Goal: Task Accomplishment & Management: Manage account settings

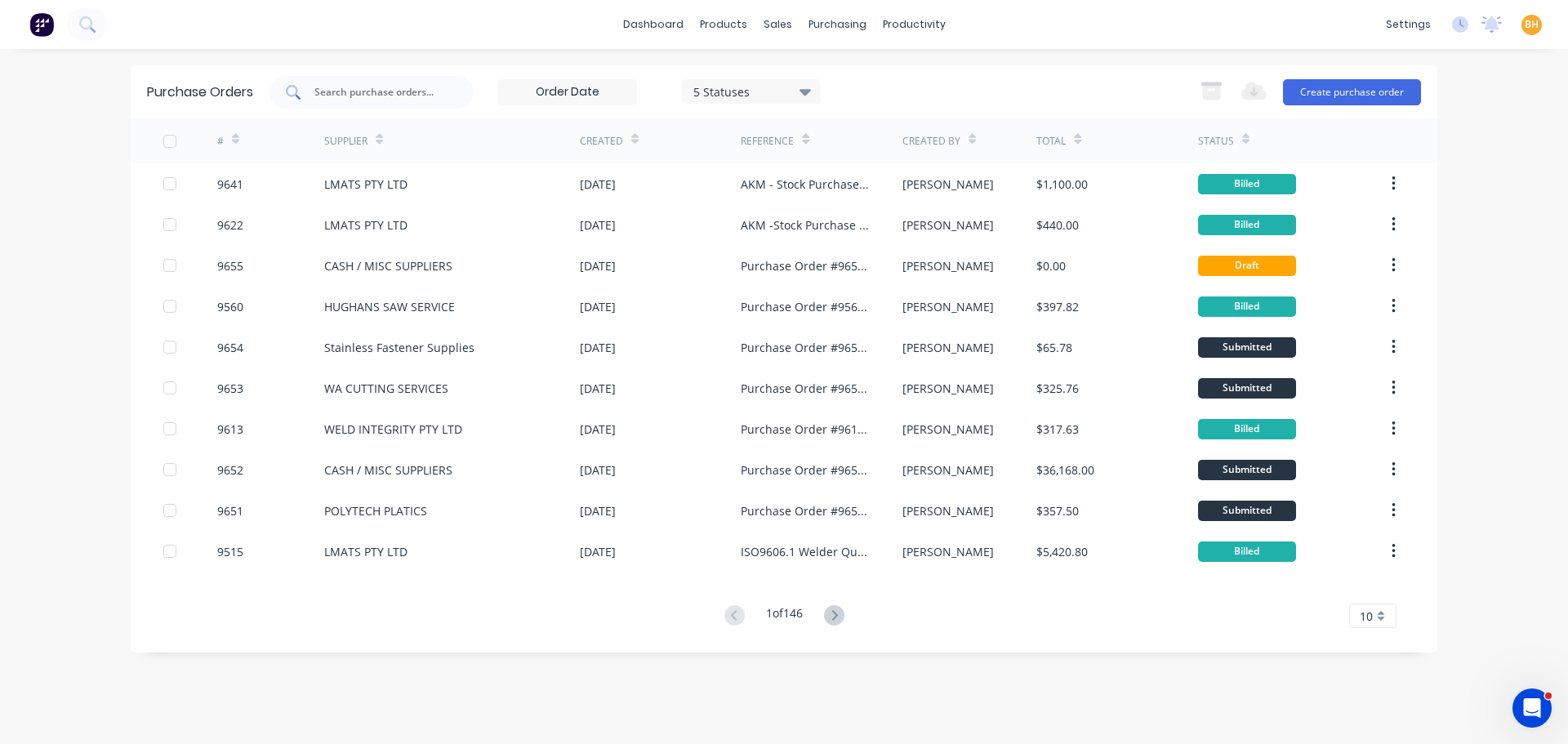
click at [333, 95] on input "text" at bounding box center [380, 91] width 136 height 16
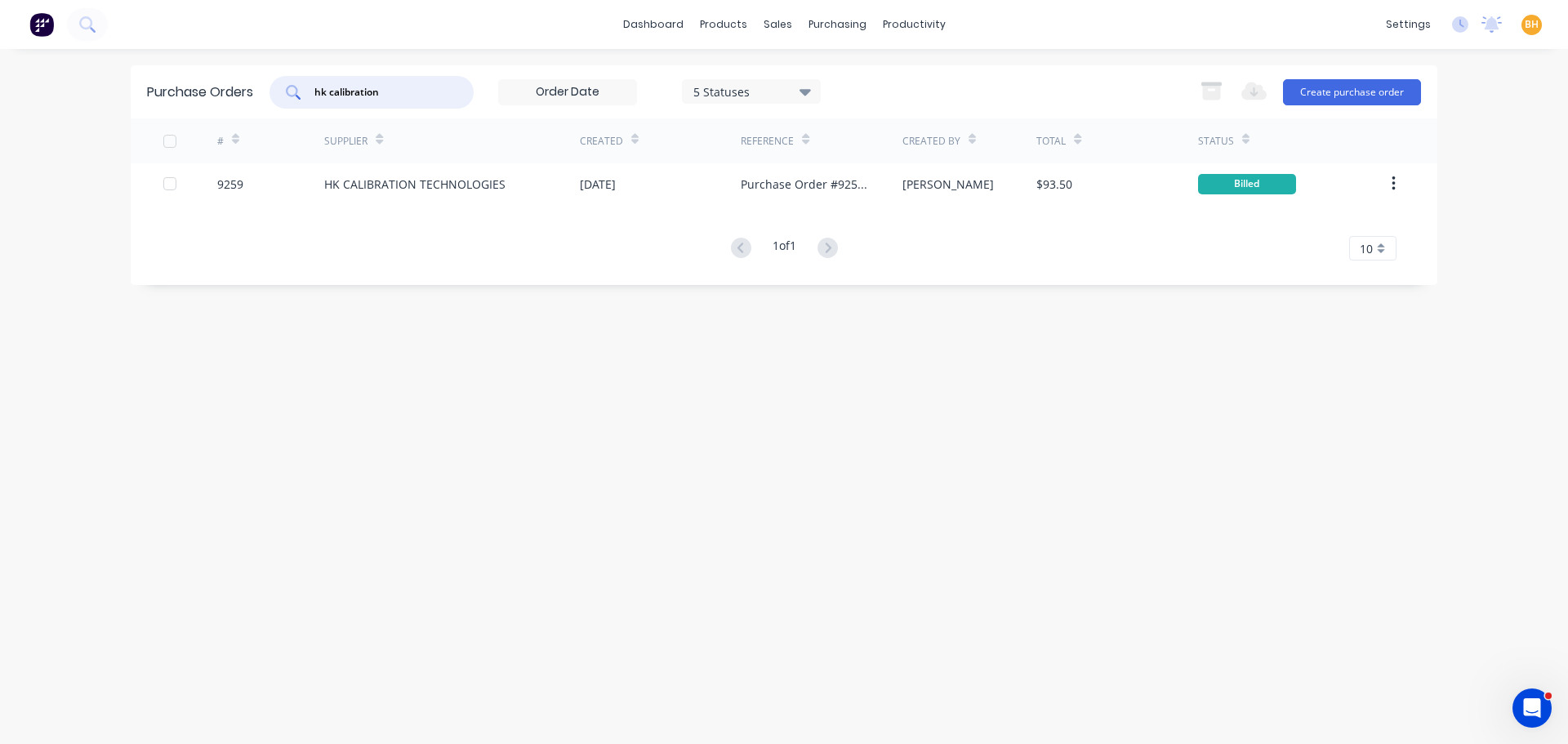
click at [404, 88] on input "hk calibration" at bounding box center [380, 91] width 136 height 16
type input "h"
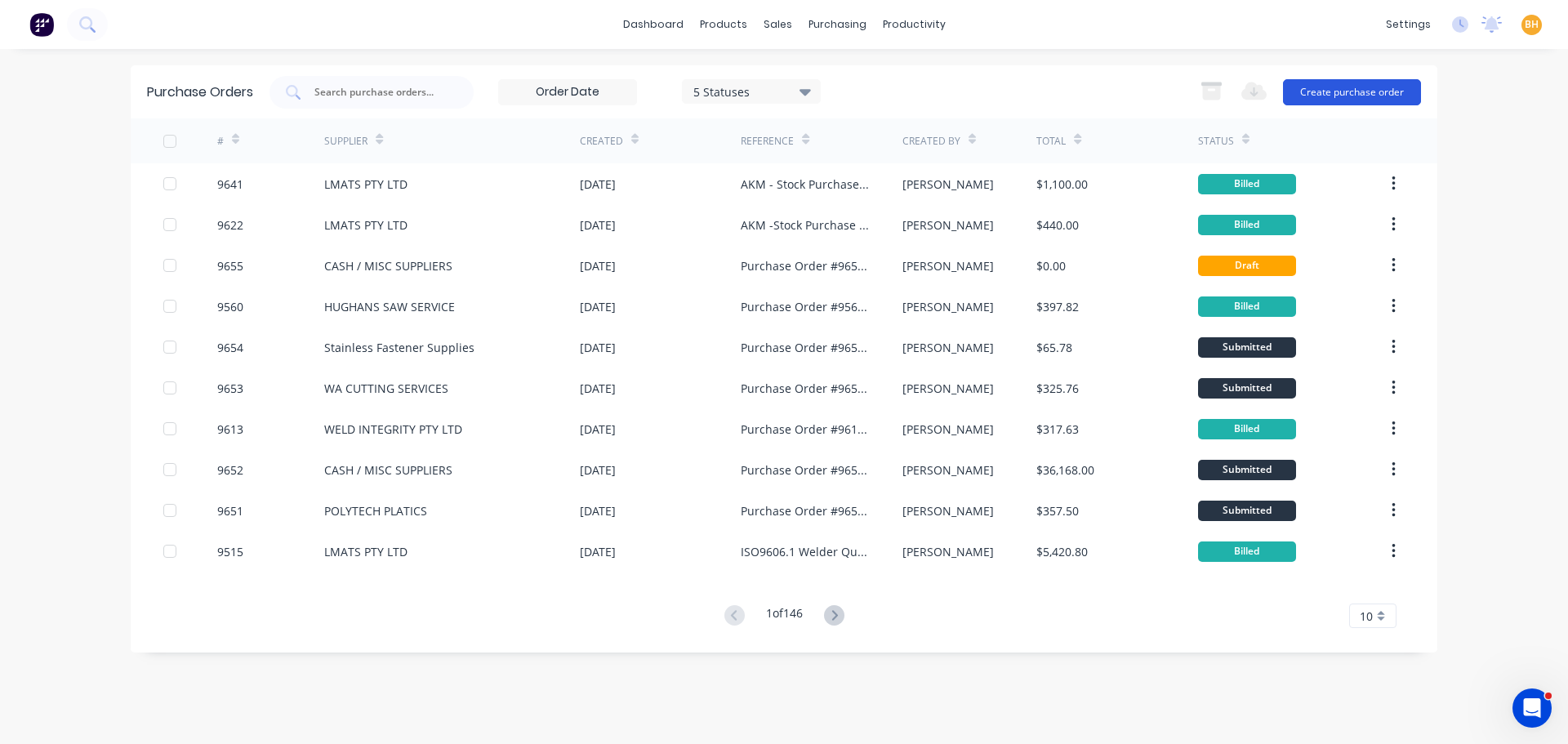
click at [1328, 86] on button "Create purchase order" at bounding box center [1351, 92] width 138 height 26
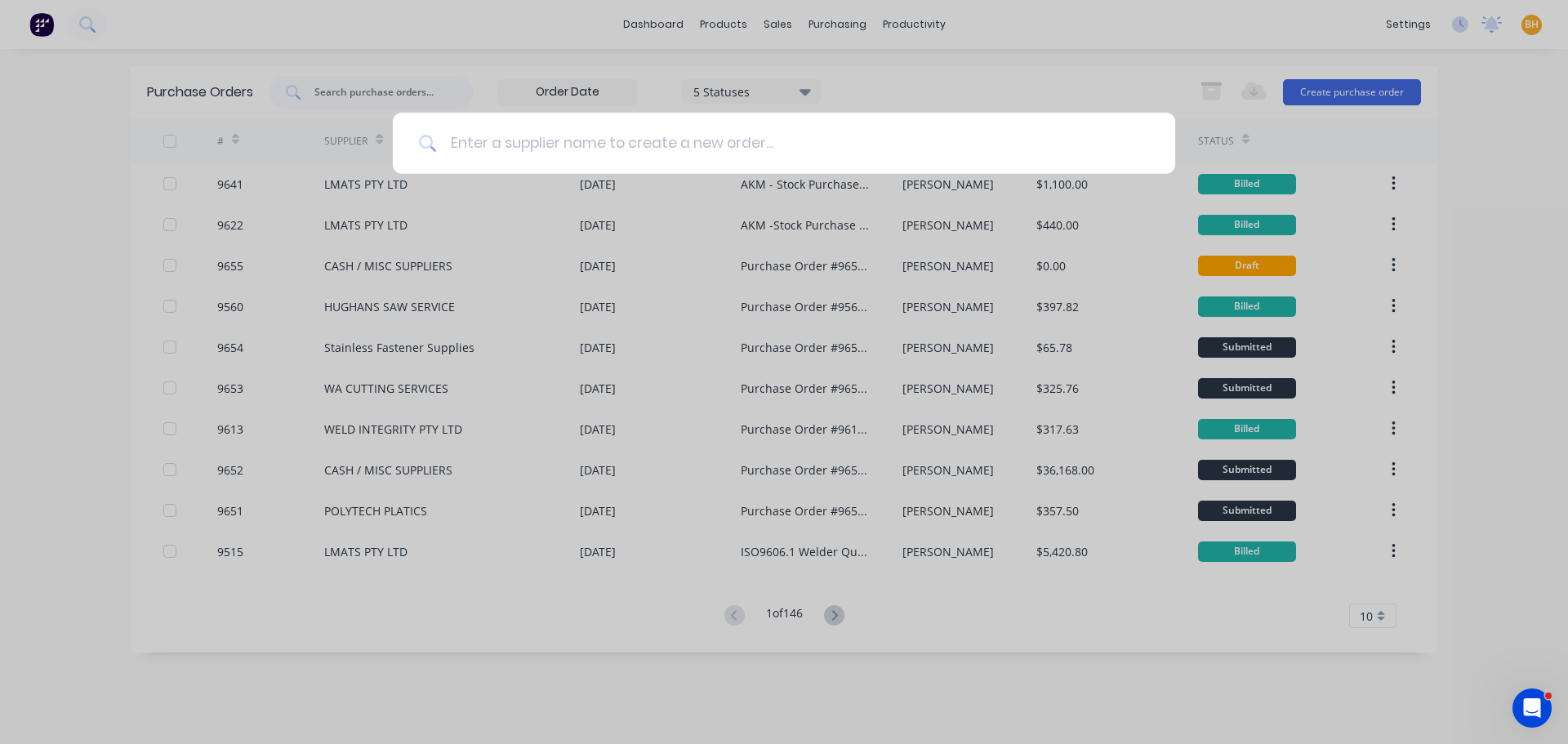
click at [490, 150] on input at bounding box center [793, 143] width 712 height 61
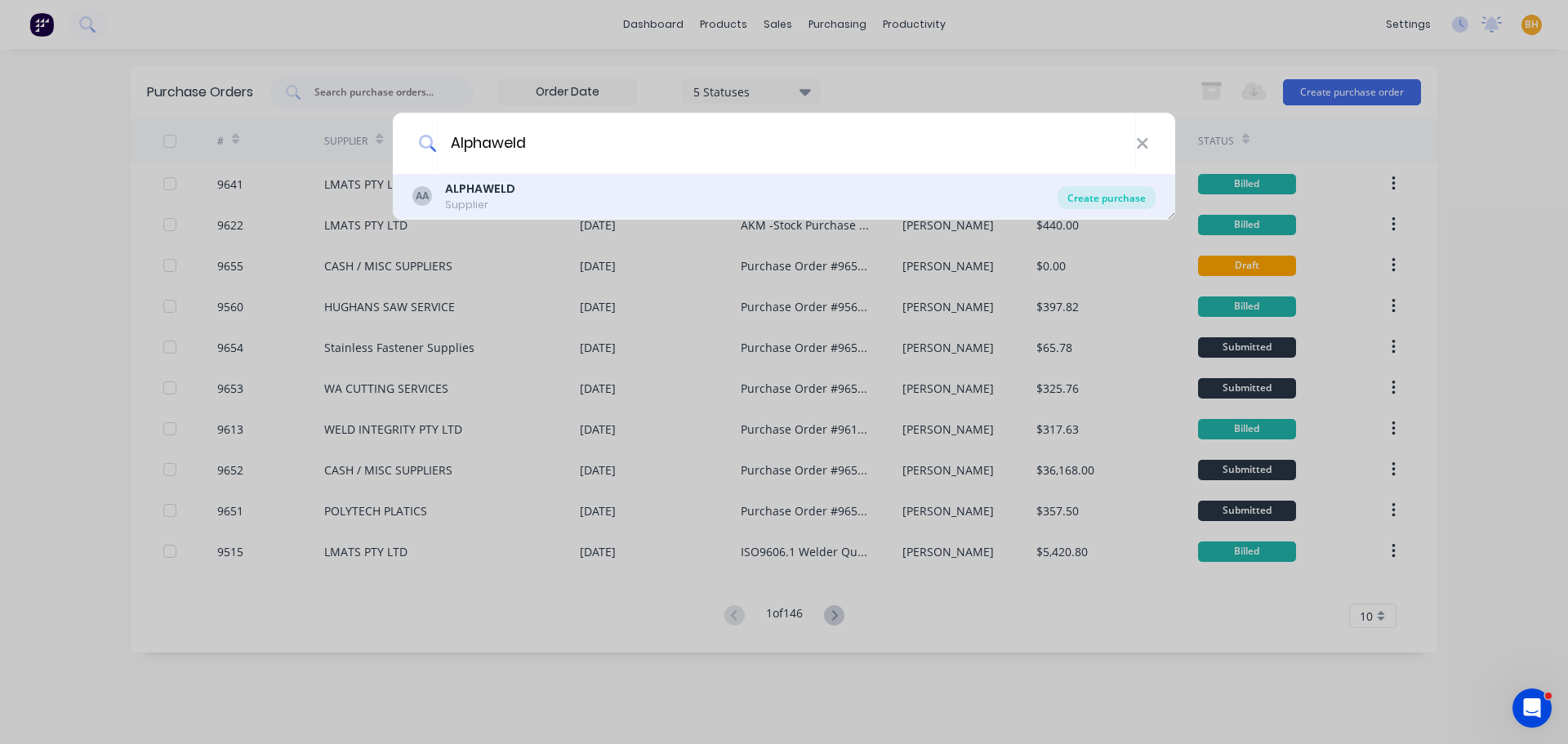
type input "Alphaweld"
click at [1103, 194] on div "Create purchase" at bounding box center [1106, 197] width 98 height 23
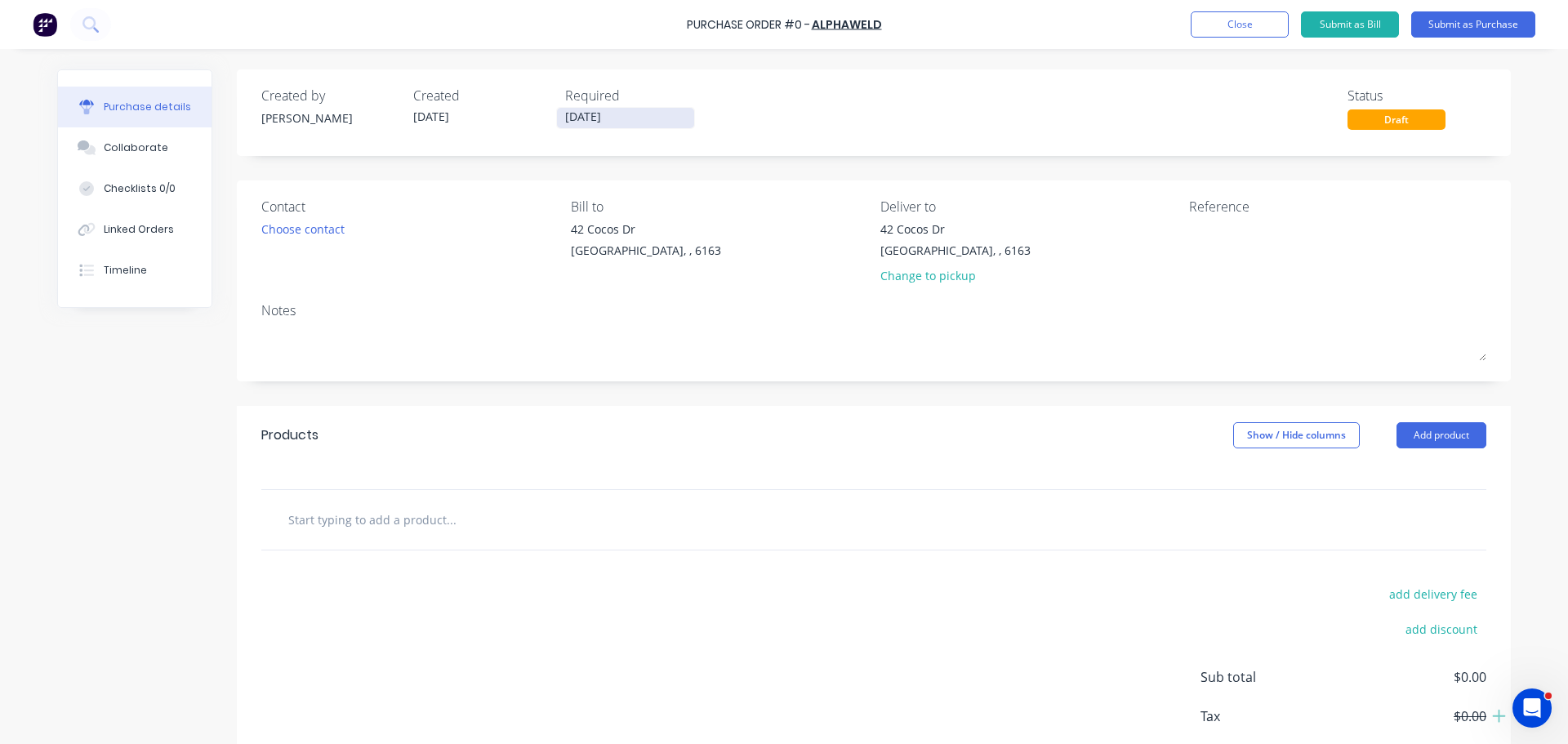
click at [596, 116] on input "11/09/25" at bounding box center [626, 118] width 137 height 20
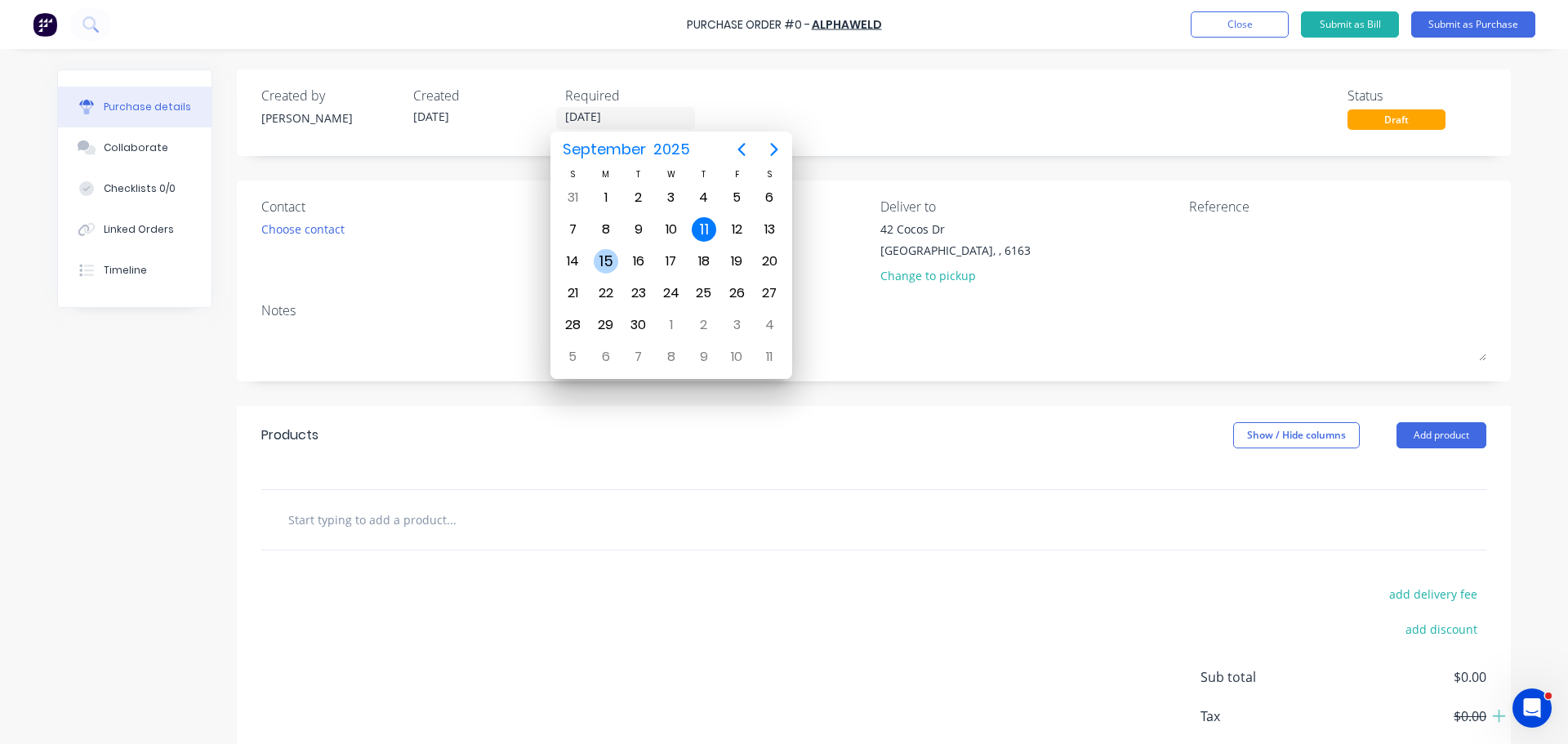
click at [609, 261] on div "15" at bounding box center [606, 261] width 24 height 24
type input "[DATE]"
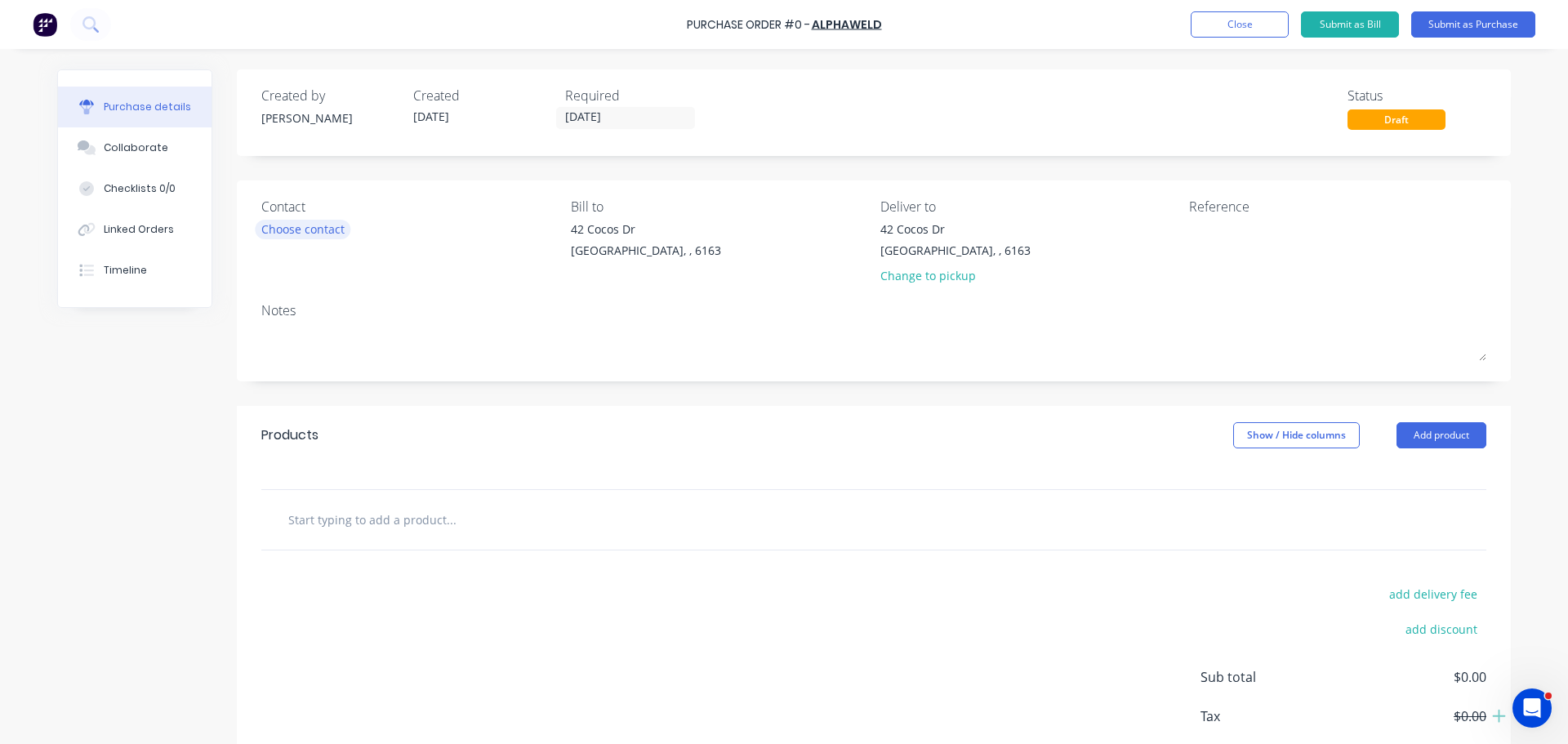
click at [333, 230] on div "Choose contact" at bounding box center [302, 229] width 83 height 17
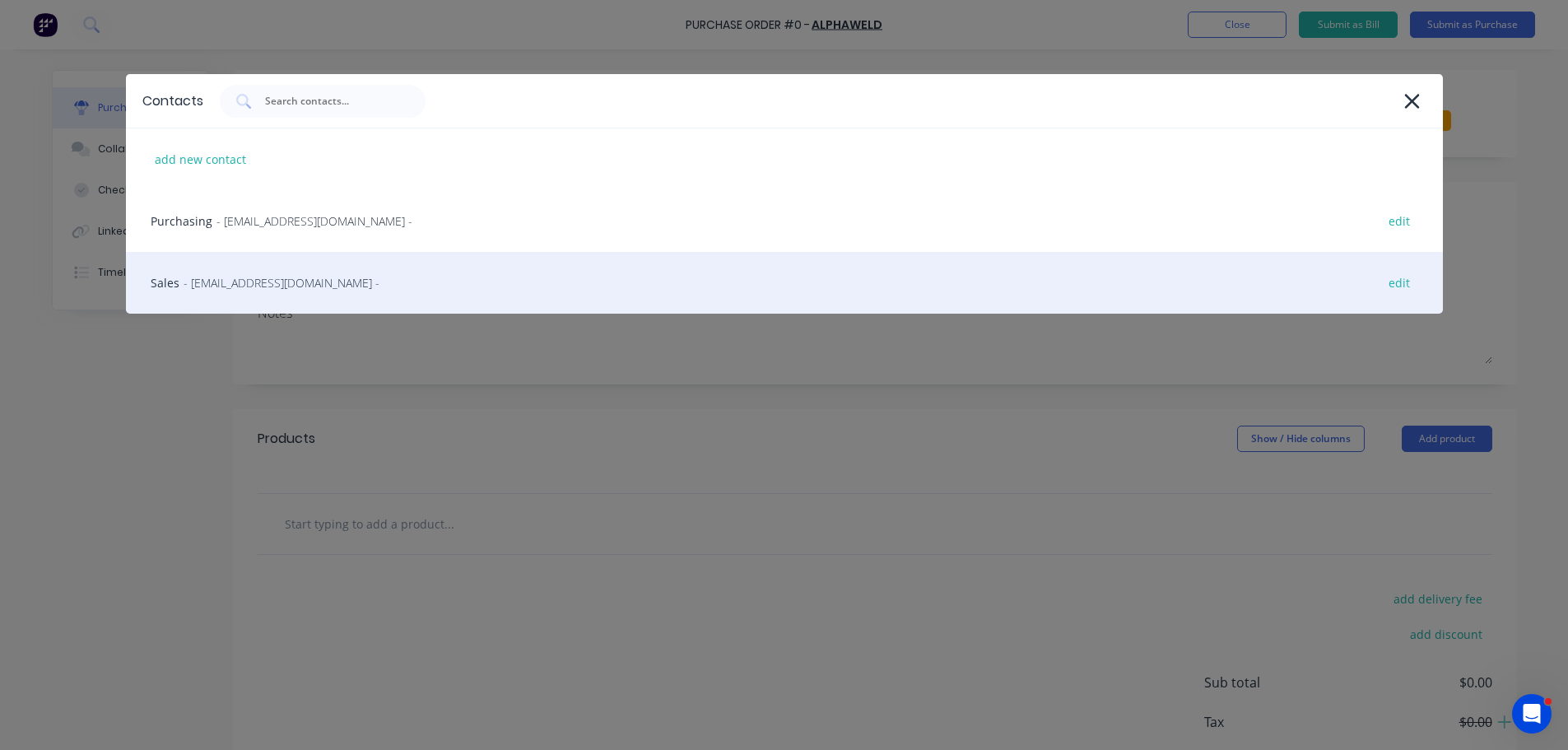
click at [268, 287] on span "- sales@alphaweld.com.au -" at bounding box center [281, 283] width 196 height 17
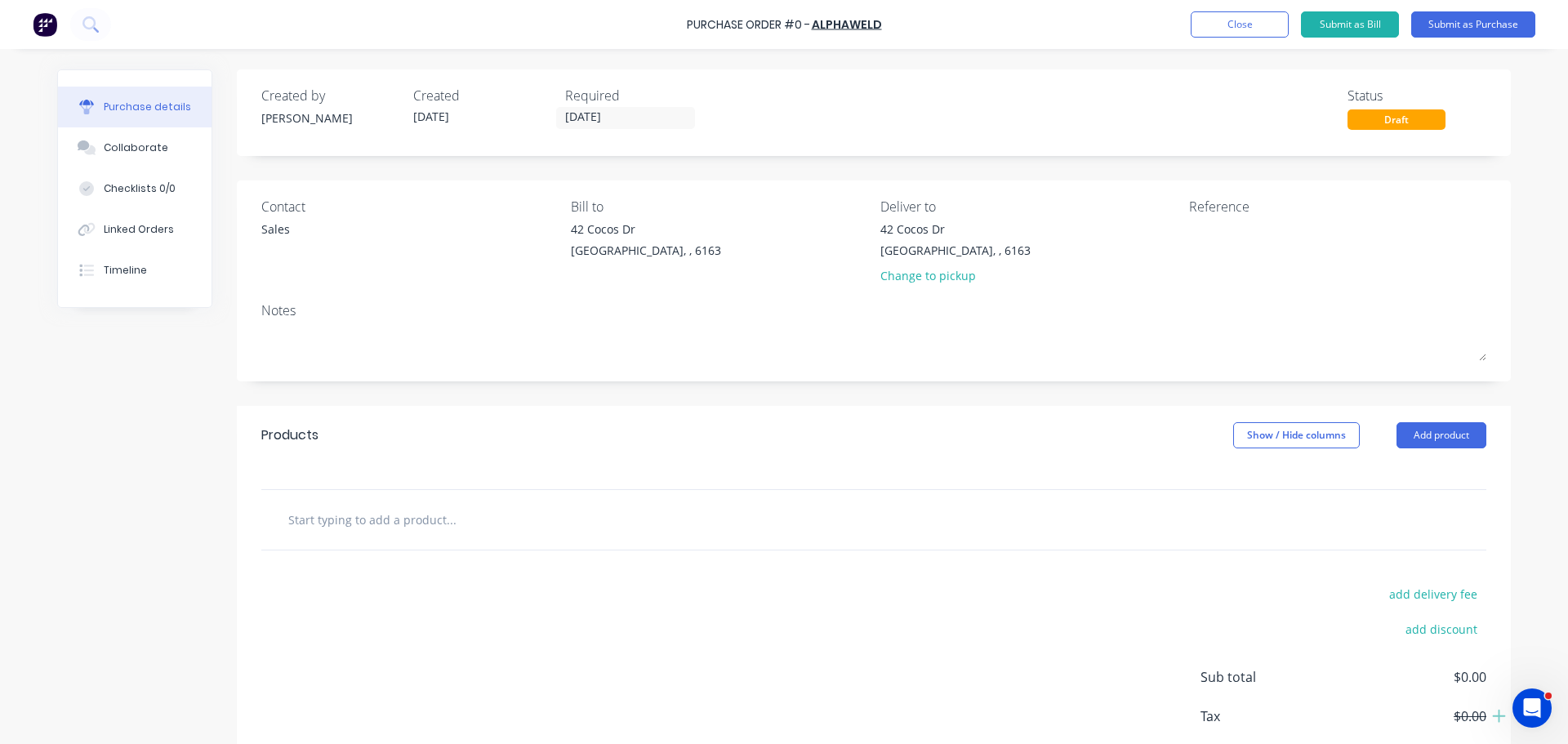
scroll to position [81, 0]
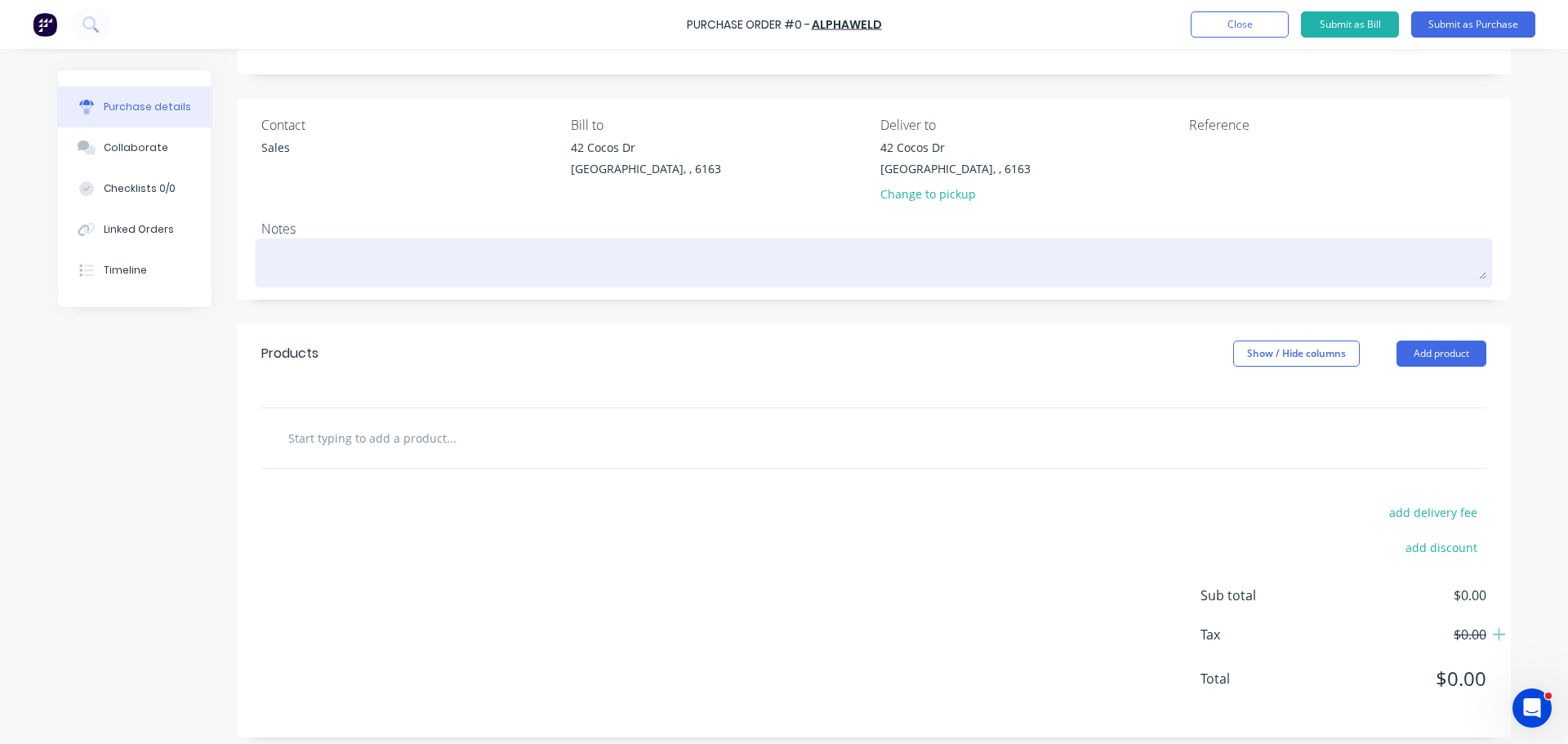
click at [301, 262] on textarea at bounding box center [874, 261] width 1225 height 37
type textarea "x"
type textarea "R"
type textarea "x"
type textarea "RE"
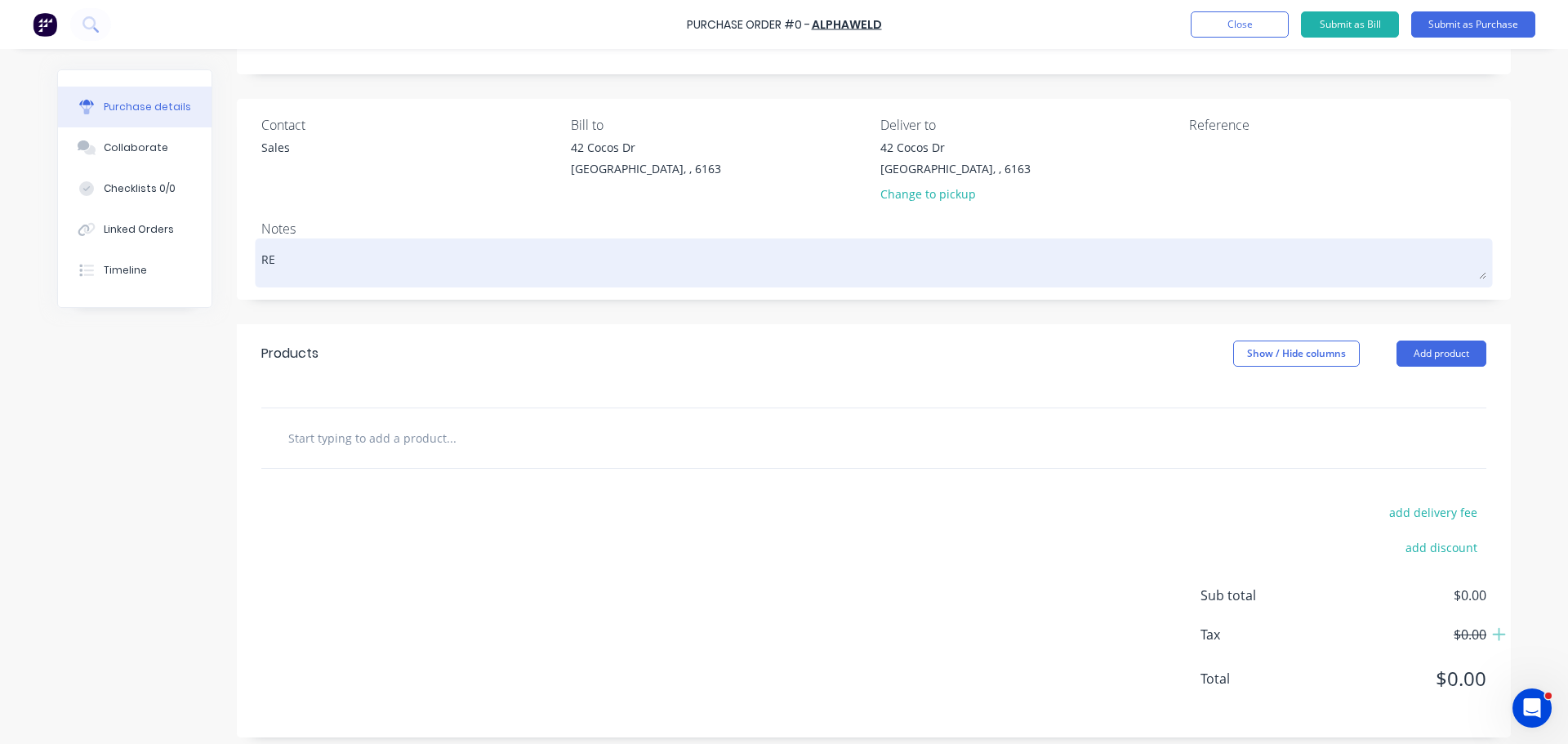
type textarea "x"
type textarea "REQ"
type textarea "x"
type textarea "REQ:"
type textarea "x"
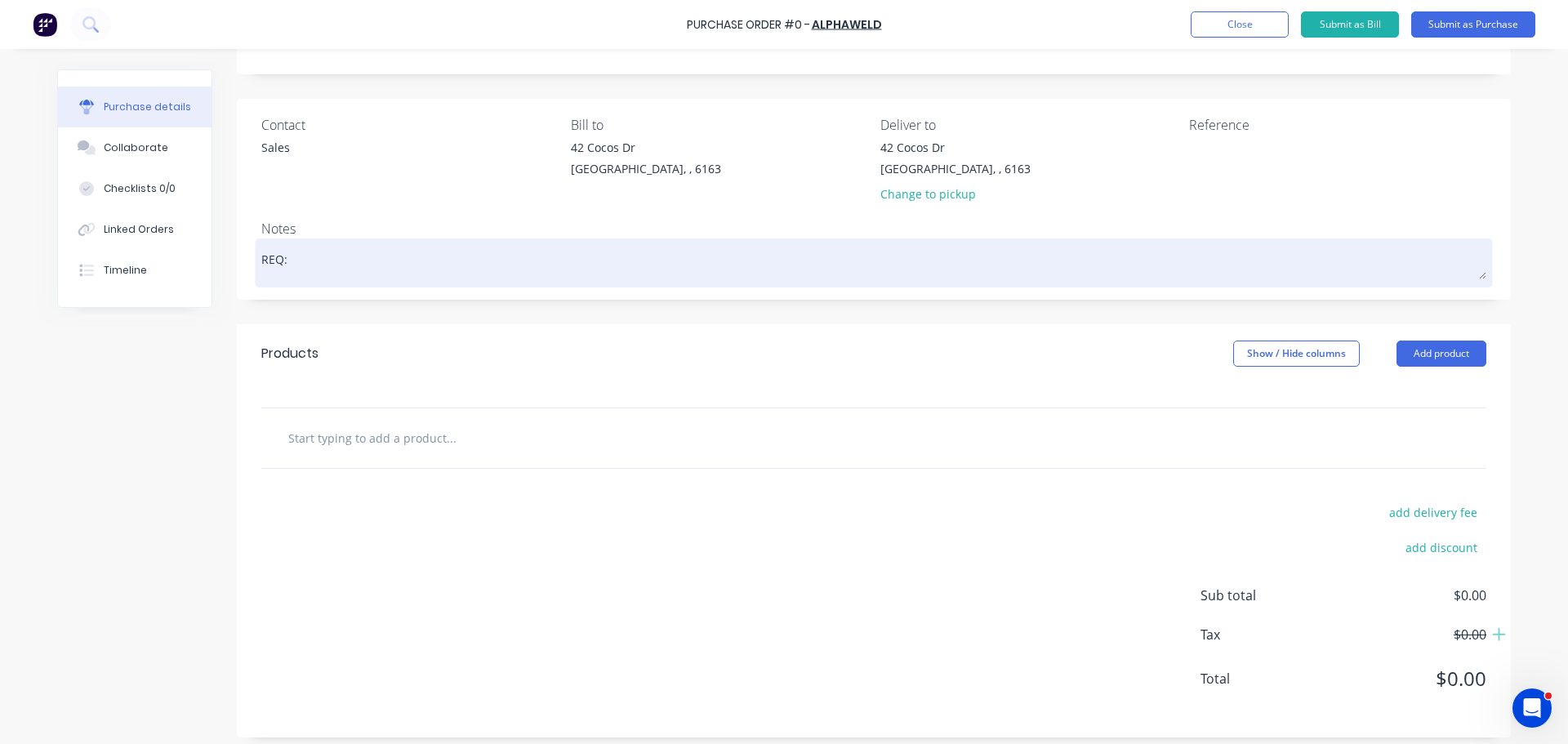
type textarea "REQ:"
type textarea "x"
type textarea "REQ: C"
type textarea "x"
type textarea "REQ: CD"
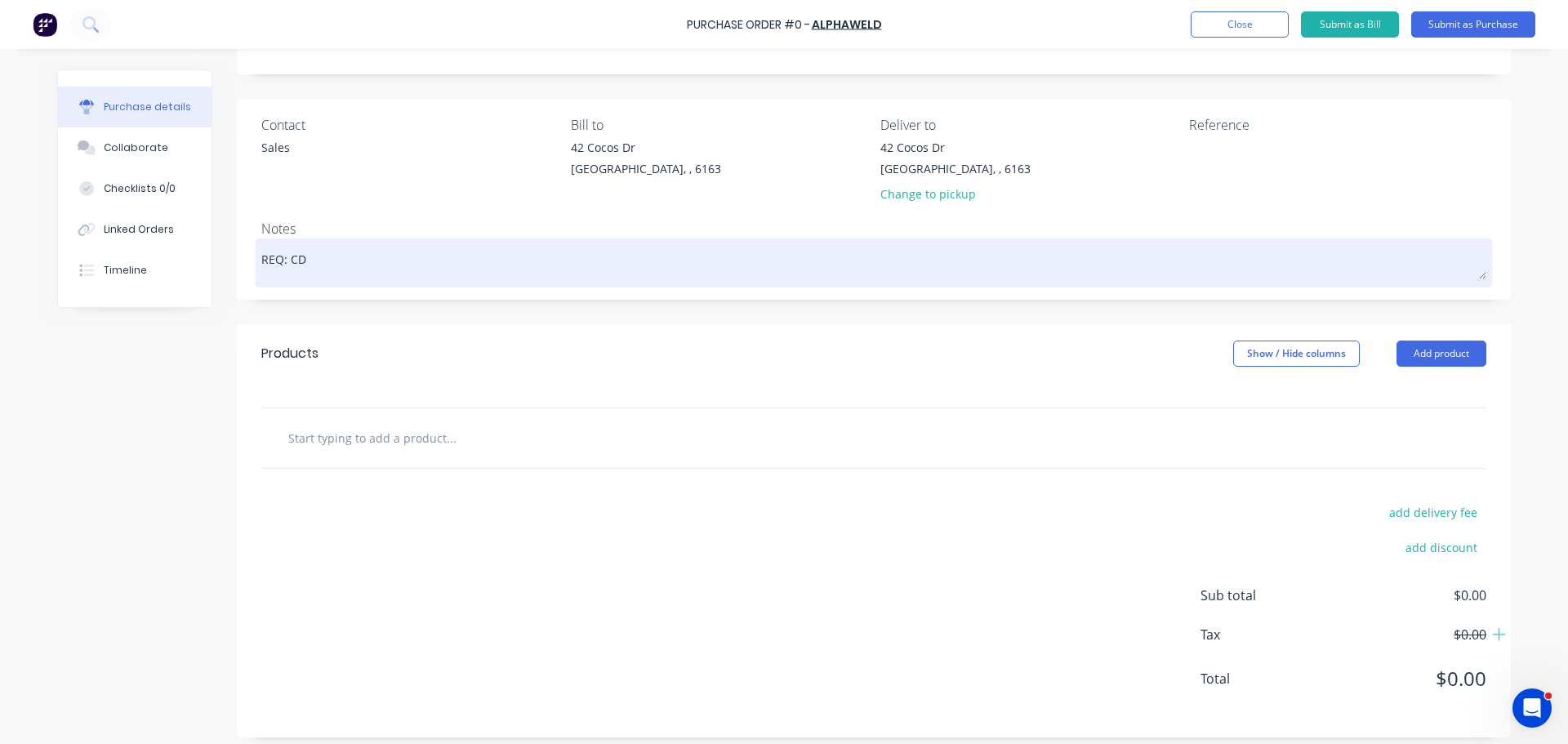
type textarea "x"
type textarea "REQ: CD"
type textarea "x"
type textarea "REQ: CD -"
type textarea "x"
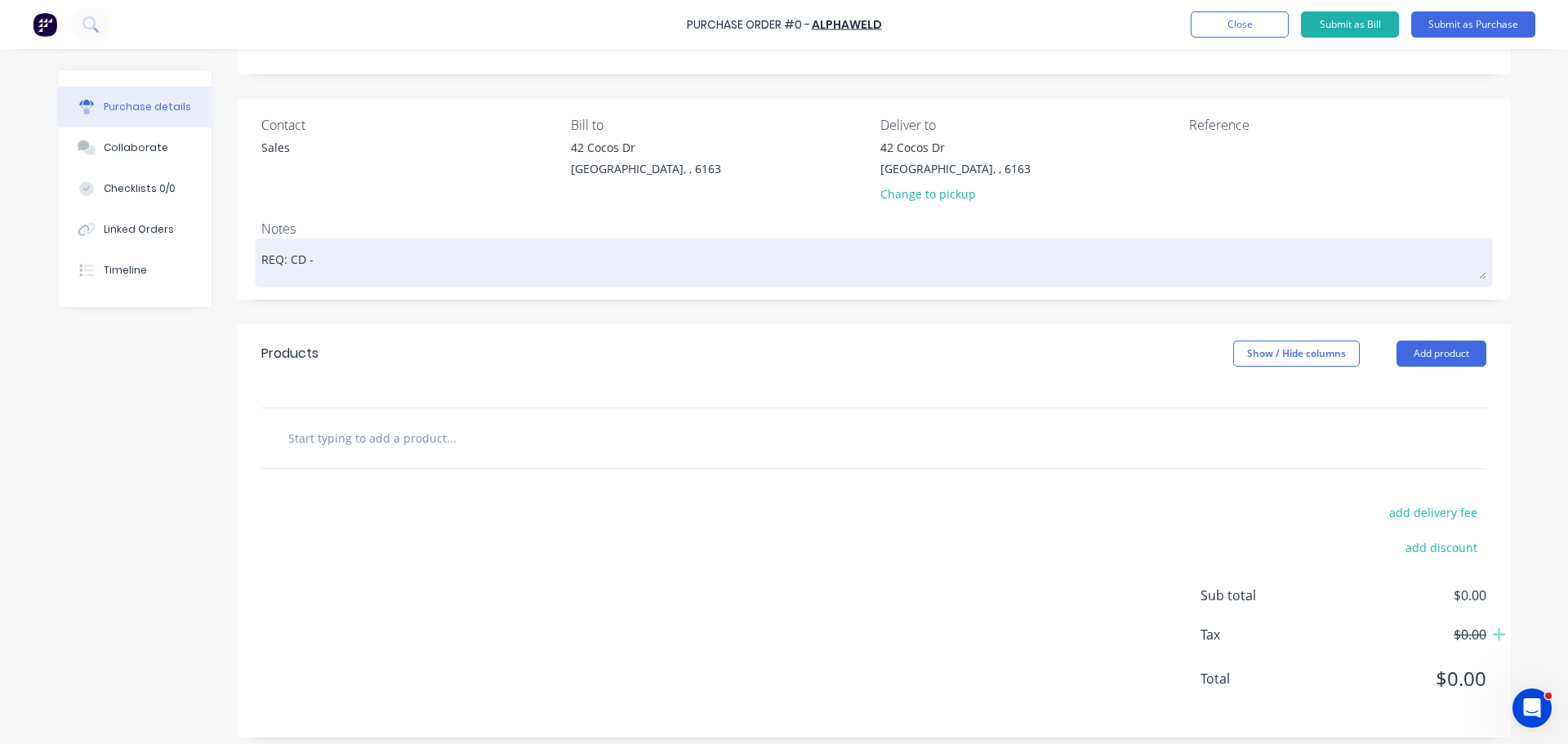
type textarea "REQ: CD -"
type textarea "x"
type textarea "REQ: CD - 3"
type textarea "x"
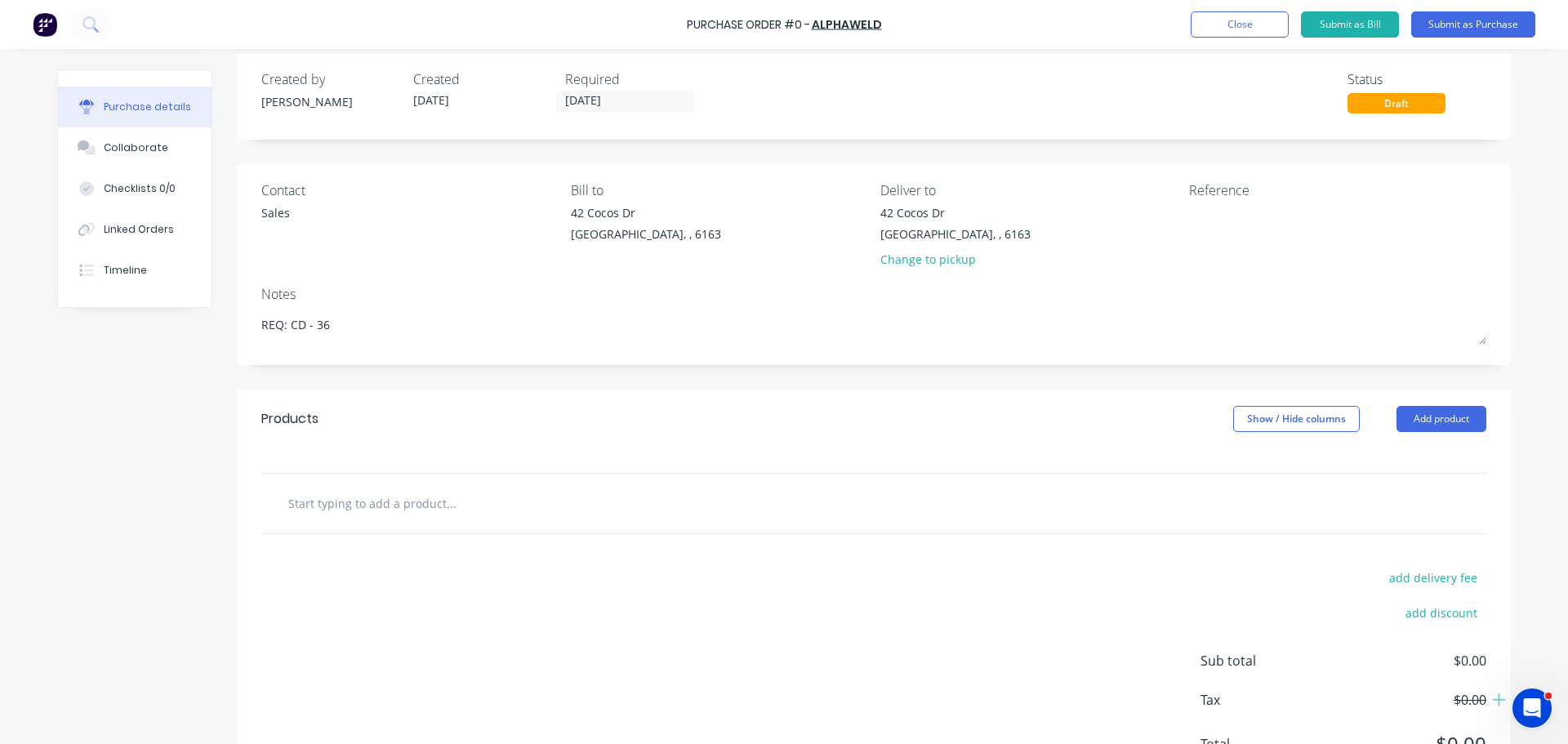
scroll to position [0, 0]
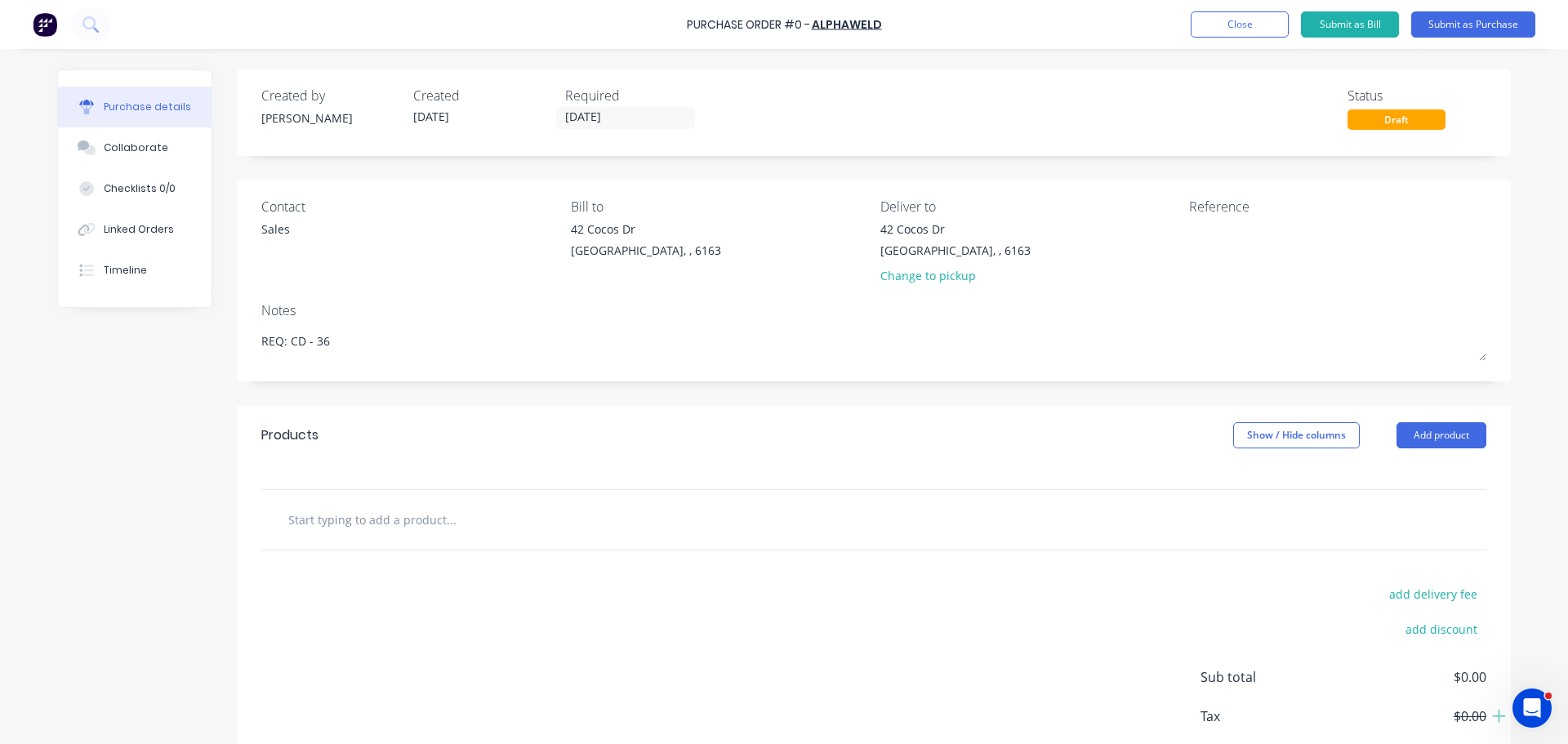
type textarea "REQ: CD - 36"
type textarea "x"
type textarea "REQ: CD - 36"
click at [445, 533] on input "text" at bounding box center [451, 519] width 327 height 33
click at [389, 526] on input "text" at bounding box center [451, 519] width 327 height 33
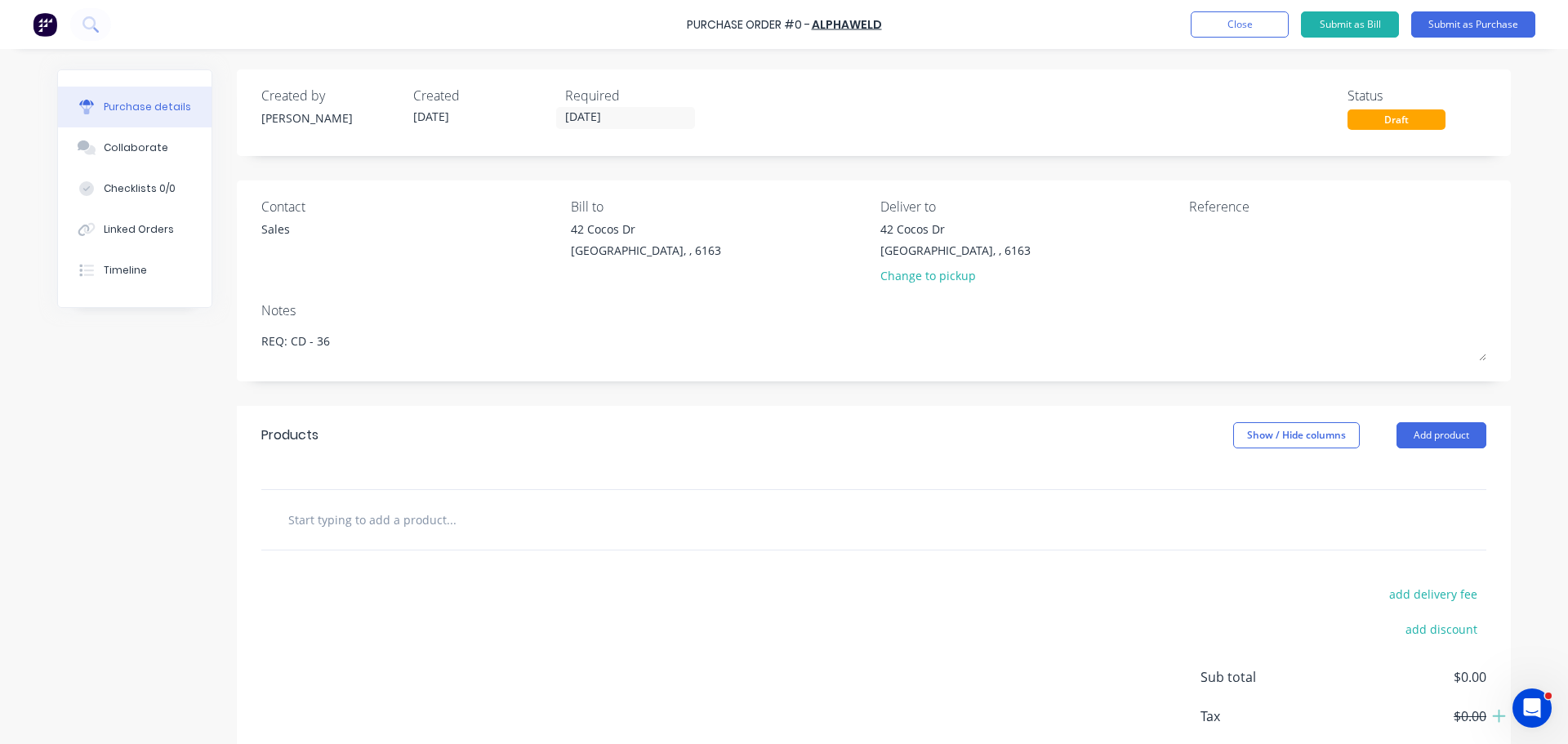
type textarea "x"
type input "s"
type textarea "x"
type input "sp"
type textarea "x"
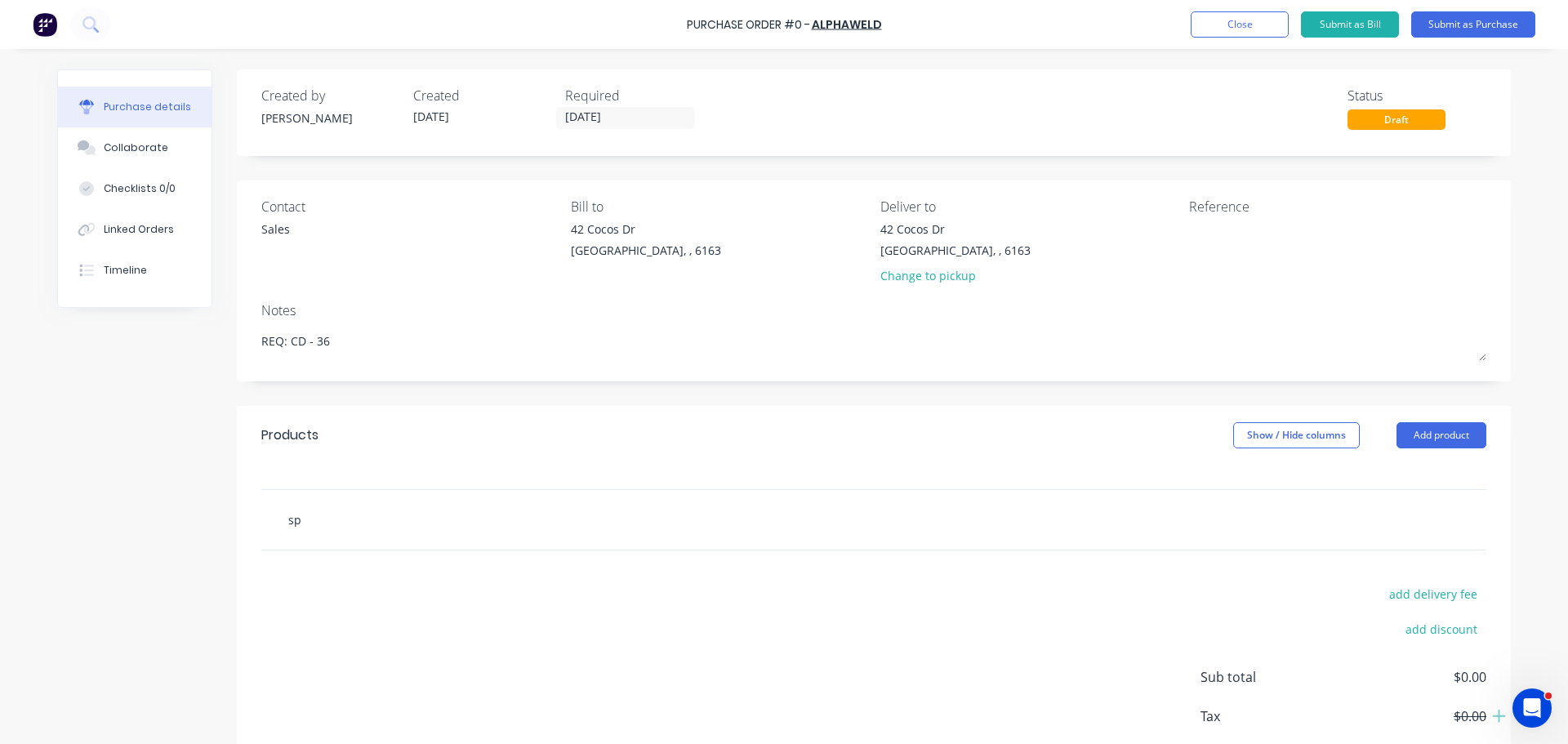
type input "spe"
type textarea "x"
type input "spee"
type textarea "x"
type input "speed"
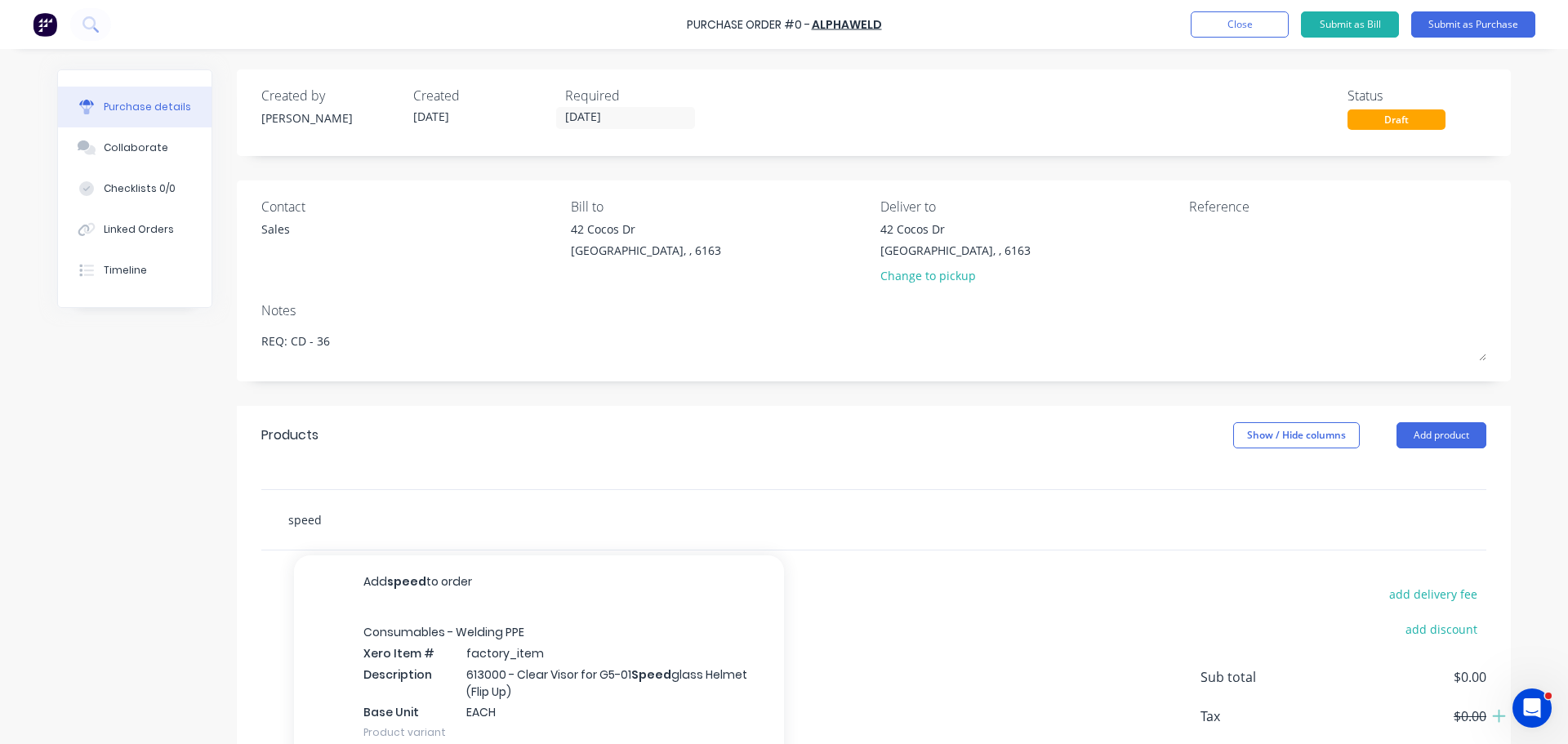
type textarea "x"
type input "speedg"
type textarea "x"
type input "speedga"
type textarea "x"
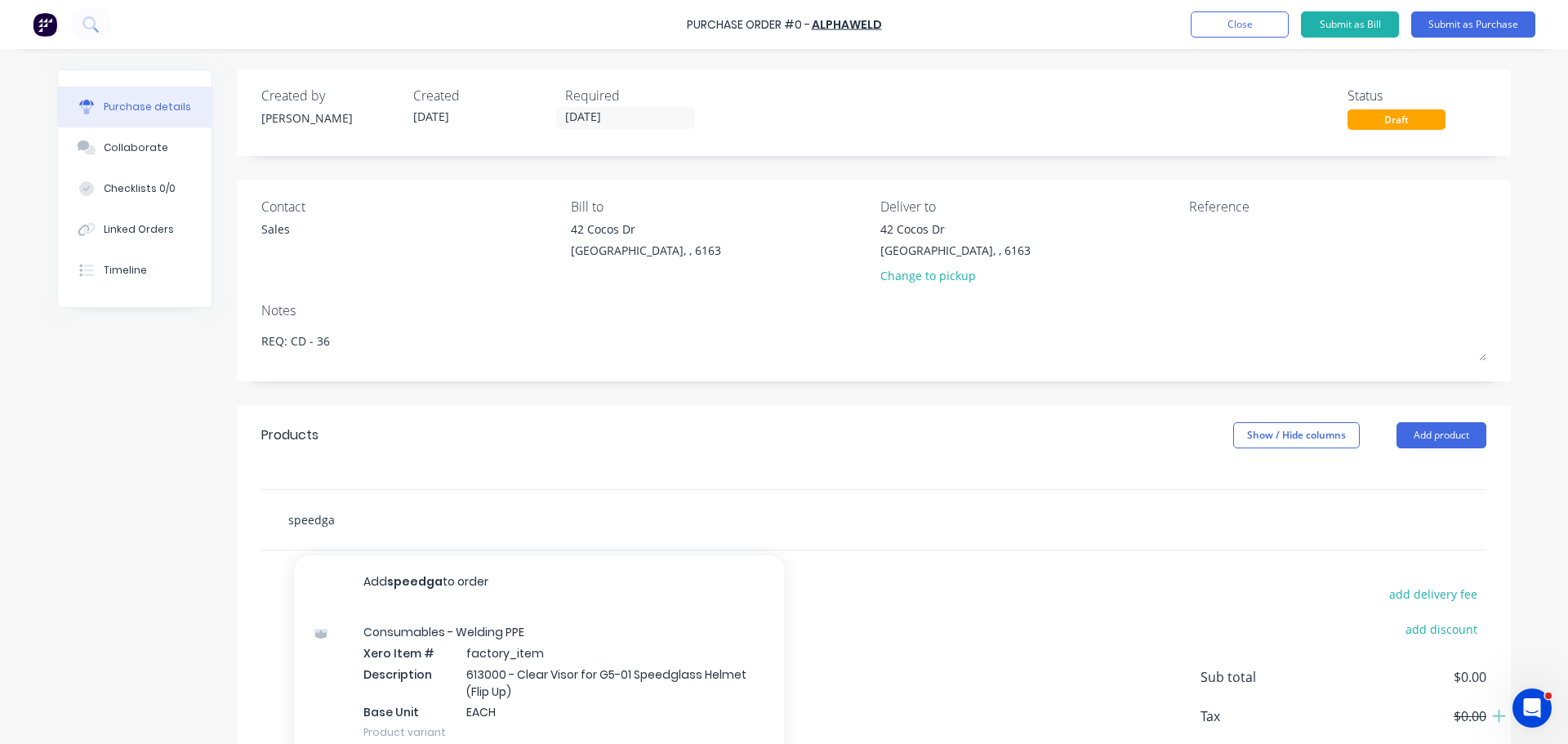
type input "speedgal"
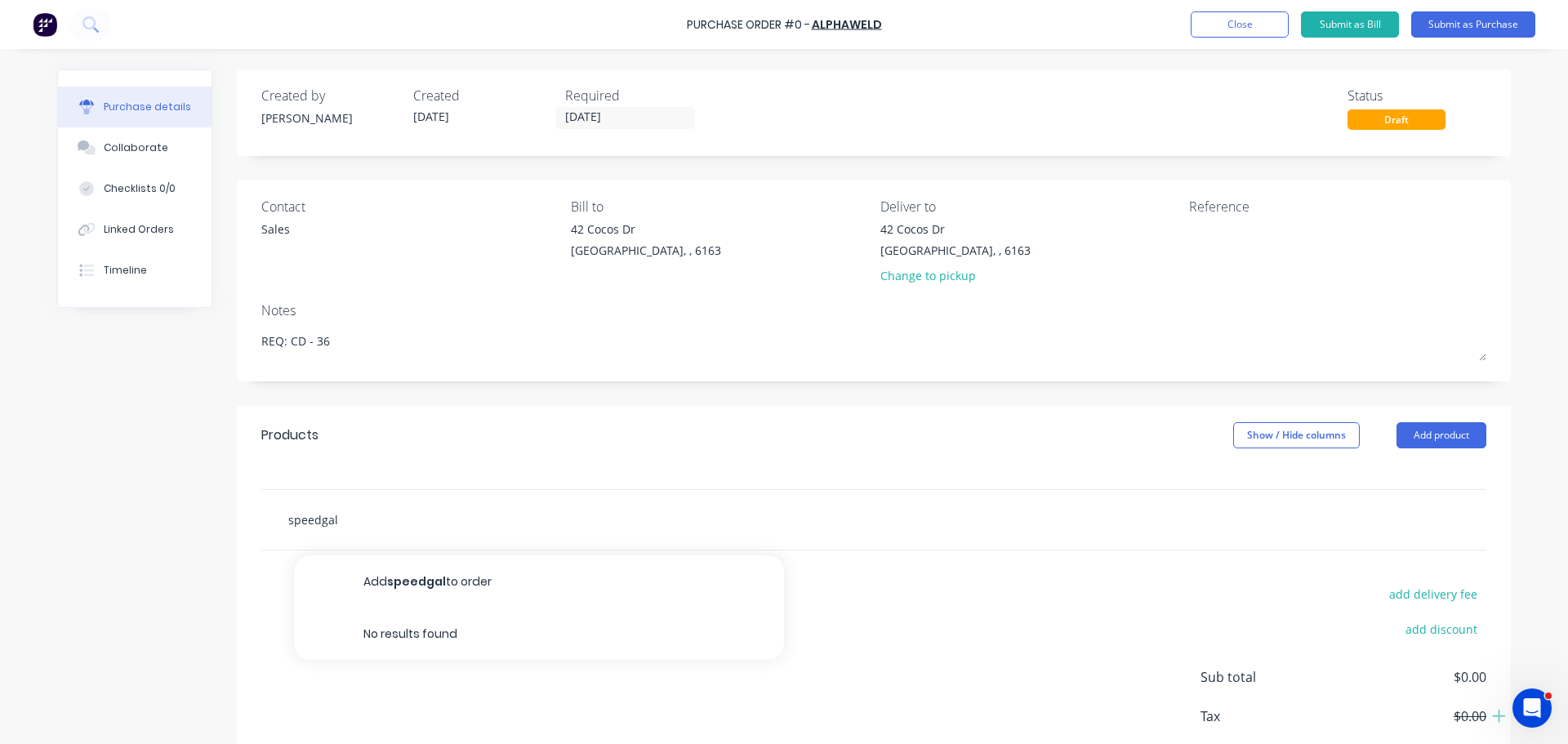
type textarea "x"
type input "speedga"
type textarea "x"
type input "speedg"
type textarea "x"
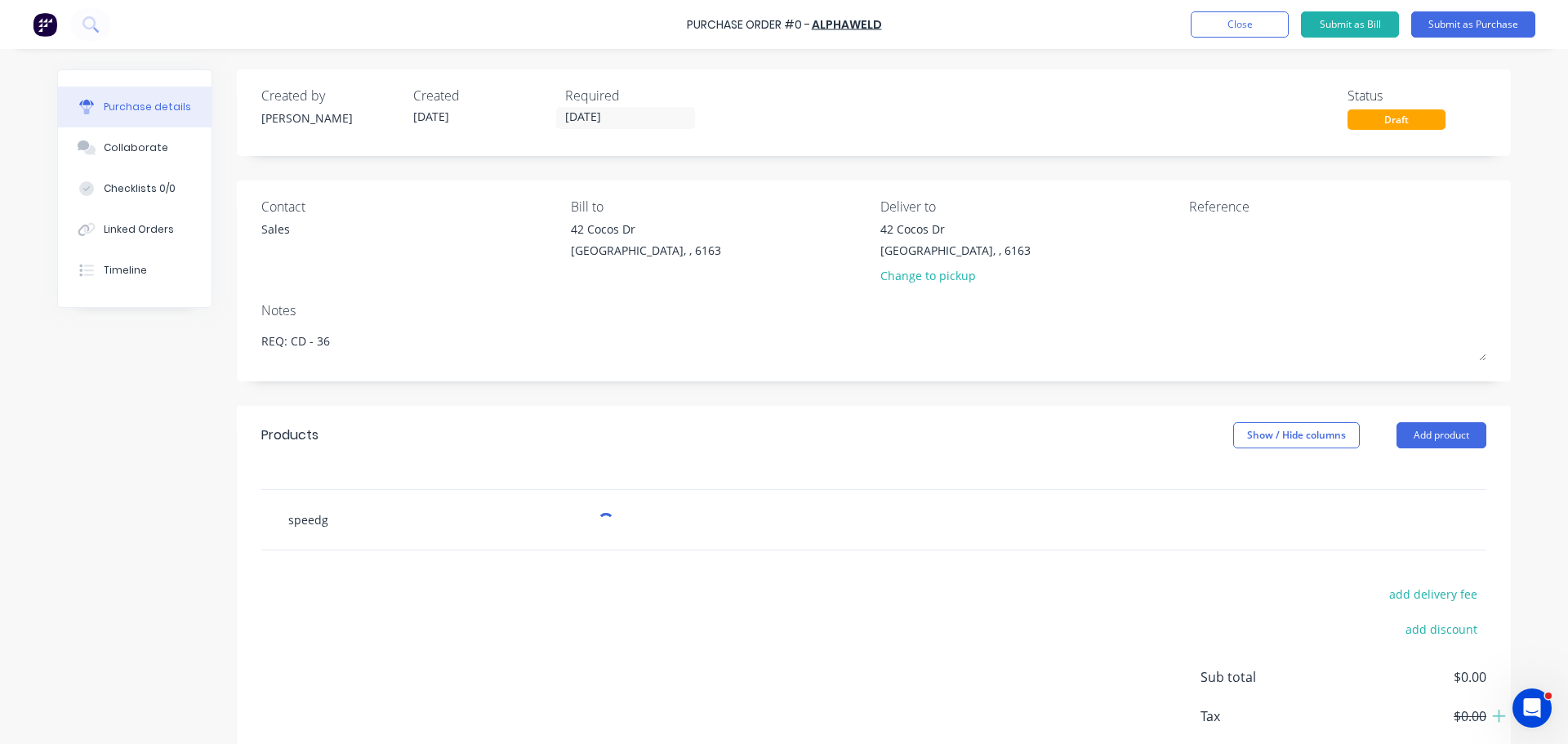
type input "speedgl"
type textarea "x"
type input "speedgla"
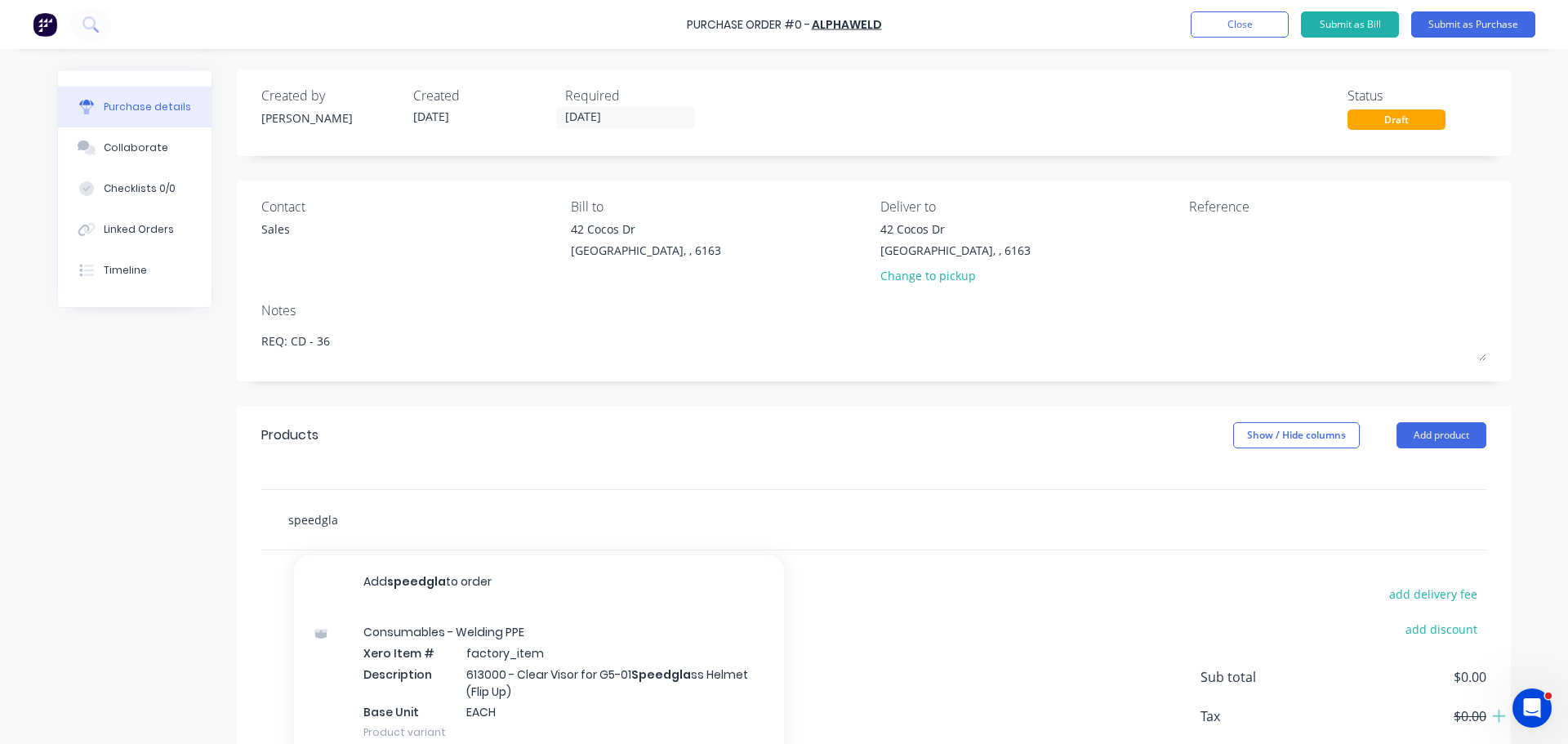
type textarea "x"
type input "speedglas"
type textarea "x"
type input "speedglass"
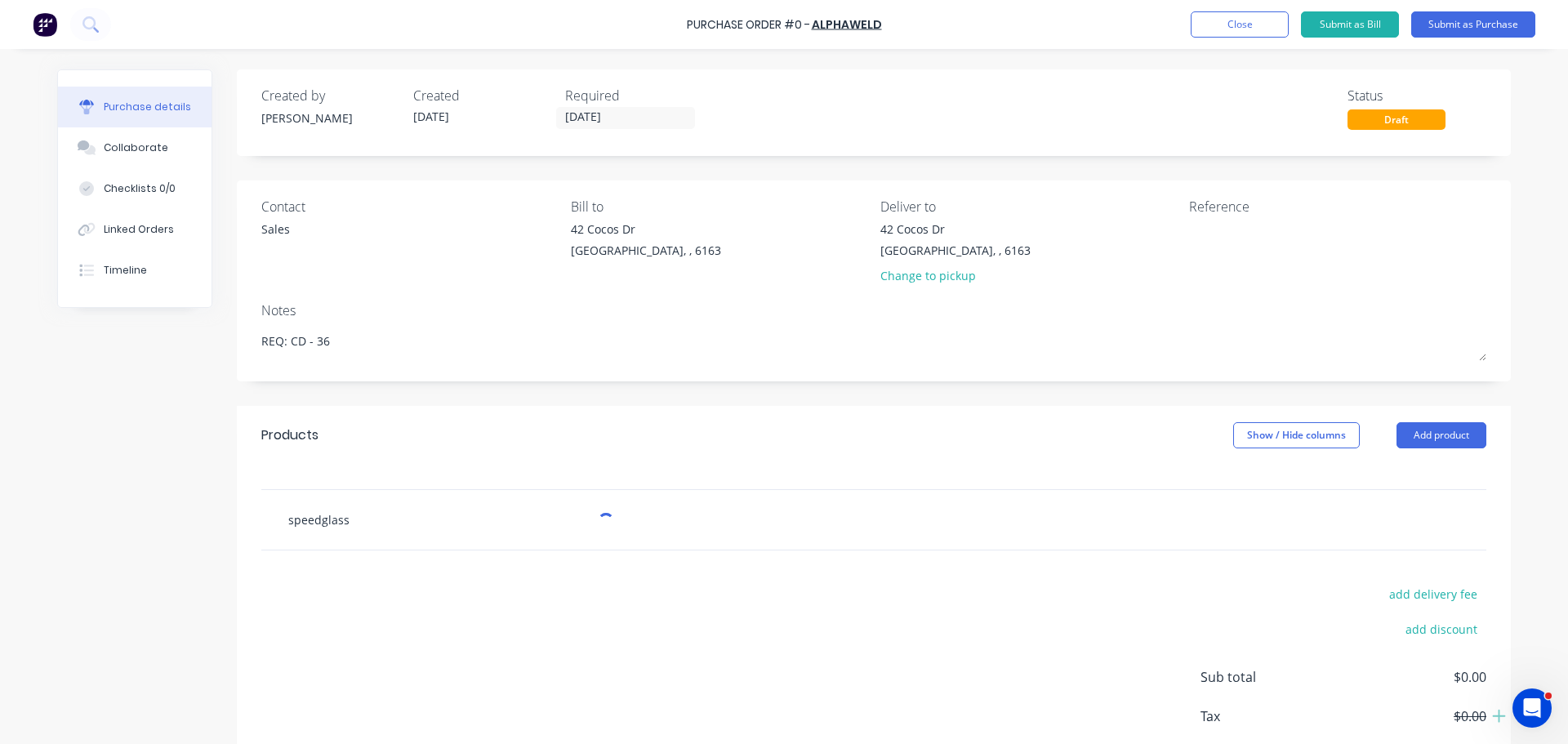
type textarea "x"
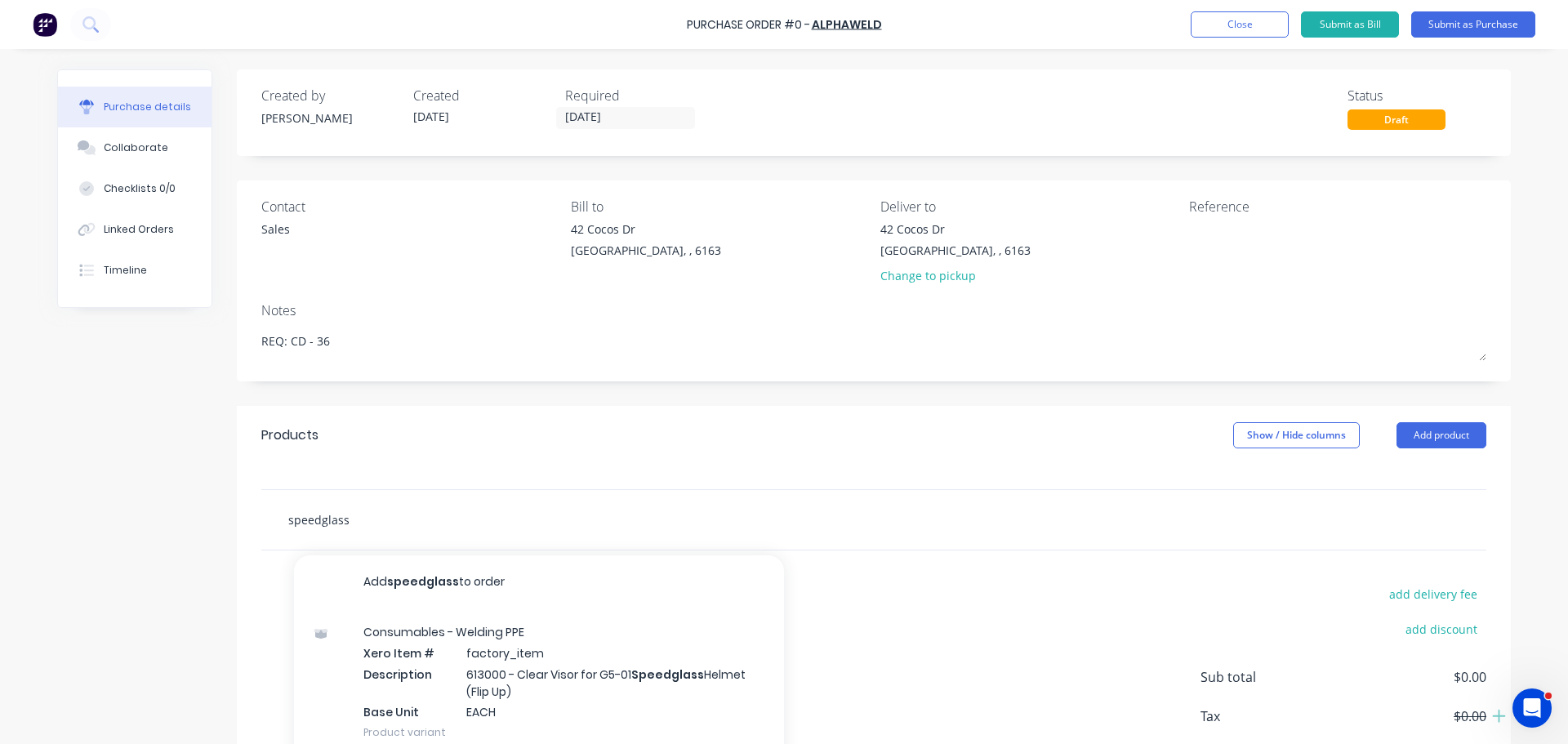
scroll to position [114, 0]
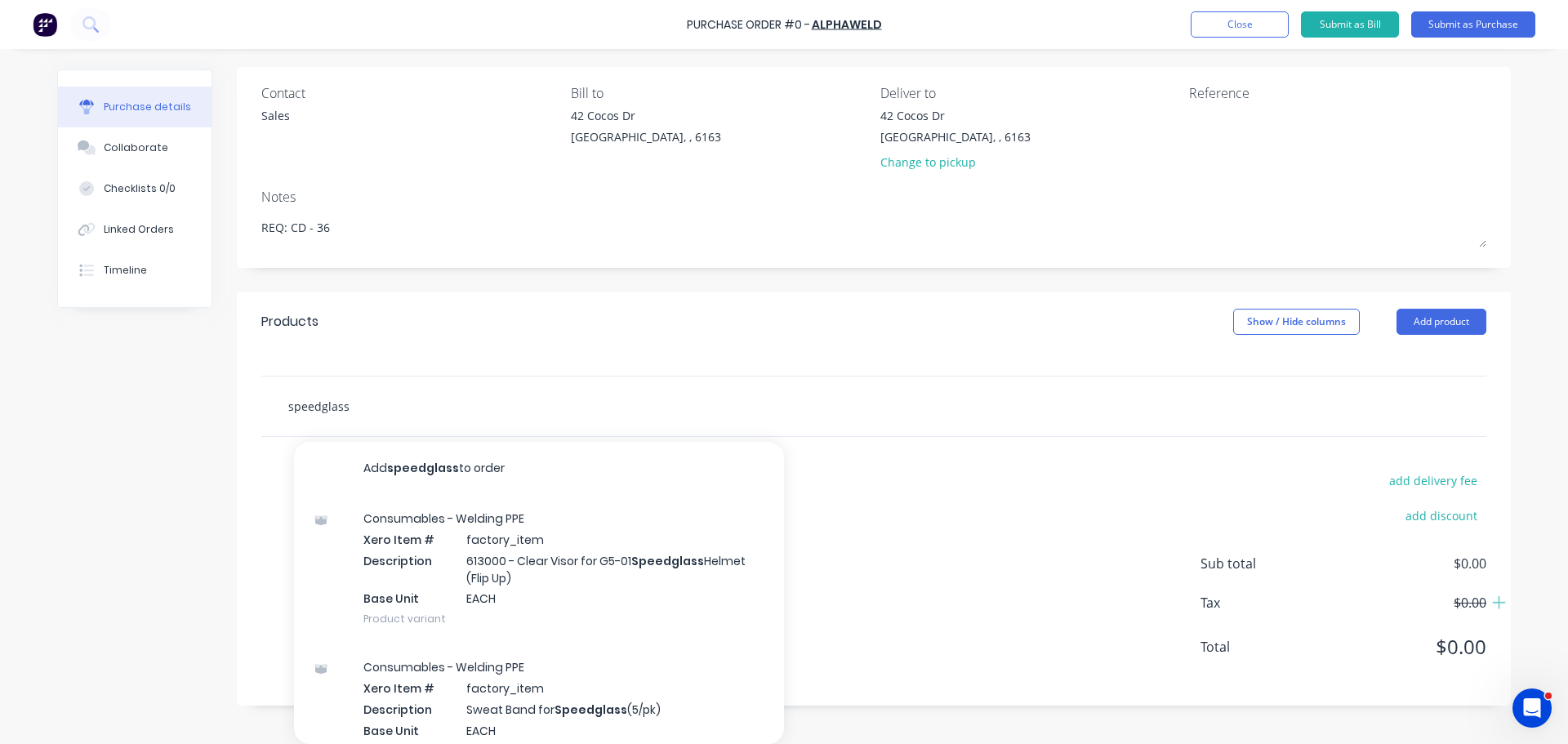
type input "speedglass"
click at [355, 400] on input "speedglass" at bounding box center [451, 406] width 327 height 33
click at [358, 409] on input "speedglass" at bounding box center [451, 406] width 327 height 33
type textarea "x"
type input "speedglas"
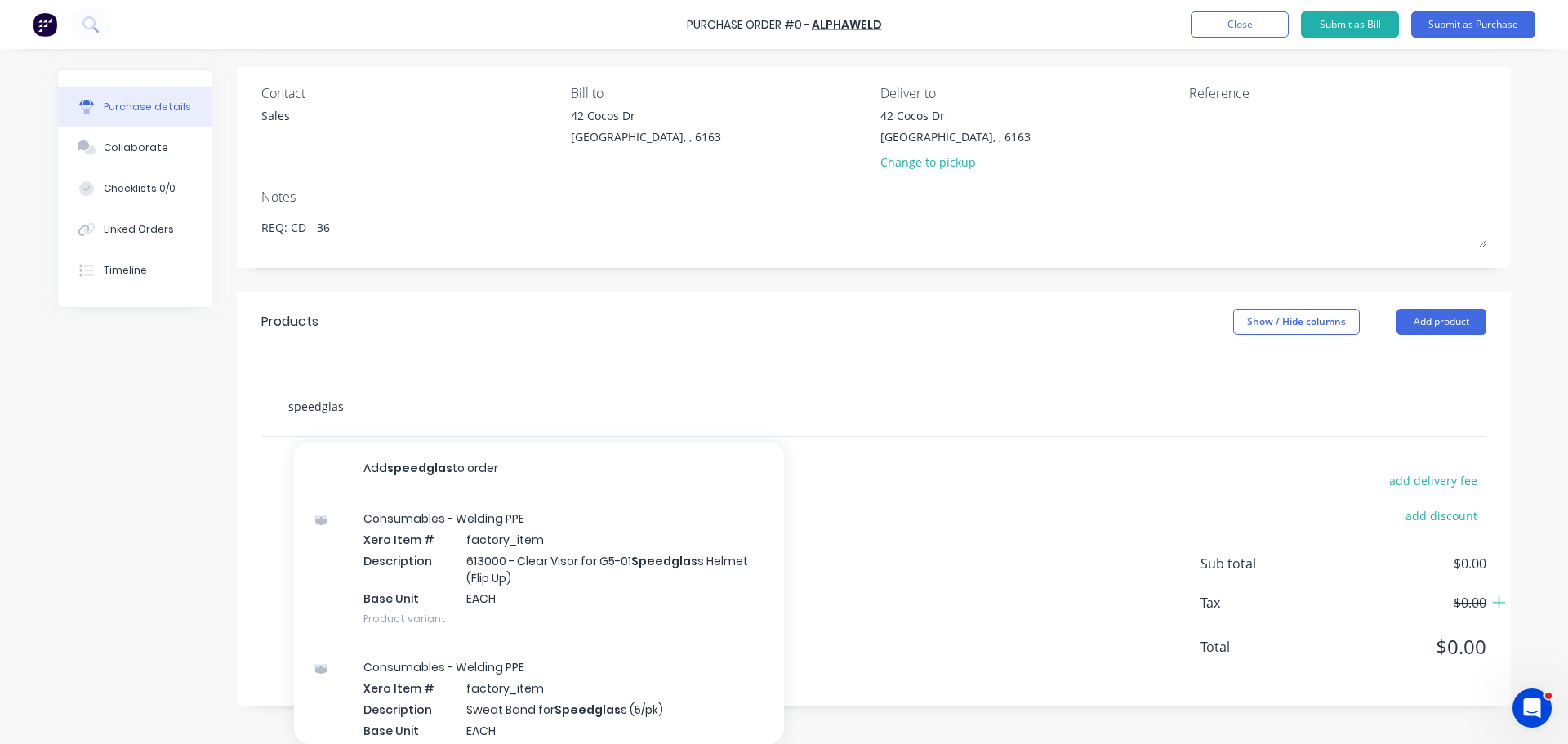
type textarea "x"
type input "speedgla"
type textarea "x"
type input "speedgl"
type textarea "x"
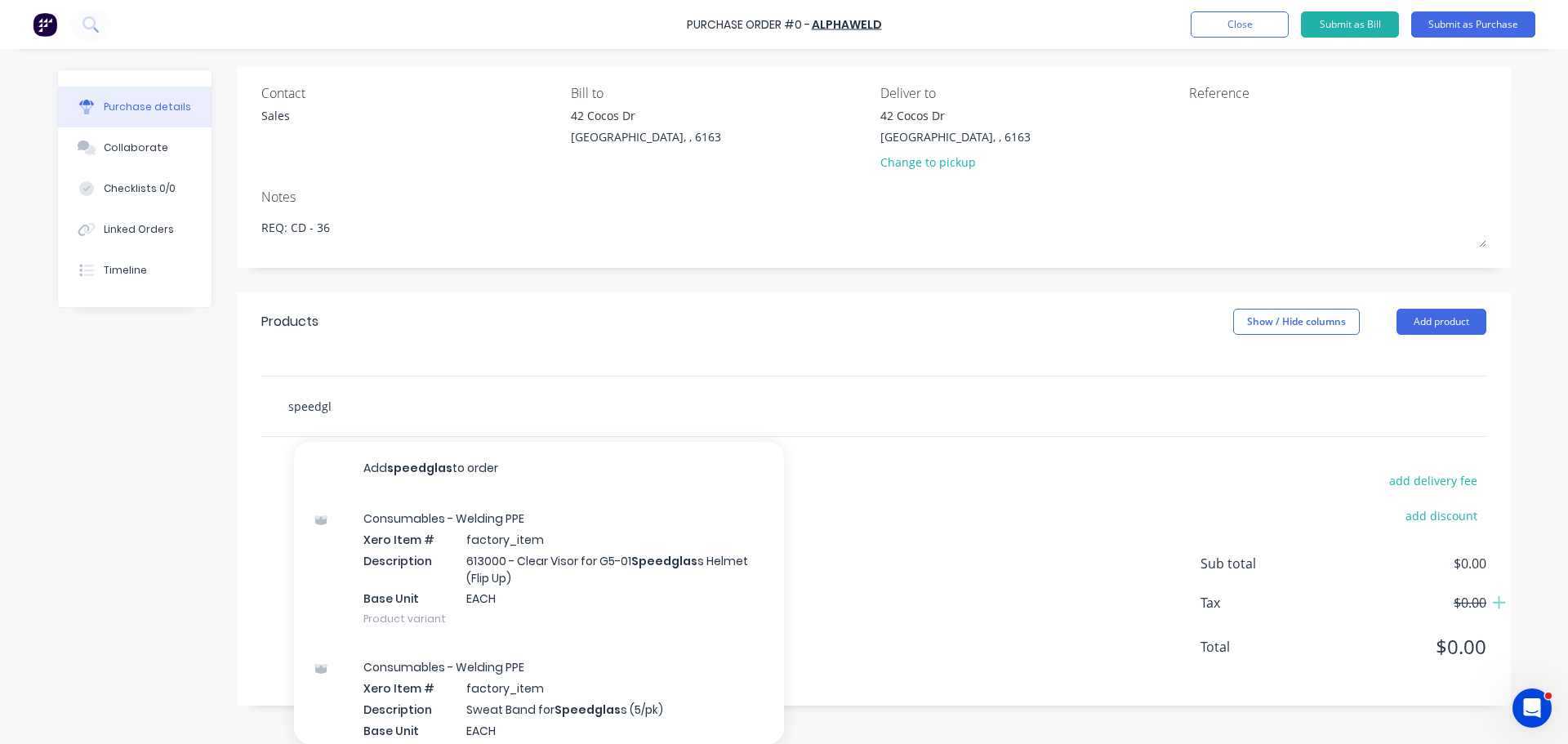
type input "speedg"
type textarea "x"
type input "speed"
type textarea "x"
type input "spee"
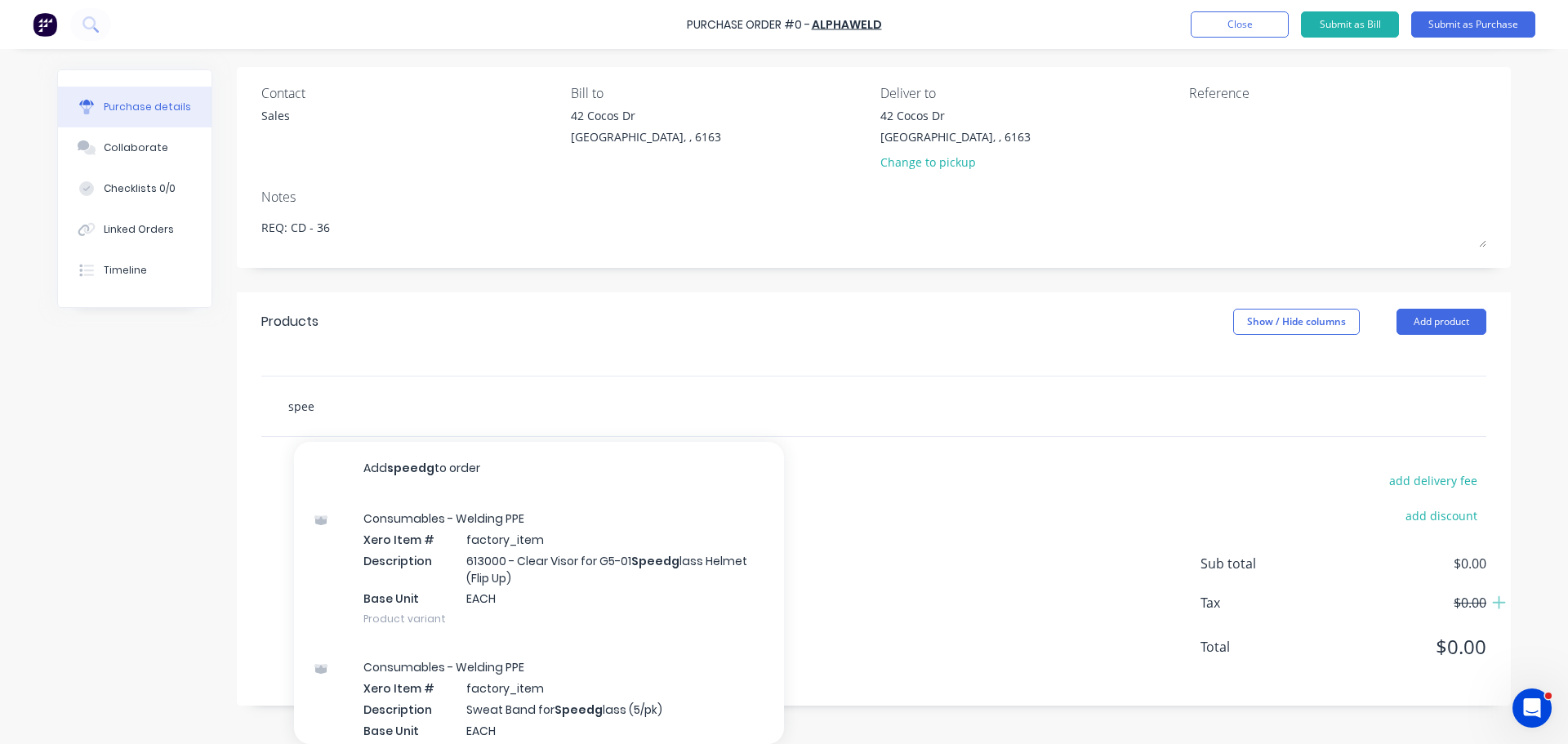
type textarea "x"
type input "sp"
type textarea "x"
type input "s"
type textarea "x"
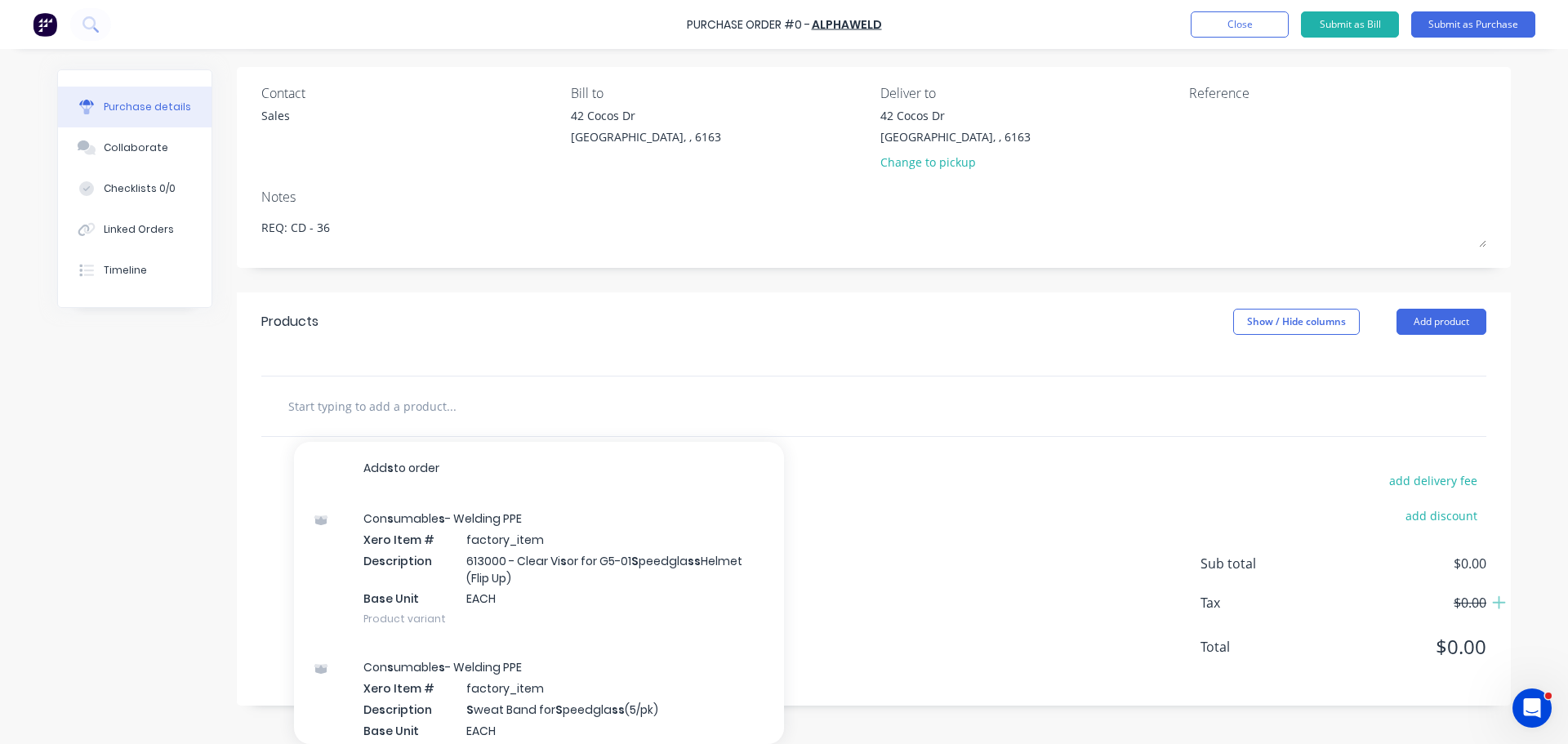
scroll to position [91, 0]
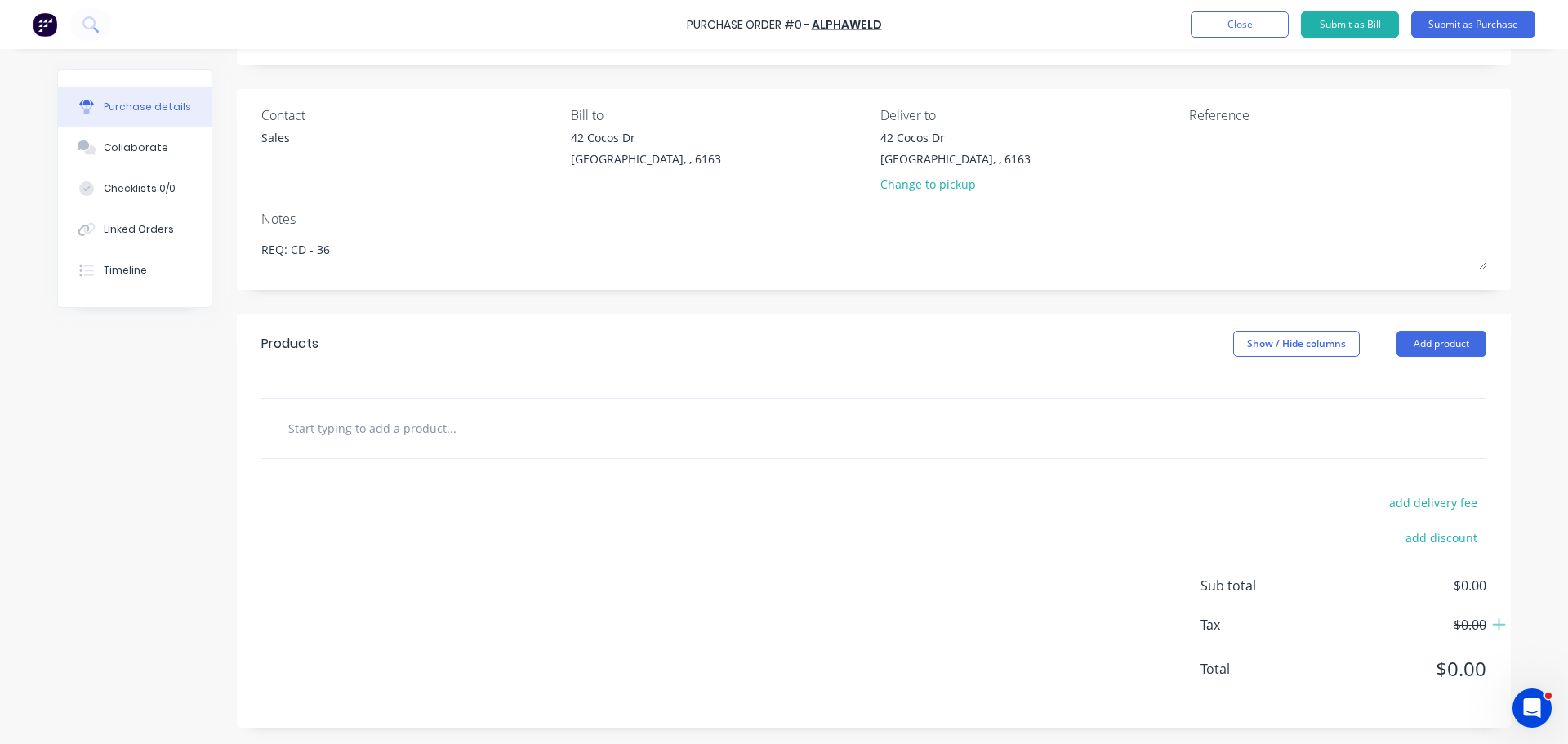
paste input "Speedglas 9100 & G5-01 Outside Cover Lens Standard (5pk)"
type textarea "x"
type input "Speedglas 9100 & G5-01 Outside Cover Lens Standard (5pk)"
type textarea "x"
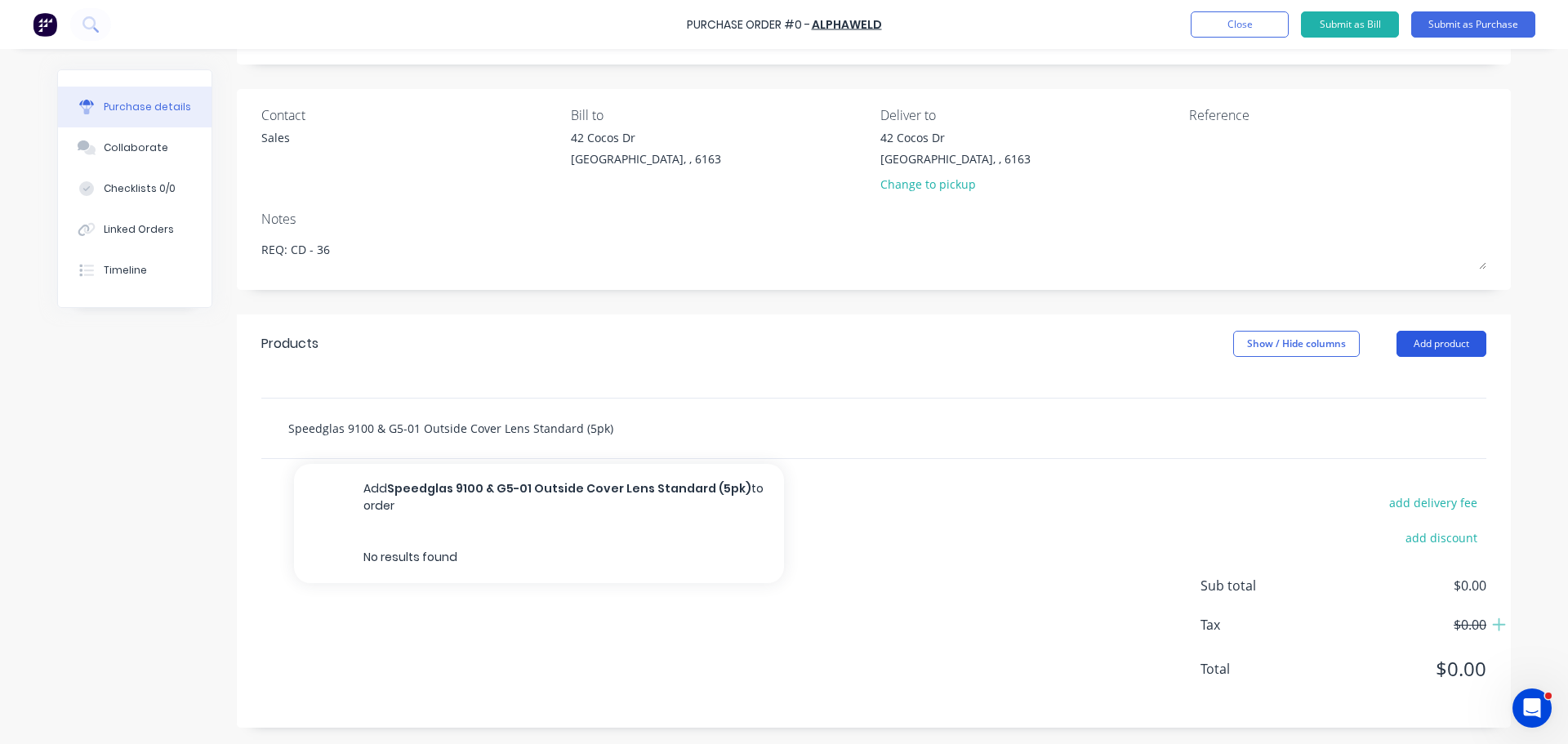
type input "Speedglas 9100 & G5-01 Outside Cover Lens Standard (5pk)"
click at [1432, 342] on button "Add product" at bounding box center [1441, 344] width 90 height 26
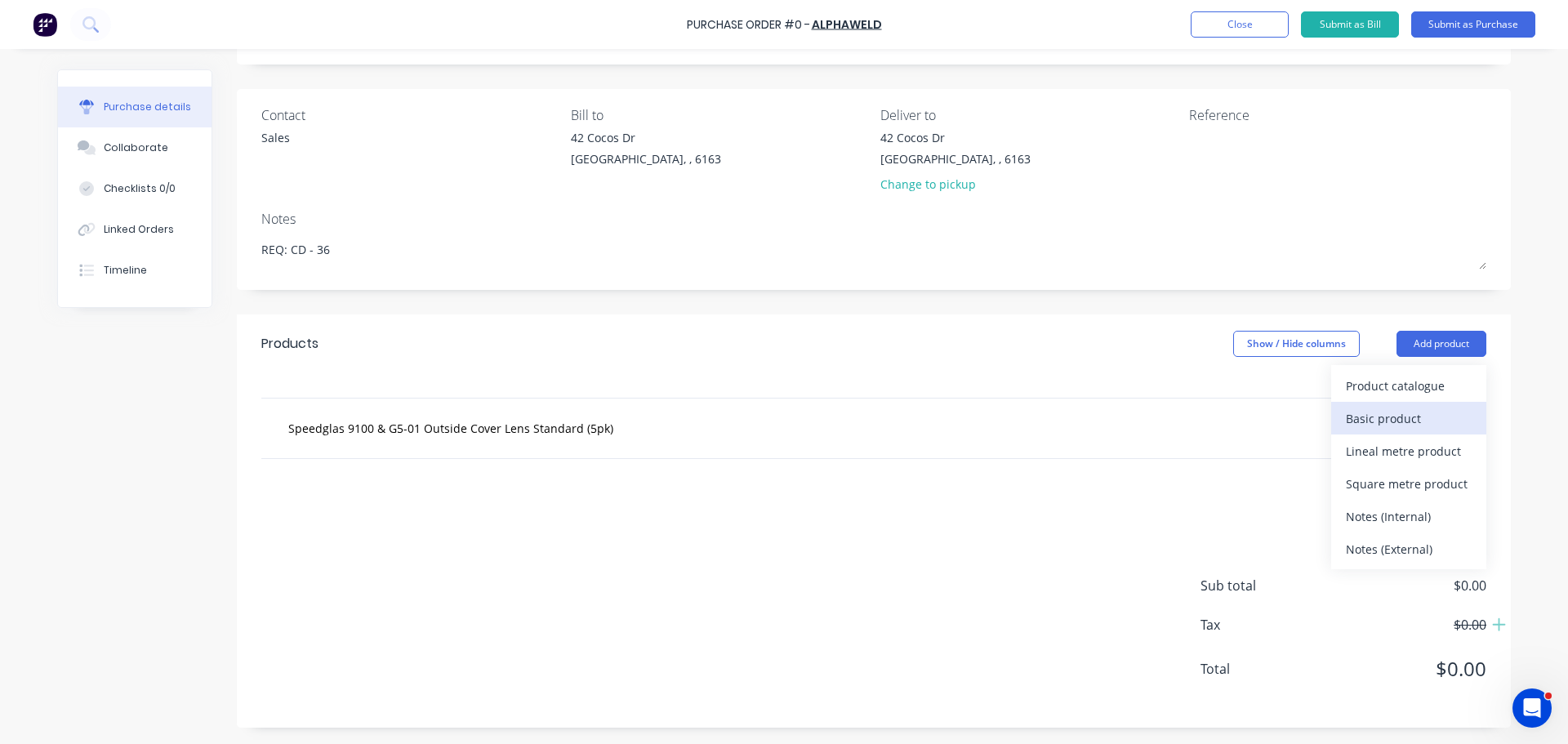
click at [1376, 422] on div "Basic product" at bounding box center [1409, 418] width 126 height 23
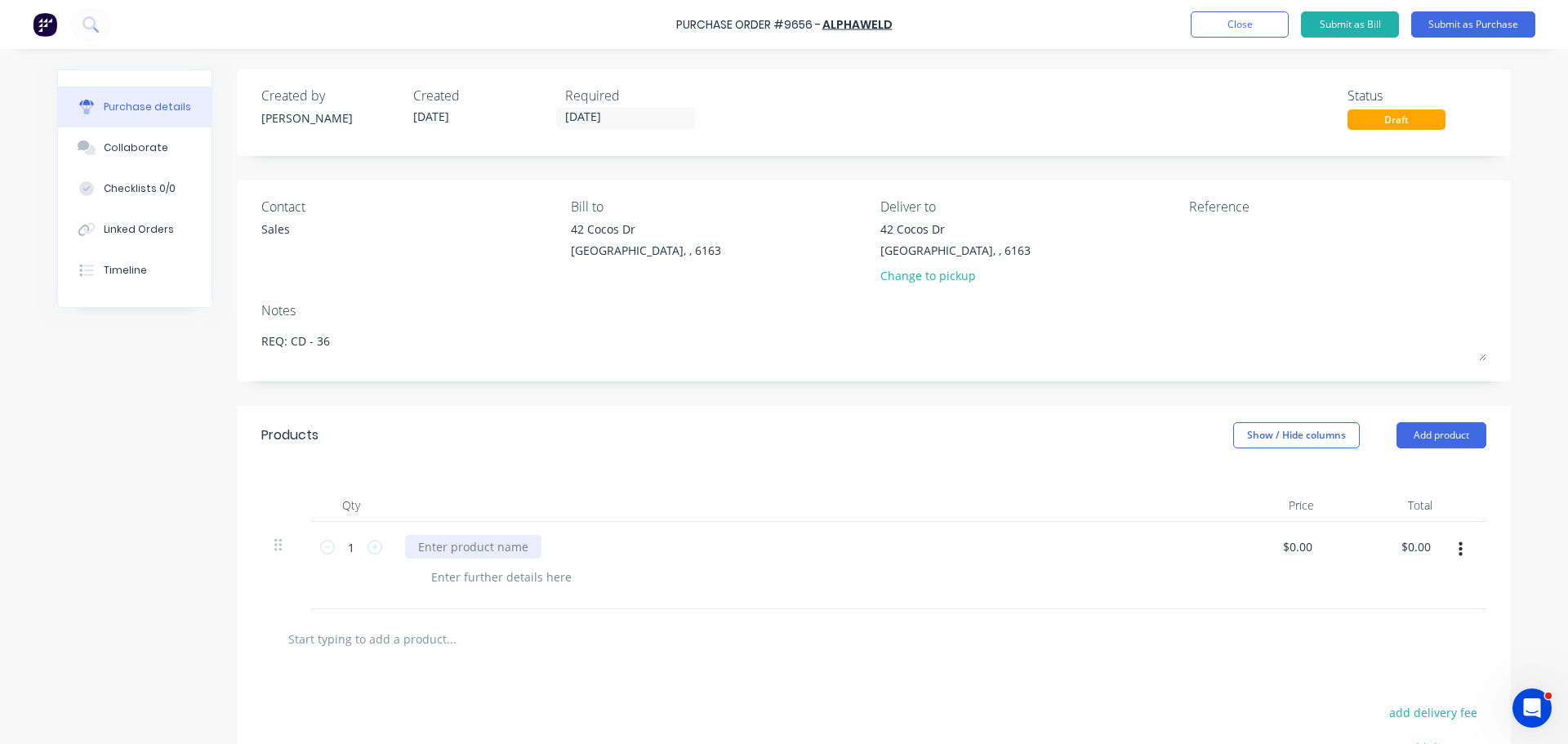
type textarea "x"
click at [458, 552] on div at bounding box center [473, 547] width 137 height 23
paste div
click at [825, 504] on div at bounding box center [800, 505] width 817 height 33
type textarea "x"
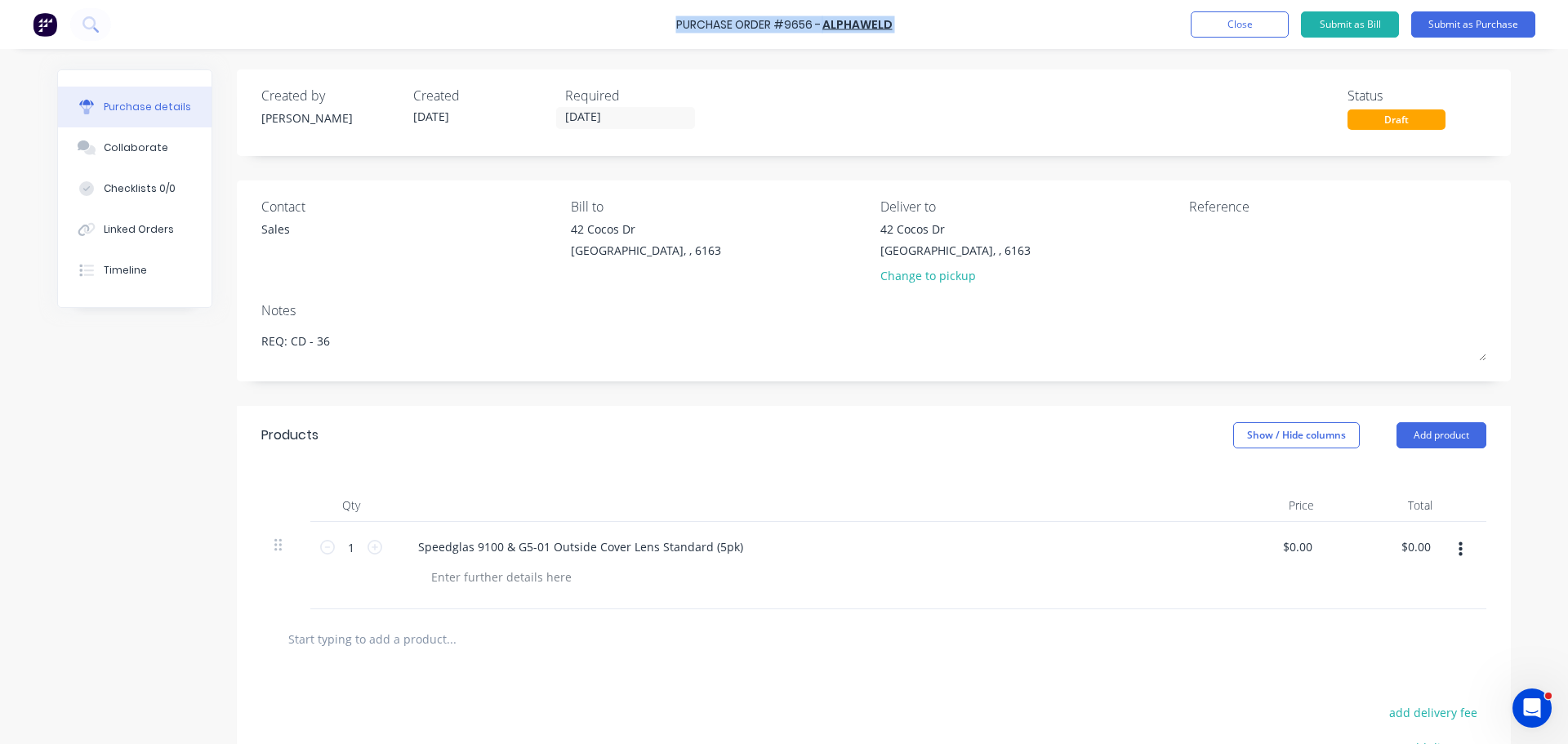
click at [678, 24] on div "Purchase Order #9656 - ALPHAWELD Add product Close Submit as Bill Submit as Pur…" at bounding box center [784, 24] width 1568 height 49
copy div "Purchase Order #9656 - ALPHAWELD Add product Close Submit as Bill Submit as Pur…"
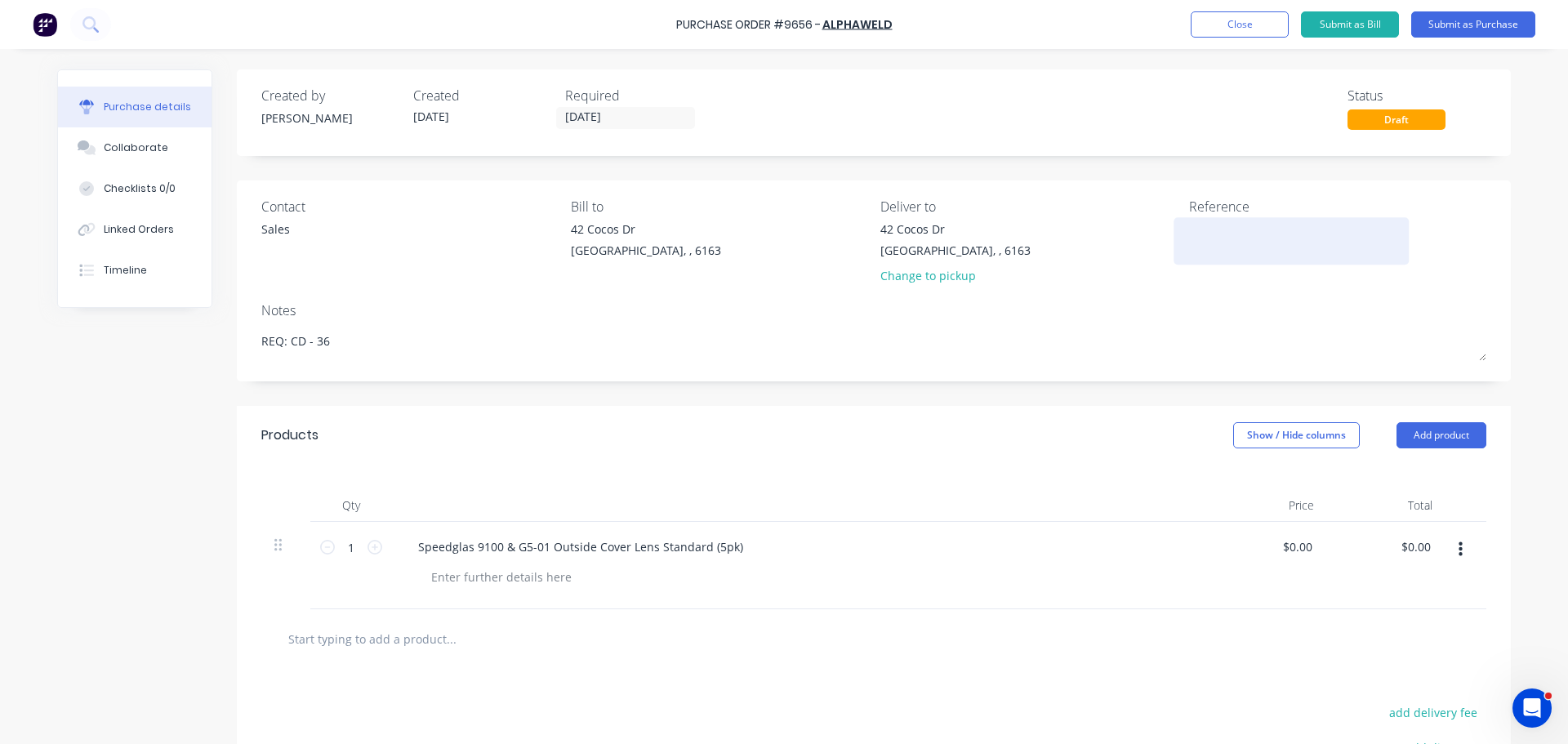
click at [1200, 238] on textarea at bounding box center [1291, 239] width 204 height 37
paste textarea "Purchase Order #9656 - ALPHAWELD"
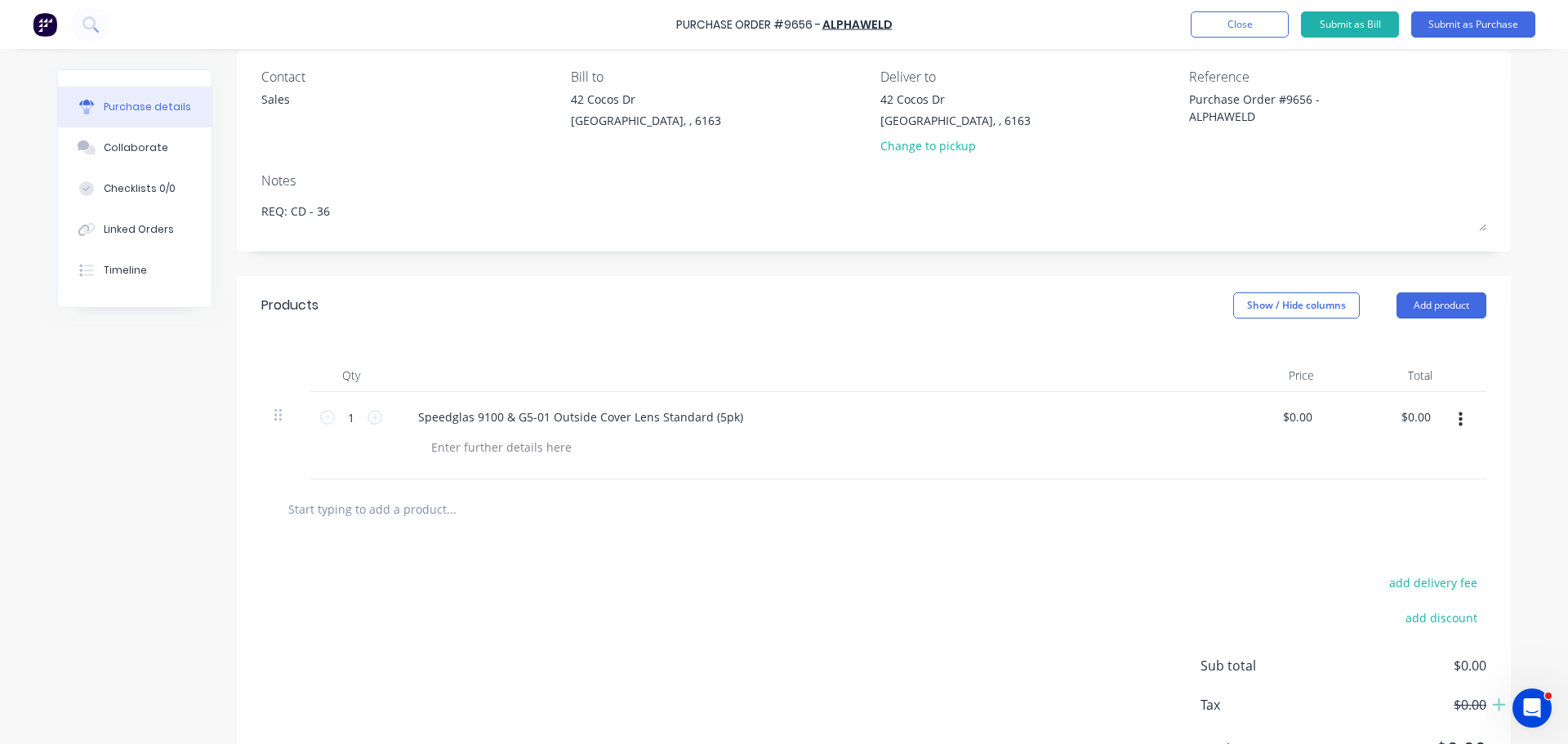
scroll to position [163, 0]
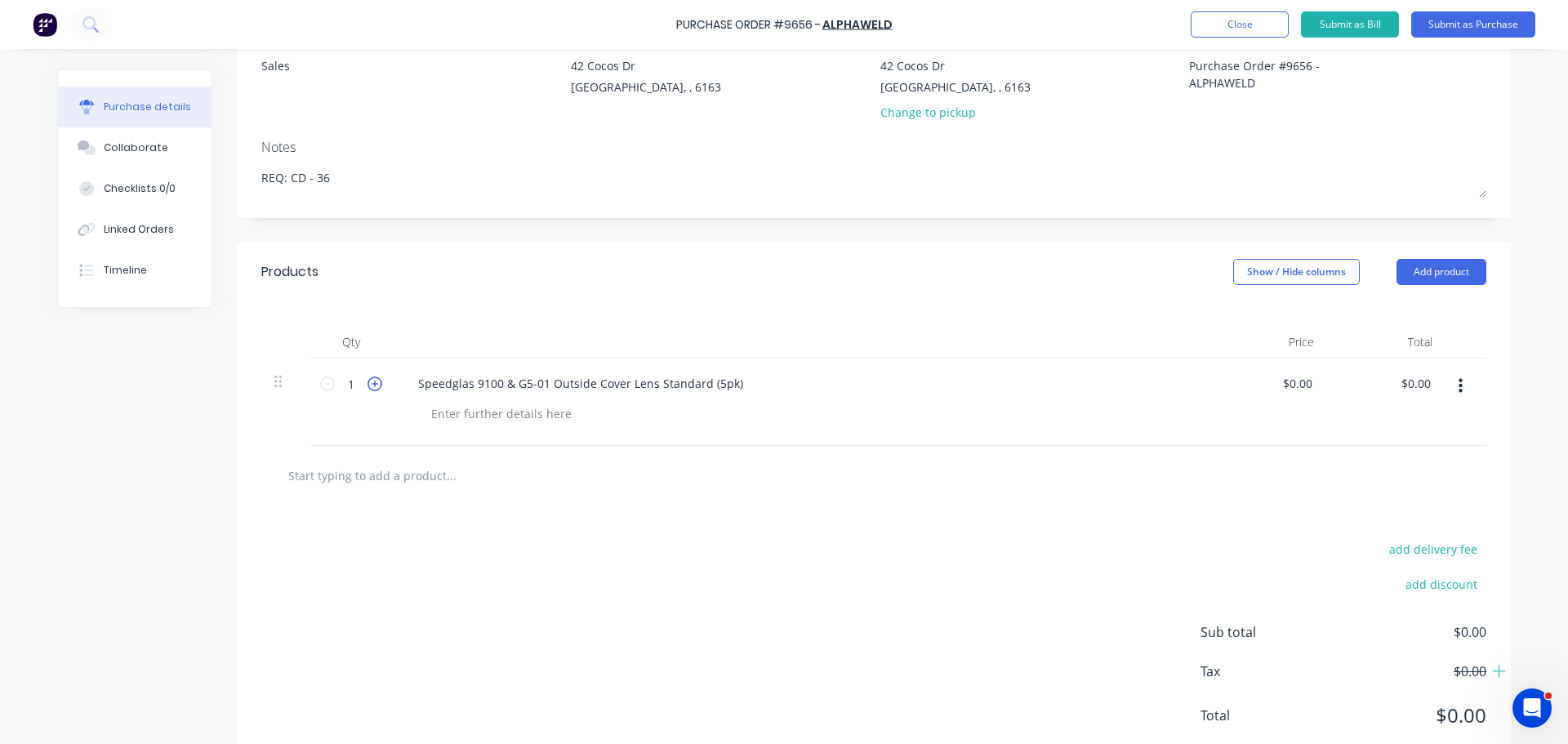
type textarea "Purchase Order #9656 - ALPHAWELD"
type textarea "x"
type textarea "Purchase Order #9656 - ALPHAWELD"
click at [368, 389] on icon at bounding box center [375, 384] width 15 height 15
type textarea "x"
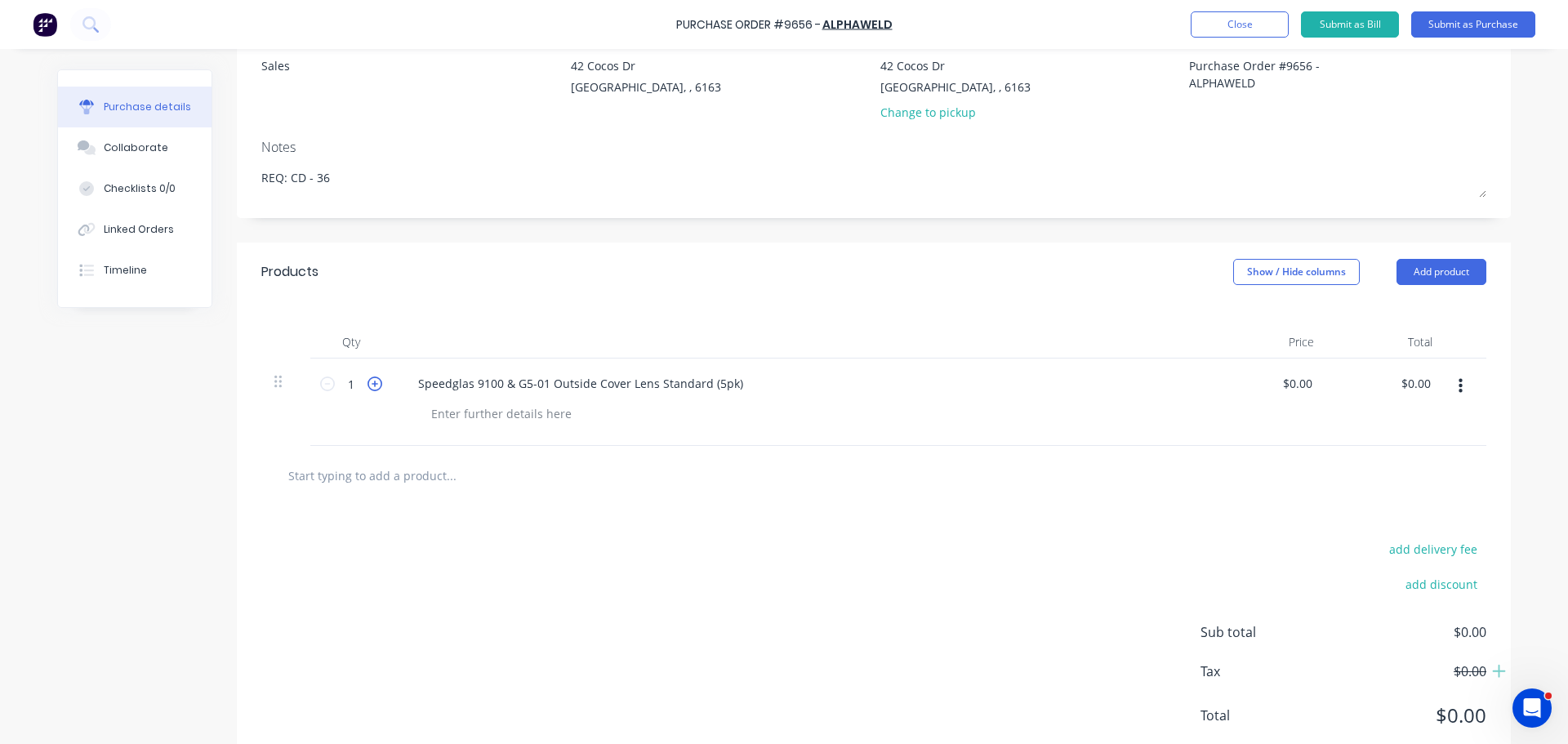
type input "2"
type textarea "x"
click at [1290, 382] on input "0.00" at bounding box center [1297, 384] width 38 height 23
type input "$0.00"
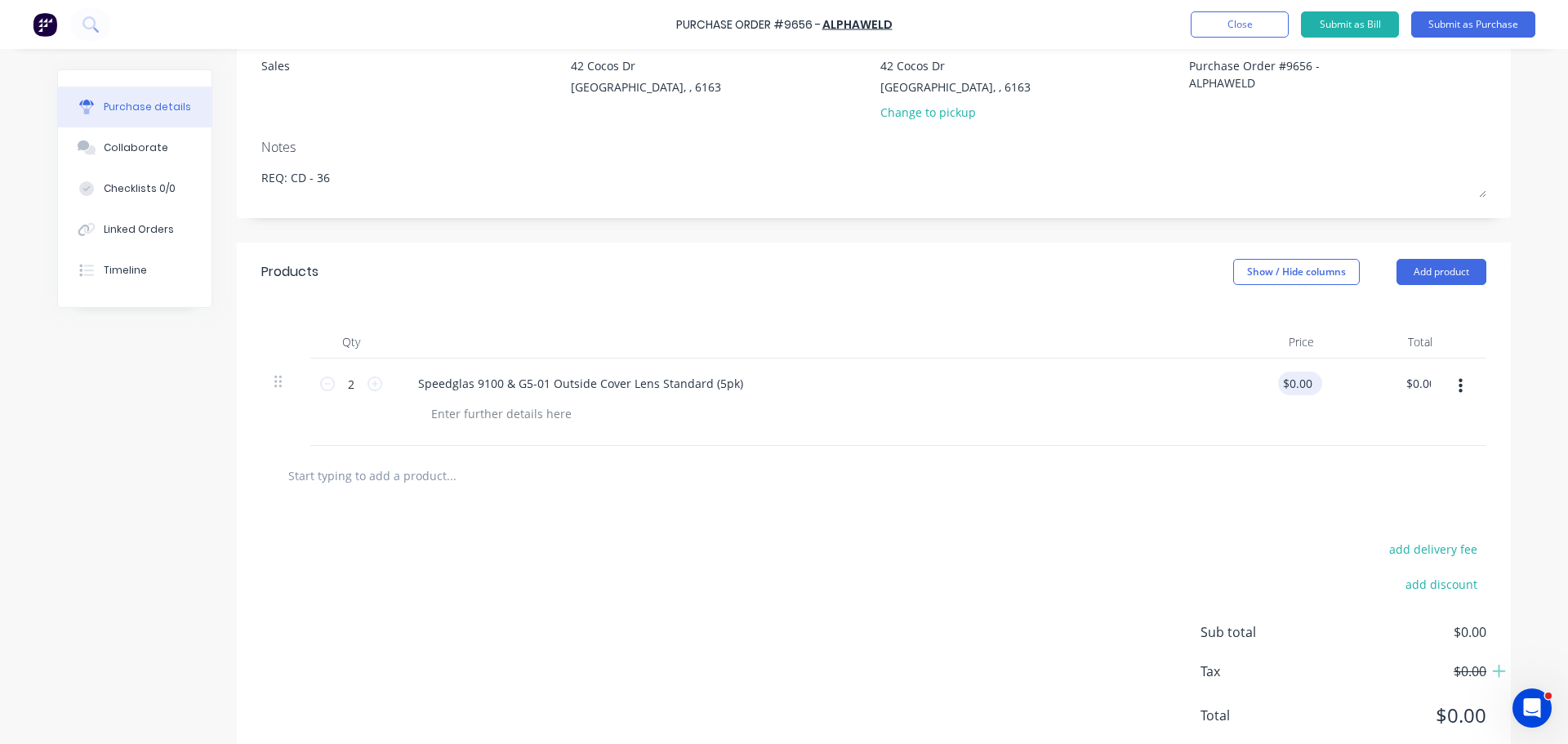
click at [1312, 385] on div "$0.00 $0.00" at bounding box center [1300, 384] width 44 height 23
click at [1307, 385] on input "0.00" at bounding box center [1299, 384] width 31 height 23
type input "0"
type input "$36.70"
type input "$73.40"
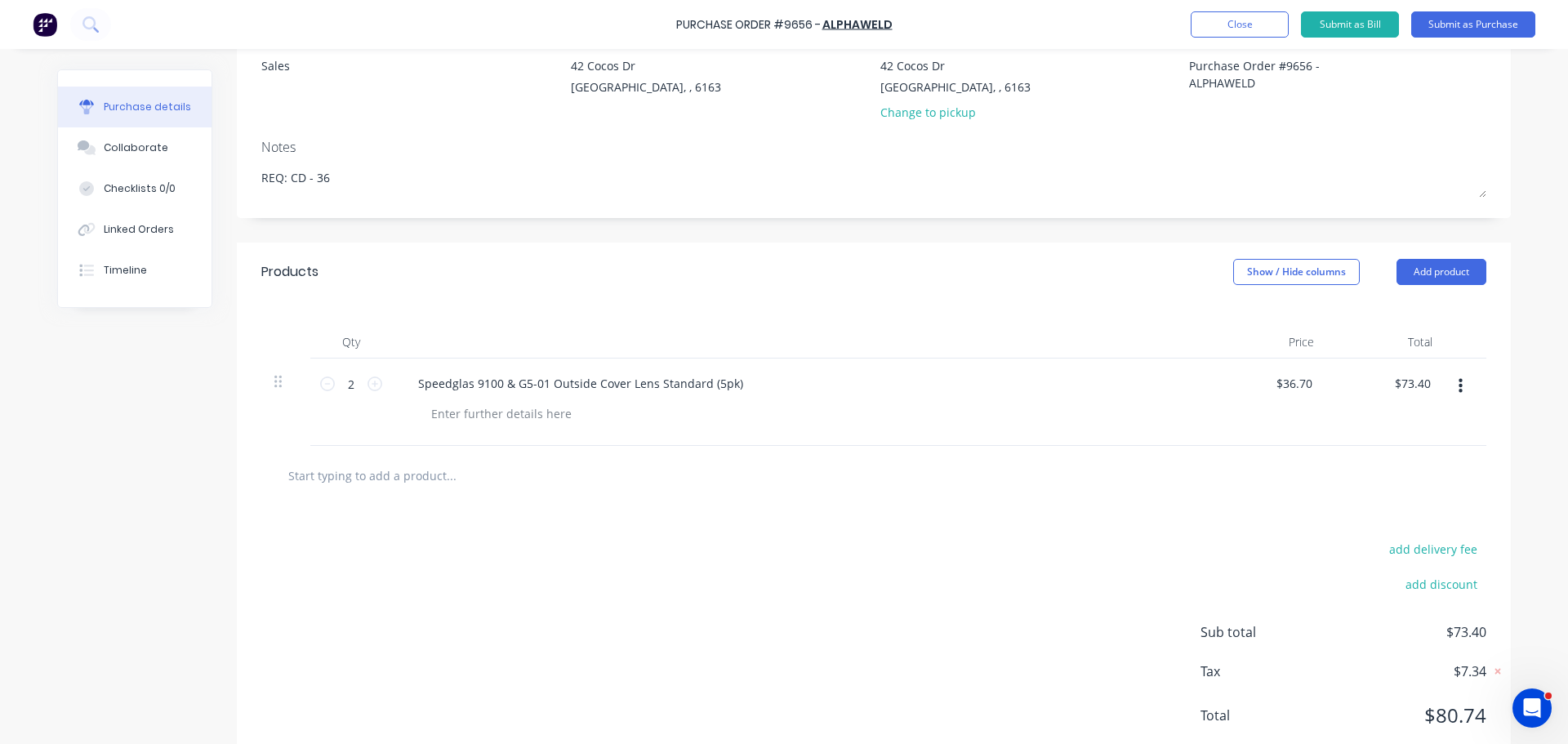
click at [383, 473] on input "text" at bounding box center [451, 475] width 327 height 33
paste input "Betaweld Professional Heat Shielded TIG Glove - Large"
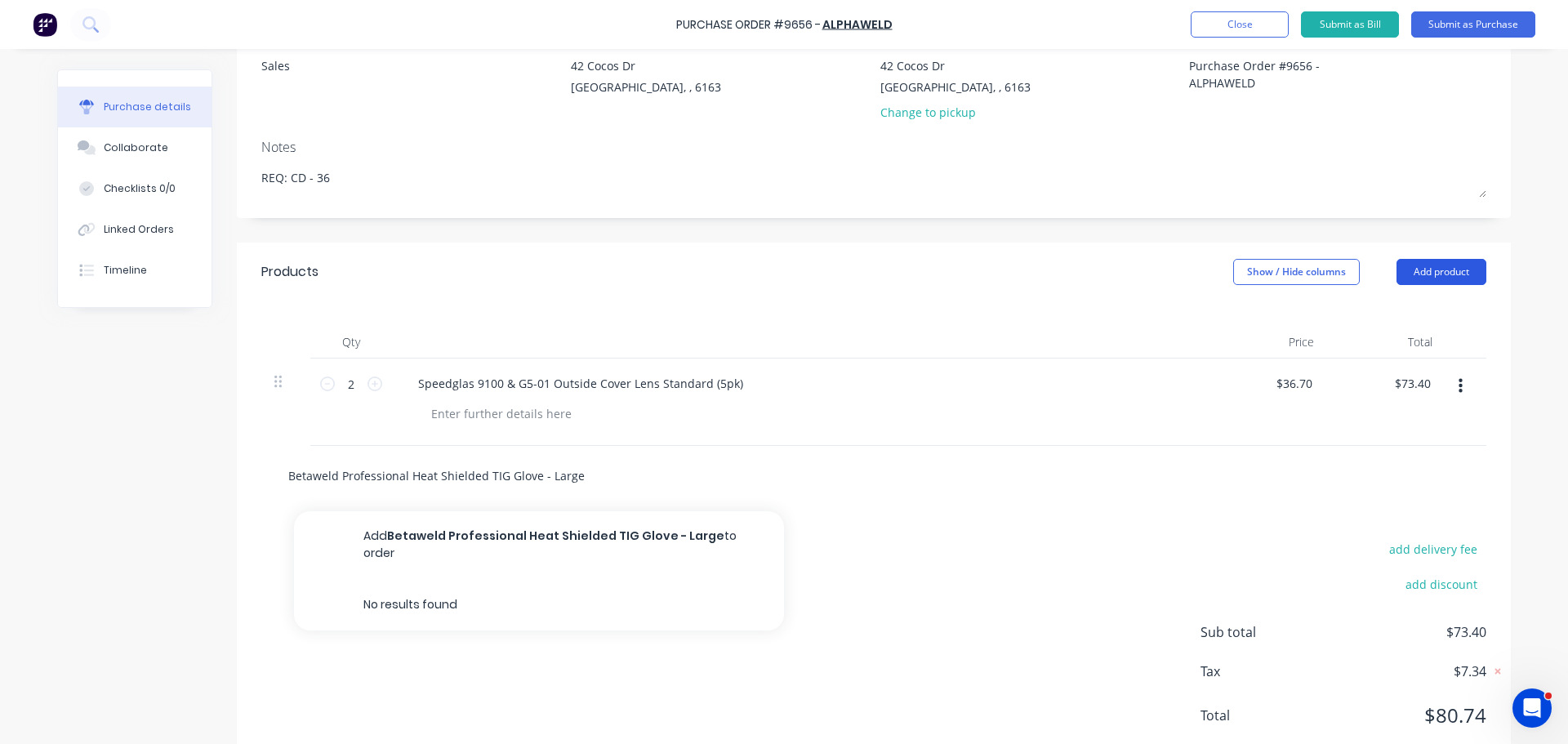
type input "Betaweld Professional Heat Shielded TIG Glove - Large"
click at [1436, 273] on button "Add product" at bounding box center [1441, 271] width 90 height 26
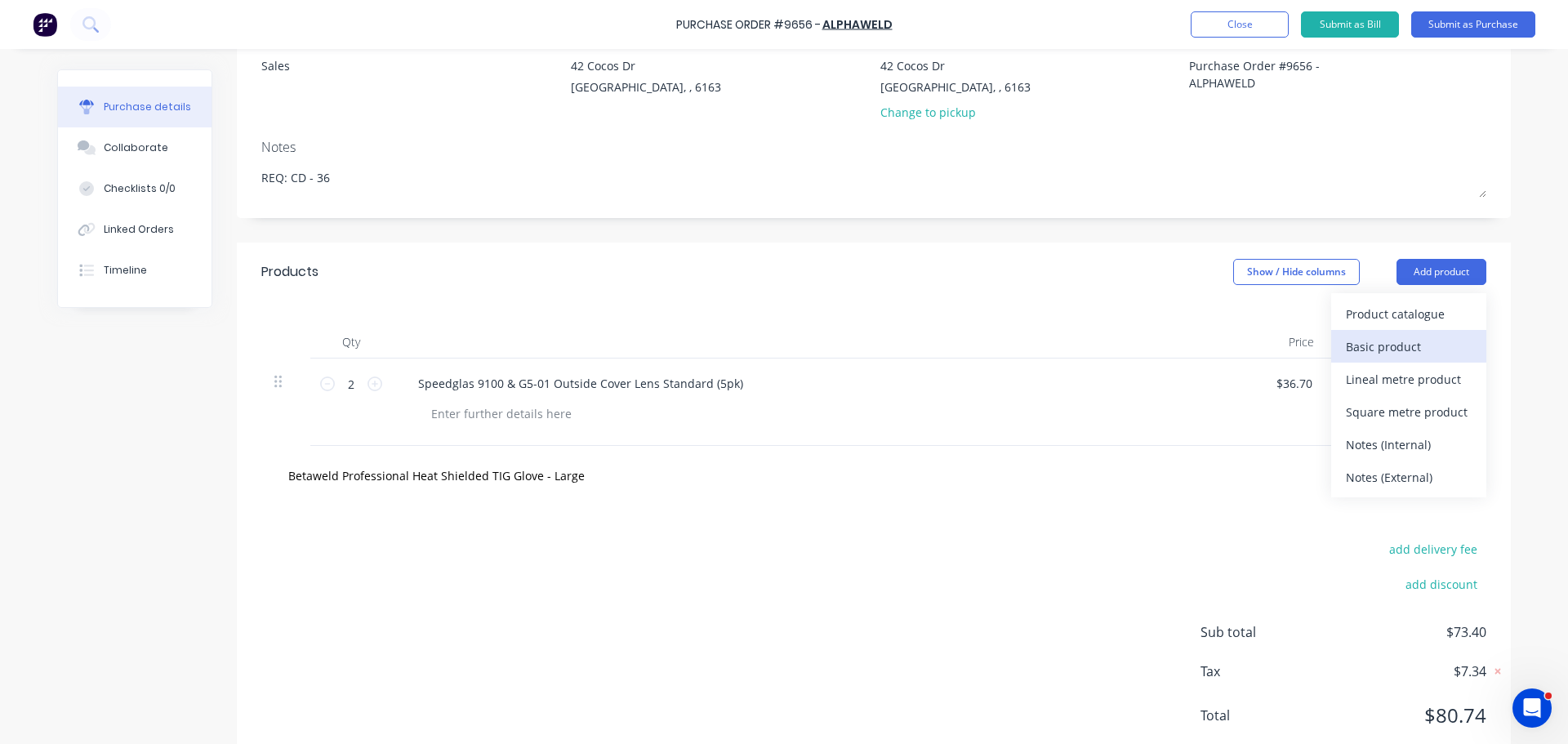
click at [1383, 343] on div "Basic product" at bounding box center [1409, 347] width 126 height 23
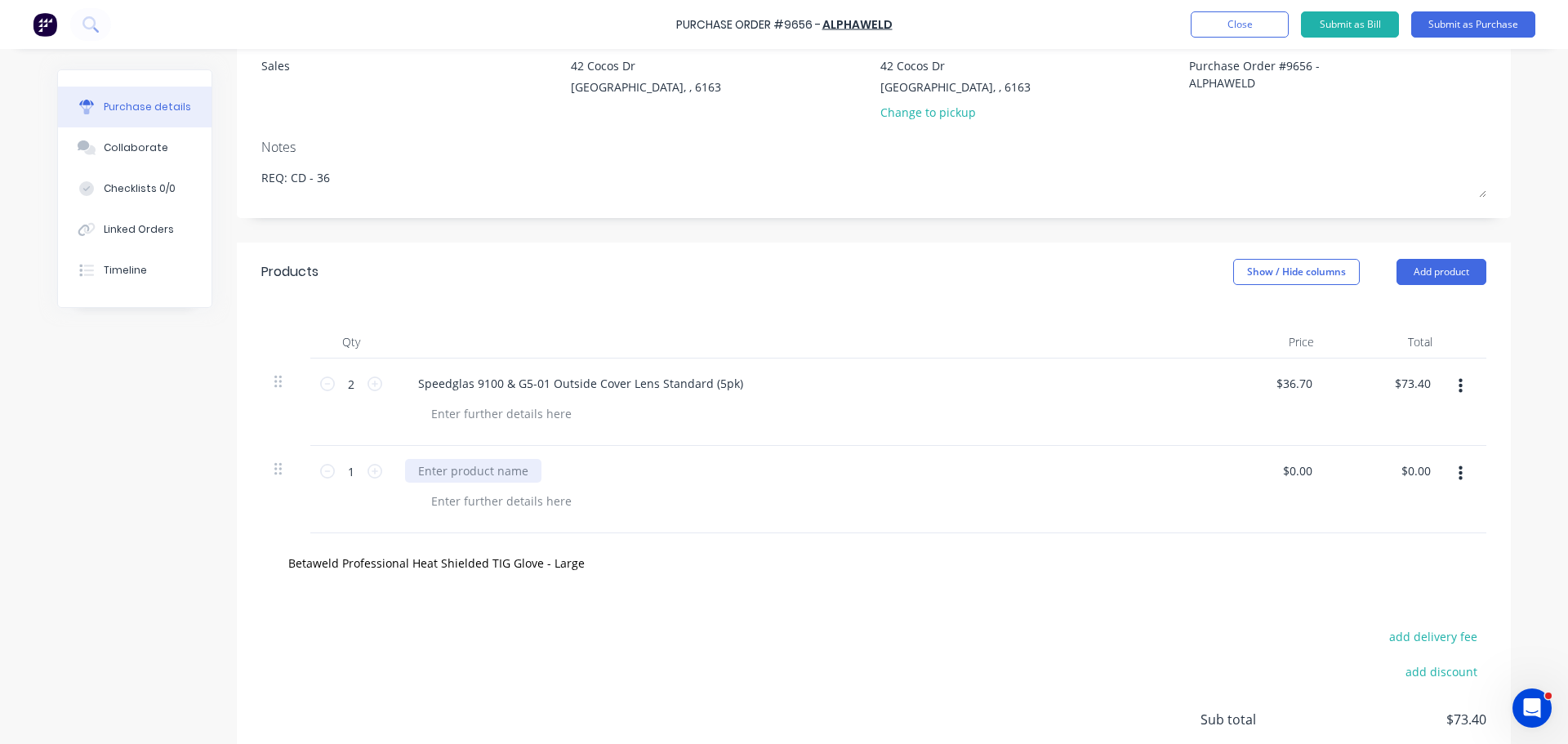
click at [451, 467] on div at bounding box center [473, 471] width 137 height 23
paste div
click at [579, 574] on input "Betaweld Professional Heat Shielded TIG Glove - Large" at bounding box center [451, 562] width 327 height 33
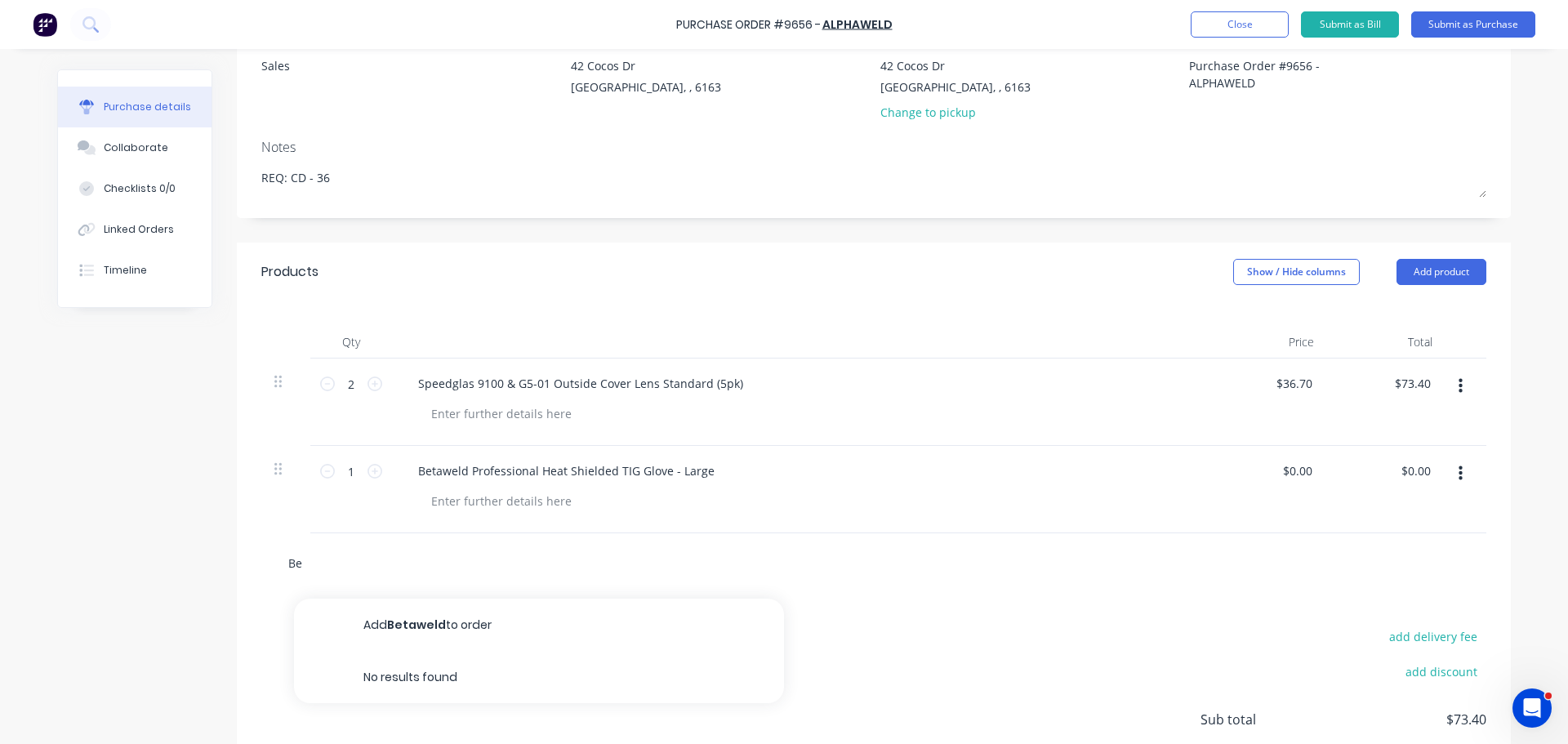
type input "B"
click at [368, 474] on icon at bounding box center [375, 472] width 15 height 15
type input "2"
click at [1302, 476] on input "0.00" at bounding box center [1297, 471] width 38 height 23
type input "0"
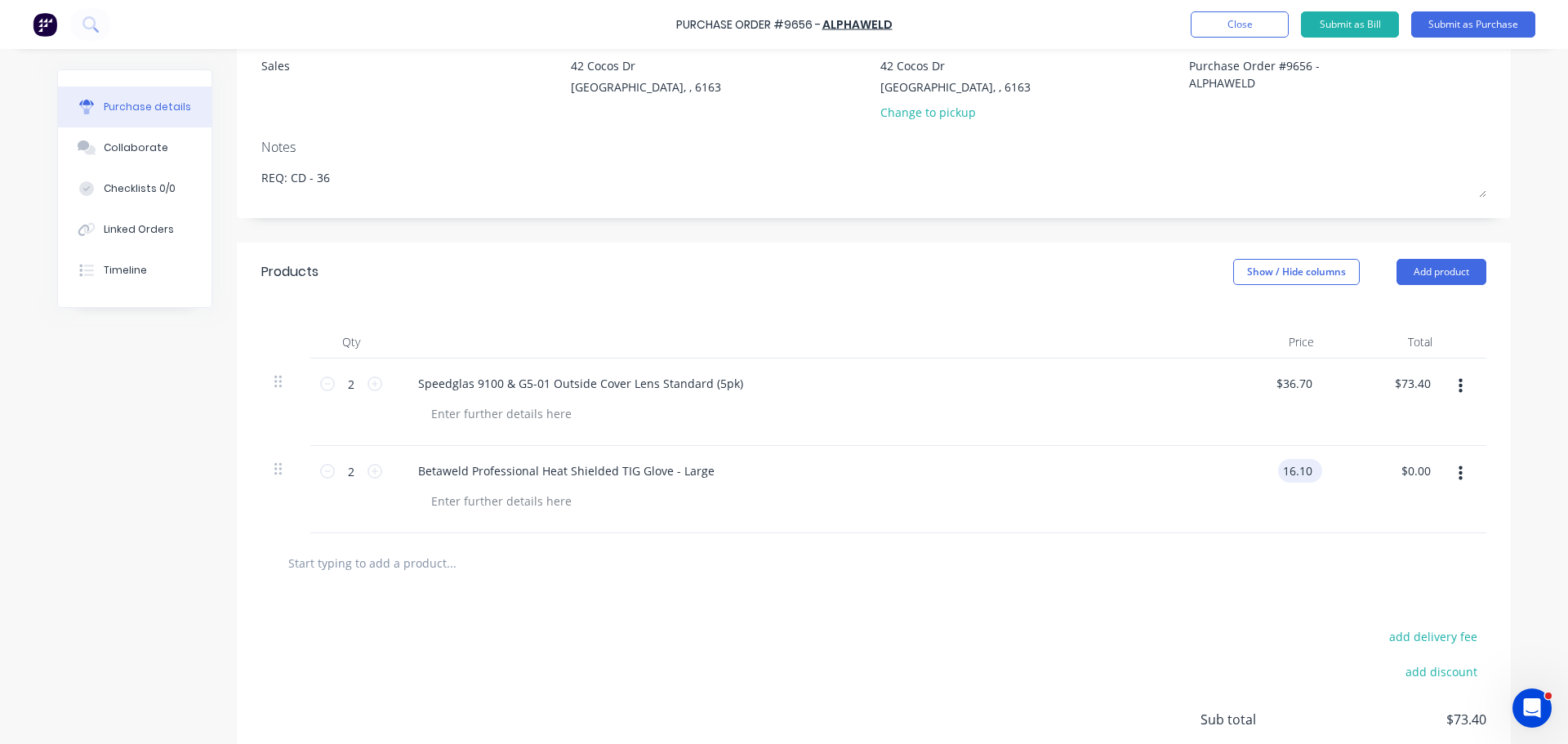
type input "$16.10"
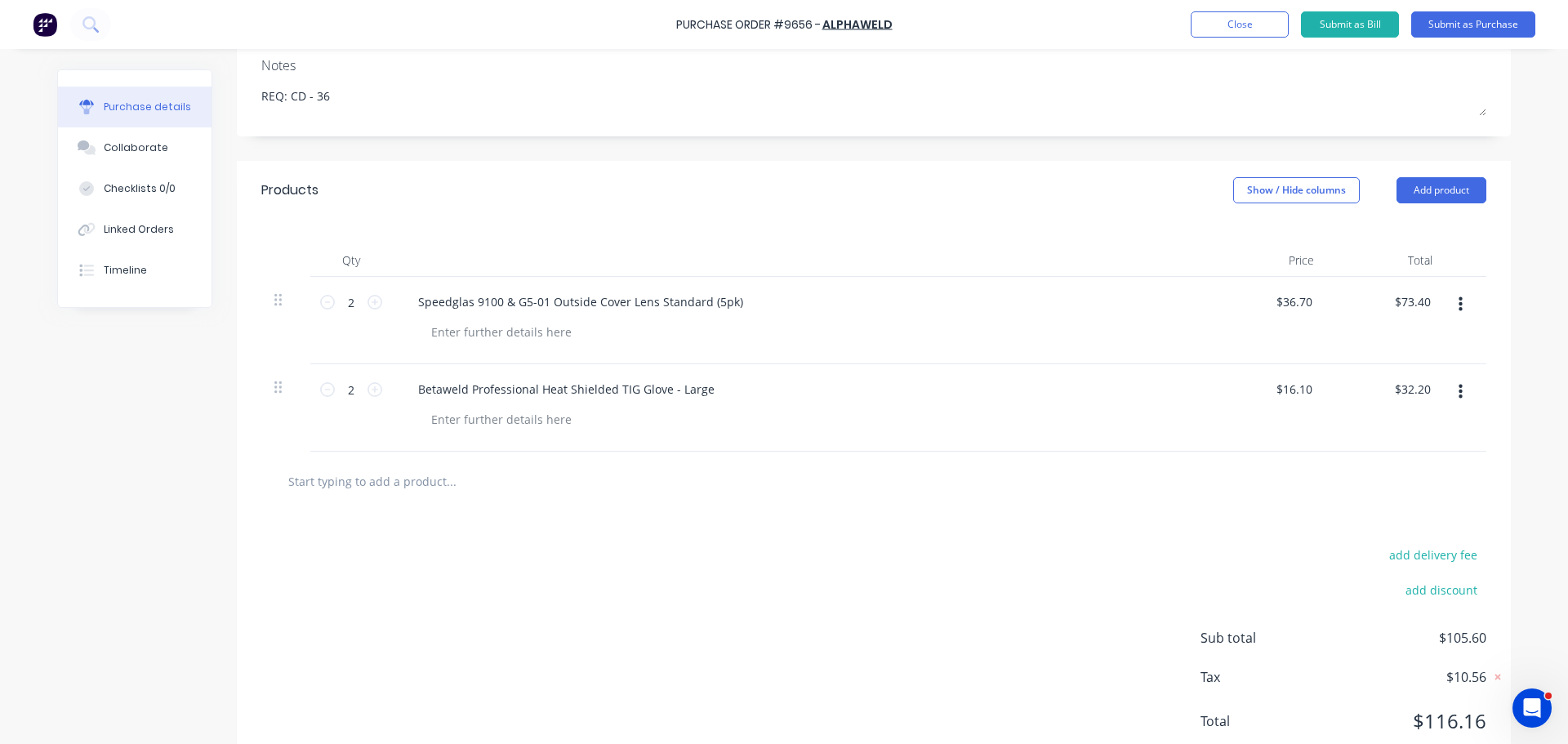
scroll to position [297, 0]
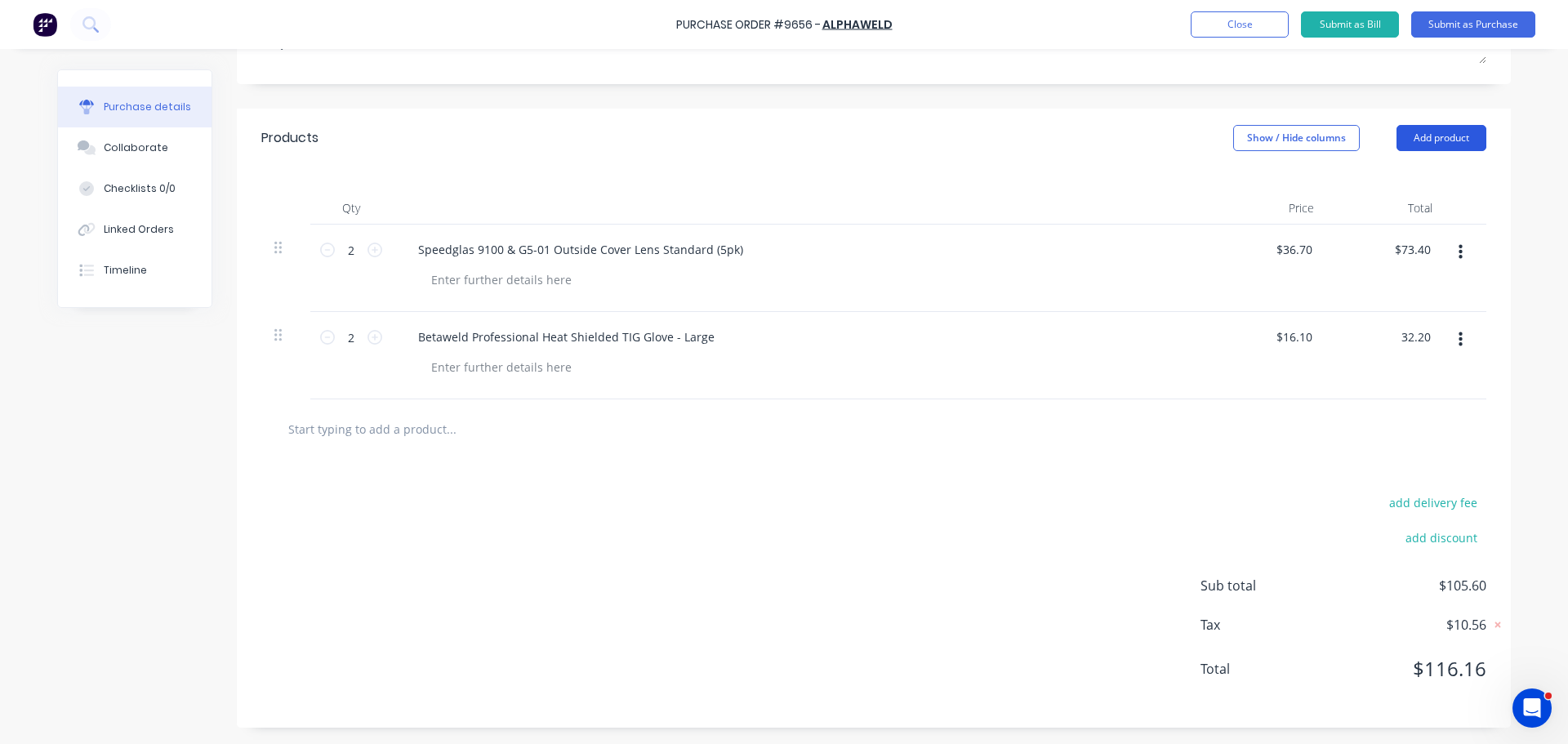
type input "$32.20"
click at [1457, 133] on button "Add product" at bounding box center [1441, 137] width 90 height 26
drag, startPoint x: 1372, startPoint y: 341, endPoint x: 1274, endPoint y: 366, distance: 101.1
click at [1372, 341] on div "Notes (External)" at bounding box center [1409, 344] width 126 height 23
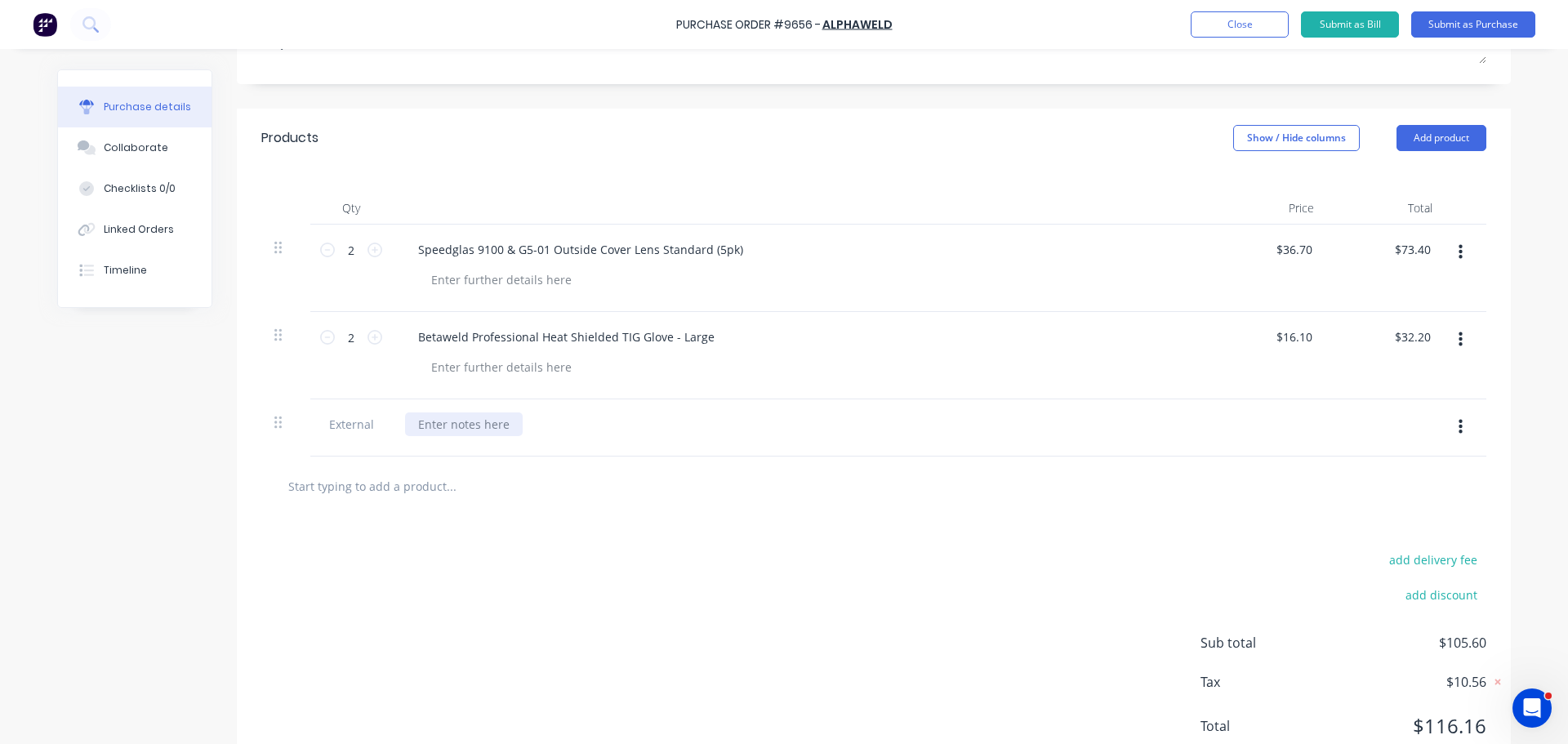
click at [460, 426] on div at bounding box center [464, 424] width 117 height 23
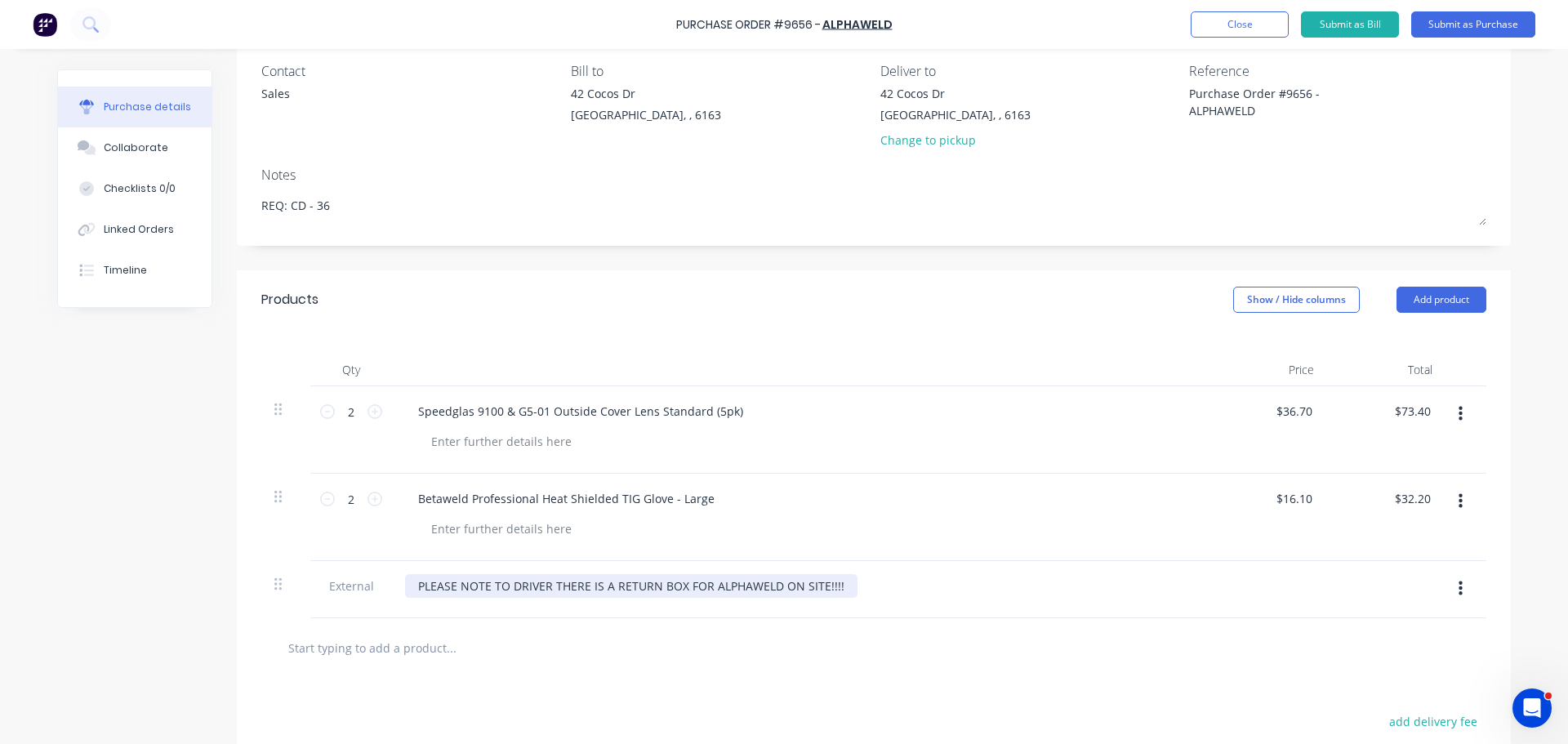
scroll to position [81, 0]
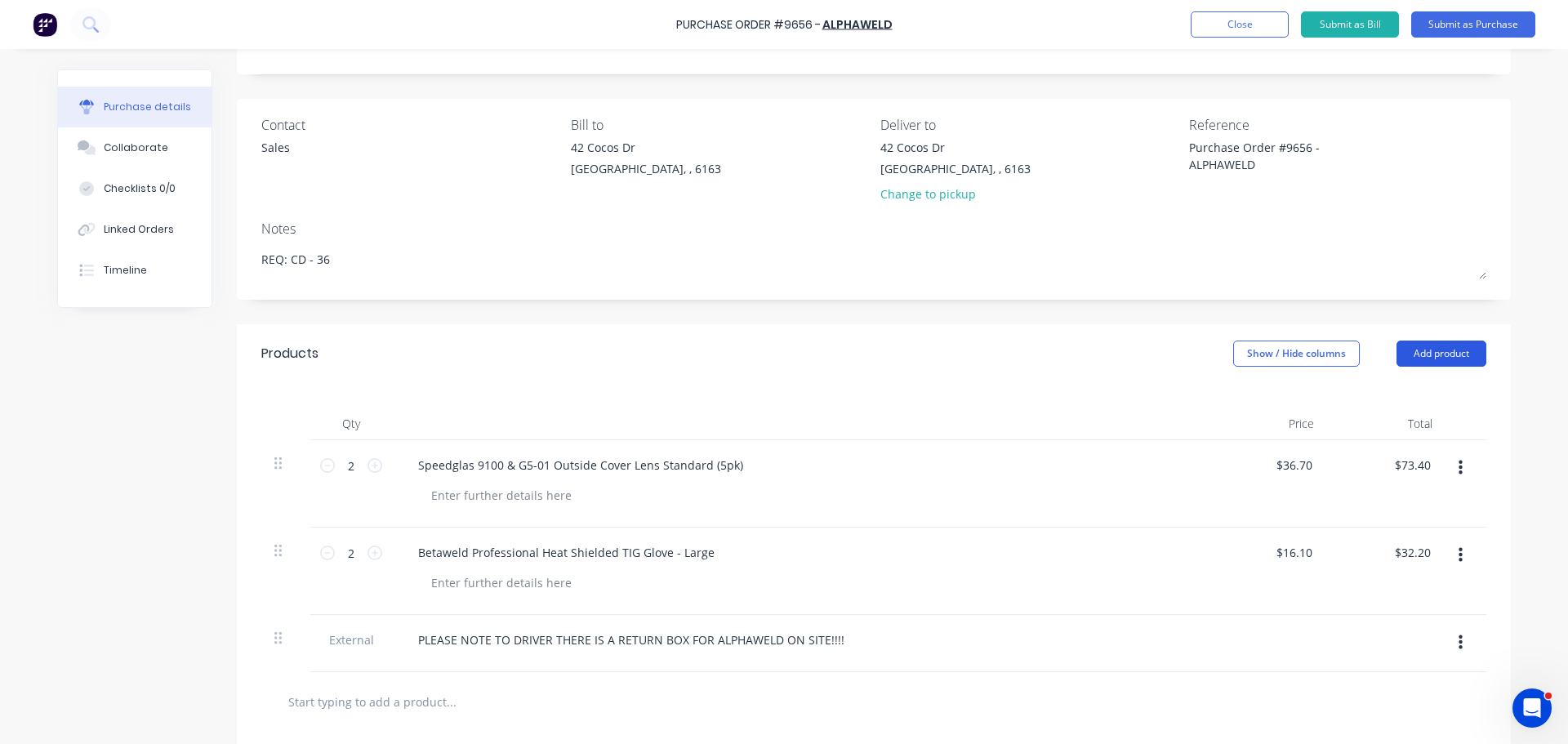
click at [1435, 355] on button "Add product" at bounding box center [1441, 354] width 90 height 26
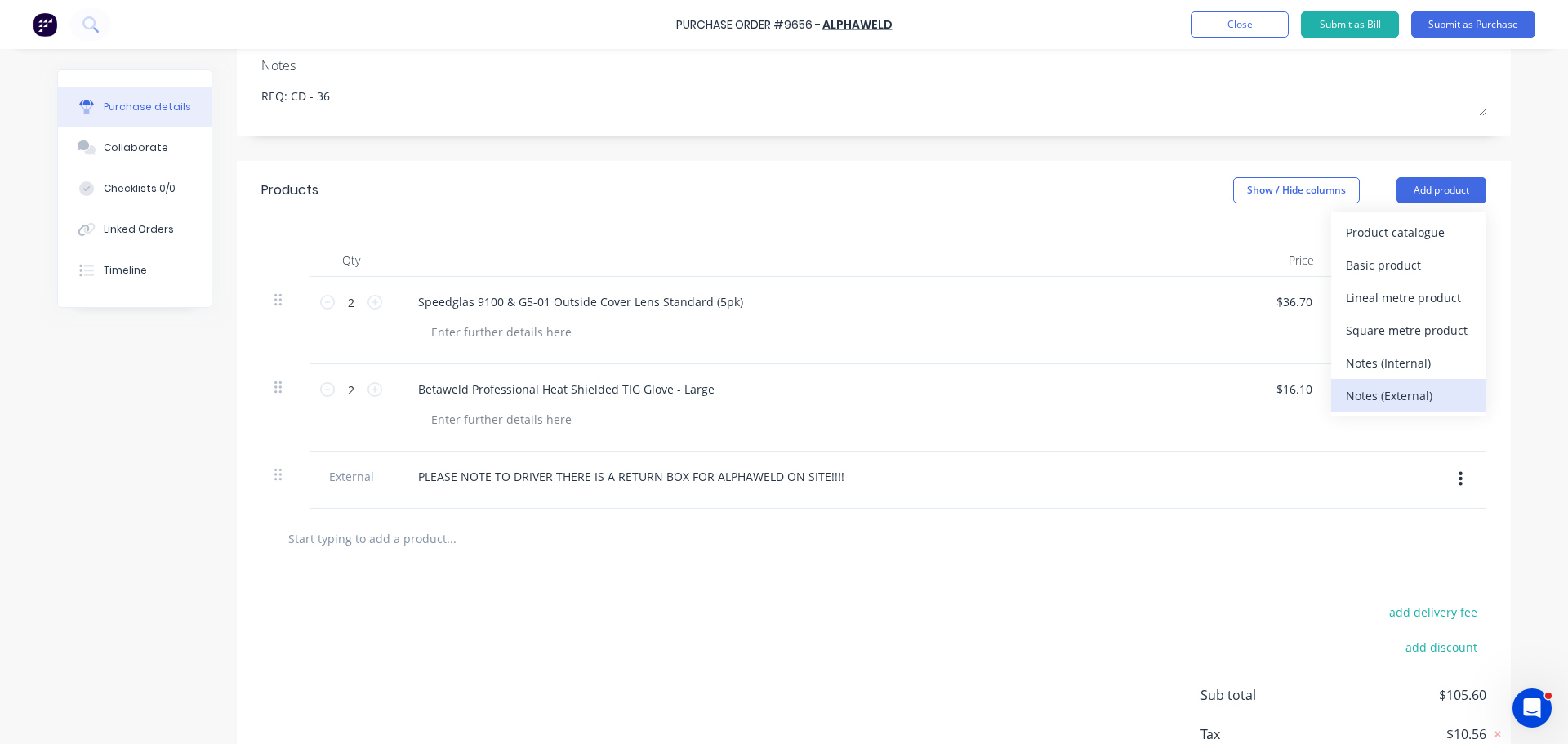
click at [1385, 405] on div "Notes (External)" at bounding box center [1409, 395] width 126 height 23
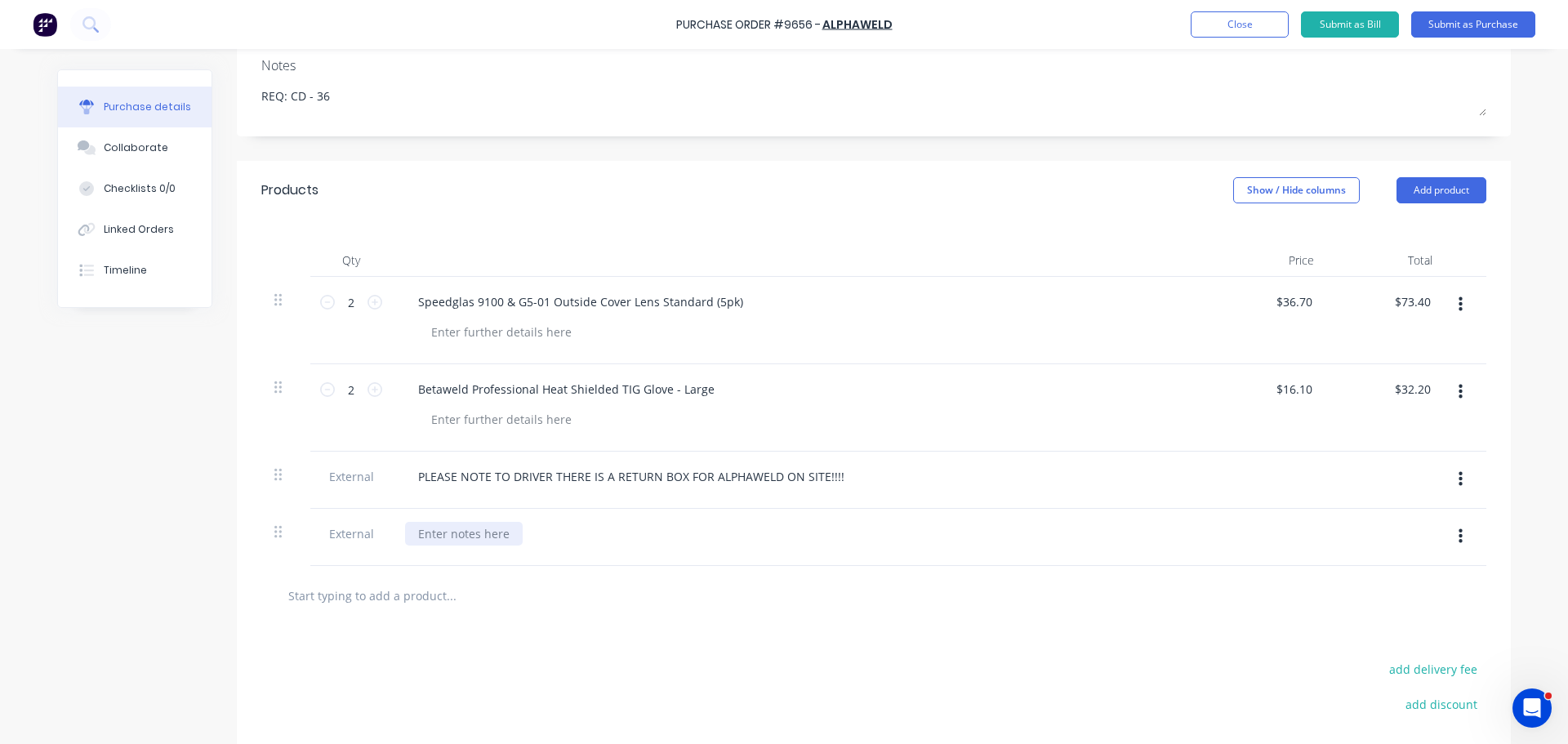
click at [438, 531] on div at bounding box center [464, 534] width 117 height 23
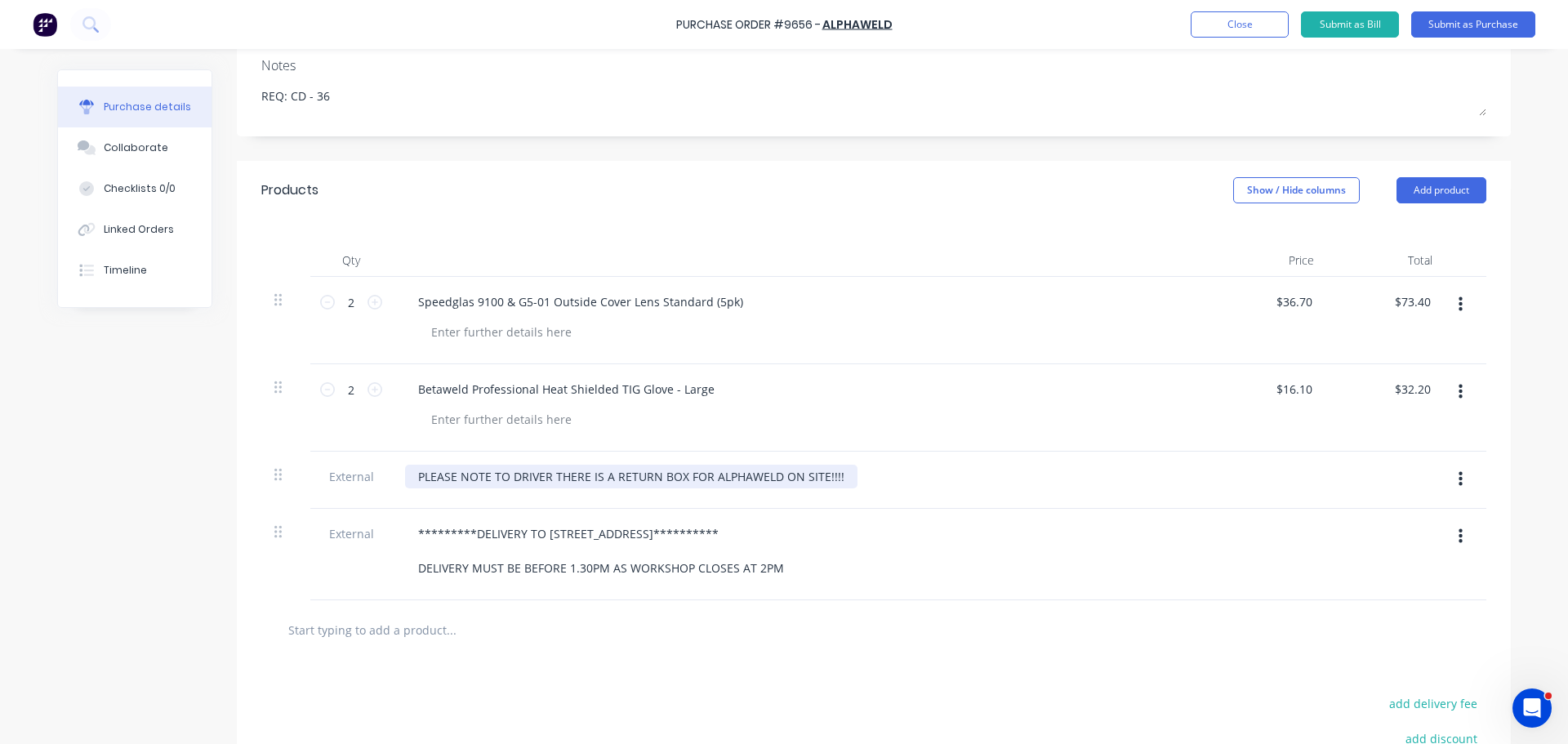
click at [837, 477] on div "PLEASE NOTE TO DRIVER THERE IS A RETURN BOX FOR ALPHAWELD ON SITE!!!!" at bounding box center [632, 477] width 452 height 23
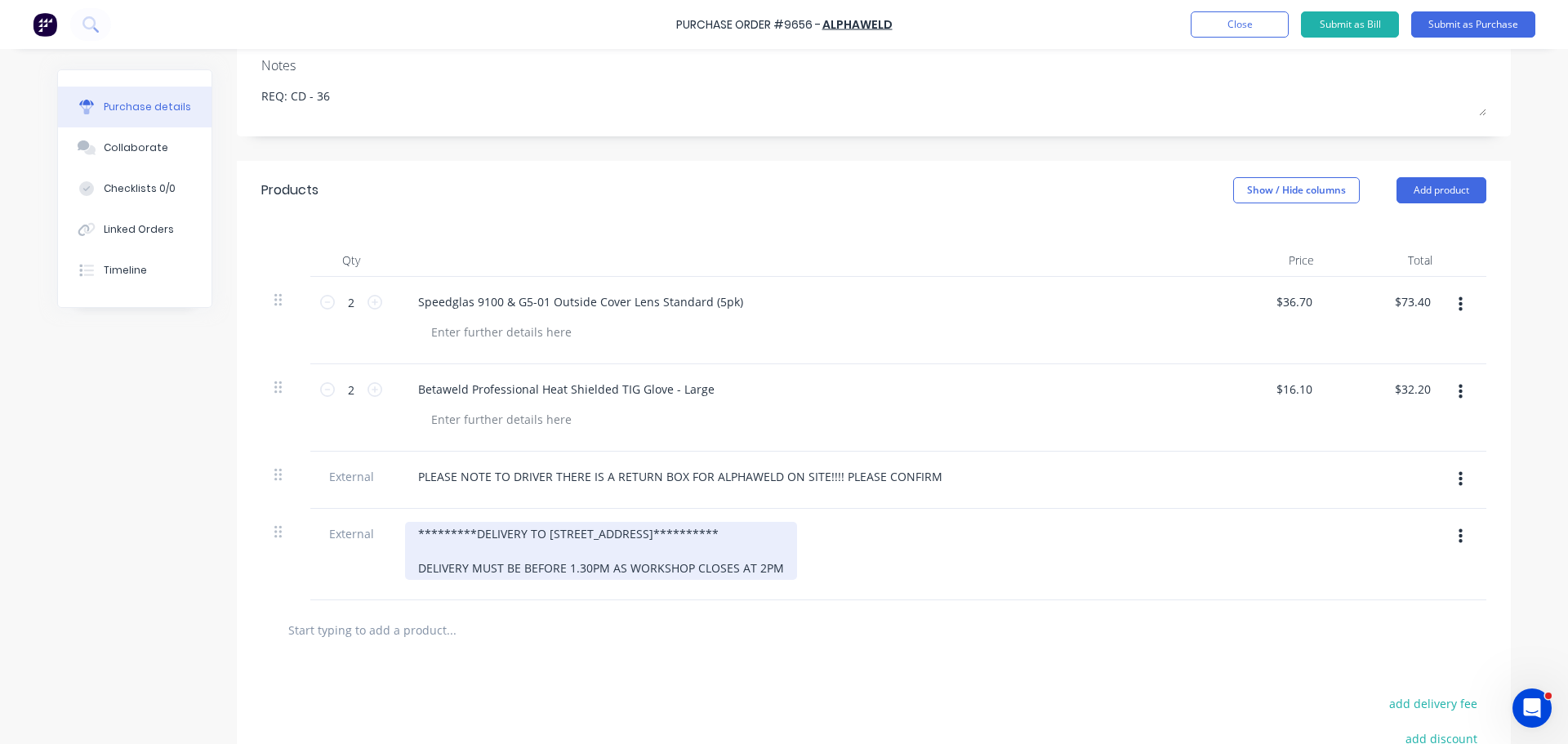
click at [781, 566] on div "**********" at bounding box center [601, 550] width 392 height 58
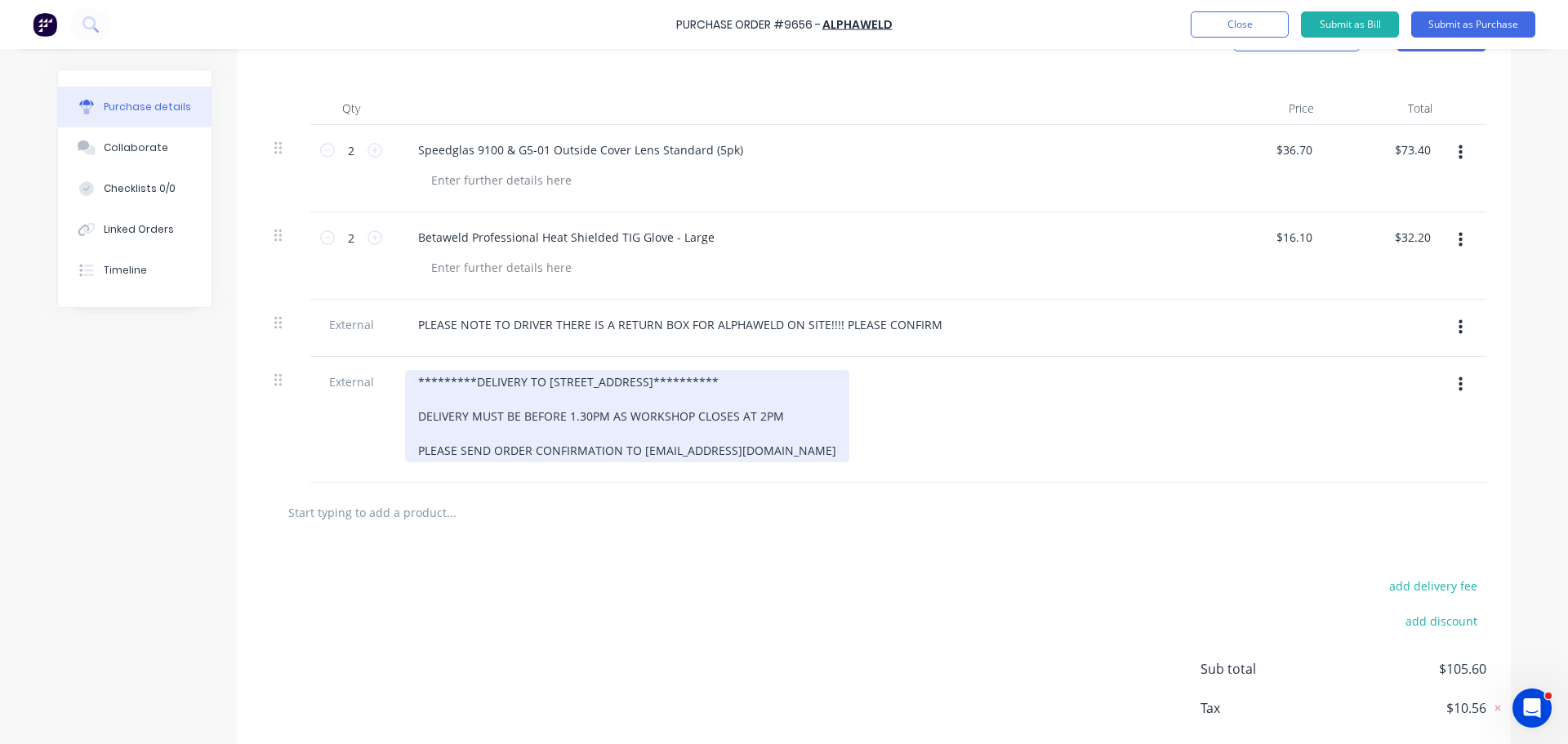
scroll to position [317, 0]
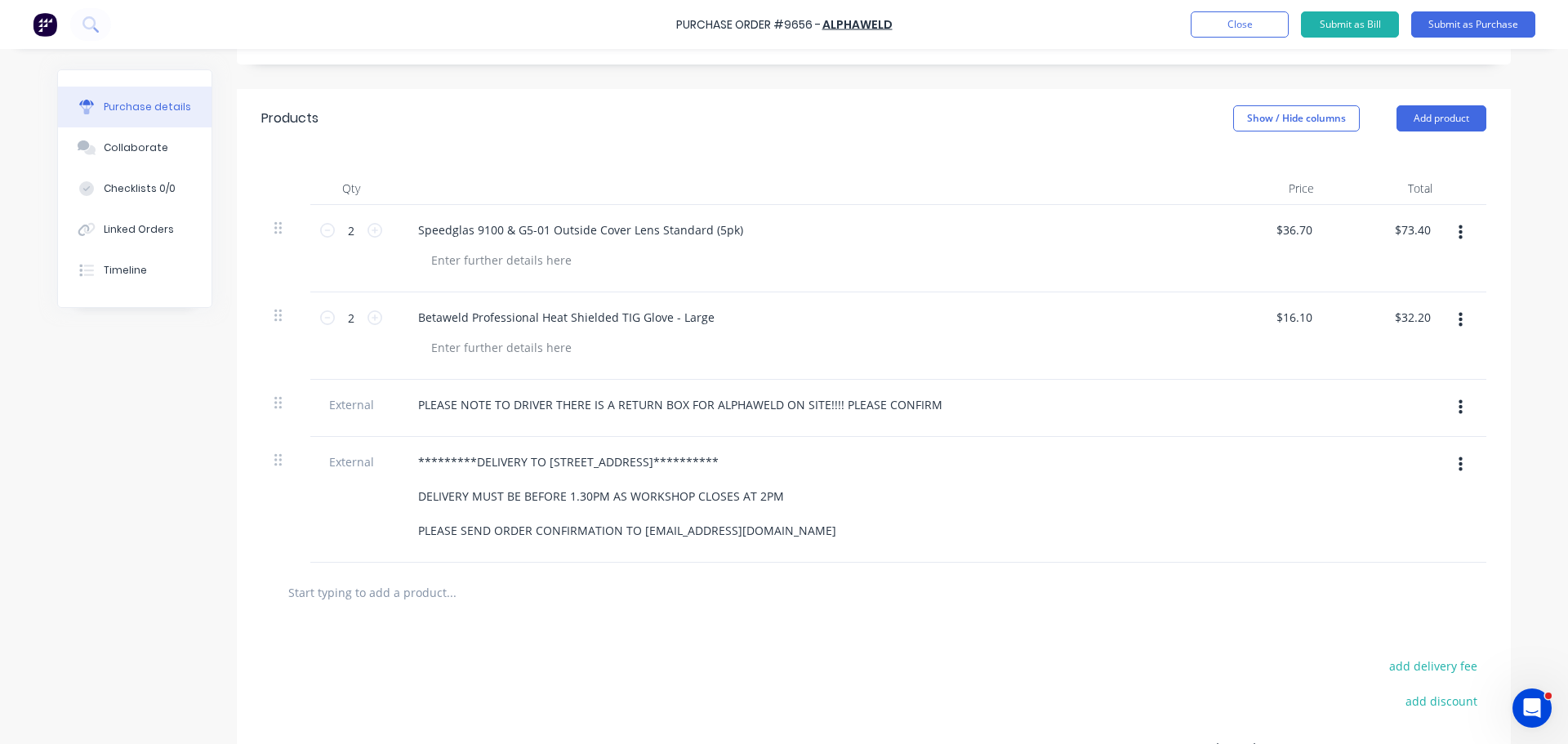
click at [389, 598] on input "text" at bounding box center [451, 592] width 327 height 33
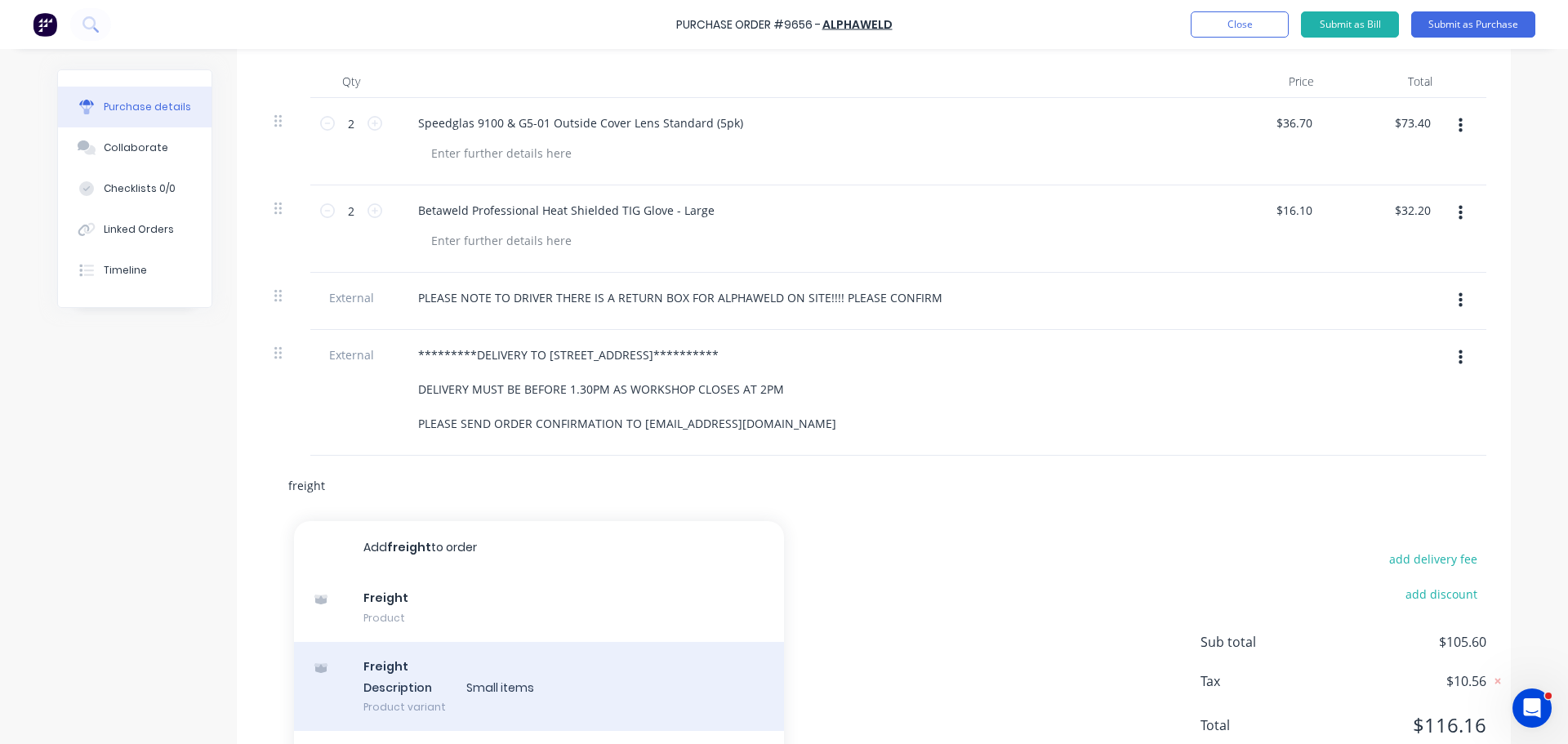
scroll to position [501, 0]
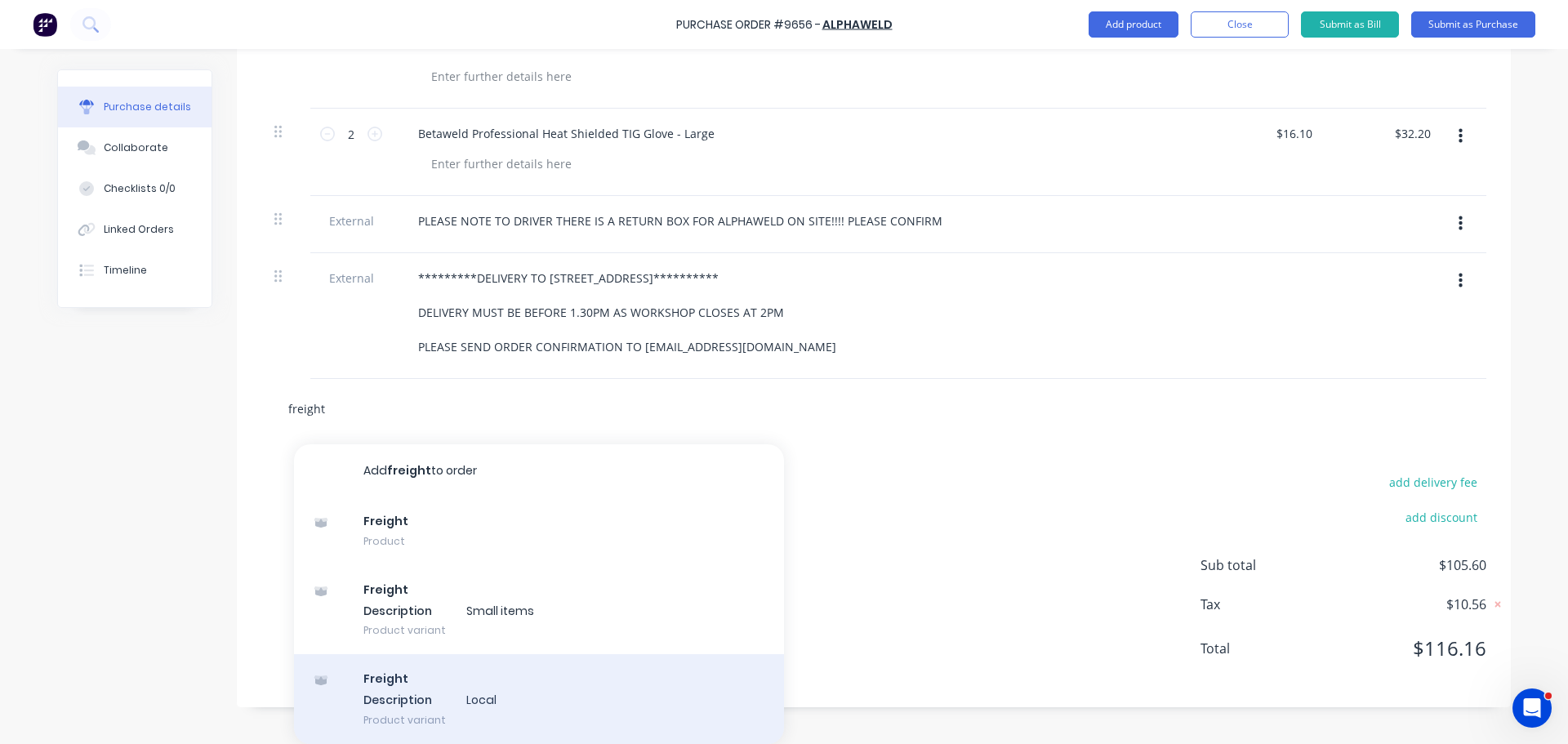
type input "freight"
click at [424, 705] on div "Freight Description Local Product variant" at bounding box center [539, 699] width 490 height 90
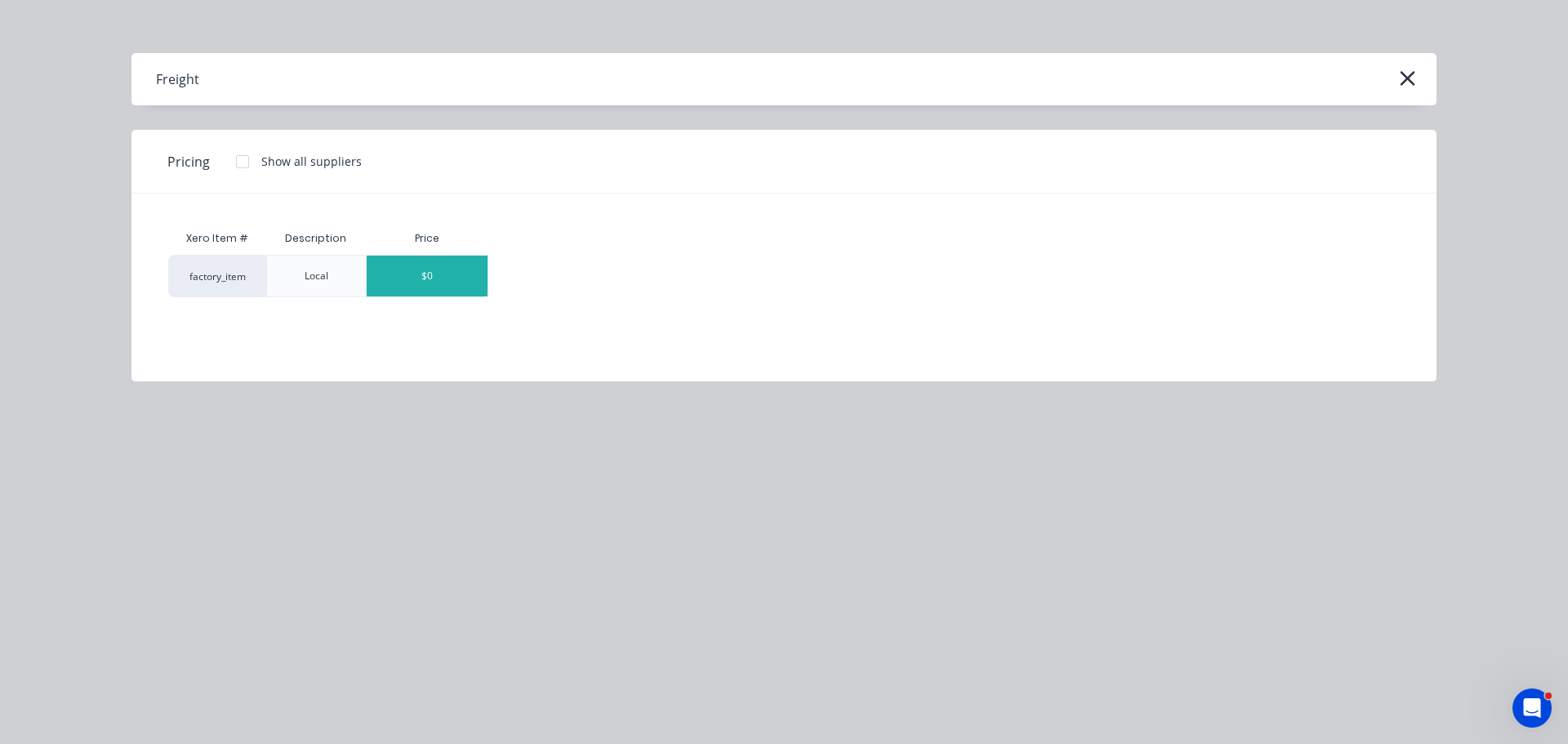
click at [441, 273] on div "$0" at bounding box center [427, 276] width 121 height 41
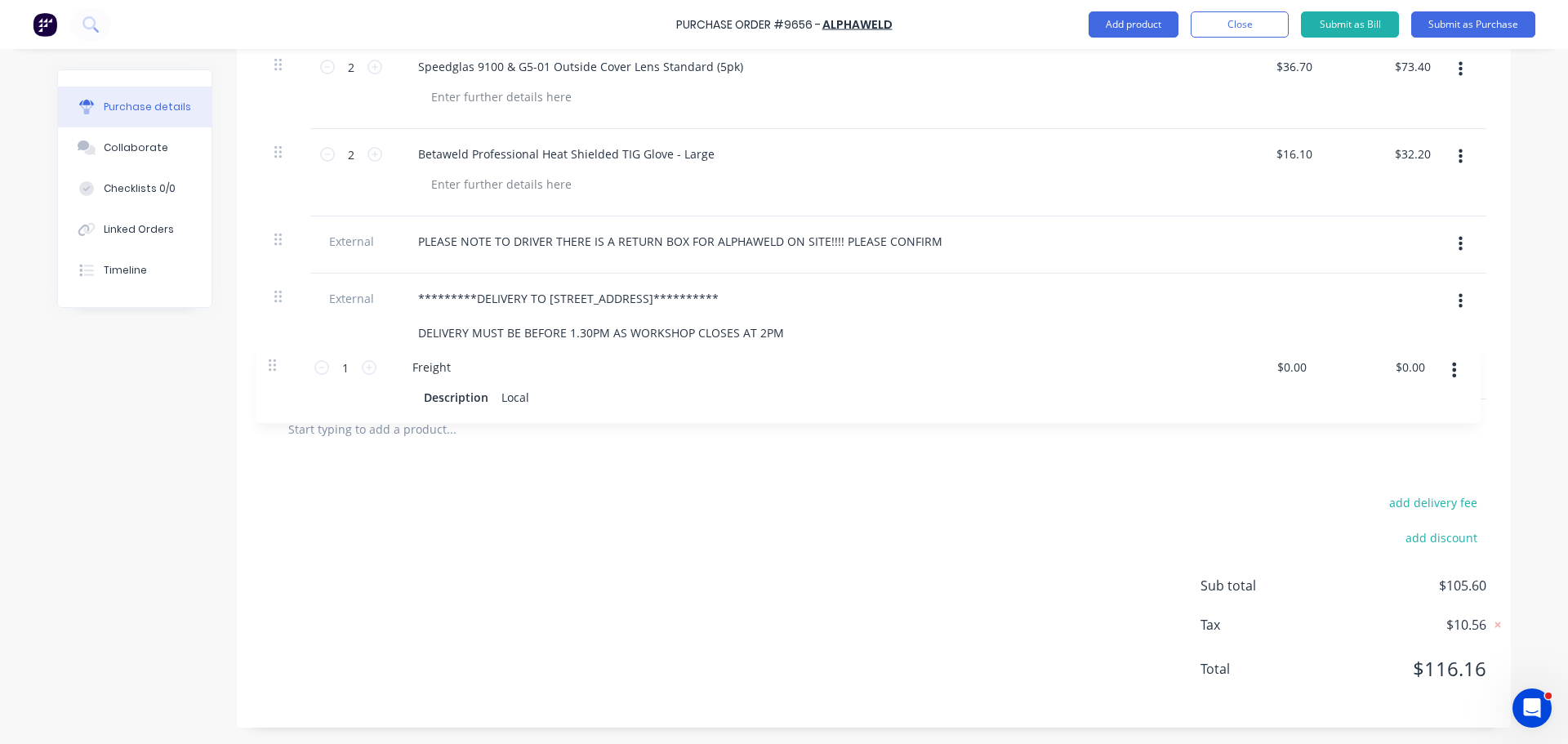
scroll to position [480, 0]
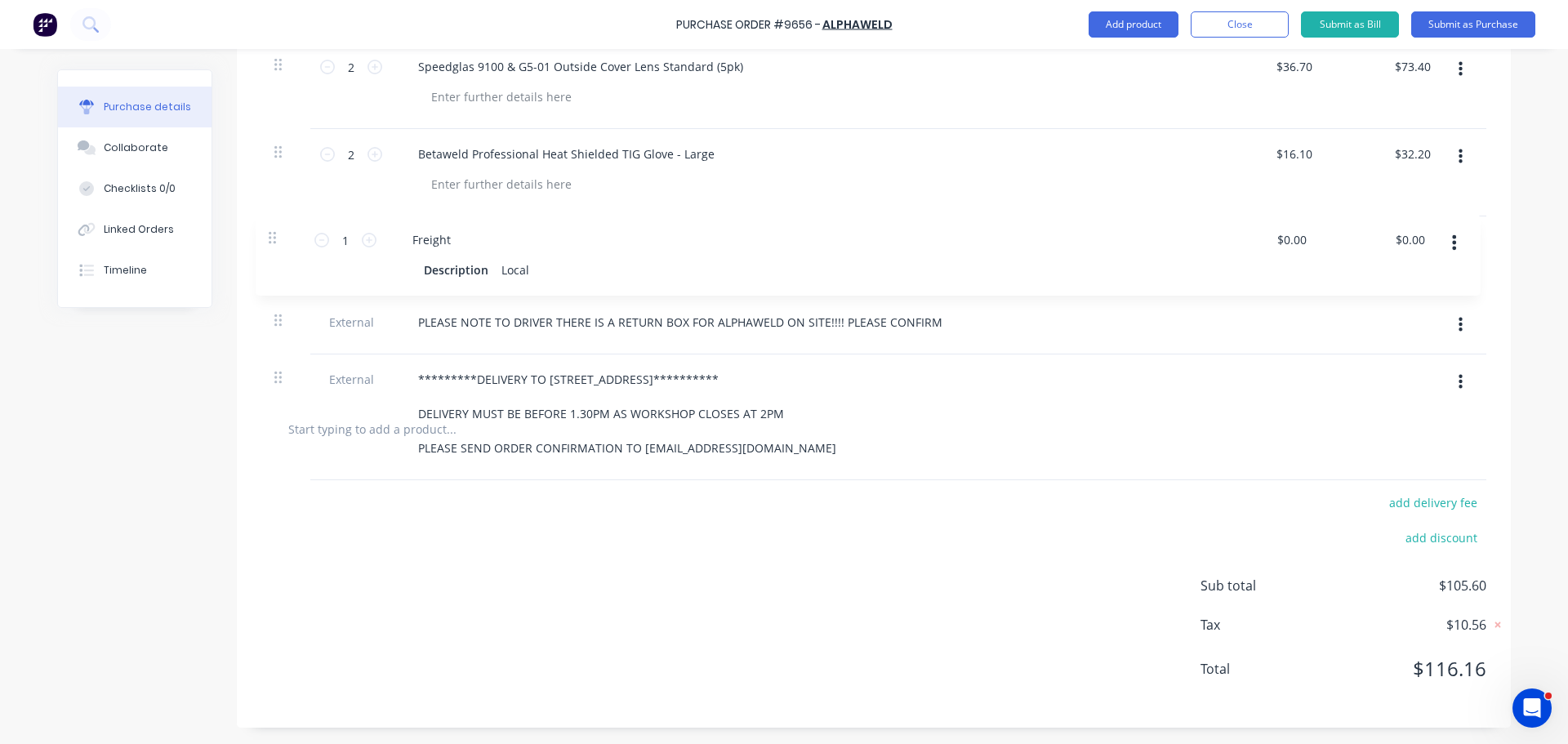
drag, startPoint x: 270, startPoint y: 405, endPoint x: 270, endPoint y: 236, distance: 169.0
click at [270, 236] on div "**********" at bounding box center [874, 220] width 1225 height 358
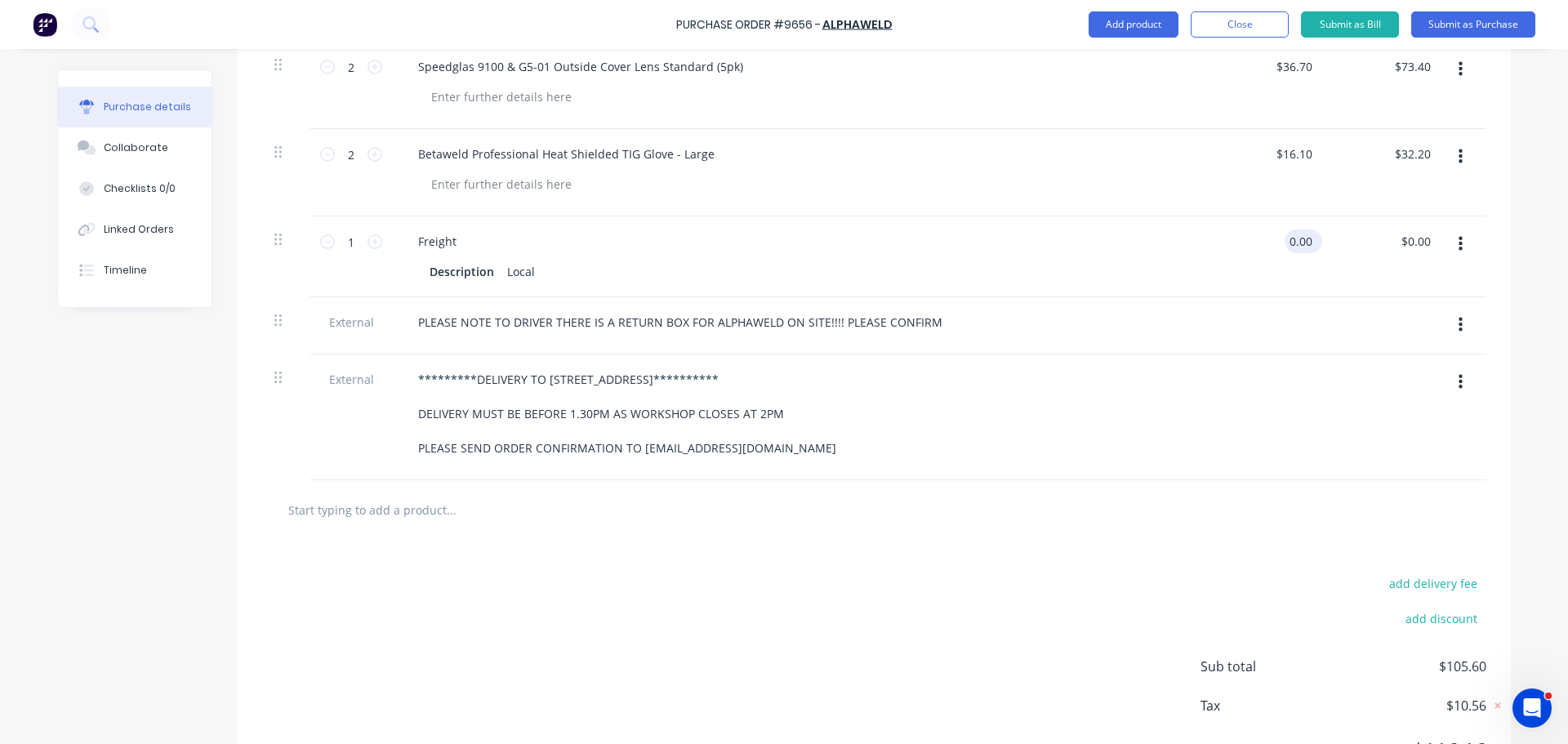
click at [1297, 243] on input "0.00" at bounding box center [1299, 241] width 31 height 23
type input "0"
type input "$12.50"
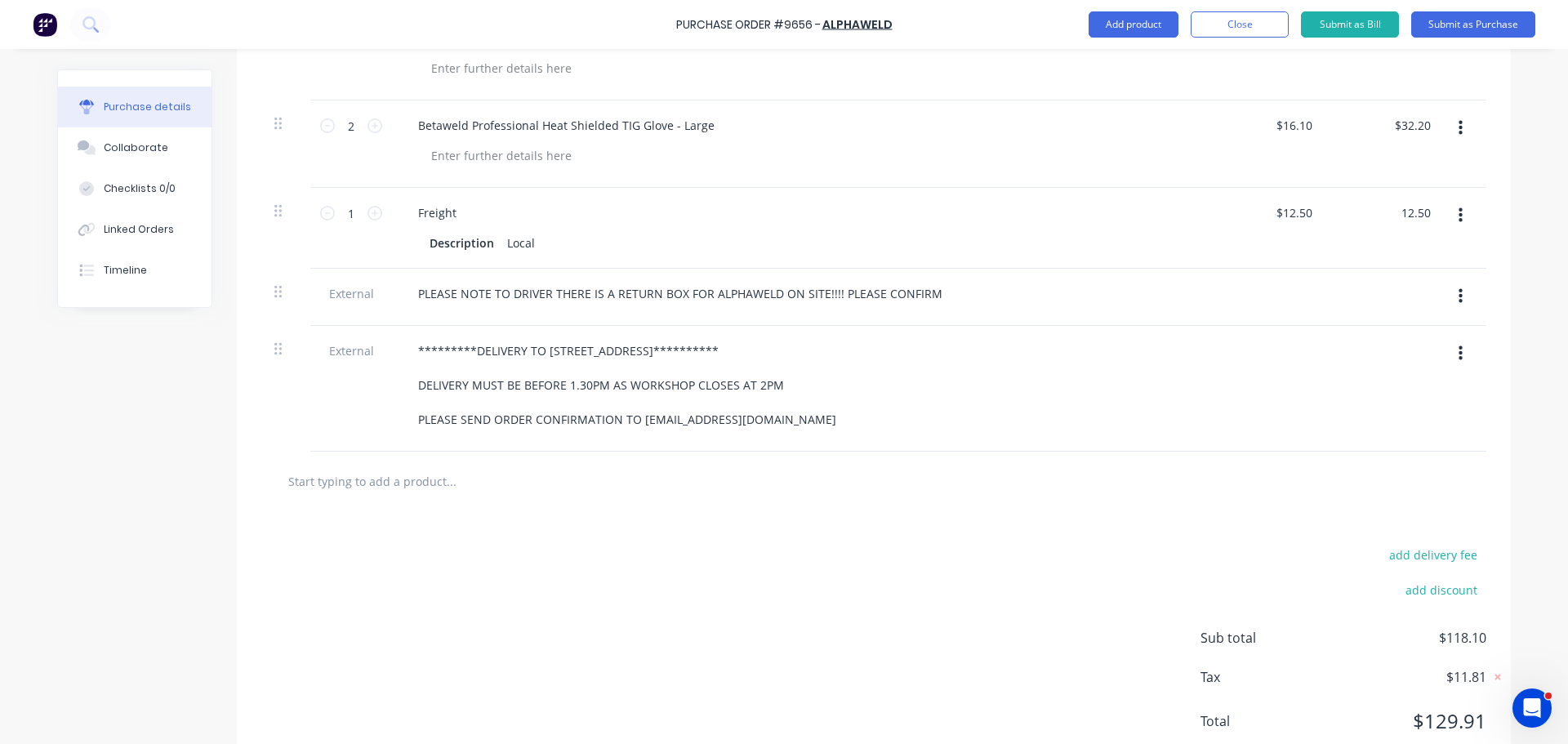
scroll to position [479, 0]
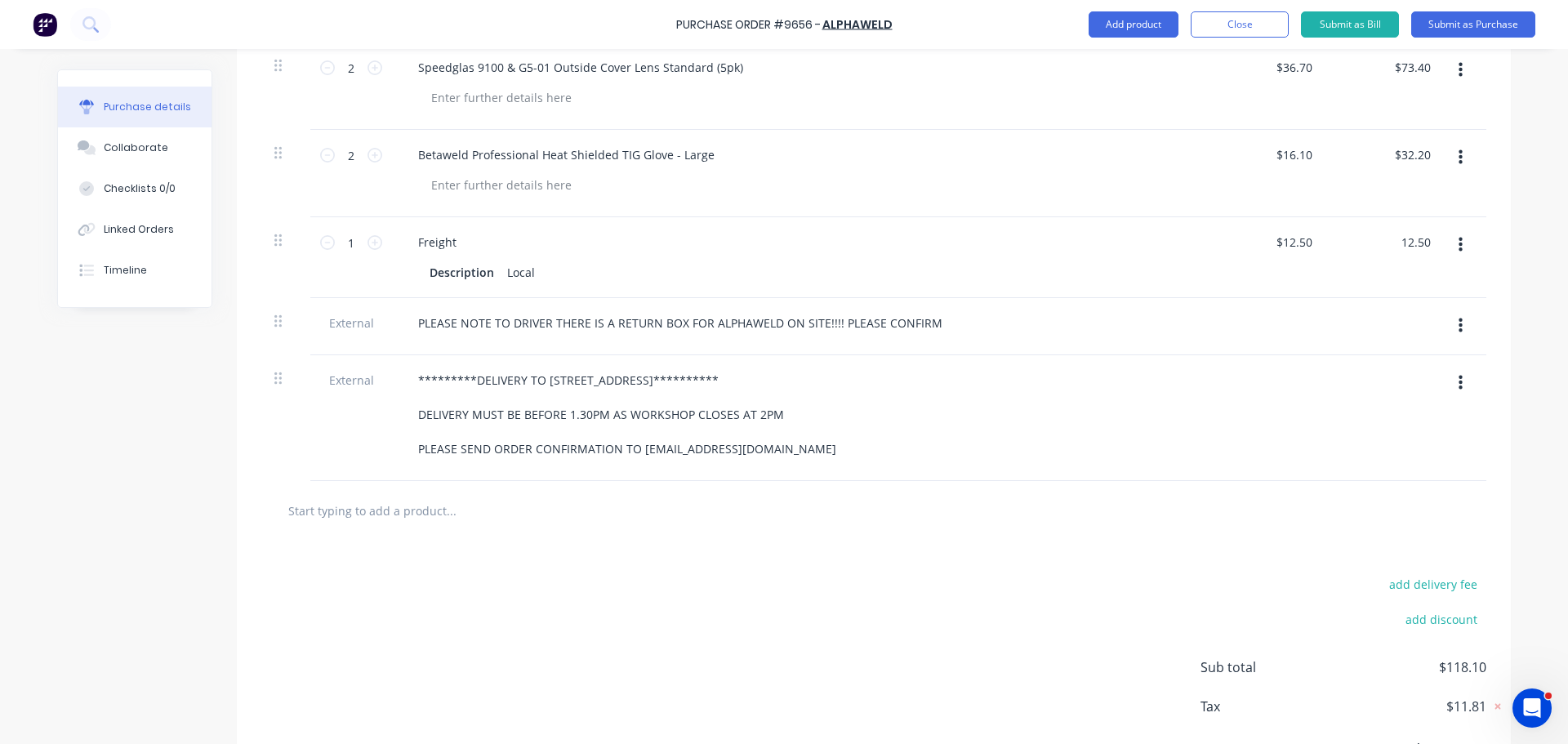
type input "$12.50"
click at [1048, 581] on div "add delivery fee add discount Sub total $118.10 Tax $11.81 Total $129.91" at bounding box center [874, 674] width 1274 height 269
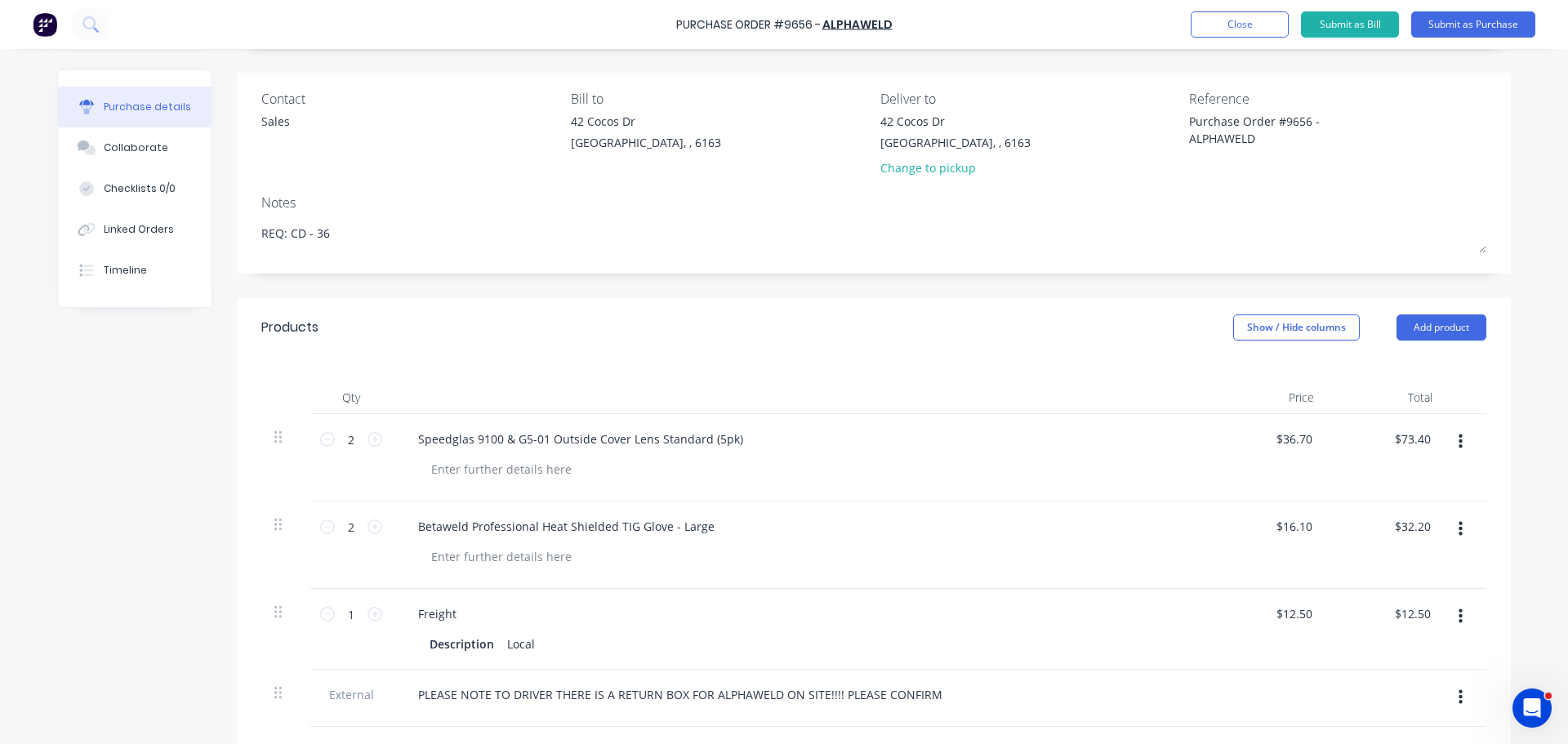
scroll to position [0, 0]
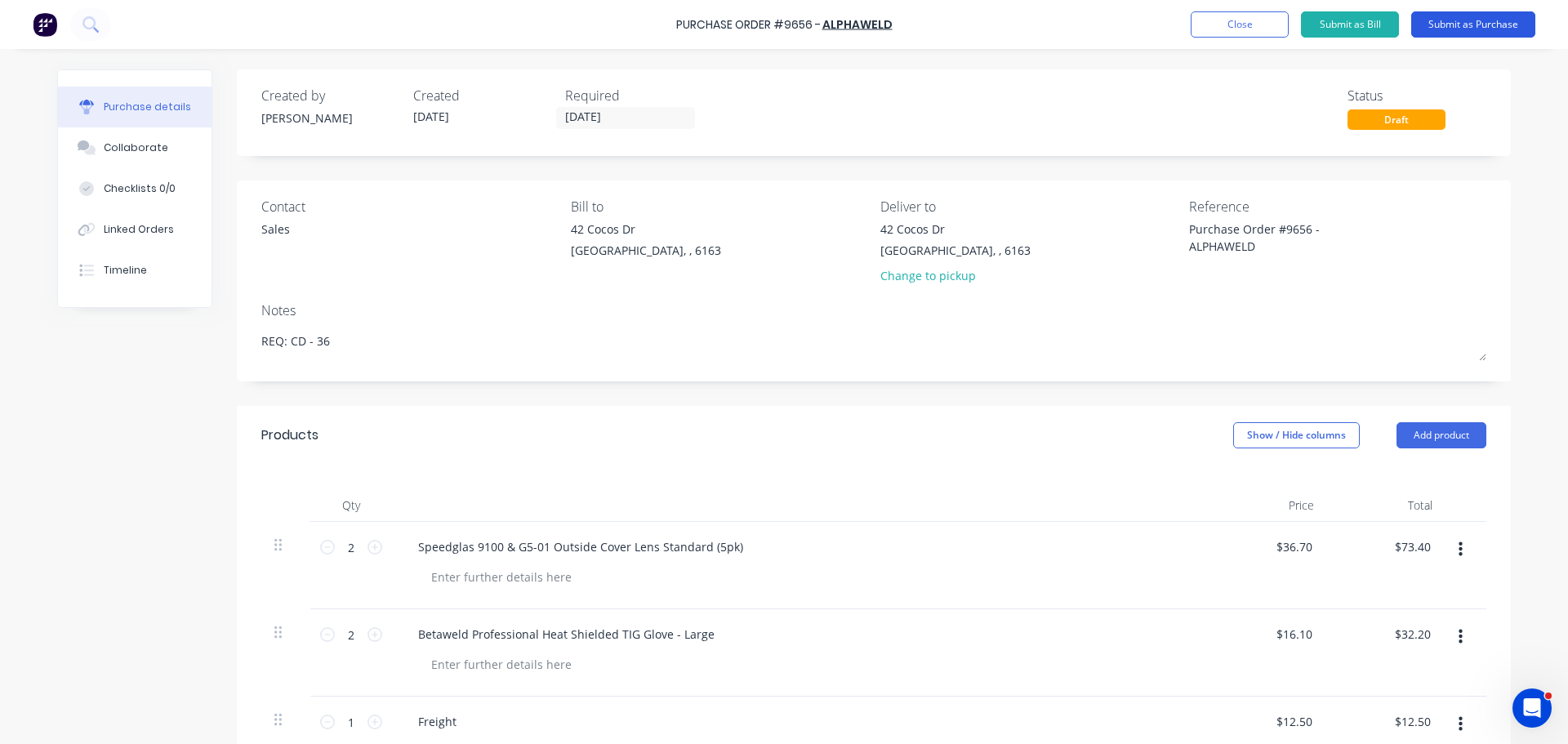
click at [1474, 28] on button "Submit as Purchase" at bounding box center [1473, 24] width 124 height 26
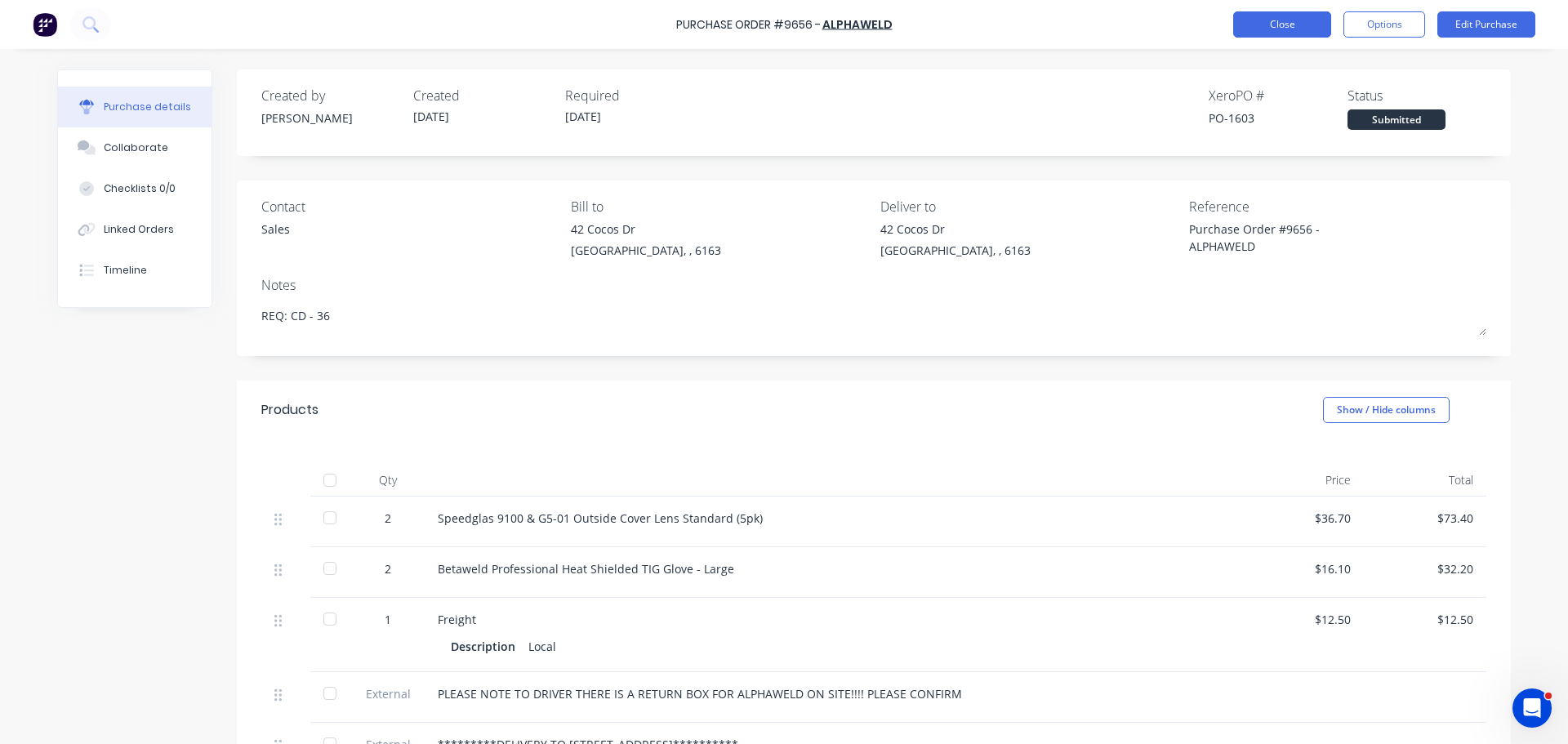
click at [1282, 20] on button "Close" at bounding box center [1282, 24] width 98 height 26
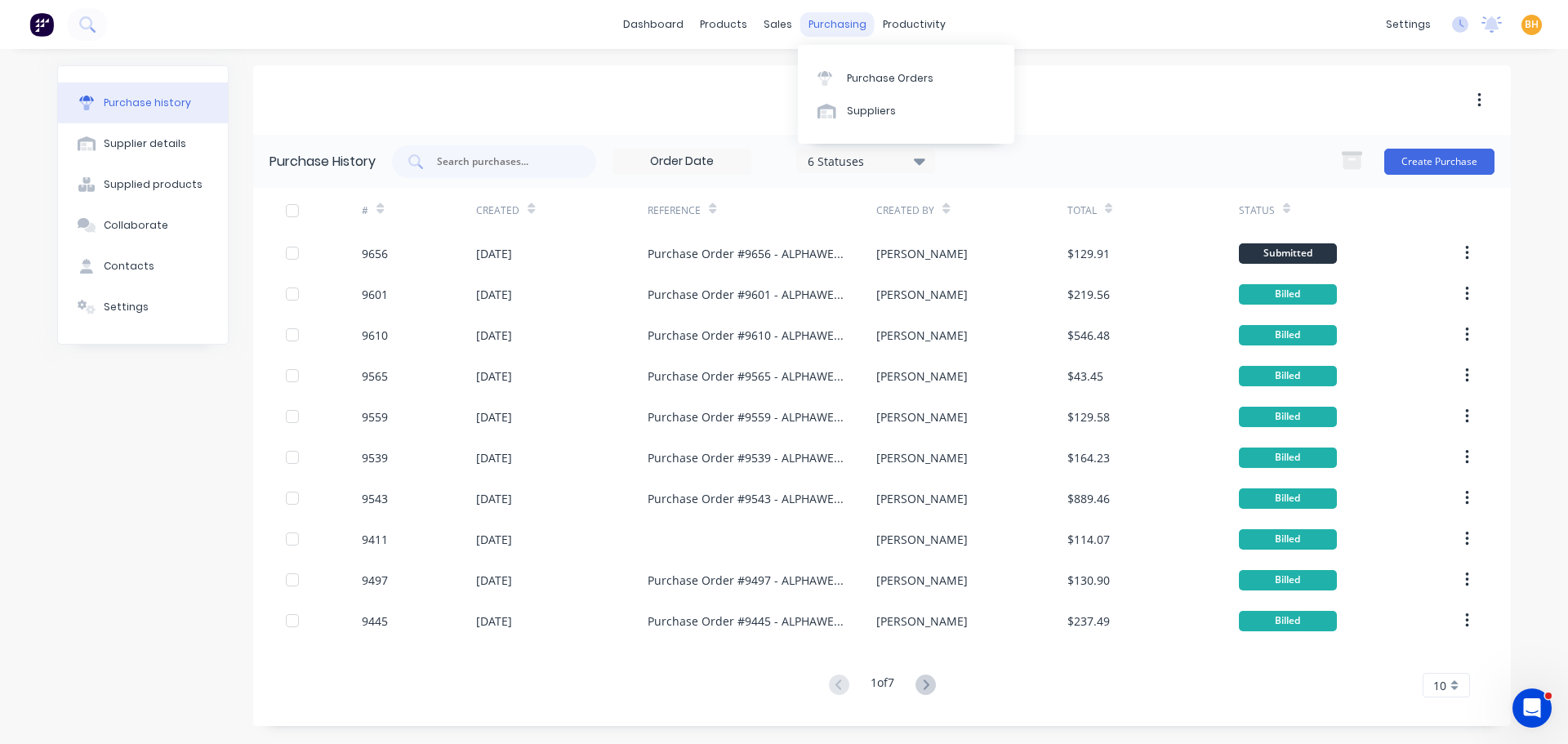
click at [834, 16] on div "purchasing" at bounding box center [837, 24] width 75 height 24
click at [884, 75] on div "Purchase Orders" at bounding box center [890, 79] width 86 height 15
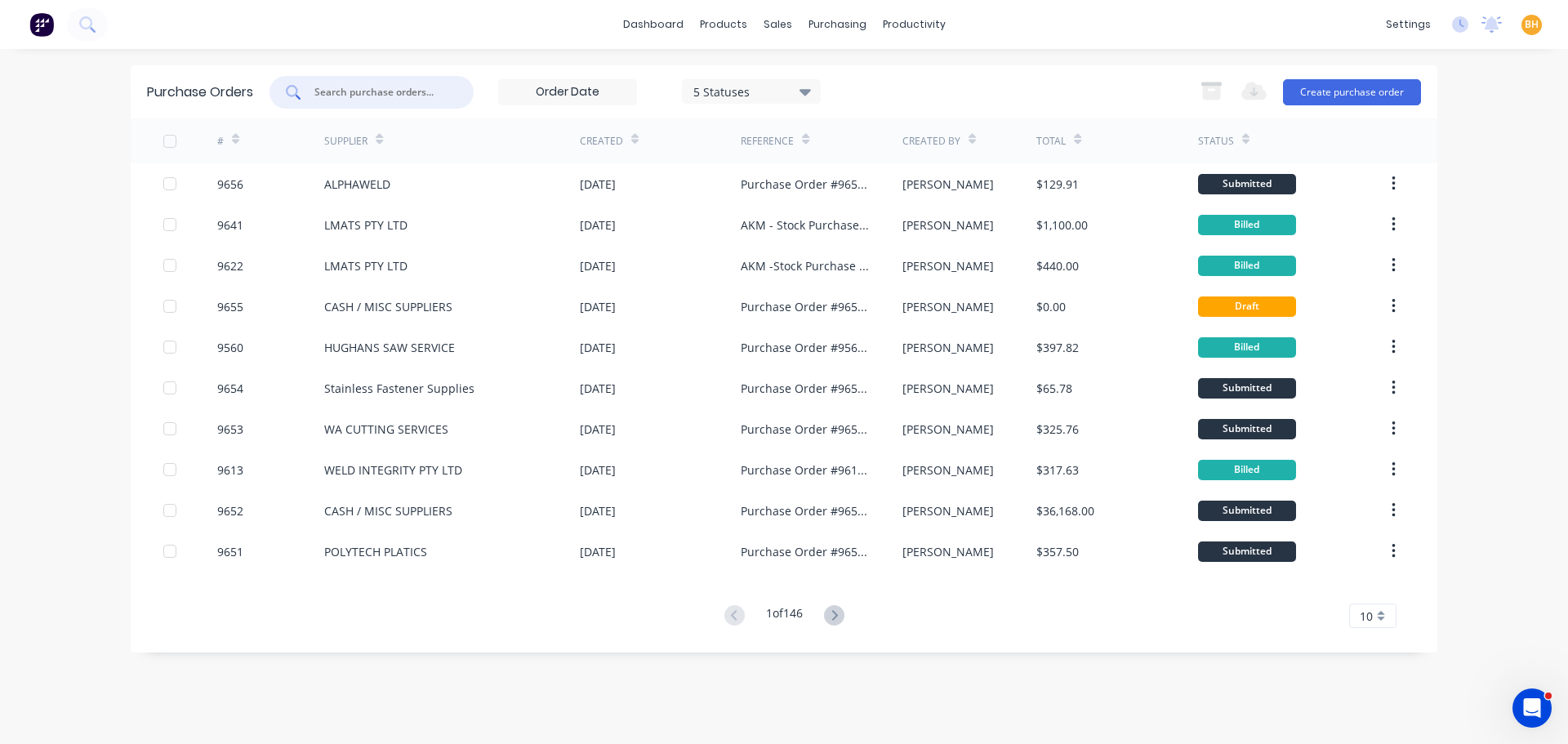
click at [340, 93] on input "text" at bounding box center [380, 91] width 136 height 16
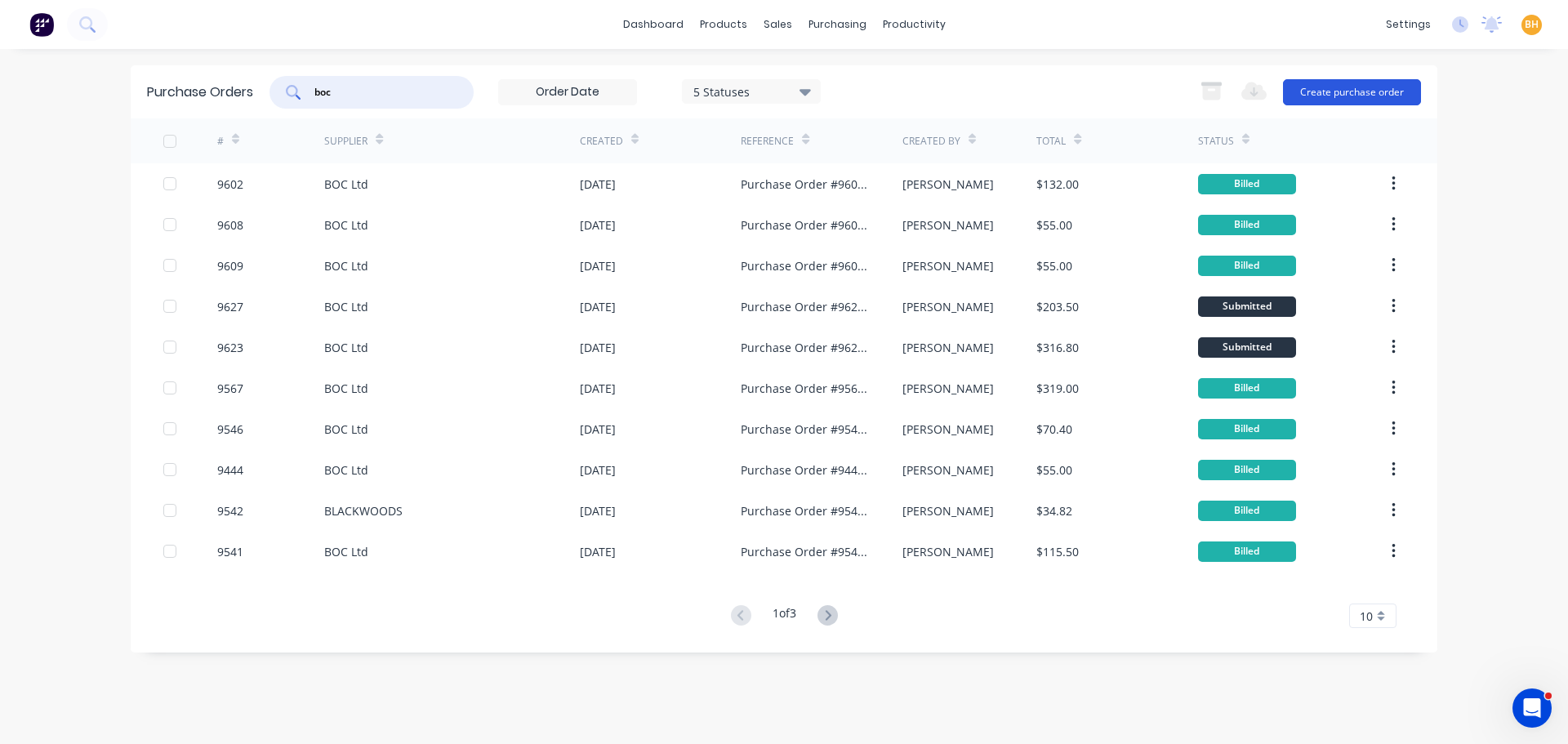
type input "boc"
click at [1328, 92] on button "Create purchase order" at bounding box center [1351, 92] width 138 height 26
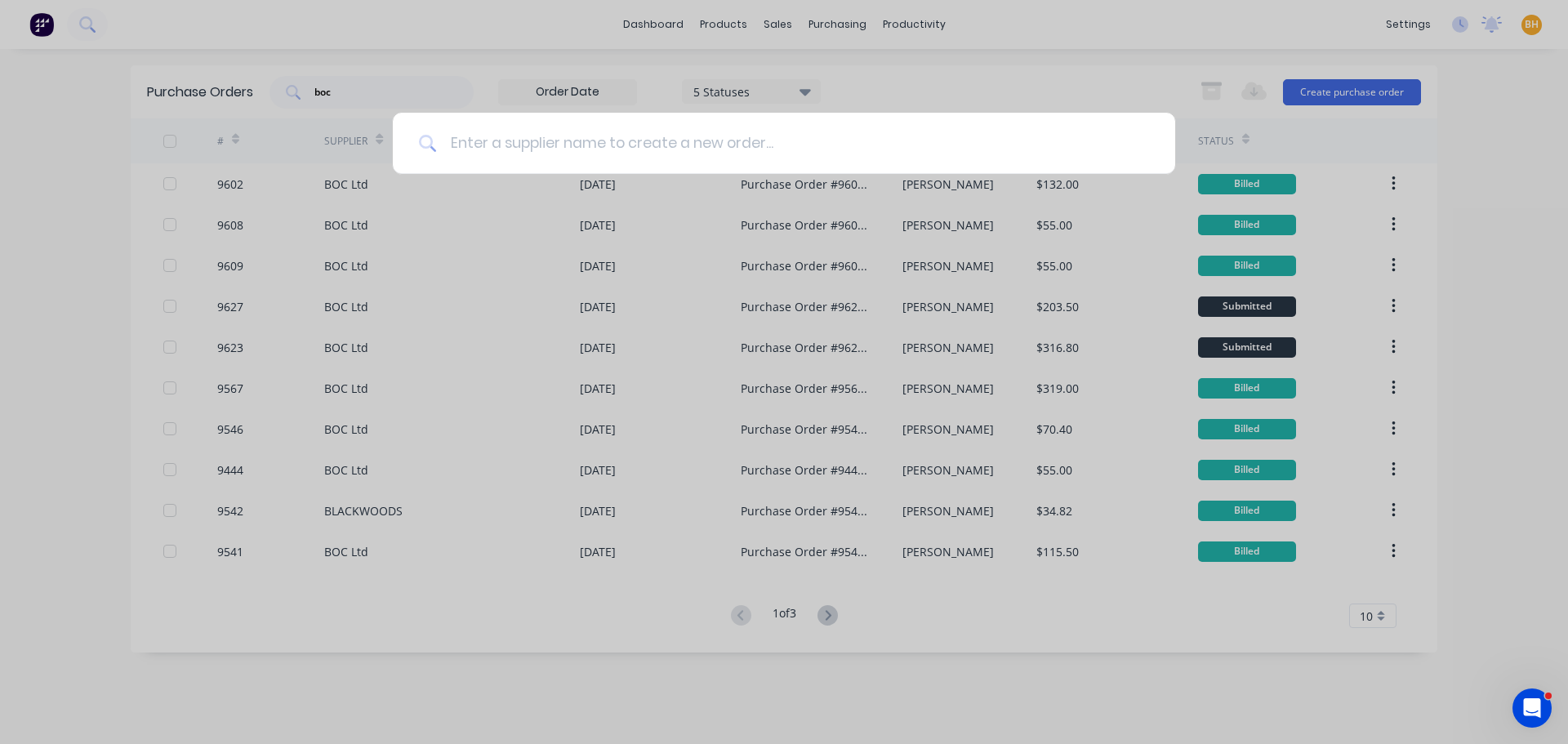
click at [511, 145] on input at bounding box center [793, 143] width 712 height 61
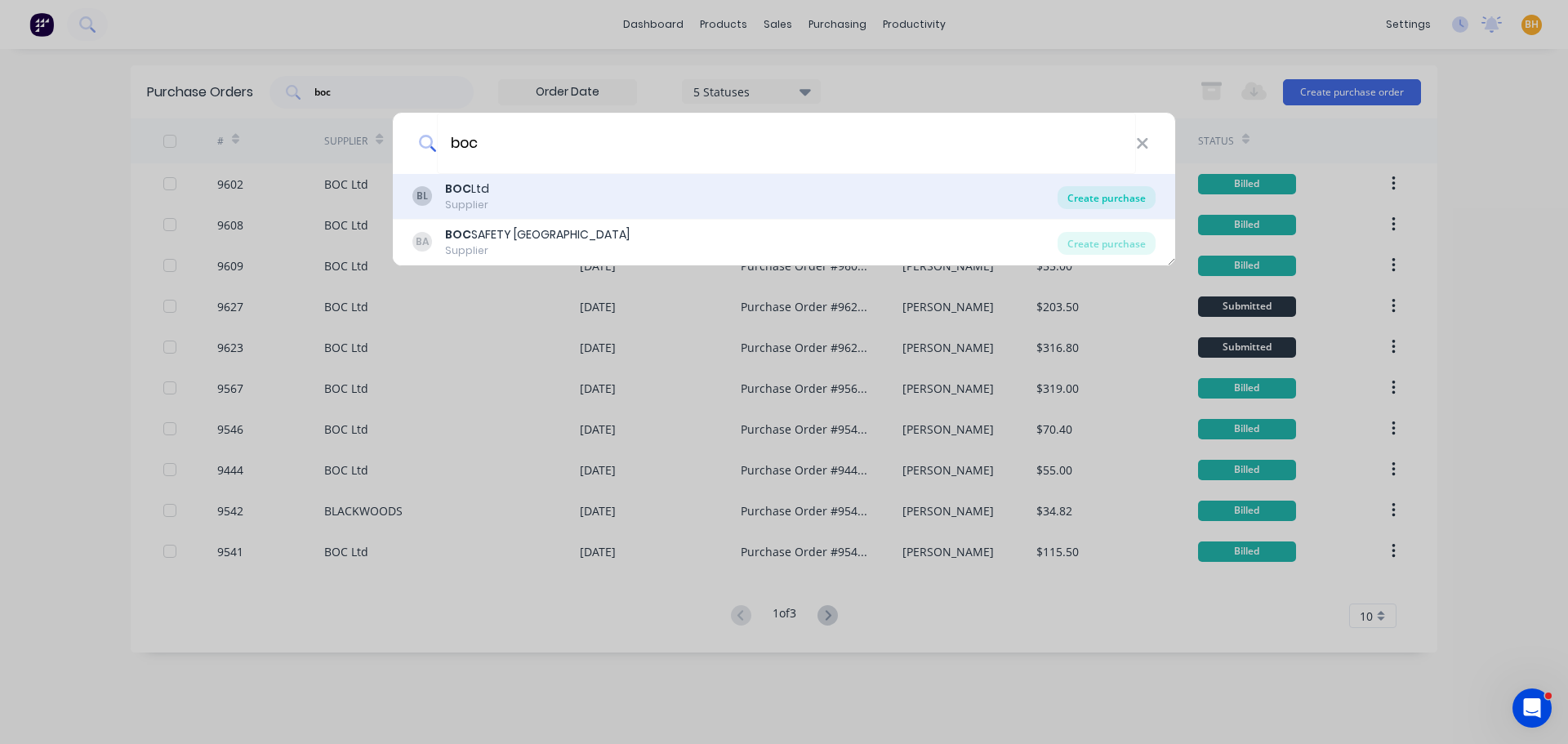
type input "boc"
click at [1114, 194] on div "Create purchase" at bounding box center [1106, 197] width 98 height 23
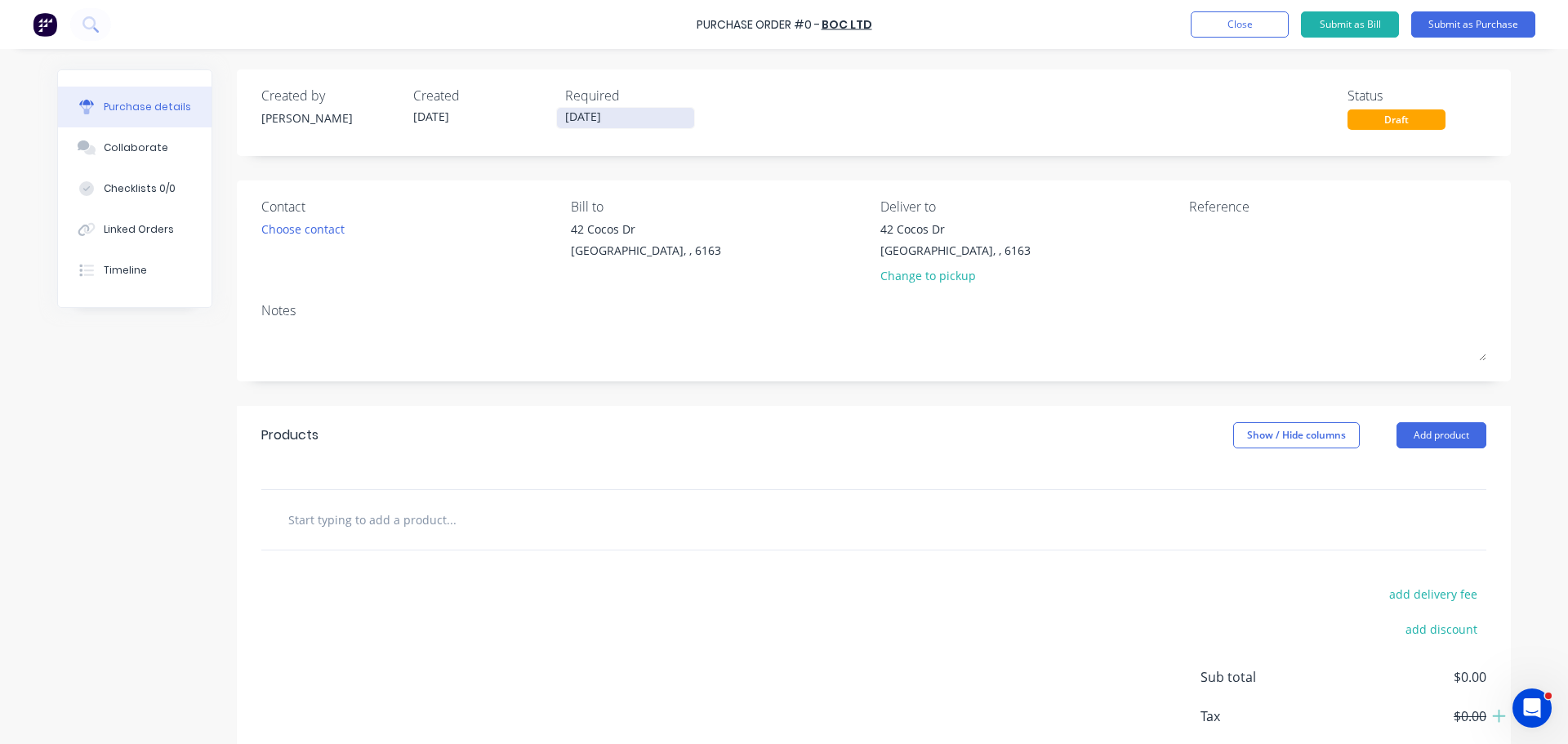
click at [589, 114] on input "[DATE]" at bounding box center [626, 118] width 137 height 20
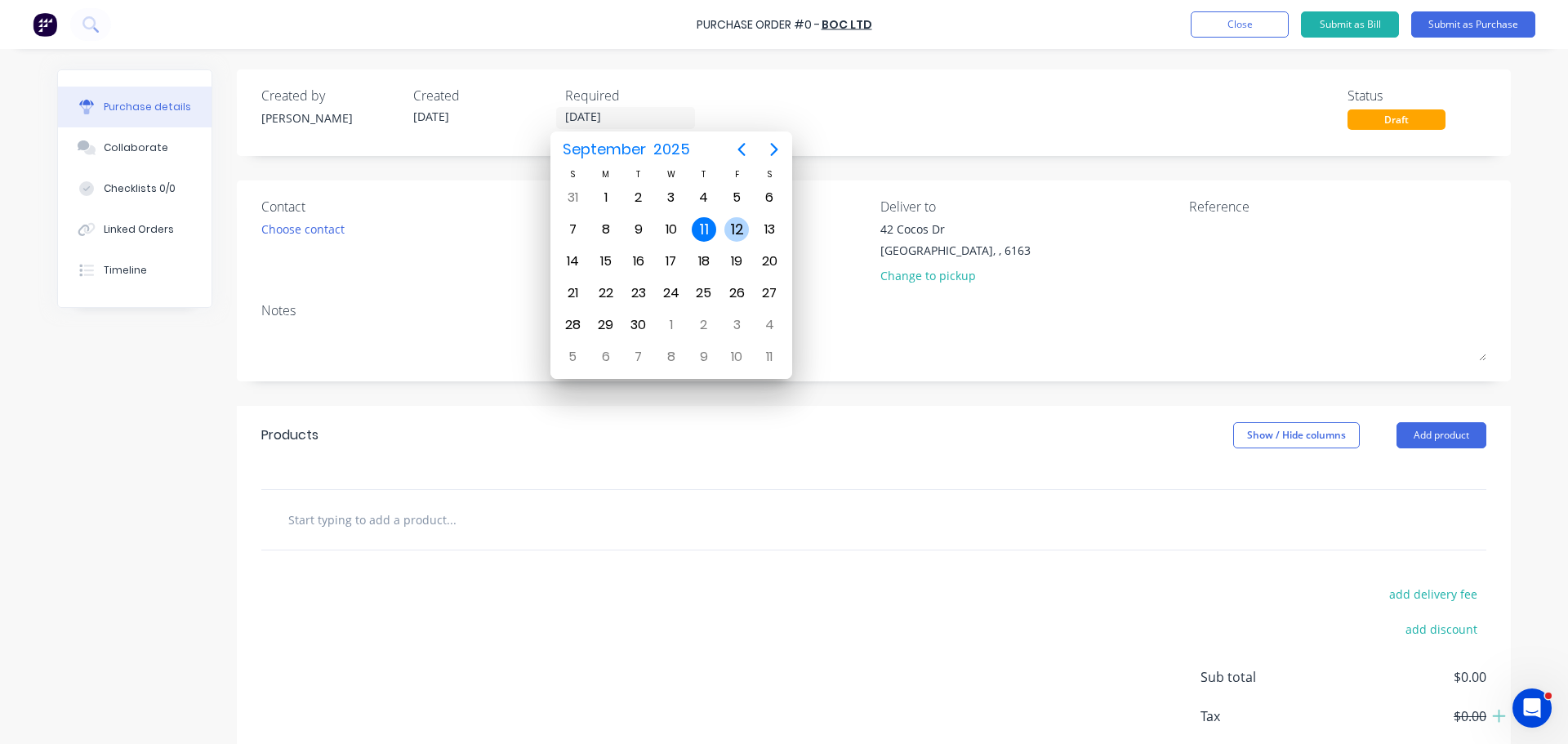
click at [741, 231] on div "12" at bounding box center [736, 229] width 24 height 24
type input "[DATE]"
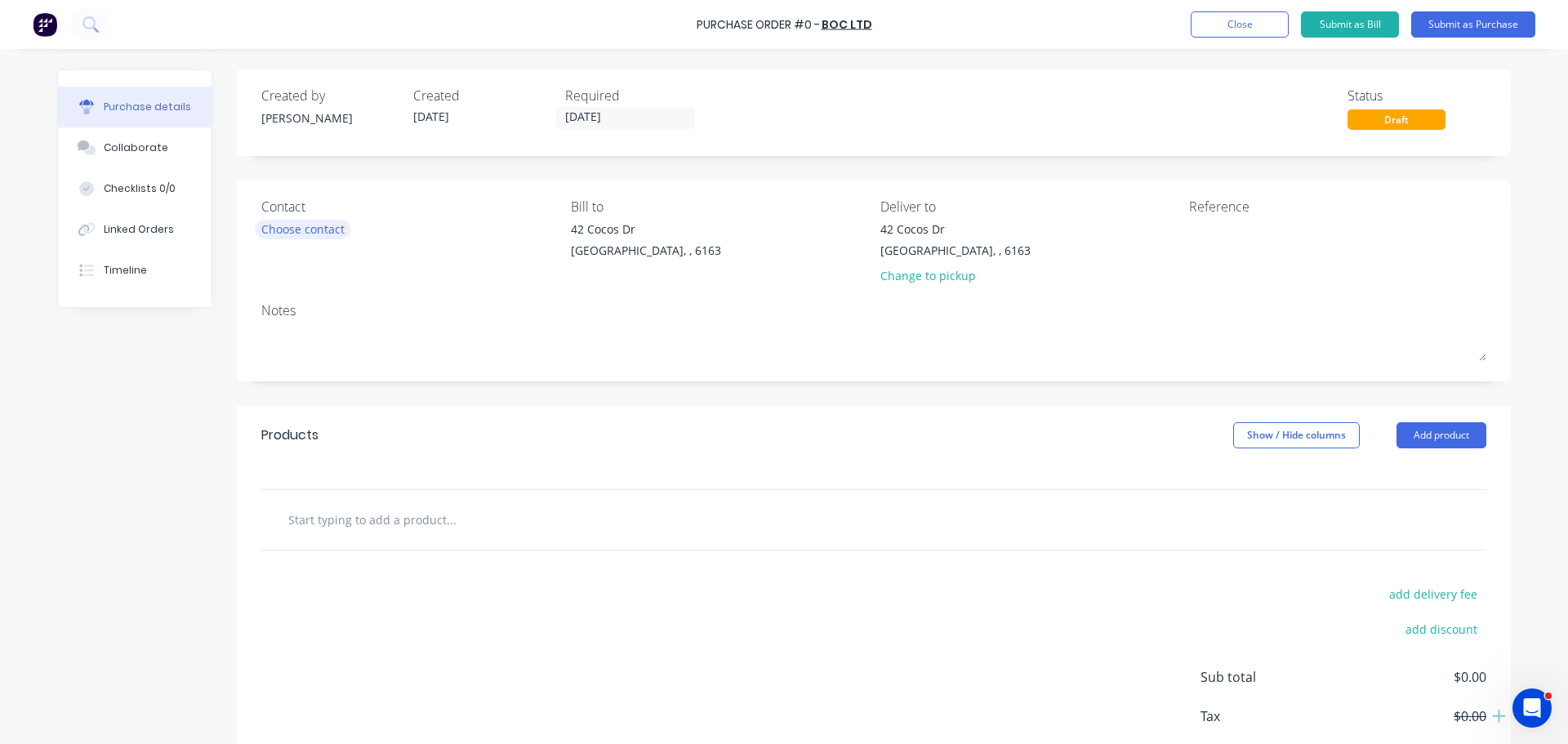
click at [308, 236] on div "Choose contact" at bounding box center [302, 229] width 83 height 17
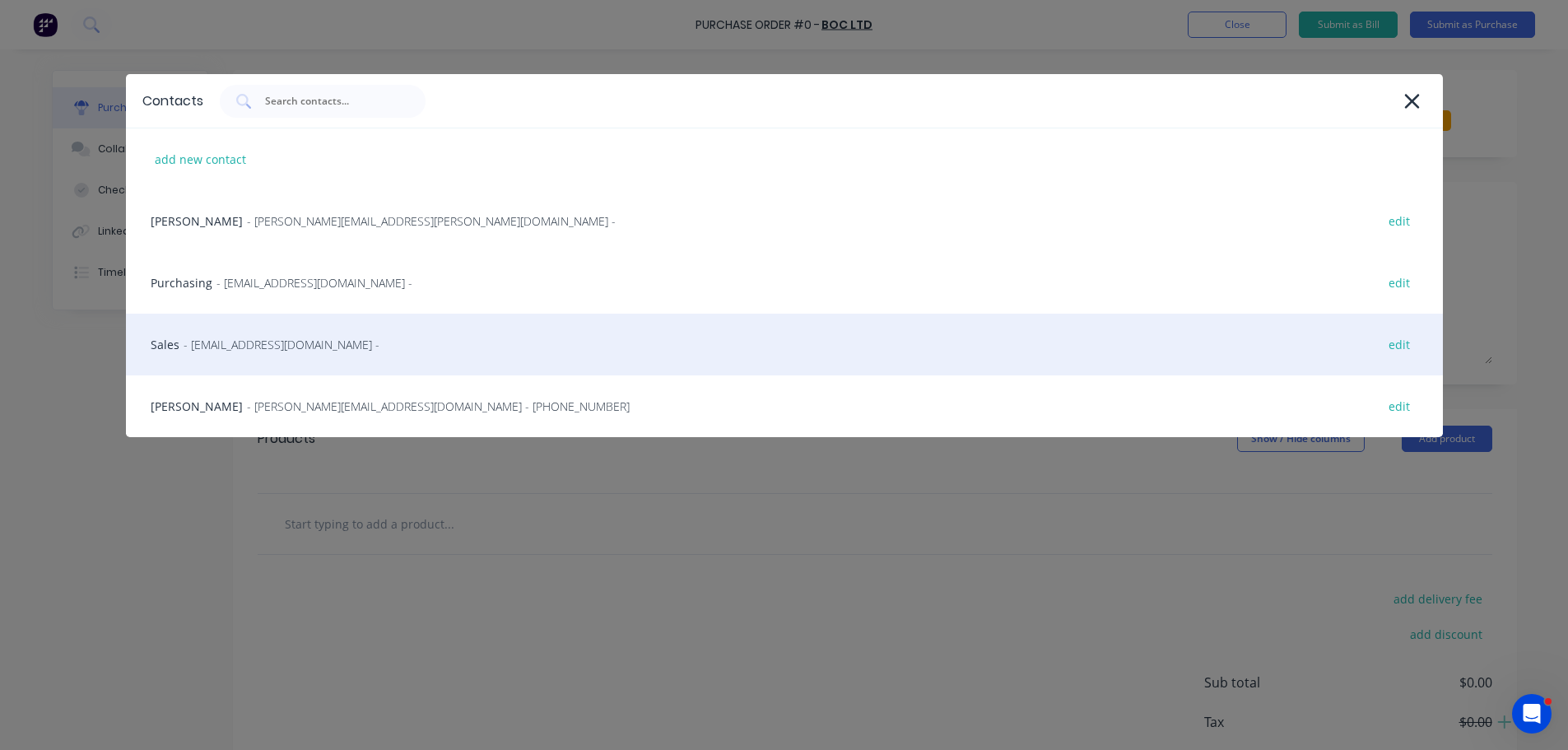
click at [207, 353] on div "Sales - contact@boc.com - edit" at bounding box center [784, 344] width 1317 height 62
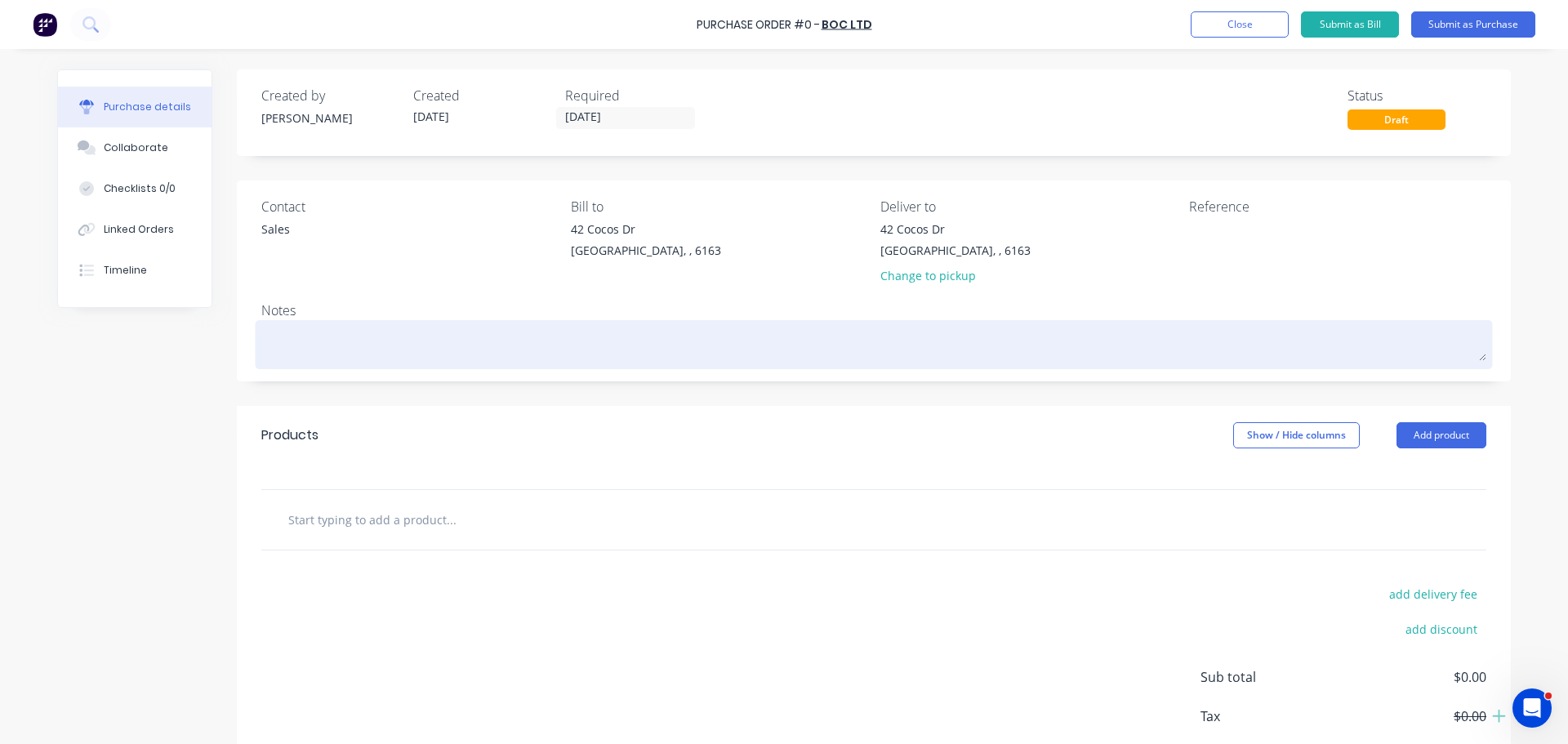
click at [343, 351] on textarea at bounding box center [874, 343] width 1225 height 37
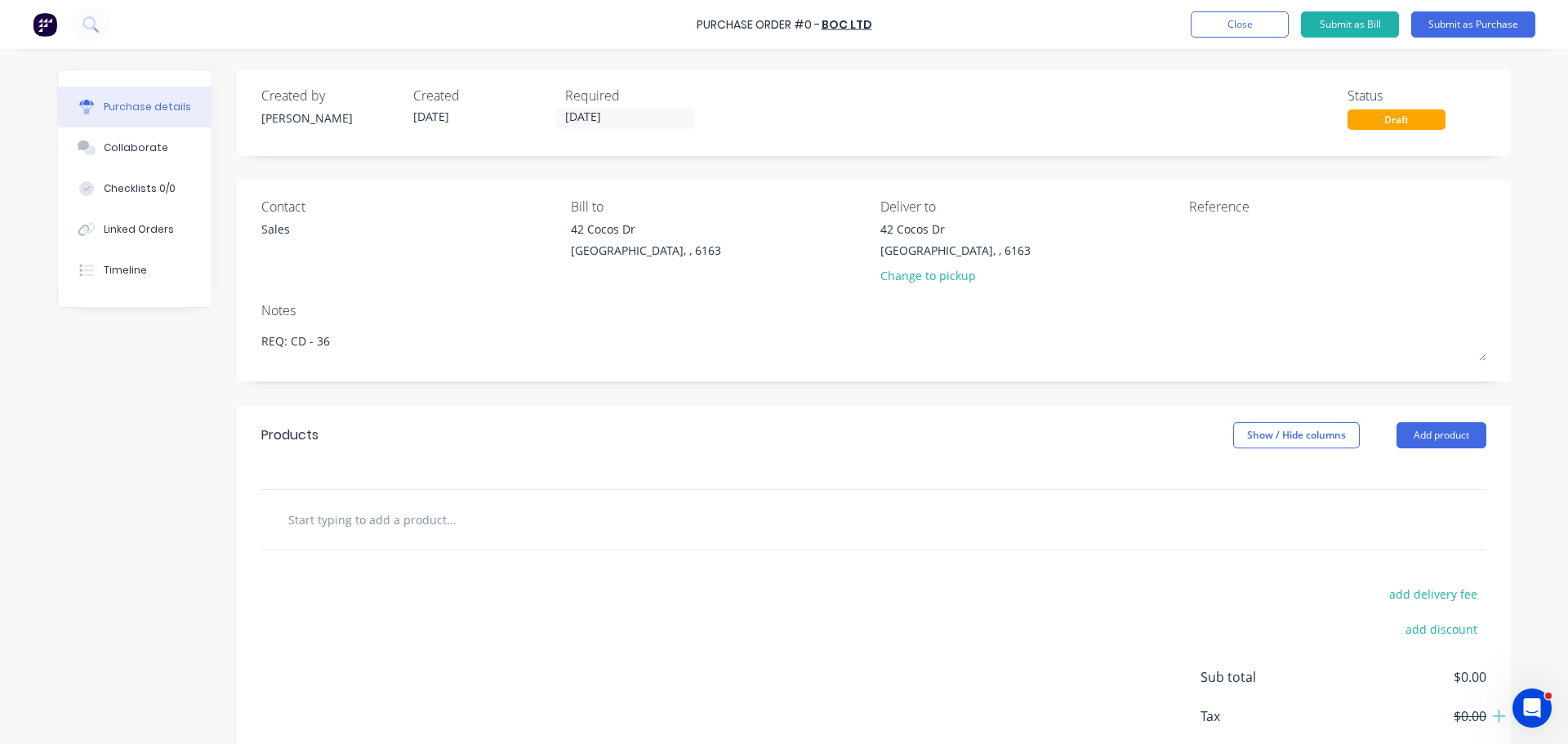
type textarea "REQ: CD - 36"
click at [358, 505] on input "text" at bounding box center [451, 519] width 327 height 33
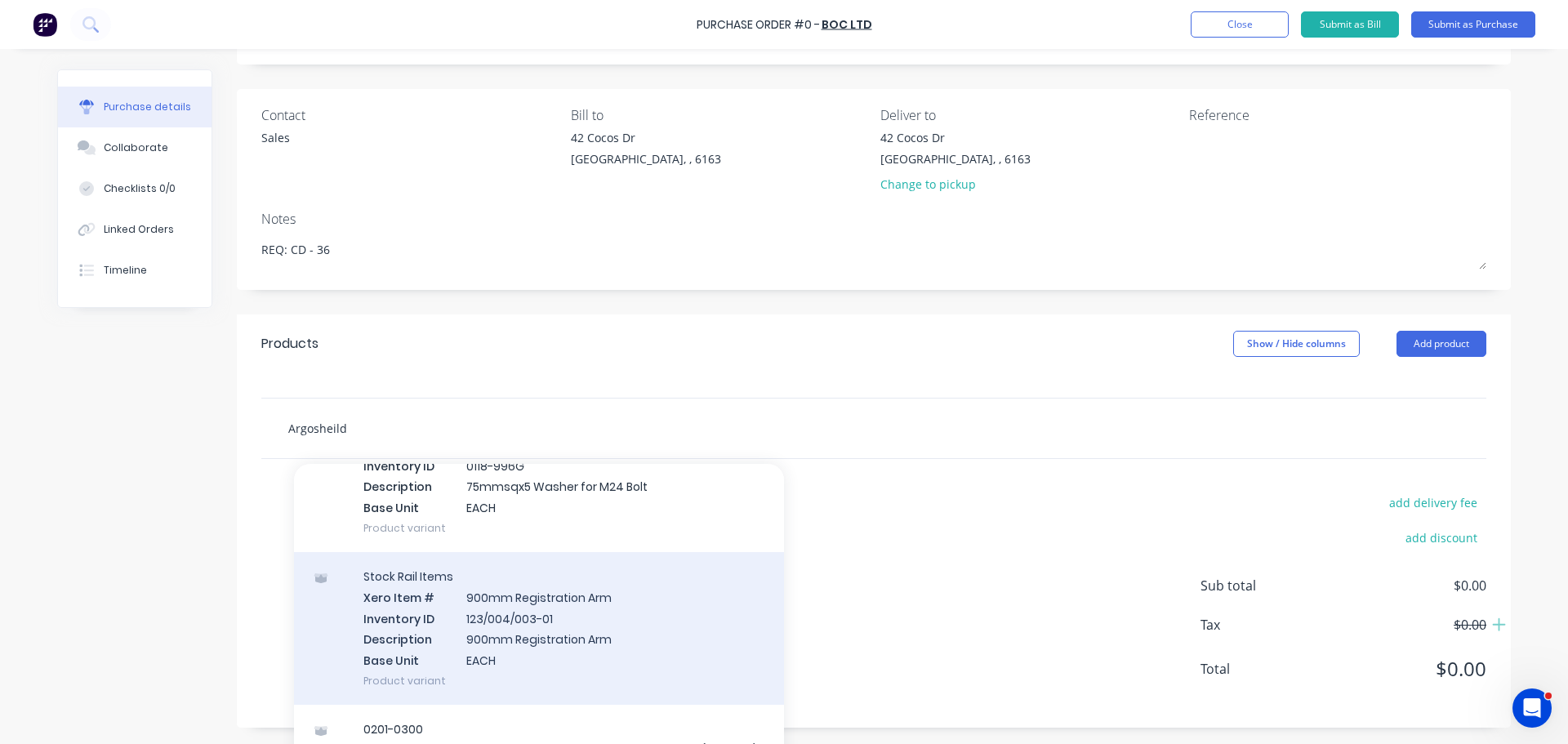
scroll to position [2532, 0]
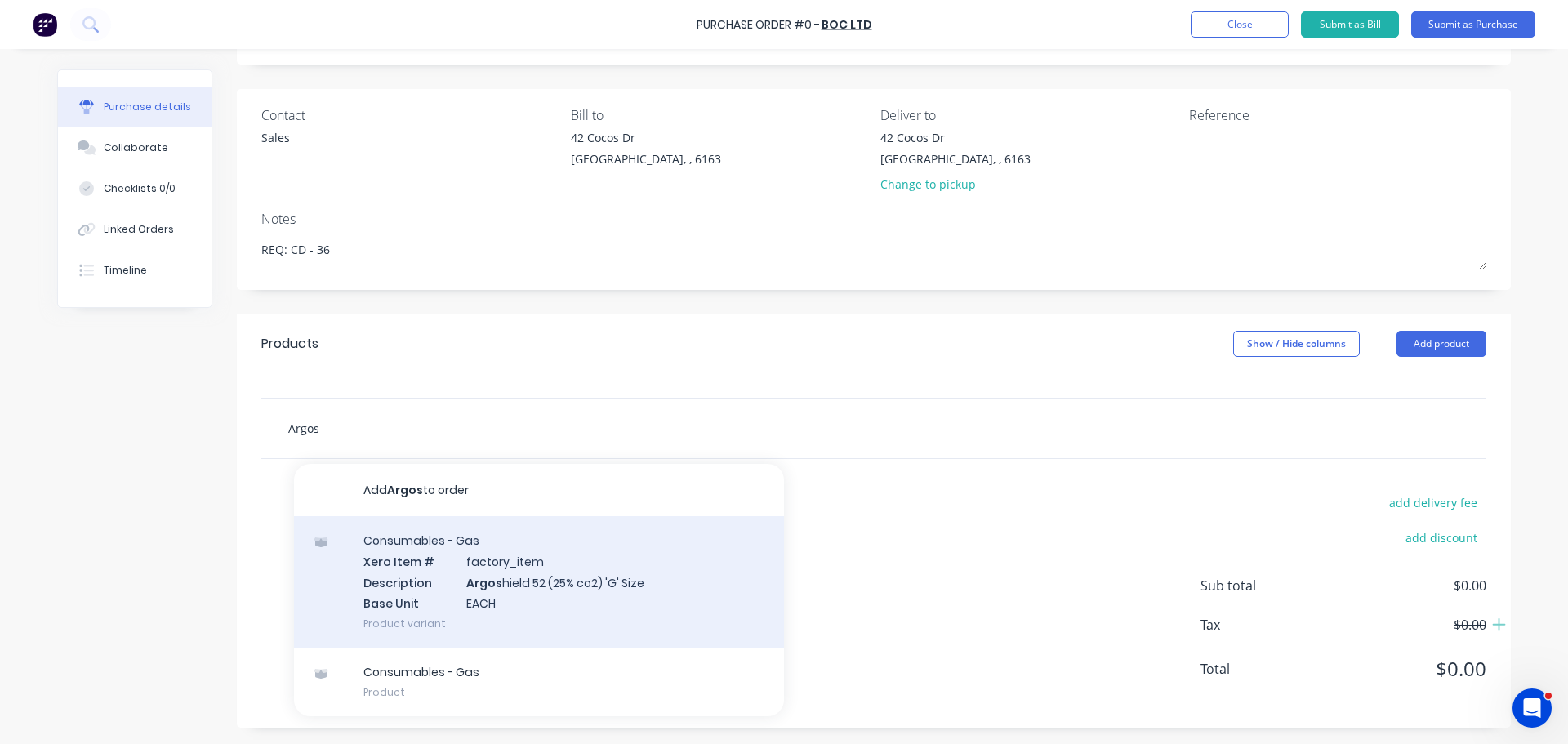
type input "Argos"
click at [508, 580] on div "Consumables - Gas Xero Item # factory_item Description Argos hield 52 (25% co2)…" at bounding box center [539, 581] width 490 height 132
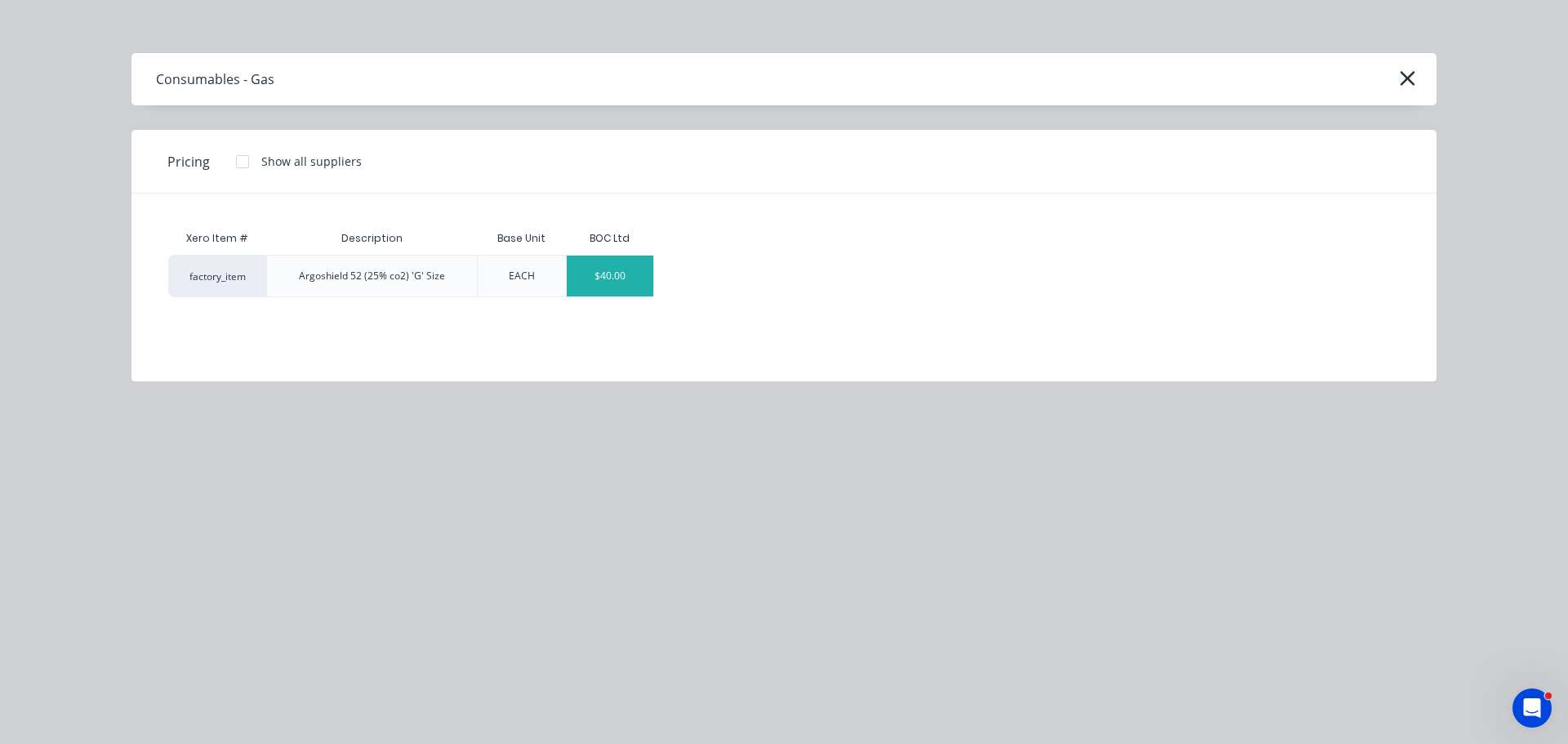
click at [630, 289] on div "$40.00" at bounding box center [611, 276] width 87 height 41
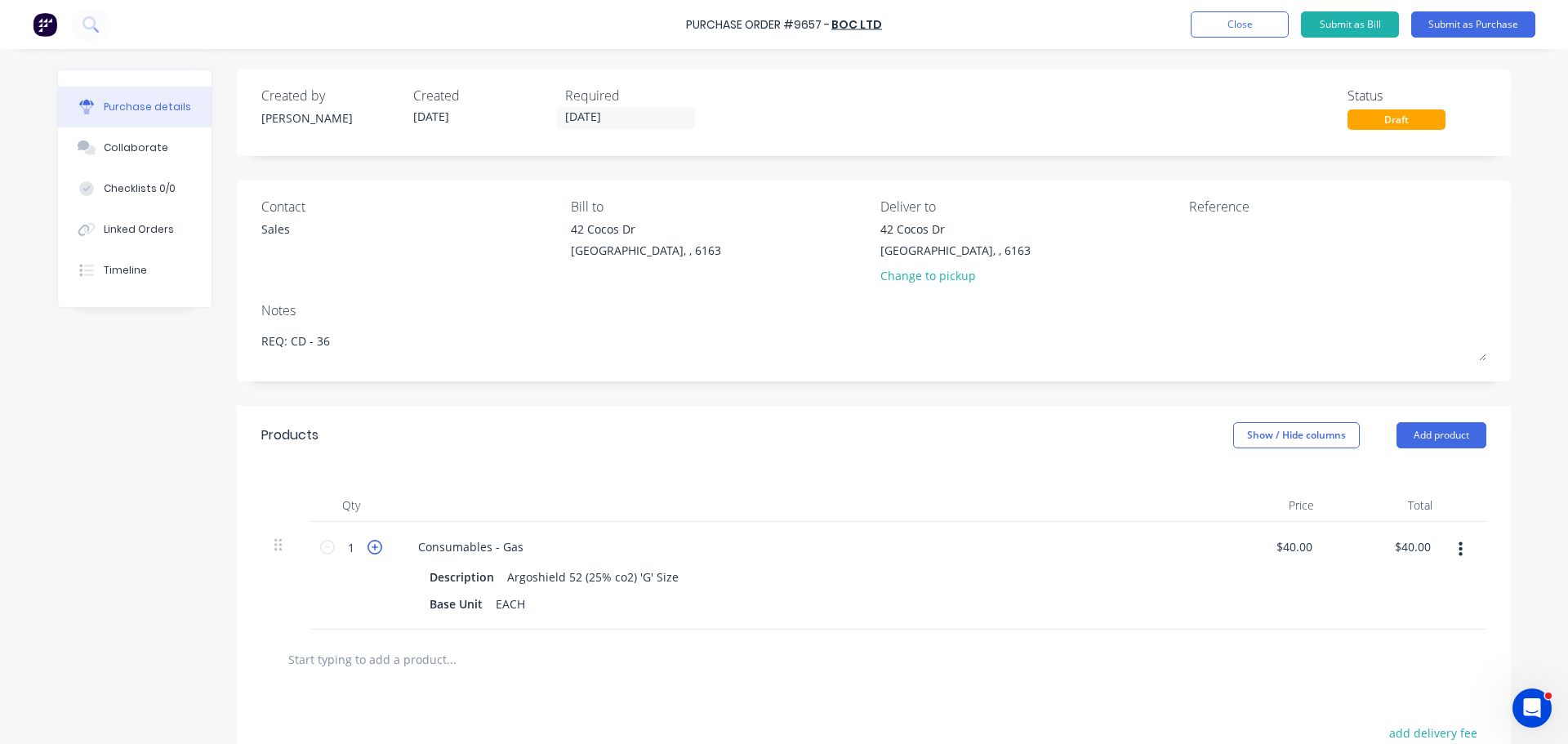
click at [368, 547] on icon at bounding box center [375, 547] width 15 height 15
type input "2"
type input "$80.00"
drag, startPoint x: 663, startPoint y: 22, endPoint x: 689, endPoint y: 28, distance: 26.7
click at [689, 28] on div "Purchase Order #9657 - BOC Ltd Add product Close Submit as Bill Submit as Purch…" at bounding box center [784, 24] width 1568 height 49
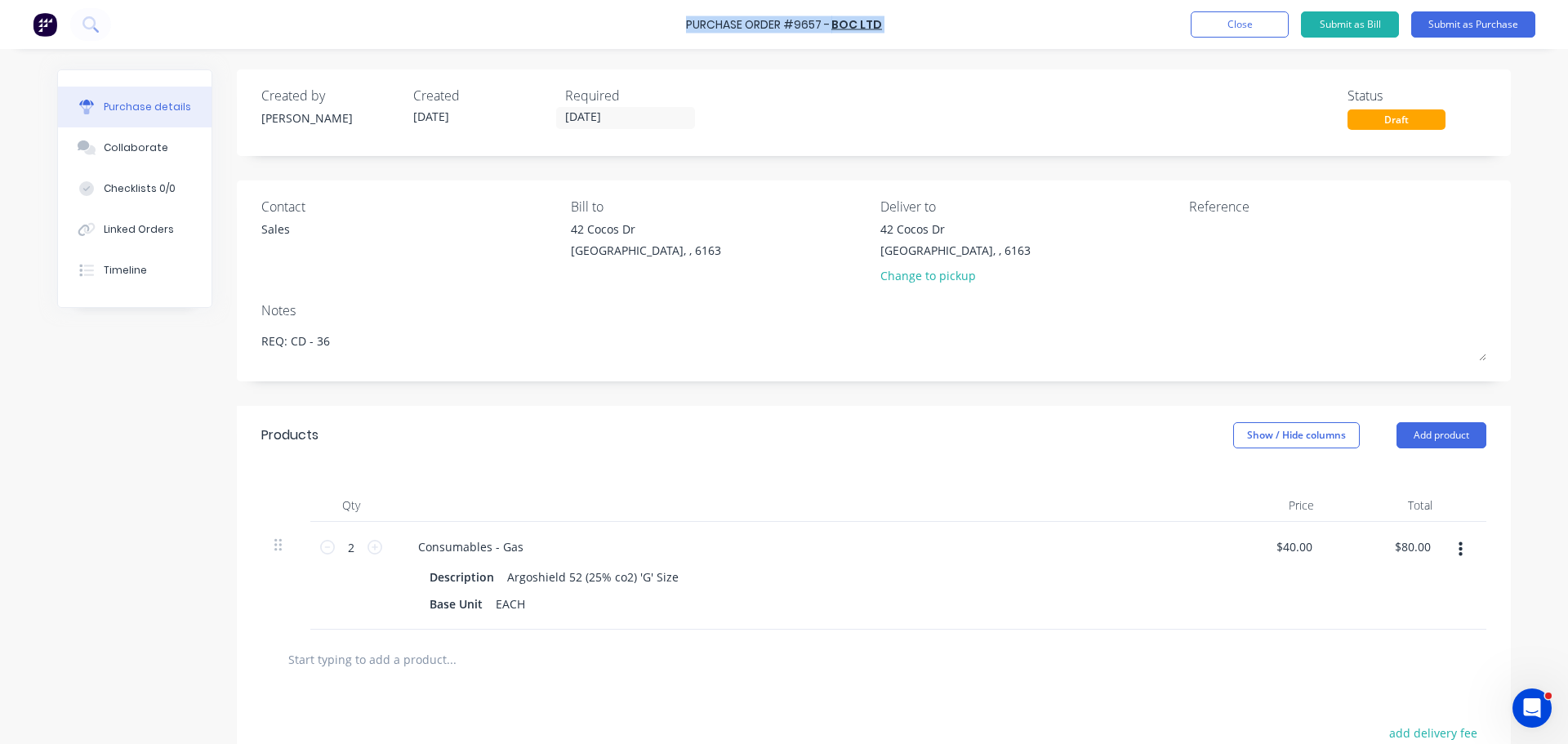
copy div "Purchase Order #9657 - BOC Ltd Add product Close Submit as Bill Submit as Purch…"
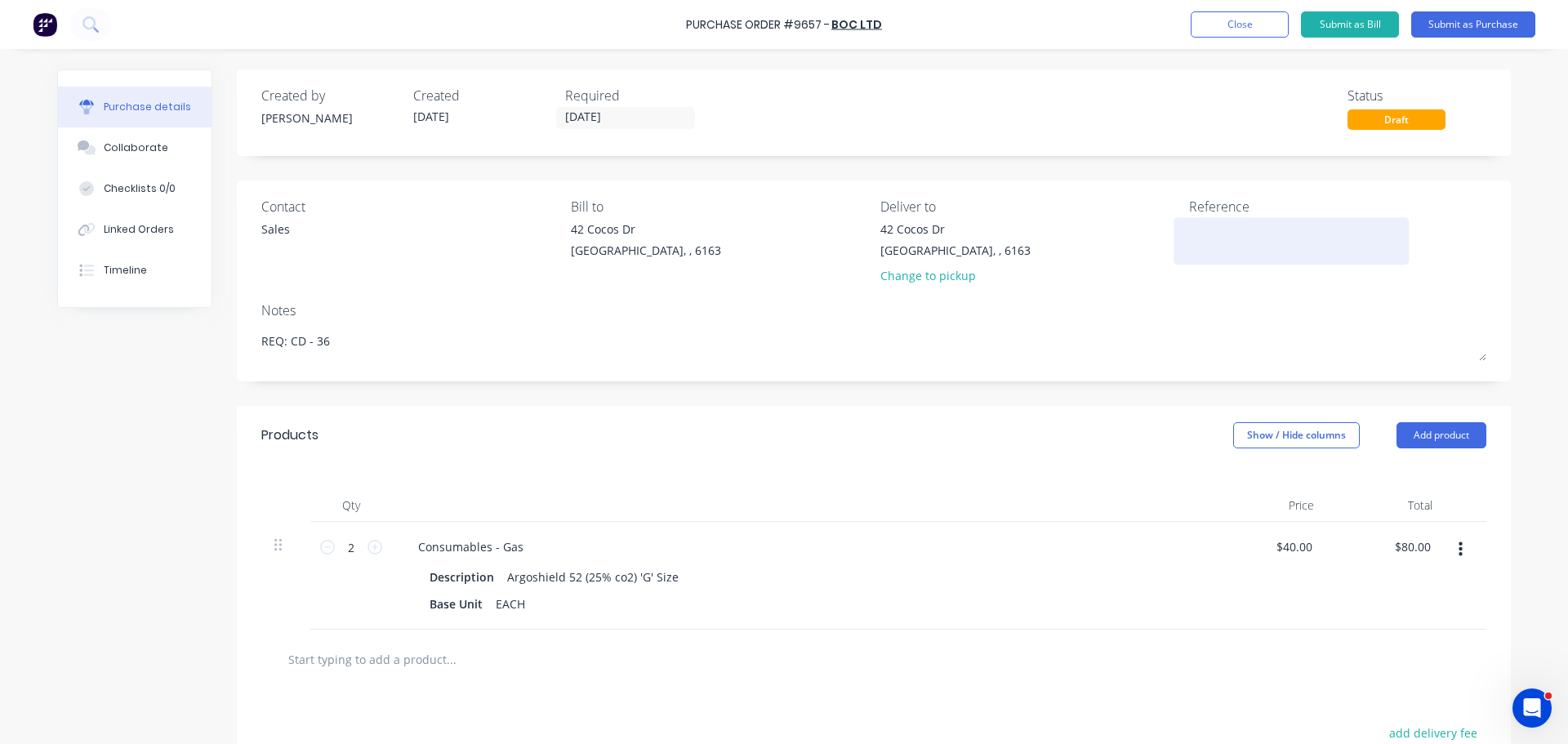
click at [1202, 235] on textarea at bounding box center [1291, 239] width 204 height 37
paste textarea "Purchase Order #9657 - BOC Ltd"
type textarea "Purchase Order #9657 - BOC Ltd"
click at [1498, 27] on button "Submit as Purchase" at bounding box center [1473, 24] width 124 height 26
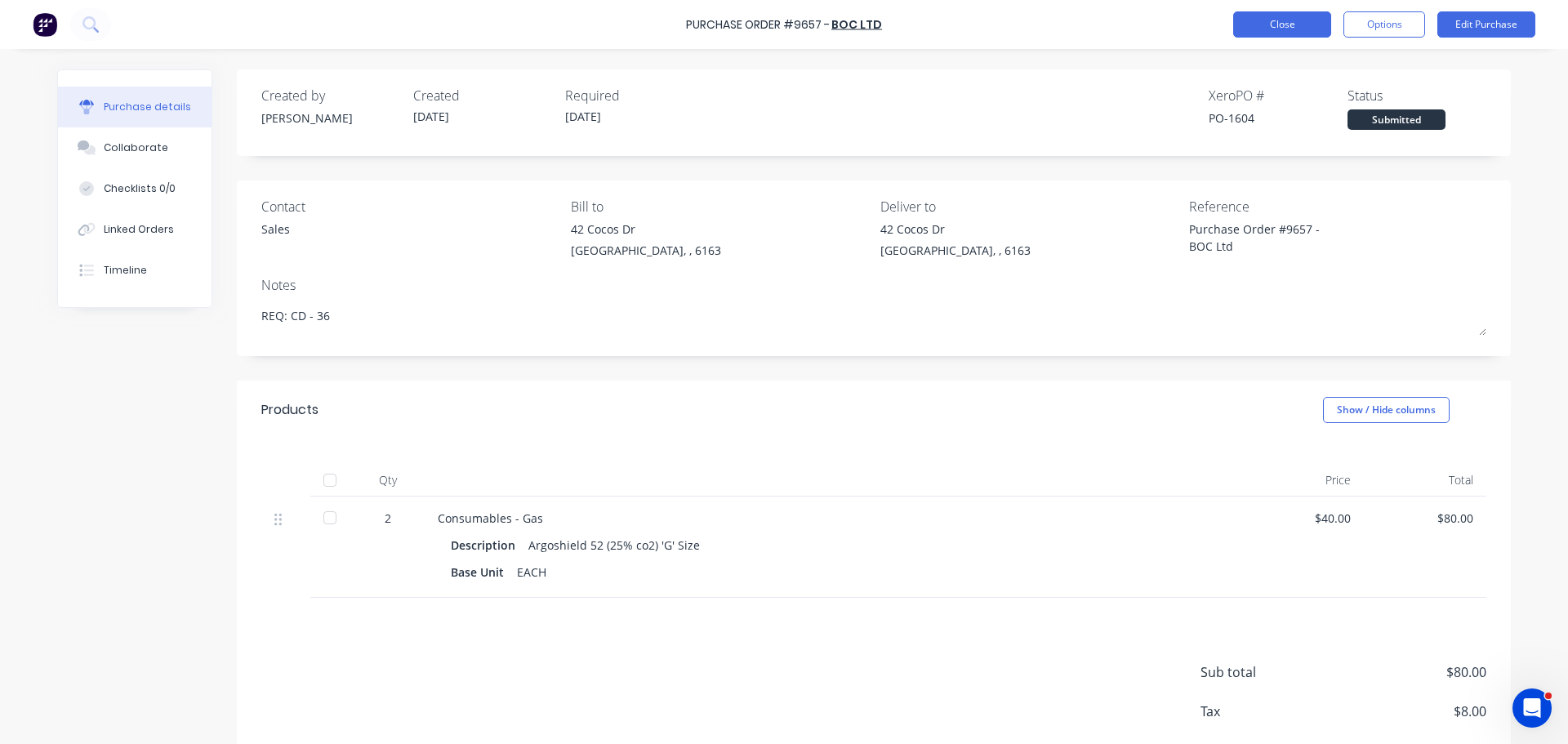
click at [1297, 31] on button "Close" at bounding box center [1282, 24] width 98 height 26
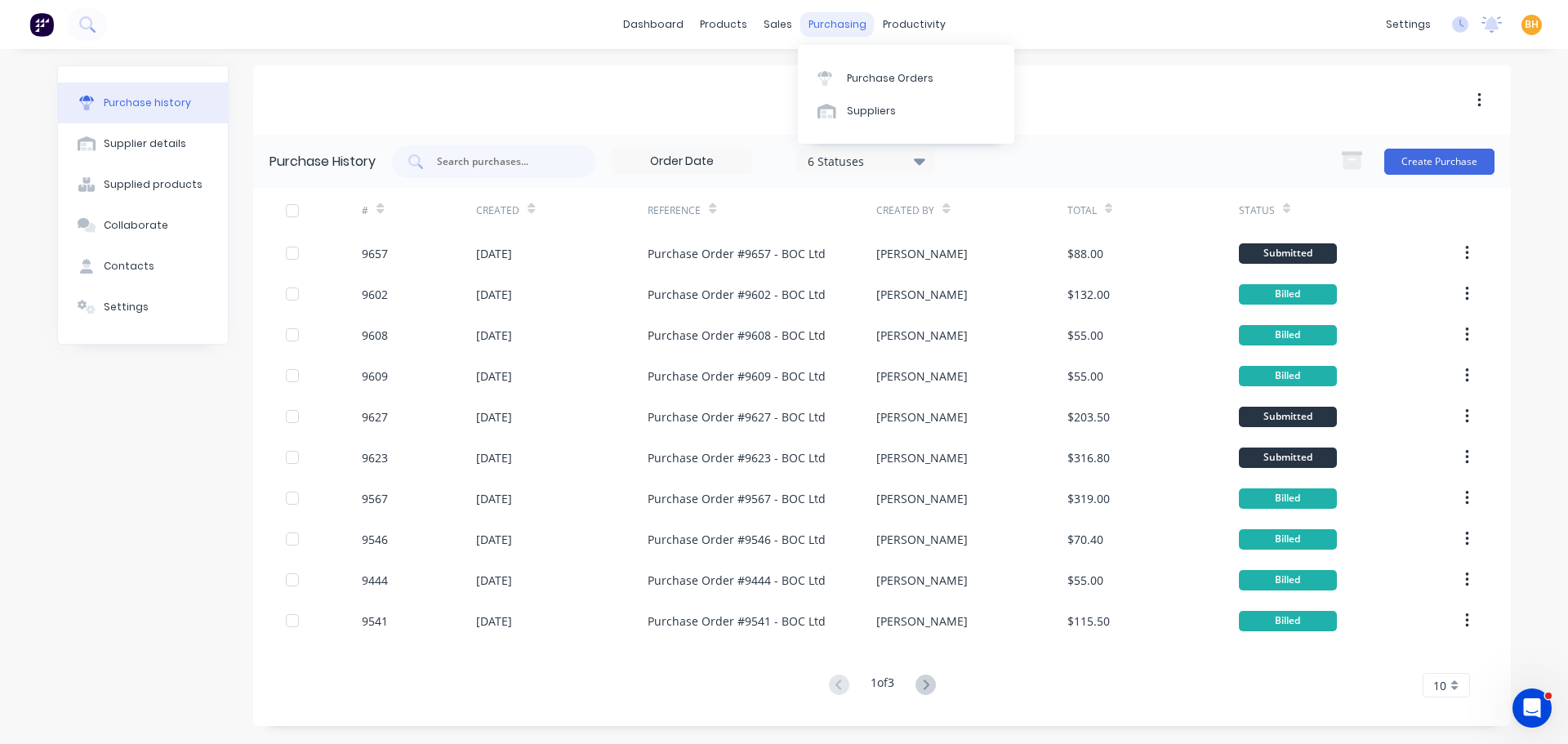
click at [849, 21] on div "purchasing" at bounding box center [837, 24] width 75 height 24
click at [862, 87] on link "Purchase Orders" at bounding box center [905, 77] width 216 height 33
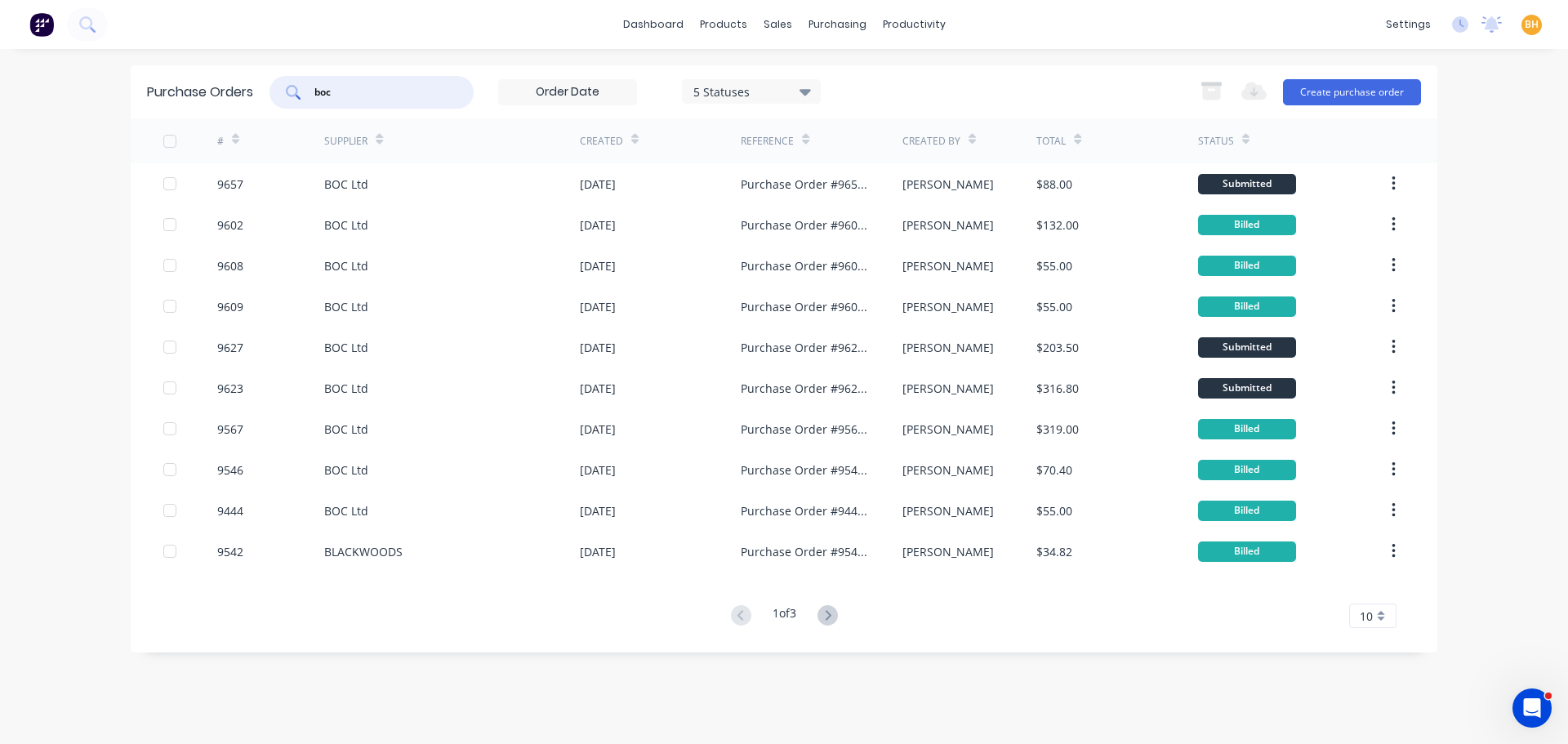
click at [342, 90] on input "boc" at bounding box center [380, 91] width 136 height 16
type input "b"
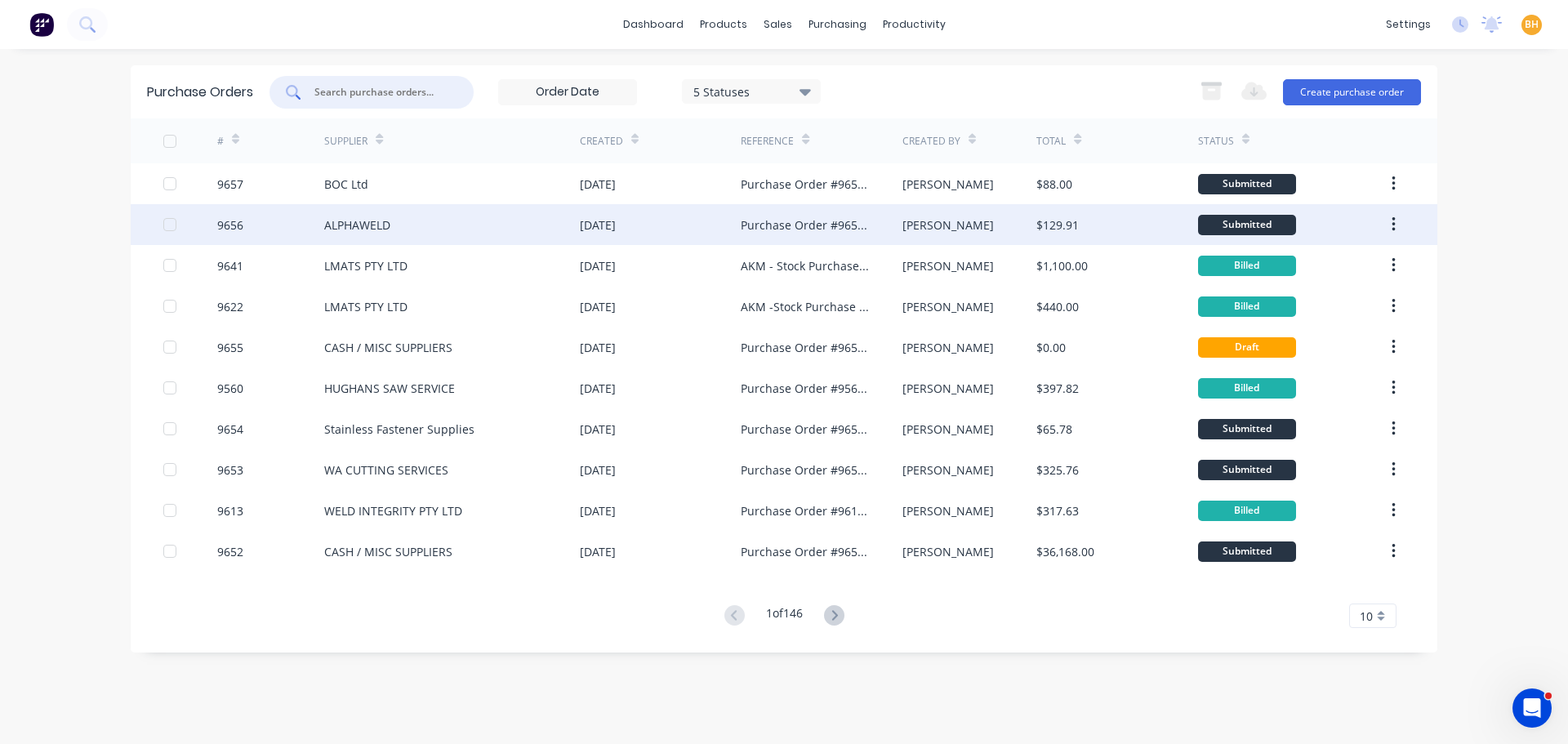
click at [403, 226] on div "ALPHAWELD" at bounding box center [451, 225] width 255 height 41
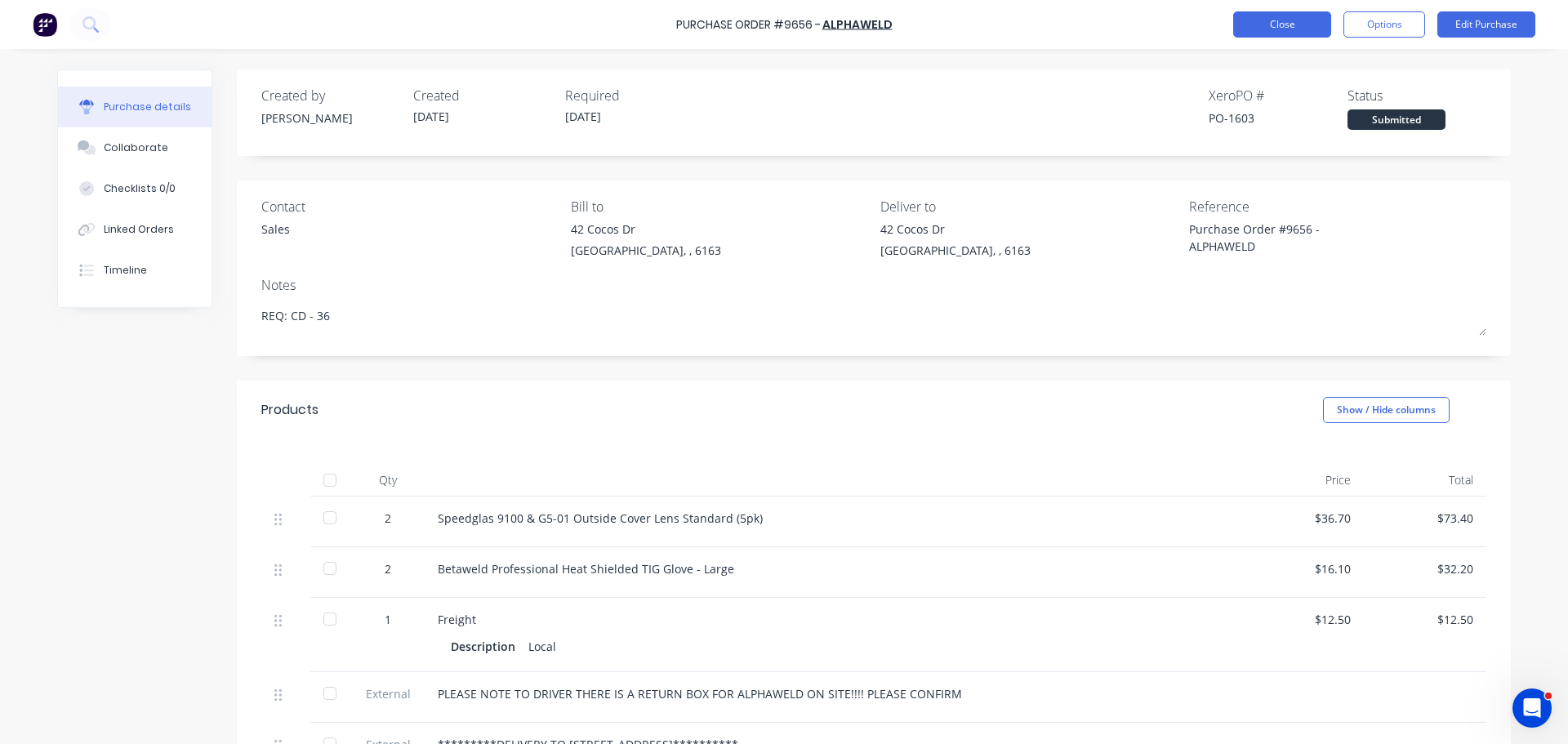
click at [1271, 29] on button "Close" at bounding box center [1282, 24] width 98 height 26
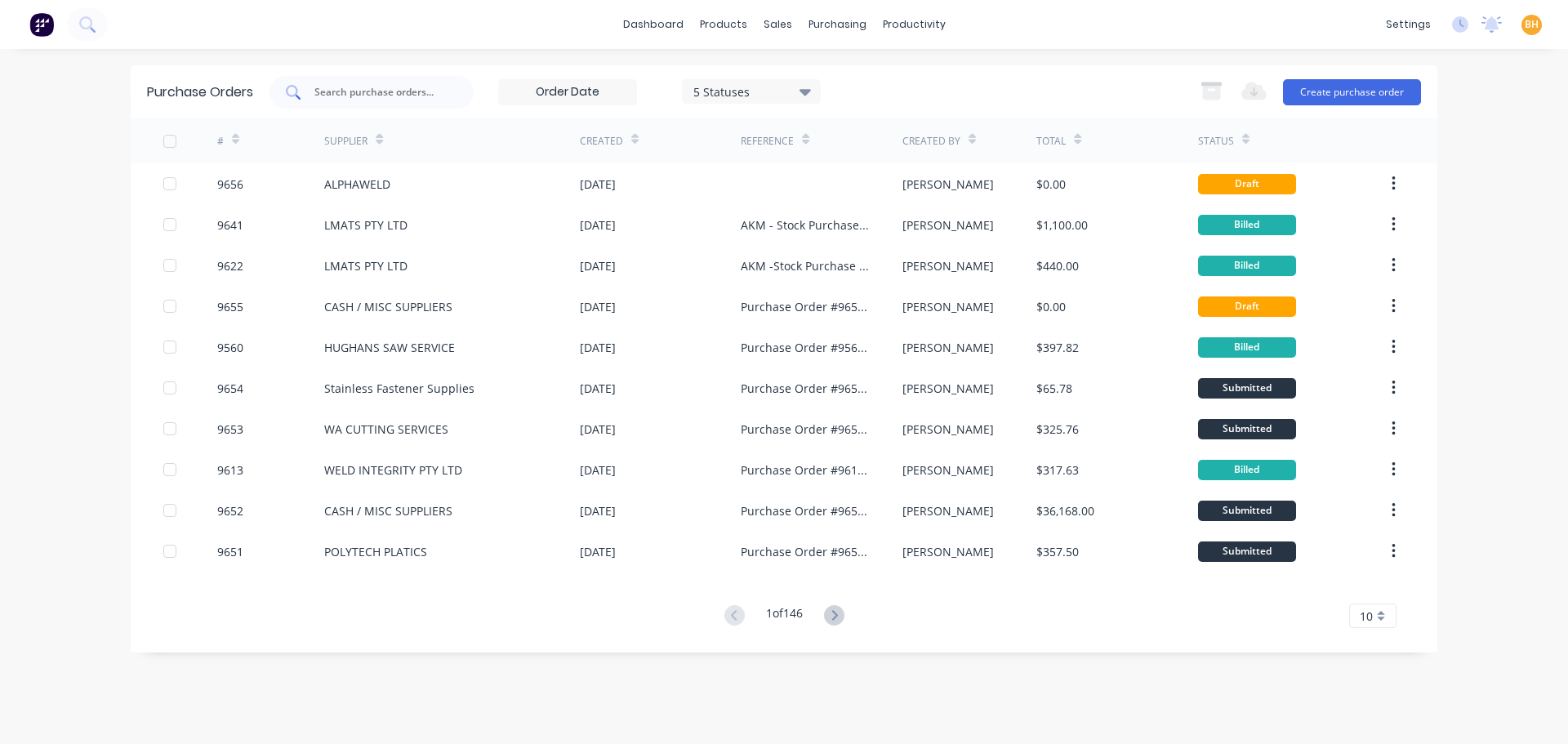
click at [379, 90] on input "text" at bounding box center [380, 91] width 136 height 16
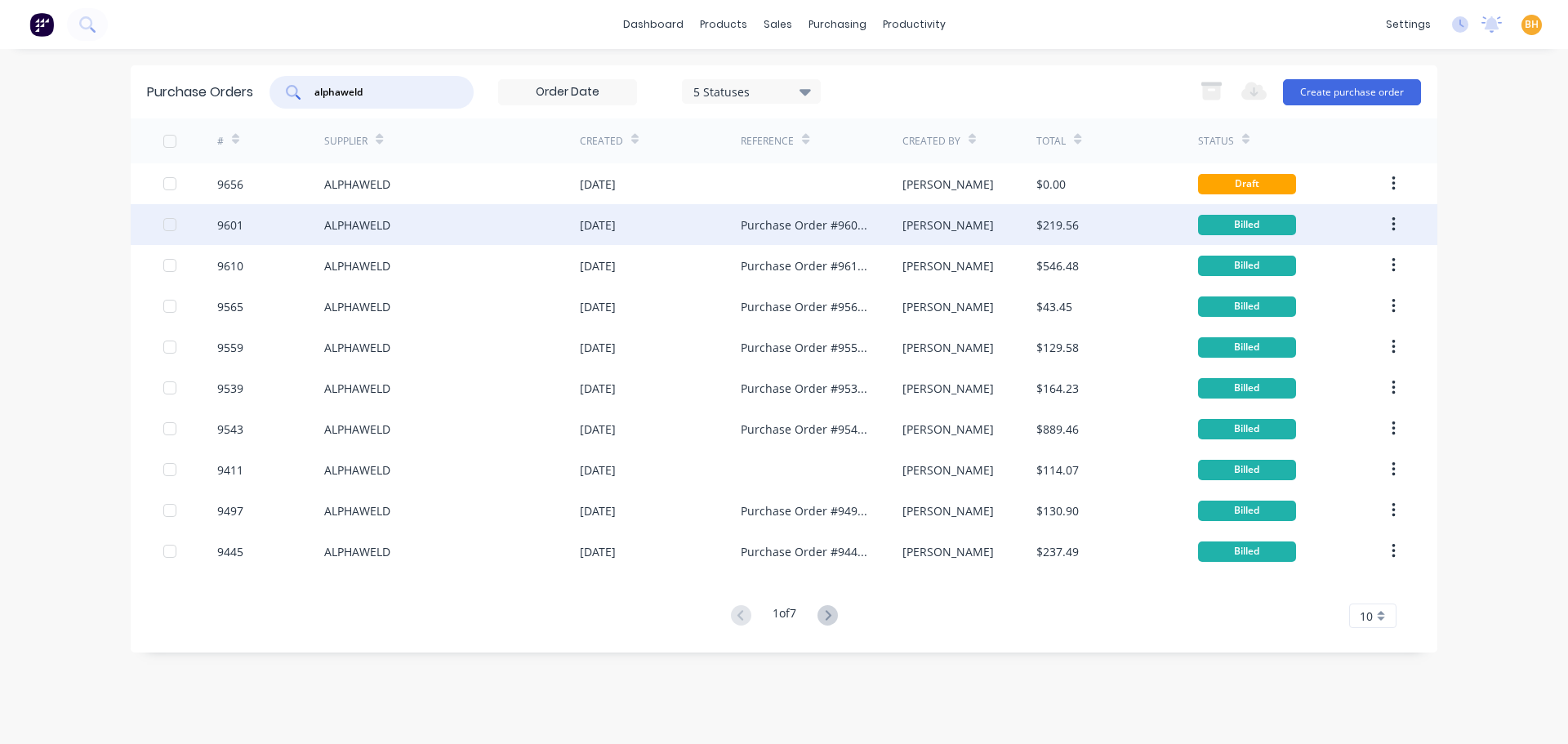
type input "alphaweld"
click at [364, 223] on div "ALPHAWELD" at bounding box center [357, 225] width 66 height 17
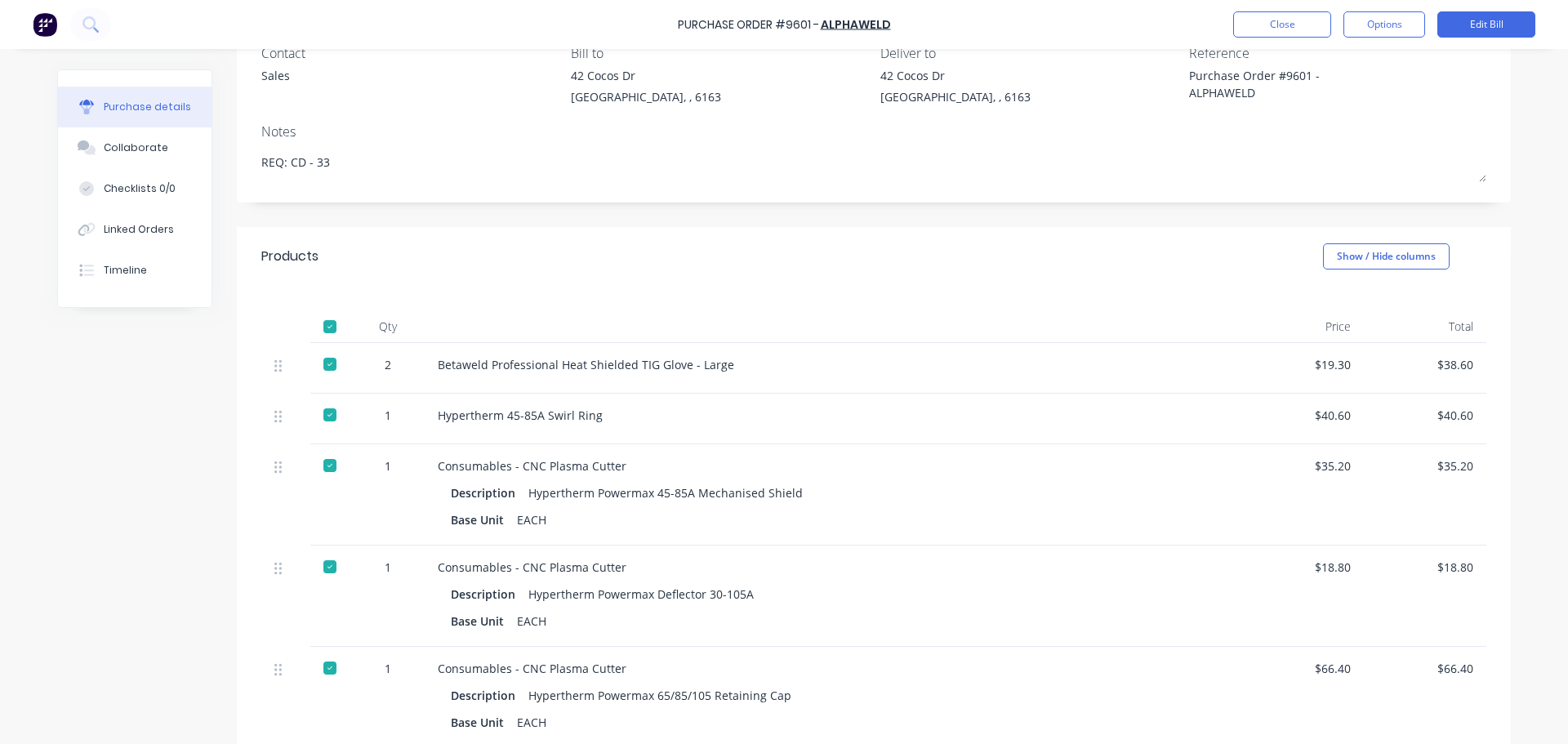
scroll to position [19, 0]
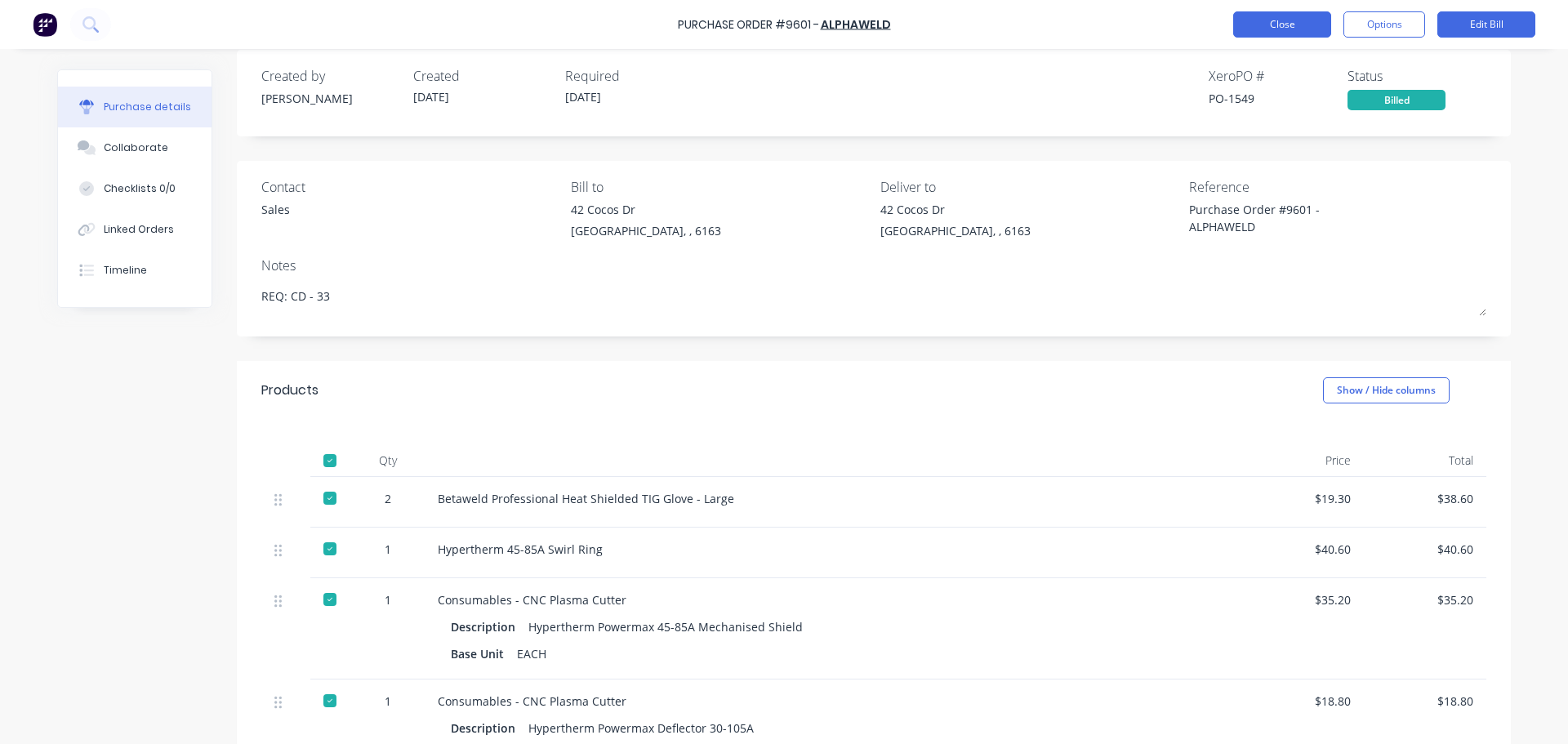
click at [1269, 22] on button "Close" at bounding box center [1282, 24] width 98 height 26
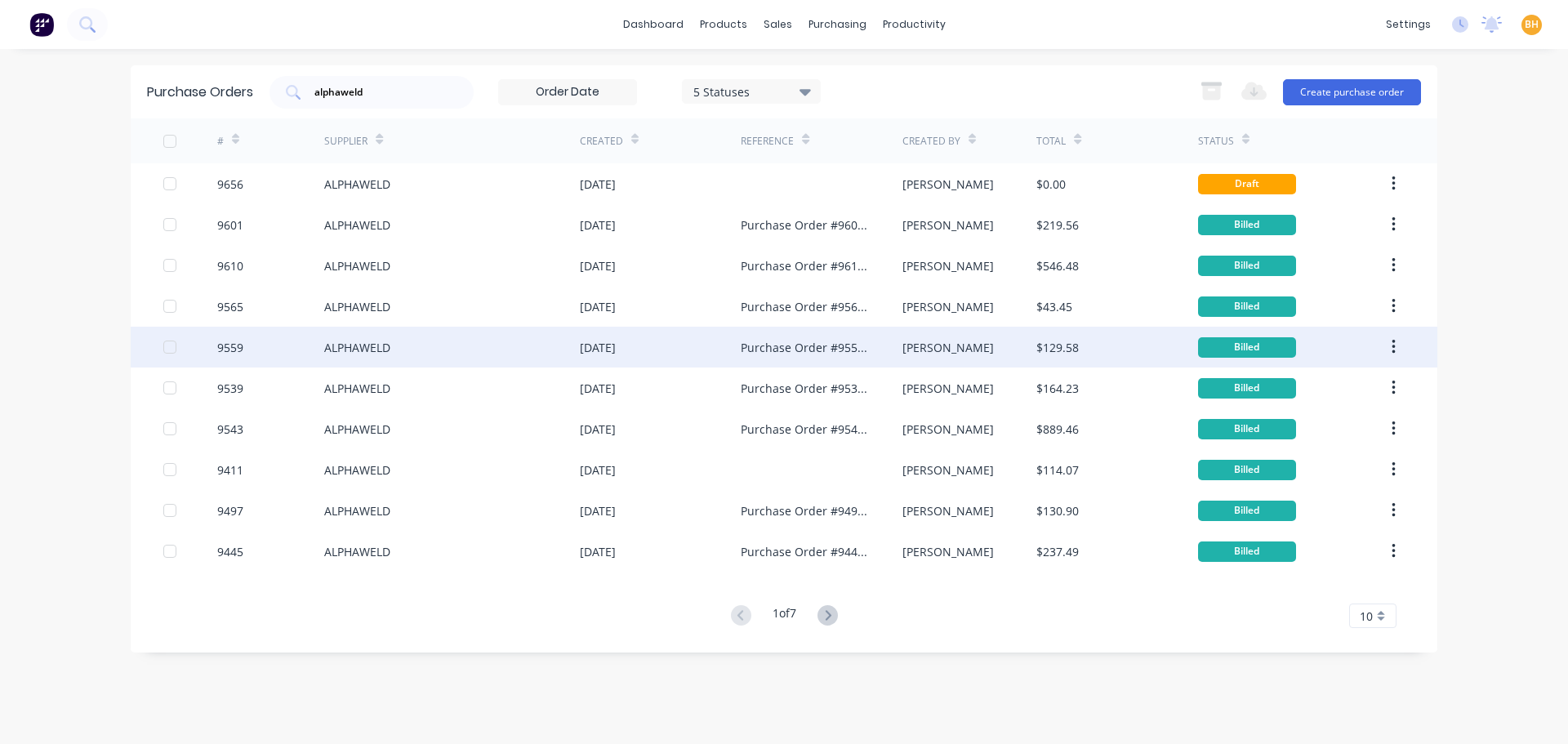
click at [240, 353] on div "9559" at bounding box center [230, 348] width 26 height 17
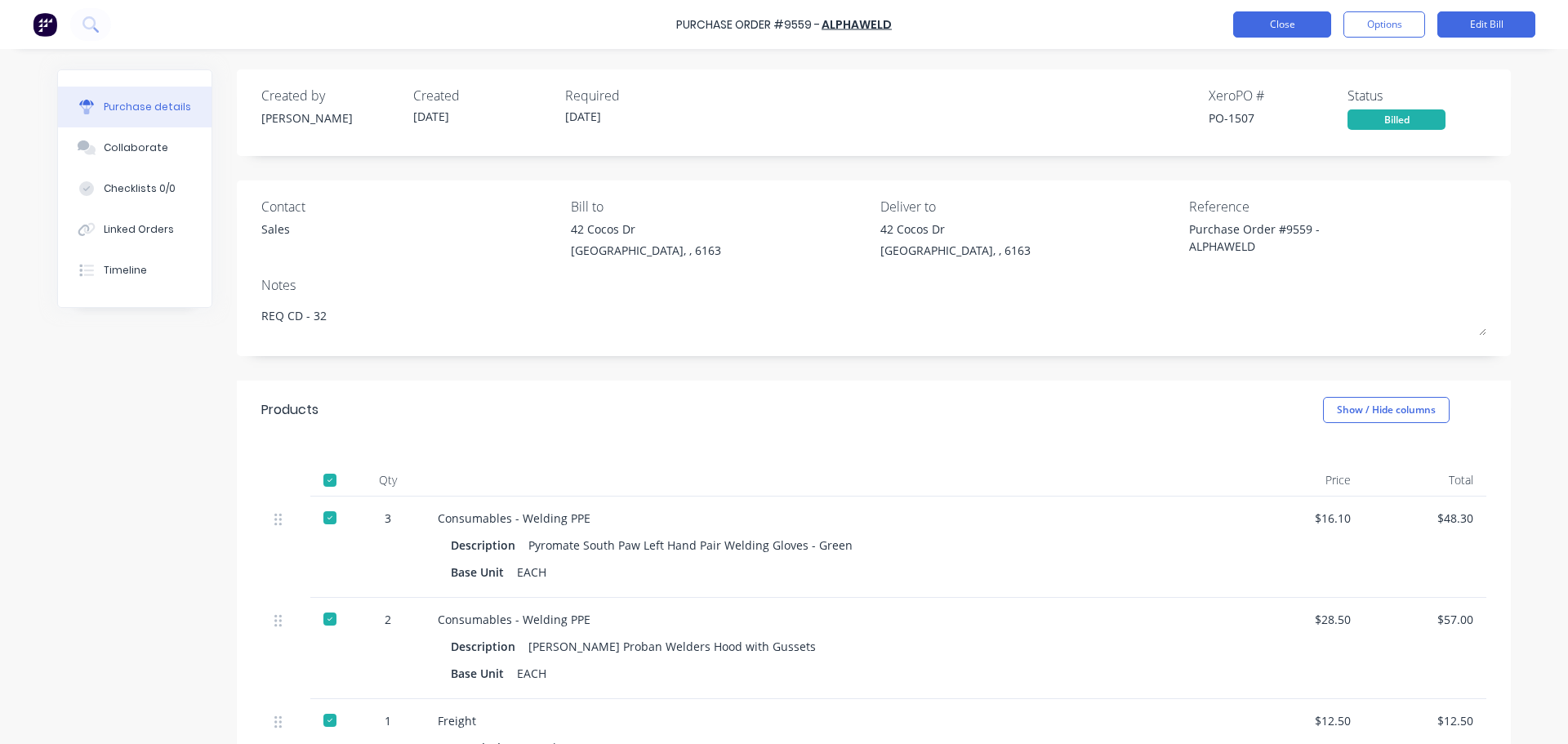
click at [1275, 25] on button "Close" at bounding box center [1282, 24] width 98 height 26
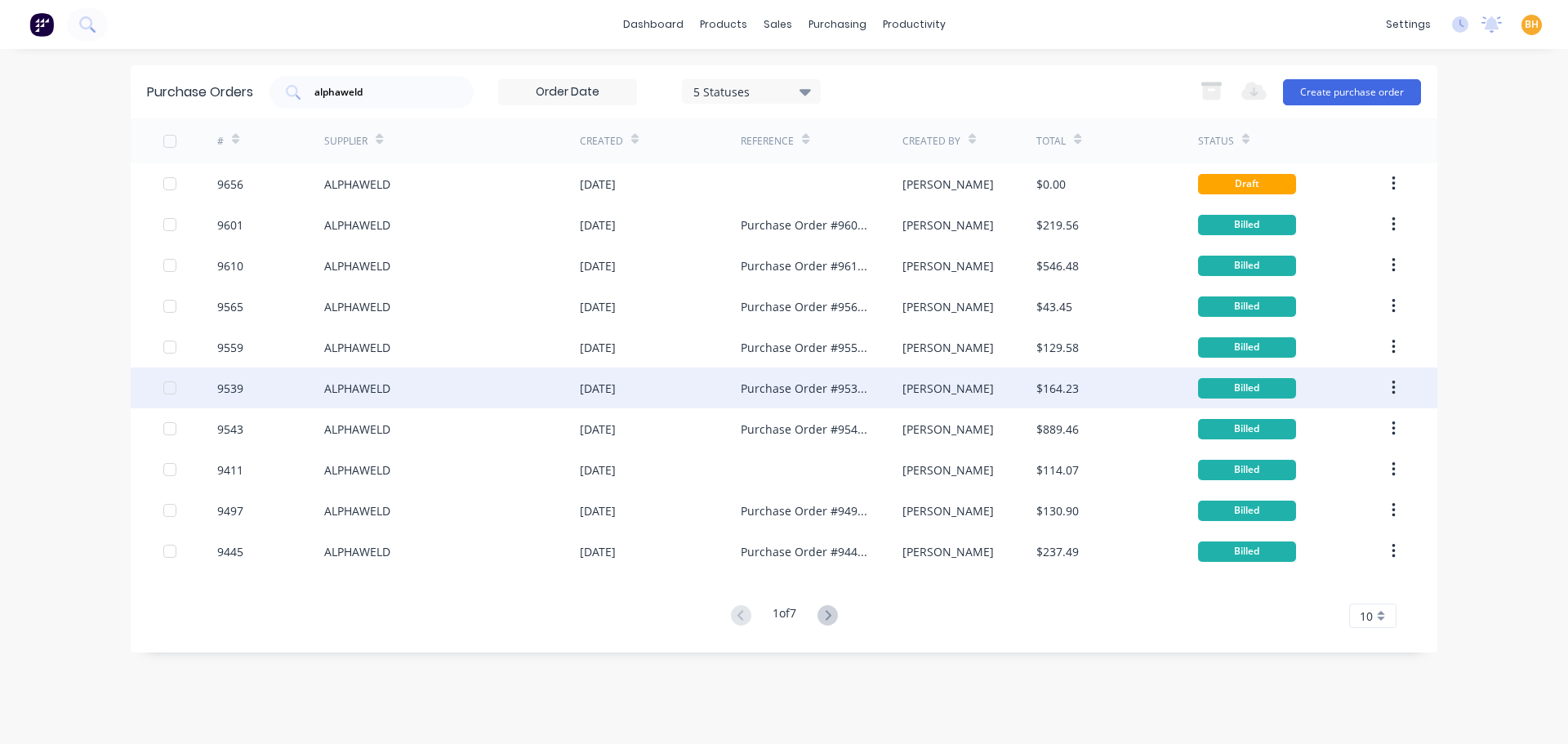
click at [404, 393] on div "ALPHAWELD" at bounding box center [451, 388] width 255 height 41
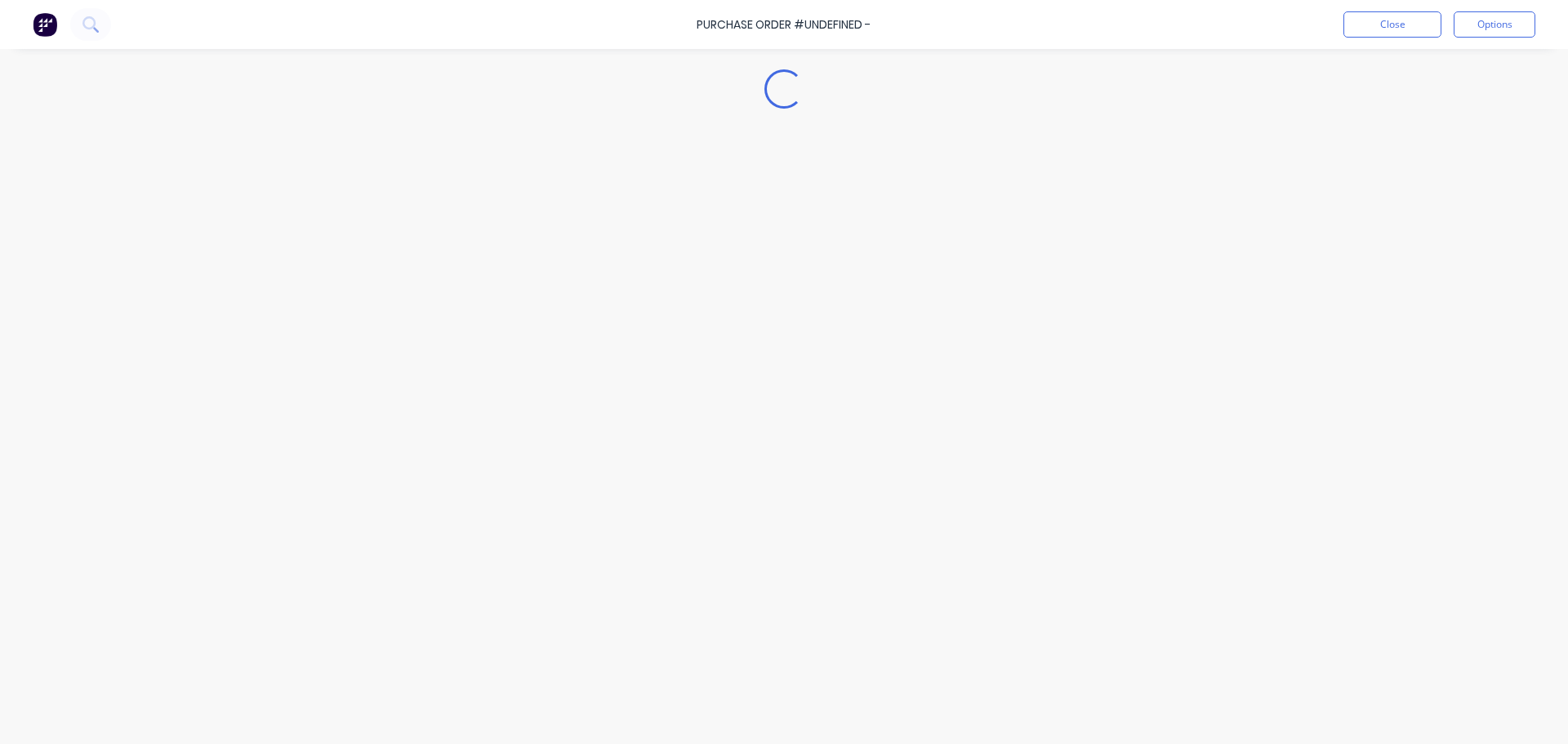
type textarea "x"
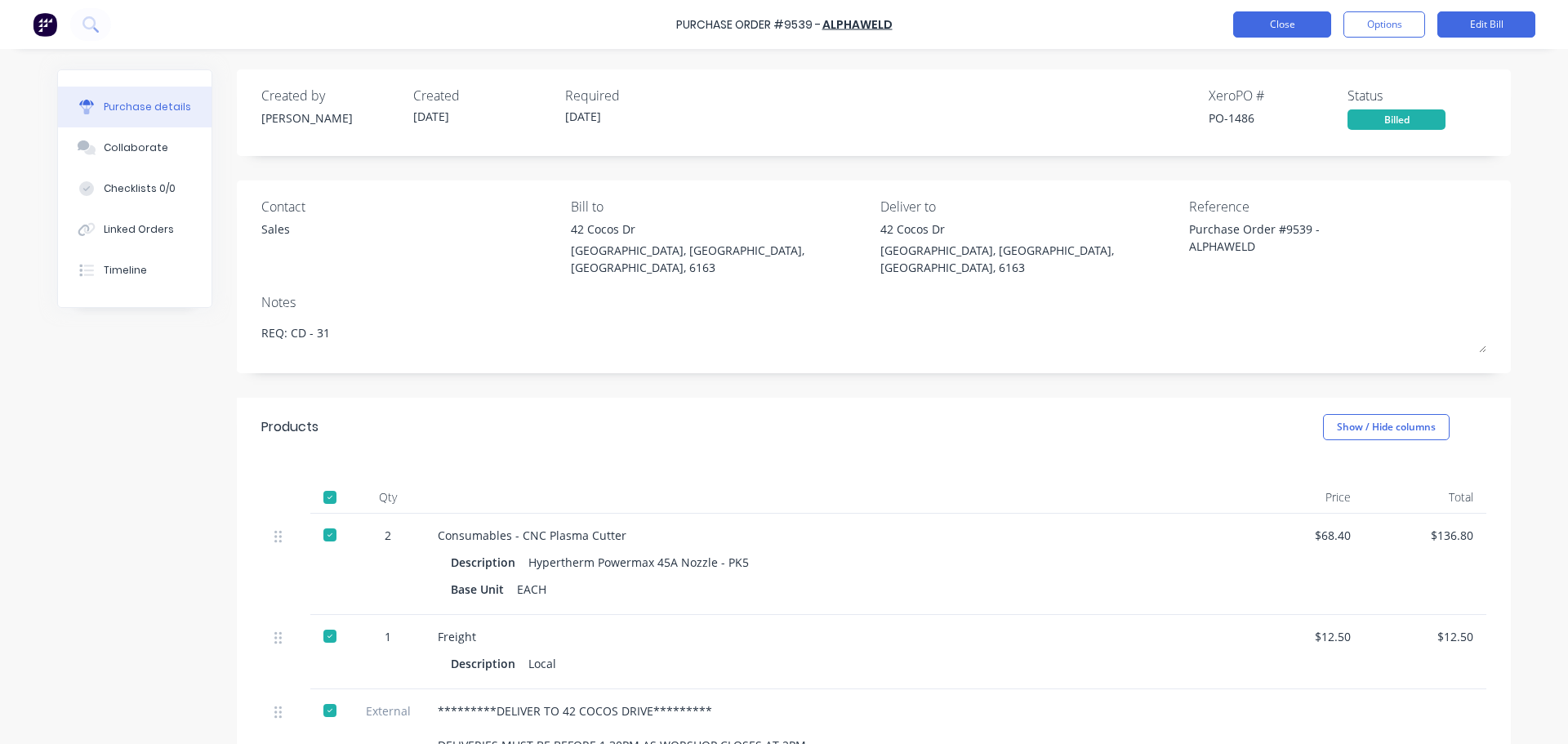
click at [1283, 21] on button "Close" at bounding box center [1282, 24] width 98 height 26
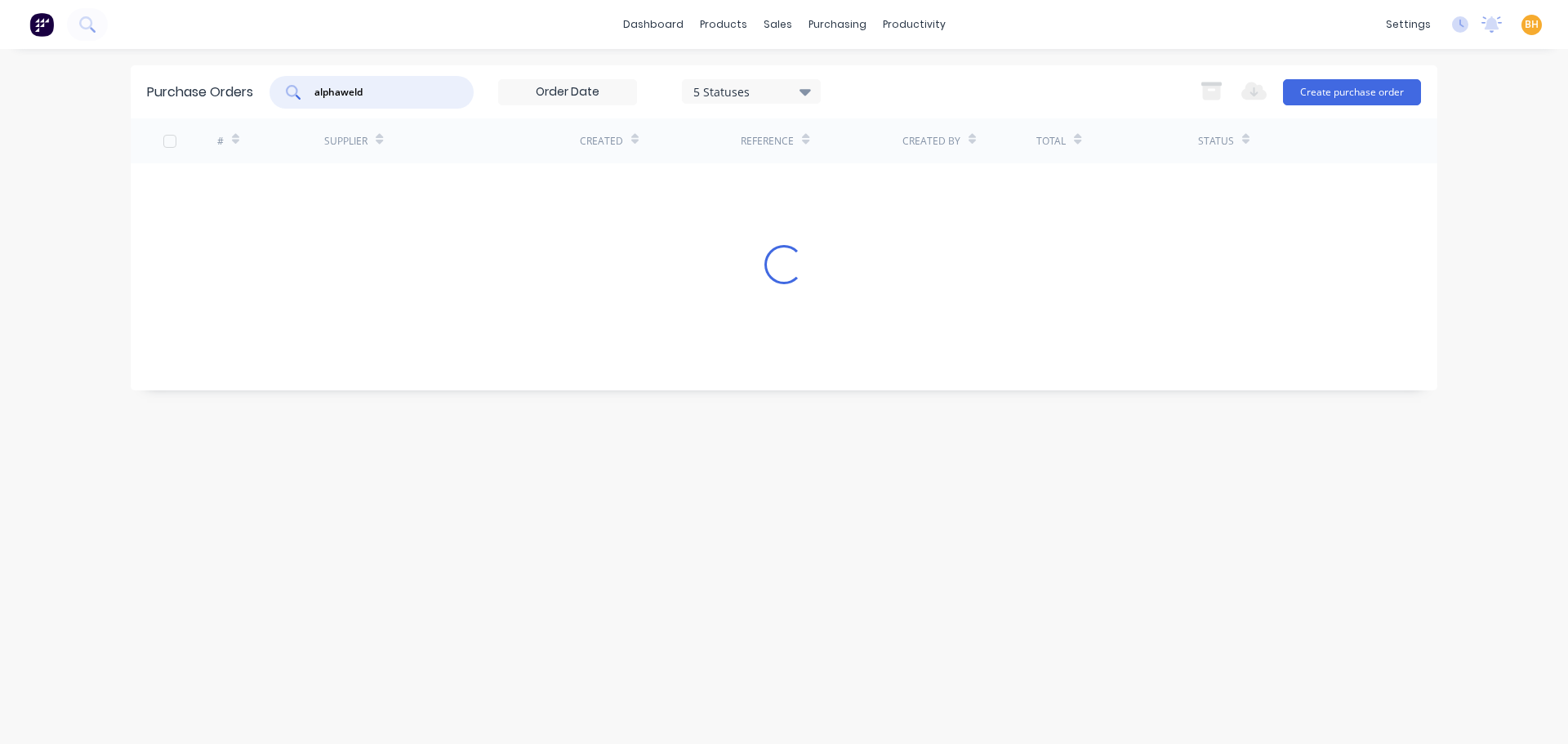
click at [403, 98] on input "alphaweld" at bounding box center [380, 91] width 136 height 16
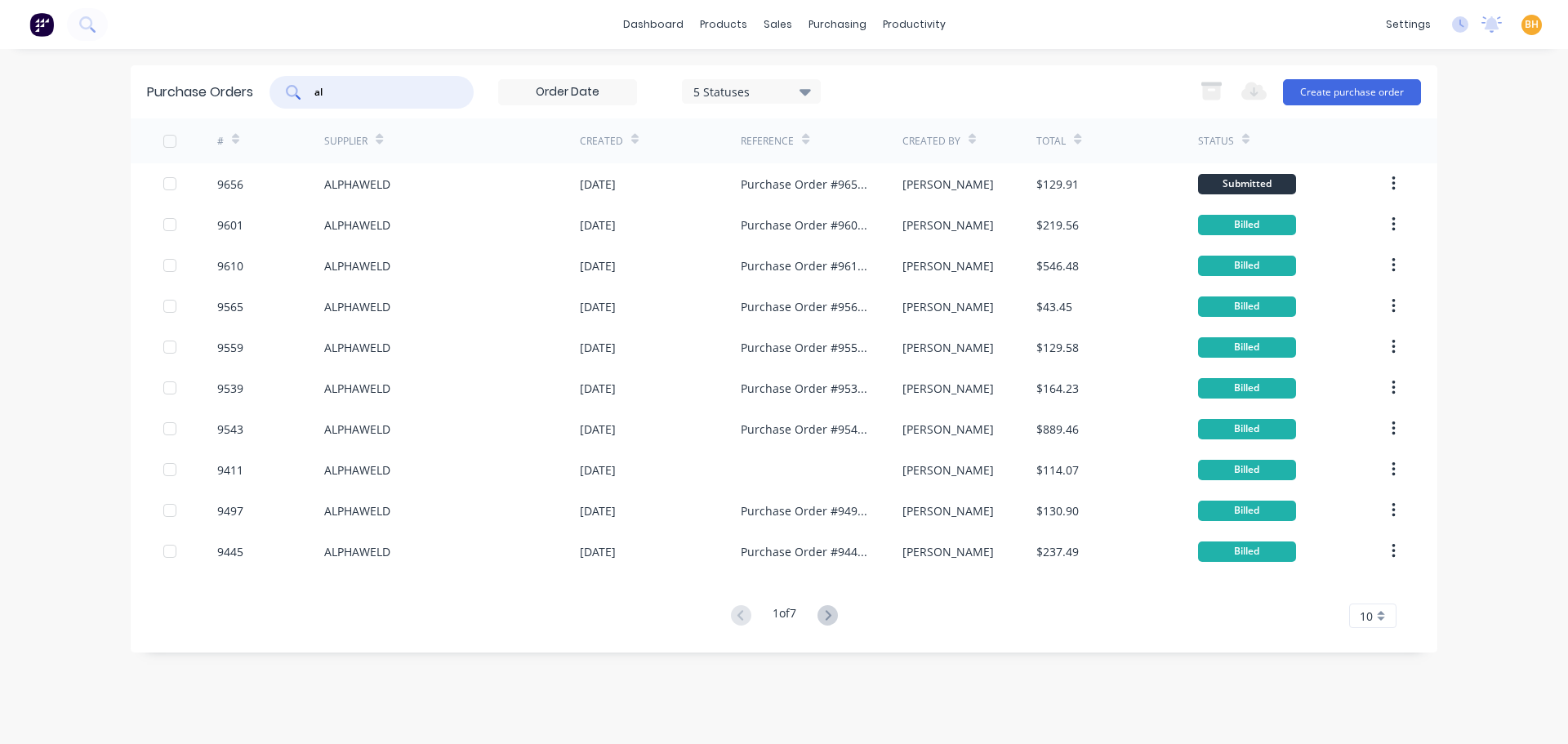
type input "a"
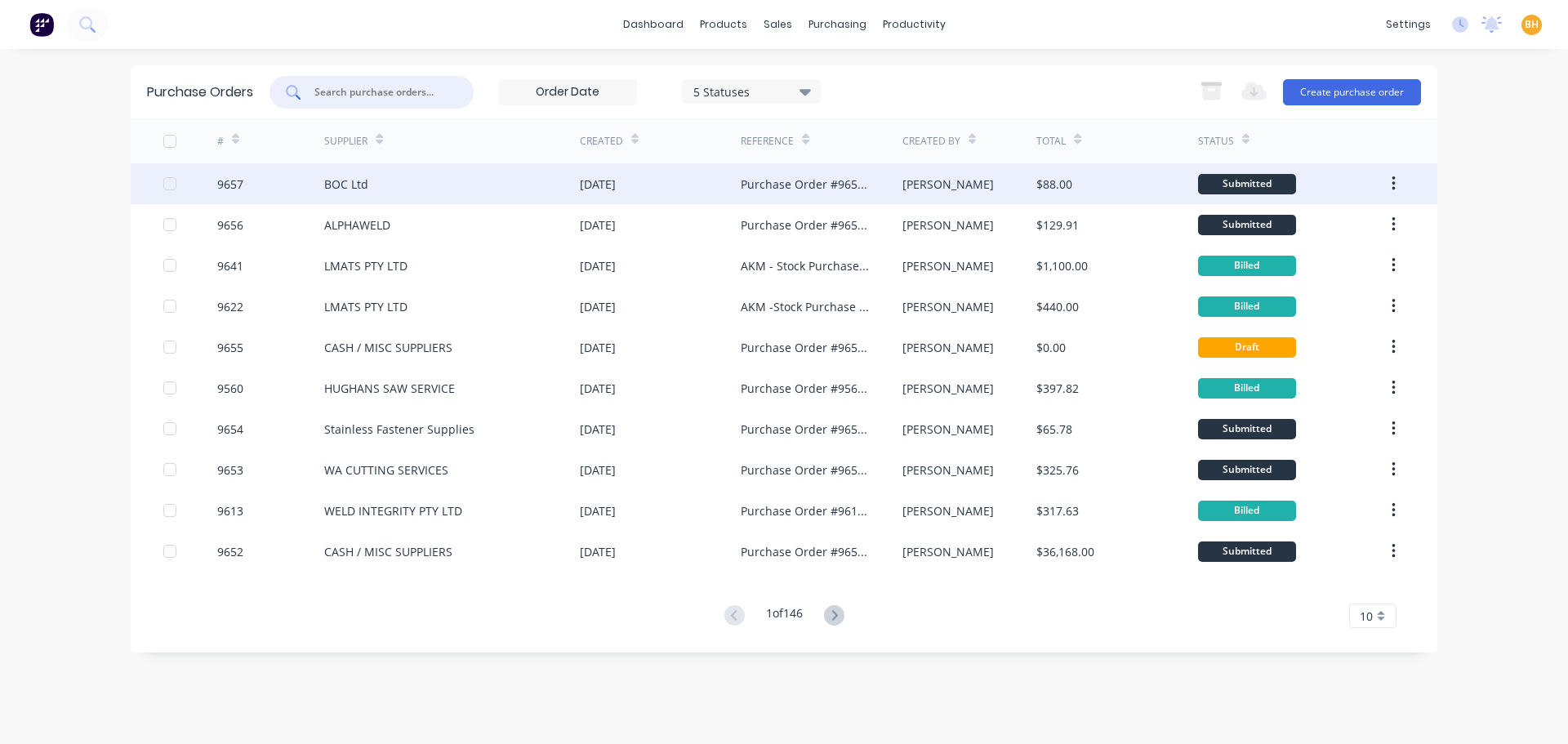
click at [384, 180] on div "BOC Ltd" at bounding box center [451, 183] width 255 height 41
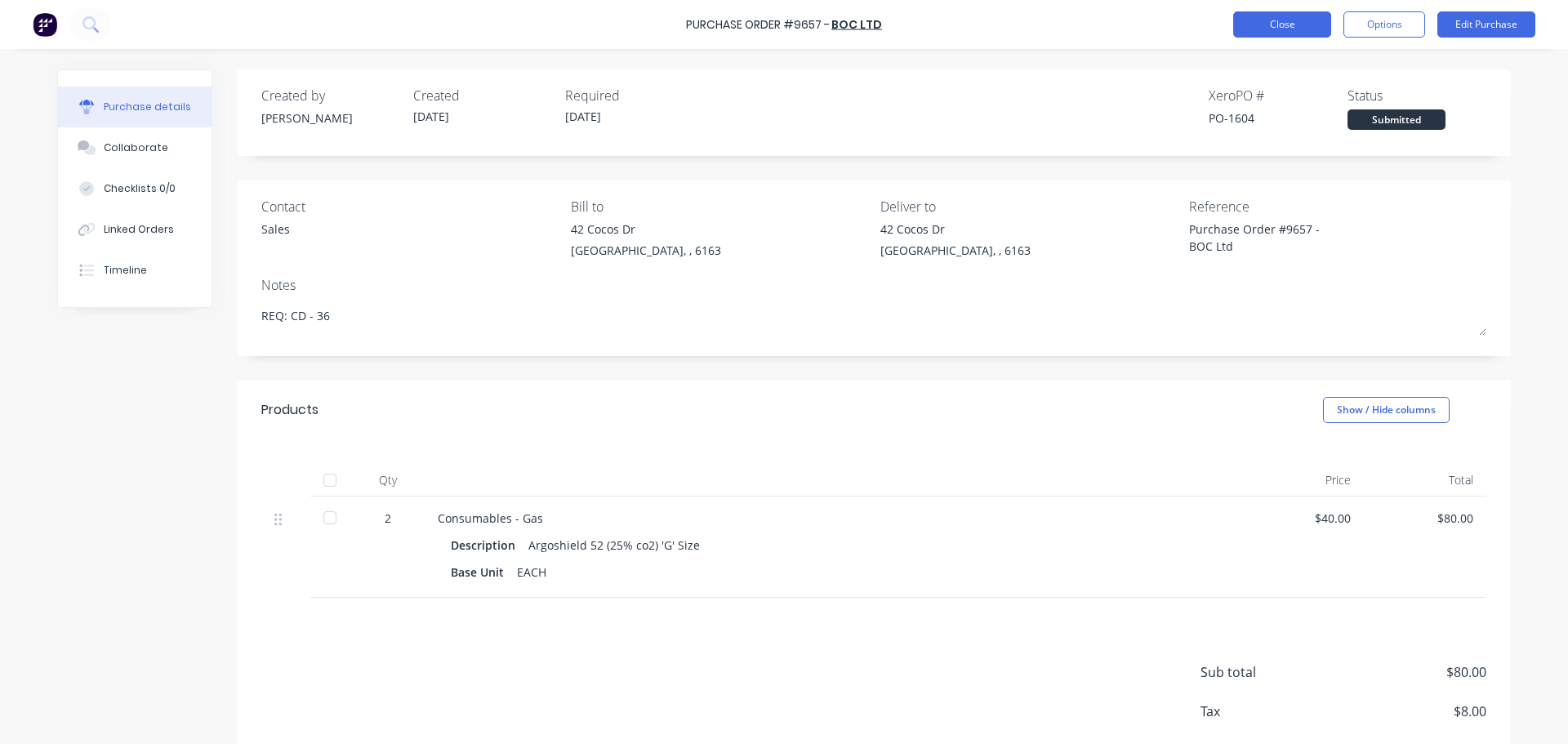
click at [1256, 13] on button "Close" at bounding box center [1282, 24] width 98 height 26
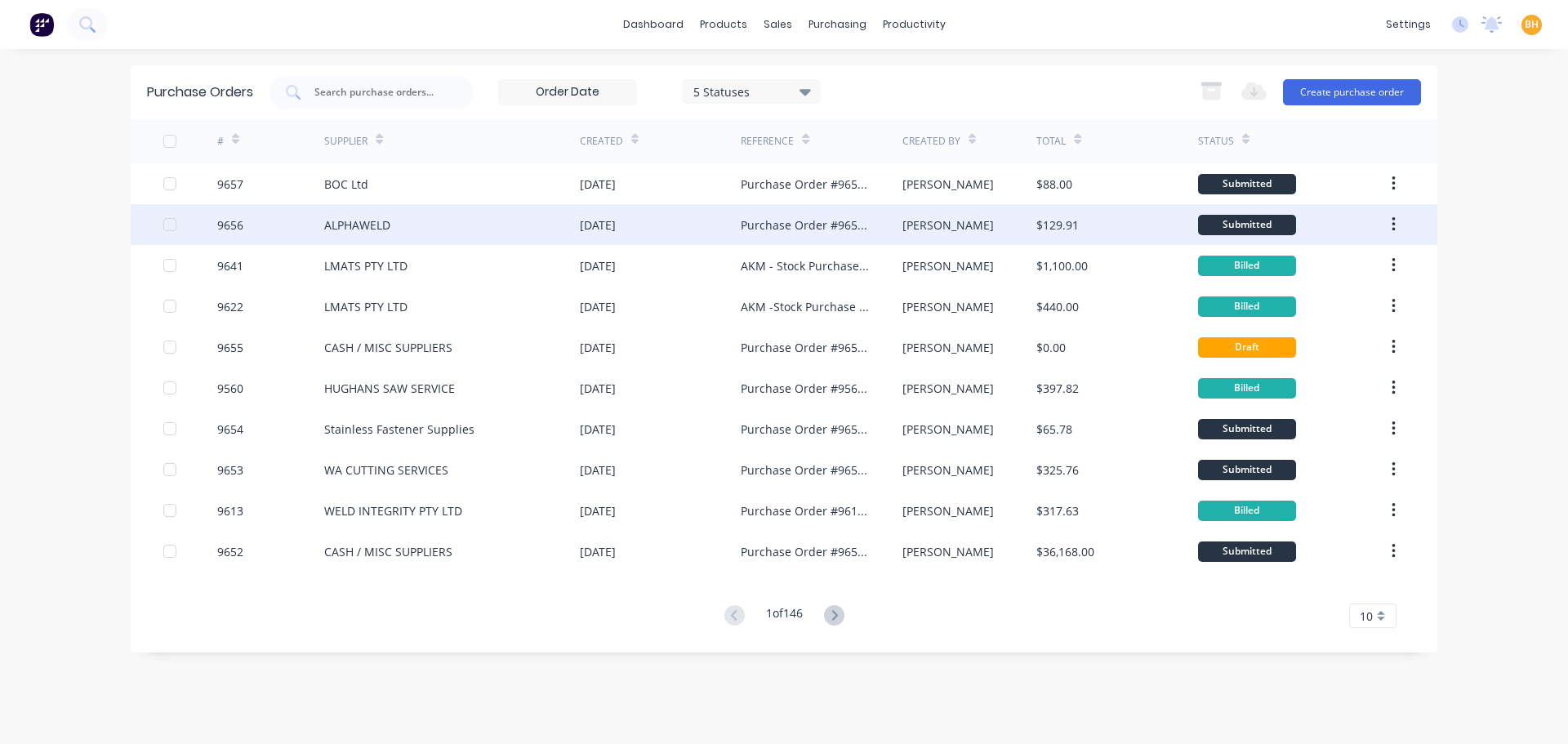
click at [350, 239] on div "ALPHAWELD" at bounding box center [451, 225] width 255 height 41
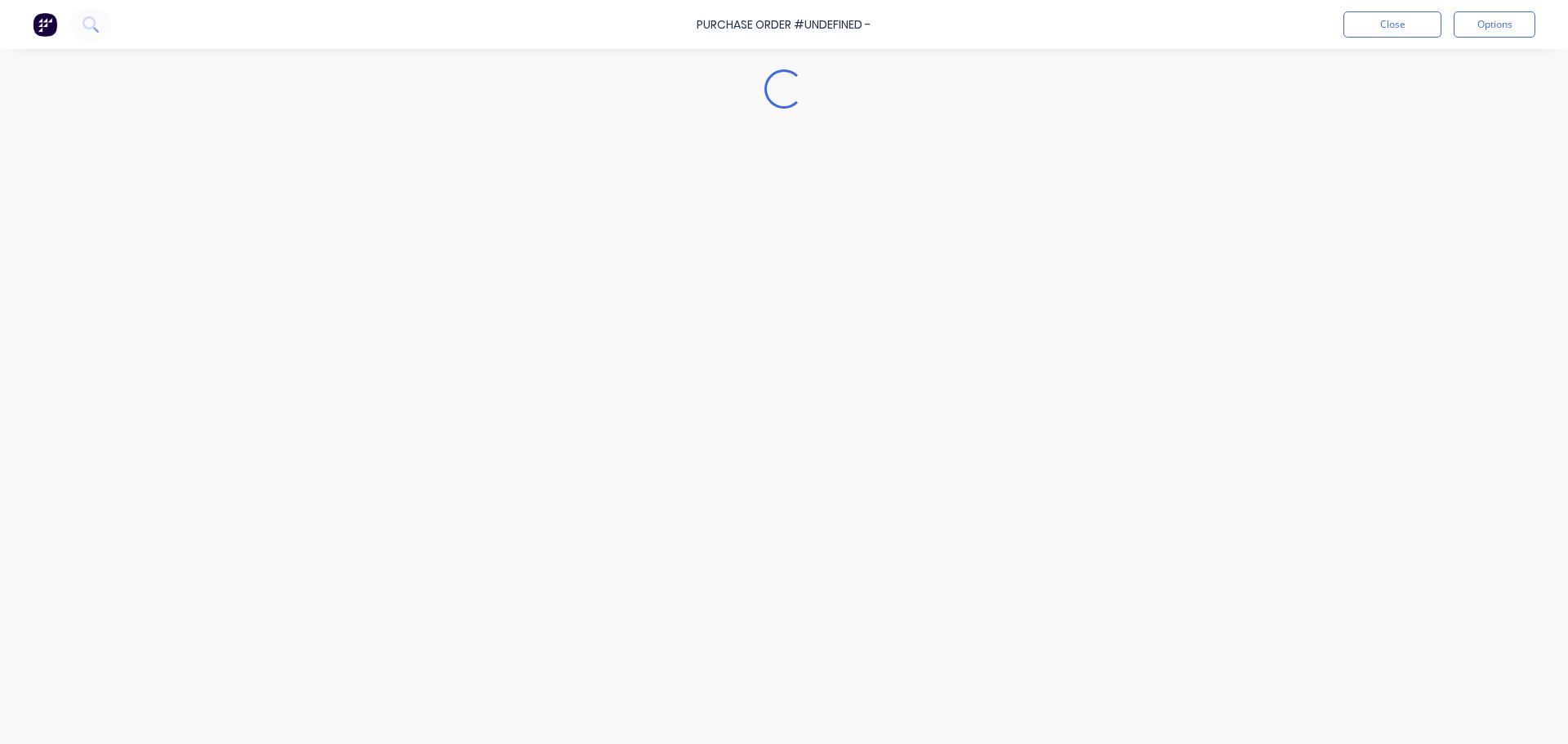
type textarea "x"
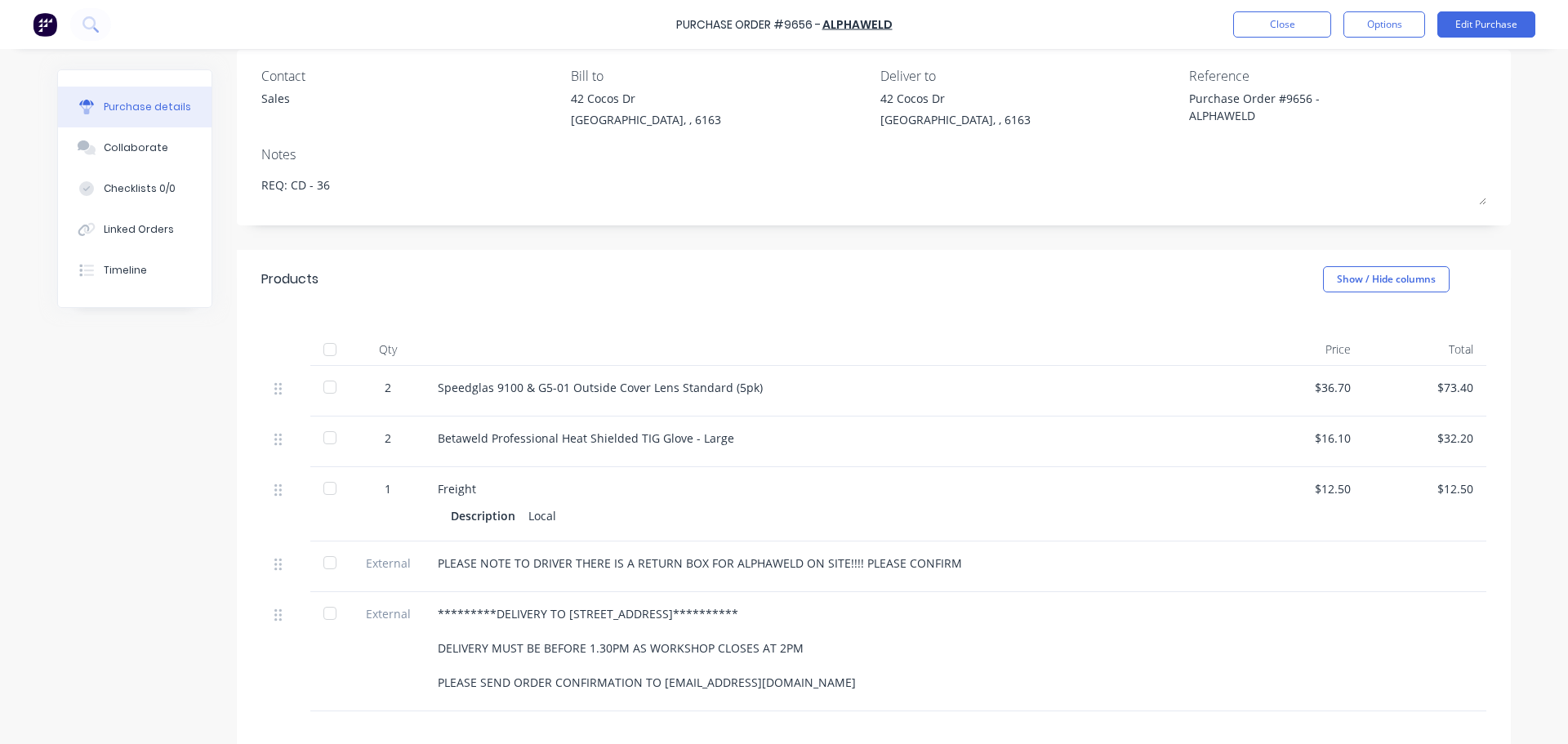
scroll to position [81, 0]
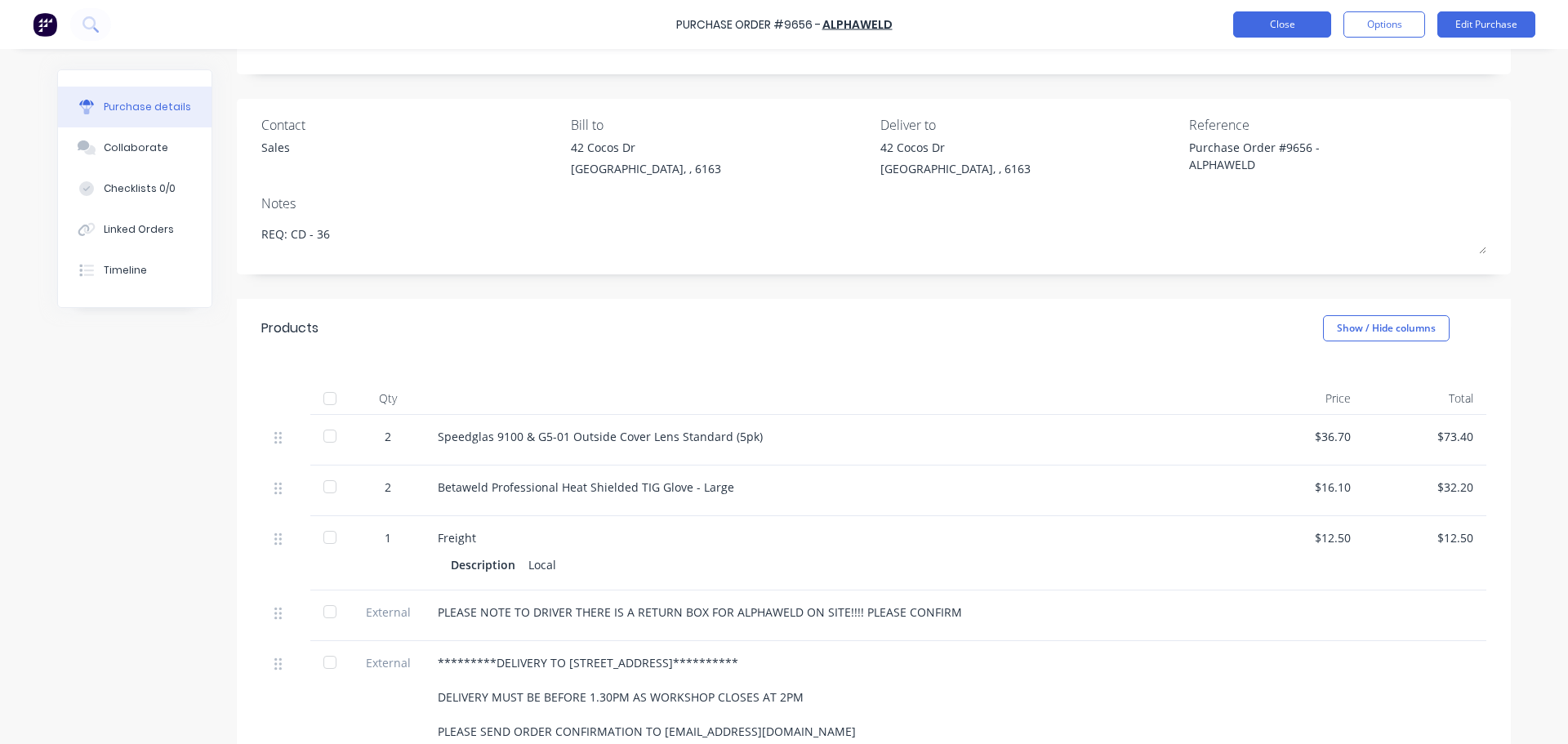
click at [1261, 20] on button "Close" at bounding box center [1282, 24] width 98 height 26
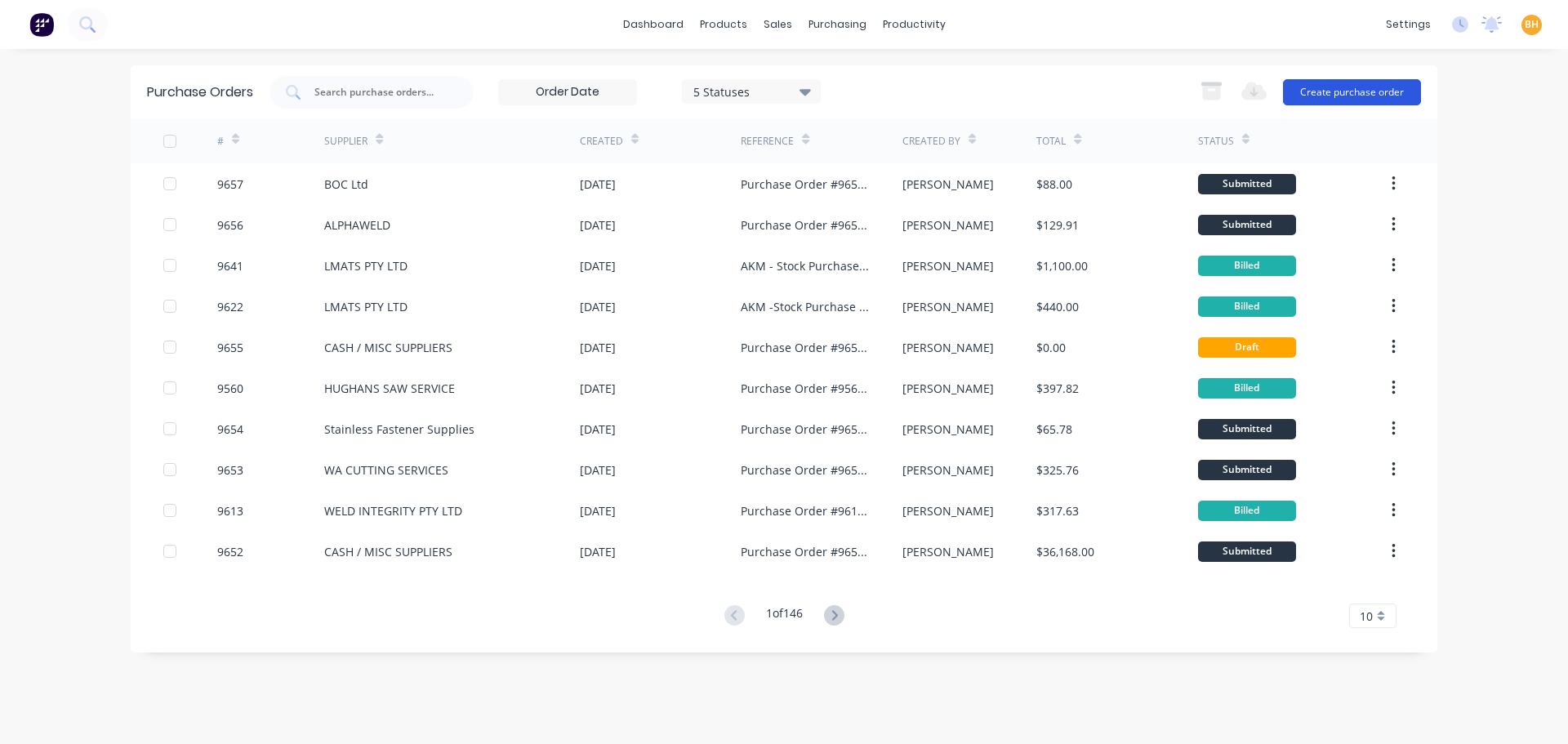
click at [1351, 86] on button "Create purchase order" at bounding box center [1351, 92] width 138 height 26
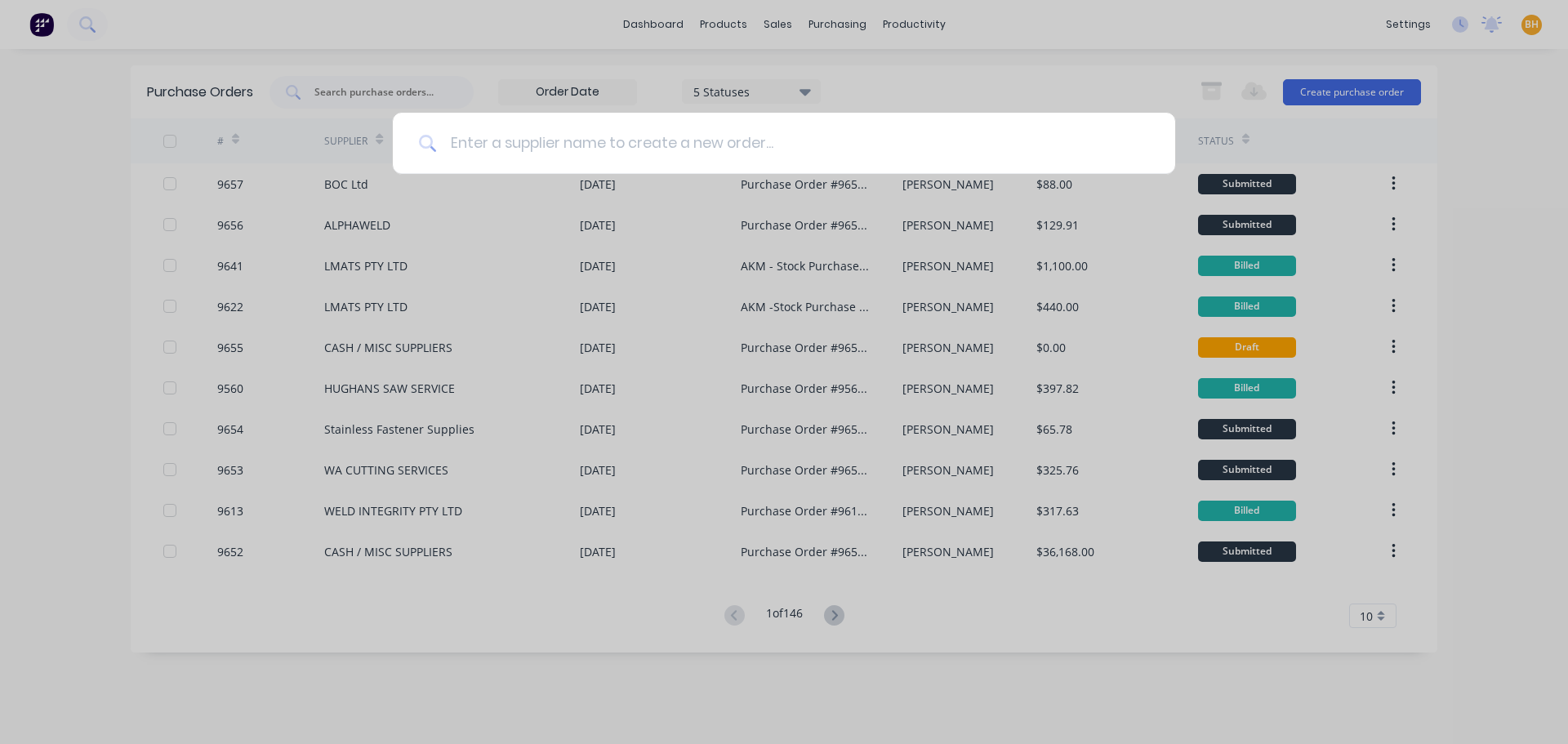
click at [484, 143] on input at bounding box center [793, 143] width 712 height 61
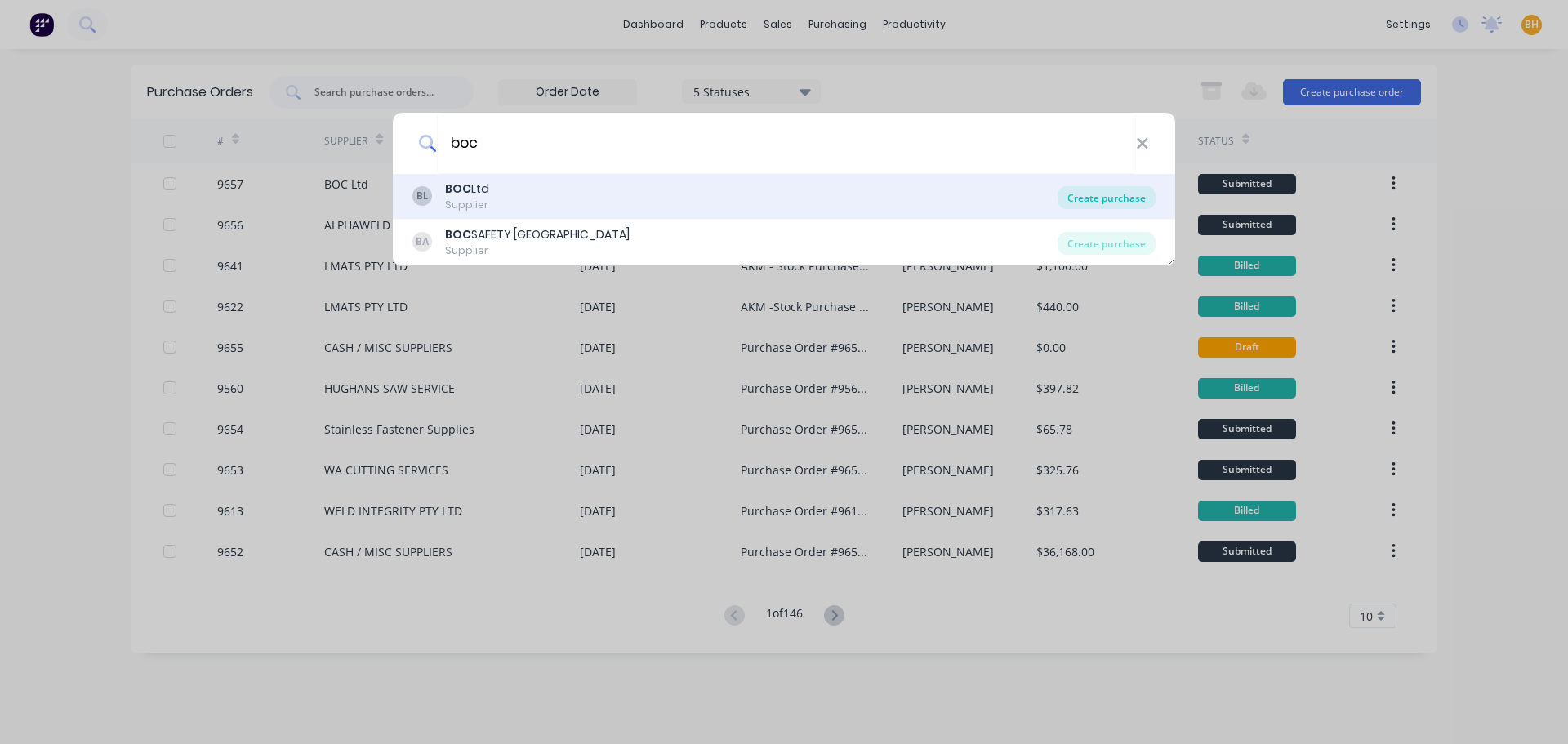
type input "boc"
click at [1104, 193] on div "Create purchase" at bounding box center [1106, 197] width 98 height 23
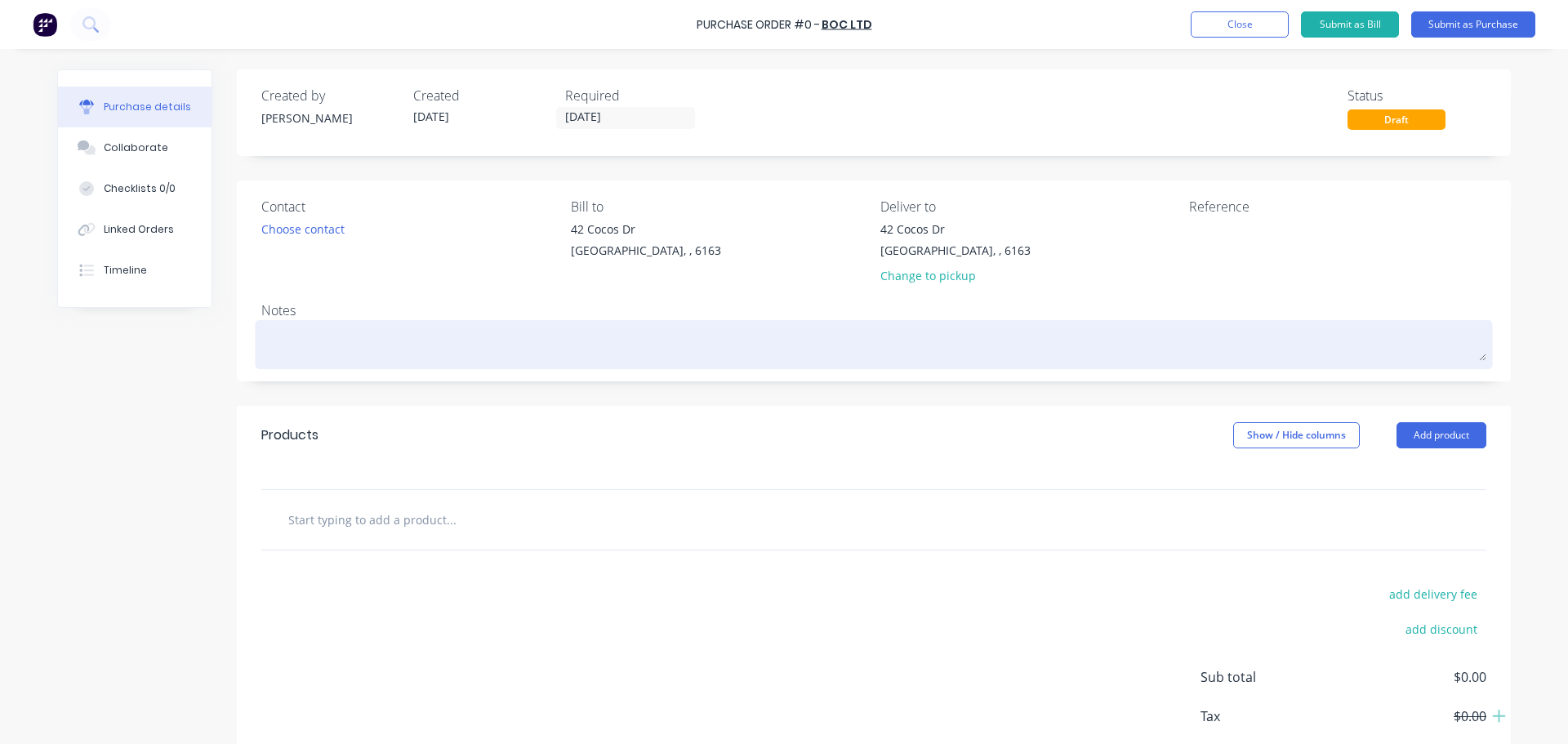
click at [296, 342] on textarea at bounding box center [874, 343] width 1225 height 37
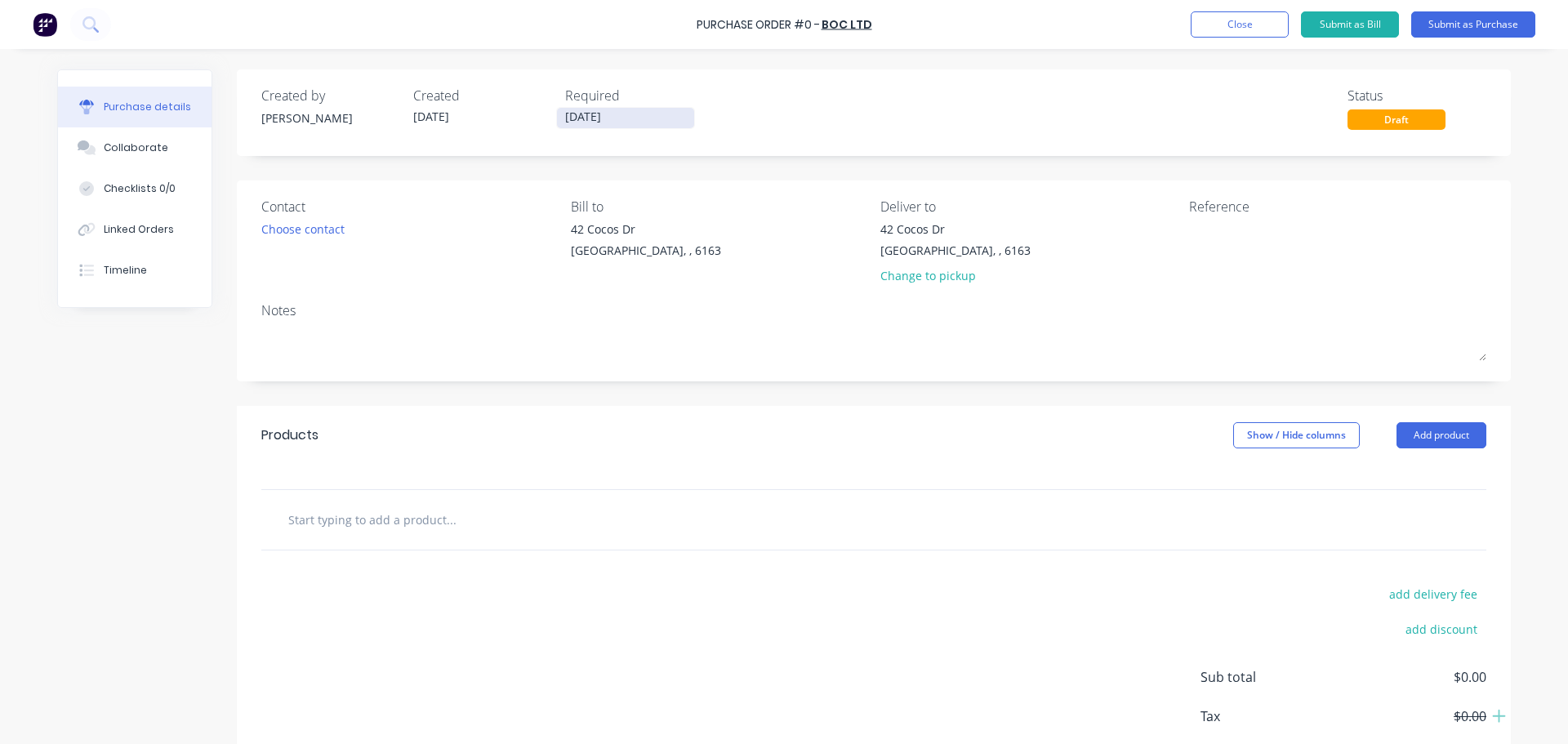
click at [584, 115] on input "[DATE]" at bounding box center [626, 118] width 137 height 20
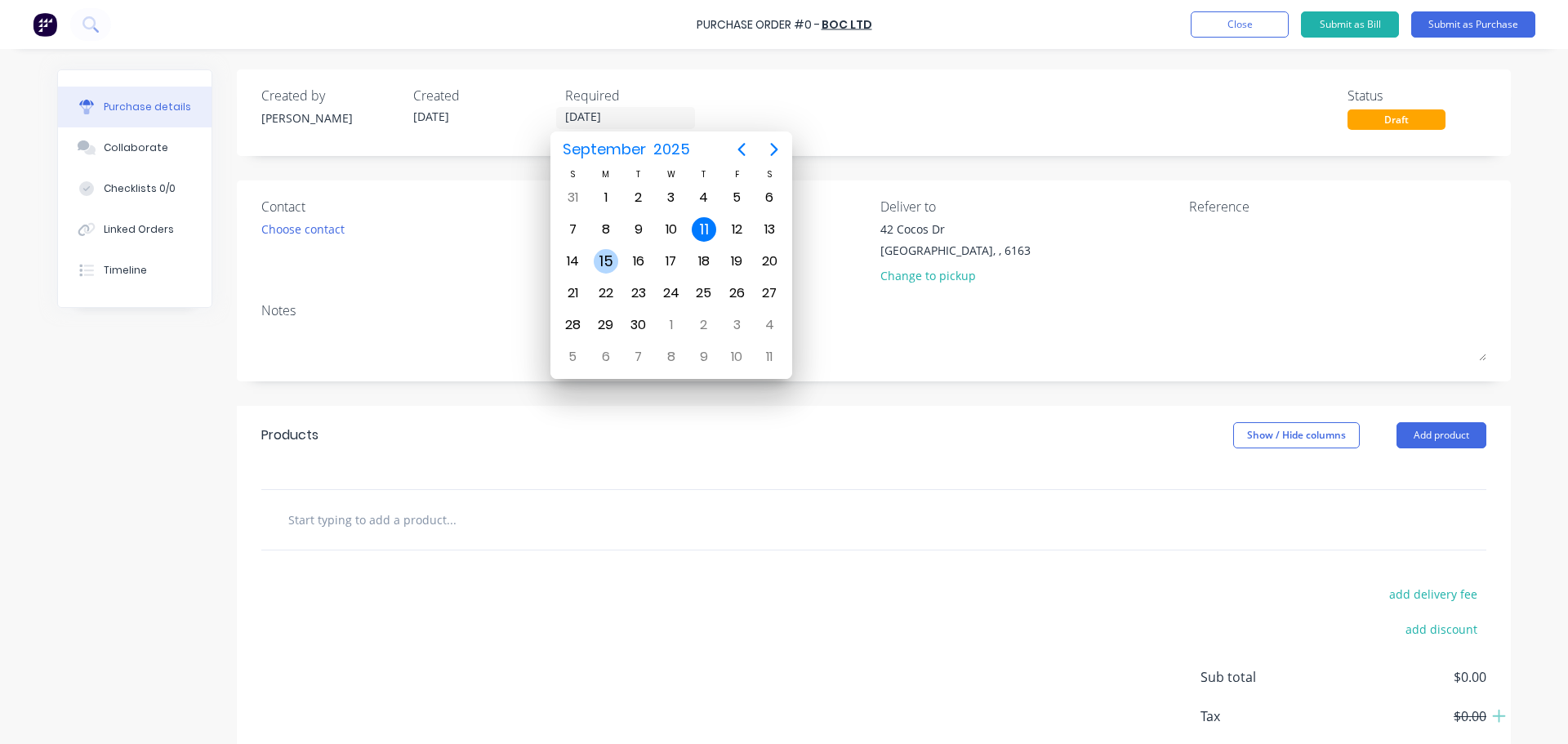
click at [603, 267] on div "15" at bounding box center [606, 261] width 24 height 24
type input "[DATE]"
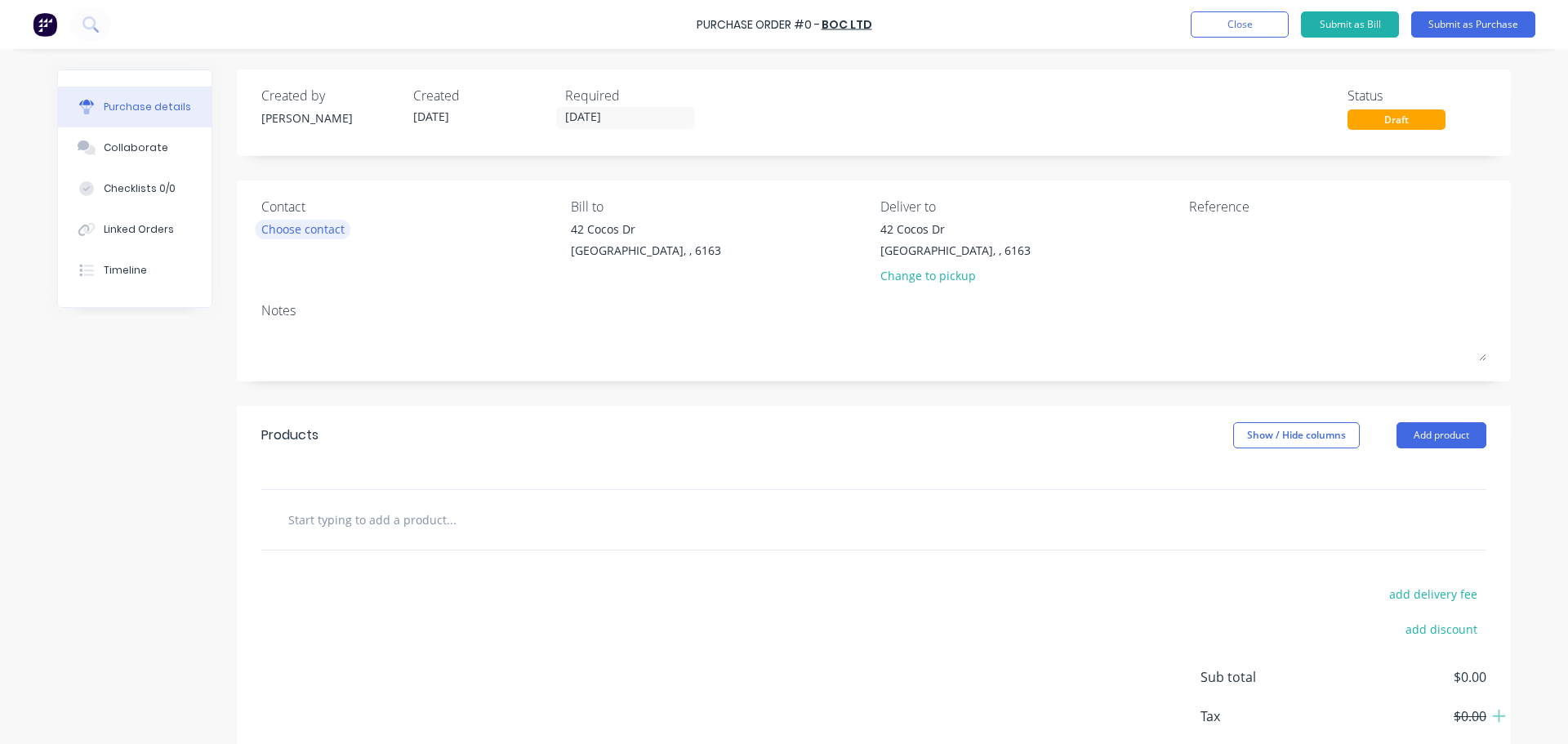
click at [271, 224] on div "Choose contact" at bounding box center [302, 229] width 83 height 17
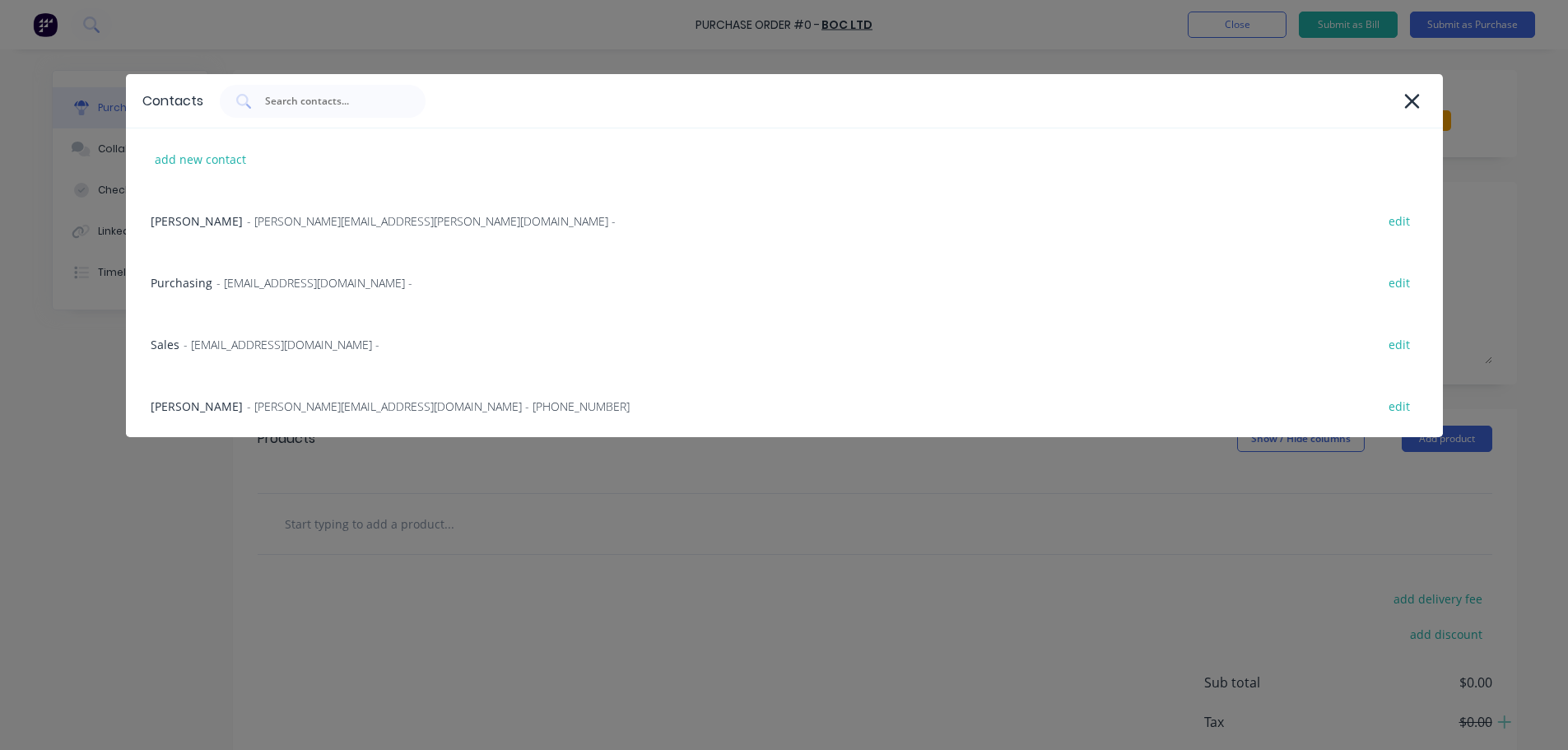
click at [202, 342] on span "- contact@boc.com -" at bounding box center [281, 345] width 196 height 17
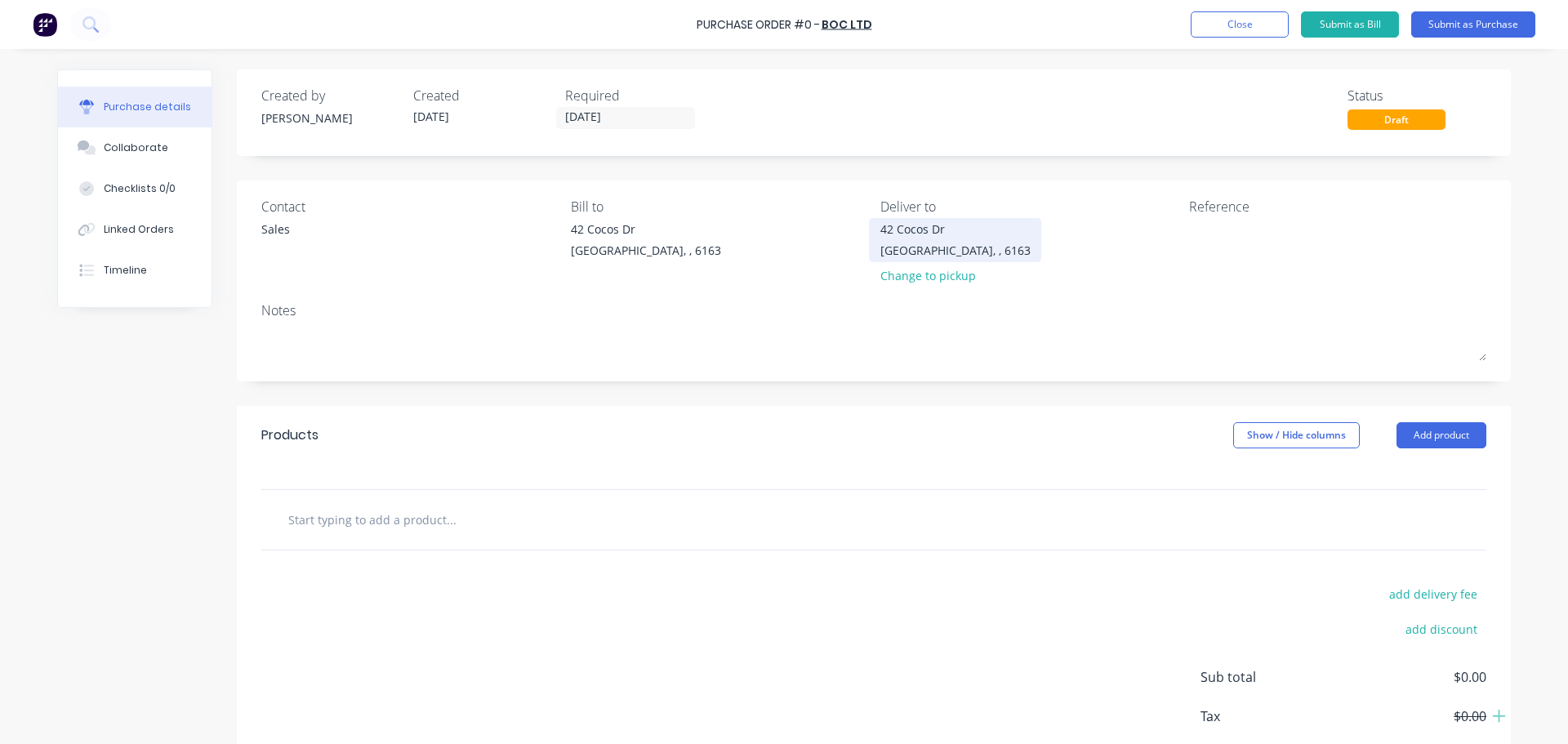
click at [937, 244] on div "Bibra Lake, , 6163" at bounding box center [955, 251] width 150 height 17
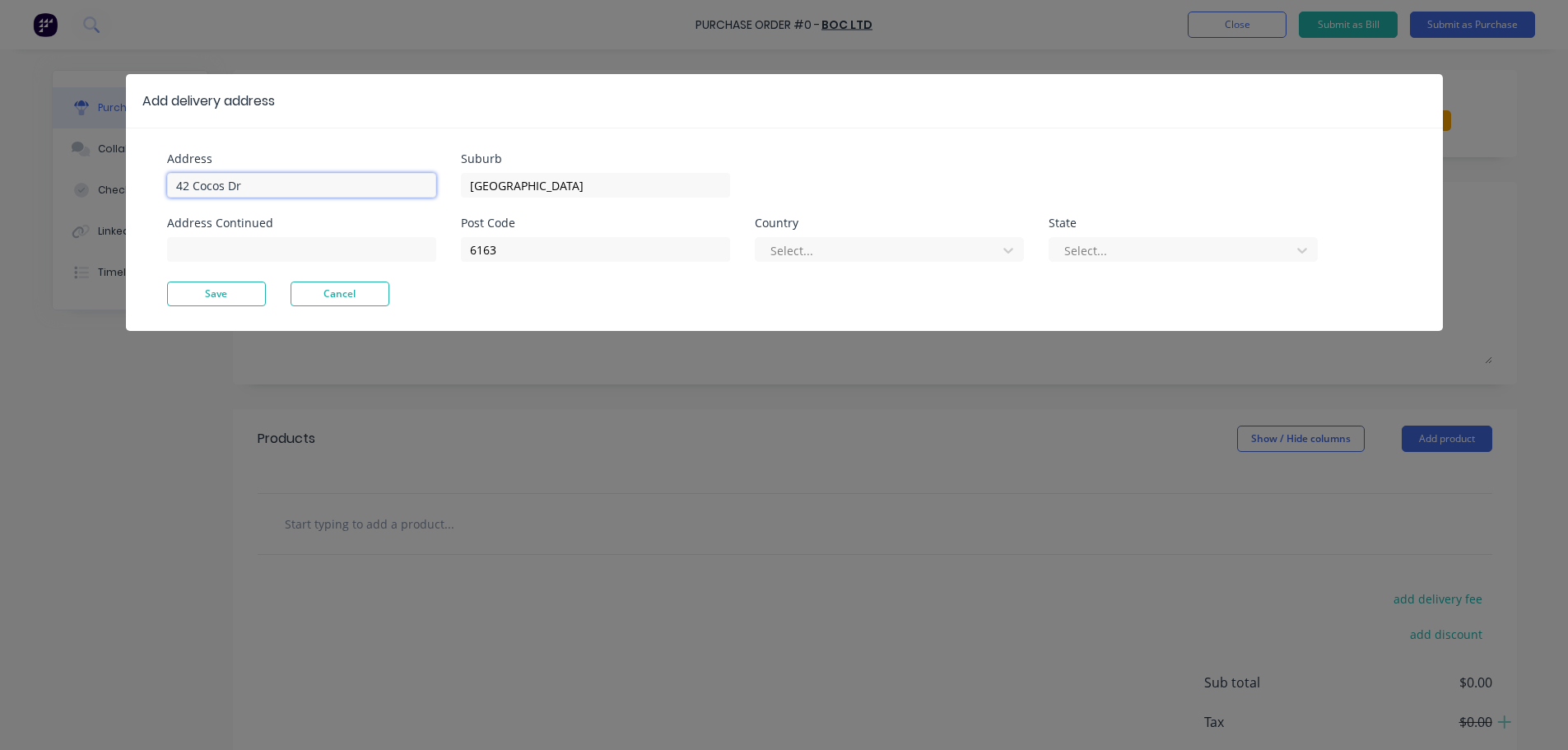
click at [263, 186] on input "42 Cocos Dr" at bounding box center [301, 185] width 269 height 24
type input "4"
type input "11 Port Pirie"
click at [198, 303] on button "Save" at bounding box center [216, 293] width 99 height 24
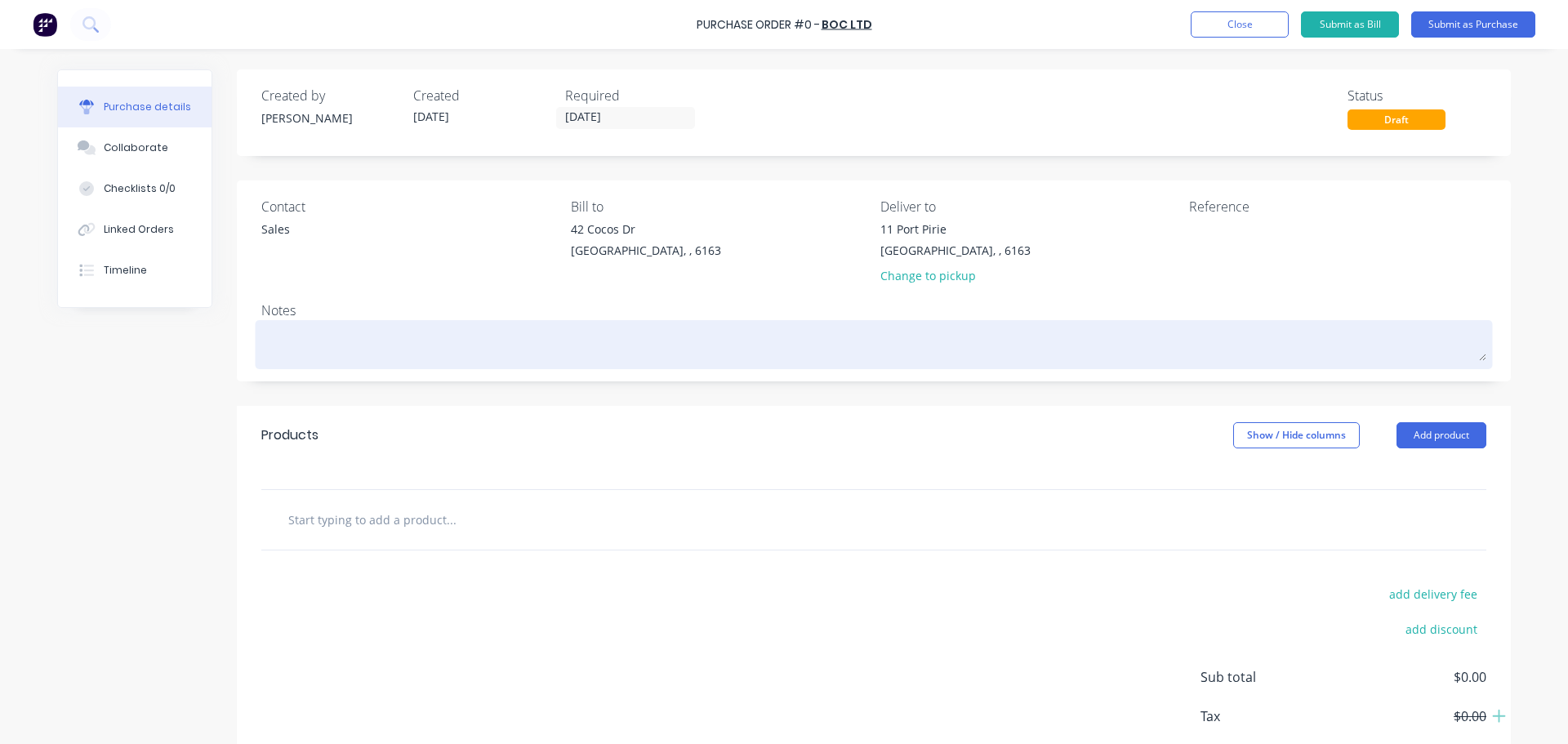
click at [270, 352] on textarea at bounding box center [874, 343] width 1225 height 37
type textarea "x"
type textarea "R"
type textarea "x"
type textarea "RE"
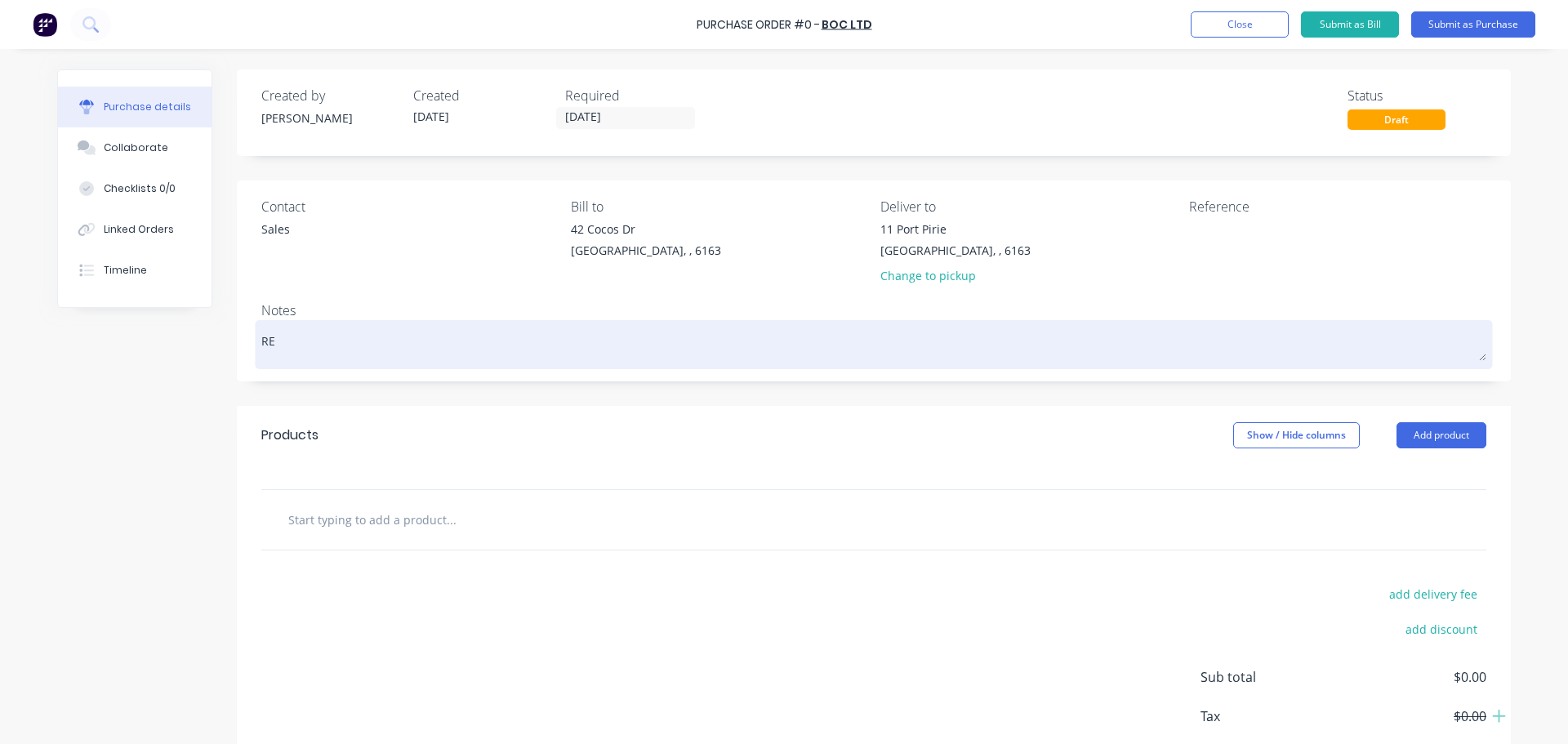
type textarea "x"
type textarea "REQ"
type textarea "x"
type textarea "REQ:"
type textarea "x"
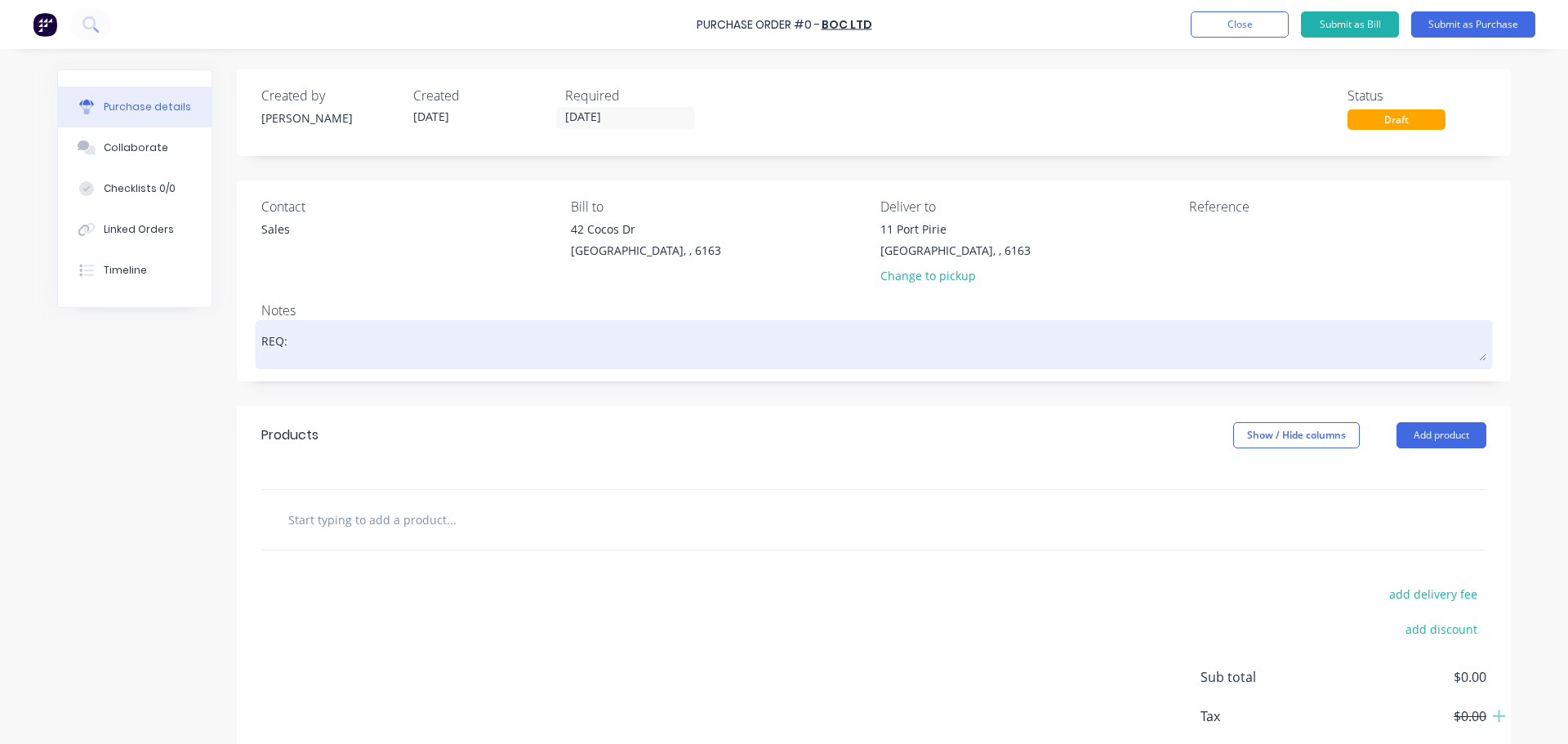
type textarea "REQ:"
type textarea "x"
type textarea "REQ: P"
type textarea "x"
type textarea "REQ: PP"
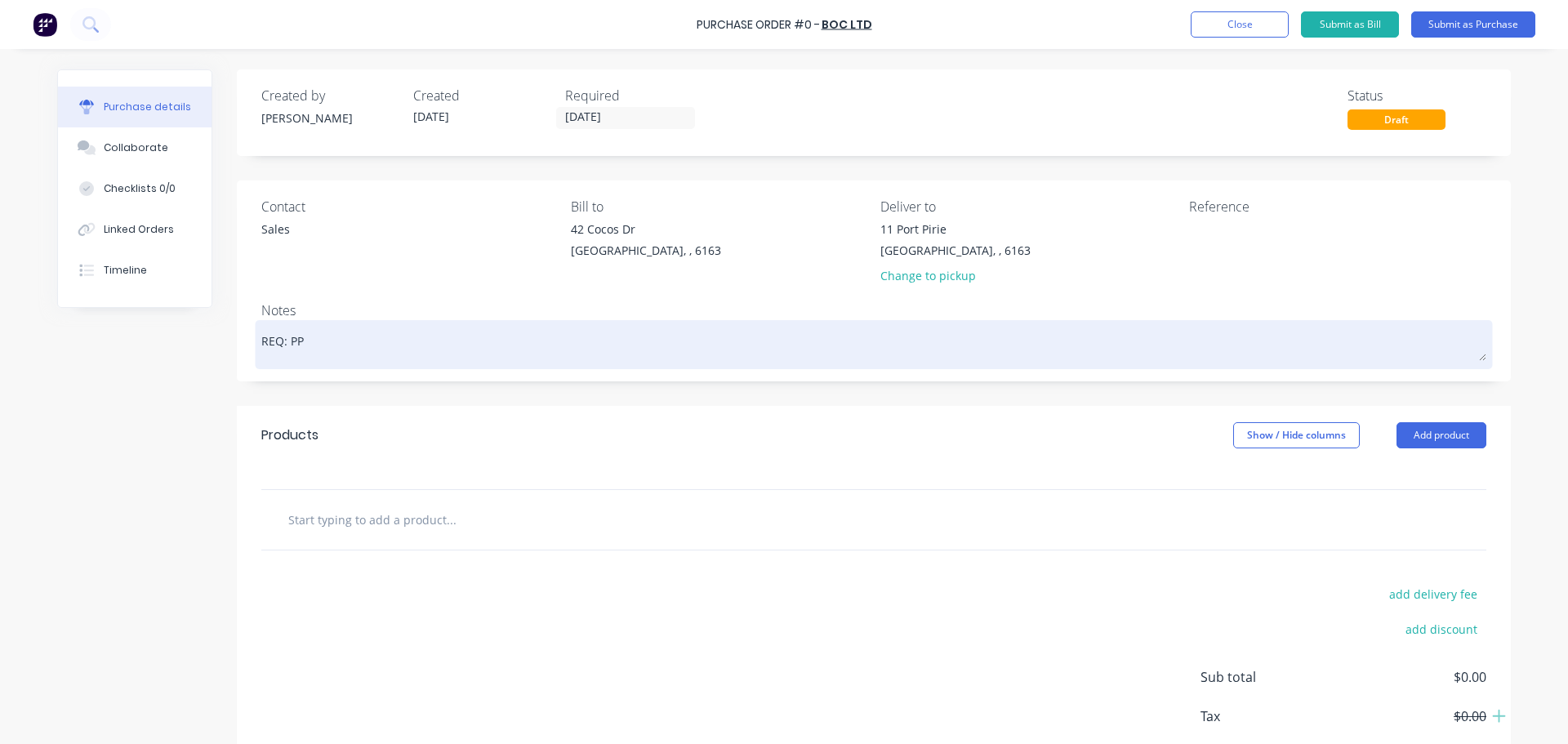
type textarea "x"
type textarea "REQ: PP"
type textarea "x"
type textarea "REQ: PP -"
type textarea "x"
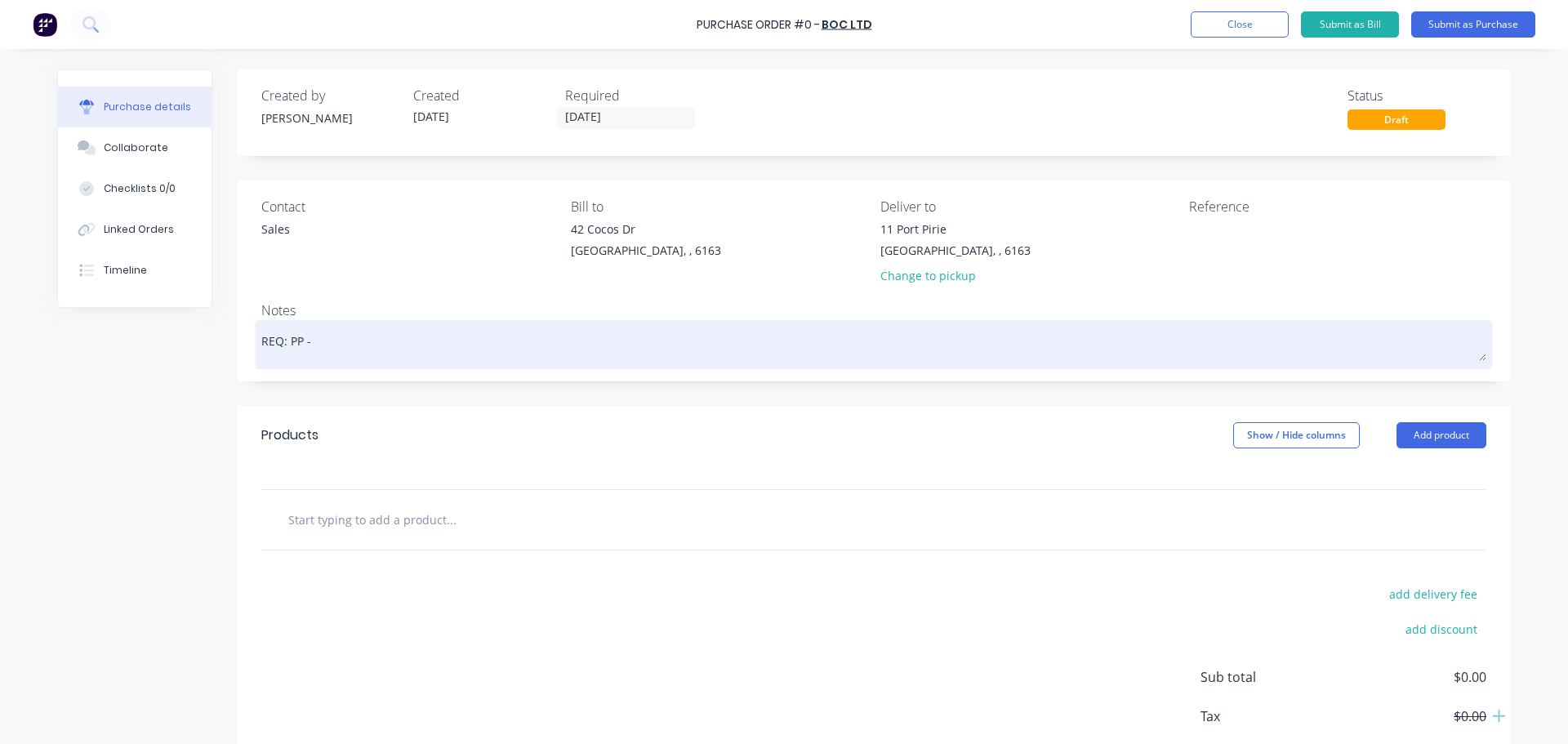
type textarea "REQ: PP -"
type textarea "x"
type textarea "REQ: PP - 3"
type textarea "x"
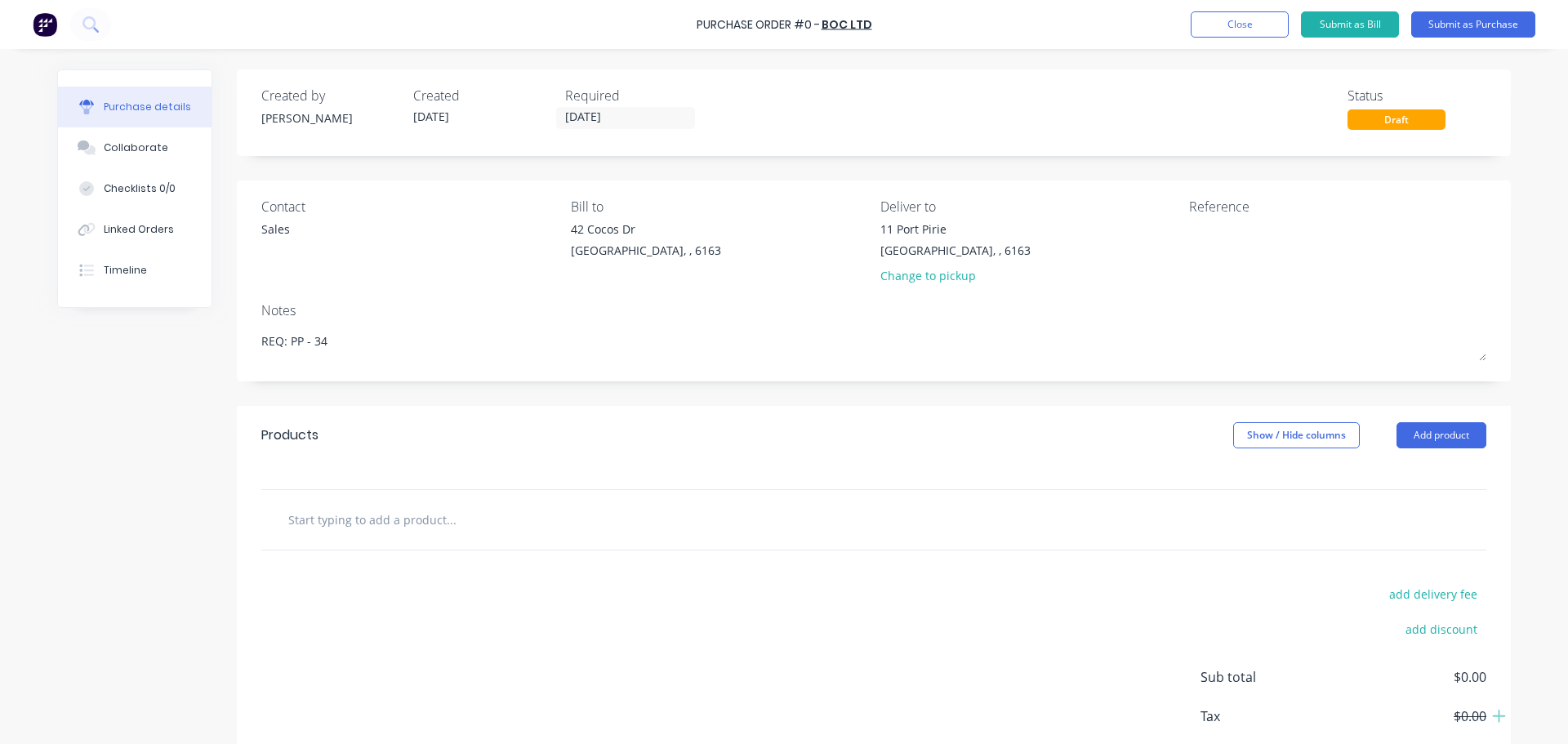
type textarea "REQ: PP - 34"
type textarea "x"
type textarea "REQ: PP - 34"
click at [405, 523] on input "text" at bounding box center [451, 519] width 327 height 33
type textarea "x"
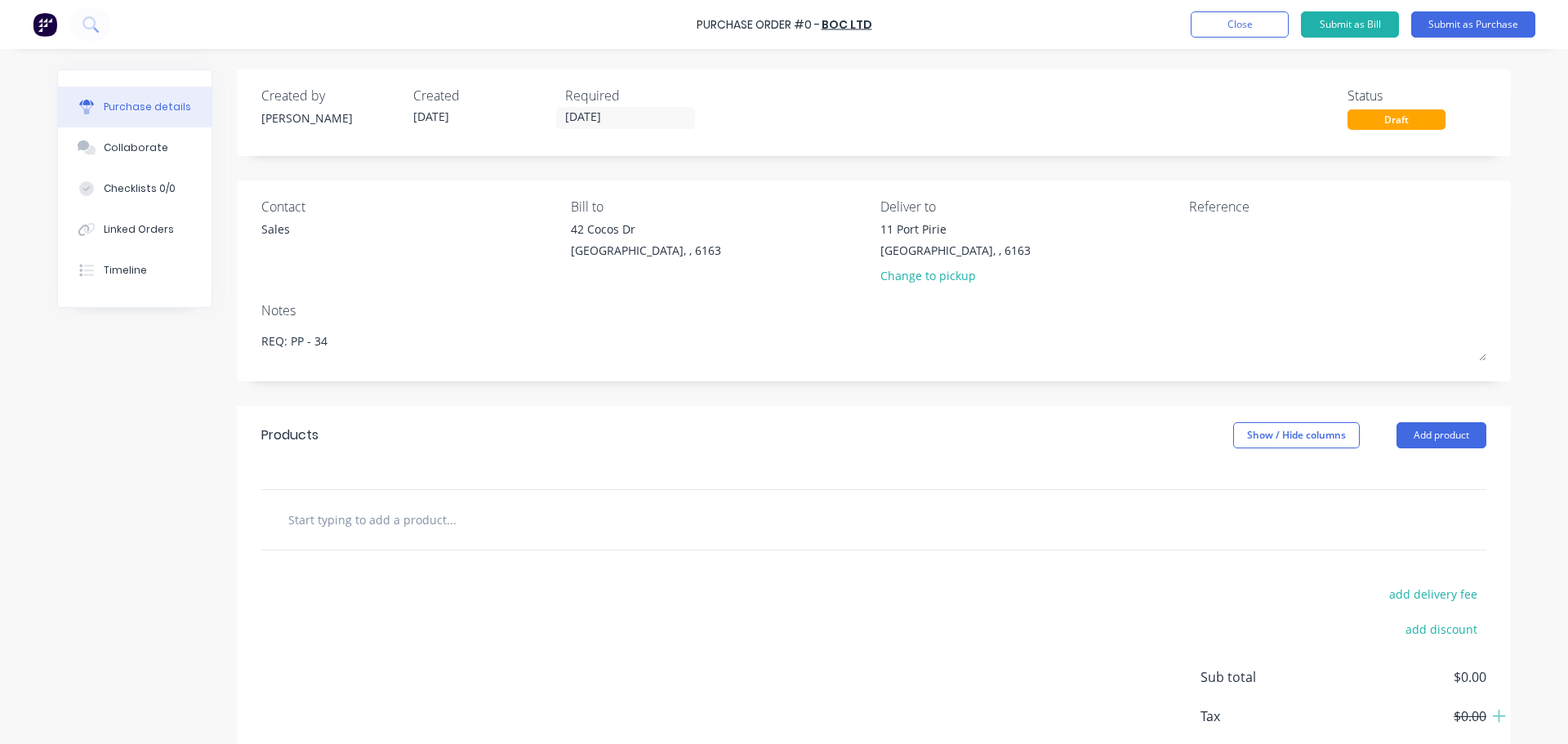
type input "1"
type textarea "x"
type input "15"
type textarea "x"
type input "15k"
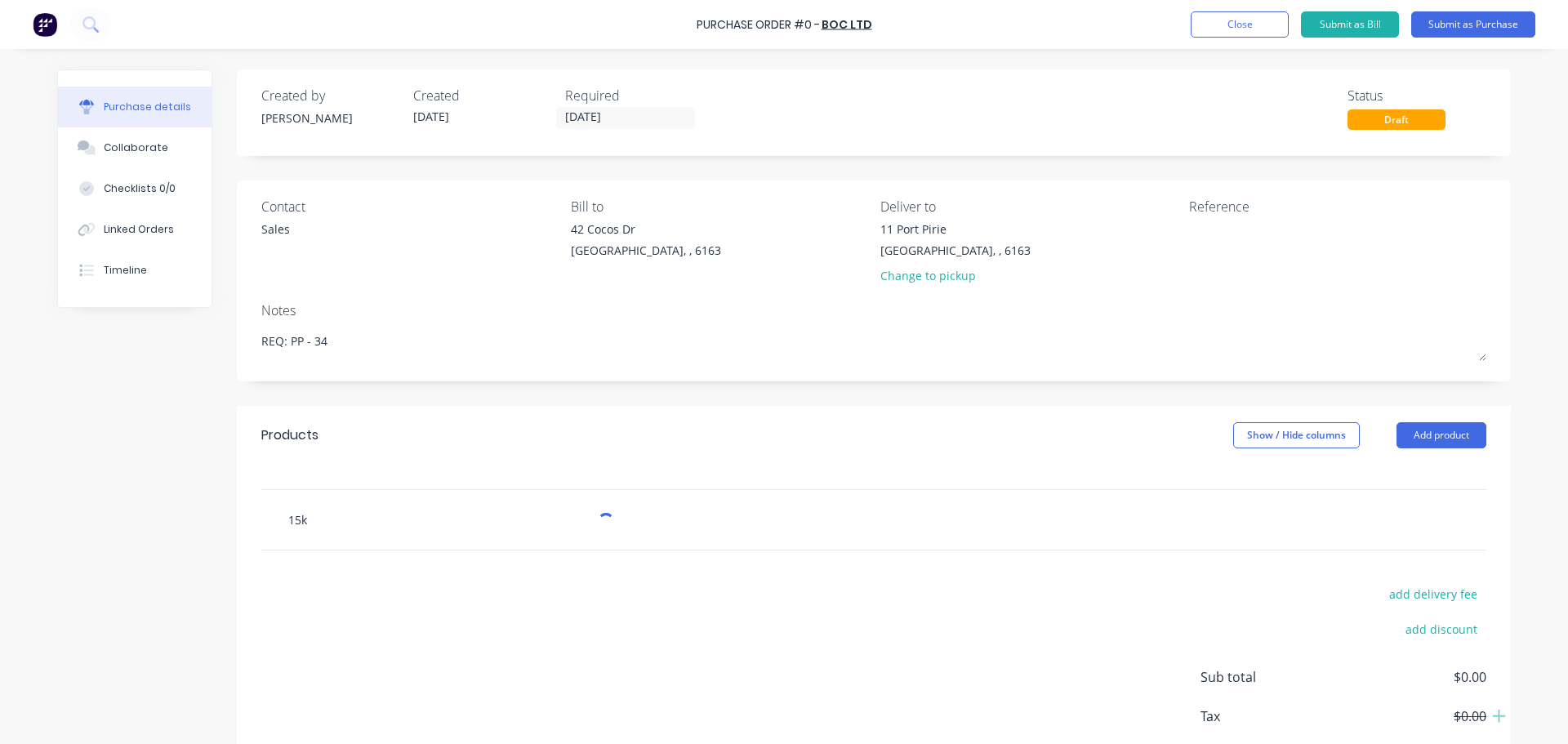
type textarea "x"
type input "15kg"
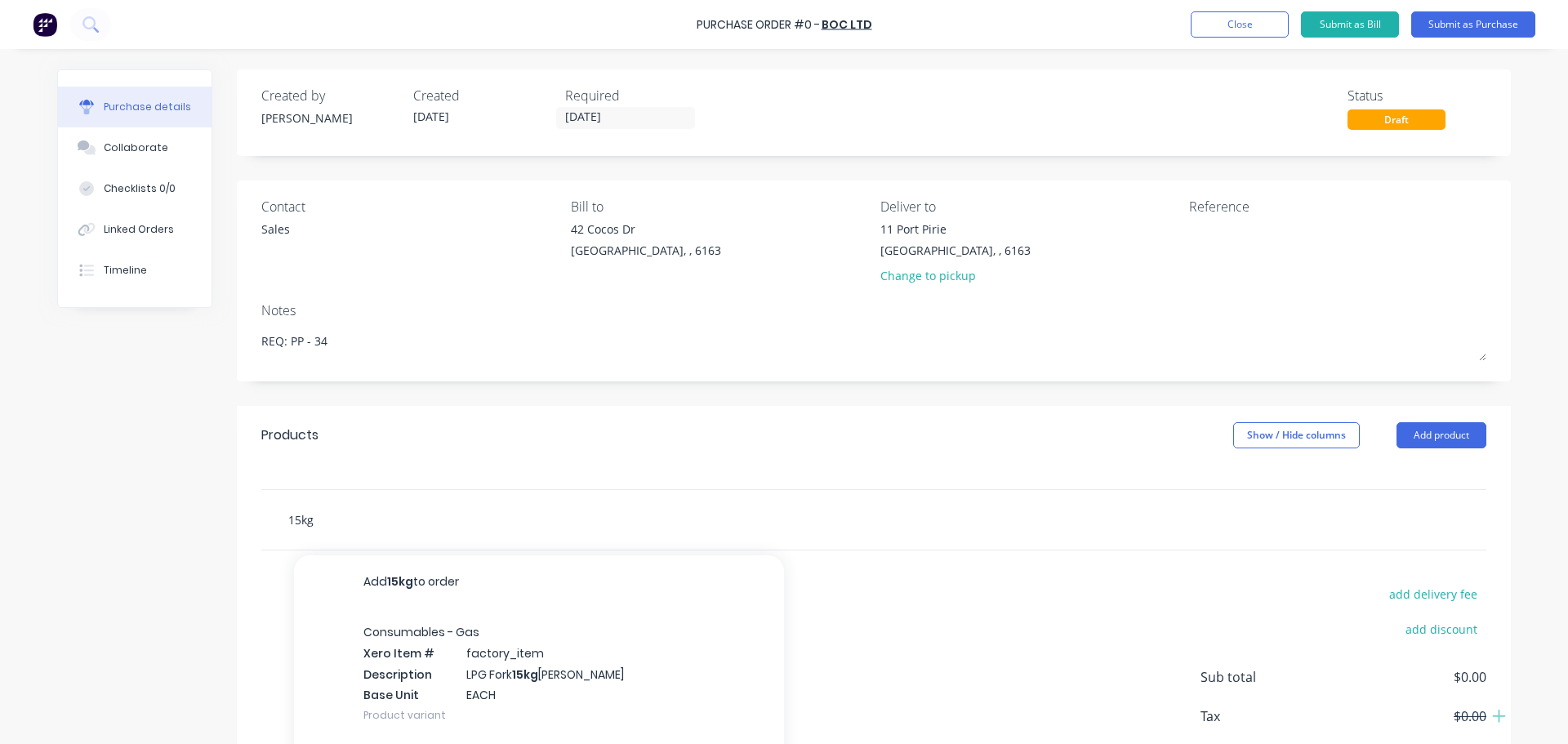
type textarea "x"
type input "15kg"
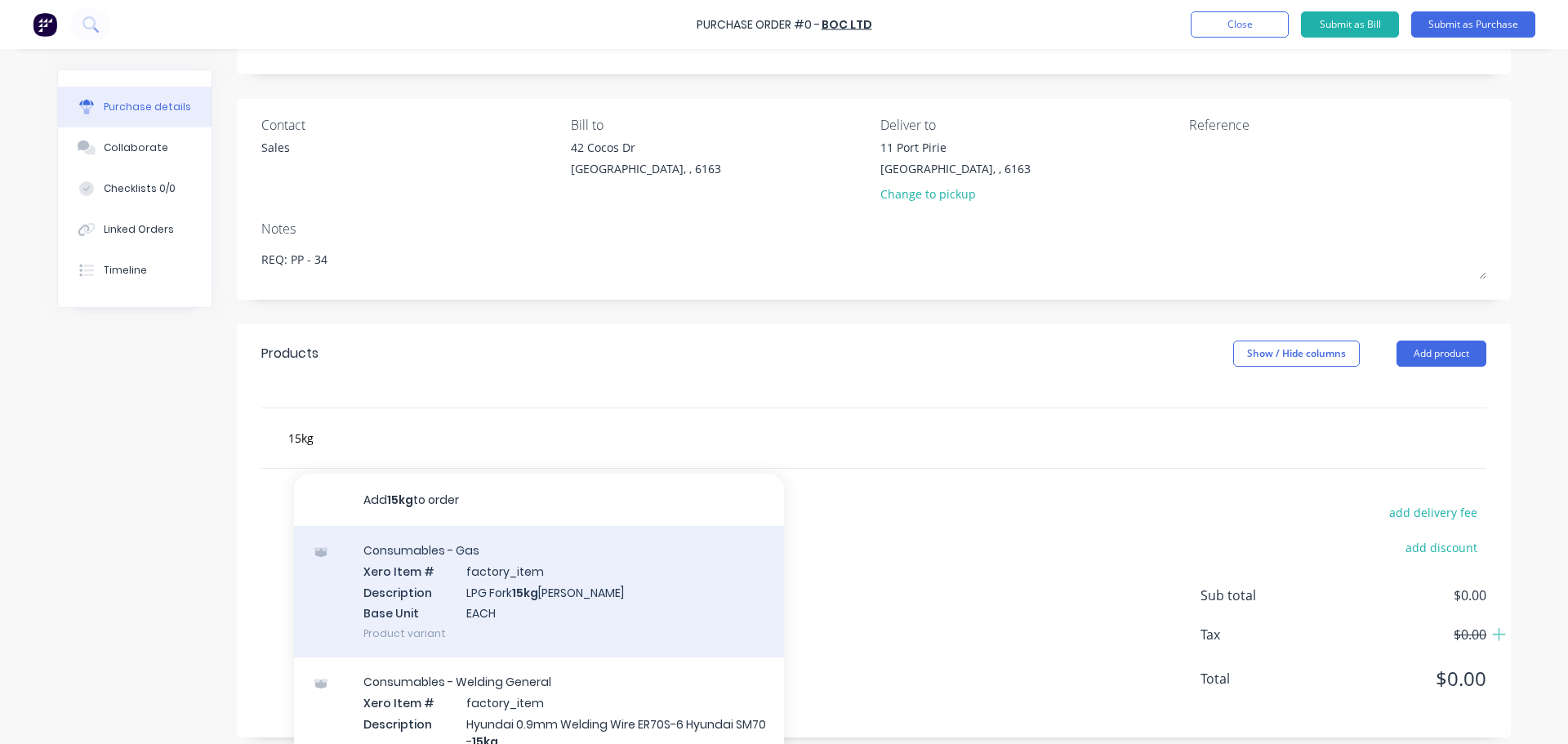
click at [439, 590] on div "Consumables - Gas Xero Item # factory_item Description LPG Fork 15kg Ali Bottle…" at bounding box center [539, 592] width 490 height 132
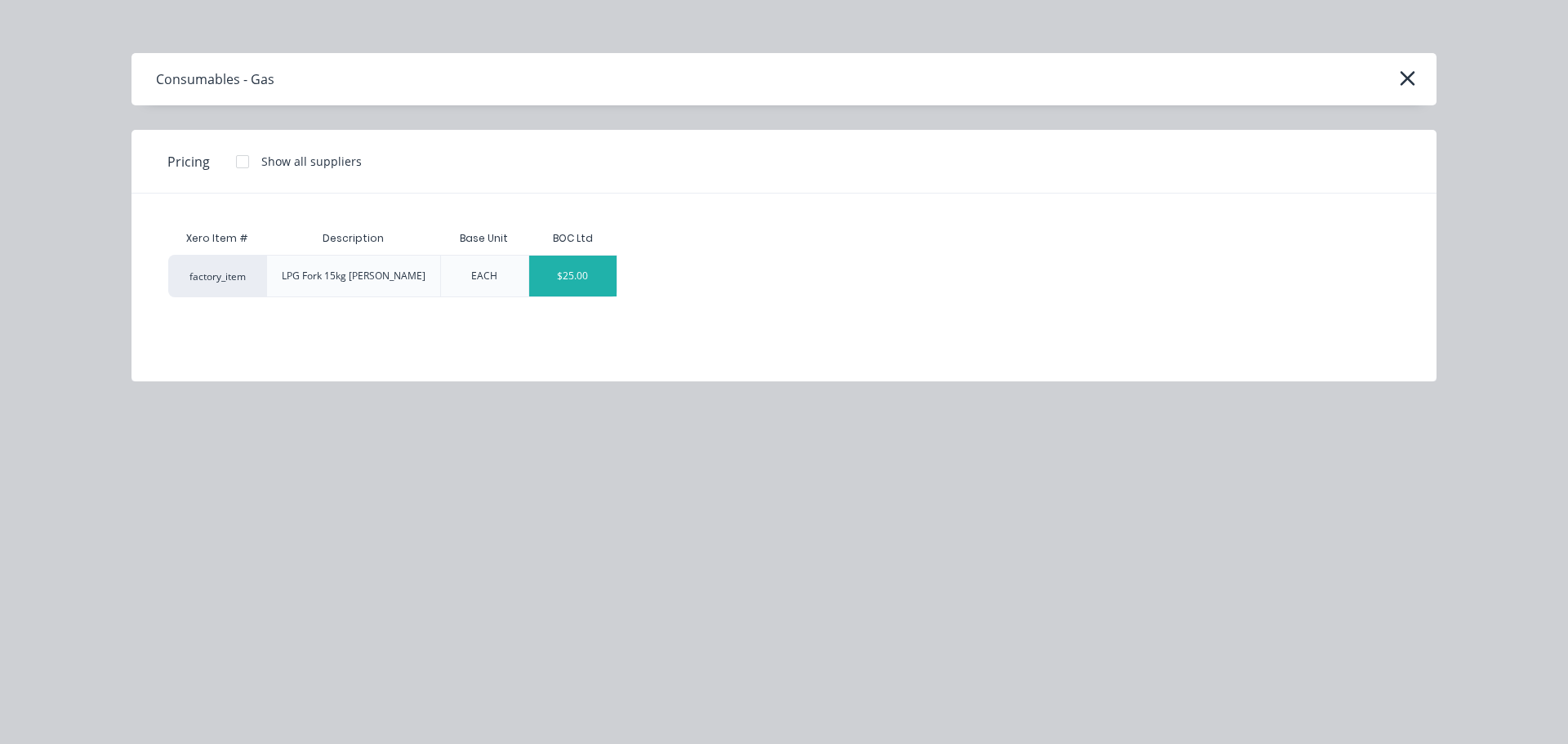
click at [562, 284] on div "$25.00" at bounding box center [573, 276] width 87 height 41
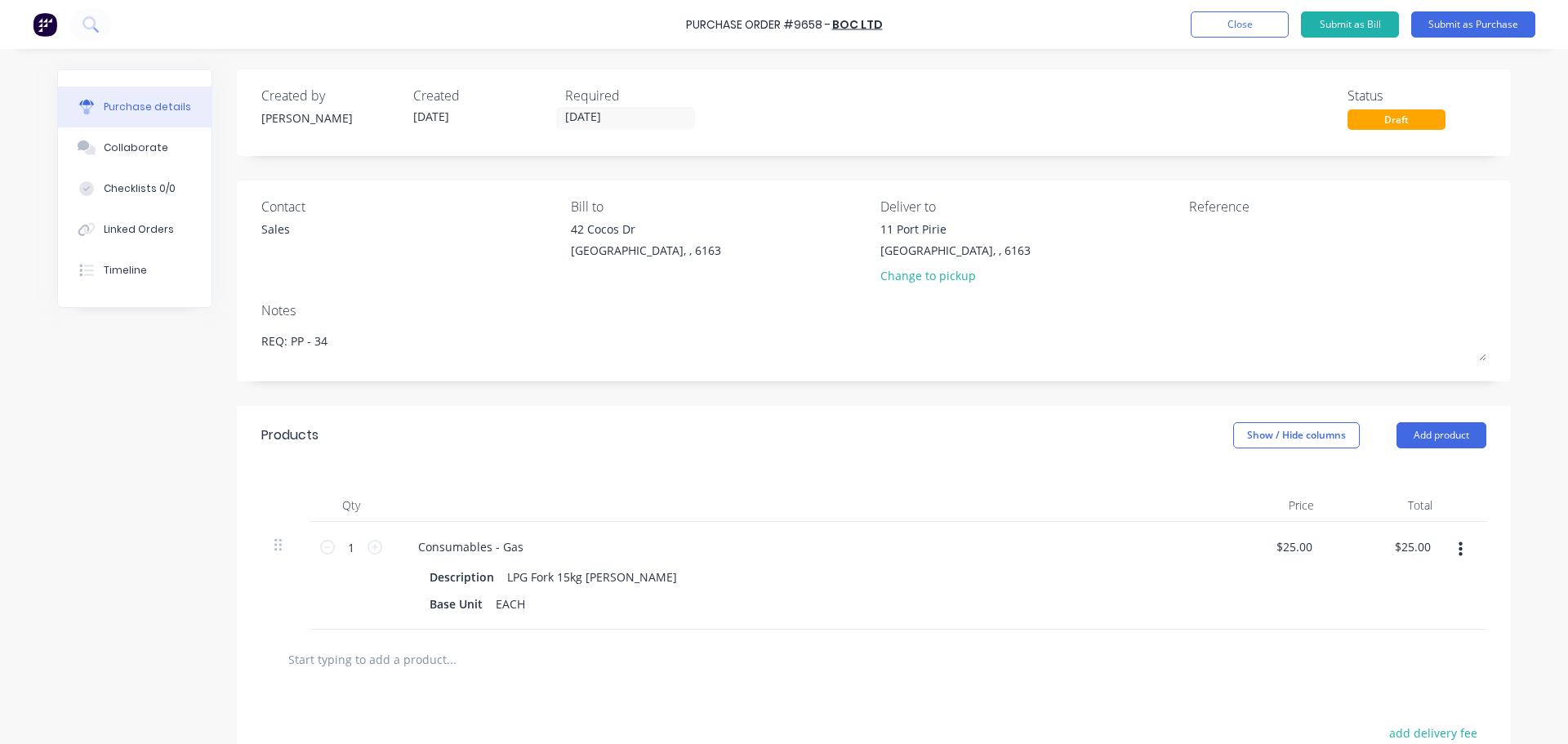
drag, startPoint x: 882, startPoint y: 28, endPoint x: 701, endPoint y: 40, distance: 181.4
click at [704, 41] on div "Purchase Order #9658 - BOC Ltd Add product Close Submit as Bill Submit as Purch…" at bounding box center [784, 24] width 1568 height 49
drag, startPoint x: 667, startPoint y: 28, endPoint x: 692, endPoint y: 21, distance: 26.0
click at [692, 21] on div "Purchase Order #9658 - BOC Ltd Add product Close Submit as Bill Submit as Purch…" at bounding box center [784, 24] width 1568 height 49
click at [648, 23] on div "Purchase Order #9658 - BOC Ltd Add product Close Submit as Bill Submit as Purch…" at bounding box center [784, 24] width 1568 height 49
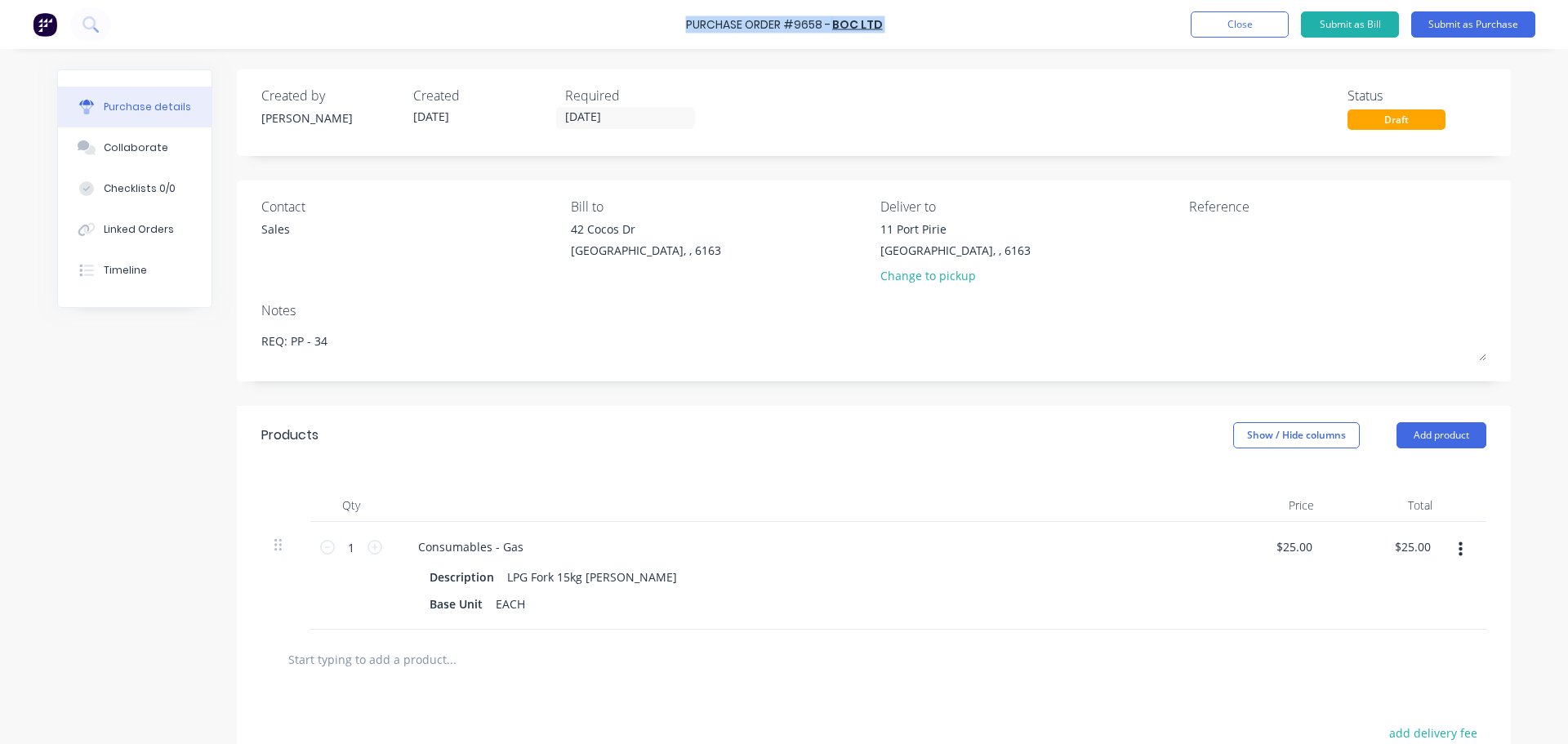
click at [688, 25] on div "Purchase Order #9658 - BOC Ltd Add product Close Submit as Bill Submit as Purch…" at bounding box center [784, 24] width 1568 height 49
copy div "Purchase Order #9658 - BOC Ltd Add product Close Submit as Bill Submit as Purch…"
type textarea "x"
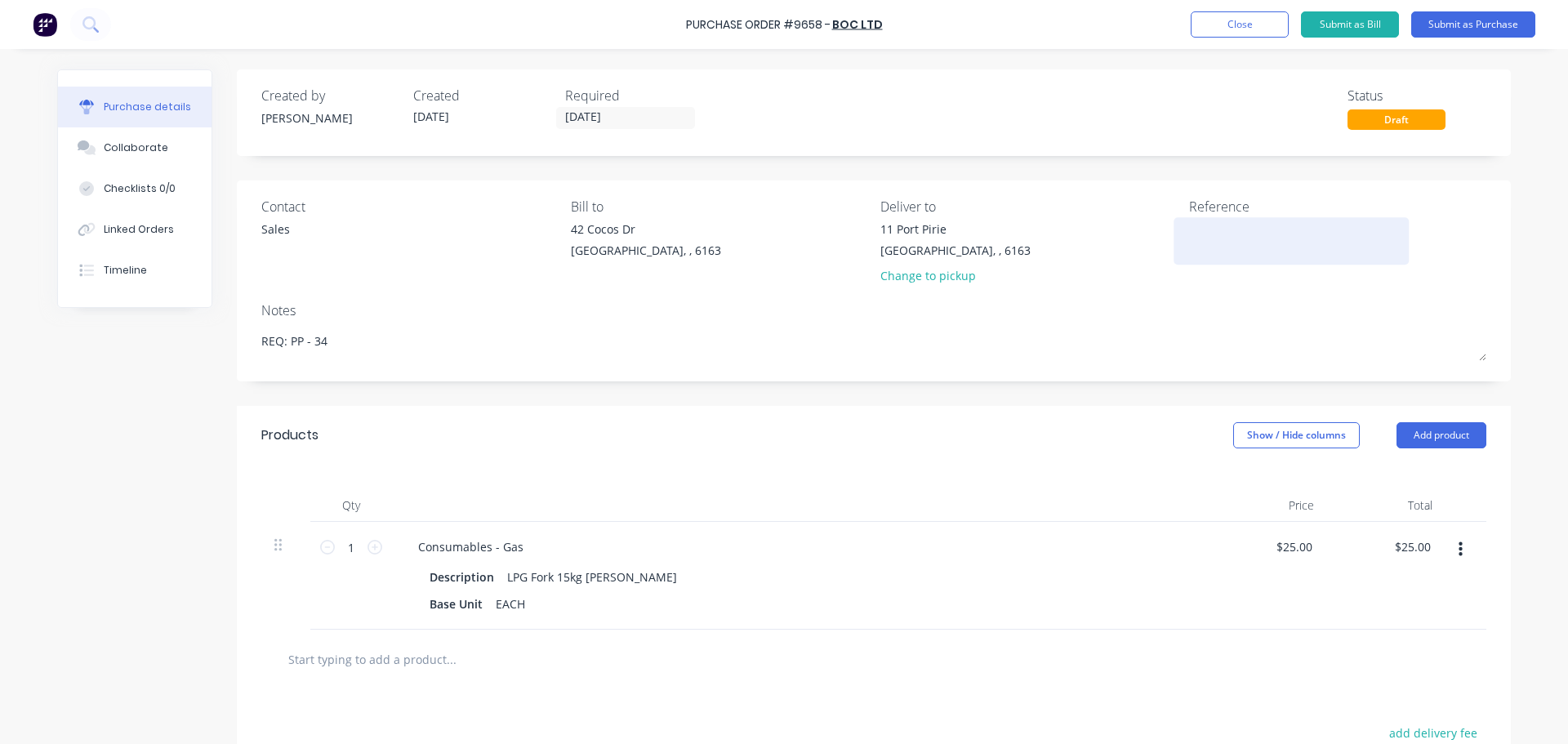
click at [1197, 220] on div at bounding box center [1291, 240] width 204 height 41
click at [1199, 229] on textarea at bounding box center [1291, 239] width 204 height 37
paste textarea "Purchase Order #9658 - BOC Ltd"
type textarea "Purchase Order #9658 - BOC Ltd"
type textarea "x"
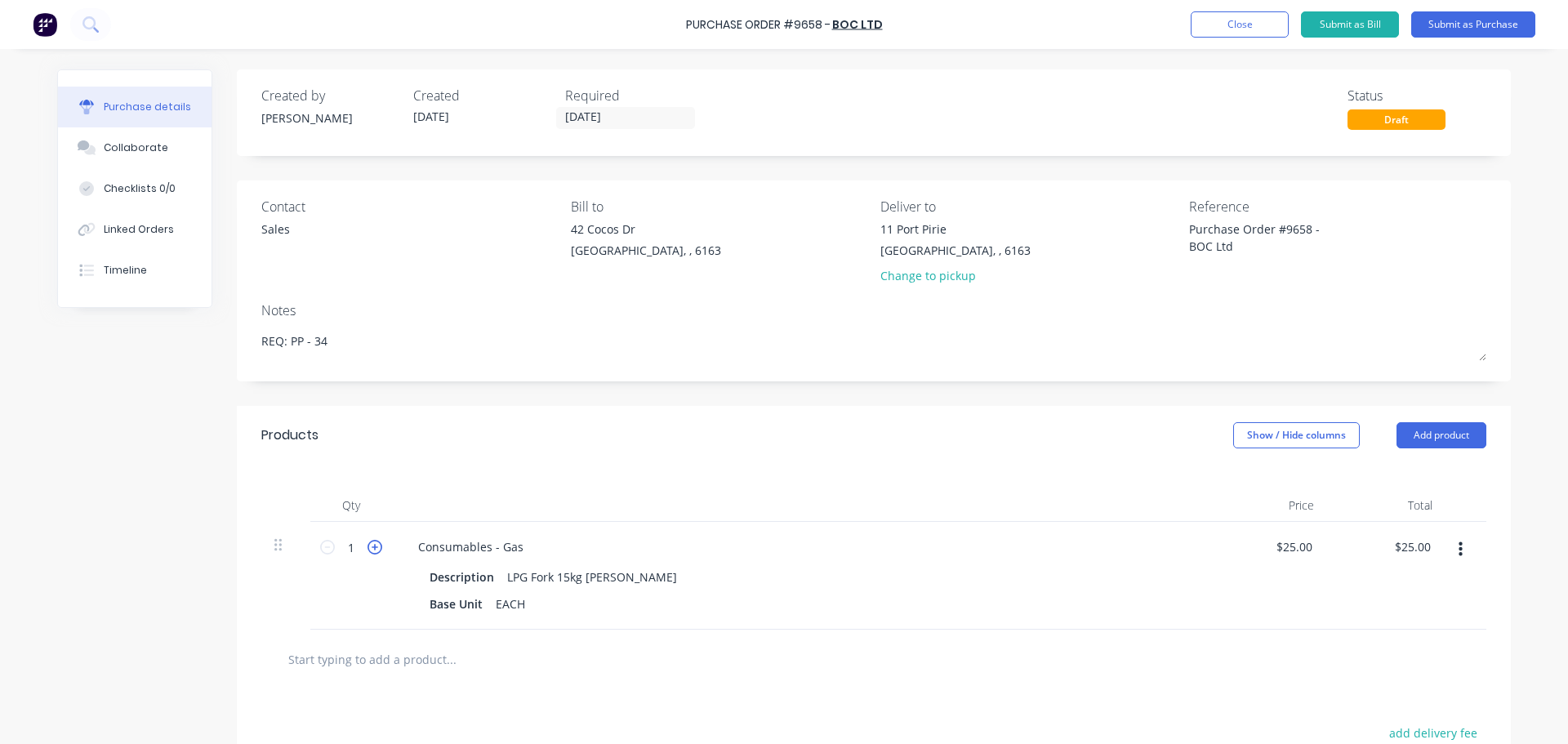
type textarea "Purchase Order #9658 - BOC Ltd"
click at [368, 547] on icon at bounding box center [375, 547] width 15 height 15
type textarea "x"
type input "2"
type input "$50.00"
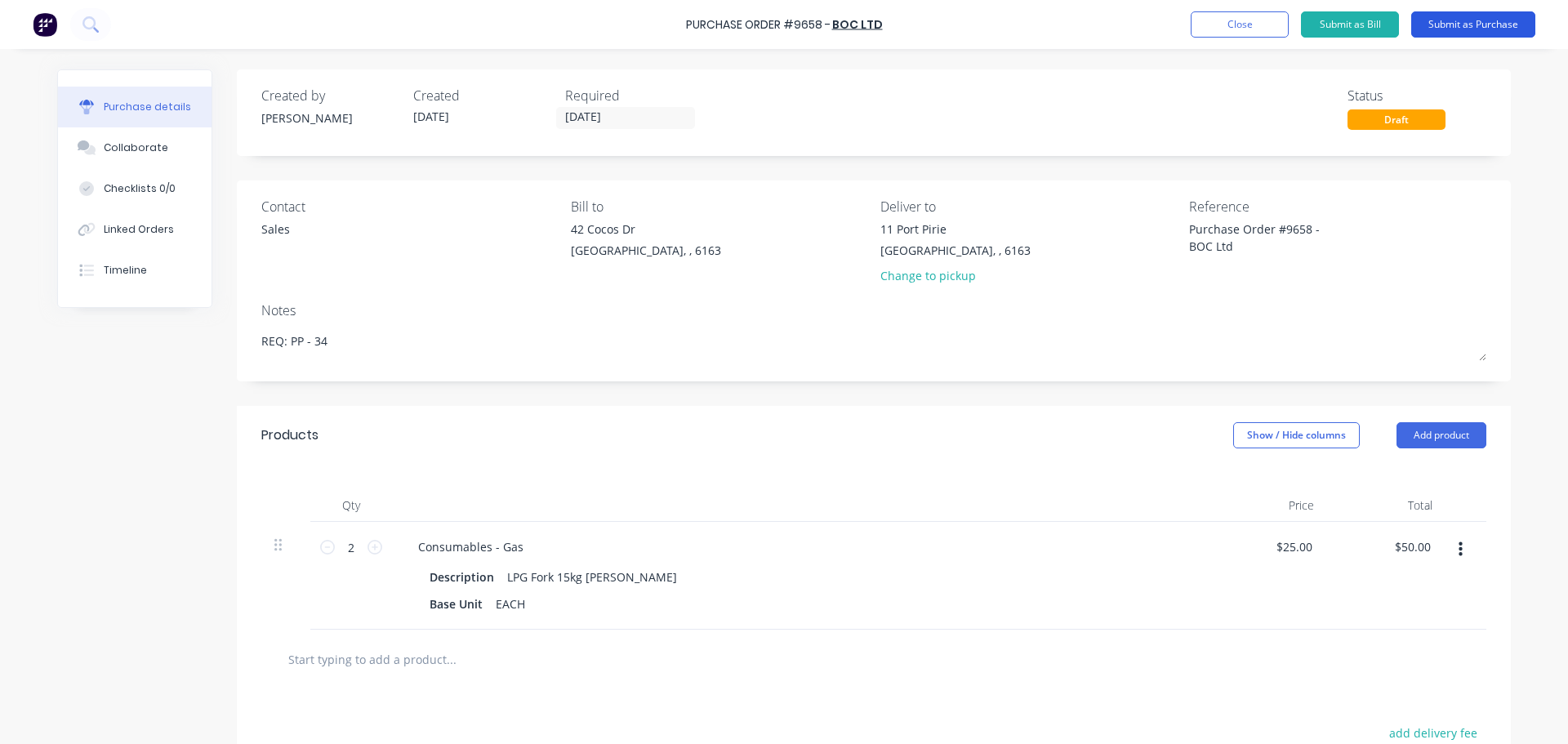
click at [1475, 21] on button "Submit as Purchase" at bounding box center [1473, 24] width 124 height 26
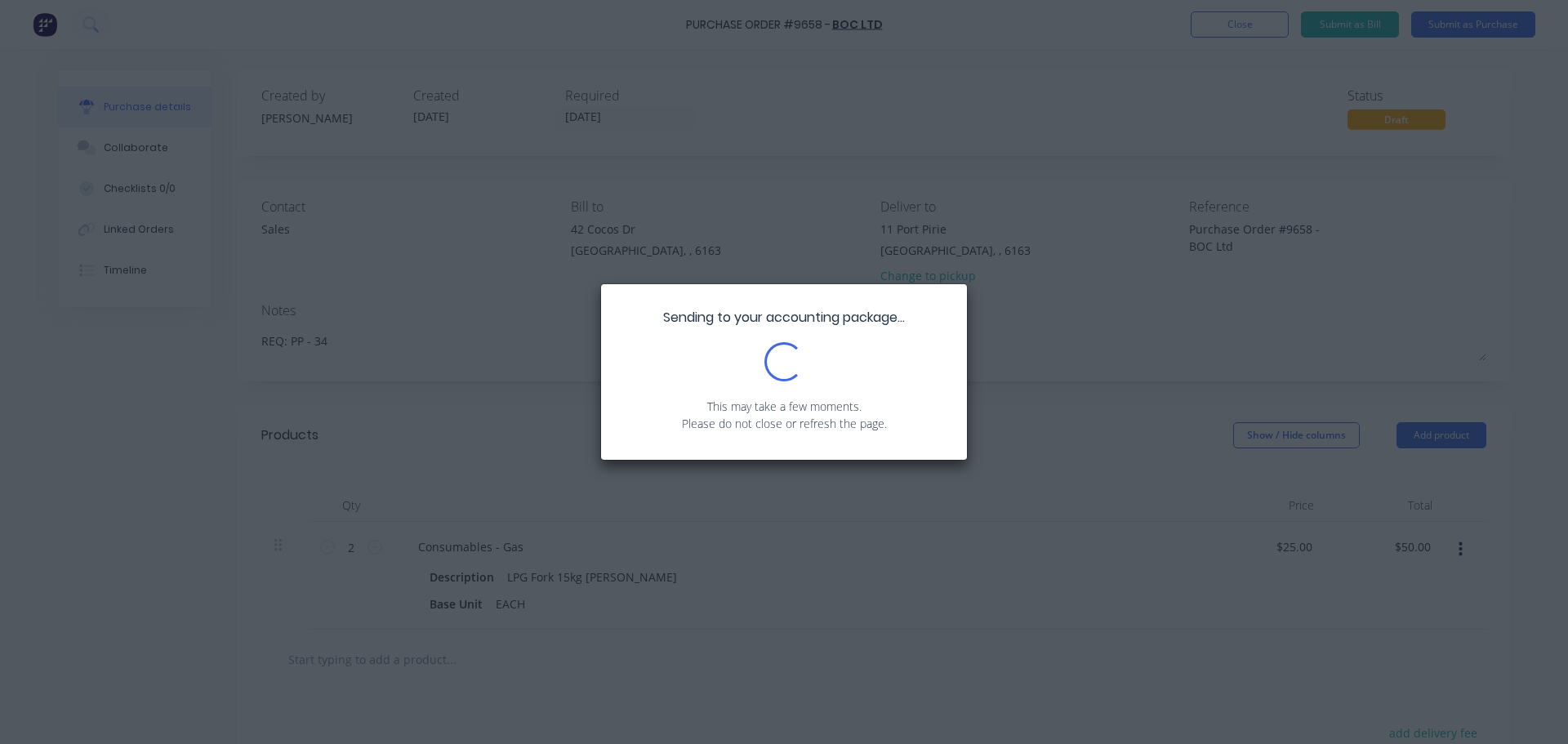
type textarea "x"
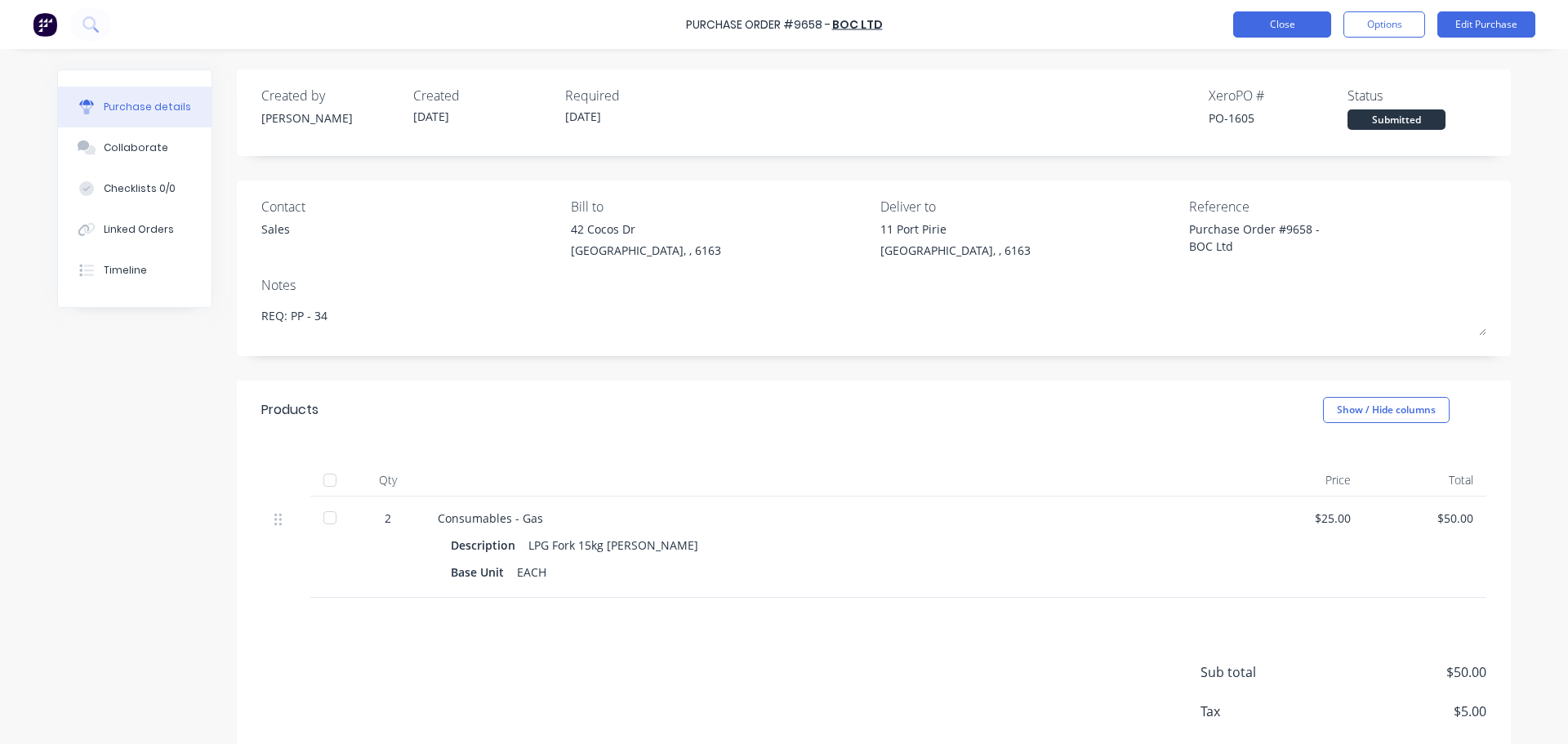
click at [1278, 20] on button "Close" at bounding box center [1282, 24] width 98 height 26
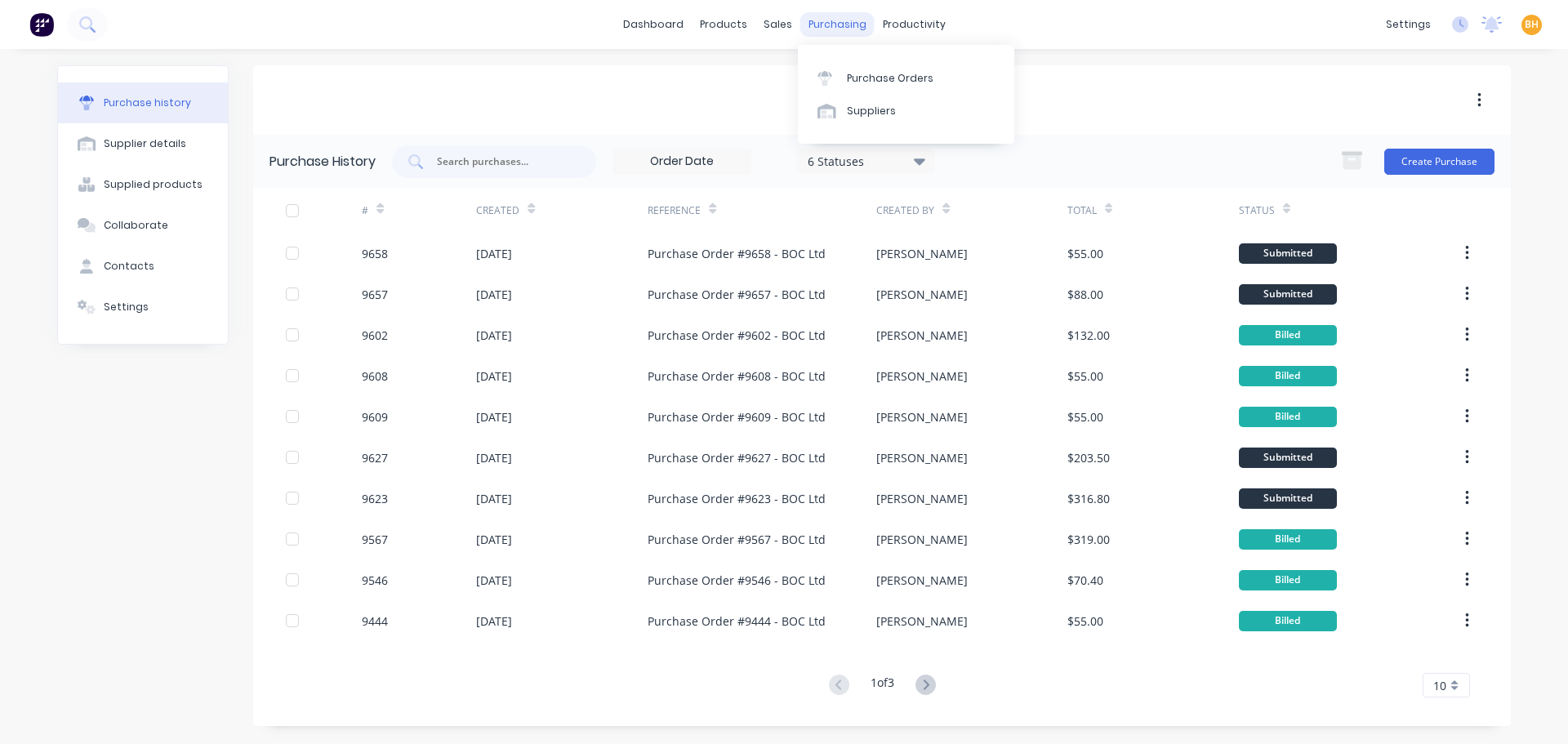
click at [836, 19] on div "purchasing" at bounding box center [837, 24] width 75 height 24
click at [881, 84] on div "Purchase Orders" at bounding box center [890, 79] width 86 height 15
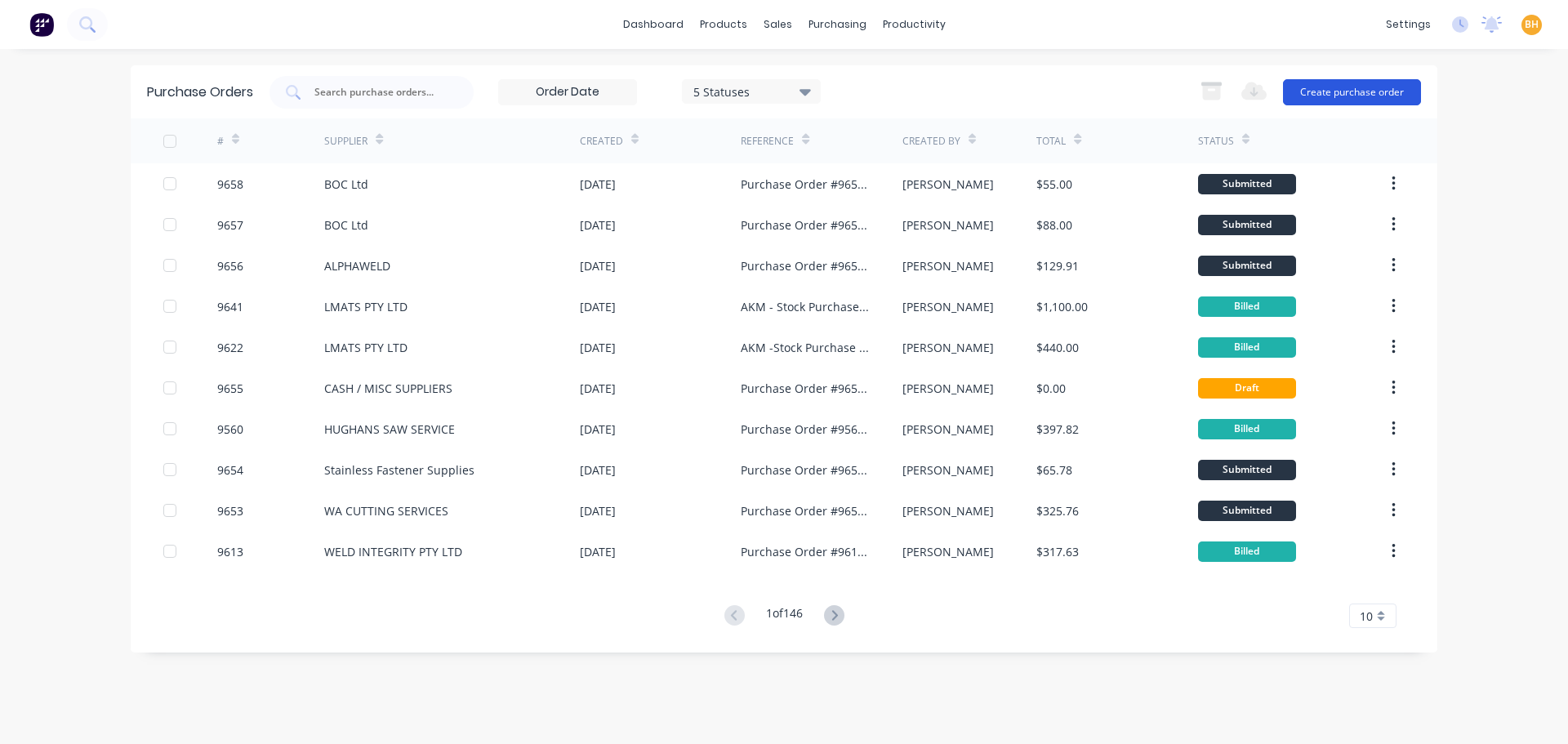
click at [1336, 81] on button "Create purchase order" at bounding box center [1351, 92] width 138 height 26
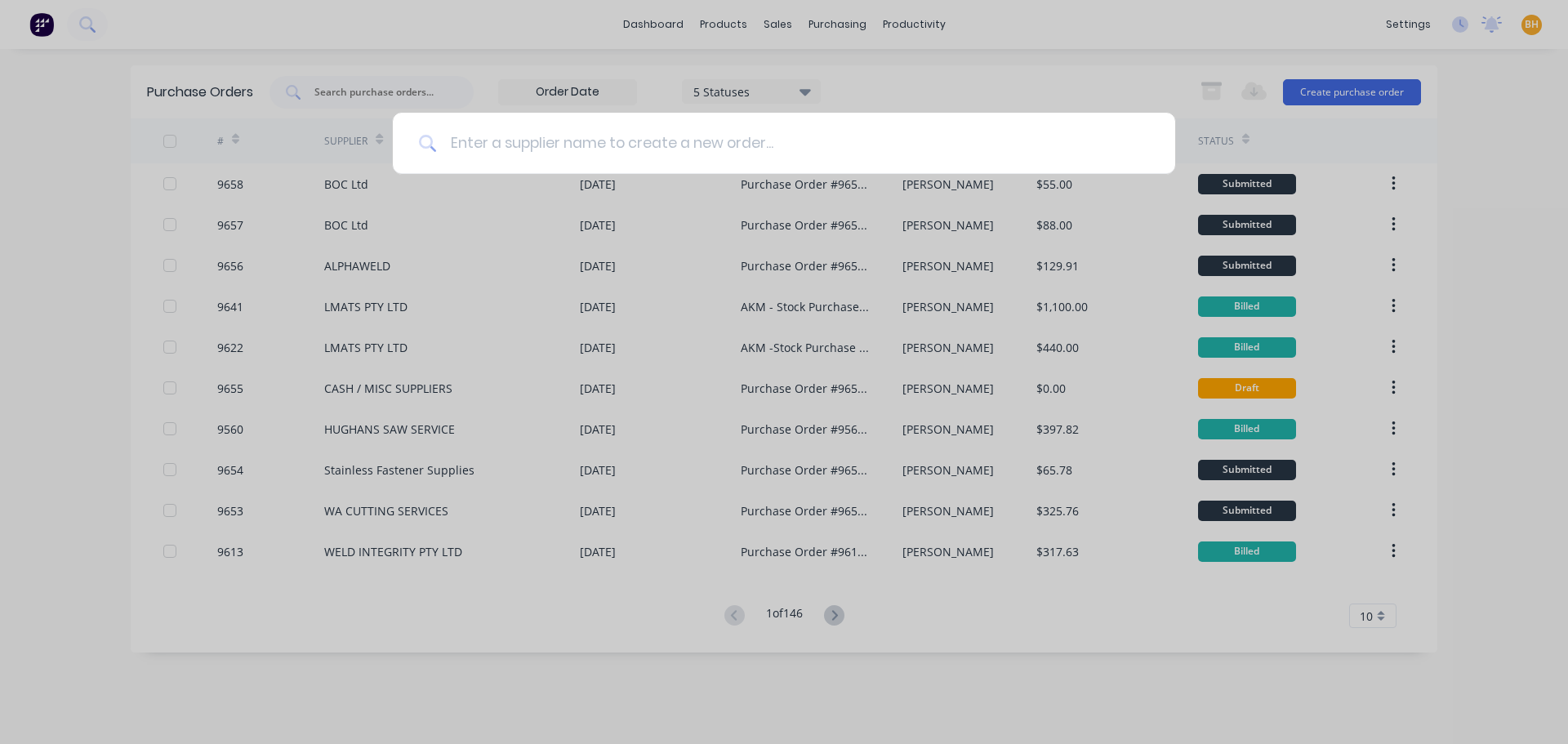
click at [495, 142] on input at bounding box center [793, 143] width 712 height 61
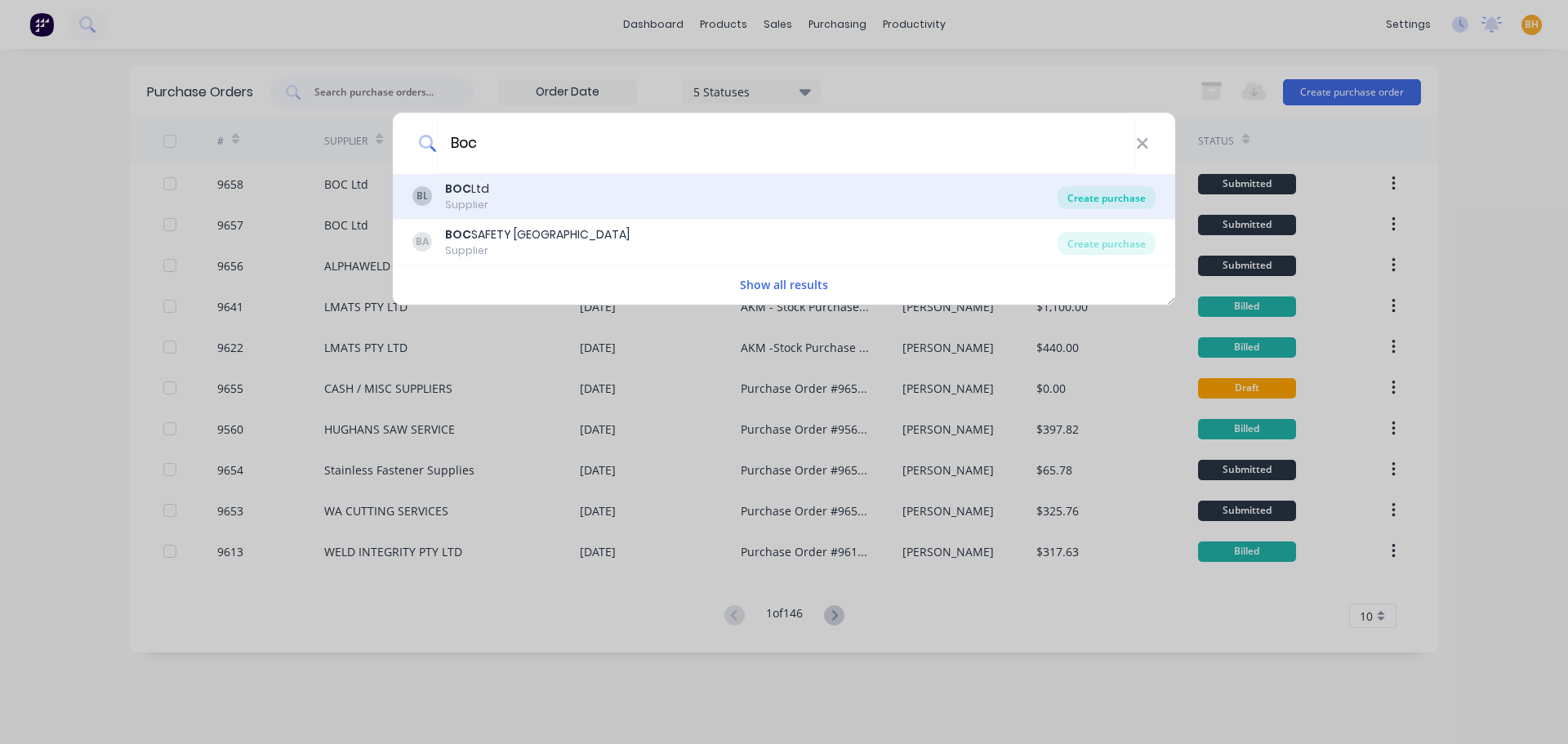
type input "Boc"
click at [1089, 193] on div "Create purchase" at bounding box center [1106, 197] width 98 height 23
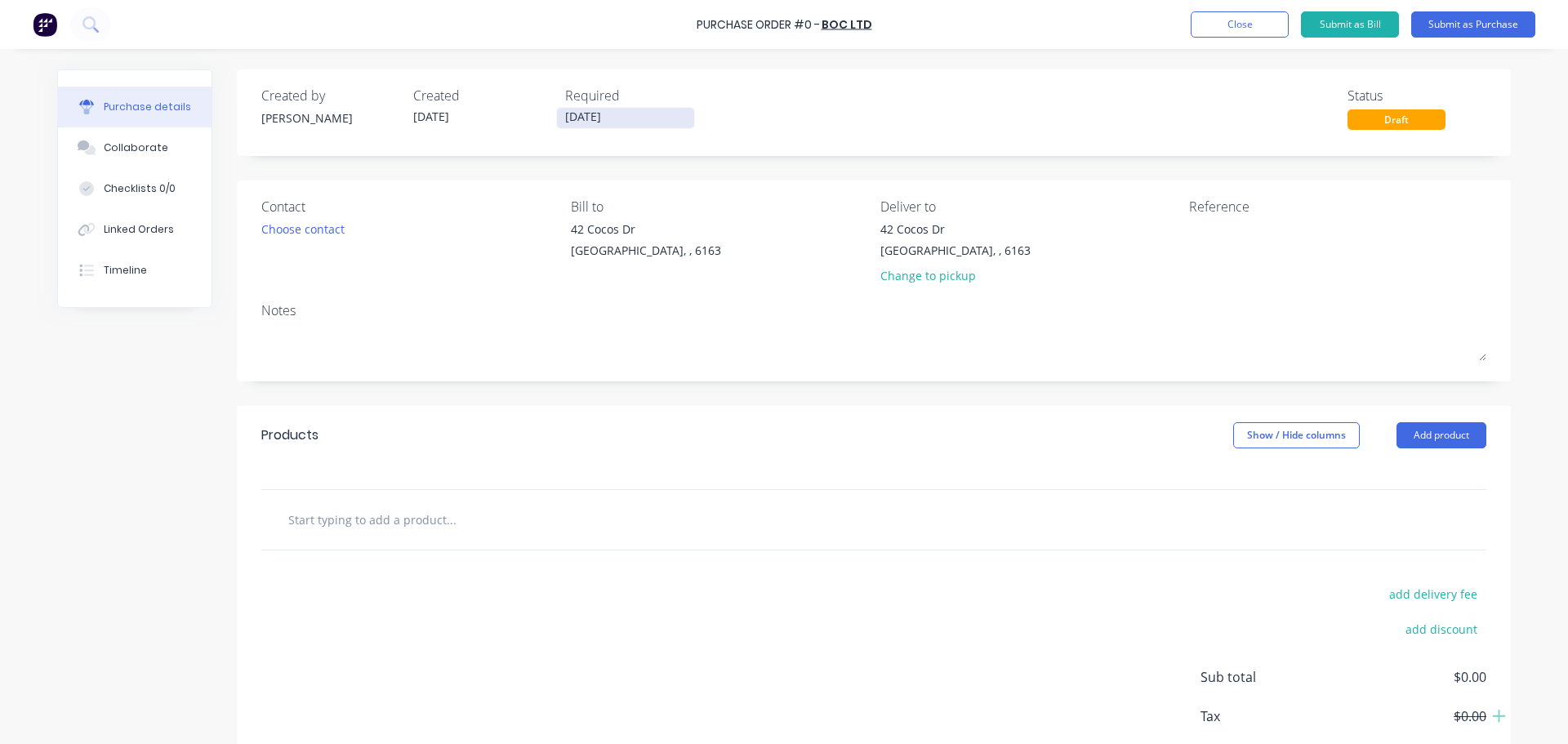
click at [589, 118] on input "[DATE]" at bounding box center [626, 118] width 137 height 20
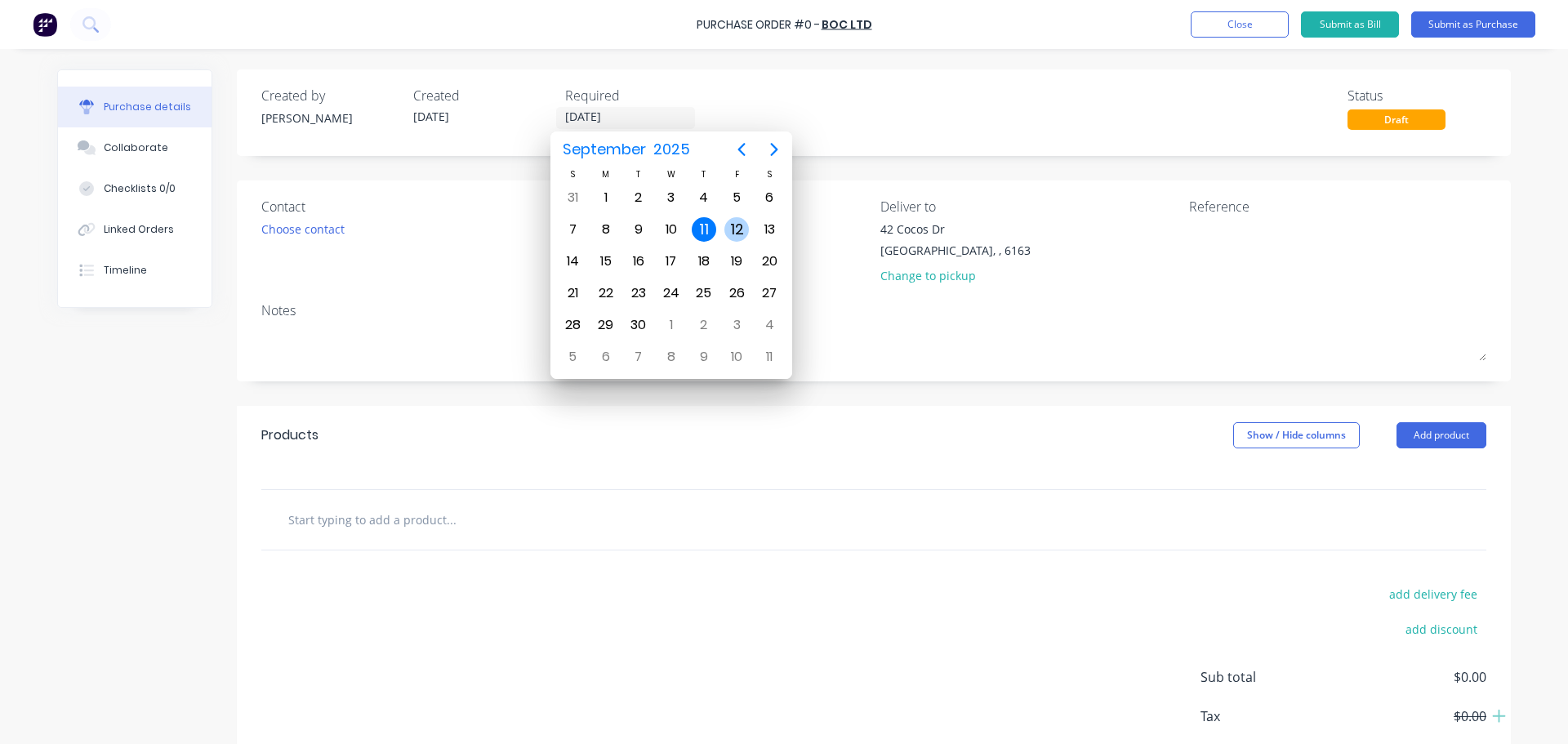
click at [738, 228] on div "12" at bounding box center [736, 229] width 24 height 24
type input "[DATE]"
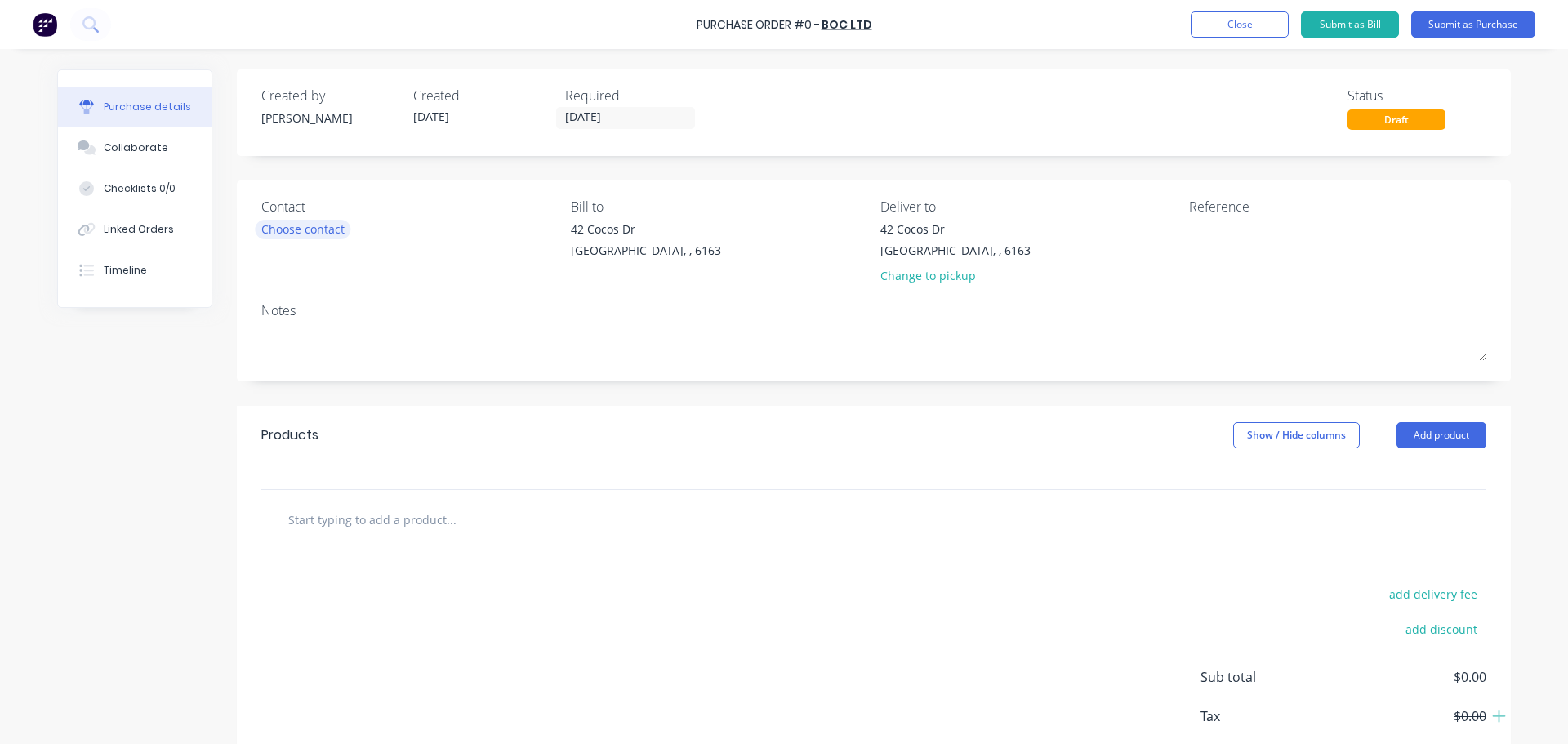
click at [267, 225] on div "Choose contact" at bounding box center [302, 229] width 83 height 17
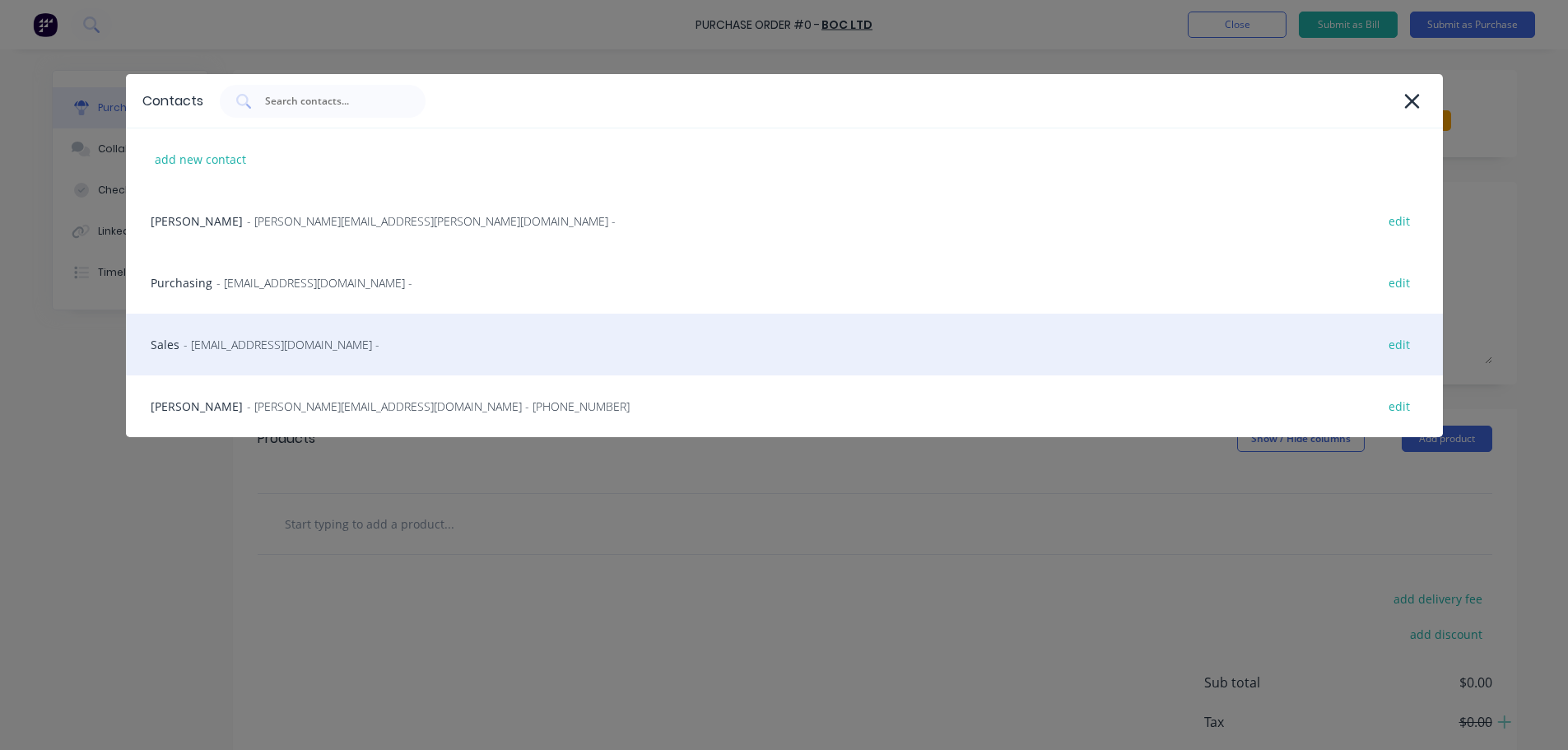
click at [220, 338] on span "- contact@boc.com -" at bounding box center [281, 345] width 196 height 17
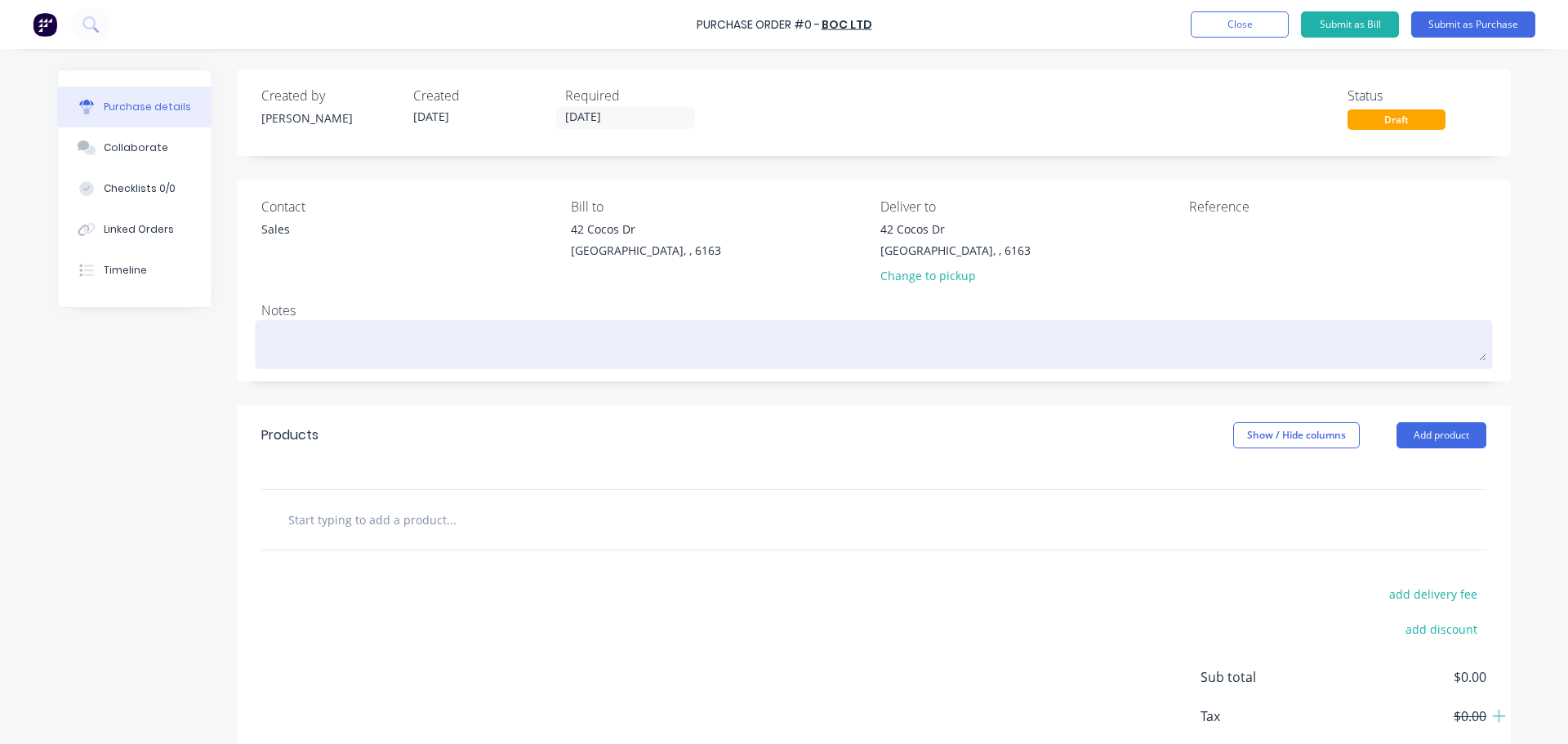
click at [299, 344] on textarea at bounding box center [874, 343] width 1225 height 37
type textarea "x"
type textarea "R"
type textarea "x"
type textarea "RE"
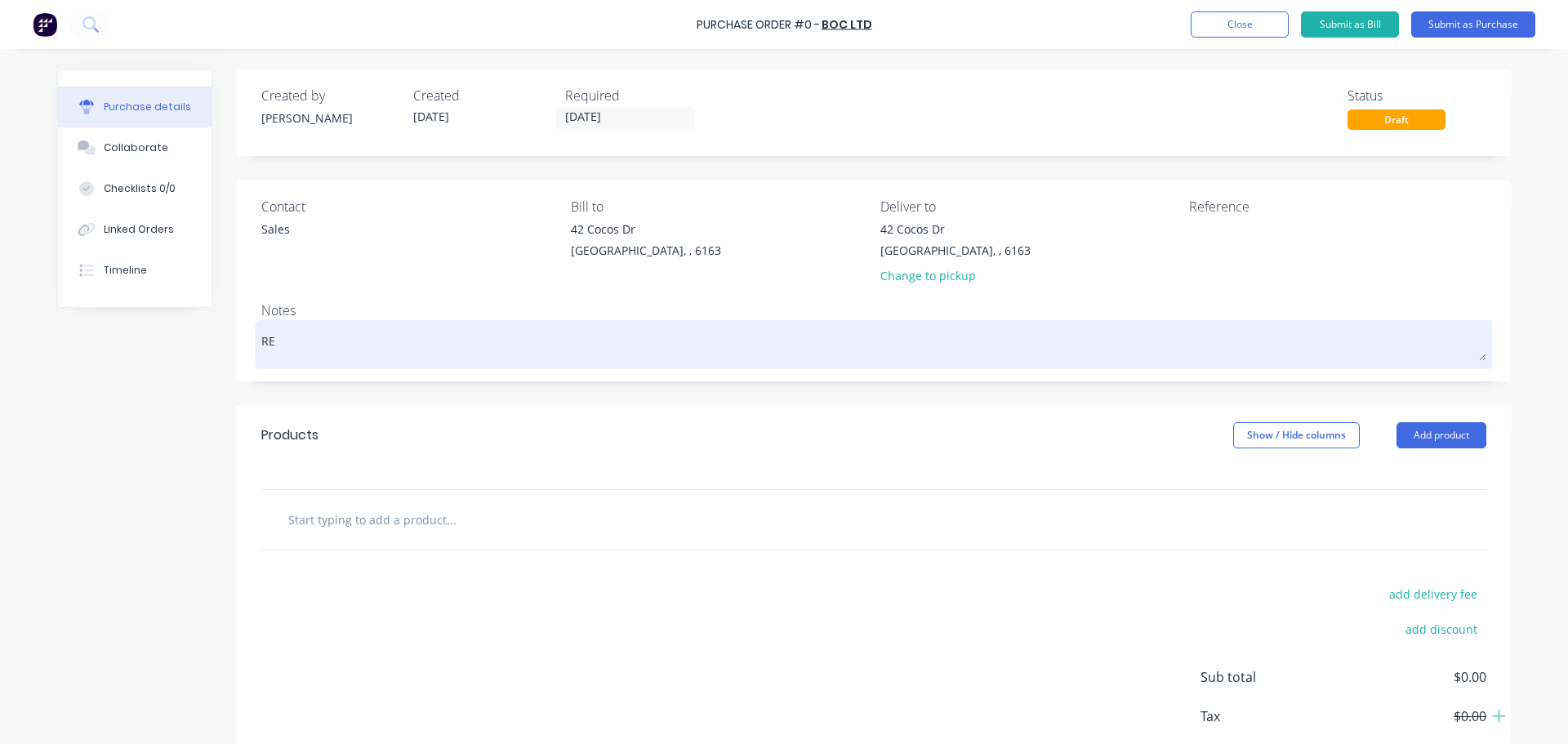
type textarea "x"
type textarea "REQ"
type textarea "x"
type textarea "REQ:"
type textarea "x"
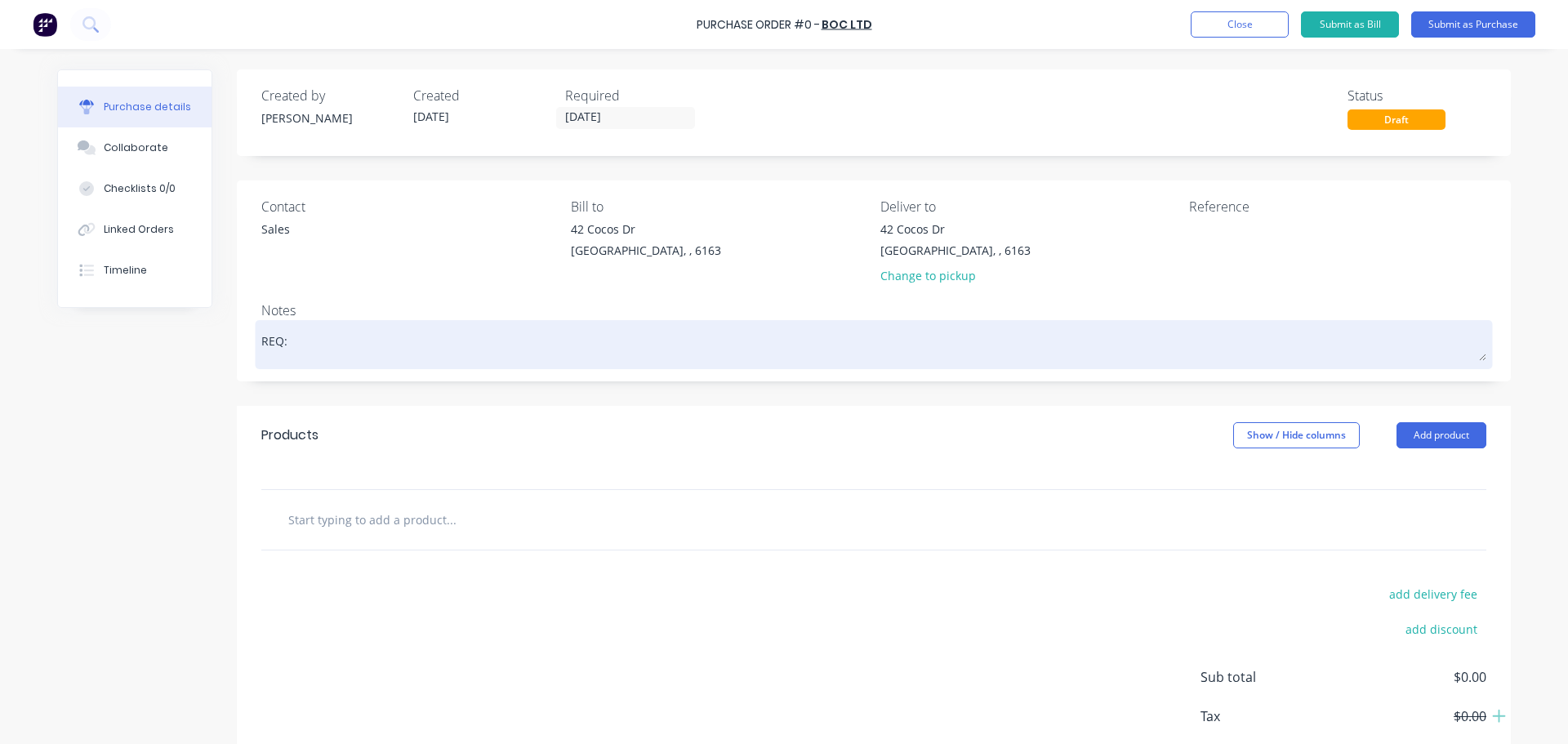
type textarea "REQ:"
type textarea "x"
type textarea "REQ: W"
type textarea "x"
type textarea "REQ: WS"
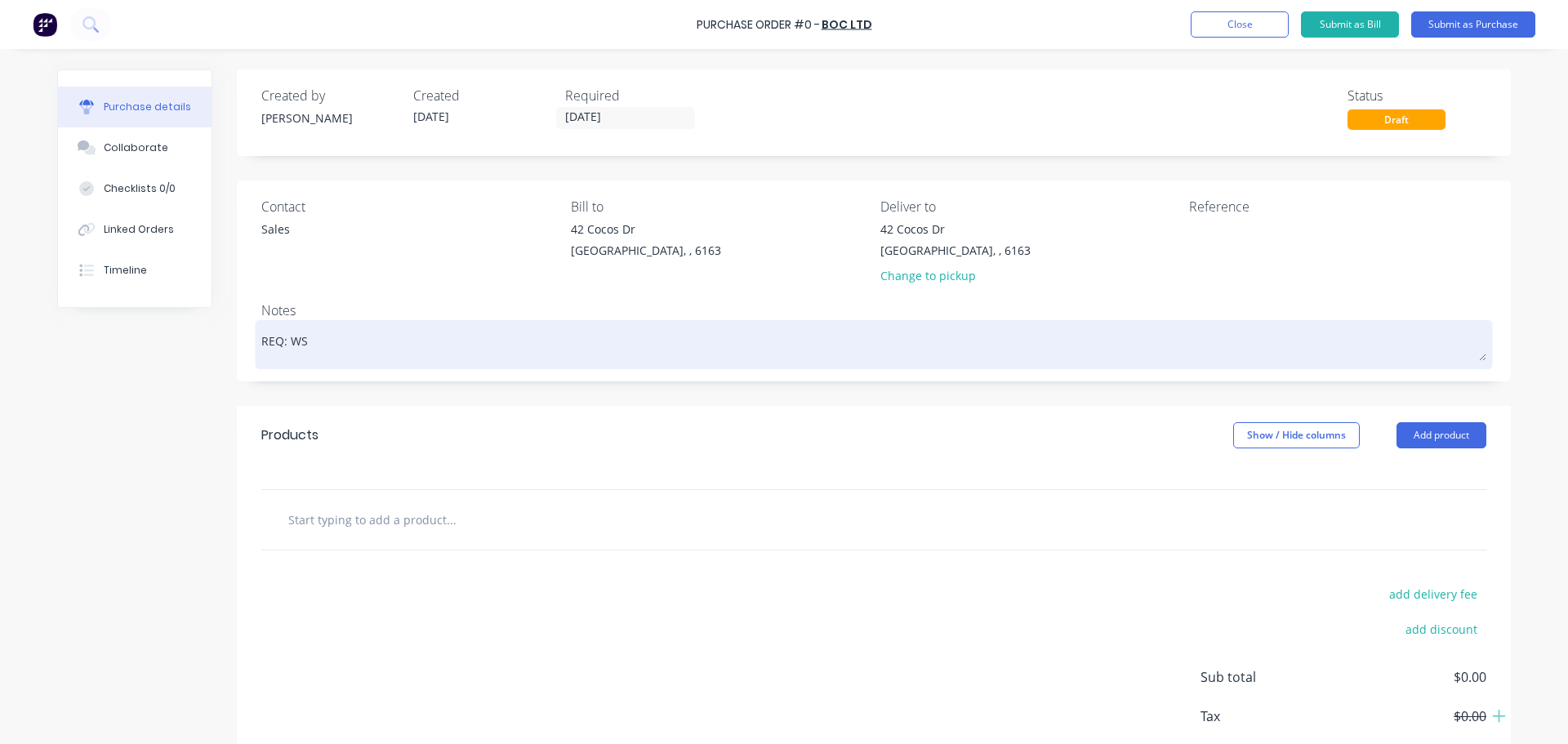
type textarea "x"
type textarea "REQ: WS"
type textarea "x"
type textarea "REQ: WS -"
type textarea "x"
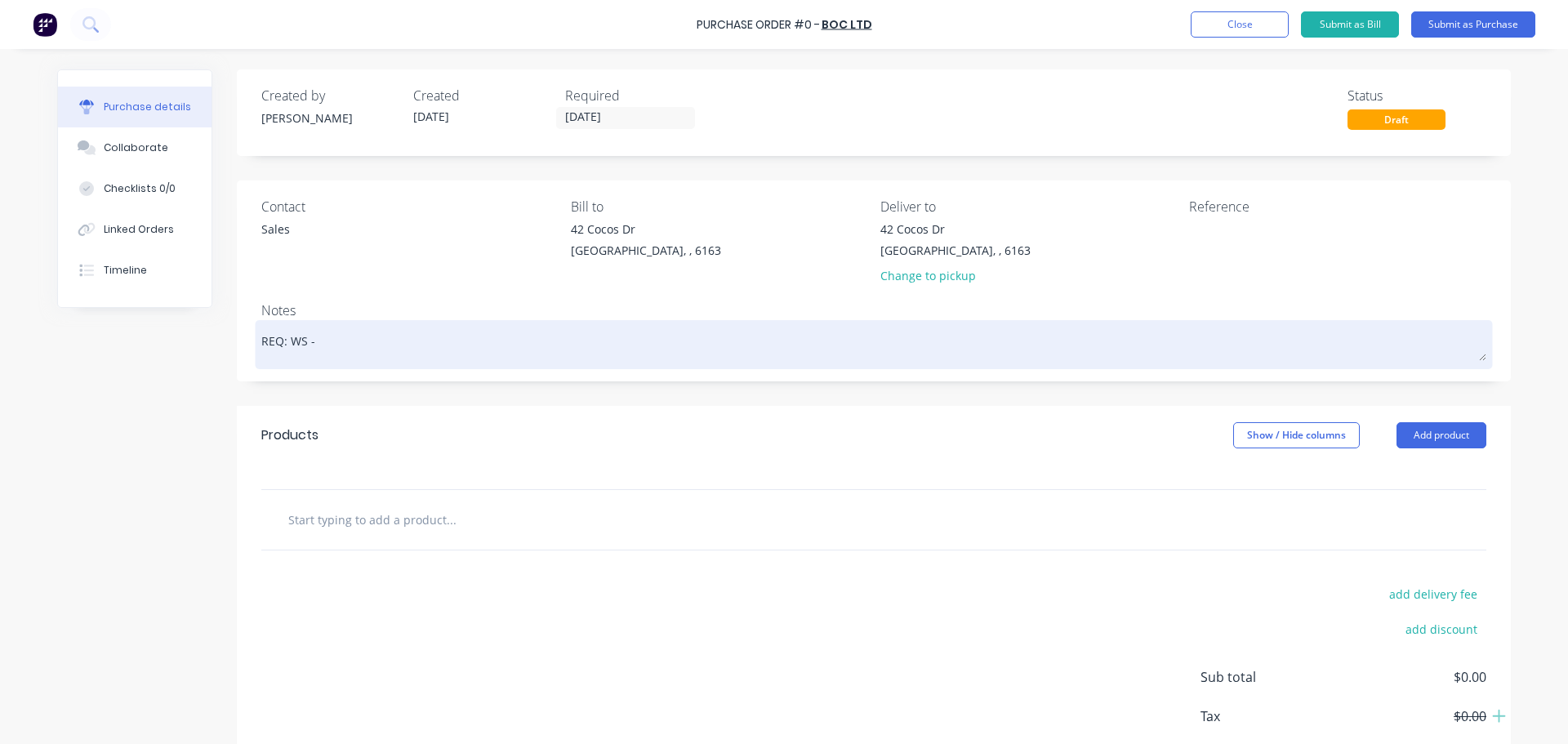
type textarea "REQ: WS -"
type textarea "x"
type textarea "REQ: WS - 3"
type textarea "x"
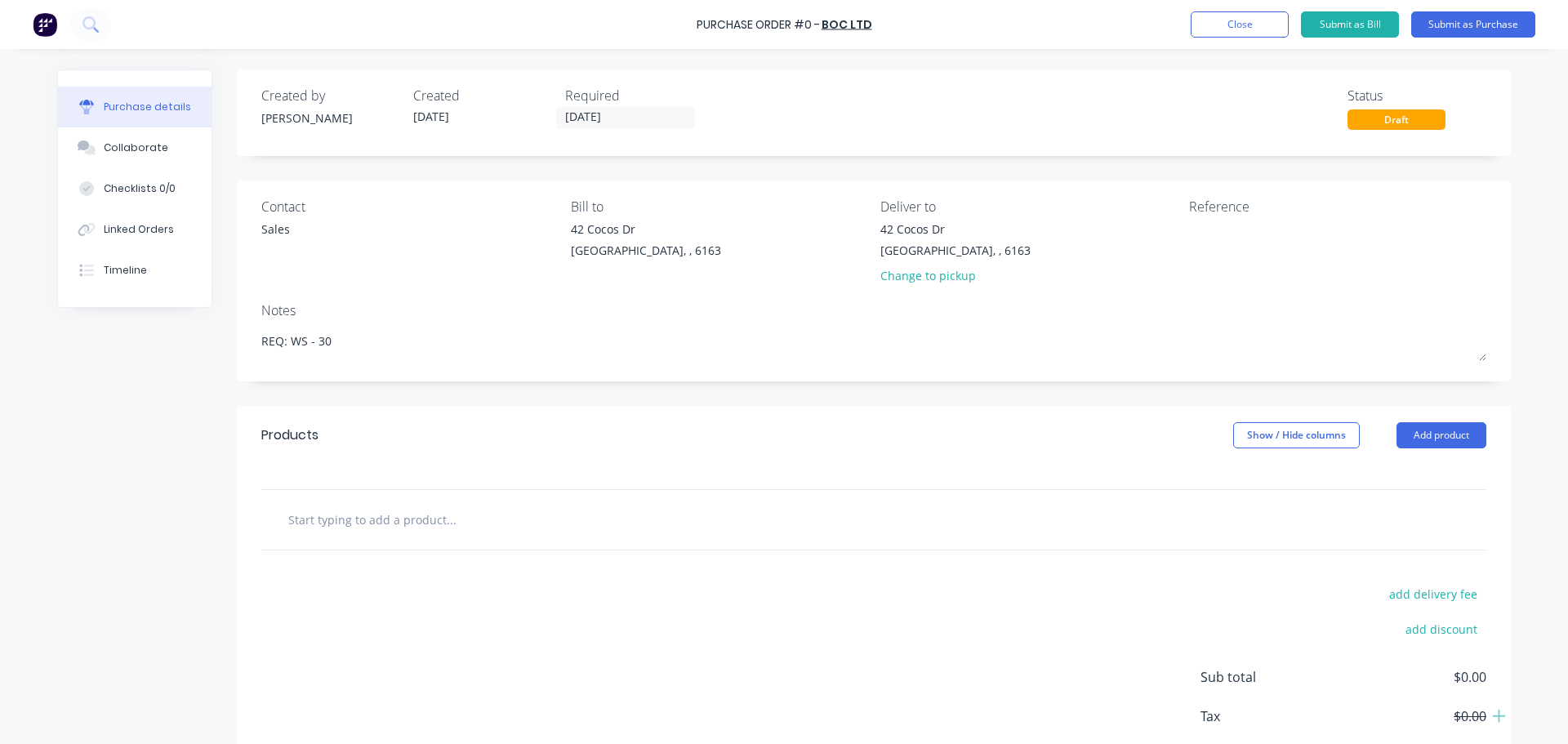
type textarea "REQ: WS - 30"
type textarea "x"
type textarea "REQ: WS - 30"
click at [974, 251] on div "42 Cocos Dr Bibra Lake, , 6163 Change to pickup" at bounding box center [1029, 256] width 297 height 72
click at [972, 251] on div "42 Cocos Dr Bibra Lake, , 6163" at bounding box center [955, 240] width 150 height 39
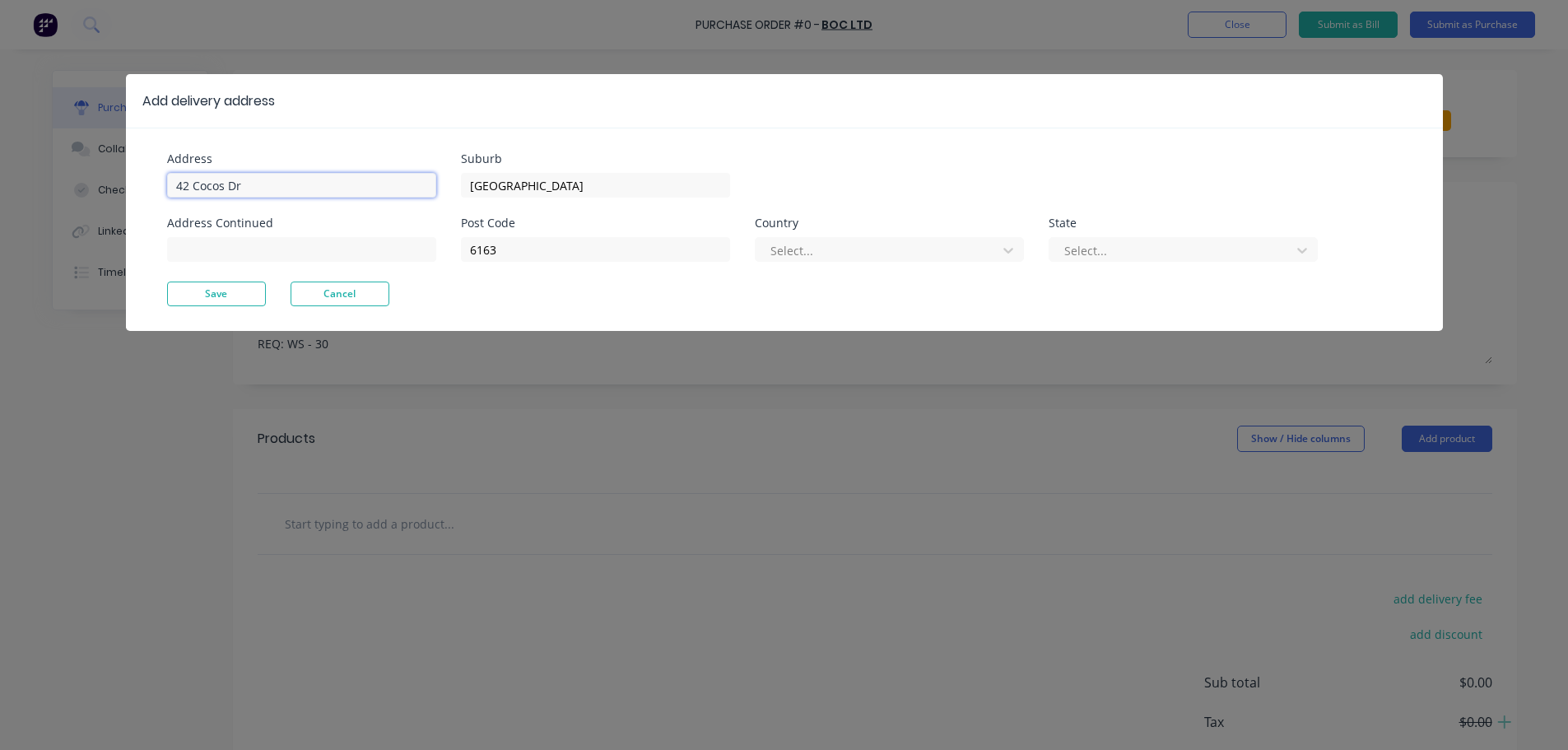
type textarea "x"
click at [280, 178] on input "42 Cocos Dr" at bounding box center [301, 185] width 269 height 24
type input "4"
type input "[STREET_ADDRESS]"
click at [239, 285] on button "Save" at bounding box center [216, 293] width 99 height 24
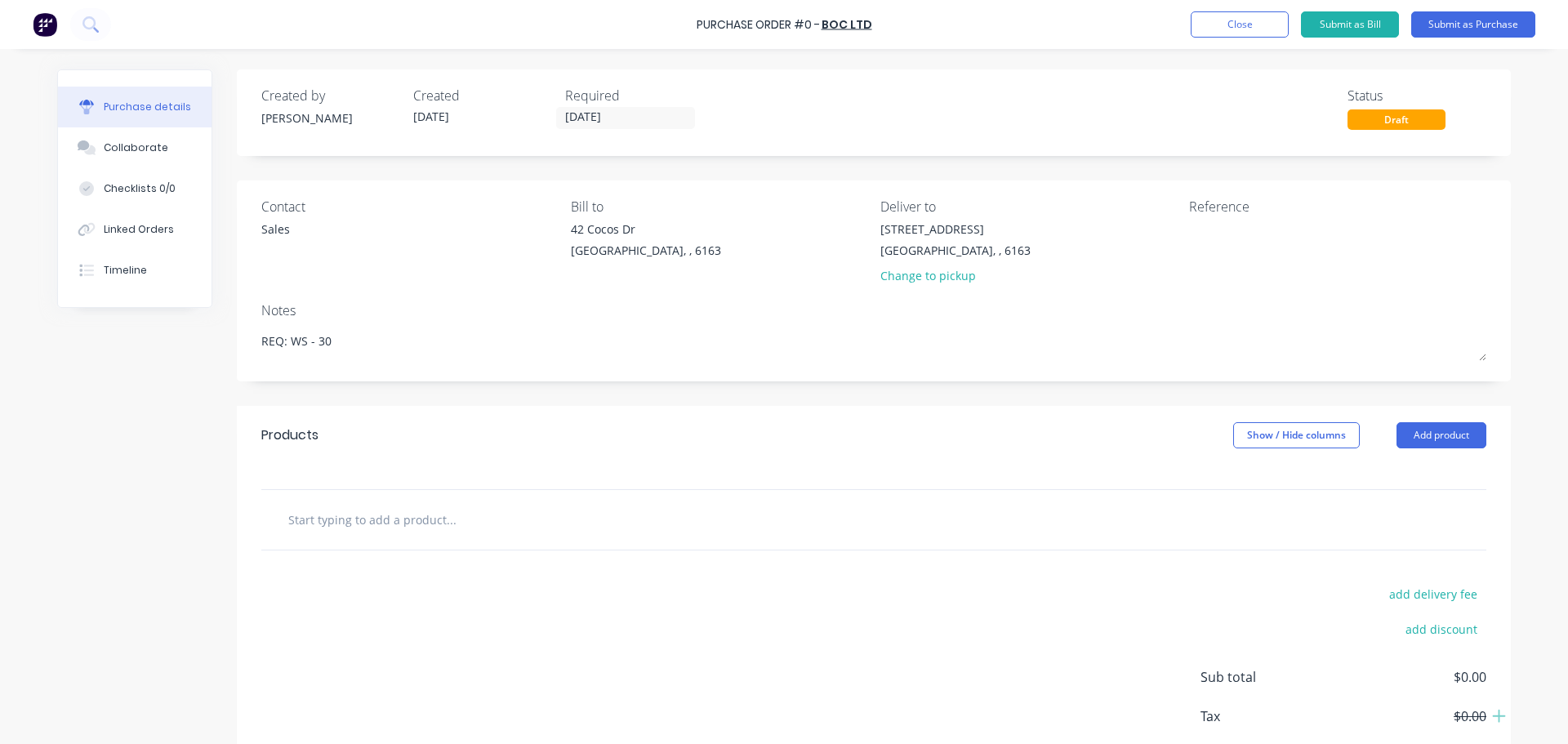
click at [383, 527] on input "text" at bounding box center [451, 519] width 327 height 33
click at [419, 503] on input "text" at bounding box center [451, 519] width 327 height 33
click at [416, 524] on input "text" at bounding box center [451, 519] width 327 height 33
type textarea "x"
type input "1"
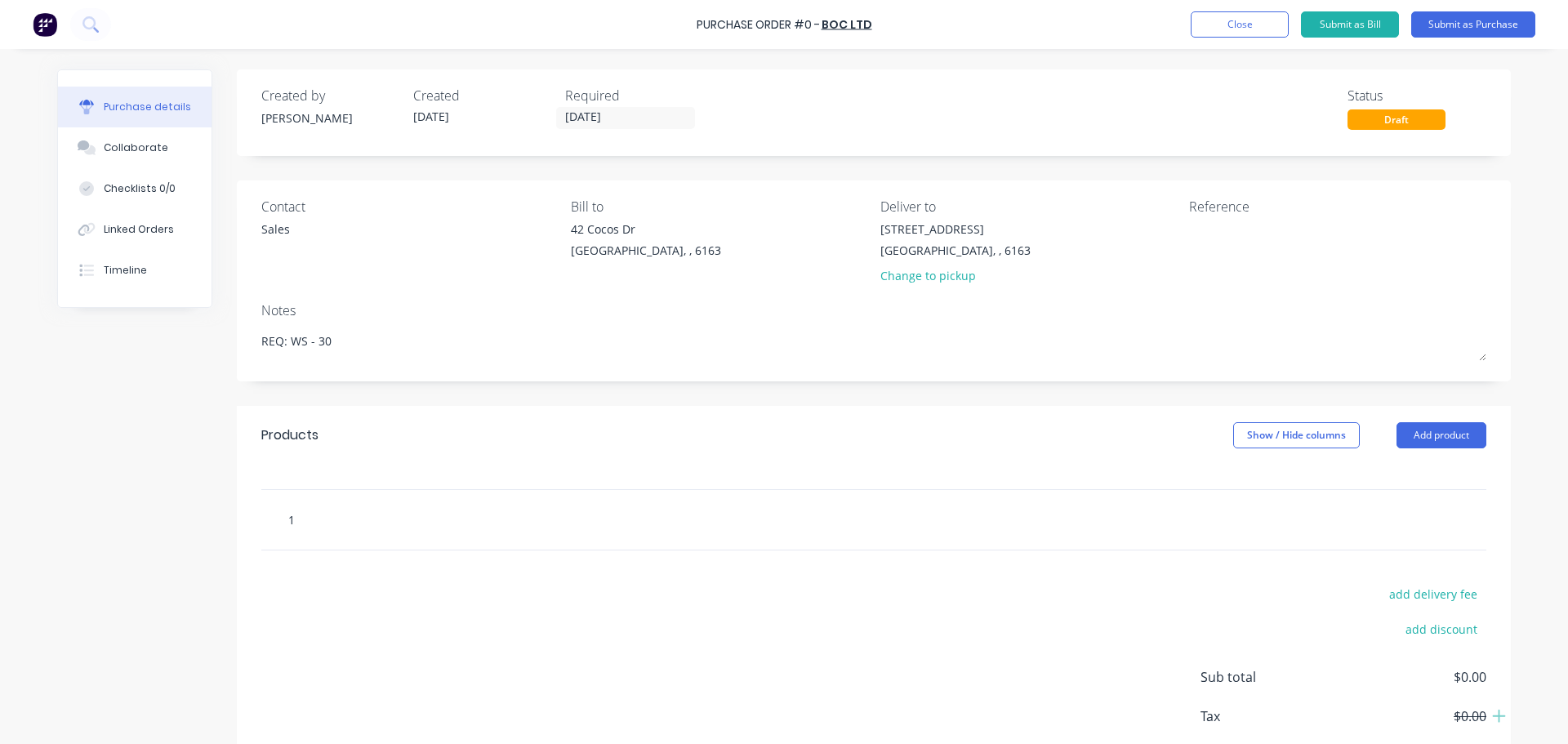
type textarea "x"
type input "15"
type textarea "x"
type input "15k"
type textarea "x"
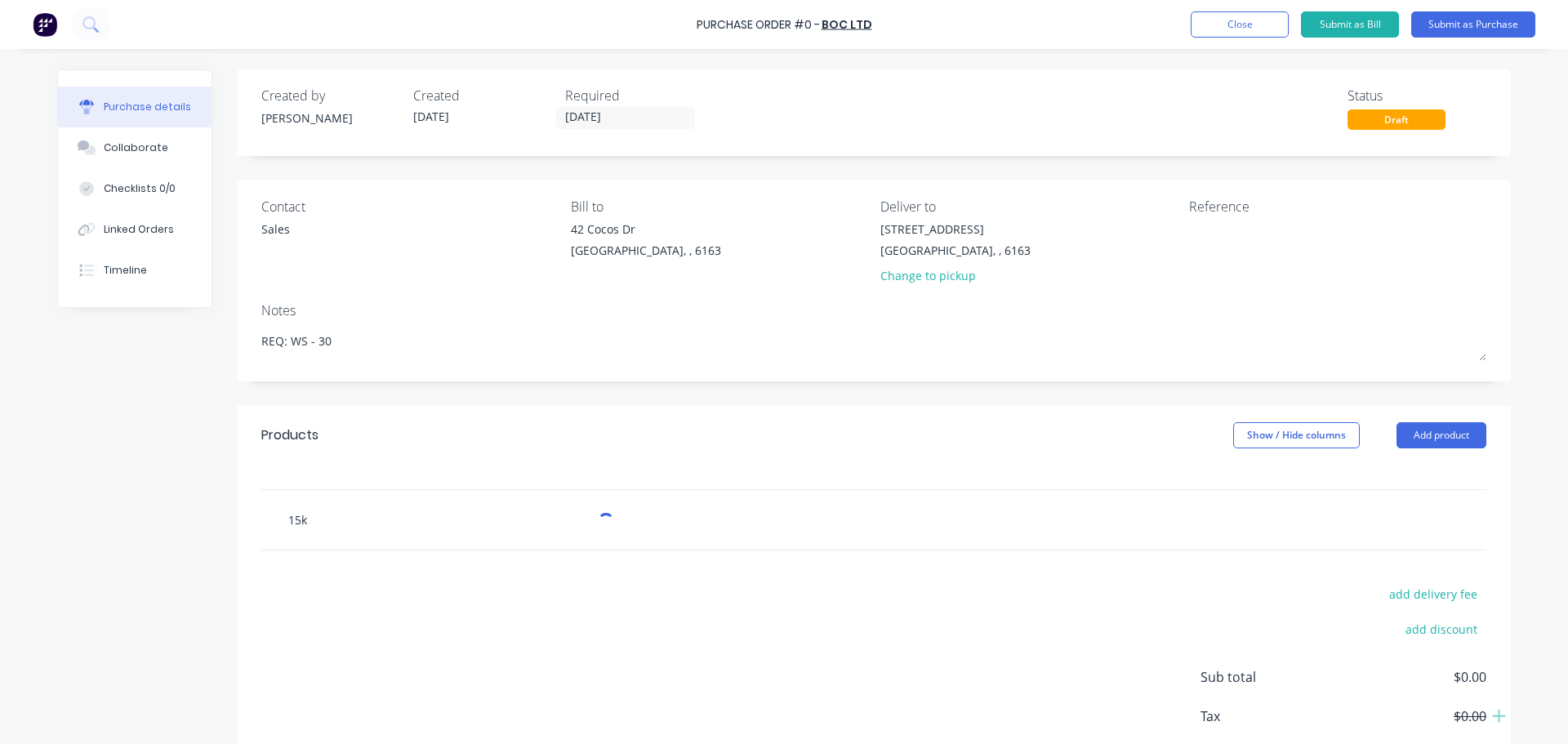
type input "15kg"
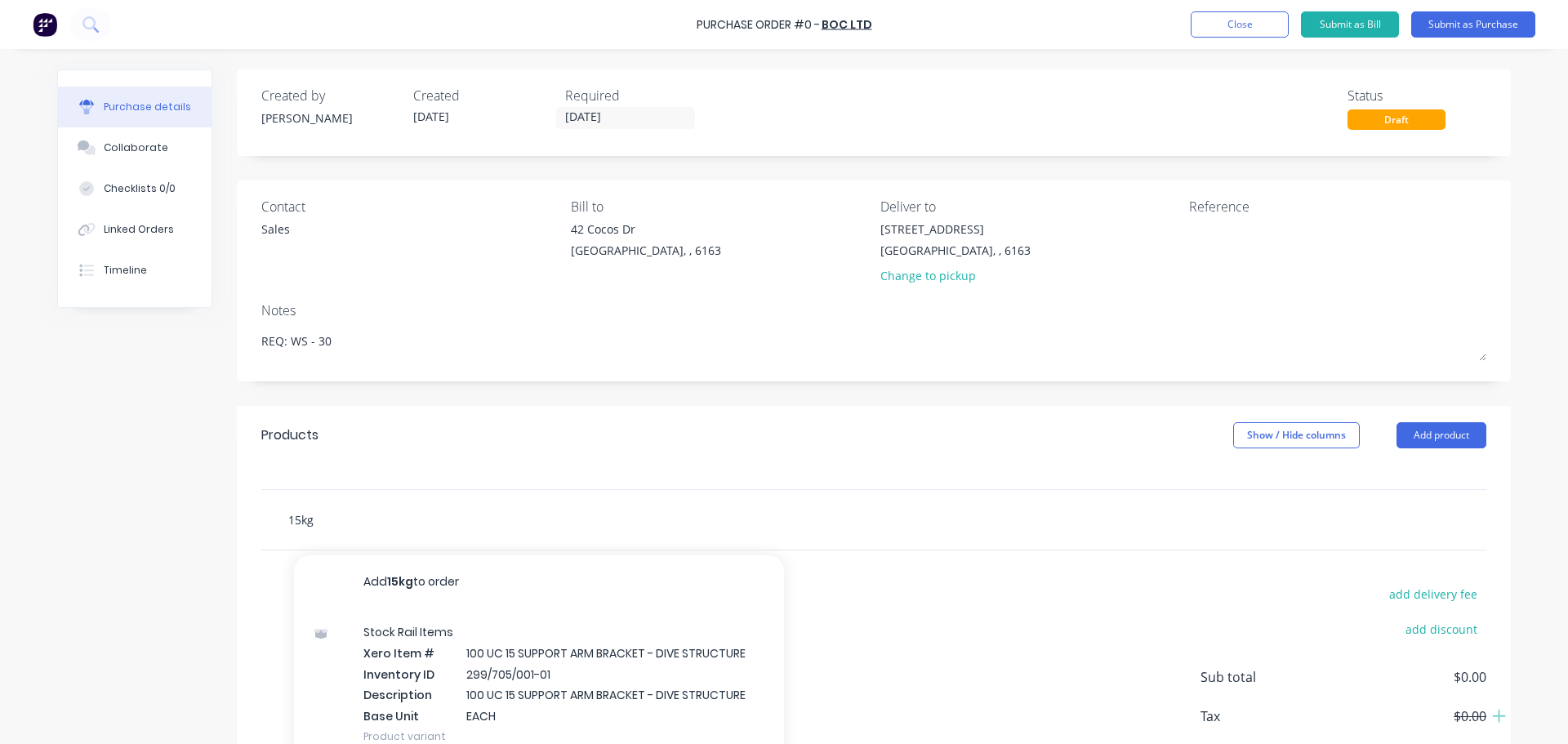
type textarea "x"
type input "15k"
type textarea "x"
type input "15kg"
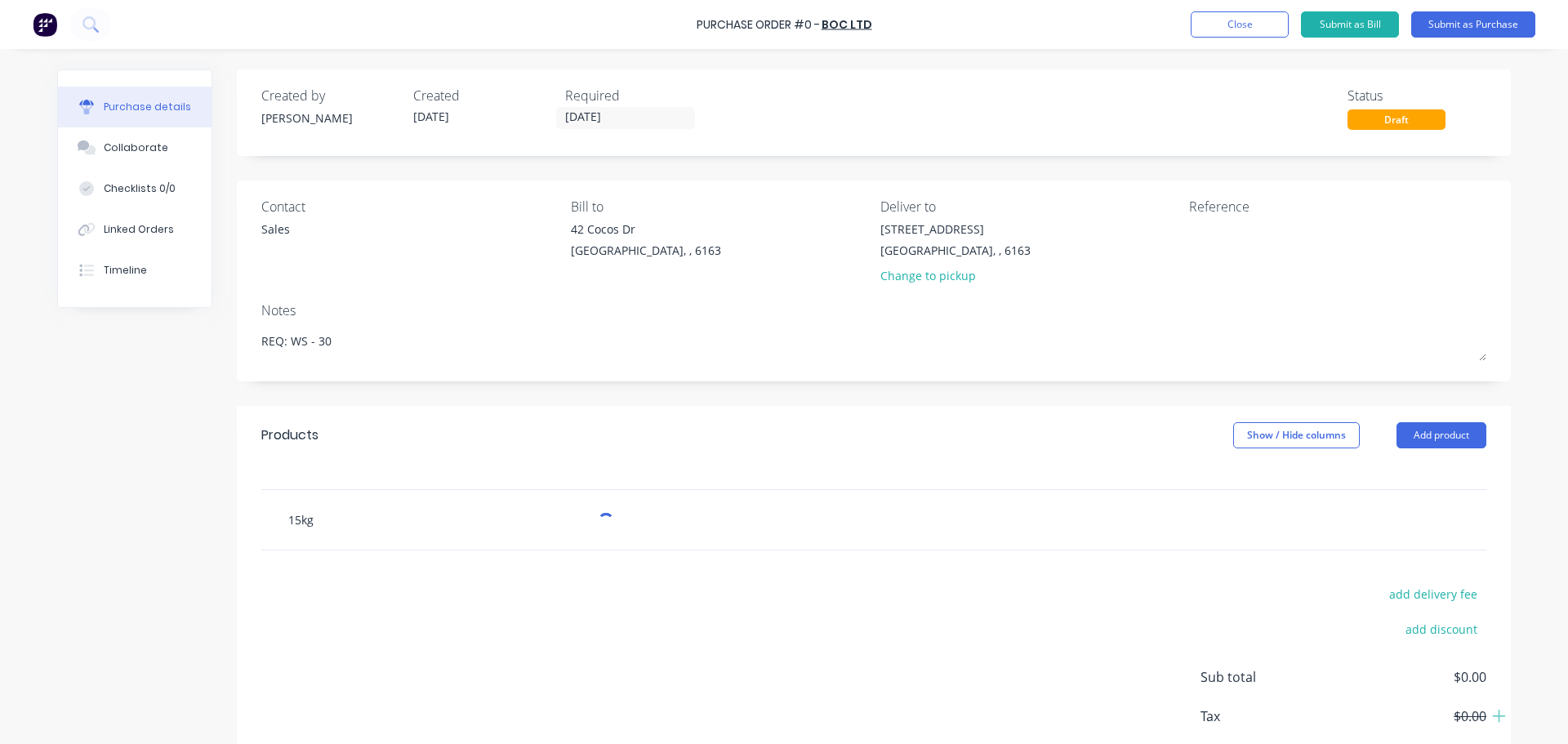
type textarea "x"
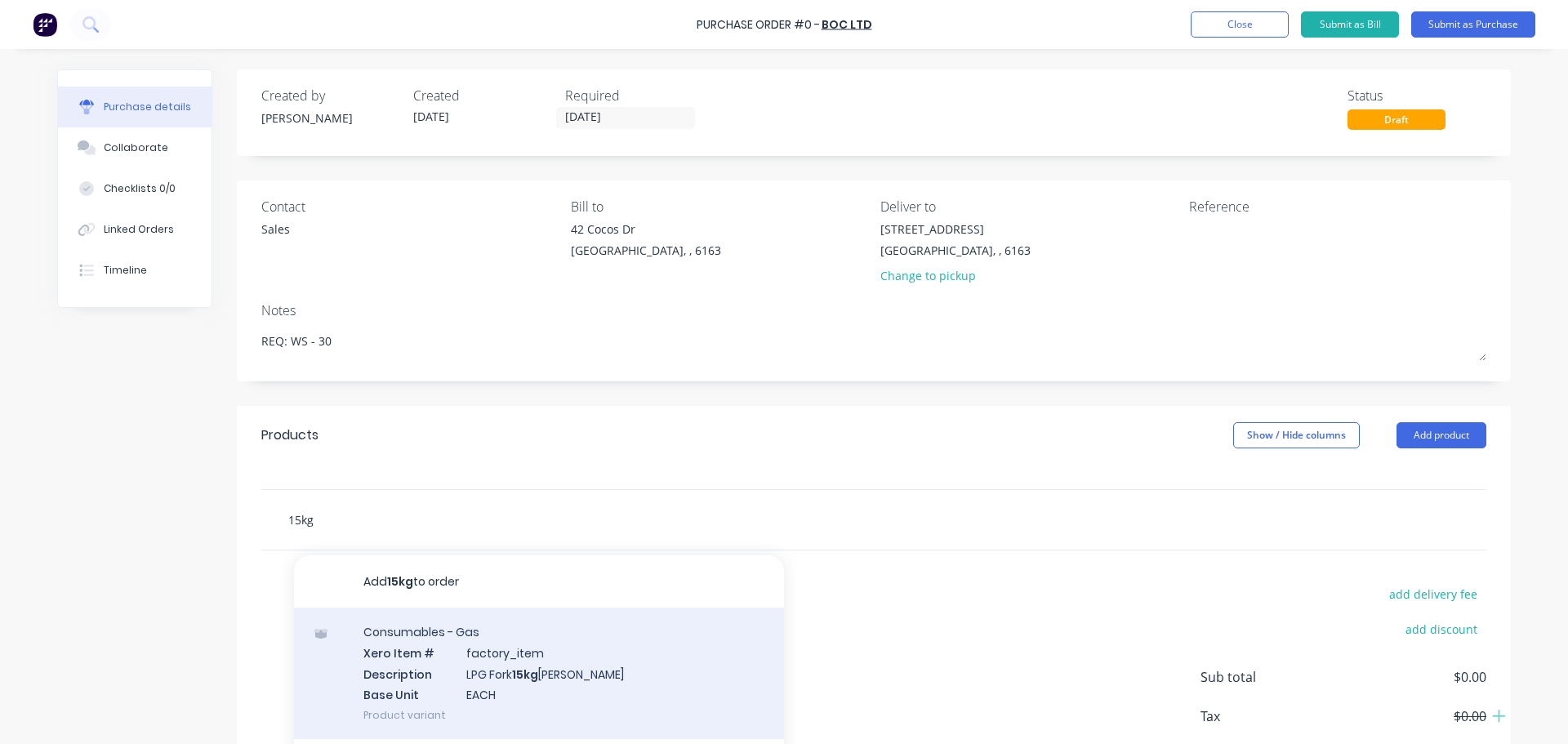
type input "15kg"
click at [500, 661] on div "Consumables - Gas Xero Item # factory_item Description LPG Fork 15kg Ali Bottle…" at bounding box center [539, 673] width 490 height 132
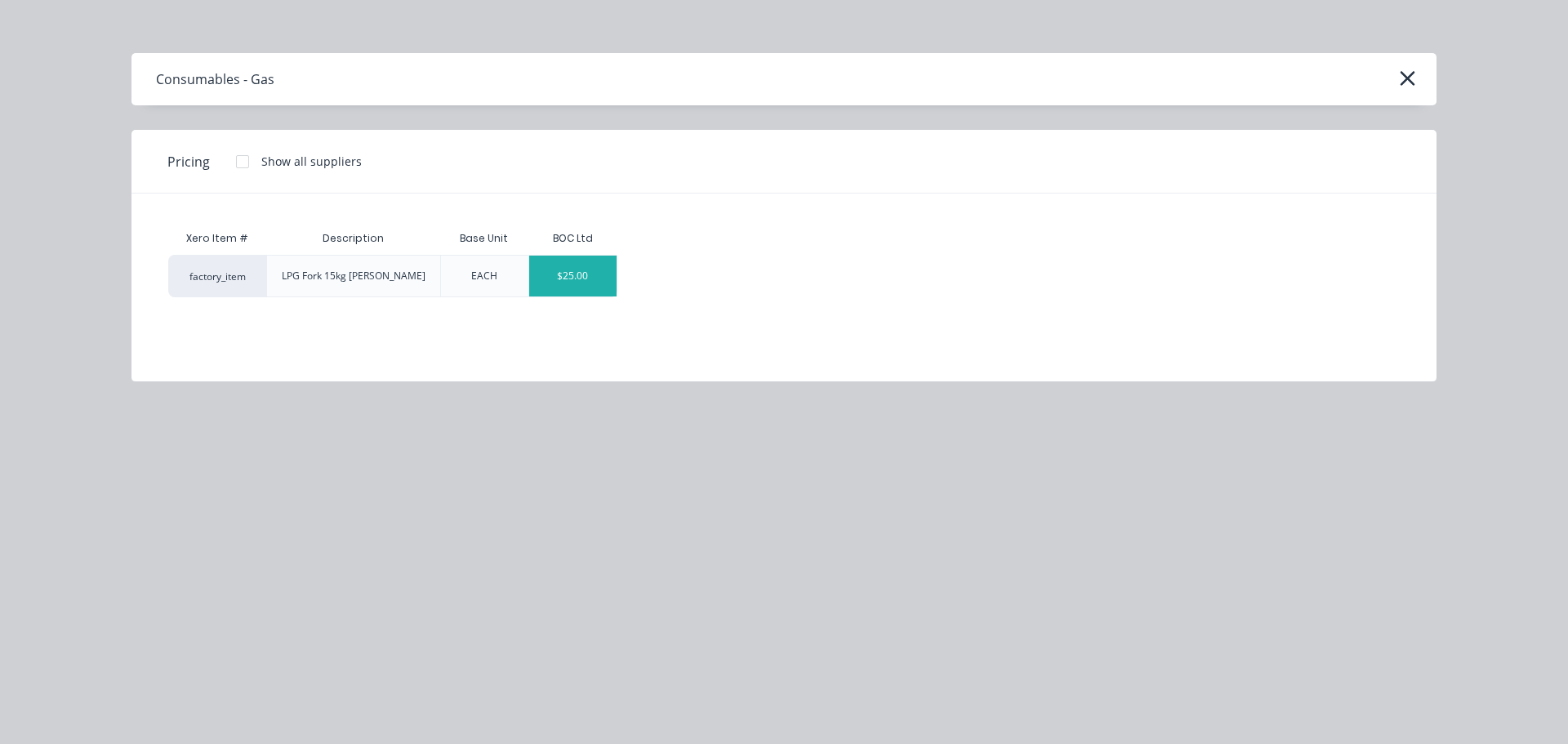
click at [558, 280] on div "$25.00" at bounding box center [573, 276] width 87 height 41
type textarea "x"
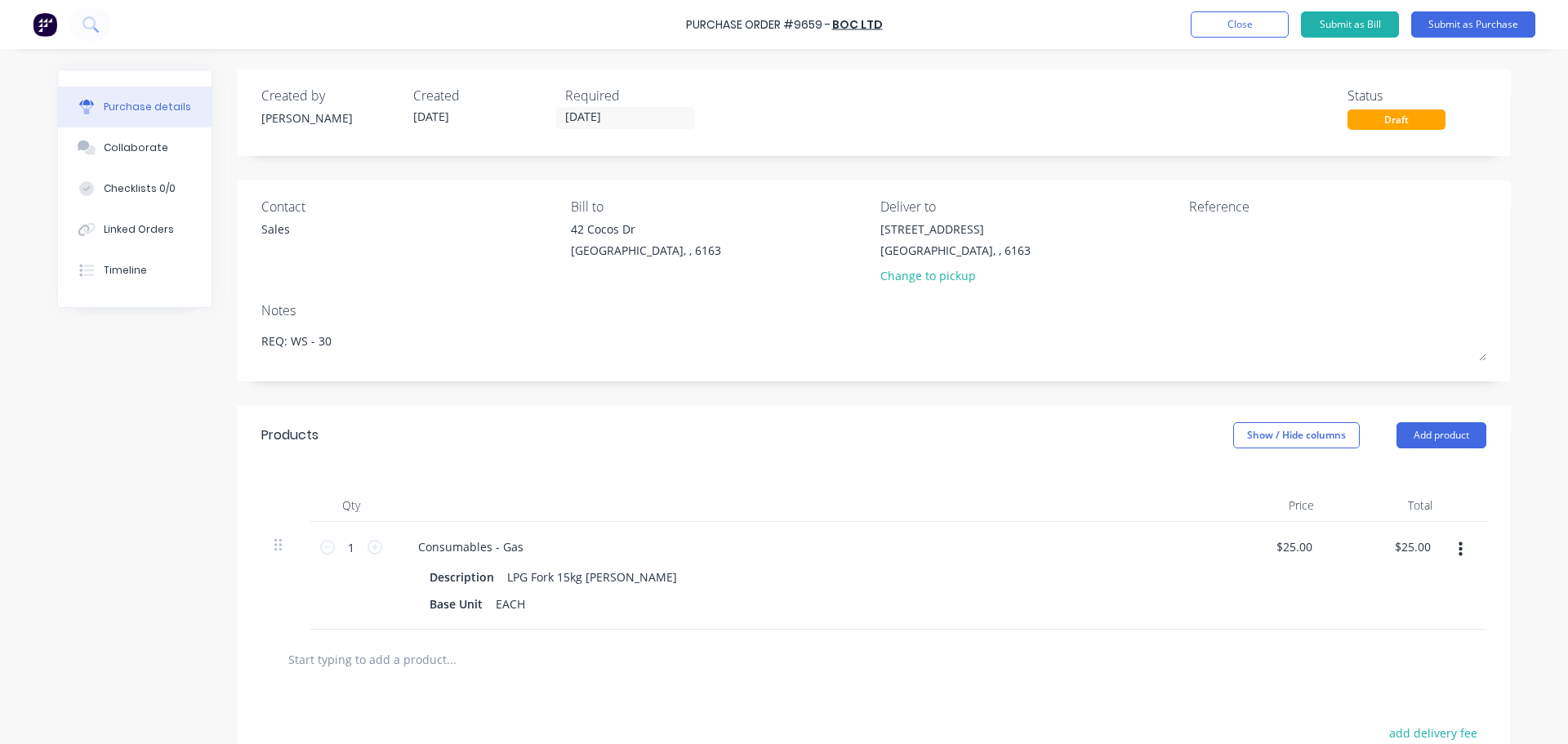
type textarea "x"
drag, startPoint x: 676, startPoint y: 24, endPoint x: 687, endPoint y: 28, distance: 11.7
click at [687, 28] on div "Purchase Order #9659 - BOC Ltd Add product Close Submit as Bill Submit as Purch…" at bounding box center [784, 24] width 1568 height 49
copy div "Purchase Order #9659 - BOC Ltd Add product Close Submit as Bill Submit as Purch…"
click at [1220, 230] on textarea at bounding box center [1291, 239] width 204 height 37
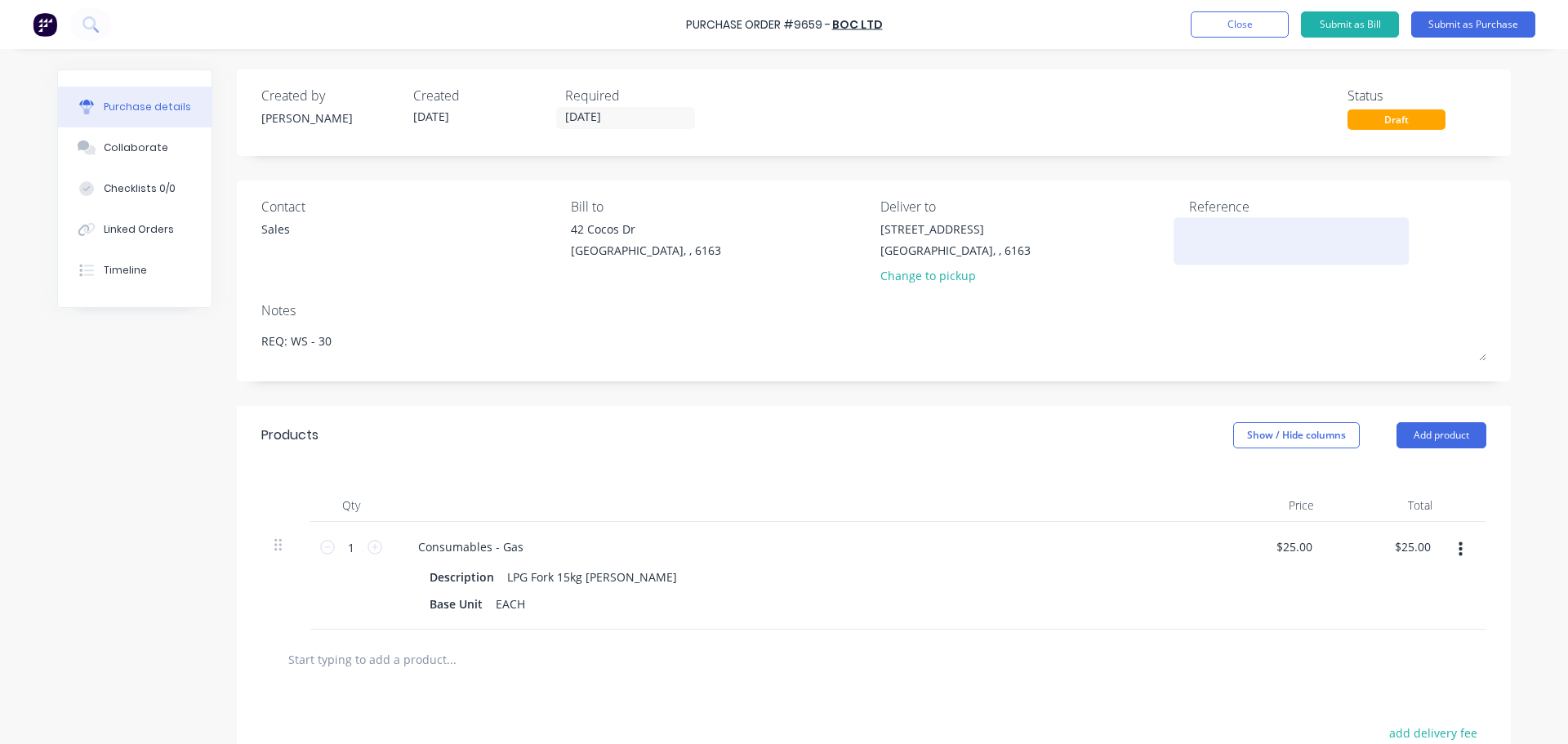
paste textarea "Purchase Order #9659 - BOC Ltd"
type textarea "Purchase Order #9659 - BOC Ltd"
type textarea "x"
type textarea "Purchase Order #9659 - BOC Ltd"
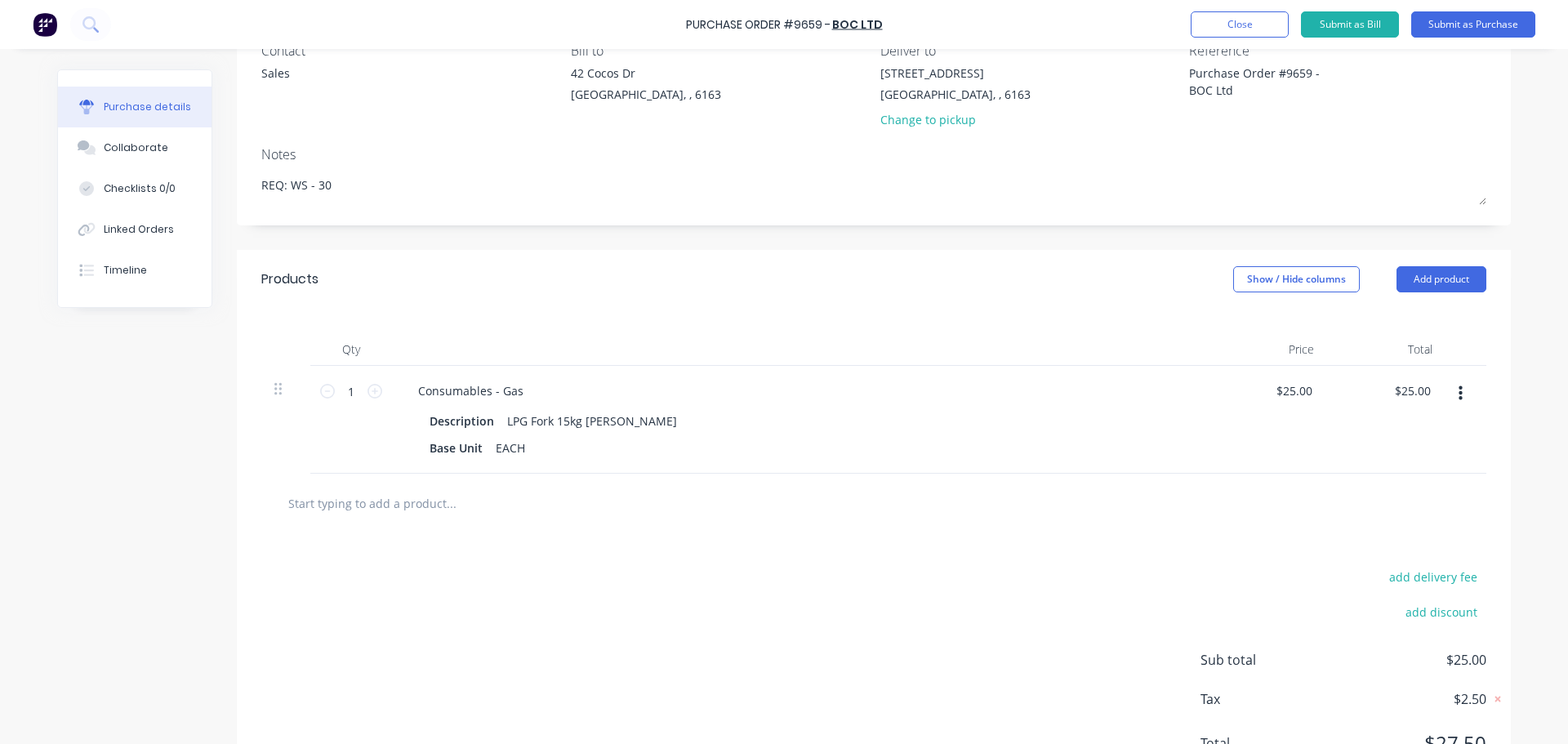
scroll to position [163, 0]
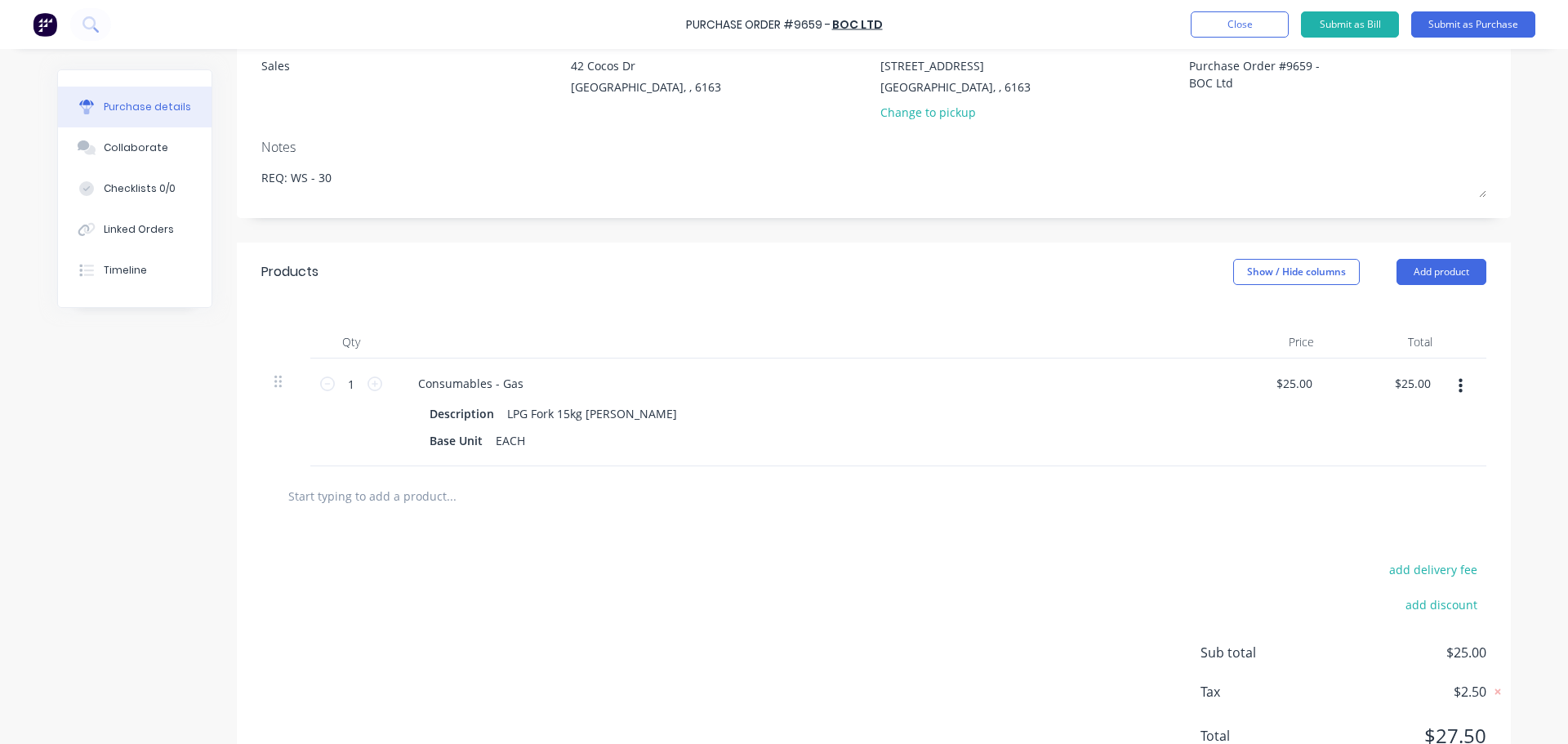
click at [383, 503] on input "text" at bounding box center [451, 495] width 327 height 33
type textarea "x"
type input "a"
type textarea "x"
type input "ar"
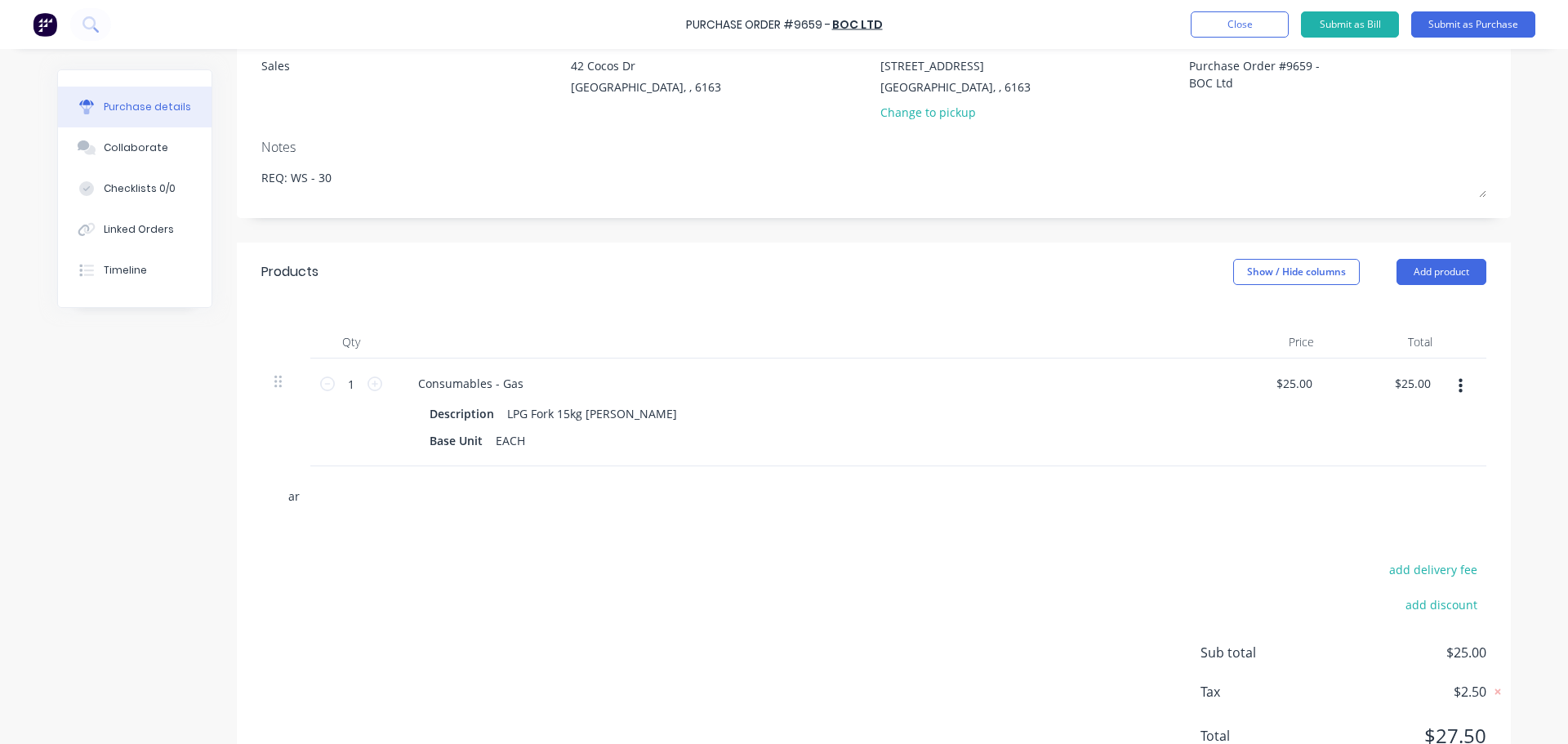
type textarea "x"
type input "arg"
type textarea "x"
type input "argo"
type textarea "x"
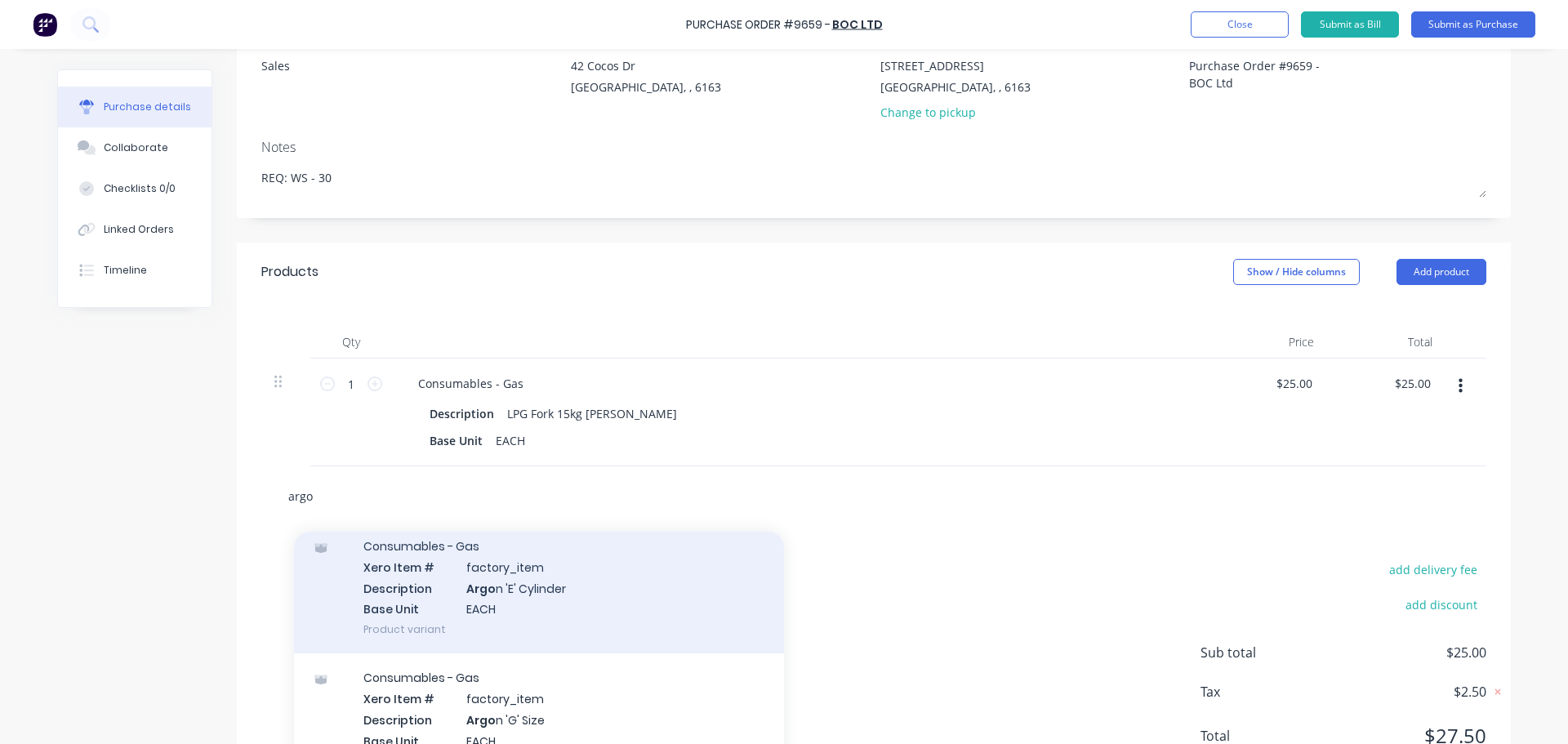
scroll to position [81, 0]
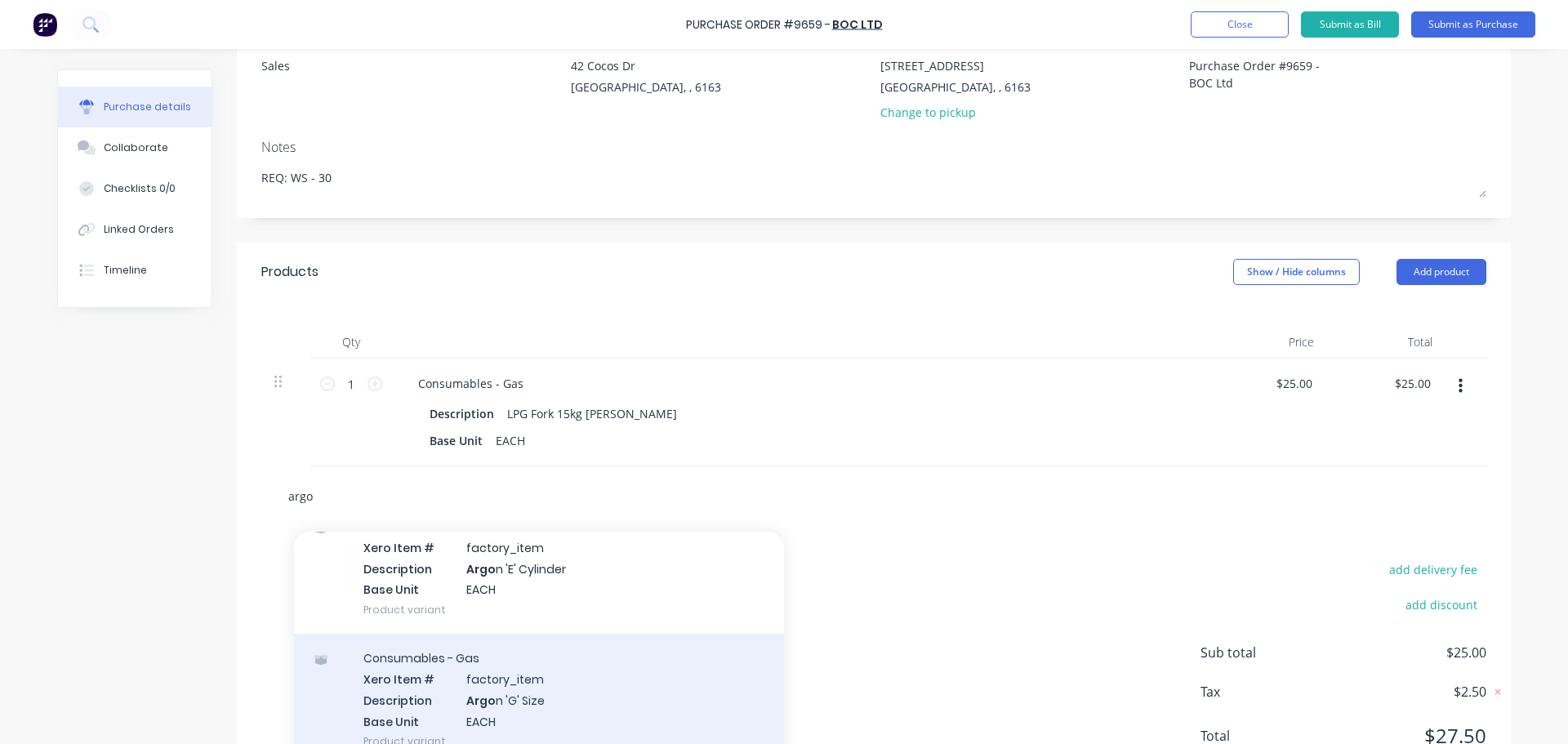
type input "argo"
click at [493, 701] on div "Consumables - Gas Xero Item # factory_item Description Argo n 'G' Size Base Uni…" at bounding box center [539, 699] width 490 height 132
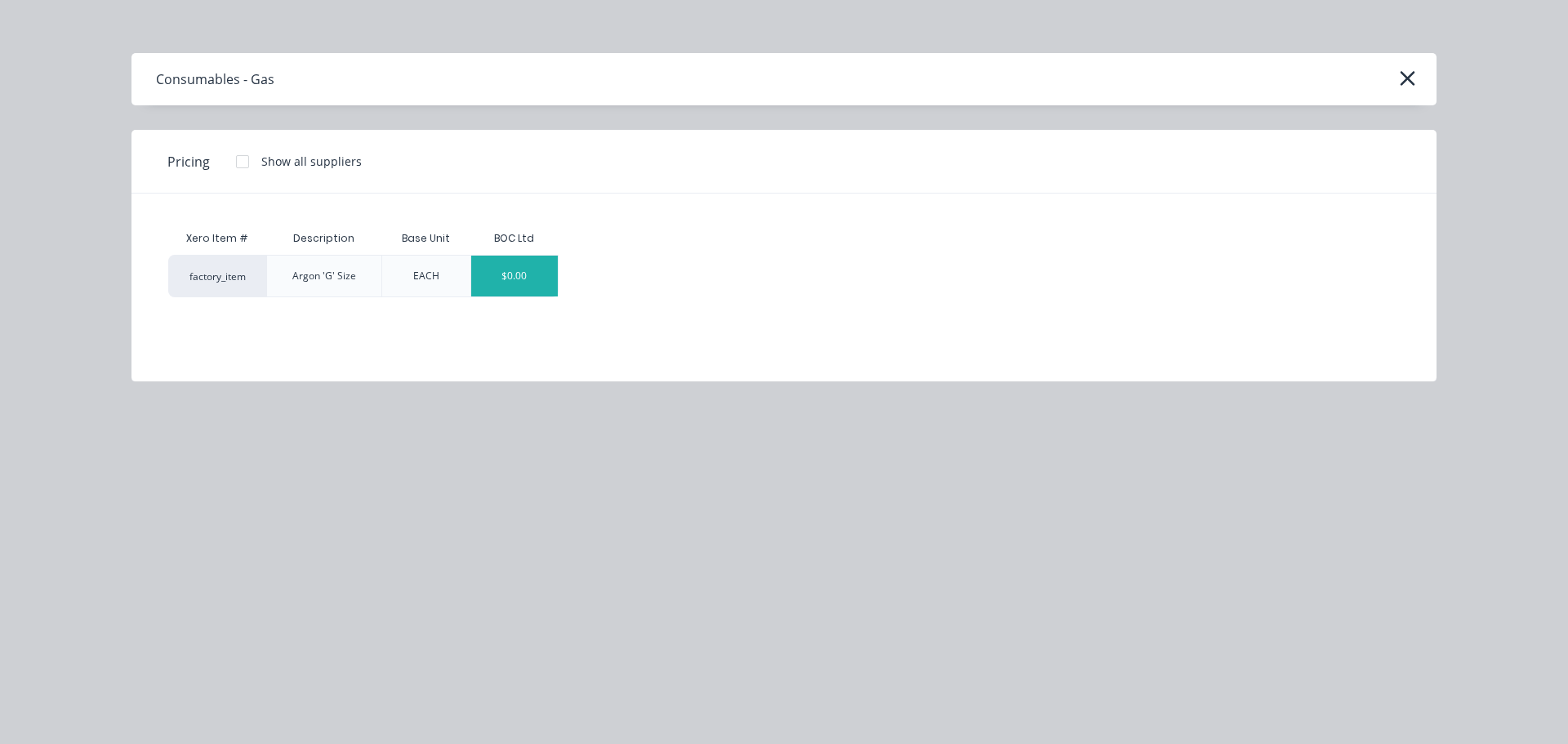
click at [511, 276] on div "$0.00" at bounding box center [514, 276] width 87 height 41
type textarea "x"
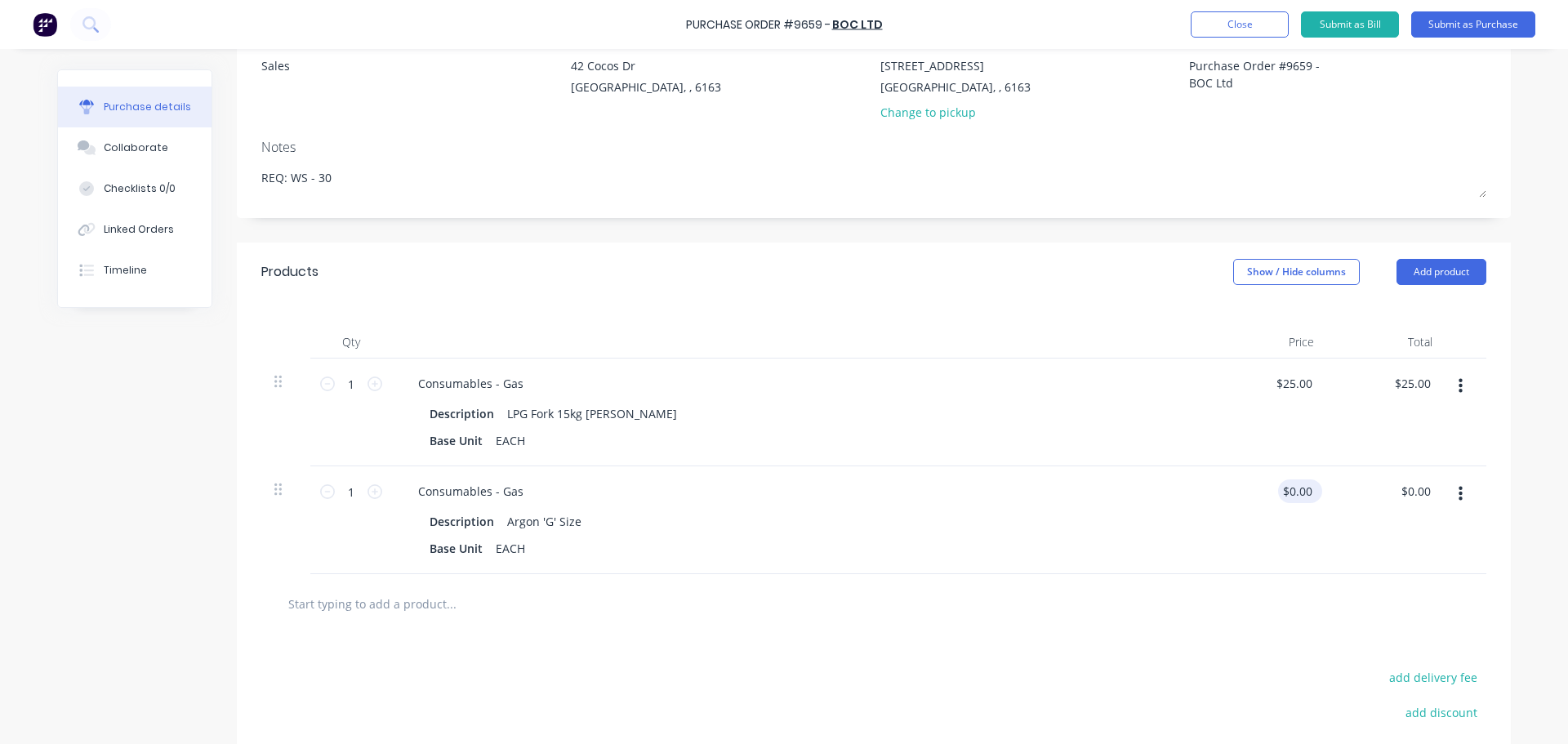
type textarea "x"
click at [1303, 494] on input "0.00" at bounding box center [1299, 491] width 31 height 23
type input "0"
type input "52.80"
type textarea "x"
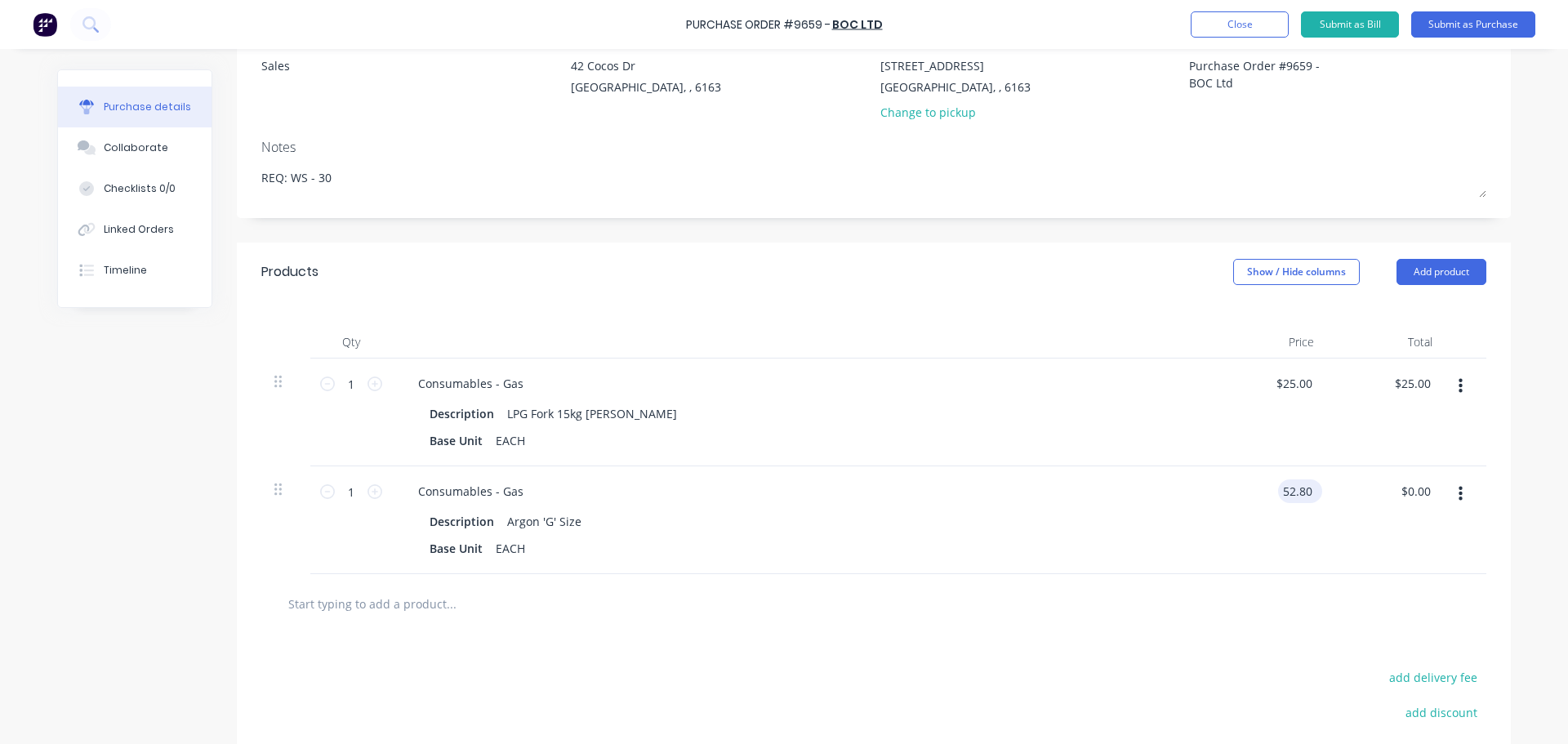
type input "$52.80"
type input "52.80"
type textarea "x"
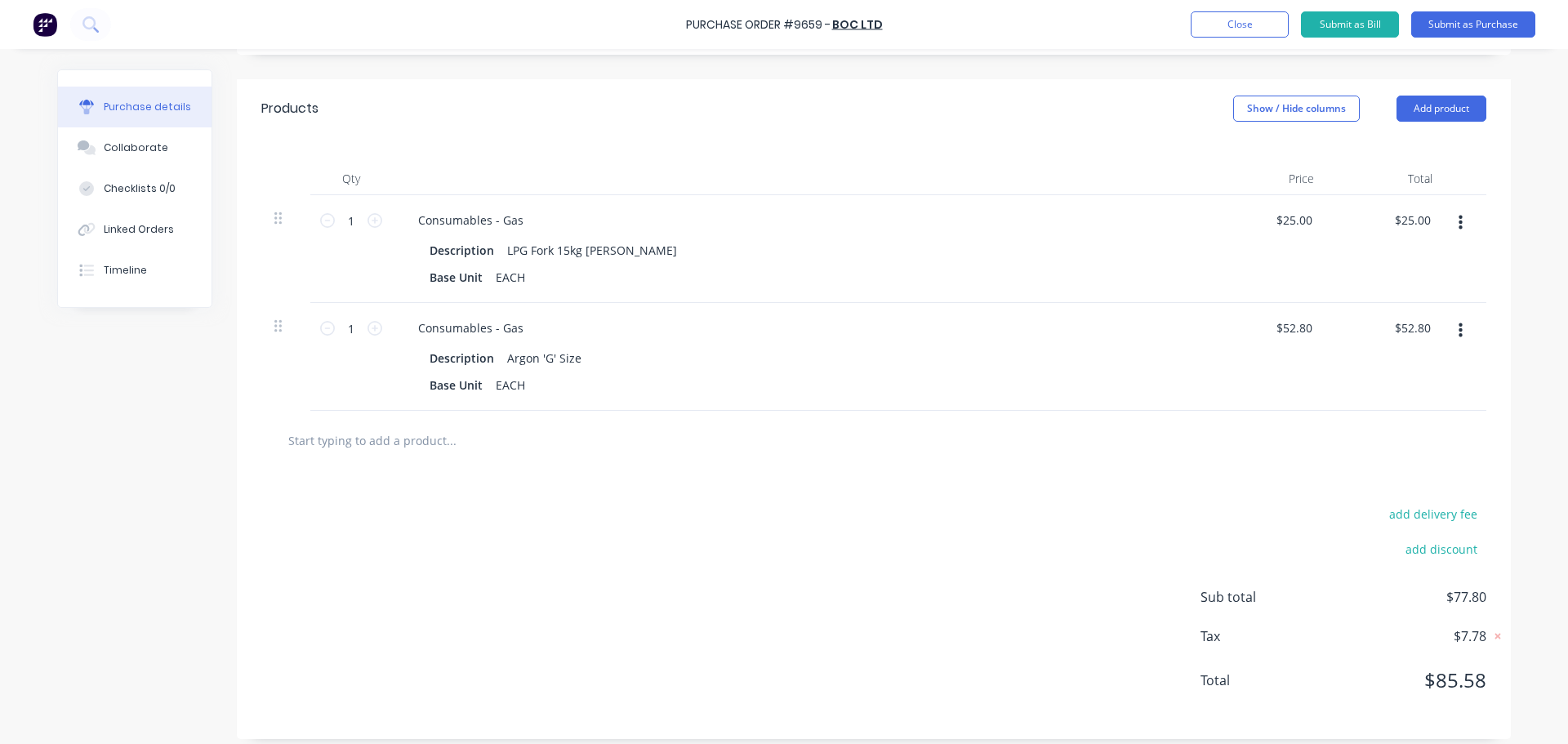
type input "52.80"
click at [420, 443] on input "text" at bounding box center [451, 440] width 327 height 33
type textarea "x"
type input "$52.80"
type textarea "x"
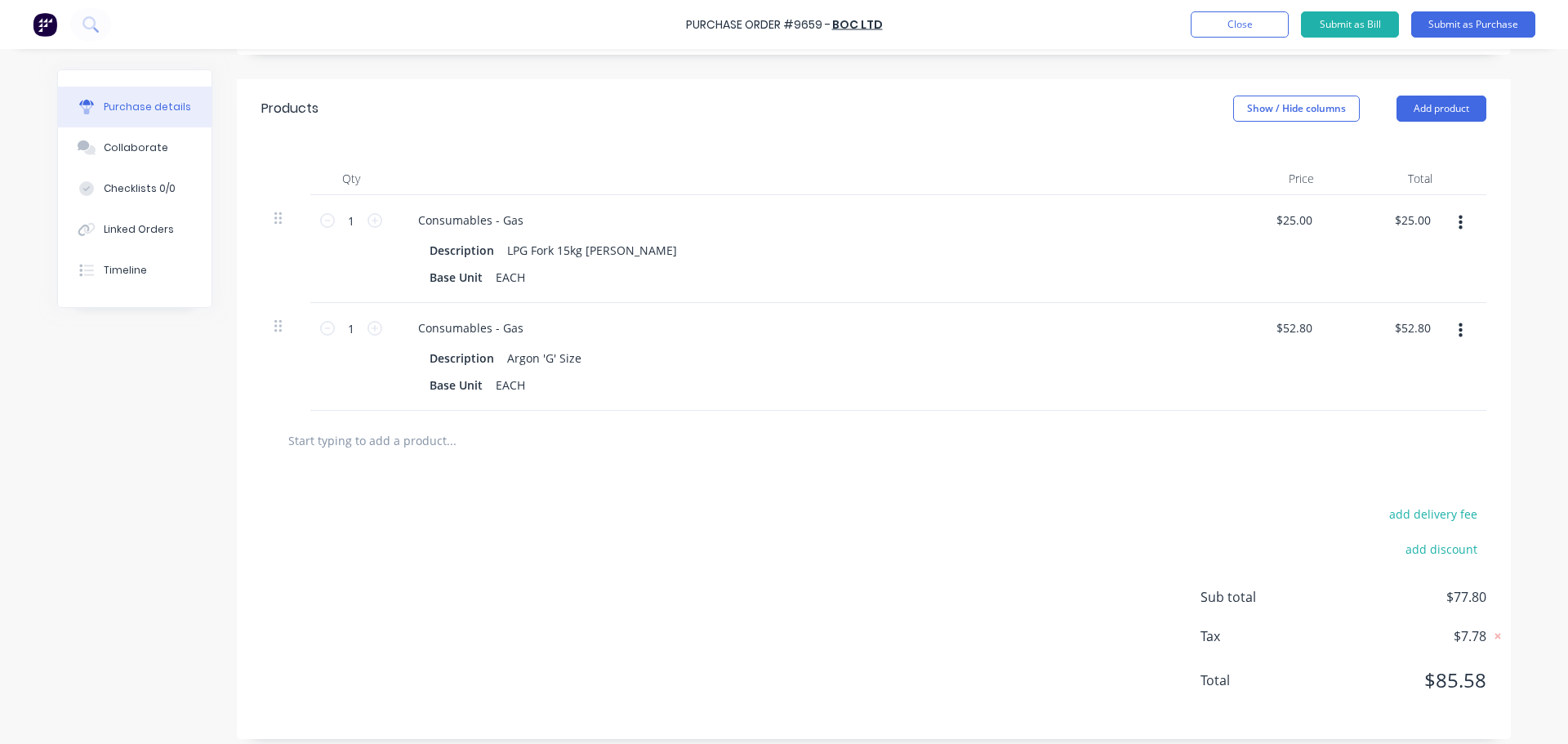
type input "a"
type textarea "x"
type input "ar"
type textarea "x"
type input "arg"
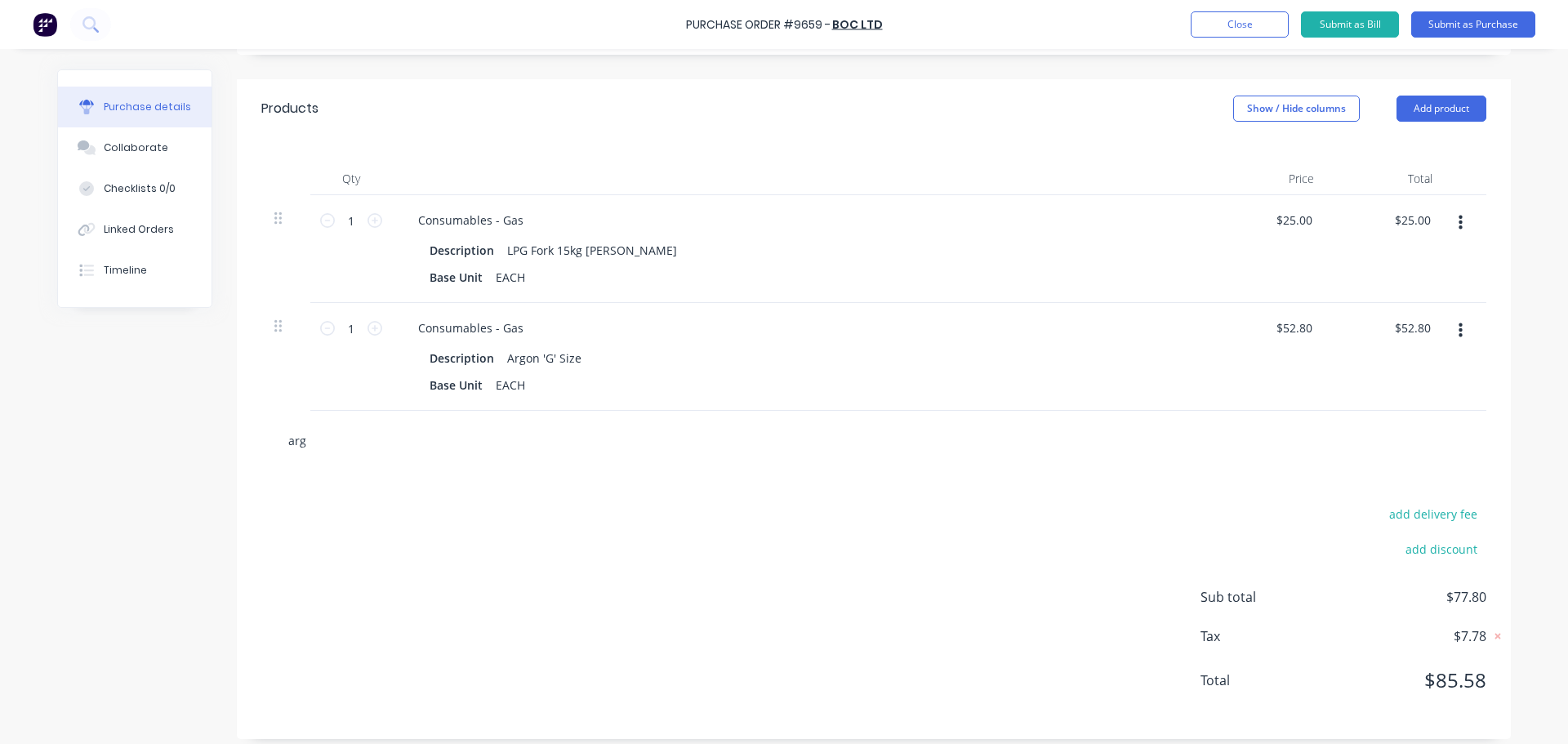
type textarea "x"
type input "argo"
type textarea "x"
type input "argos"
type textarea "x"
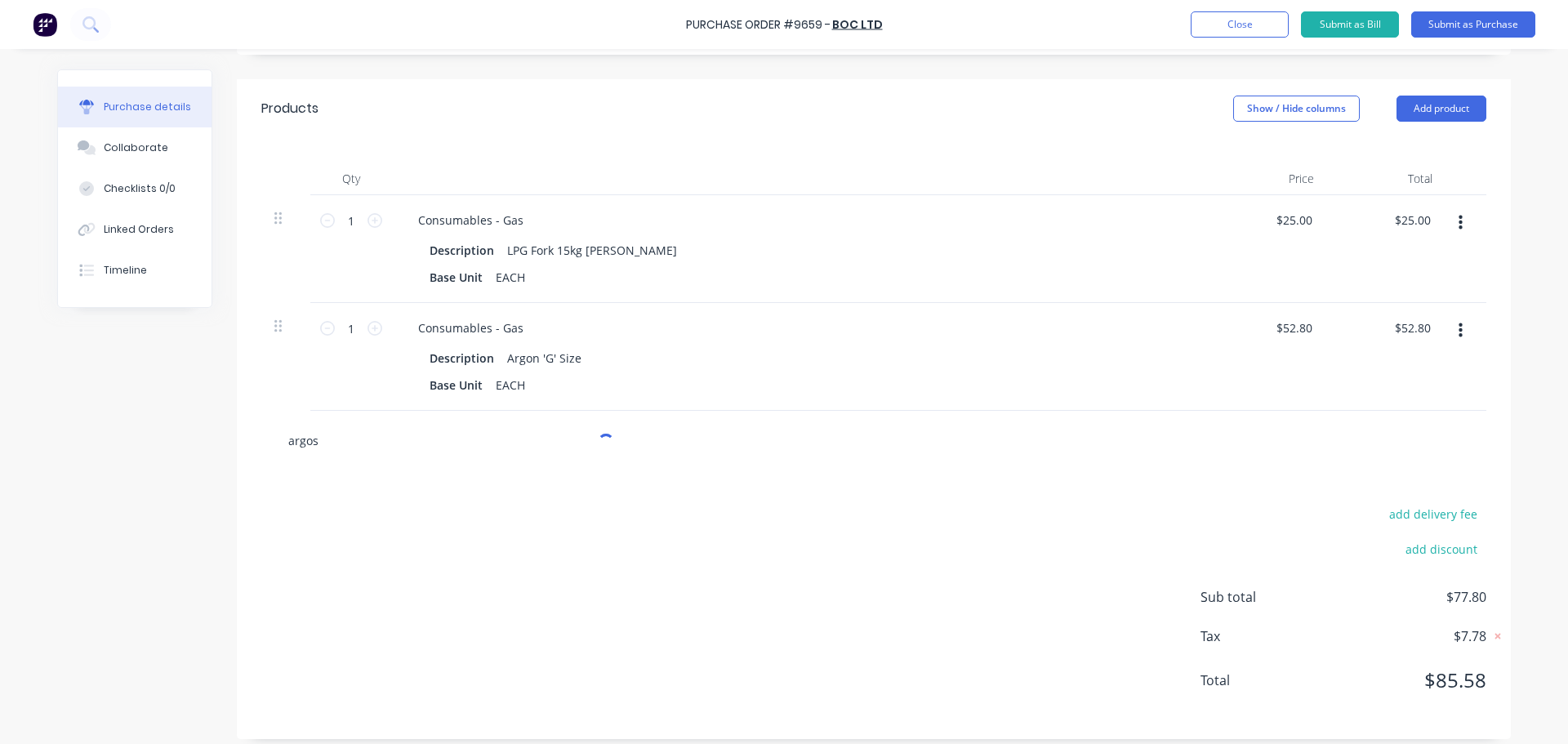
type input "argosh"
type textarea "x"
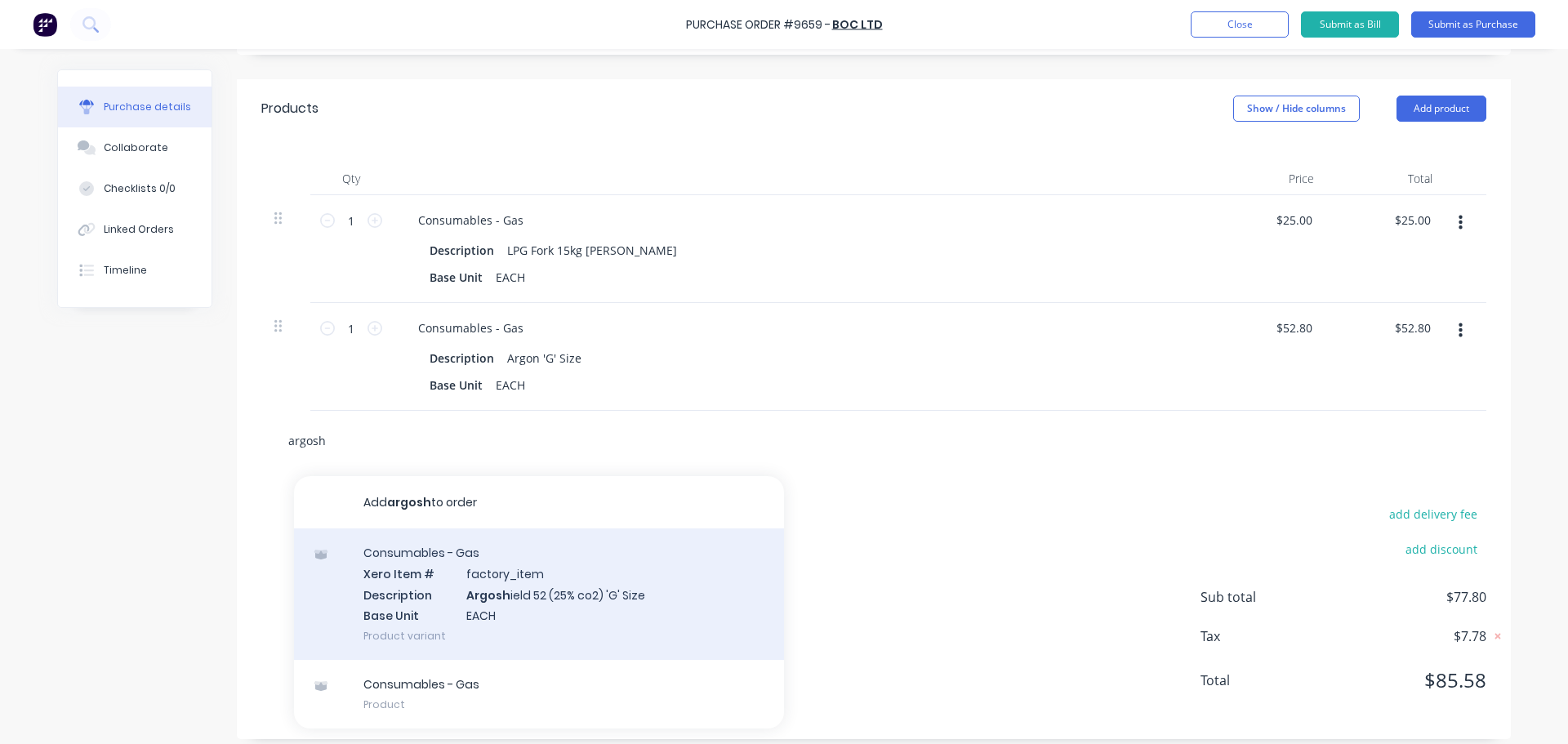
type input "argosh"
click at [545, 590] on div "Consumables - Gas Xero Item # factory_item Description Argosh ield 52 (25% co2)…" at bounding box center [539, 594] width 490 height 132
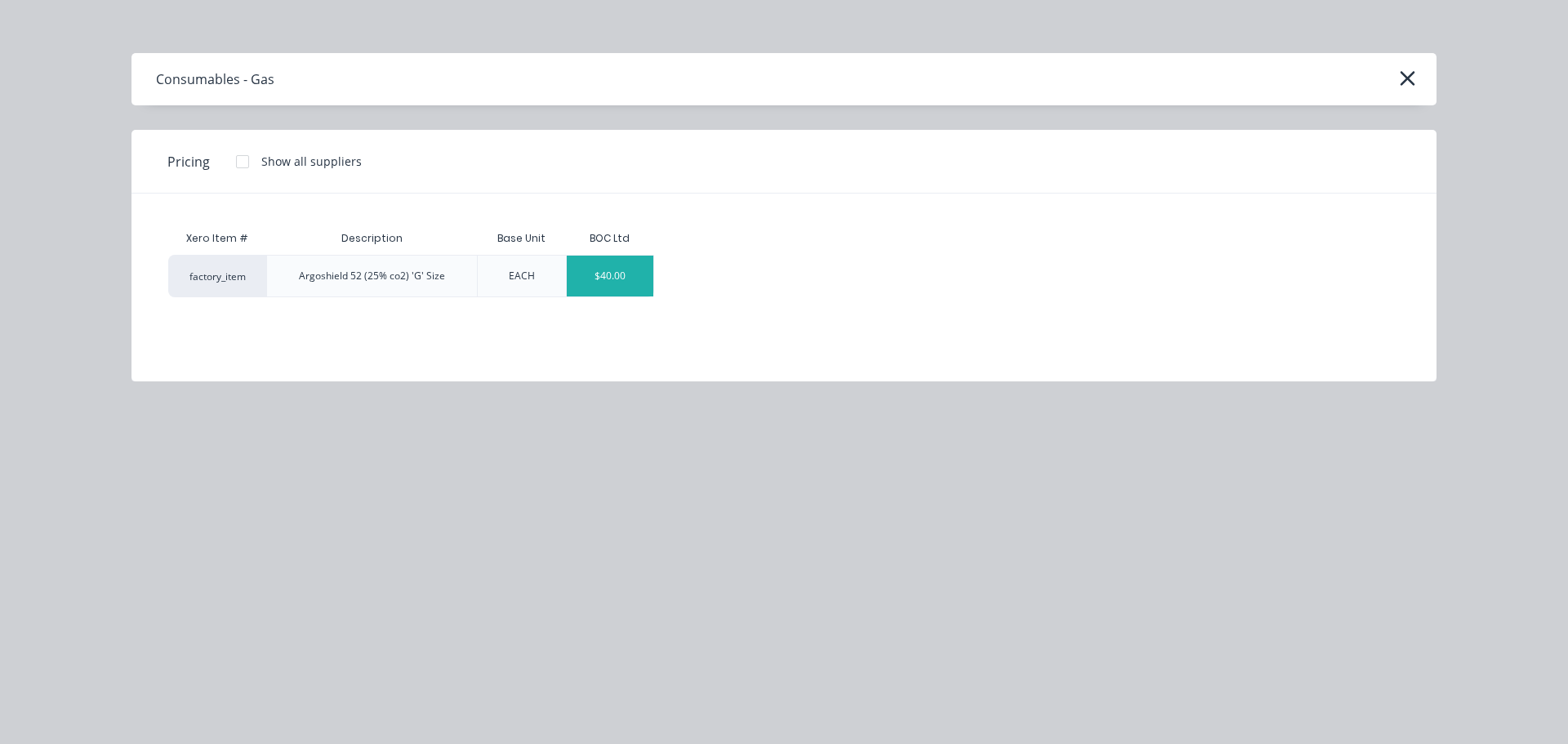
click at [593, 277] on div "$40.00" at bounding box center [611, 276] width 87 height 41
type textarea "x"
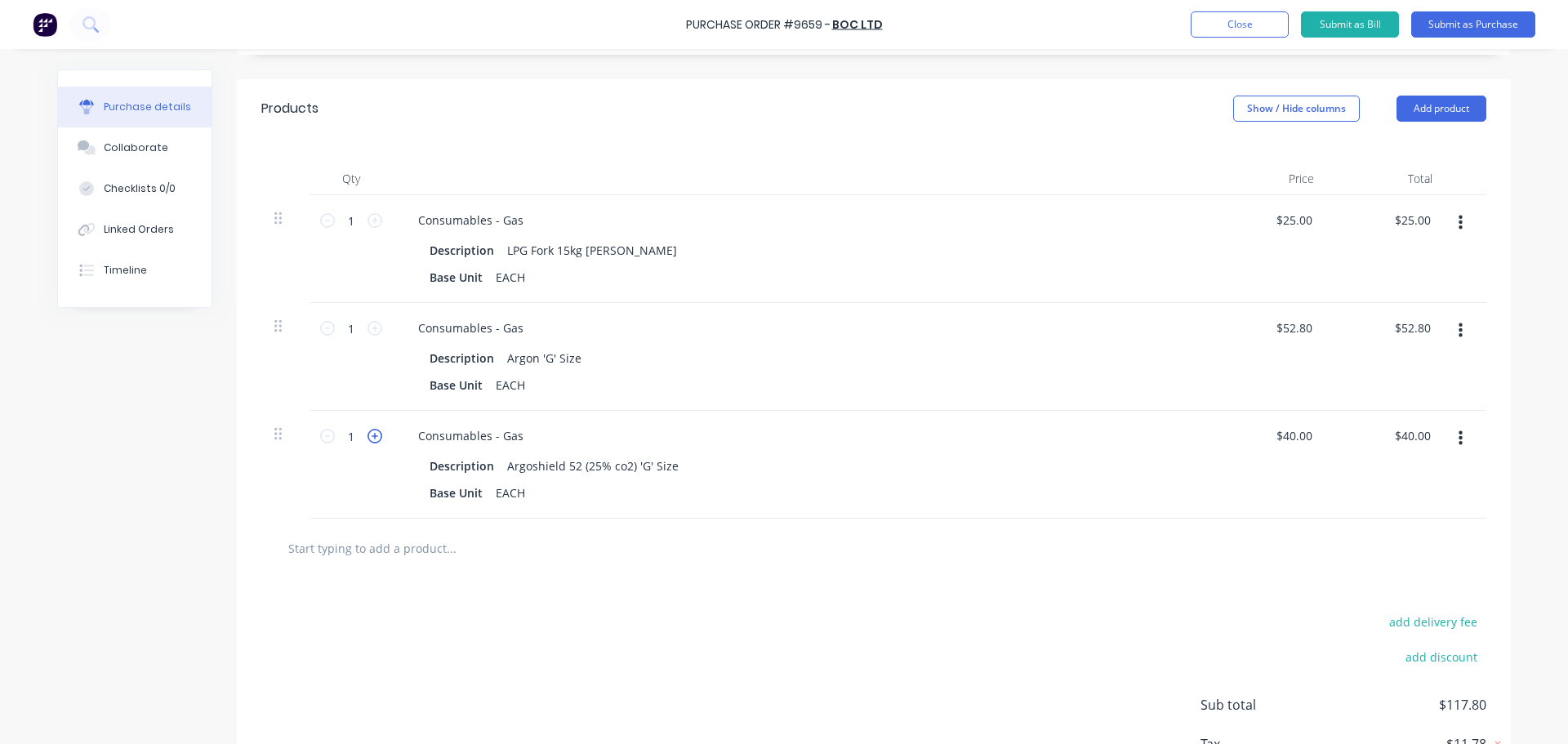
click at [369, 435] on icon at bounding box center [375, 437] width 15 height 15
type textarea "x"
type input "2"
type input "$80.00"
click at [369, 434] on icon at bounding box center [375, 437] width 15 height 15
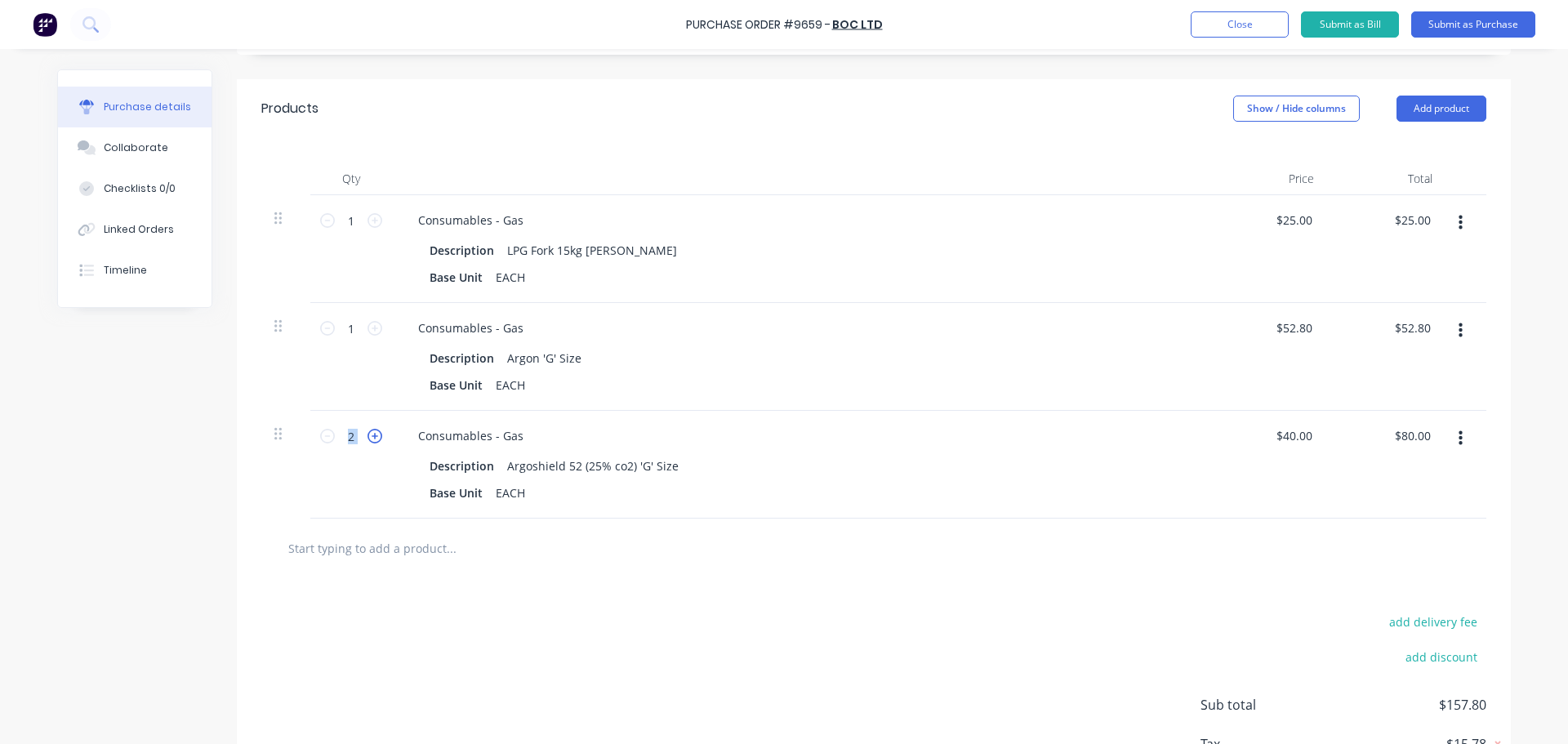
type textarea "x"
type input "3"
type input "$120.00"
click at [369, 434] on icon at bounding box center [375, 437] width 15 height 15
type textarea "x"
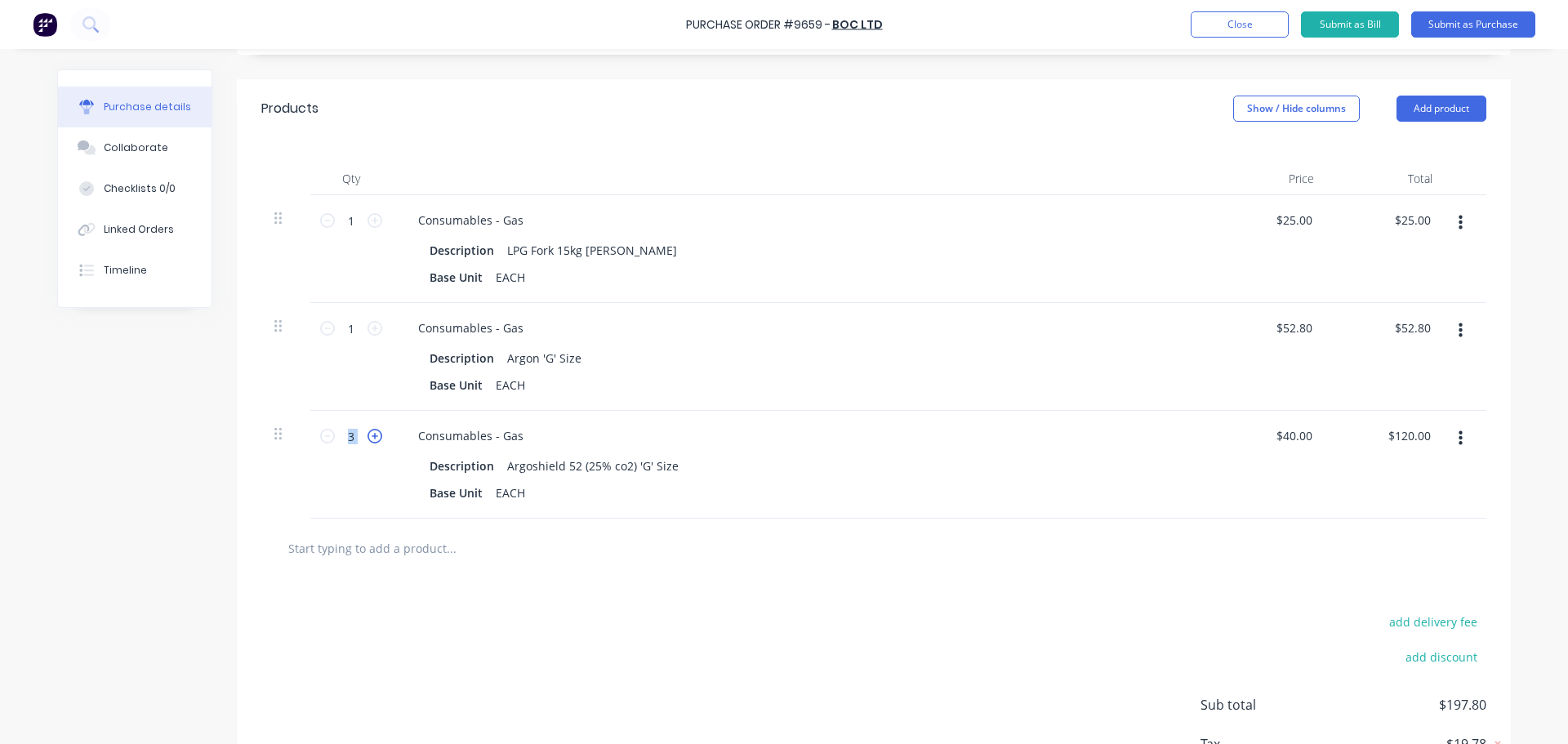
type input "4"
type input "$160.00"
click at [369, 434] on icon at bounding box center [375, 437] width 15 height 15
type textarea "x"
type input "5"
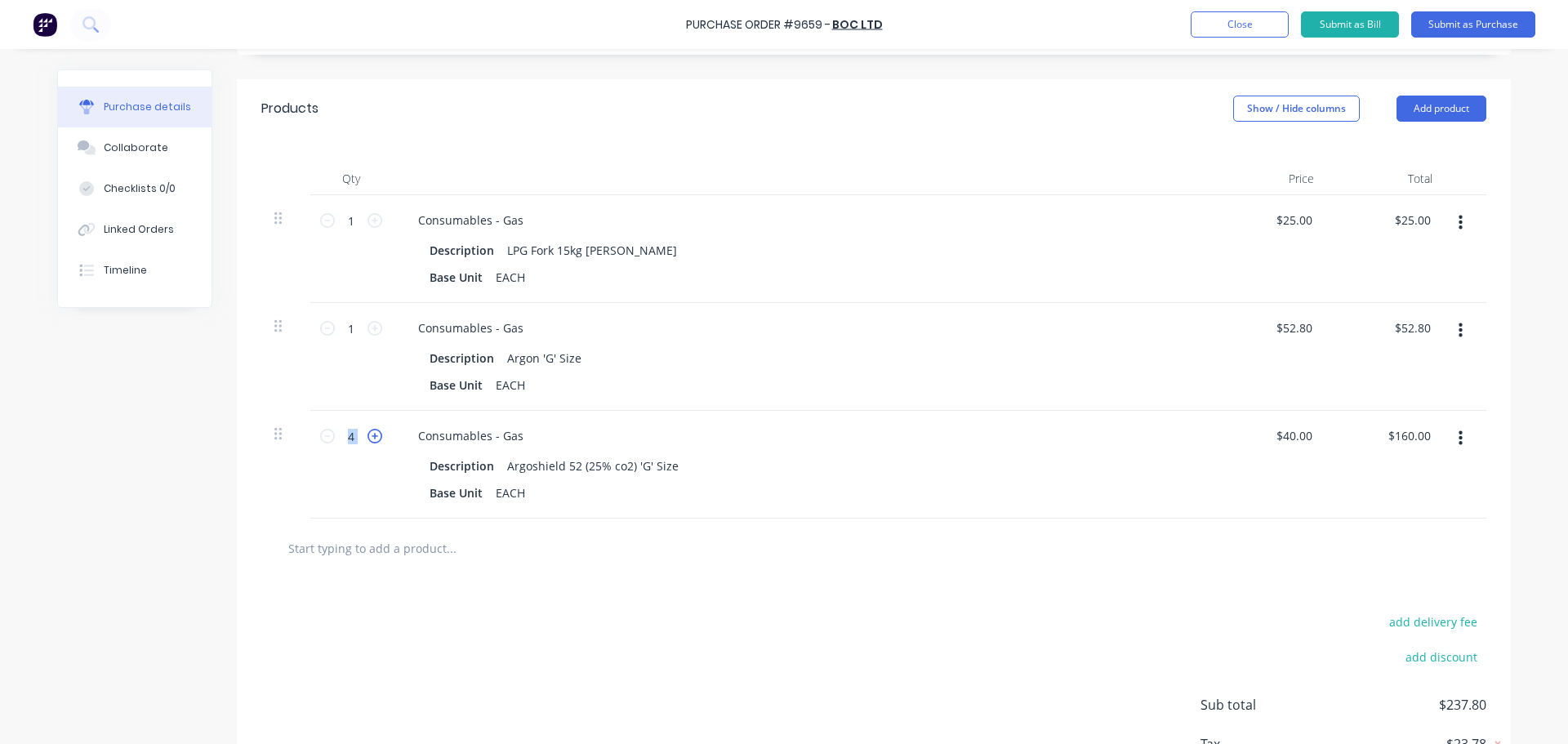
type input "$200.00"
click at [369, 434] on icon at bounding box center [375, 437] width 15 height 15
type textarea "x"
type input "6"
type input "$240.00"
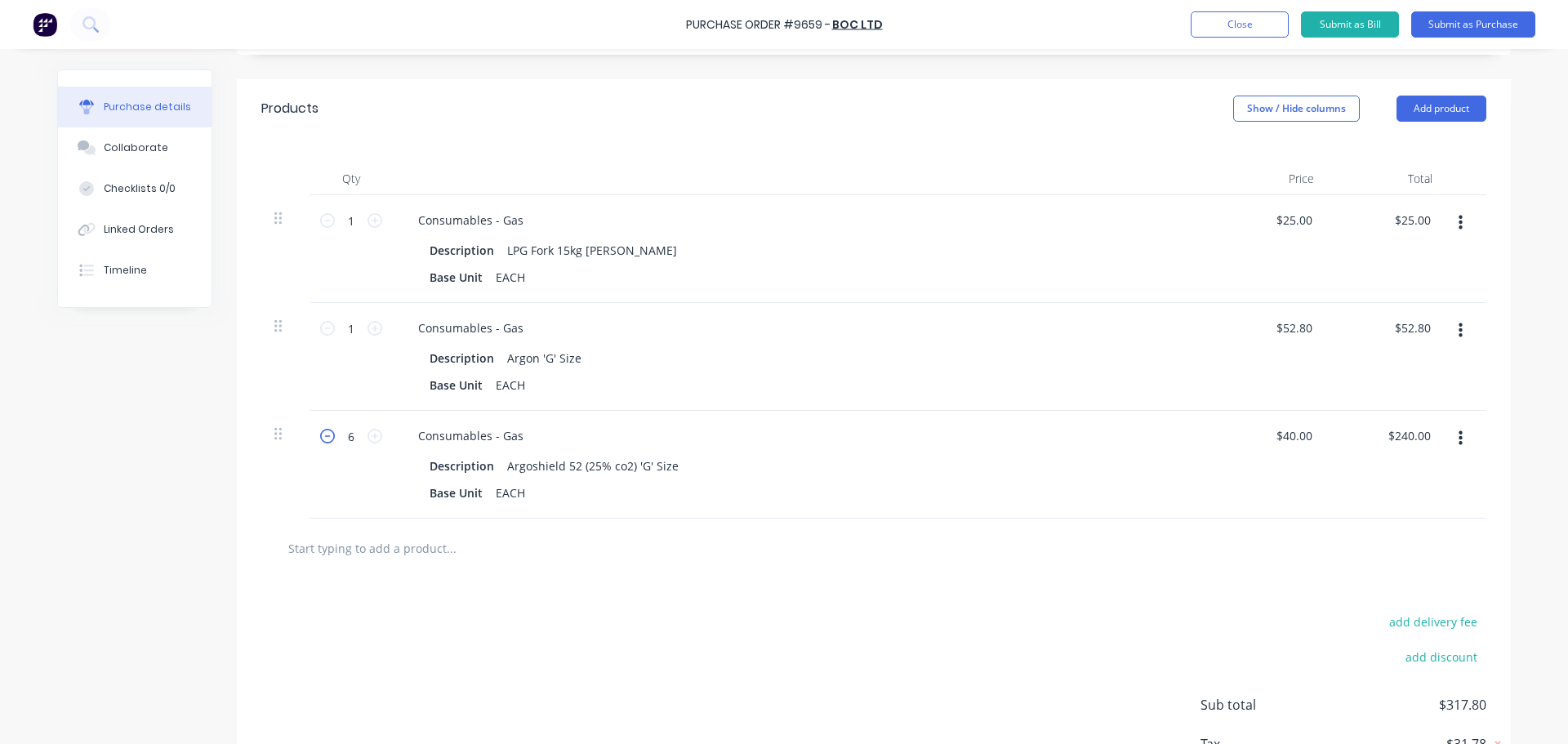
click at [322, 437] on icon at bounding box center [328, 437] width 15 height 15
type textarea "x"
type input "5"
type input "$200.00"
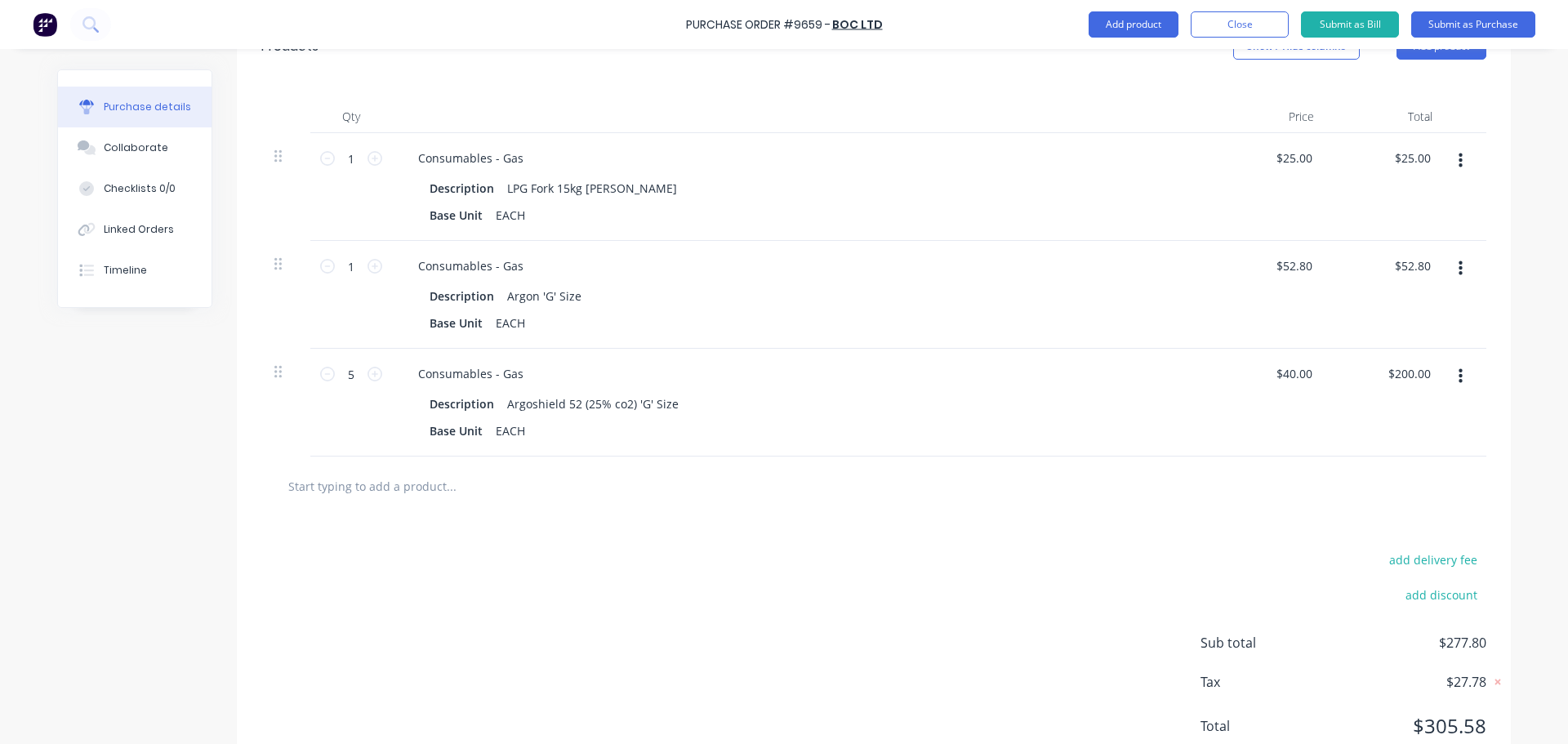
scroll to position [408, 0]
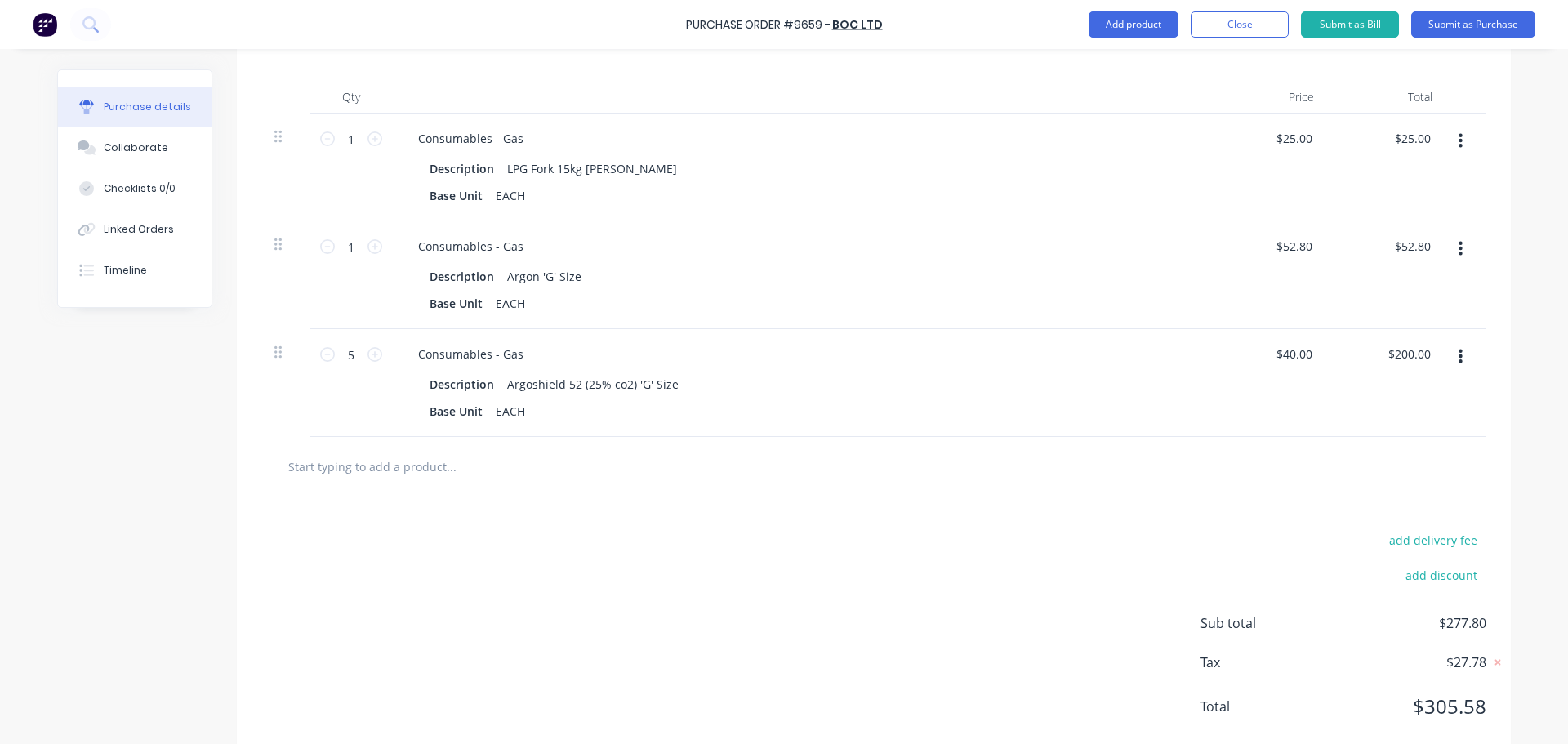
click at [370, 464] on input "text" at bounding box center [451, 466] width 327 height 33
type textarea "x"
type input "4"
type textarea "x"
type input "45"
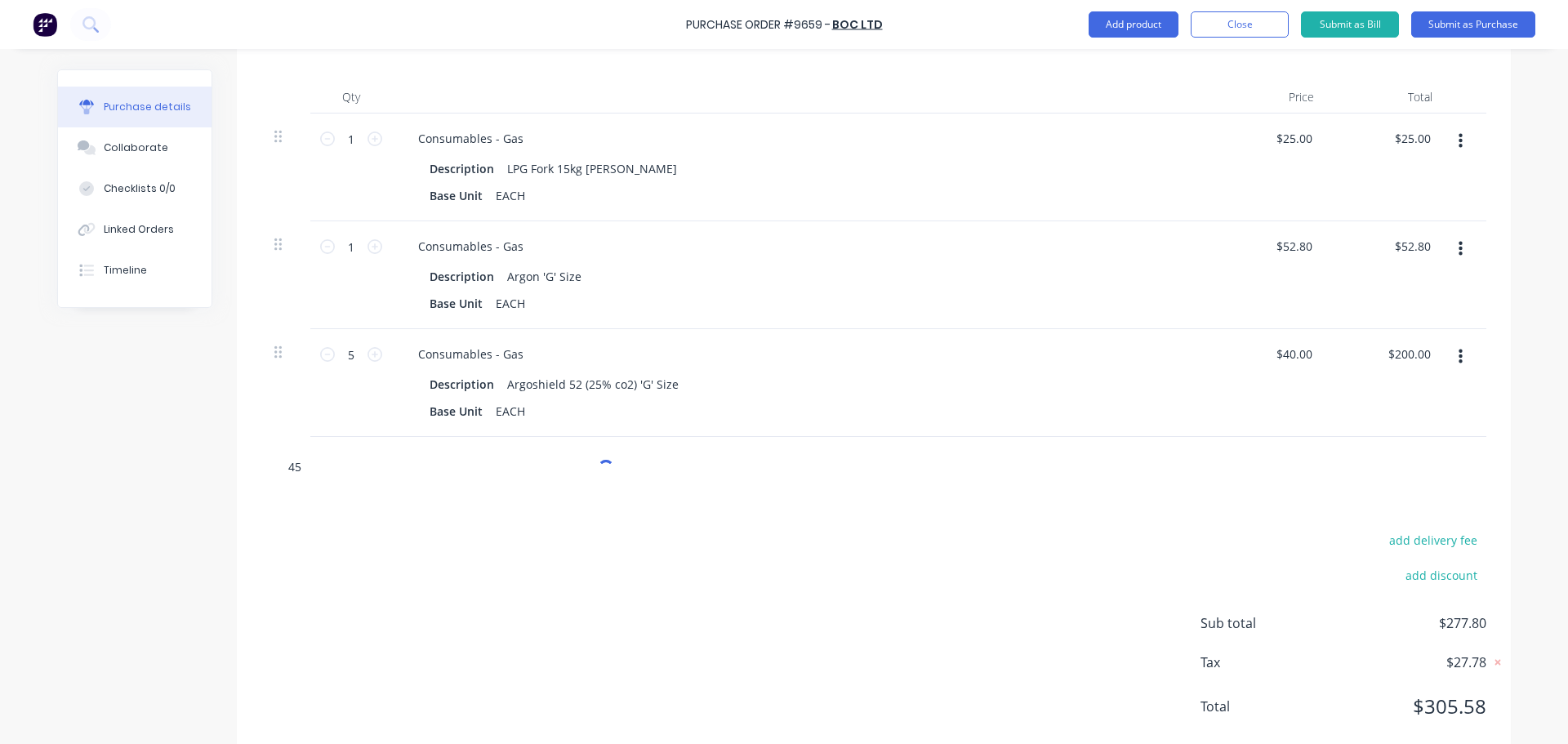
type textarea "x"
type input "45k"
type textarea "x"
type input "45kg"
type textarea "x"
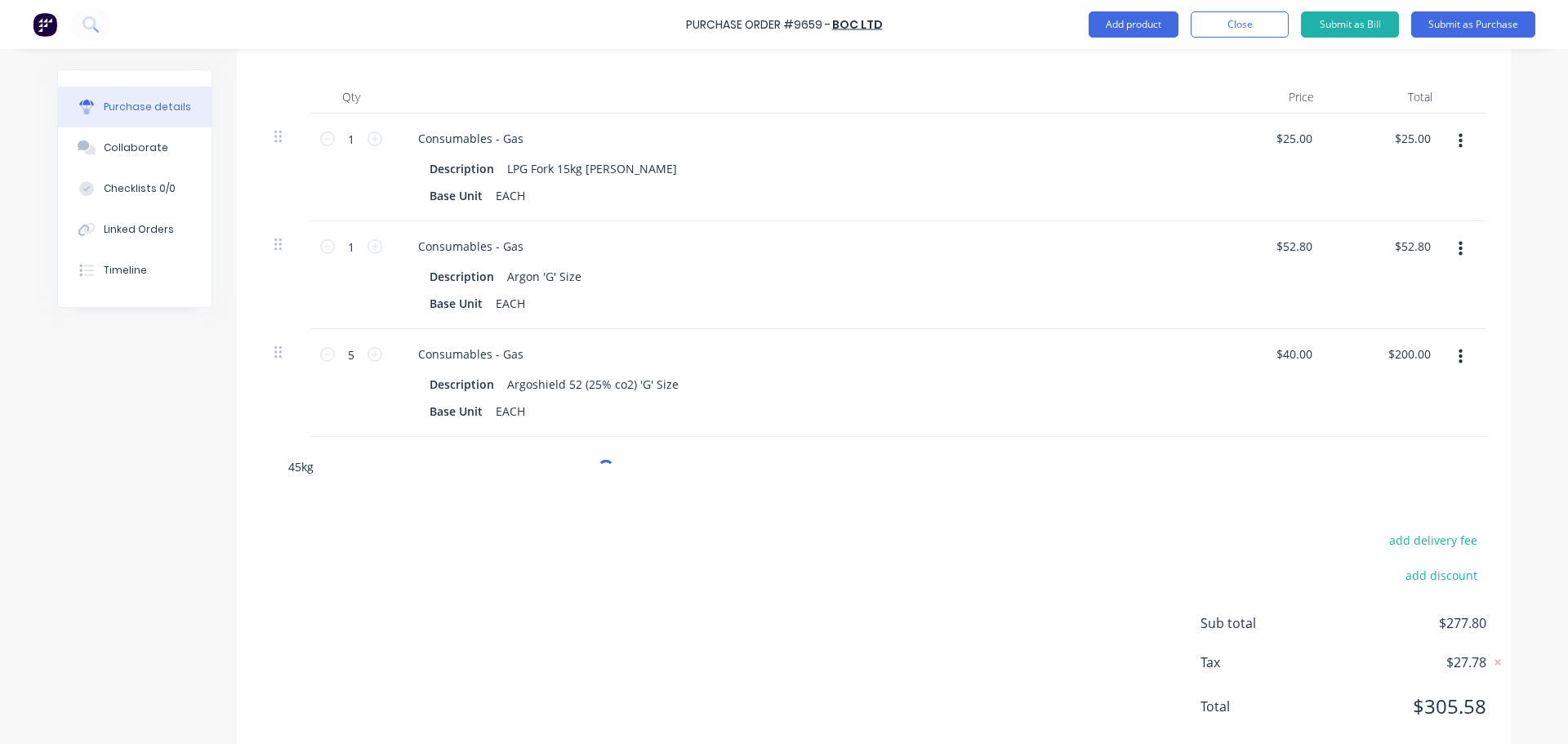
type input "45kg"
type textarea "x"
type input "45kg l"
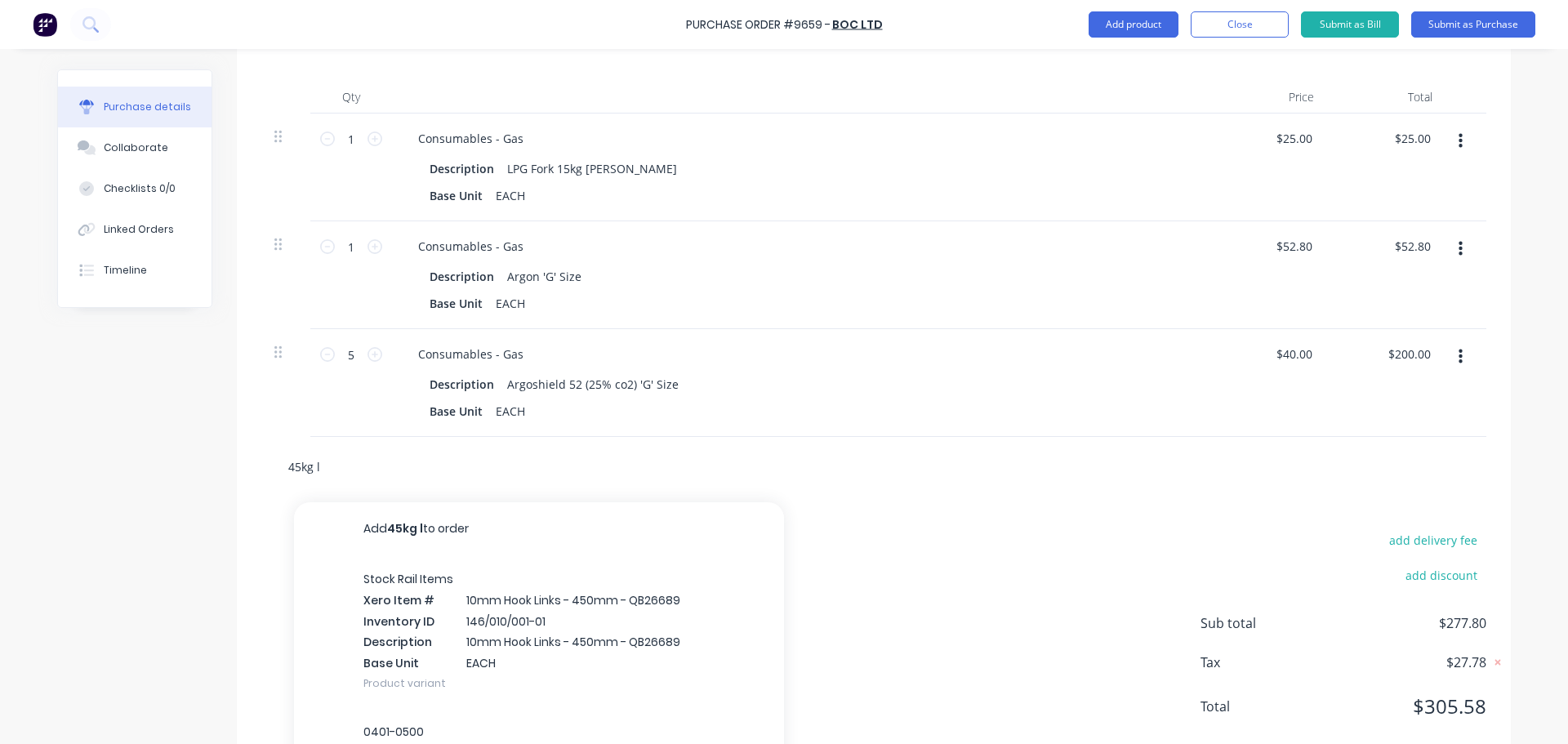
type textarea "x"
type input "45kg lp"
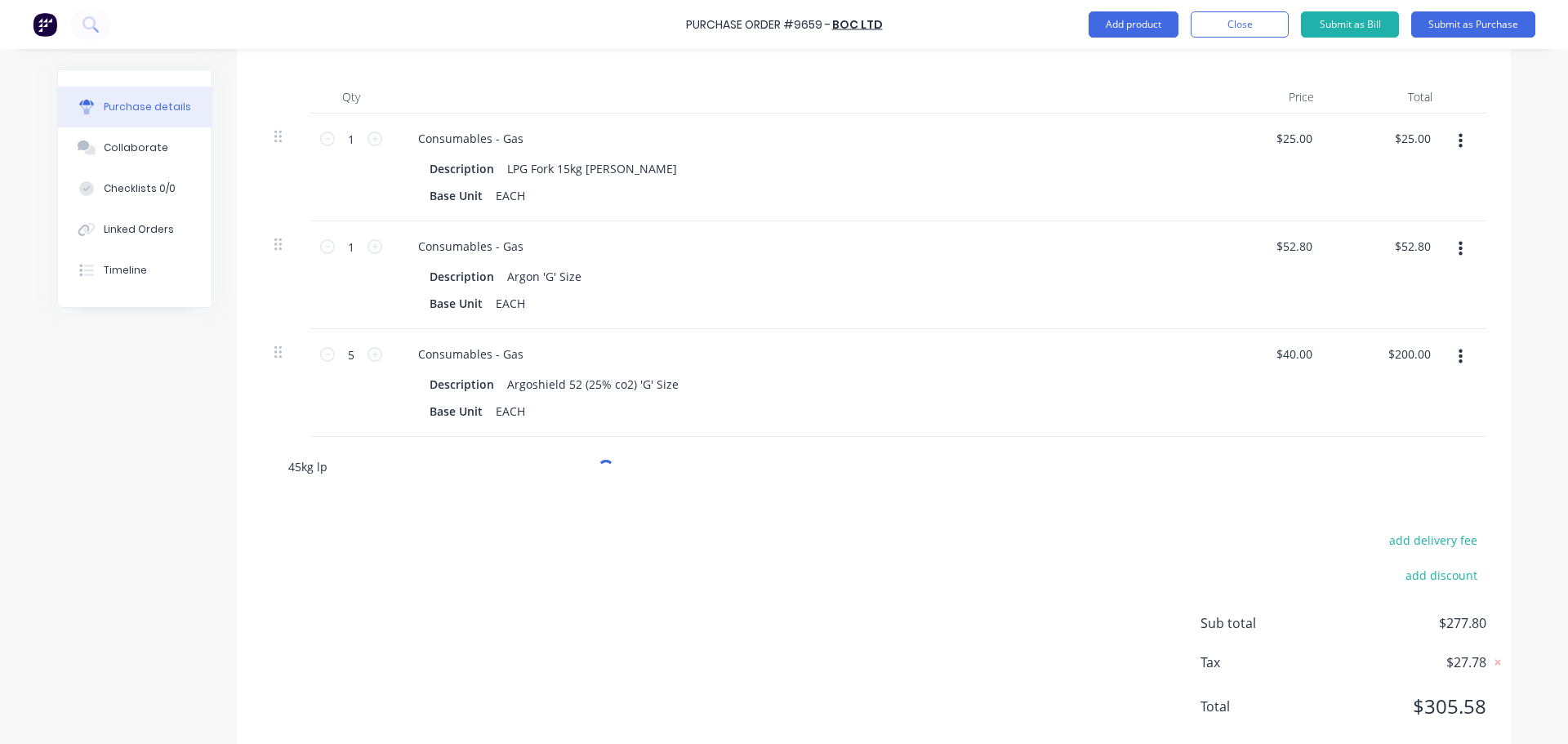
type textarea "x"
type input "45kg lpg"
type textarea "x"
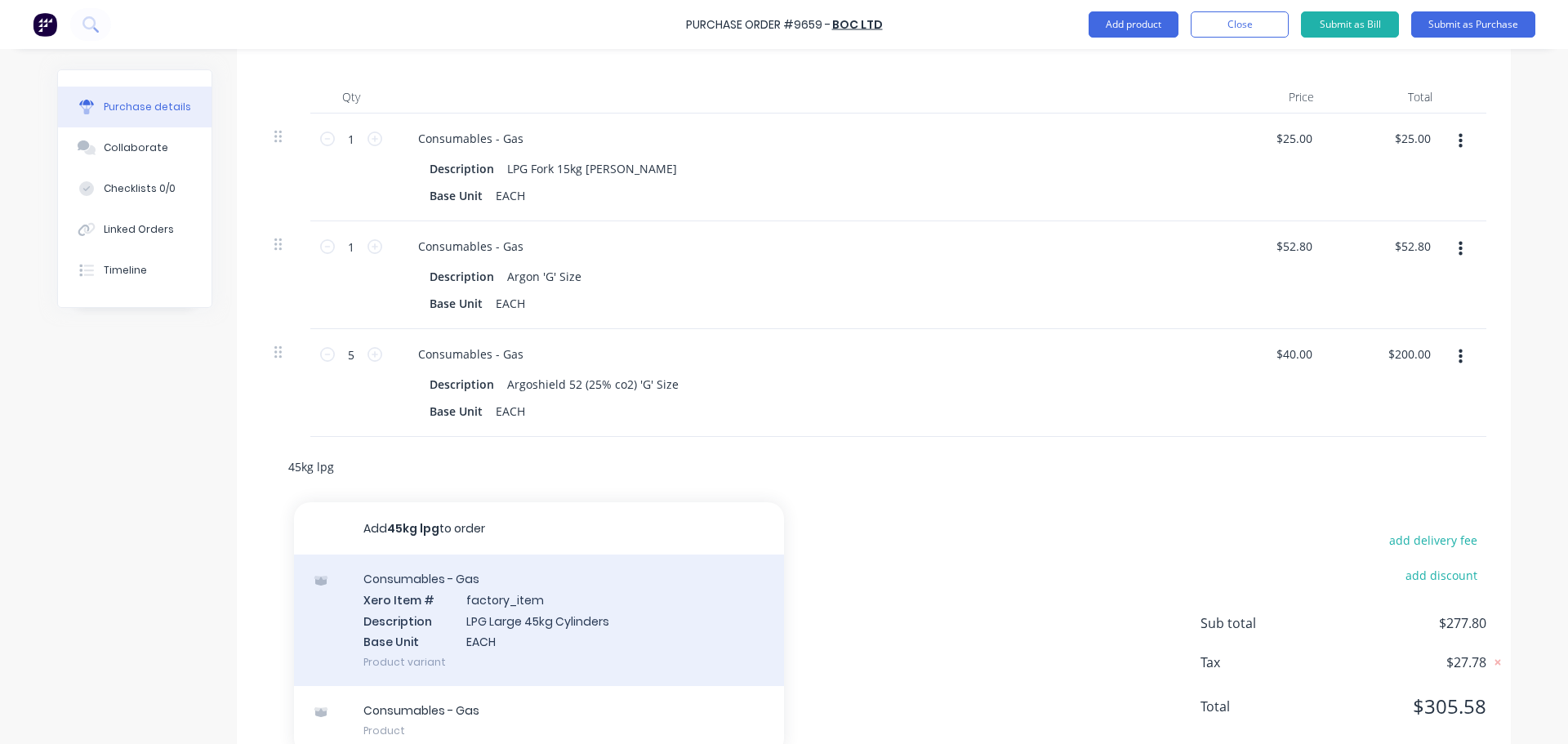
type input "45kg lpg"
click at [508, 621] on div "Consumables - Gas Xero Item # factory_item Description LPG Large 45kg Cylinders…" at bounding box center [539, 620] width 490 height 132
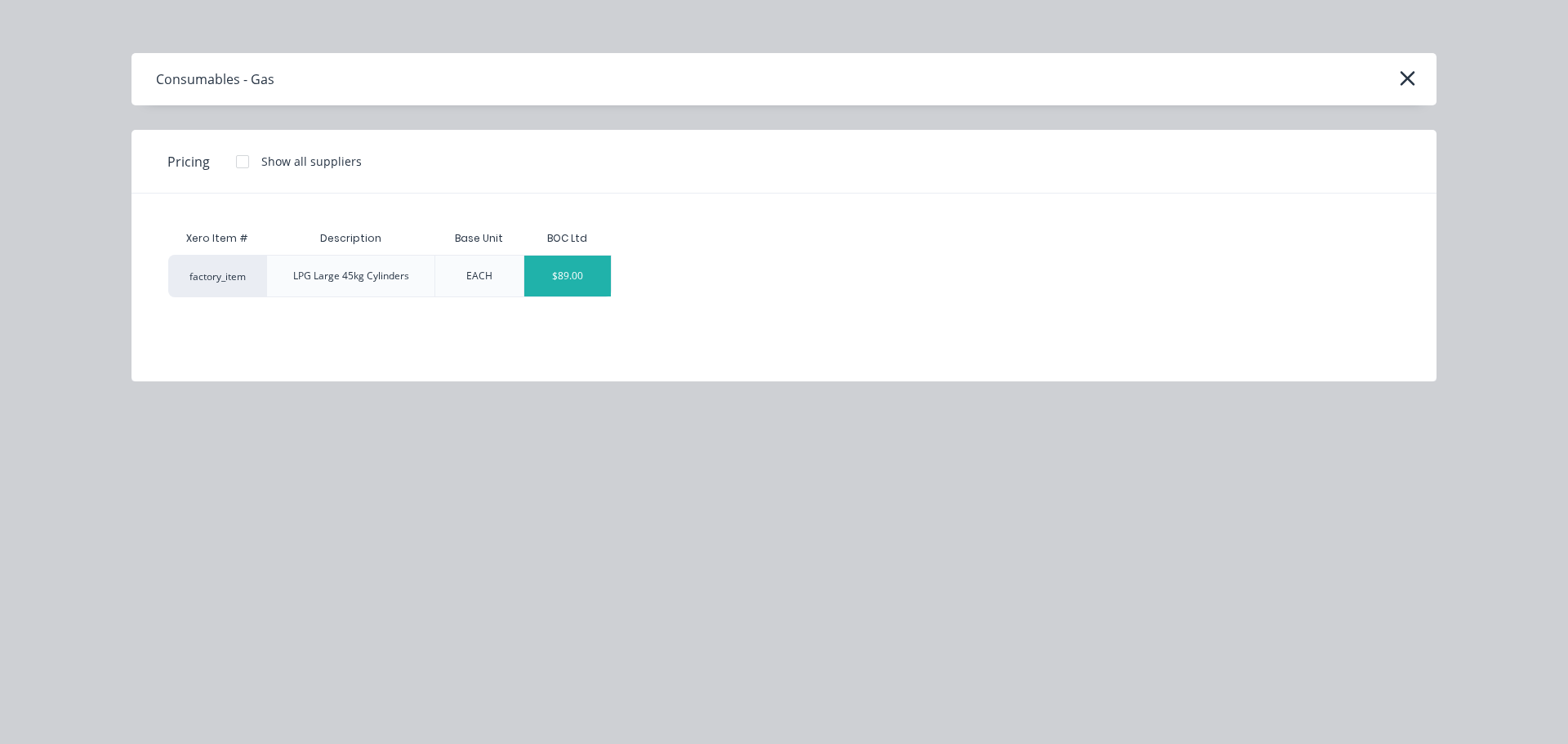
click at [576, 276] on div "$89.00" at bounding box center [568, 276] width 87 height 41
type textarea "x"
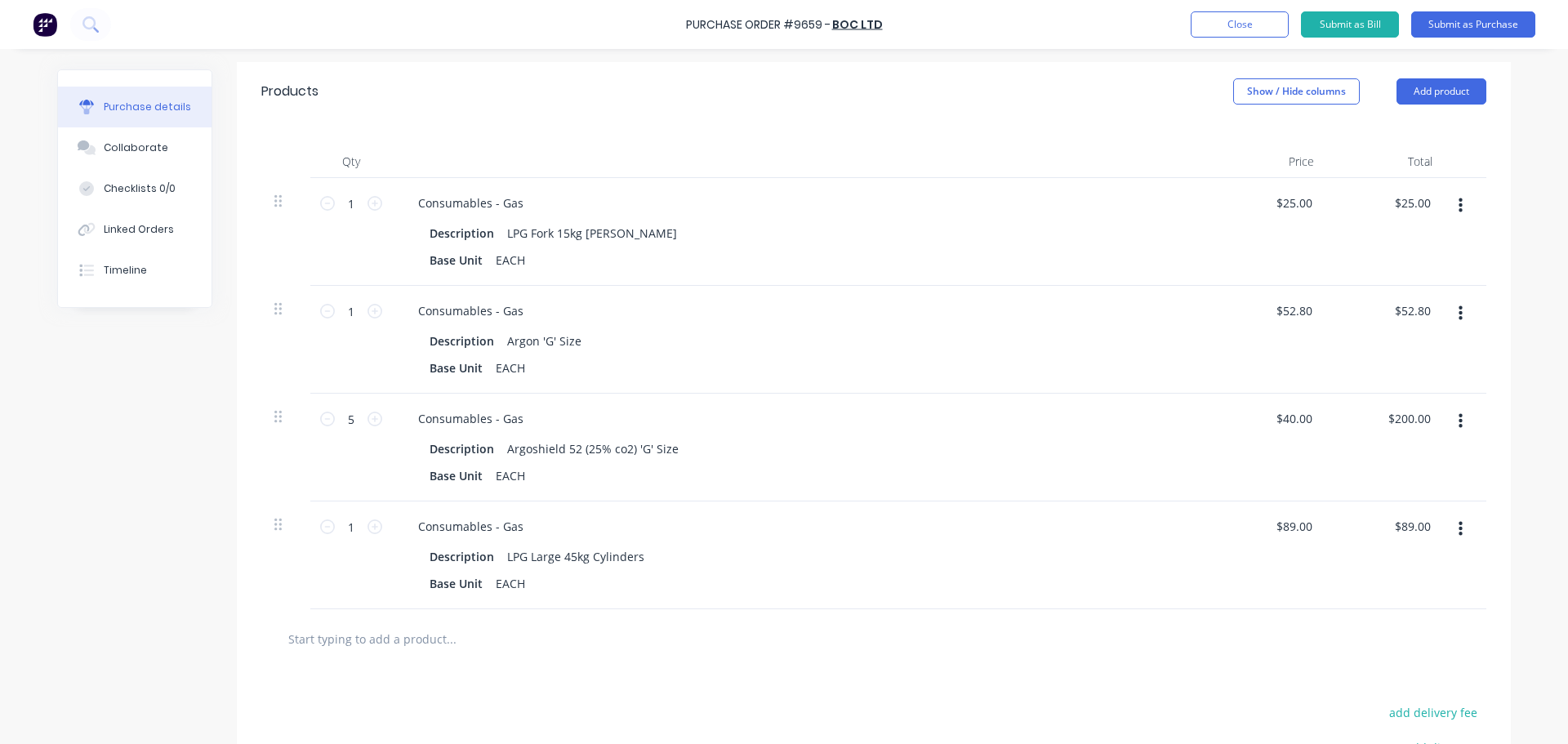
scroll to position [327, 0]
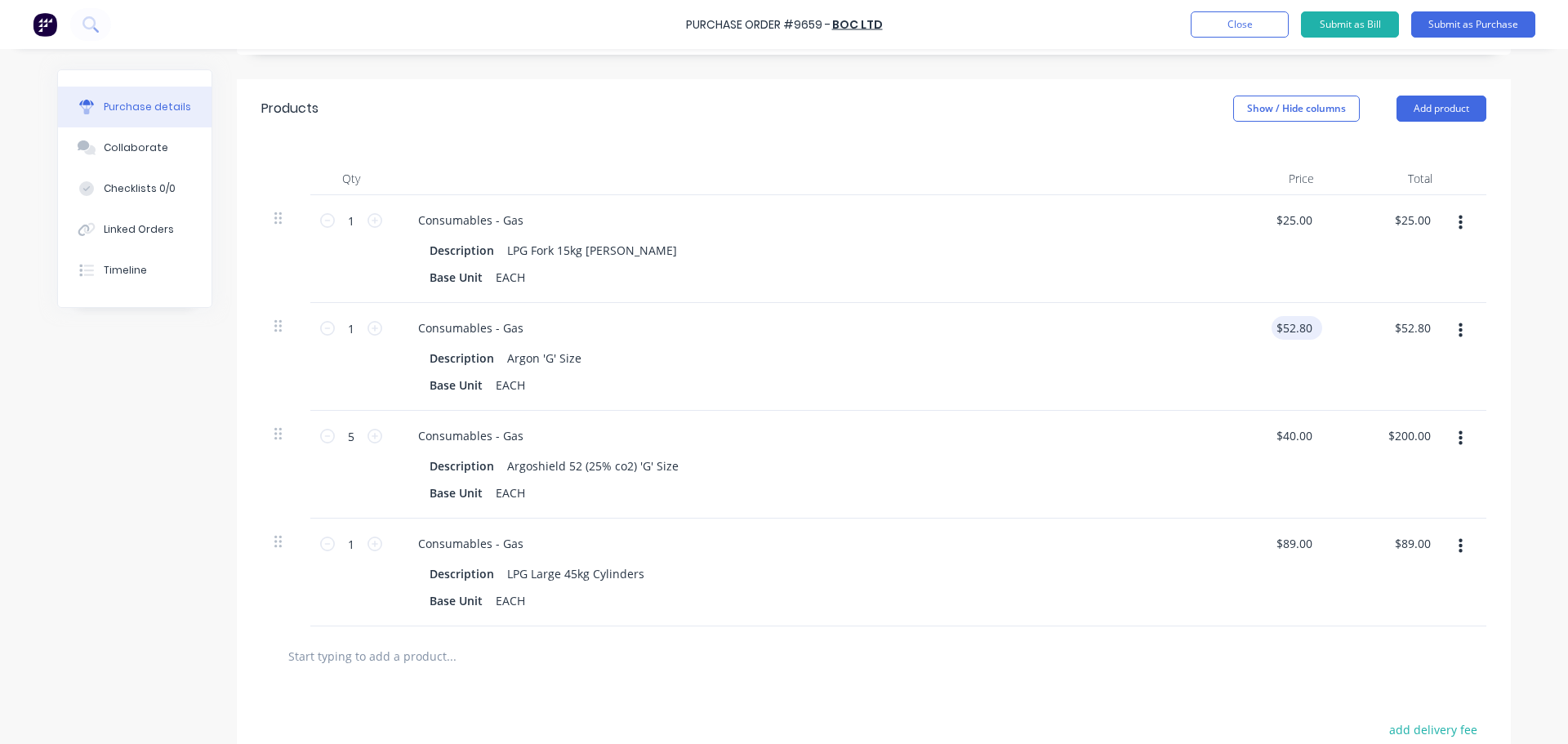
type textarea "x"
click at [1306, 330] on input "52.80" at bounding box center [1293, 328] width 44 height 23
type input "5"
type input "48"
type textarea "x"
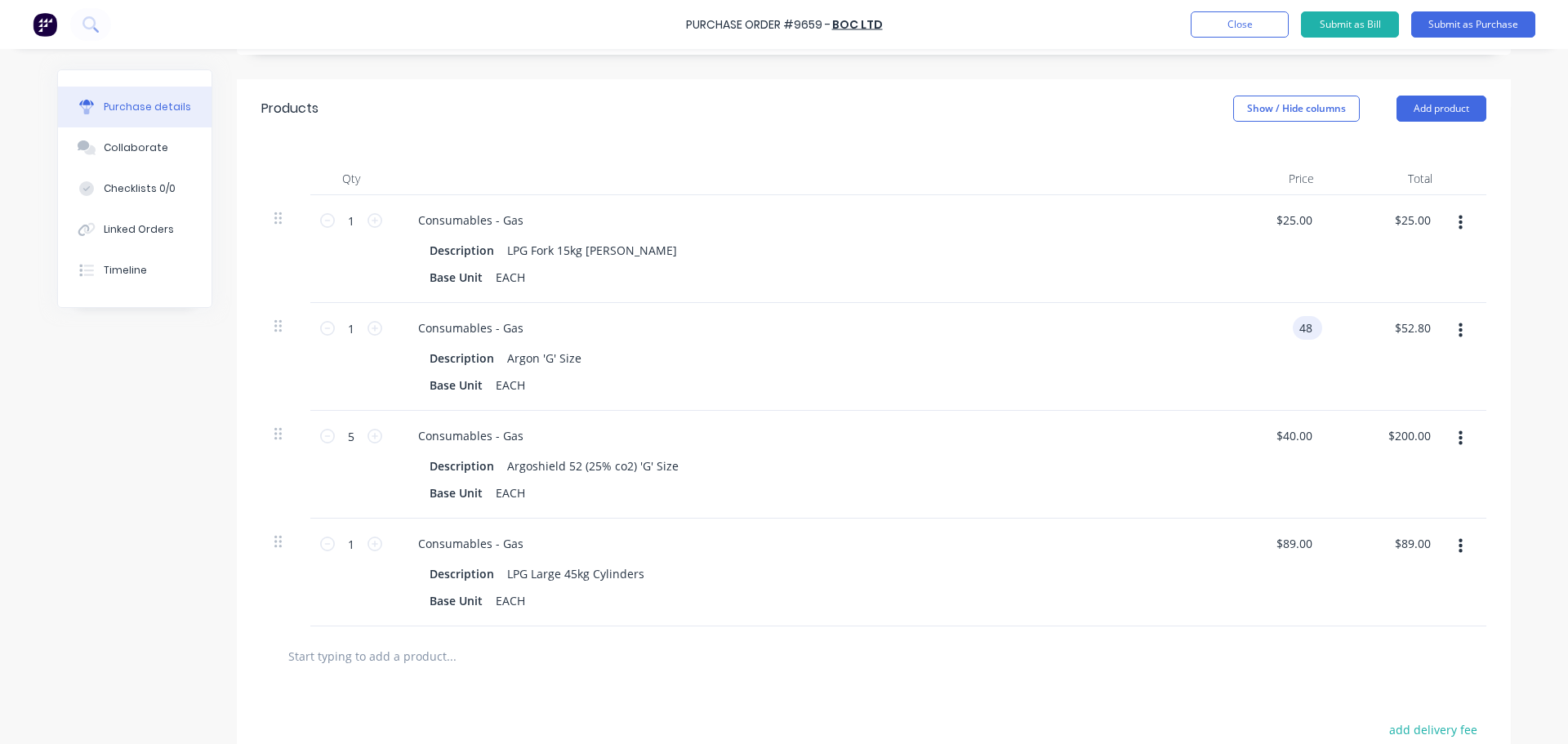
type input "$48.00"
type input "48.00"
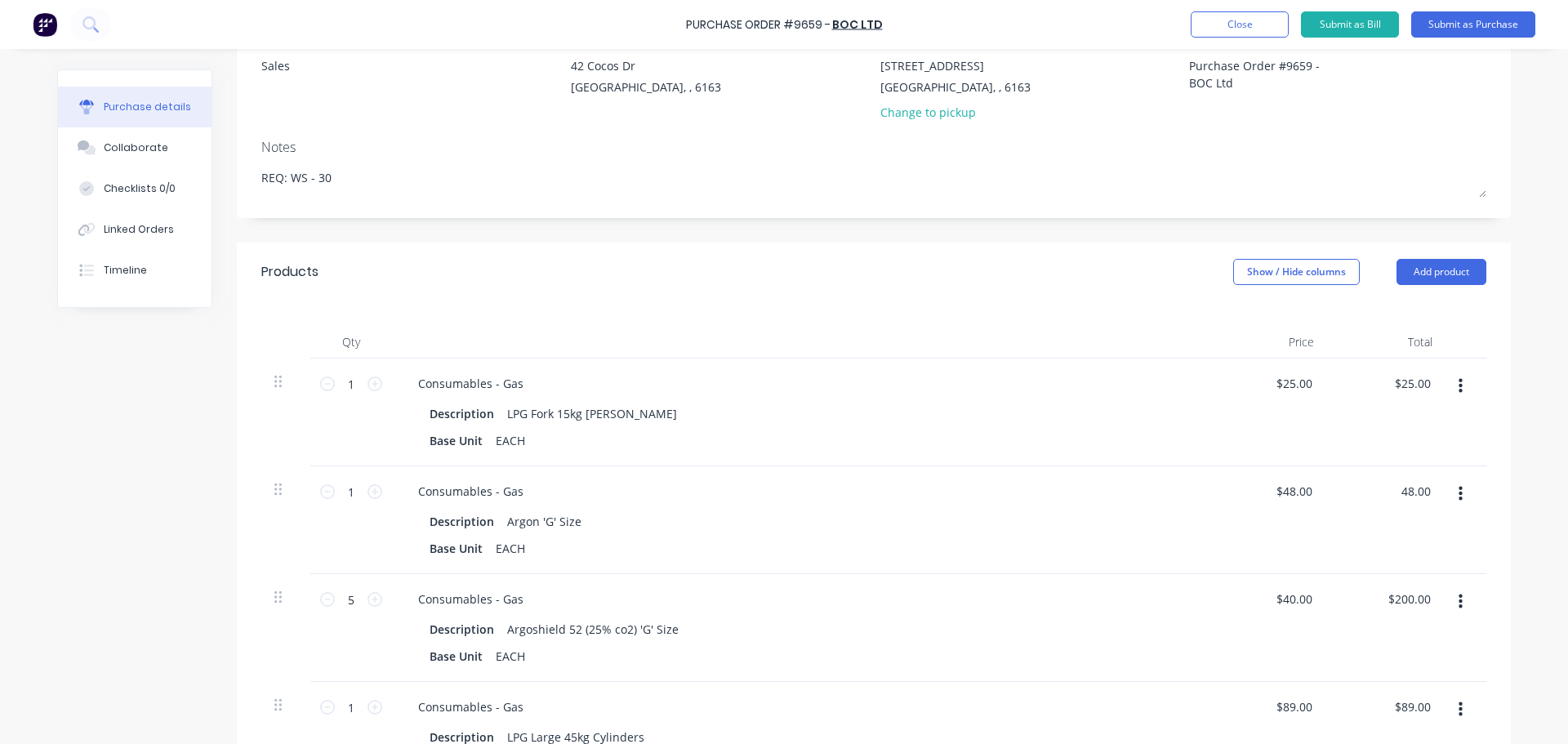
scroll to position [0, 0]
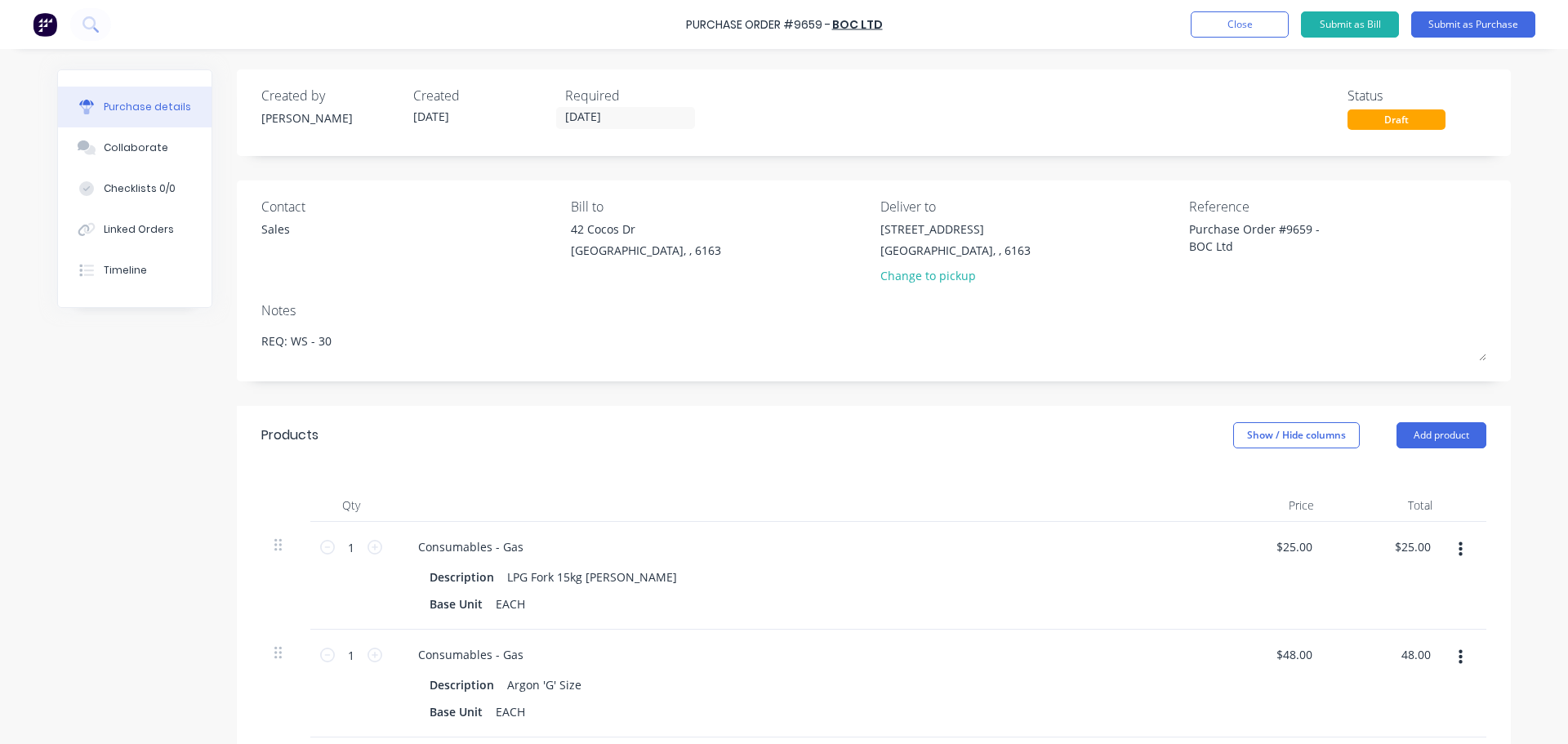
type textarea "x"
type input "48.00"
type textarea "x"
type input "$48.00"
click at [1241, 24] on button "Close" at bounding box center [1239, 24] width 98 height 26
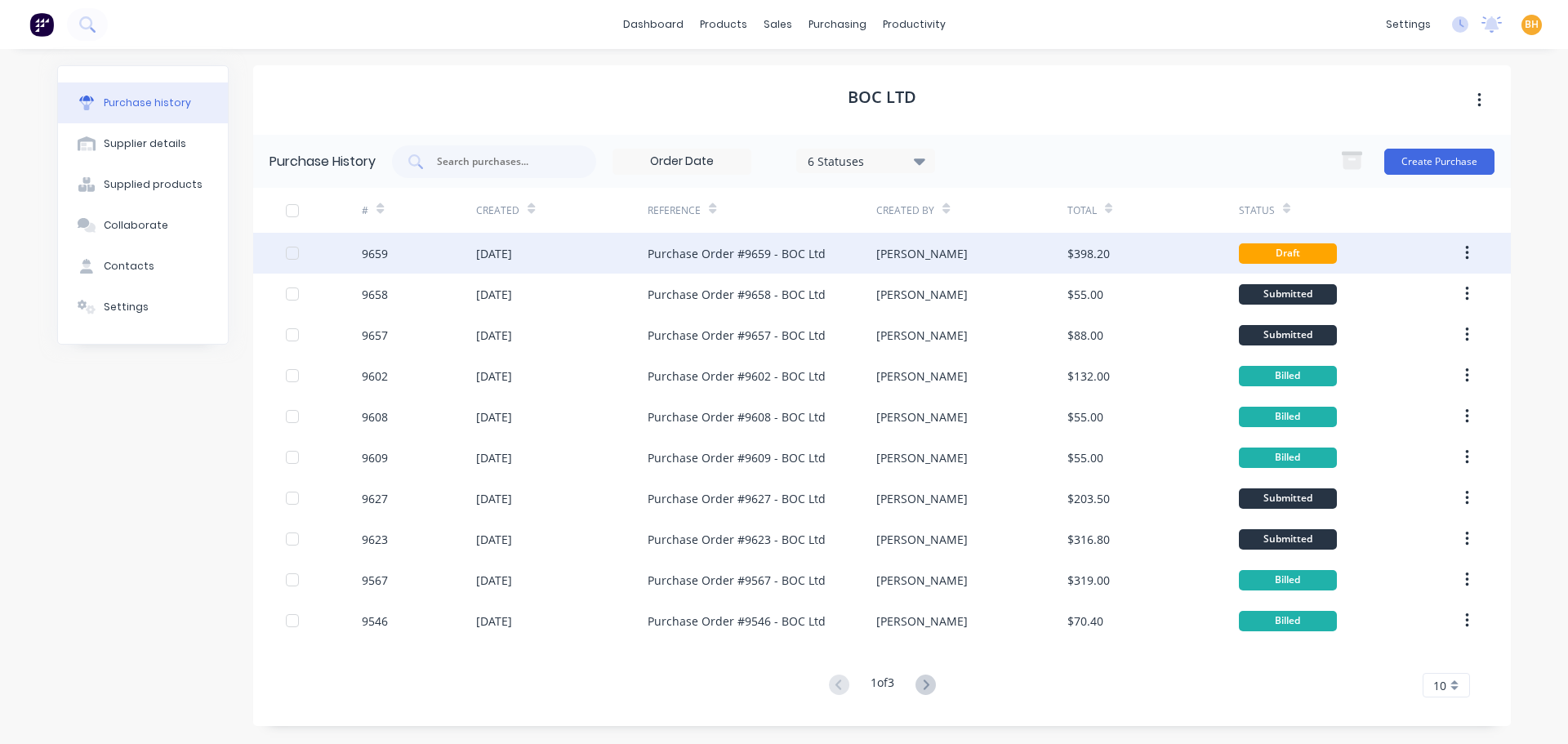
click at [512, 256] on div "11 Sep 2025" at bounding box center [493, 253] width 36 height 17
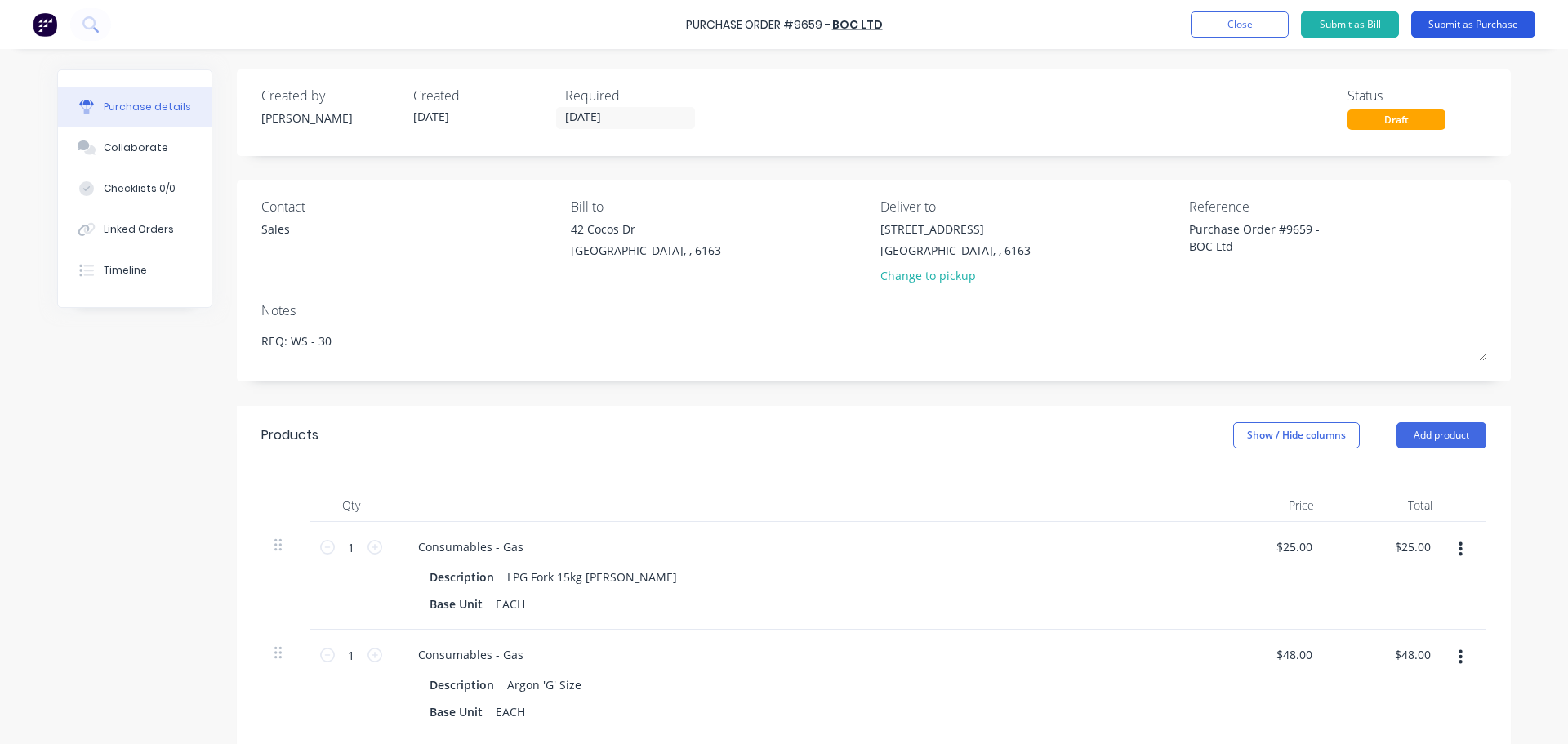
click at [1498, 18] on button "Submit as Purchase" at bounding box center [1473, 24] width 124 height 26
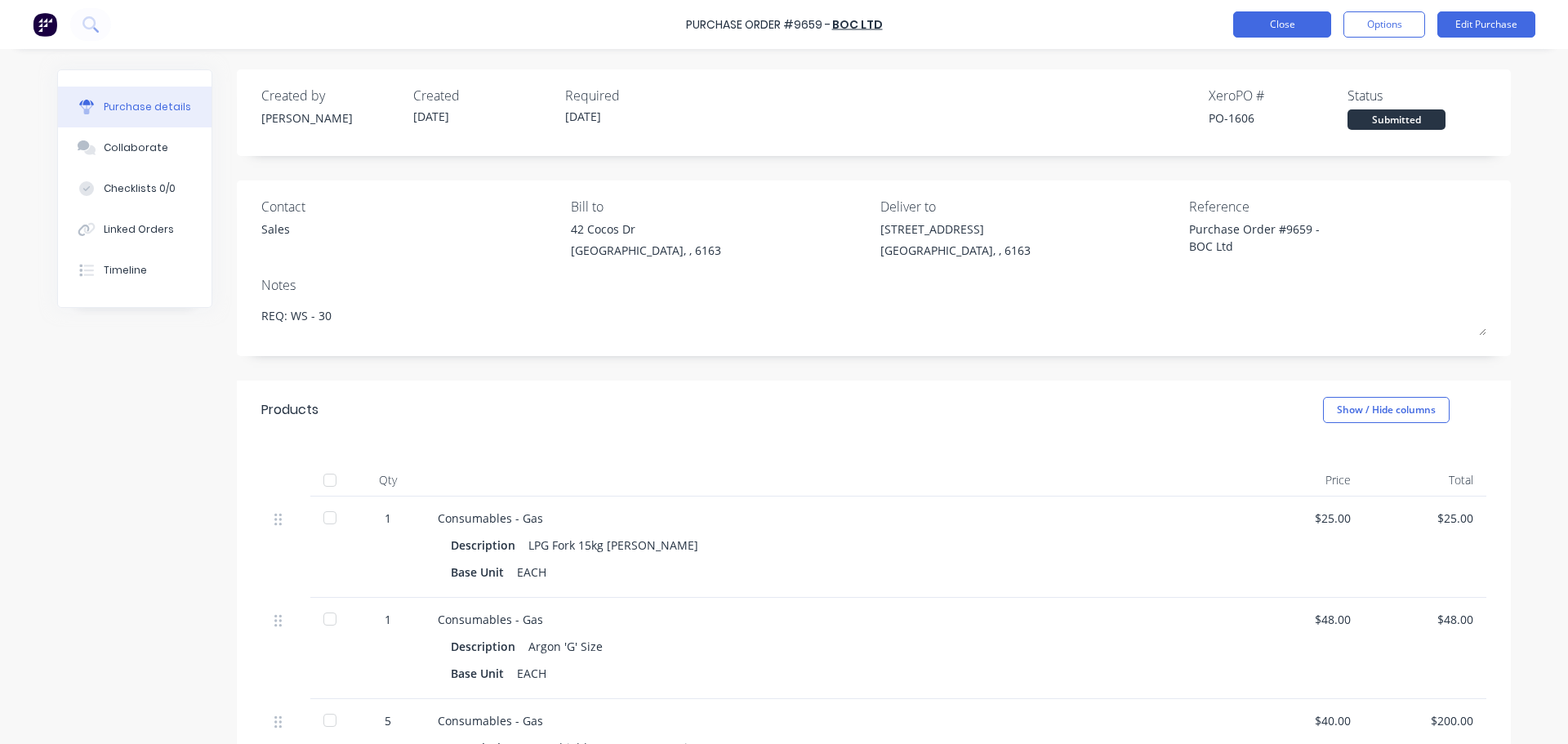
click at [1277, 28] on button "Close" at bounding box center [1282, 24] width 98 height 26
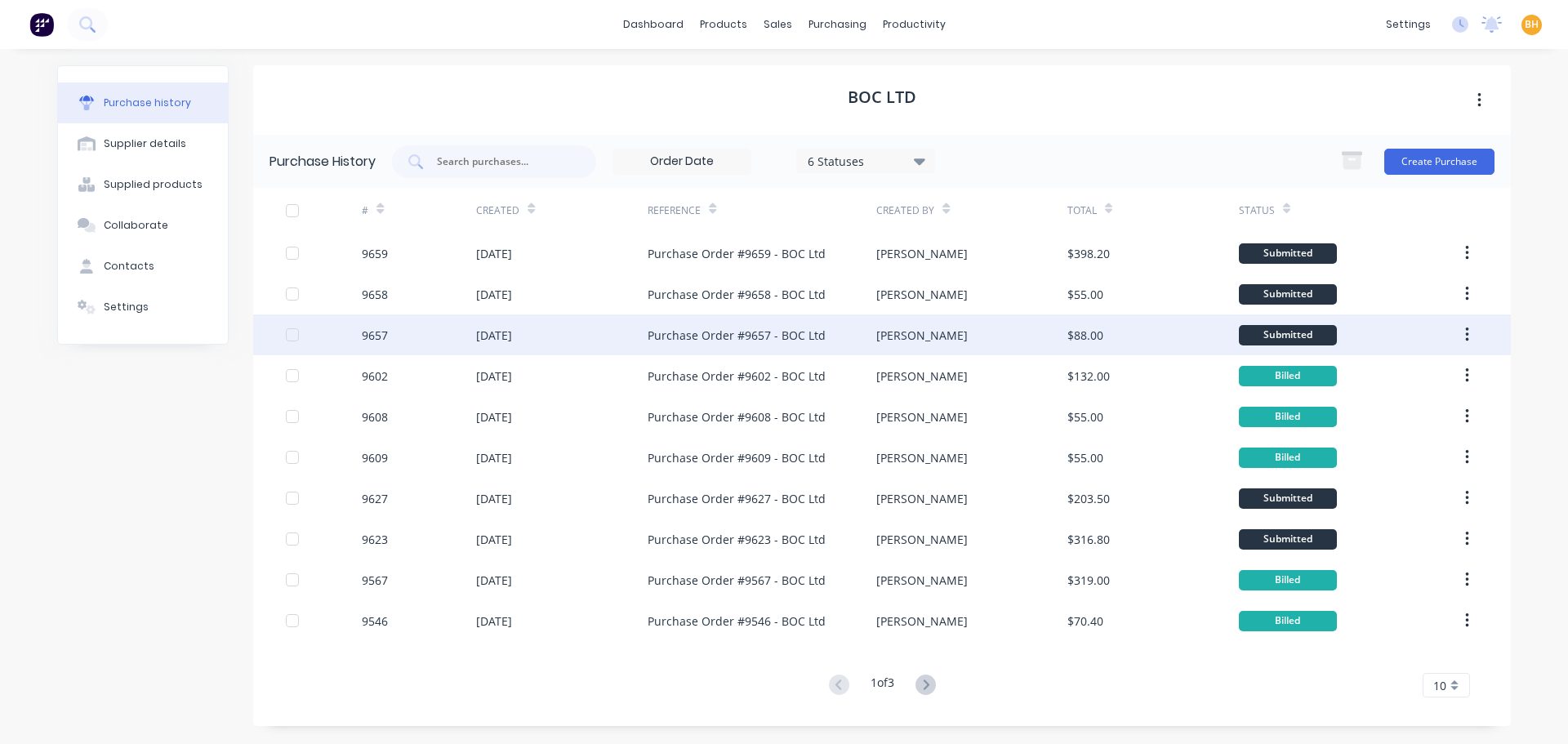
click at [592, 344] on div "11 Sep 2025" at bounding box center [561, 334] width 172 height 41
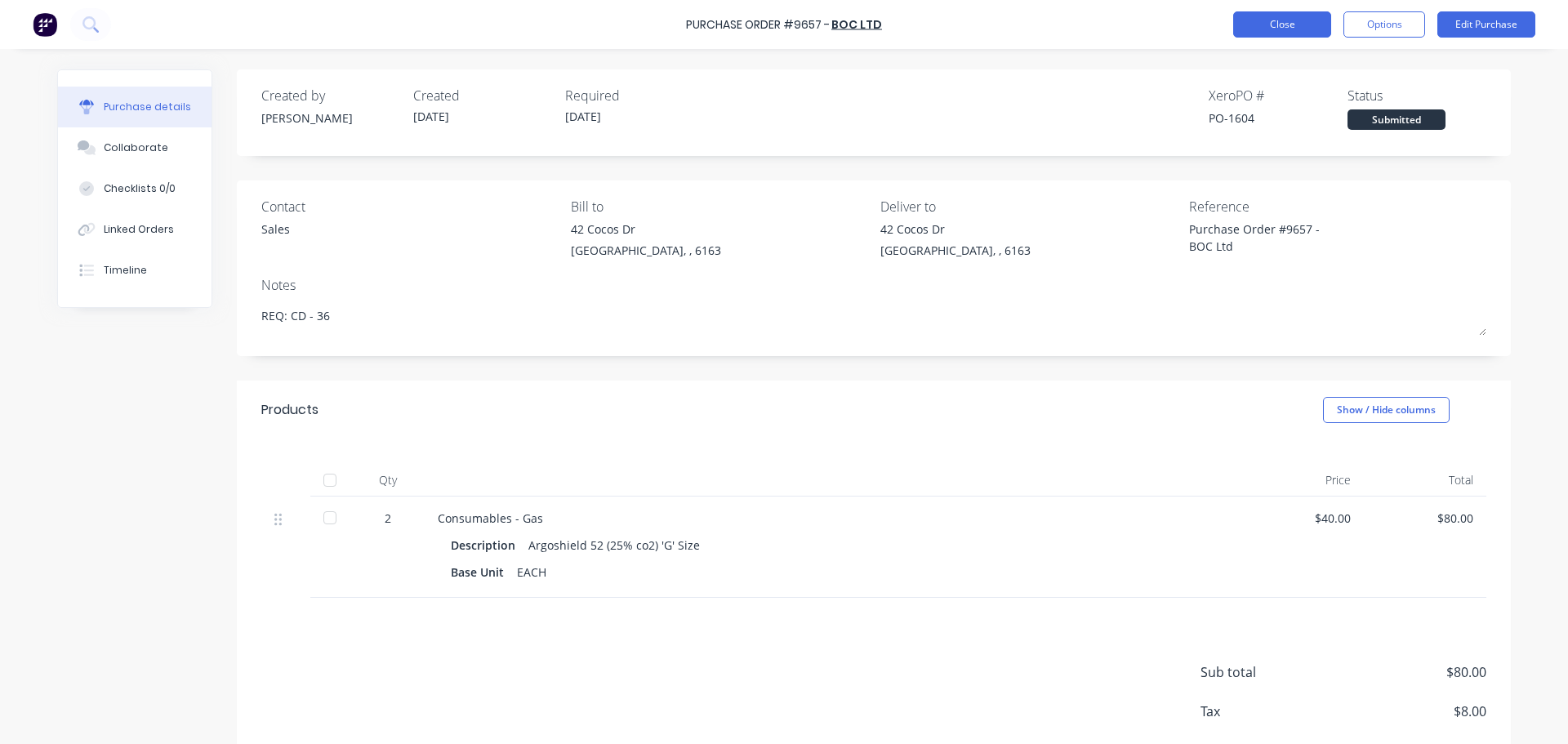
click at [1249, 27] on button "Close" at bounding box center [1282, 24] width 98 height 26
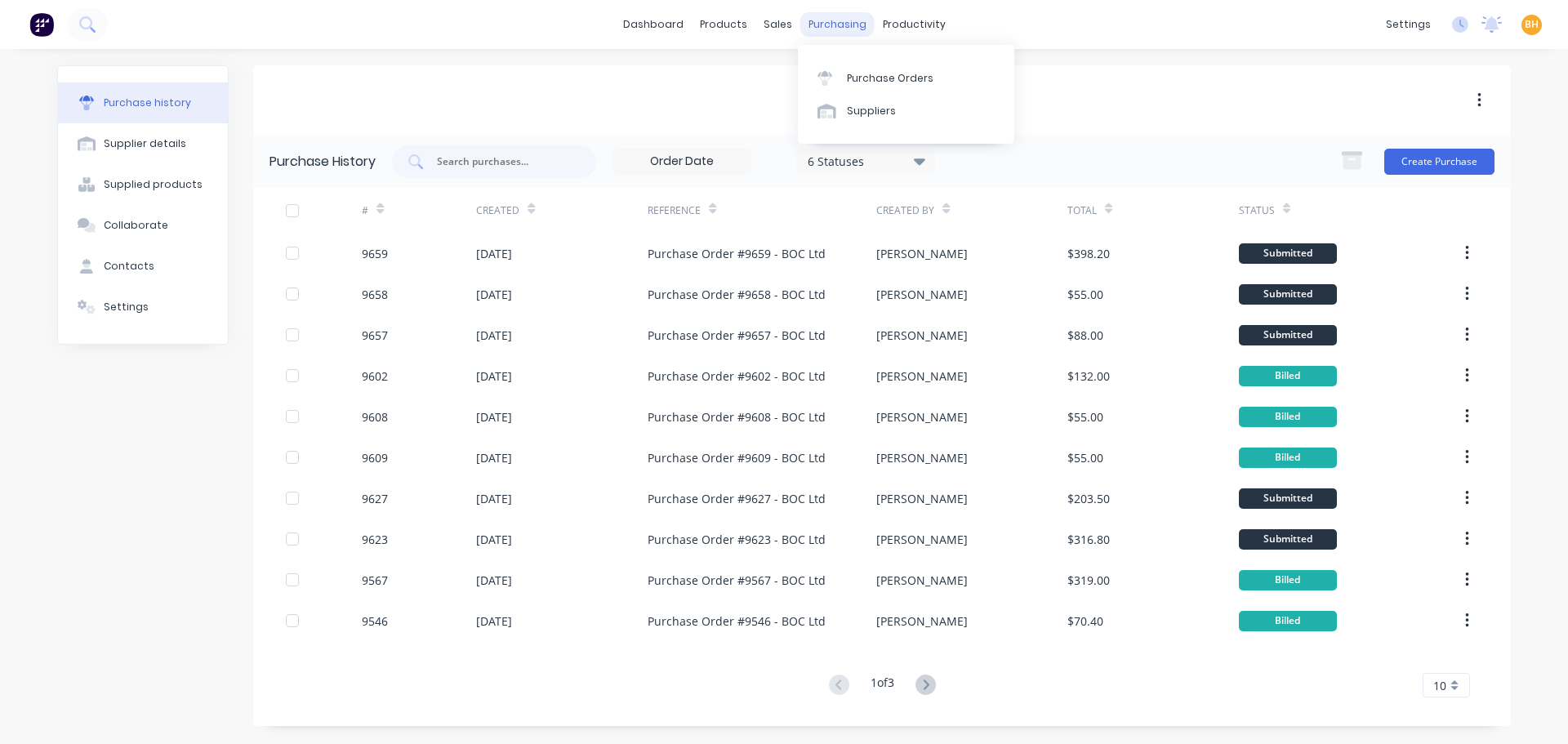
click at [838, 13] on div "purchasing" at bounding box center [837, 24] width 75 height 24
click at [833, 26] on div "purchasing" at bounding box center [837, 24] width 75 height 24
click at [871, 79] on div "Purchase Orders" at bounding box center [890, 79] width 86 height 15
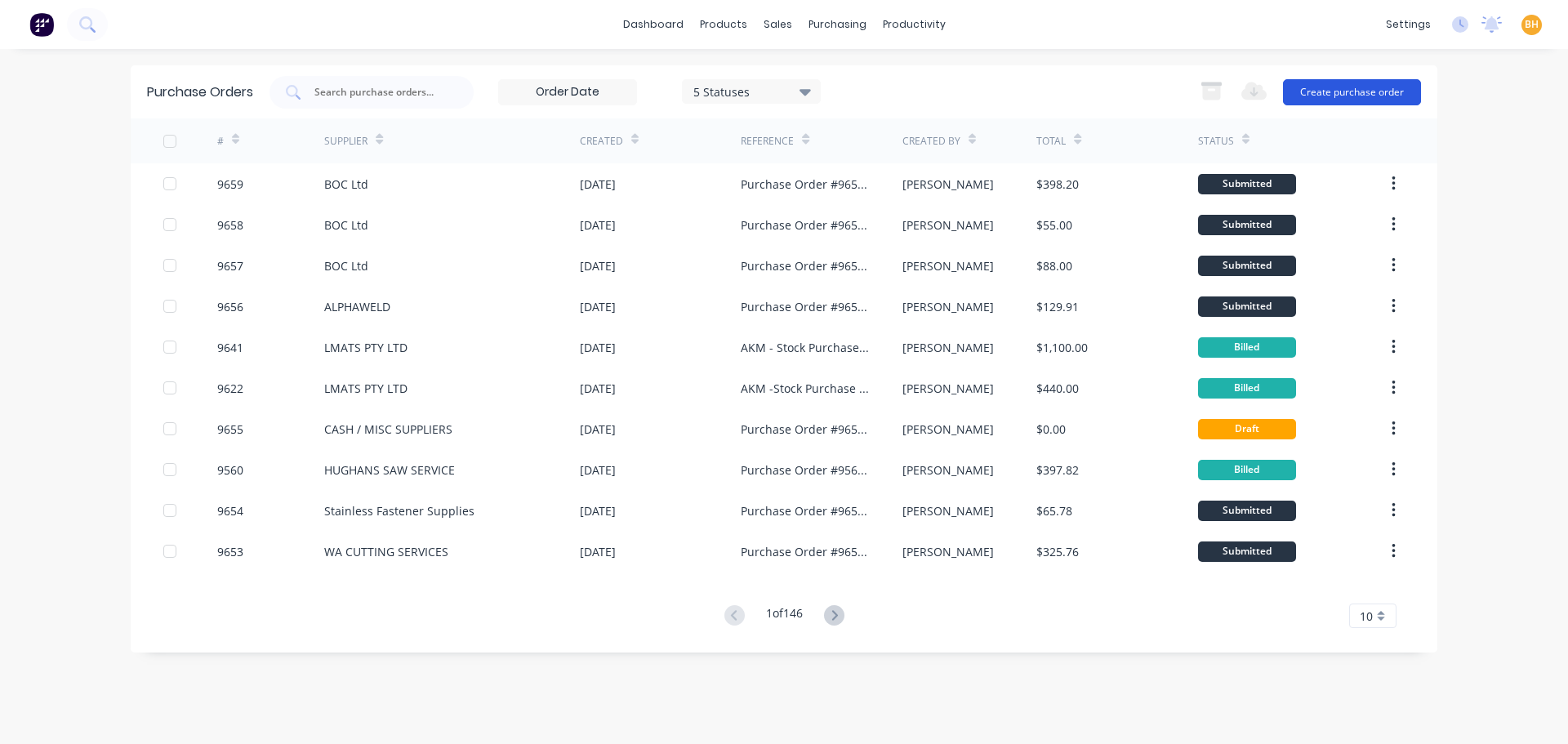
click at [1364, 85] on button "Create purchase order" at bounding box center [1351, 92] width 138 height 26
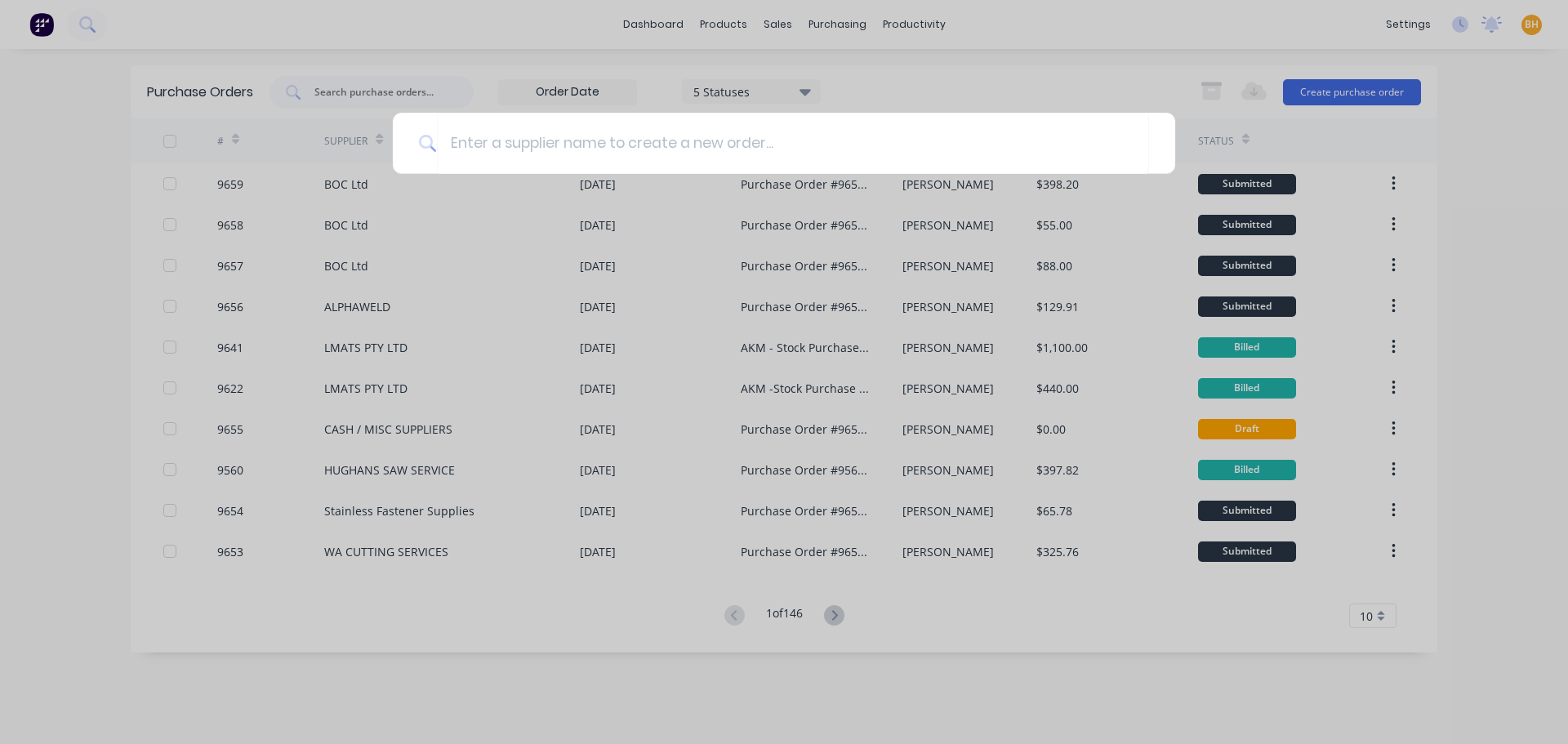
click at [374, 300] on div at bounding box center [784, 372] width 1568 height 744
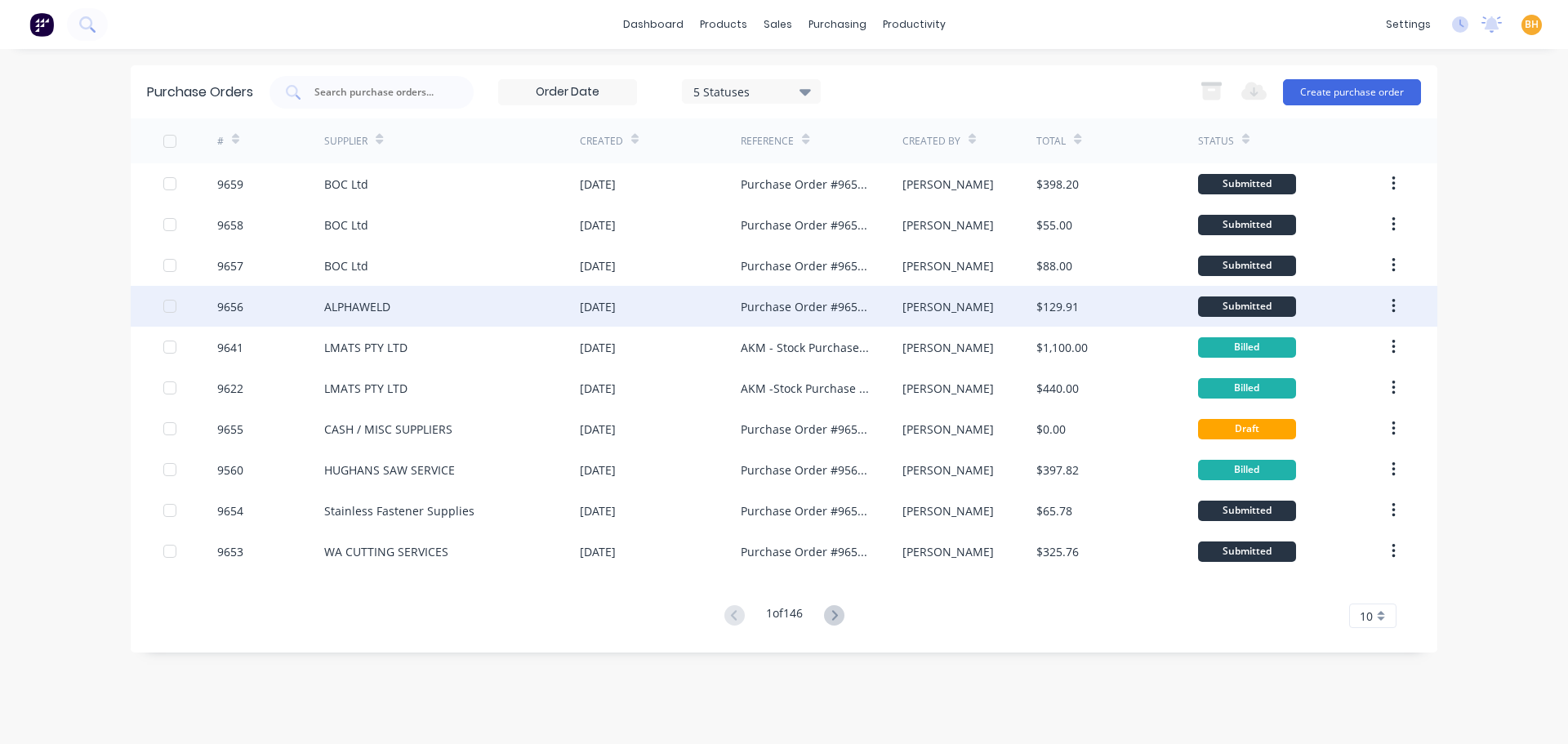
click at [383, 306] on div "ALPHAWELD" at bounding box center [357, 307] width 66 height 17
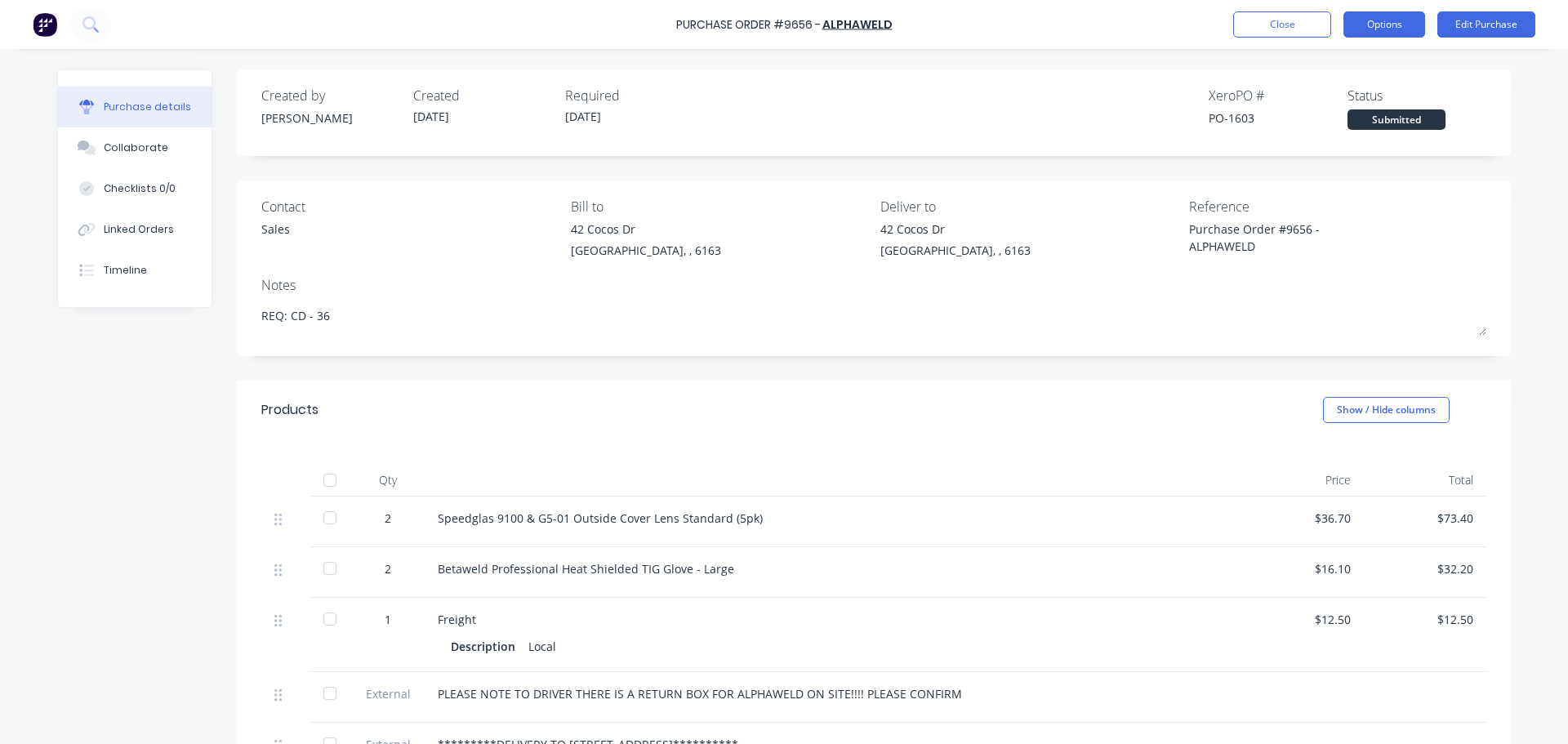
click at [1395, 29] on button "Options" at bounding box center [1384, 24] width 81 height 26
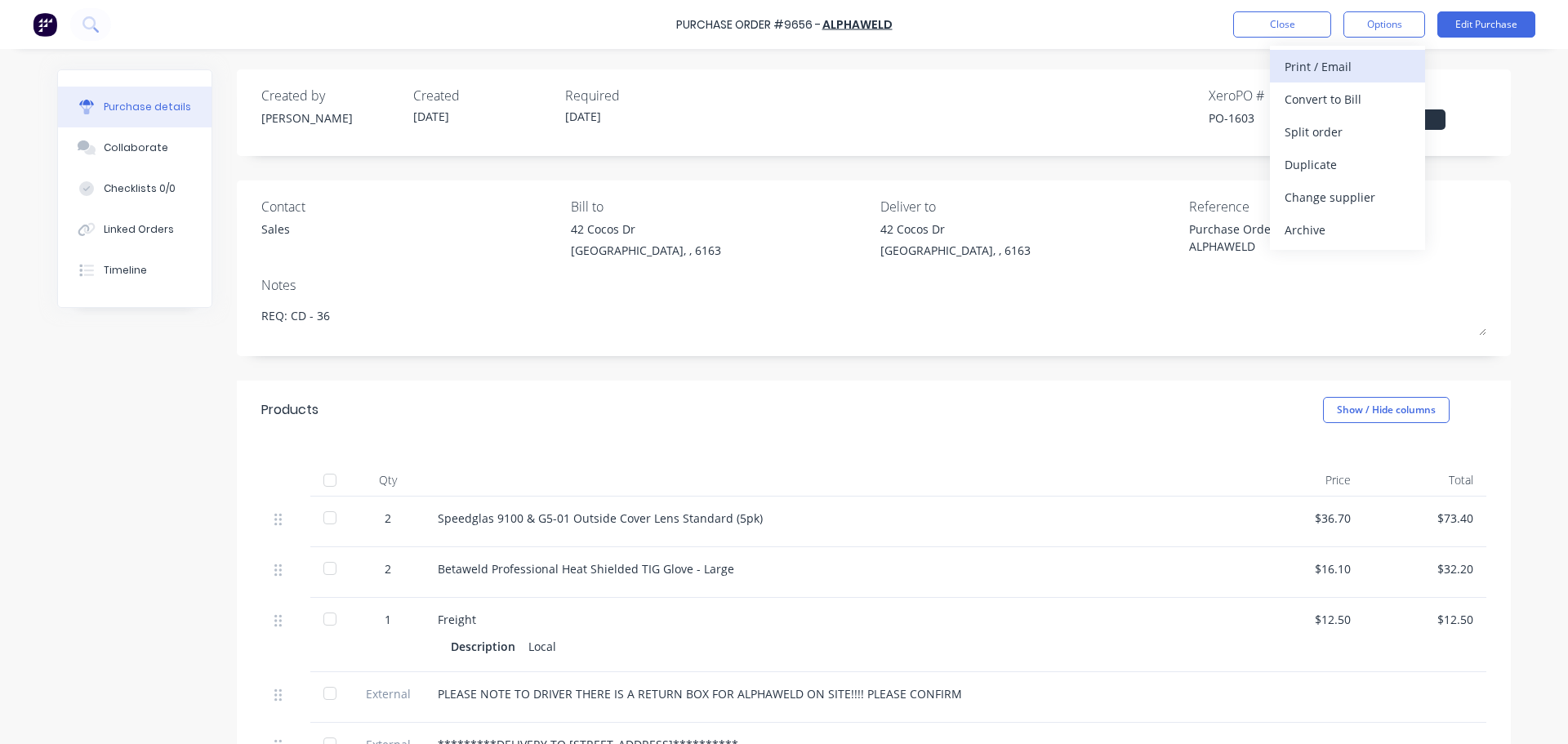
click at [1313, 62] on div "Print / Email" at bounding box center [1347, 66] width 126 height 23
click at [1294, 94] on div "With pricing" at bounding box center [1347, 99] width 126 height 23
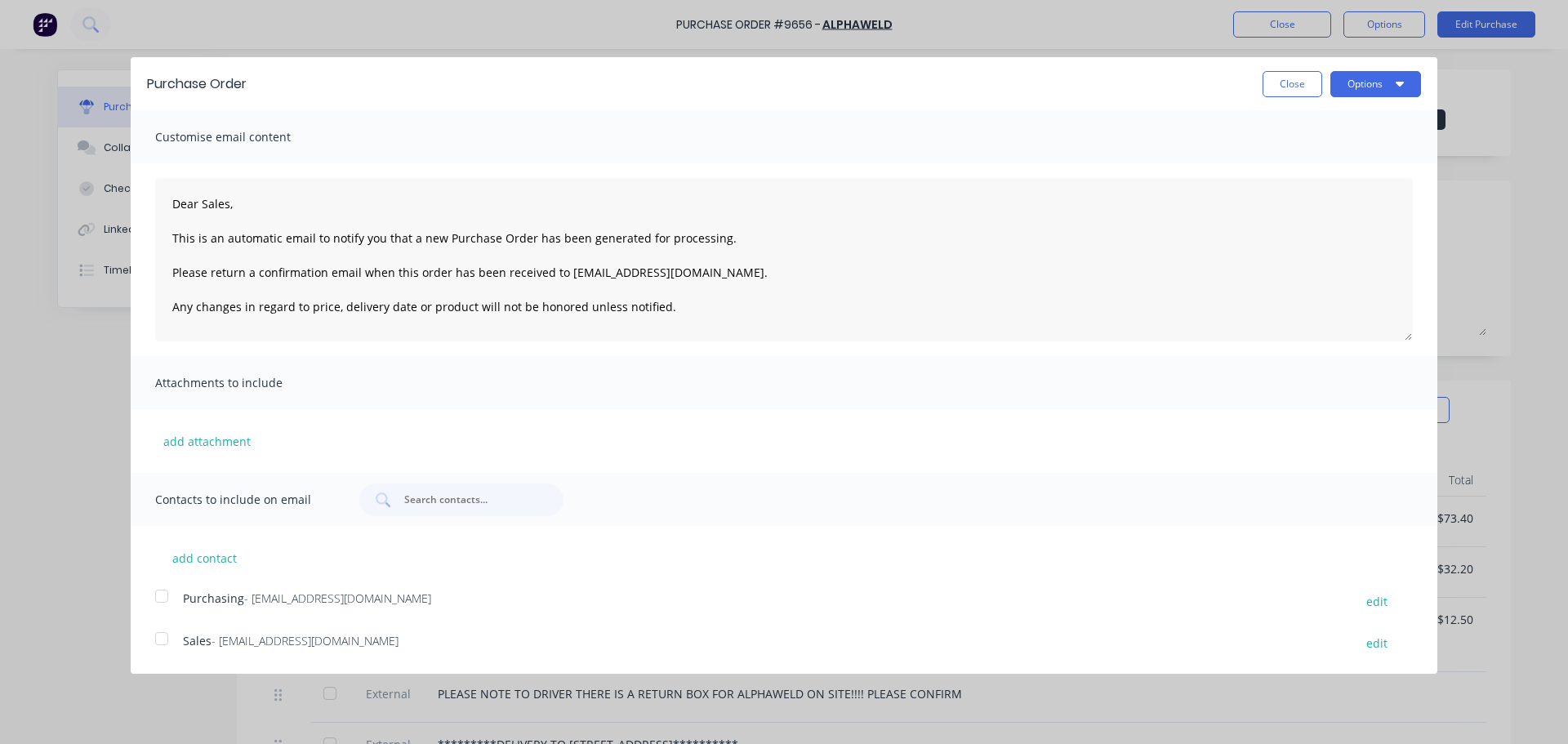
drag, startPoint x: 163, startPoint y: 640, endPoint x: 159, endPoint y: 618, distance: 22.4
click at [163, 639] on div at bounding box center [162, 638] width 33 height 33
click at [162, 584] on div at bounding box center [162, 596] width 33 height 33
click at [1391, 77] on button "Options" at bounding box center [1375, 84] width 90 height 26
click at [1288, 157] on div "Email" at bounding box center [1344, 158] width 126 height 23
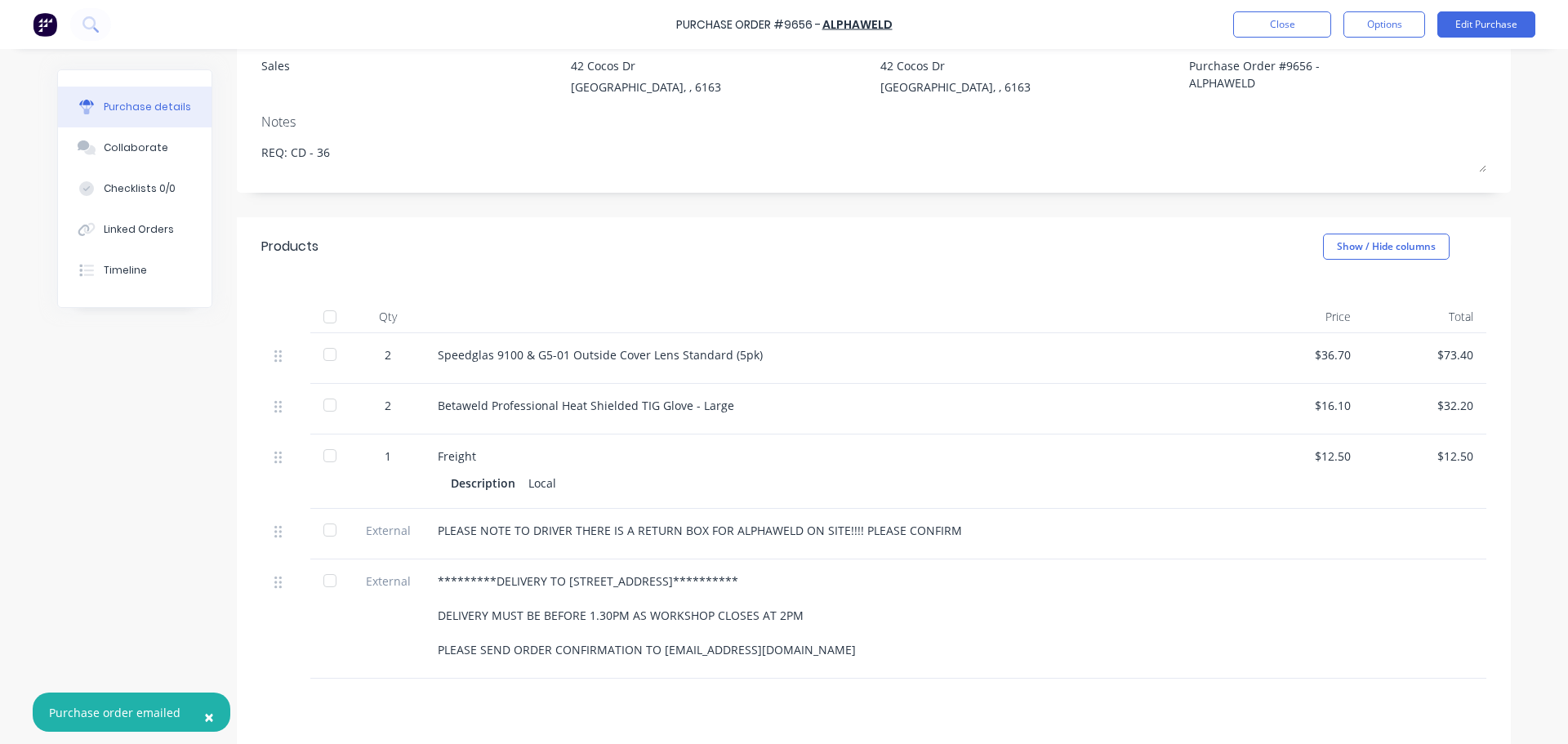
scroll to position [22, 0]
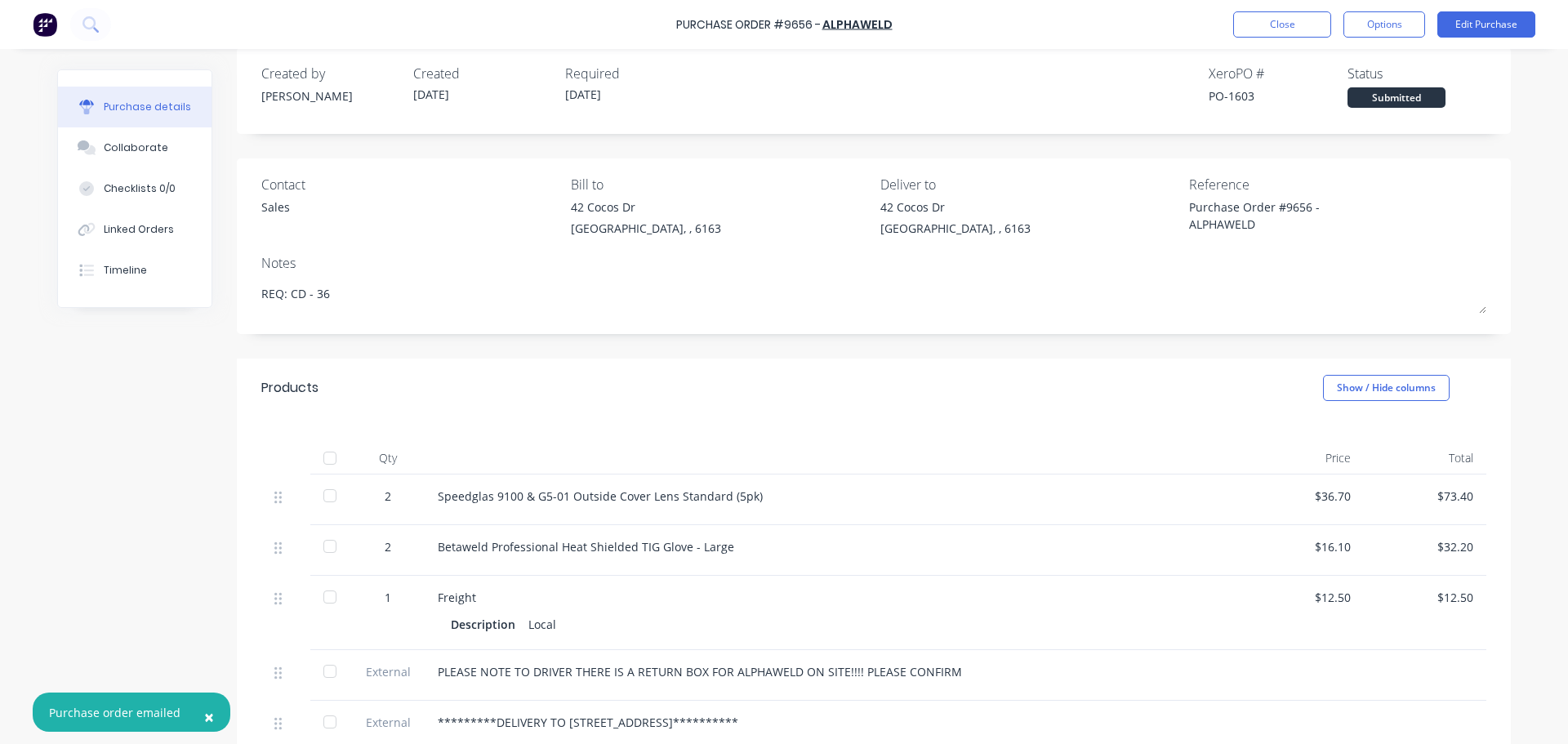
type textarea "x"
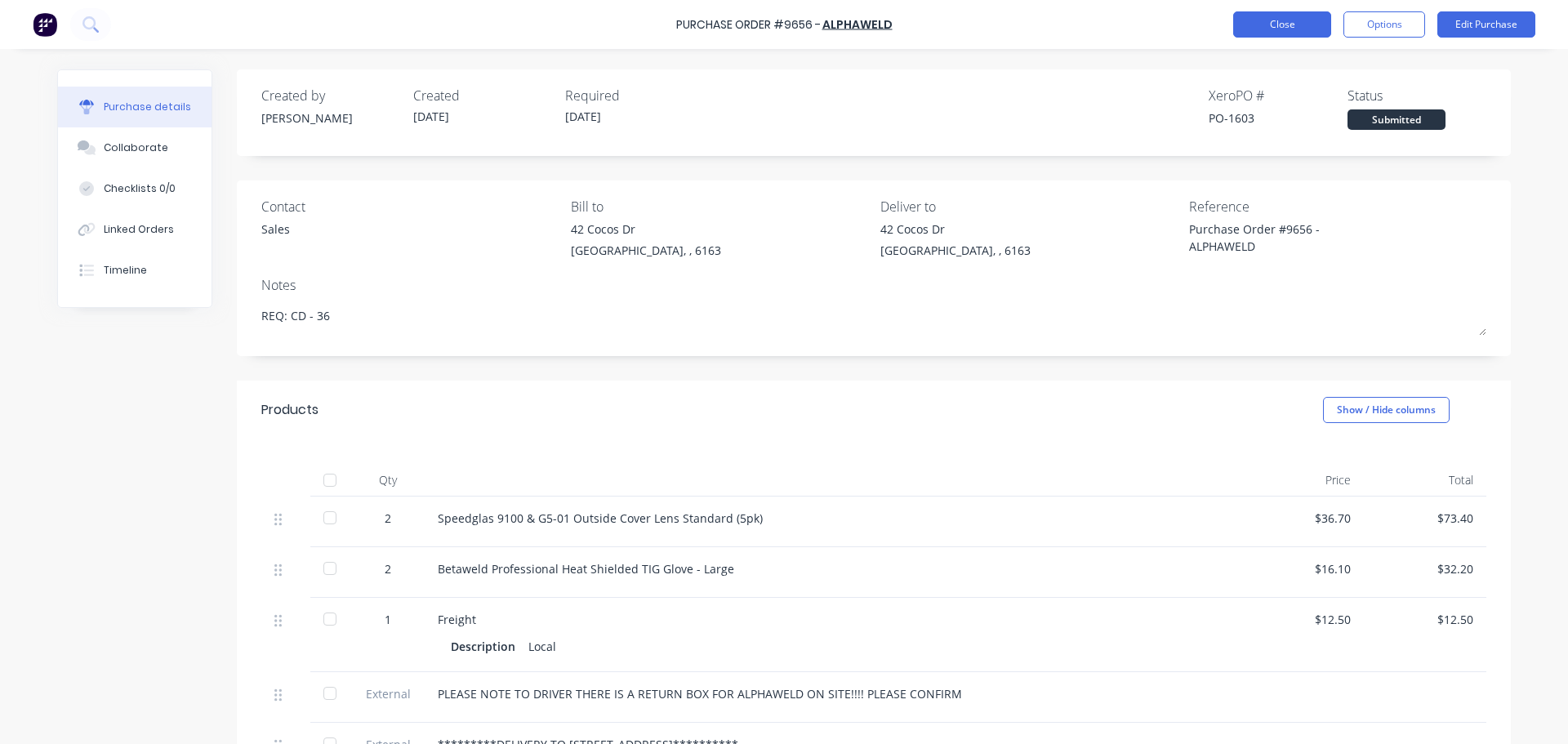
click at [1286, 18] on button "Close" at bounding box center [1282, 24] width 98 height 26
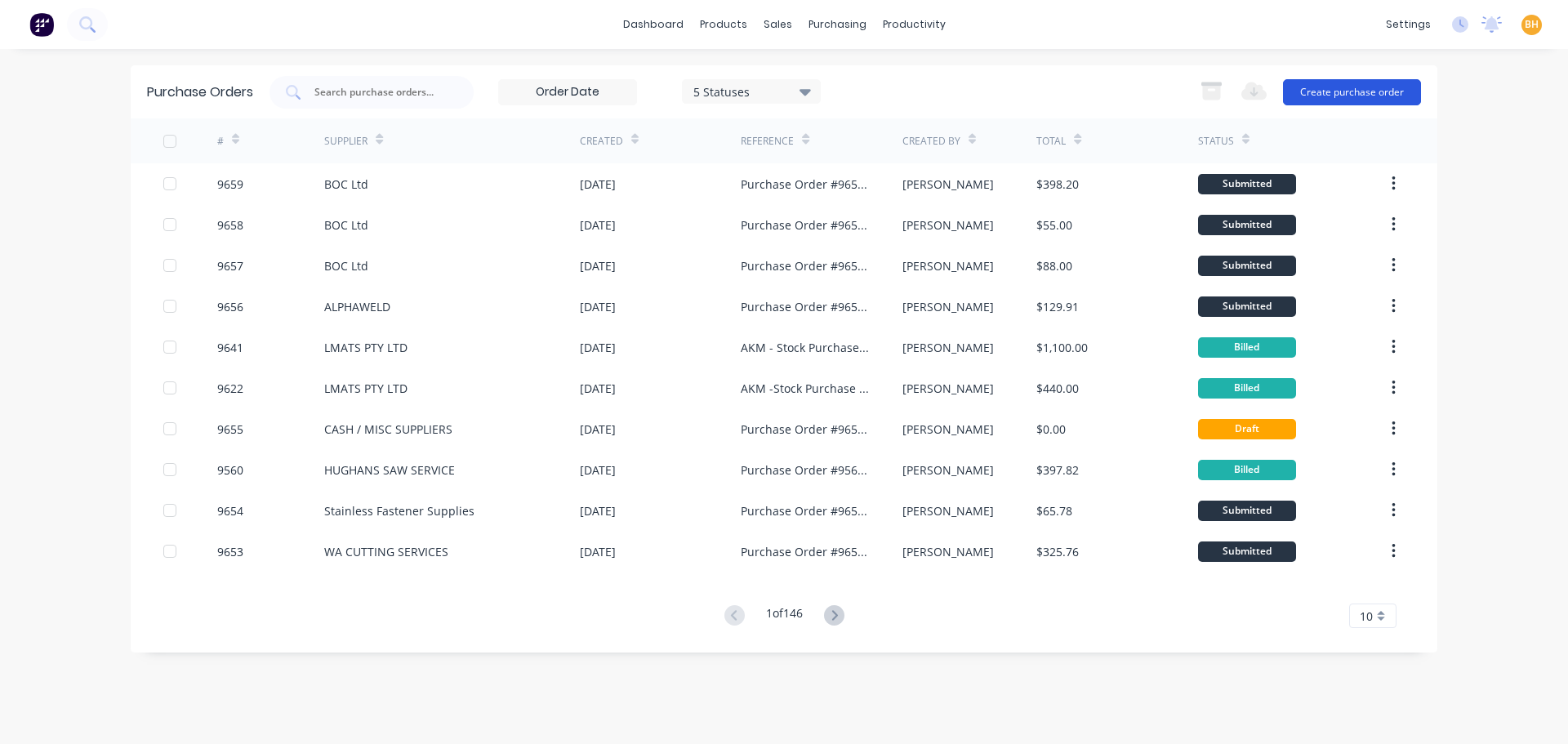
click at [1336, 91] on button "Create purchase order" at bounding box center [1351, 92] width 138 height 26
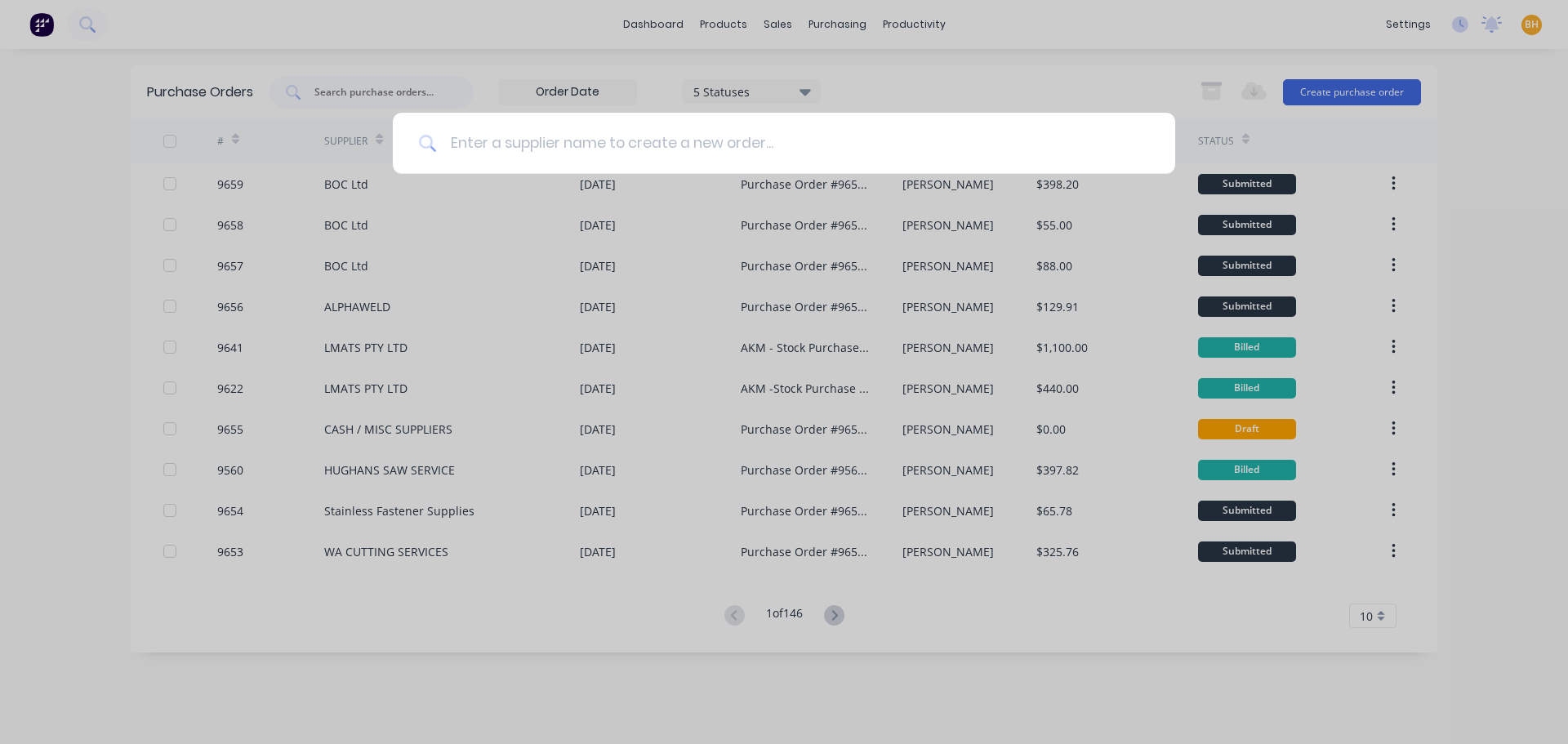
click at [539, 151] on input at bounding box center [793, 143] width 712 height 61
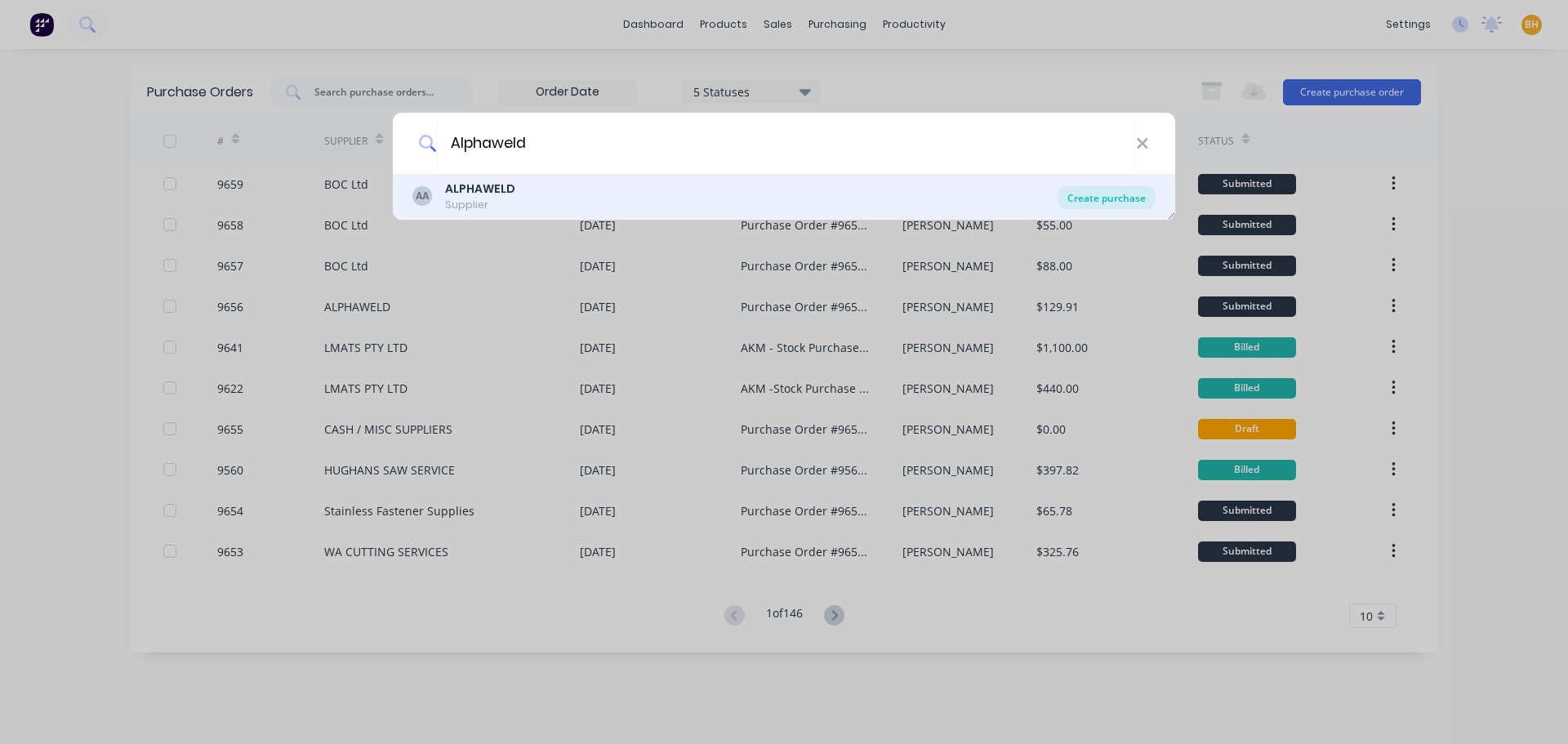
type input "Alphaweld"
click at [1108, 200] on div "Create purchase" at bounding box center [1106, 197] width 98 height 23
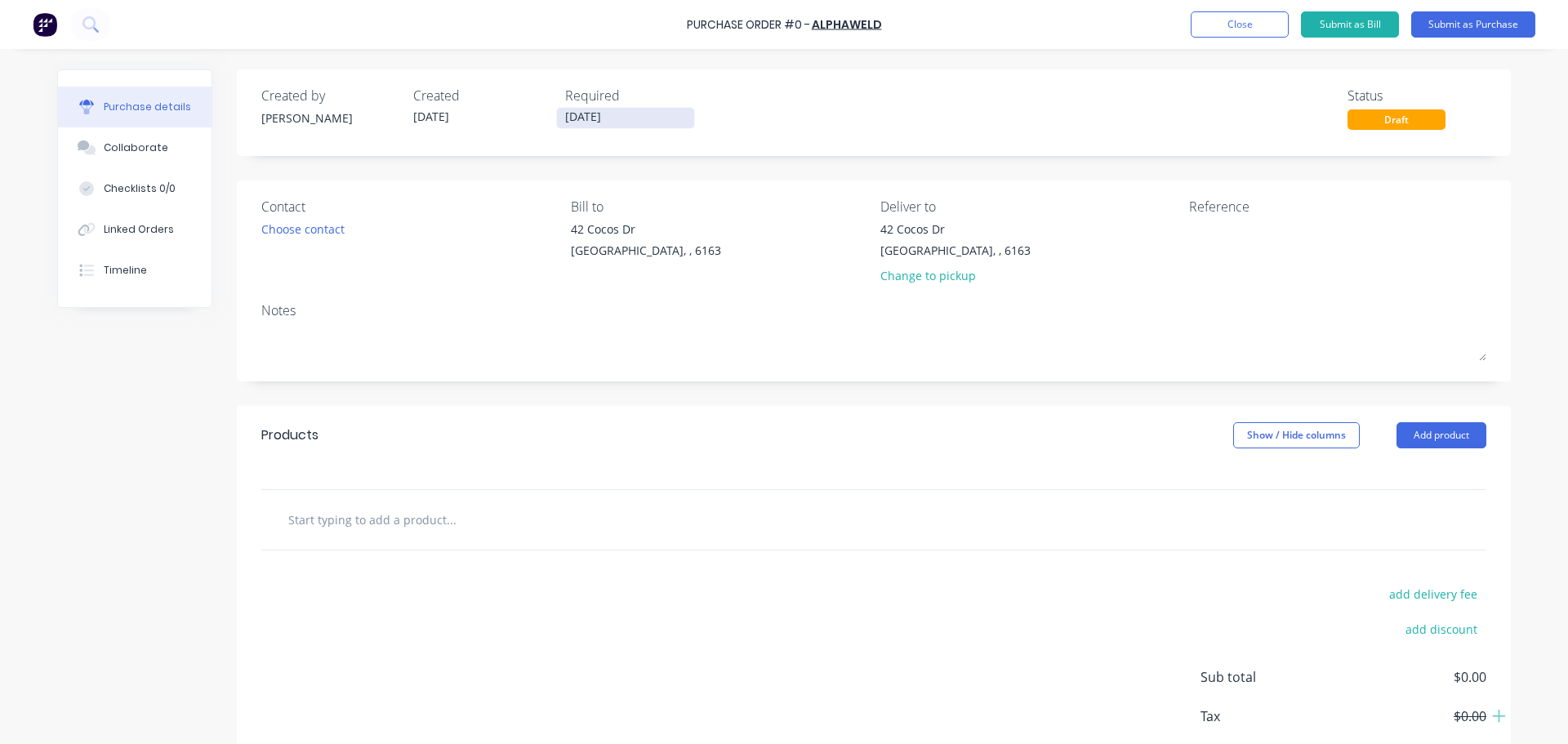
click at [583, 115] on input "[DATE]" at bounding box center [626, 118] width 137 height 20
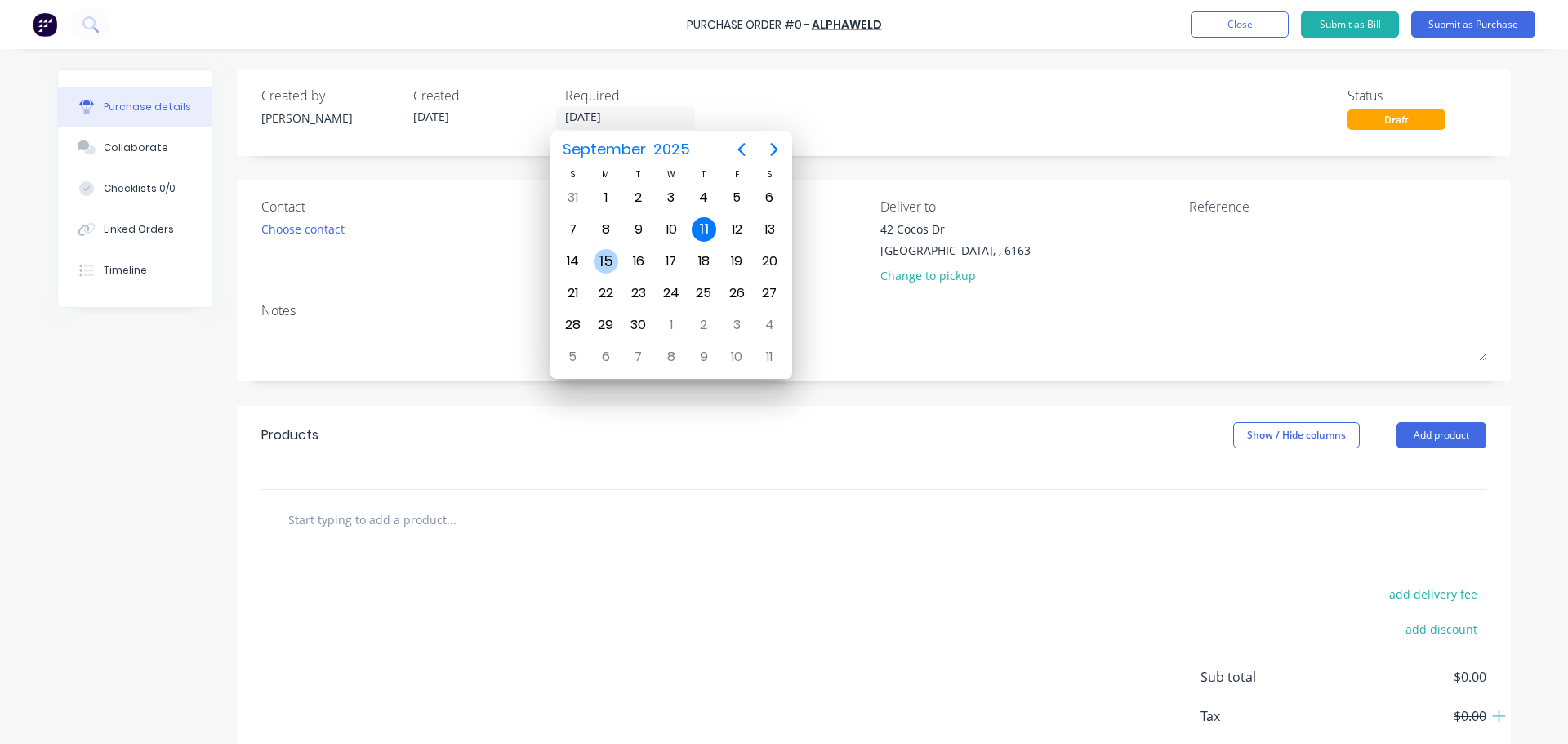
click at [612, 253] on div "15" at bounding box center [606, 261] width 24 height 24
type input "[DATE]"
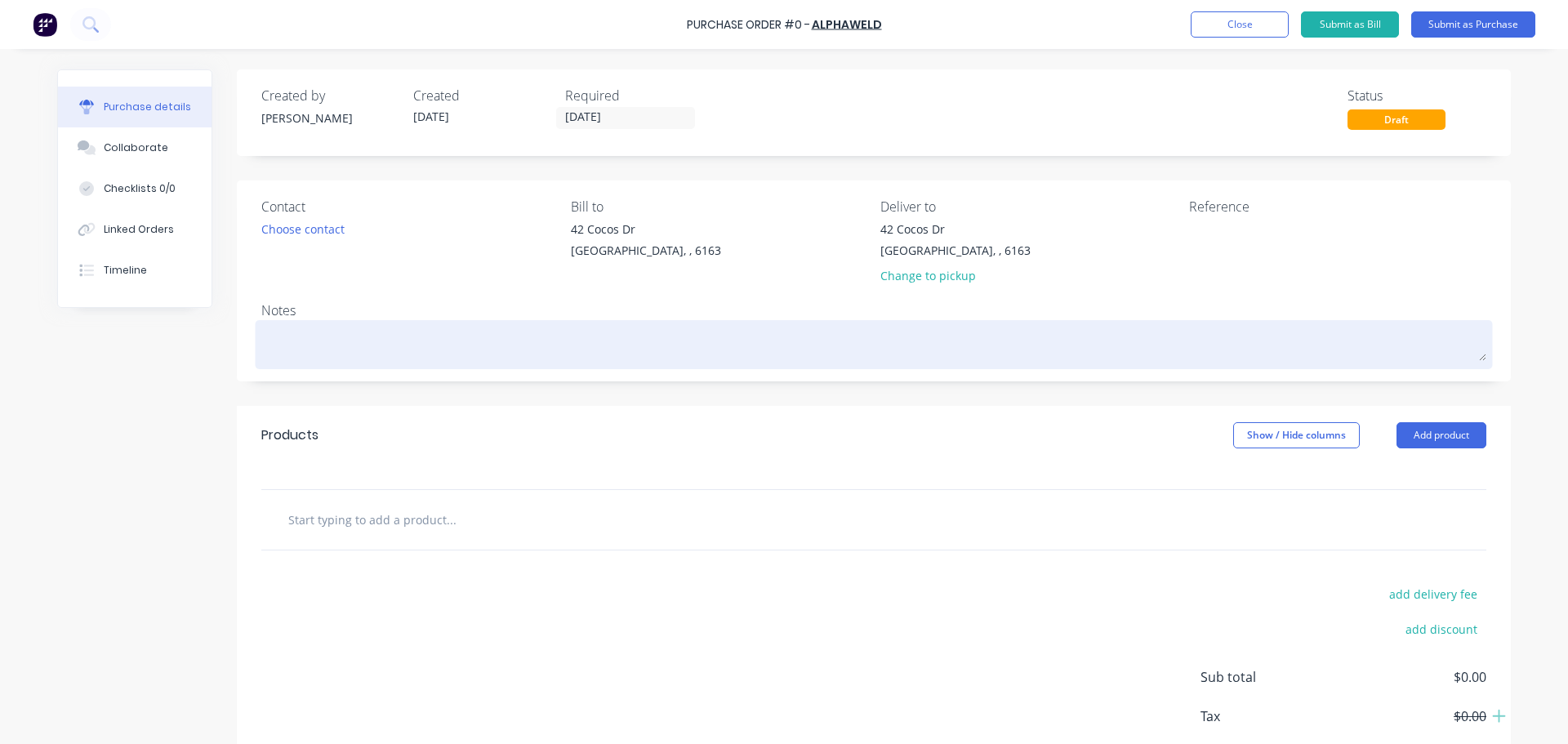
click at [292, 348] on textarea at bounding box center [874, 343] width 1225 height 37
type textarea "x"
type textarea "R"
type textarea "x"
type textarea "RE"
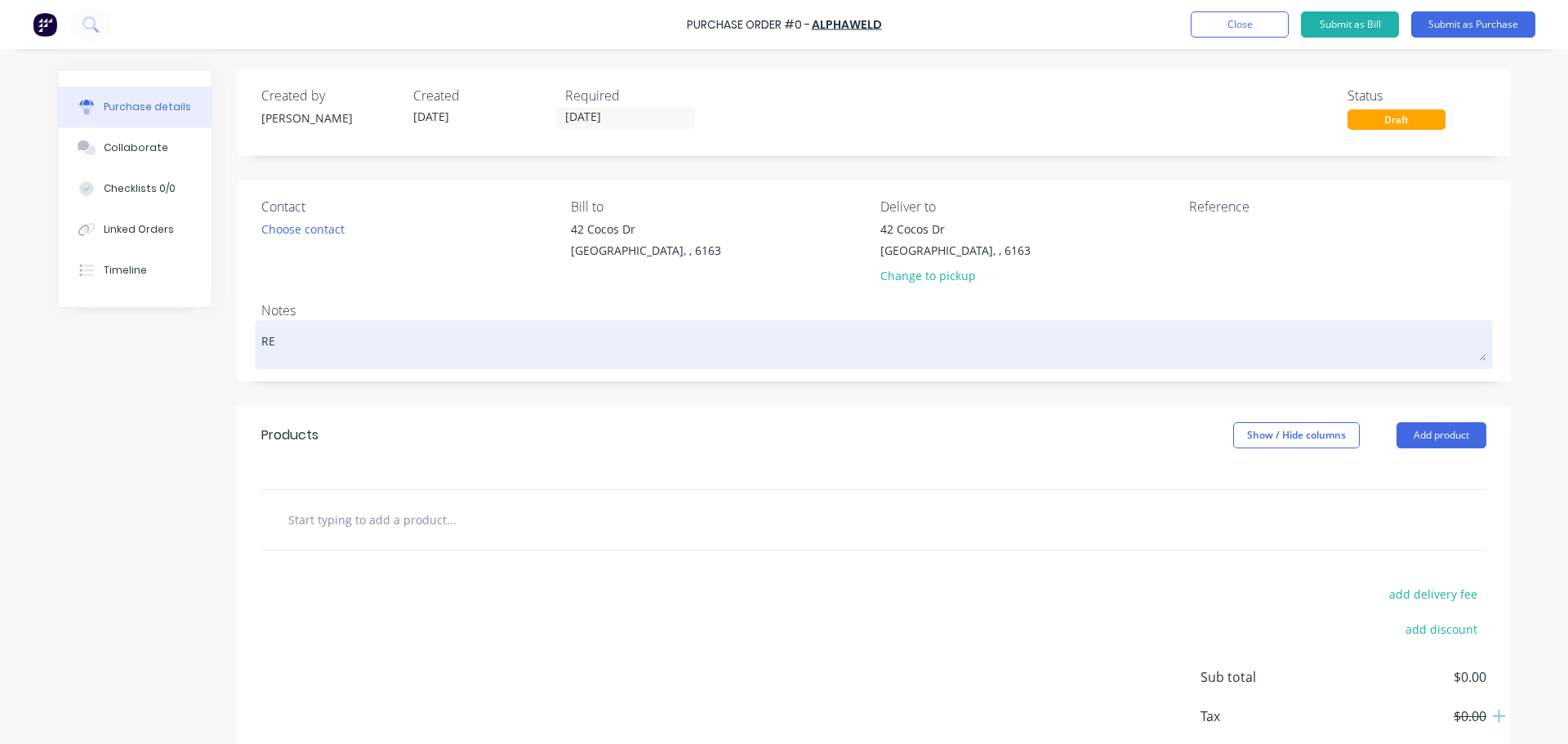
type textarea "x"
type textarea "REQ"
type textarea "x"
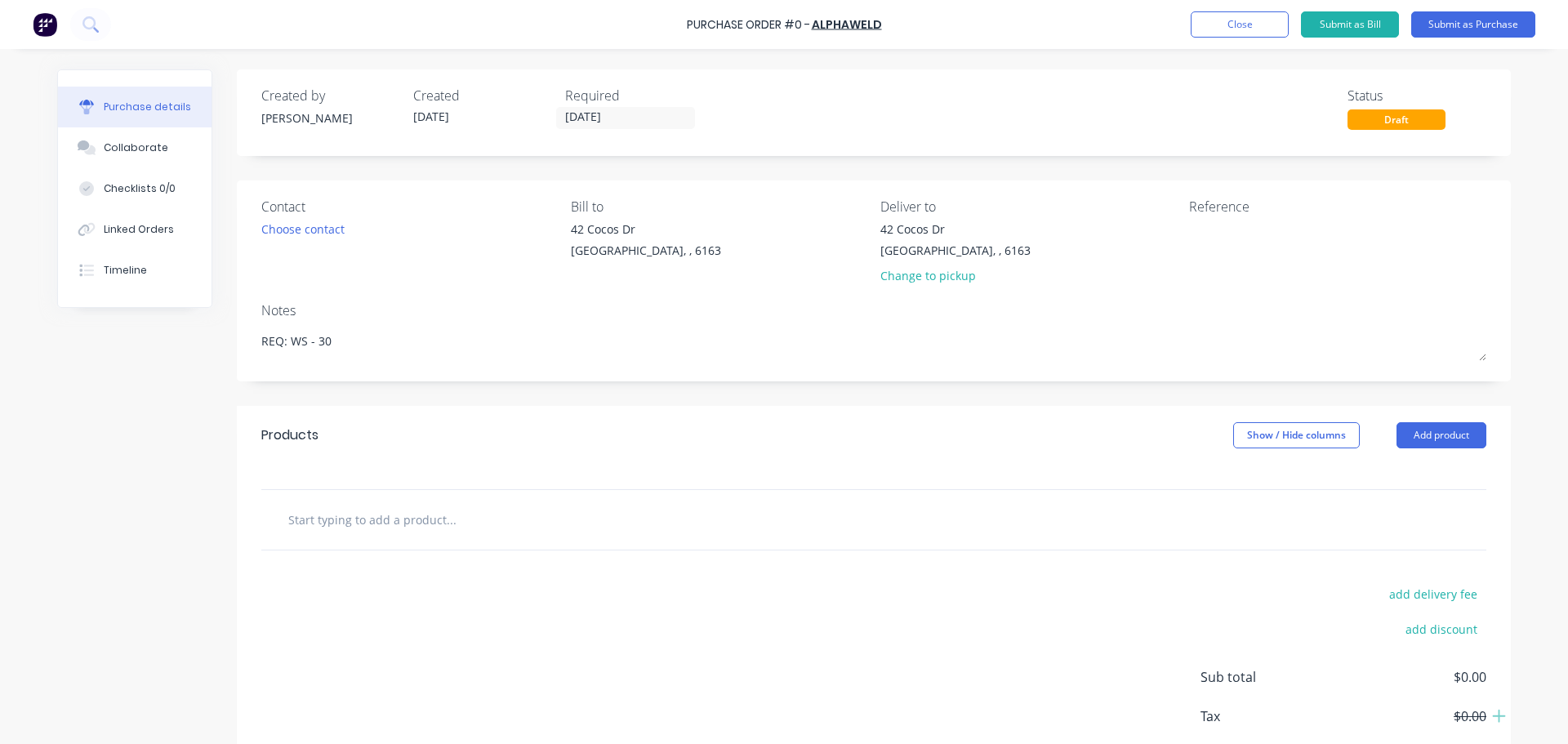
click at [575, 486] on div at bounding box center [874, 477] width 1274 height 24
click at [558, 501] on div at bounding box center [874, 519] width 1225 height 59
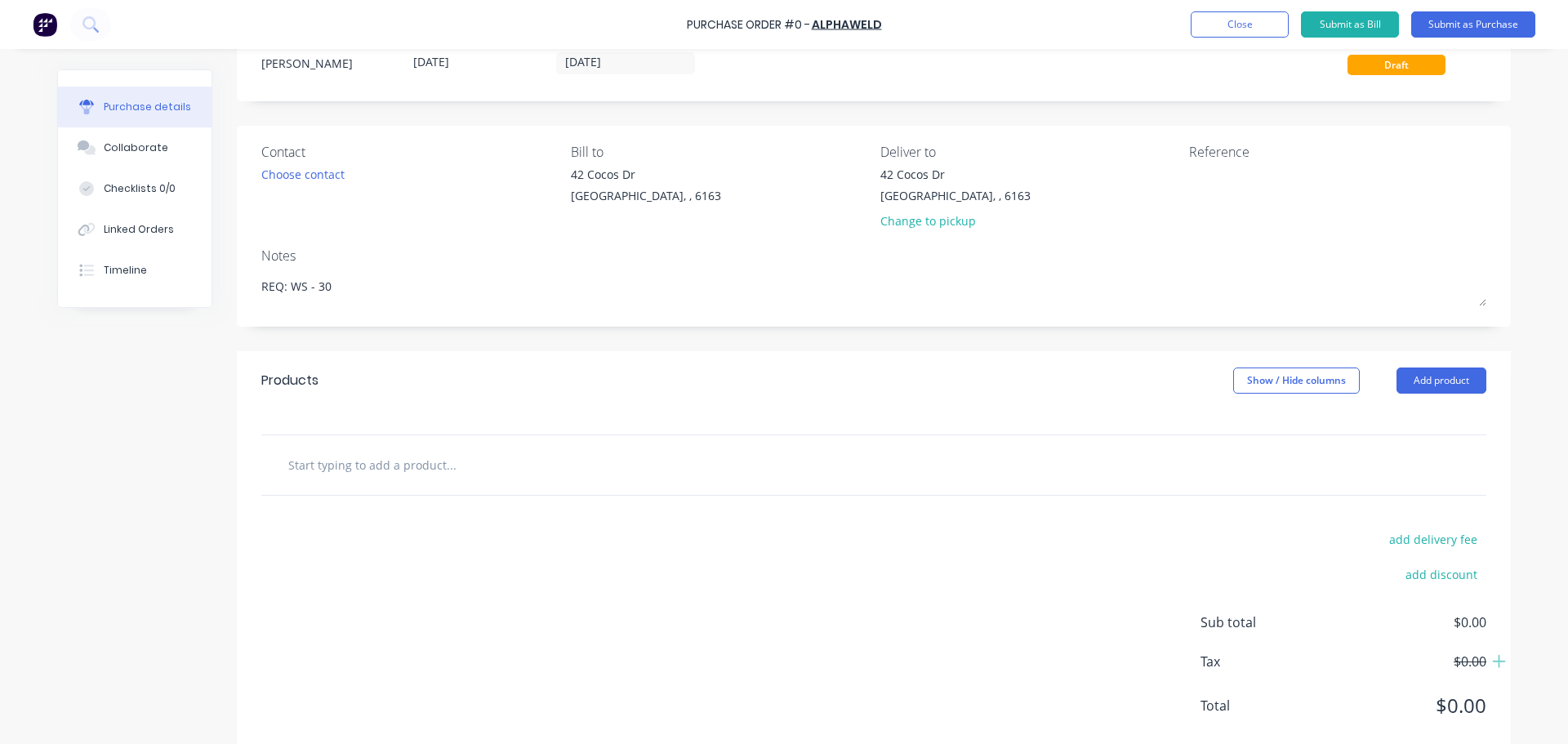
scroll to position [91, 0]
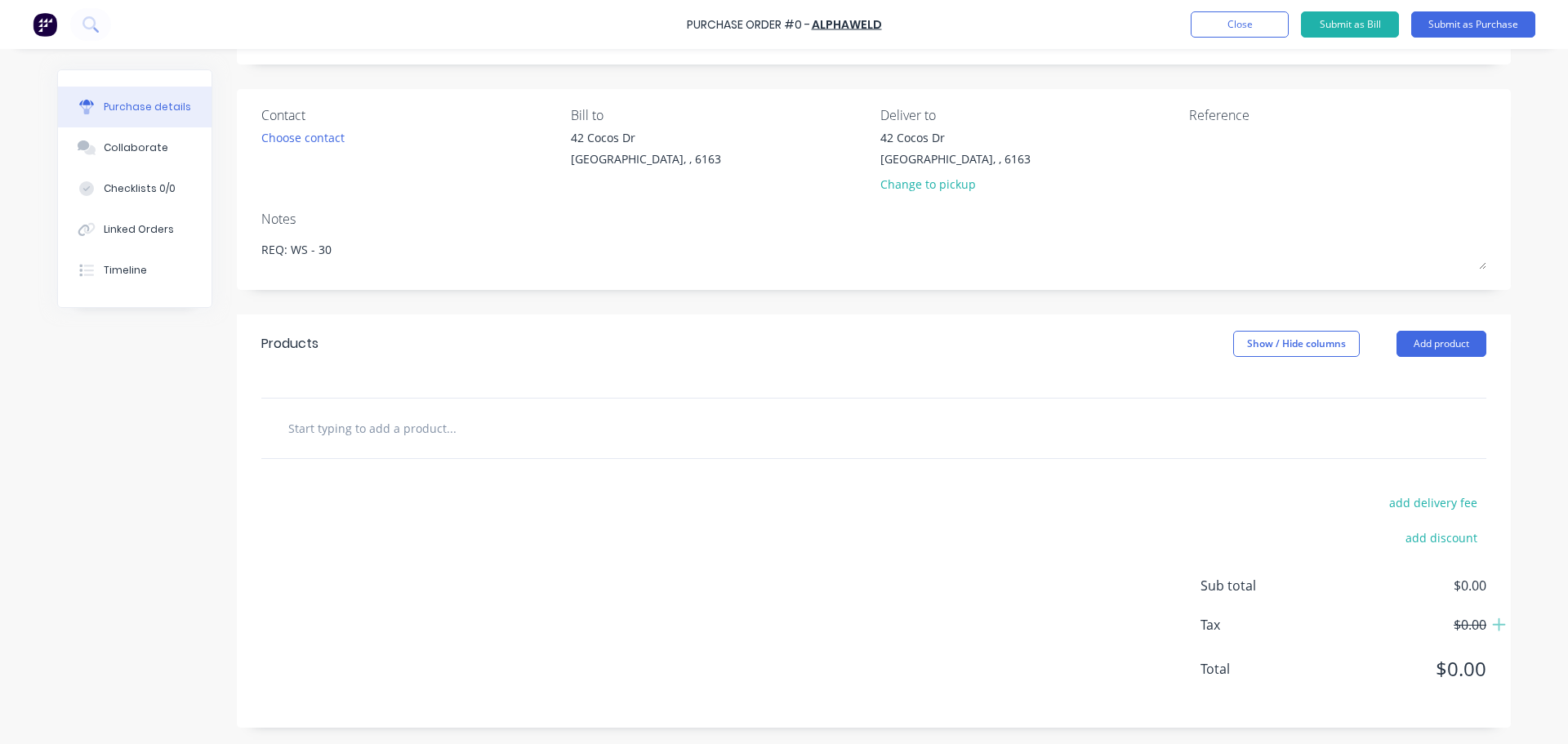
click at [616, 413] on div at bounding box center [519, 427] width 490 height 33
click at [361, 426] on input "text" at bounding box center [451, 427] width 327 height 33
paste input "Weldclass Promax Blue & Gold MIG Gloves"
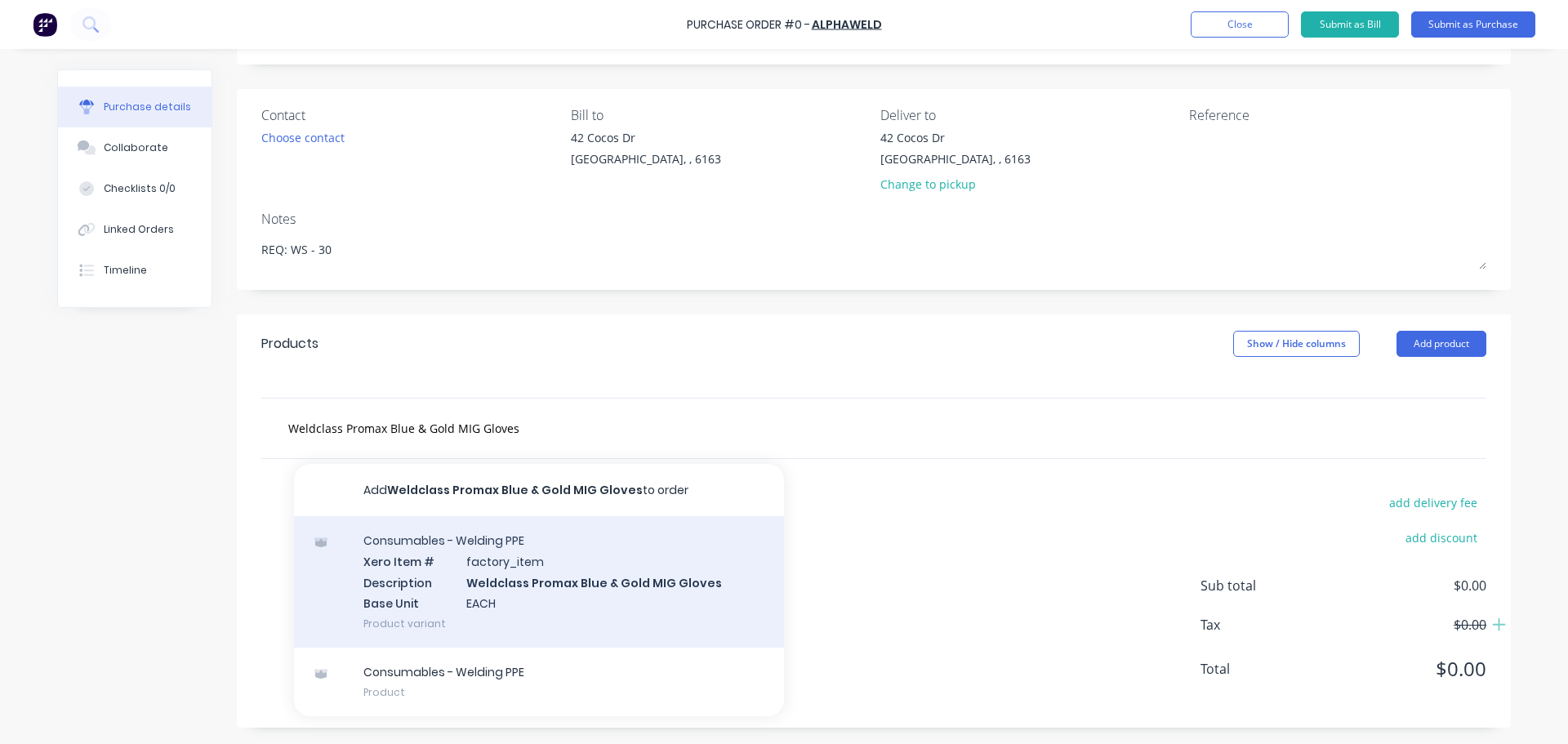
click at [542, 582] on div "Consumables - Welding PPE Xero Item # factory_item Description Weldclass Promax…" at bounding box center [539, 581] width 490 height 132
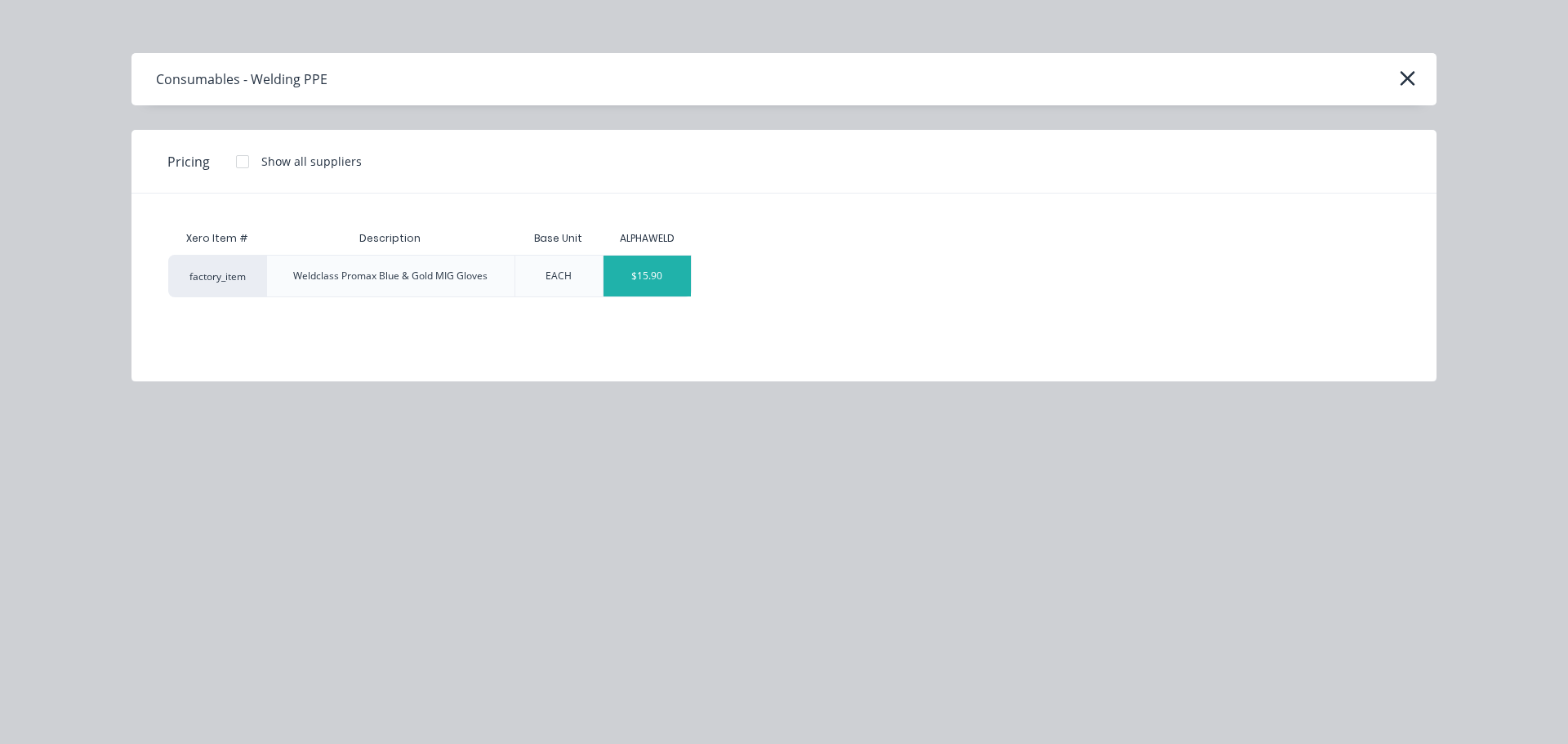
click at [659, 281] on div "$15.90" at bounding box center [647, 276] width 87 height 41
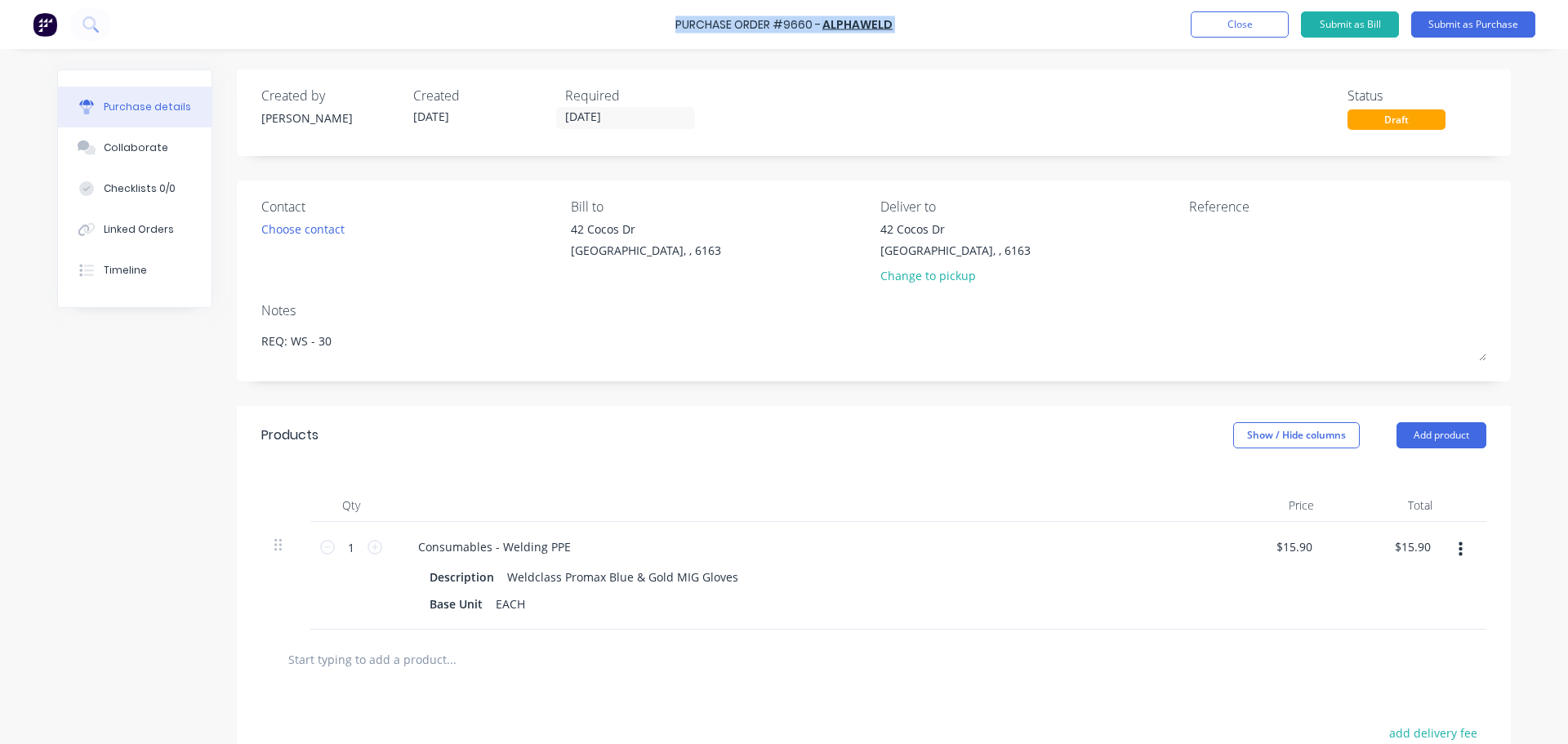
drag, startPoint x: 661, startPoint y: 18, endPoint x: 678, endPoint y: 28, distance: 19.7
click at [678, 28] on div "Purchase Order #9660 - ALPHAWELD Add product Close Submit as Bill Submit as Pur…" at bounding box center [784, 24] width 1568 height 49
copy div "Purchase Order #9660 - ALPHAWELD Add product Close Submit as Bill Submit as Pur…"
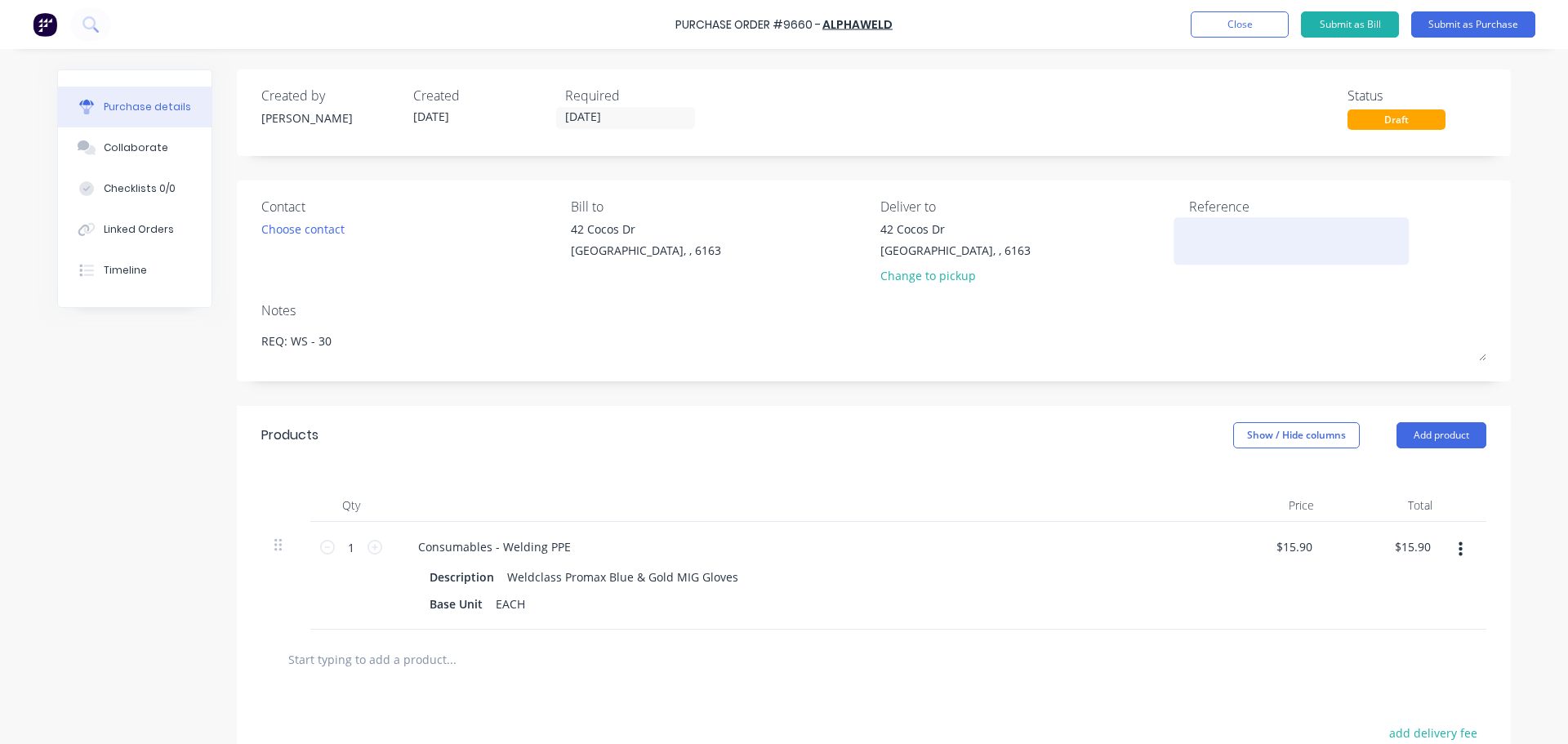
click at [1192, 249] on textarea at bounding box center [1291, 239] width 204 height 37
paste textarea "Purchase Order #9660 - ALPHAWELD"
click at [370, 547] on icon at bounding box center [375, 547] width 15 height 15
click at [368, 546] on icon at bounding box center [375, 547] width 15 height 15
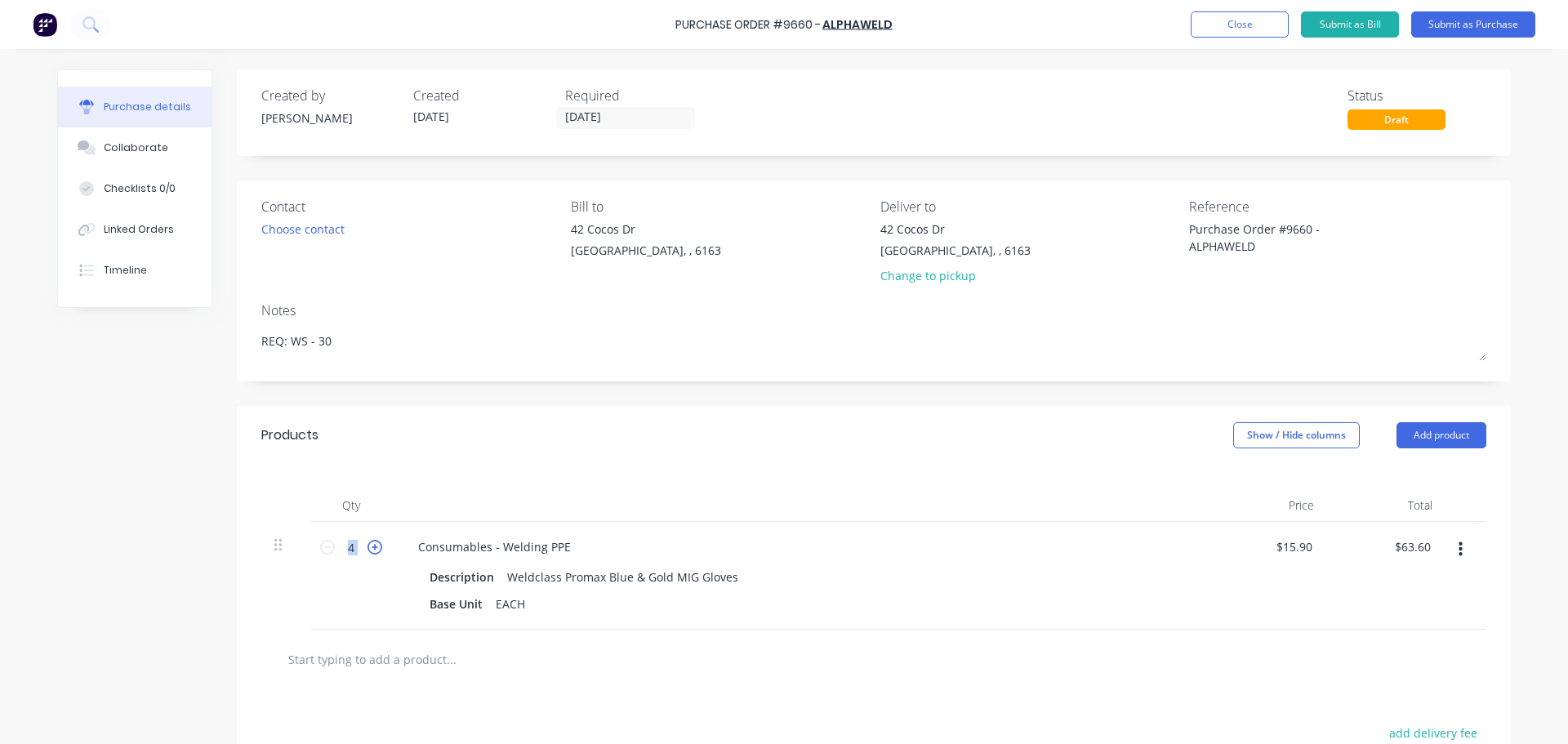
click at [368, 546] on icon at bounding box center [375, 547] width 15 height 15
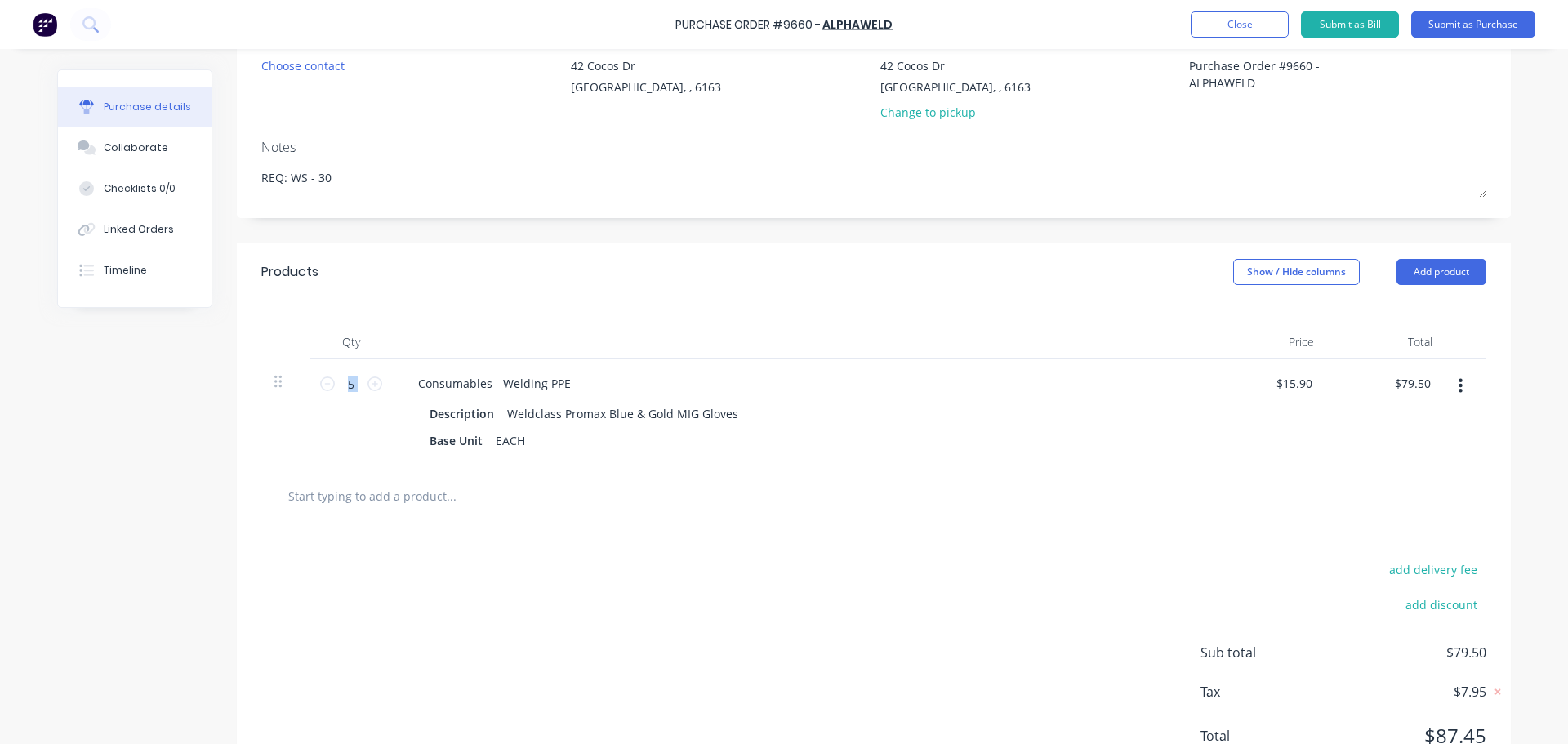
scroll to position [81, 0]
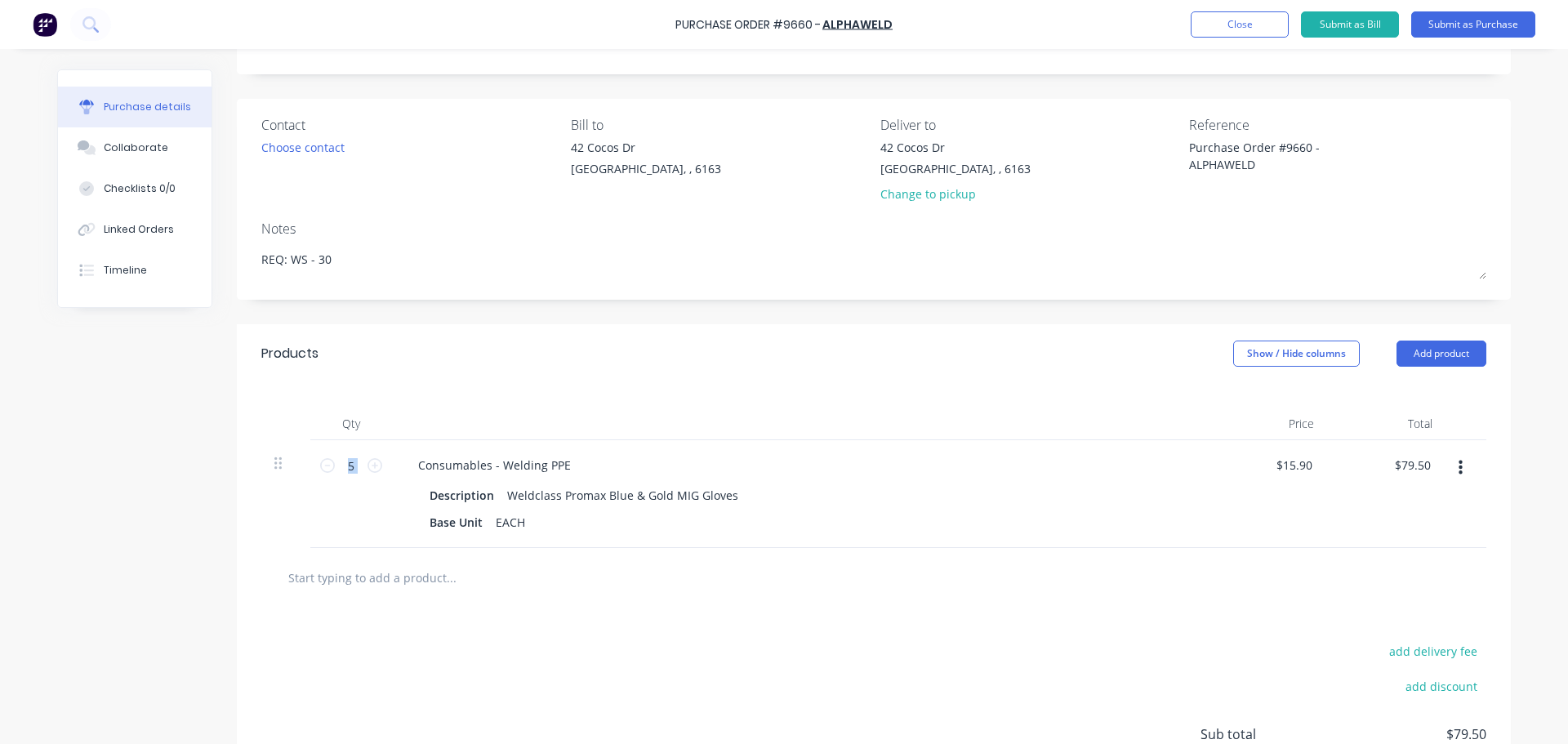
click at [366, 581] on input "text" at bounding box center [451, 577] width 327 height 33
paste input "Blue Max A2 Chrome Leather Bib Apron with Webbing Straps"
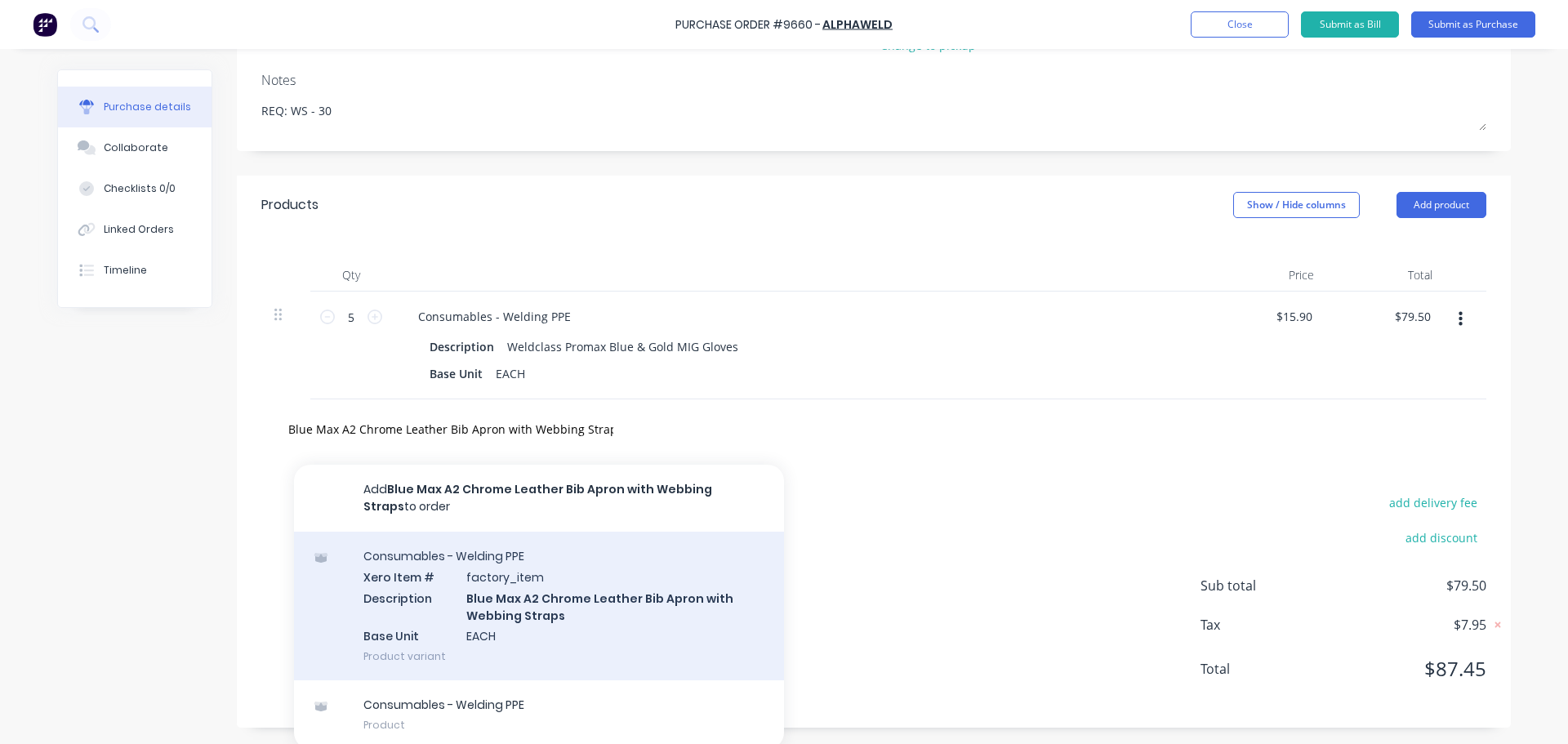
click at [515, 594] on div "Consumables - Welding PPE Xero Item # factory_item Description Blue Max A2 Chro…" at bounding box center [539, 606] width 490 height 148
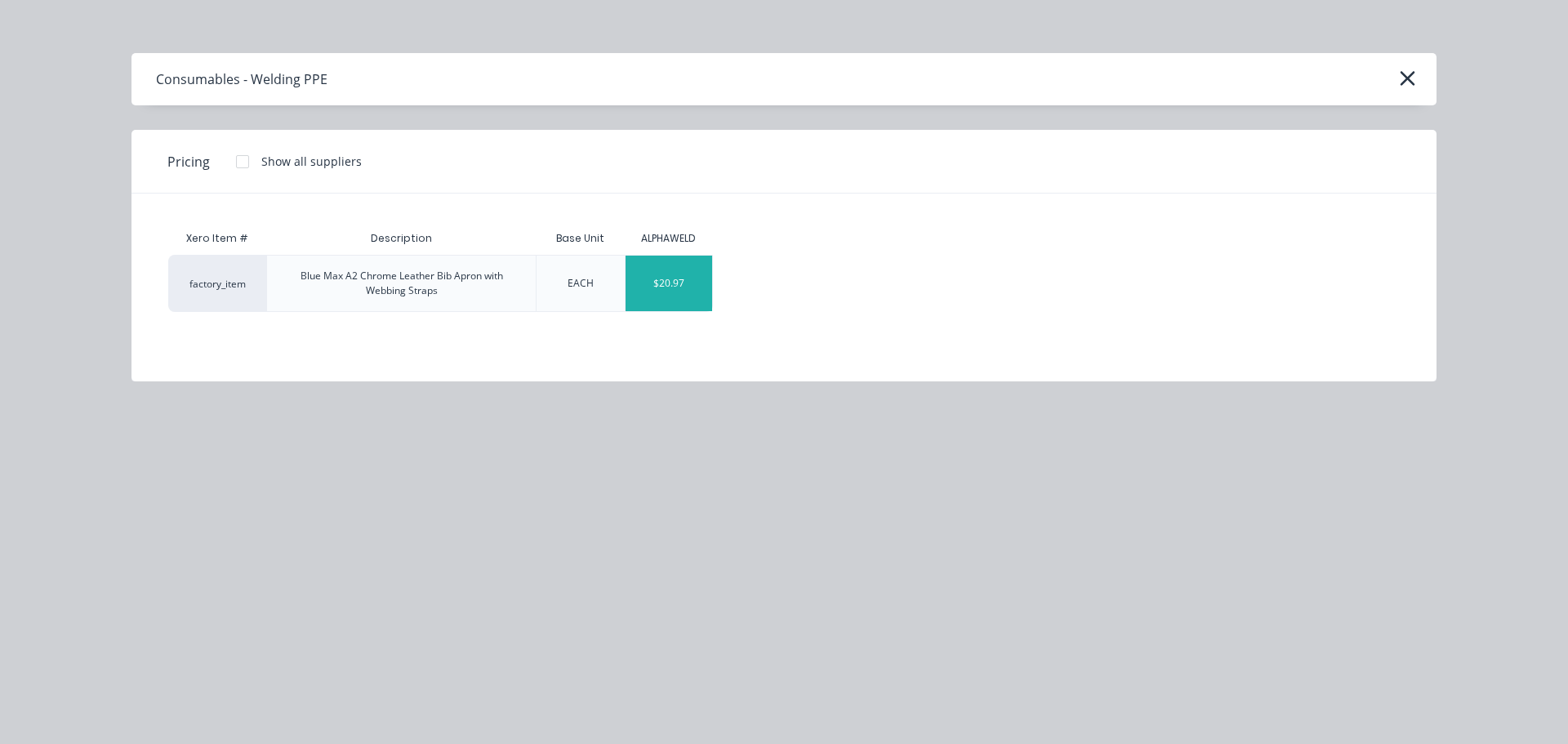
click at [672, 288] on div "$20.97" at bounding box center [669, 283] width 87 height 55
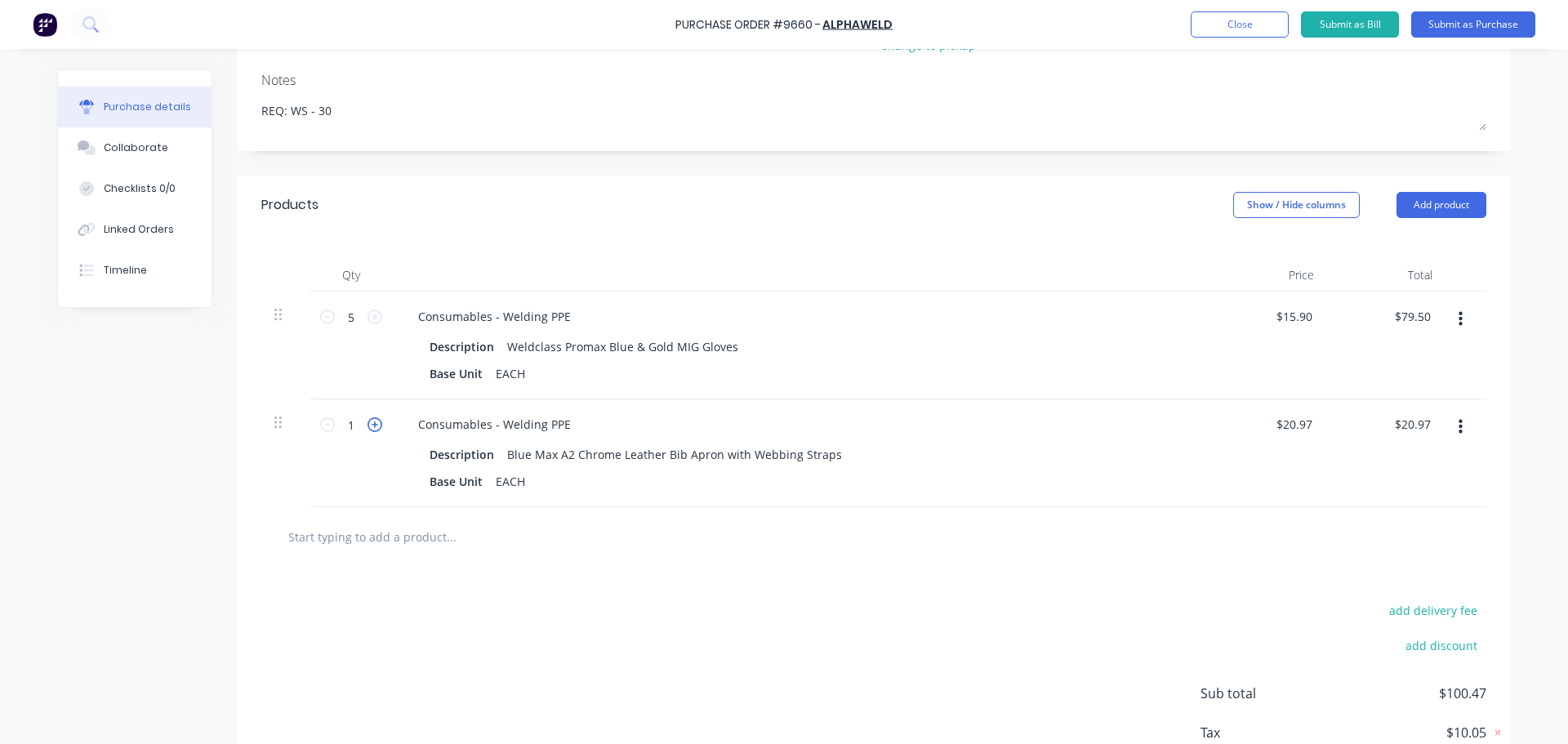
click at [368, 422] on icon at bounding box center [375, 425] width 15 height 15
click at [953, 235] on div "Qty Price Total 5 5 Consumables - Welding PPE Description Weldclass Promax Blue…" at bounding box center [874, 371] width 1274 height 273
click at [1301, 422] on input "20.97" at bounding box center [1293, 424] width 44 height 23
click at [384, 538] on input "text" at bounding box center [451, 536] width 327 height 33
paste input "5079 6m Earth Leads with 5044 600amp clamp fitted"
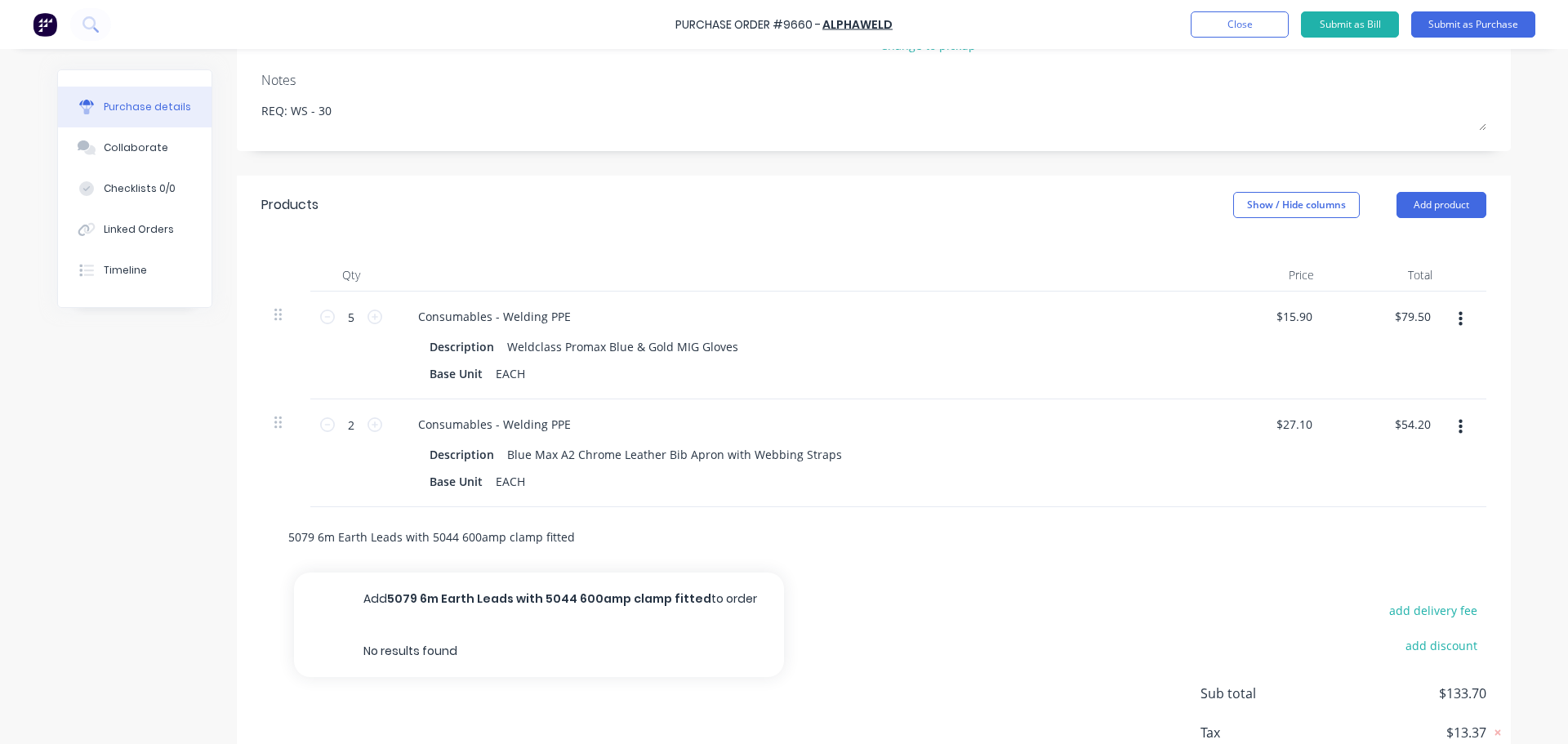
scroll to position [338, 0]
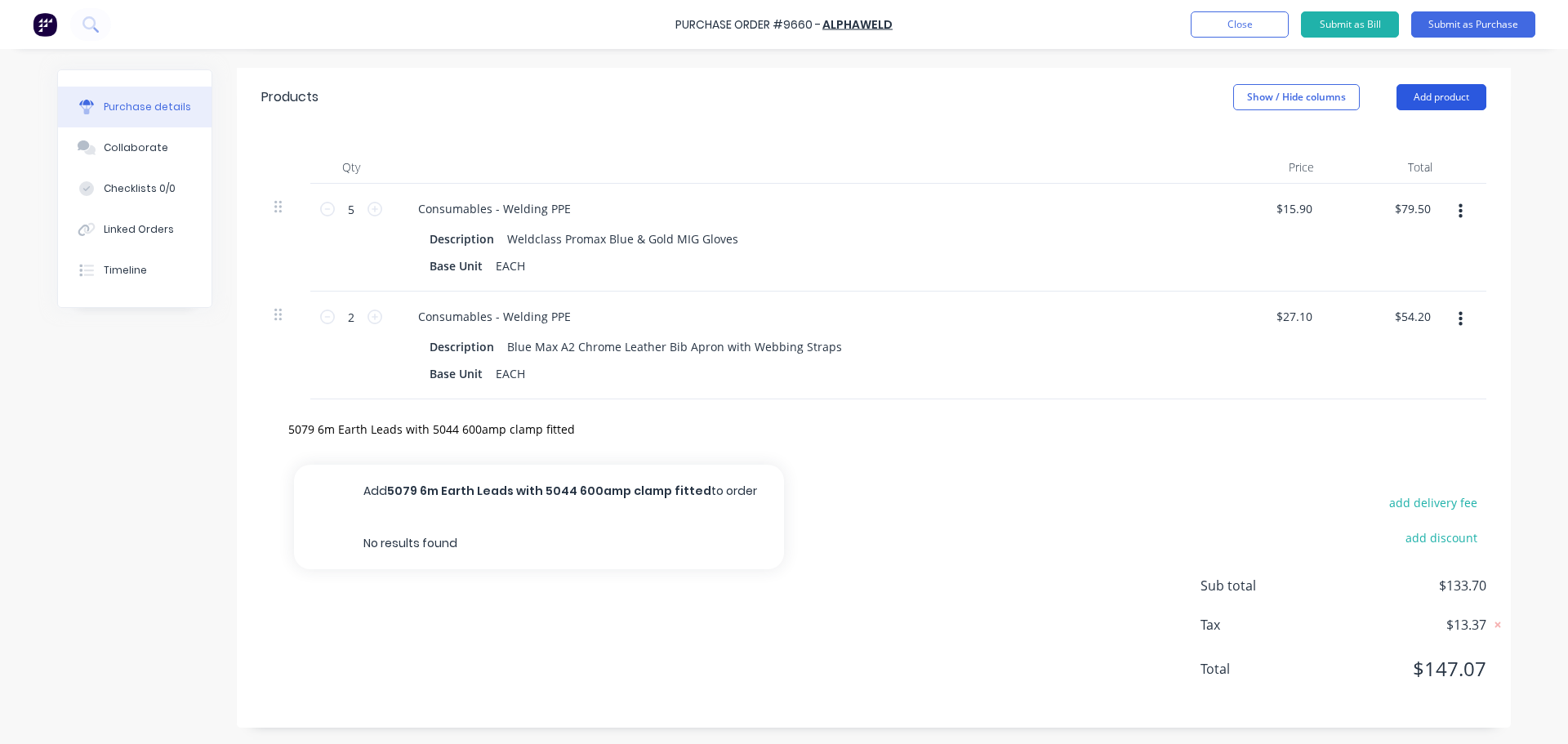
click at [1426, 99] on button "Add product" at bounding box center [1441, 96] width 90 height 26
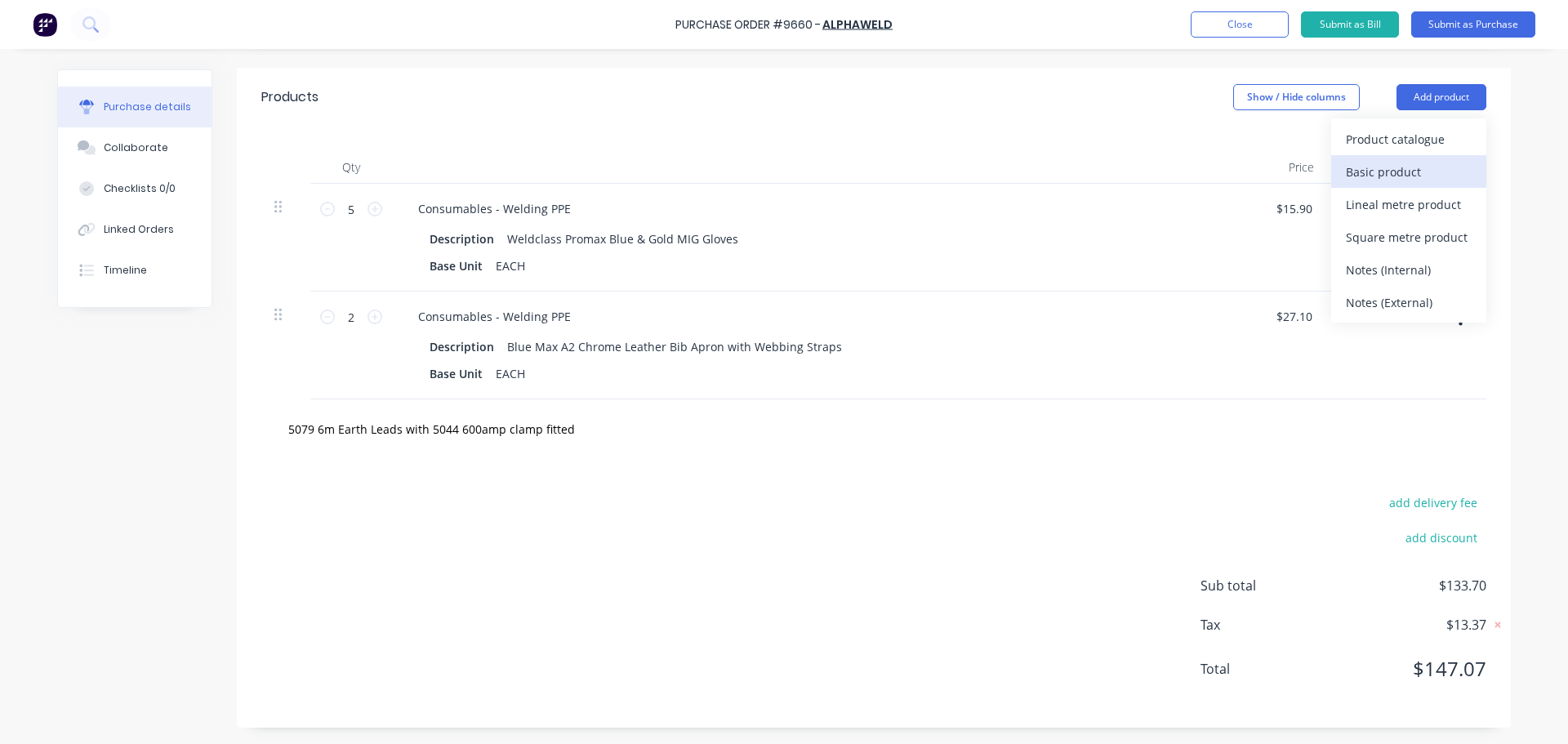
click at [1388, 170] on div "Basic product" at bounding box center [1409, 172] width 126 height 23
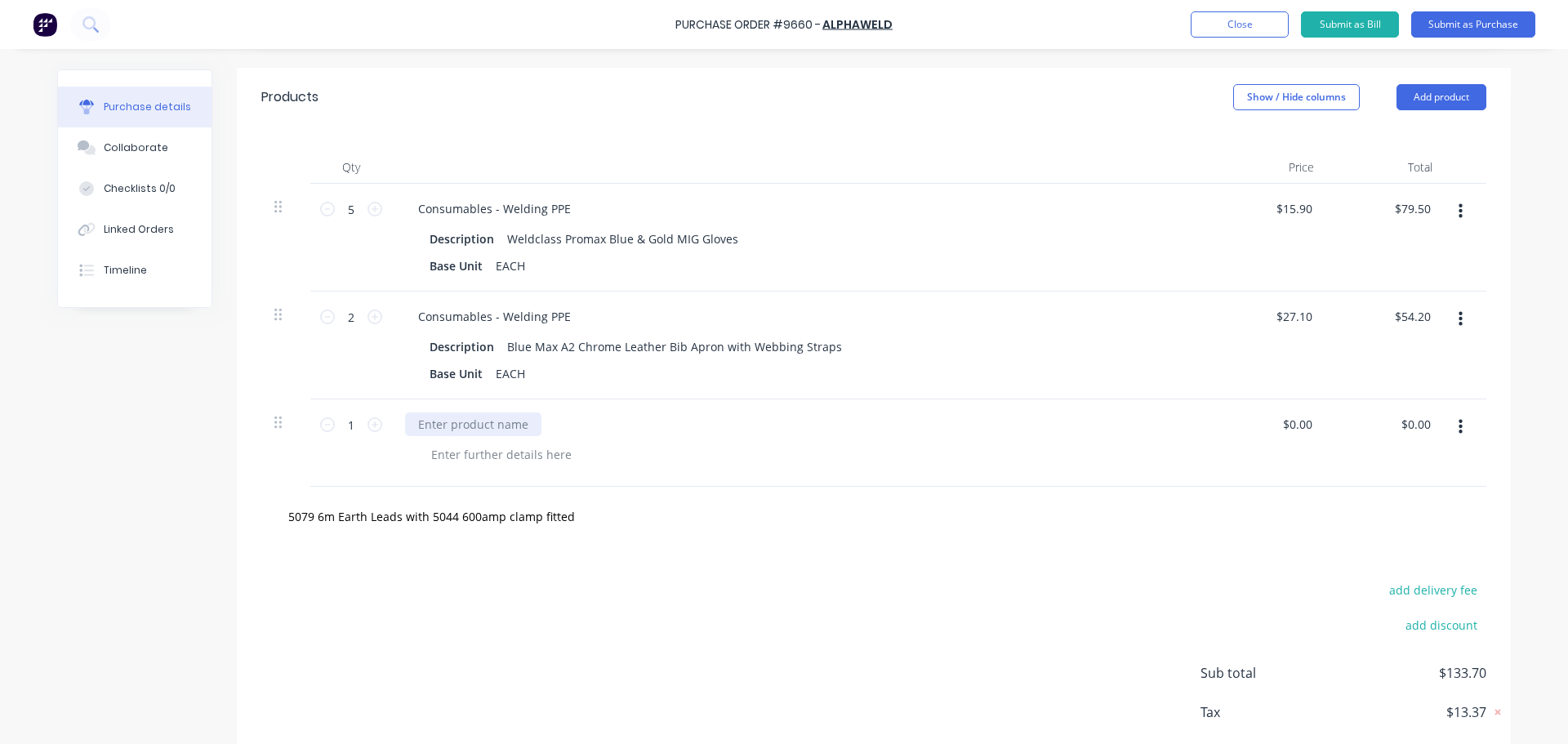
click at [468, 426] on div at bounding box center [473, 424] width 137 height 23
paste div
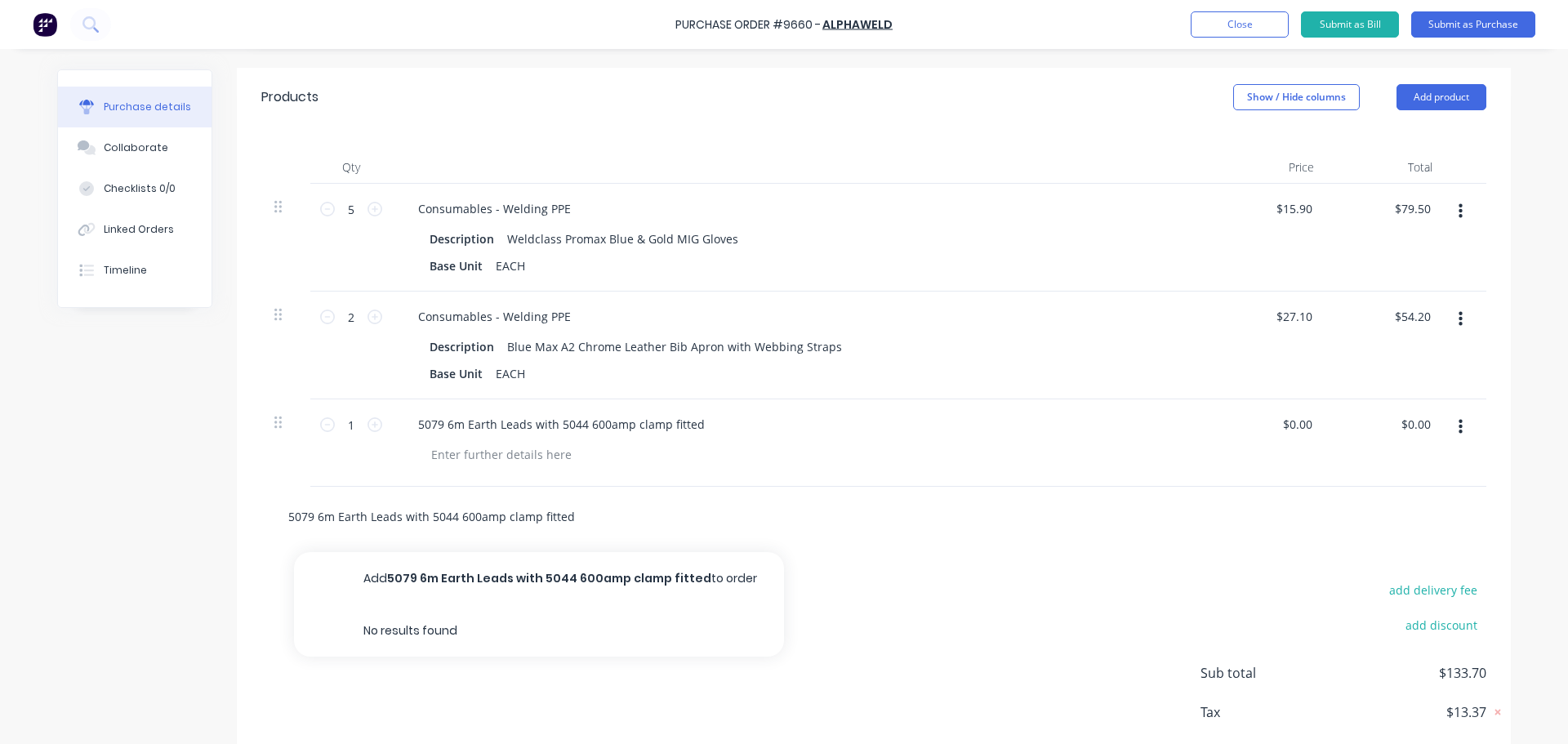
click at [578, 522] on input "5079 6m Earth Leads with 5044 600amp clamp fitted" at bounding box center [451, 516] width 327 height 33
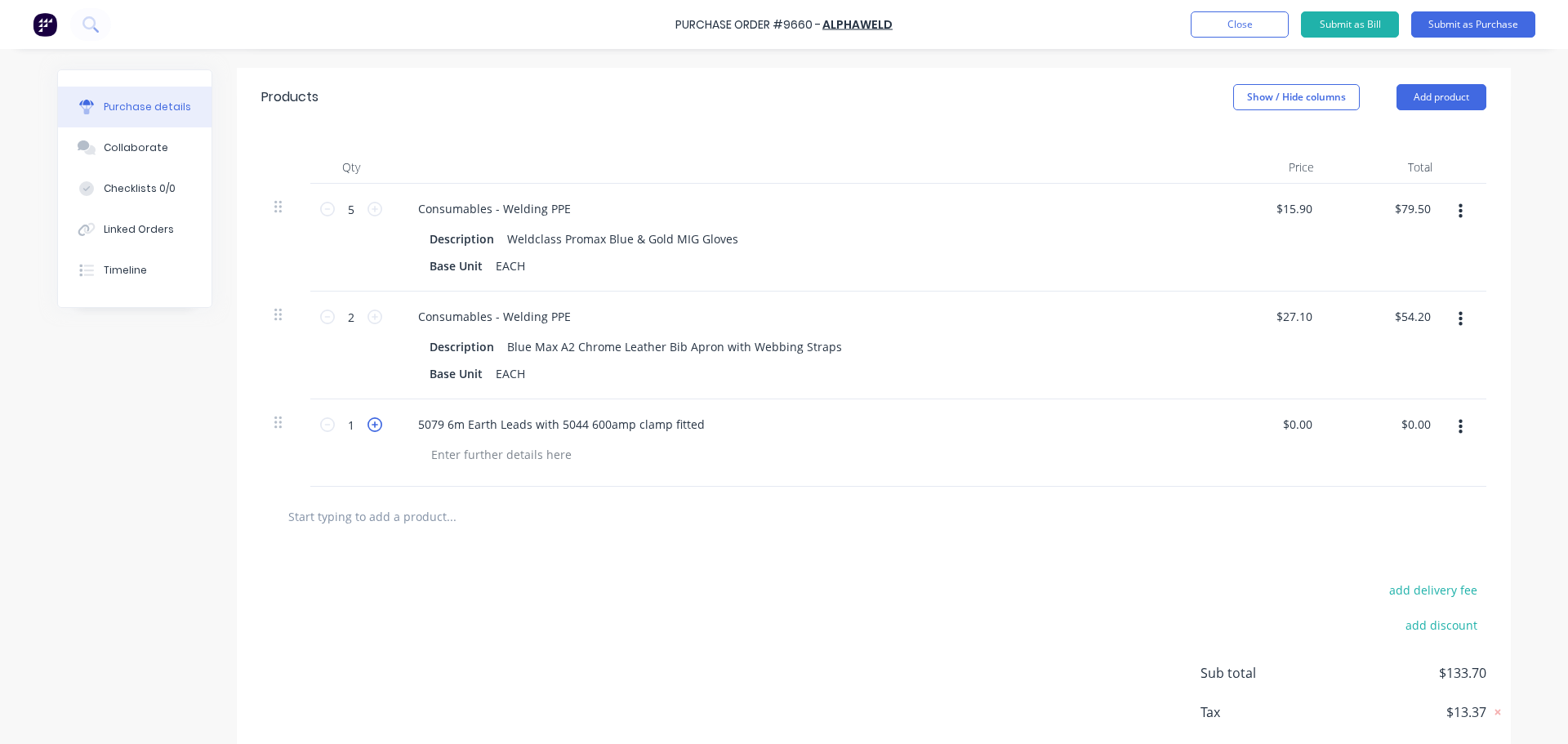
click at [371, 426] on icon at bounding box center [375, 425] width 15 height 15
click at [1298, 433] on input "0.00" at bounding box center [1297, 424] width 38 height 23
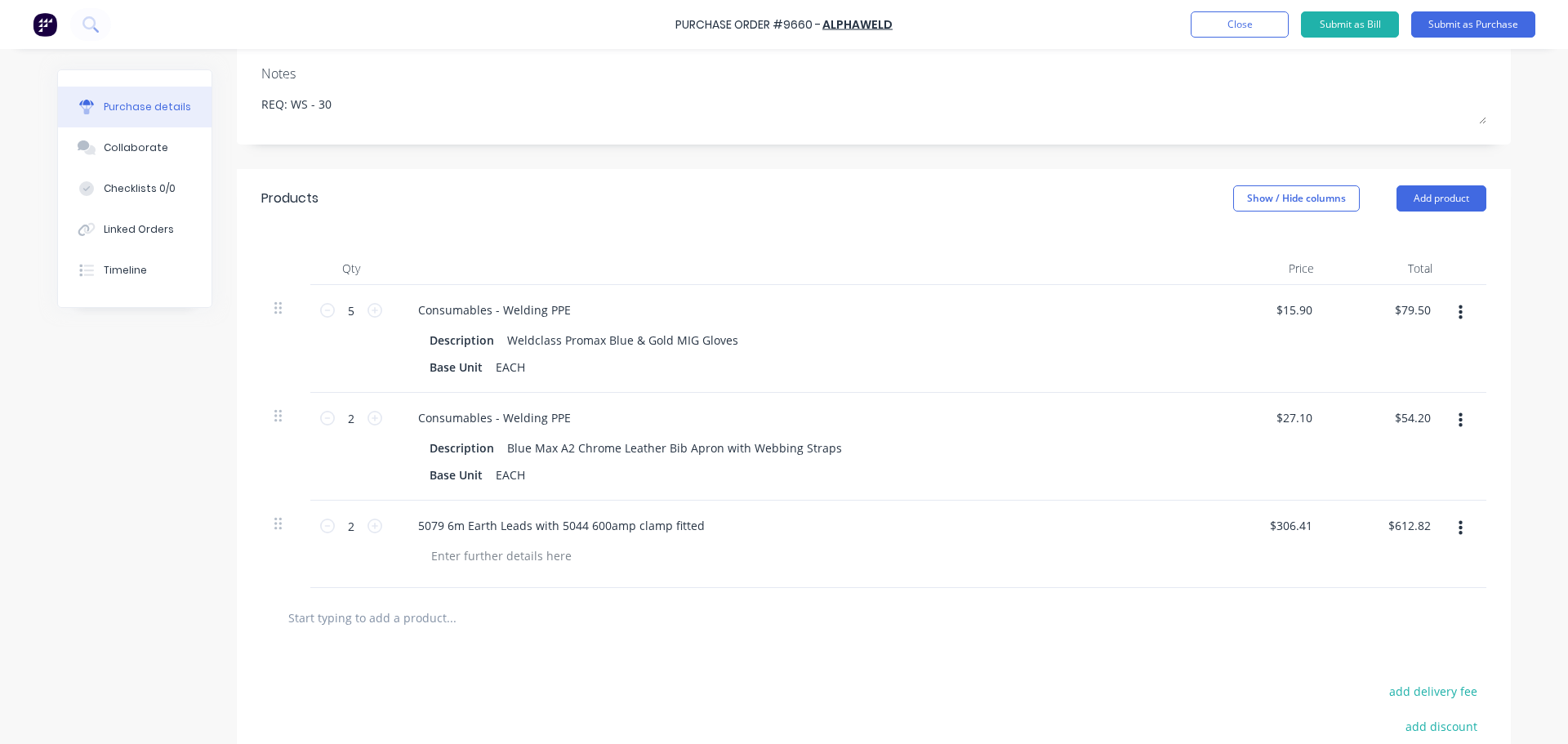
scroll to position [256, 0]
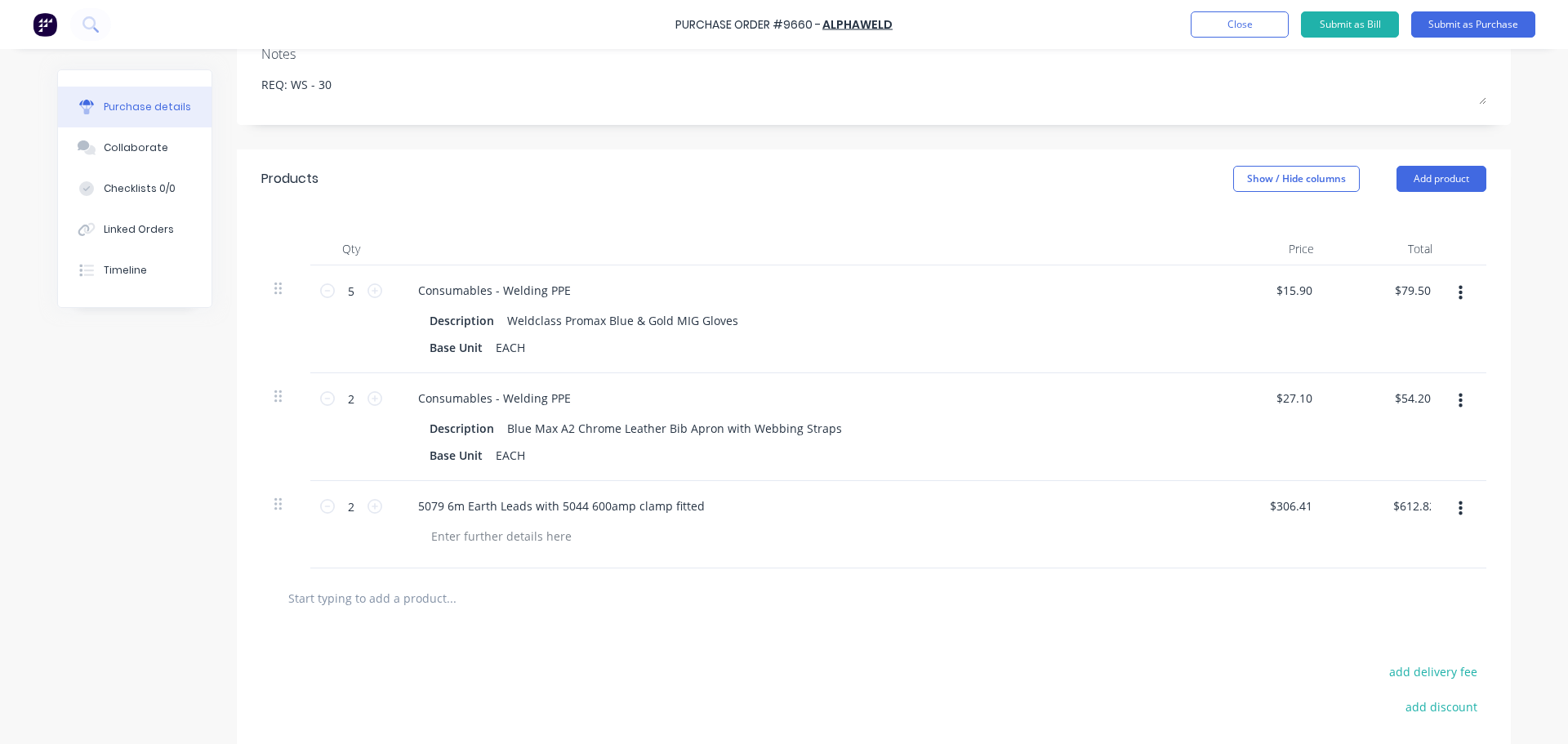
click at [338, 601] on input "text" at bounding box center [451, 597] width 327 height 33
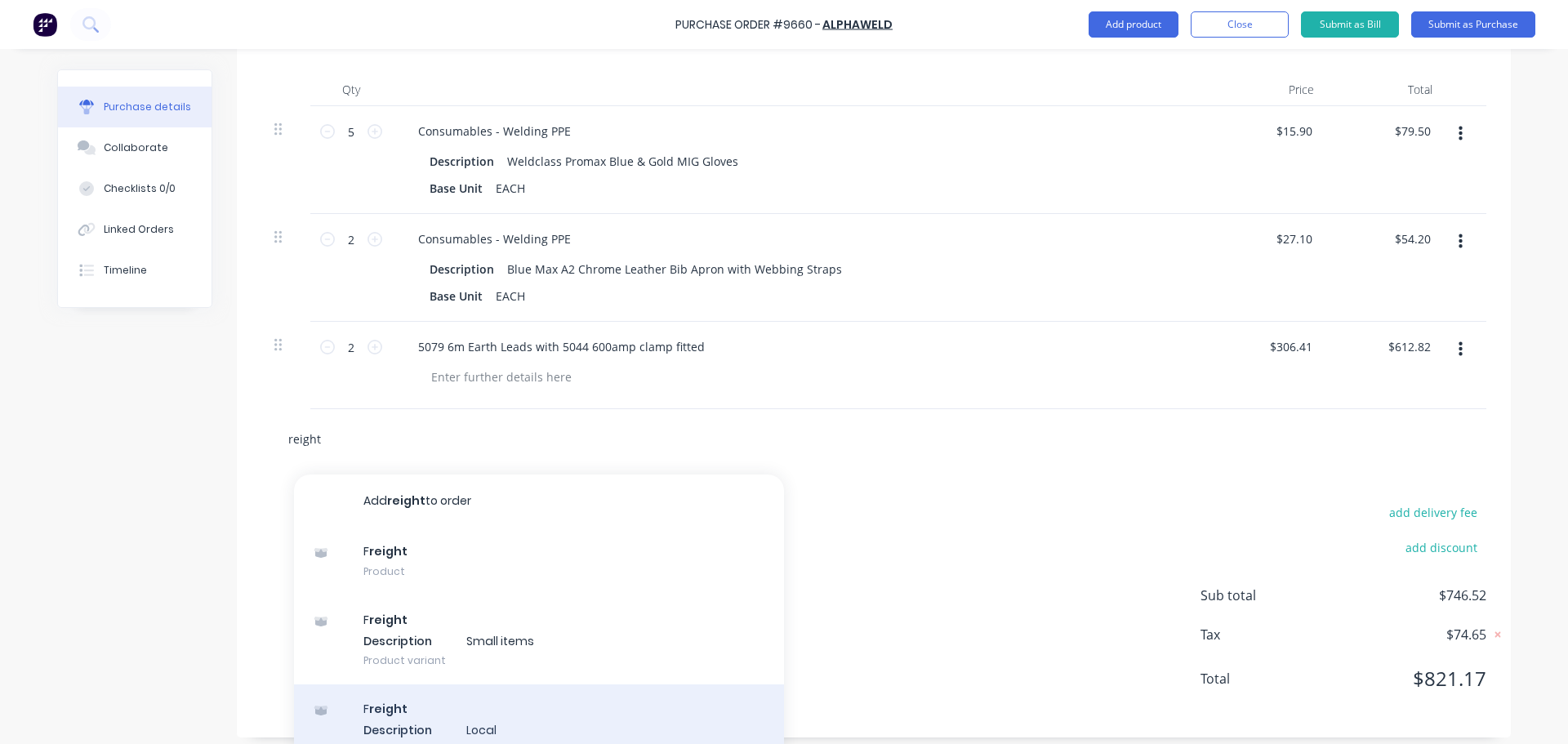
scroll to position [446, 0]
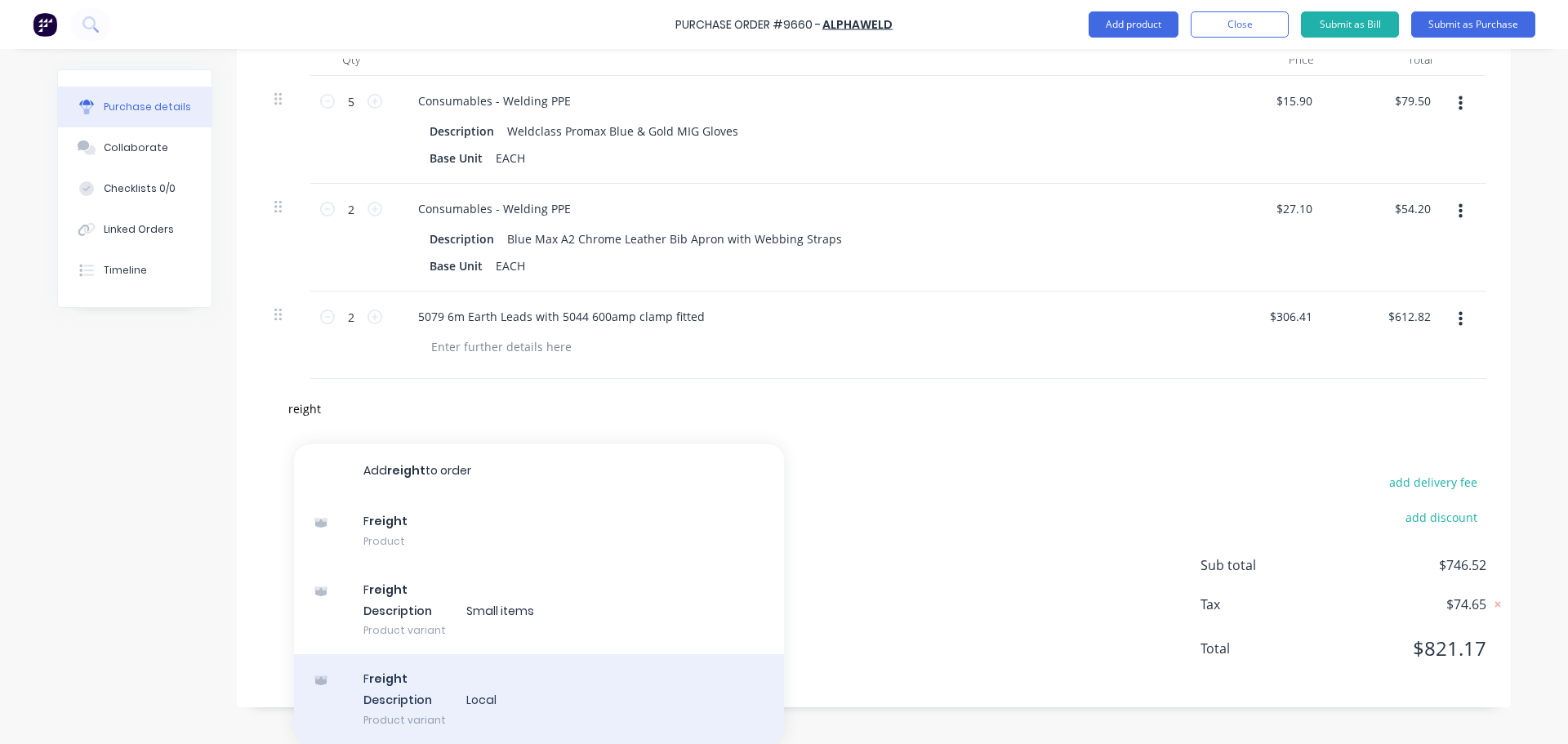
click at [462, 698] on div "F reight Description Local Product variant" at bounding box center [539, 699] width 490 height 90
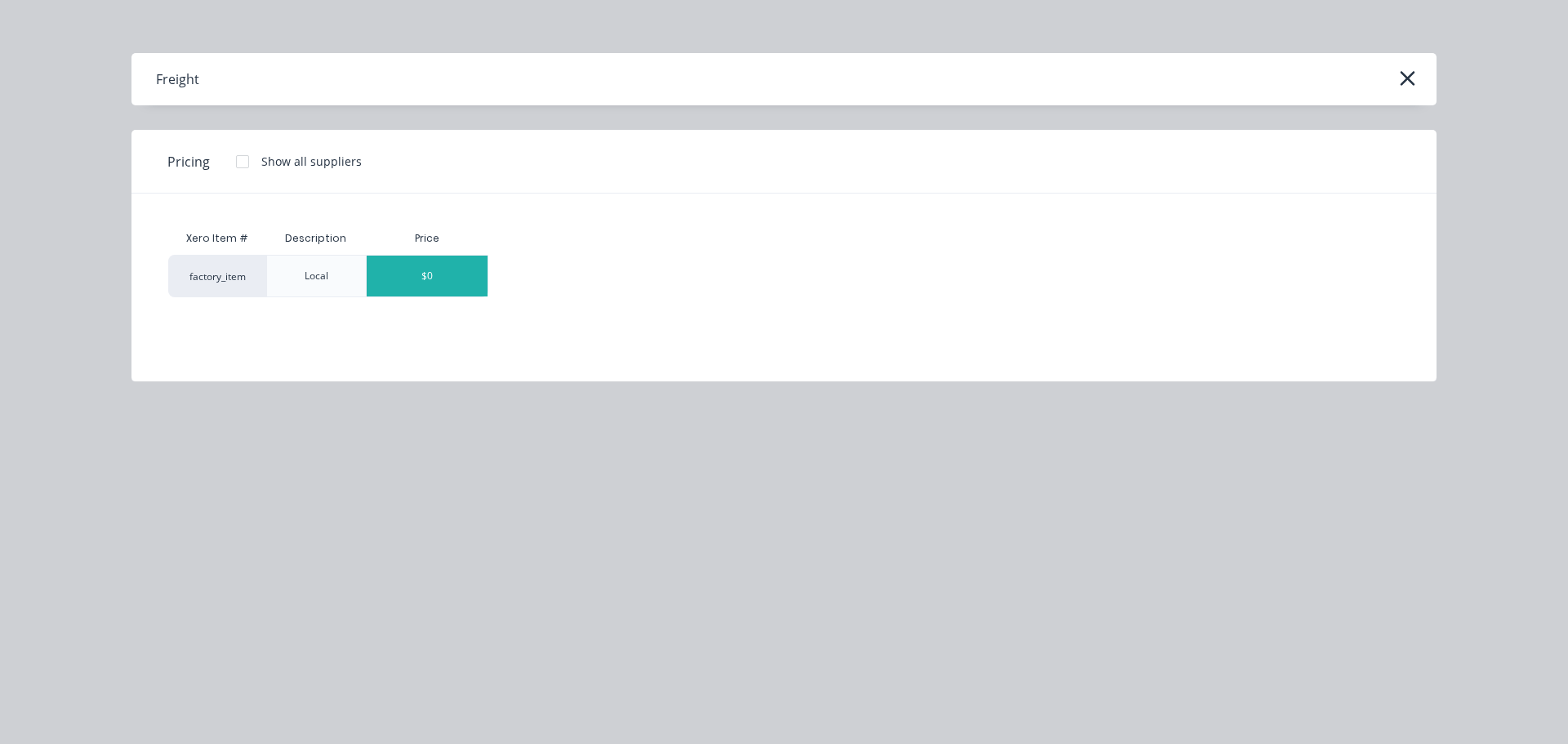
click at [384, 261] on div "$0" at bounding box center [427, 276] width 121 height 41
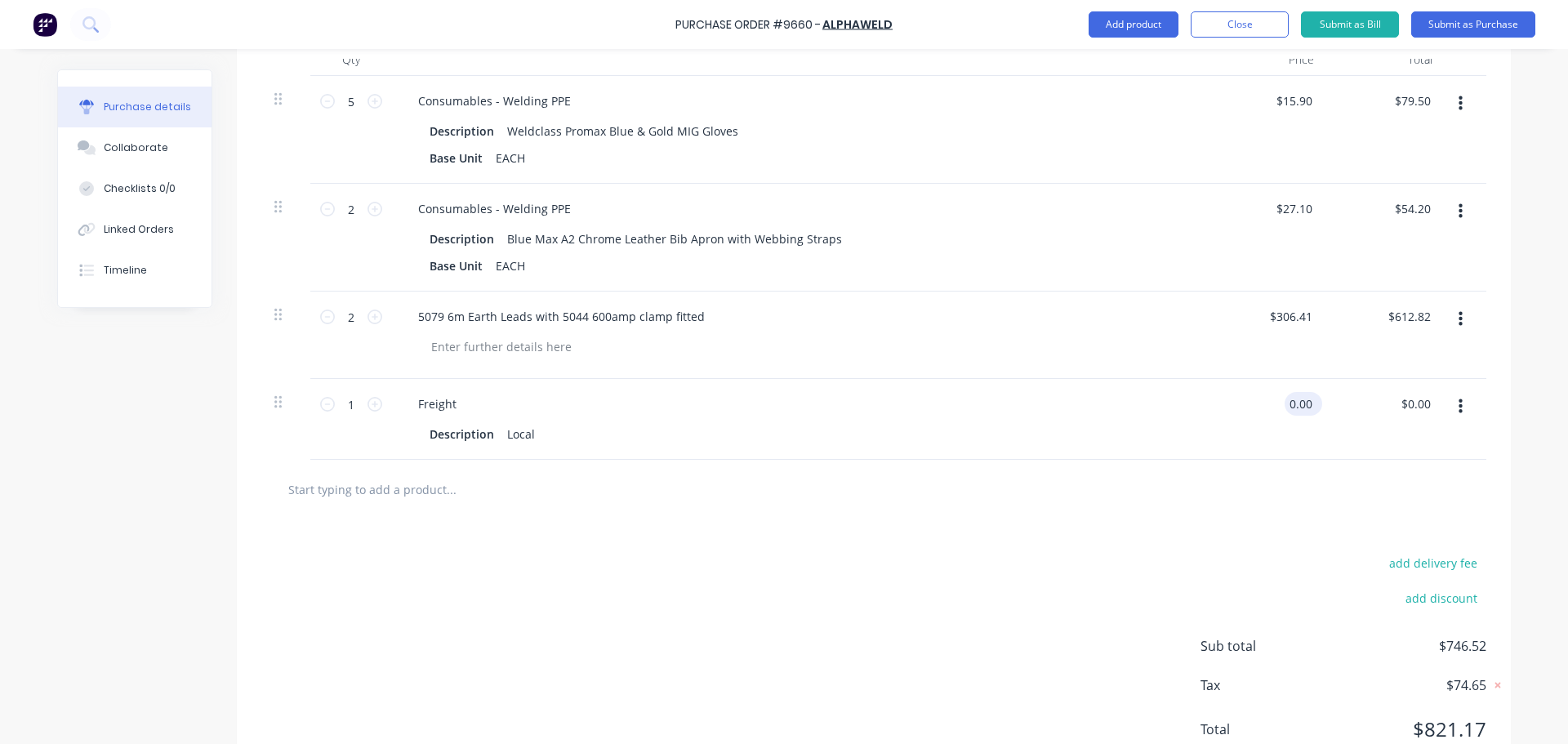
click at [1284, 409] on input "0.00" at bounding box center [1299, 404] width 31 height 23
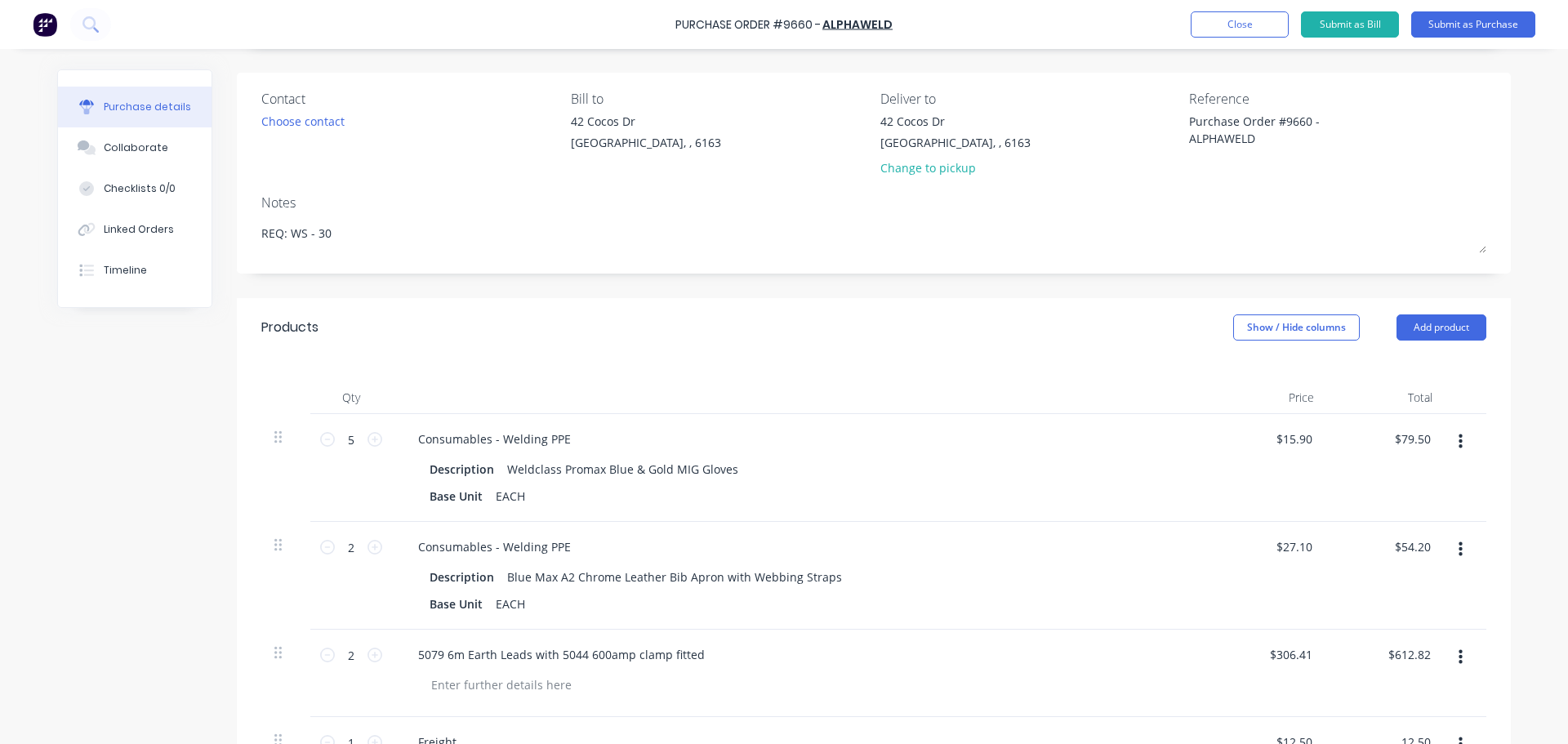
scroll to position [0, 0]
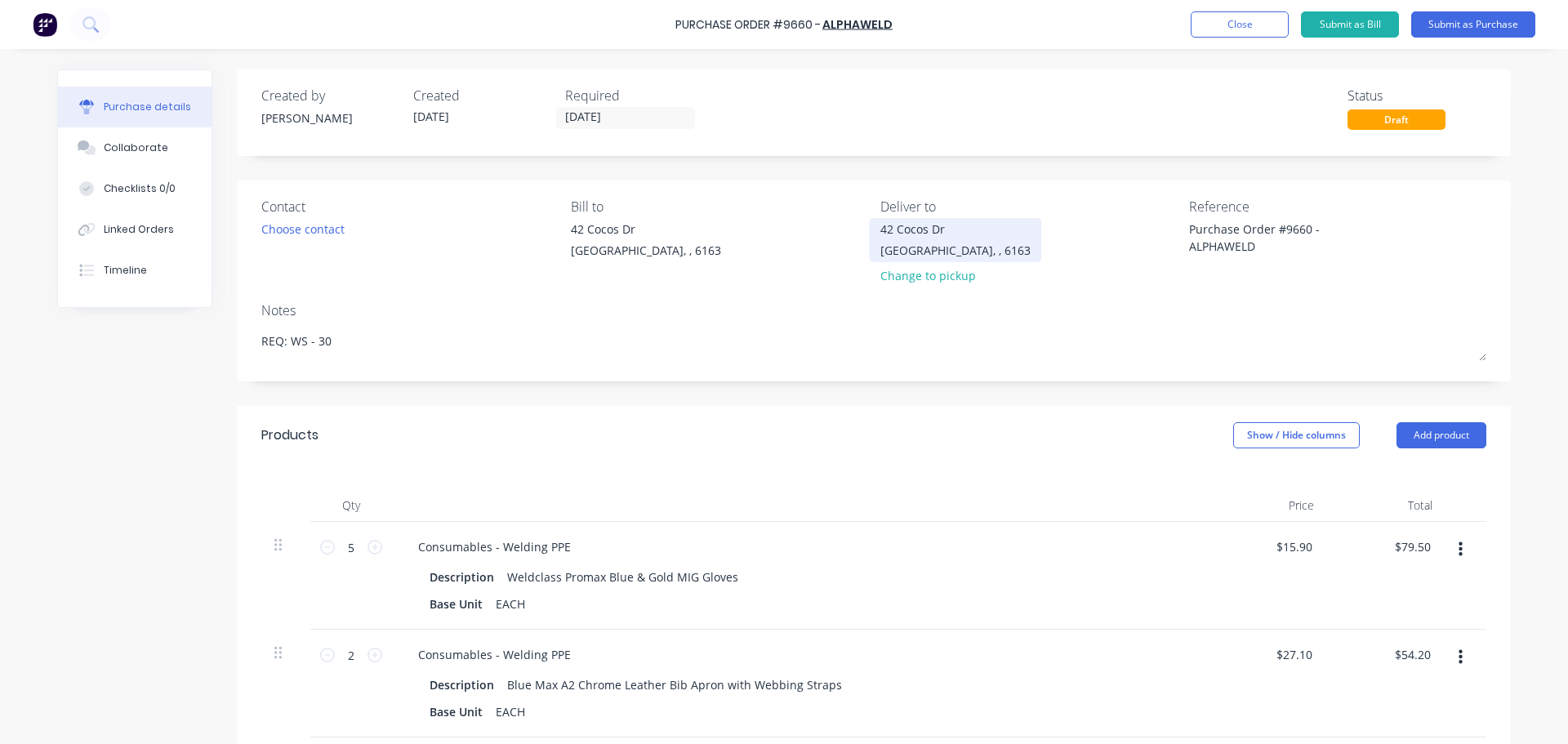
click at [972, 254] on div "42 Cocos Dr Bibra Lake, , 6163" at bounding box center [955, 240] width 150 height 39
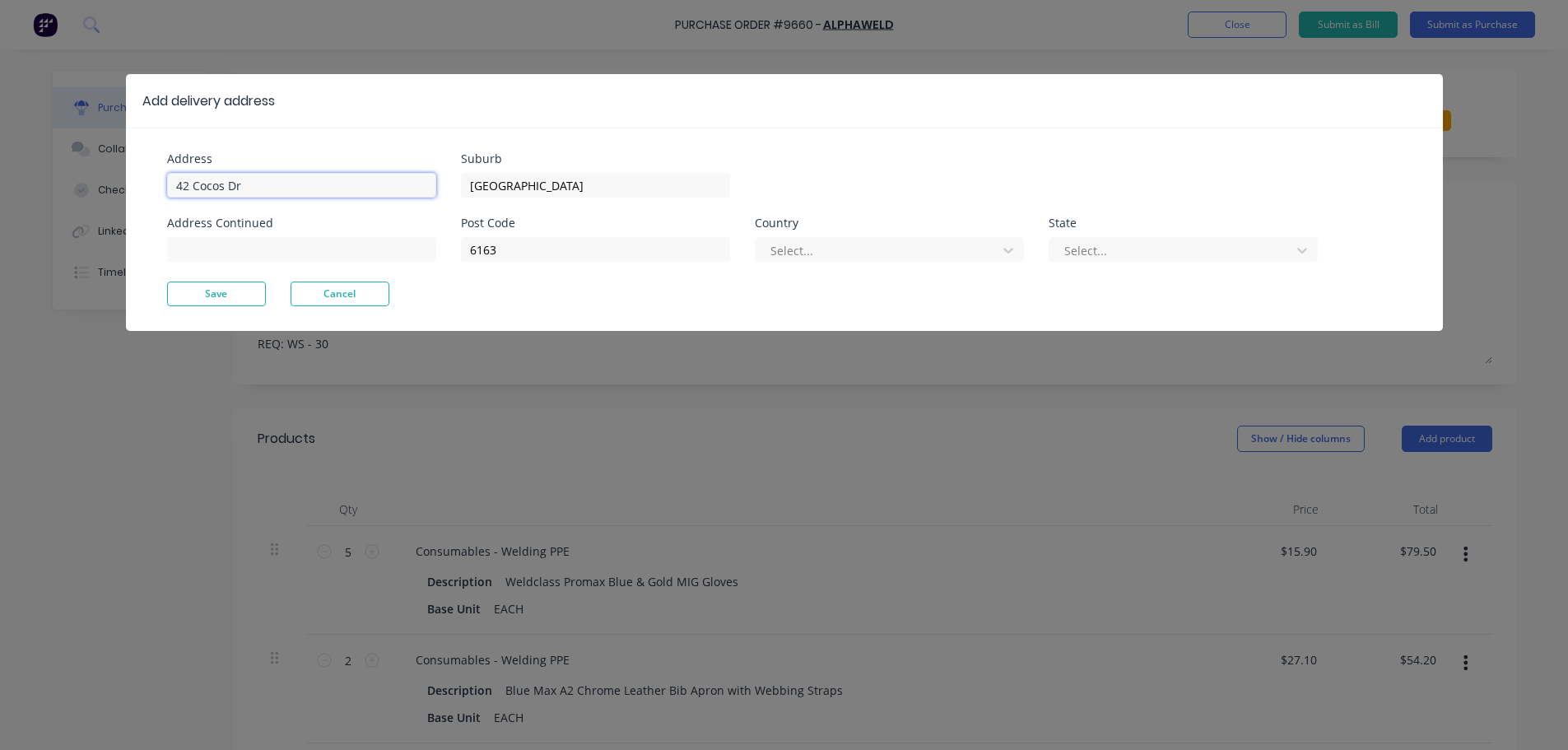
click at [258, 178] on input "42 Cocos Dr" at bounding box center [301, 185] width 269 height 24
click at [222, 290] on button "Save" at bounding box center [216, 293] width 99 height 24
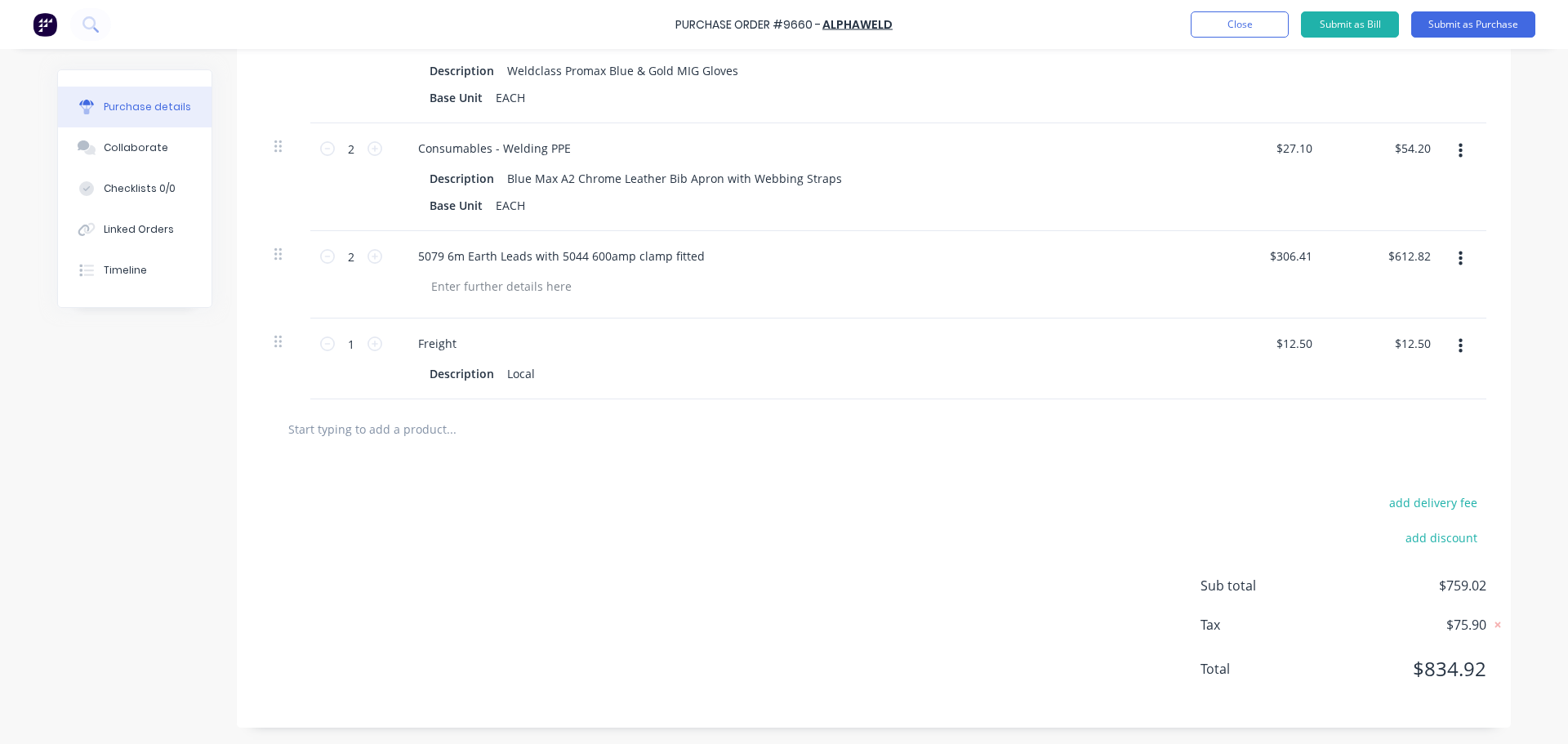
scroll to position [179, 0]
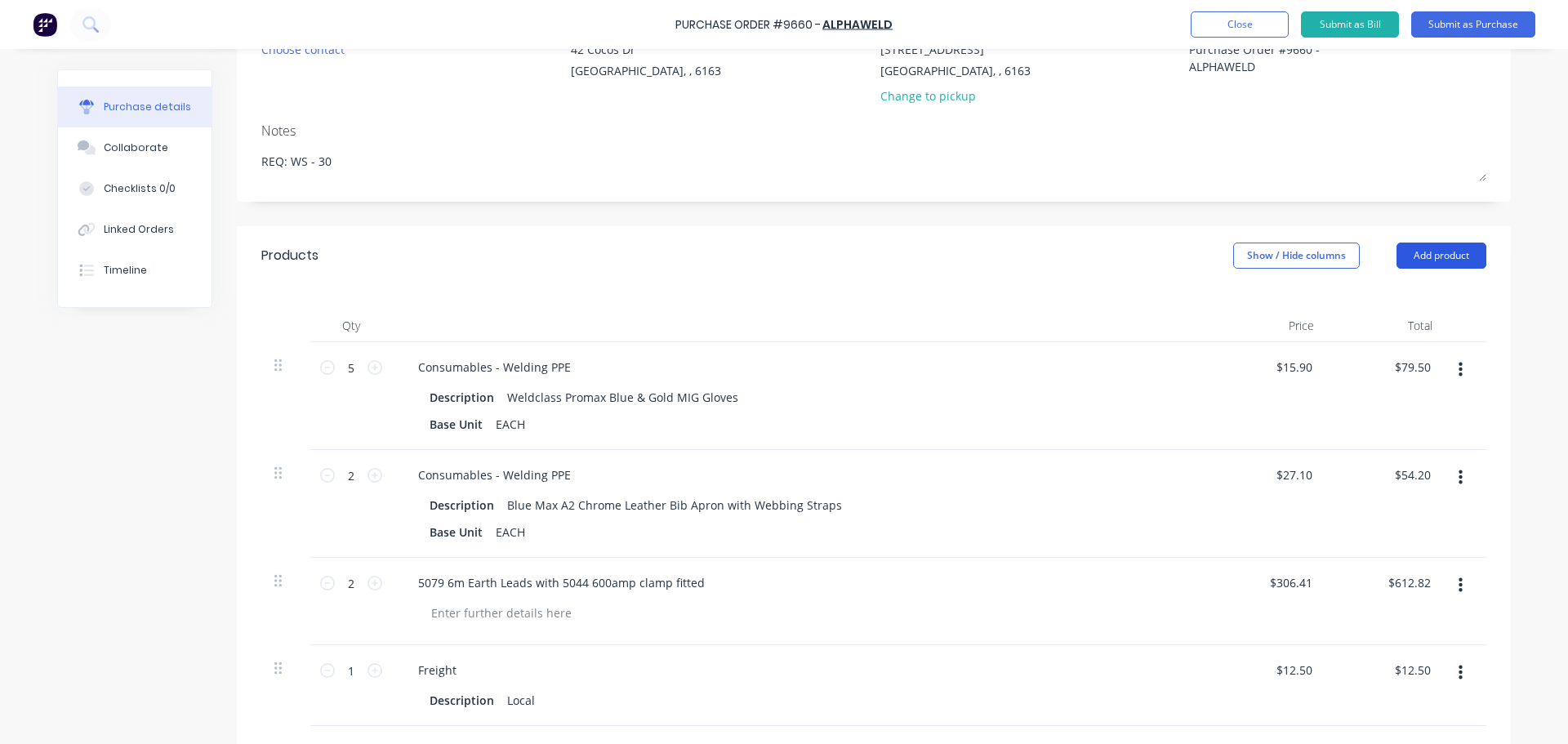
click at [1434, 246] on button "Add product" at bounding box center [1441, 256] width 90 height 26
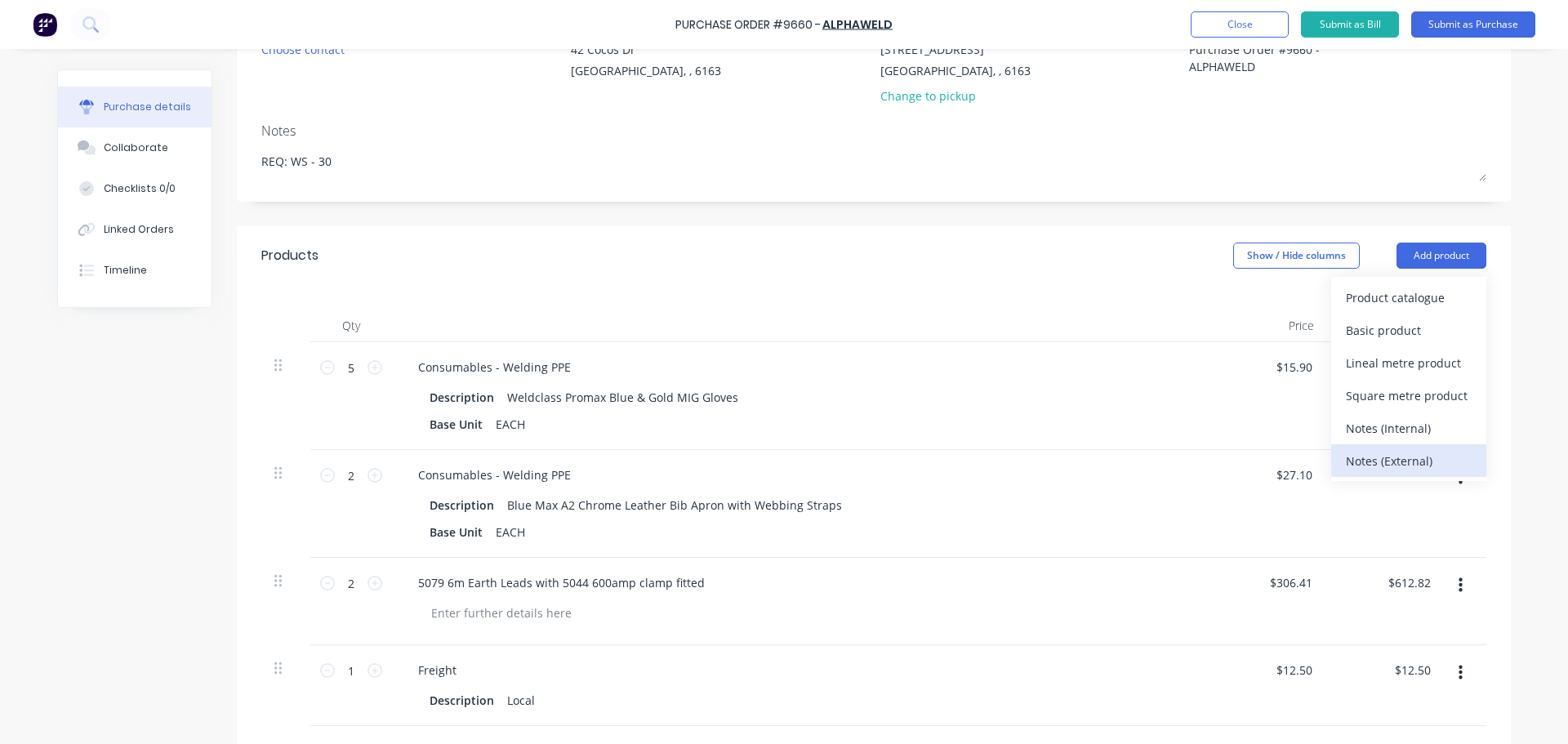
click at [1376, 452] on div "Notes (External)" at bounding box center [1409, 461] width 126 height 23
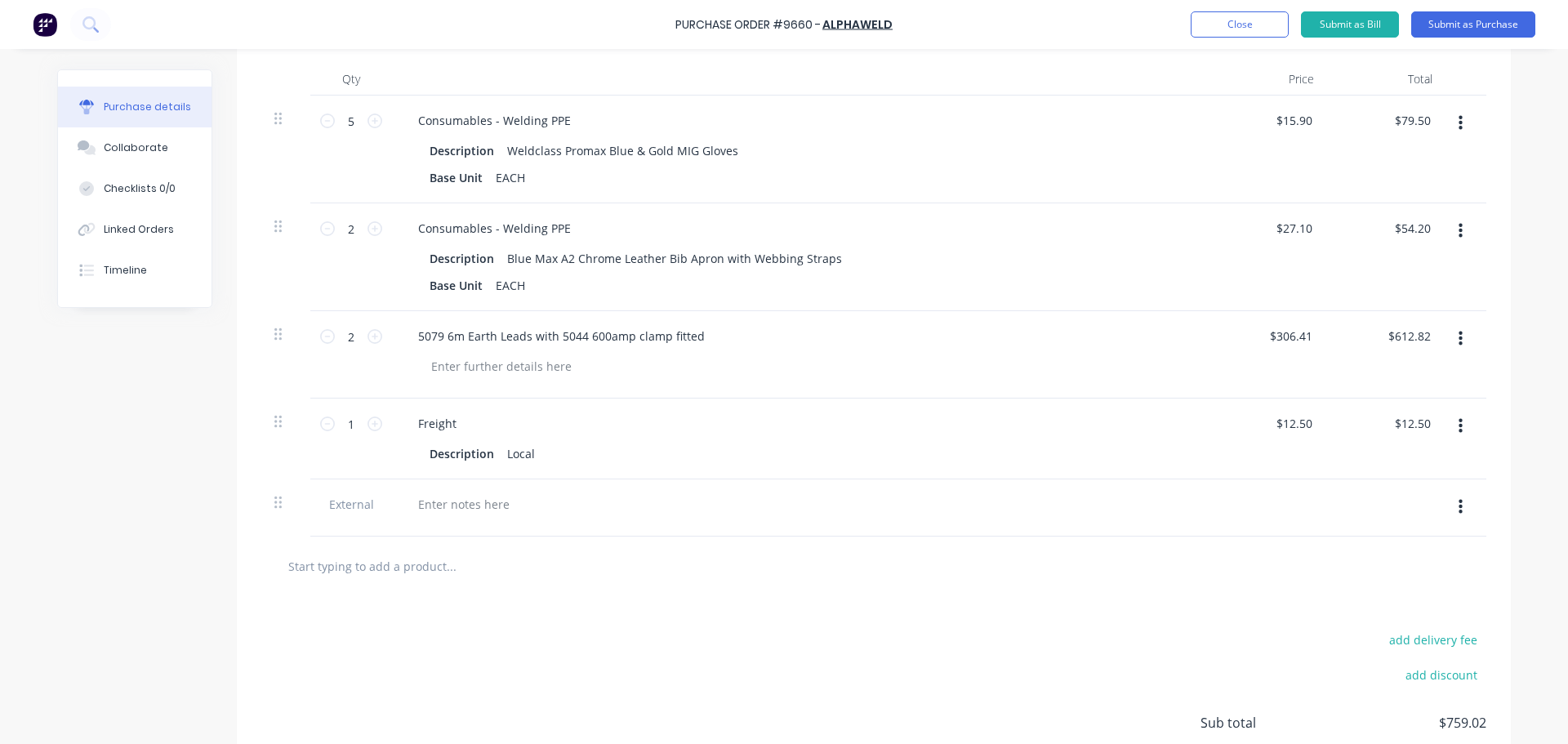
scroll to position [564, 0]
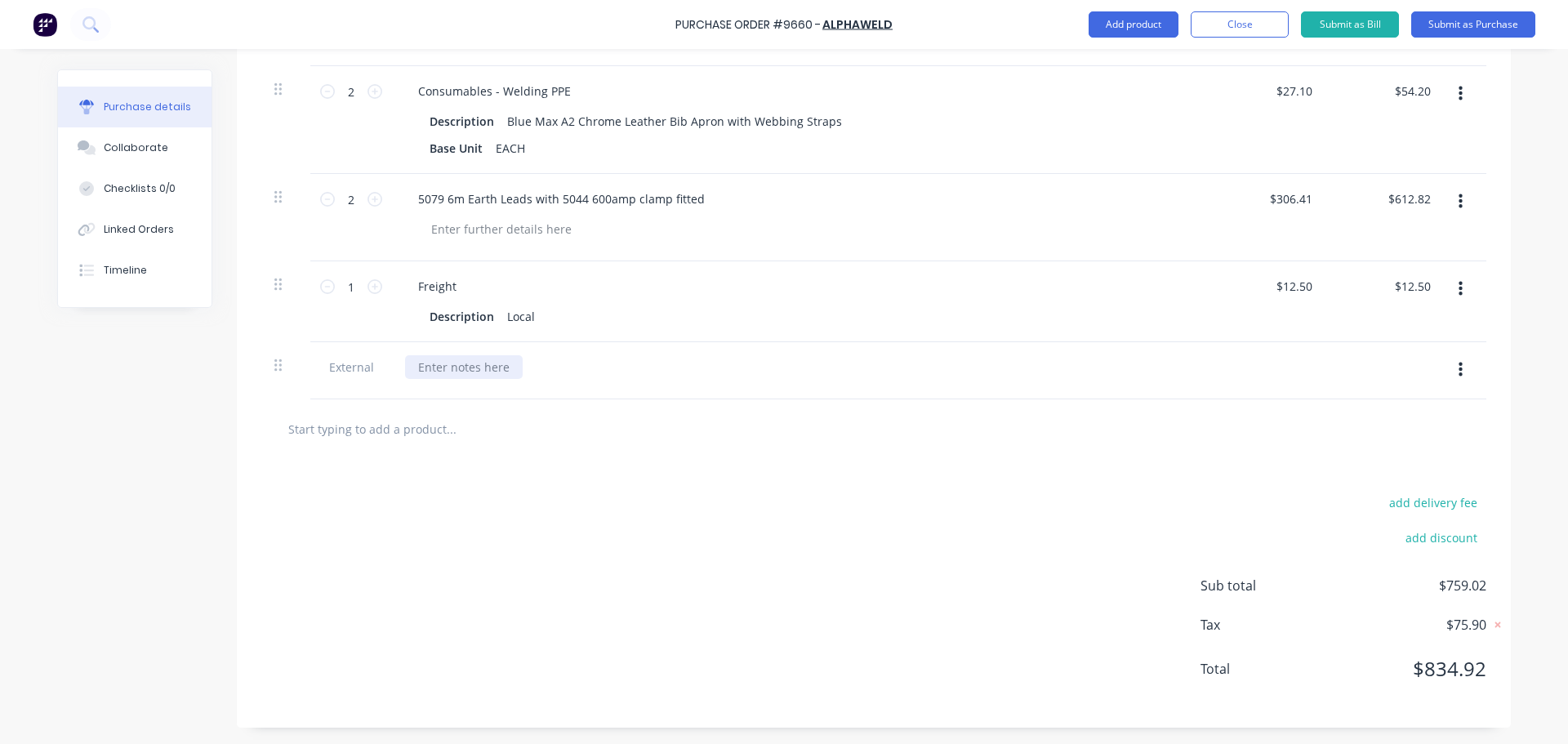
click at [457, 369] on div at bounding box center [464, 367] width 117 height 23
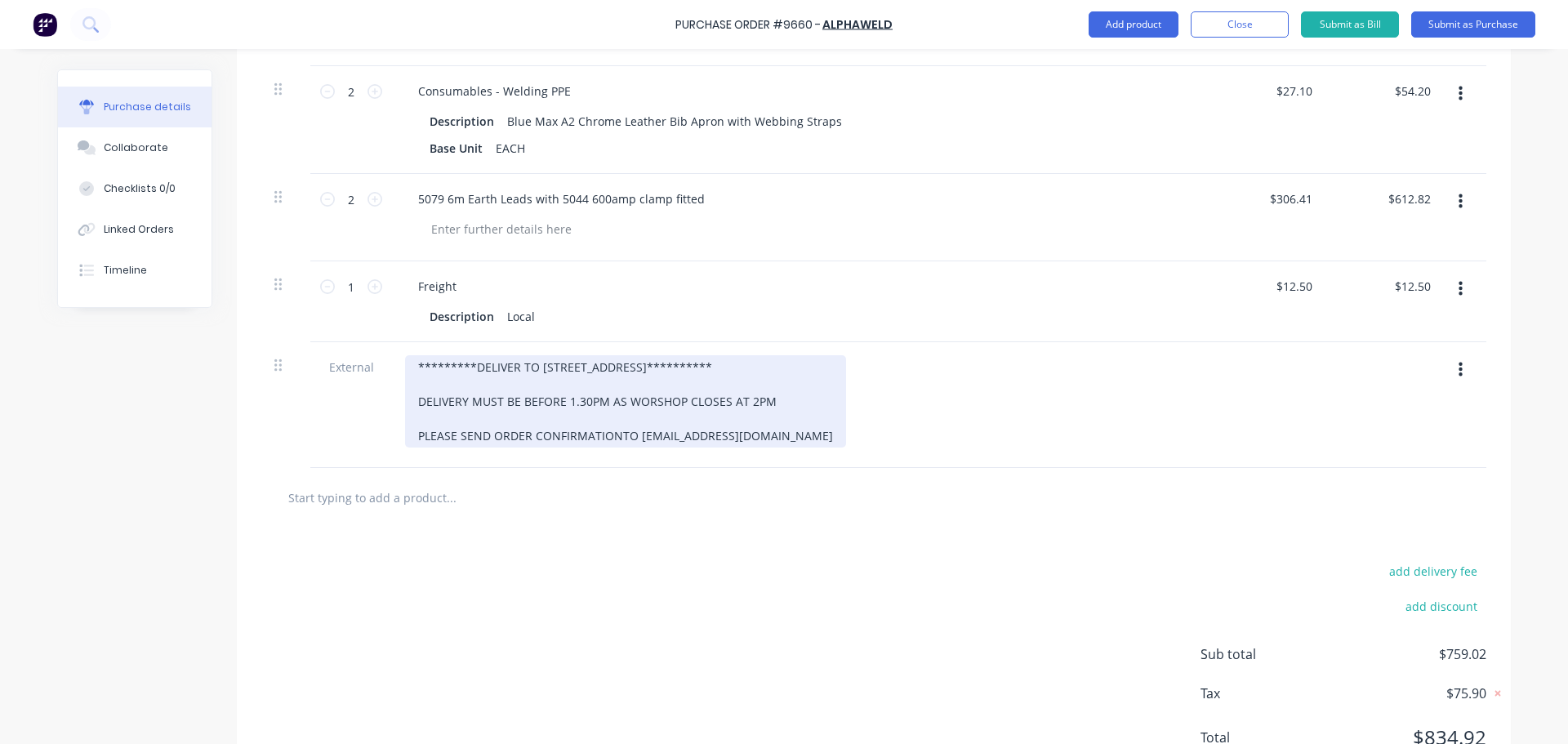
click at [612, 438] on div "**********" at bounding box center [626, 401] width 441 height 92
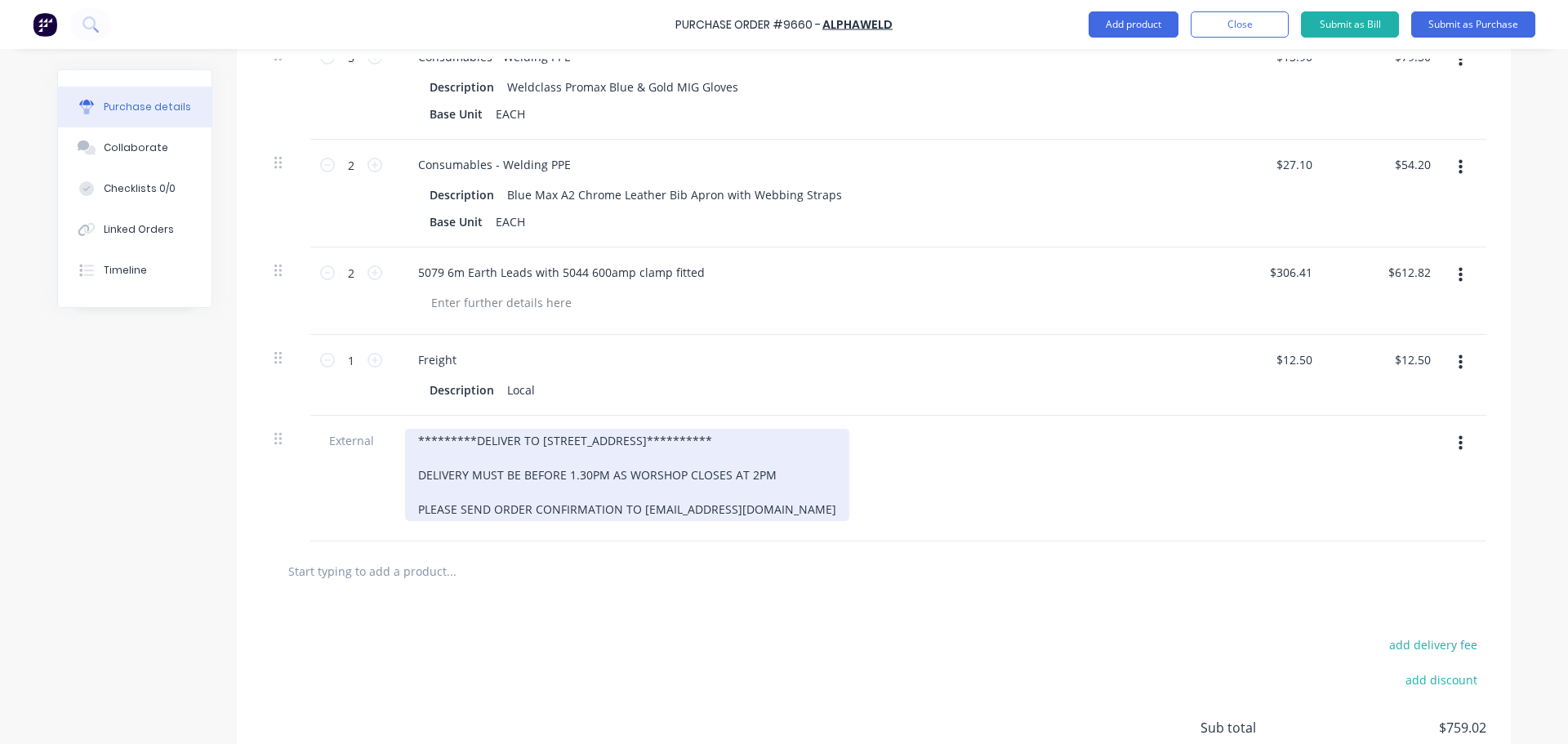
scroll to position [0, 0]
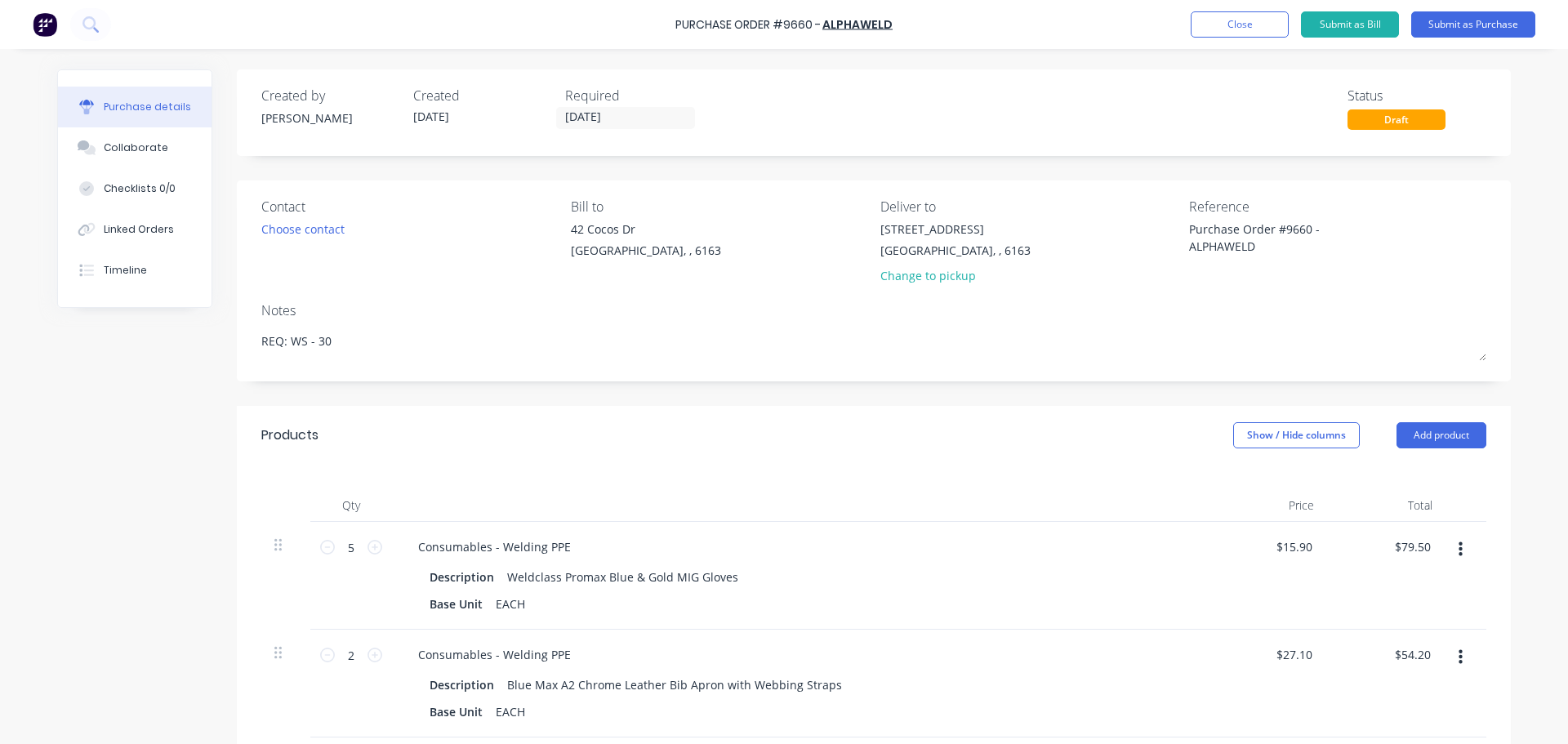
click at [276, 215] on div "Contact" at bounding box center [410, 206] width 297 height 19
click at [283, 231] on div "Choose contact" at bounding box center [302, 229] width 83 height 17
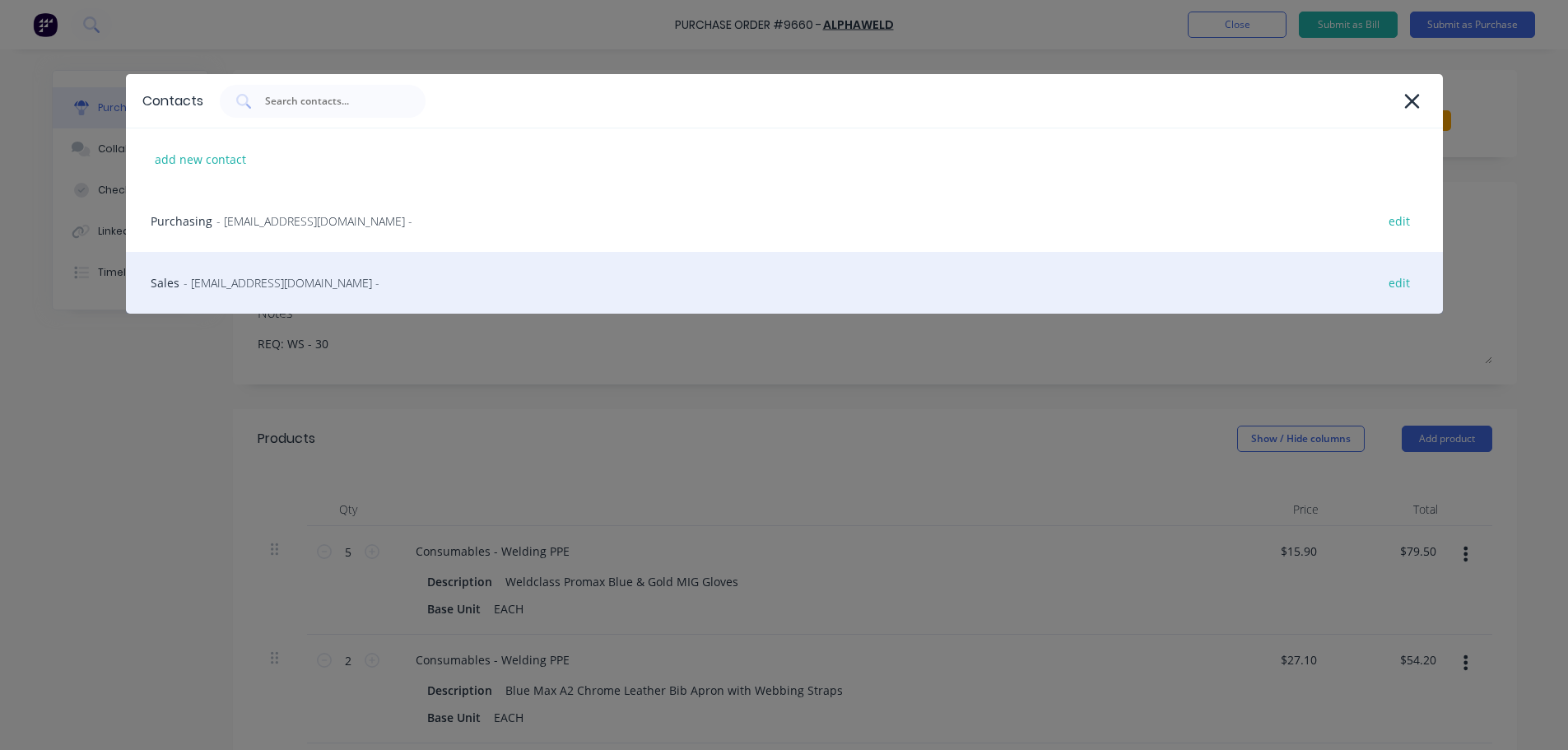
click at [235, 281] on span "- sales@alphaweld.com.au -" at bounding box center [281, 283] width 196 height 17
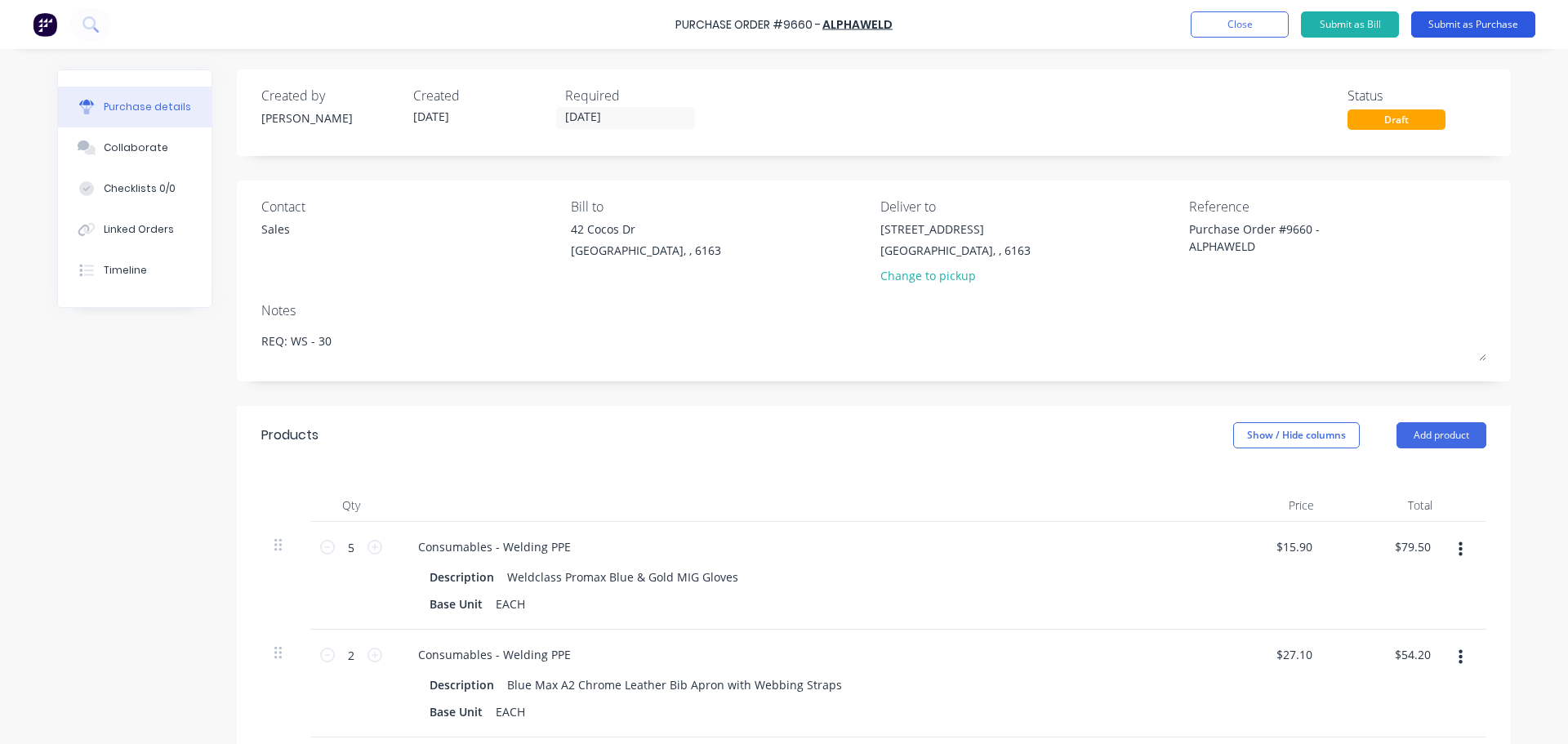
click at [1468, 33] on button "Submit as Purchase" at bounding box center [1473, 24] width 124 height 26
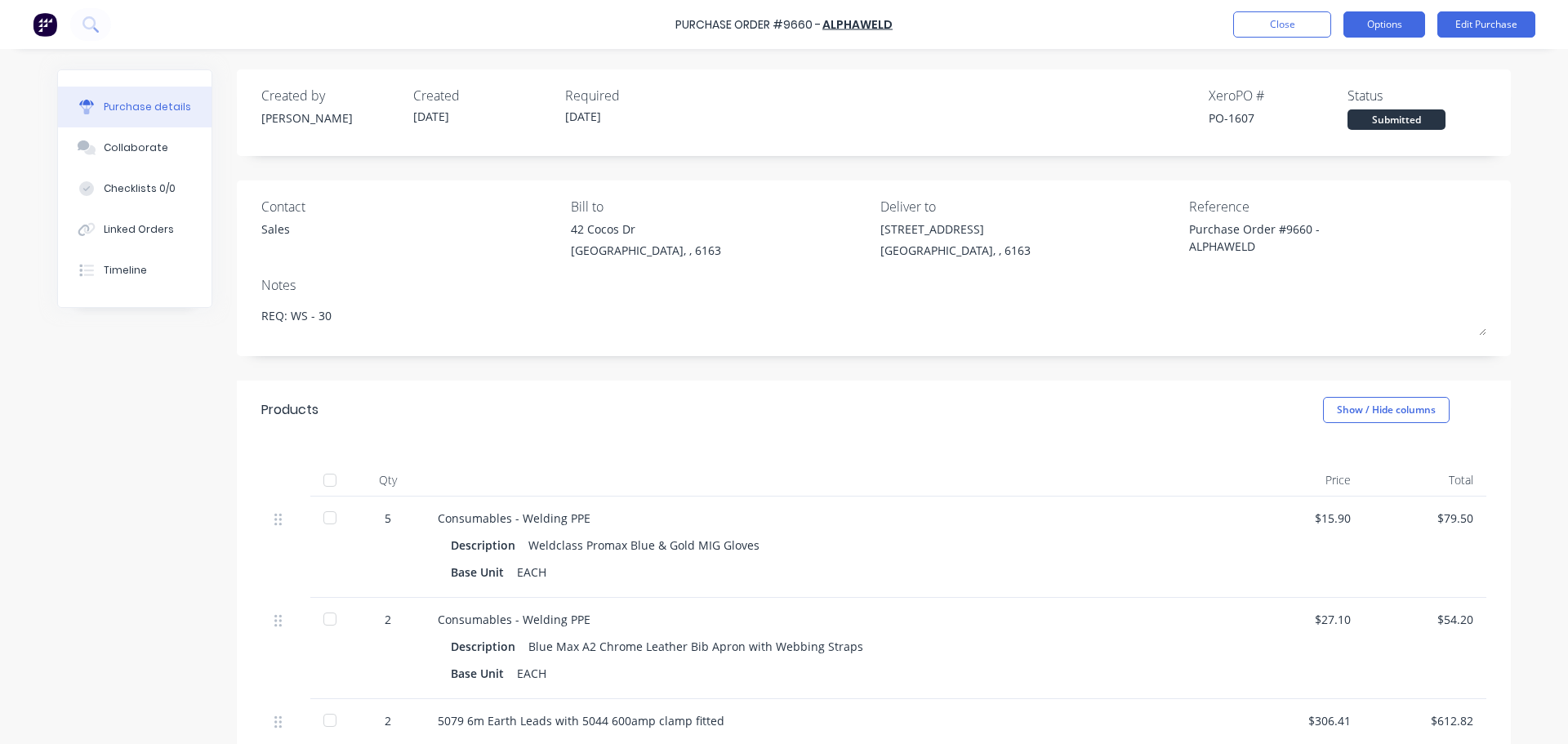
click at [1387, 28] on button "Options" at bounding box center [1384, 24] width 81 height 26
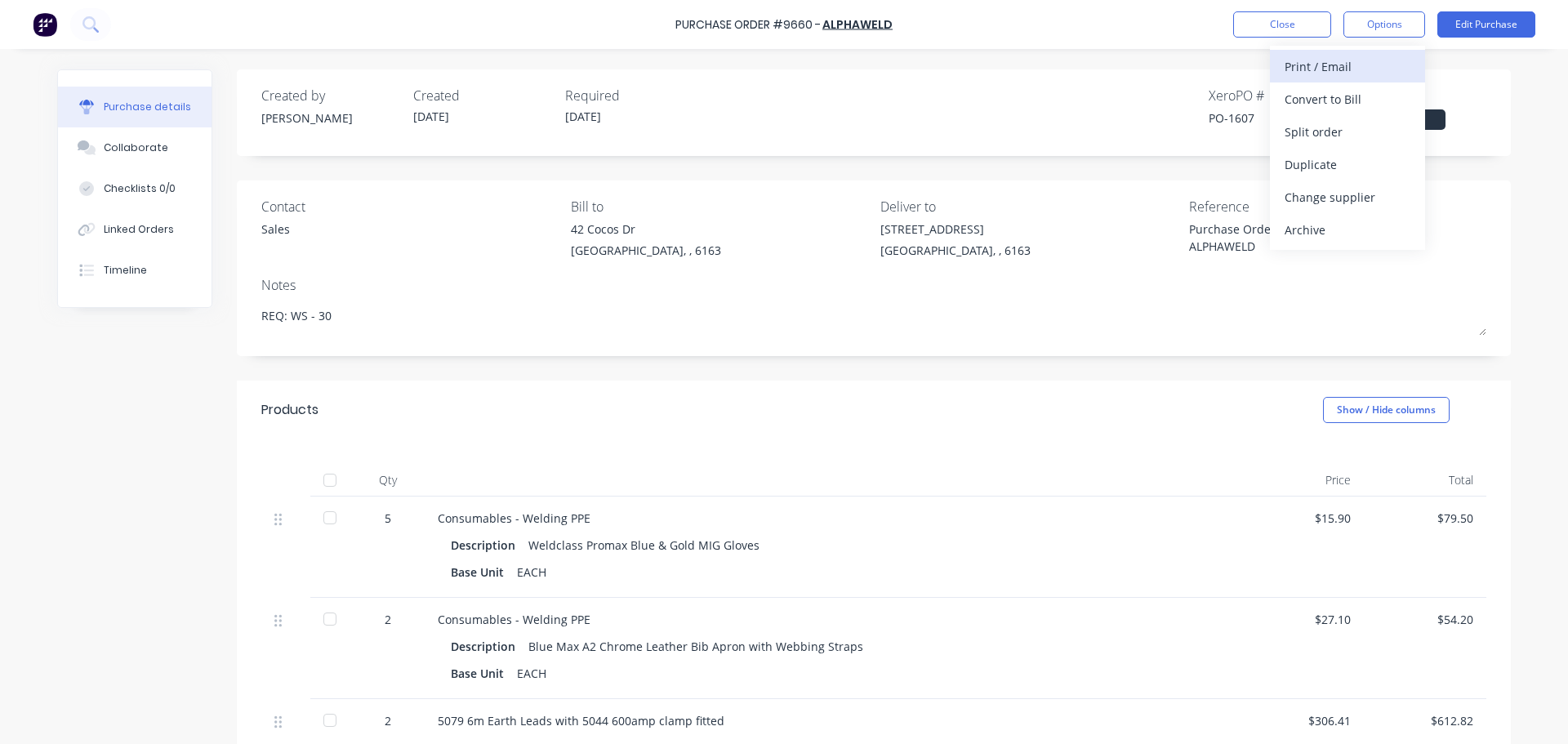
click at [1302, 70] on div "Print / Email" at bounding box center [1347, 66] width 126 height 23
click at [1308, 105] on div "With pricing" at bounding box center [1347, 99] width 126 height 23
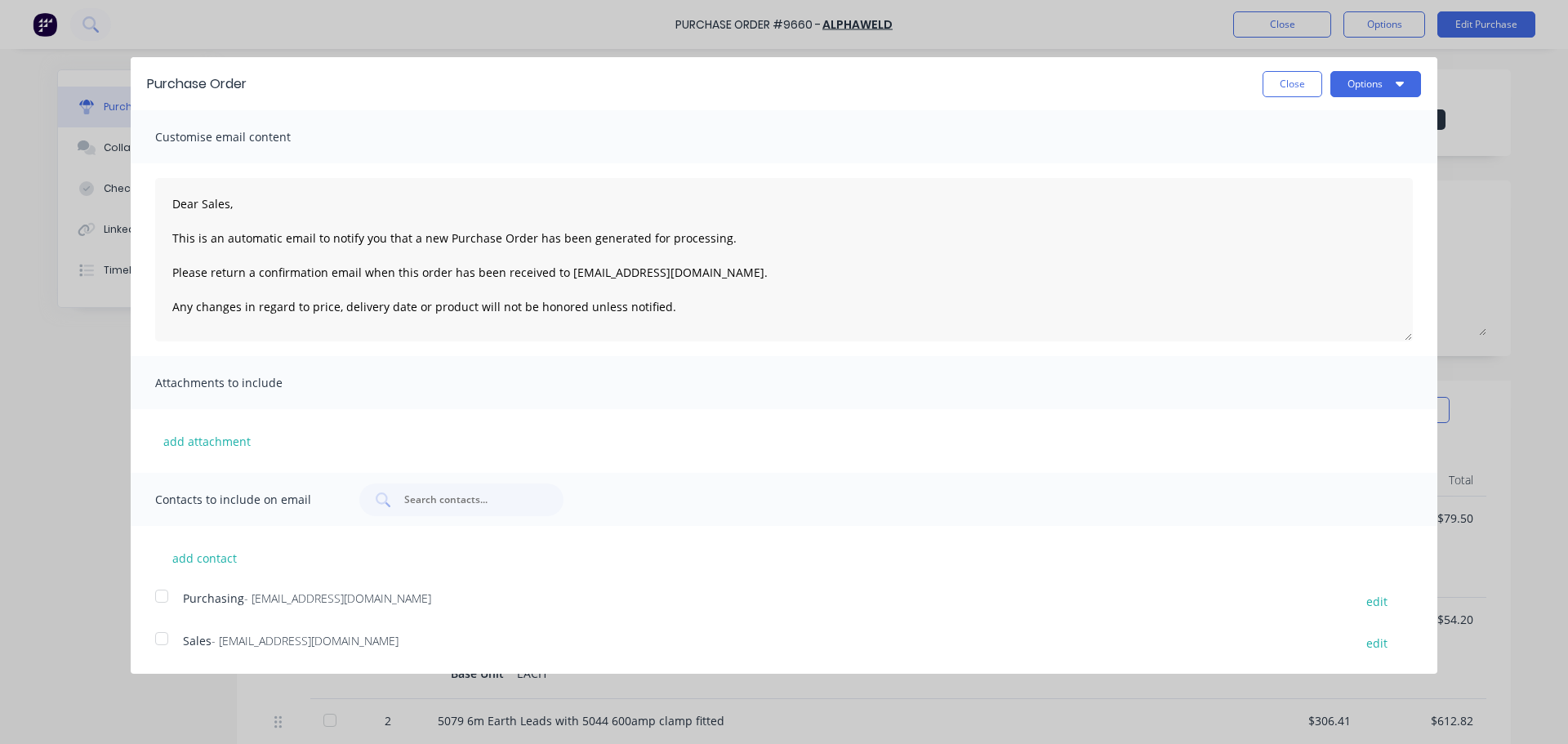
drag, startPoint x: 163, startPoint y: 588, endPoint x: 161, endPoint y: 617, distance: 29.1
click at [163, 589] on div at bounding box center [162, 596] width 33 height 33
click at [164, 638] on div at bounding box center [162, 638] width 33 height 33
click at [1382, 78] on button "Options" at bounding box center [1375, 84] width 90 height 26
click at [1289, 161] on div "Email" at bounding box center [1344, 158] width 126 height 23
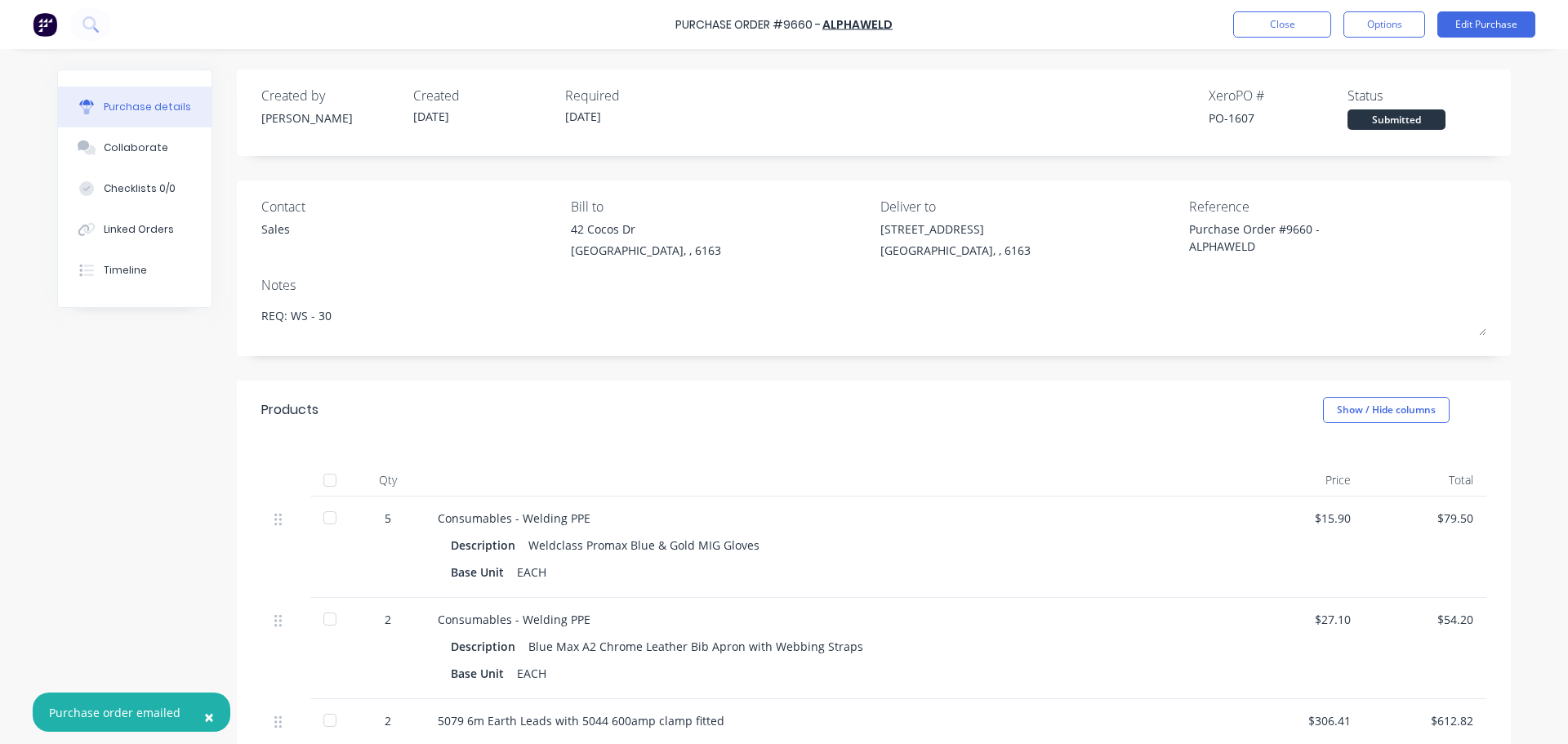
click at [204, 723] on span "×" at bounding box center [209, 716] width 10 height 23
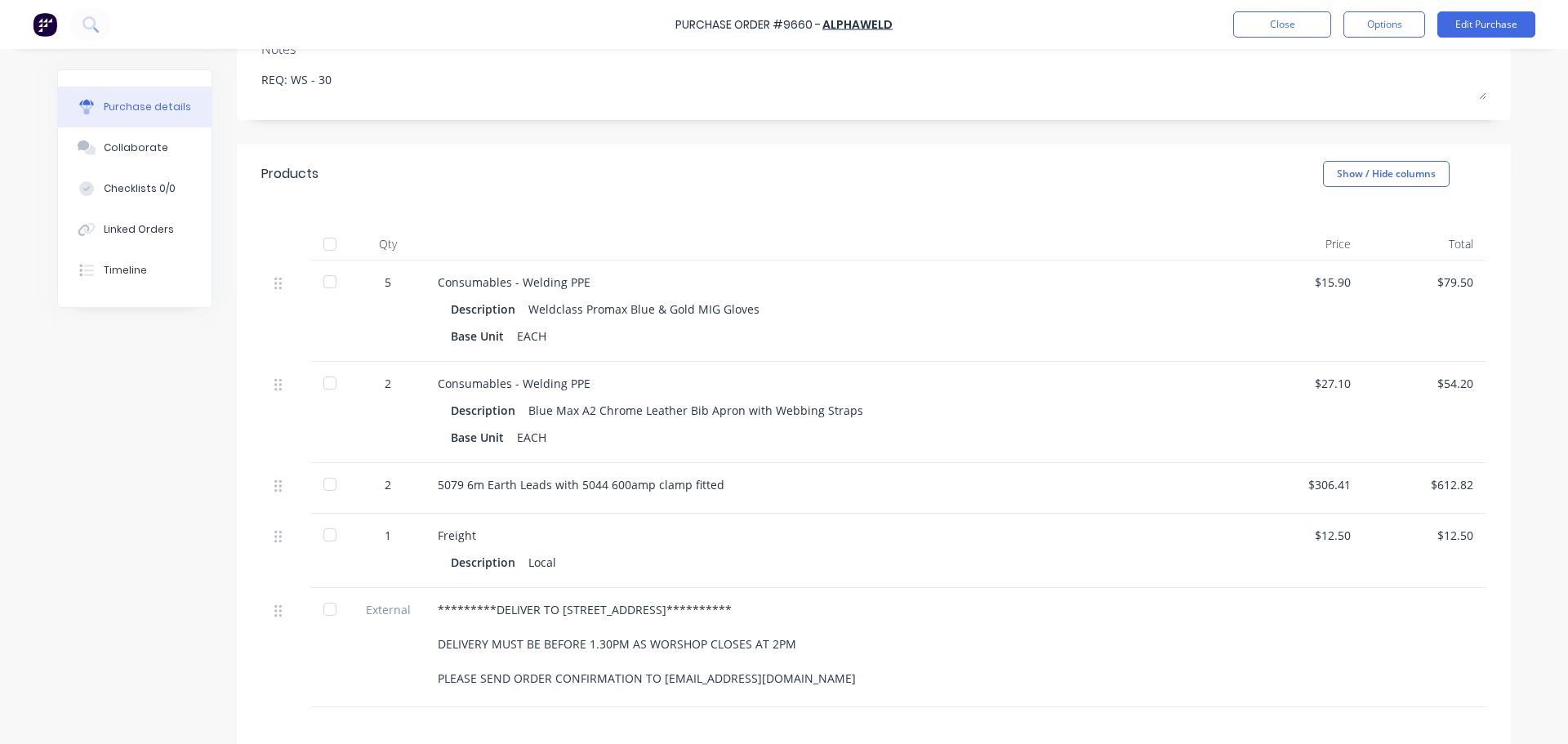
scroll to position [327, 0]
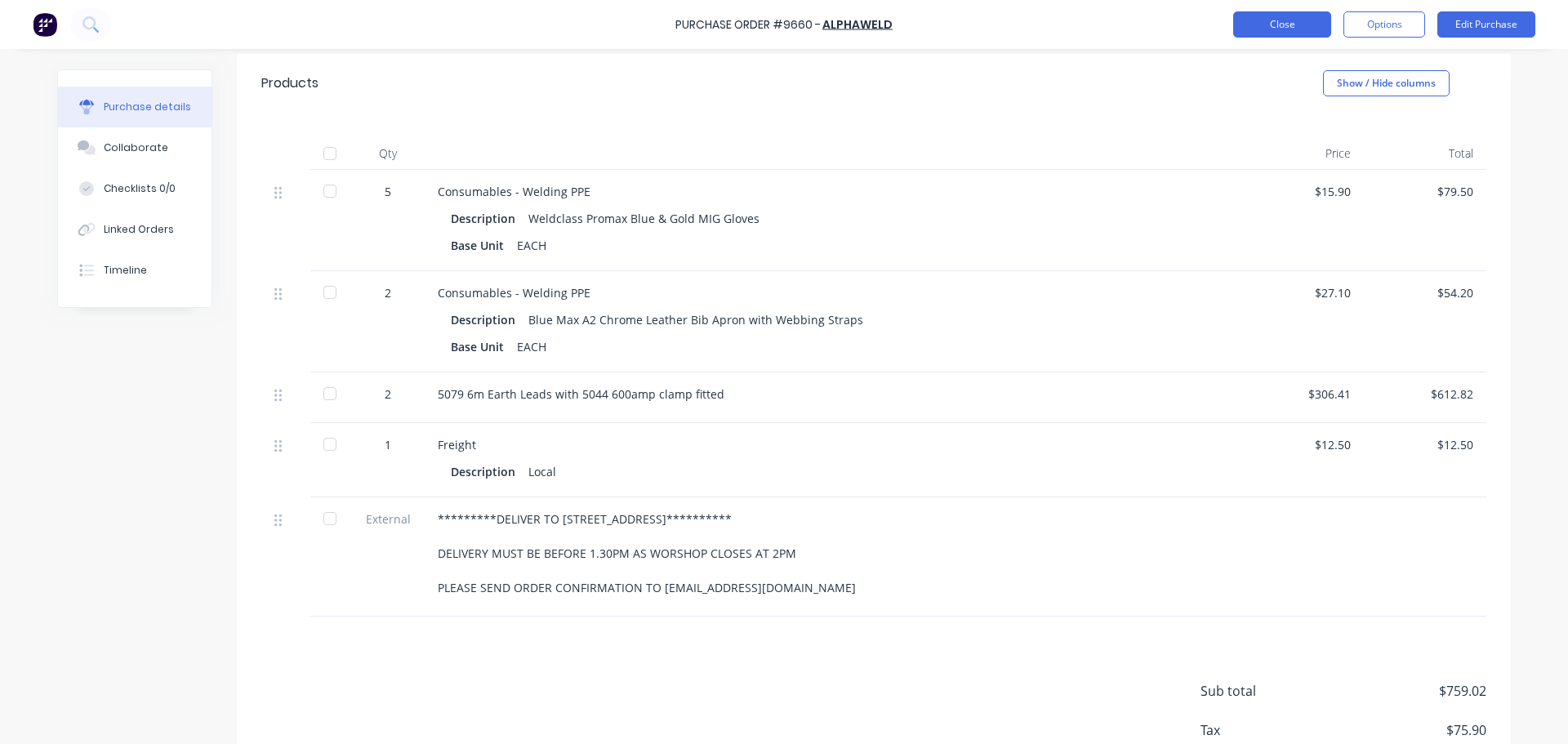
click at [1282, 21] on button "Close" at bounding box center [1282, 24] width 98 height 26
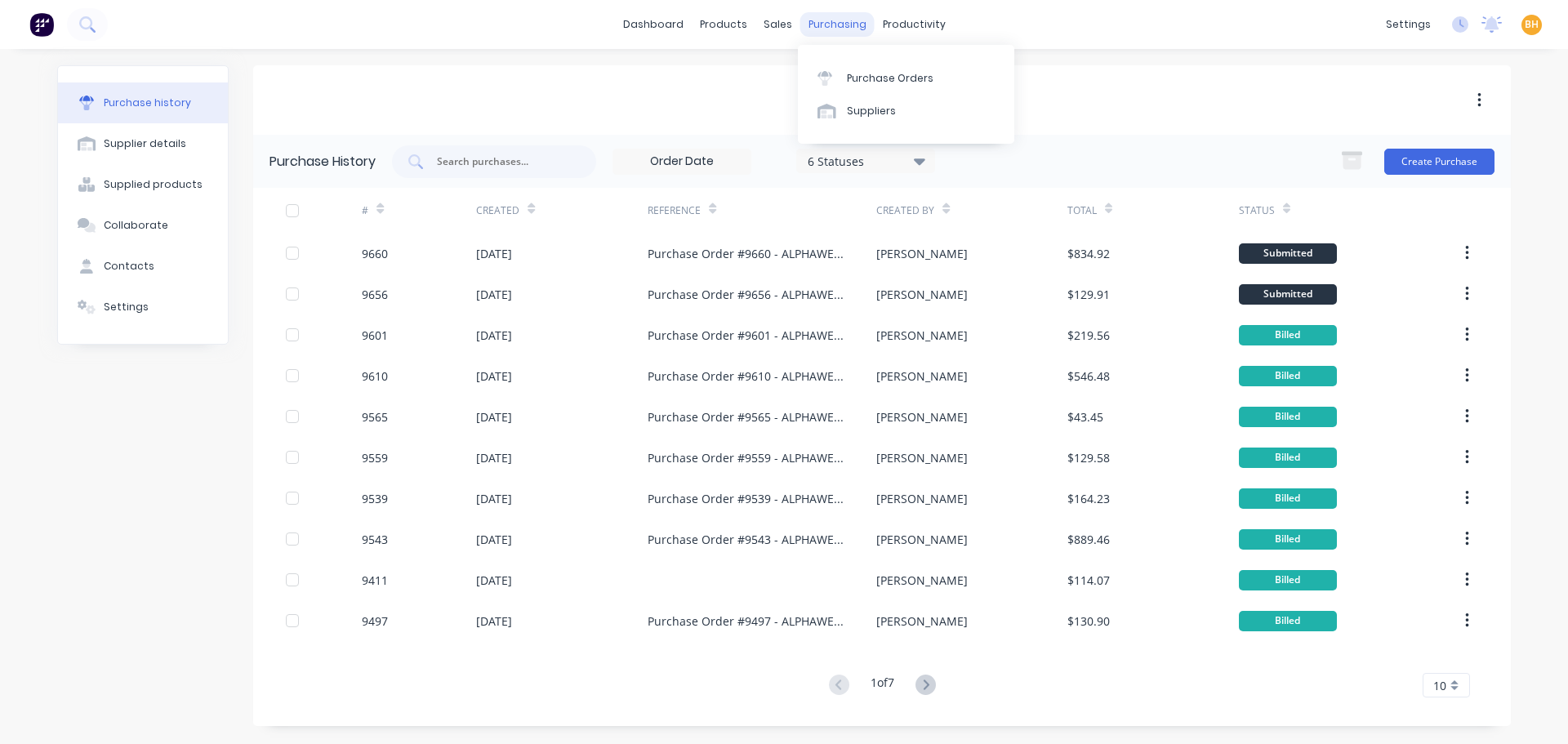
click at [828, 13] on div "purchasing" at bounding box center [837, 24] width 75 height 24
click at [864, 70] on link "Purchase Orders" at bounding box center [905, 77] width 216 height 33
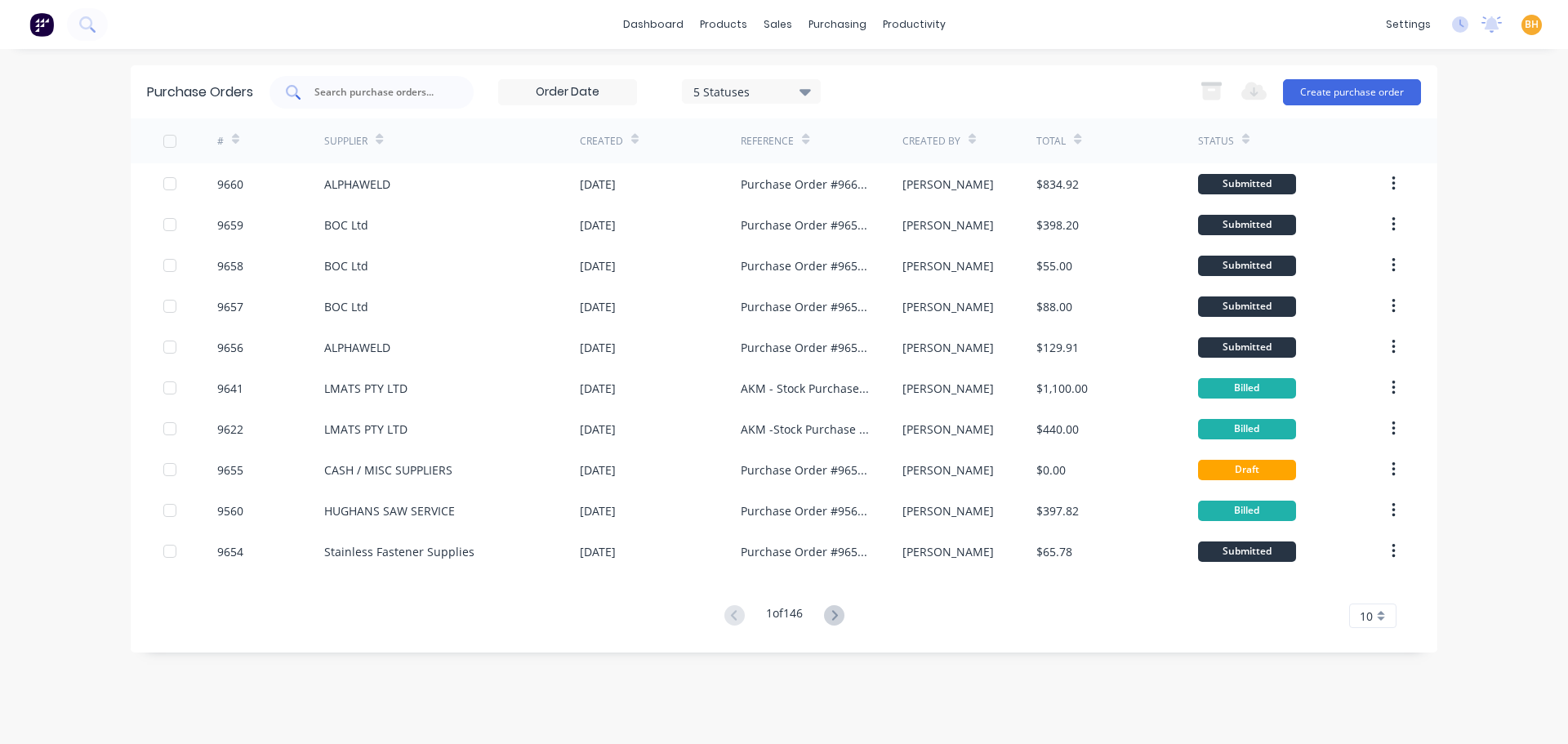
click at [363, 90] on input "text" at bounding box center [380, 91] width 136 height 16
click at [1333, 101] on button "Create purchase order" at bounding box center [1351, 92] width 138 height 26
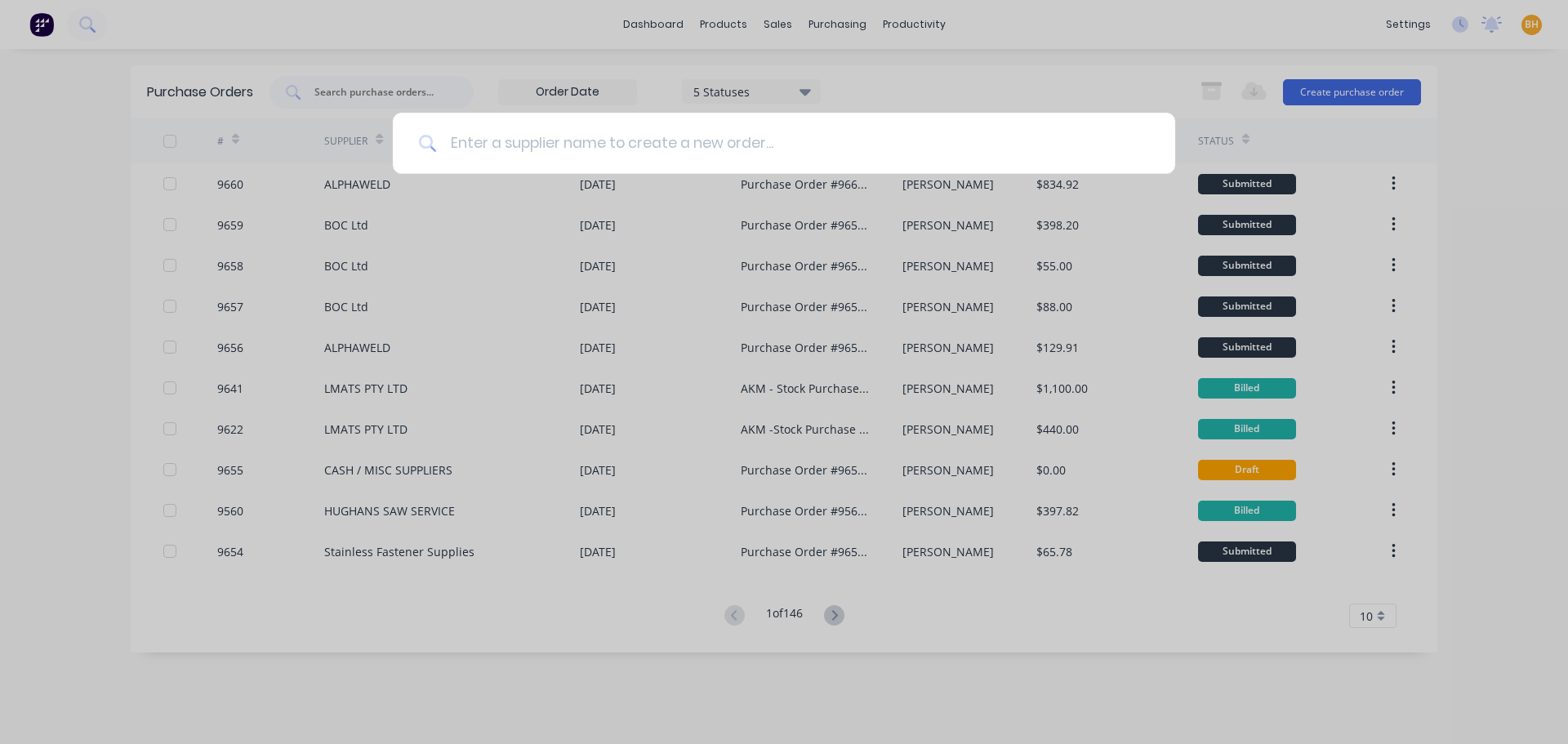
click at [498, 145] on input at bounding box center [793, 143] width 712 height 61
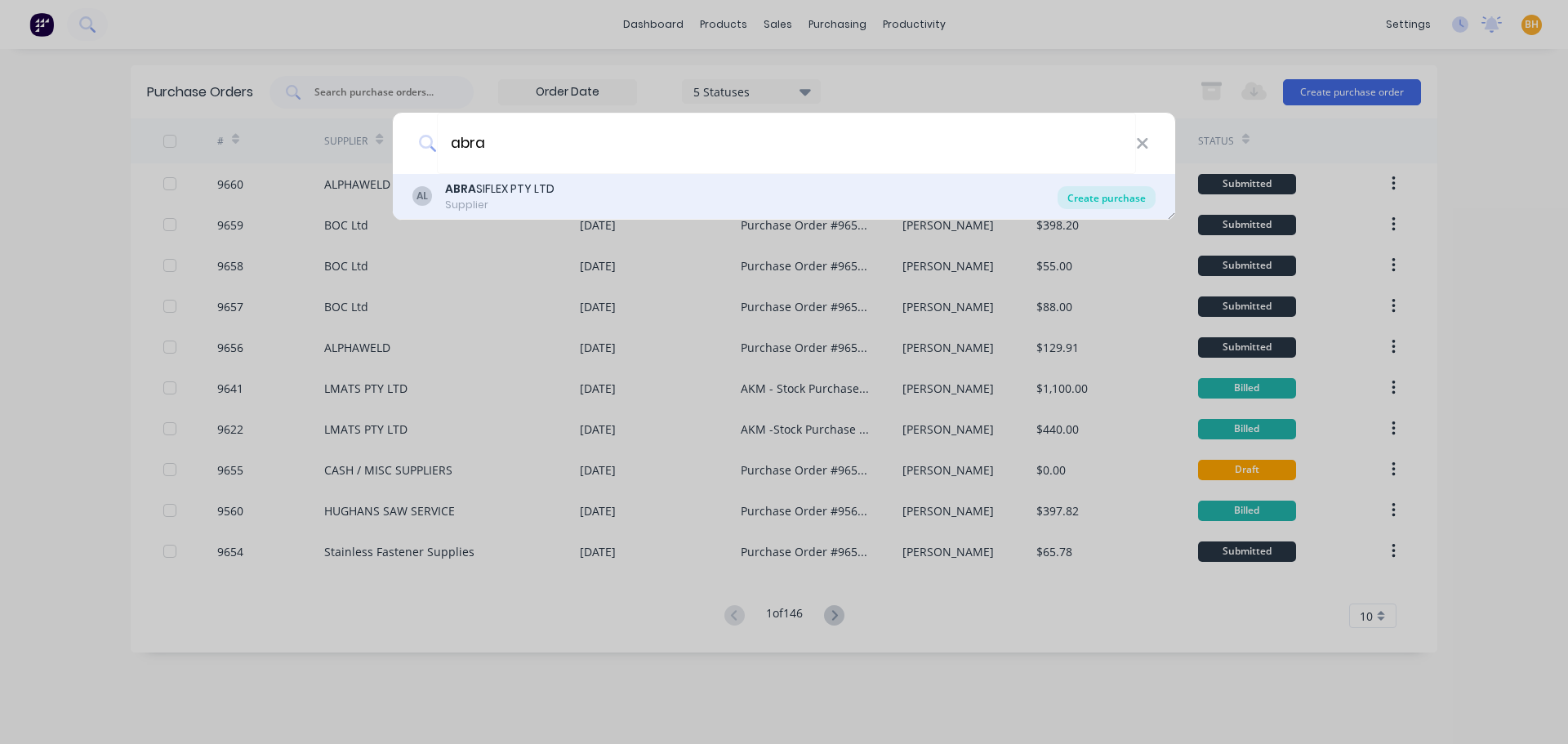
click at [1105, 202] on div "Create purchase" at bounding box center [1106, 197] width 98 height 23
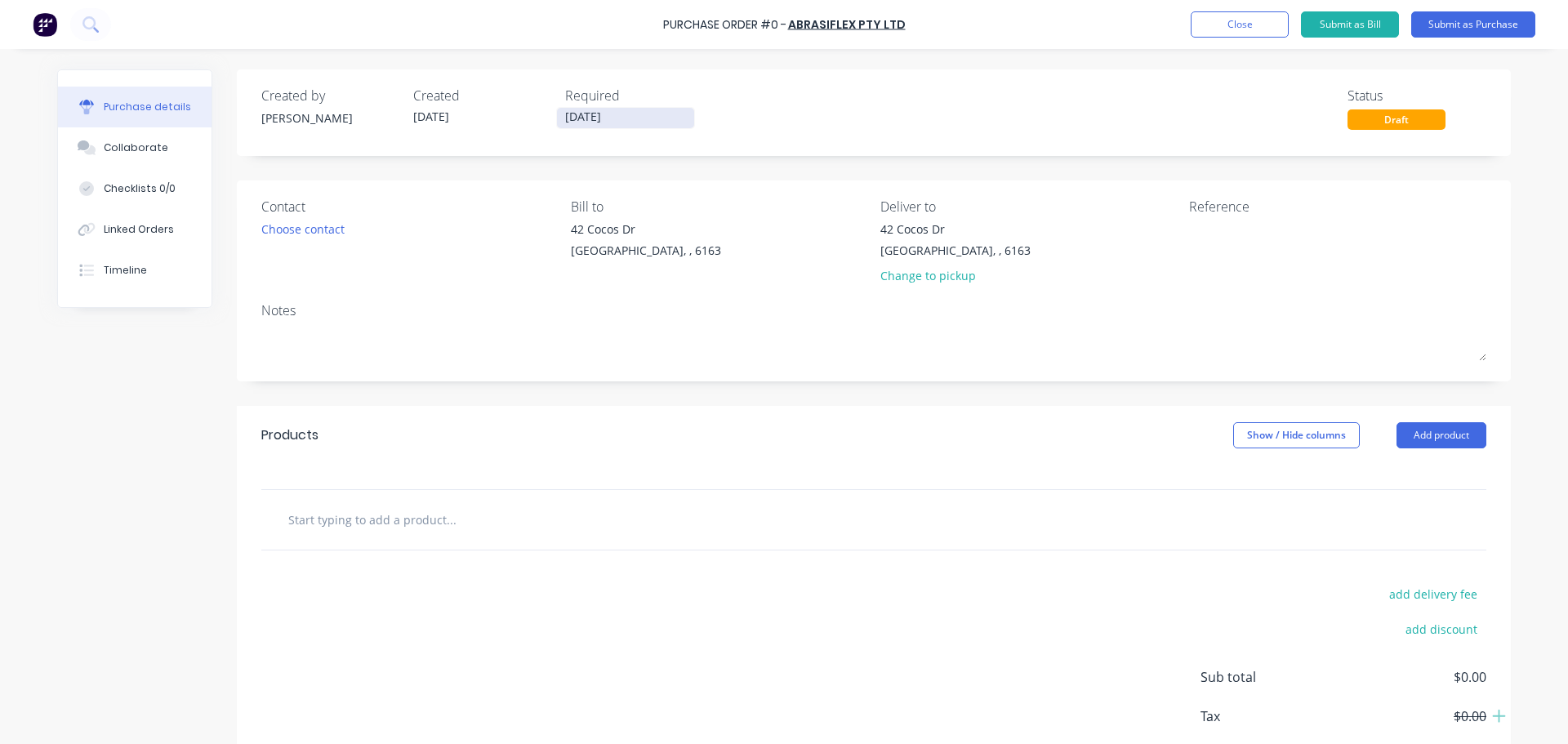
click at [583, 121] on input "[DATE]" at bounding box center [626, 118] width 137 height 20
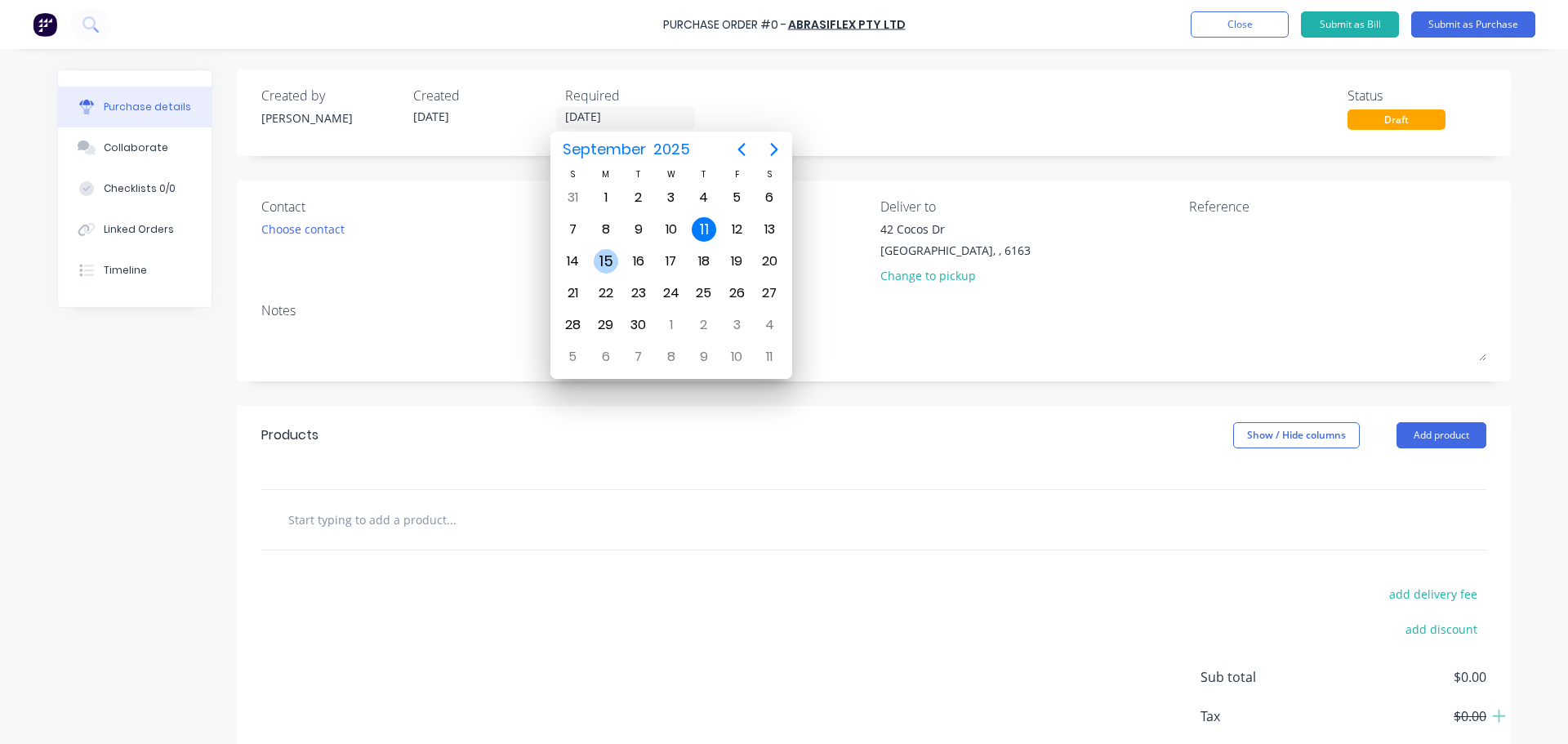
click at [610, 259] on div "15" at bounding box center [606, 261] width 24 height 24
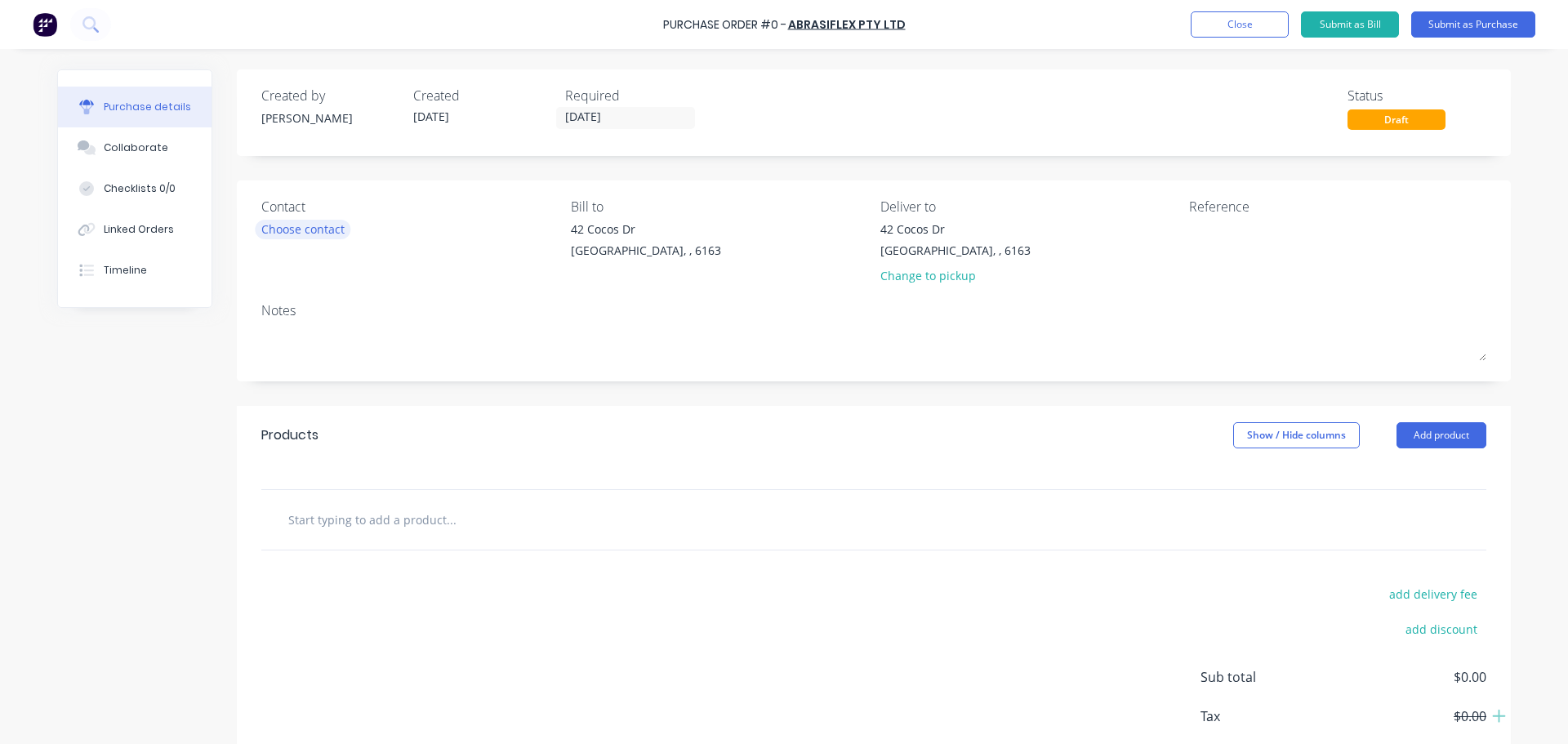
click at [331, 231] on div "Choose contact" at bounding box center [302, 229] width 83 height 17
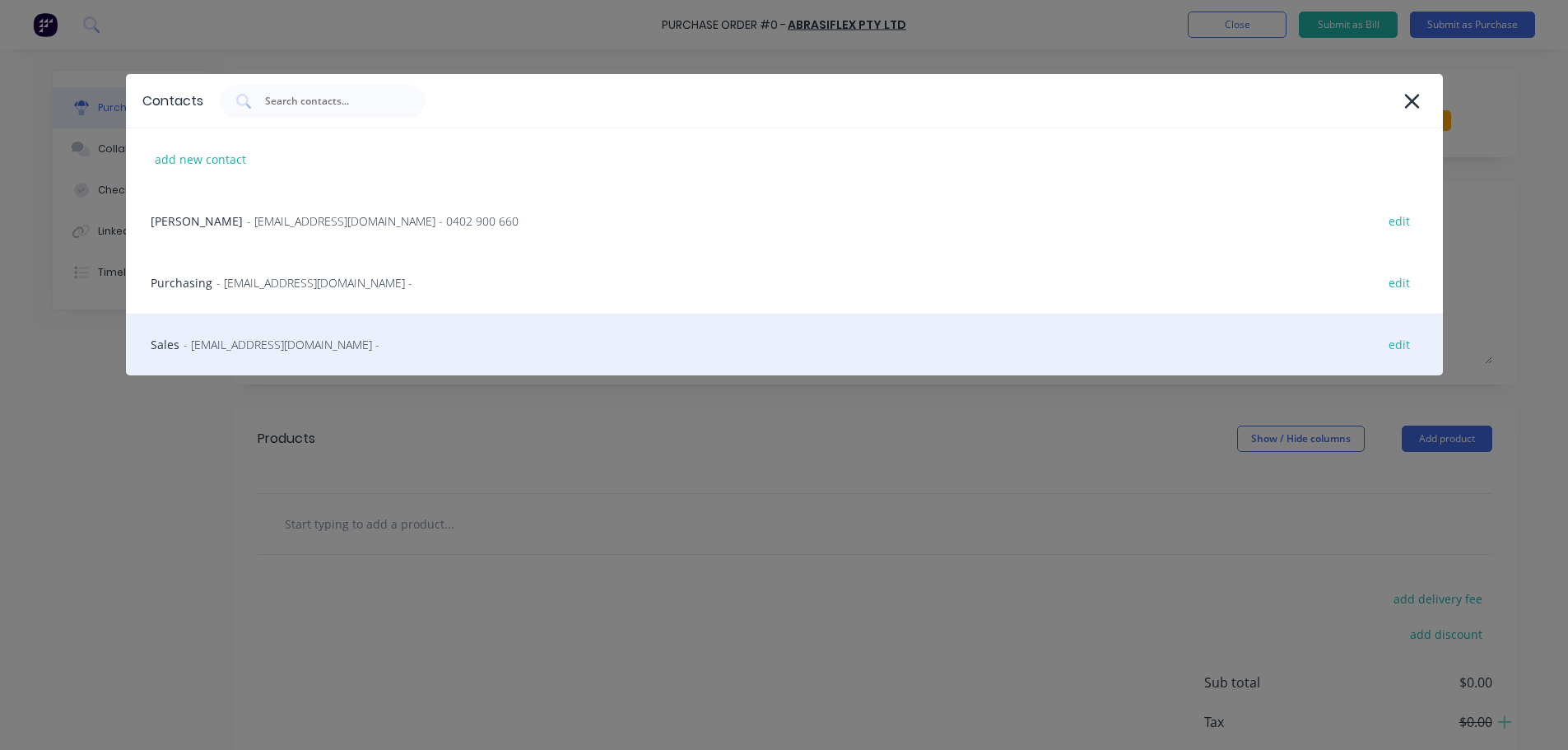
click at [263, 347] on span "- sales@abrasiflex.com.au -" at bounding box center [281, 345] width 196 height 17
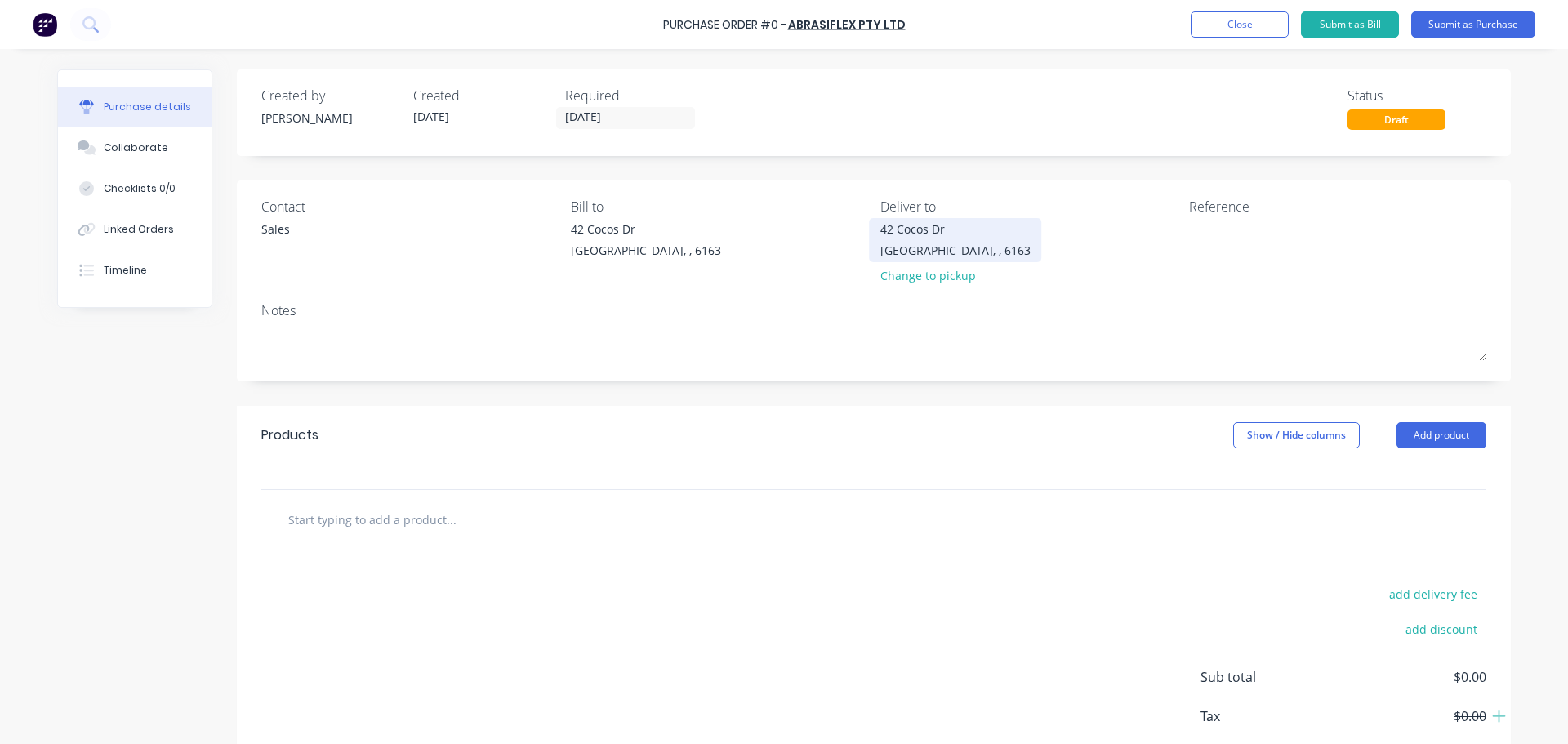
click at [956, 235] on div "42 Cocos Dr" at bounding box center [955, 229] width 150 height 17
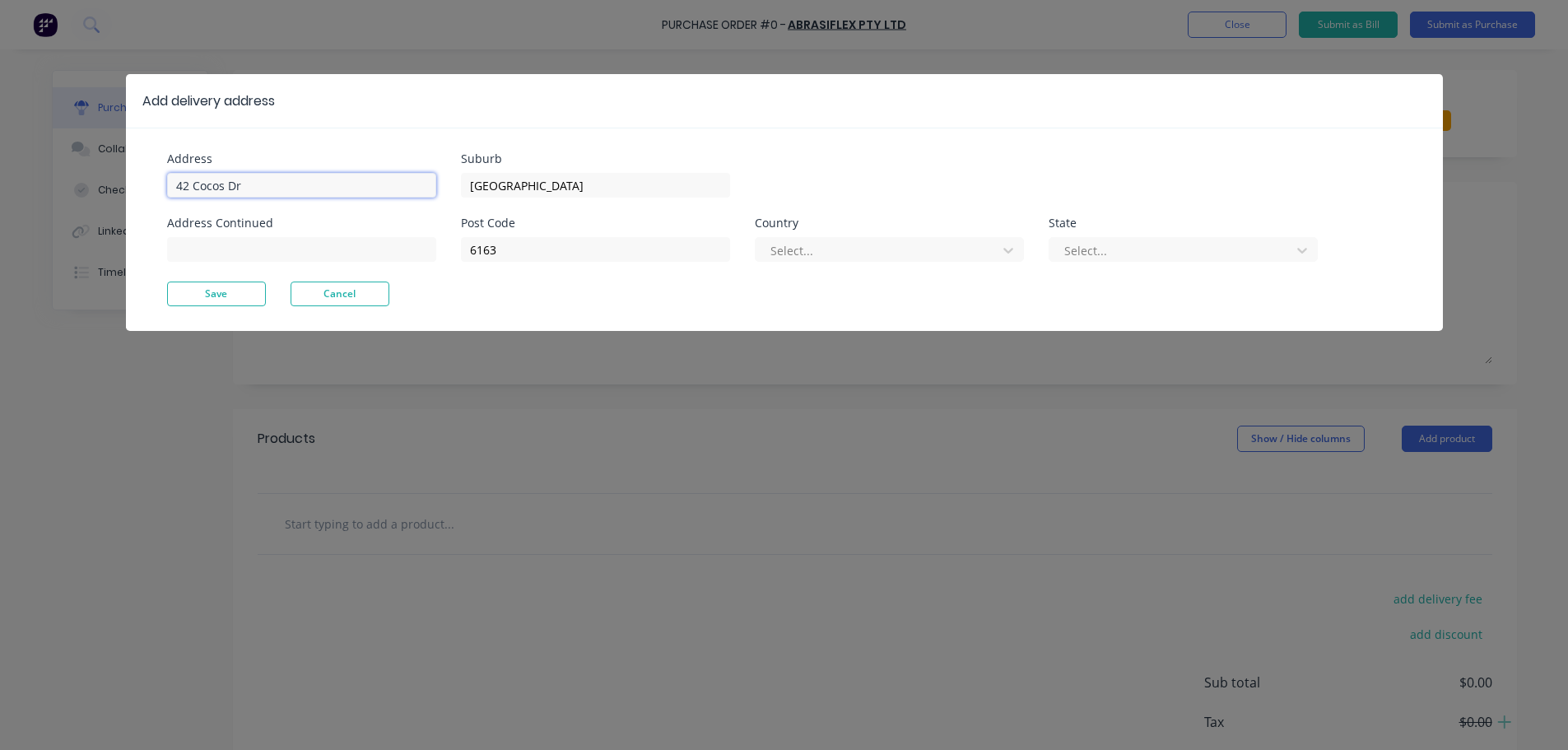
click at [278, 180] on input "42 Cocos Dr" at bounding box center [301, 185] width 269 height 24
click at [194, 294] on button "Save" at bounding box center [216, 293] width 99 height 24
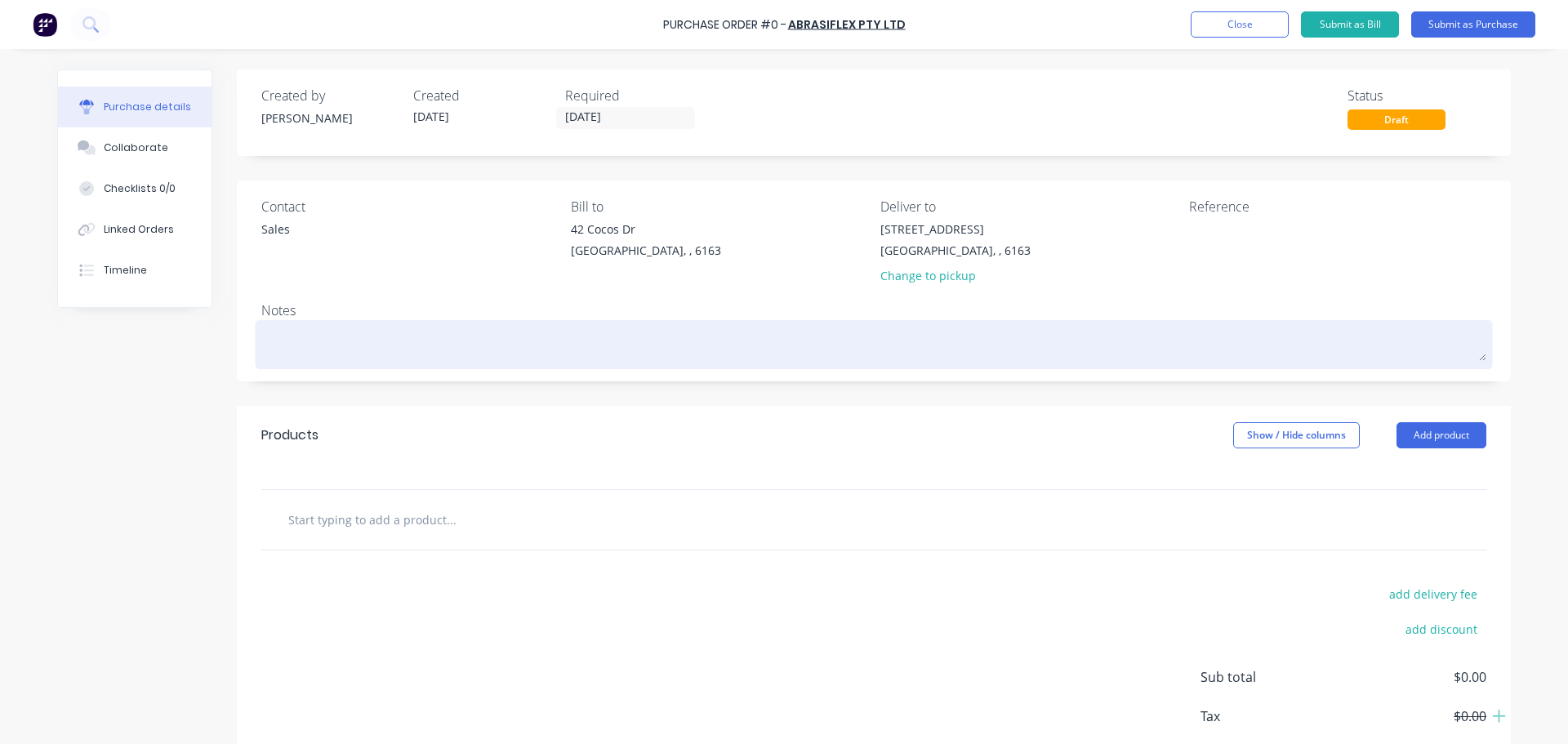
click at [333, 354] on textarea at bounding box center [874, 343] width 1225 height 37
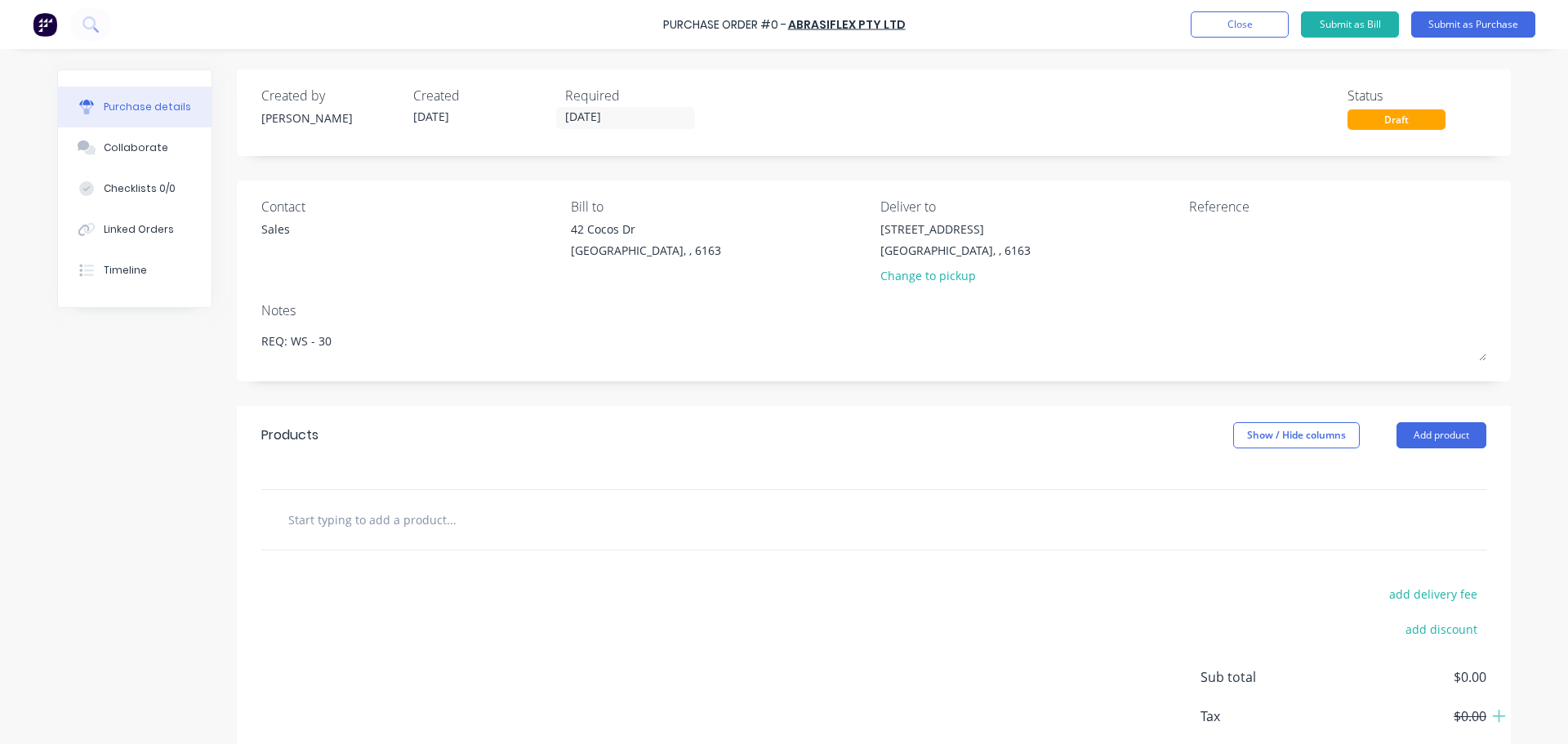
click at [390, 539] on div at bounding box center [874, 519] width 1225 height 59
click at [401, 510] on input "text" at bounding box center [451, 519] width 327 height 33
paste input "Grinding Disc 125x6.5x22mm (DC1083)"
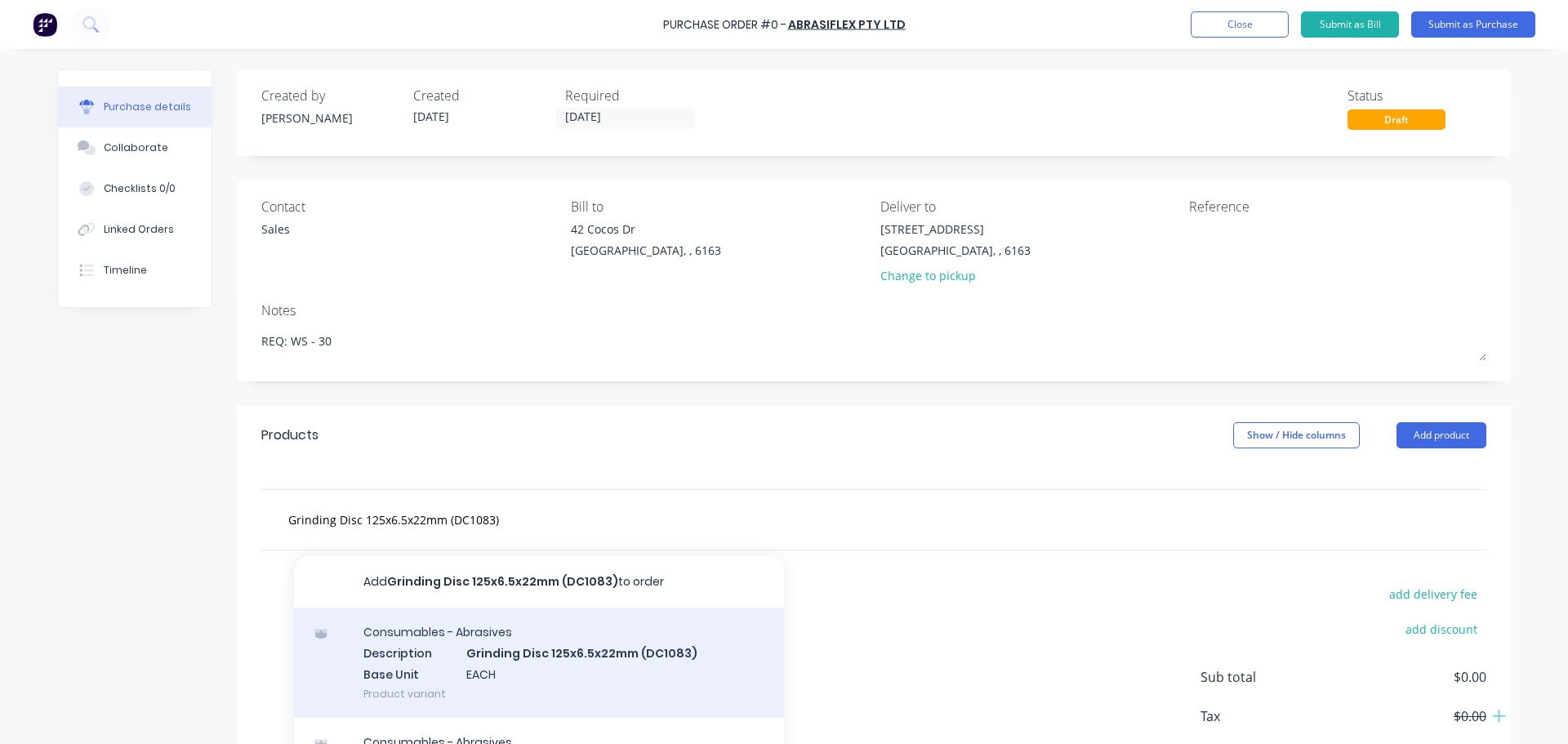
click at [546, 665] on div "Consumables - Abrasives Description Grinding Disc 125x6.5x22mm (DC1083) Base Un…" at bounding box center [539, 663] width 490 height 111
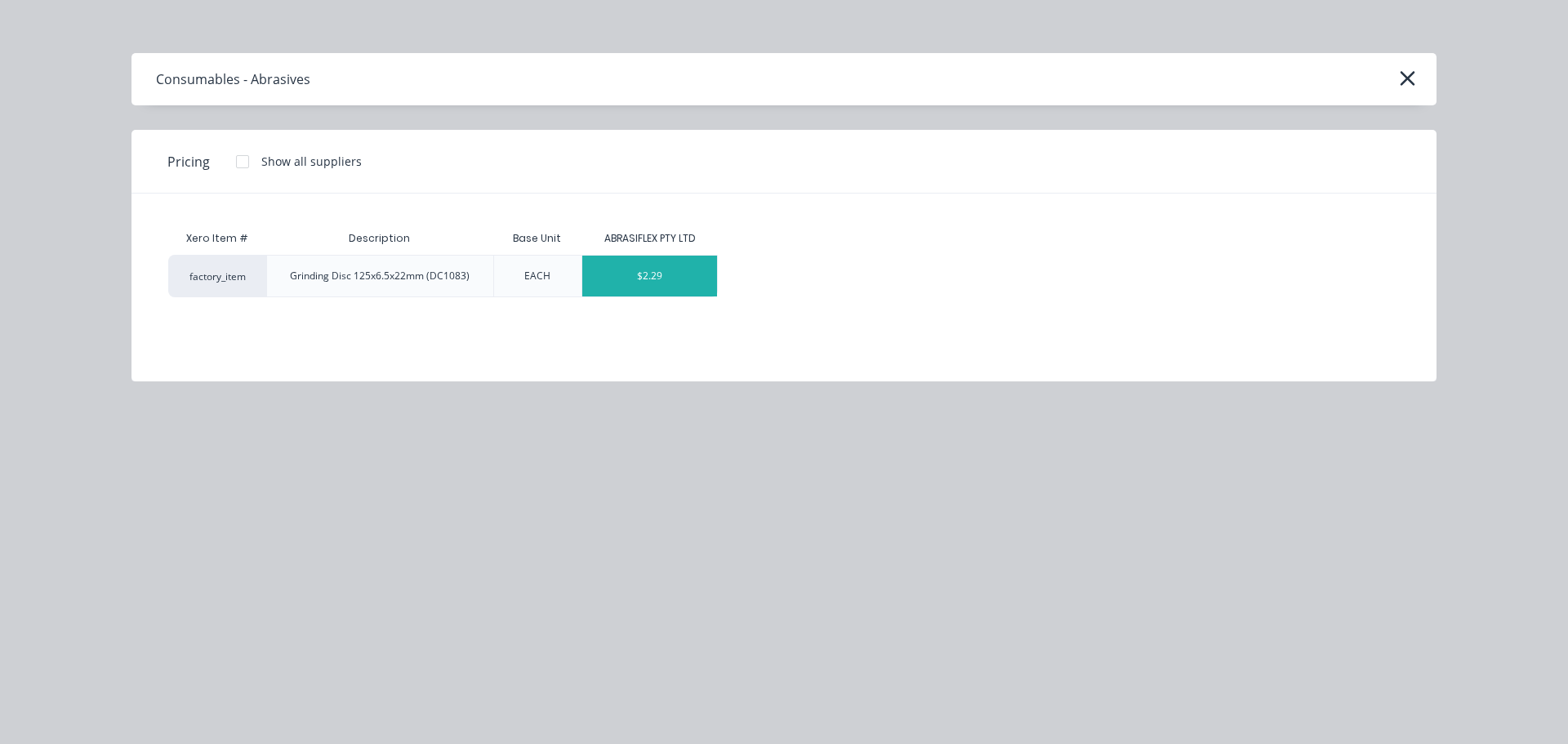
click at [601, 275] on div "$2.29" at bounding box center [649, 276] width 135 height 41
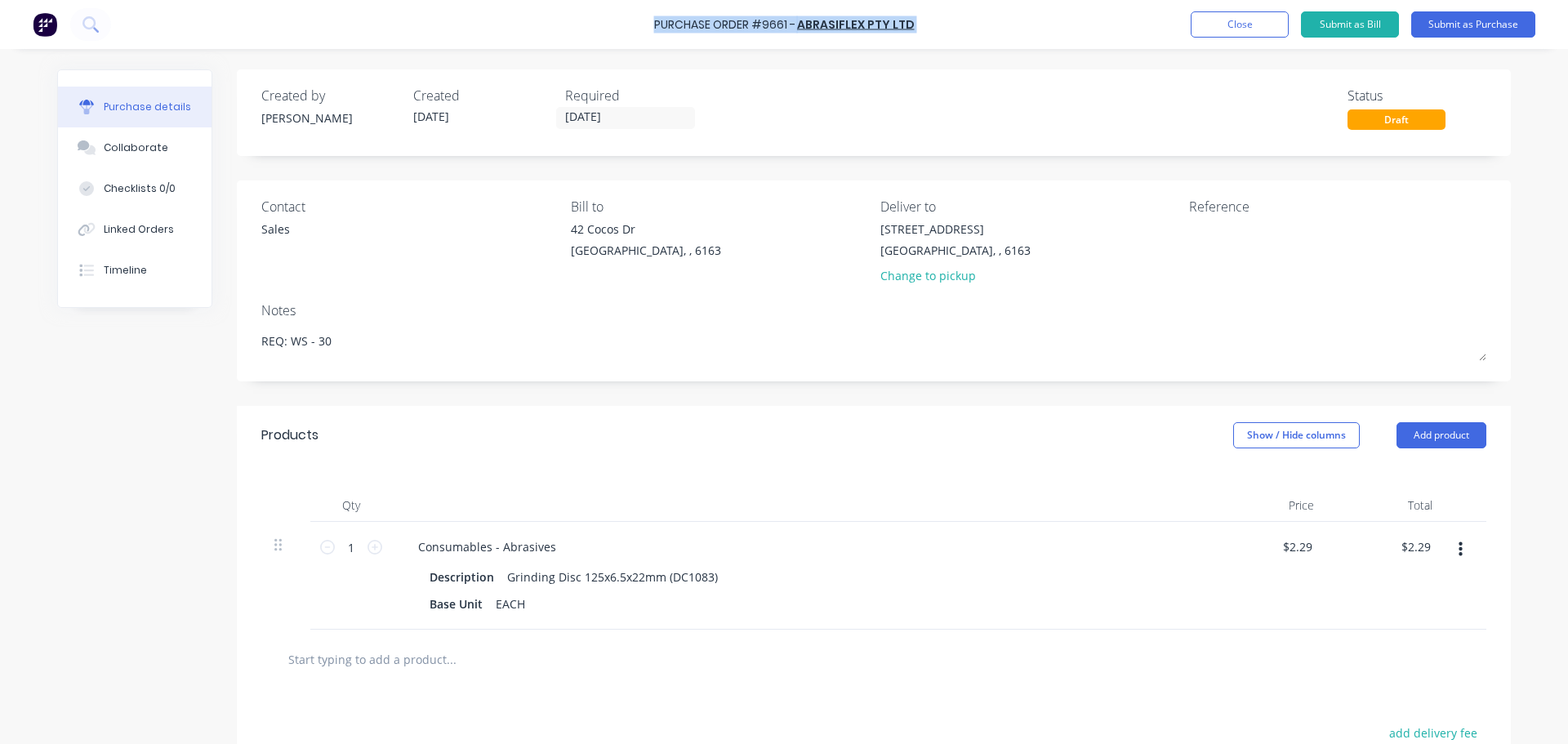
drag, startPoint x: 647, startPoint y: 22, endPoint x: 913, endPoint y: 29, distance: 266.1
click at [913, 29] on div "Purchase Order #9661 - ABRASIFLEX PTY LTD Add product Close Submit as Bill Subm…" at bounding box center [784, 24] width 1568 height 49
copy div "Purchase Order #9661 - ABRASIFLEX PTY LTD Add product Close Submit as Bill Subm…"
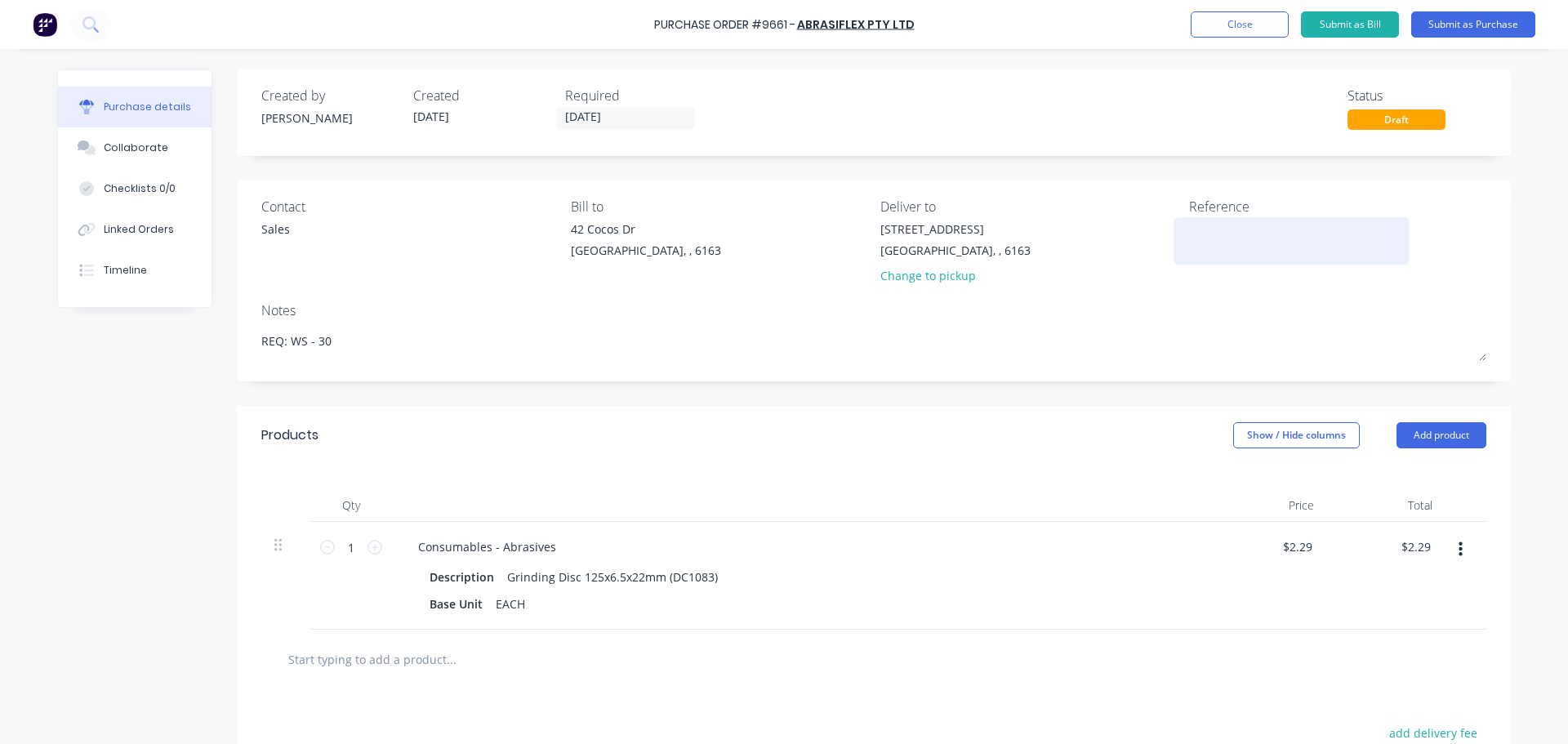
click at [1199, 240] on textarea at bounding box center [1291, 239] width 204 height 37
paste textarea "Purchase Order #9661 - ABRASIFLEX PTY LTD"
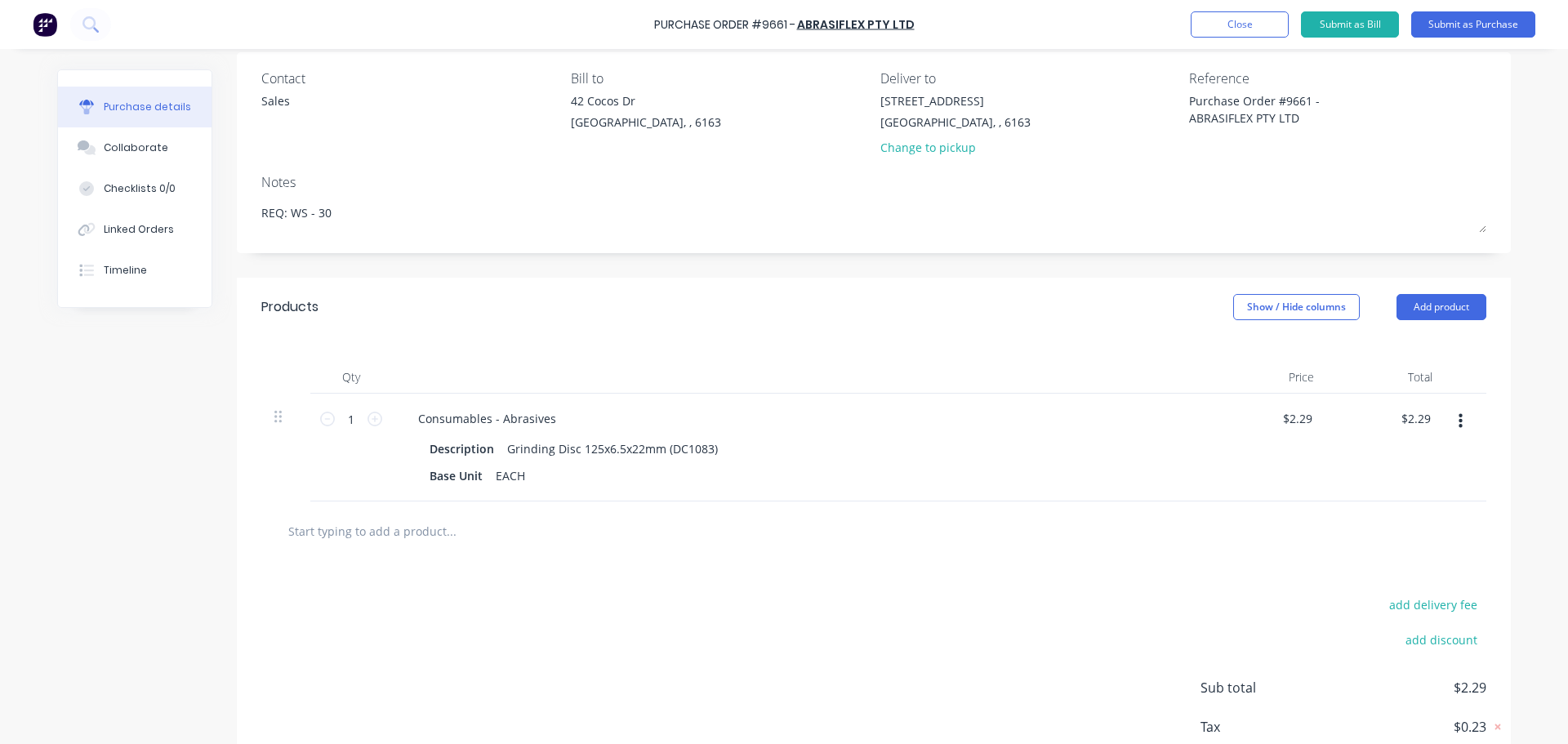
scroll to position [230, 0]
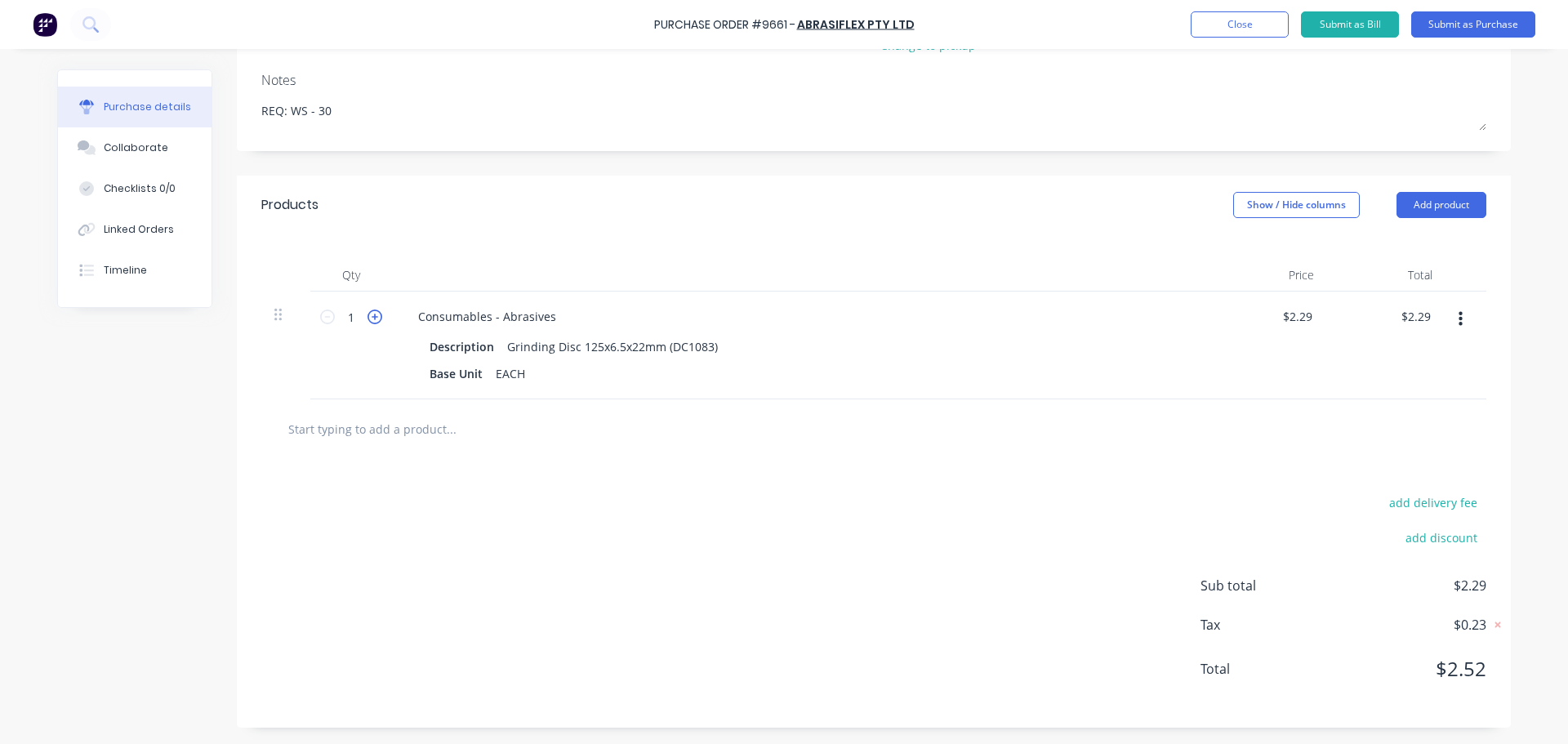
click at [370, 319] on icon at bounding box center [375, 317] width 15 height 15
click at [370, 318] on icon at bounding box center [375, 317] width 15 height 15
click at [355, 321] on input "3" at bounding box center [351, 317] width 33 height 24
click at [972, 341] on div "Description Grinding Disc 125x6.5x22mm (DC1083)" at bounding box center [797, 347] width 748 height 23
click at [421, 439] on input "text" at bounding box center [451, 428] width 327 height 33
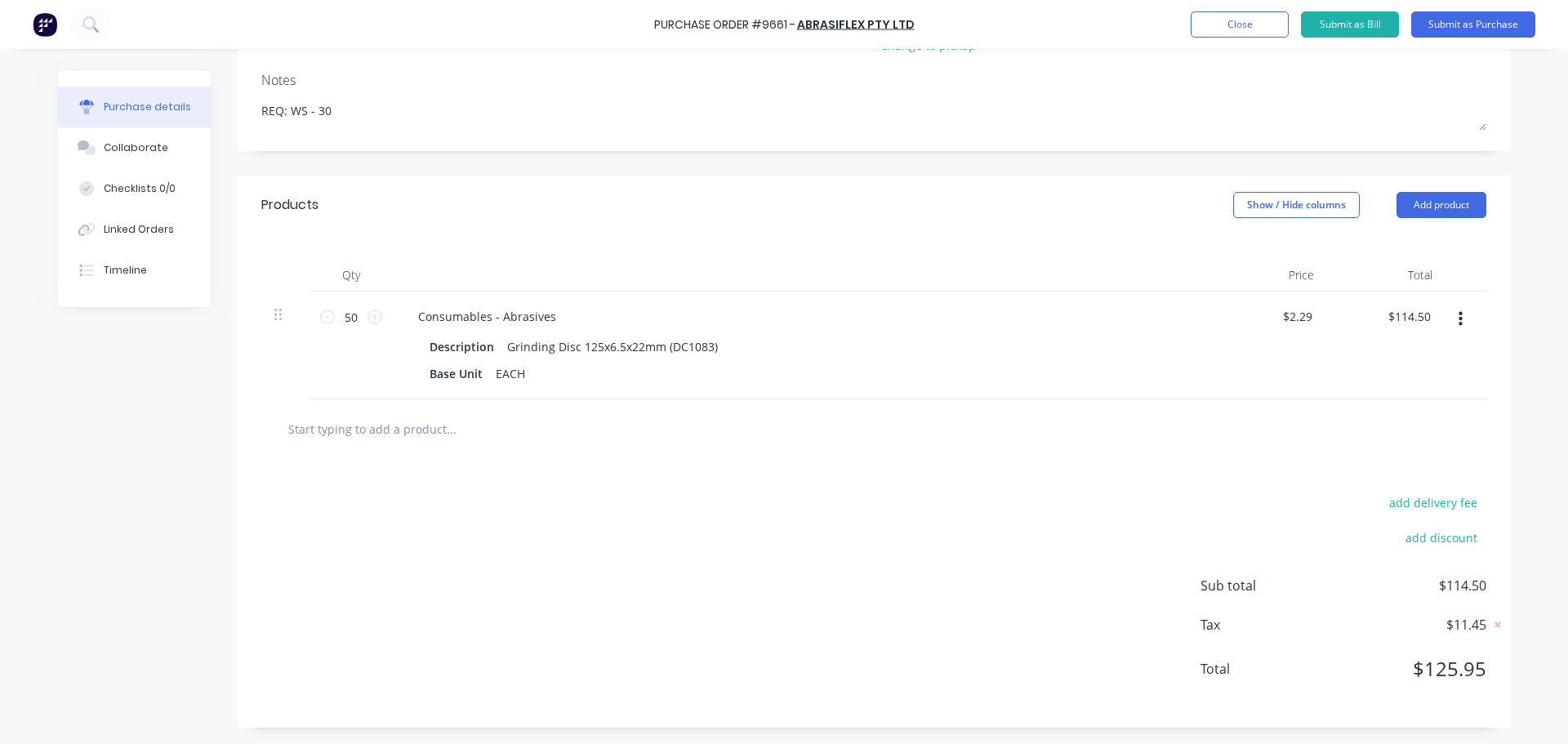
click at [421, 438] on input "text" at bounding box center [451, 428] width 327 height 33
paste input "SIA 125OD x 36G Sanding Disc Ceramic"
click at [844, 423] on div "SIA 125OD x 36G Sanding Disc Ceramic Add SIA 125OD x 36G Sanding Disc Ceramic t…" at bounding box center [874, 428] width 1199 height 33
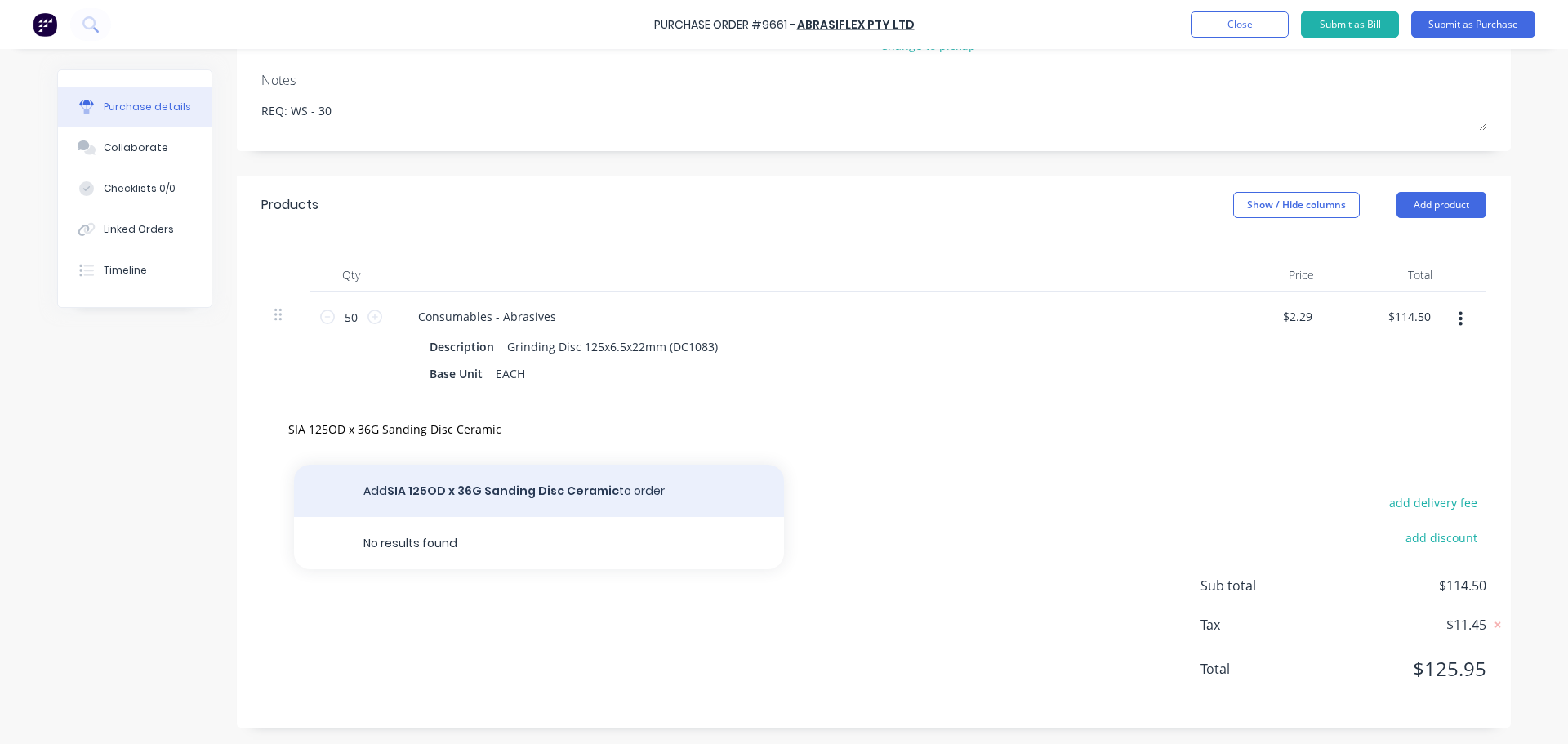
click at [535, 484] on button "Add SIA 125OD x 36G Sanding Disc Ceramic to order" at bounding box center [539, 491] width 490 height 52
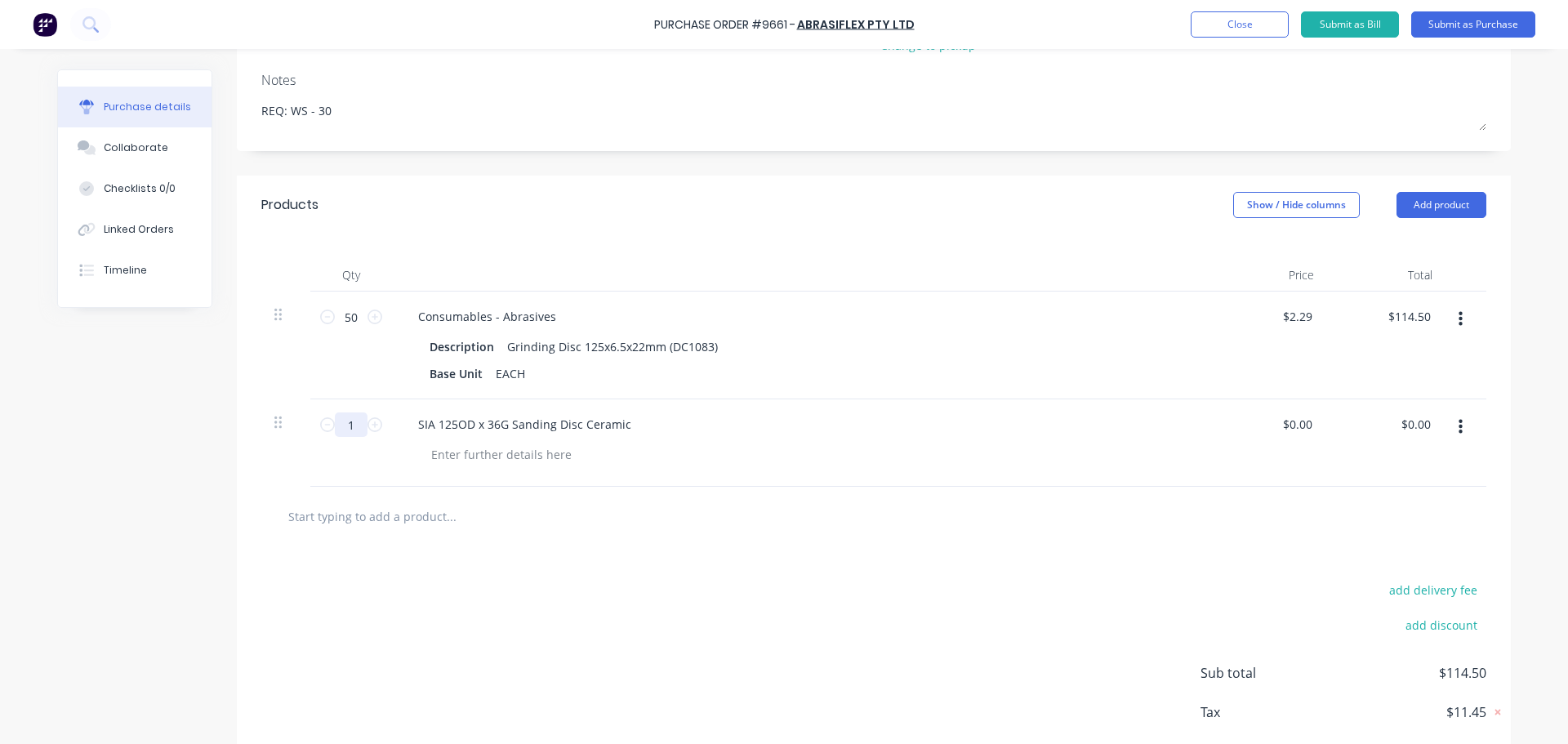
click at [355, 428] on input "1" at bounding box center [351, 424] width 33 height 24
click at [900, 550] on div "add delivery fee add discount Sub total $114.50 Tax $11.45 Total $125.95" at bounding box center [874, 680] width 1274 height 269
click at [1300, 431] on input "0.00" at bounding box center [1297, 424] width 38 height 23
click at [1307, 425] on input "2040.00" at bounding box center [1290, 424] width 50 height 23
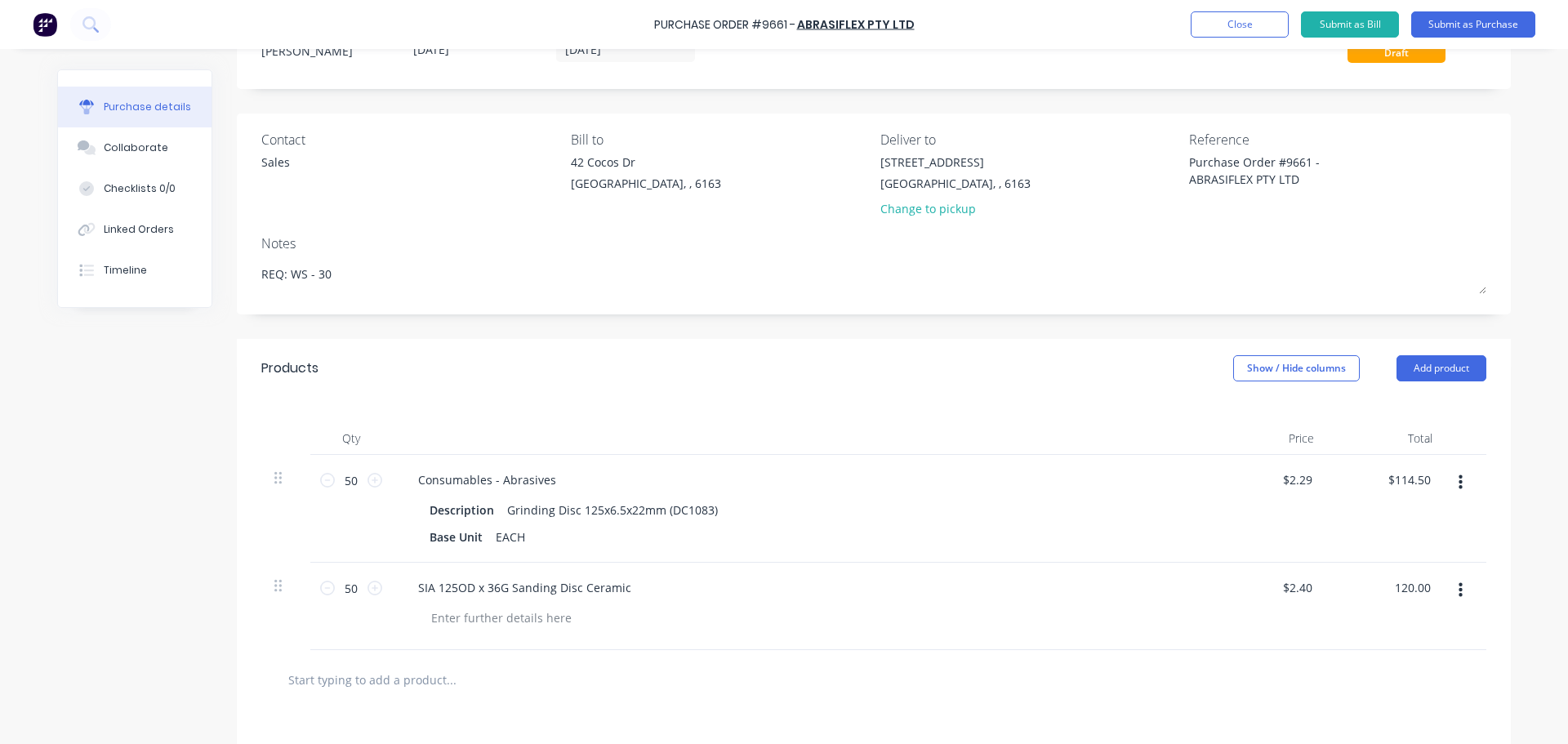
scroll to position [148, 0]
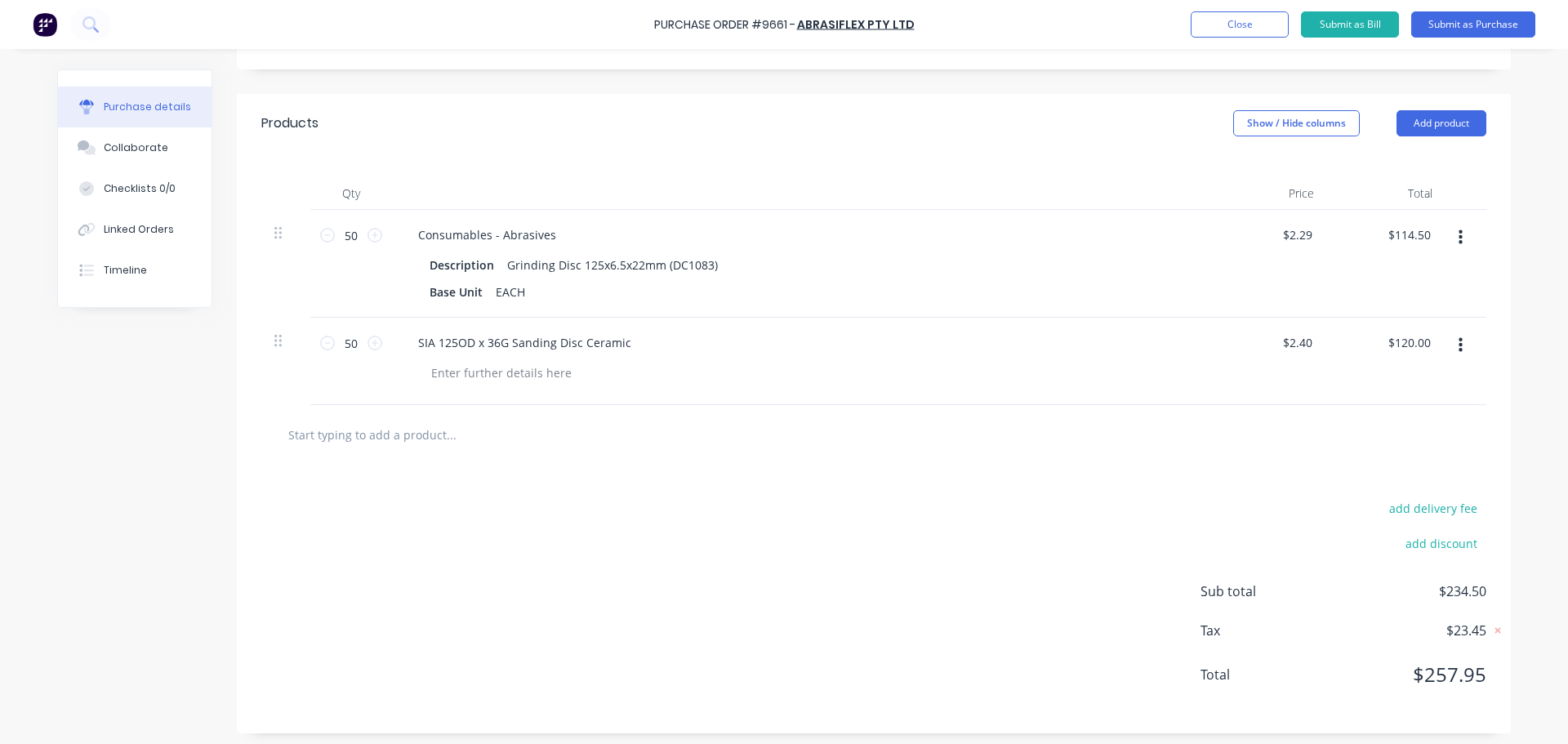
click at [395, 431] on input "text" at bounding box center [451, 434] width 327 height 33
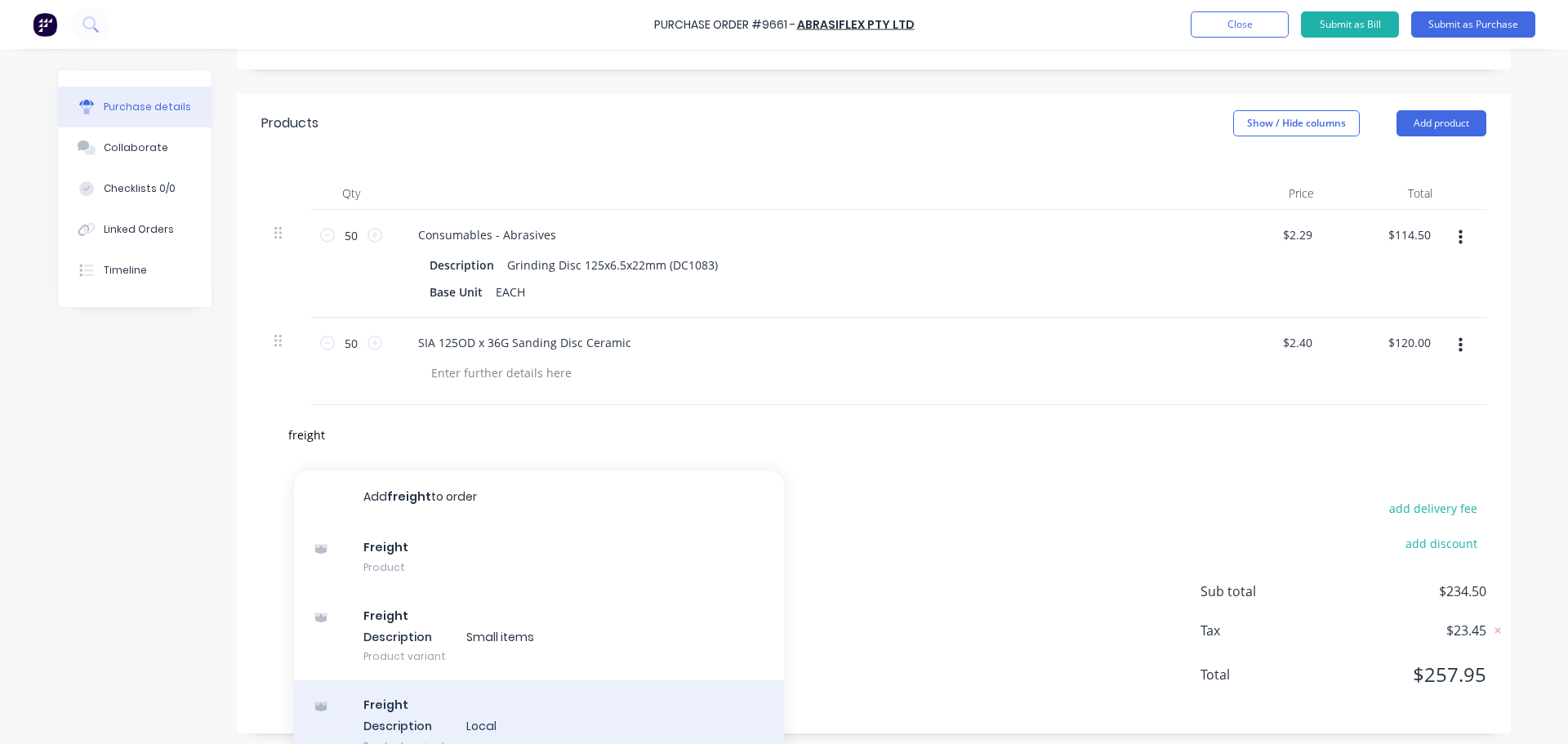
click at [442, 717] on div "Freight Description Local Product variant" at bounding box center [539, 725] width 490 height 90
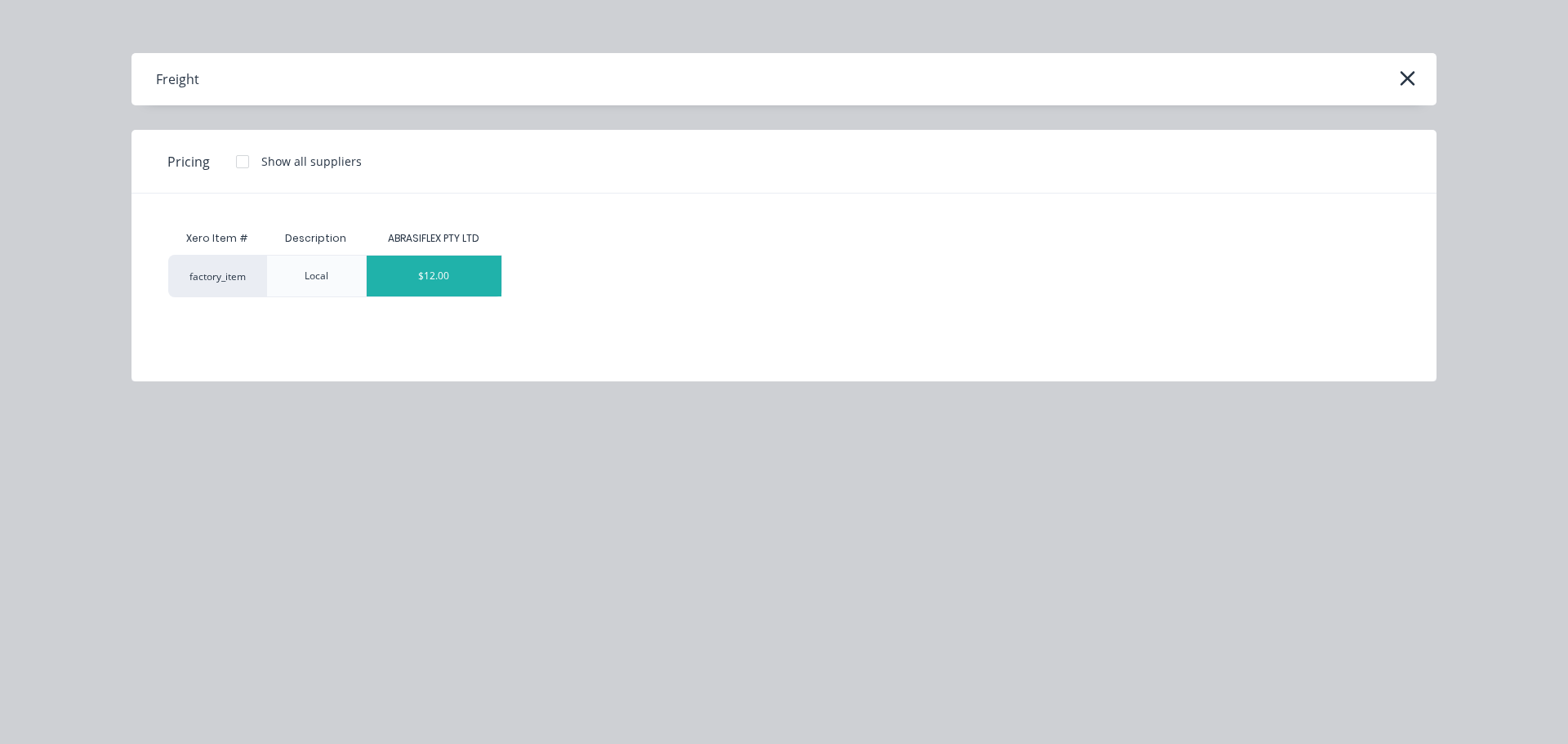
click at [470, 276] on div "$12.00" at bounding box center [434, 276] width 135 height 41
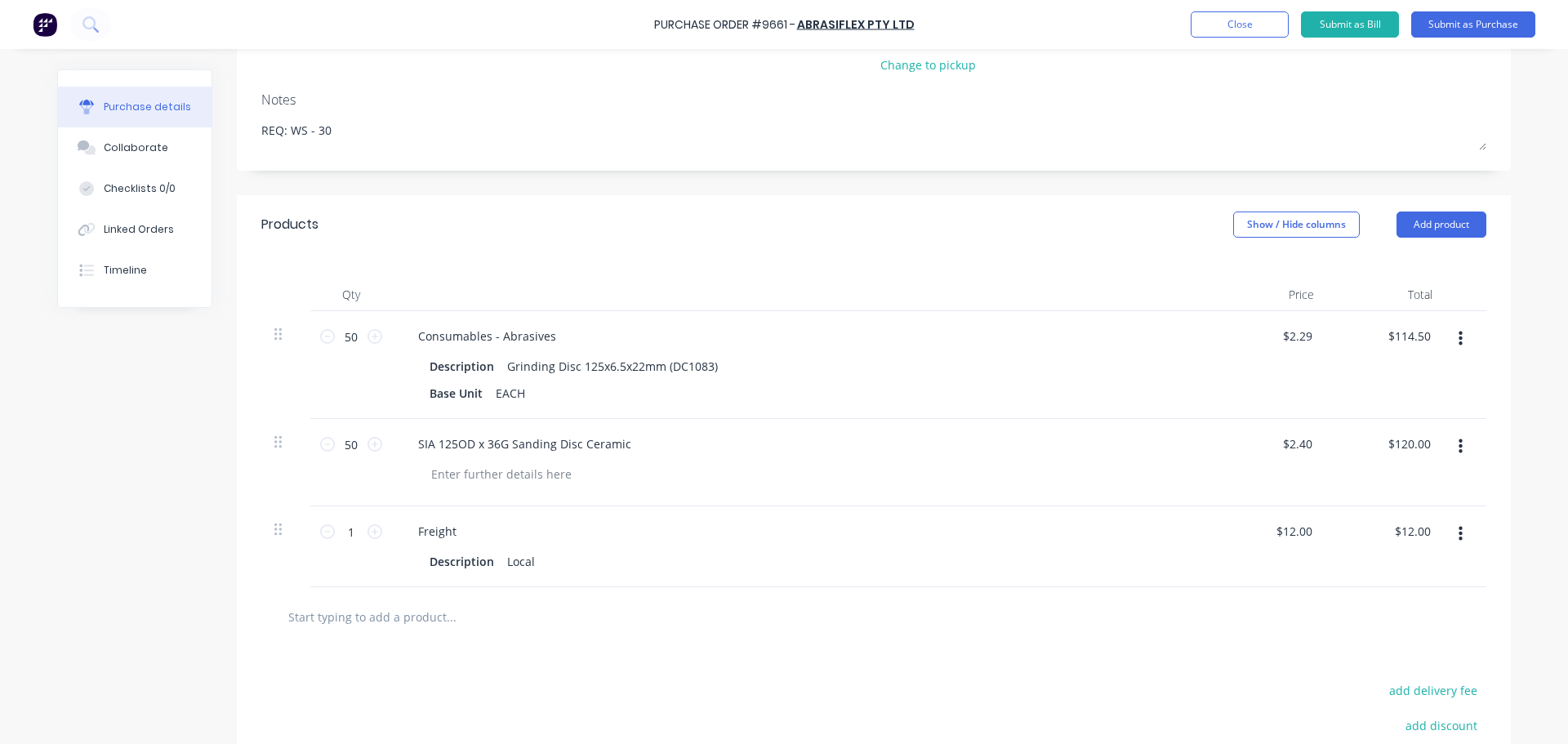
scroll to position [148, 0]
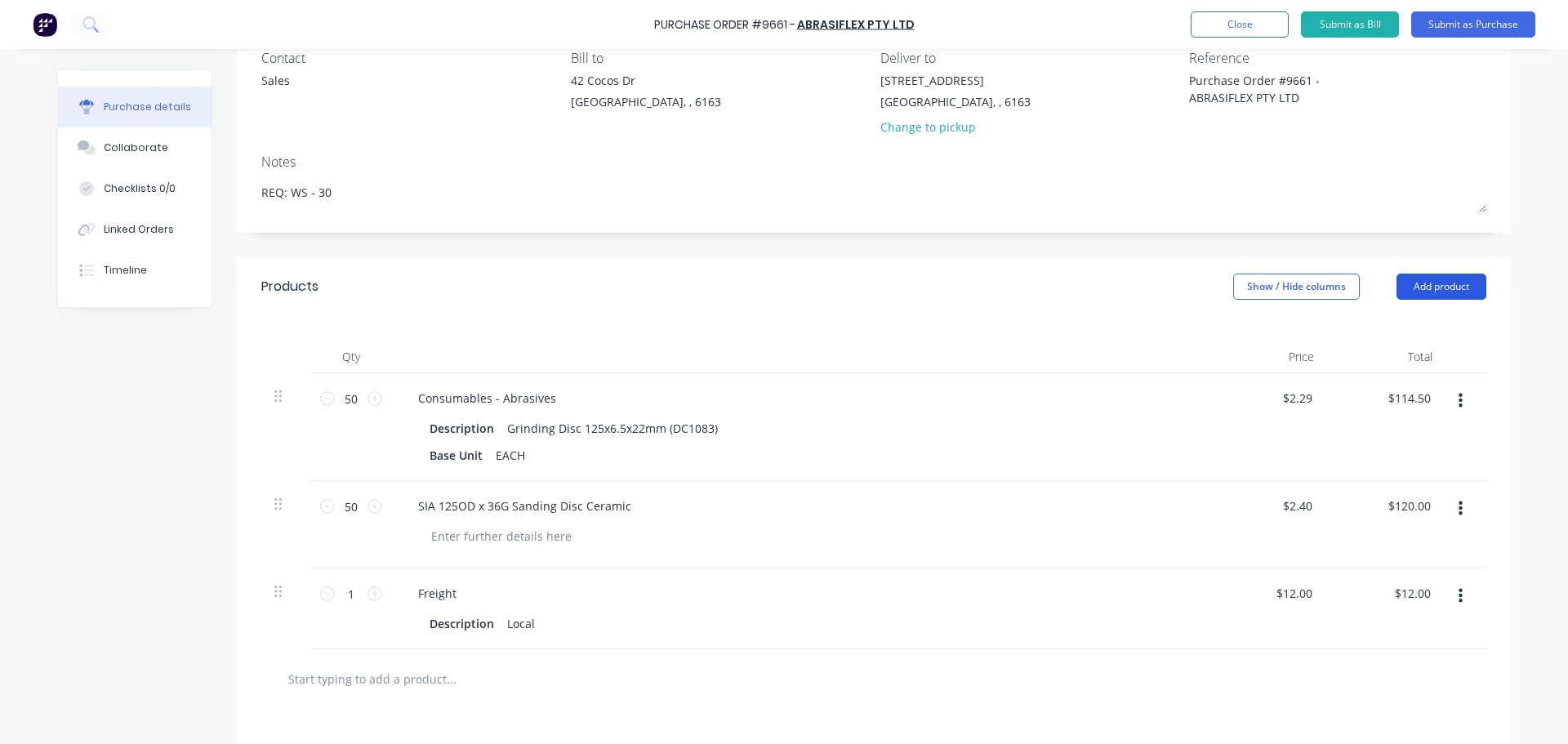
click at [1411, 283] on button "Add product" at bounding box center [1441, 287] width 90 height 26
click at [1364, 493] on div "Notes (External)" at bounding box center [1409, 492] width 126 height 23
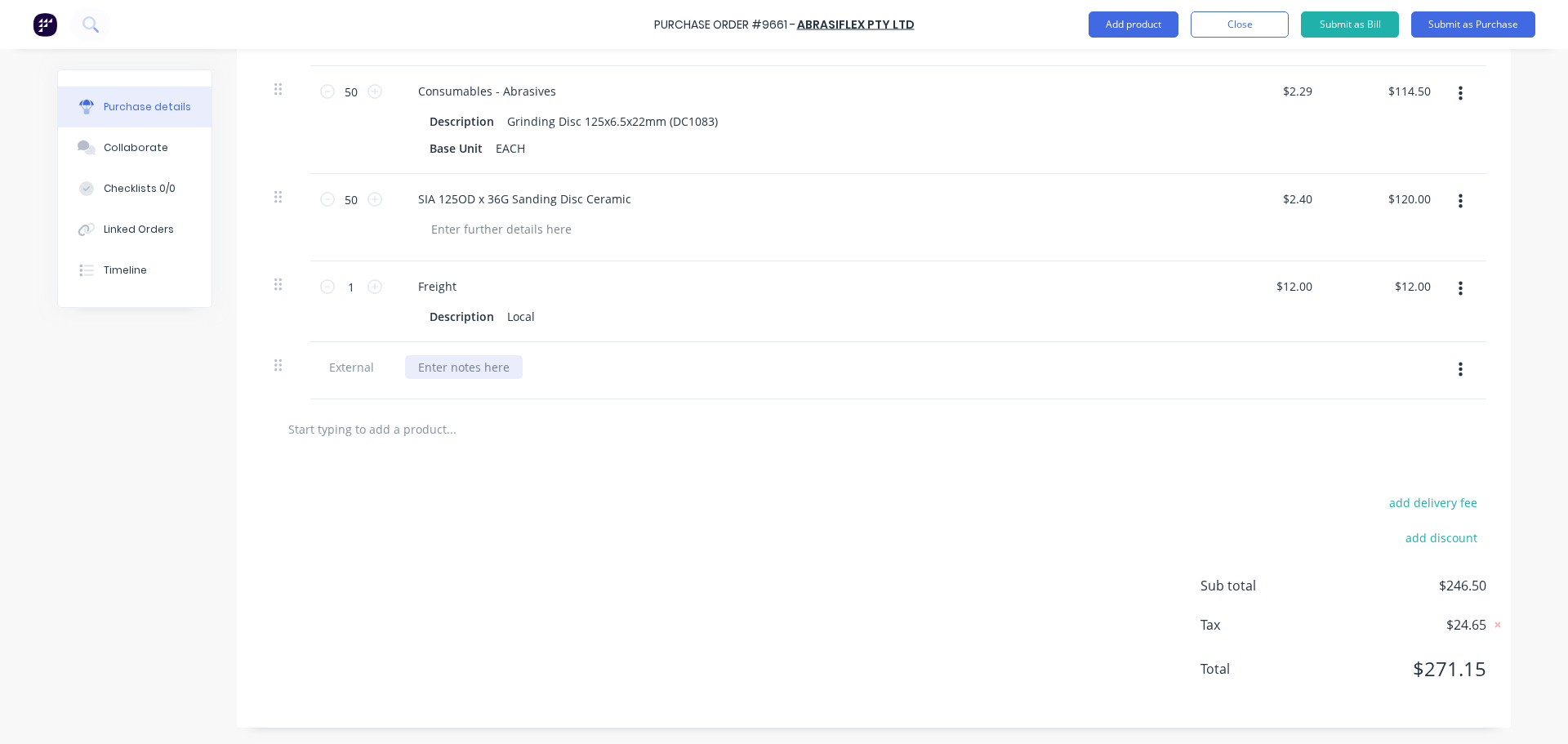
click at [449, 364] on div at bounding box center [464, 367] width 117 height 23
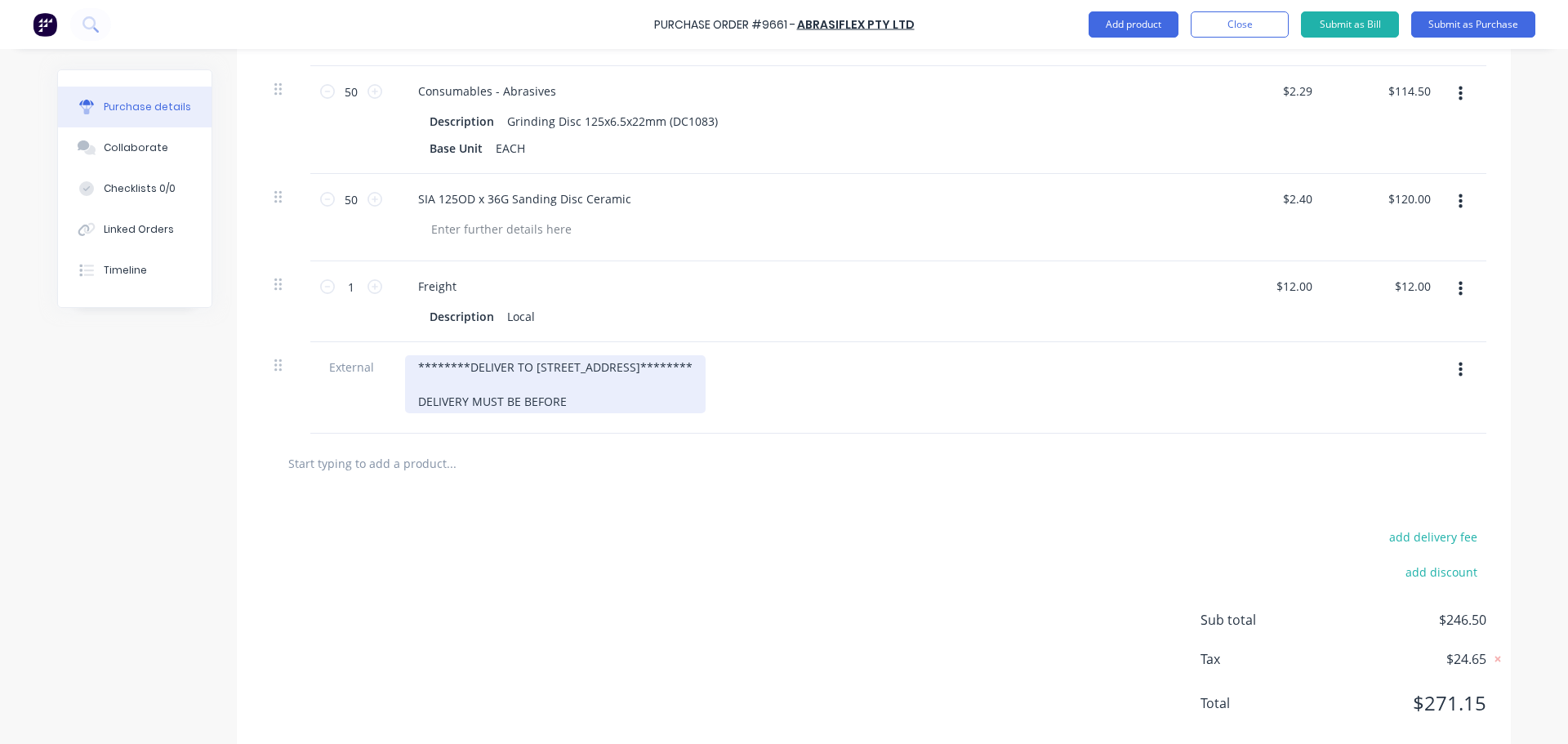
click at [574, 405] on div "********DELIVER TO 59 WELLARD STREET******** DELIVERY MUST BE BEFORE" at bounding box center [555, 384] width 301 height 58
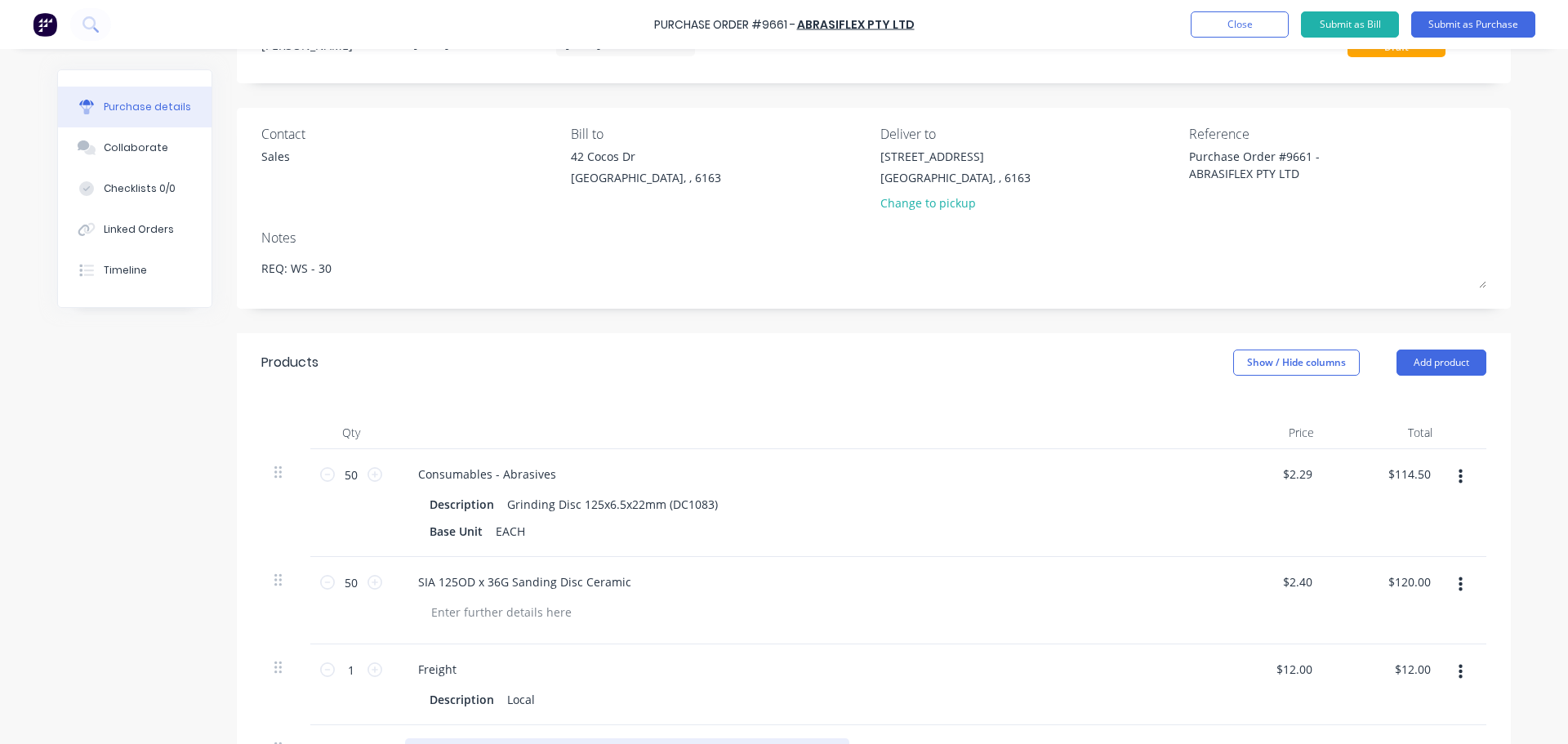
scroll to position [0, 0]
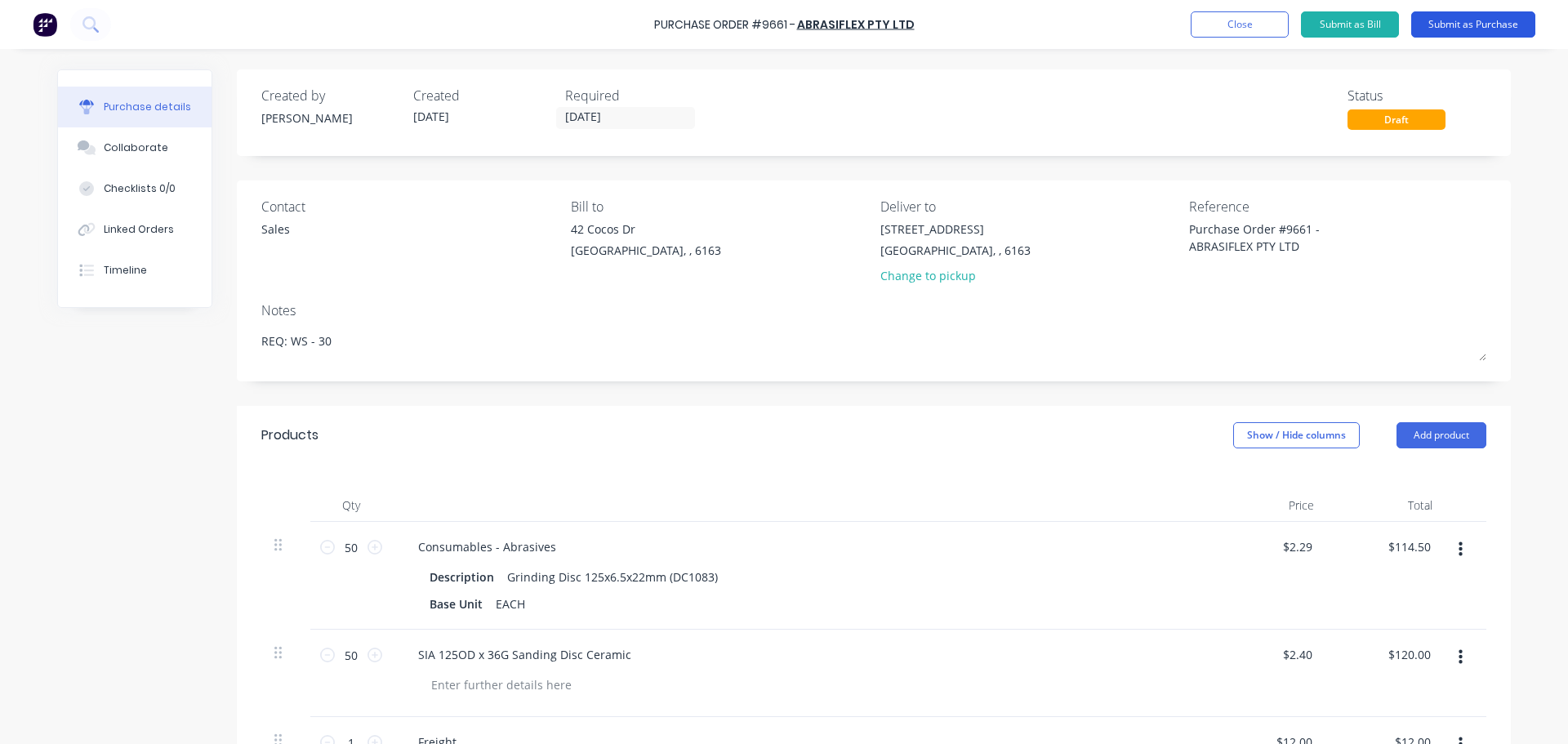
click at [1450, 21] on button "Submit as Purchase" at bounding box center [1473, 24] width 124 height 26
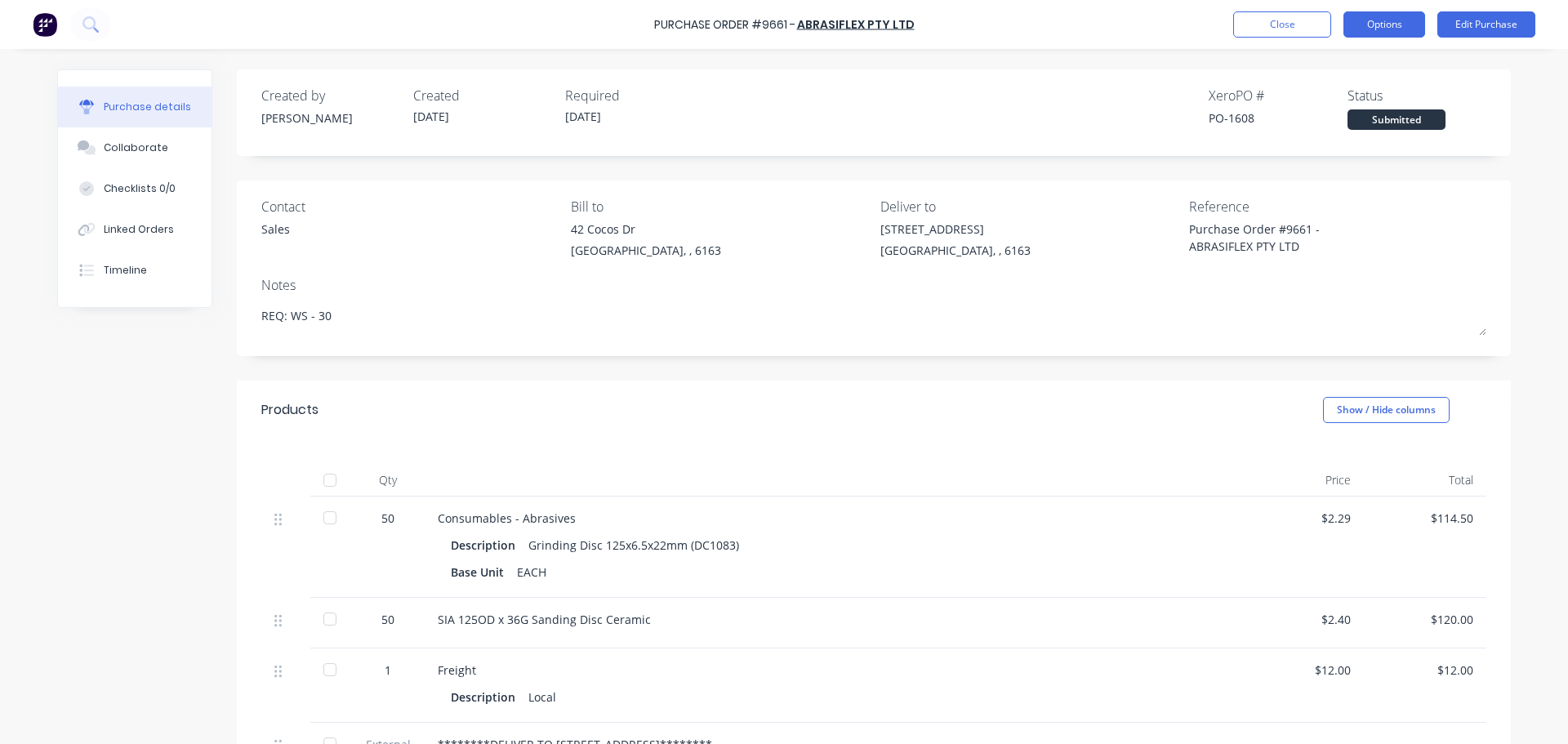
click at [1367, 16] on button "Options" at bounding box center [1384, 24] width 81 height 26
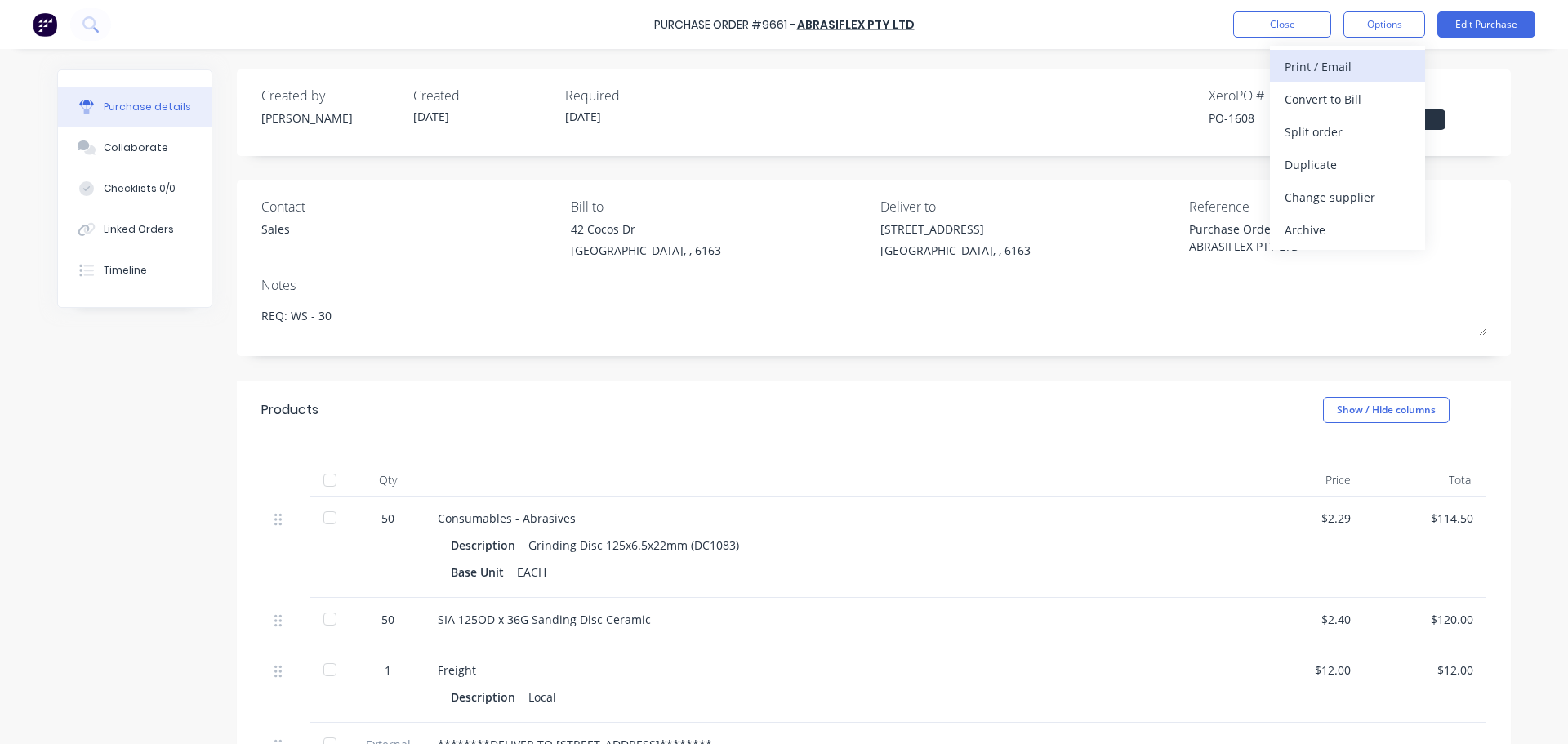
click at [1301, 67] on div "Print / Email" at bounding box center [1347, 66] width 126 height 23
click at [1299, 100] on div "With pricing" at bounding box center [1347, 99] width 126 height 23
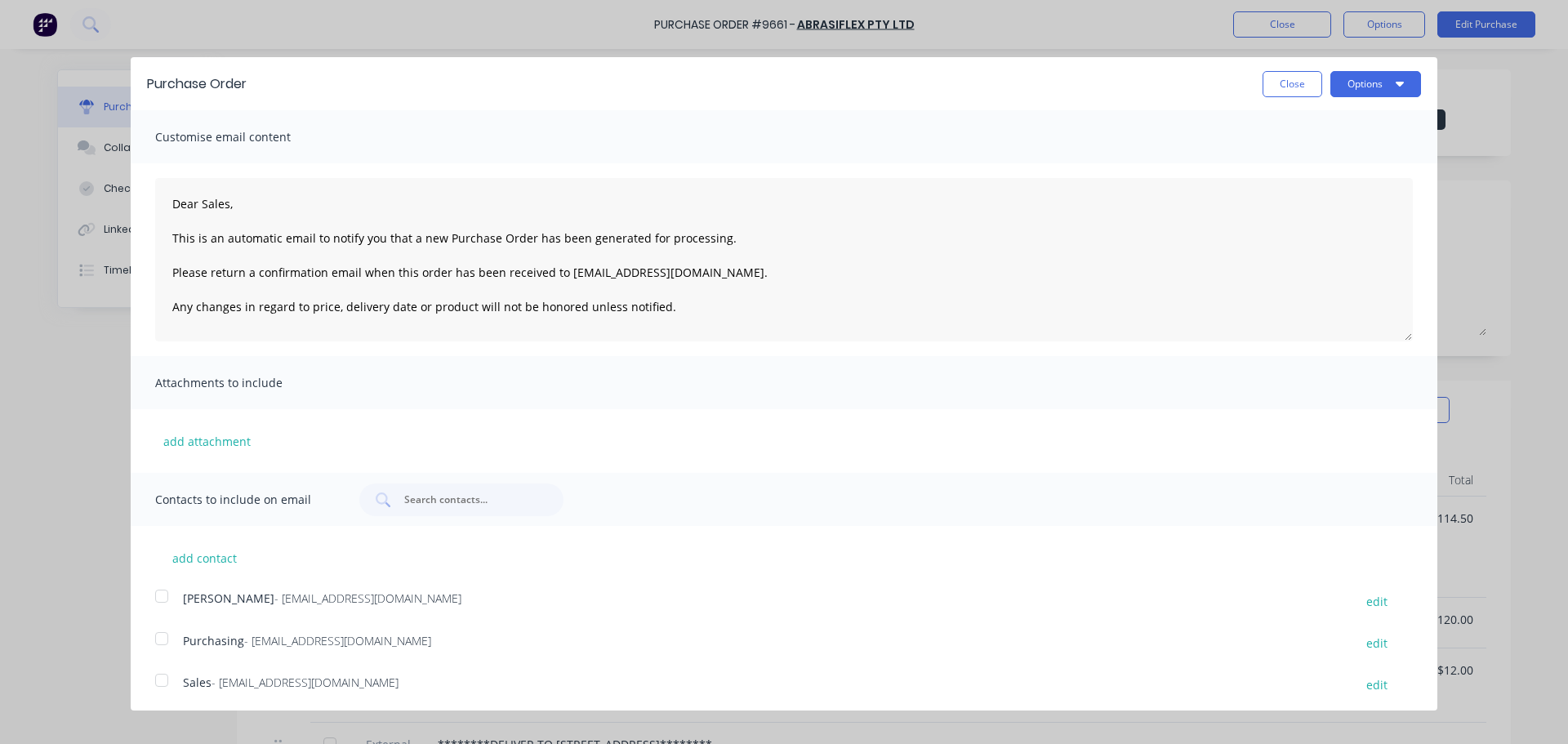
click at [163, 639] on div at bounding box center [162, 638] width 33 height 33
click at [166, 679] on div at bounding box center [162, 680] width 33 height 33
click at [1377, 80] on button "Options" at bounding box center [1375, 84] width 90 height 26
click at [1294, 153] on div "Email" at bounding box center [1344, 158] width 126 height 23
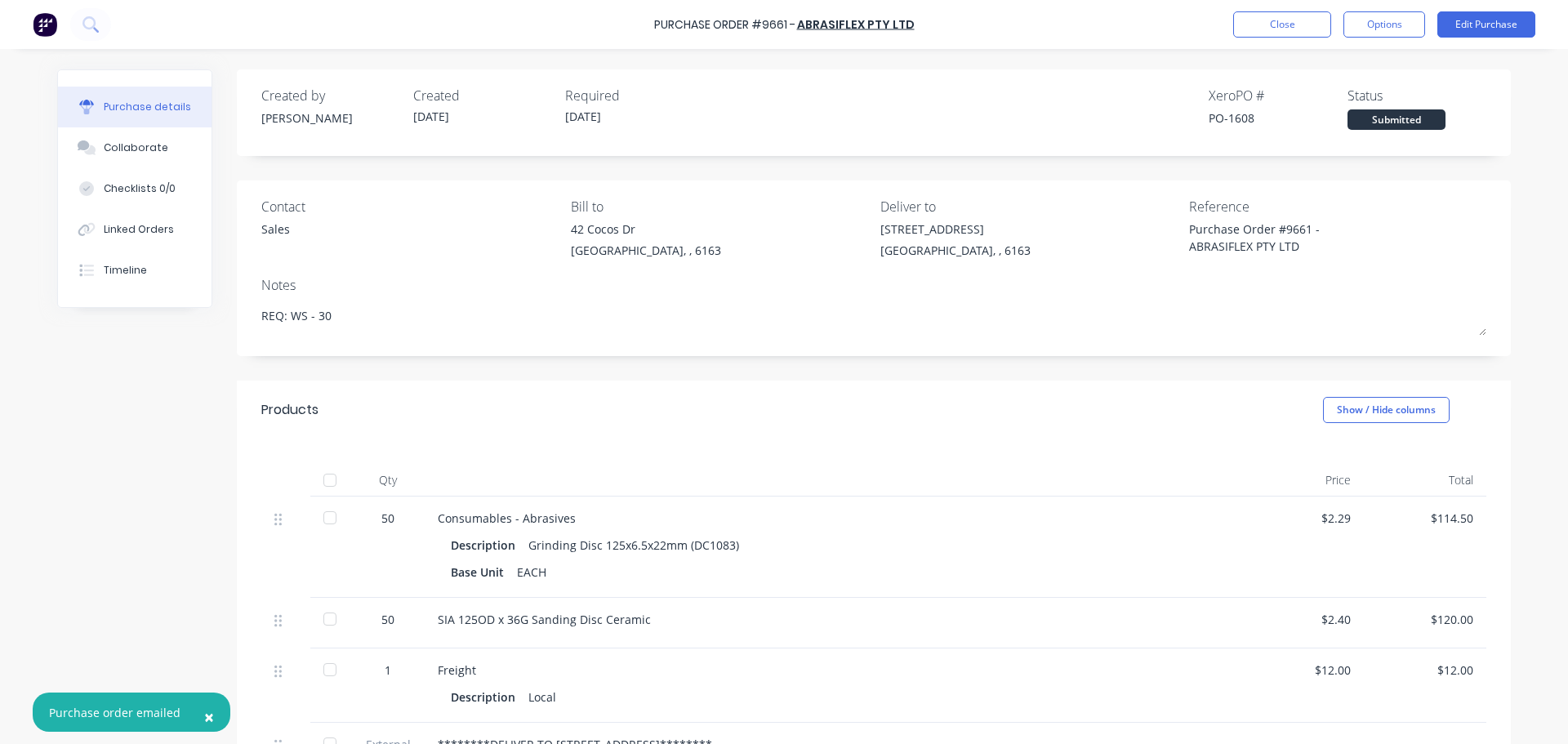
click at [201, 716] on button "×" at bounding box center [209, 717] width 43 height 39
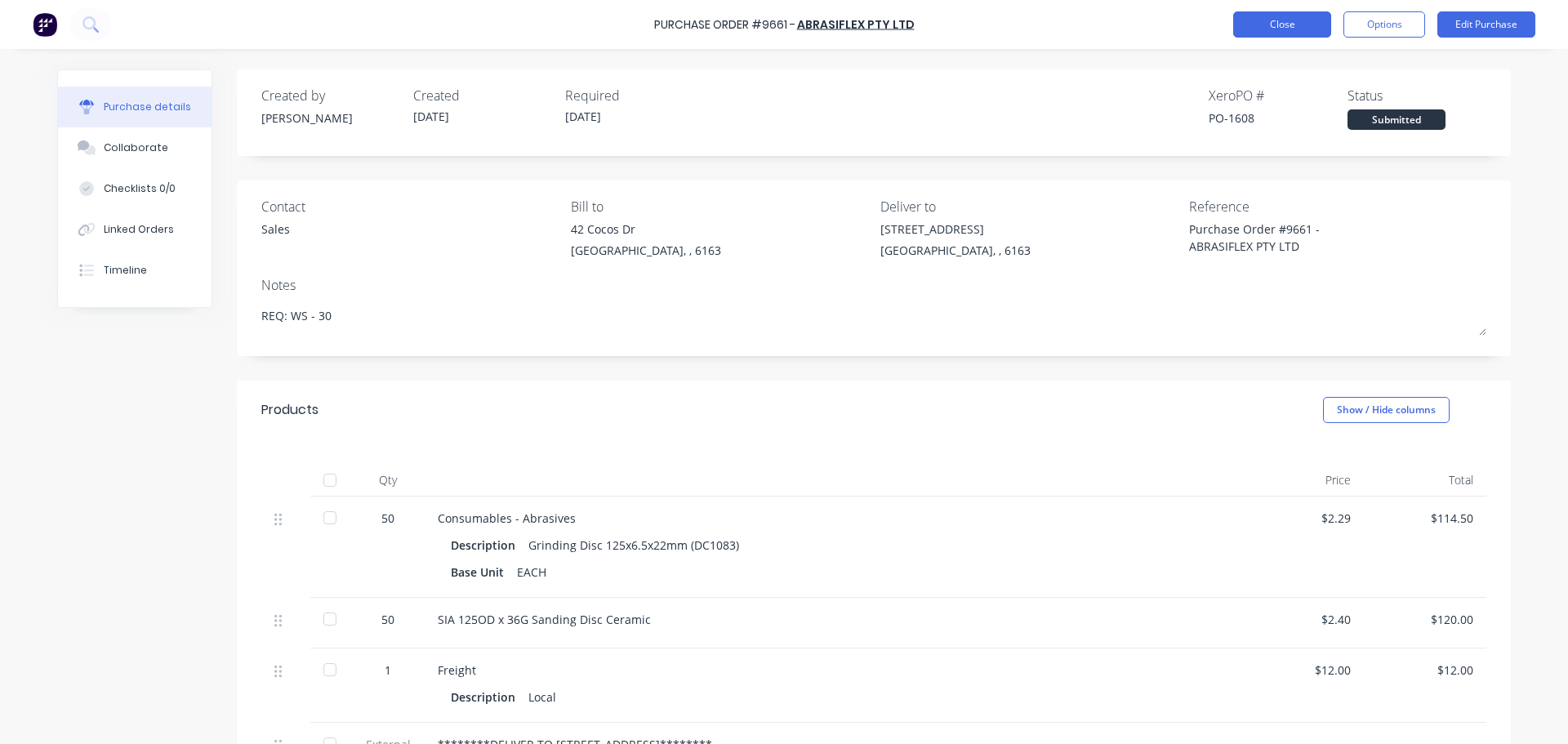
click at [1267, 14] on button "Close" at bounding box center [1282, 24] width 98 height 26
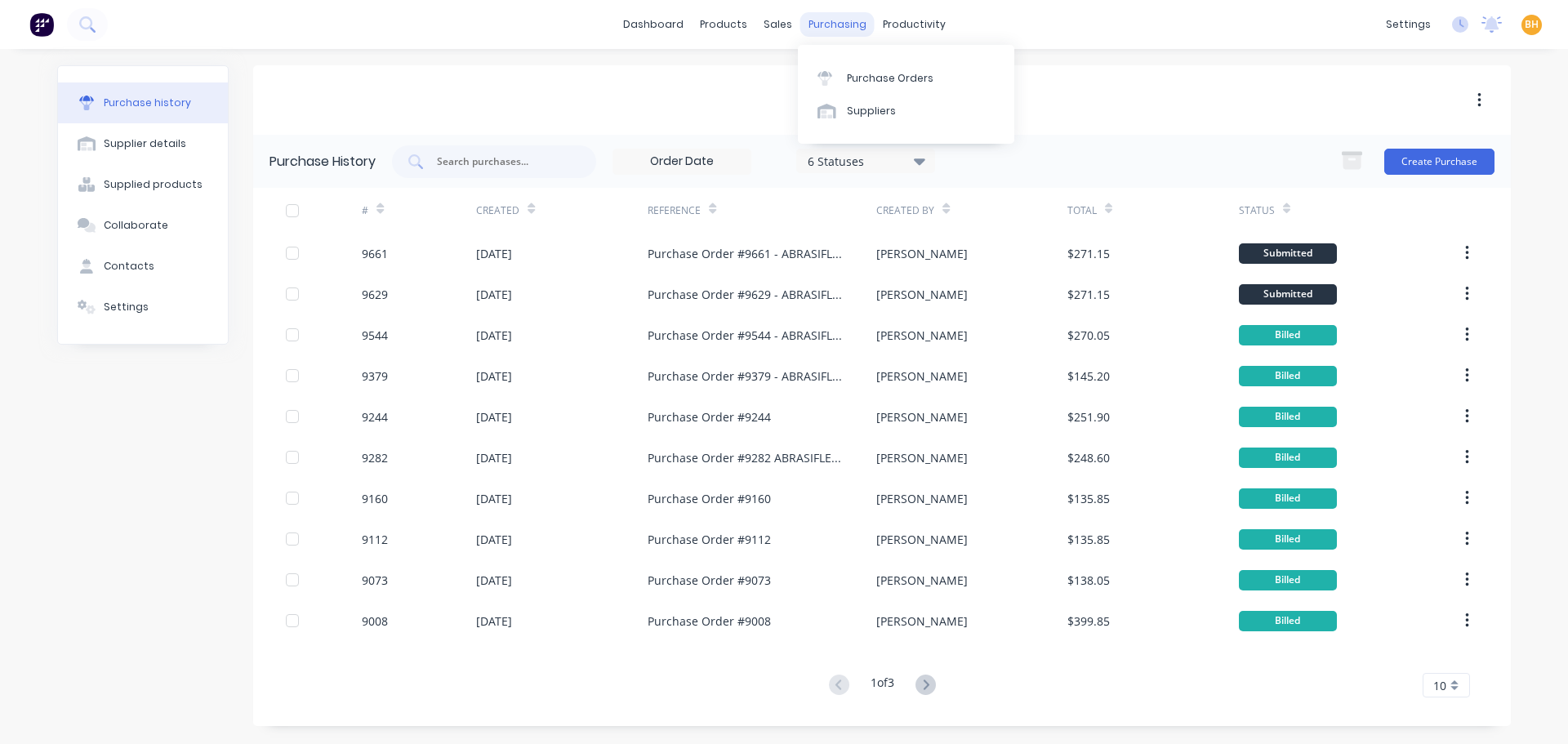
click at [831, 20] on div "purchasing" at bounding box center [837, 24] width 75 height 24
click at [864, 73] on div "Purchase Orders" at bounding box center [890, 79] width 86 height 15
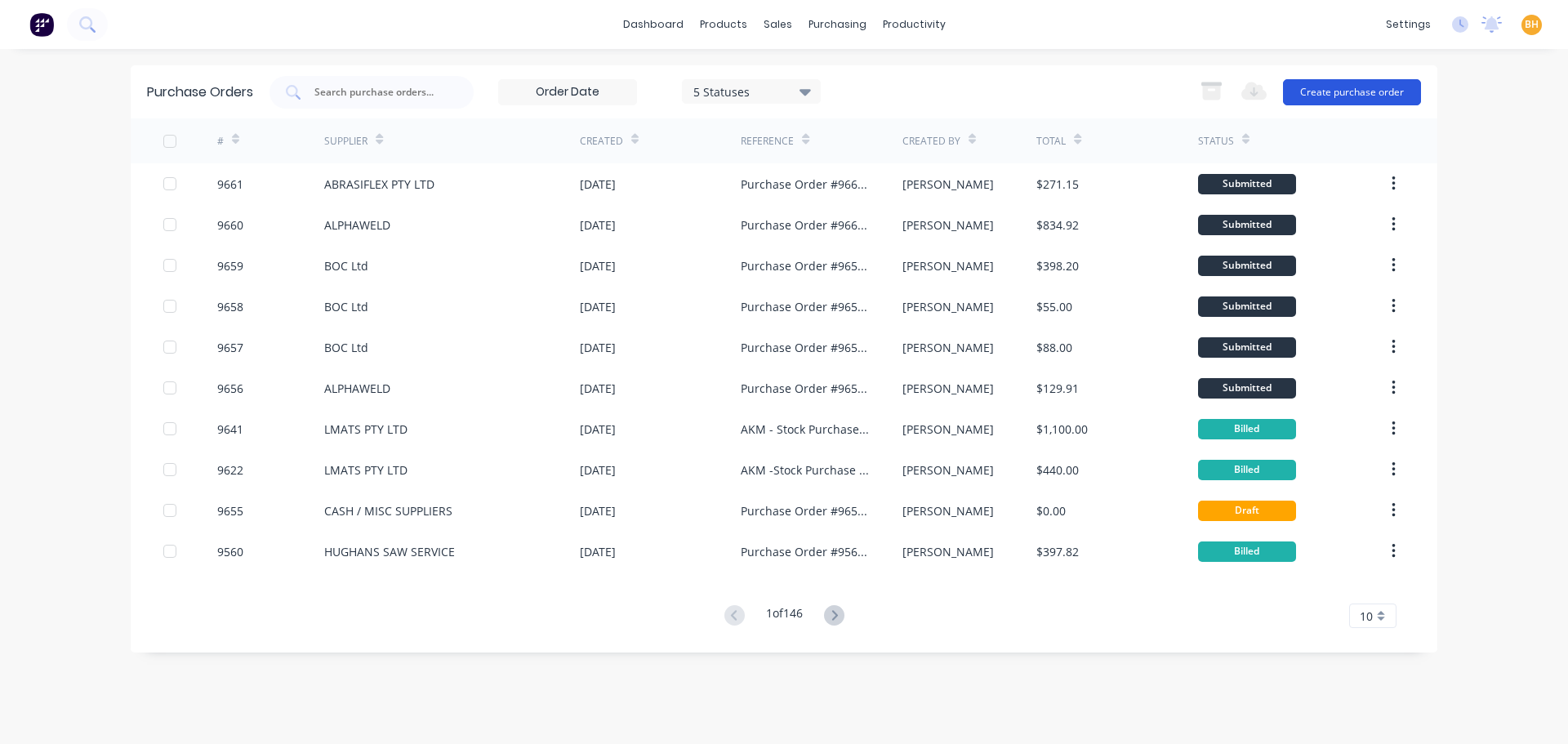
click at [1325, 90] on button "Create purchase order" at bounding box center [1351, 92] width 138 height 26
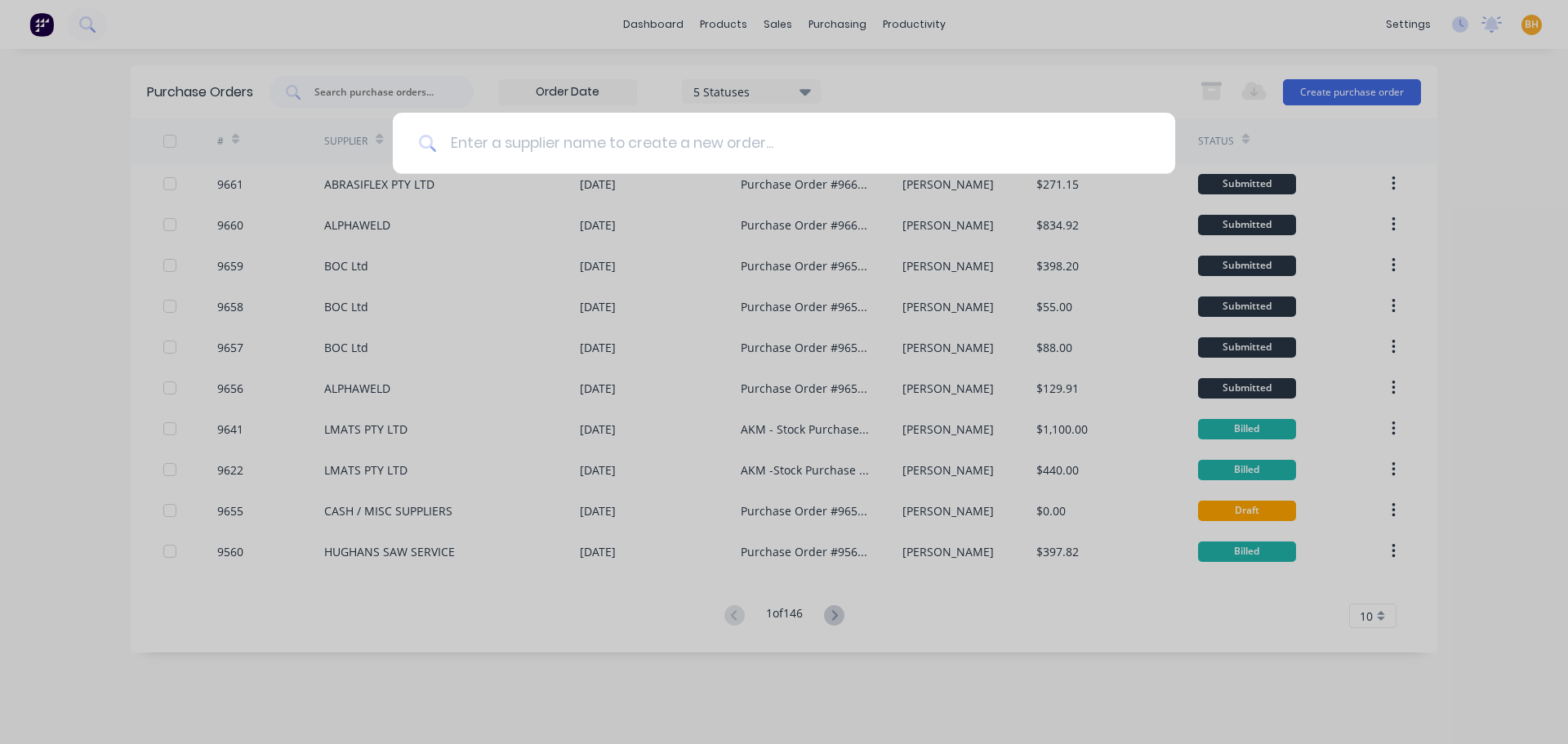
click at [448, 144] on input at bounding box center [793, 143] width 712 height 61
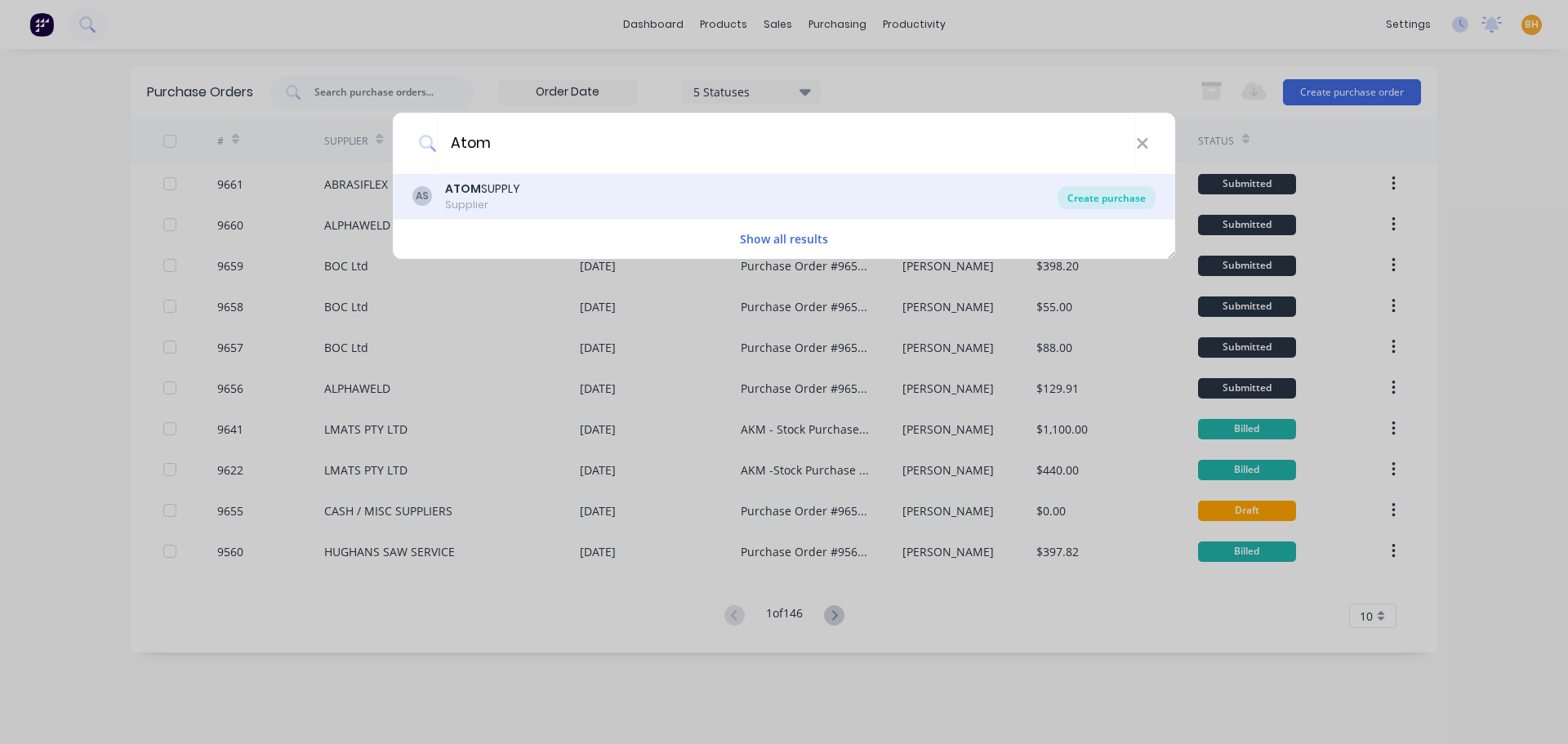
click at [1091, 200] on div "Create purchase" at bounding box center [1106, 197] width 98 height 23
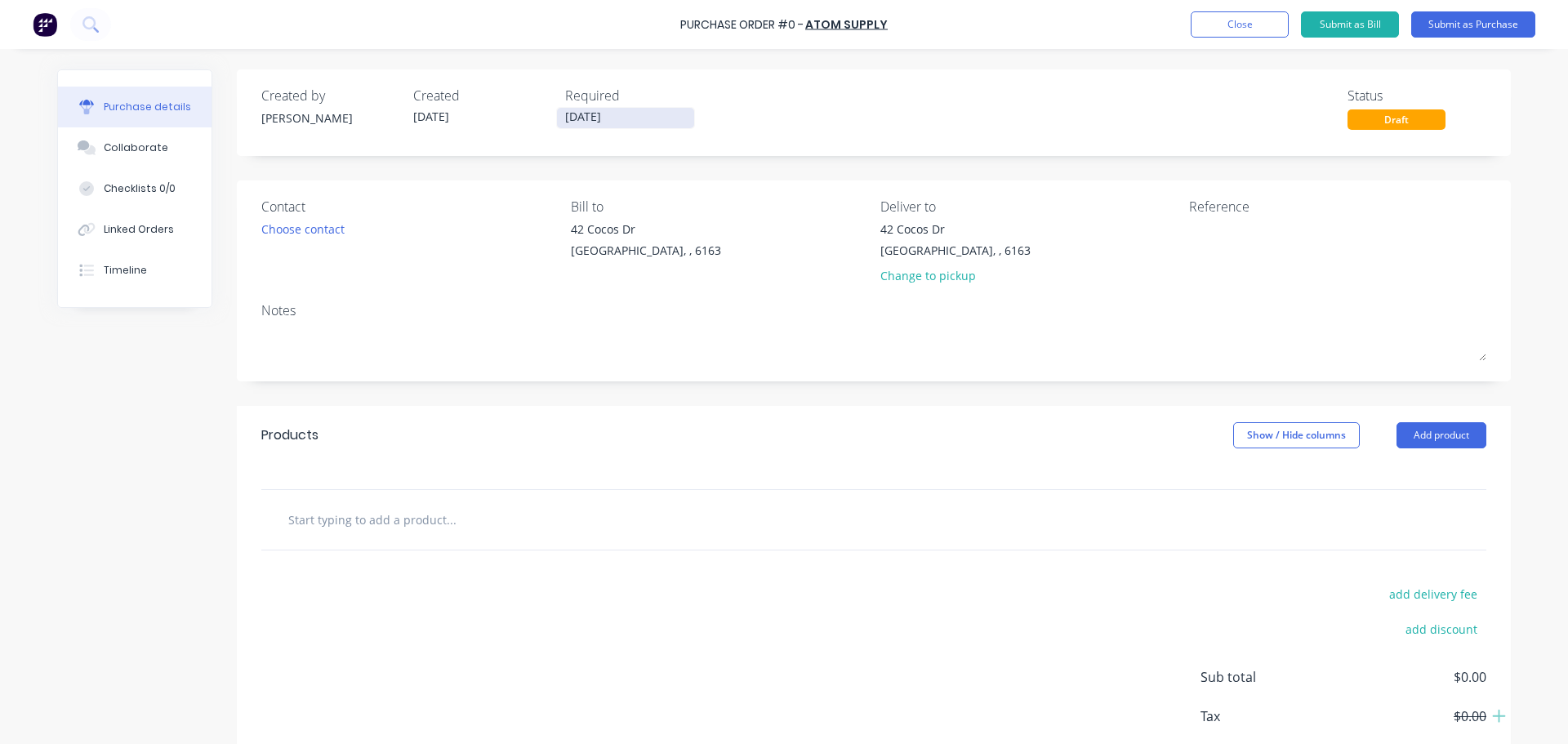
click at [575, 117] on input "[DATE]" at bounding box center [626, 118] width 137 height 20
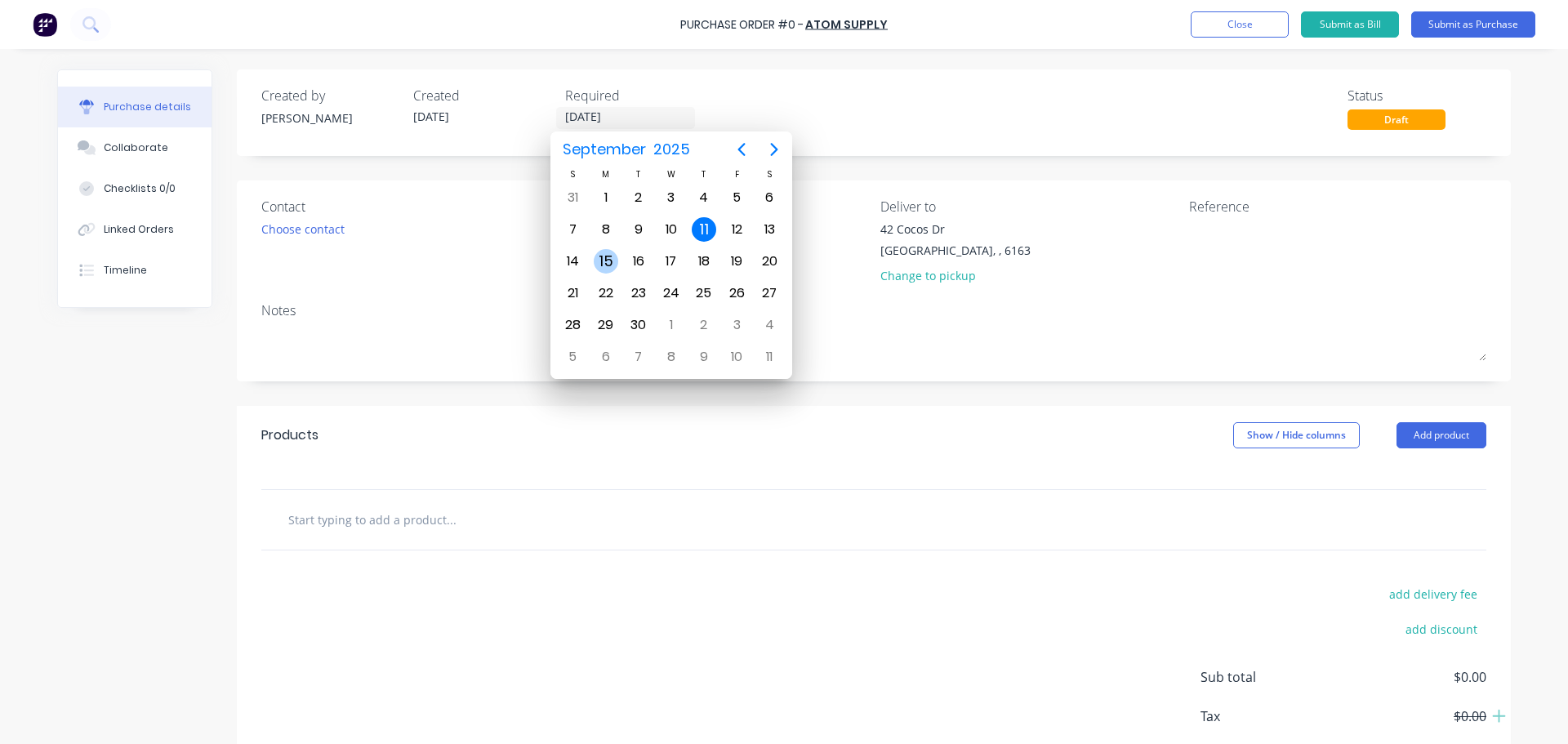
click at [608, 252] on div "15" at bounding box center [606, 261] width 24 height 24
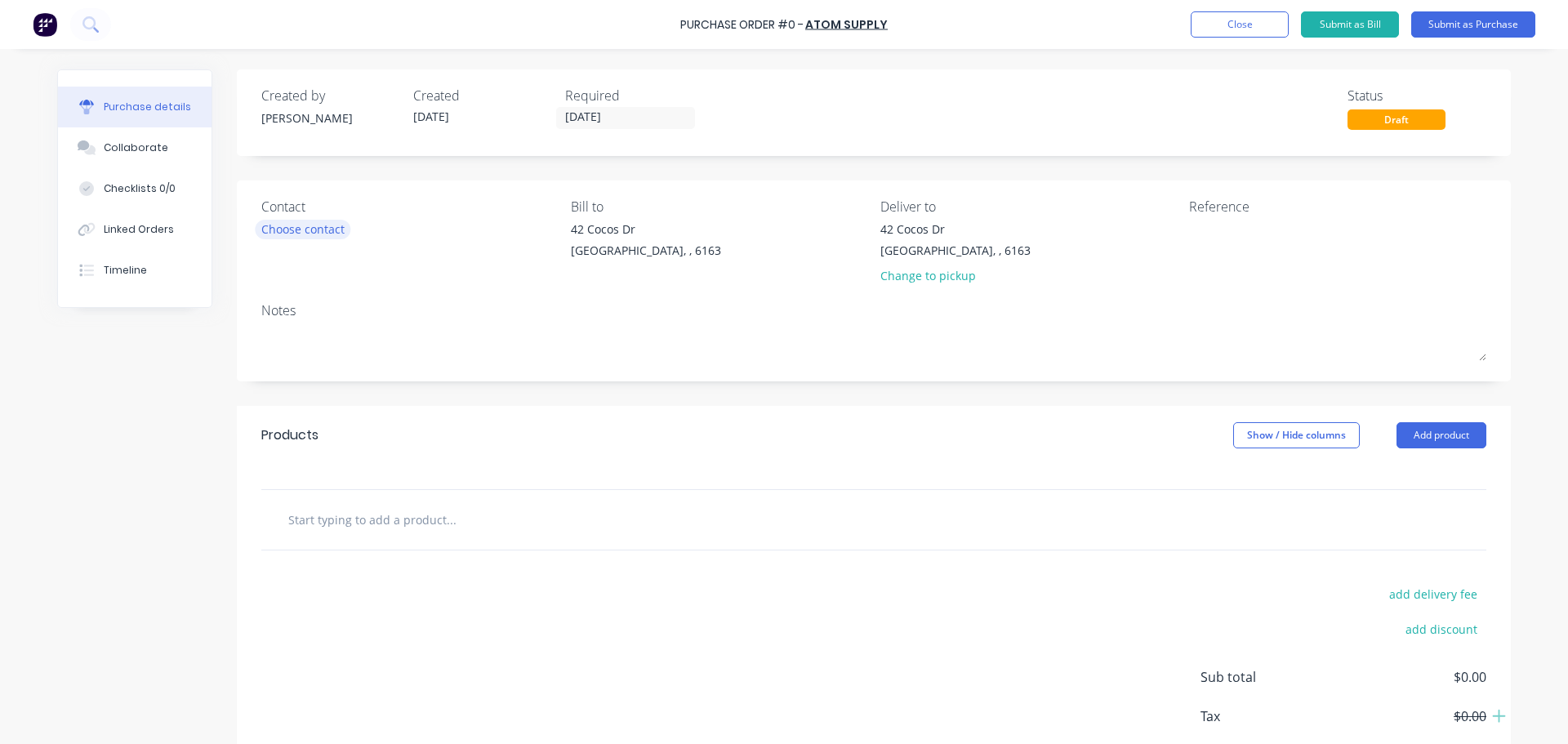
click at [322, 223] on div "Choose contact" at bounding box center [302, 229] width 83 height 17
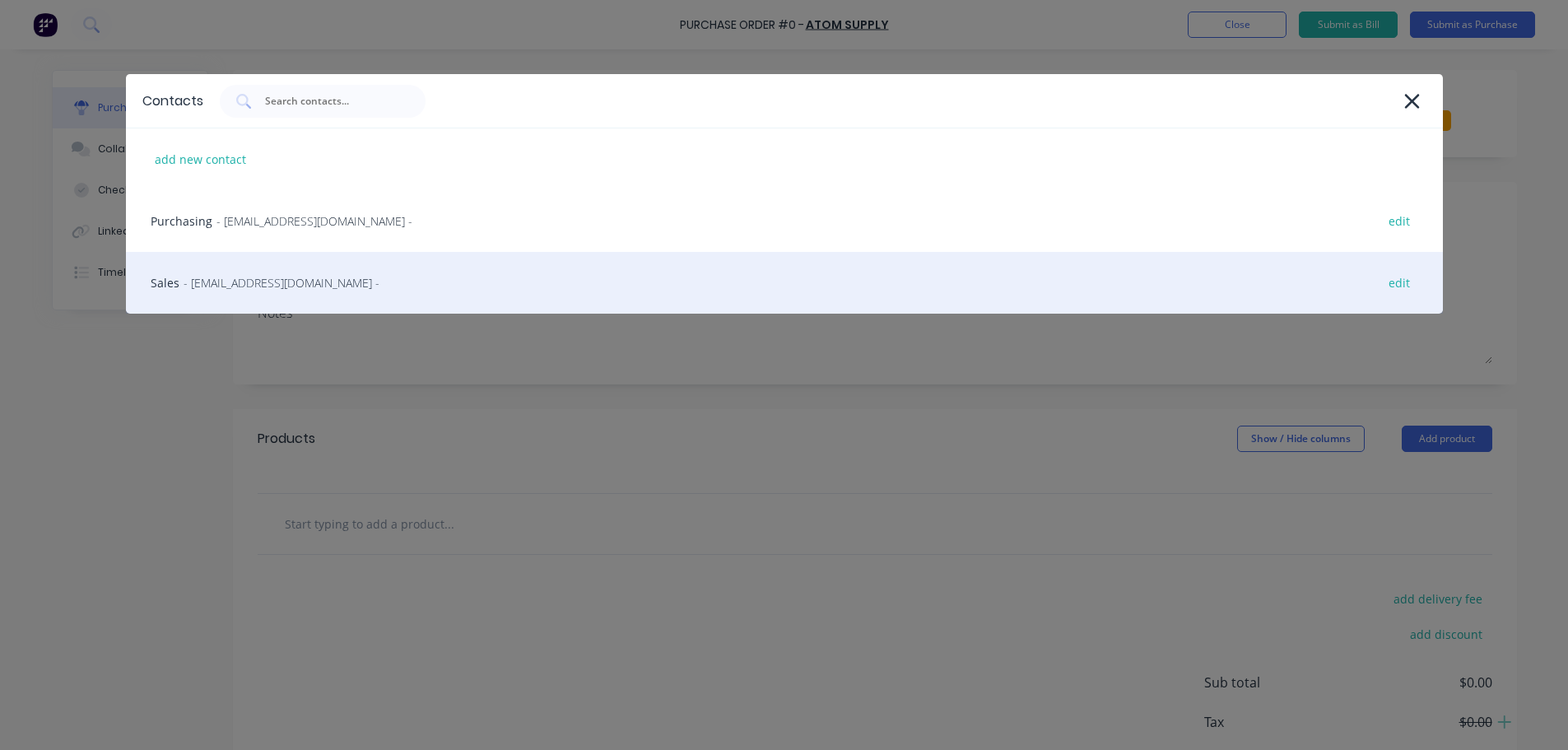
click at [327, 290] on span "- kewdalesalessouth@atom.com.au -" at bounding box center [281, 283] width 196 height 17
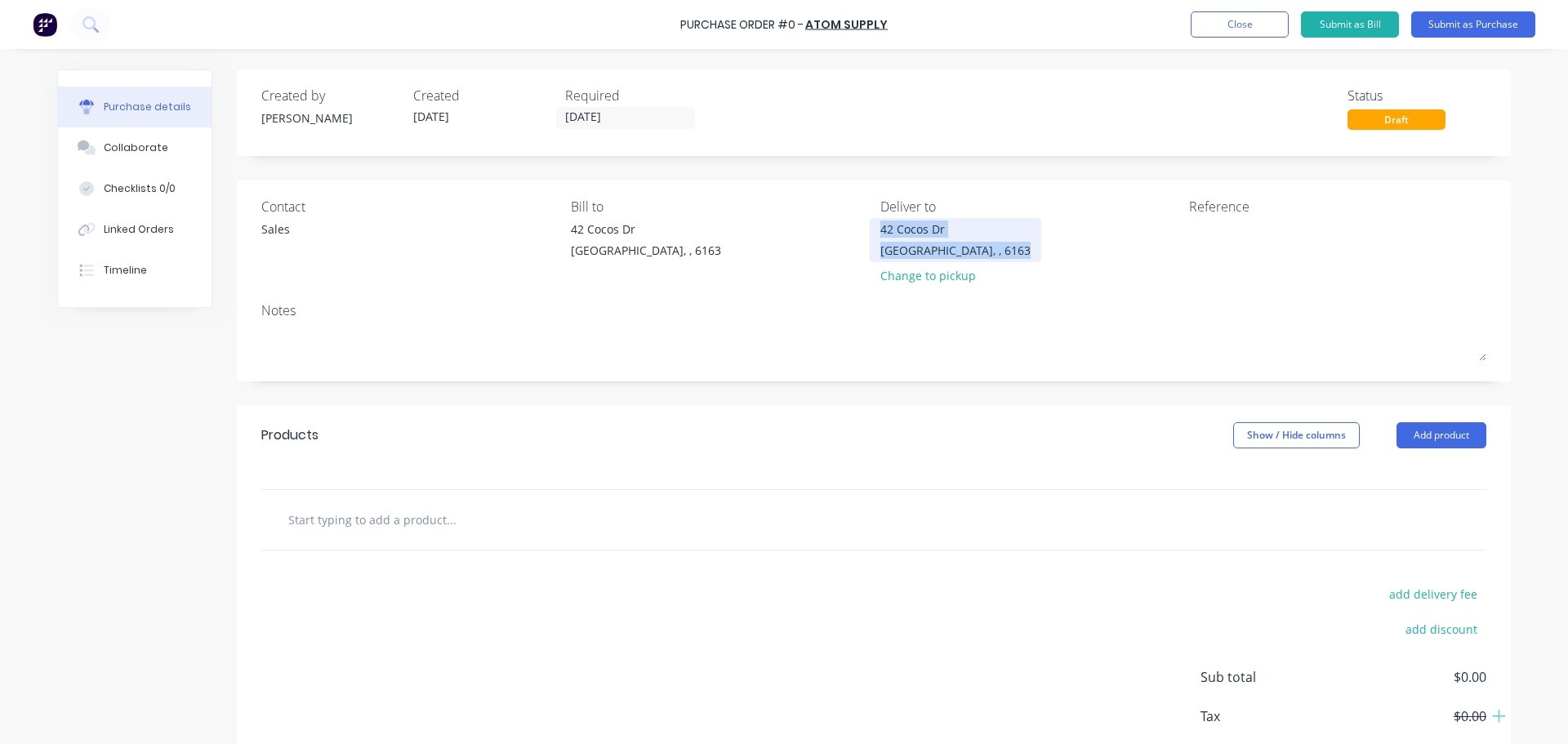
click at [968, 246] on div "42 Cocos Dr Bibra Lake, , 6163" at bounding box center [955, 240] width 150 height 39
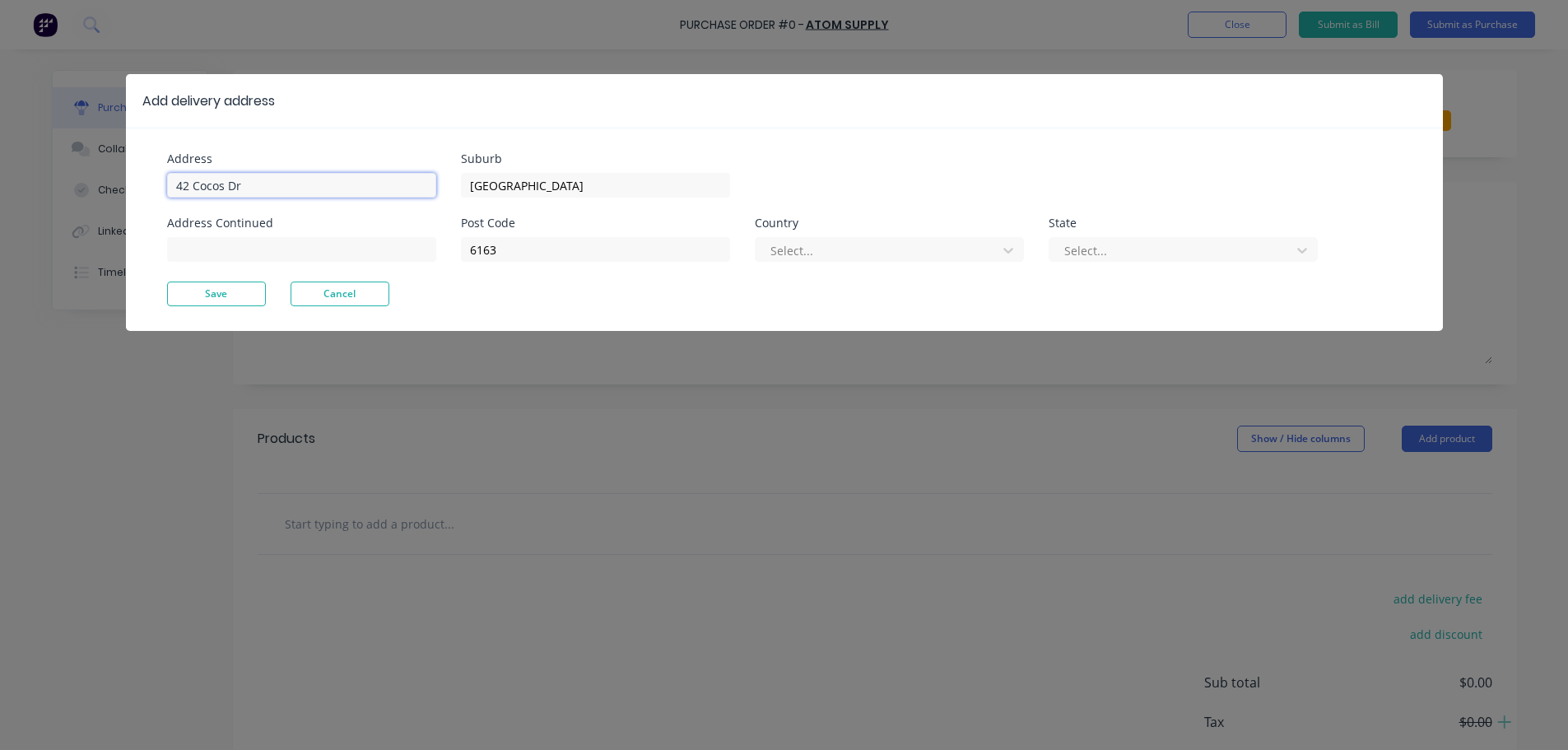
click at [256, 186] on input "42 Cocos Dr" at bounding box center [301, 185] width 269 height 24
click at [227, 291] on button "Save" at bounding box center [216, 293] width 99 height 24
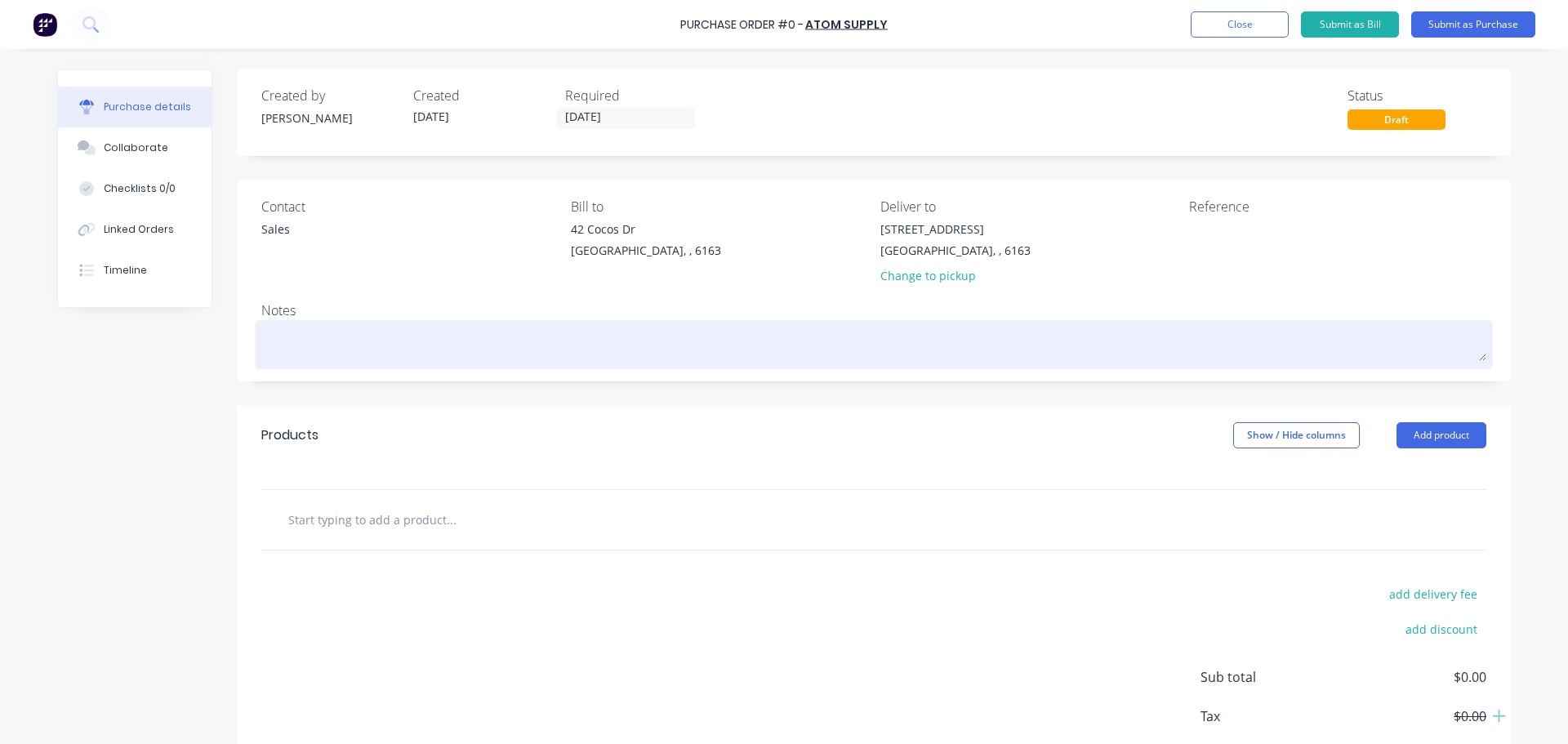
click at [302, 332] on textarea at bounding box center [874, 343] width 1225 height 37
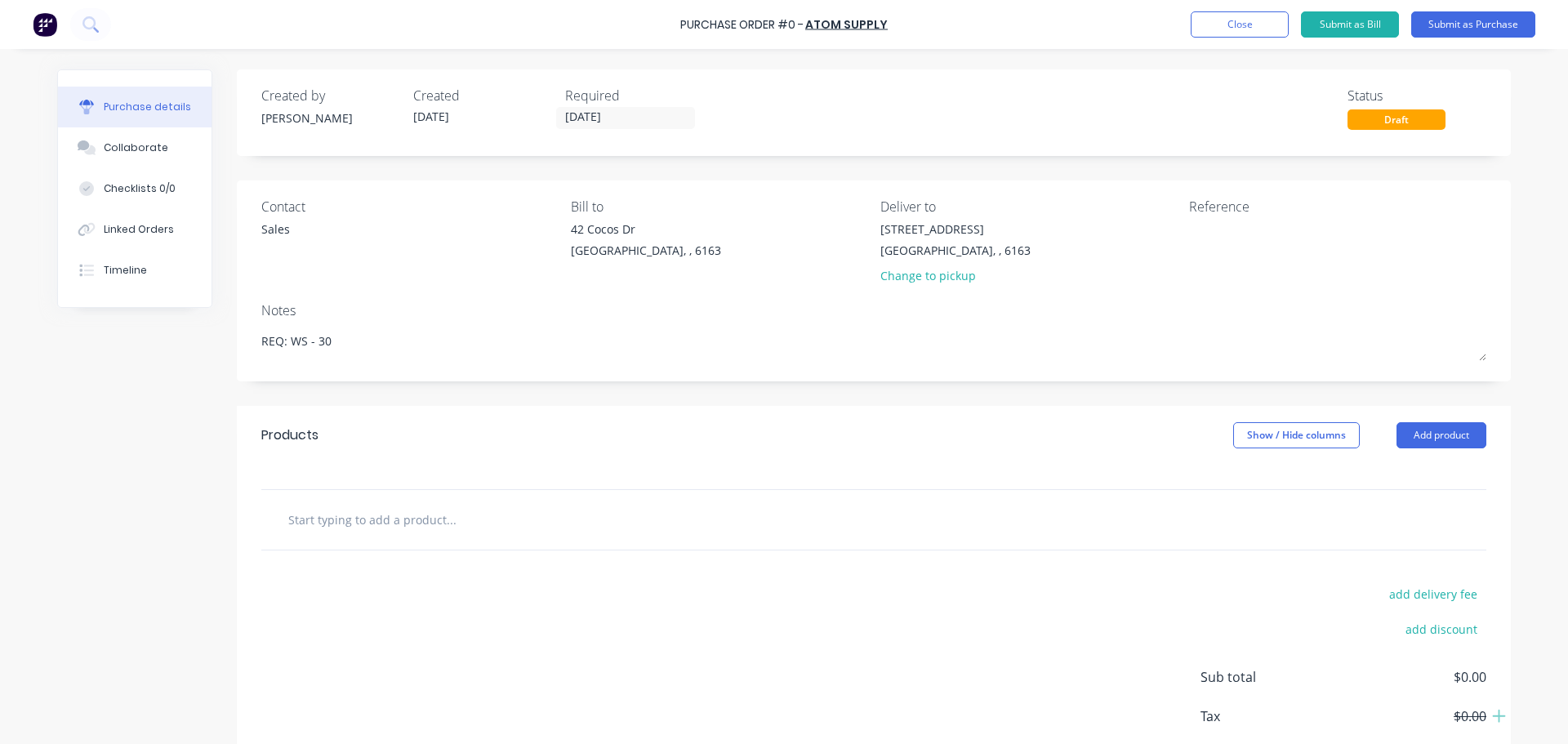
click at [920, 388] on div "Created by Bevan Created 11/09/25 Required 15/09/25 Status Draft Contact Sales …" at bounding box center [874, 444] width 1274 height 750
click at [397, 534] on input "text" at bounding box center [451, 519] width 327 height 33
click at [446, 535] on input "text" at bounding box center [451, 519] width 327 height 33
click at [423, 524] on input "text" at bounding box center [451, 519] width 327 height 33
paste input "Riggers Gloves (XL)"
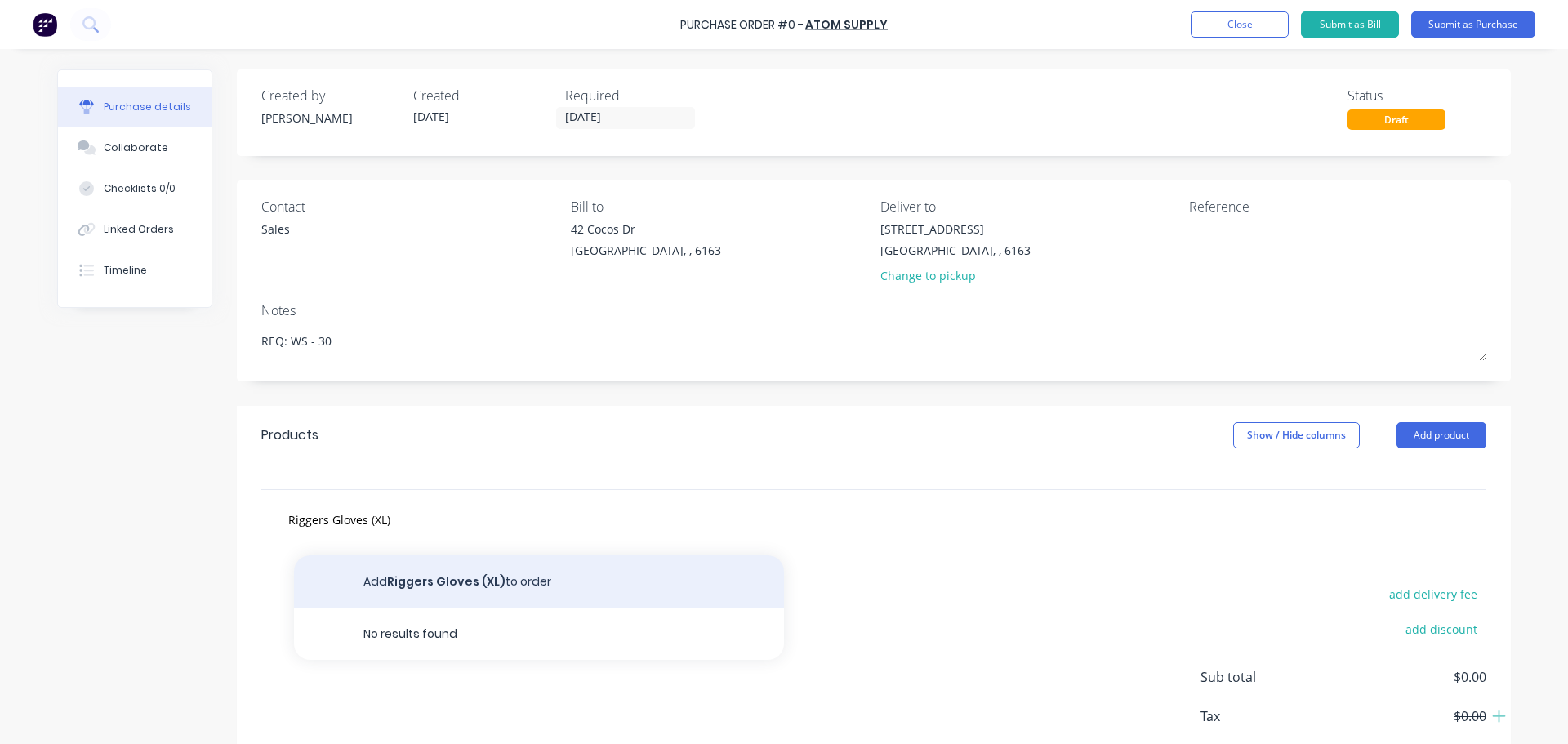
click at [443, 583] on button "Add Riggers Gloves (XL) to order" at bounding box center [539, 581] width 490 height 52
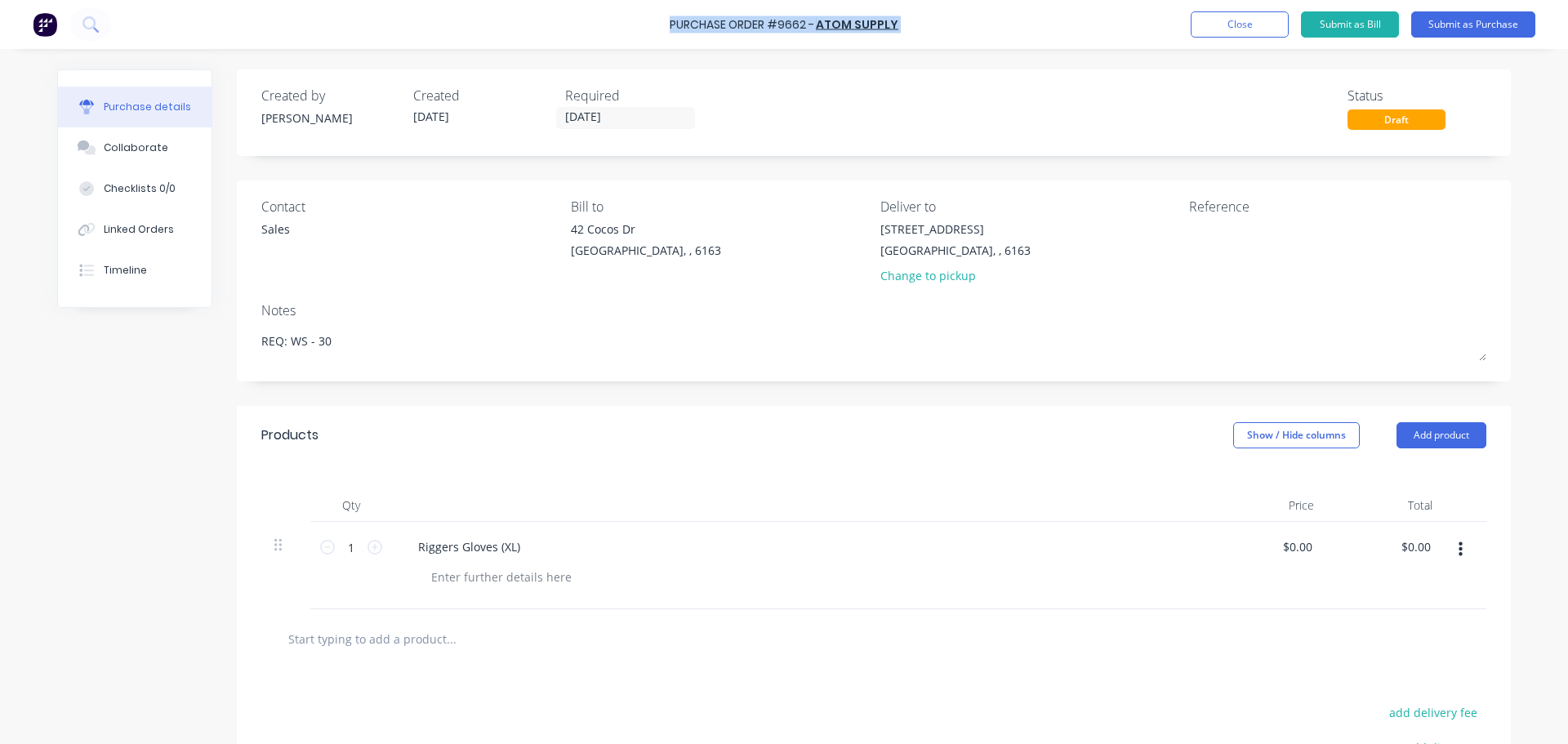
drag, startPoint x: 653, startPoint y: 26, endPoint x: 920, endPoint y: 25, distance: 267.0
click at [920, 25] on div "Purchase Order #9662 - ATOM SUPPLY Add product Close Submit as Bill Submit as P…" at bounding box center [784, 24] width 1568 height 49
copy div "Purchase Order #9662 - ATOM SUPPLY Add product Close Submit as Bill Submit as P…"
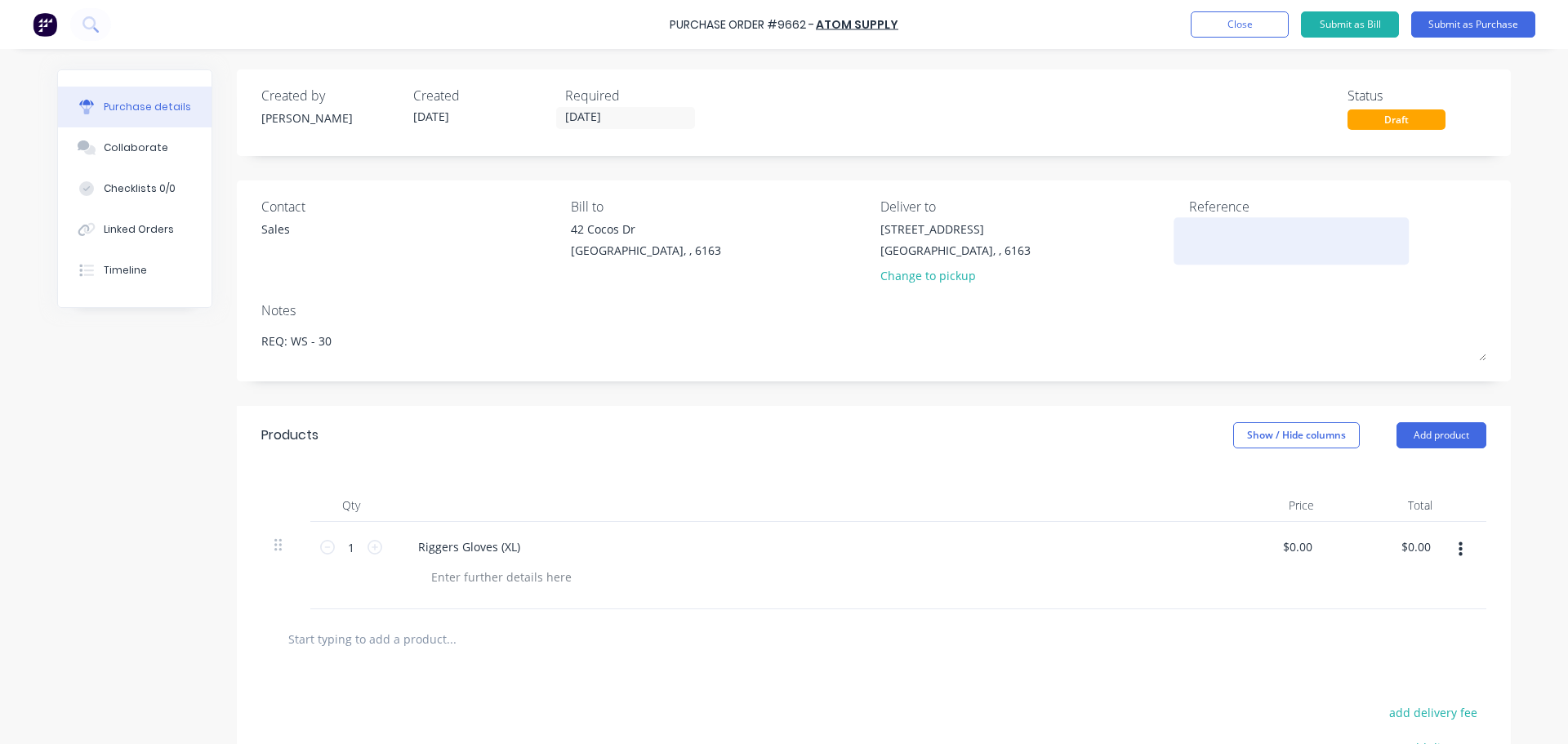
click at [1197, 231] on textarea at bounding box center [1291, 239] width 204 height 37
paste textarea "Purchase Order #9662 - ATOM SUPPLY"
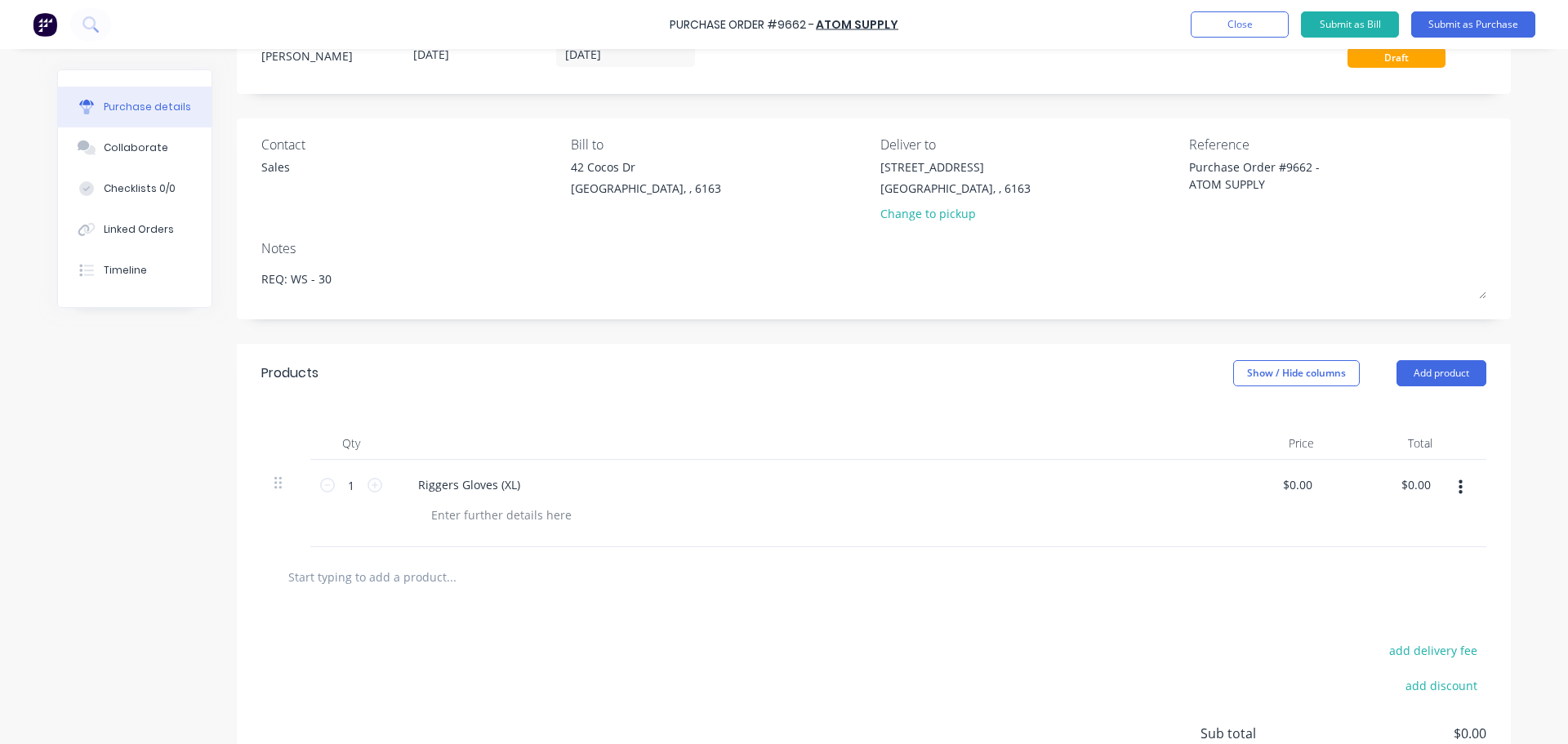
scroll to position [81, 0]
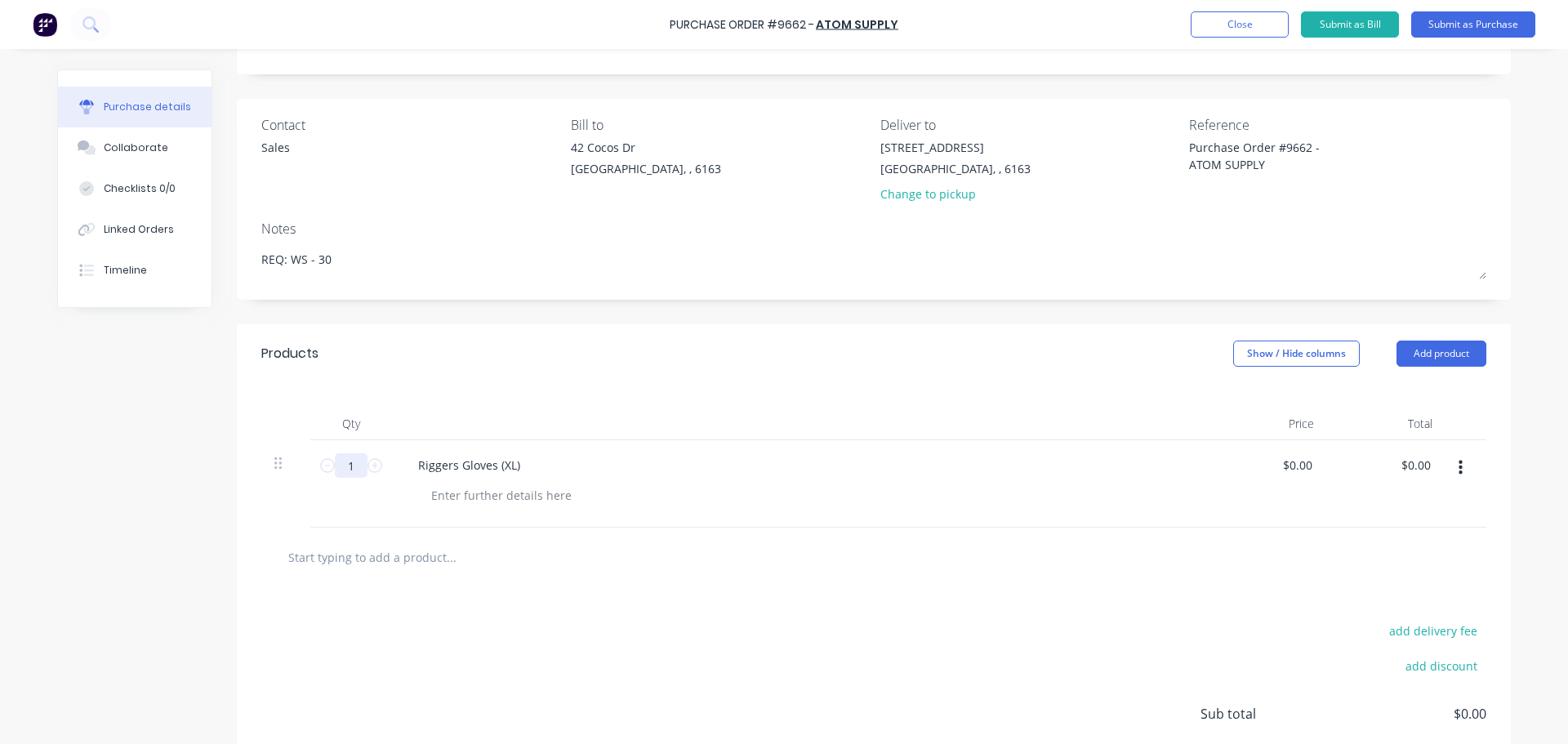
click at [353, 471] on input "1" at bounding box center [351, 465] width 33 height 24
click at [868, 474] on div "Riggers Gloves (XL)" at bounding box center [801, 465] width 791 height 23
click at [1302, 473] on input "0.00" at bounding box center [1297, 465] width 38 height 23
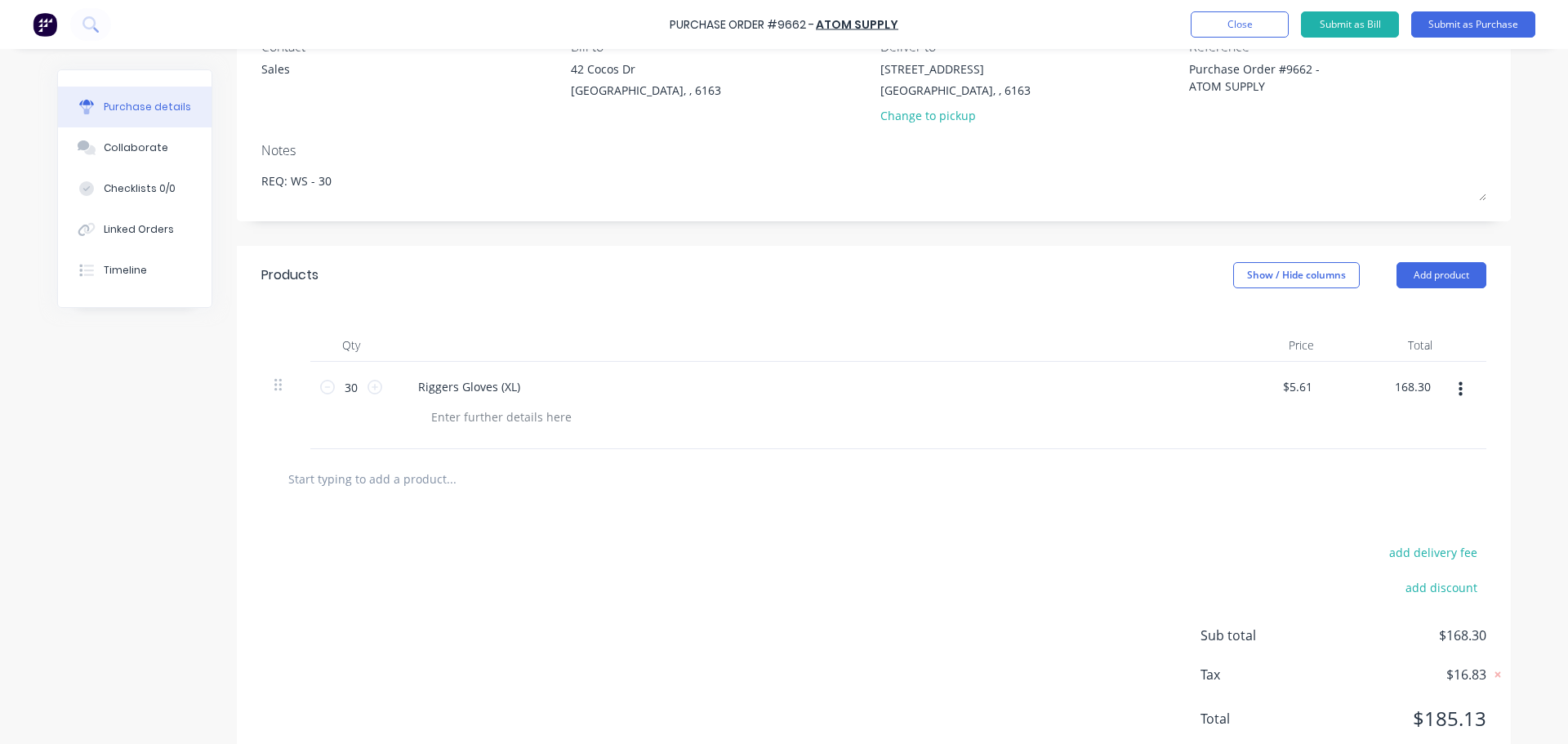
scroll to position [128, 0]
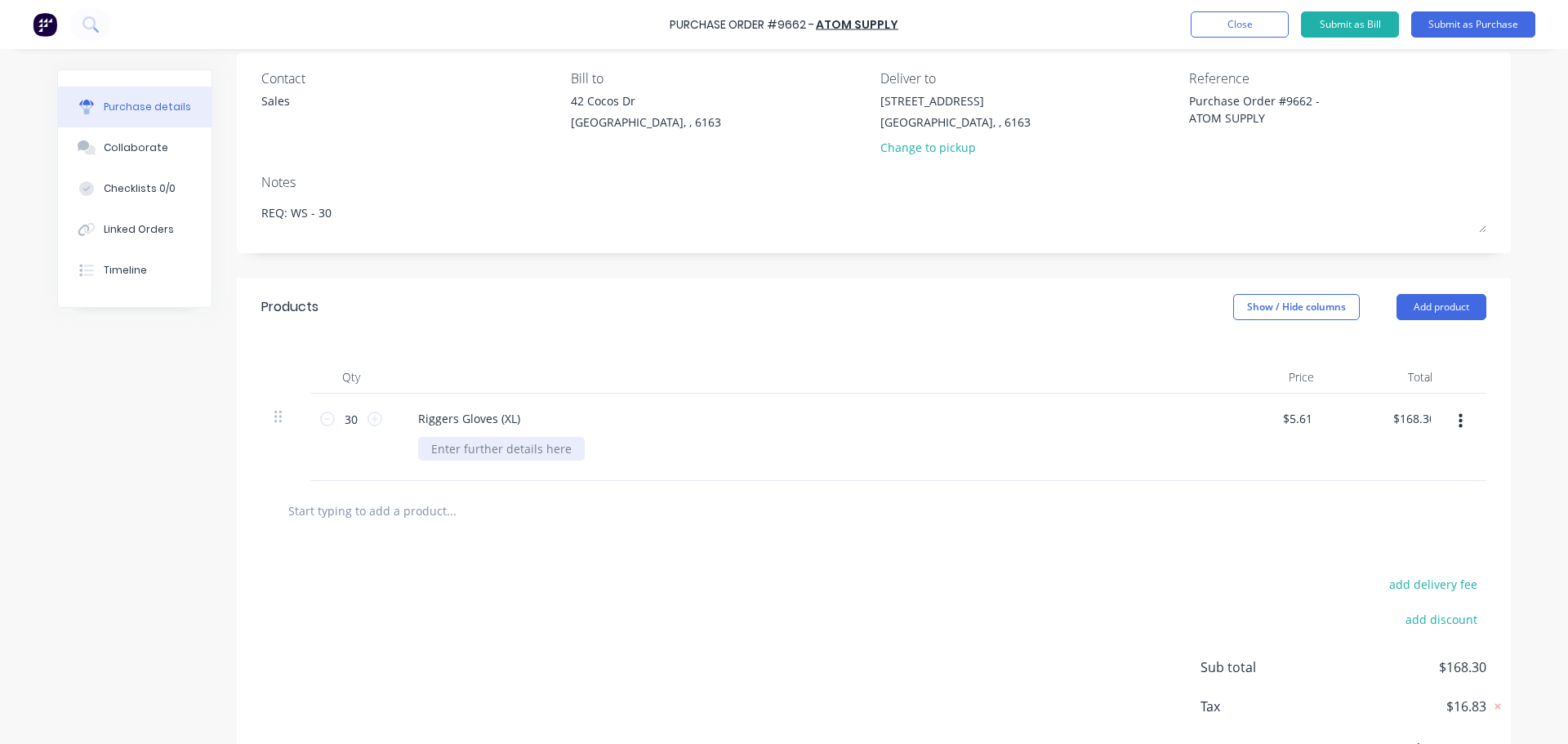
click at [439, 445] on div at bounding box center [501, 449] width 167 height 23
click at [416, 518] on input "text" at bounding box center [451, 510] width 327 height 33
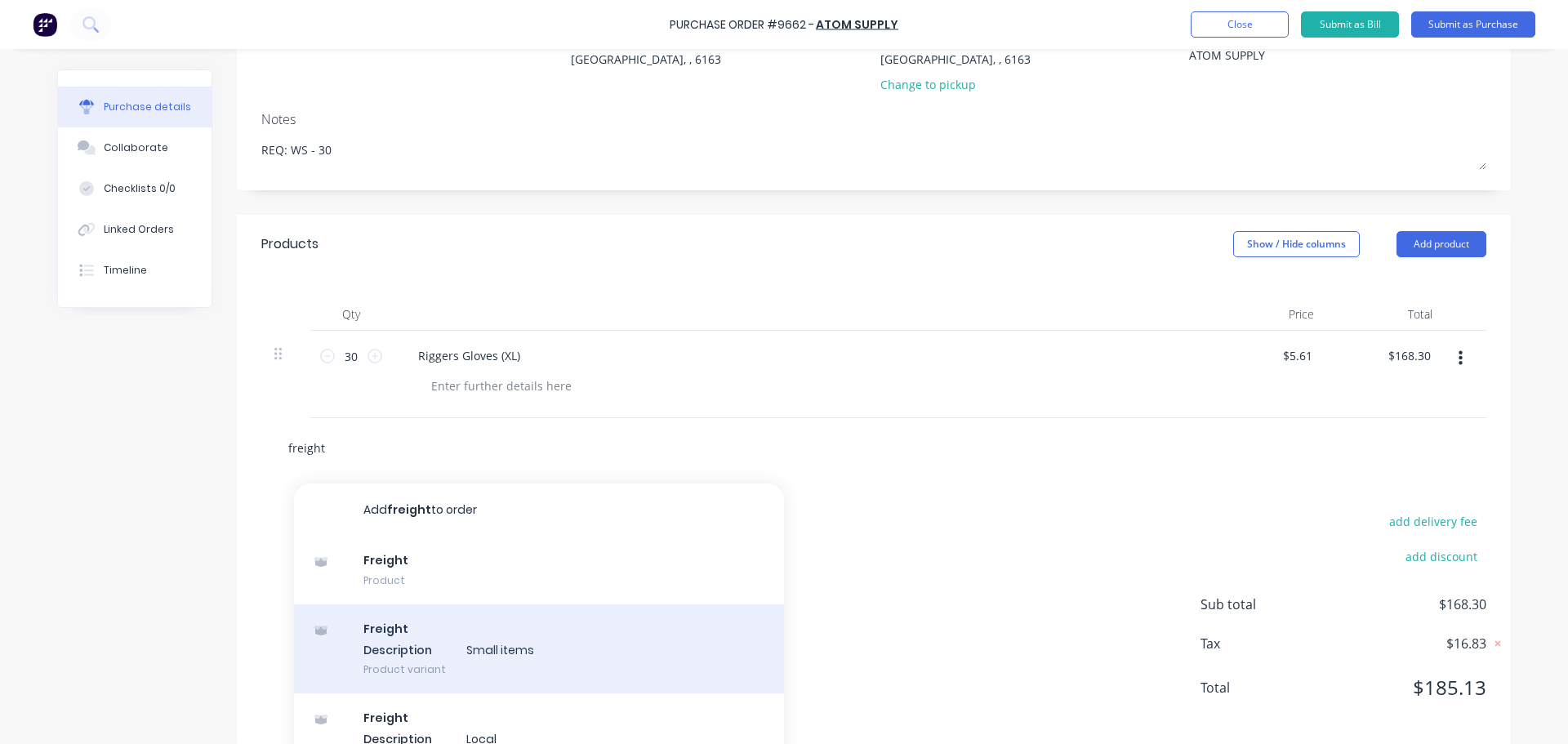
scroll to position [230, 0]
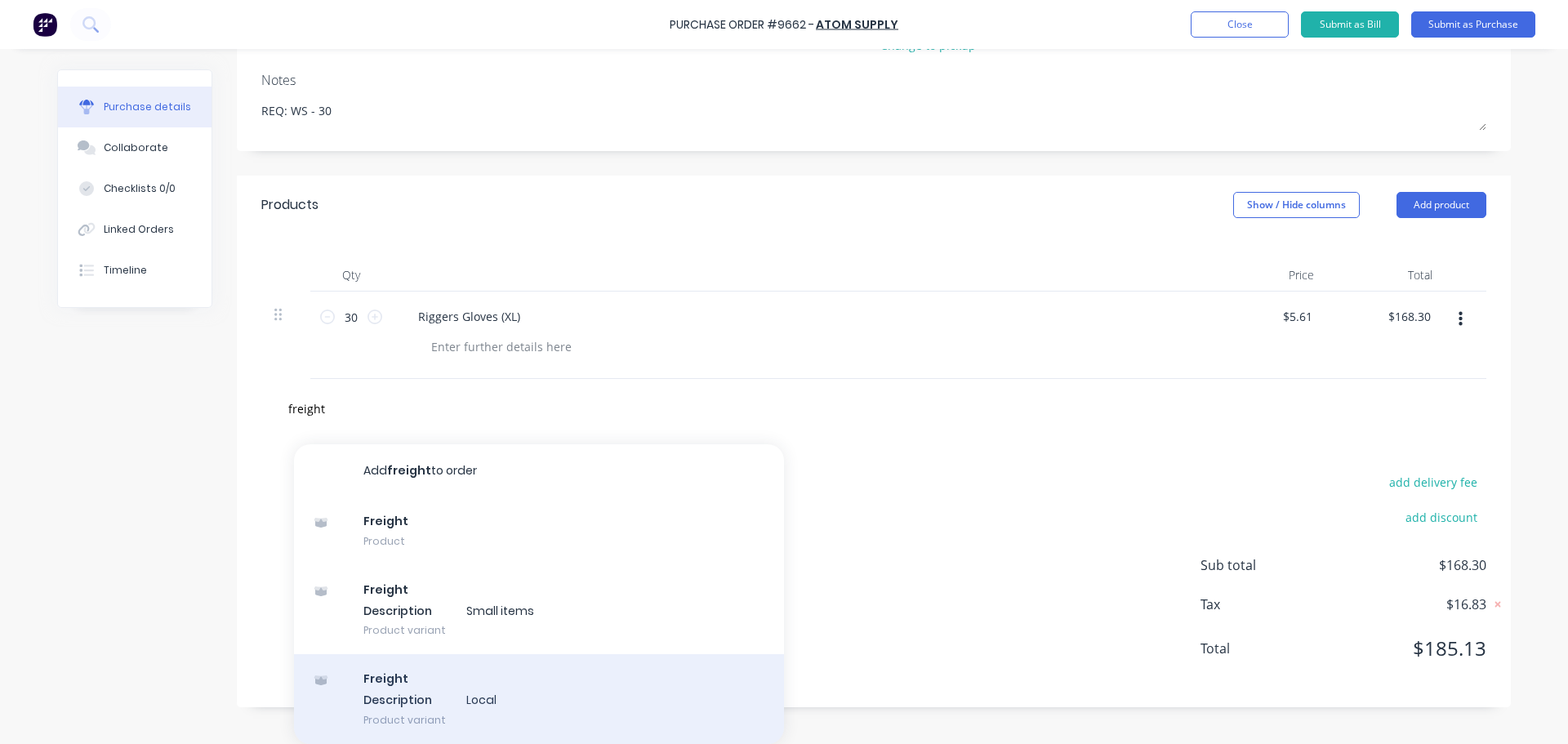
click at [453, 692] on div "Freight Description Local Product variant" at bounding box center [539, 699] width 490 height 90
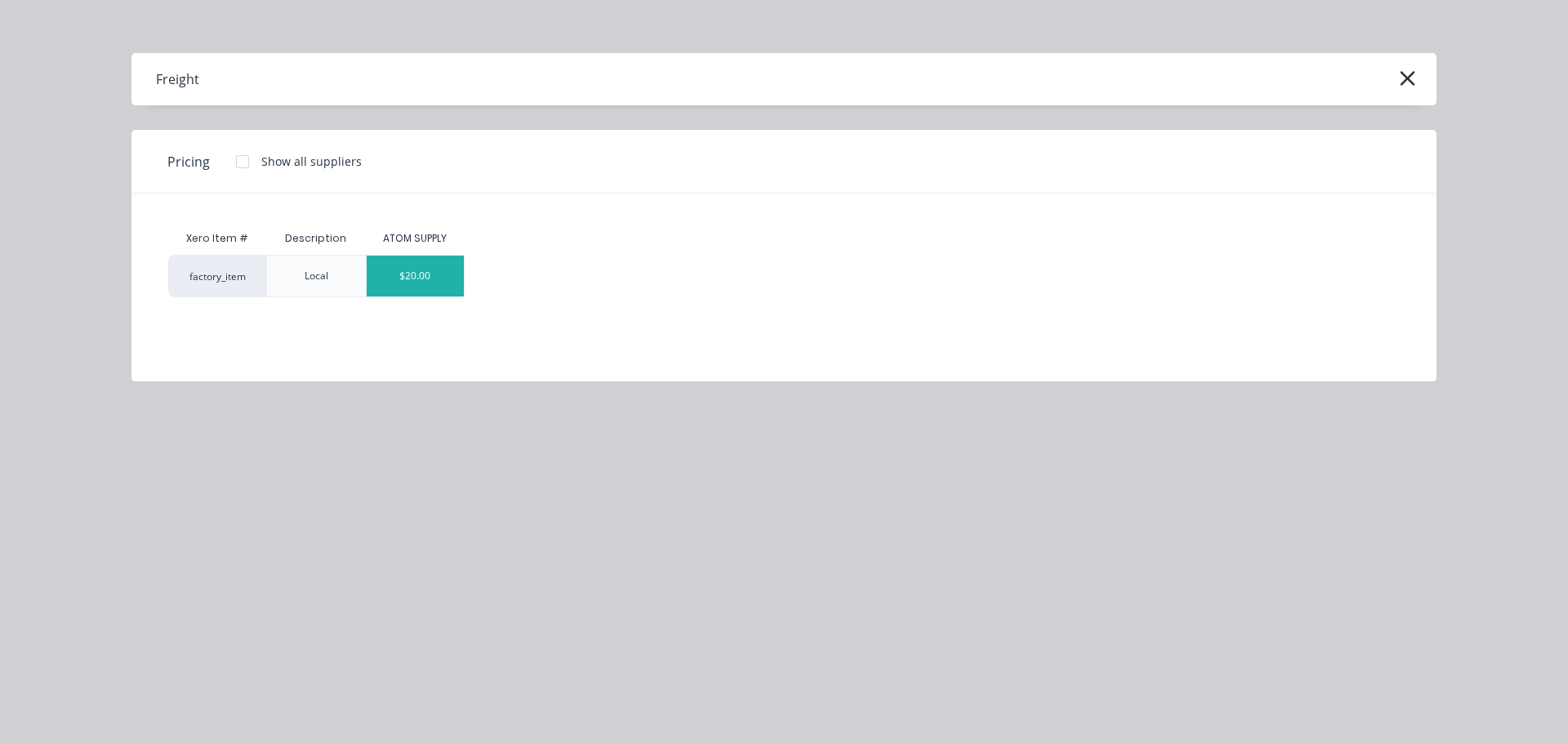
click at [420, 277] on div "$20.00" at bounding box center [415, 276] width 98 height 41
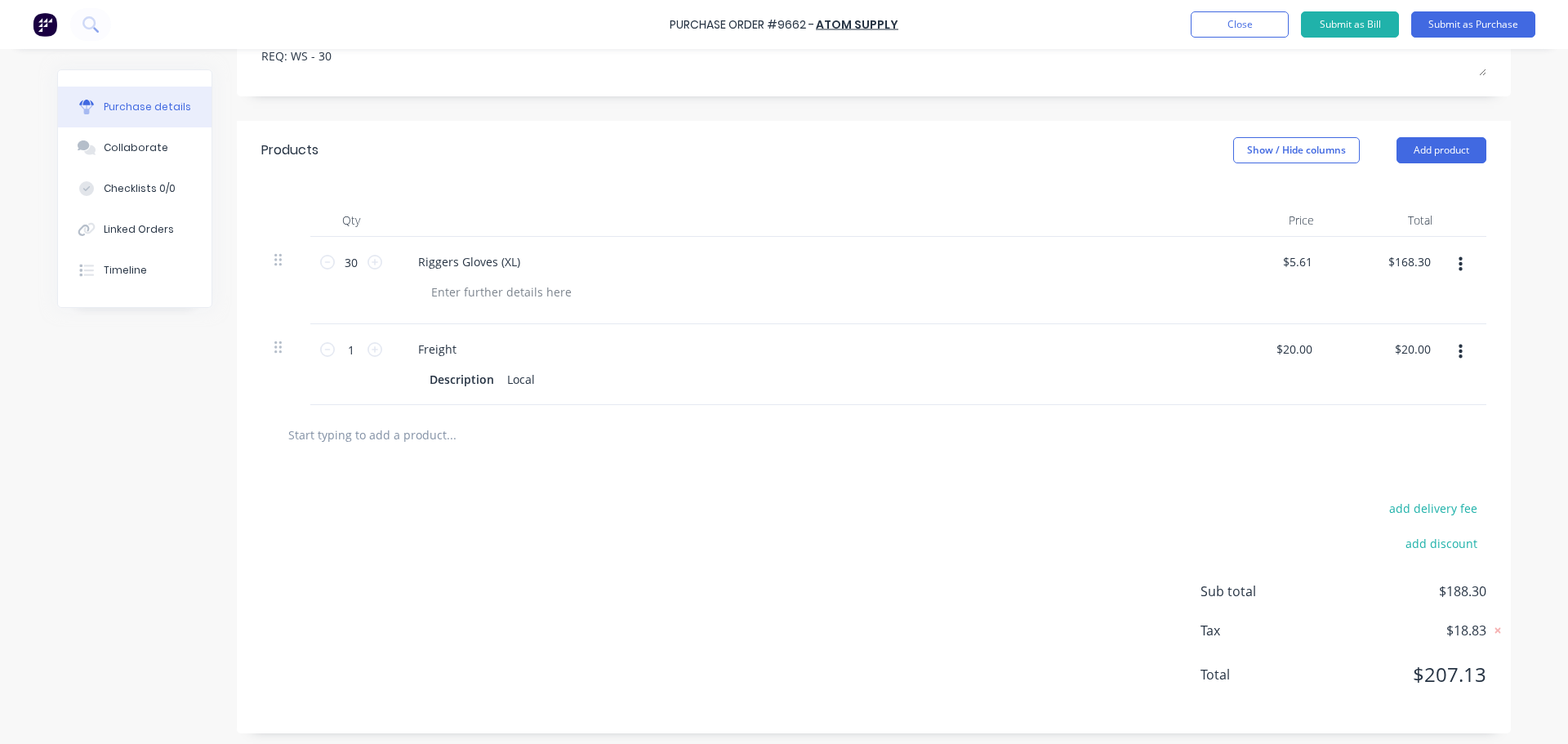
scroll to position [291, 0]
click at [1446, 142] on button "Add product" at bounding box center [1441, 144] width 90 height 26
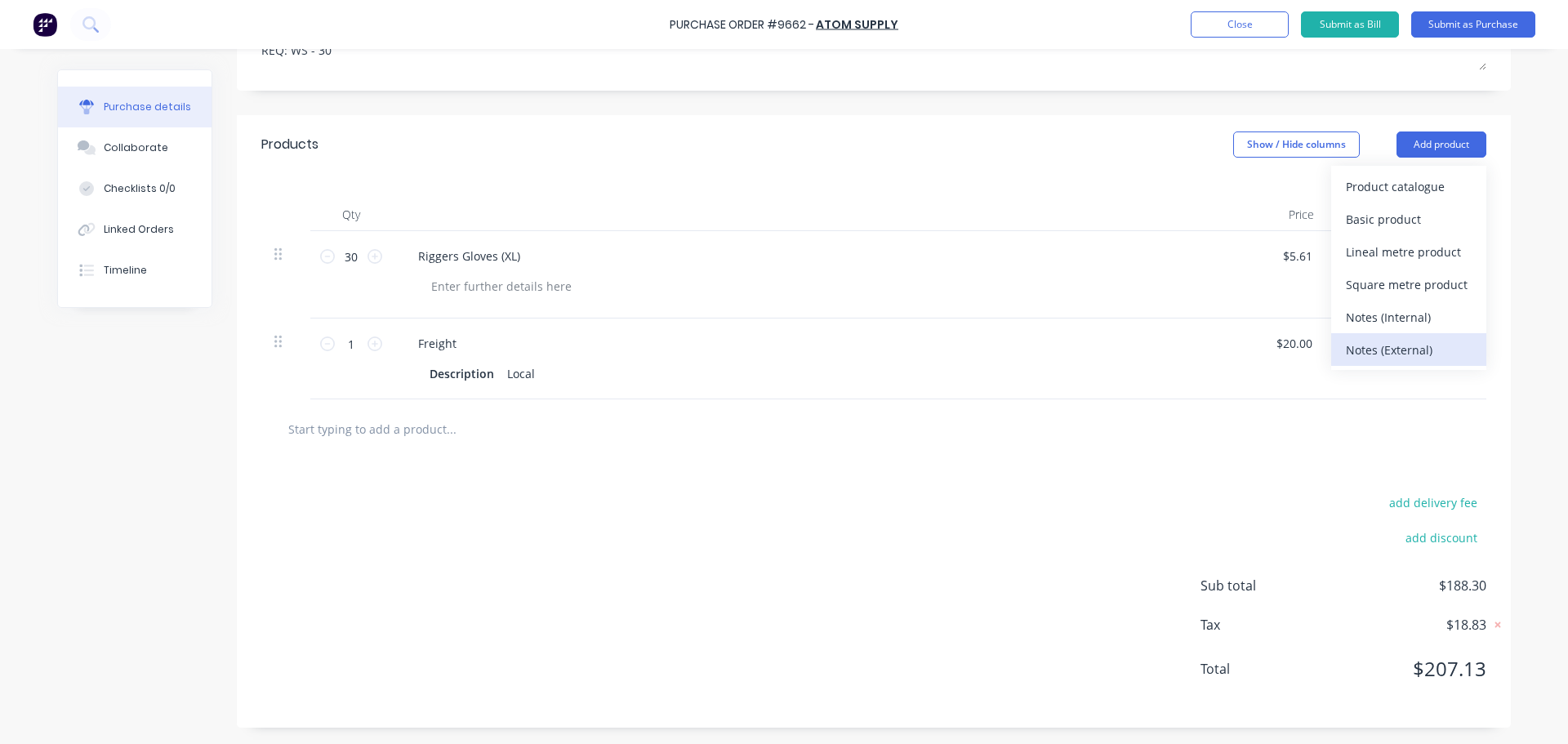
click at [1382, 349] on div "Notes (External)" at bounding box center [1409, 350] width 126 height 23
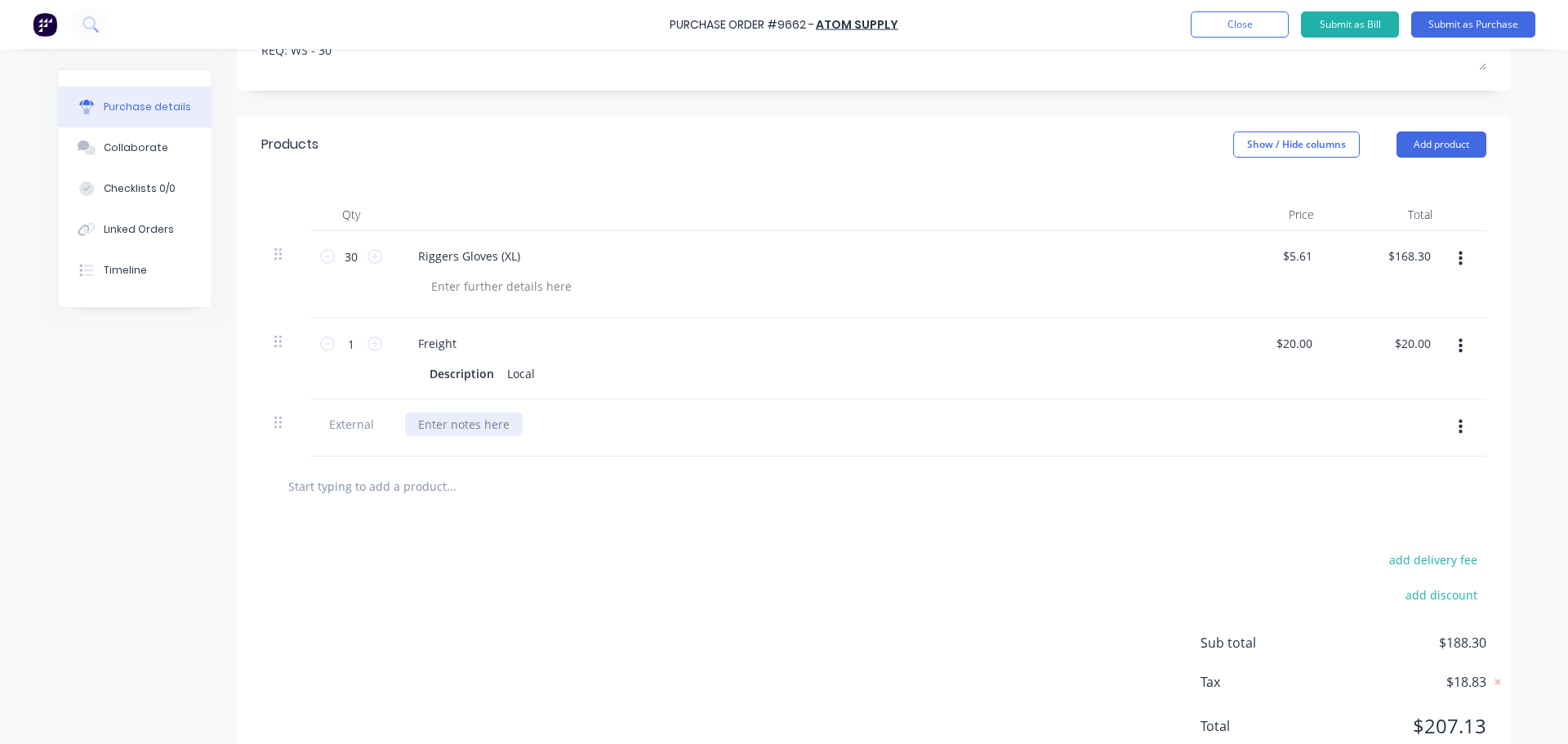
click at [484, 423] on div at bounding box center [464, 424] width 117 height 23
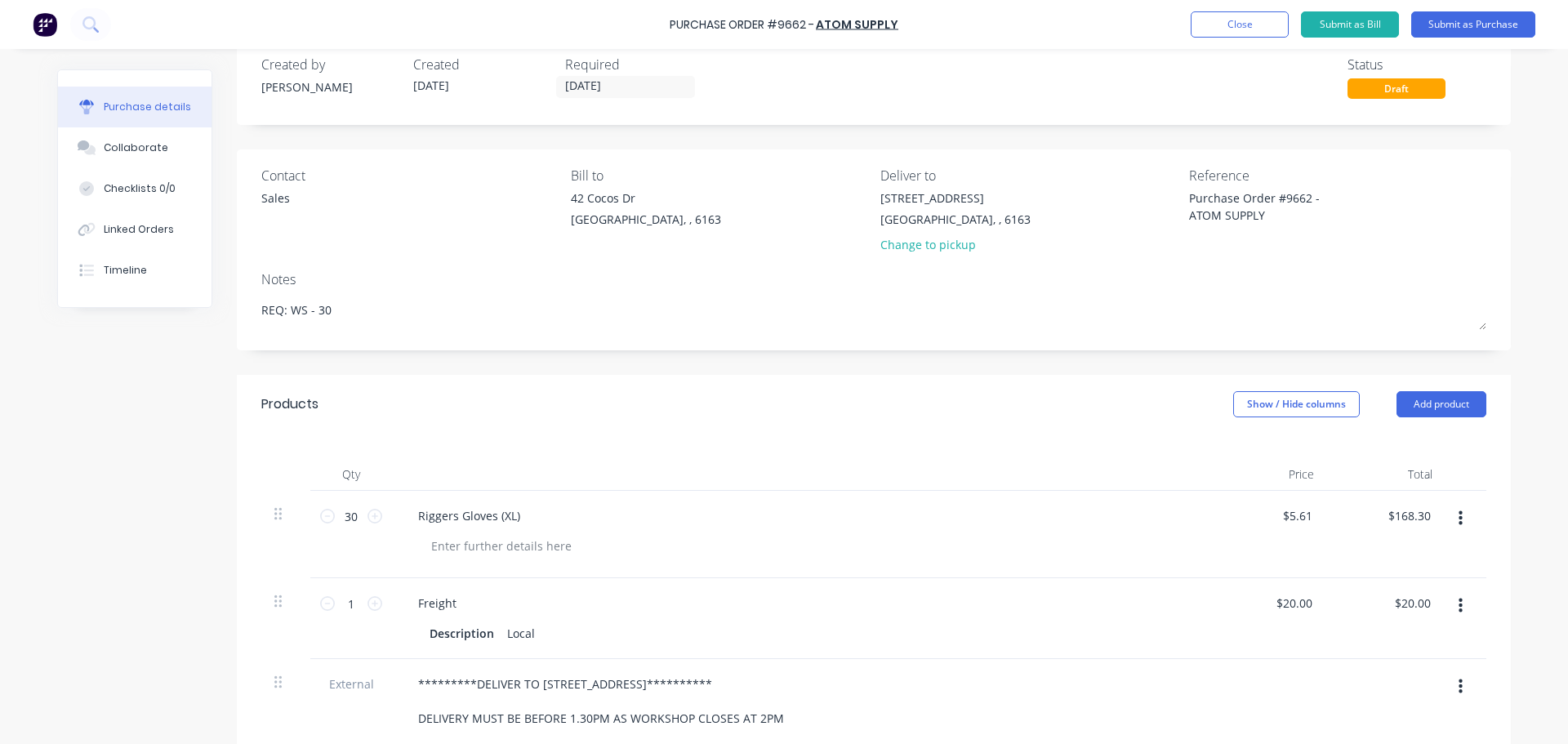
scroll to position [0, 0]
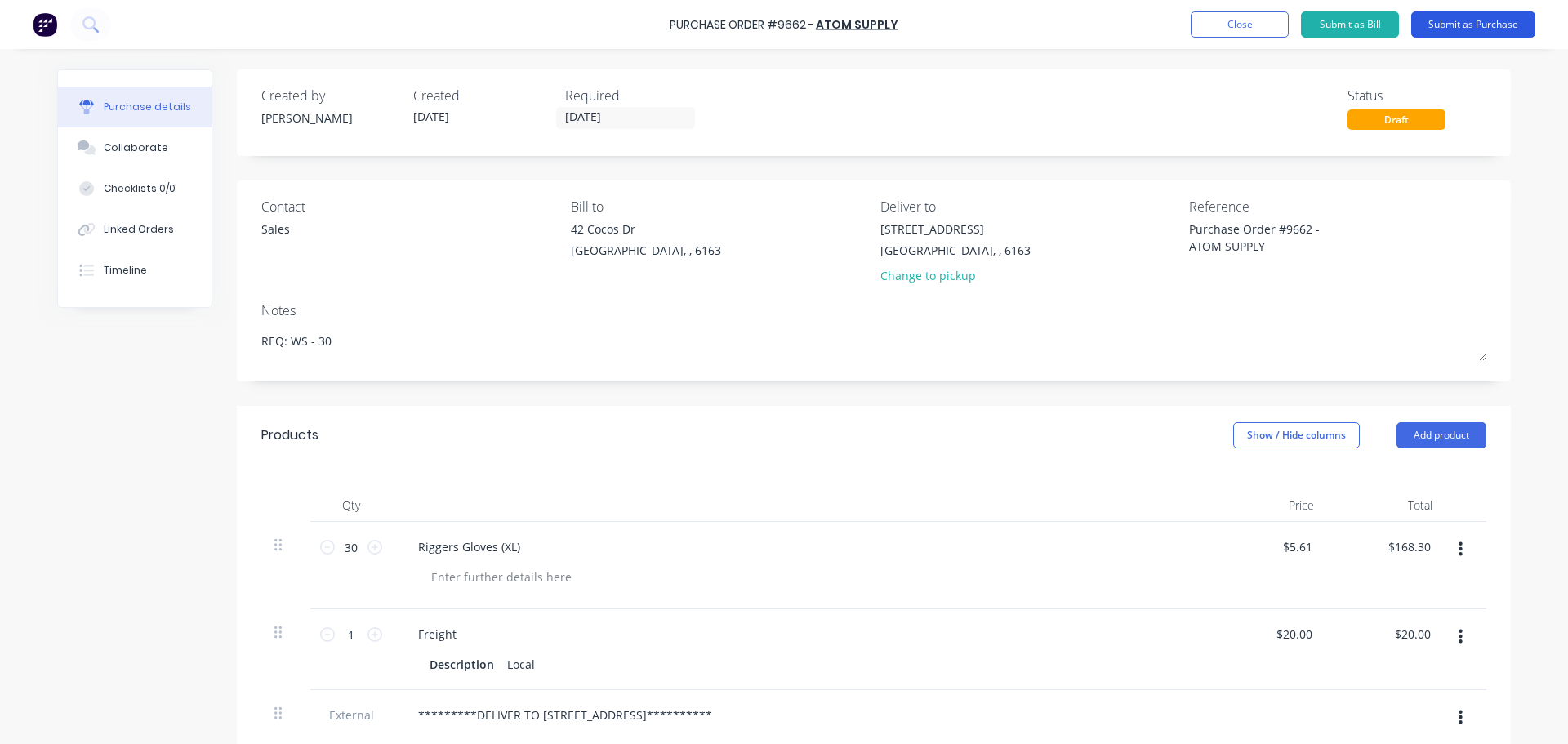
click at [1469, 28] on button "Submit as Purchase" at bounding box center [1473, 24] width 124 height 26
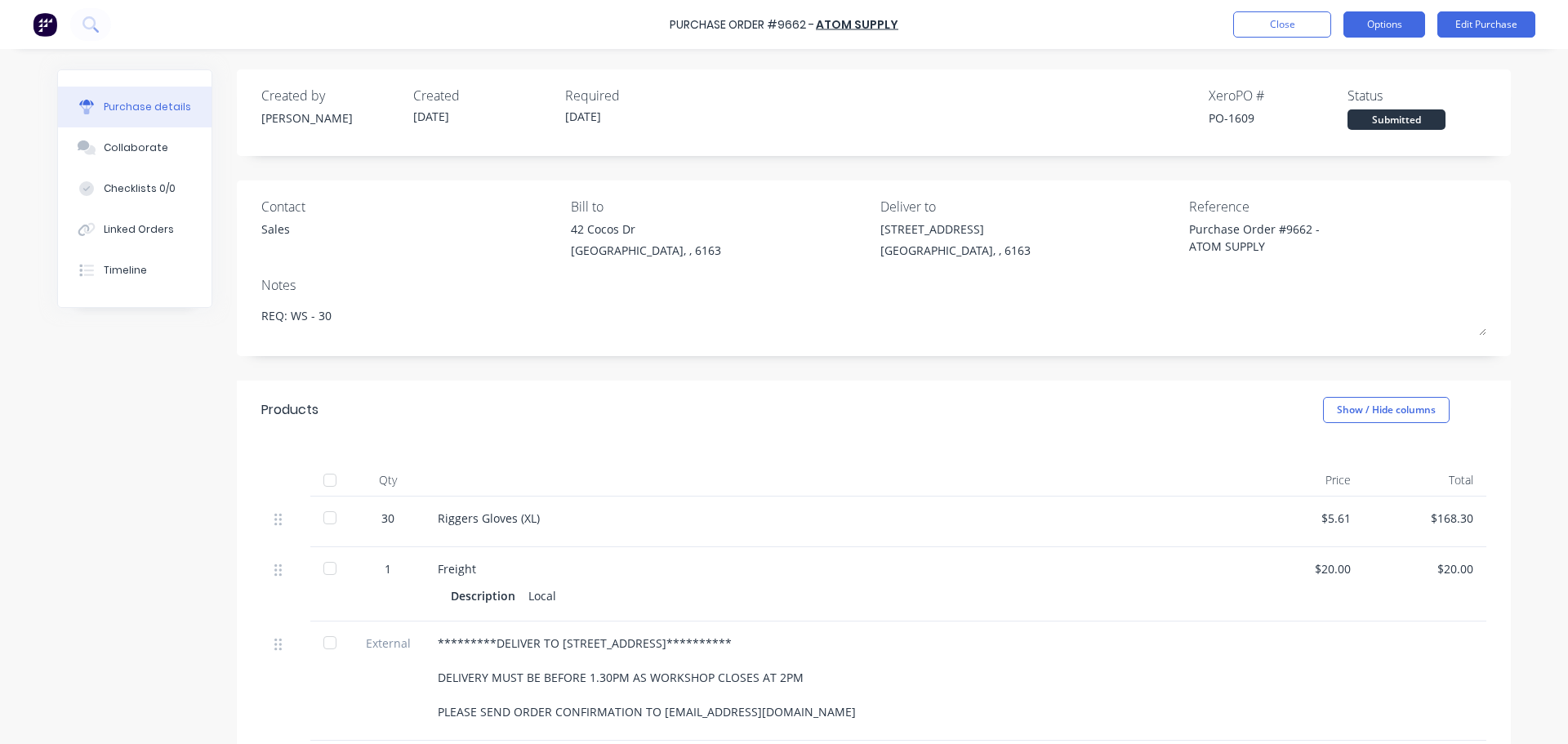
click at [1379, 20] on button "Options" at bounding box center [1384, 24] width 81 height 26
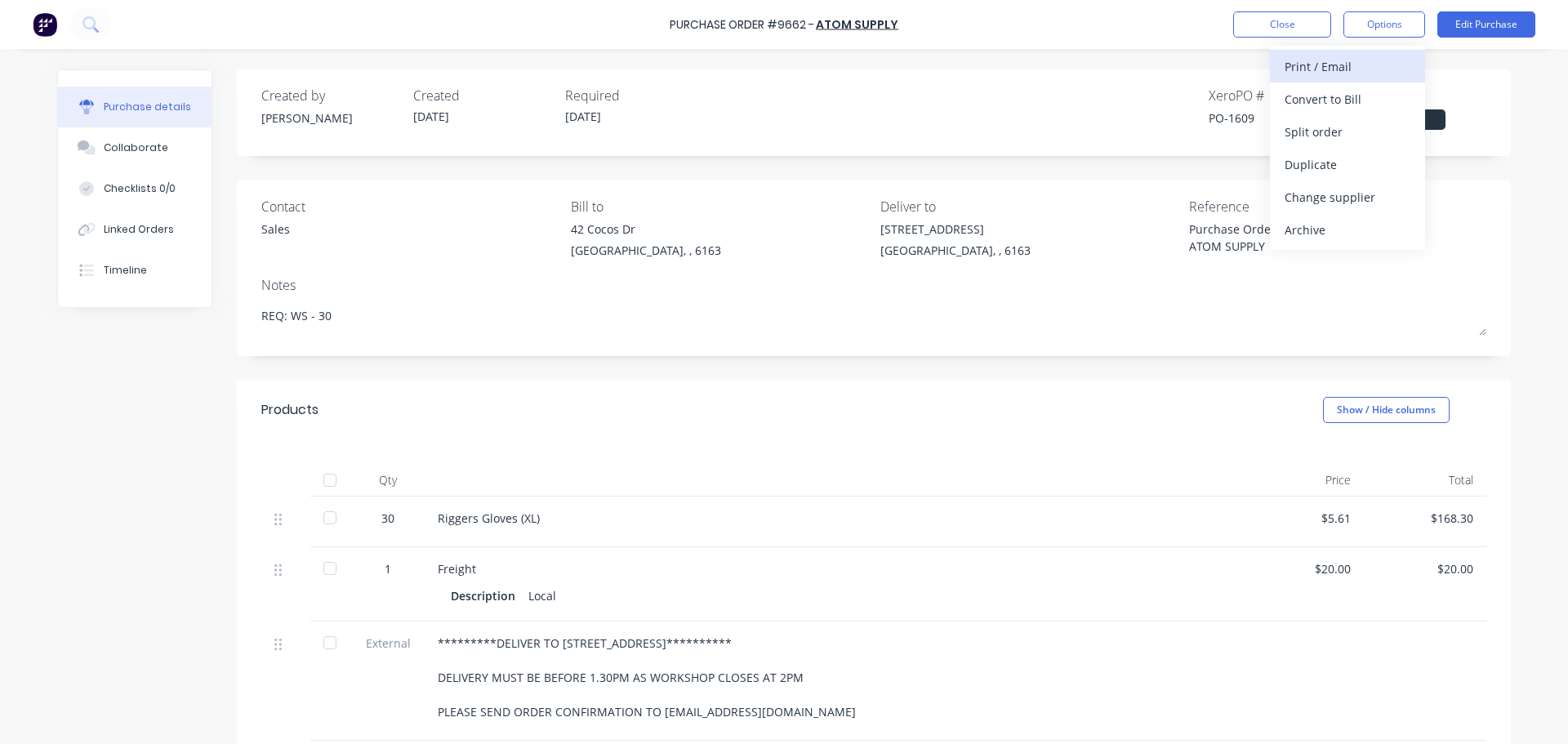
click at [1307, 59] on div "Print / Email" at bounding box center [1347, 66] width 126 height 23
click at [1303, 99] on div "With pricing" at bounding box center [1347, 99] width 126 height 23
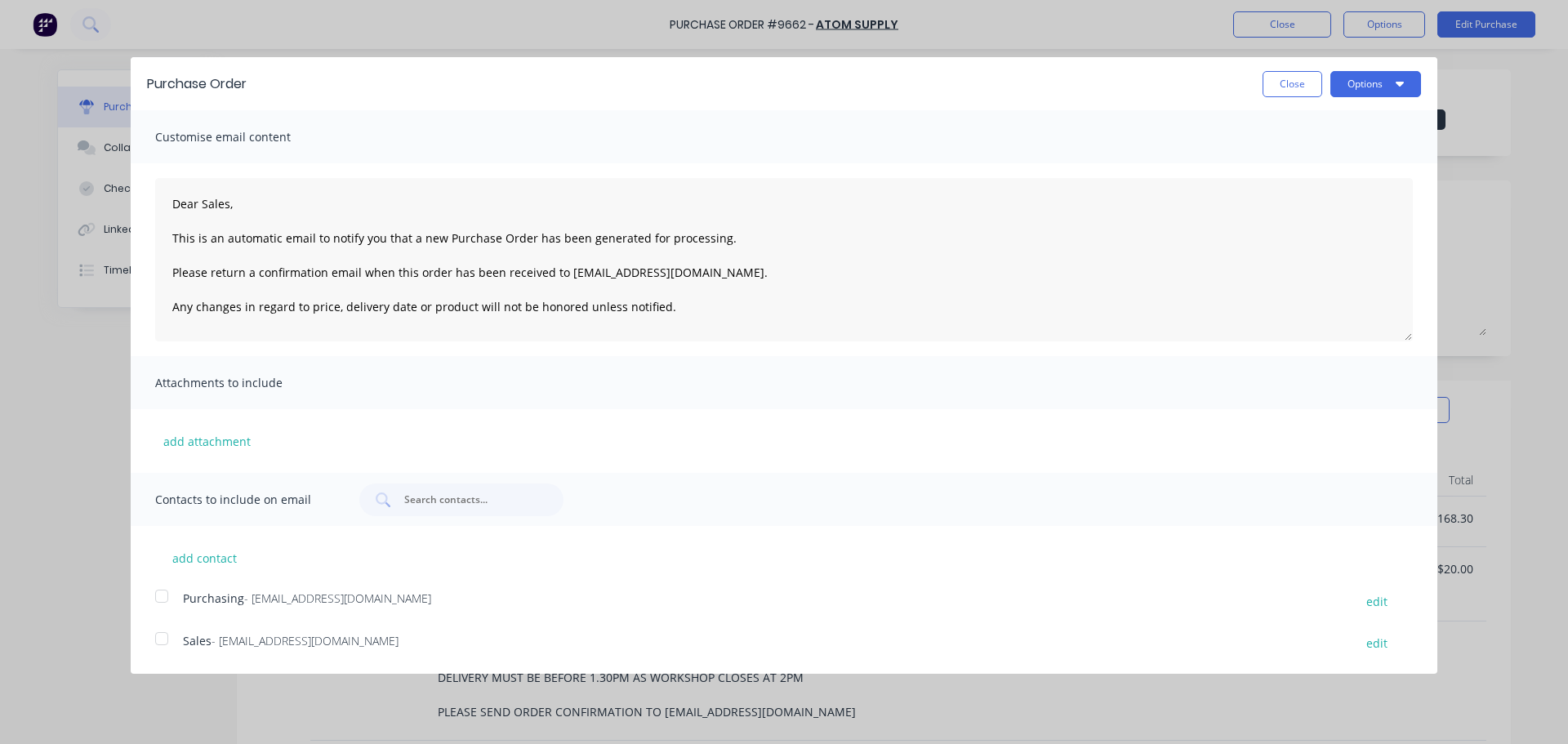
click at [161, 599] on div at bounding box center [162, 596] width 33 height 33
click at [160, 641] on div at bounding box center [162, 638] width 33 height 33
click at [1393, 87] on button "Options" at bounding box center [1375, 84] width 90 height 26
click at [1302, 158] on div "Email" at bounding box center [1344, 158] width 126 height 23
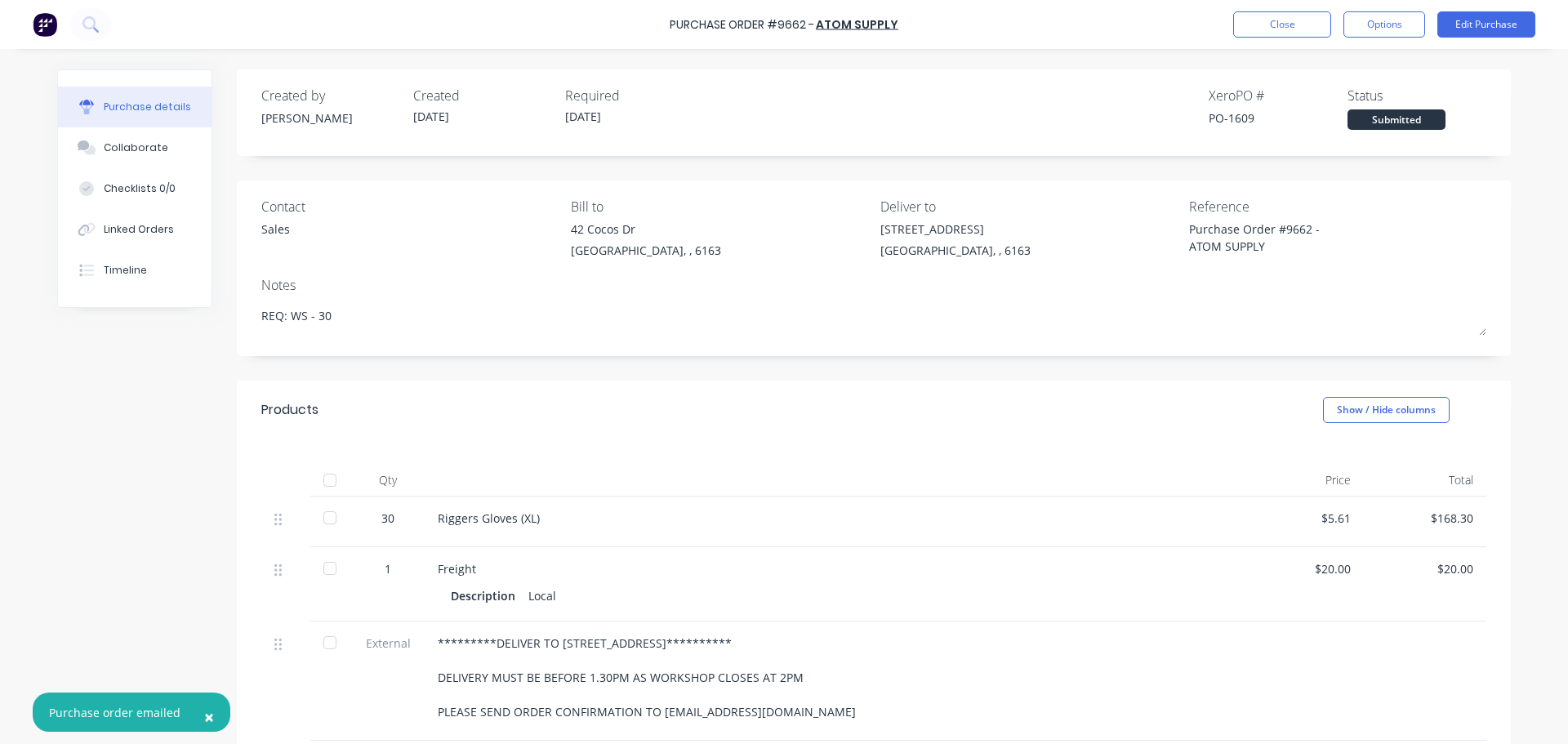
click at [204, 718] on span "×" at bounding box center [209, 716] width 10 height 23
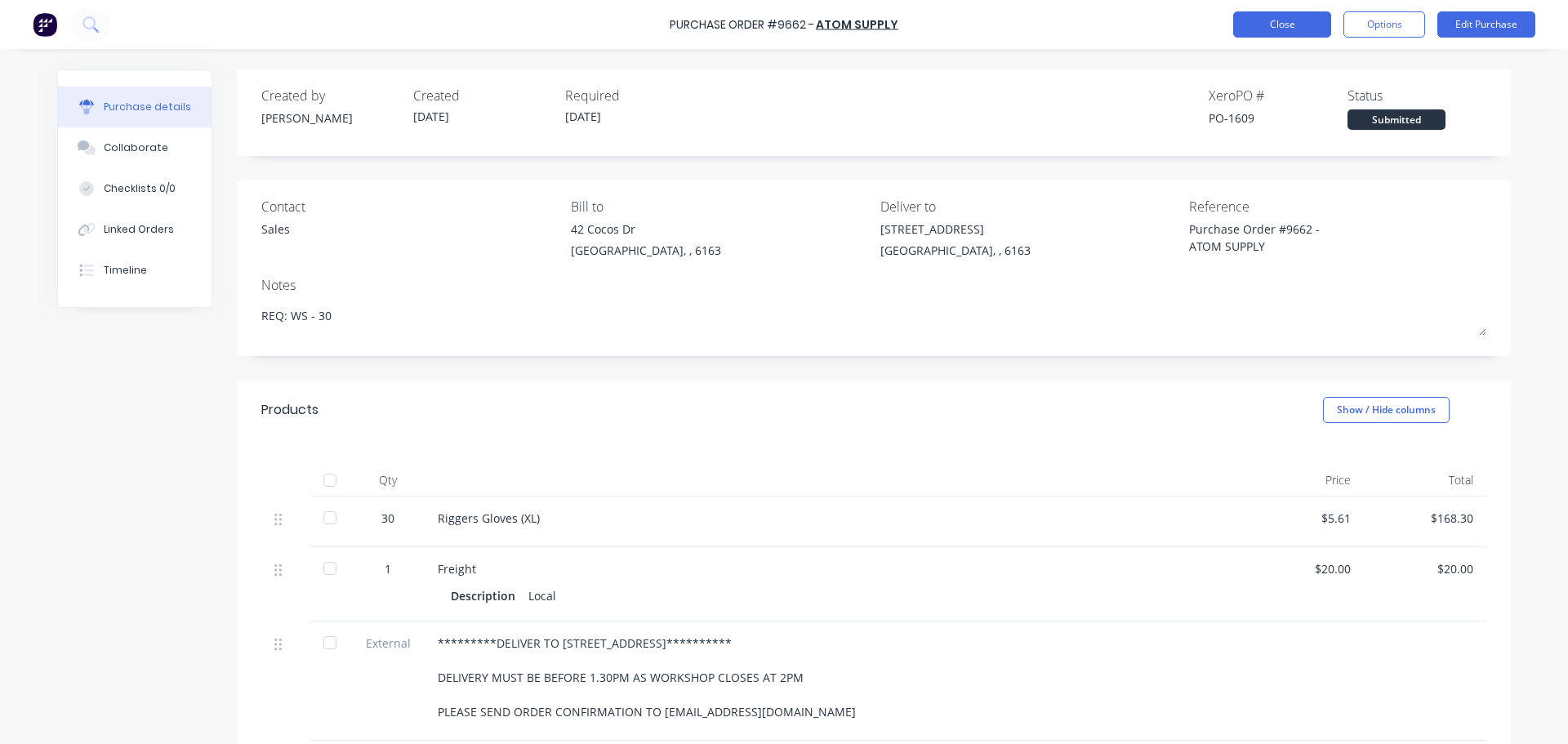
click at [1296, 28] on button "Close" at bounding box center [1282, 24] width 98 height 26
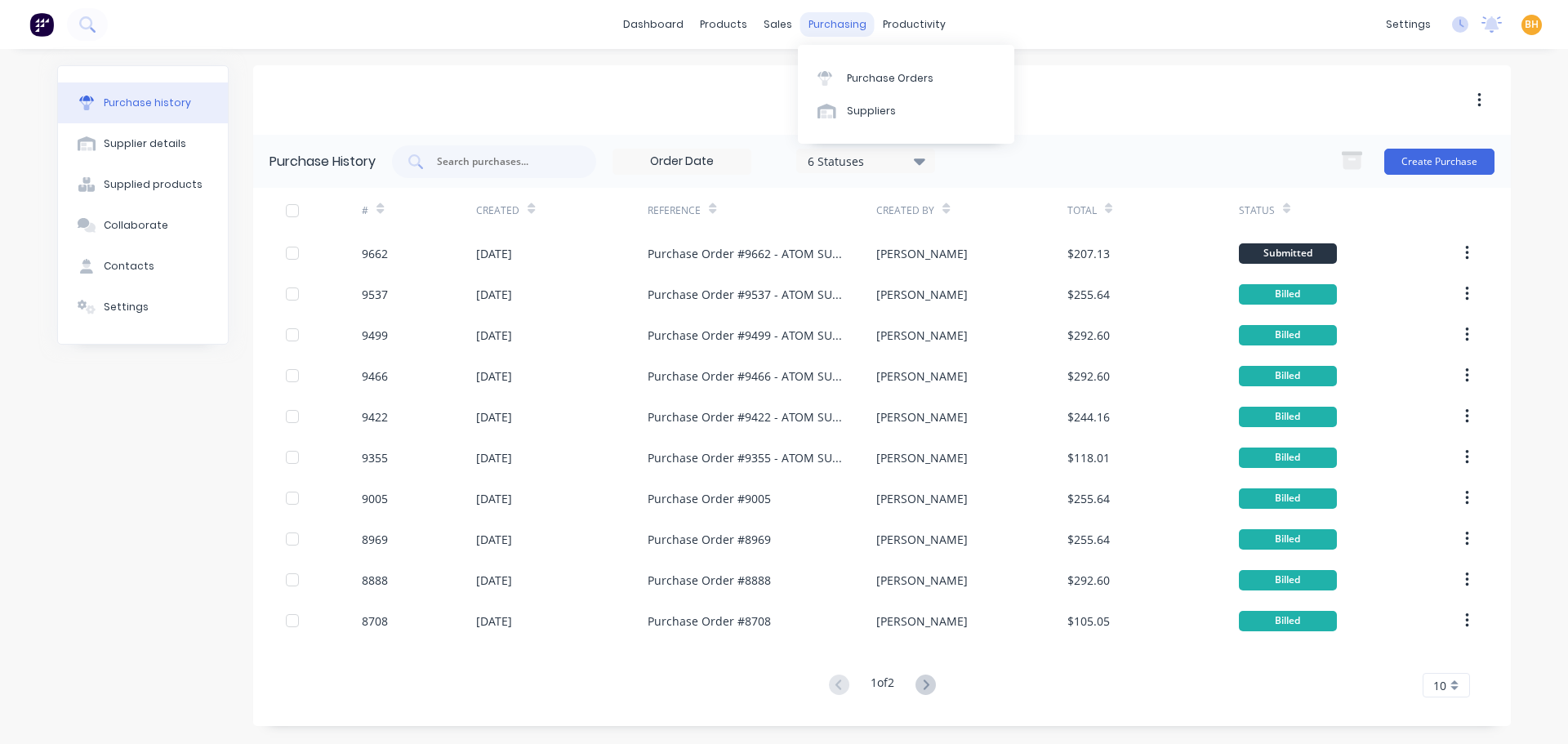
click at [821, 21] on div "purchasing" at bounding box center [837, 24] width 75 height 24
click at [850, 82] on div "Purchase Orders" at bounding box center [890, 79] width 86 height 15
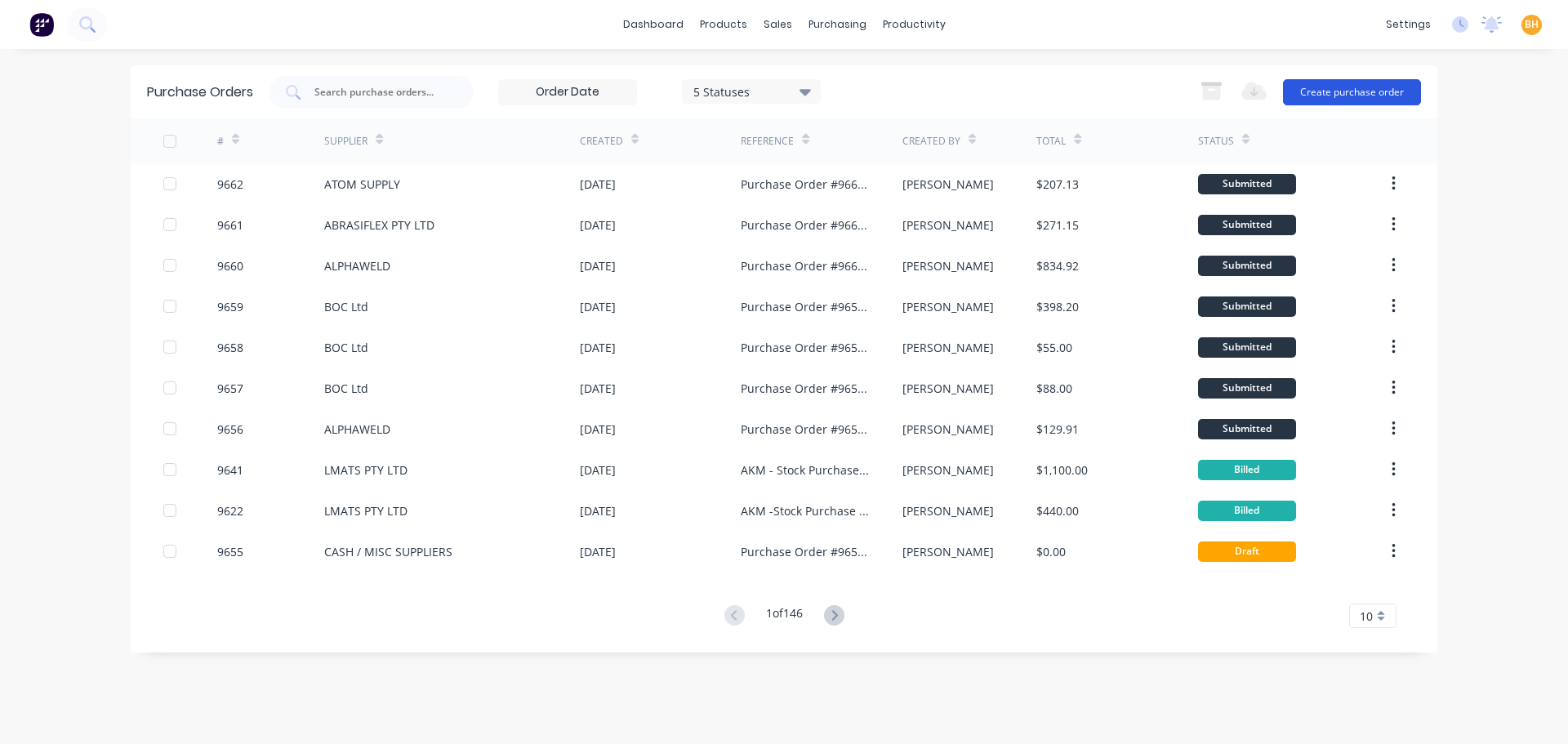
click at [1327, 93] on button "Create purchase order" at bounding box center [1351, 92] width 138 height 26
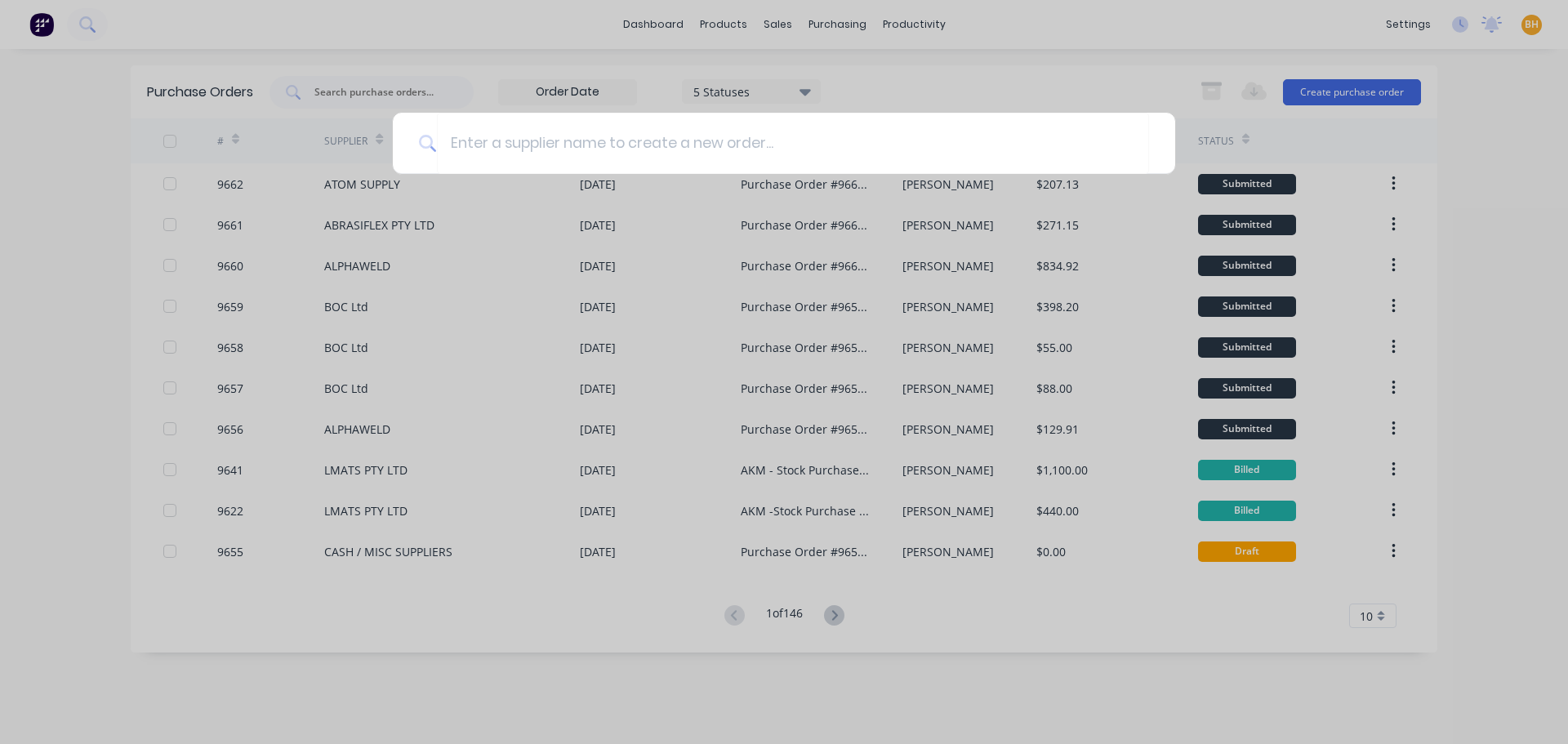
click at [341, 96] on div at bounding box center [784, 372] width 1568 height 744
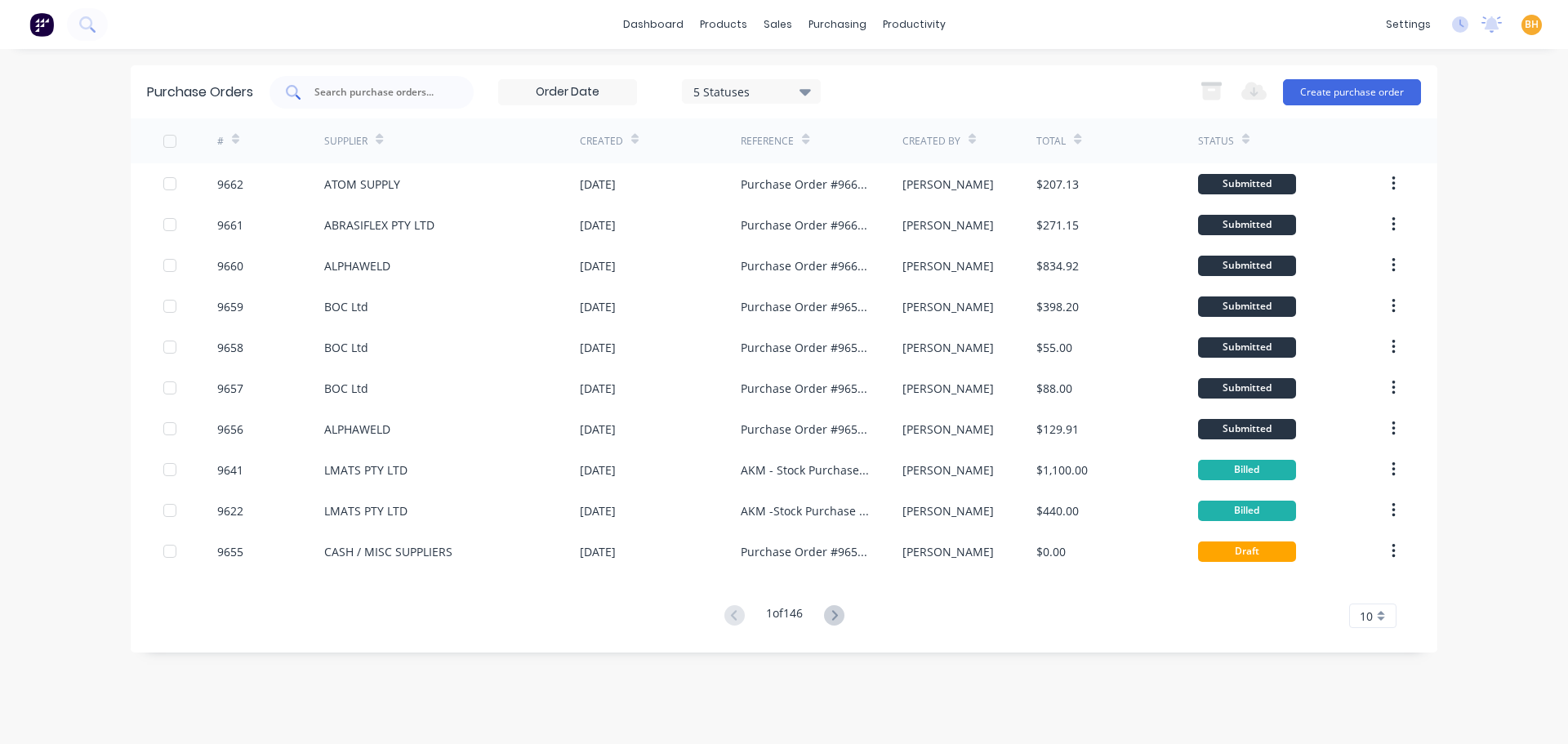
click at [341, 95] on input "text" at bounding box center [380, 91] width 136 height 16
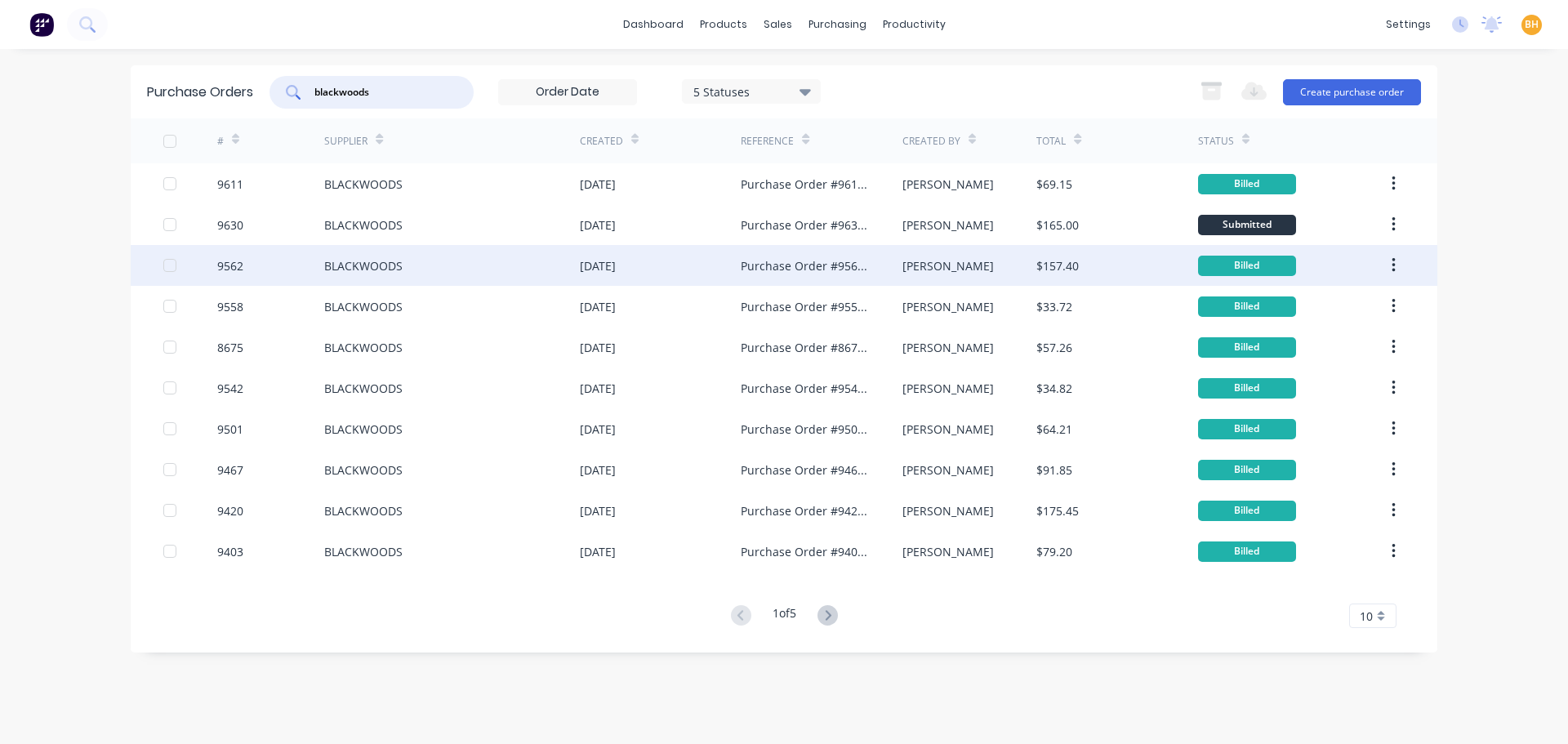
click at [359, 269] on div "BLACKWOODS" at bounding box center [364, 266] width 79 height 17
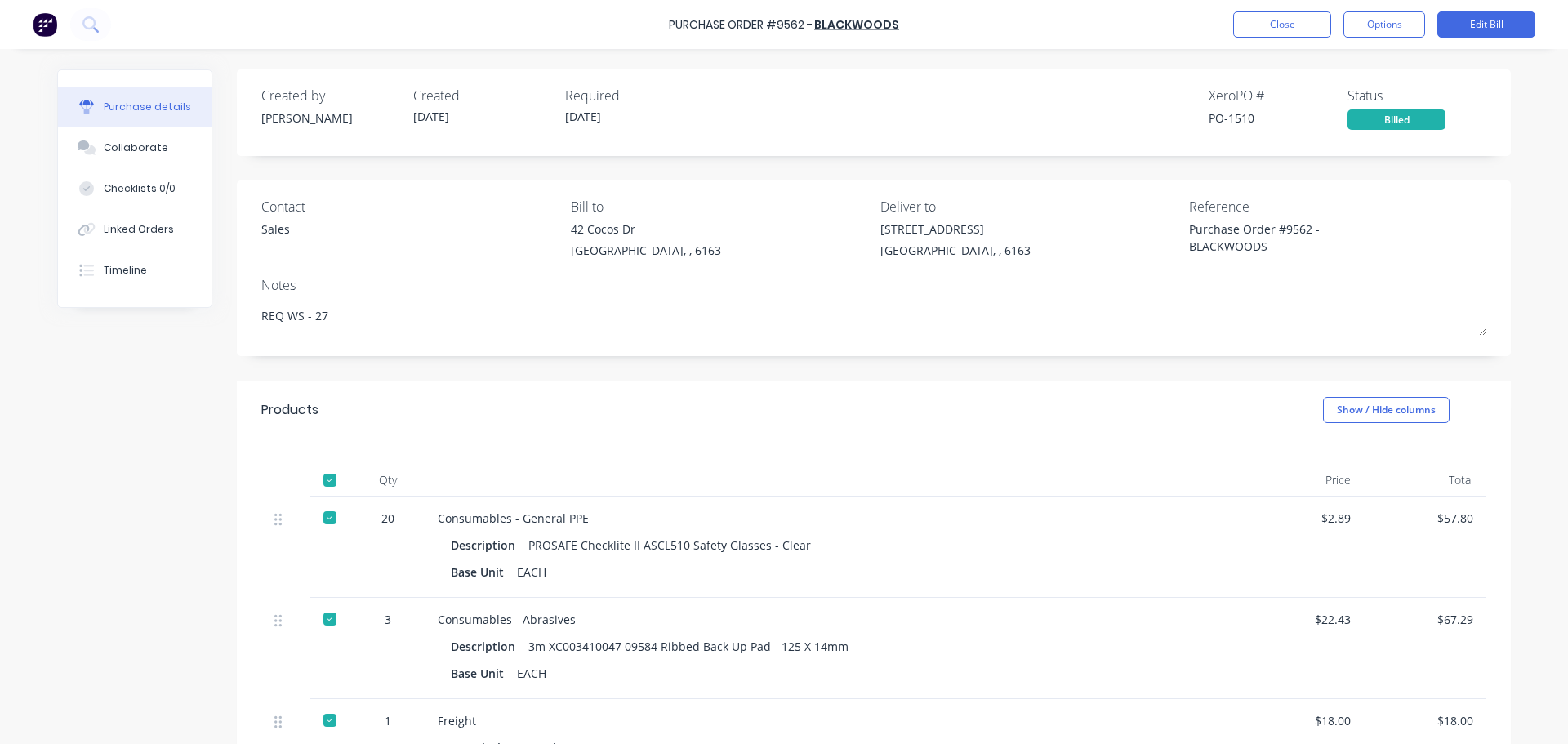
click at [97, 430] on div "**********" at bounding box center [783, 589] width 1453 height 1040
click at [1288, 18] on button "Close" at bounding box center [1282, 24] width 98 height 26
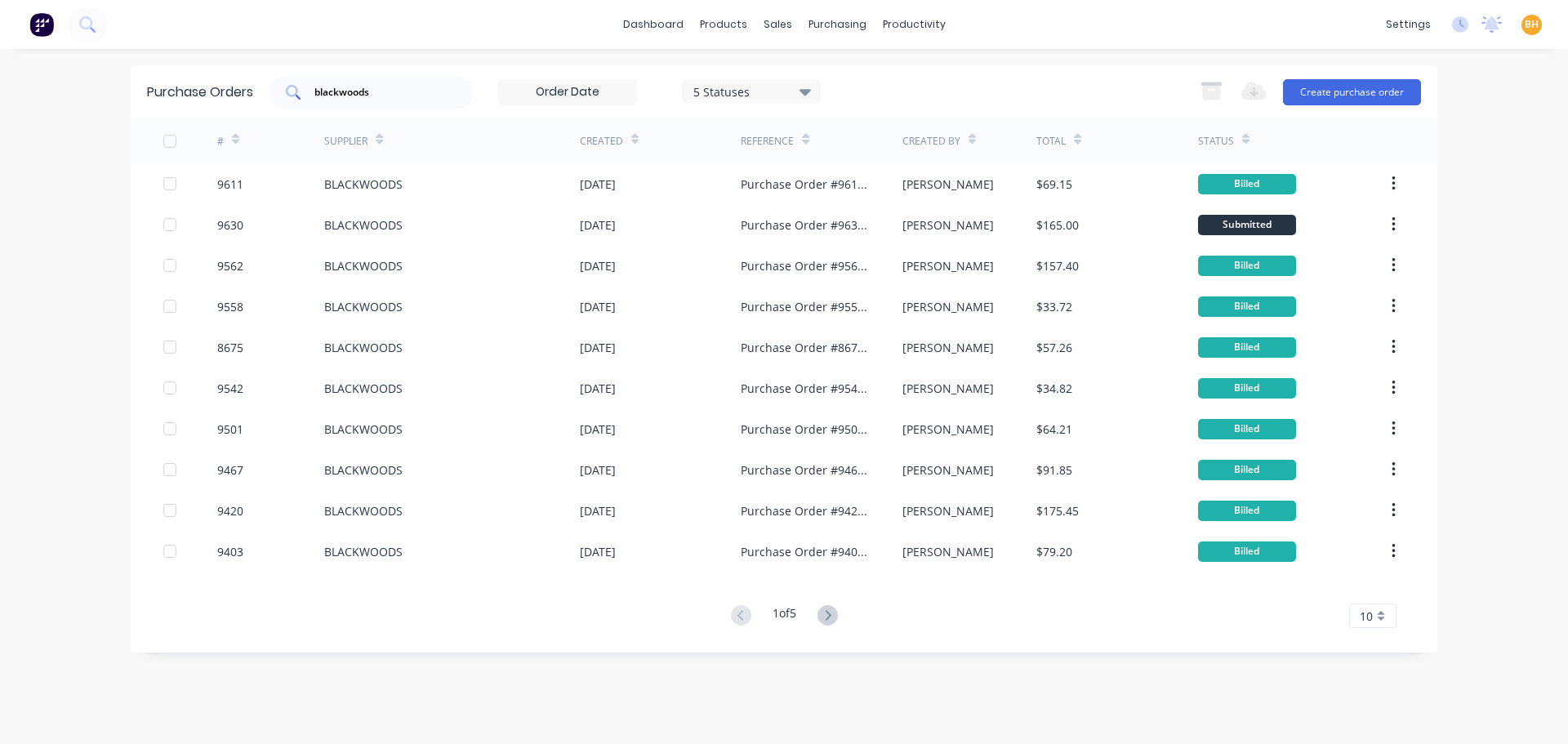
click at [411, 85] on input "blackwoods" at bounding box center [380, 91] width 136 height 16
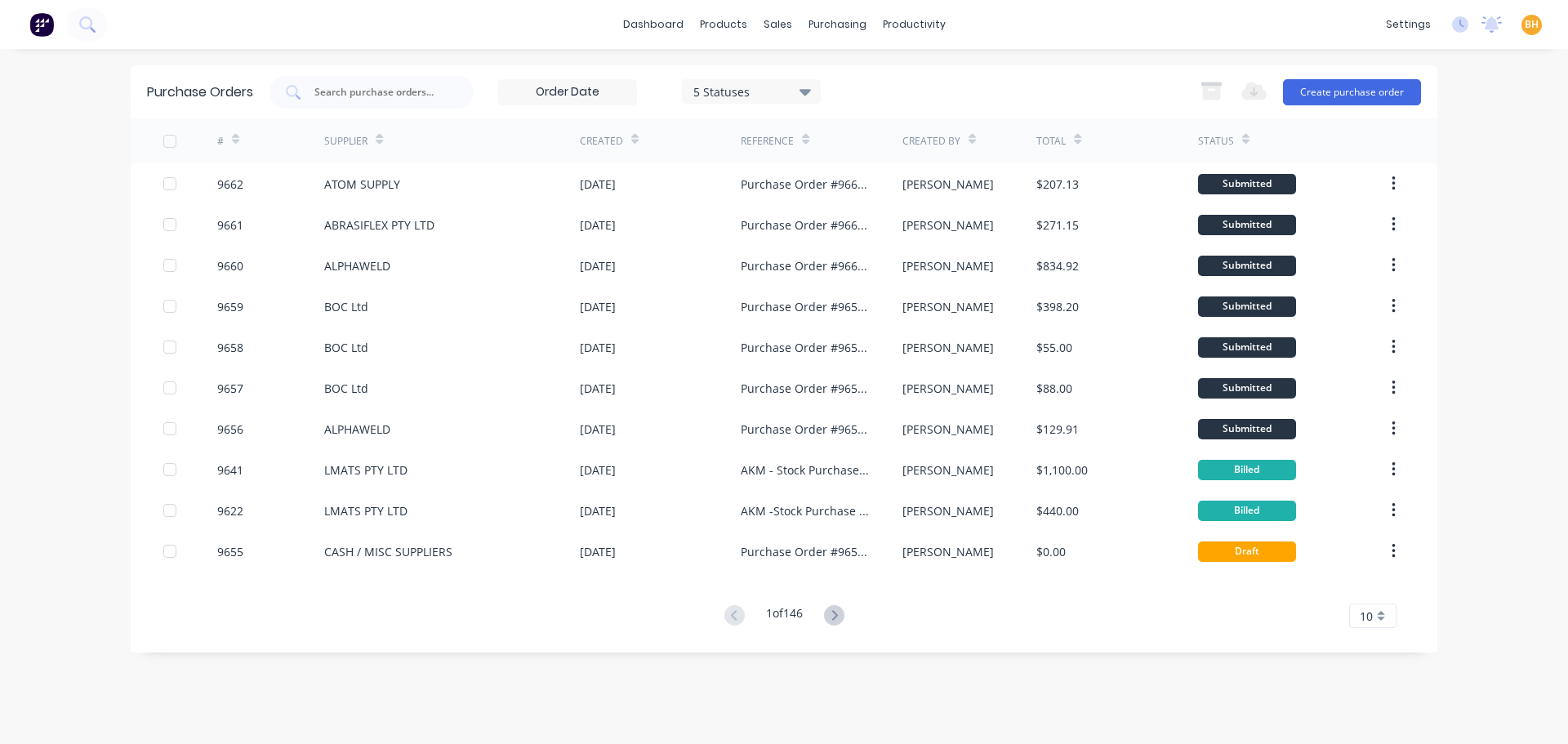
click at [1522, 118] on div "dashboard products sales purchasing productivity dashboard products Product Cat…" at bounding box center [784, 372] width 1568 height 744
click at [1350, 89] on button "Create purchase order" at bounding box center [1351, 92] width 138 height 26
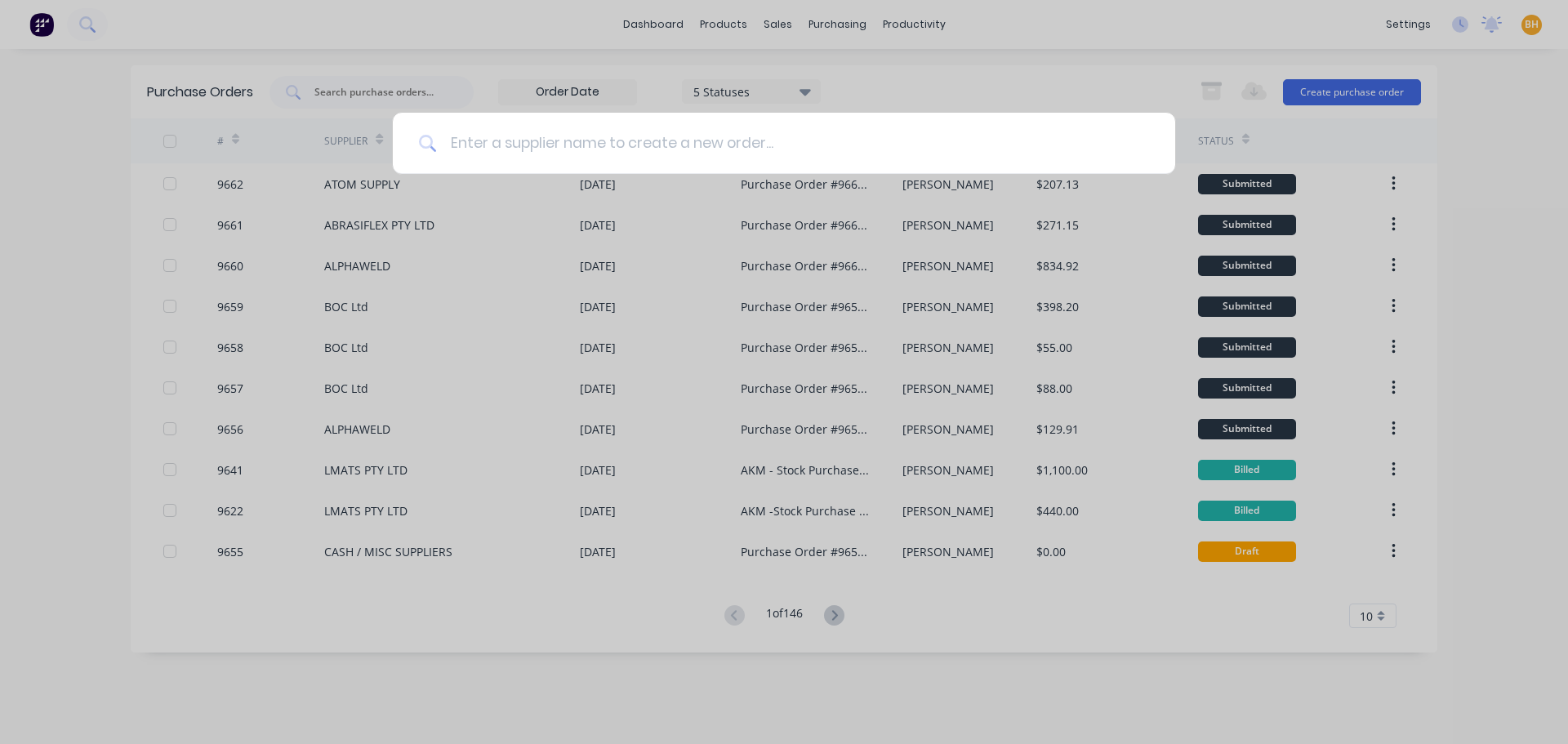
click at [485, 140] on input at bounding box center [793, 143] width 712 height 61
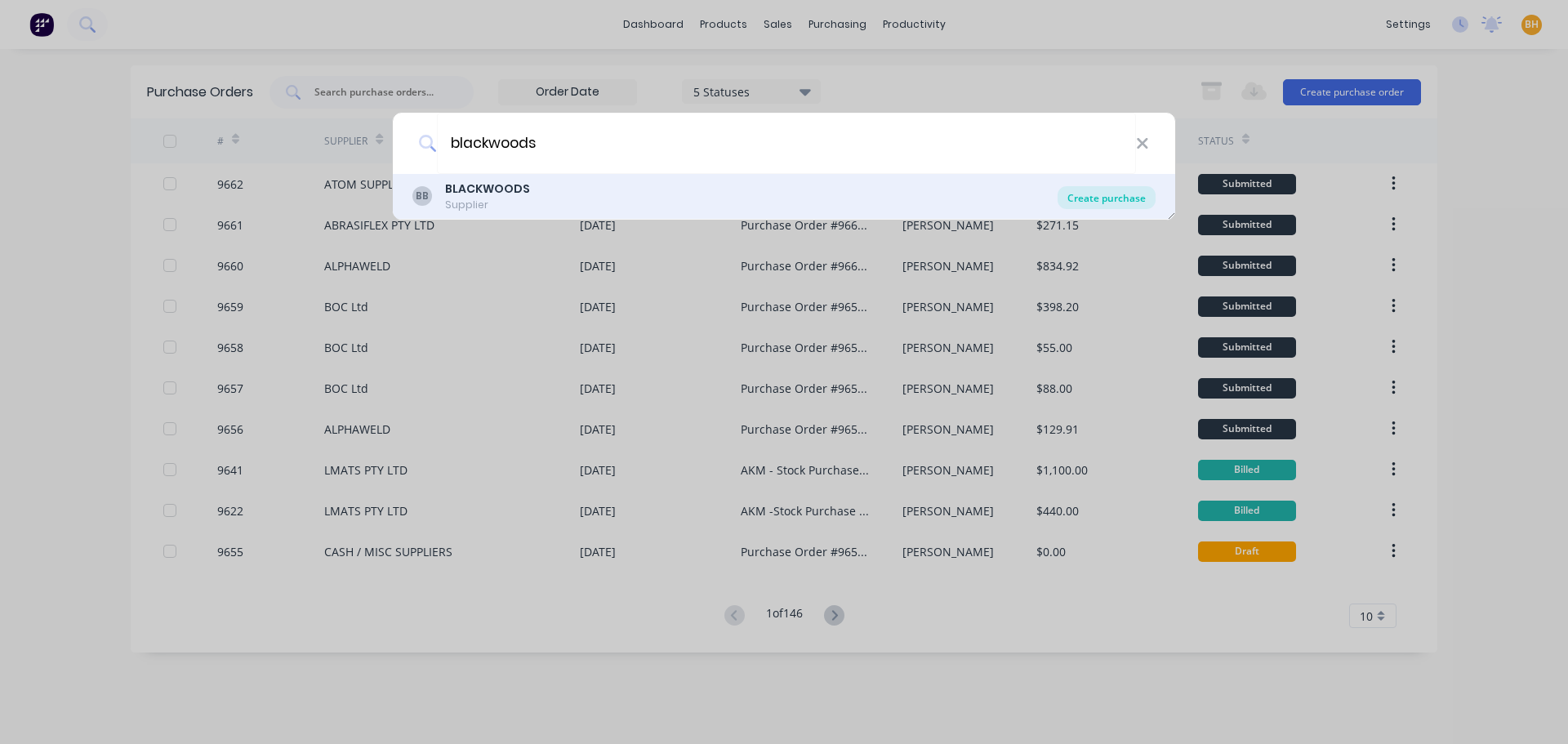
click at [1121, 204] on div "Create purchase" at bounding box center [1106, 197] width 98 height 23
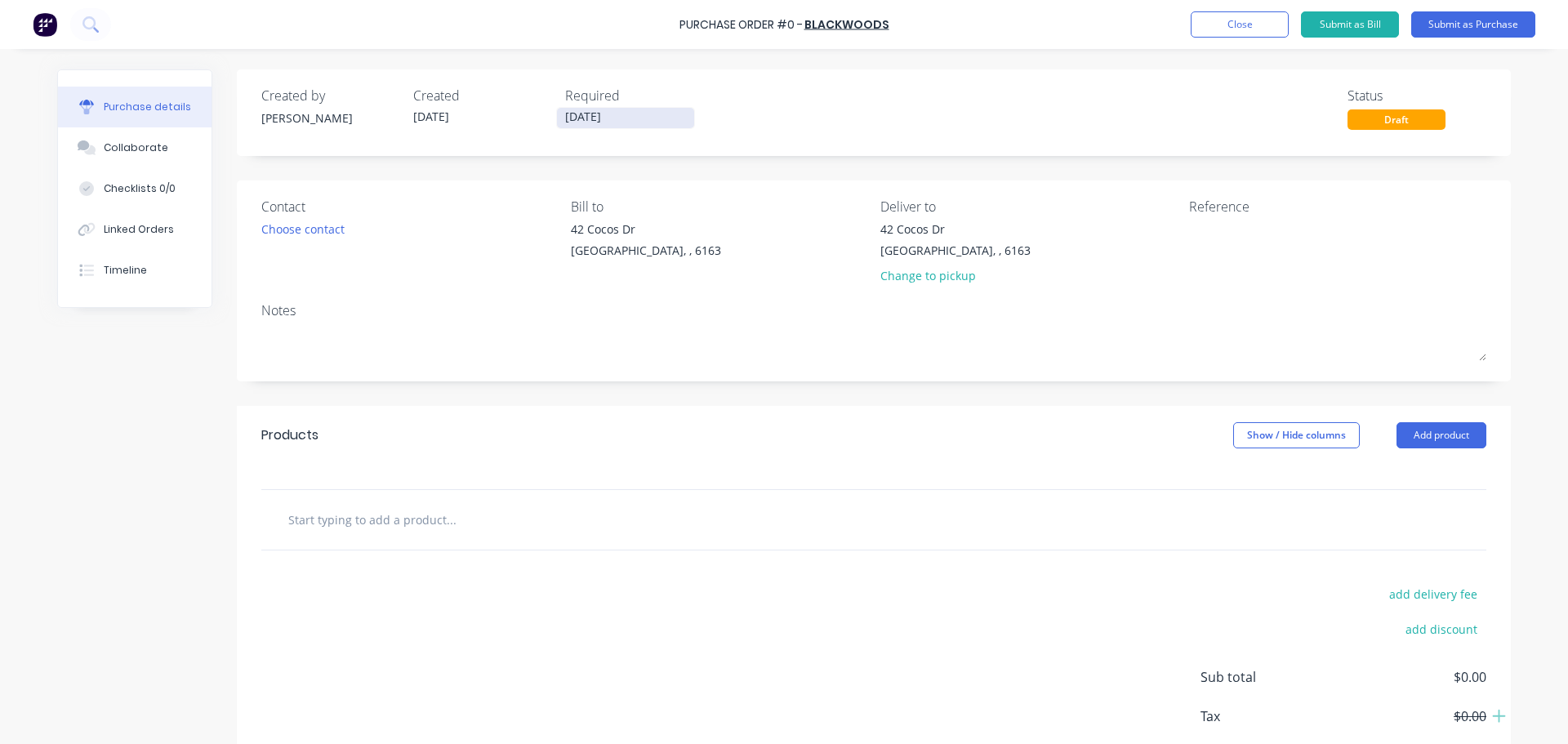
click at [574, 112] on input "[DATE]" at bounding box center [626, 118] width 137 height 20
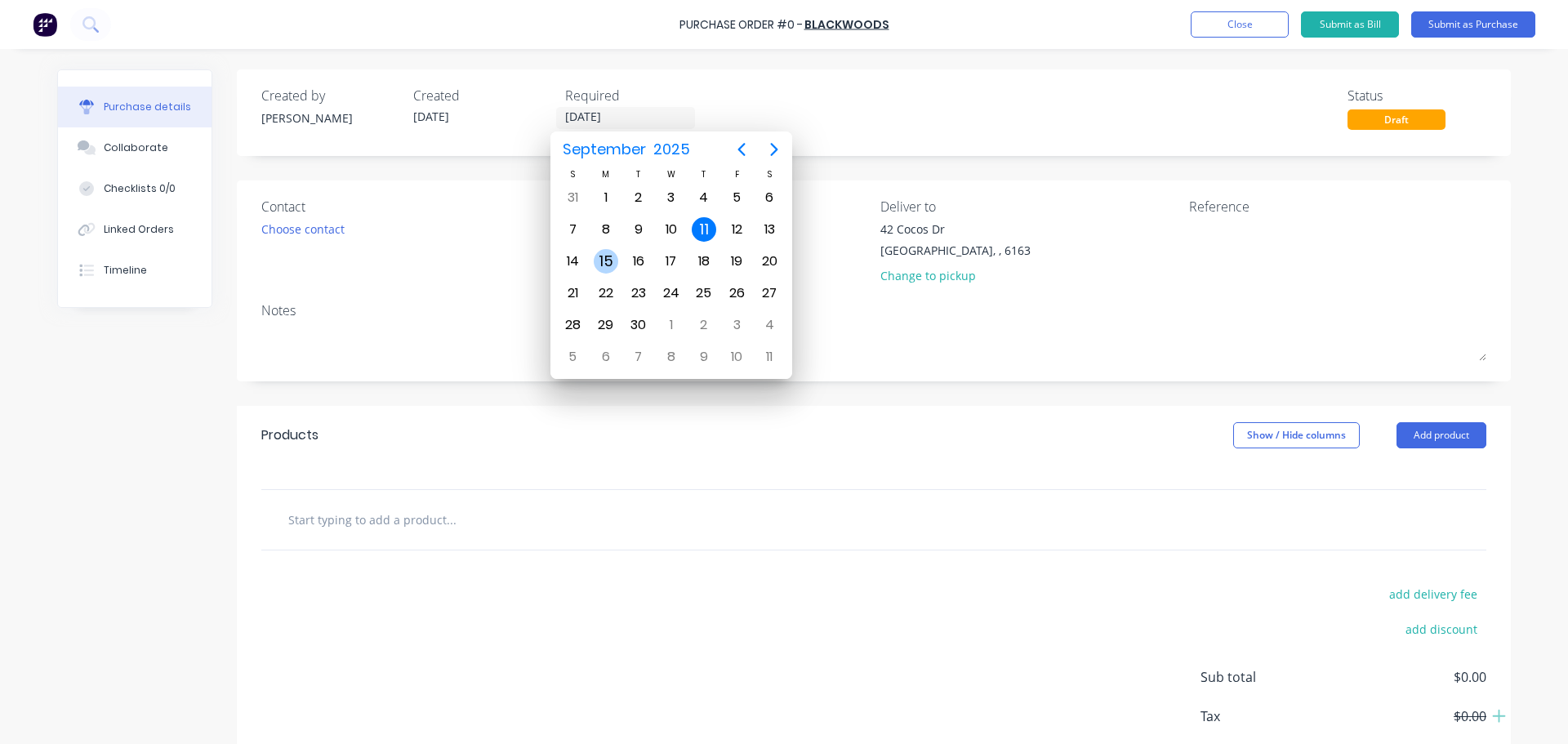
click at [606, 253] on div "15" at bounding box center [606, 261] width 24 height 24
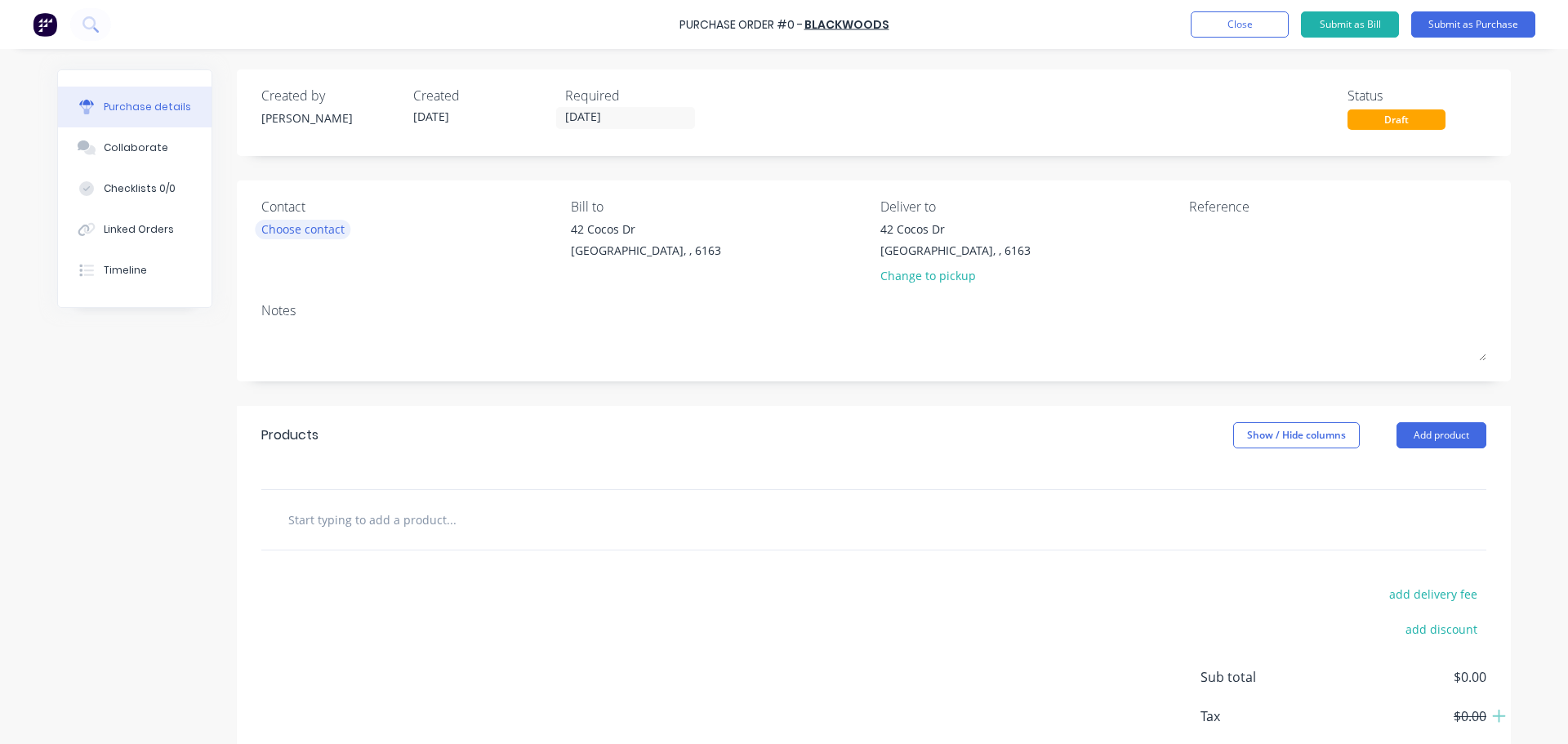
click at [315, 224] on div "Choose contact" at bounding box center [302, 229] width 83 height 17
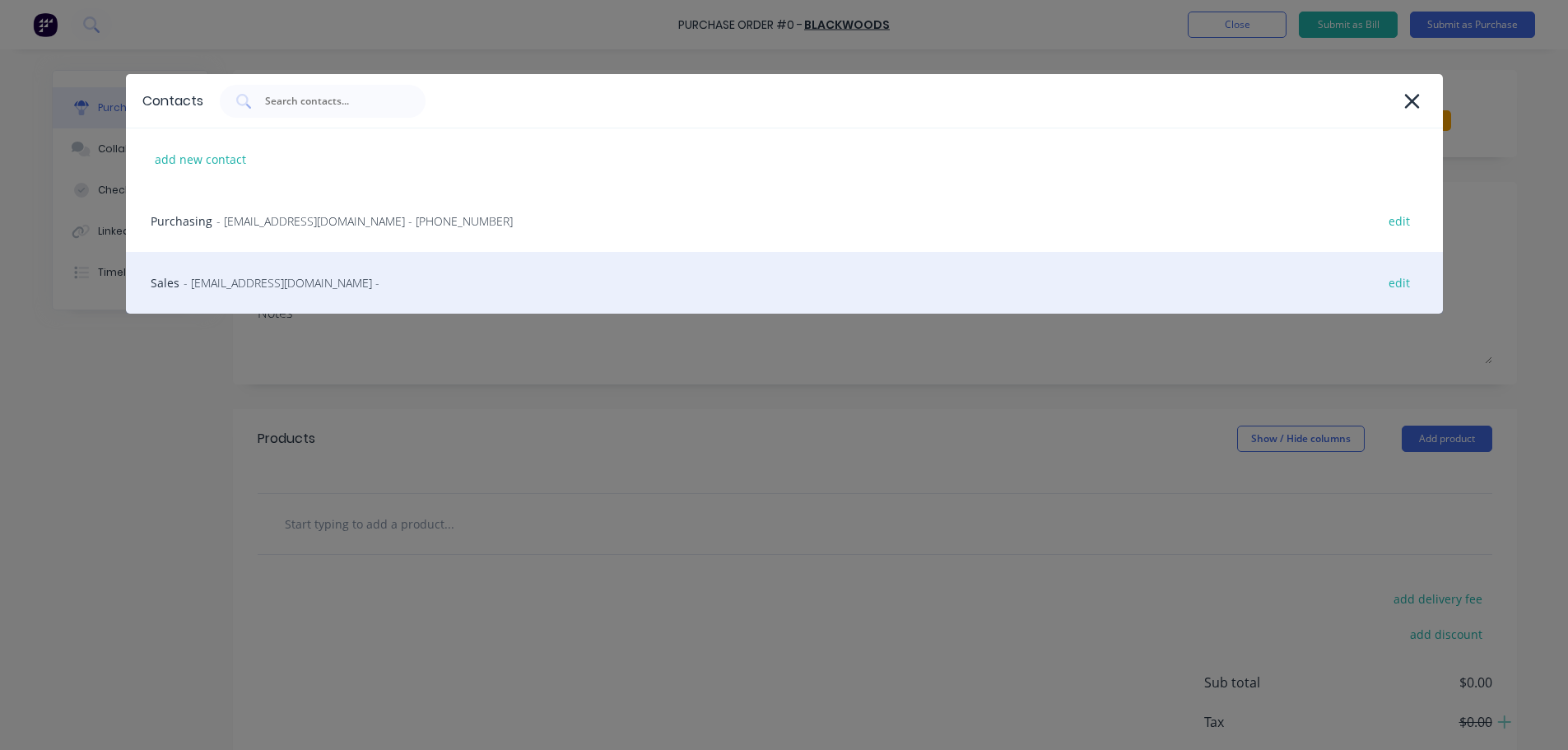
click at [174, 277] on div "Sales - kwinana@blackwoods.com.au - edit" at bounding box center [784, 282] width 1317 height 62
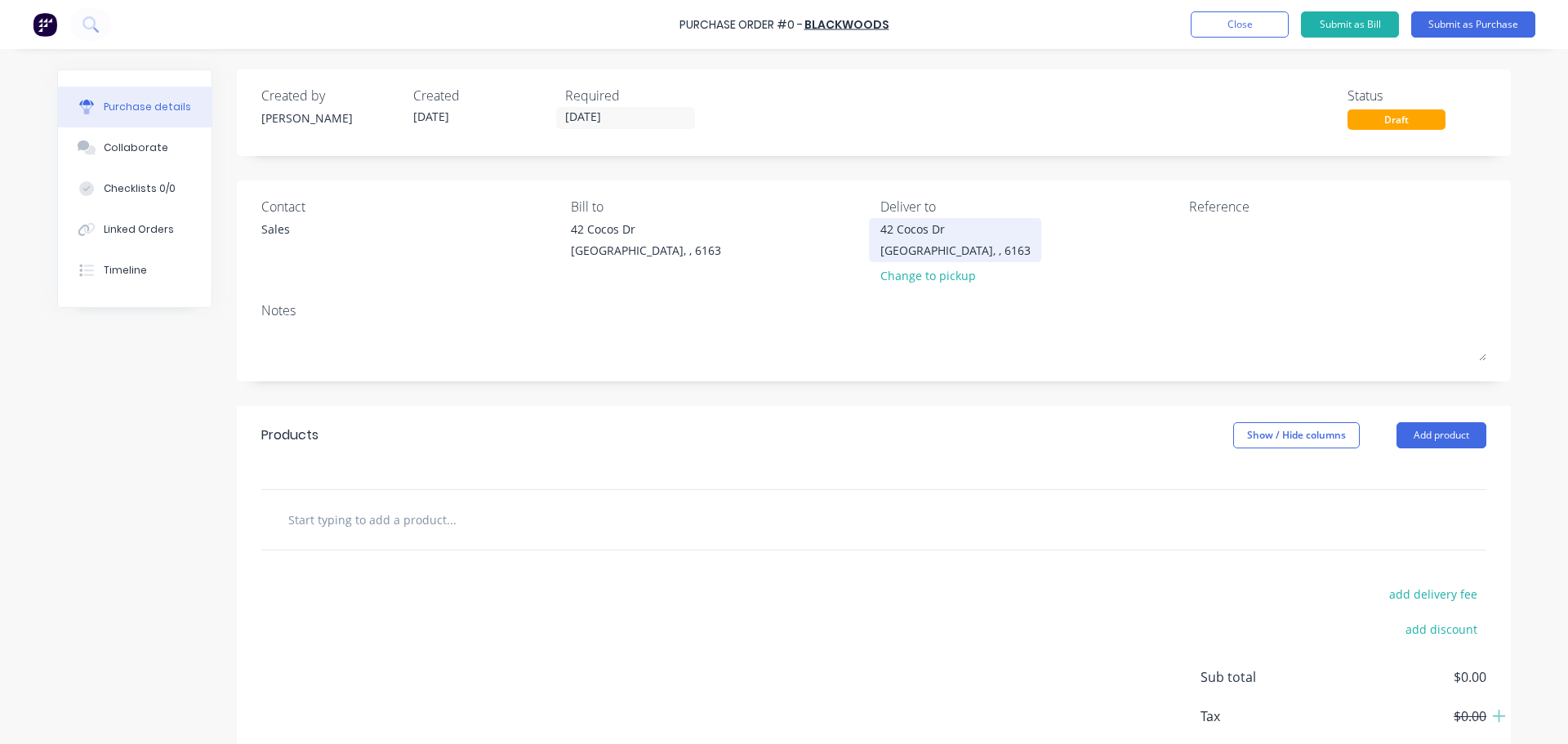
click at [952, 245] on div "Bibra Lake, , 6163" at bounding box center [955, 251] width 150 height 17
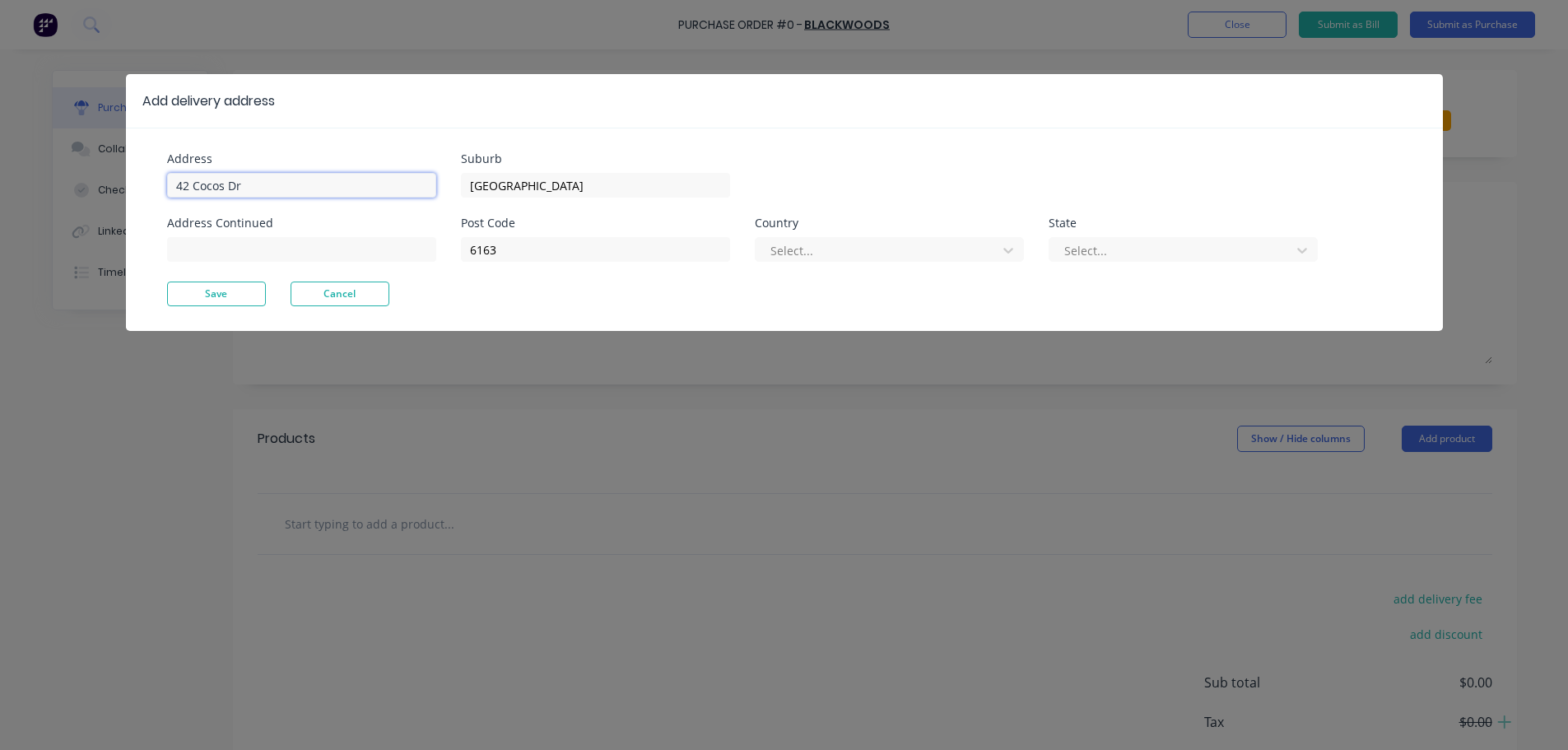
click at [296, 195] on input "42 Cocos Dr" at bounding box center [301, 185] width 269 height 24
click at [213, 294] on button "Save" at bounding box center [216, 293] width 99 height 24
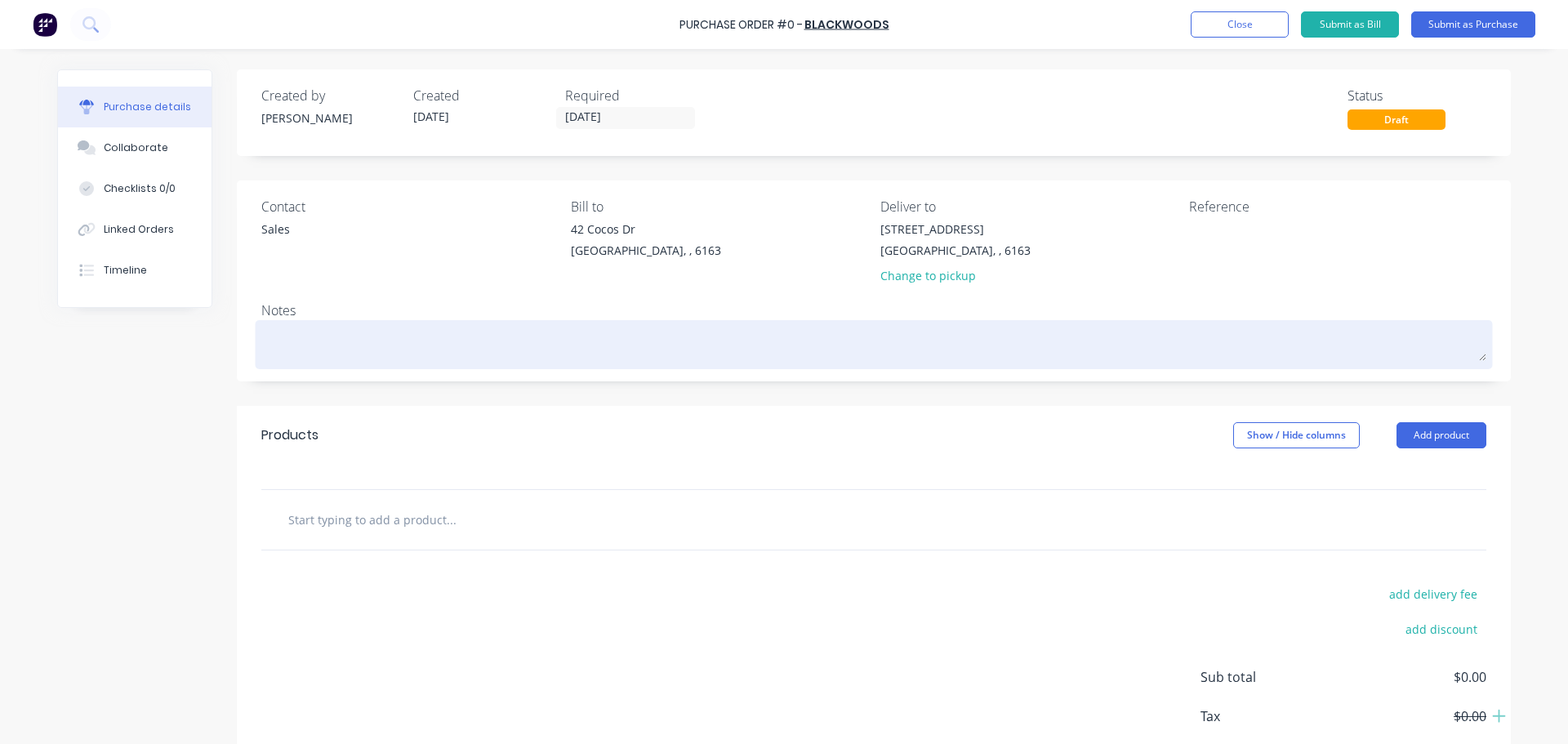
click at [350, 360] on div at bounding box center [874, 344] width 1225 height 41
click at [338, 346] on textarea at bounding box center [874, 343] width 1225 height 37
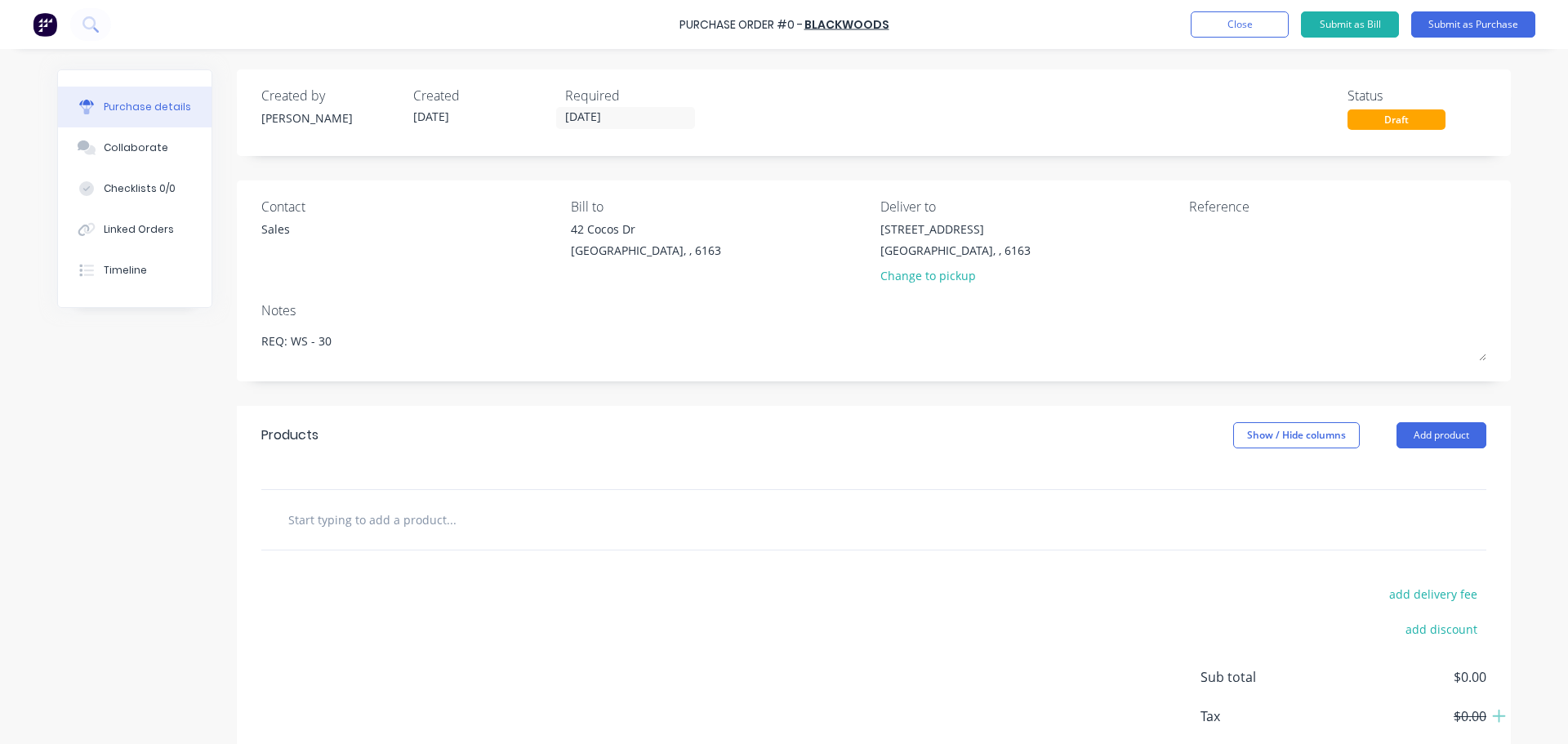
click at [484, 459] on div "Products Show / Hide columns Add product" at bounding box center [874, 435] width 1274 height 59
click at [328, 531] on input "text" at bounding box center [451, 519] width 327 height 33
click at [407, 525] on input "text" at bounding box center [451, 519] width 327 height 33
paste input "3M XC003410047 09584 Ribbed Back Up Pad - 125 X 14mm"
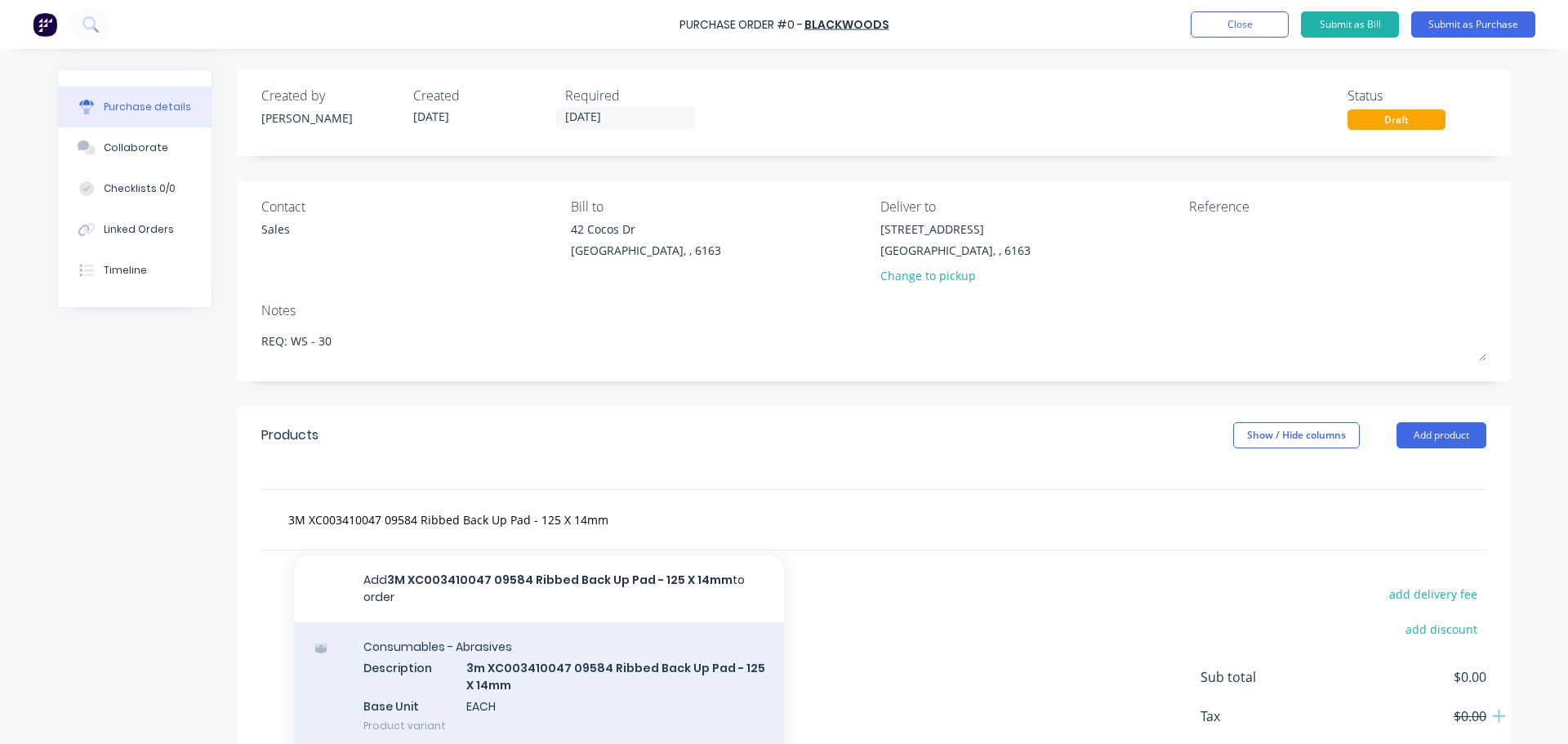
click at [570, 658] on div "Consumables - Abrasives Description 3m XC003410047 09584 Ribbed Back Up Pad - 1…" at bounding box center [539, 686] width 490 height 127
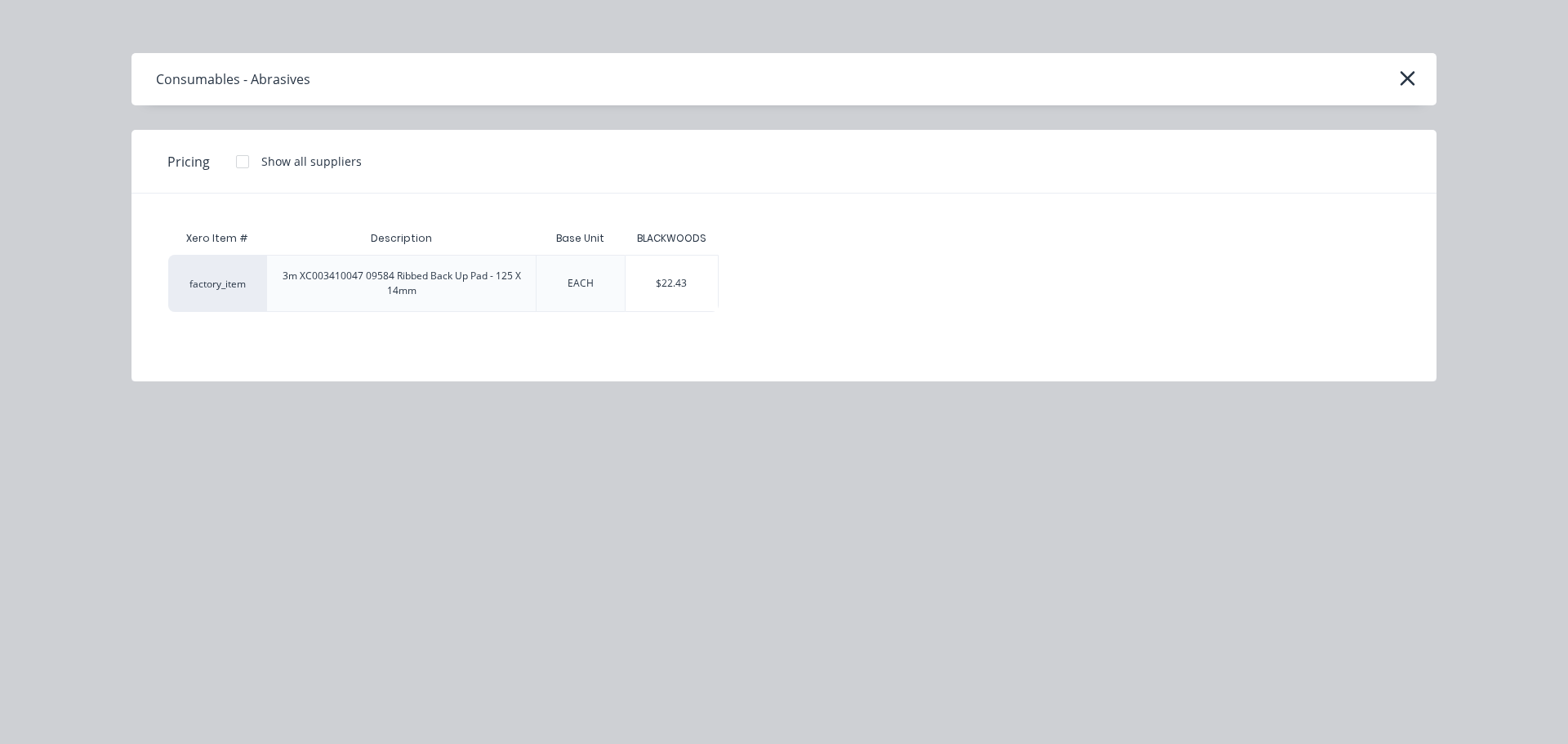
click at [640, 291] on div "$22.43" at bounding box center [672, 283] width 92 height 55
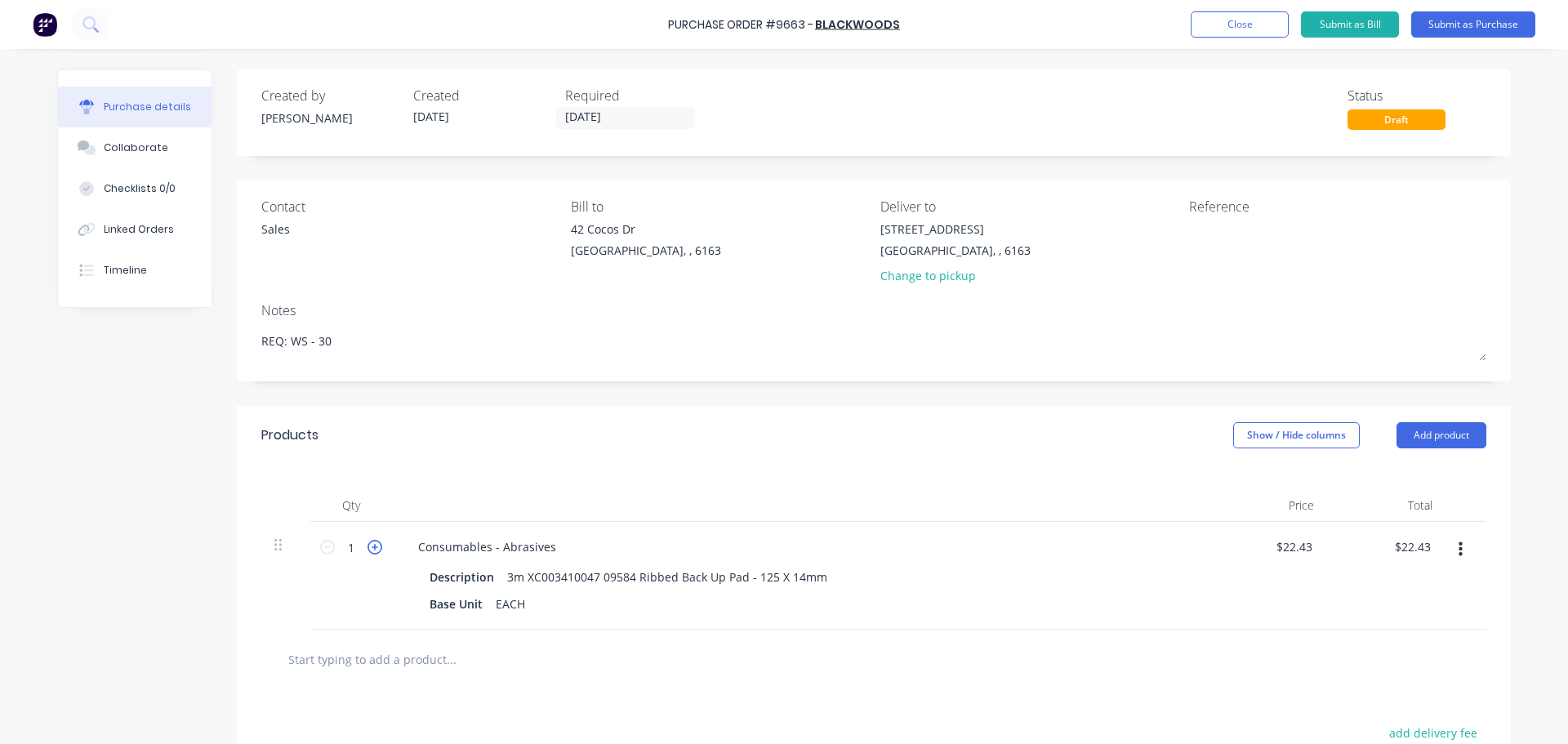
click at [368, 551] on icon at bounding box center [375, 547] width 15 height 15
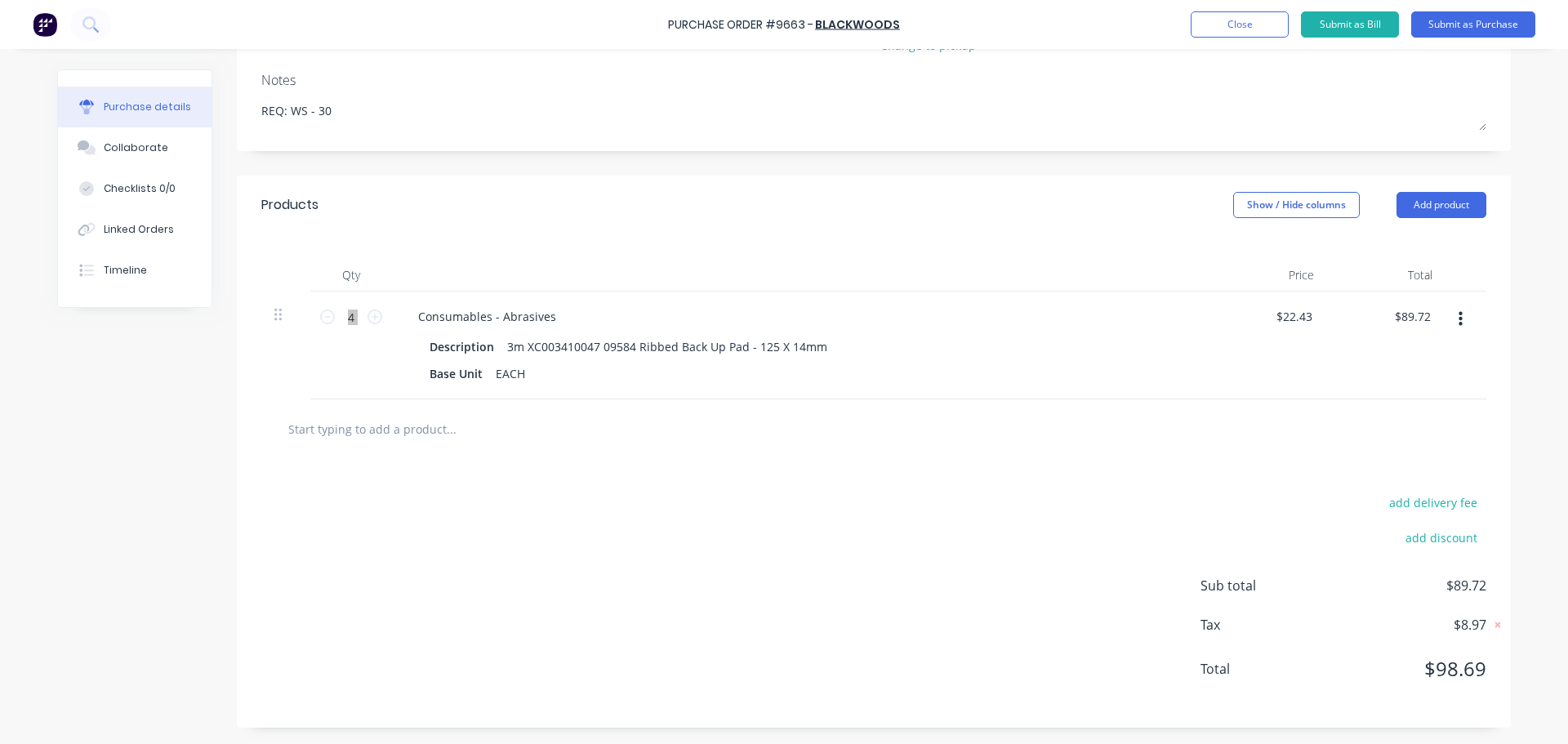
scroll to position [148, 0]
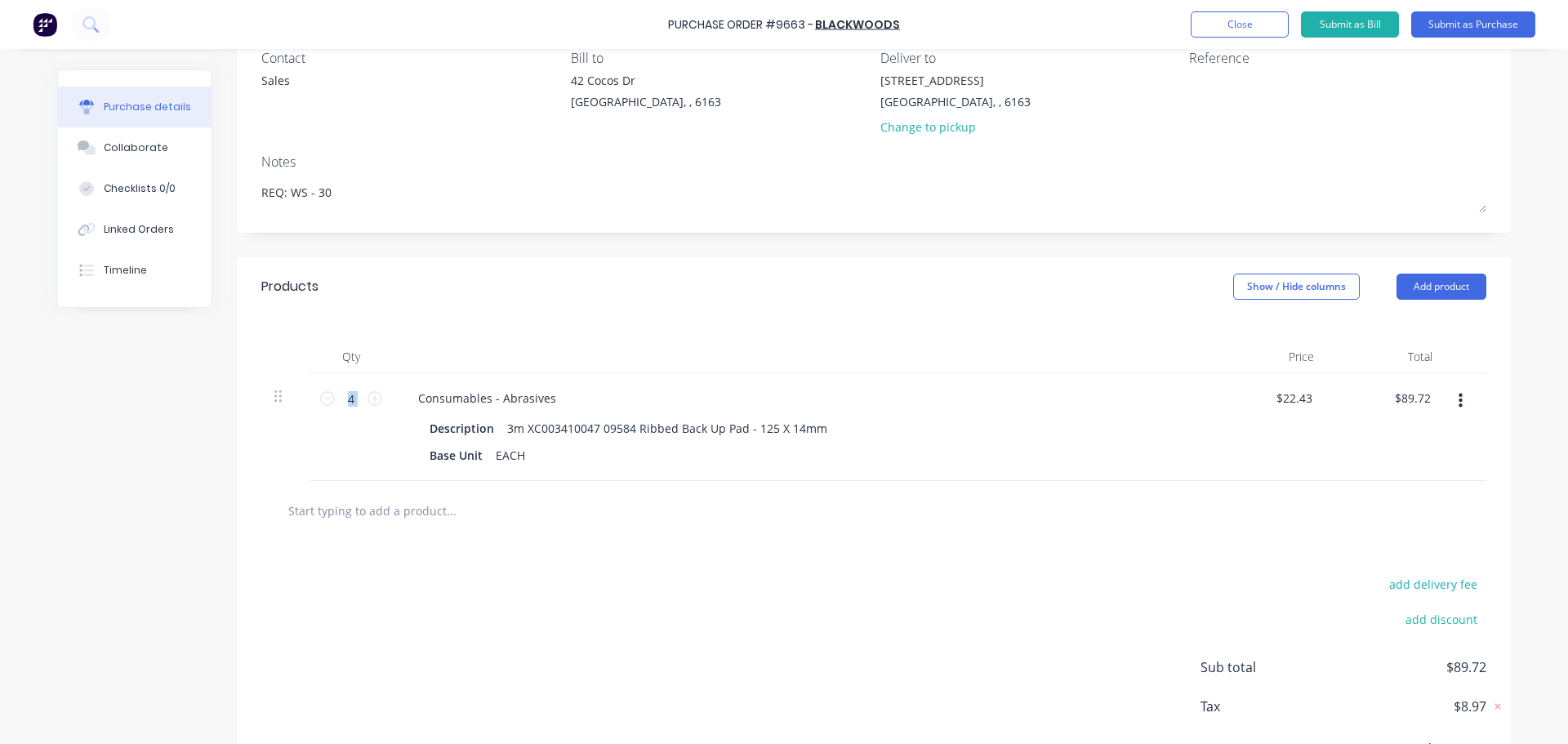
click at [405, 513] on input "text" at bounding box center [451, 510] width 327 height 33
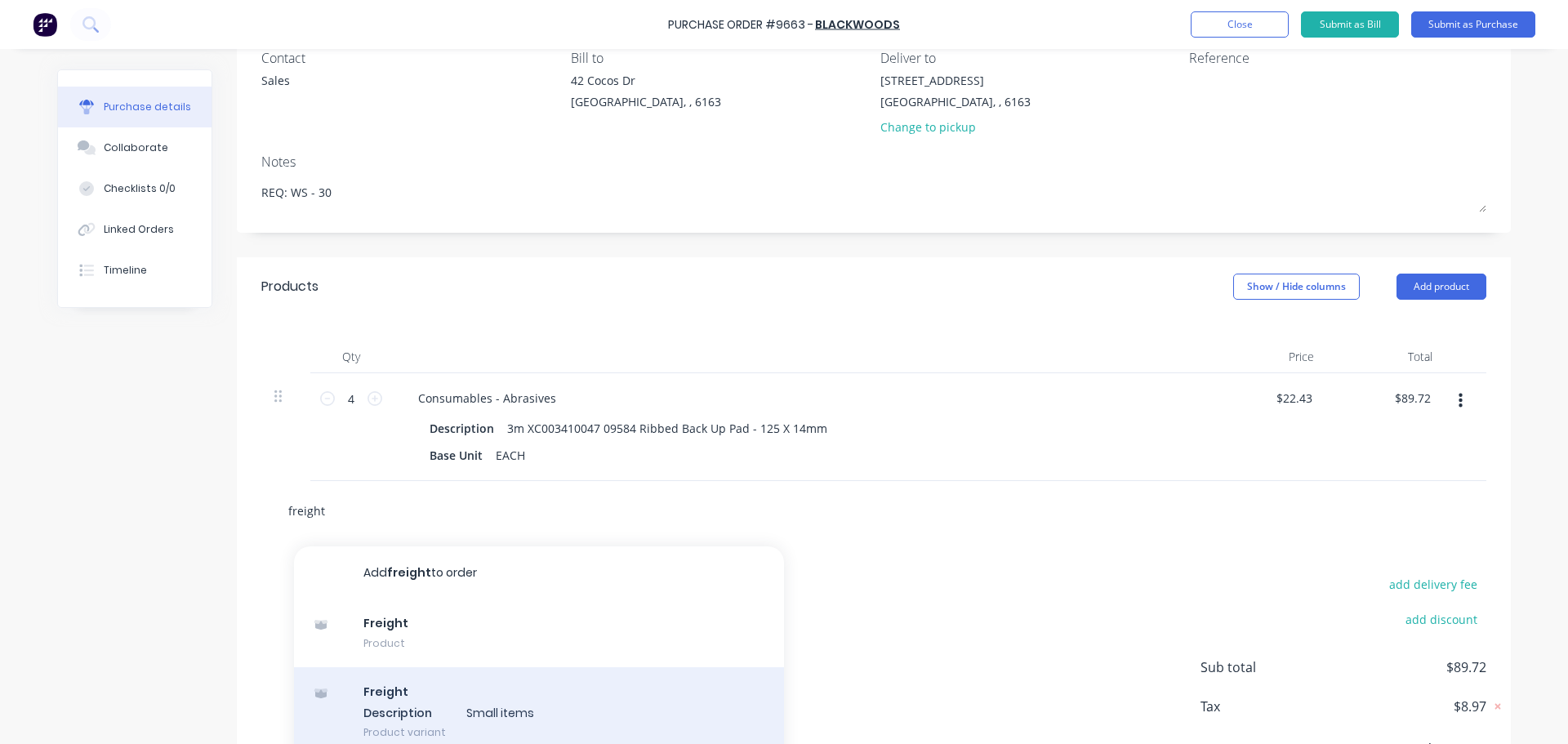
scroll to position [251, 0]
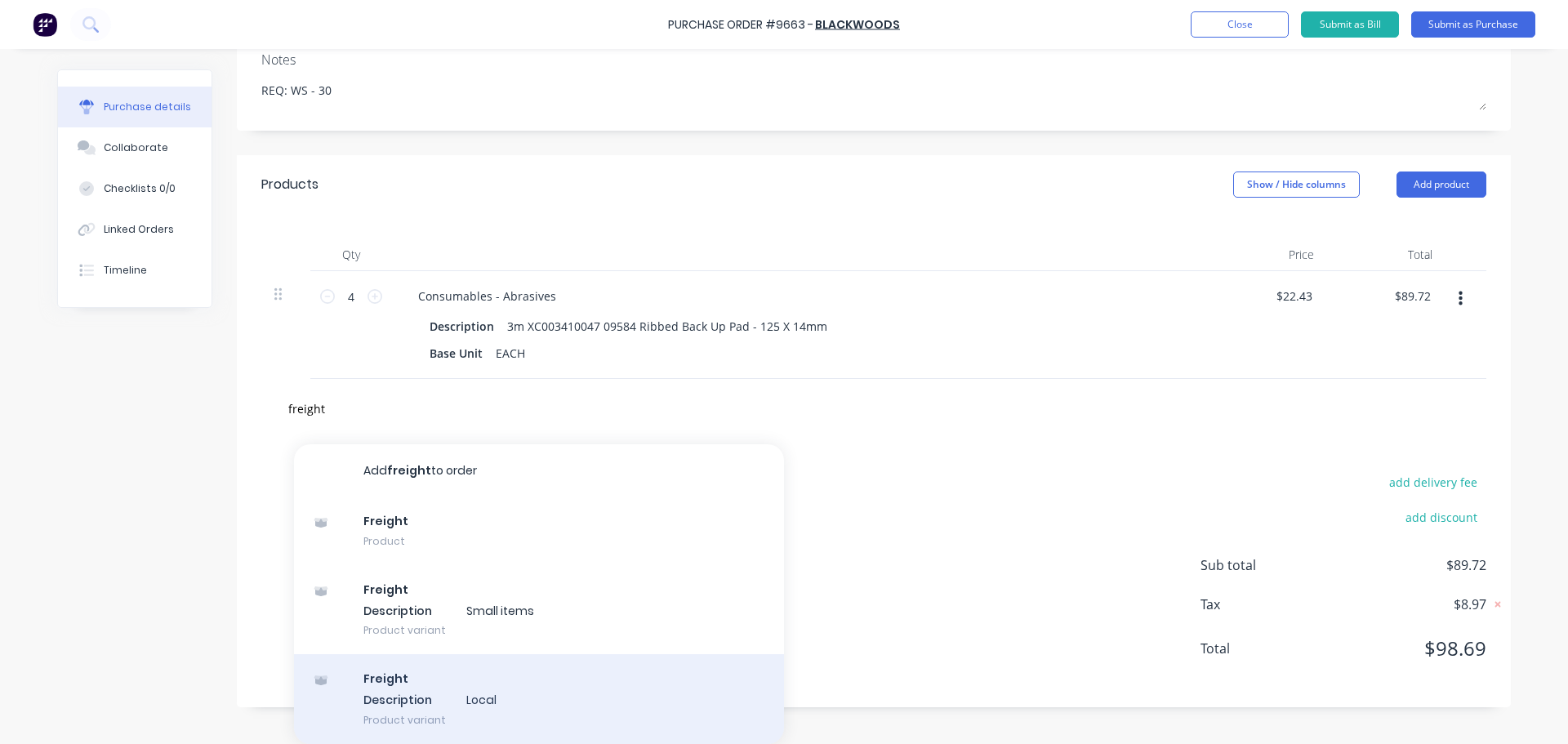
click at [430, 695] on div "Freight Description Local Product variant" at bounding box center [539, 699] width 490 height 90
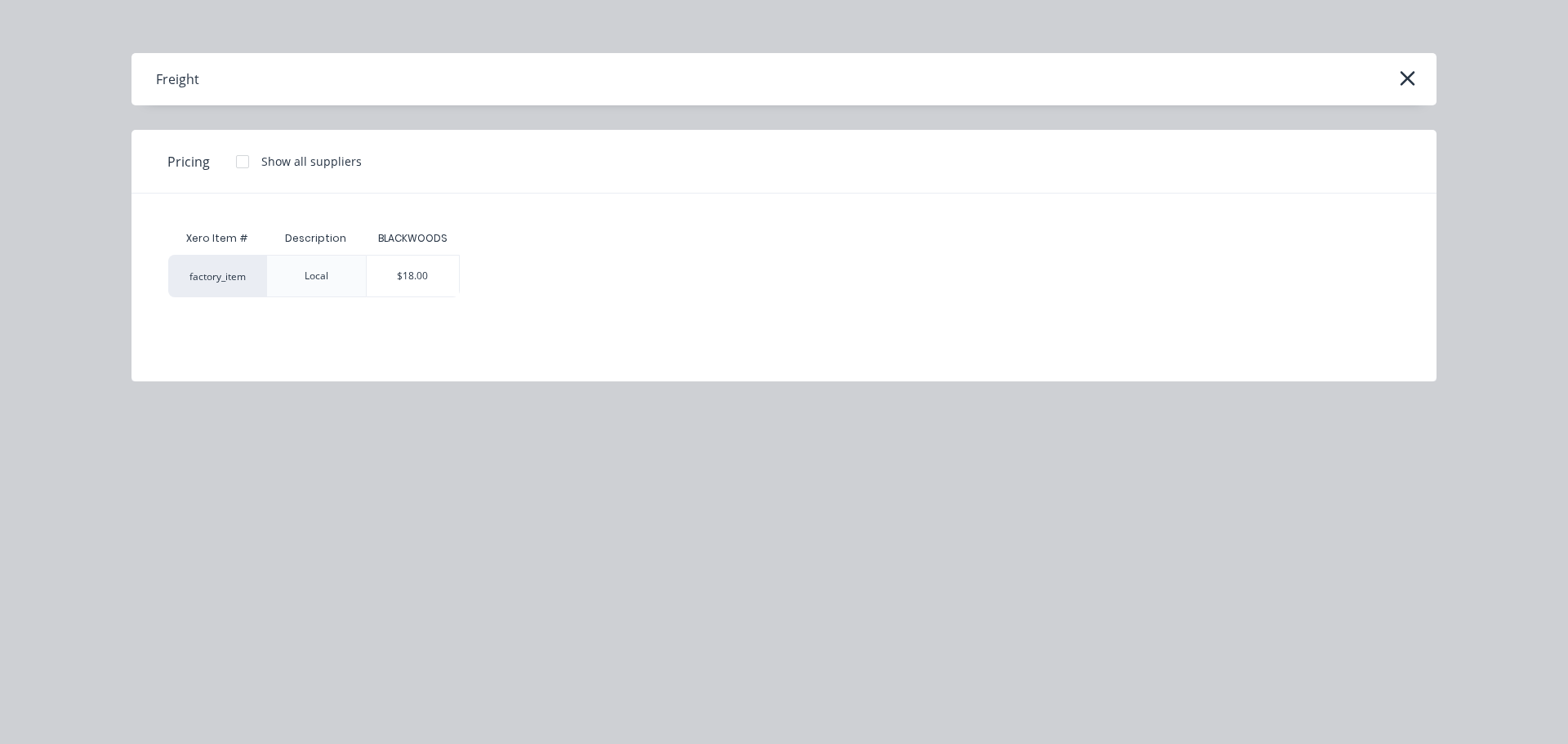
click at [408, 283] on div "$18.00" at bounding box center [413, 276] width 92 height 41
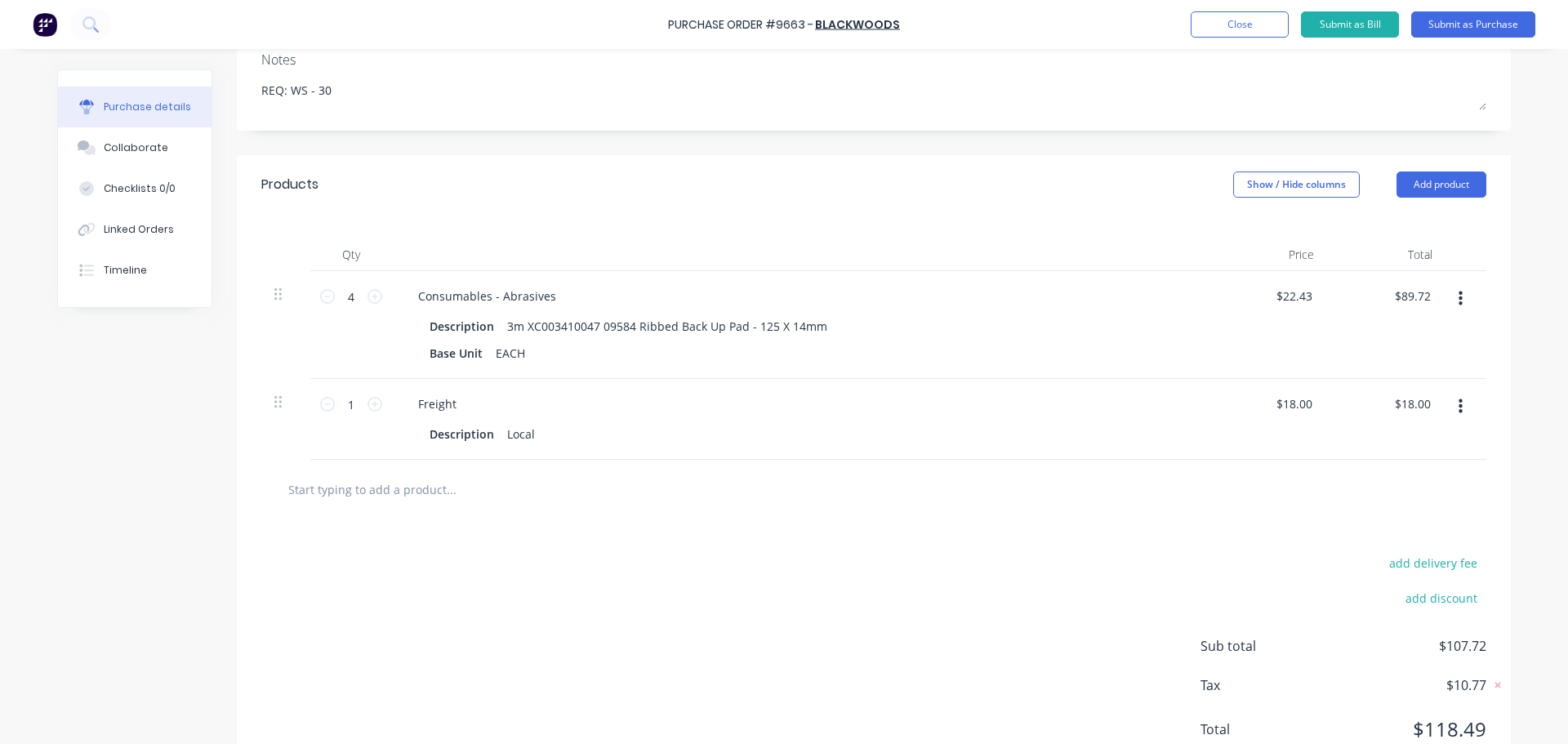
scroll to position [311, 0]
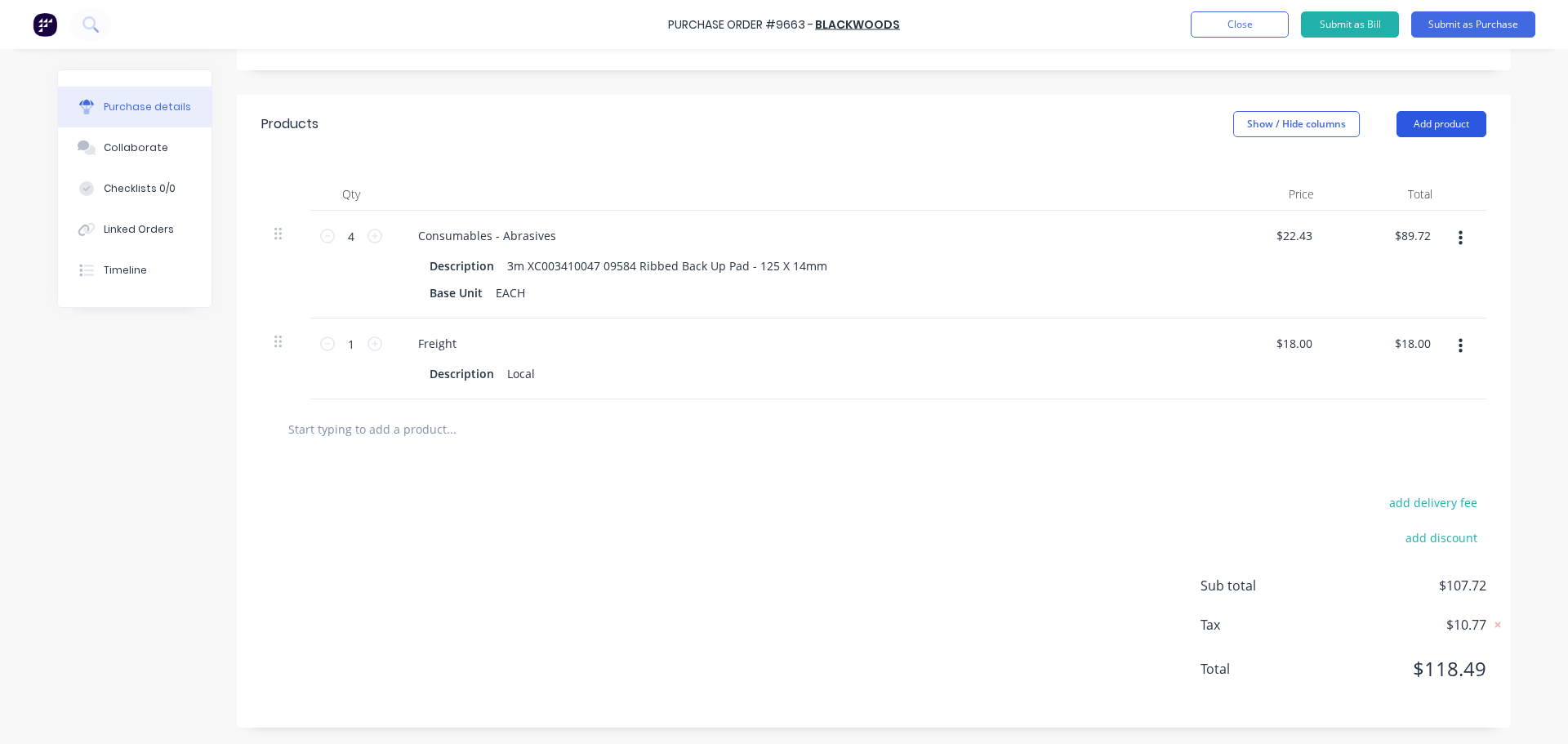
click at [1441, 128] on button "Add product" at bounding box center [1441, 124] width 90 height 26
click at [1368, 332] on div "Notes (External)" at bounding box center [1409, 329] width 126 height 23
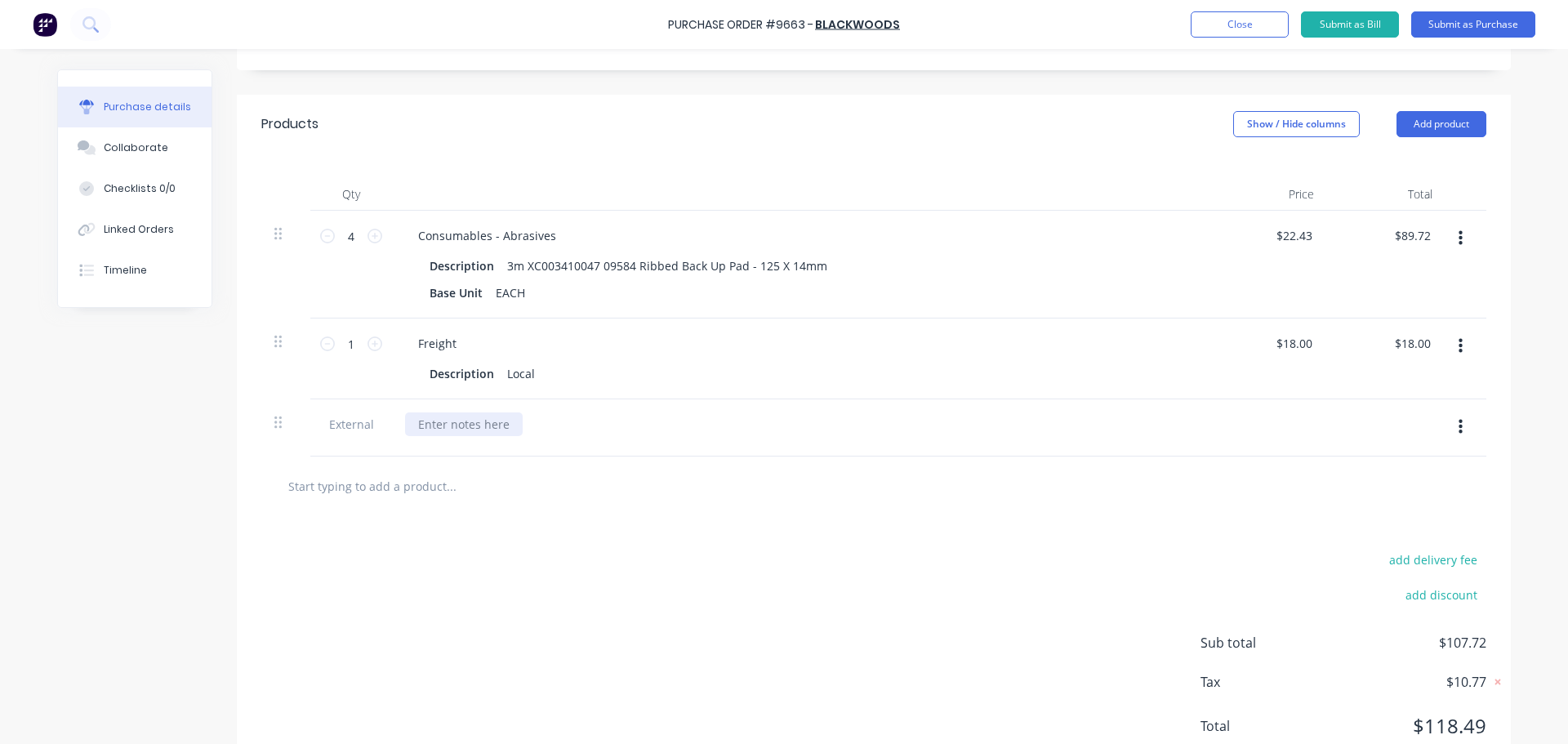
click at [456, 426] on div at bounding box center [464, 424] width 117 height 23
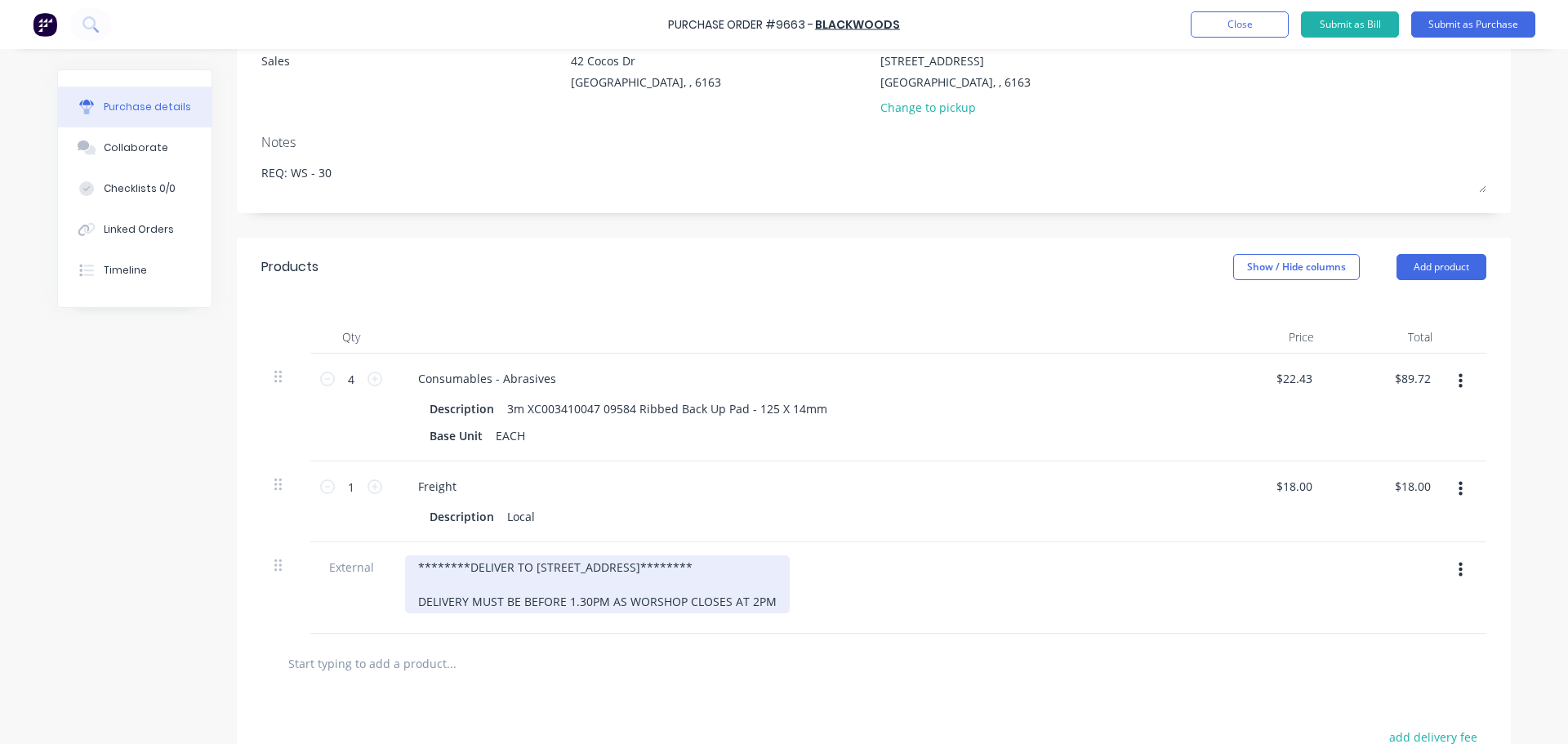
scroll to position [0, 0]
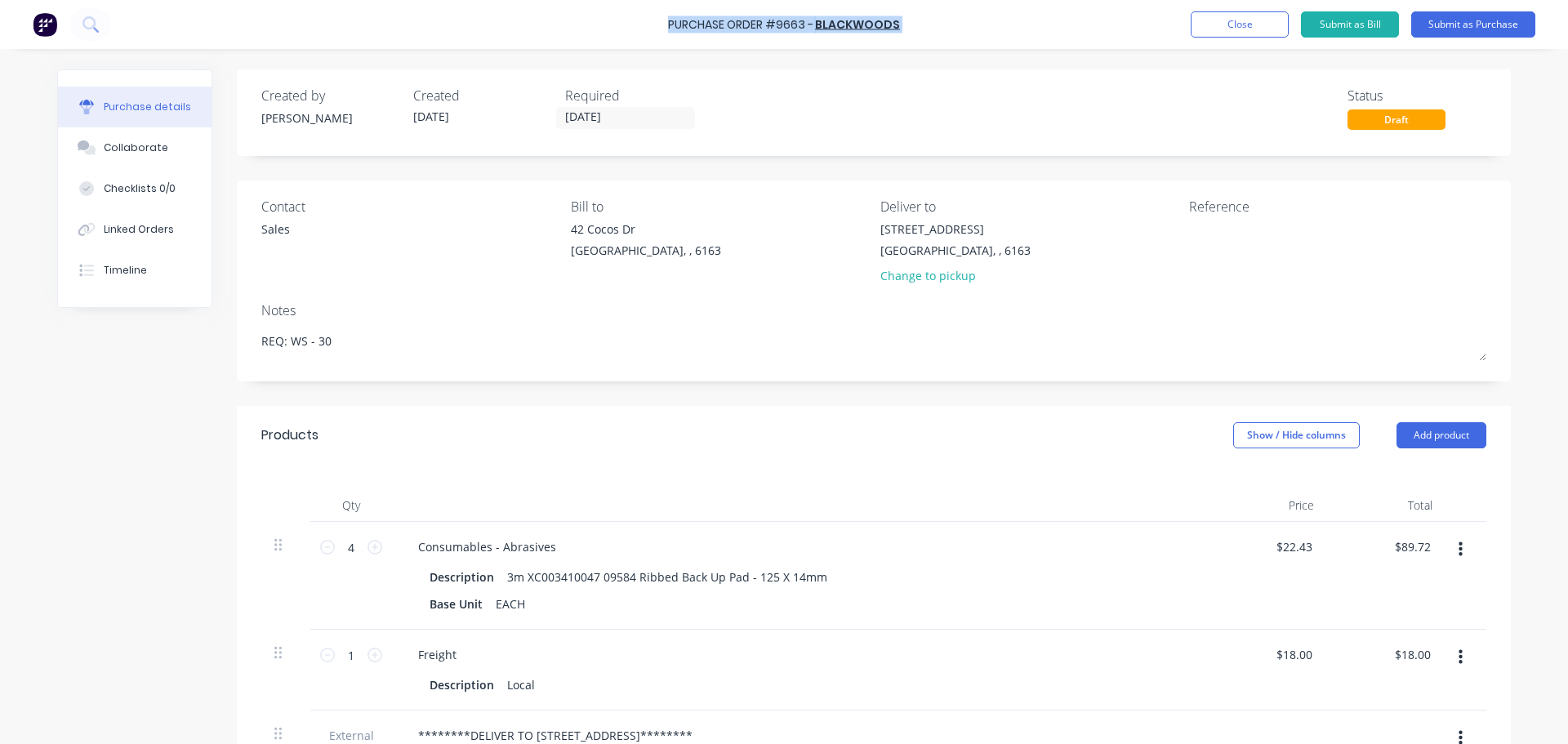
click at [669, 27] on div "Purchase Order #9663 - BLACKWOODS Add product Close Submit as Bill Submit as Pu…" at bounding box center [784, 24] width 1568 height 49
copy div "Purchase Order #9663 - BLACKWOODS Add product Close Submit as Bill Submit as Pu…"
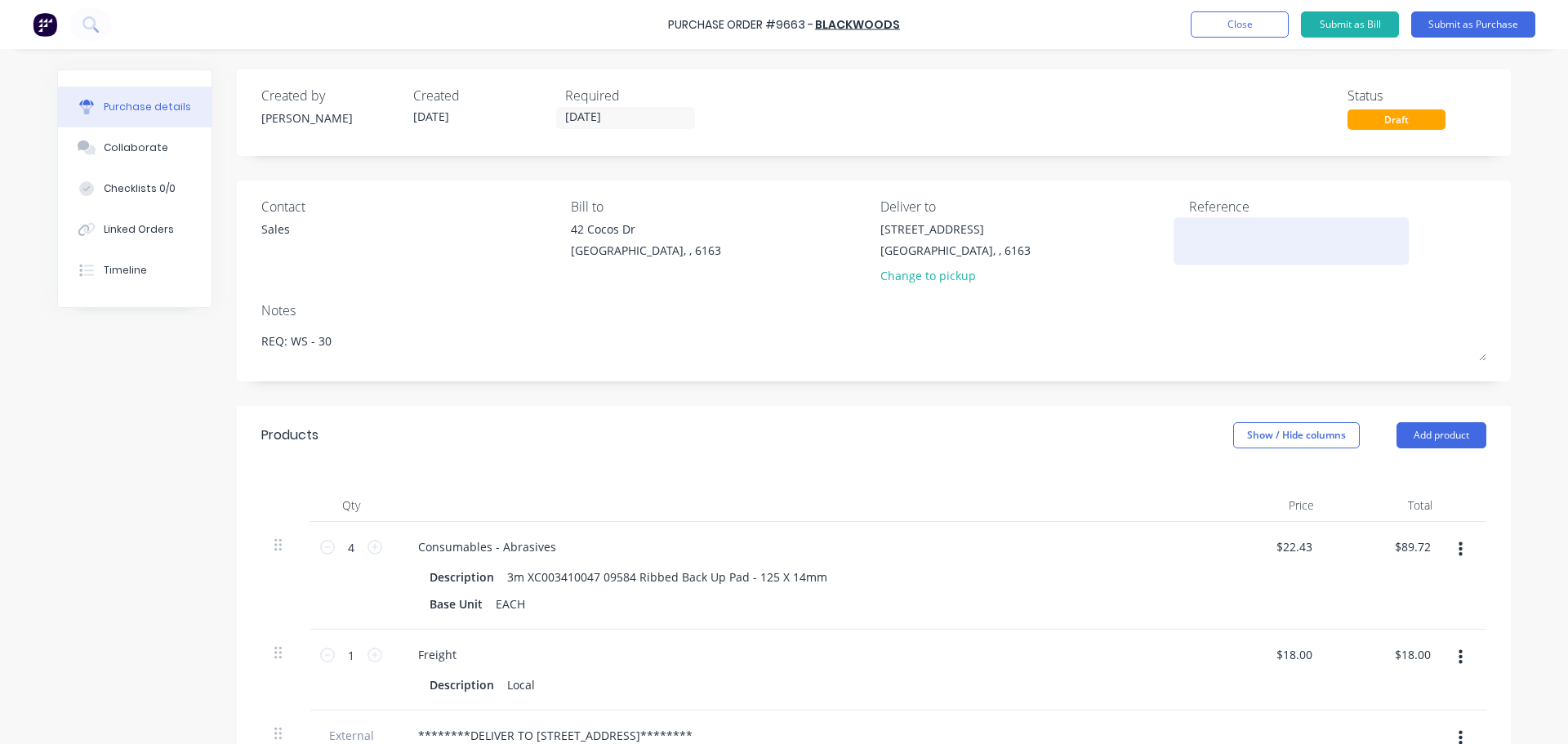
click at [1191, 224] on textarea at bounding box center [1291, 239] width 204 height 37
paste textarea "Purchase Order #9663 - BLACKWOODS"
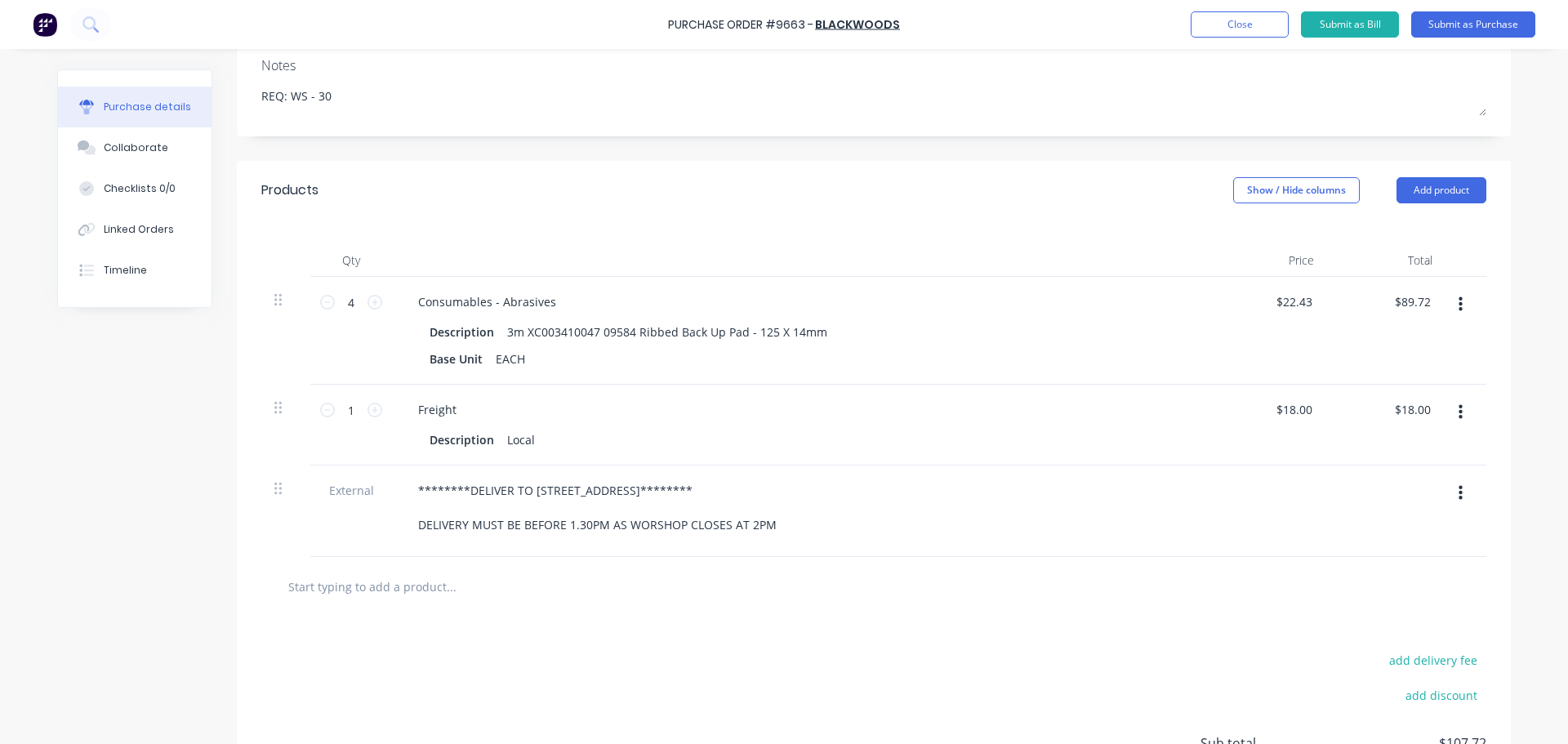
scroll to position [327, 0]
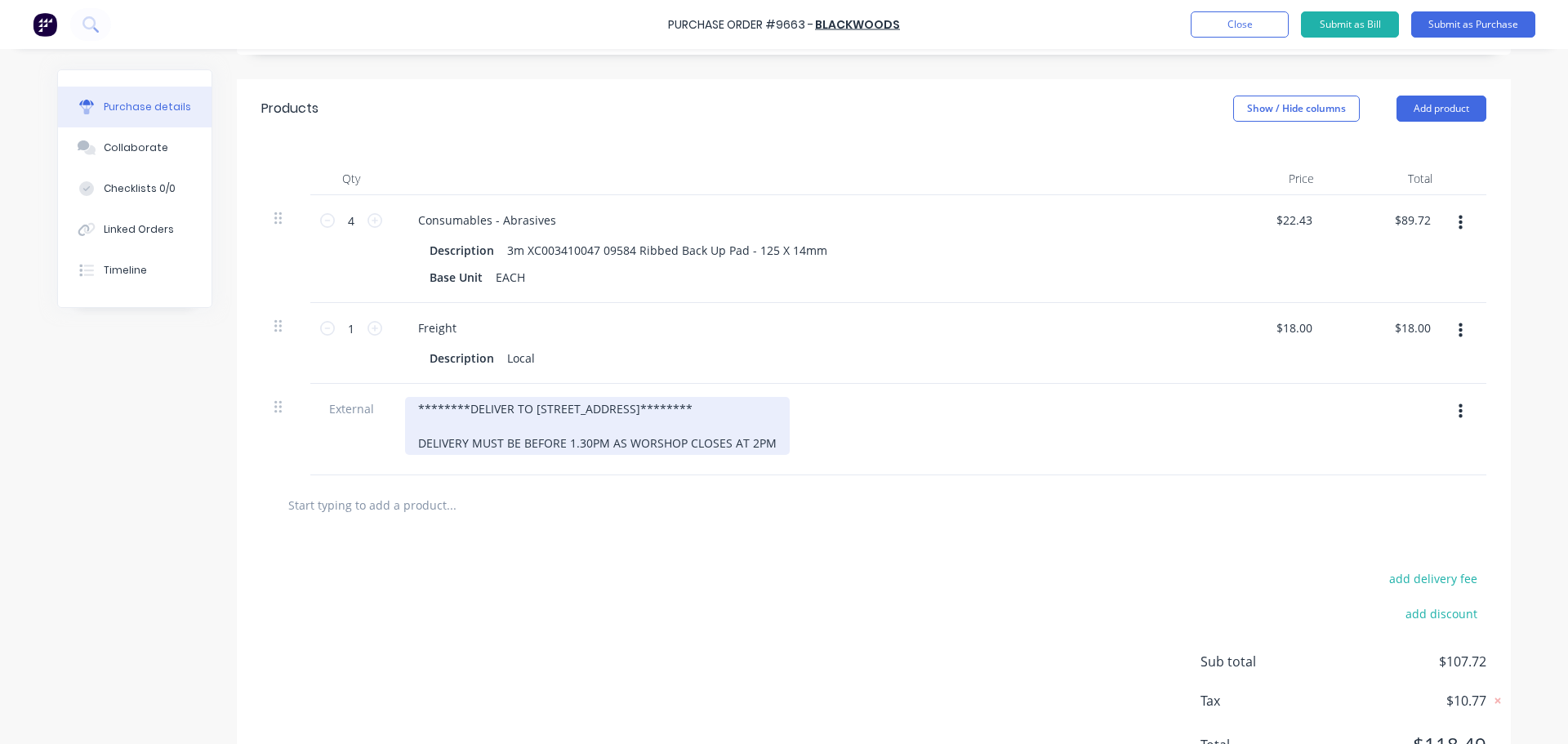
click at [766, 442] on div "********DELIVER TO 59 WELLARD STREET******** DELIVERY MUST BE BEFORE 1.30PM AS …" at bounding box center [597, 426] width 384 height 58
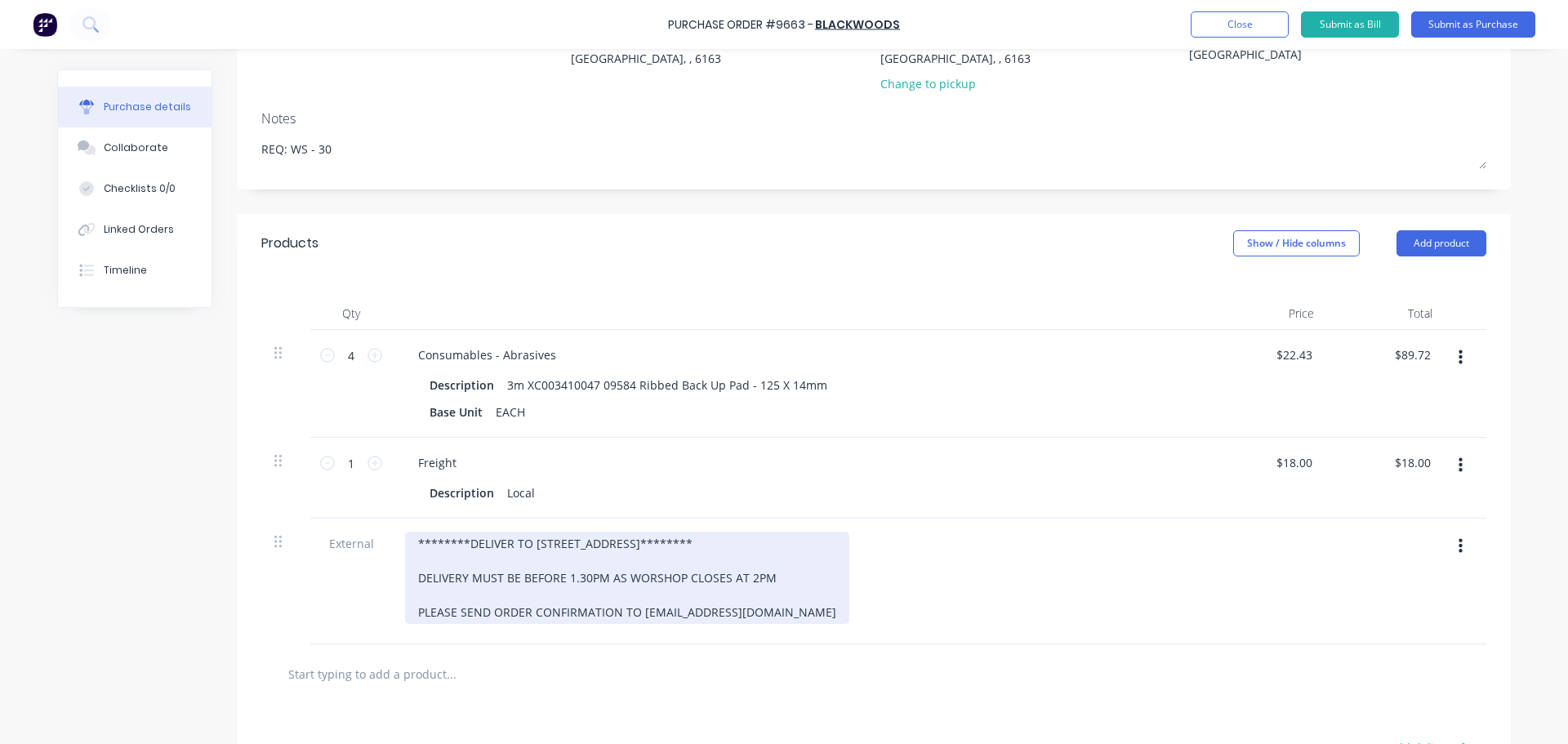
scroll to position [28, 0]
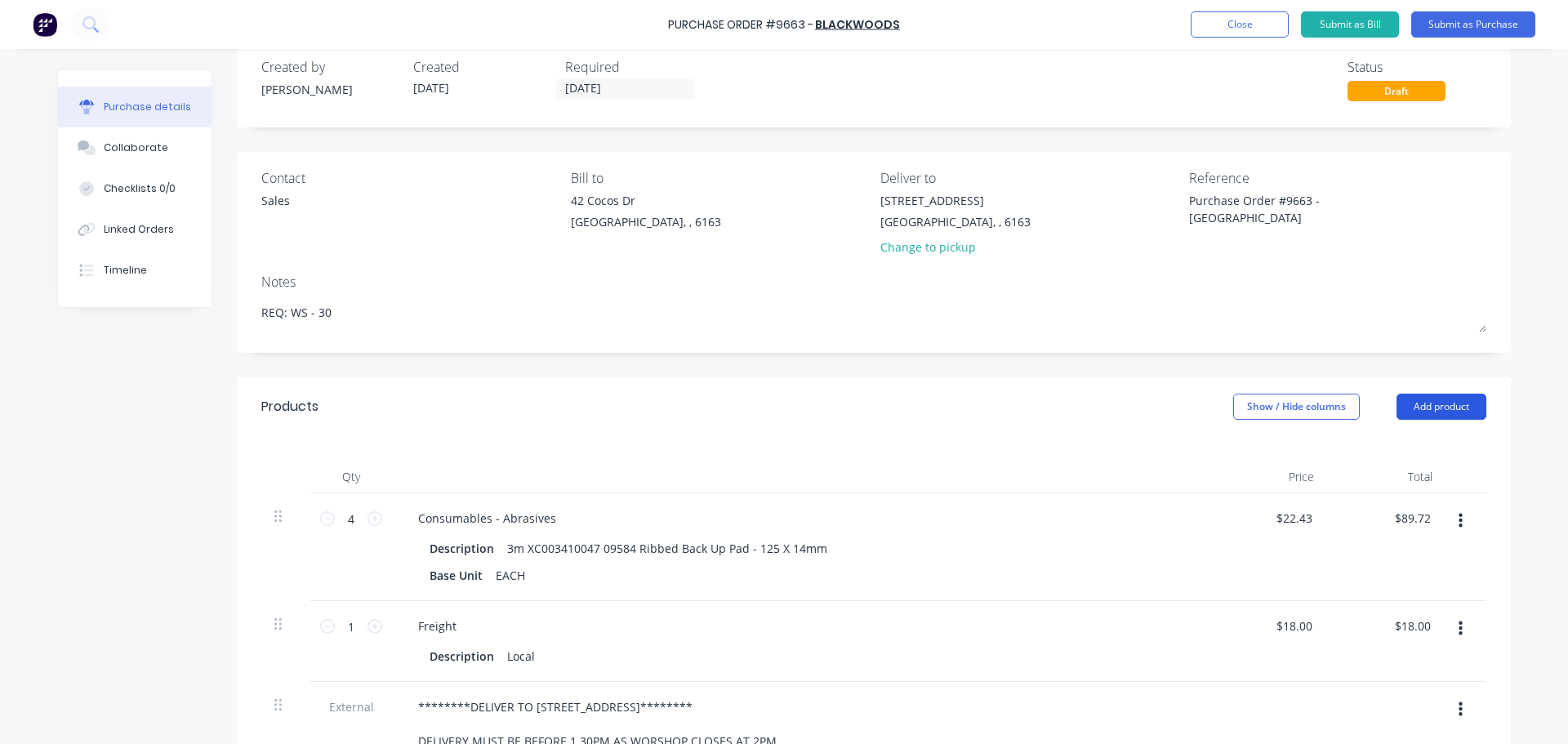
click at [1432, 406] on button "Add product" at bounding box center [1441, 406] width 90 height 26
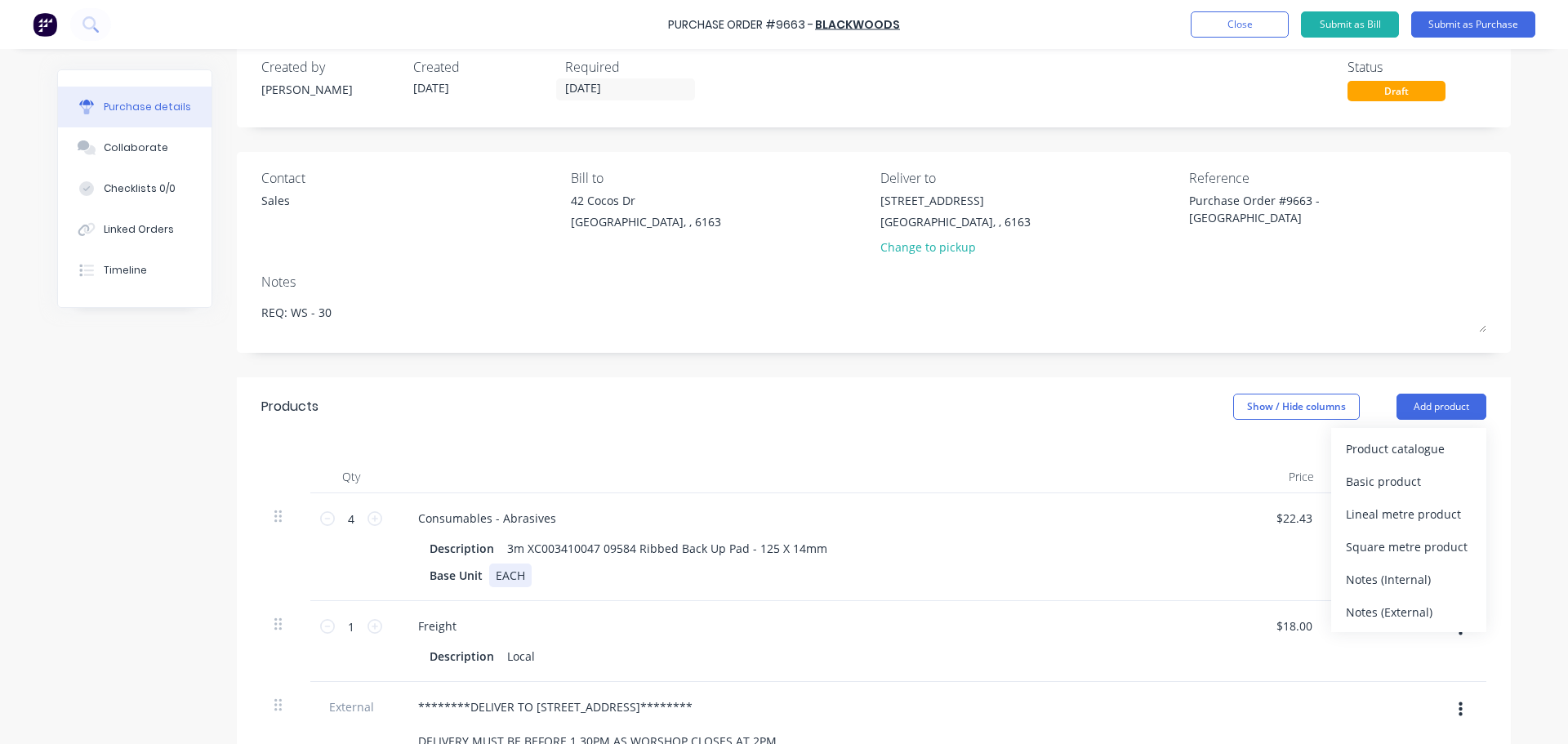
click at [1002, 573] on div "Base Unit EACH" at bounding box center [797, 576] width 748 height 23
click at [1039, 444] on div "Qty Price Total 4 4 Consumables - Abrasives Description 3m XC003410047 09584 Ri…" at bounding box center [874, 623] width 1274 height 372
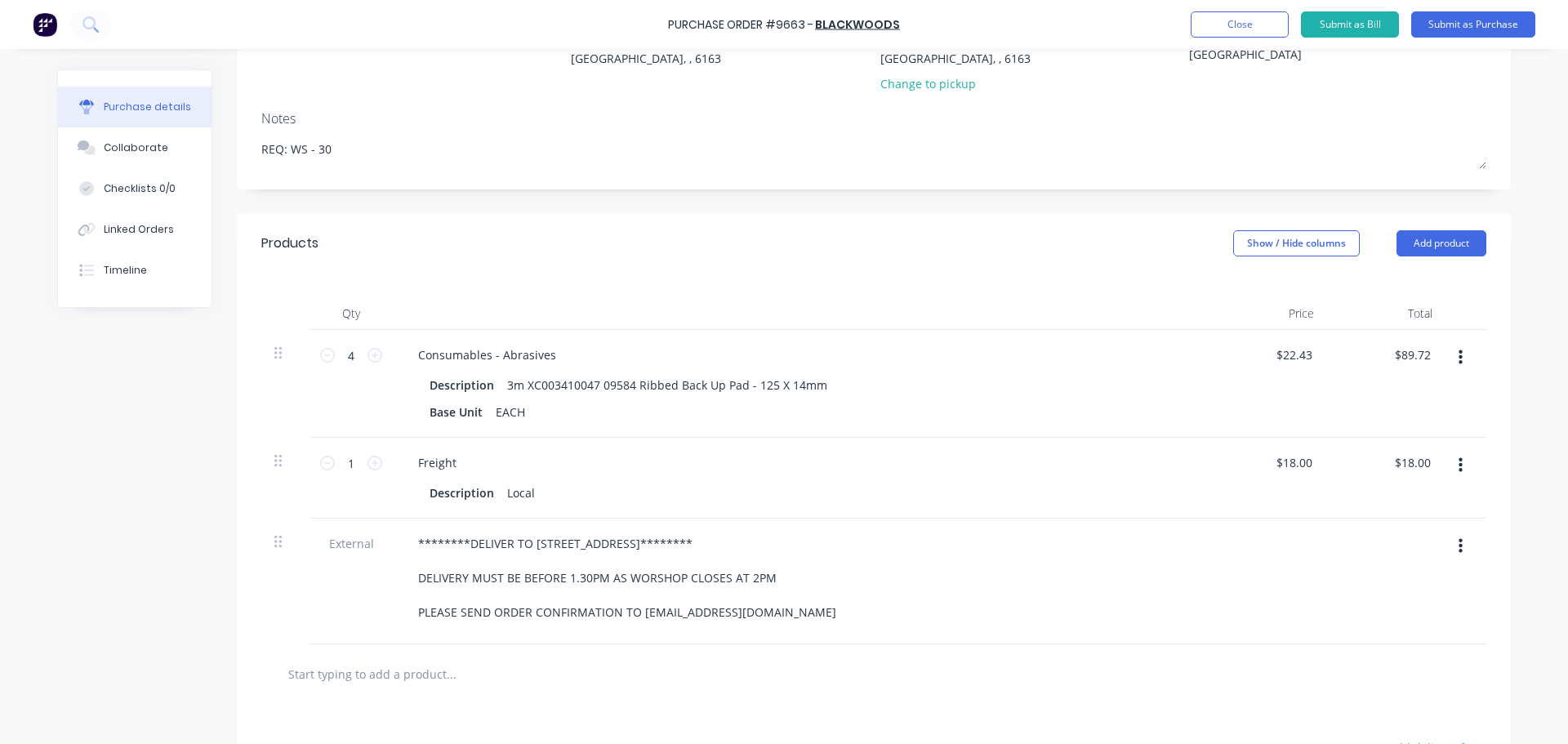
scroll to position [0, 0]
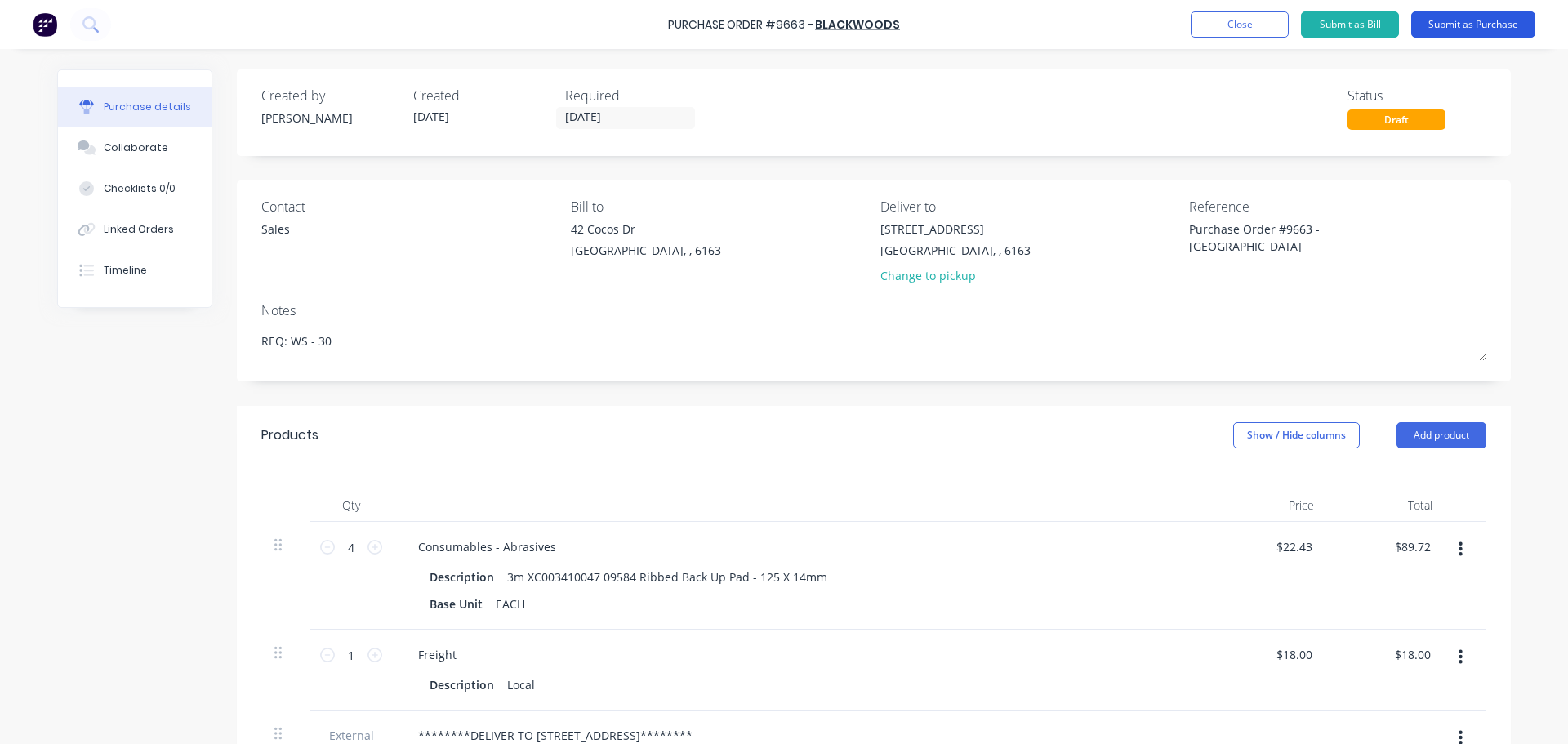
click at [1466, 15] on button "Submit as Purchase" at bounding box center [1473, 24] width 124 height 26
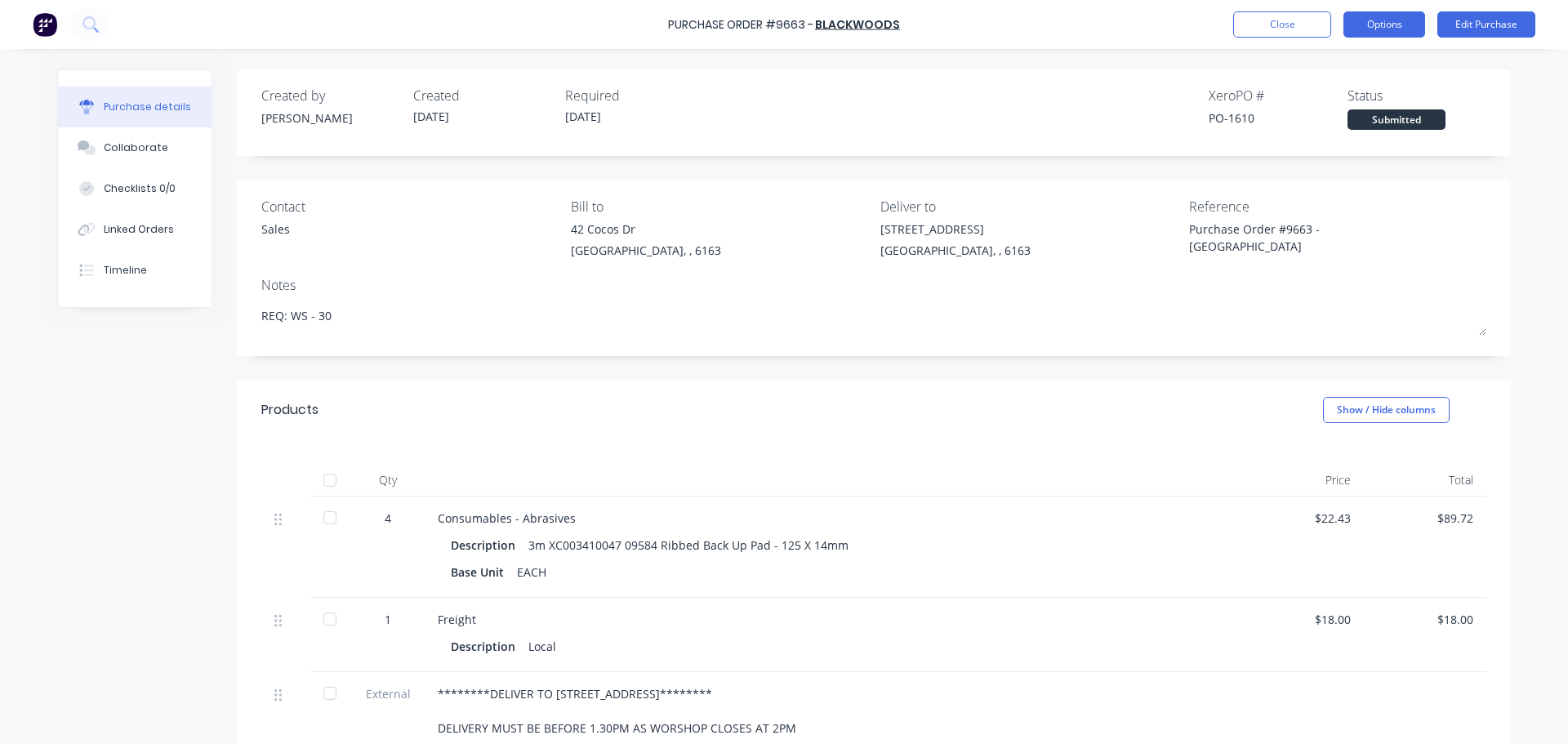
click at [1359, 25] on button "Options" at bounding box center [1384, 24] width 81 height 26
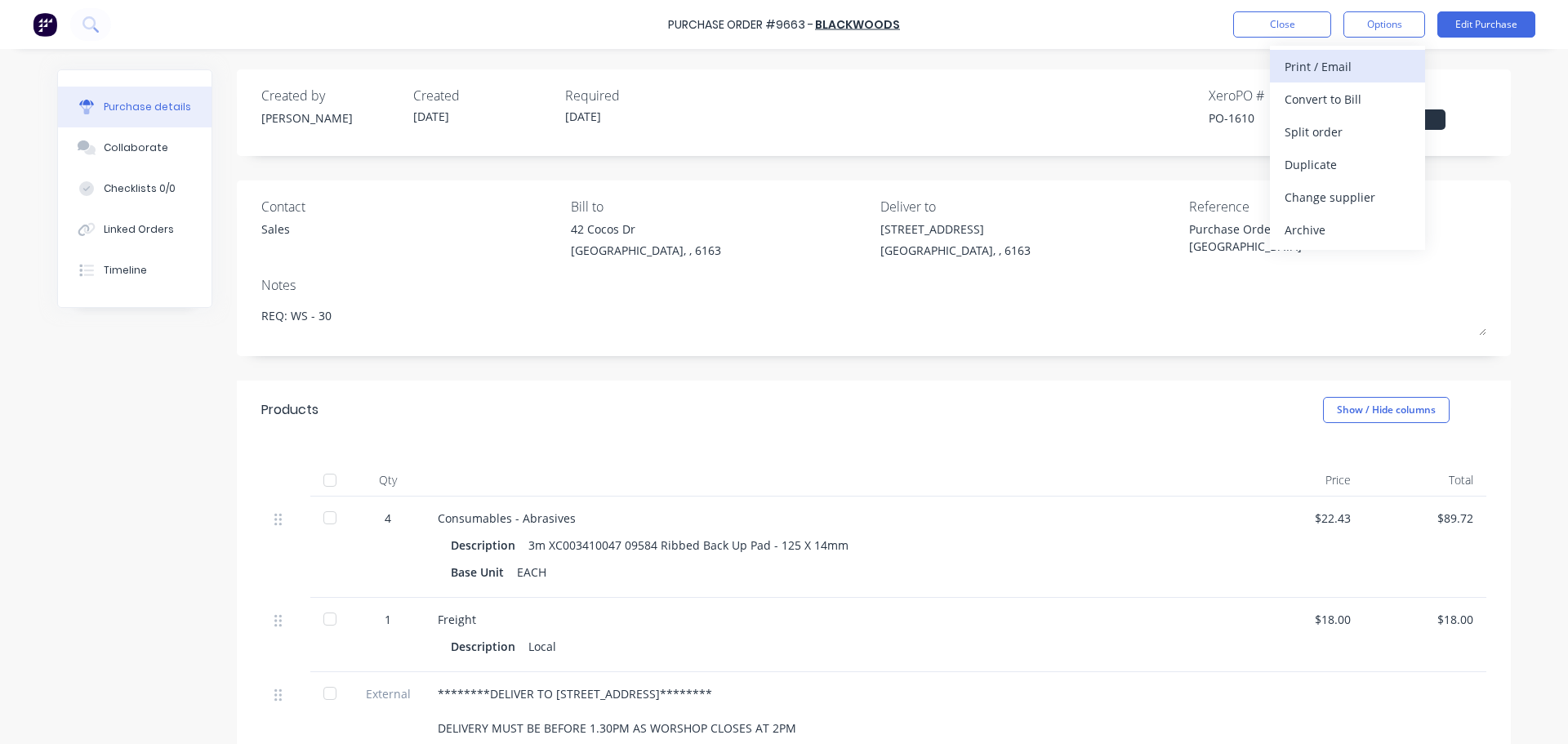
click at [1312, 70] on div "Print / Email" at bounding box center [1347, 66] width 126 height 23
click at [1290, 98] on div "With pricing" at bounding box center [1347, 99] width 126 height 23
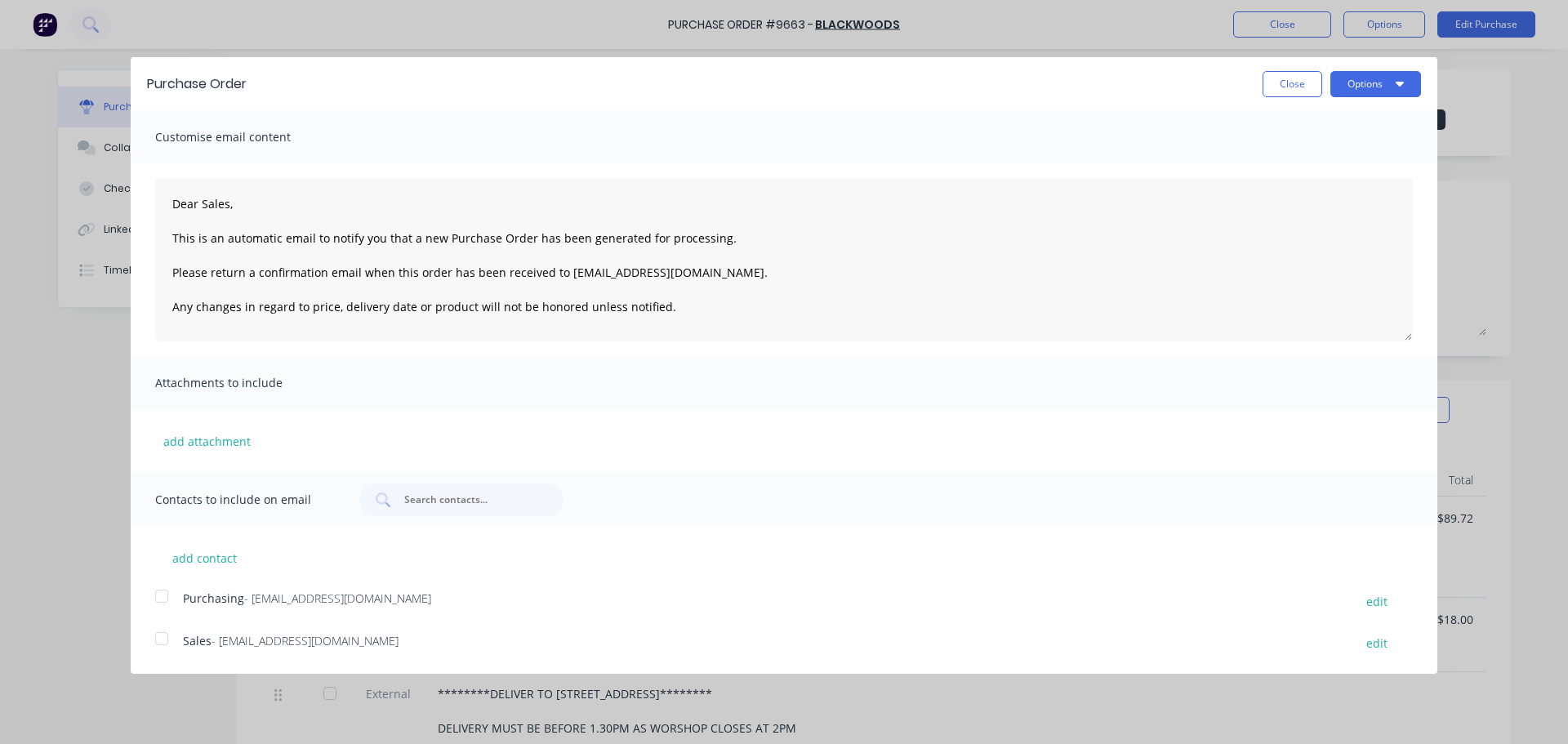
click at [161, 598] on div at bounding box center [162, 596] width 33 height 33
click at [162, 634] on div at bounding box center [162, 638] width 33 height 33
click at [1397, 82] on icon "button" at bounding box center [1400, 84] width 8 height 5
click at [1323, 156] on div "Email" at bounding box center [1344, 158] width 126 height 23
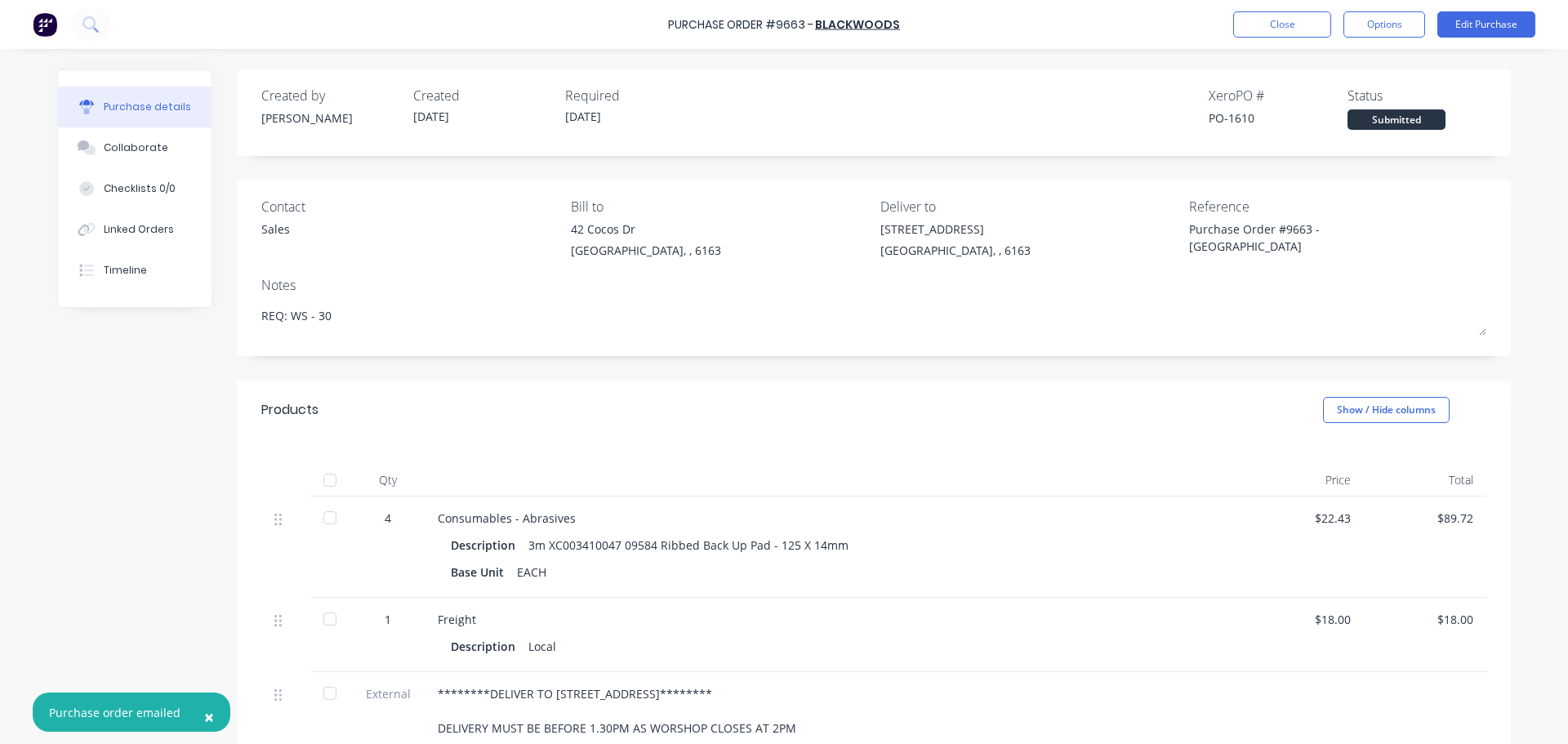
click at [204, 716] on span "×" at bounding box center [209, 716] width 10 height 23
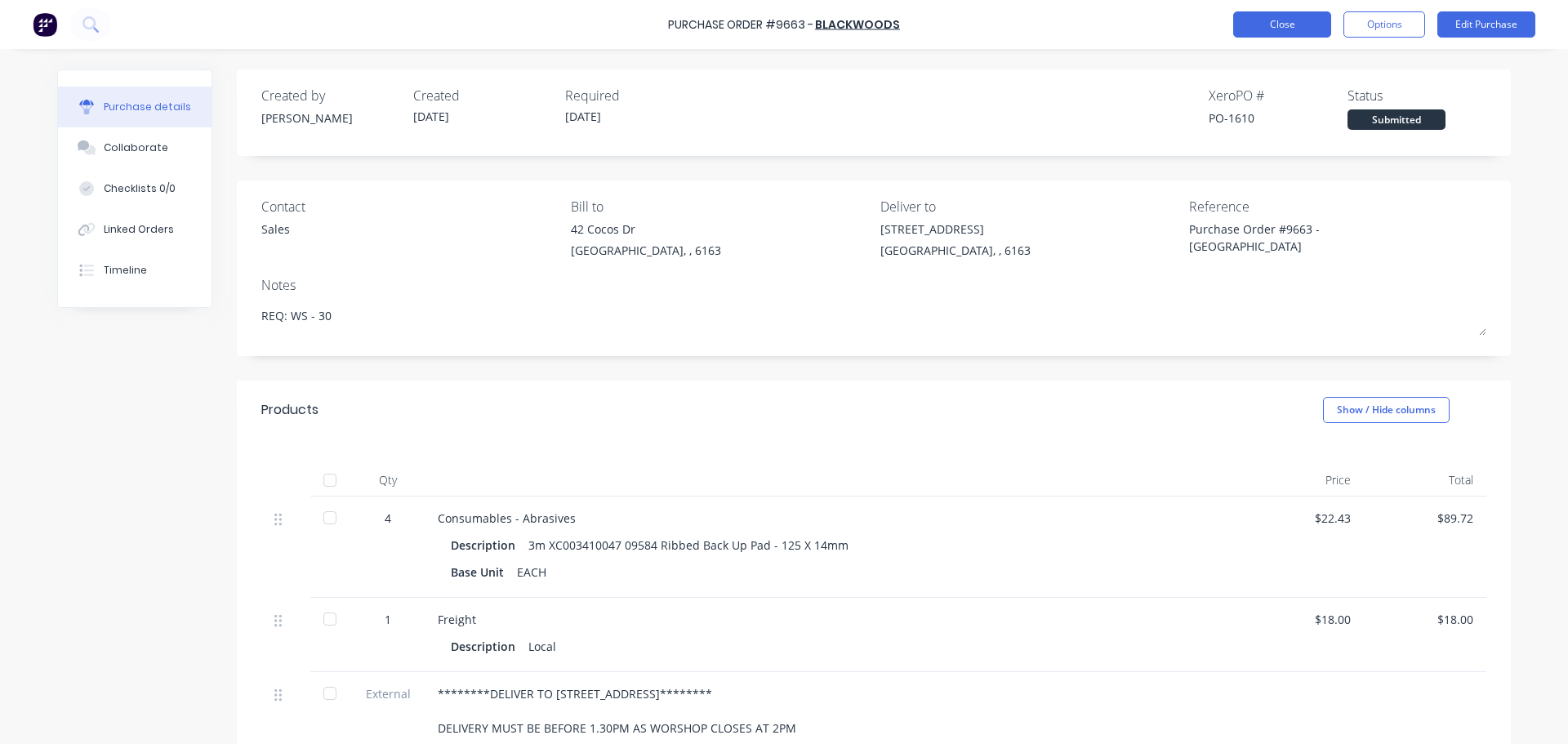
click at [1276, 19] on button "Close" at bounding box center [1282, 24] width 98 height 26
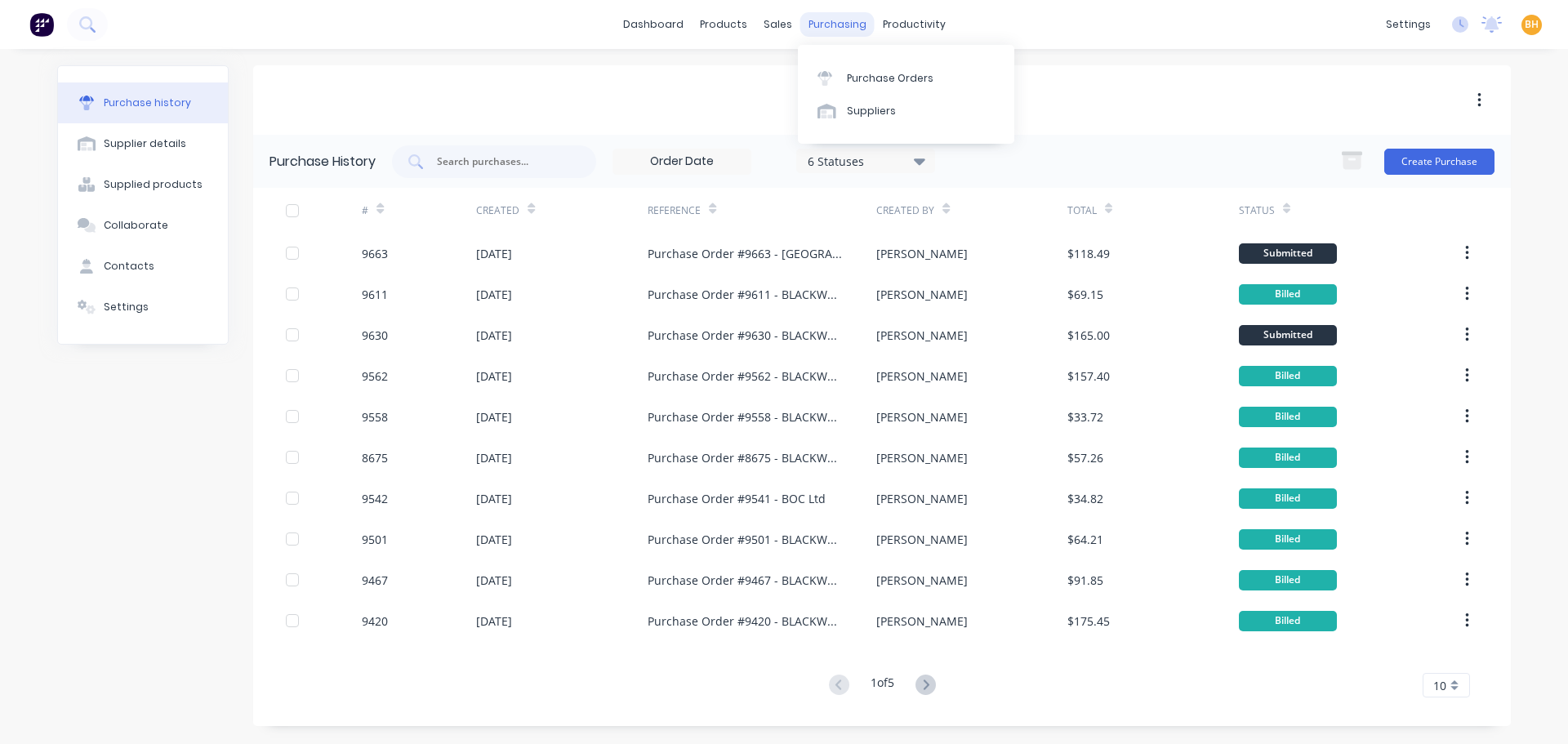
click at [828, 16] on div "purchasing" at bounding box center [837, 24] width 75 height 24
click at [856, 71] on div "Purchase Orders" at bounding box center [890, 79] width 86 height 15
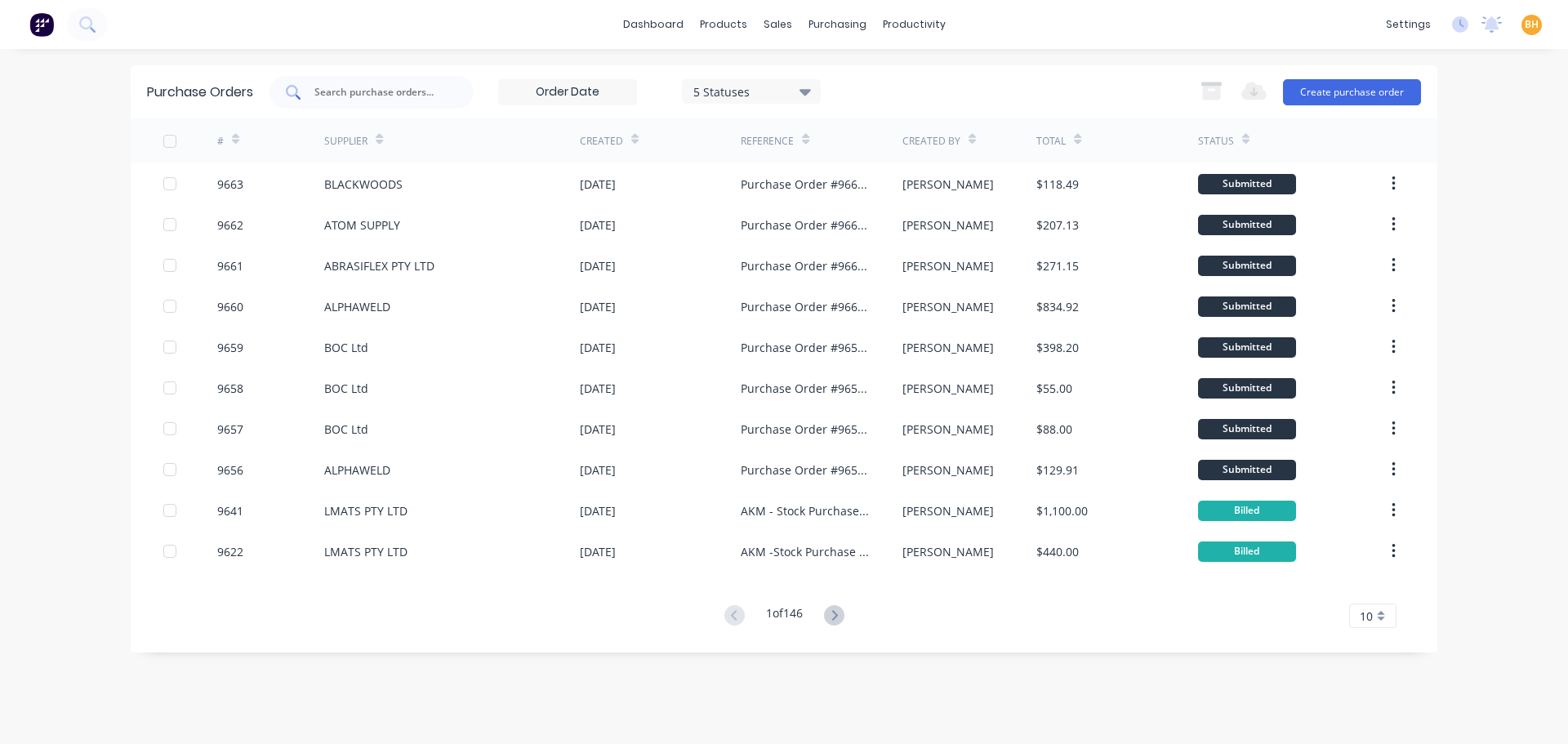
click at [373, 90] on input "text" at bounding box center [380, 91] width 136 height 16
click at [369, 94] on input "text" at bounding box center [380, 91] width 136 height 16
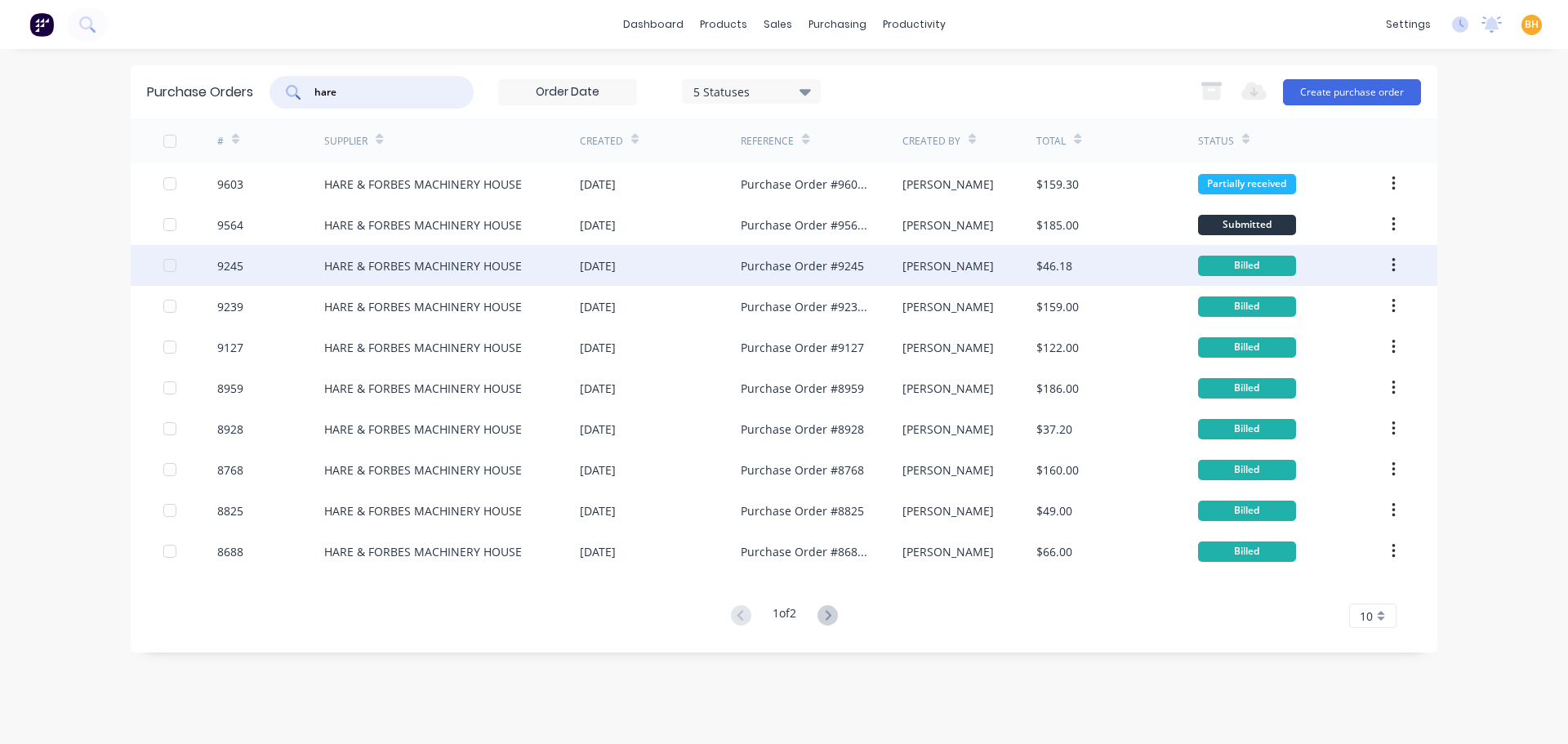
click at [379, 276] on div "HARE & FORBES MACHINERY HOUSE" at bounding box center [451, 265] width 255 height 41
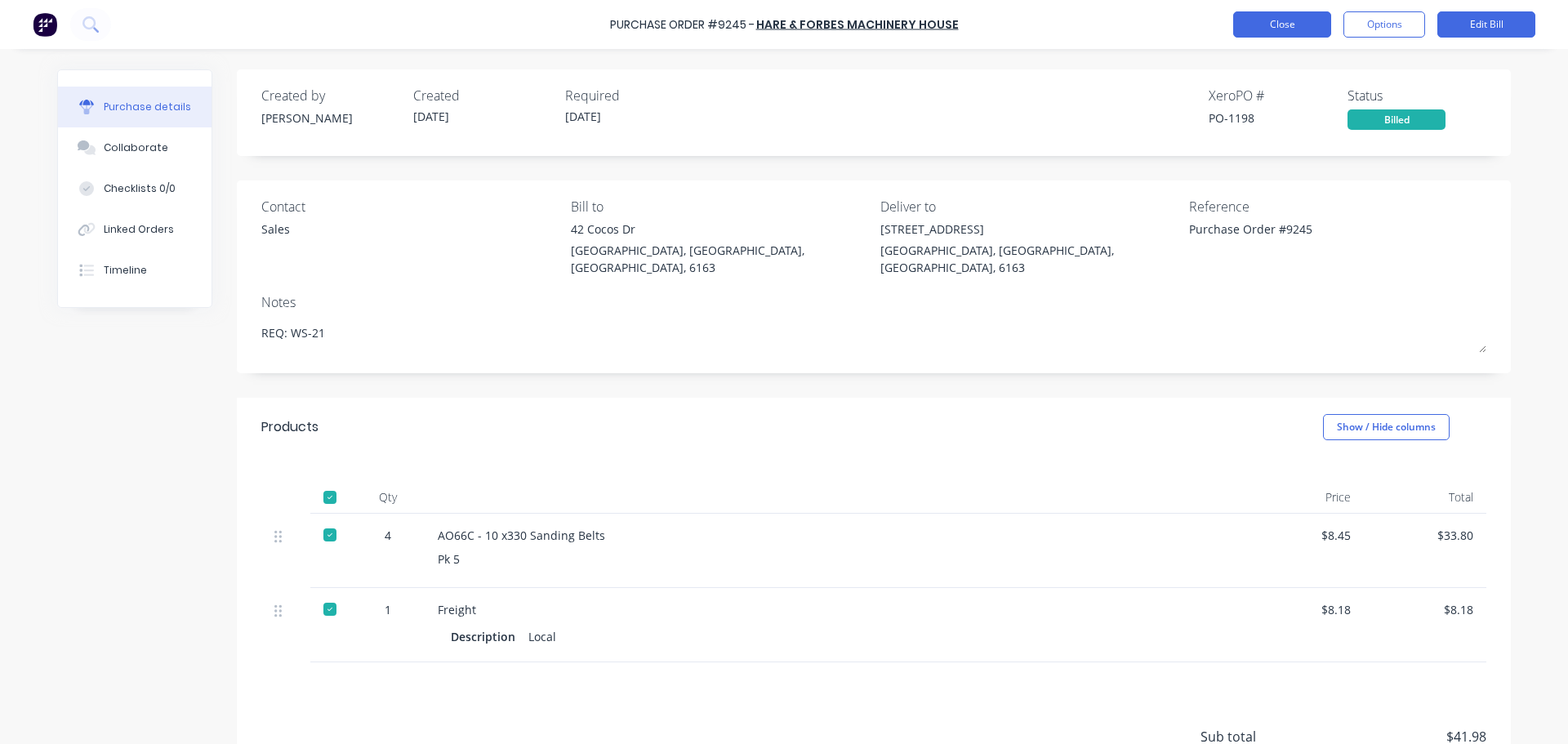
click at [1262, 26] on button "Close" at bounding box center [1282, 24] width 98 height 26
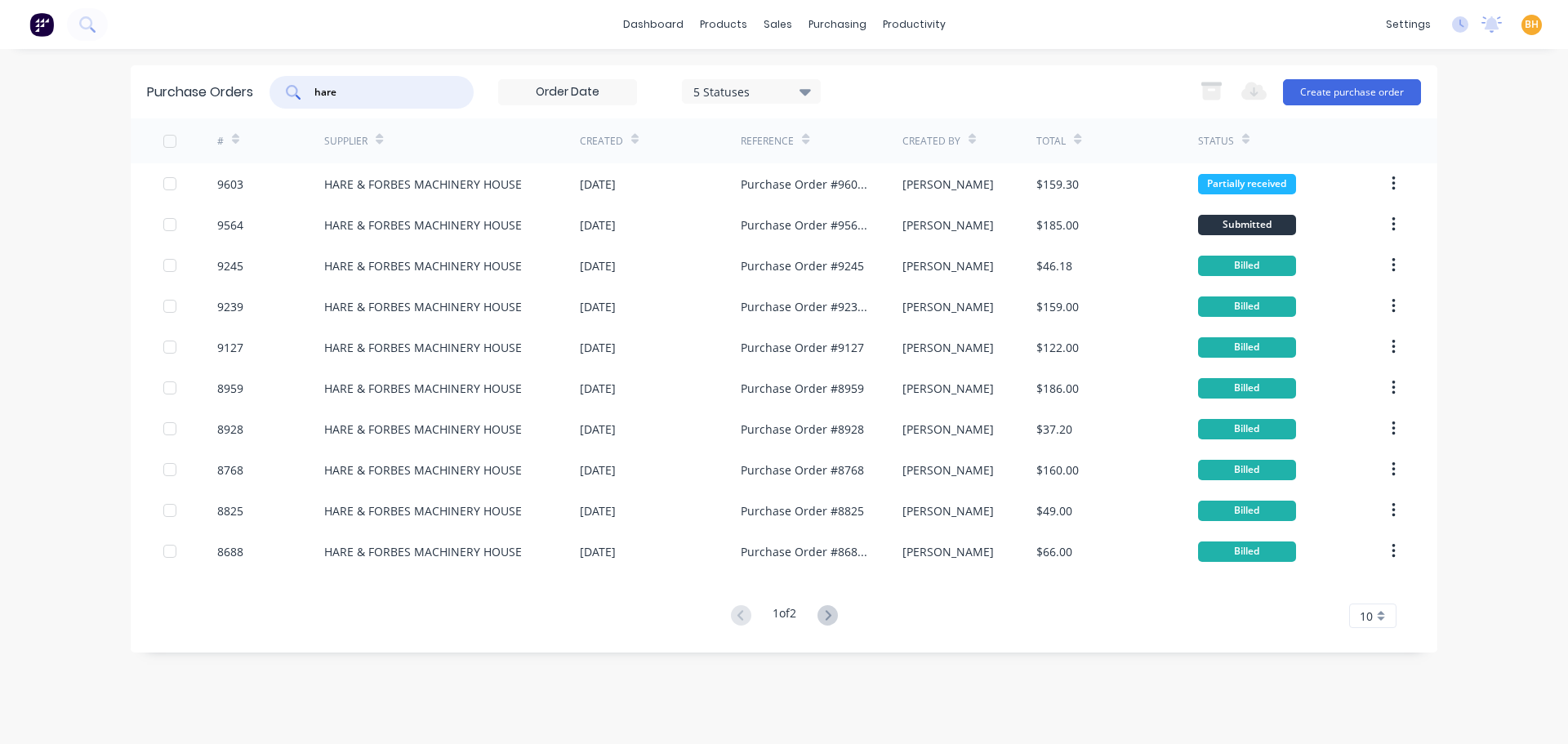
click at [355, 90] on input "hare" at bounding box center [380, 91] width 136 height 16
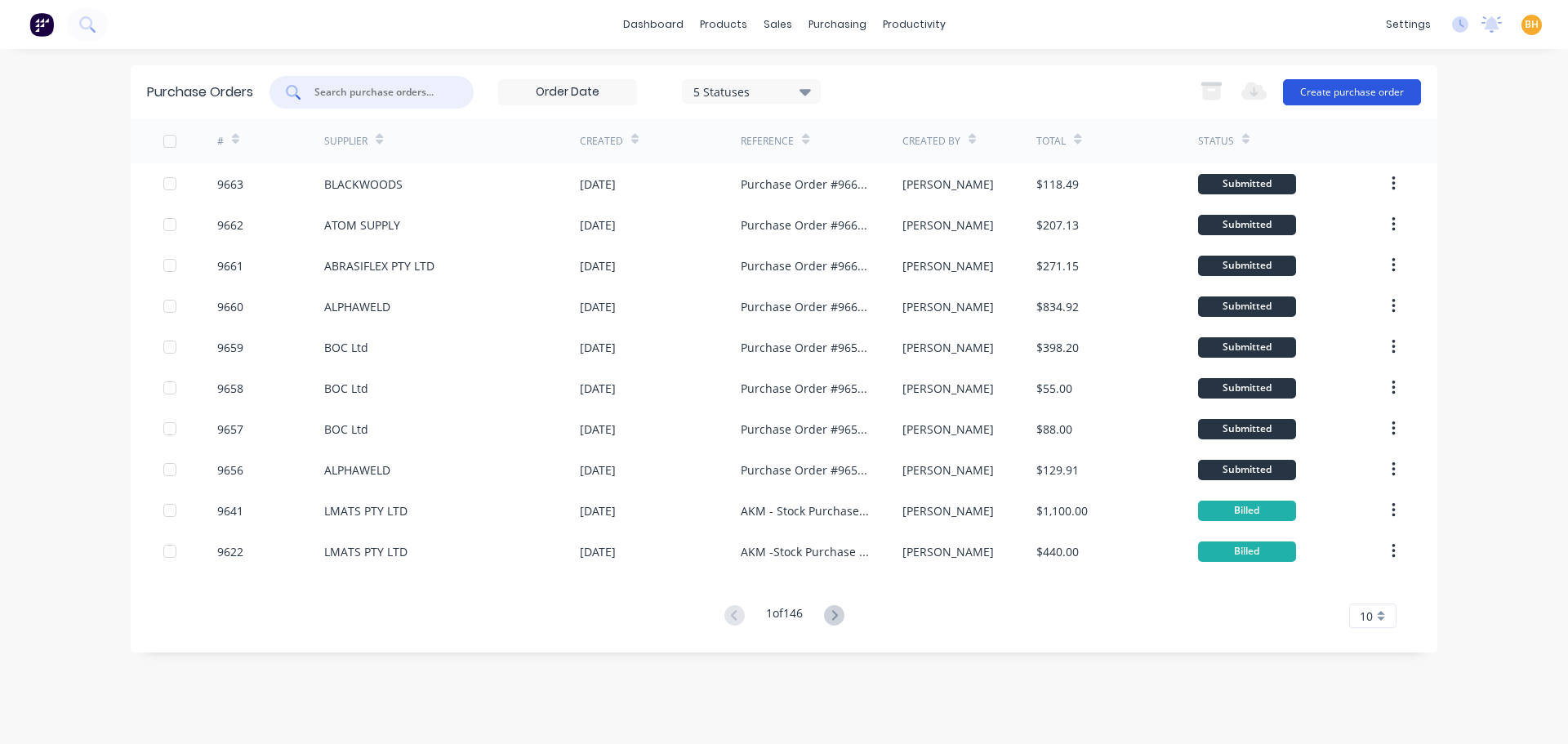
click at [1380, 84] on button "Create purchase order" at bounding box center [1351, 92] width 138 height 26
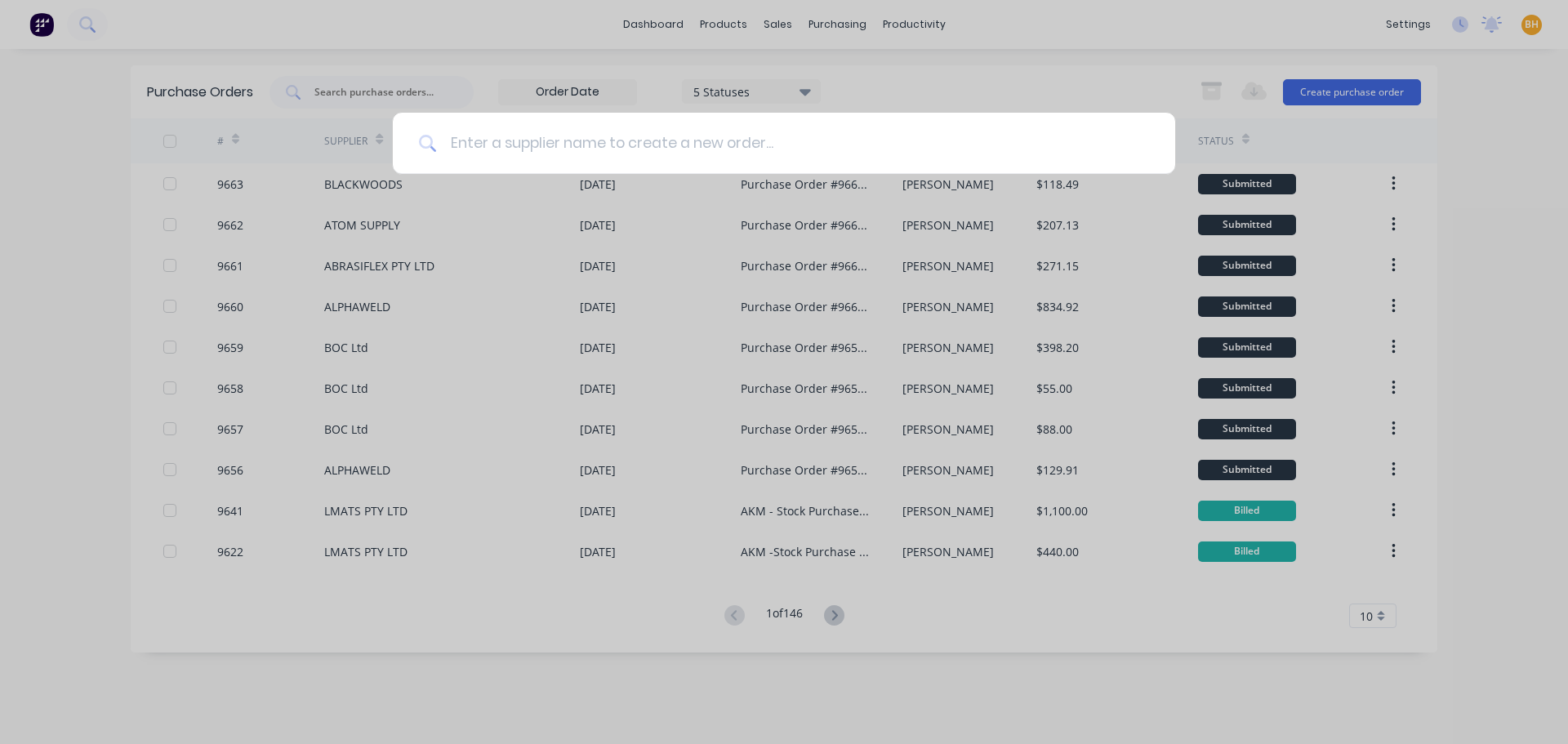
click at [492, 146] on input at bounding box center [793, 143] width 712 height 61
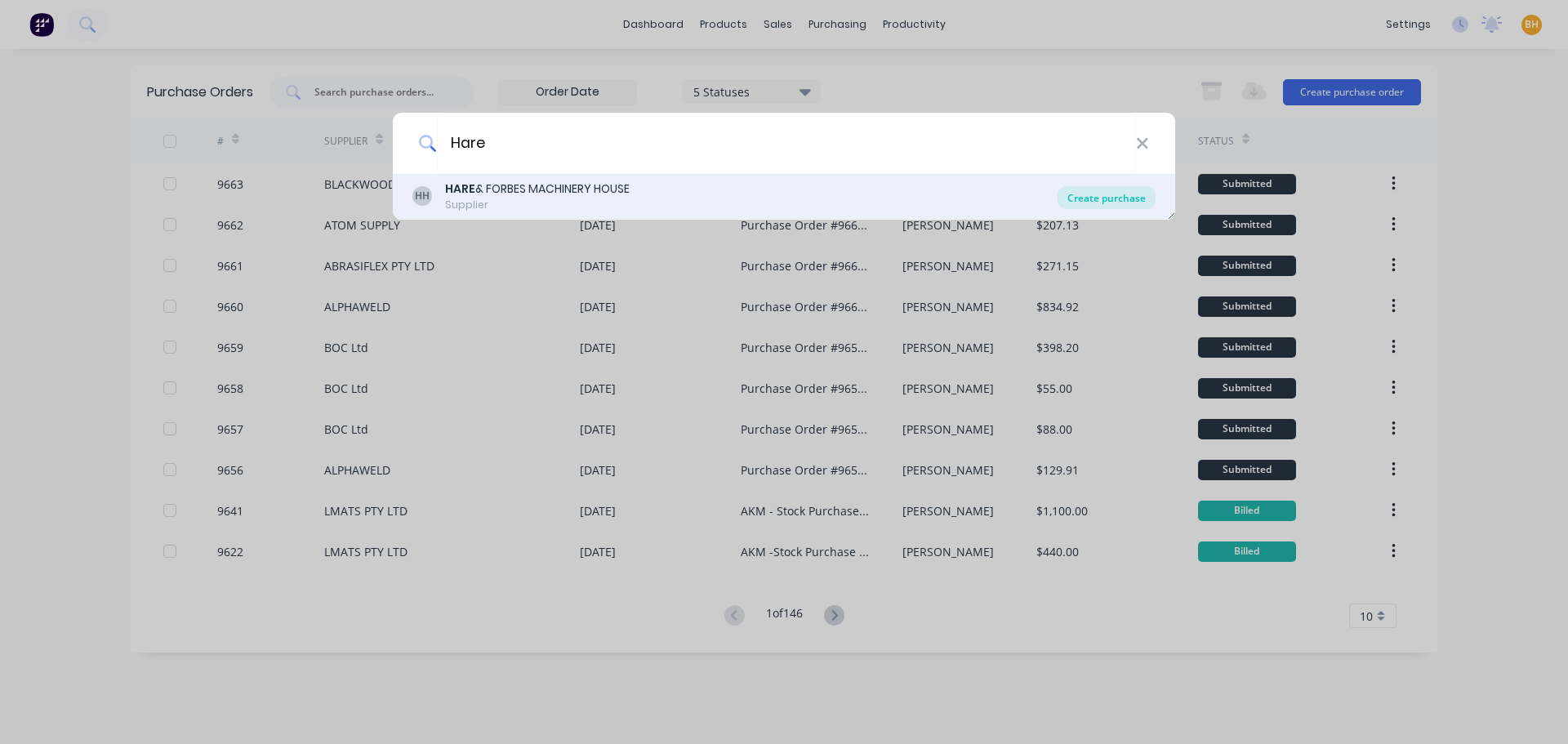
click at [1096, 203] on div "Create purchase" at bounding box center [1106, 197] width 98 height 23
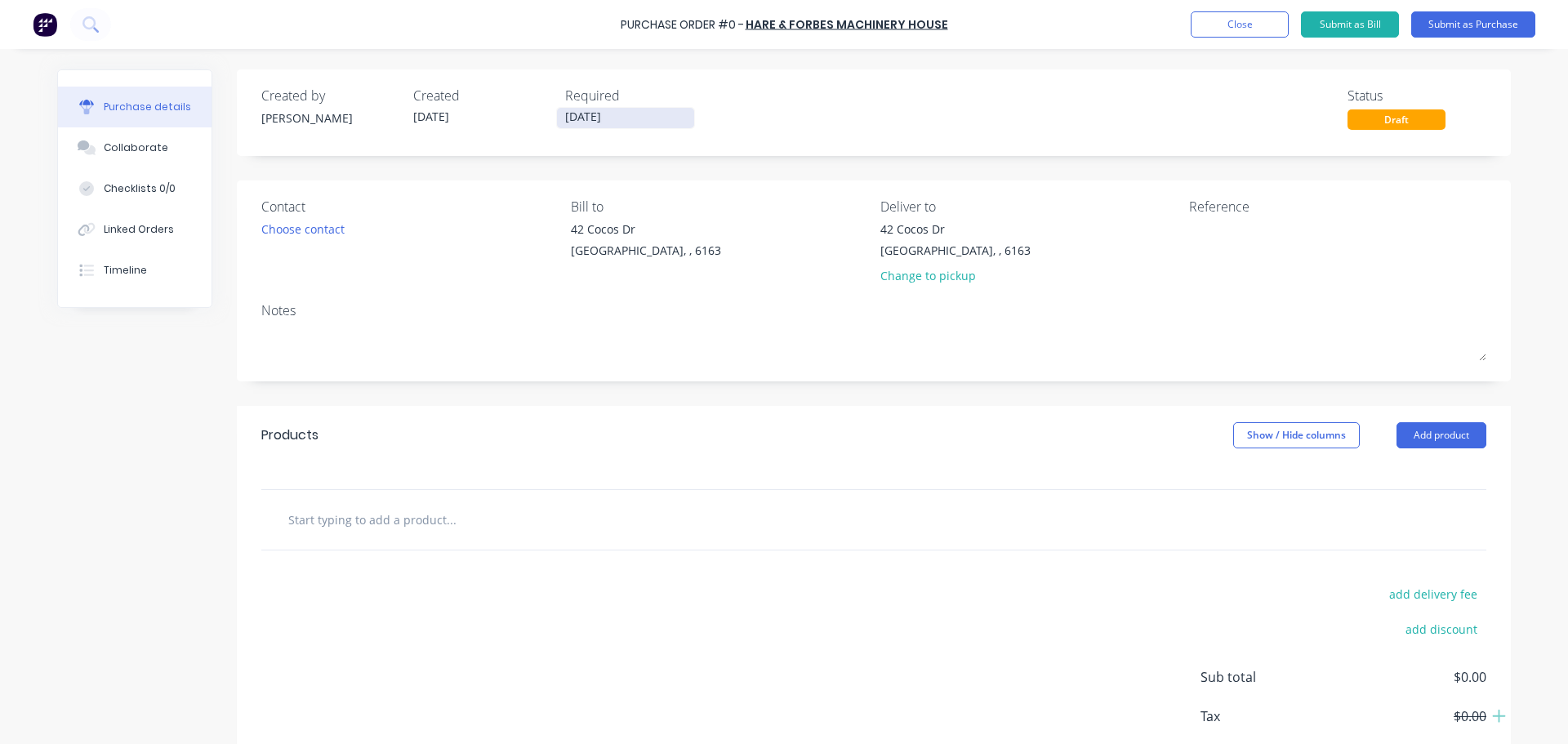
click at [600, 115] on input "[DATE]" at bounding box center [626, 118] width 137 height 20
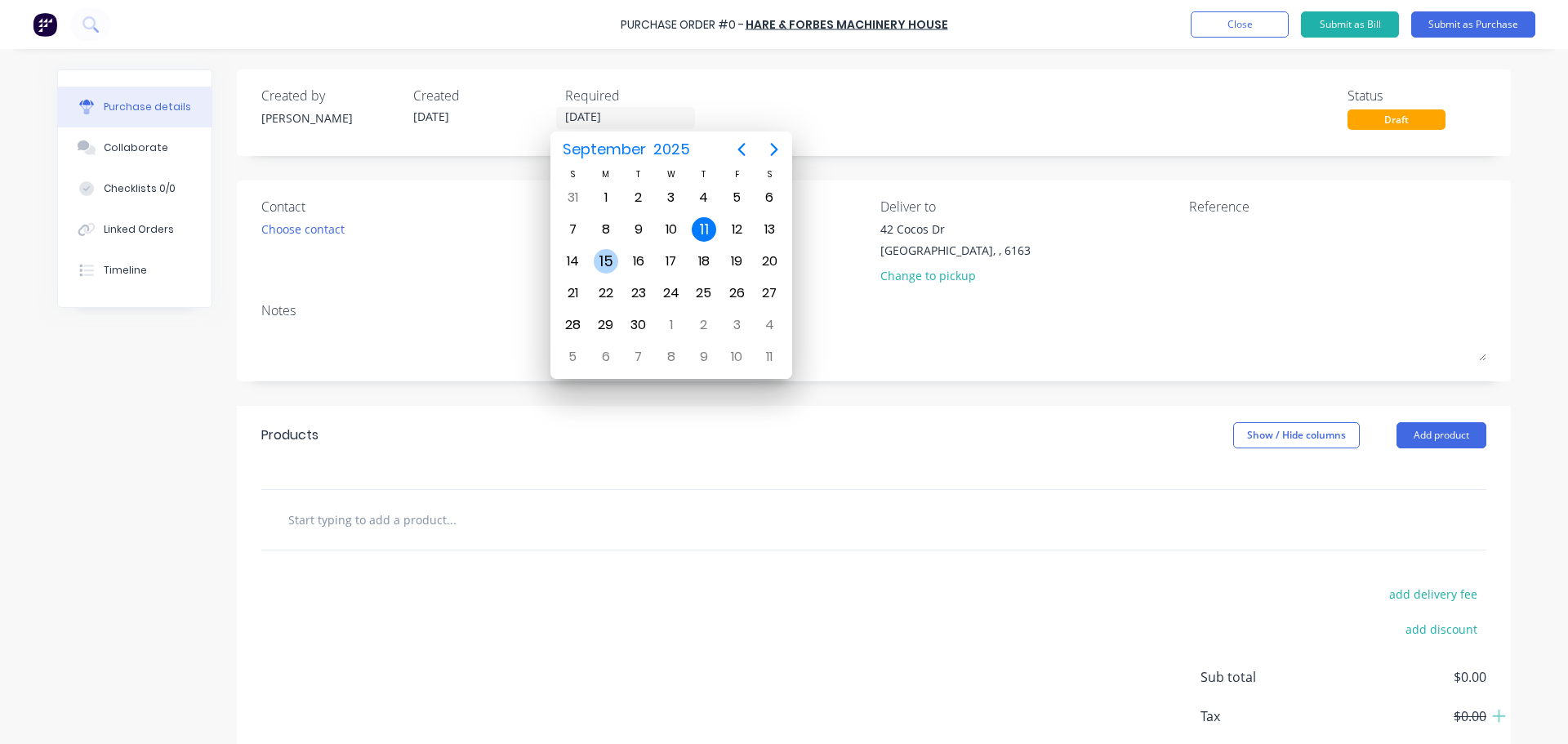
click at [601, 266] on div "15" at bounding box center [606, 261] width 24 height 24
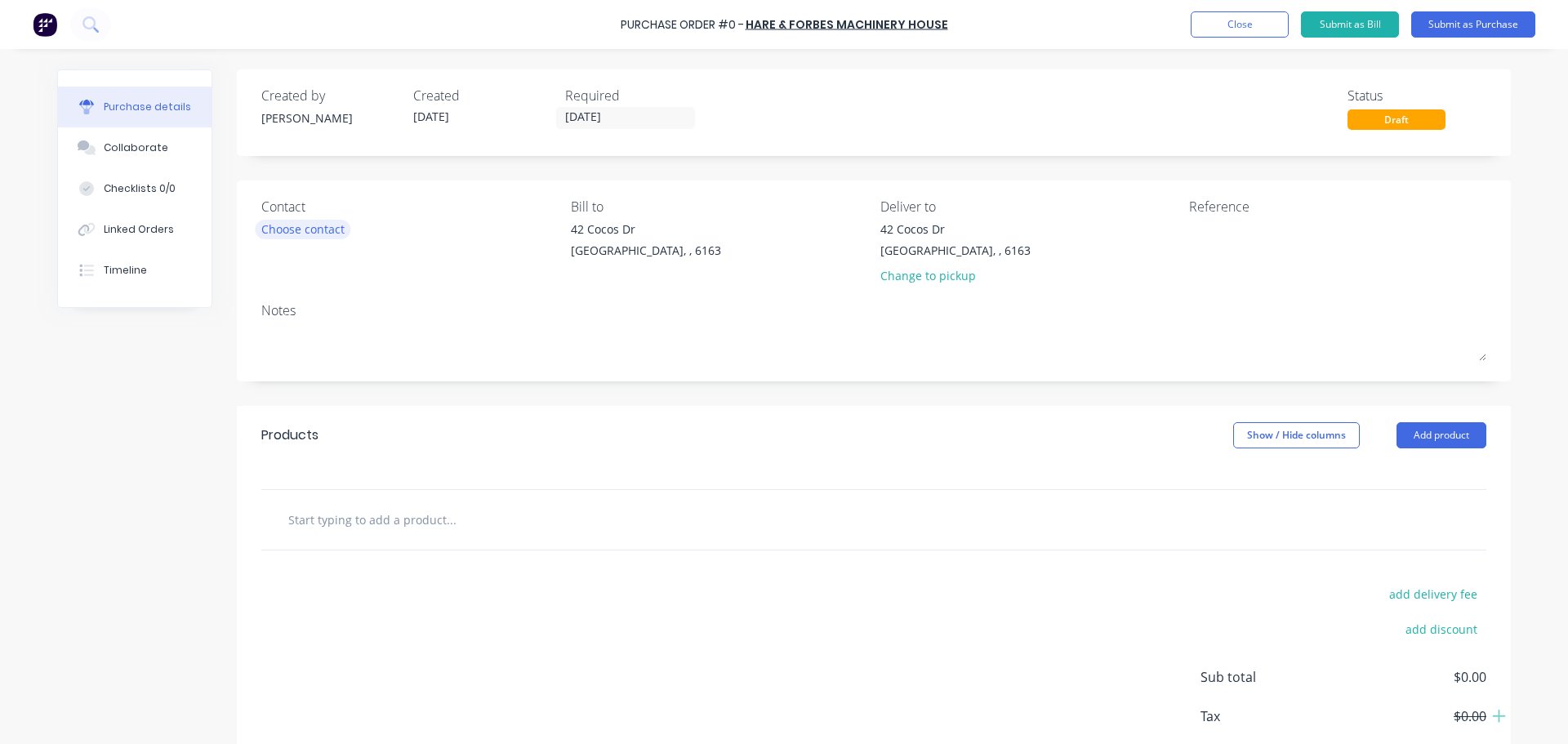
click at [296, 224] on div "Choose contact" at bounding box center [302, 229] width 83 height 17
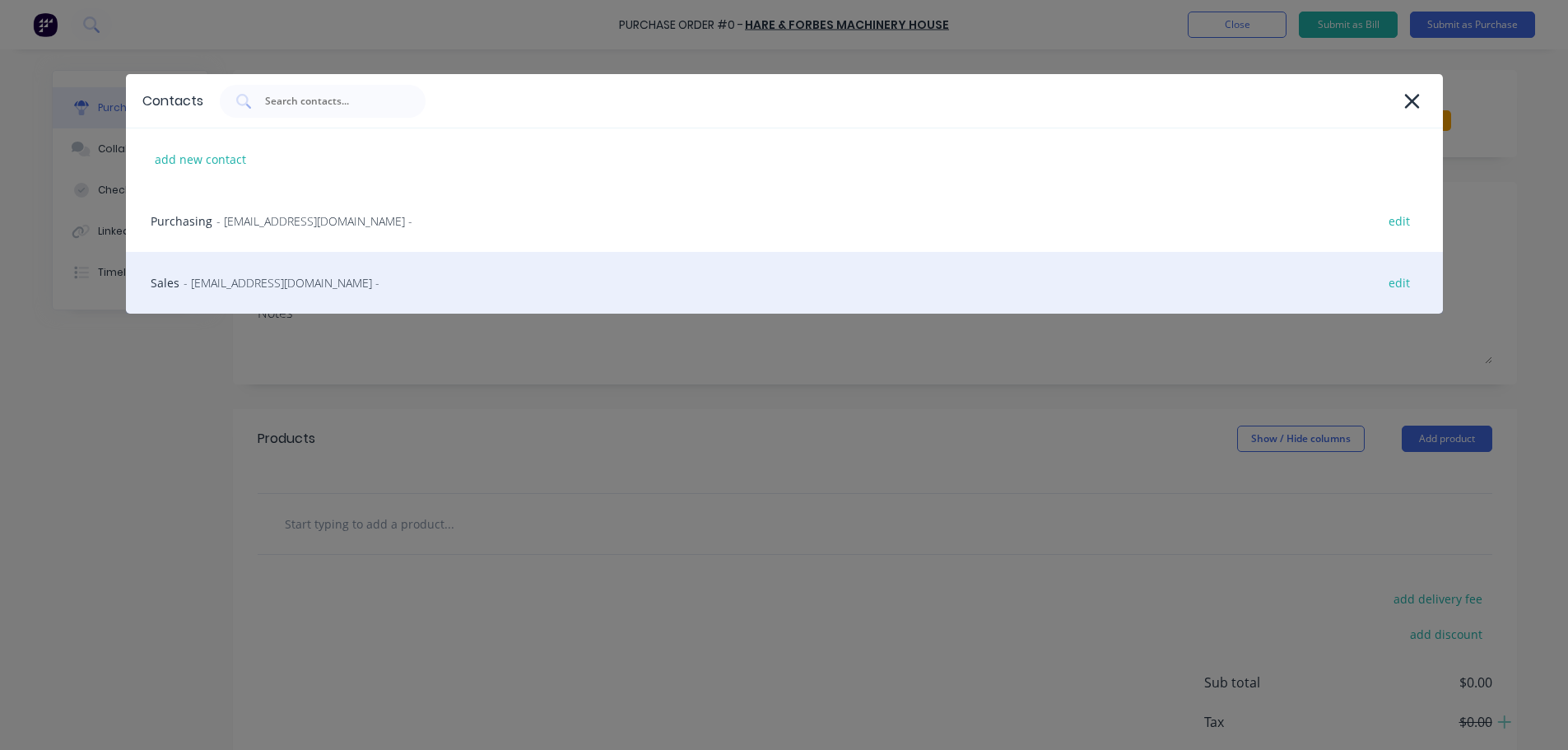
click at [296, 281] on span "- sales@machineryhouse.com.au -" at bounding box center [281, 283] width 196 height 17
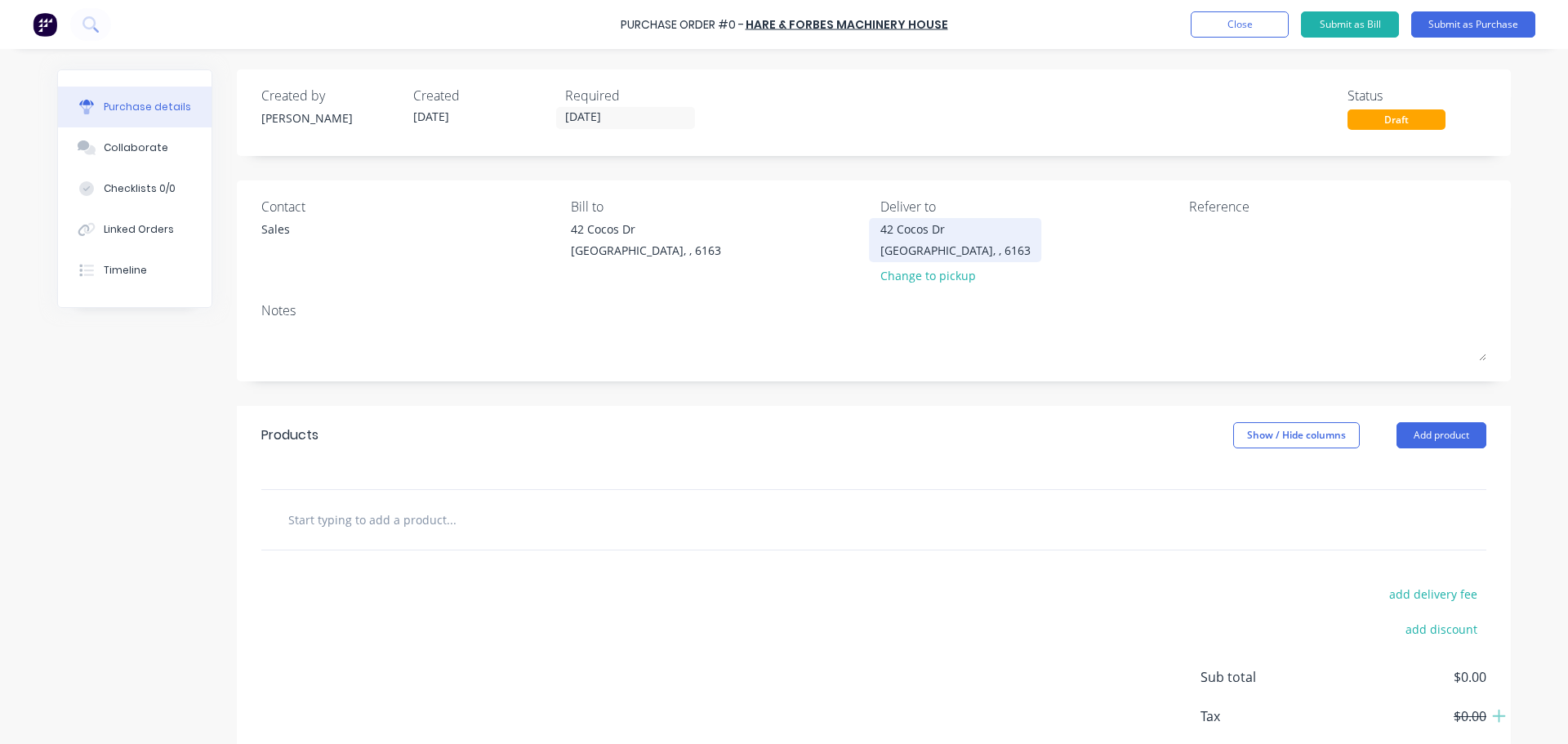
click at [954, 243] on div "Bibra Lake, , 6163" at bounding box center [955, 251] width 150 height 17
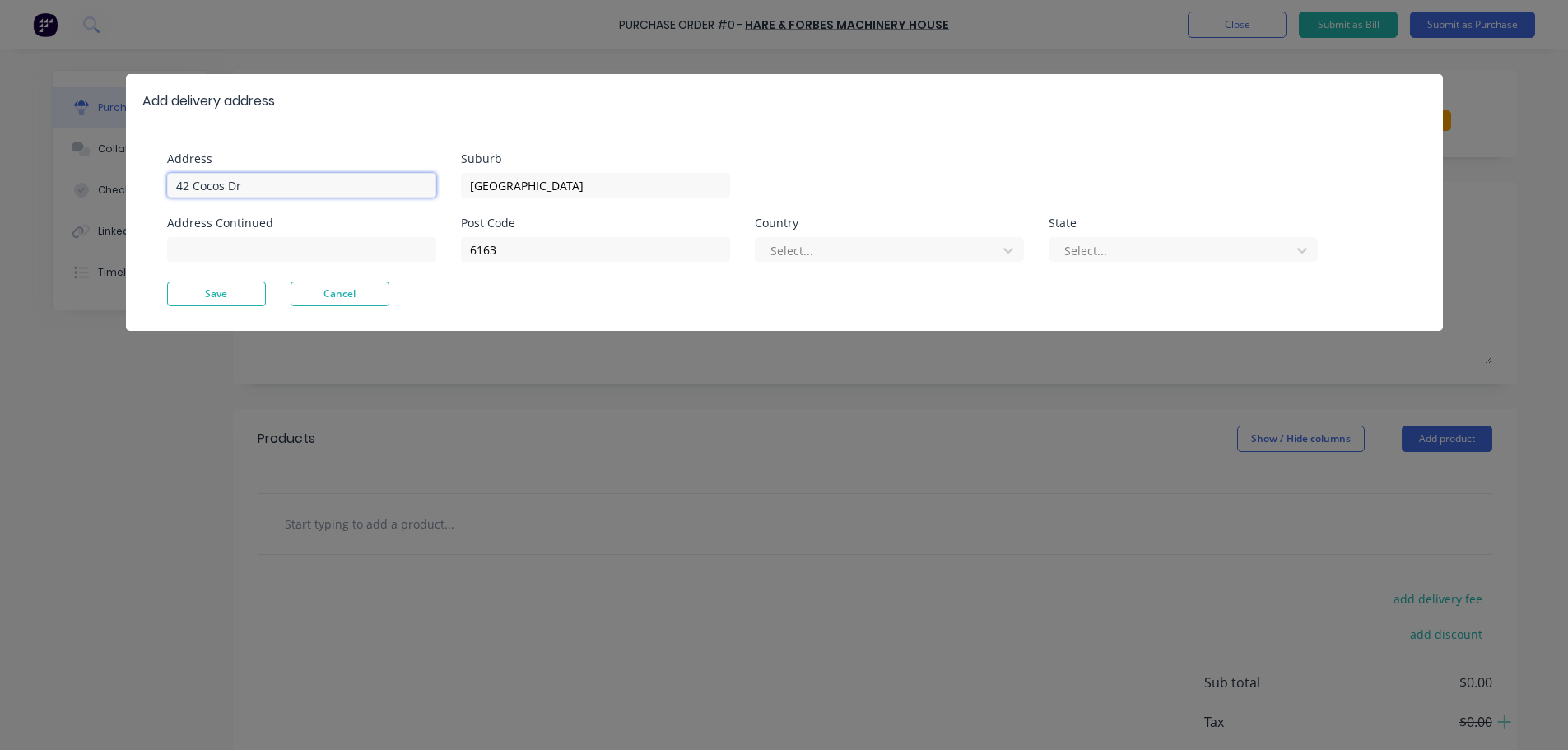
click at [318, 186] on input "42 Cocos Dr" at bounding box center [301, 185] width 269 height 24
click at [209, 186] on input "59 WEllard Street" at bounding box center [301, 185] width 269 height 24
click at [238, 299] on button "Save" at bounding box center [216, 293] width 99 height 24
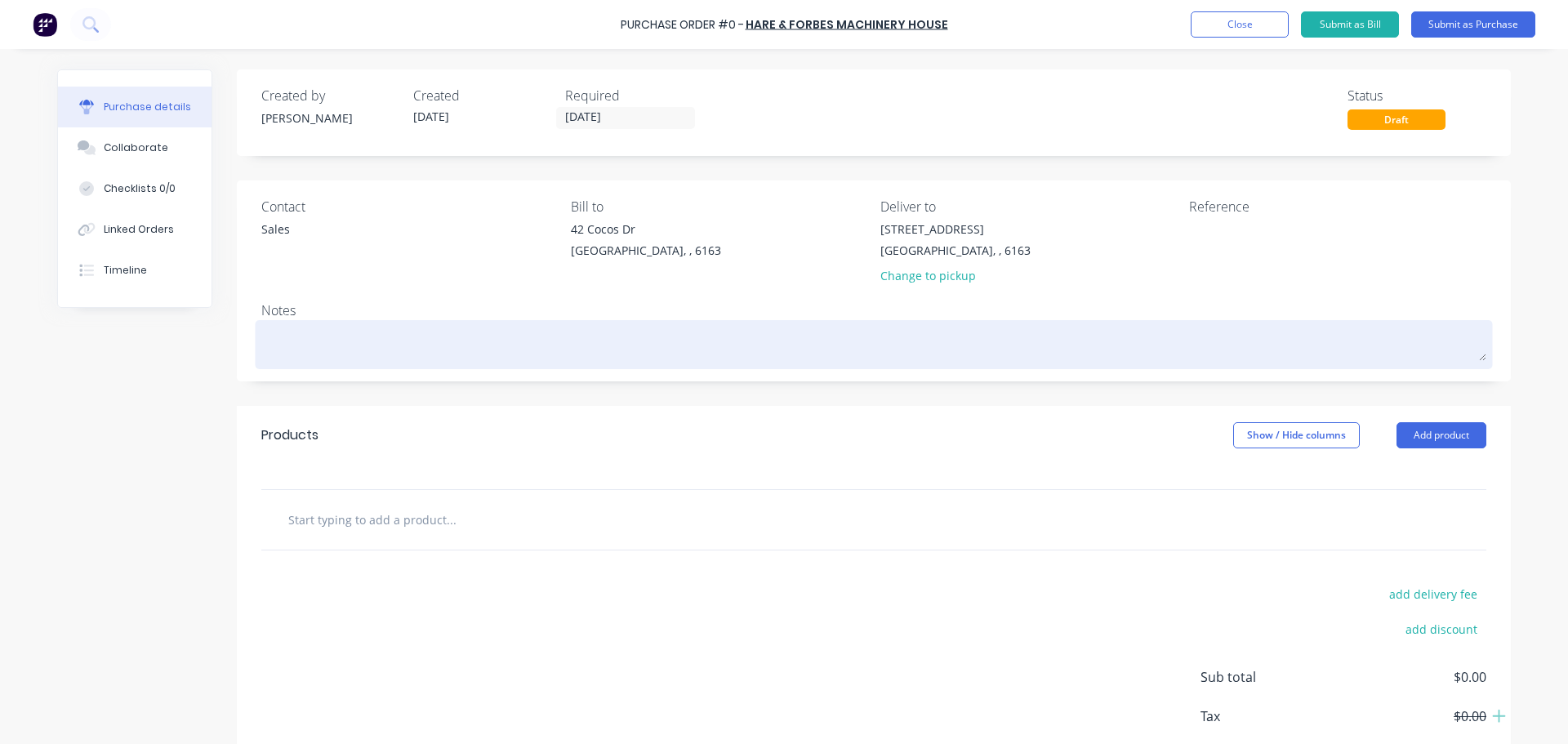
click at [312, 349] on textarea at bounding box center [874, 343] width 1225 height 37
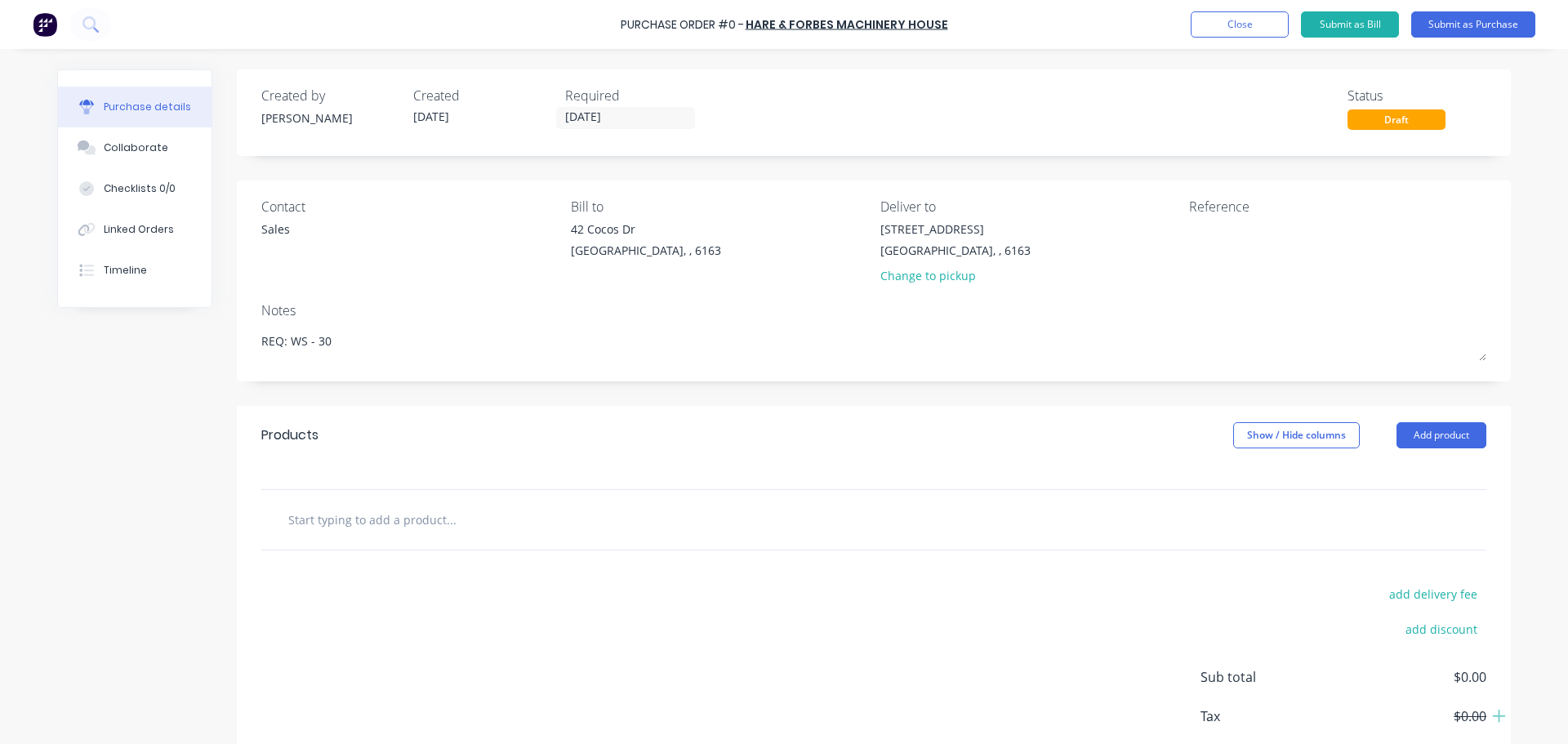
click at [556, 517] on input "text" at bounding box center [451, 519] width 327 height 33
click at [392, 517] on input "text" at bounding box center [451, 519] width 327 height 33
paste input "CB6-5S - Carbide Burr Double Cut Set - Short Series"
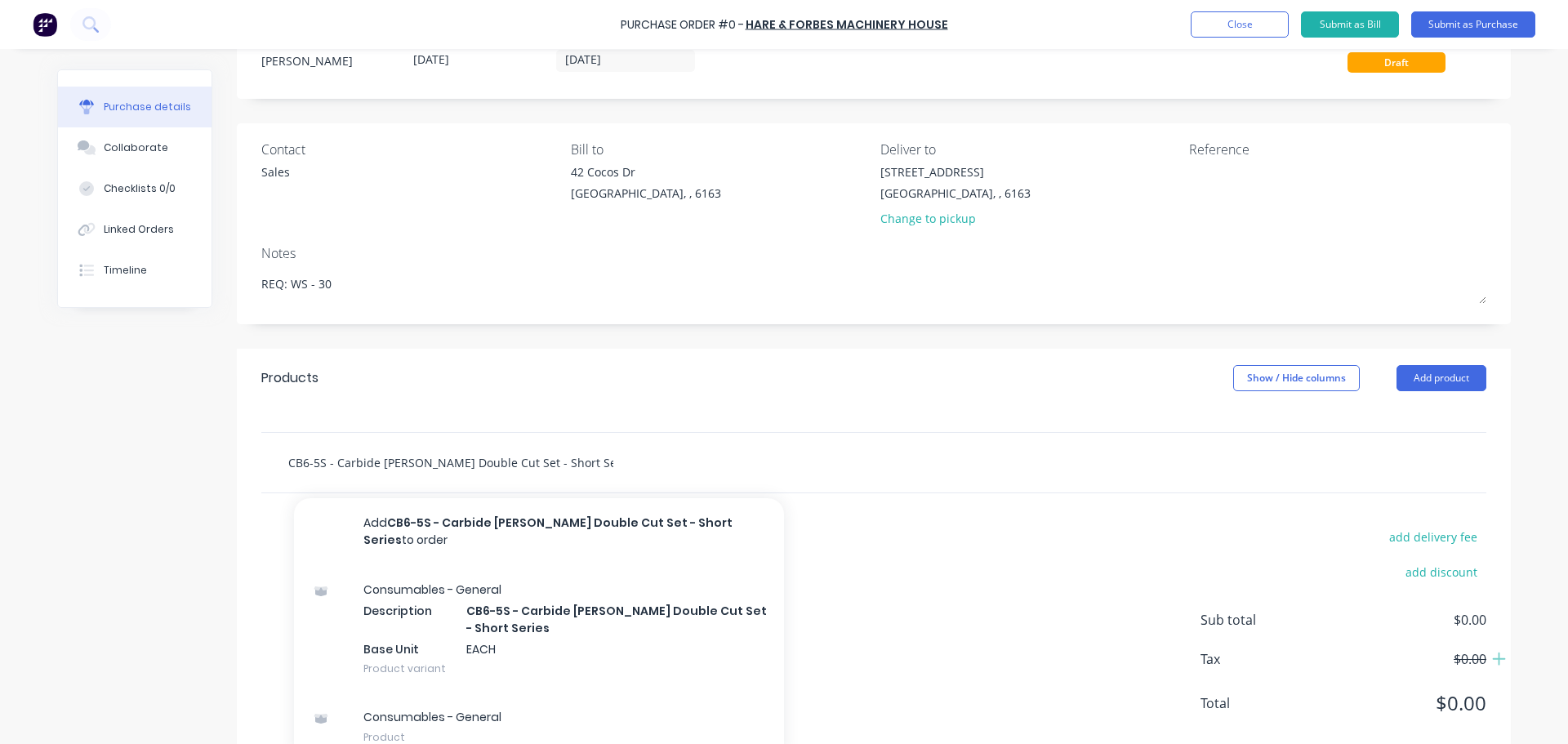
scroll to position [91, 0]
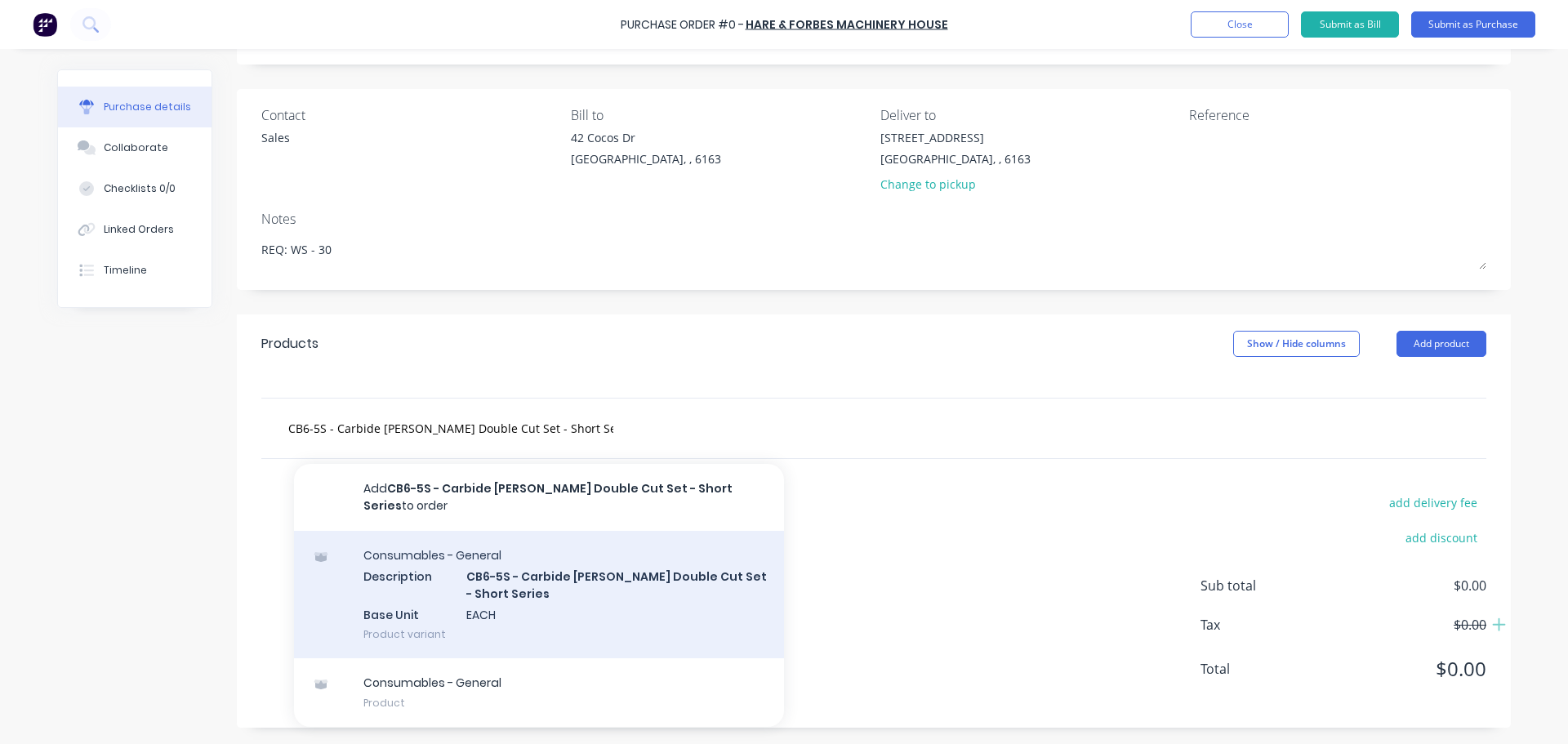
click at [591, 564] on div "Consumables - General Description CB6-5S - Carbide Burr Double Cut Set - Short …" at bounding box center [539, 595] width 490 height 127
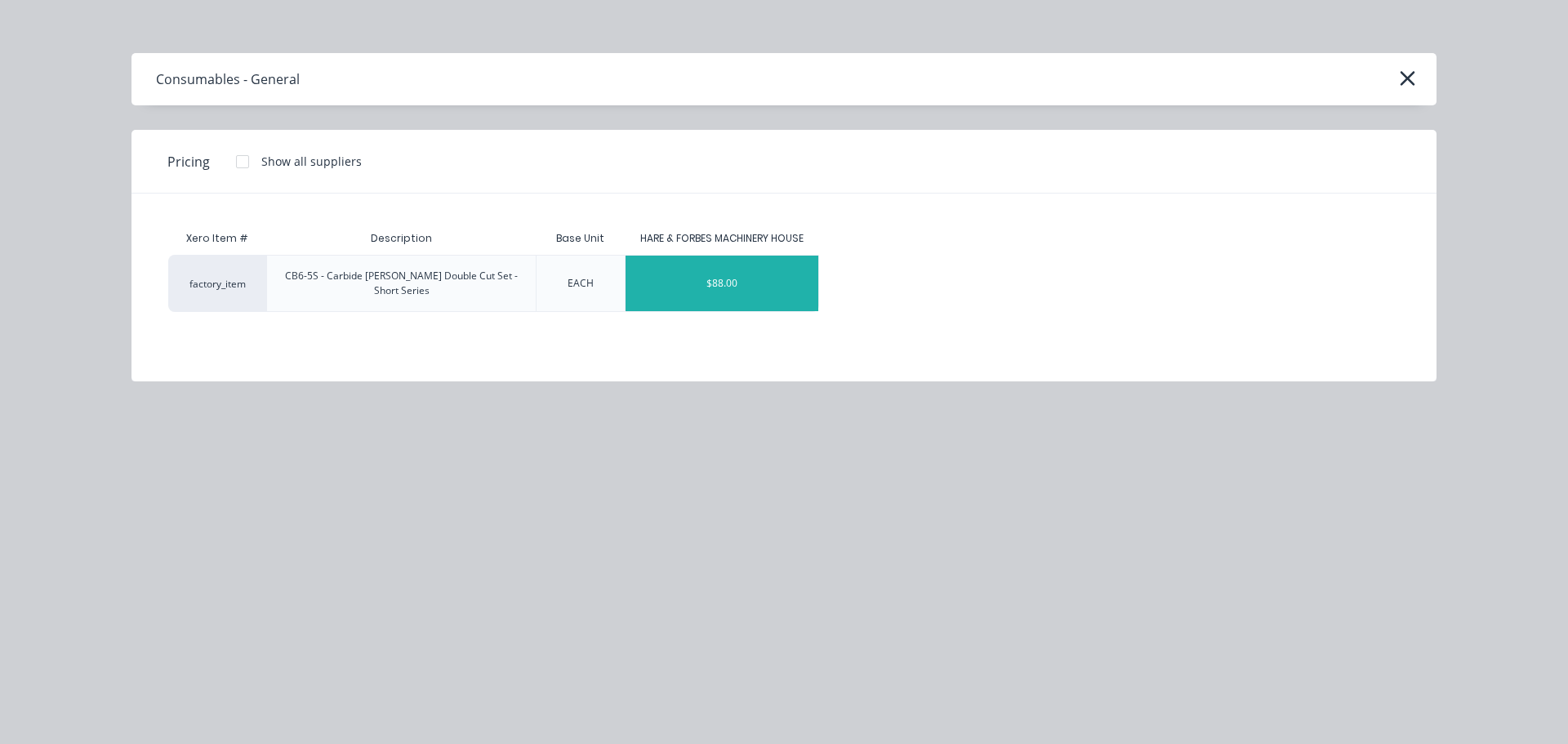
click at [643, 284] on div "$88.00" at bounding box center [722, 283] width 193 height 55
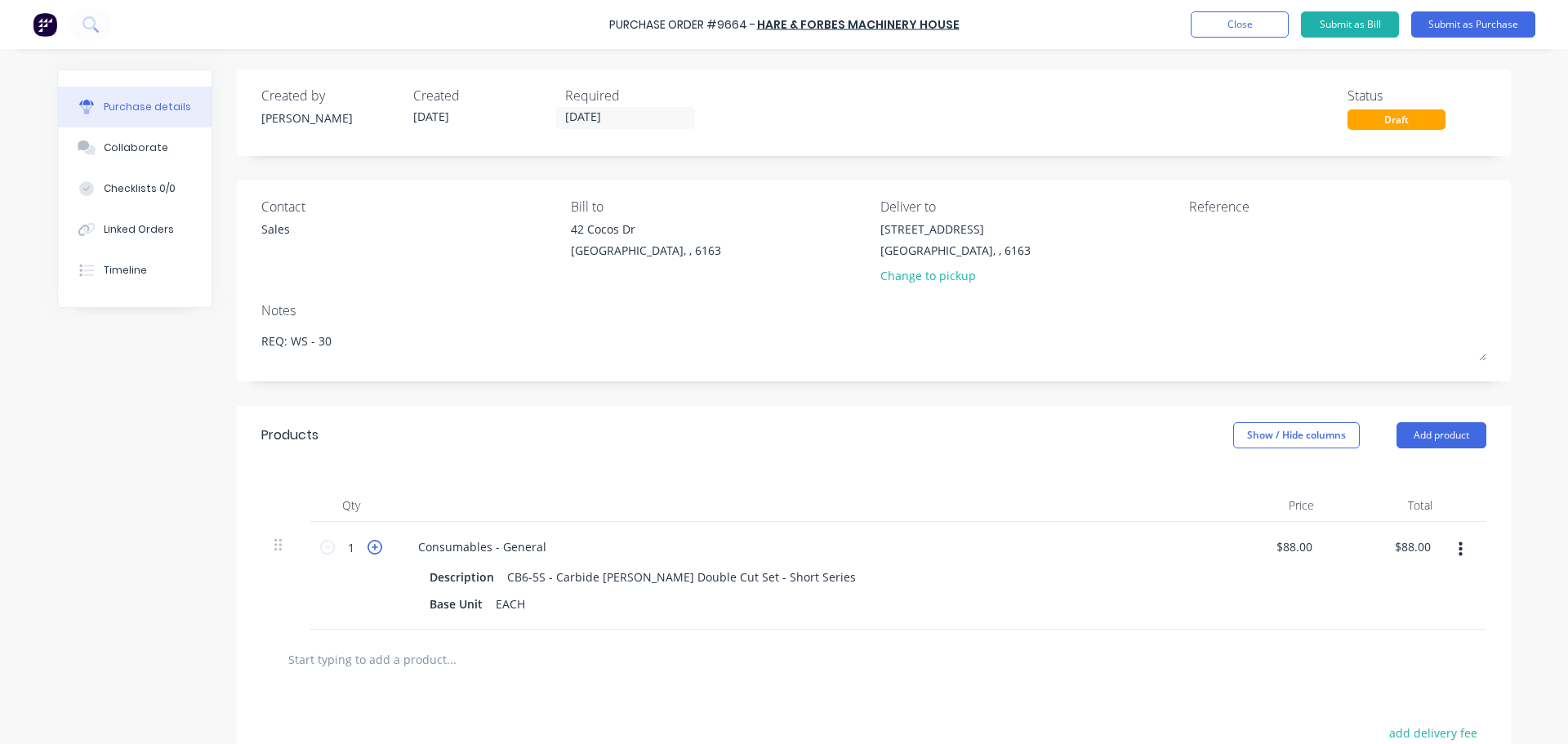
click at [368, 548] on icon at bounding box center [375, 547] width 15 height 15
click at [958, 28] on div "Purchase Order #9664 - HARE & FORBES MACHINERY HOUSE Add product Close Submit a…" at bounding box center [784, 24] width 1568 height 49
click at [958, 26] on div "Purchase Order #9664 - HARE & FORBES MACHINERY HOUSE Add product Close Submit a…" at bounding box center [784, 24] width 1568 height 49
click at [596, 464] on div "Products Show / Hide columns Add product" at bounding box center [874, 435] width 1274 height 59
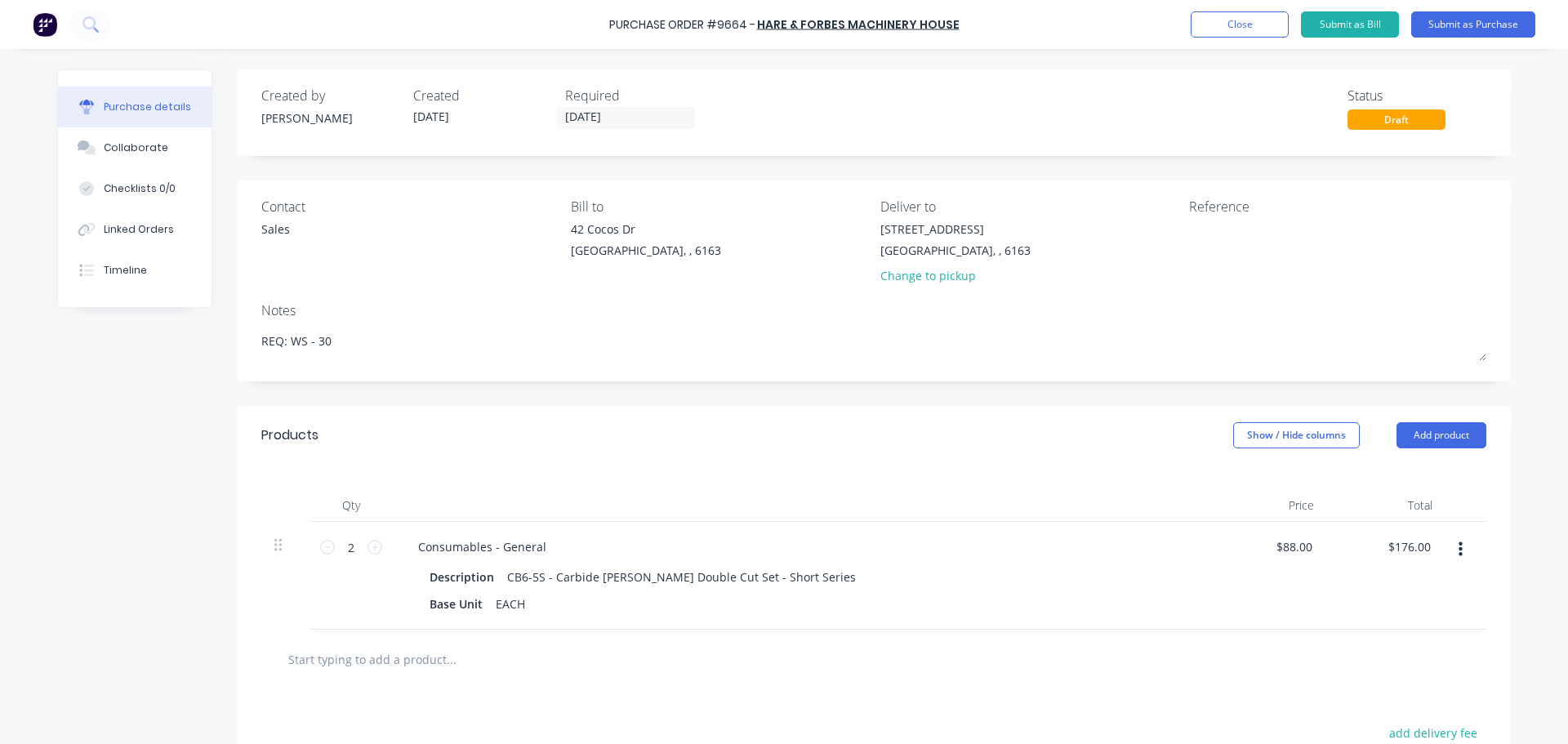
click at [596, 463] on div "Products Show / Hide columns Add product" at bounding box center [874, 435] width 1274 height 59
click at [596, 465] on div "Products Show / Hide columns Add product Qty Price Total 2 2 Consumables - Gene…" at bounding box center [874, 681] width 1274 height 552
click at [199, 476] on div "Created by Bevan Created 11/09/25 Required 15/09/25 Status Draft Contact Sales …" at bounding box center [783, 514] width 1453 height 889
click at [202, 473] on div "Created by Bevan Created 11/09/25 Required 15/09/25 Status Draft Contact Sales …" at bounding box center [783, 514] width 1453 height 889
click at [204, 473] on div "Created by Bevan Created 11/09/25 Required 15/09/25 Status Draft Contact Sales …" at bounding box center [783, 514] width 1453 height 889
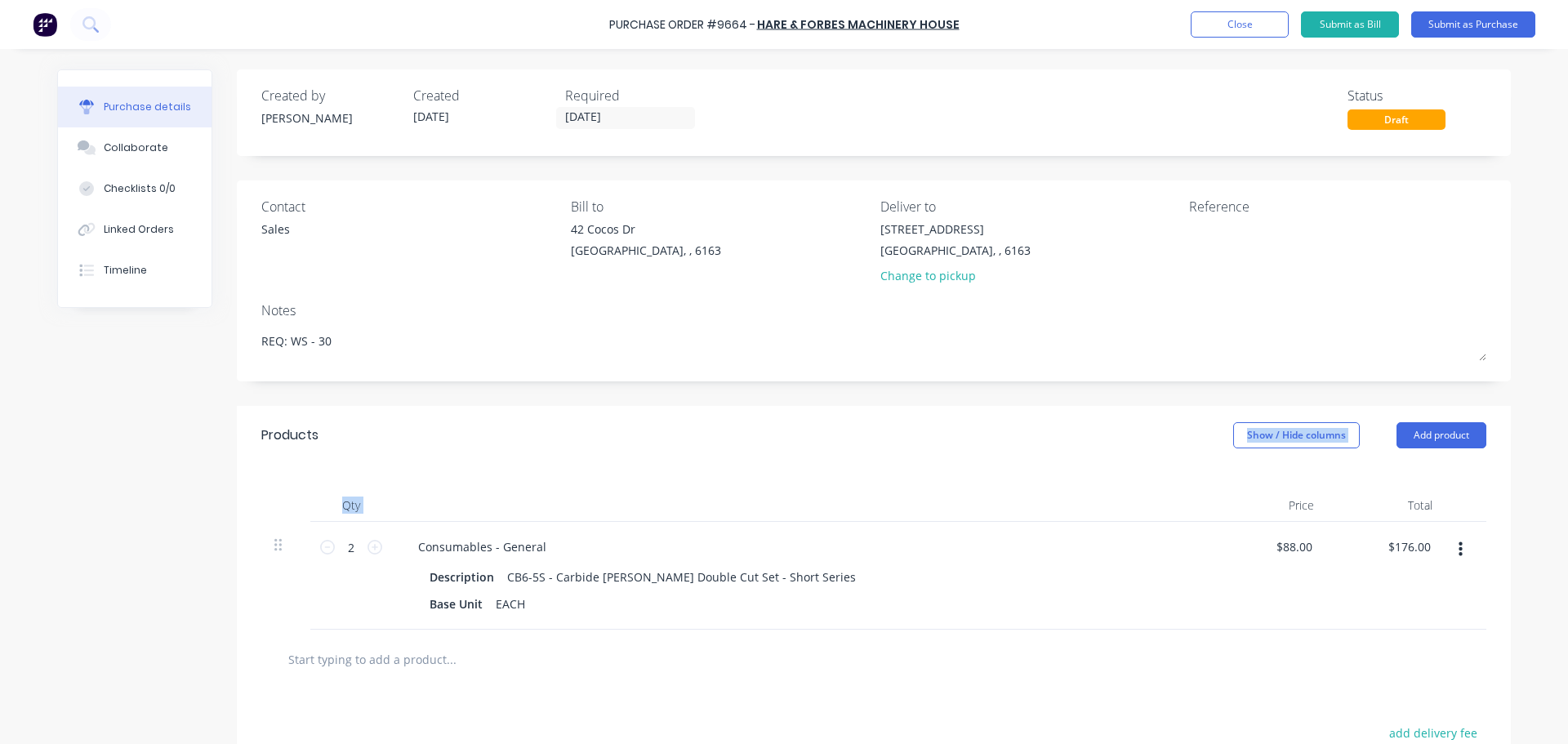
click at [203, 474] on div "Created by Bevan Created 11/09/25 Required 15/09/25 Status Draft Contact Sales …" at bounding box center [783, 514] width 1453 height 889
click at [174, 538] on div "Created by Bevan Created 11/09/25 Required 15/09/25 Status Draft Contact Sales …" at bounding box center [783, 514] width 1453 height 889
click at [120, 448] on div "Created by Bevan Created 11/09/25 Required 15/09/25 Status Draft Contact Sales …" at bounding box center [783, 514] width 1453 height 889
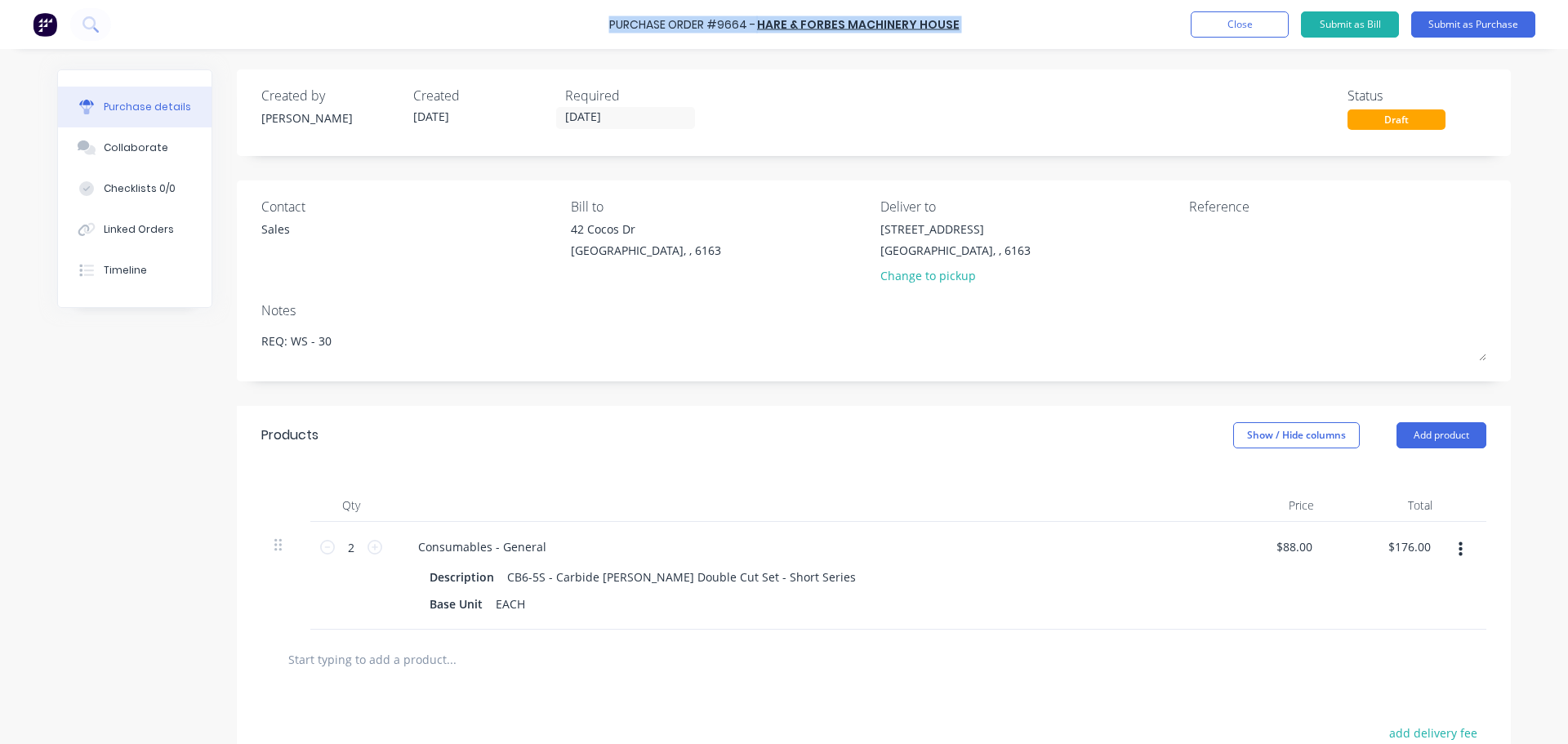
drag, startPoint x: 969, startPoint y: 23, endPoint x: 581, endPoint y: 23, distance: 388.0
click at [581, 23] on div "Purchase Order #9664 - HARE & FORBES MACHINERY HOUSE Add product Close Submit a…" at bounding box center [784, 24] width 1568 height 49
copy div "Purchase Order #9664 - HARE & FORBES MACHINERY HOUSE Add product Close Submit a…"
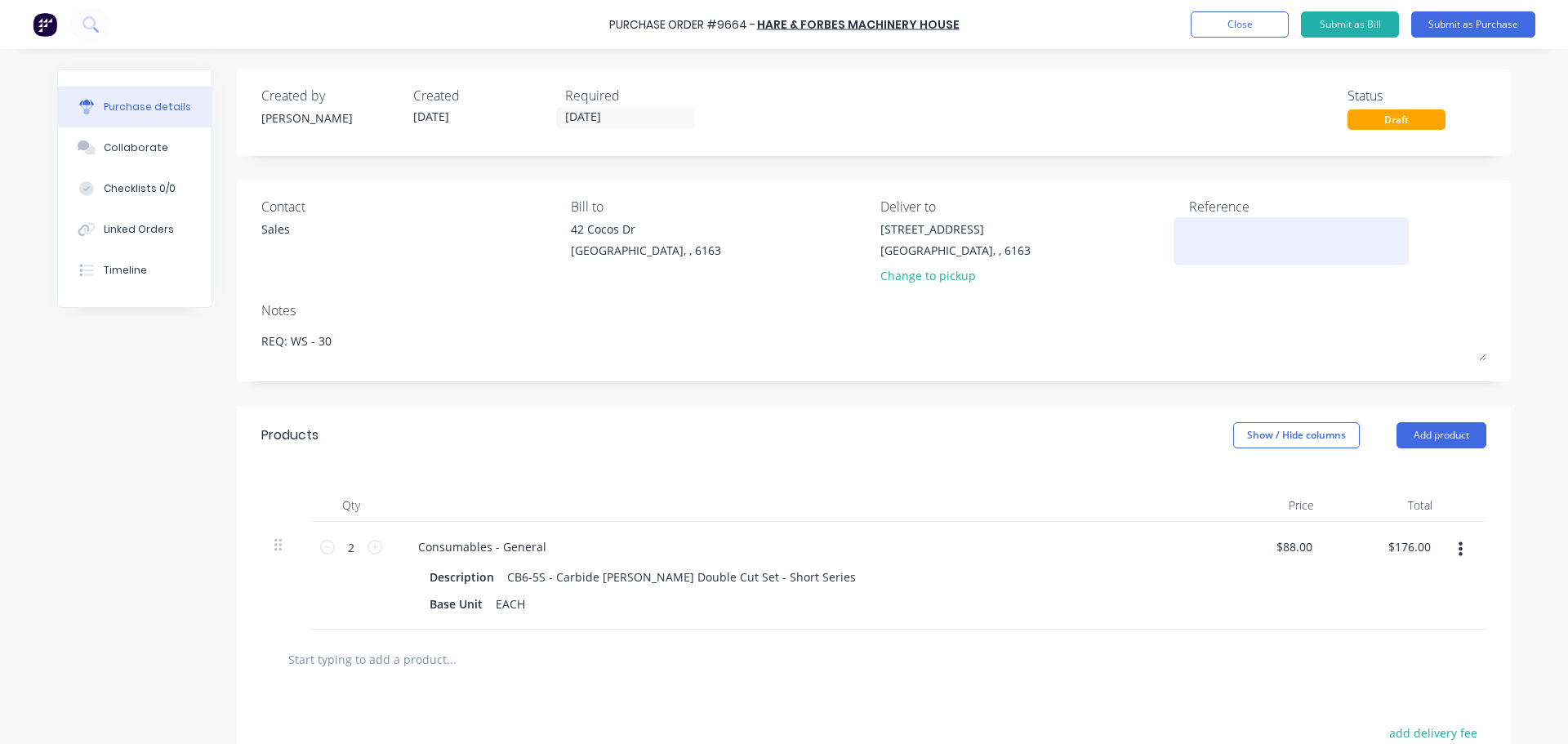
click at [1227, 230] on textarea at bounding box center [1291, 239] width 204 height 37
paste textarea "Purchase Order #9664 - HARE & FORBES MACHINERY HOUSE"
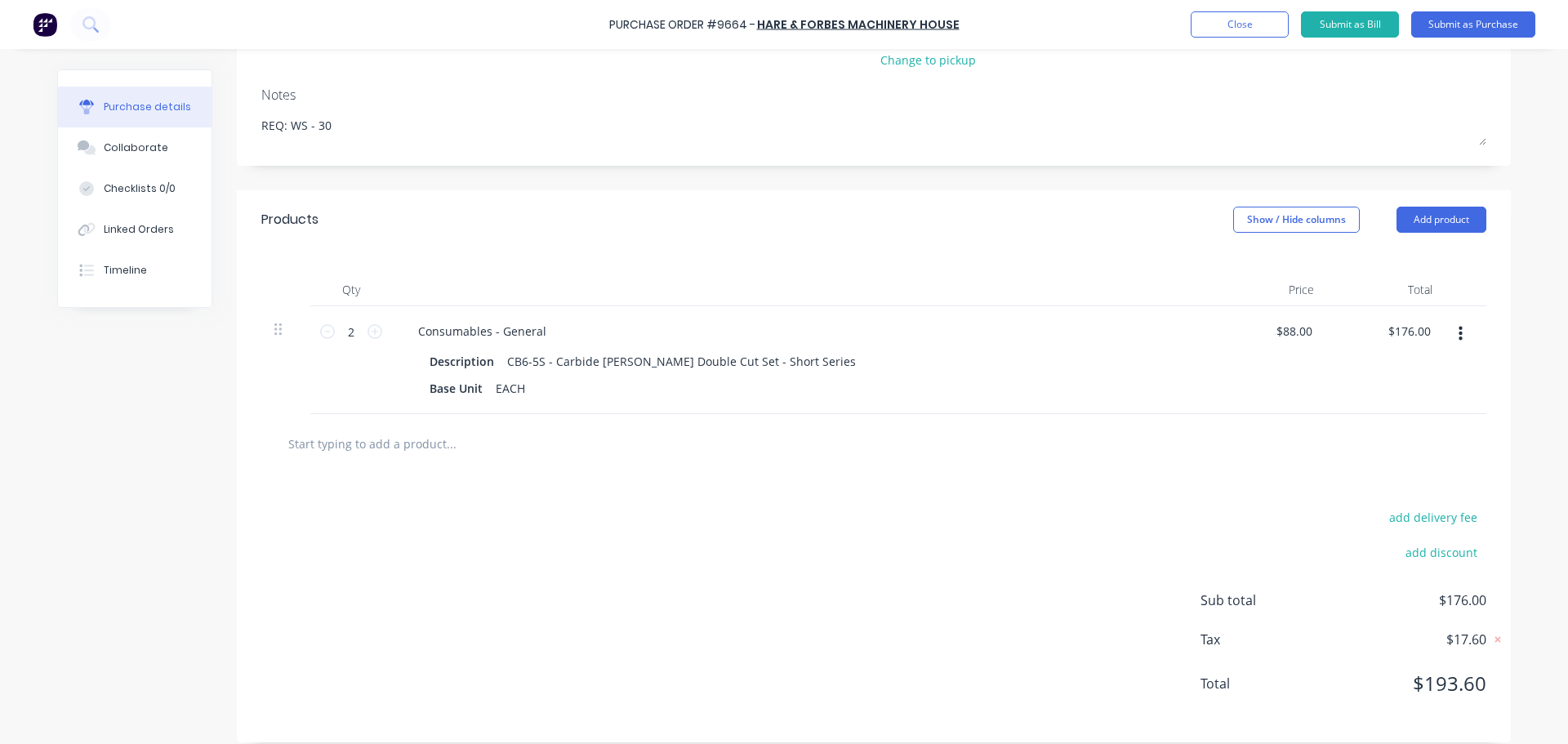
scroll to position [230, 0]
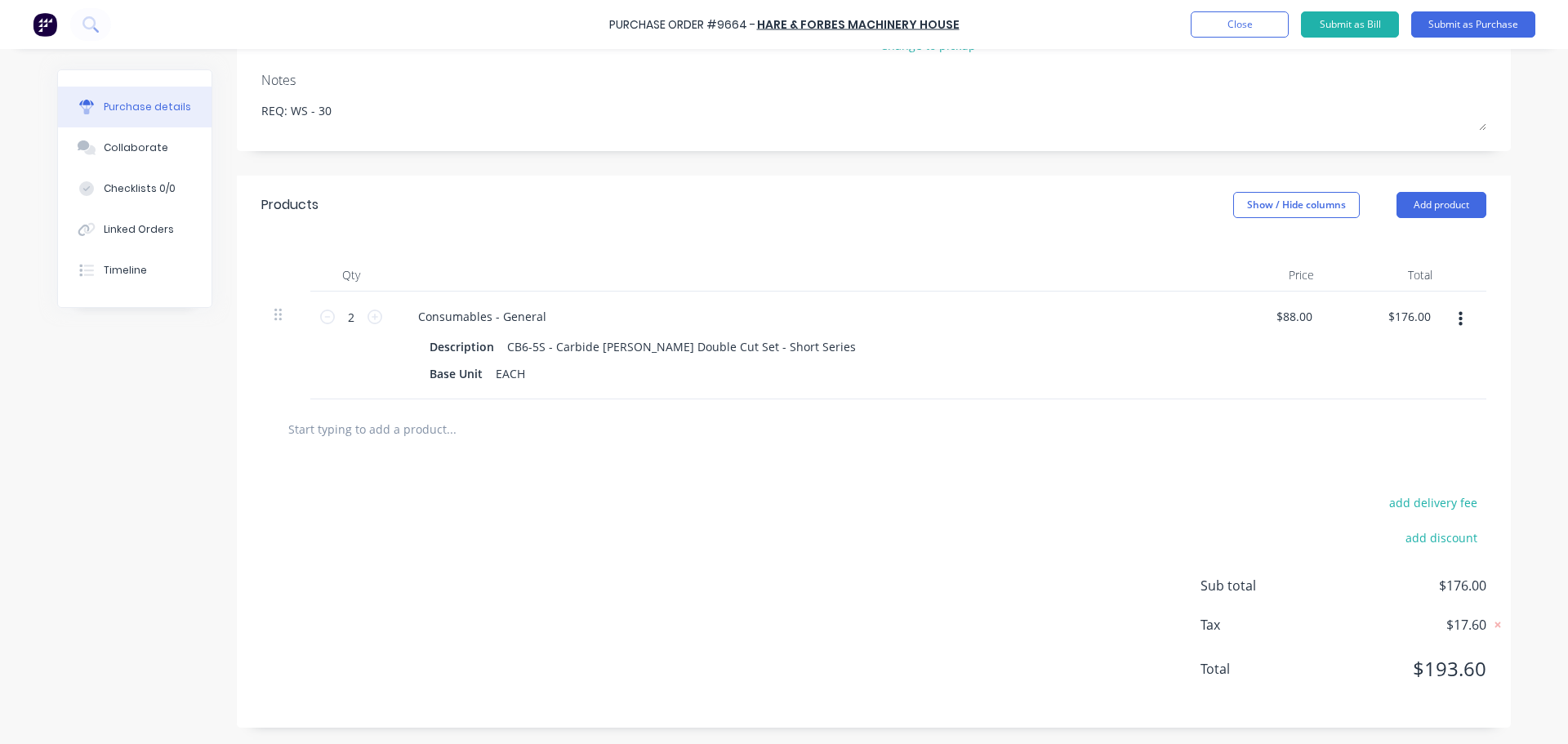
click at [383, 431] on input "text" at bounding box center [451, 428] width 327 height 33
paste input "Finger Sander Belts (10x330) 60 grit https://www.machineryhouse.com.au/a068b"
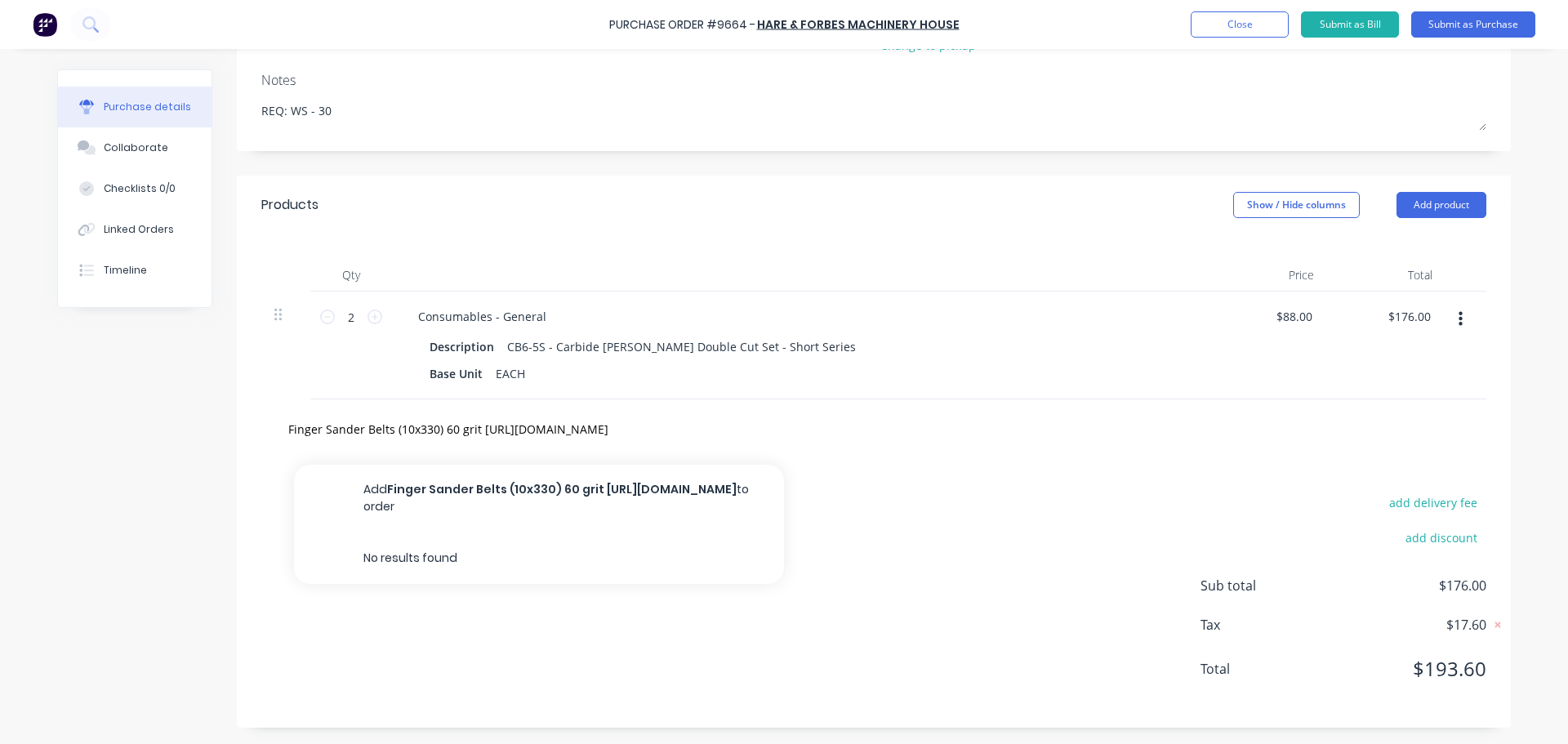
scroll to position [0, 0]
click at [610, 431] on div "Finger Sander Belts (10x330) 60 grit https://www.machineryhouse.com.au/a068b Ad…" at bounding box center [519, 428] width 490 height 33
click at [649, 432] on div "Finger Sander Belts (10x330) 60 grit https://www.machineryhouse.com.au/a068b Ad…" at bounding box center [519, 428] width 490 height 33
drag, startPoint x: 629, startPoint y: 435, endPoint x: 564, endPoint y: 433, distance: 65.0
click at [564, 433] on div "Finger Sander Belts (10x330) 60 grit https://www.machineryhouse.com.au/a068b Ad…" at bounding box center [519, 428] width 490 height 33
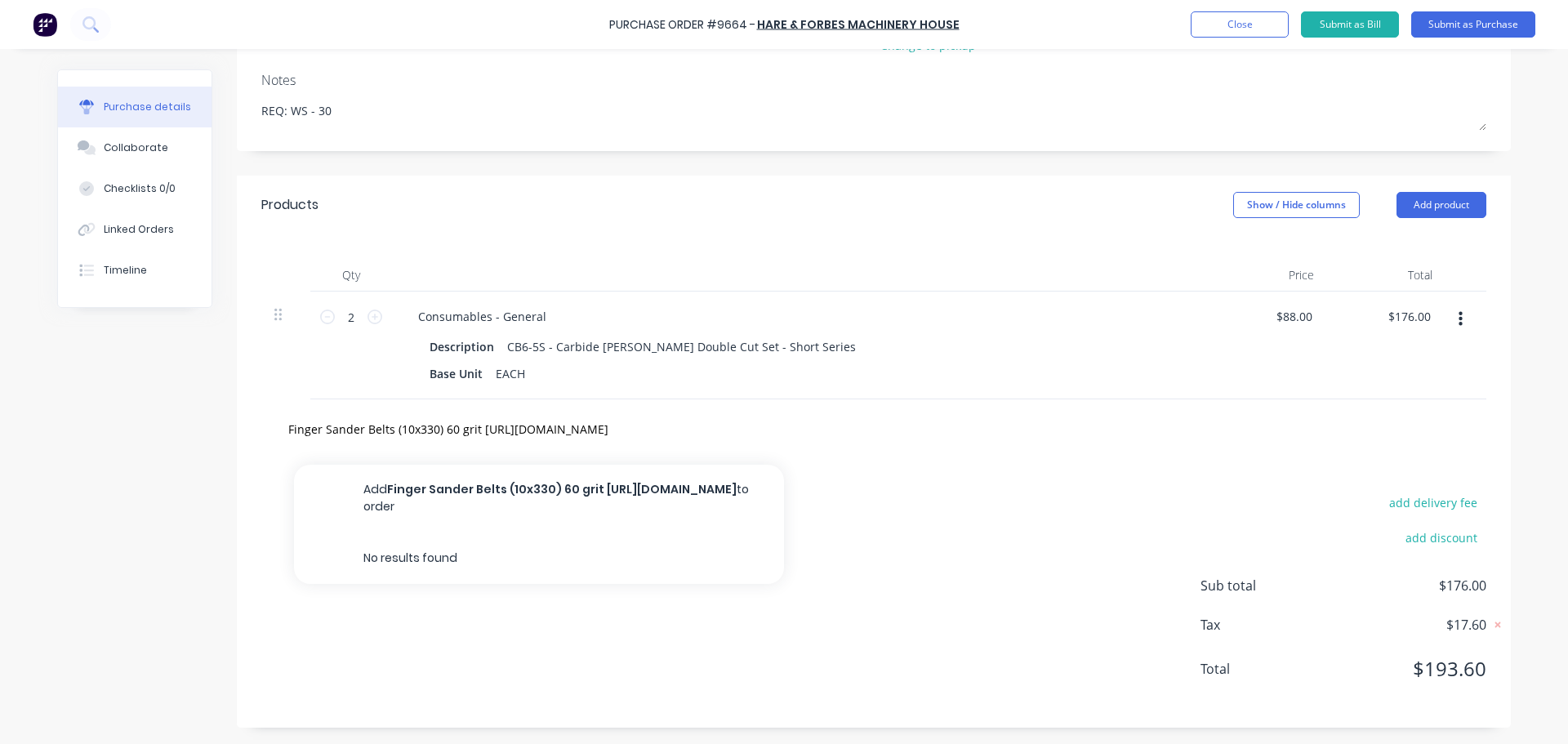
click at [723, 440] on div "Finger Sander Belts (10x330) 60 grit https://www.machineryhouse.com.au/a068b Ad…" at bounding box center [519, 428] width 490 height 33
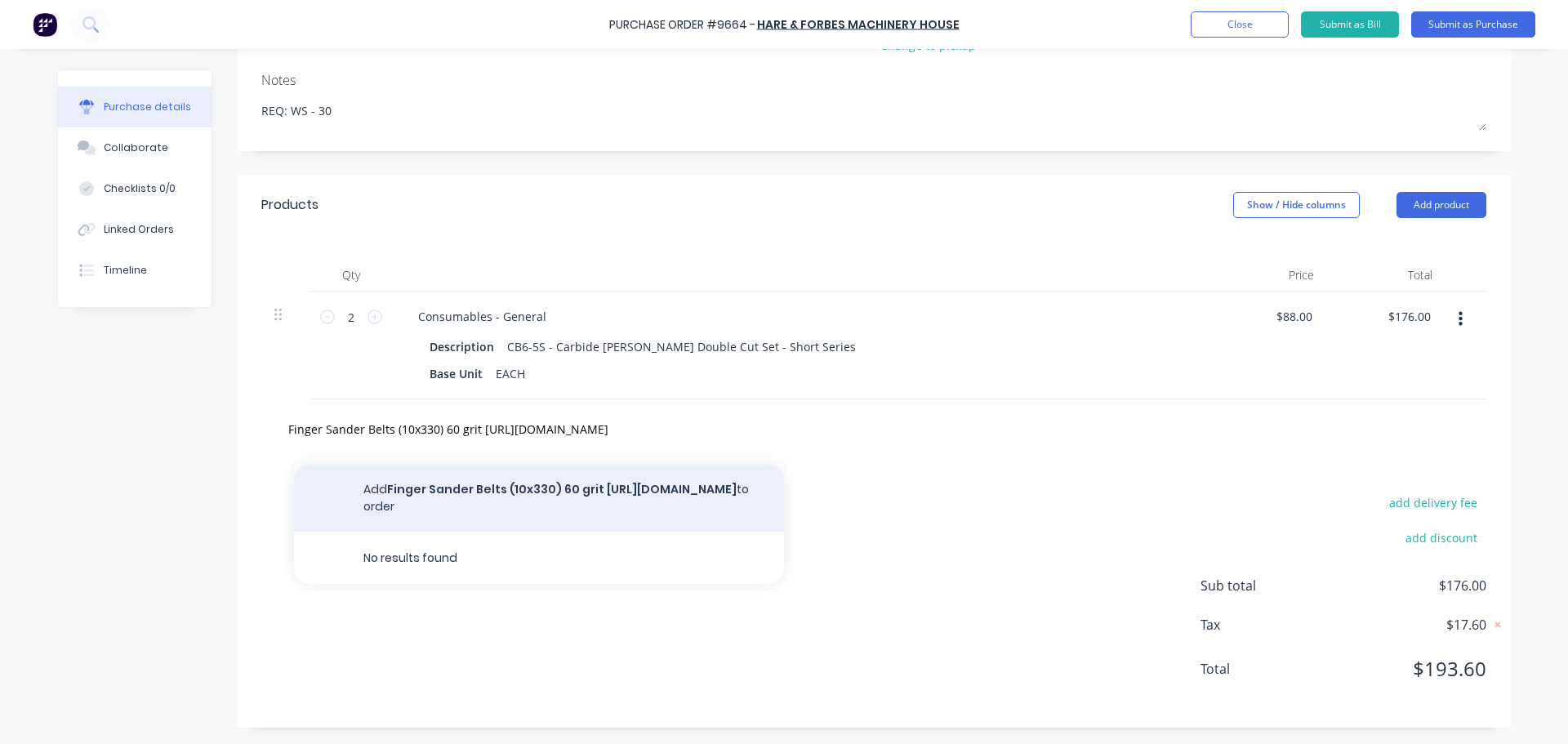
click at [471, 499] on button "Add Finger Sander Belts (10x330) 60 grit https://www.machineryhouse.com.au/a068…" at bounding box center [539, 499] width 490 height 67
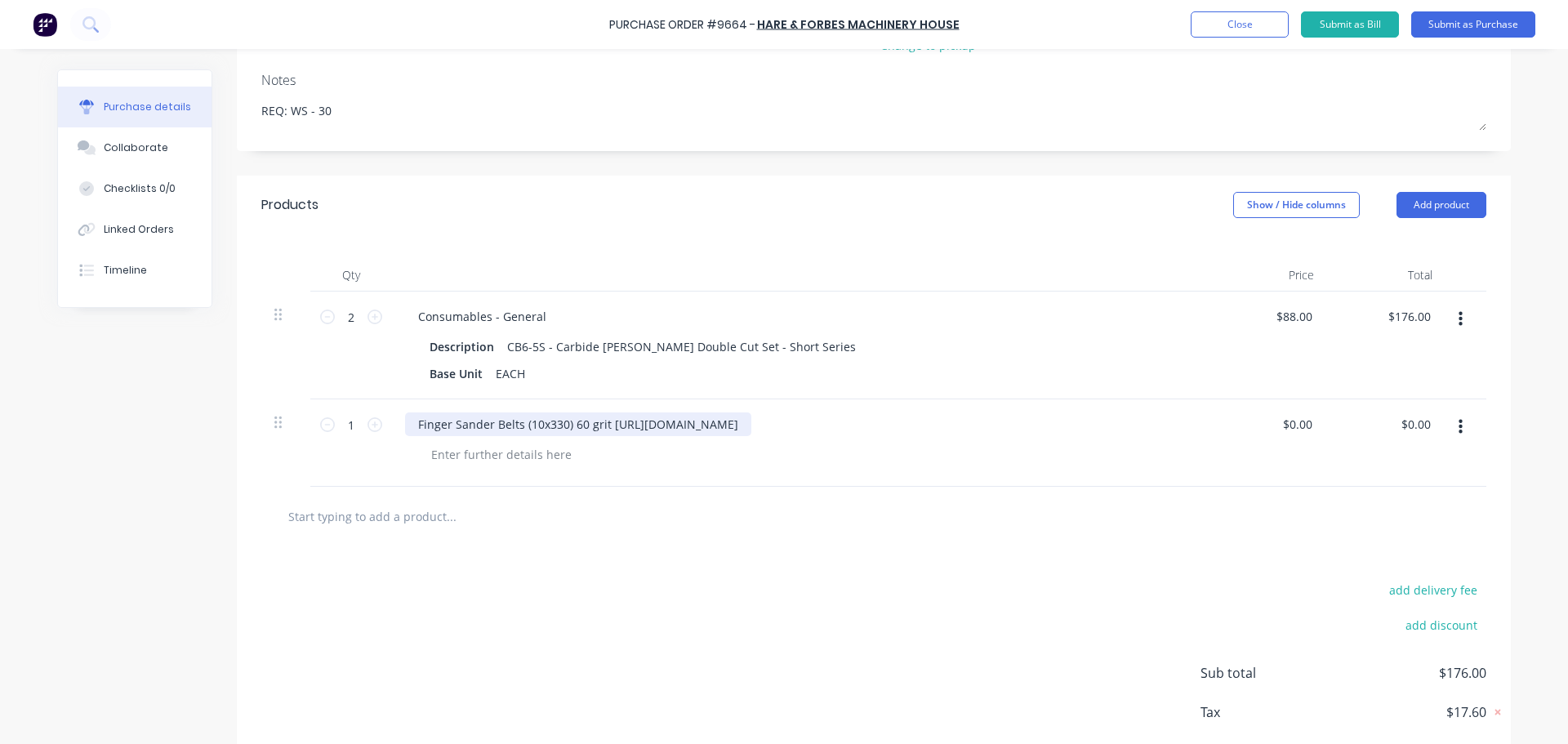
drag, startPoint x: 857, startPoint y: 428, endPoint x: 605, endPoint y: 443, distance: 252.4
click at [605, 443] on div "Finger Sander Belts (10x330) 60 grit https://www.machineryhouse.com.au/a068b" at bounding box center [800, 443] width 817 height 87
click at [411, 532] on input "text" at bounding box center [451, 516] width 327 height 33
drag, startPoint x: 568, startPoint y: 424, endPoint x: 395, endPoint y: 428, distance: 173.0
click at [395, 428] on div "Finger Sander Belts (10x330) 60 grit" at bounding box center [800, 443] width 817 height 87
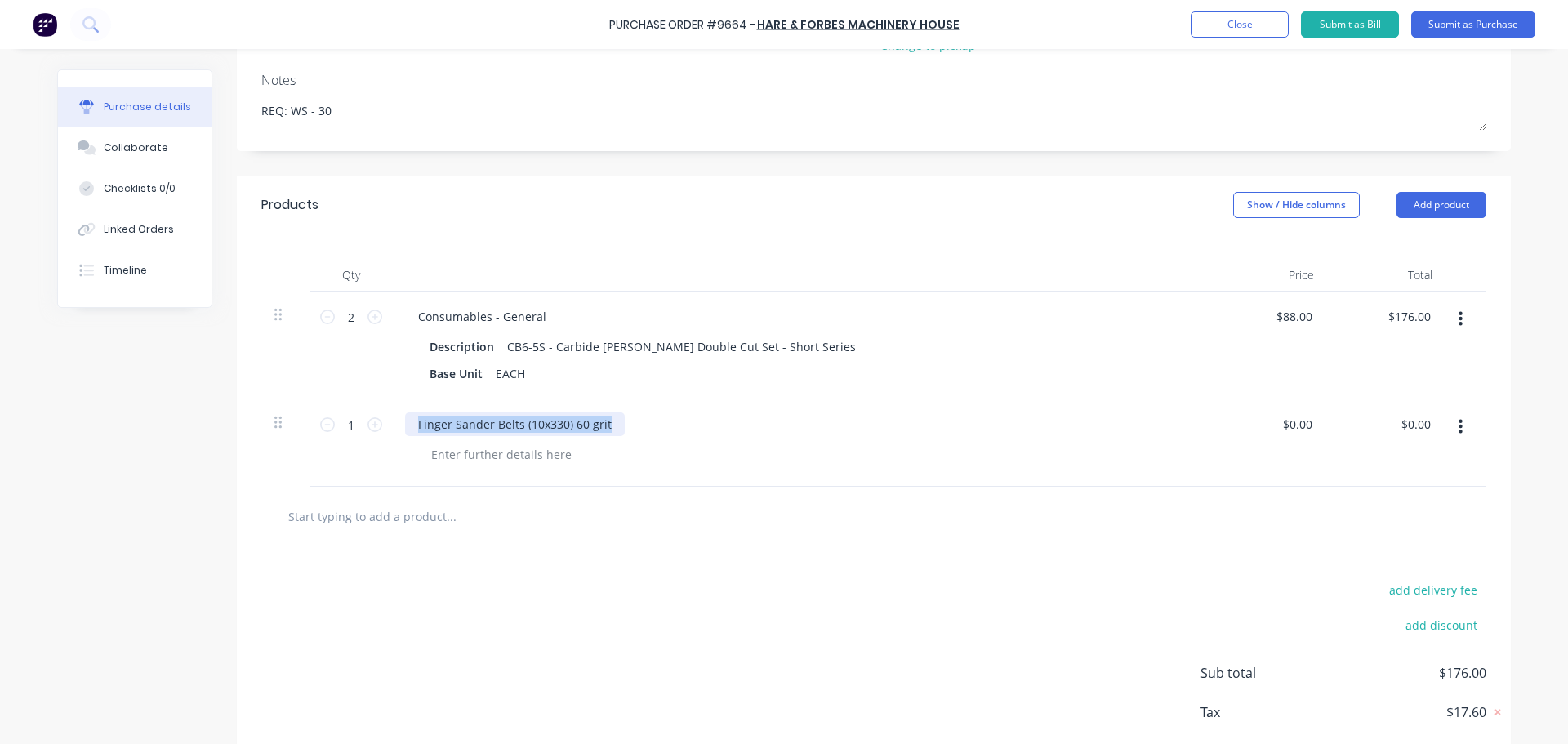
copy div "Finger Sander Belts (10x330) 60 grit"
click at [399, 522] on input "text" at bounding box center [451, 516] width 327 height 33
paste input "Finger Sander Belts (10x330) 60 grit"
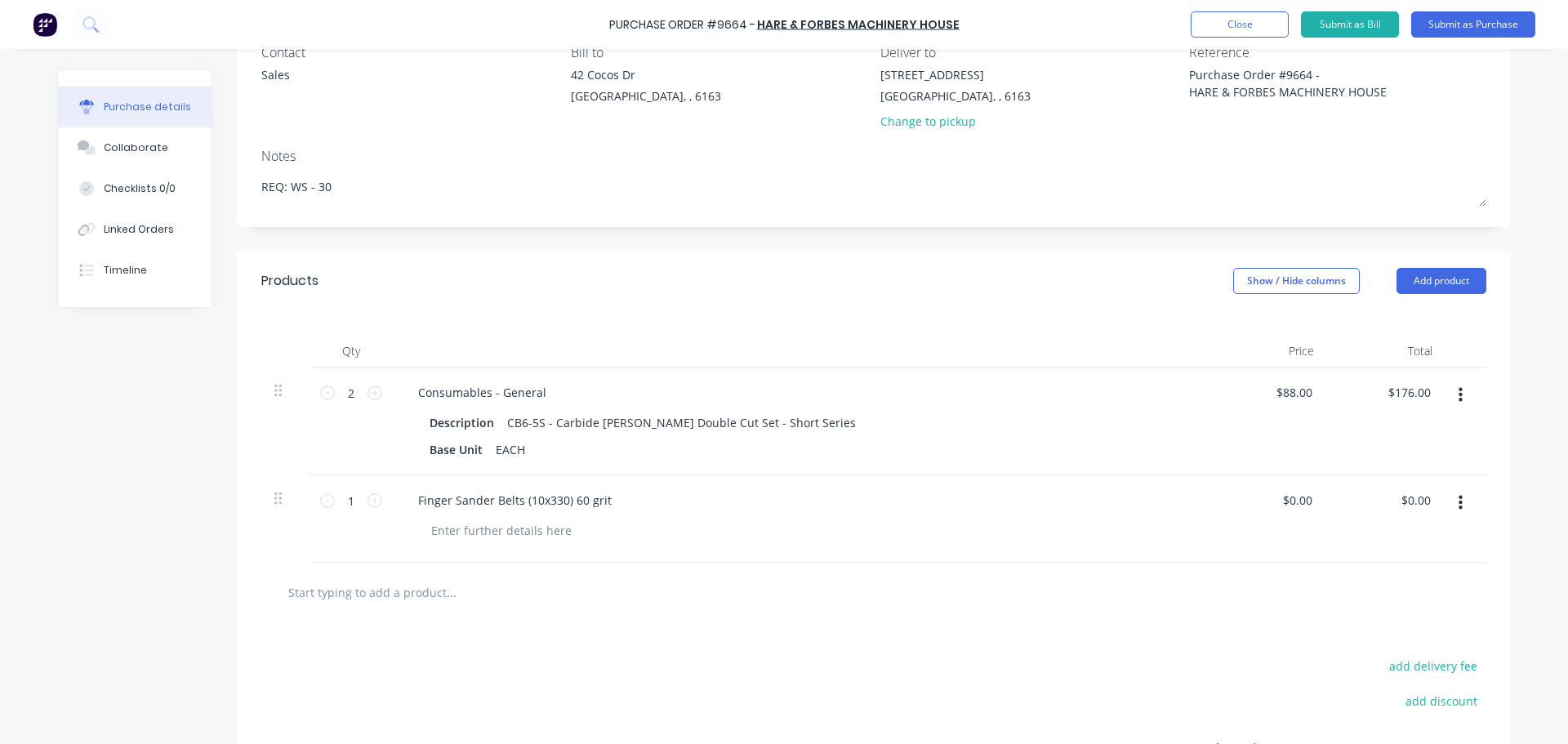
scroll to position [318, 0]
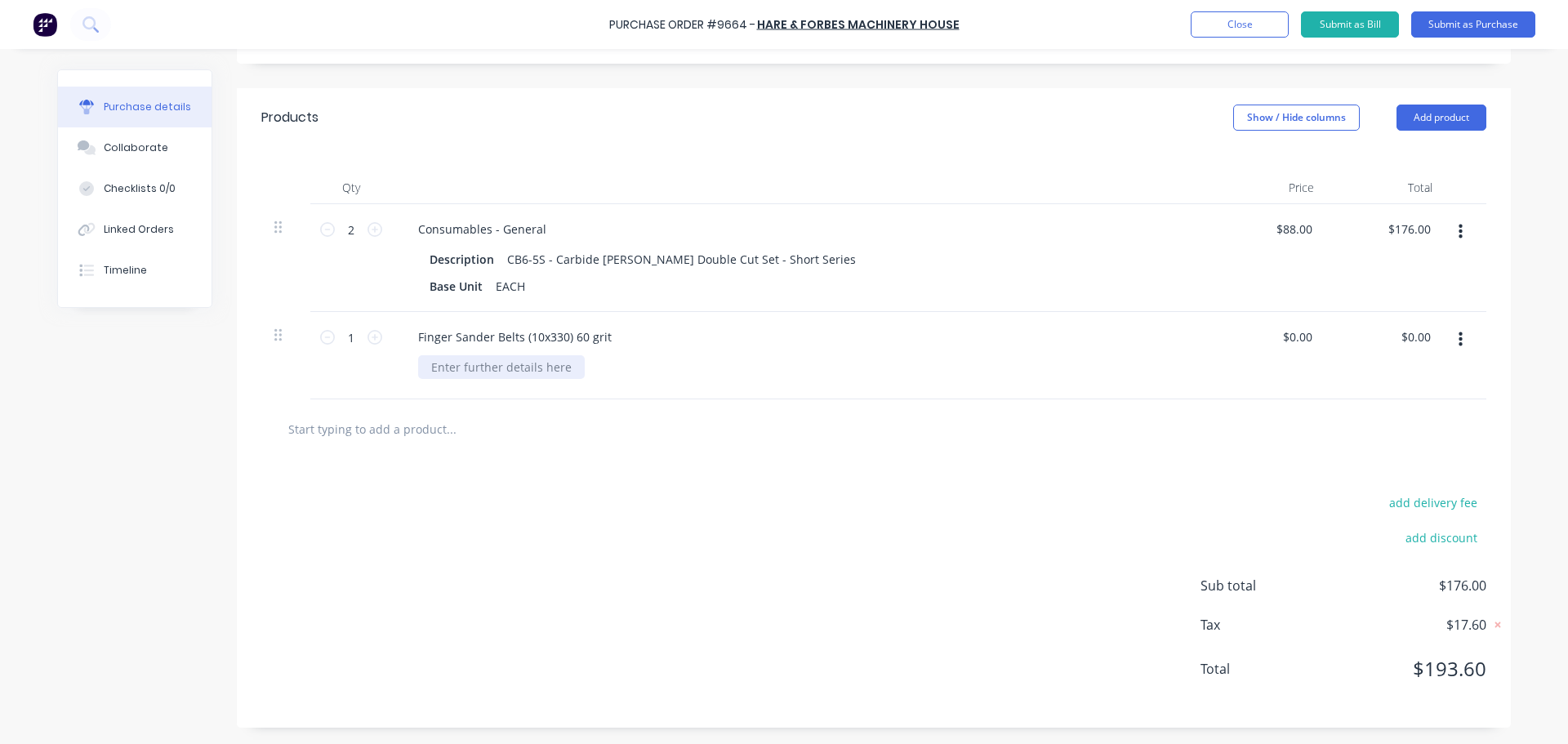
click at [492, 366] on div at bounding box center [501, 367] width 167 height 23
click at [410, 437] on input "text" at bounding box center [451, 428] width 327 height 33
click at [379, 426] on input "text" at bounding box center [451, 428] width 327 height 33
paste input "Finger Sander Belts (10x330) 120 grit"
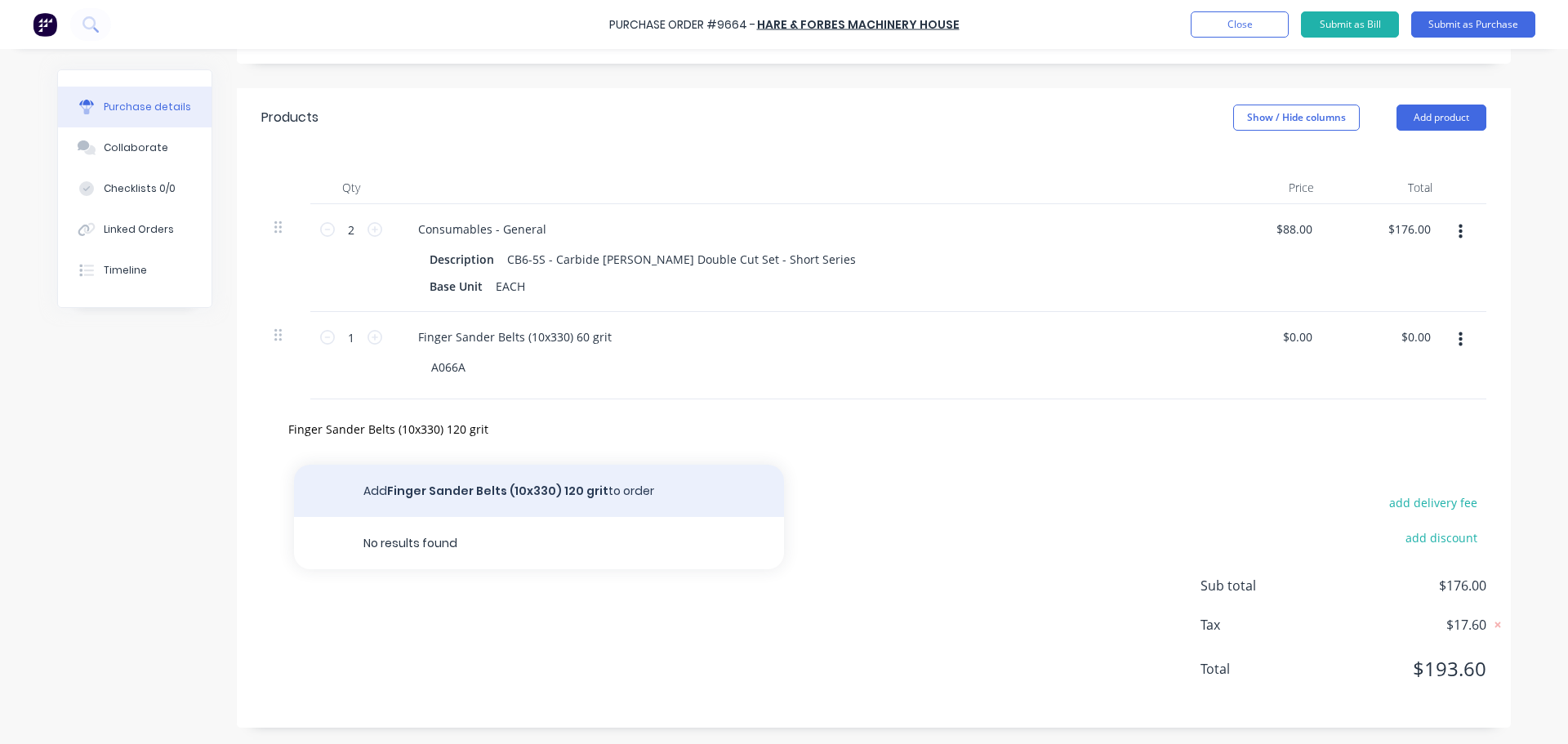
click at [559, 497] on button "Add Finger Sander Belts (10x330) 120 grit to order" at bounding box center [539, 491] width 490 height 52
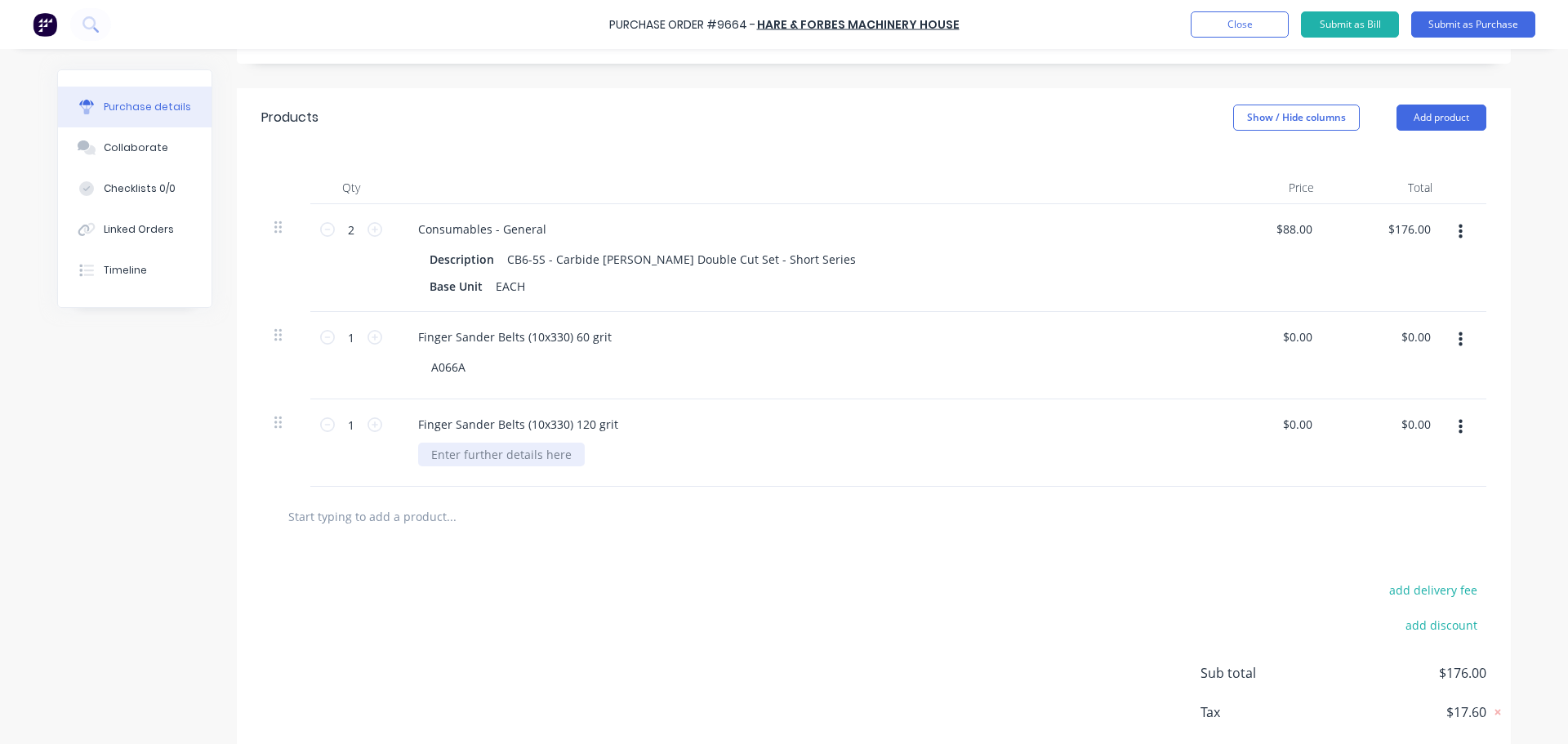
click at [471, 447] on div at bounding box center [501, 454] width 167 height 23
click at [472, 451] on div at bounding box center [501, 454] width 167 height 23
click at [389, 509] on input "text" at bounding box center [451, 516] width 327 height 33
paste input "Airline Springy"
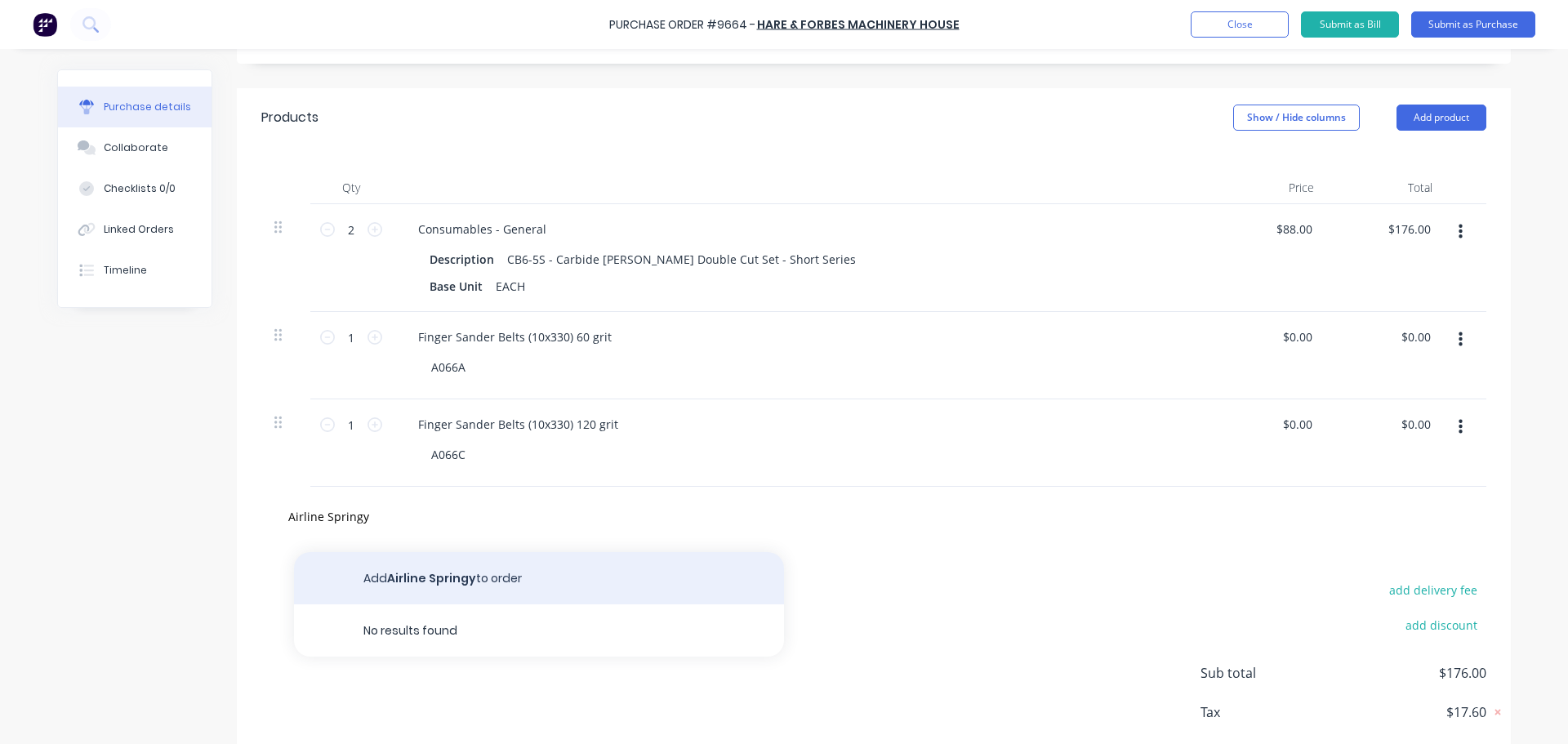
click at [412, 586] on button "Add Airline Springy to order" at bounding box center [539, 578] width 490 height 52
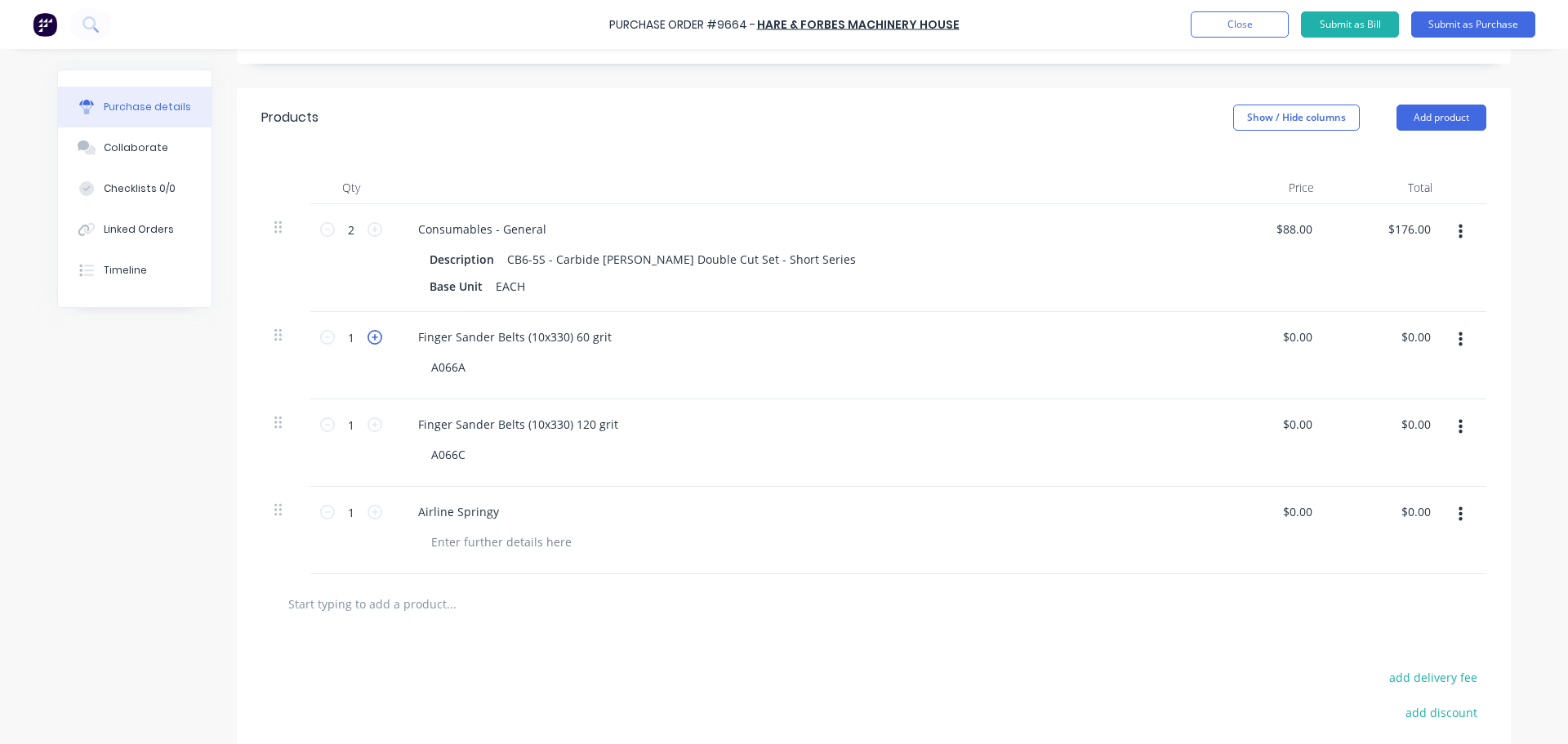
click at [373, 333] on icon at bounding box center [375, 338] width 15 height 15
click at [368, 422] on icon at bounding box center [375, 425] width 15 height 15
click at [368, 511] on icon at bounding box center [375, 512] width 15 height 15
click at [427, 367] on div "A066A" at bounding box center [448, 367] width 60 height 23
click at [426, 454] on div "A066C" at bounding box center [448, 454] width 60 height 23
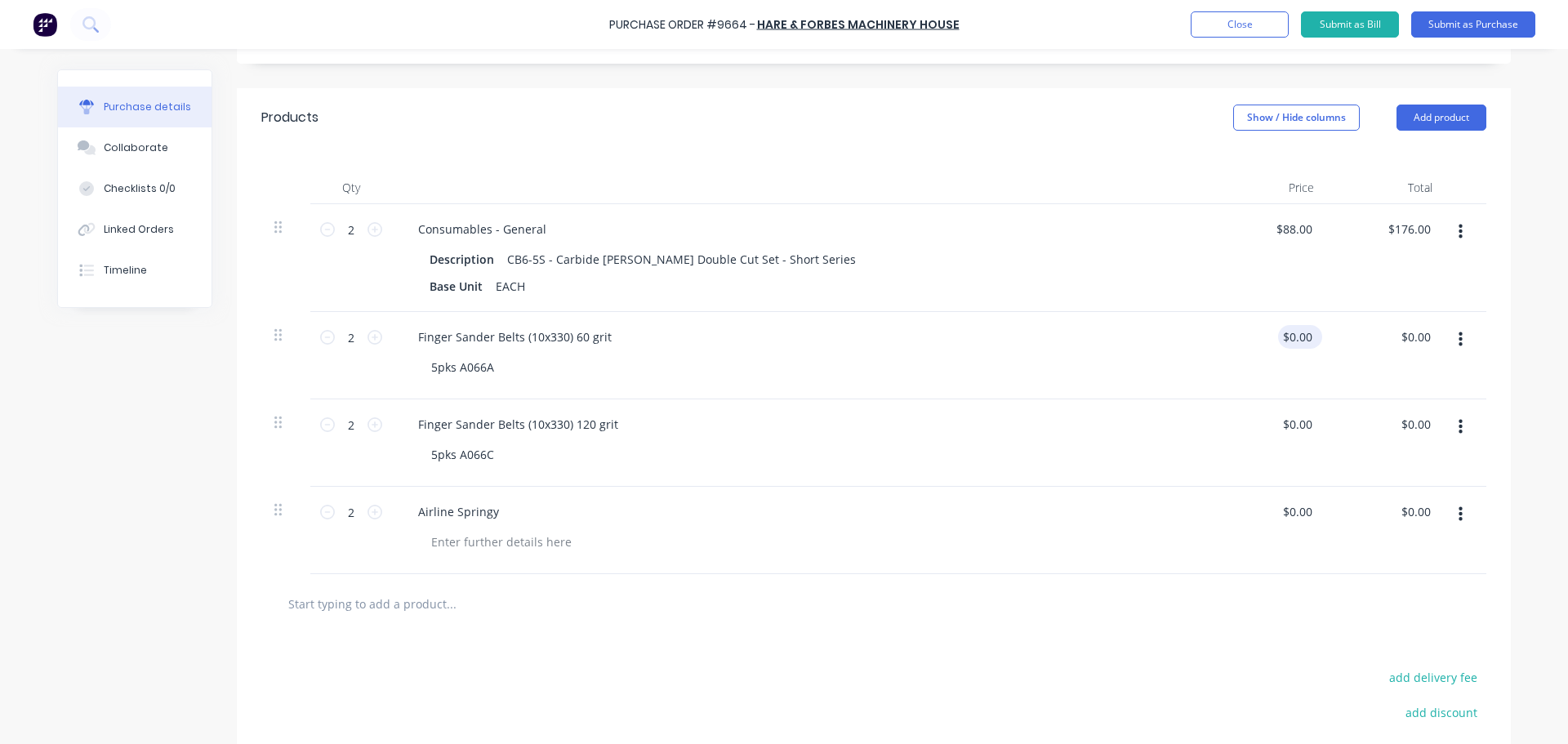
click at [1311, 338] on div "$0.00 $0.00" at bounding box center [1300, 337] width 44 height 23
click at [1305, 420] on input "0.00" at bounding box center [1297, 424] width 38 height 23
click at [453, 544] on div at bounding box center [501, 542] width 167 height 23
click at [1310, 515] on div "$0.00 $0.00" at bounding box center [1300, 512] width 44 height 23
click at [1308, 510] on input "0.00" at bounding box center [1297, 512] width 38 height 23
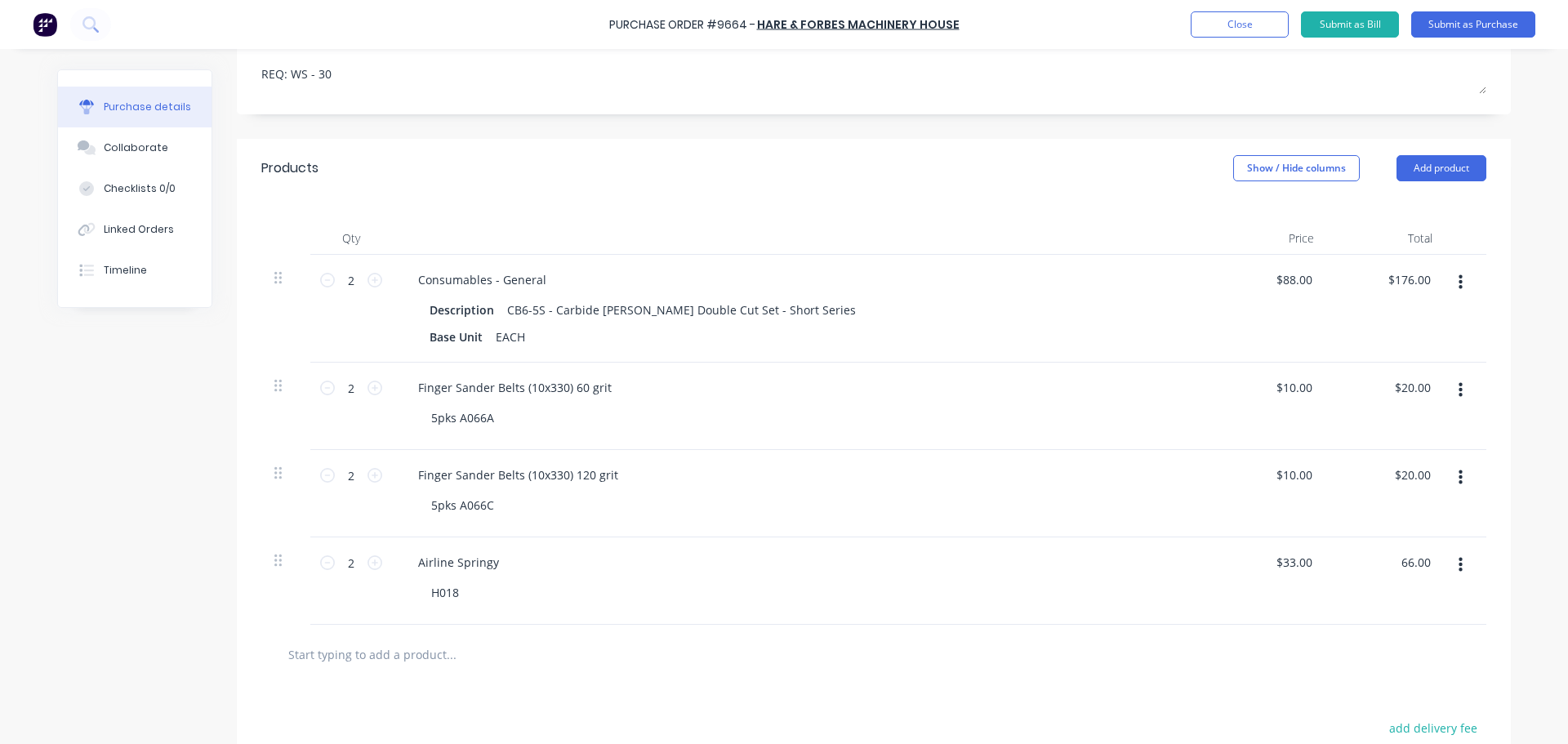
scroll to position [327, 0]
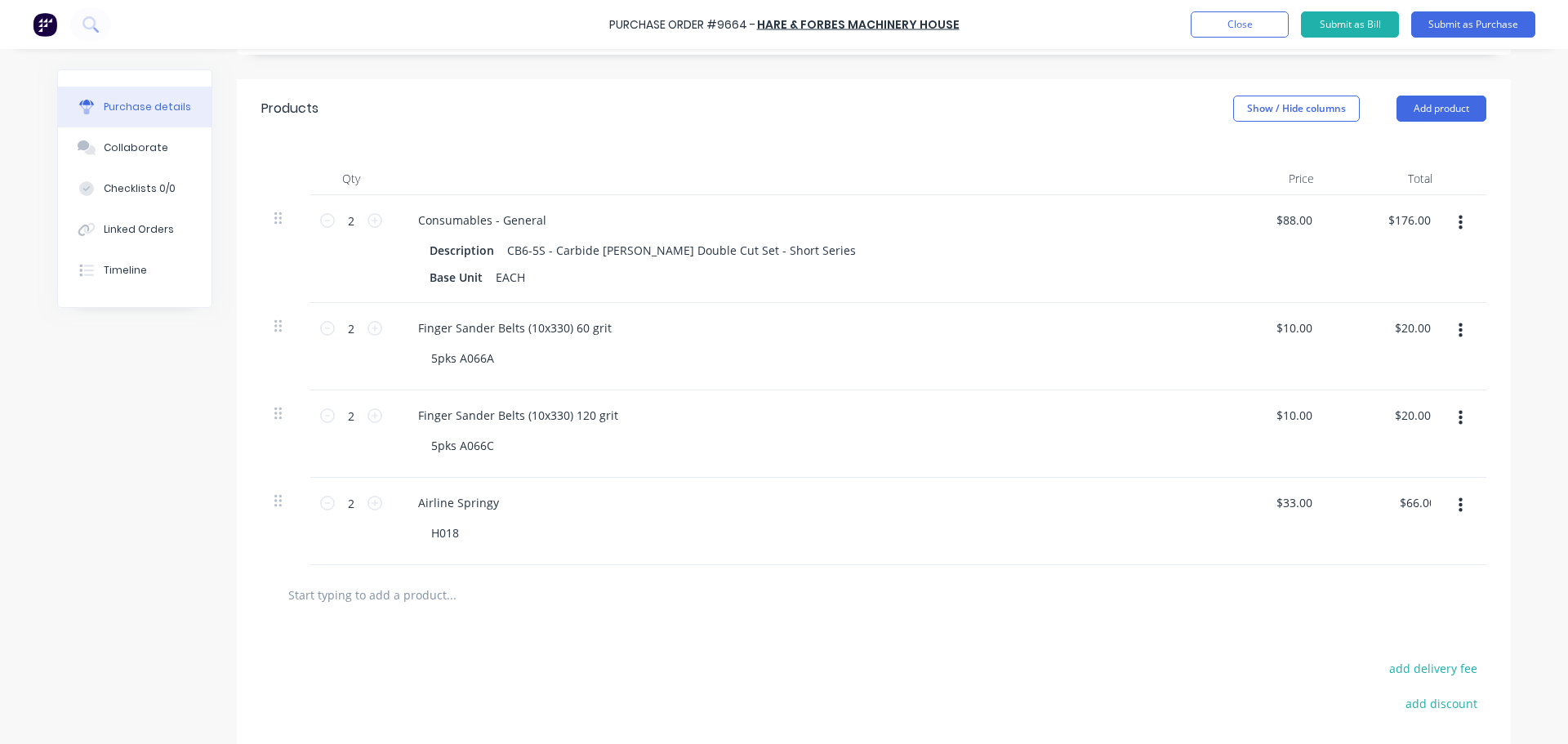
click at [355, 599] on input "text" at bounding box center [451, 594] width 327 height 33
paste input "Airline - 15m"
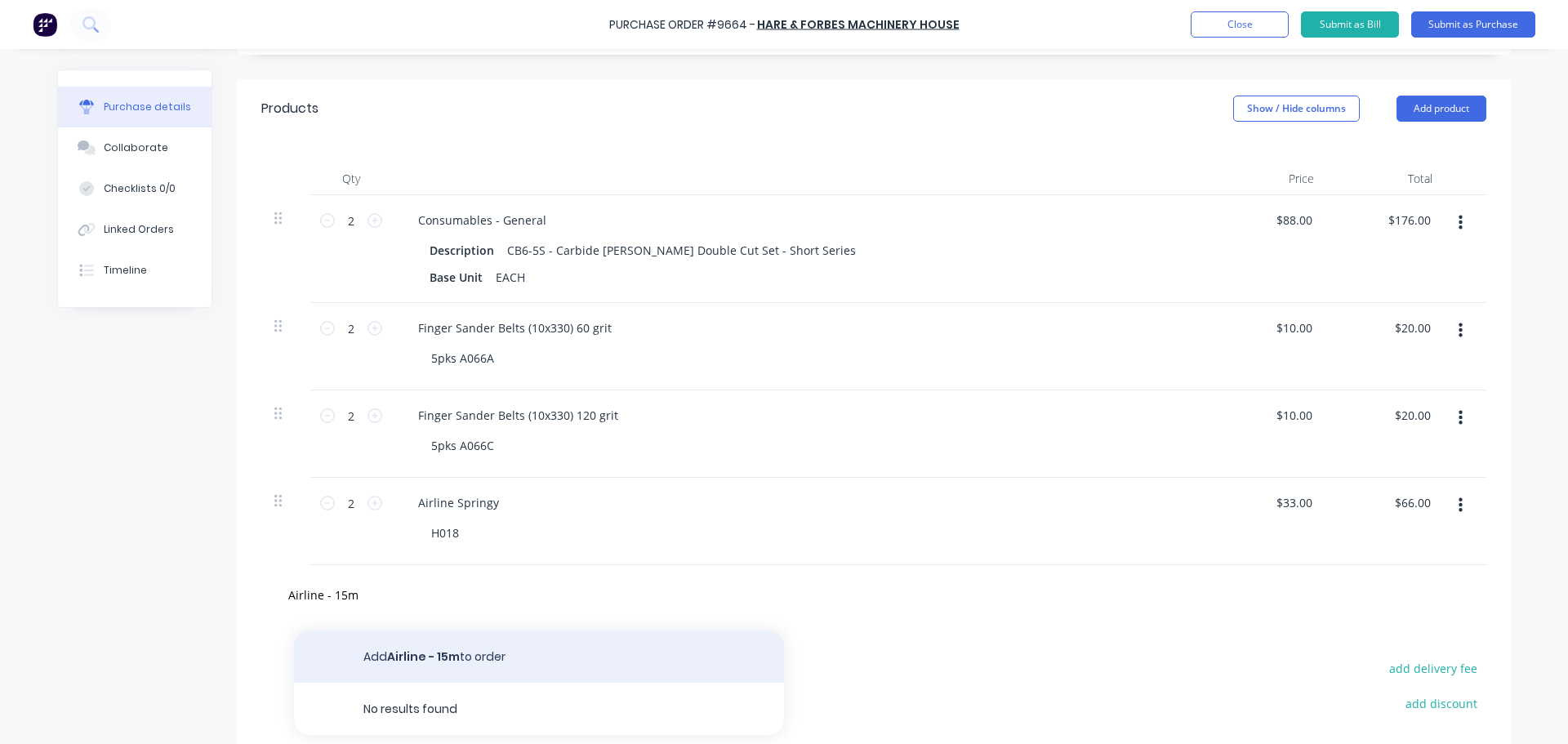
click at [436, 653] on button "Add Airline - 15m to order" at bounding box center [539, 657] width 490 height 52
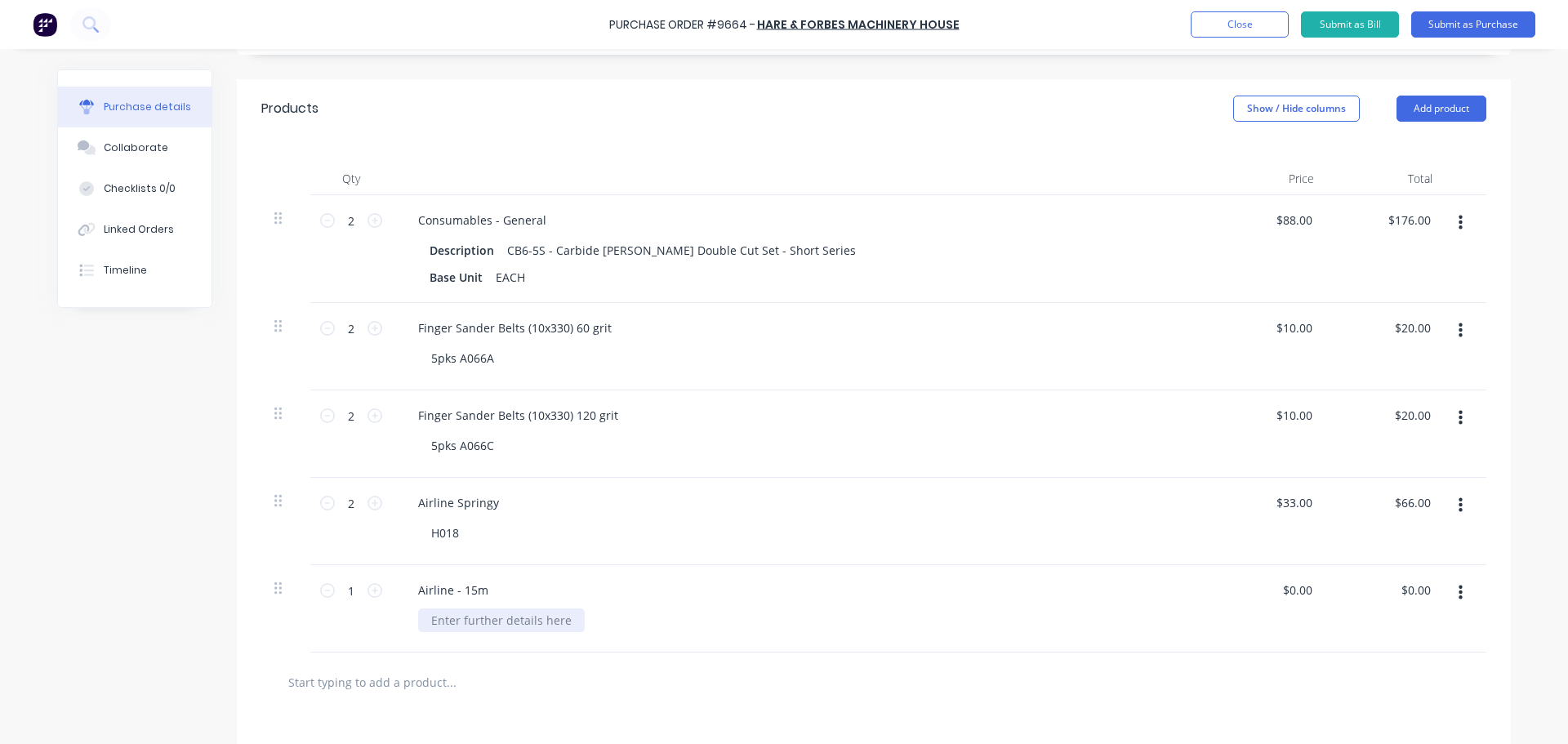
click at [446, 616] on div at bounding box center [501, 620] width 167 height 23
click at [446, 628] on div at bounding box center [501, 620] width 167 height 23
click at [1290, 587] on input "0.00" at bounding box center [1299, 590] width 31 height 23
click at [1308, 594] on input "0.00" at bounding box center [1299, 590] width 31 height 23
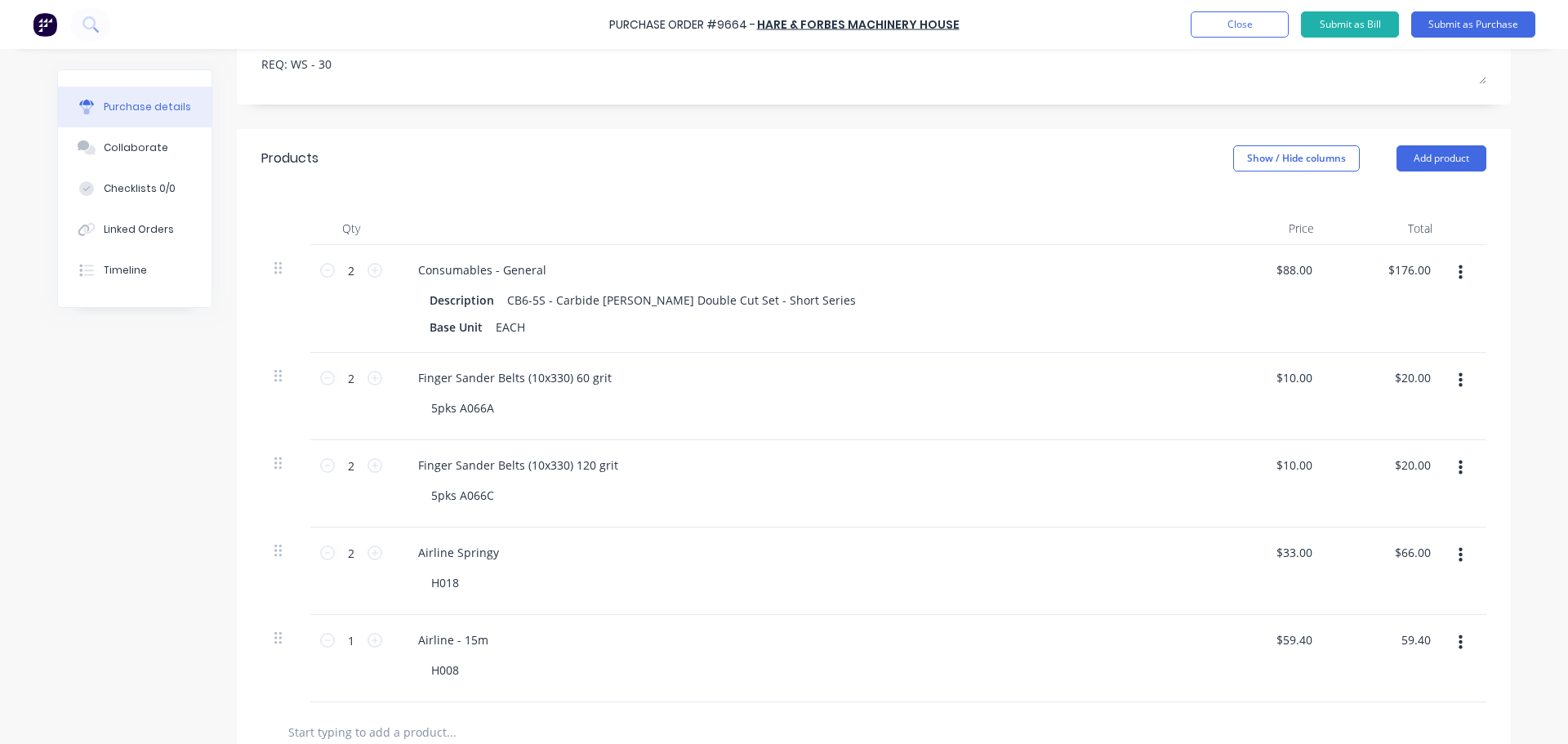
scroll to position [408, 0]
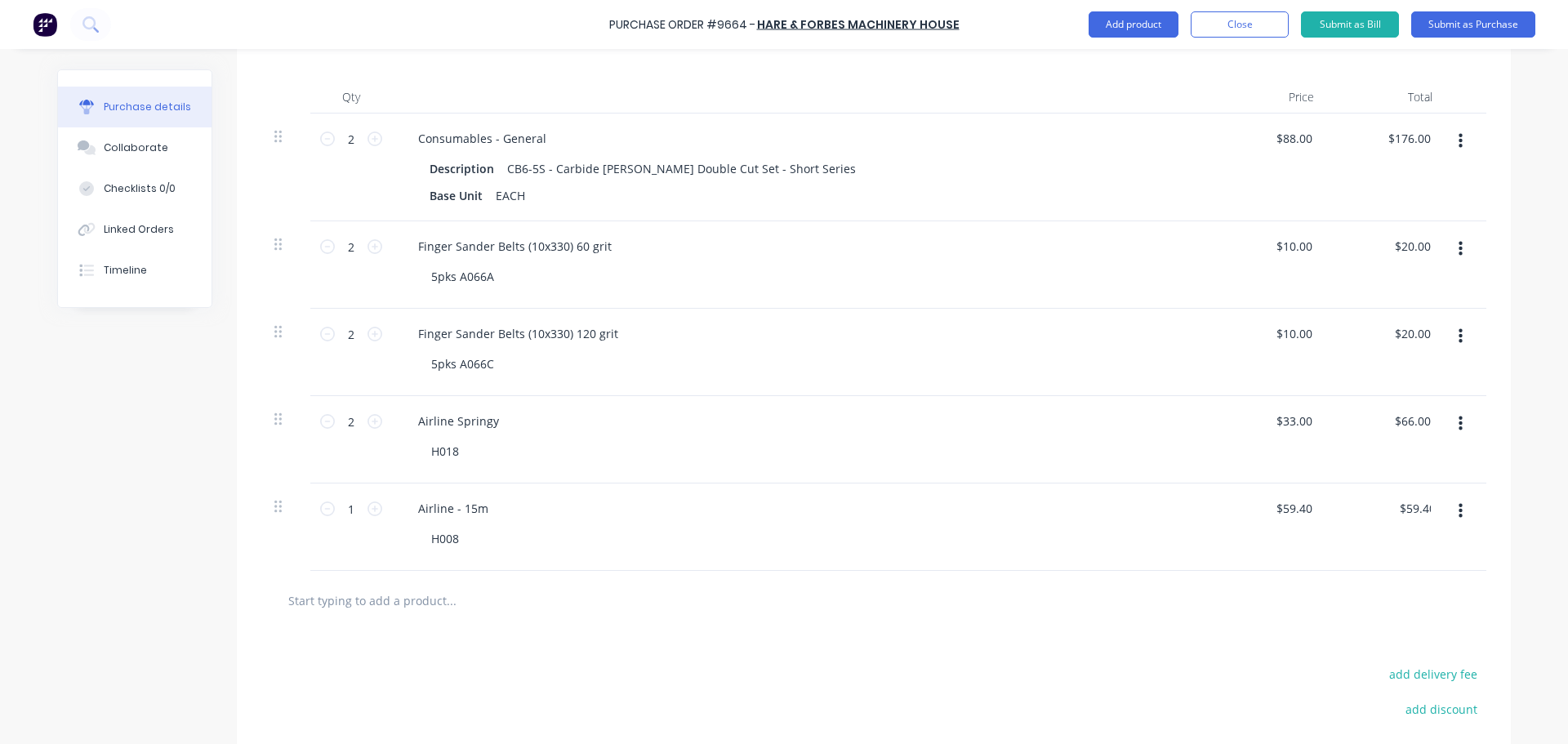
click at [417, 591] on input "text" at bounding box center [451, 600] width 327 height 33
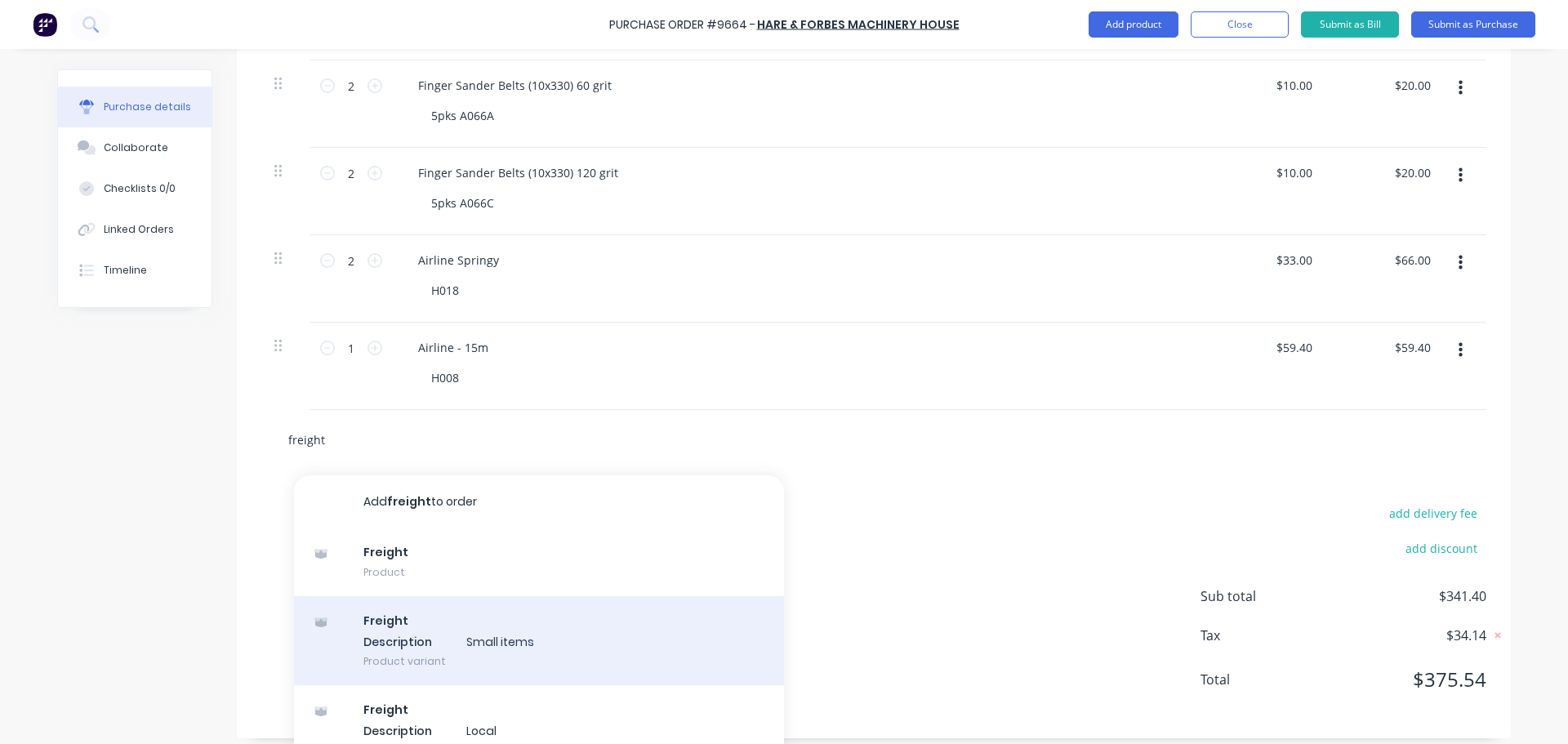
scroll to position [571, 0]
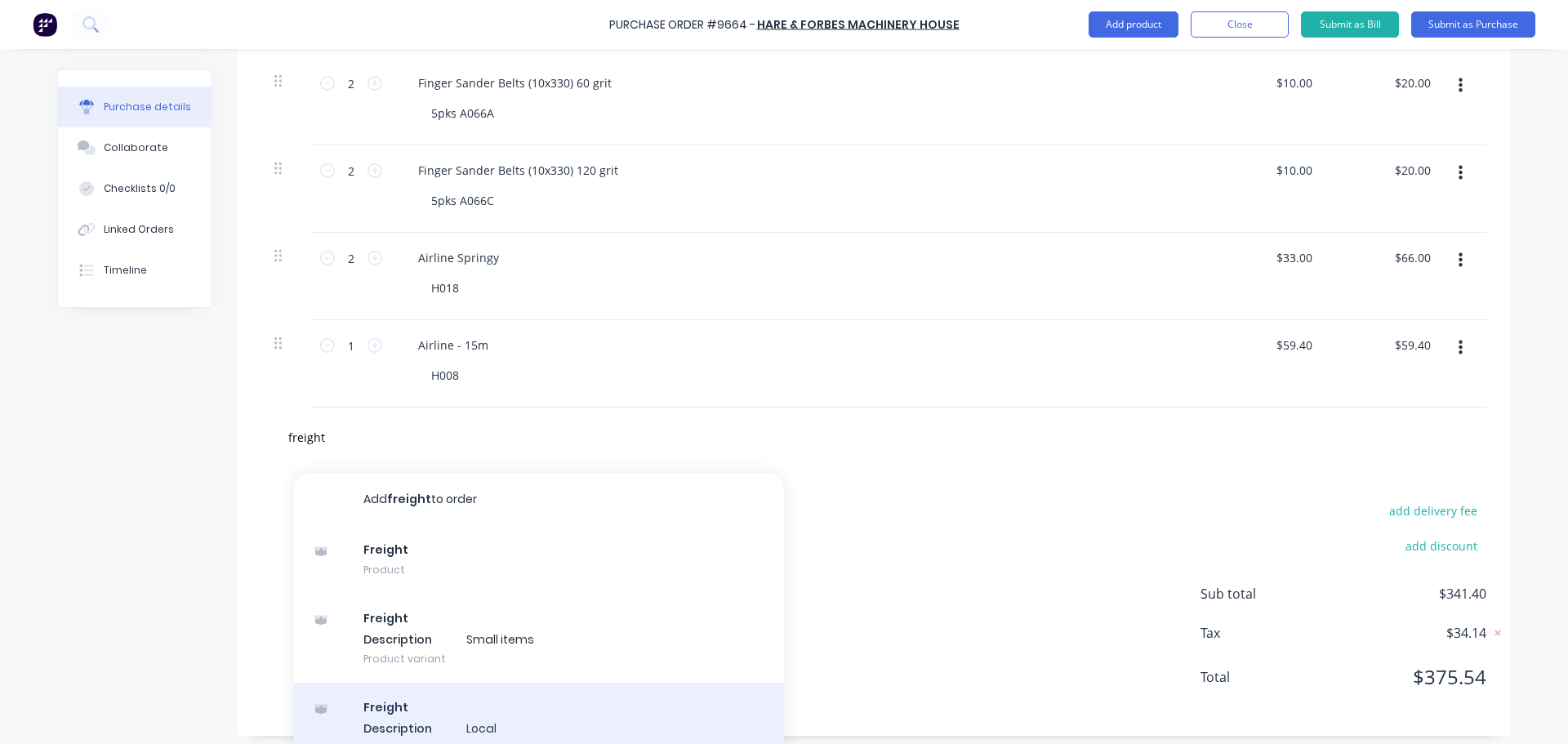
click at [465, 698] on div "Freight Description Local Product variant" at bounding box center [539, 727] width 490 height 90
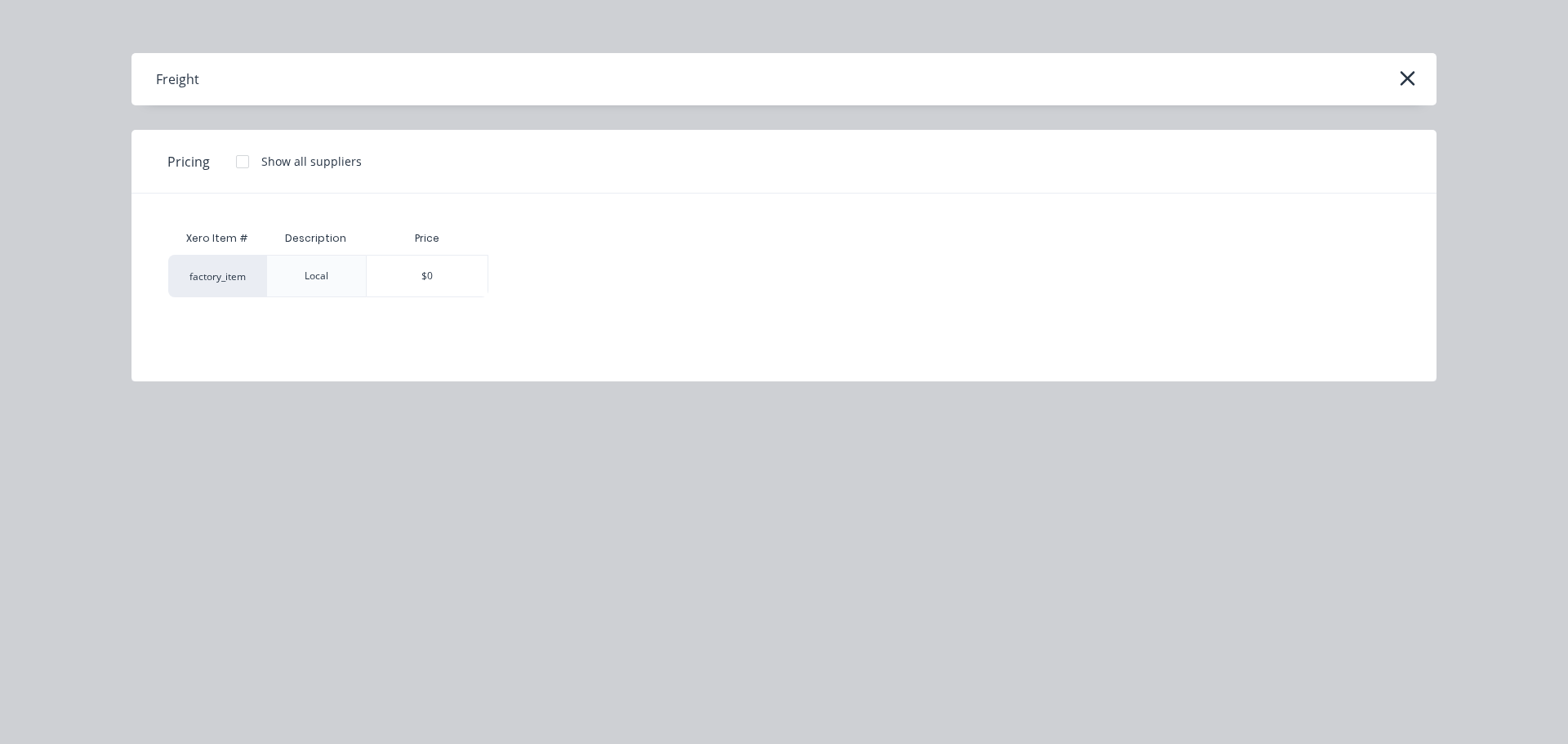
click at [405, 258] on div "$0" at bounding box center [427, 276] width 121 height 41
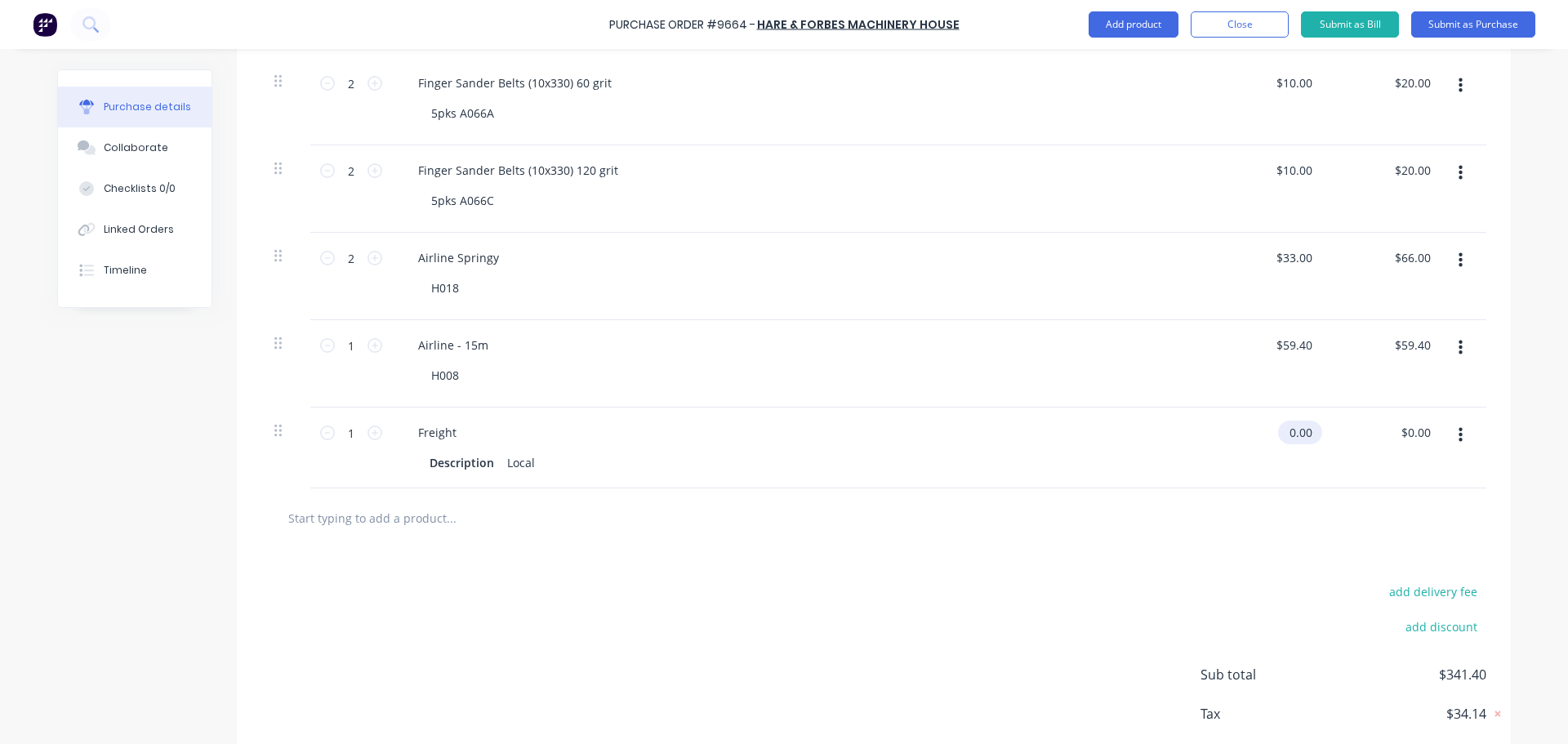
click at [1303, 437] on input "0.00" at bounding box center [1297, 432] width 38 height 23
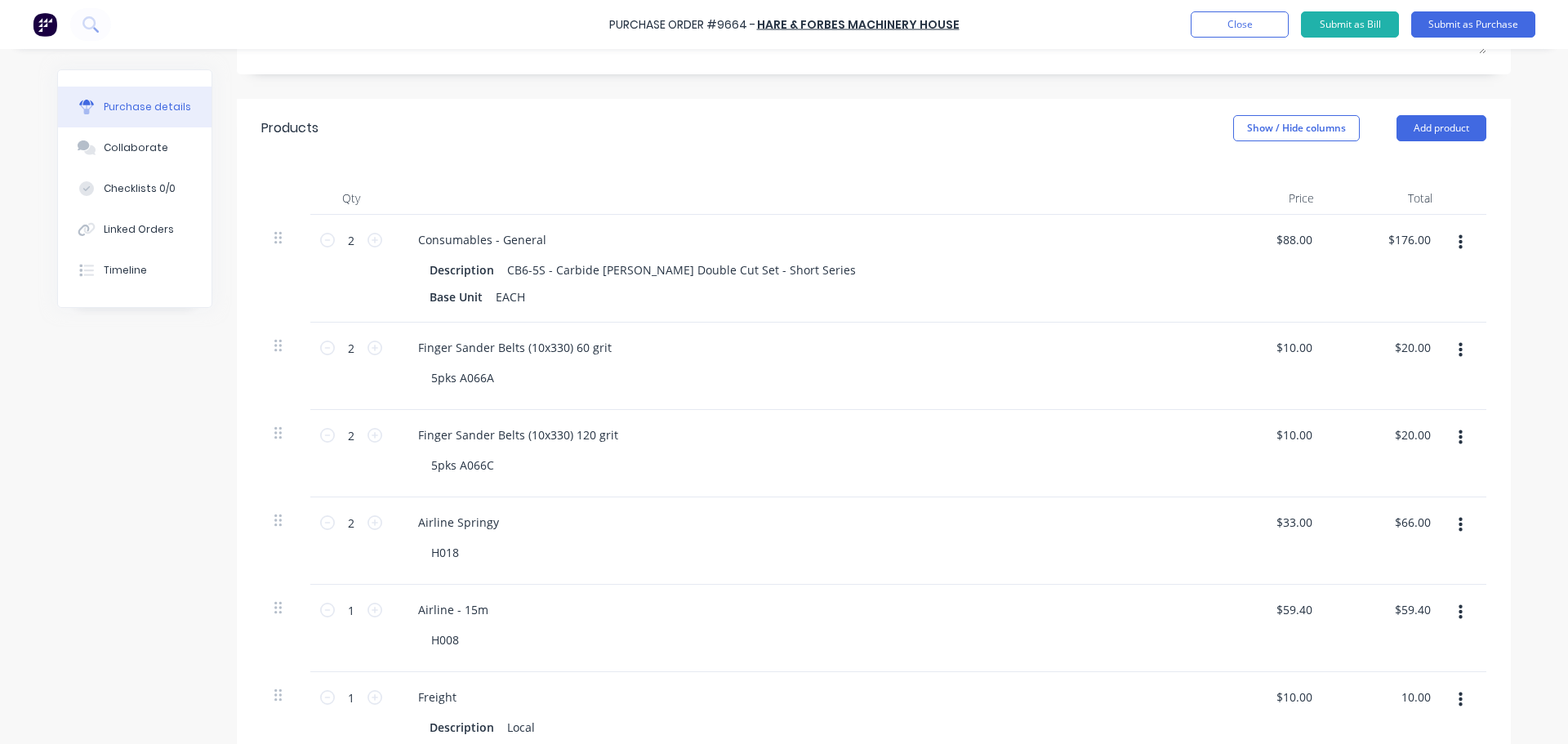
scroll to position [163, 0]
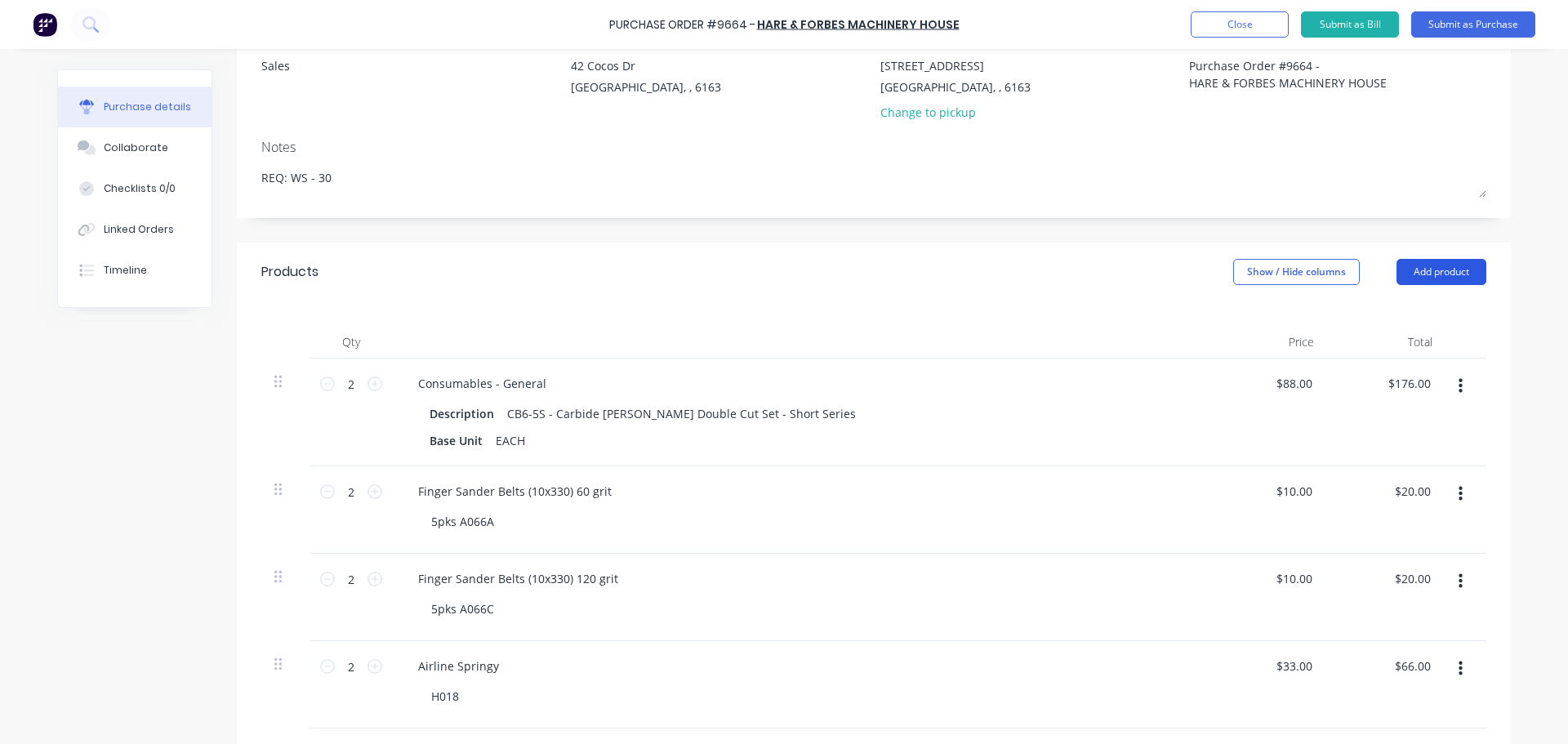
click at [1452, 271] on button "Add product" at bounding box center [1441, 271] width 90 height 26
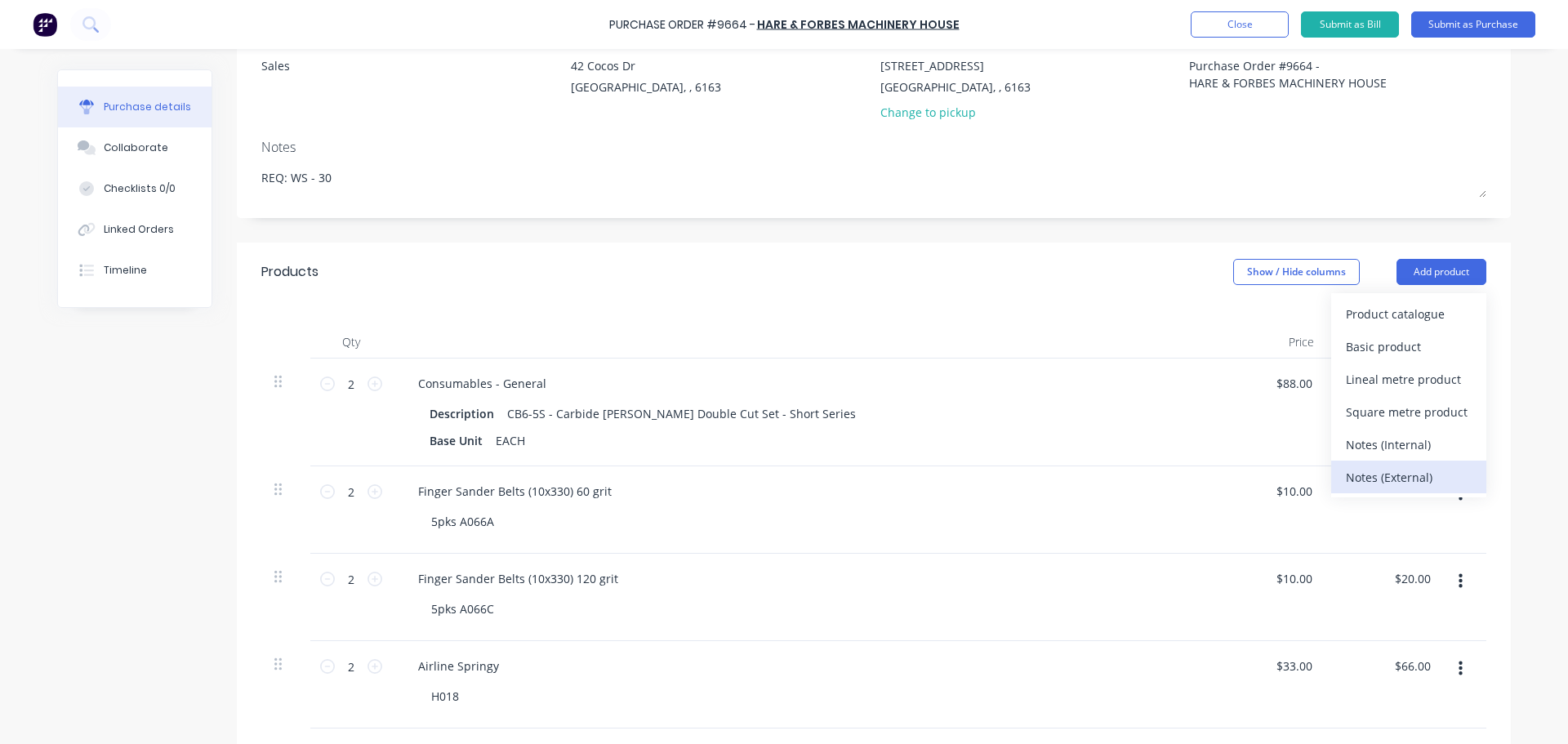
click at [1382, 483] on div "Notes (External)" at bounding box center [1409, 478] width 126 height 23
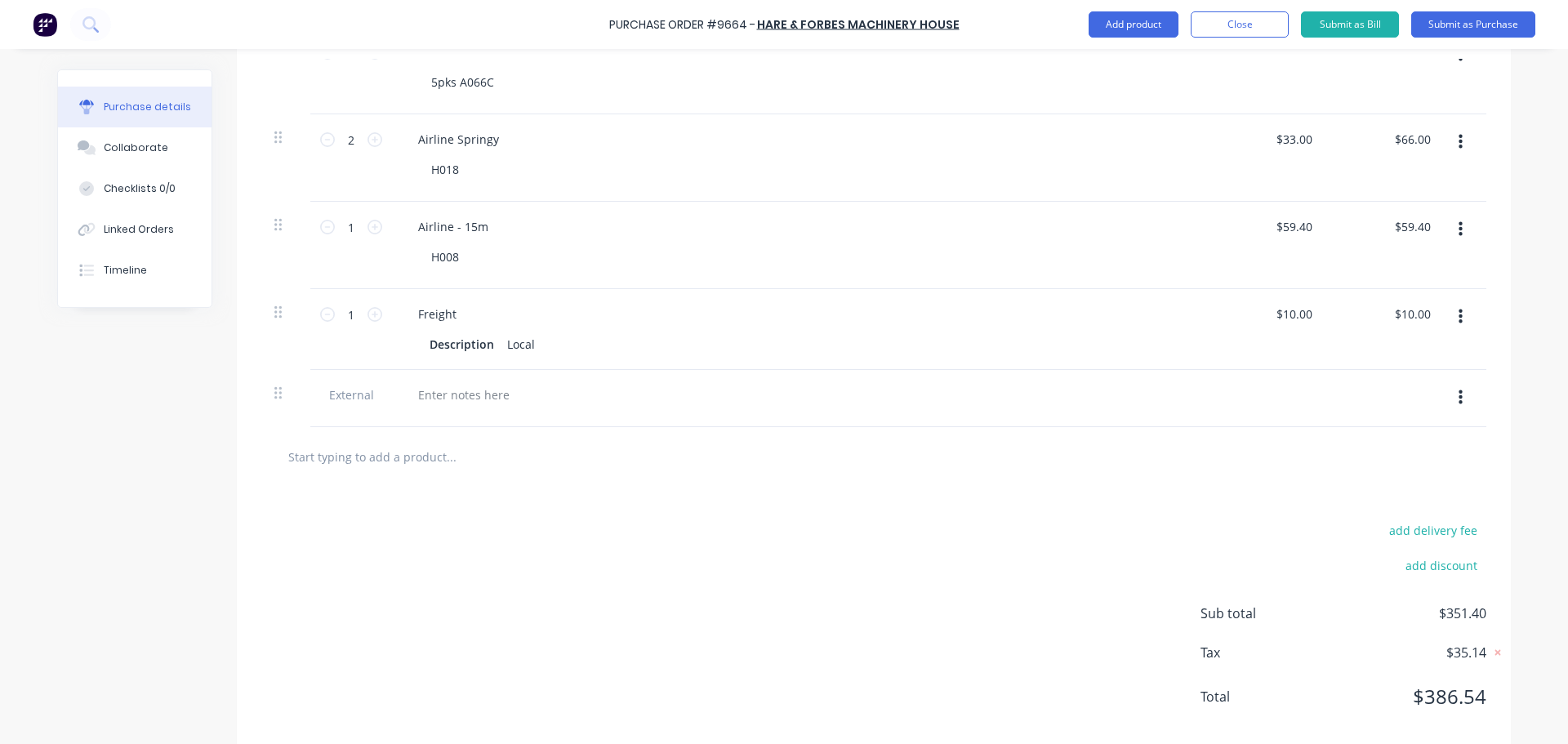
scroll to position [718, 0]
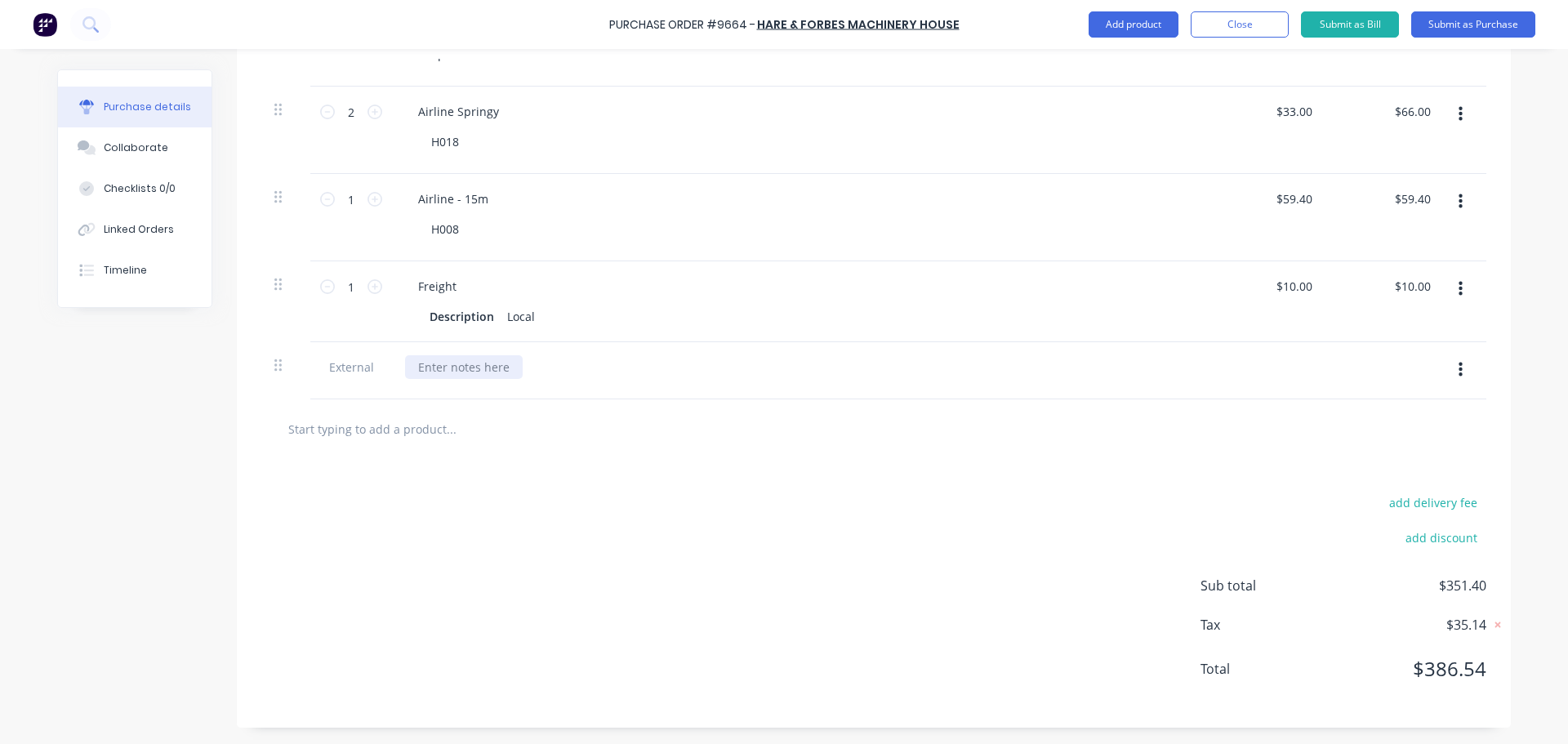
click at [440, 366] on div at bounding box center [464, 367] width 117 height 23
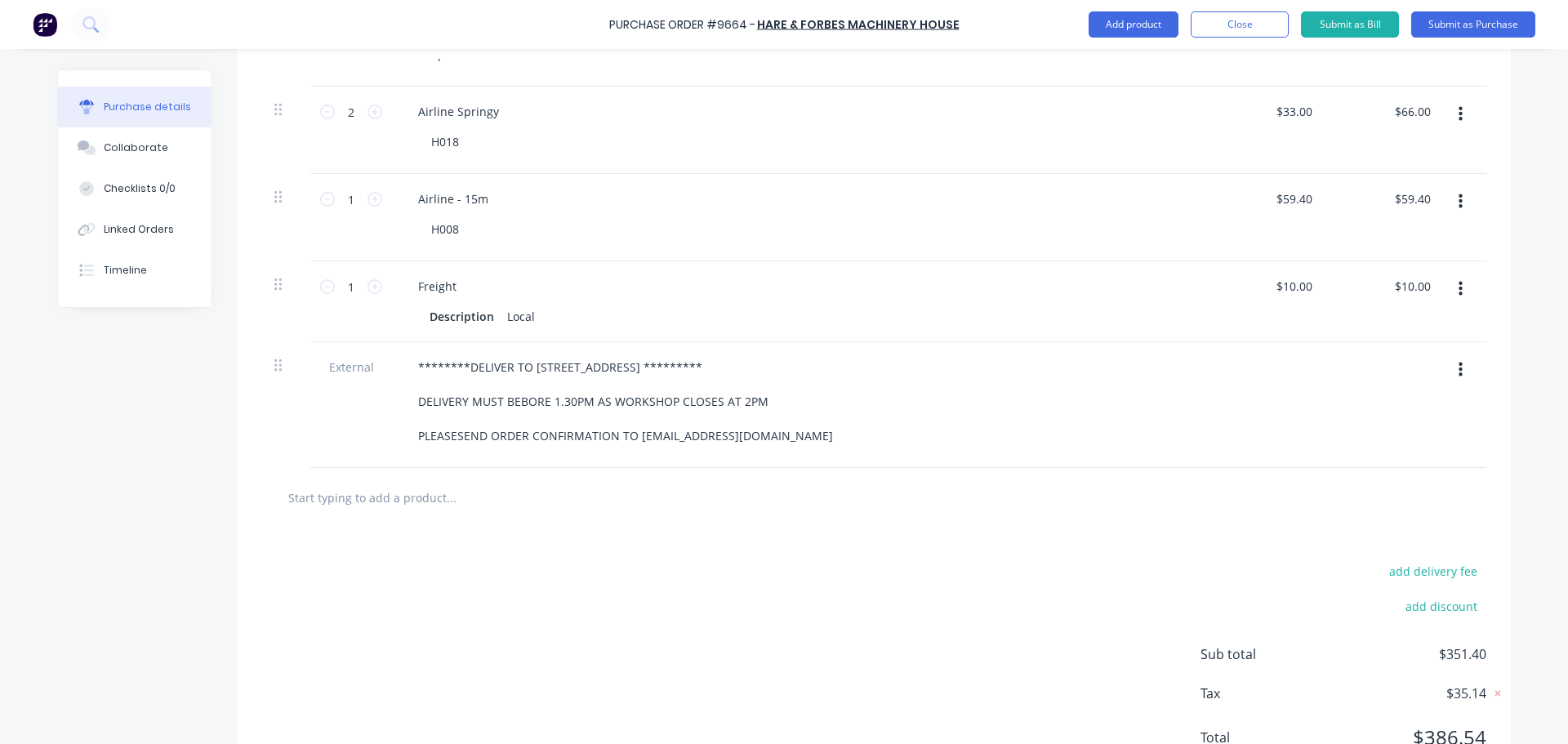
click at [862, 524] on div at bounding box center [874, 498] width 1225 height 59
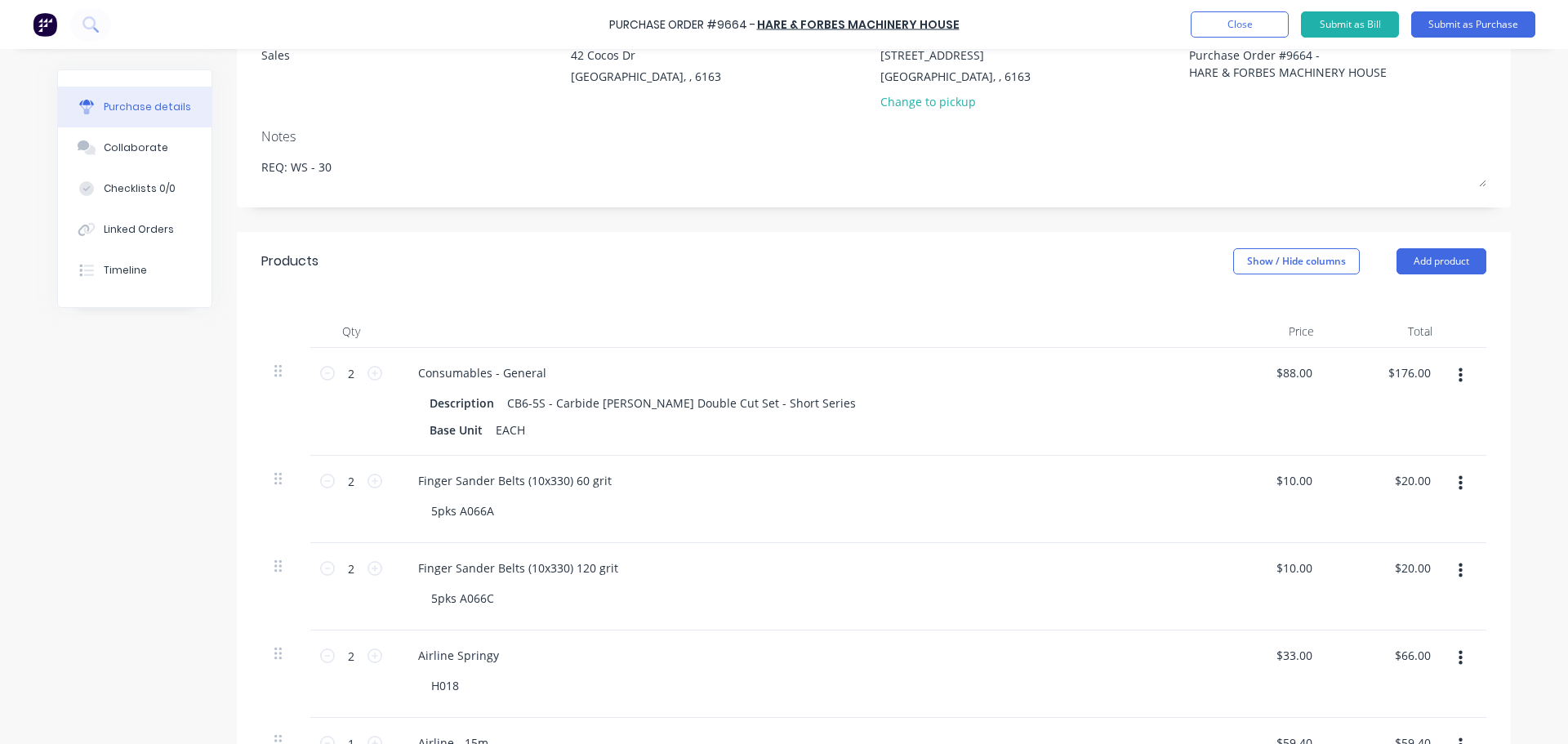
scroll to position [0, 0]
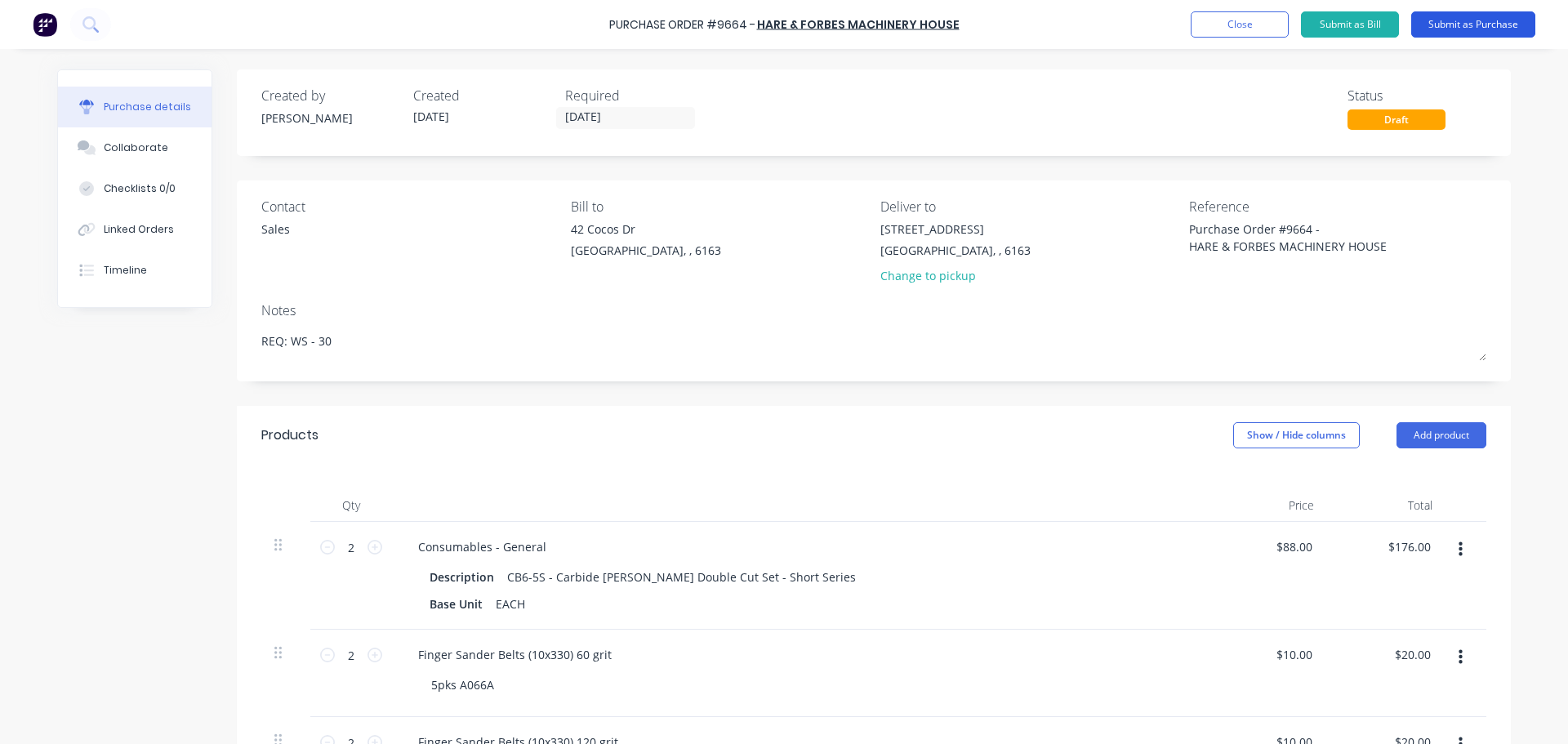
click at [1479, 23] on button "Submit as Purchase" at bounding box center [1473, 24] width 124 height 26
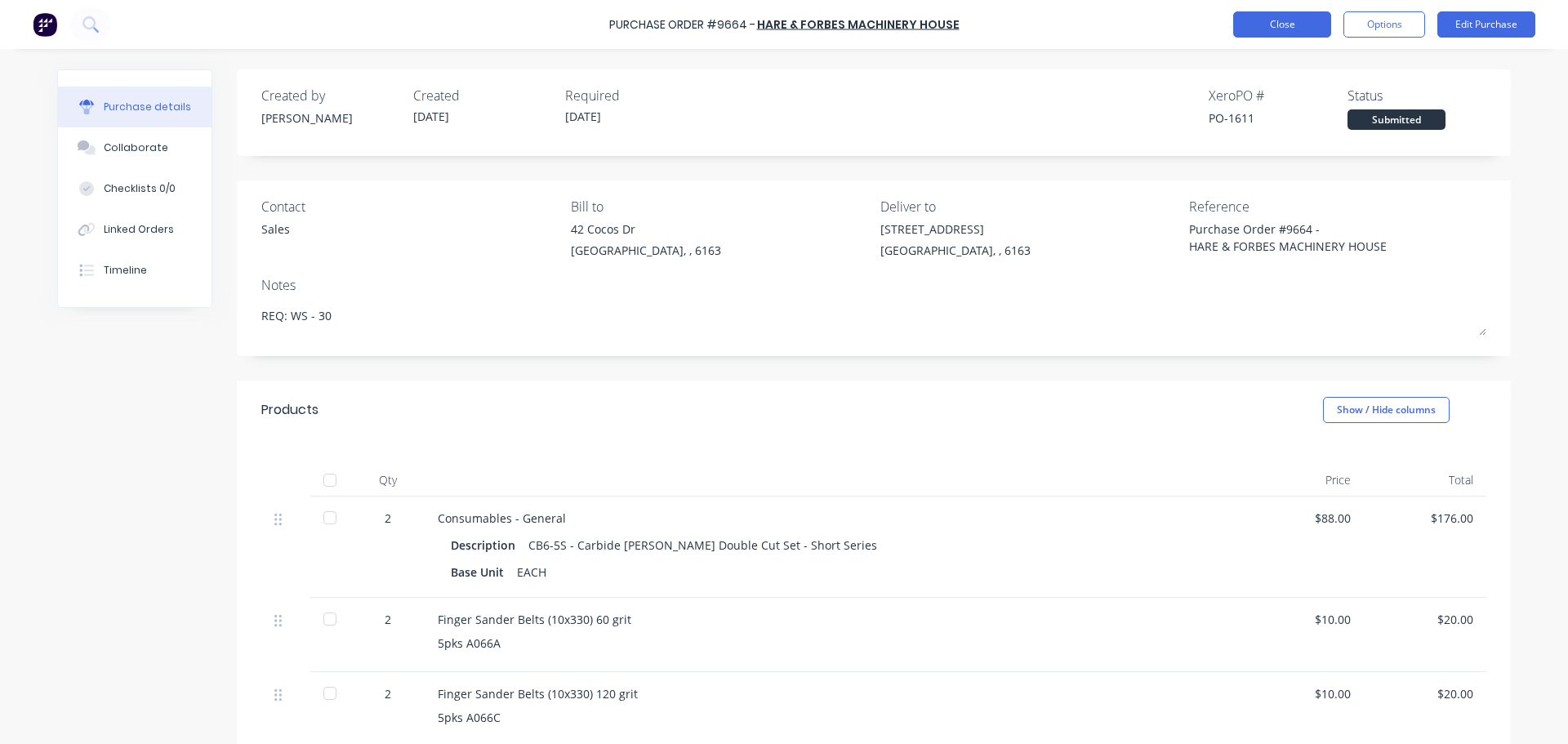
click at [1285, 23] on button "Close" at bounding box center [1282, 24] width 98 height 26
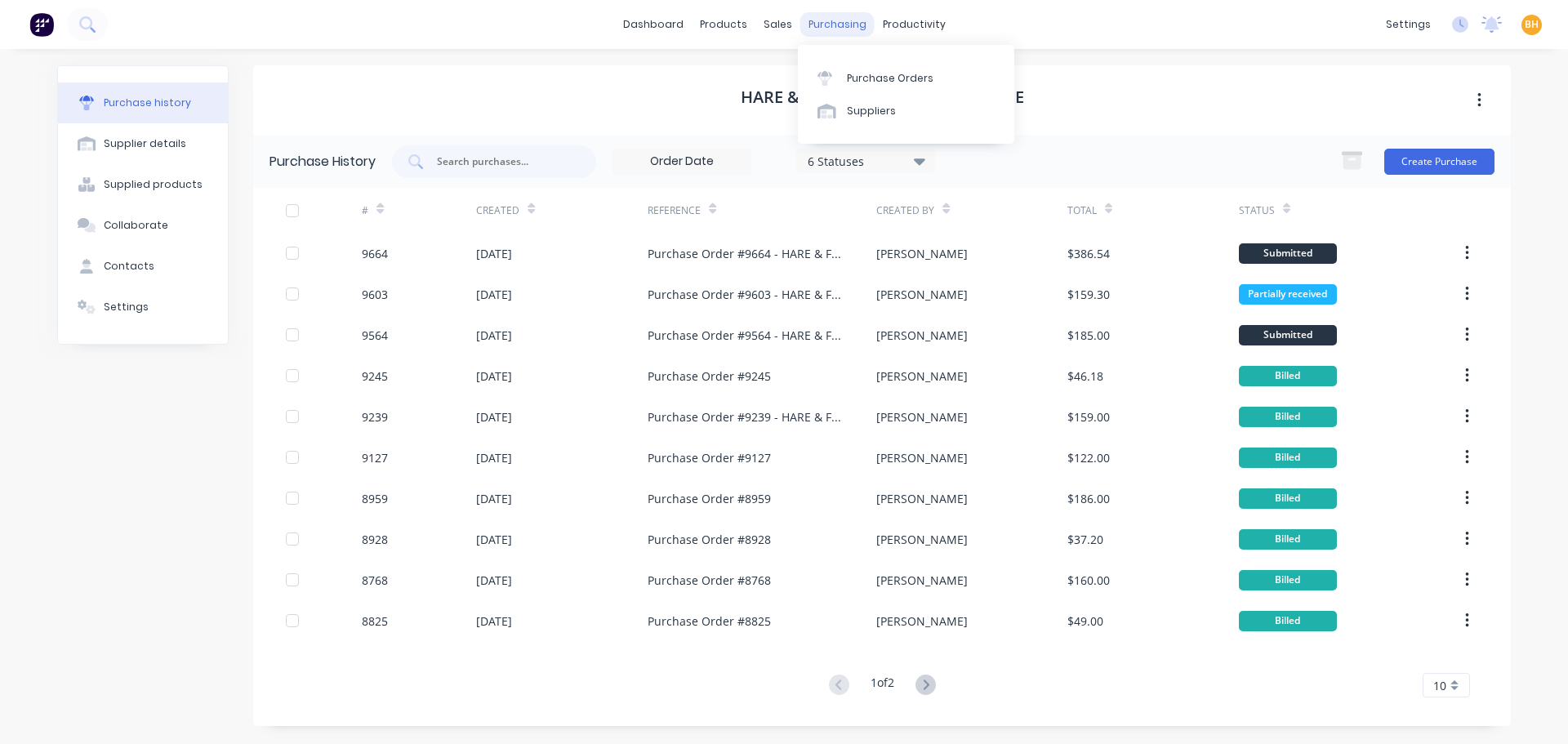
click at [832, 22] on div "purchasing" at bounding box center [837, 24] width 75 height 24
click at [873, 73] on div "Purchase Orders" at bounding box center [890, 79] width 86 height 15
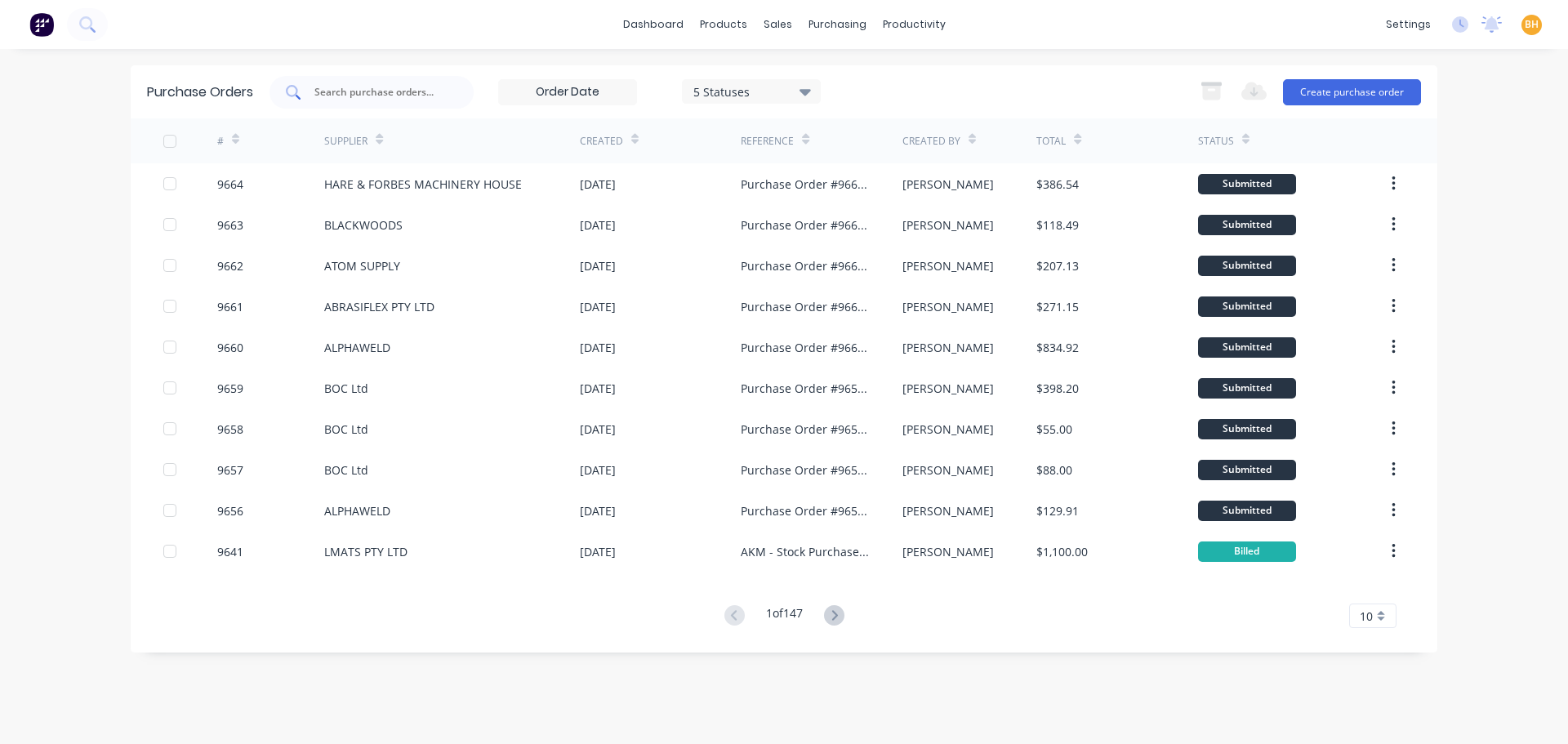
click at [341, 92] on input "text" at bounding box center [380, 91] width 136 height 16
click at [767, 23] on div "sales" at bounding box center [778, 24] width 45 height 24
click at [367, 93] on input "text" at bounding box center [380, 91] width 136 height 16
click at [773, 20] on div "sales" at bounding box center [778, 24] width 45 height 24
click at [823, 78] on div "Sales Orders" at bounding box center [838, 79] width 67 height 15
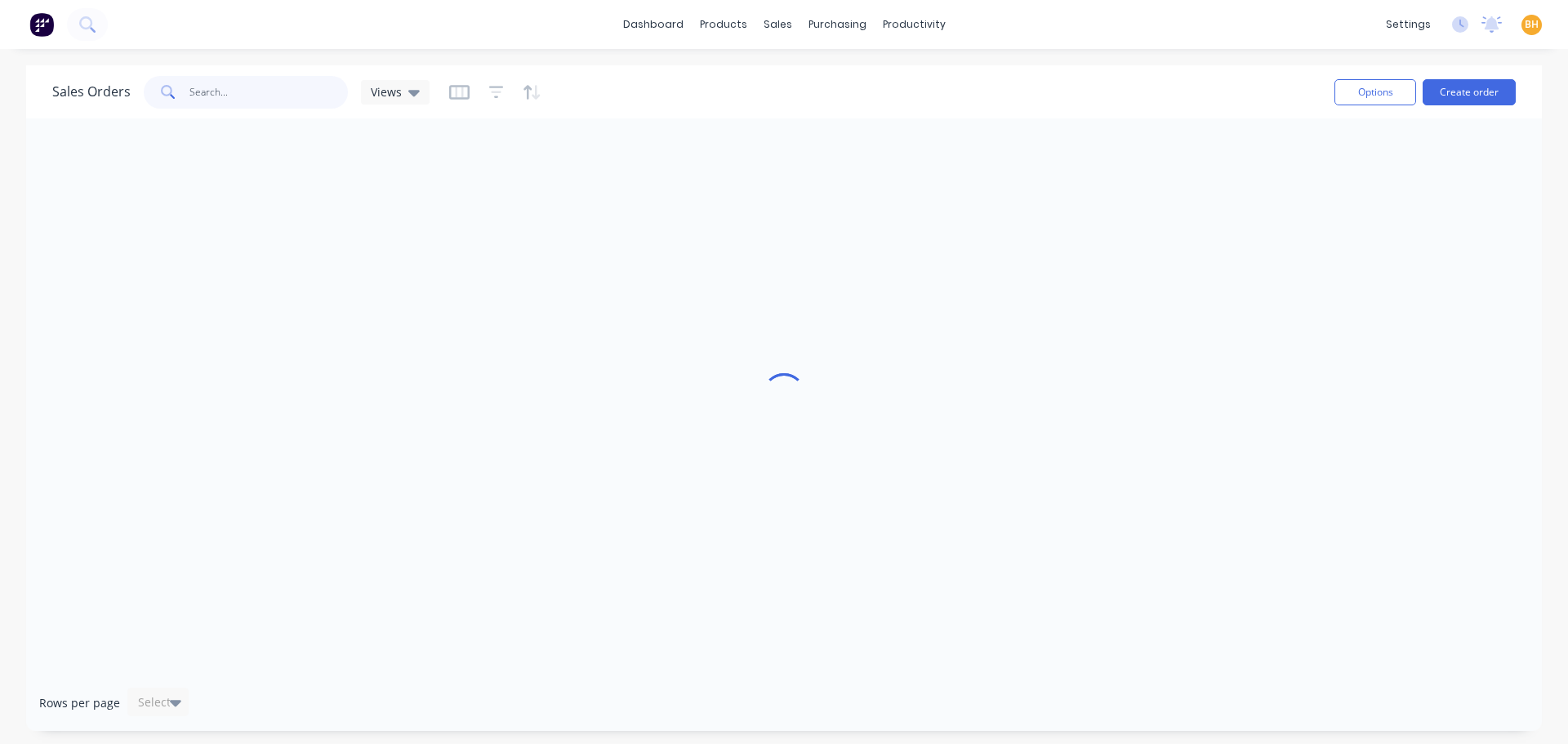
click at [255, 96] on input "text" at bounding box center [269, 92] width 159 height 33
click at [245, 97] on input "9262" at bounding box center [269, 92] width 159 height 33
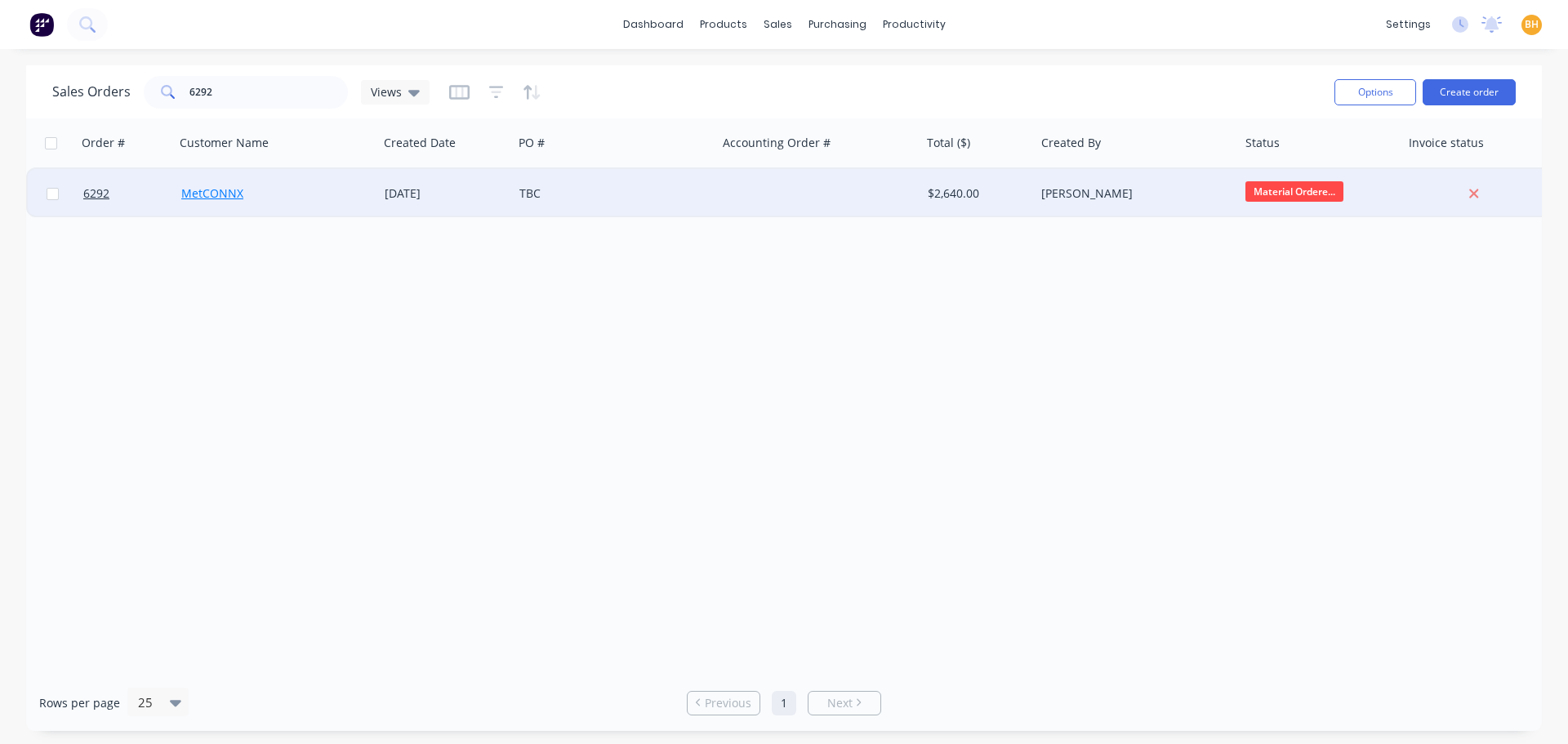
click at [217, 189] on link "MetCONNX" at bounding box center [212, 193] width 62 height 16
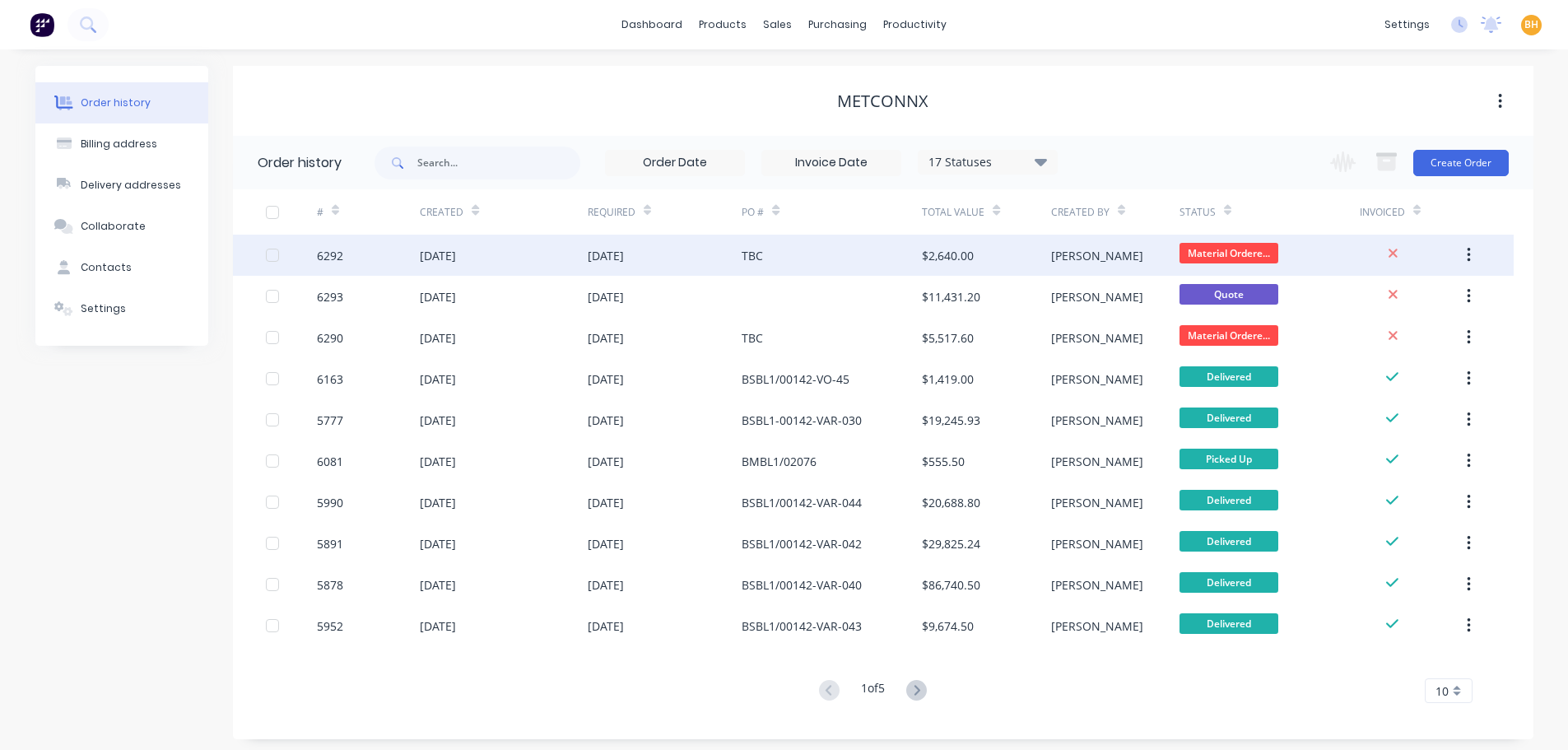
click at [399, 256] on div "6292" at bounding box center [368, 255] width 103 height 41
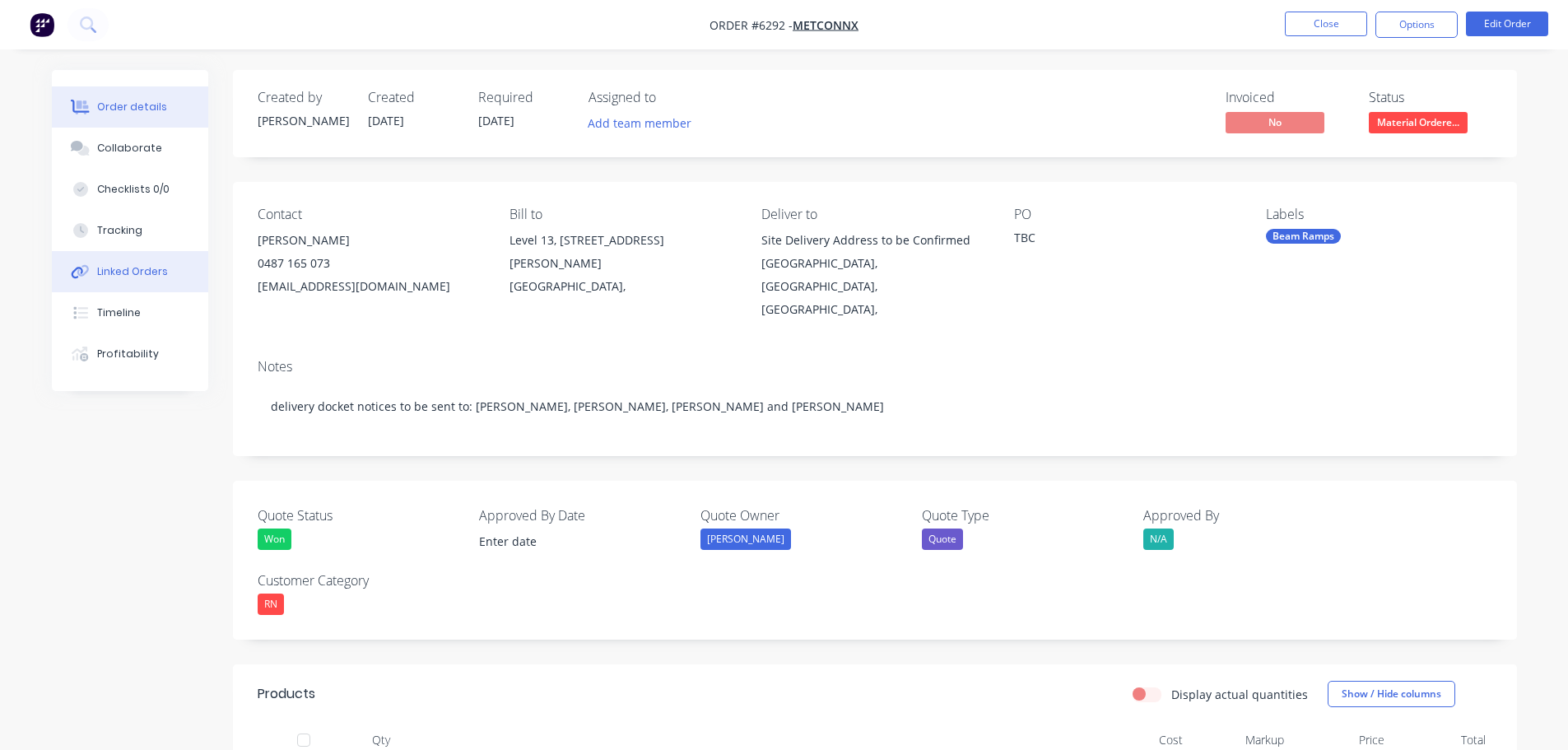
click at [144, 266] on div "Linked Orders" at bounding box center [133, 272] width 71 height 15
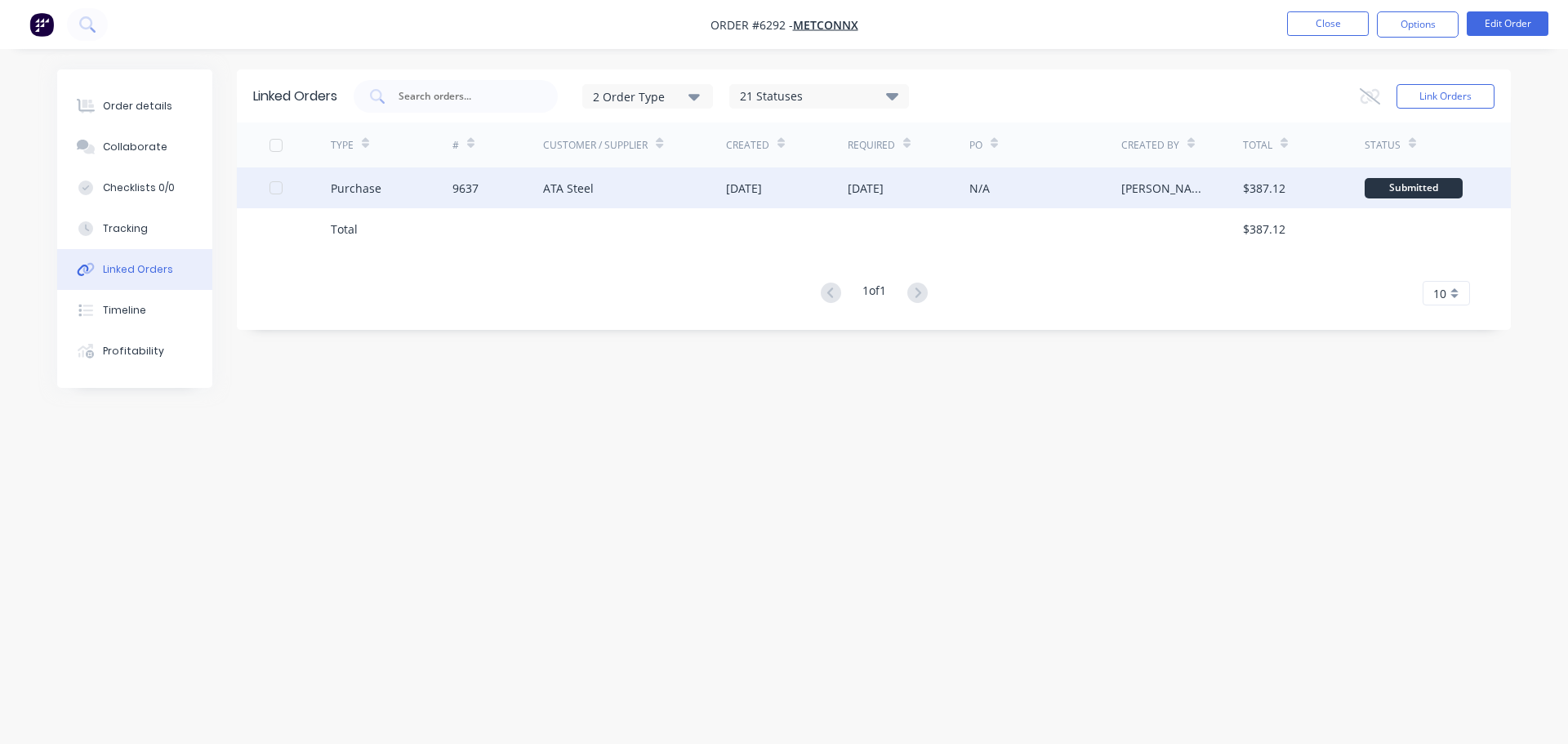
click at [592, 196] on div "ATA Steel" at bounding box center [634, 188] width 183 height 41
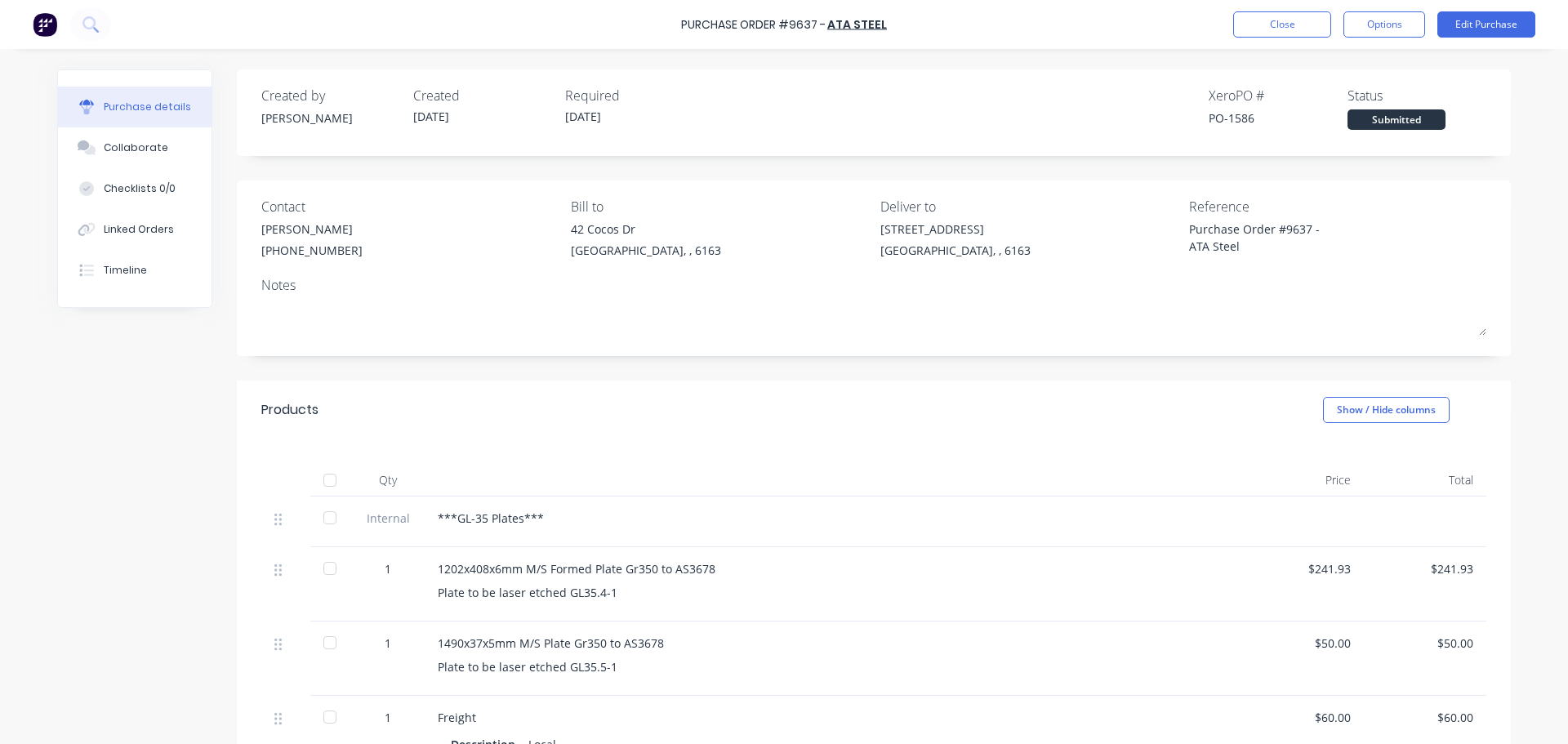
click at [1057, 364] on div "Created by Bevan Created 08/09/25 Required 16/09/25 Xero PO # PO-1586 Status Su…" at bounding box center [874, 605] width 1274 height 1071
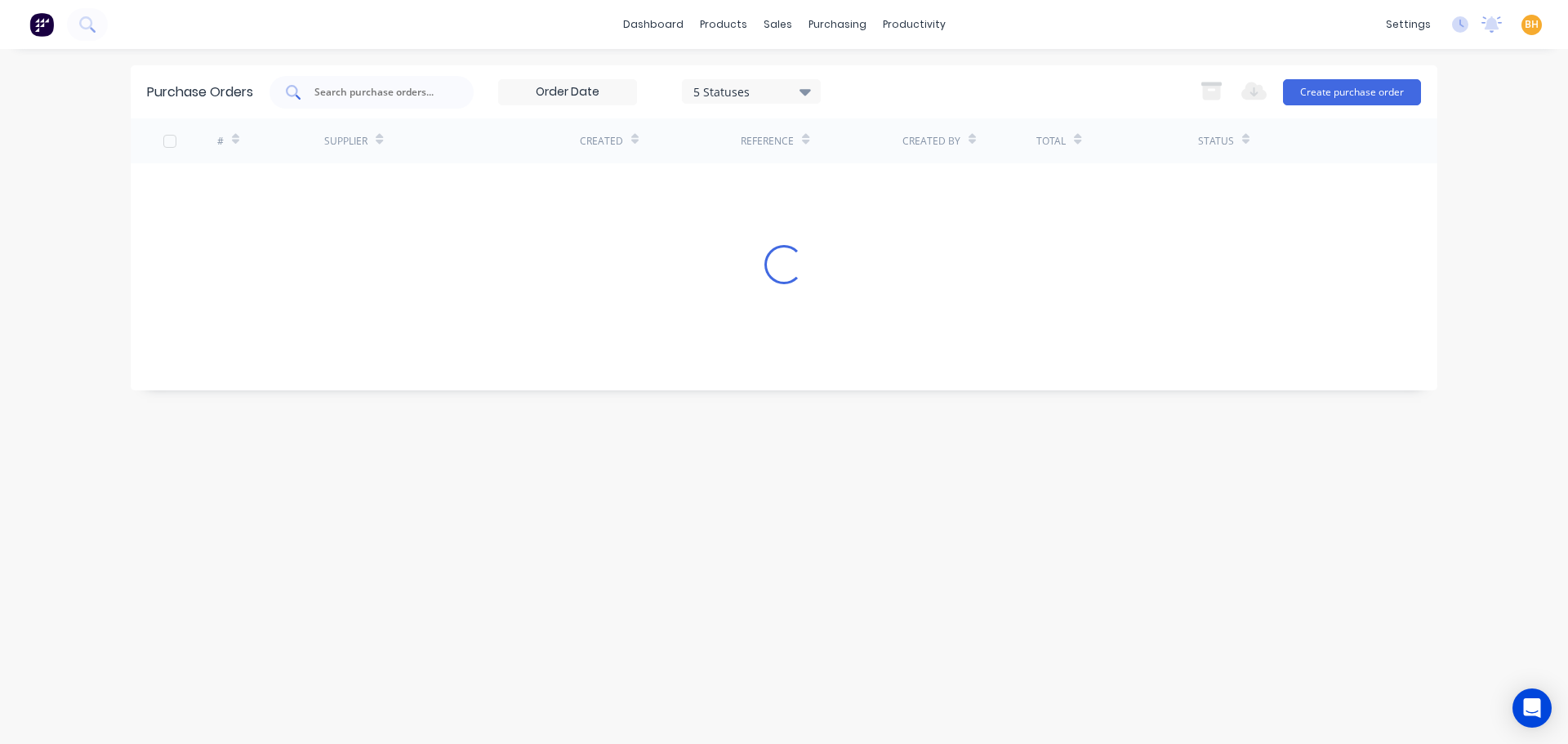
click at [344, 103] on div at bounding box center [372, 92] width 204 height 33
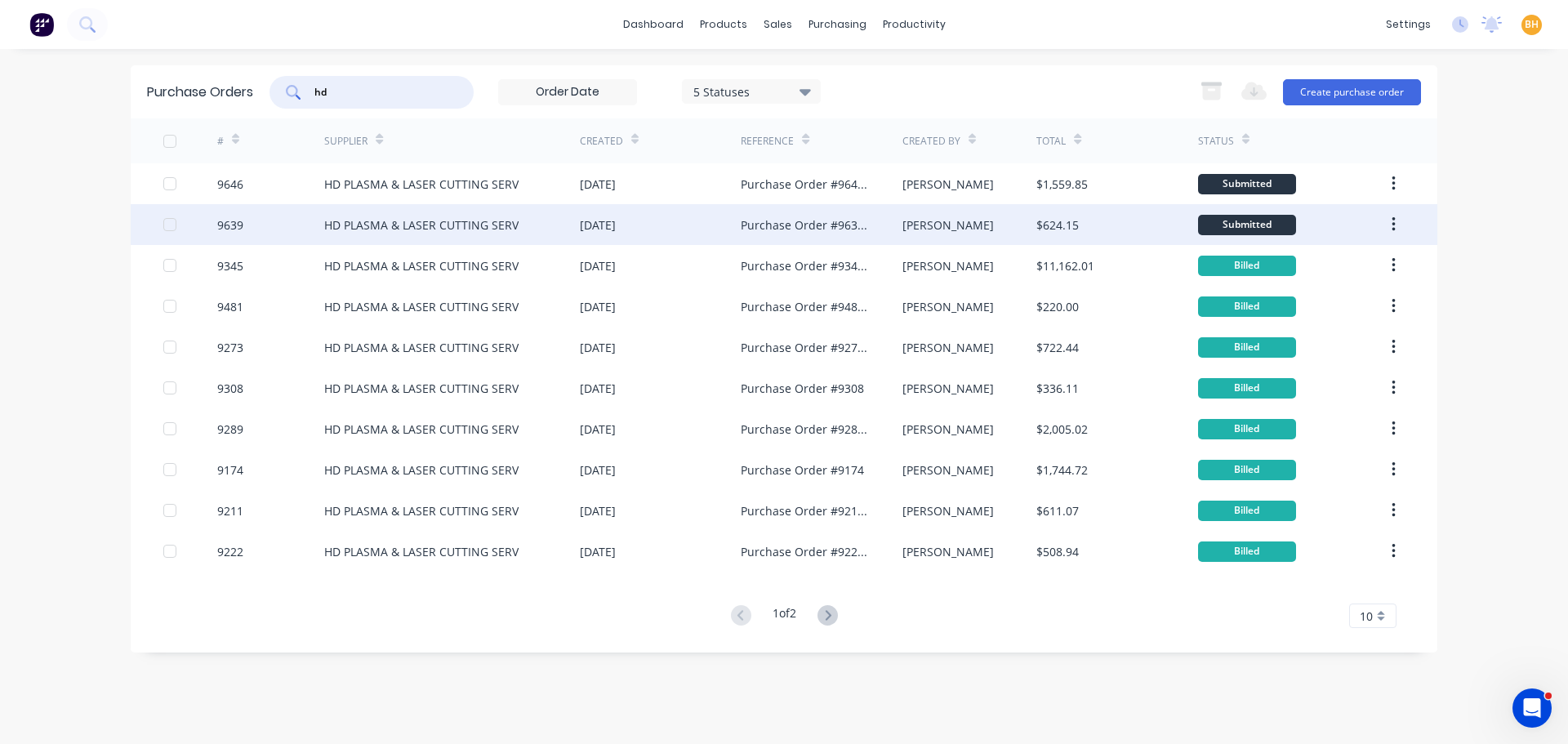
type input "hd"
click at [418, 230] on div "HD PLASMA & LASER CUTTING SERV" at bounding box center [421, 225] width 194 height 17
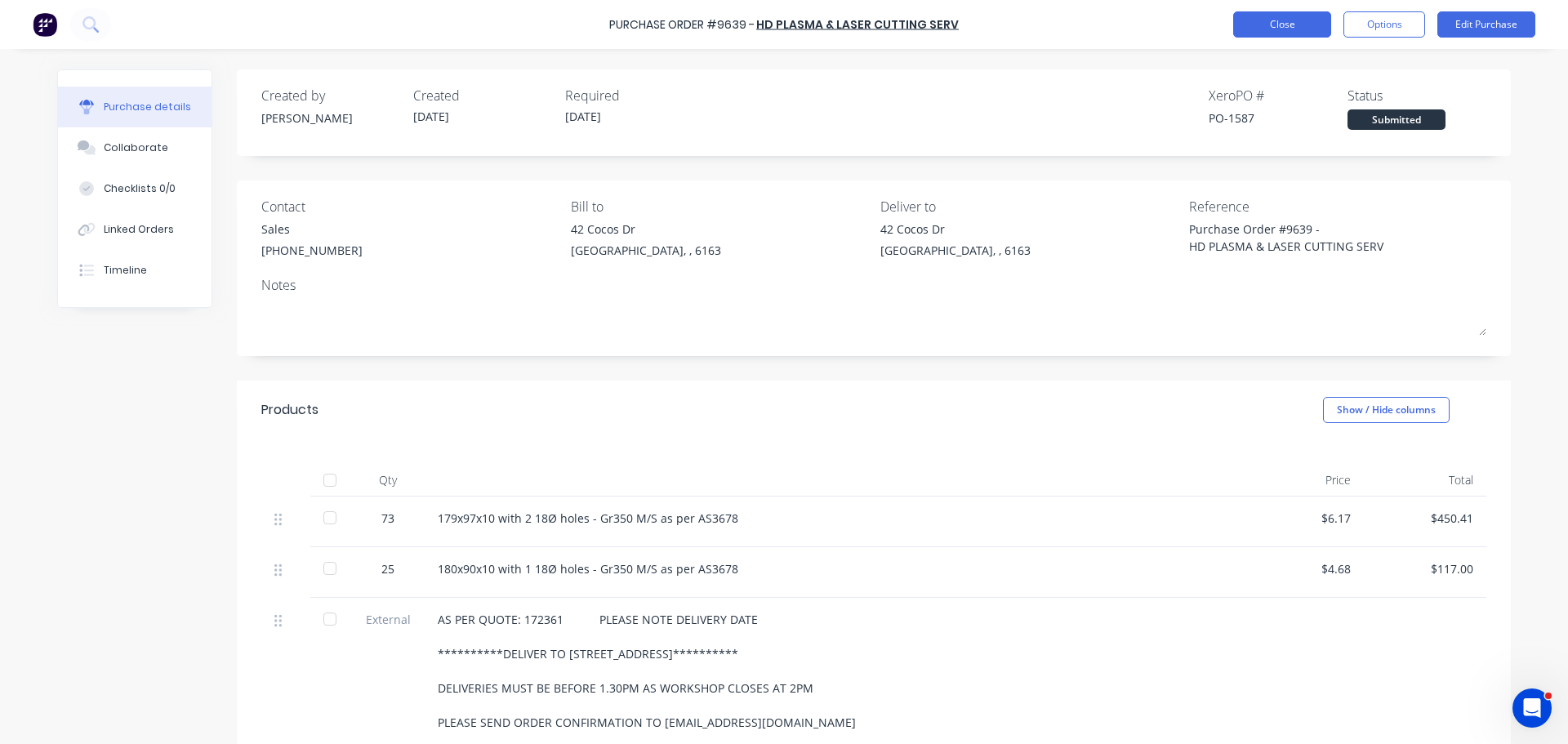
click at [1284, 30] on button "Close" at bounding box center [1282, 24] width 98 height 26
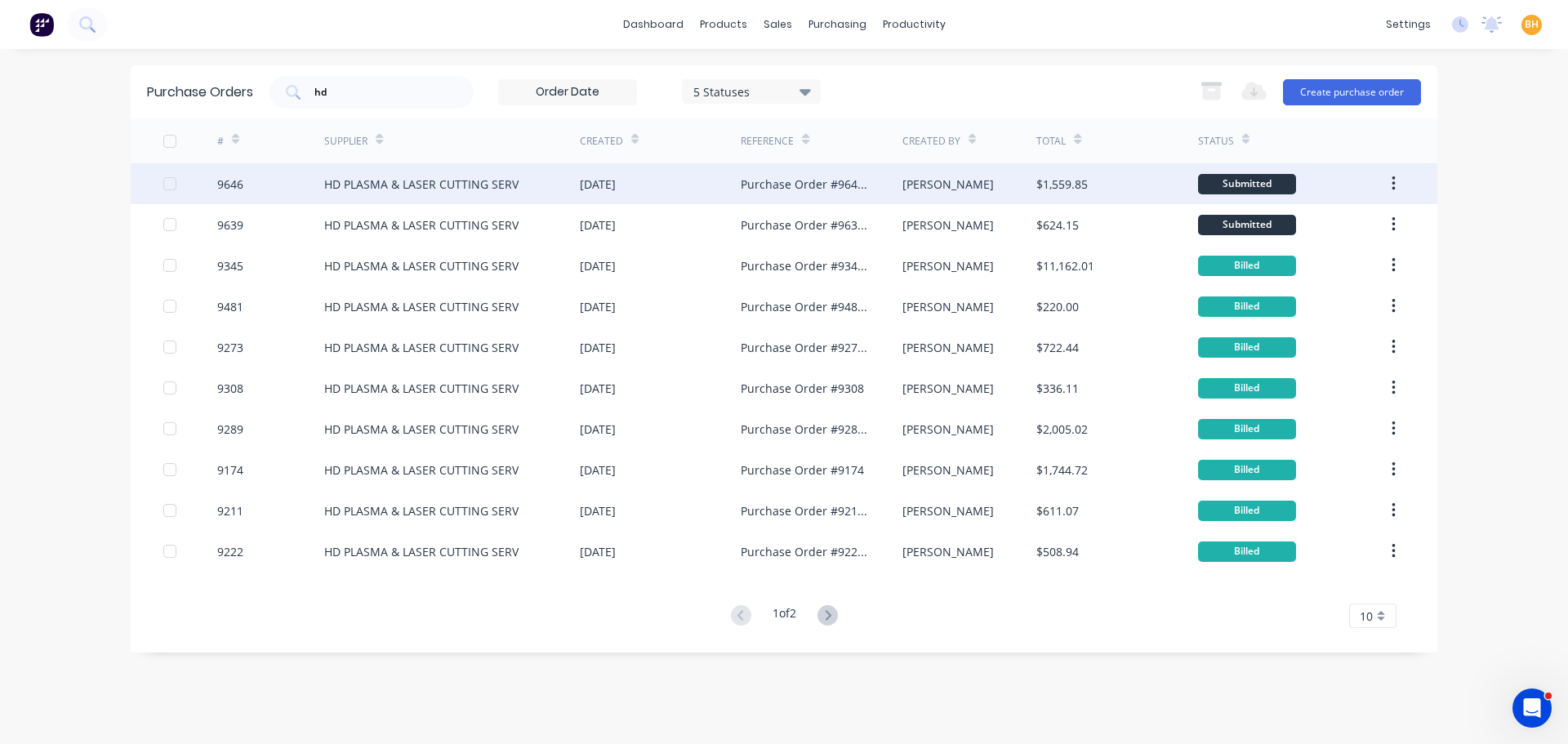
click at [380, 180] on div "HD PLASMA & LASER CUTTING SERV" at bounding box center [421, 184] width 194 height 17
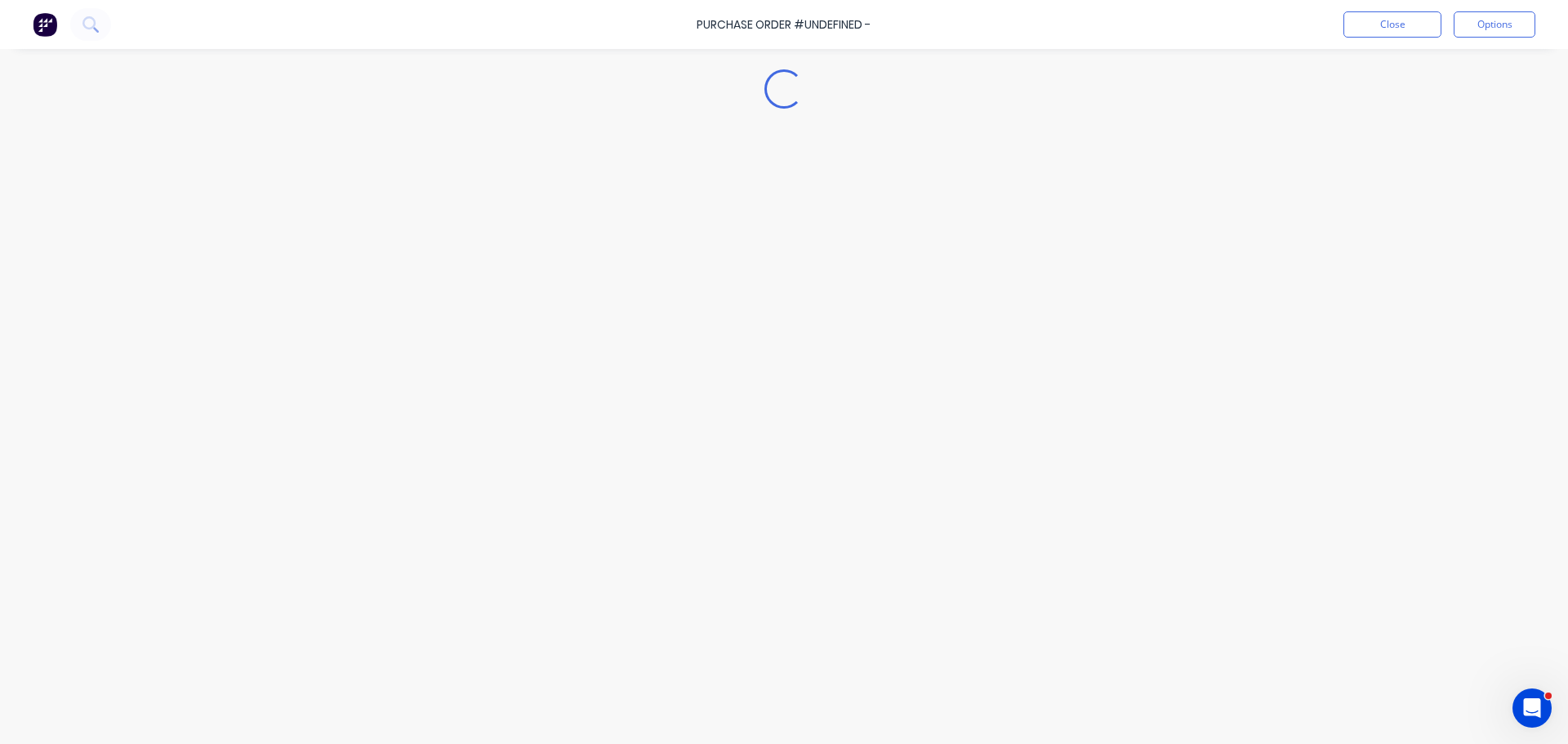
type textarea "x"
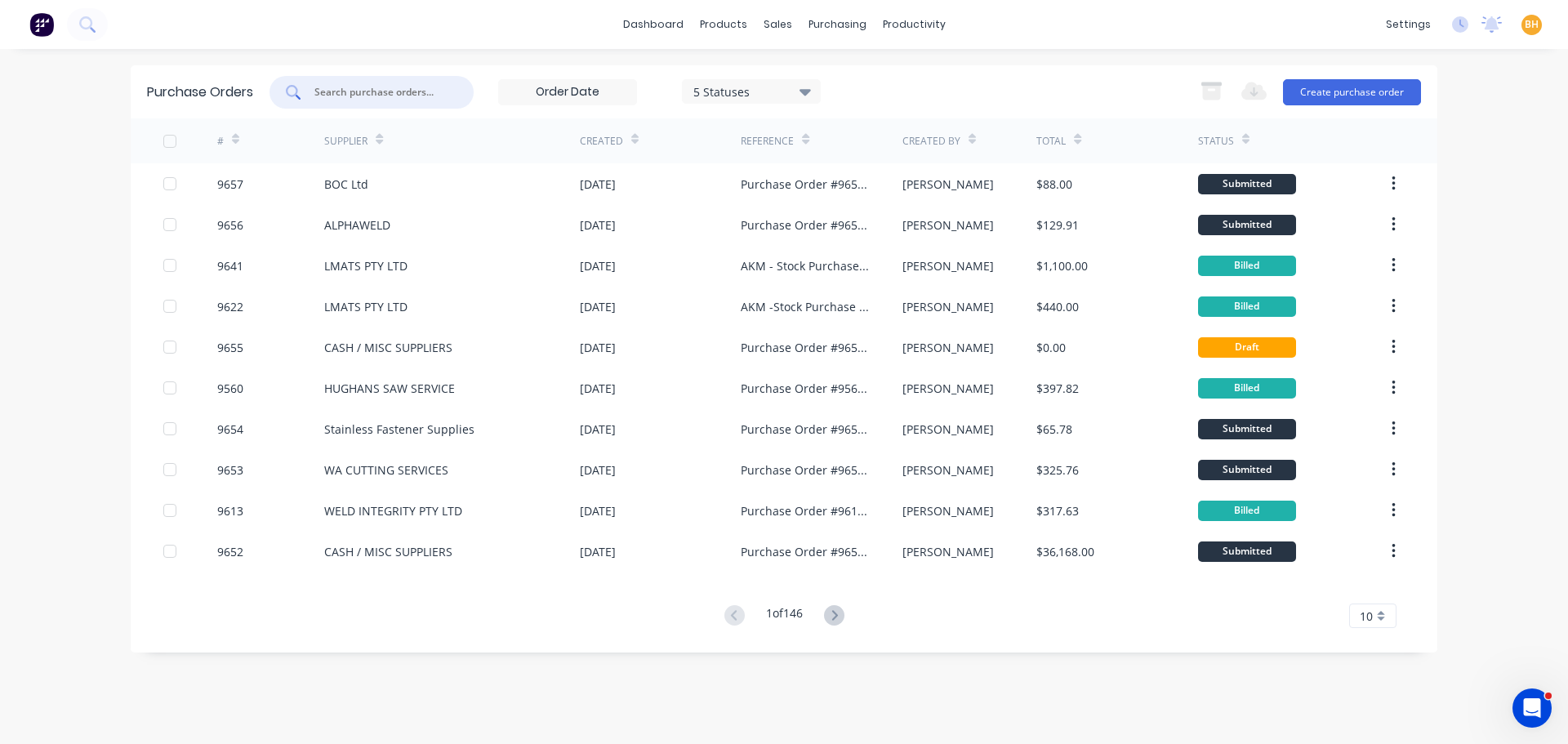
click at [362, 85] on input "text" at bounding box center [380, 91] width 136 height 16
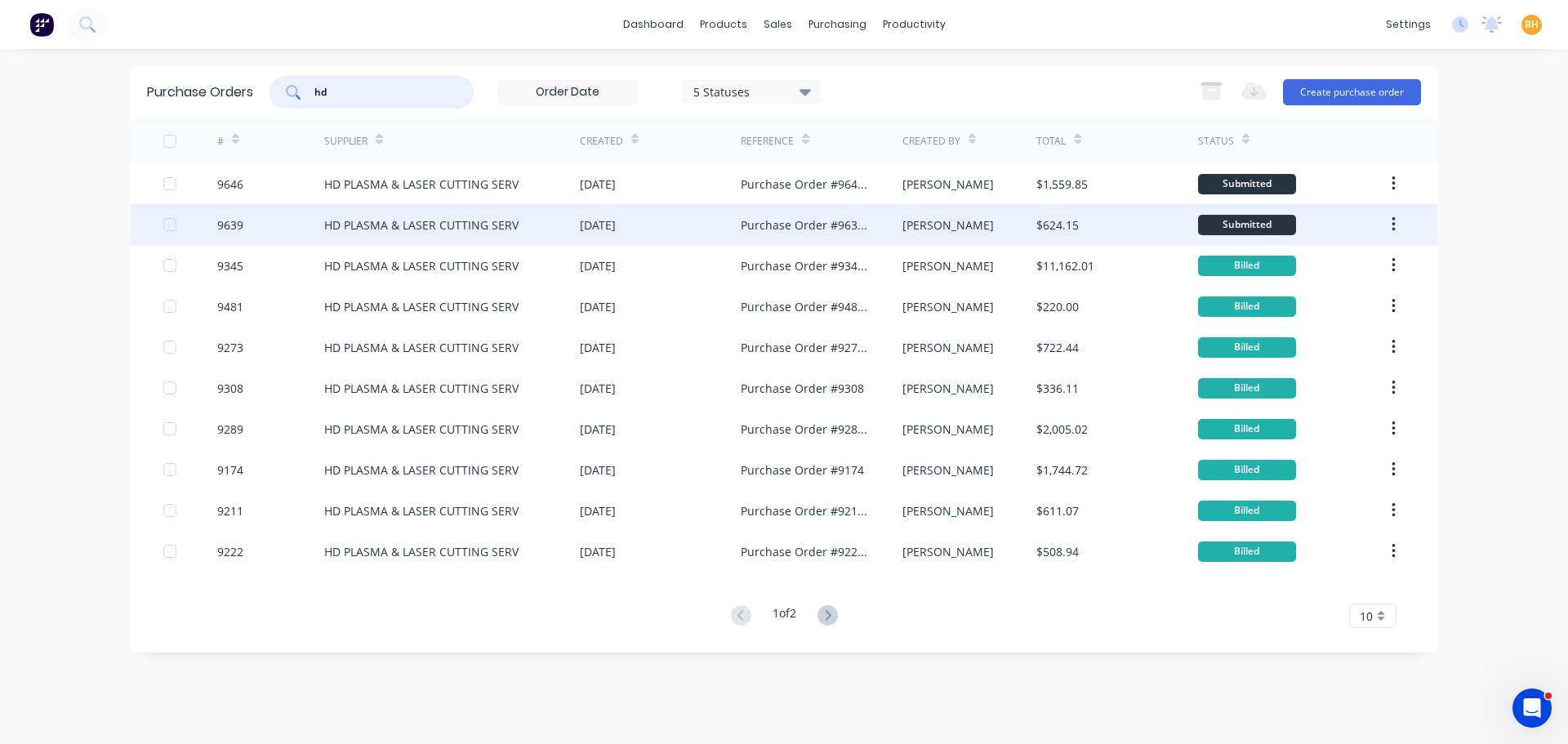
type input "hd"
click at [482, 221] on div "HD PLASMA & LASER CUTTING SERV" at bounding box center [421, 225] width 194 height 17
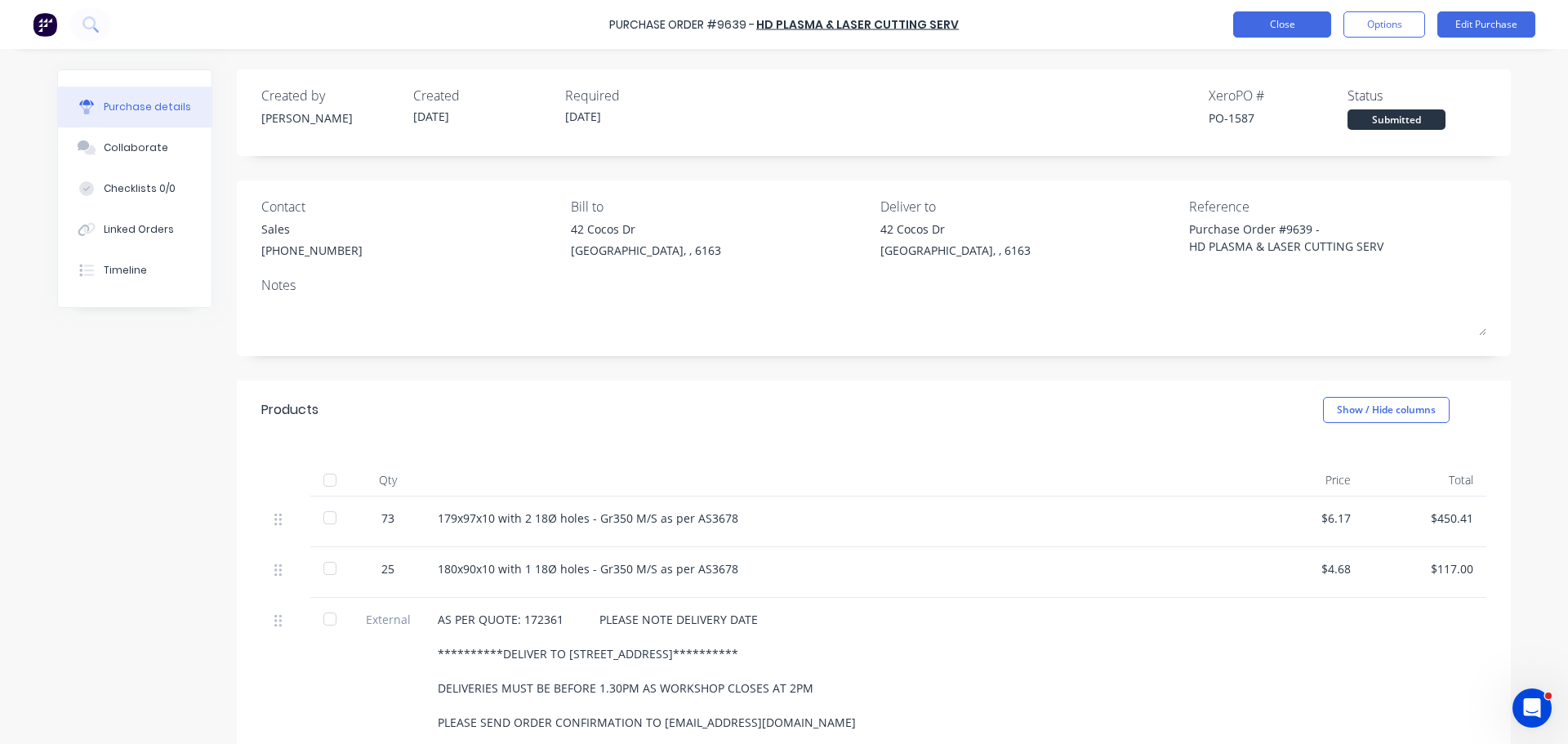
click at [1283, 31] on button "Close" at bounding box center [1282, 24] width 98 height 26
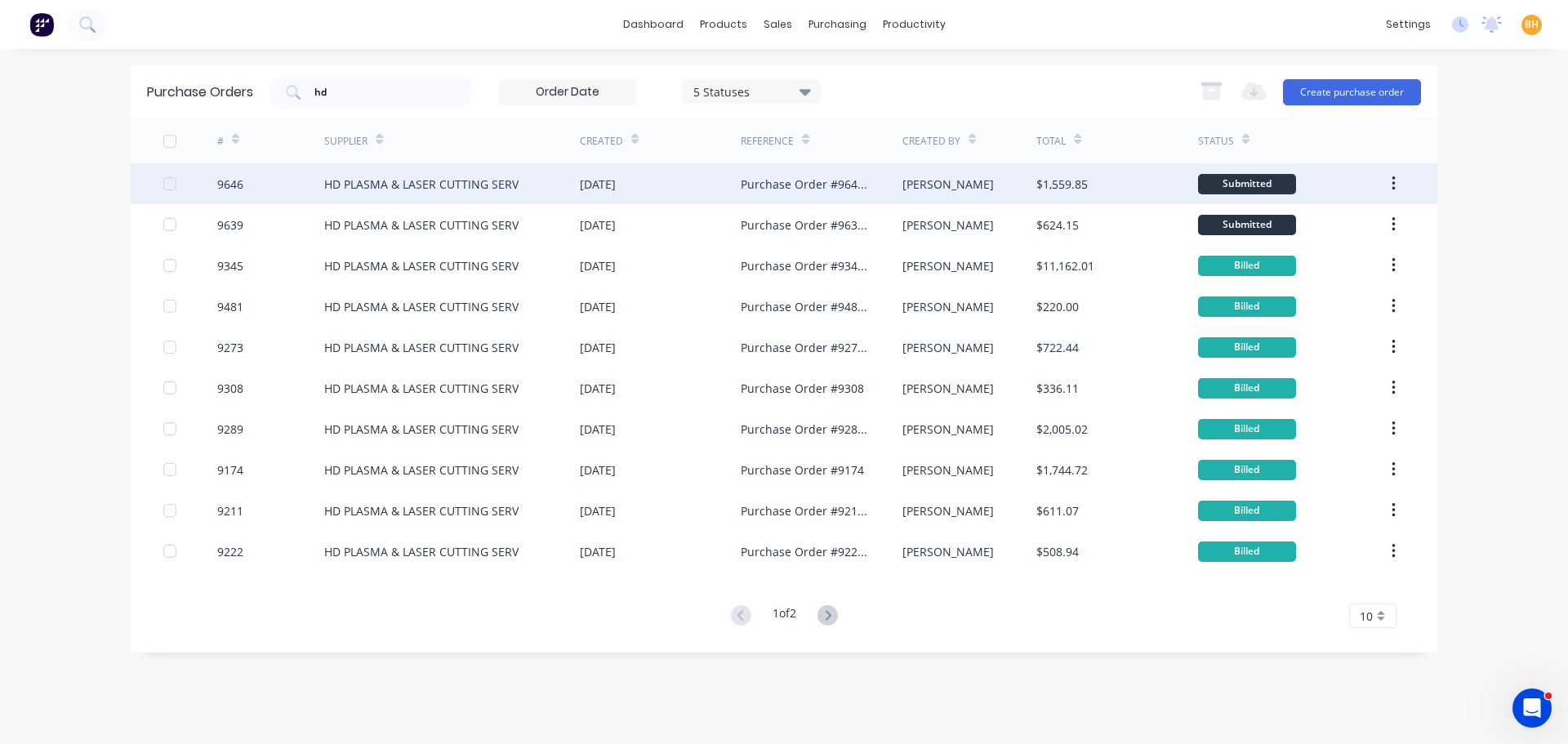
click at [395, 168] on div "HD PLASMA & LASER CUTTING SERV" at bounding box center [451, 183] width 255 height 41
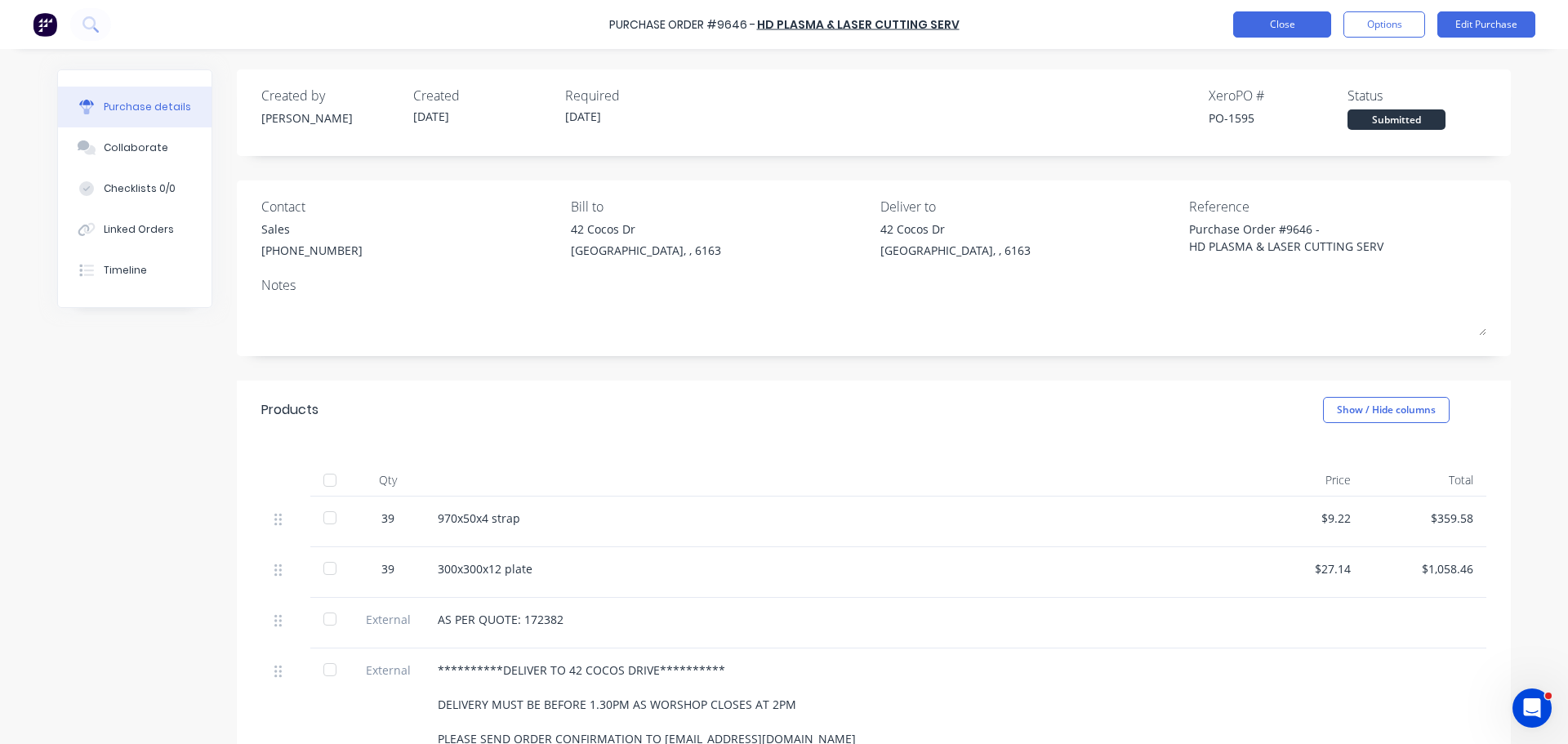
click at [1236, 23] on button "Close" at bounding box center [1282, 24] width 98 height 26
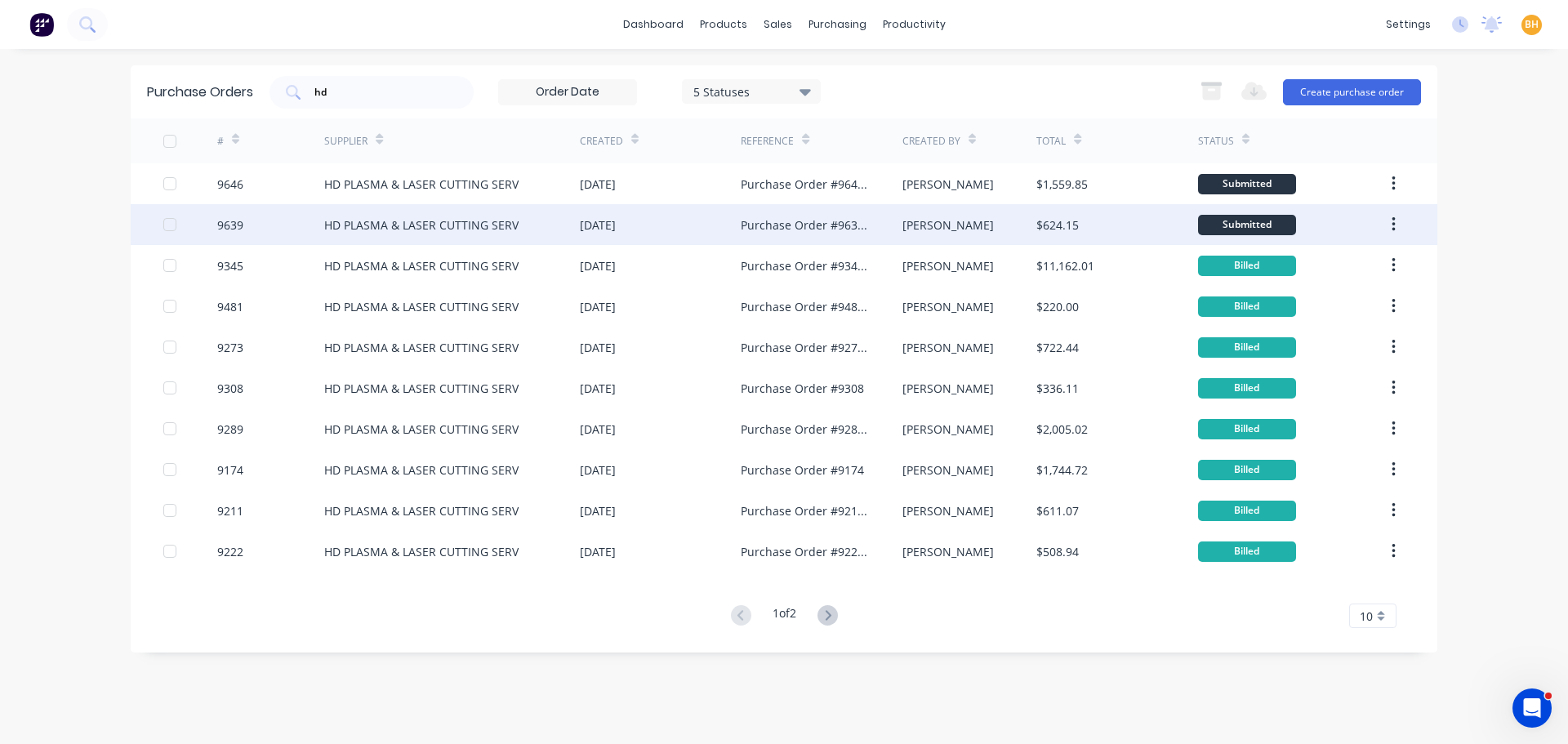
click at [358, 216] on div "HD PLASMA & LASER CUTTING SERV" at bounding box center [421, 225] width 194 height 17
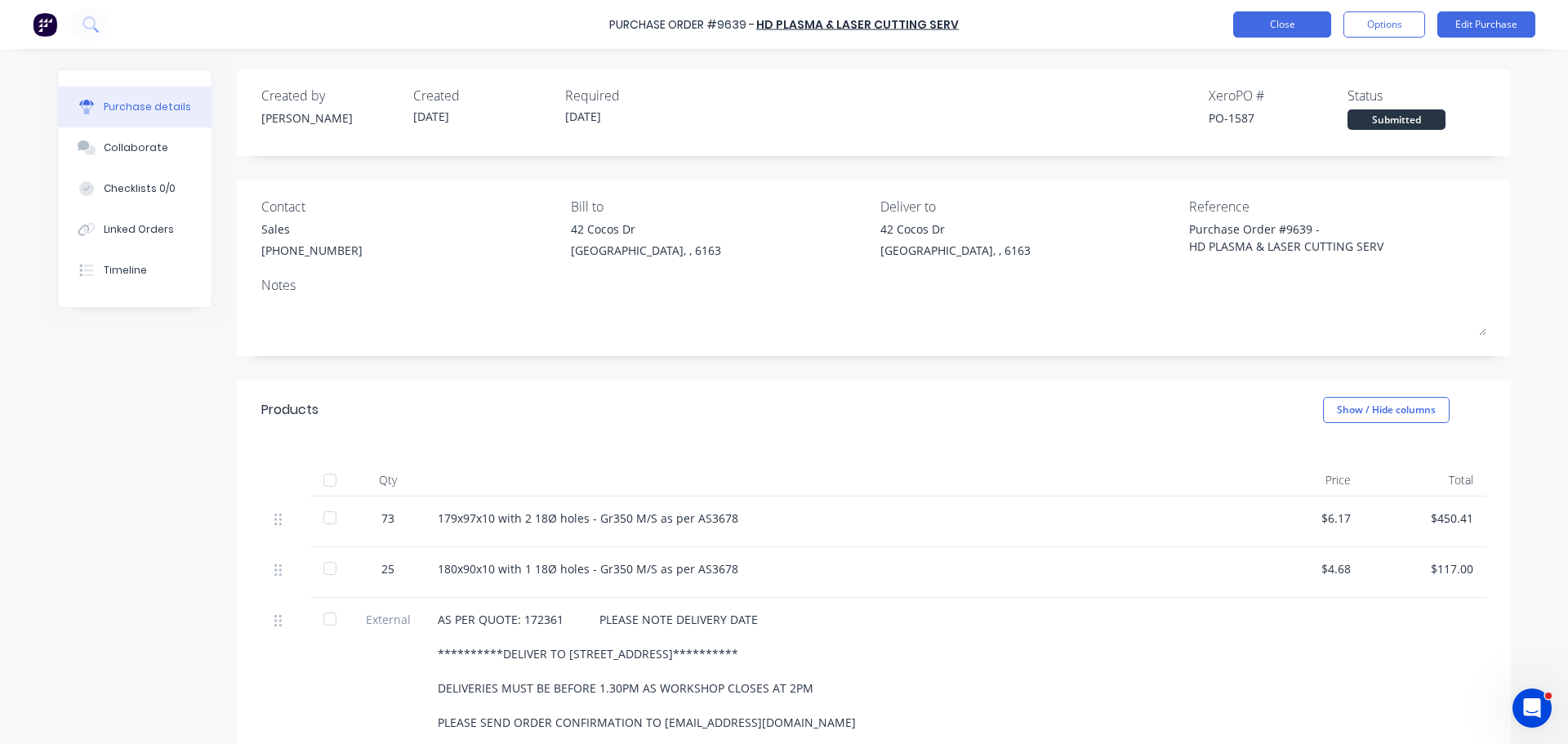
click at [1264, 24] on button "Close" at bounding box center [1282, 24] width 98 height 26
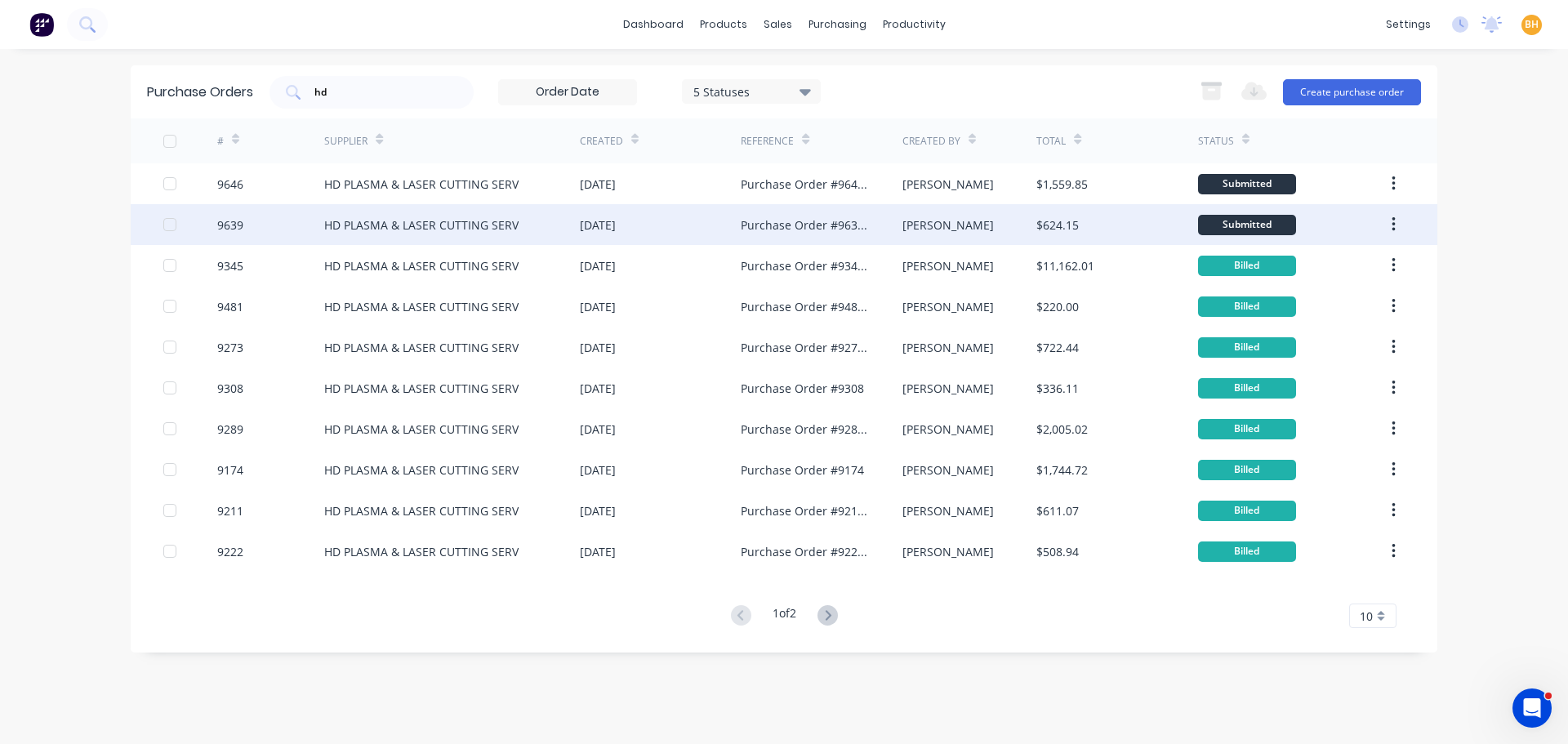
click at [463, 228] on div "HD PLASMA & LASER CUTTING SERV" at bounding box center [421, 225] width 194 height 17
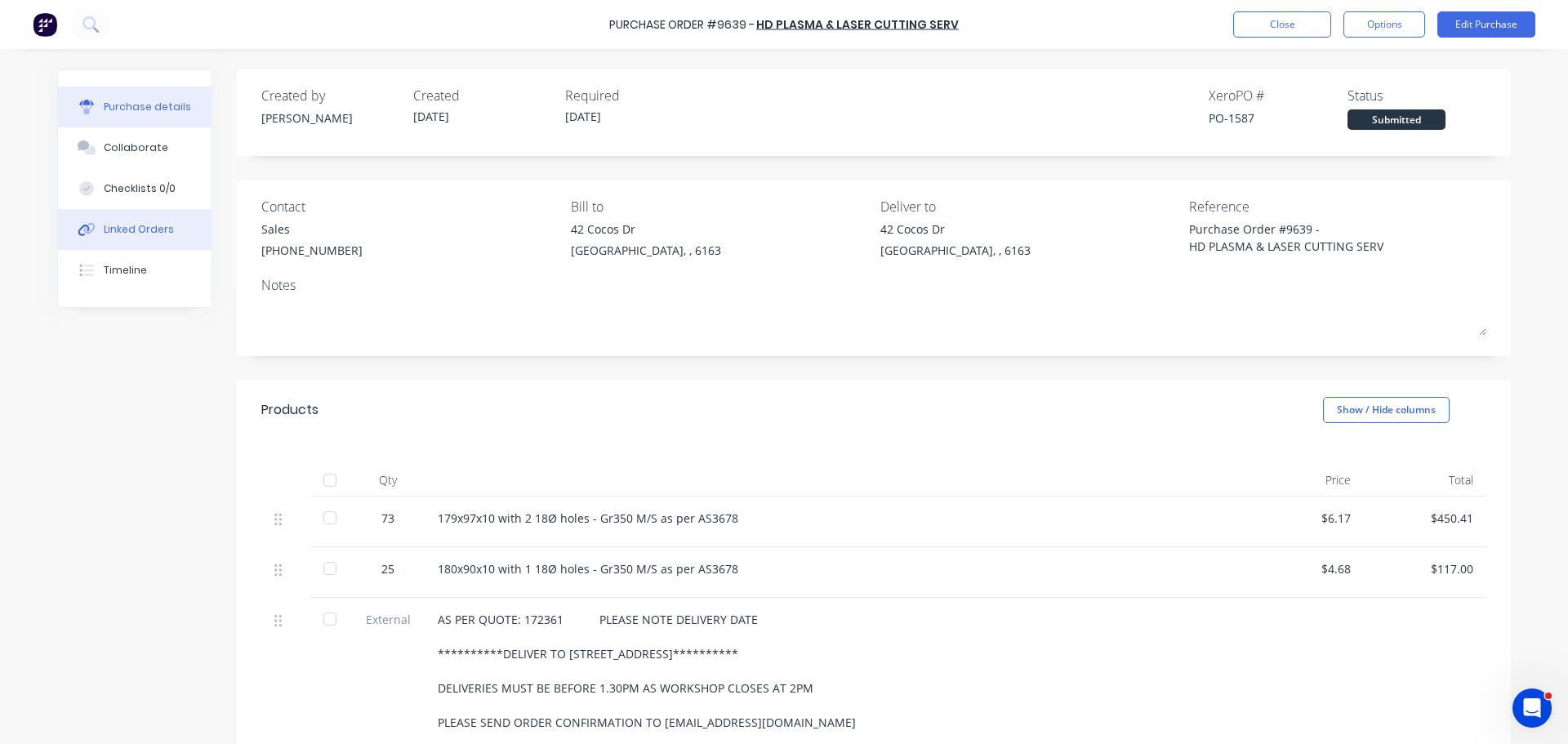
click at [157, 228] on div "Linked Orders" at bounding box center [139, 230] width 70 height 15
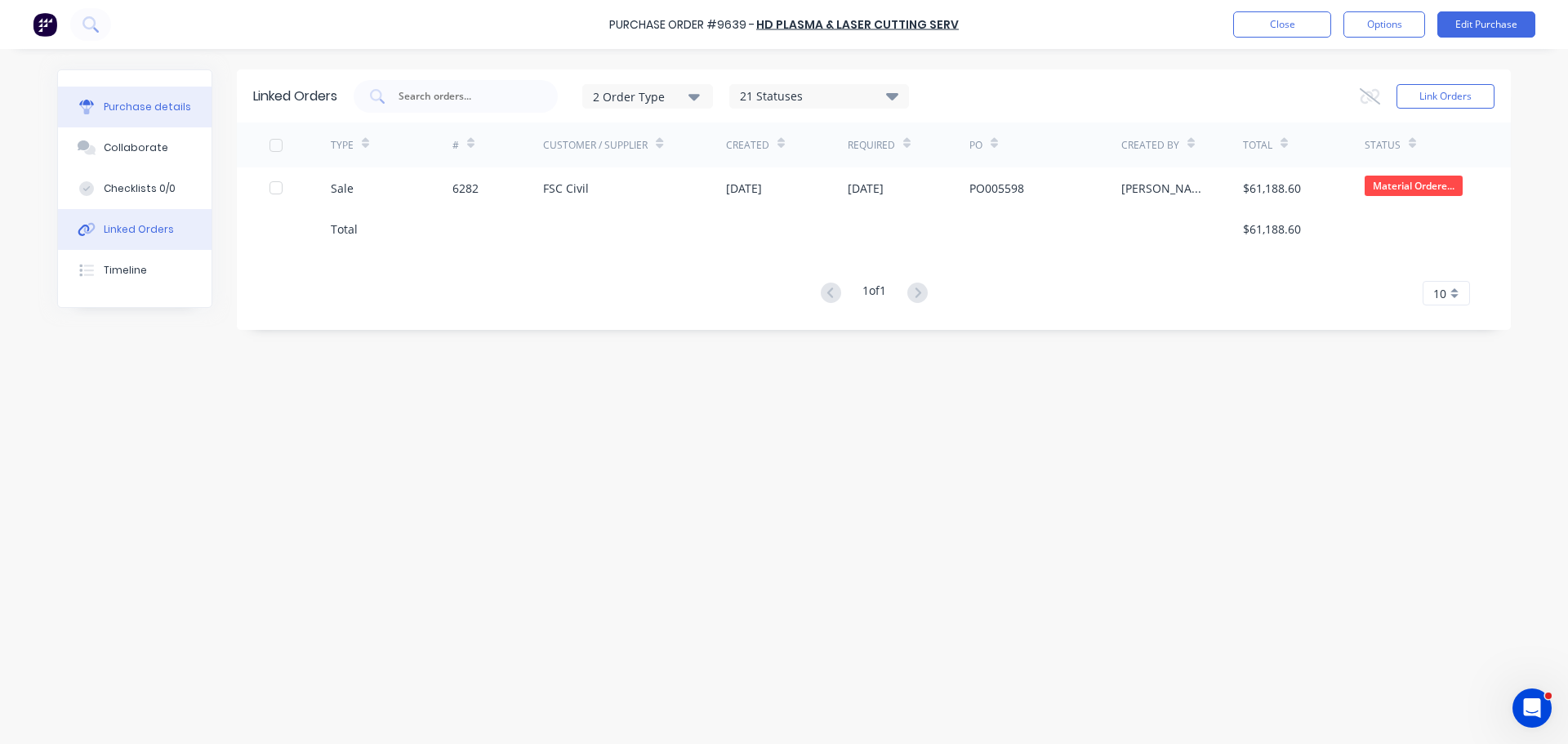
click at [139, 101] on div "Purchase details" at bounding box center [147, 107] width 87 height 15
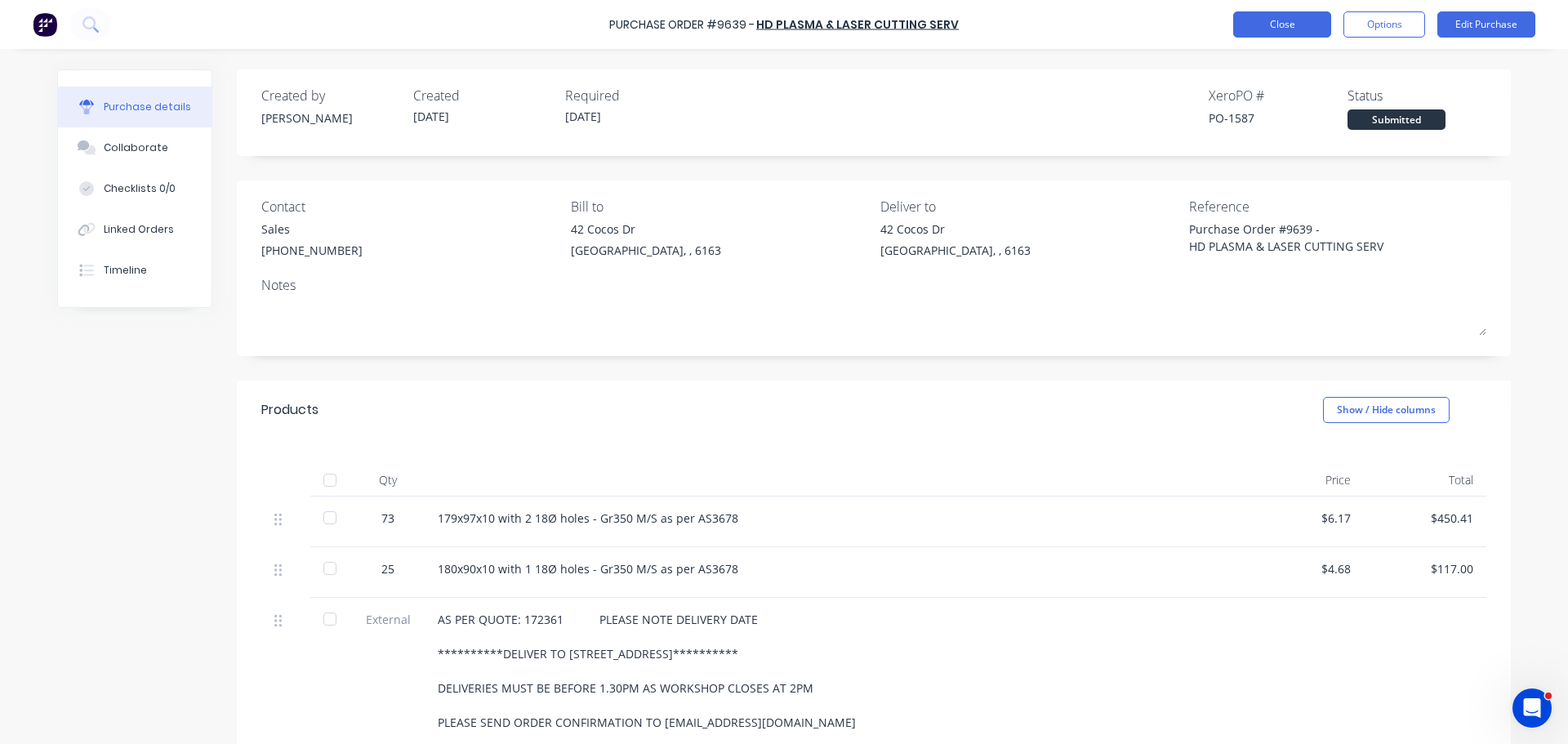
click at [1252, 19] on button "Close" at bounding box center [1282, 24] width 98 height 26
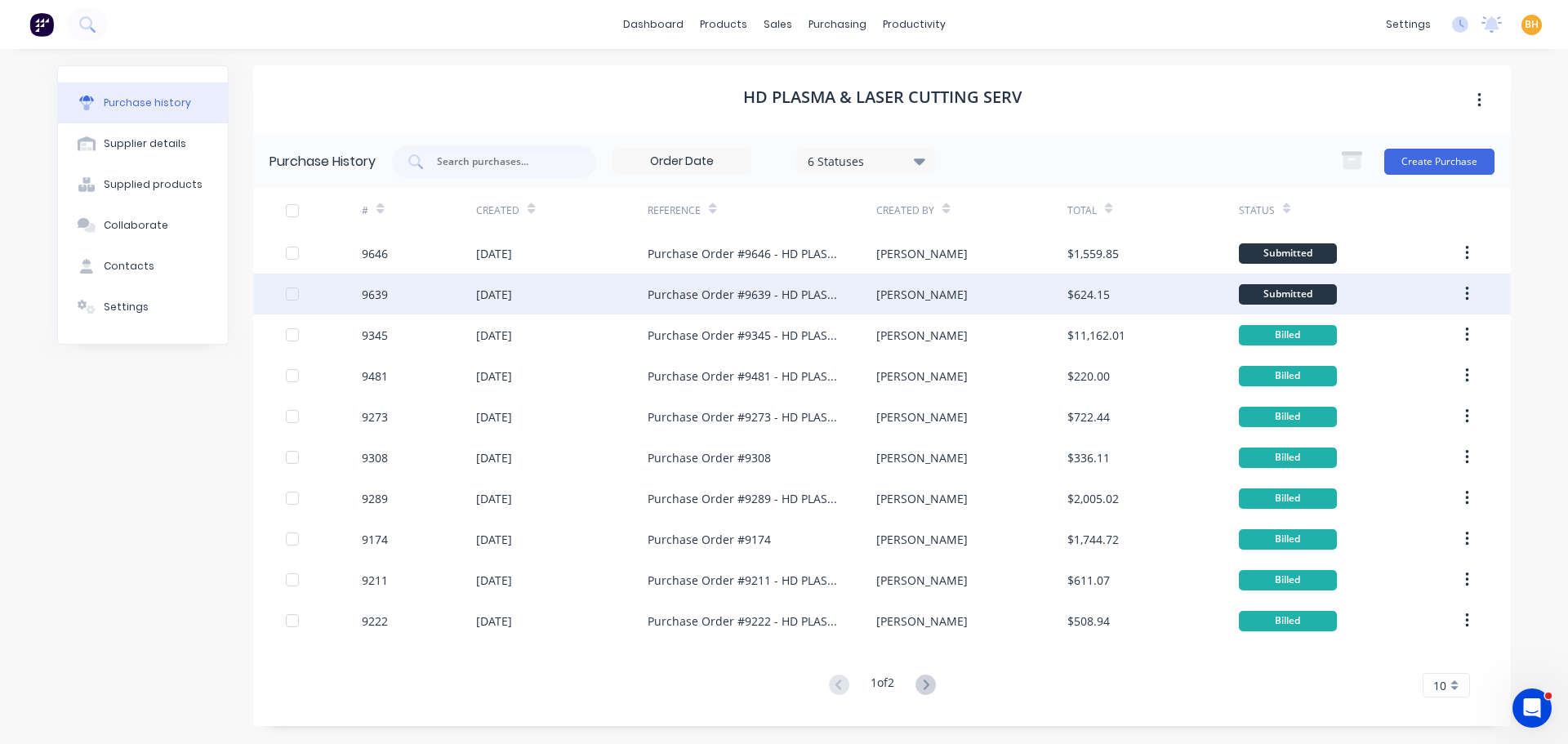
click at [537, 285] on div "[DATE]" at bounding box center [561, 294] width 172 height 41
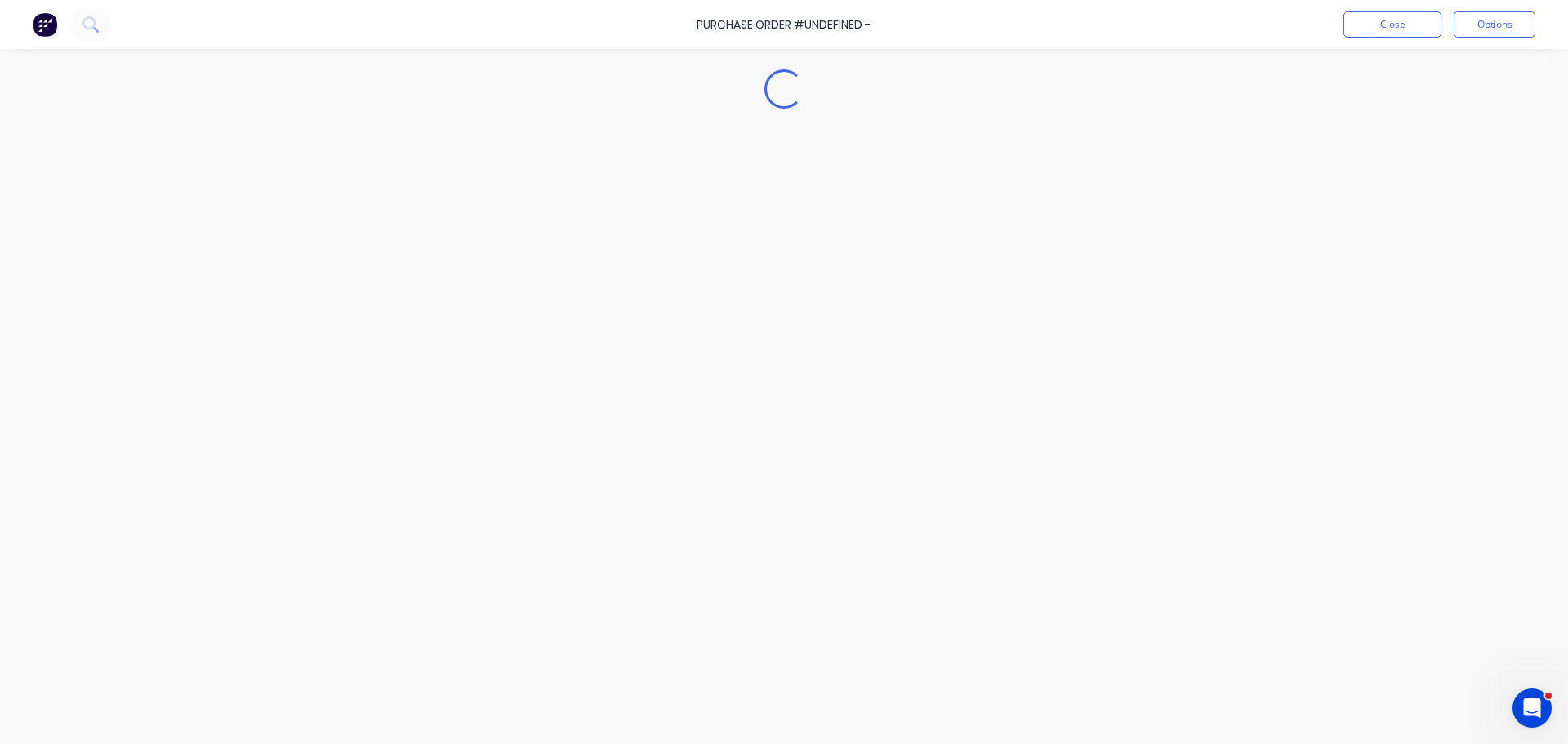
type textarea "x"
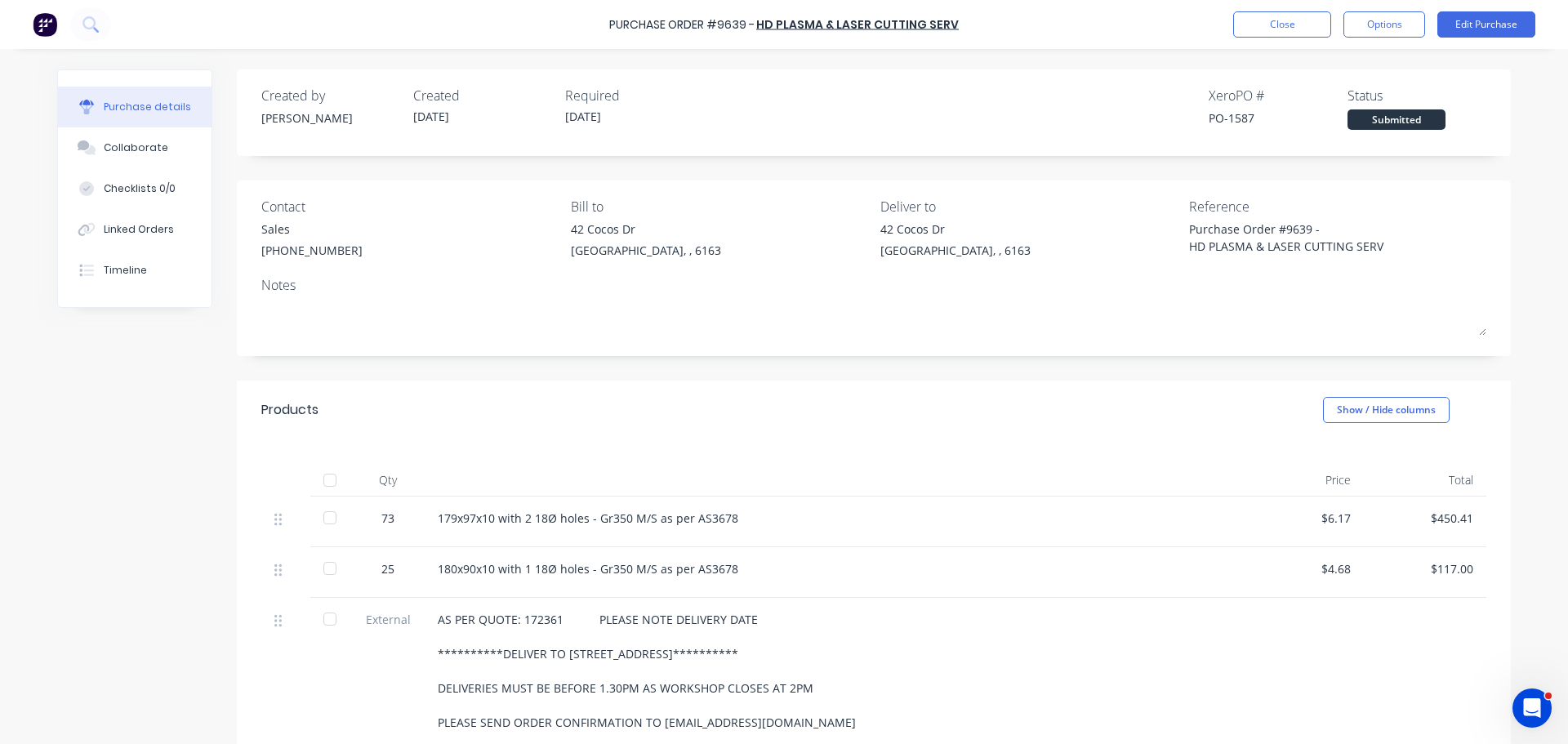
click at [87, 500] on div "**********" at bounding box center [783, 519] width 1453 height 898
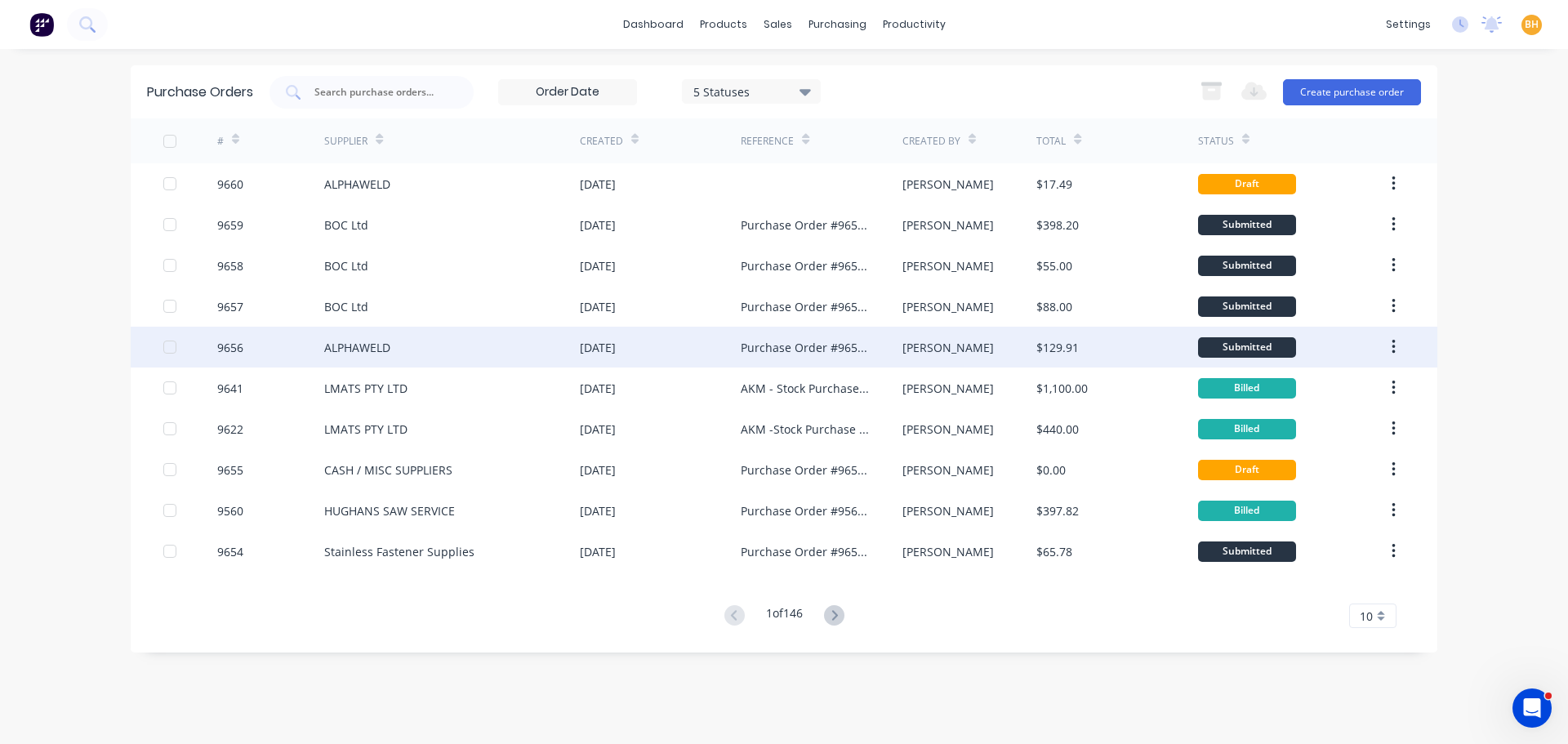
click at [377, 349] on div "ALPHAWELD" at bounding box center [357, 348] width 66 height 17
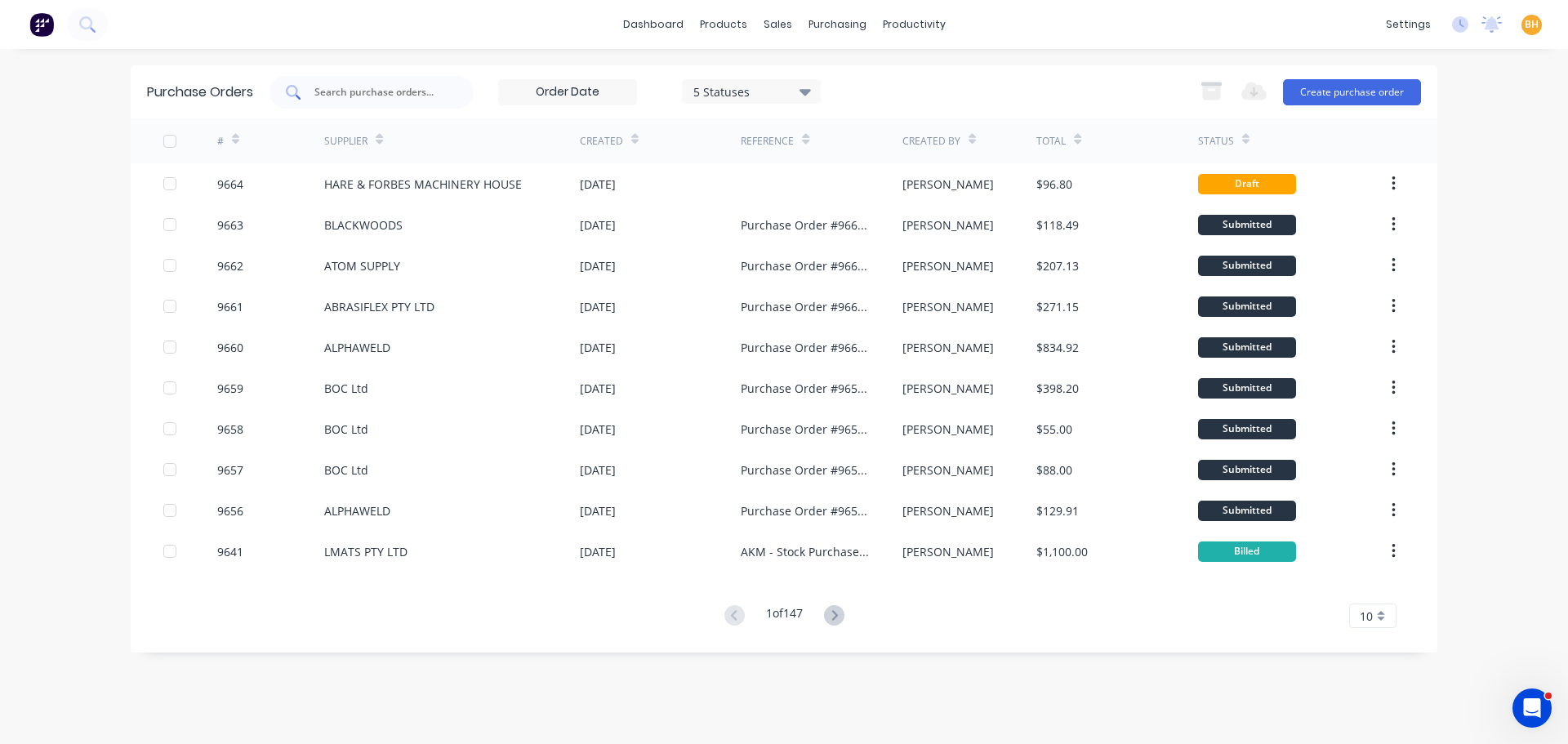
click at [364, 91] on input "text" at bounding box center [380, 91] width 136 height 16
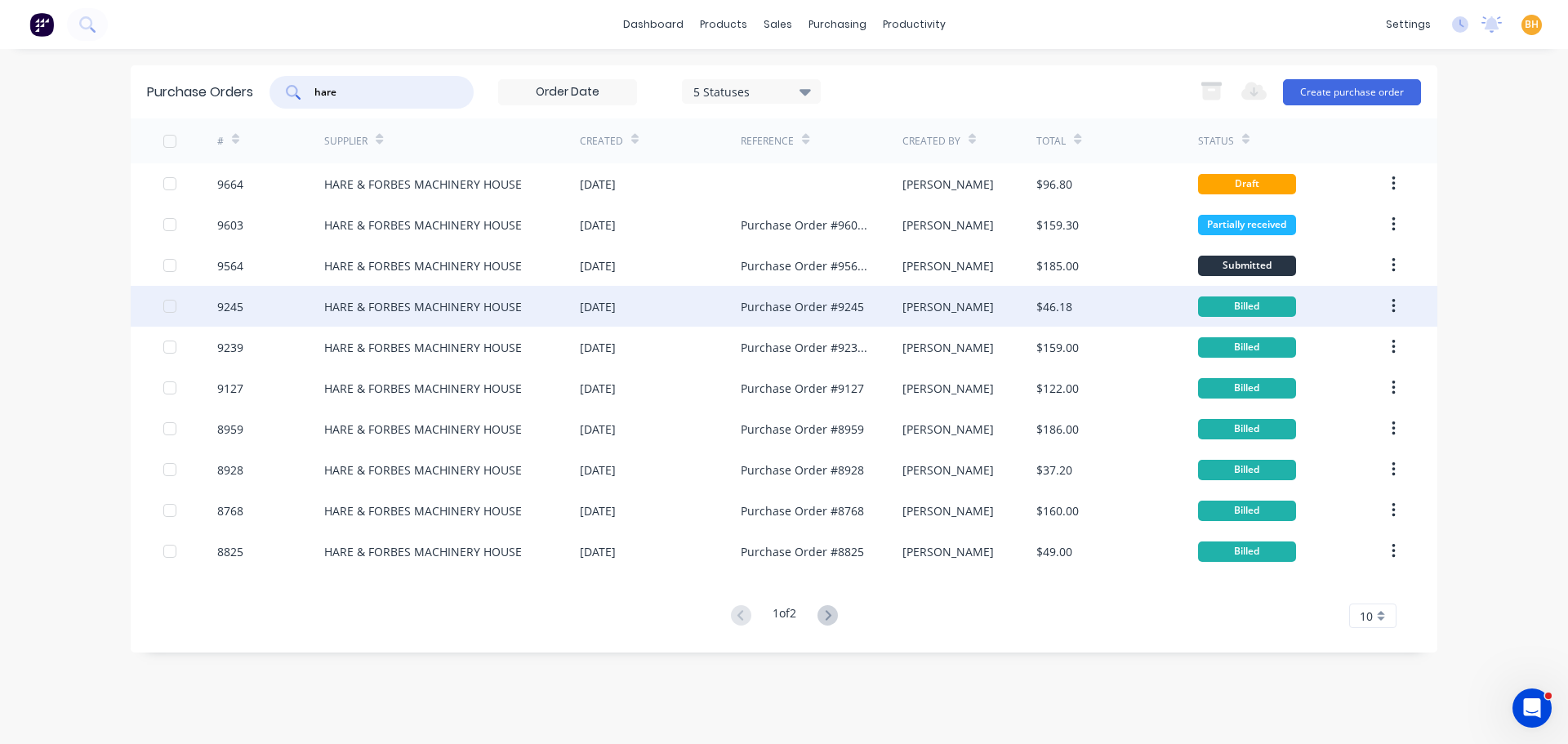
type input "hare"
click at [374, 292] on div "HARE & FORBES MACHINERY HOUSE" at bounding box center [451, 306] width 255 height 41
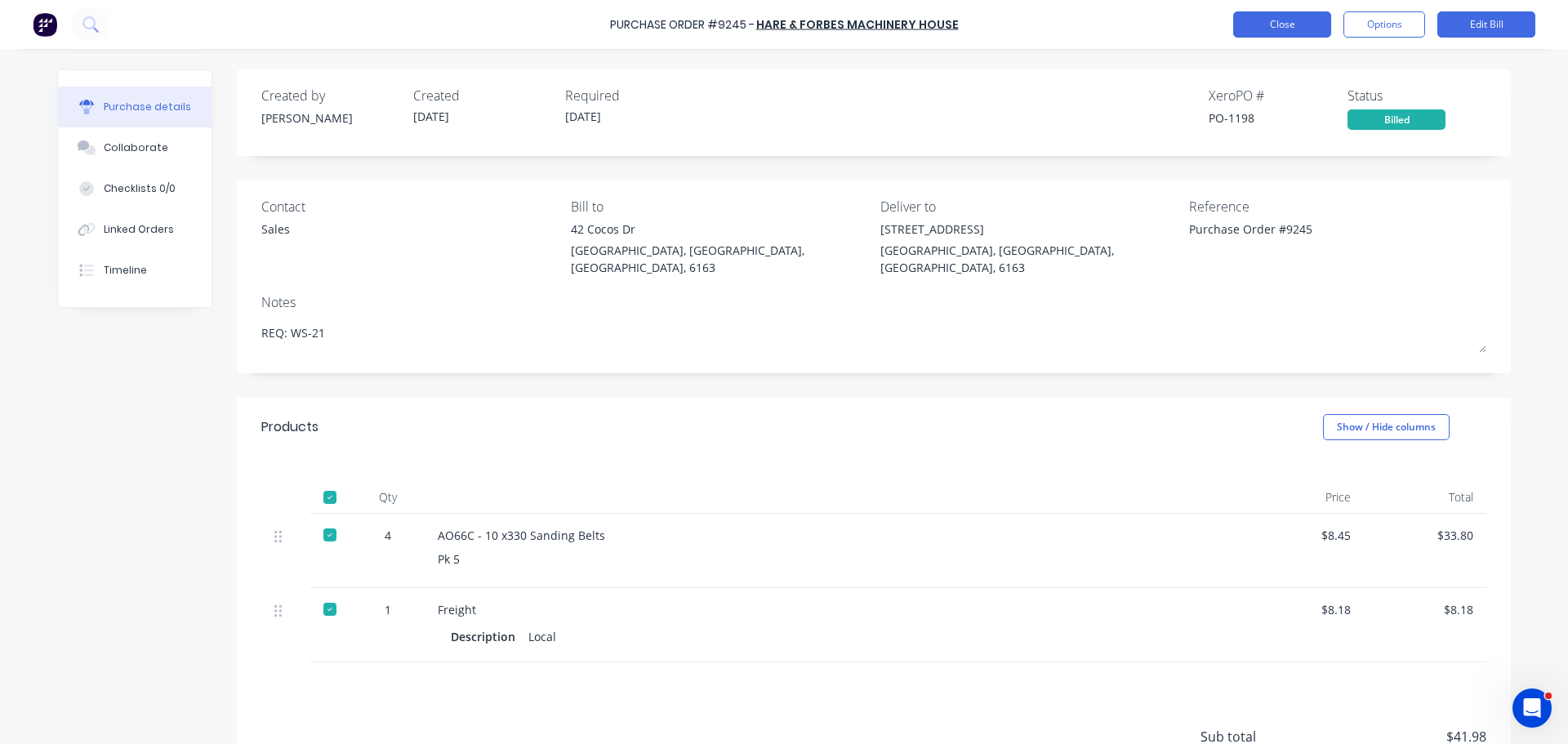
click at [1251, 20] on button "Close" at bounding box center [1282, 24] width 98 height 26
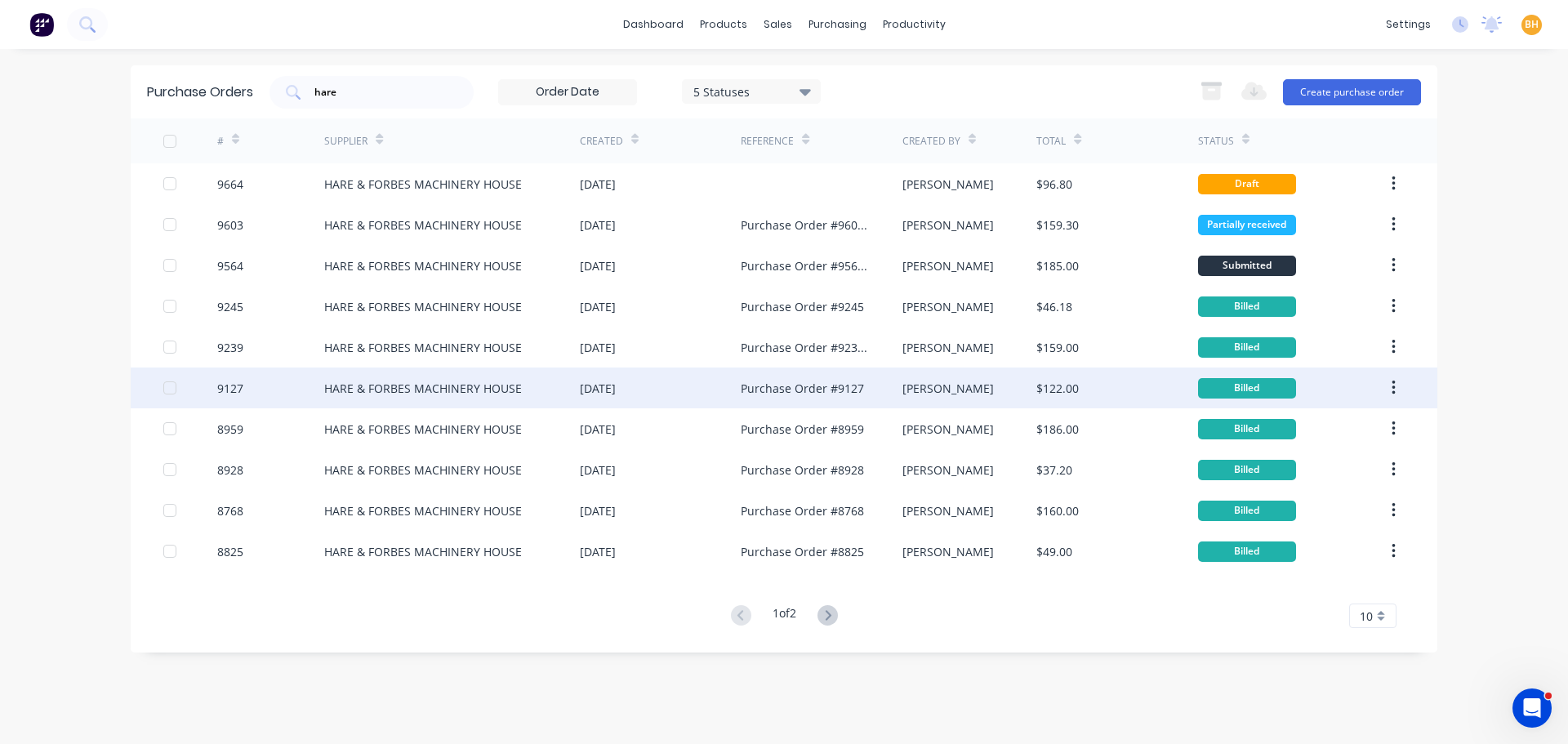
click at [352, 386] on div "HARE & FORBES MACHINERY HOUSE" at bounding box center [423, 388] width 198 height 17
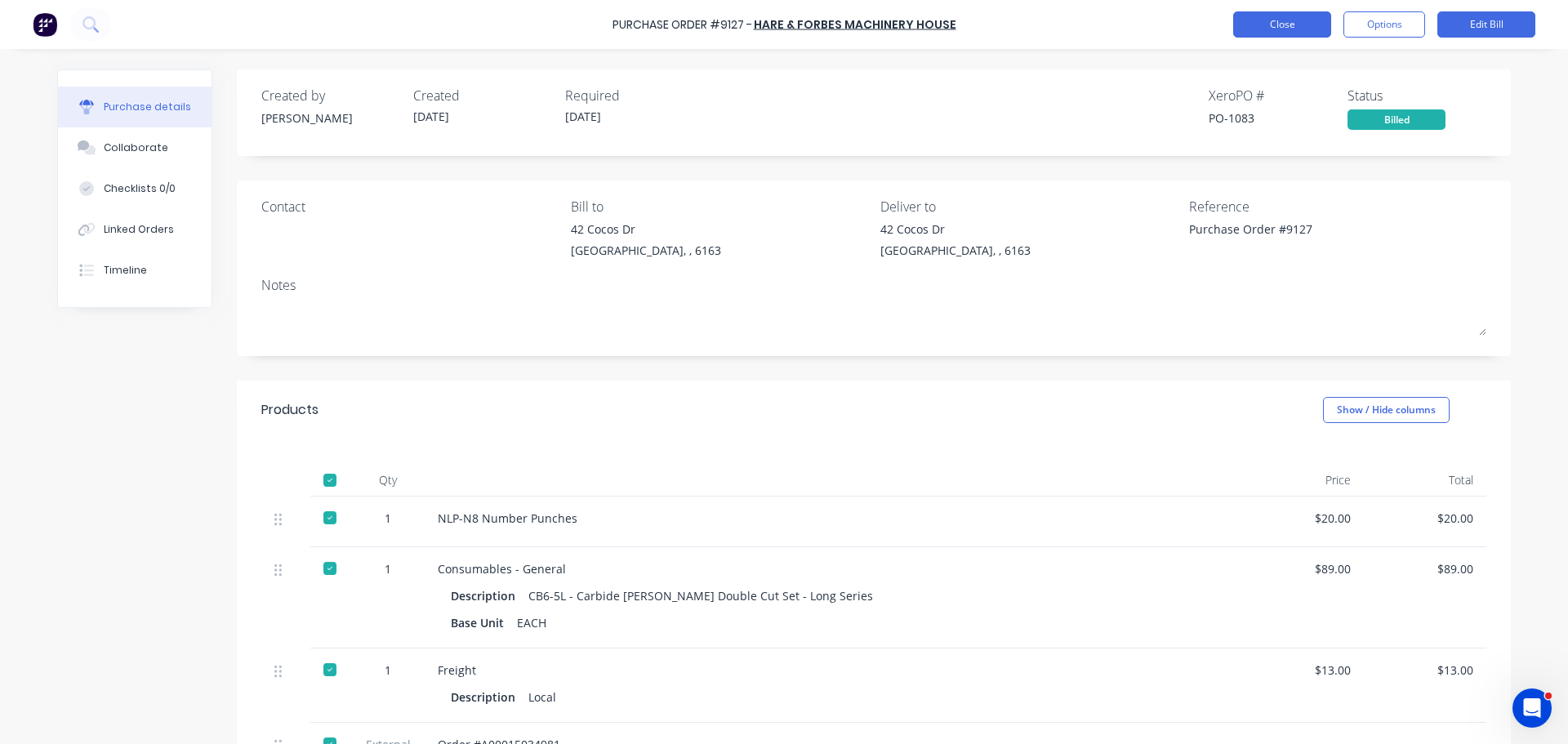
click at [1275, 20] on button "Close" at bounding box center [1282, 24] width 98 height 26
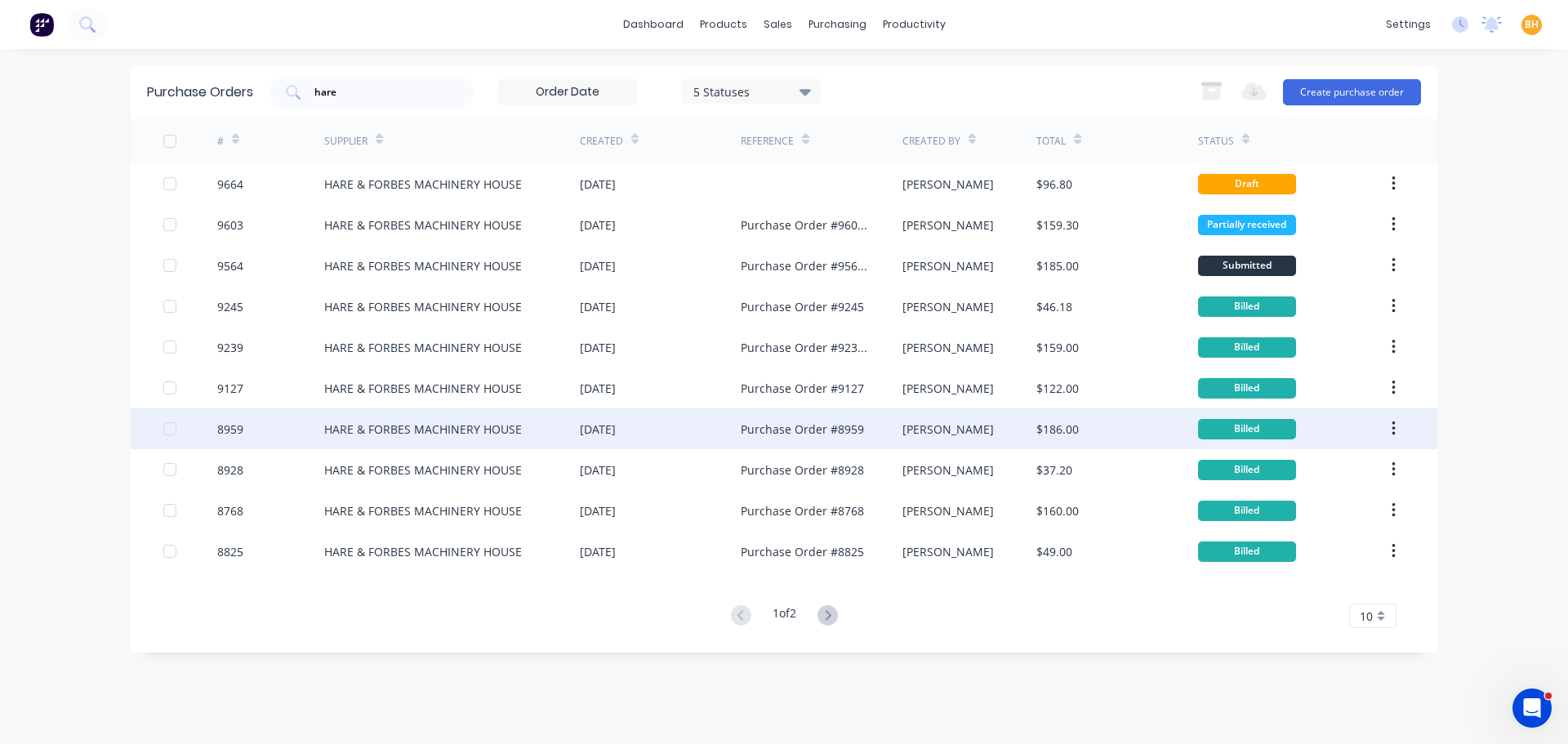
click at [405, 416] on div "HARE & FORBES MACHINERY HOUSE" at bounding box center [451, 428] width 255 height 41
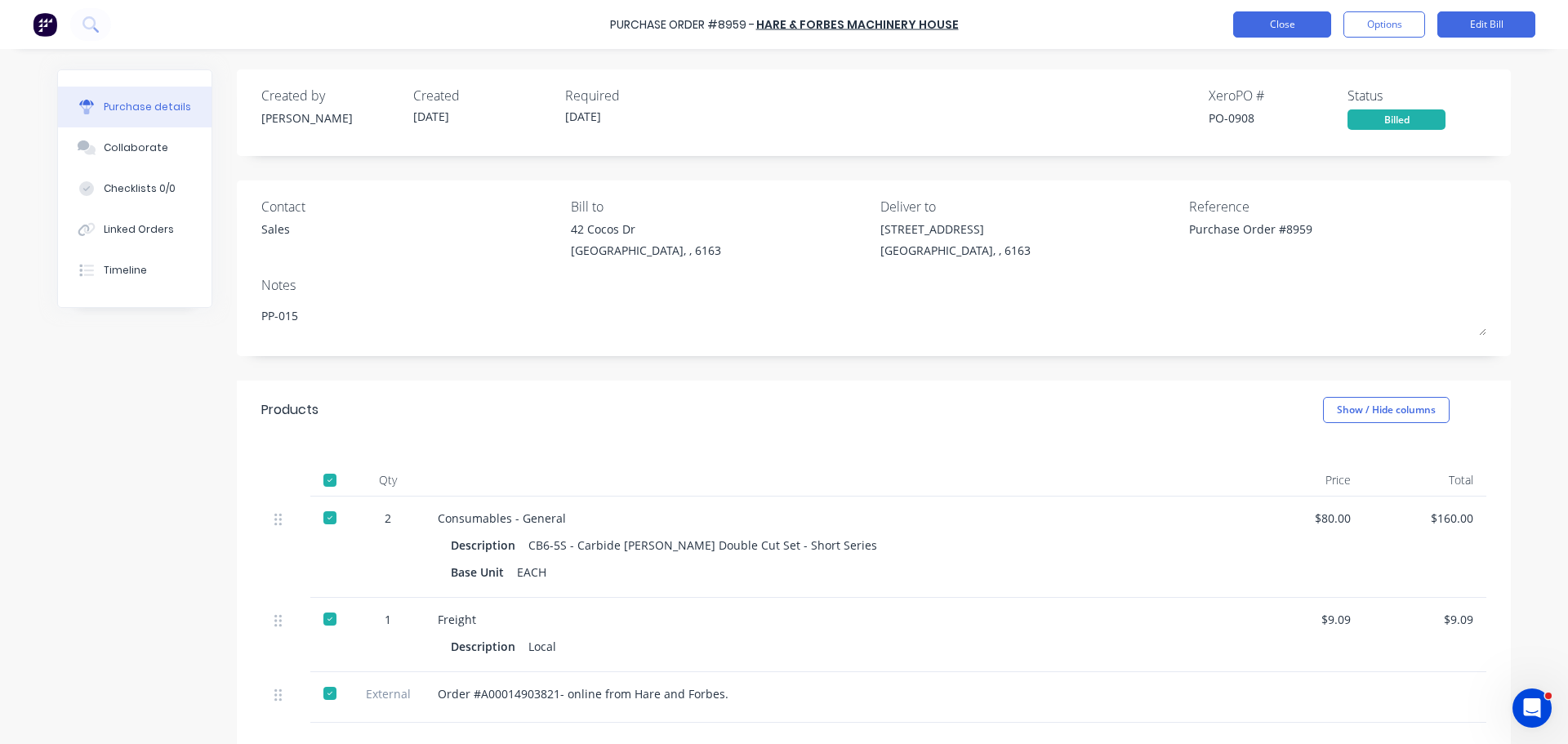
click at [1261, 13] on button "Close" at bounding box center [1282, 24] width 98 height 26
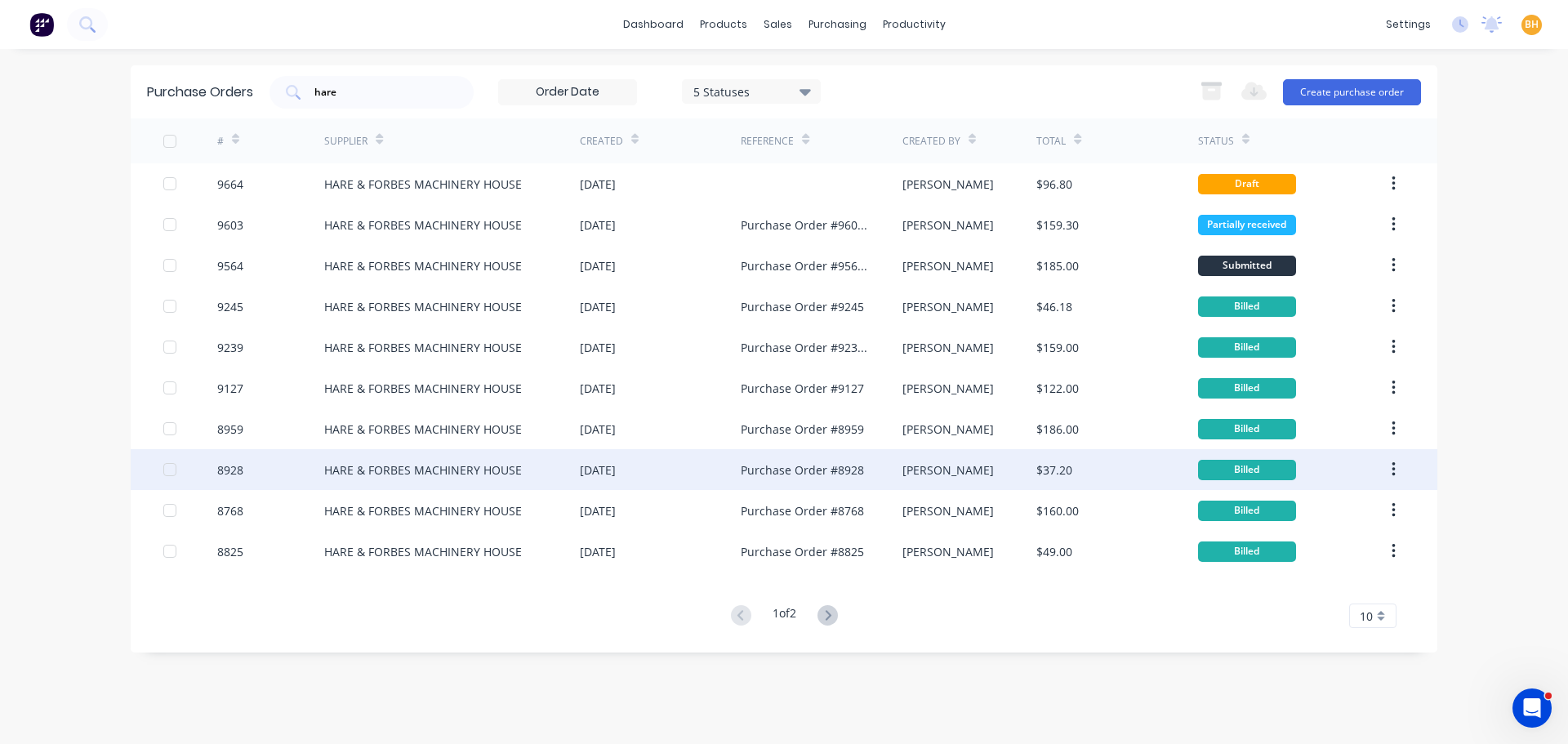
click at [471, 460] on div "HARE & FORBES MACHINERY HOUSE" at bounding box center [451, 469] width 255 height 41
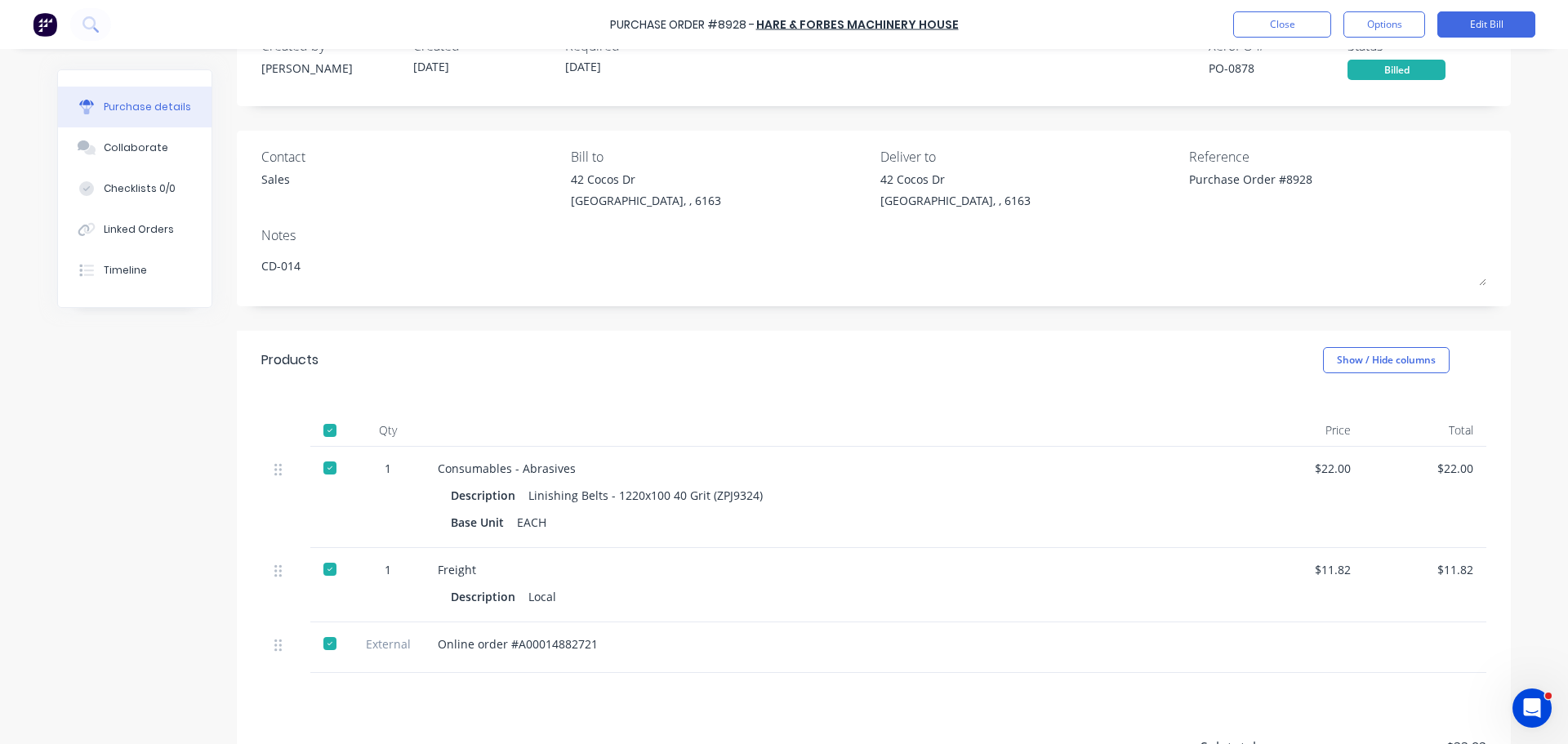
scroll to position [81, 0]
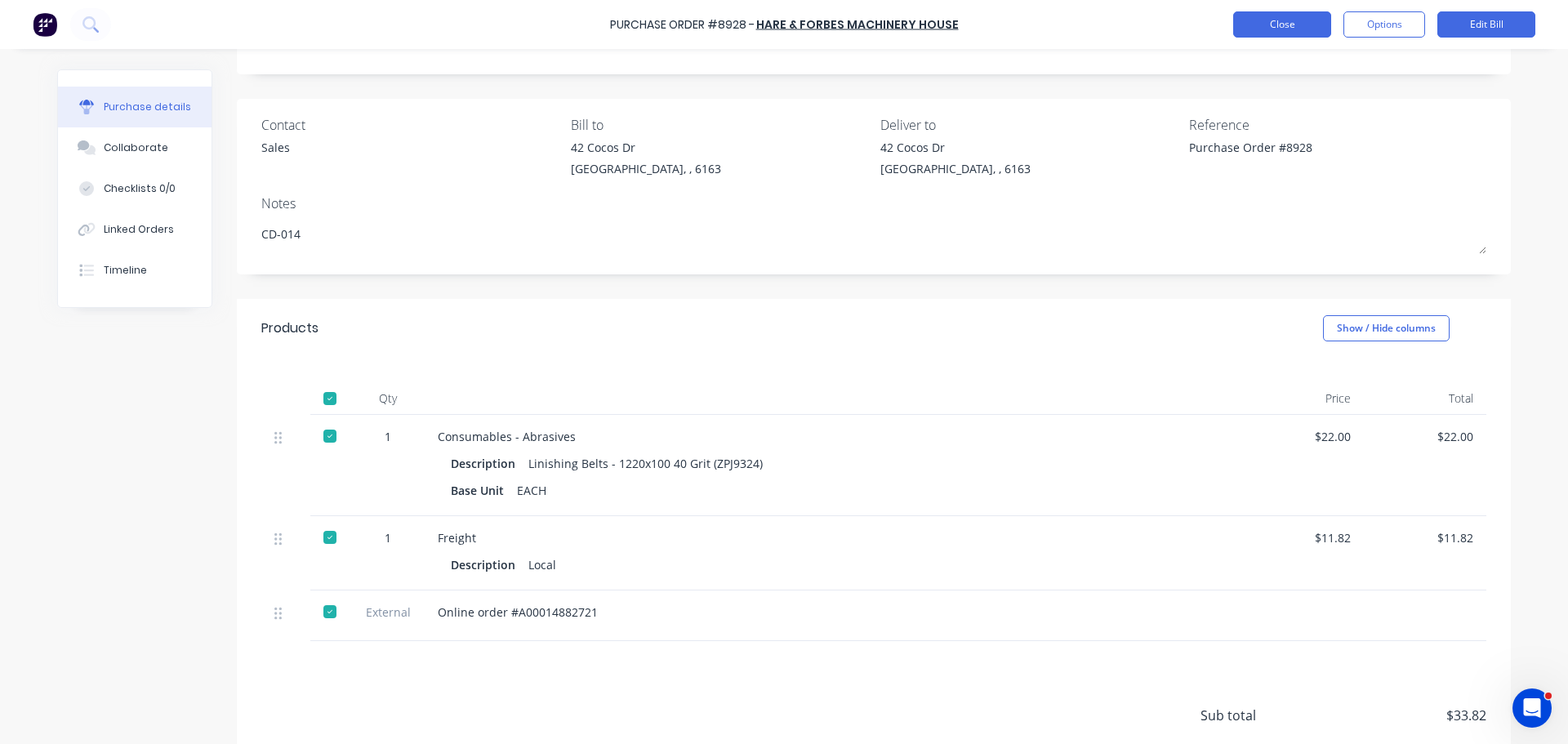
click at [1252, 17] on button "Close" at bounding box center [1282, 24] width 98 height 26
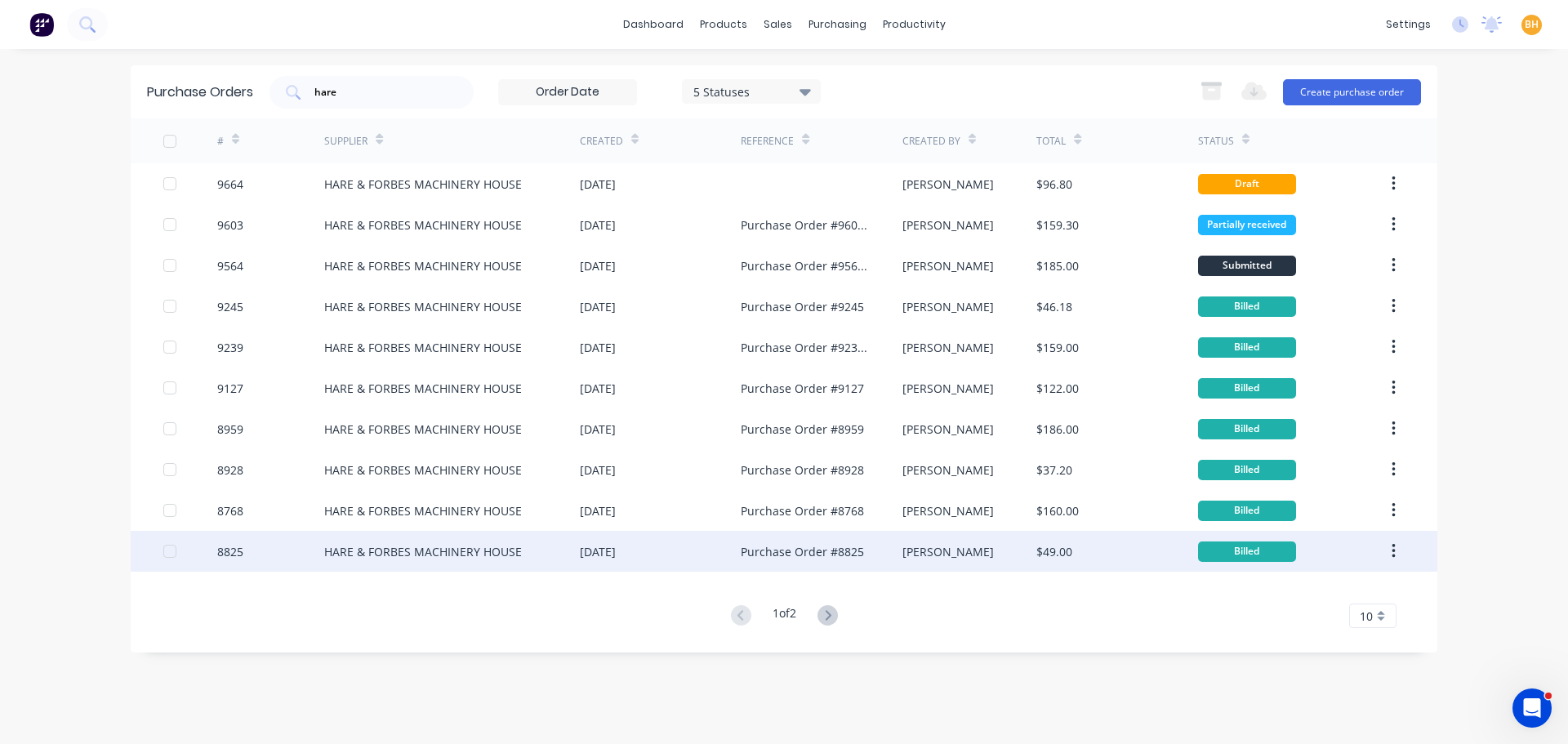
click at [819, 553] on div "Purchase Order #8825" at bounding box center [802, 551] width 123 height 17
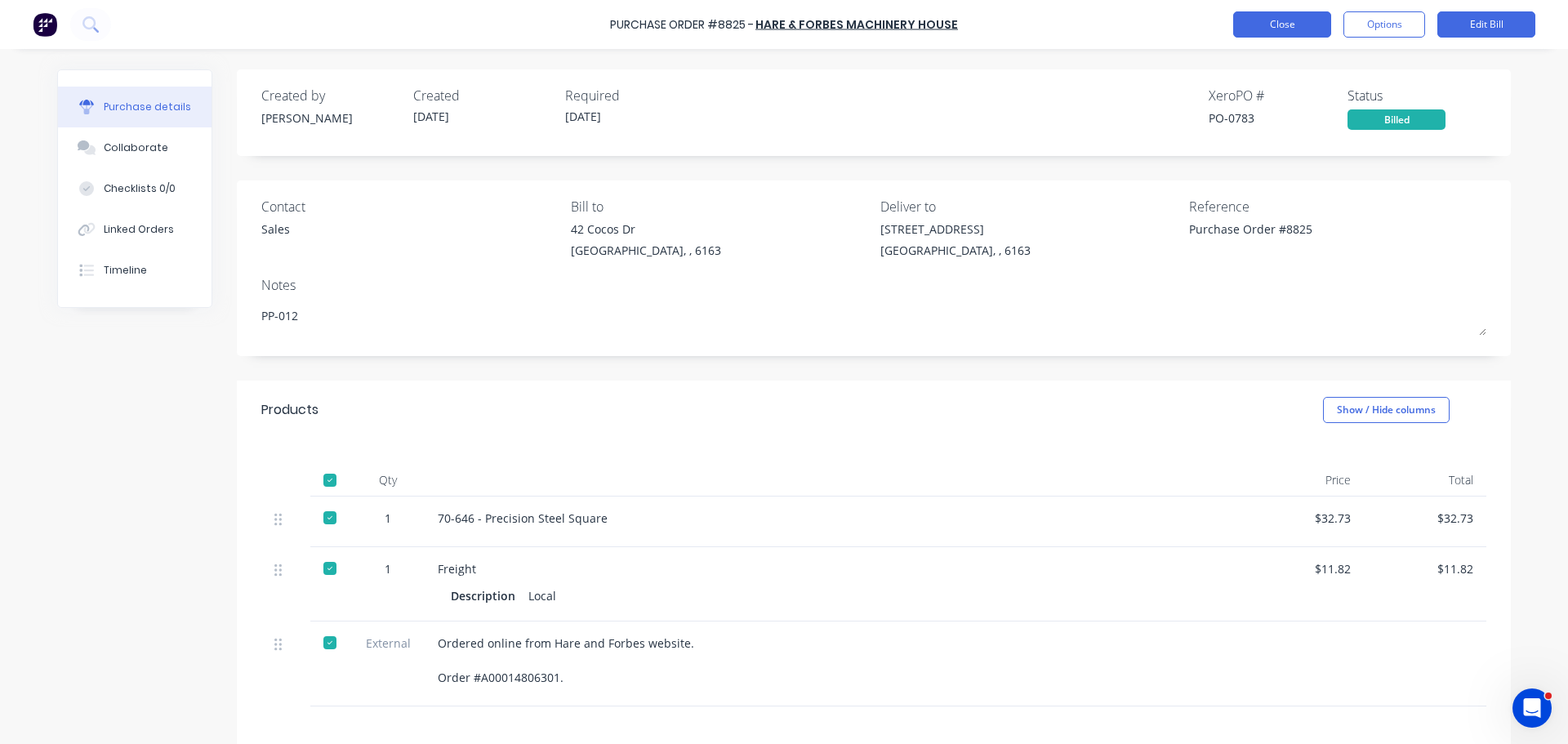
click at [1262, 19] on button "Close" at bounding box center [1282, 24] width 98 height 26
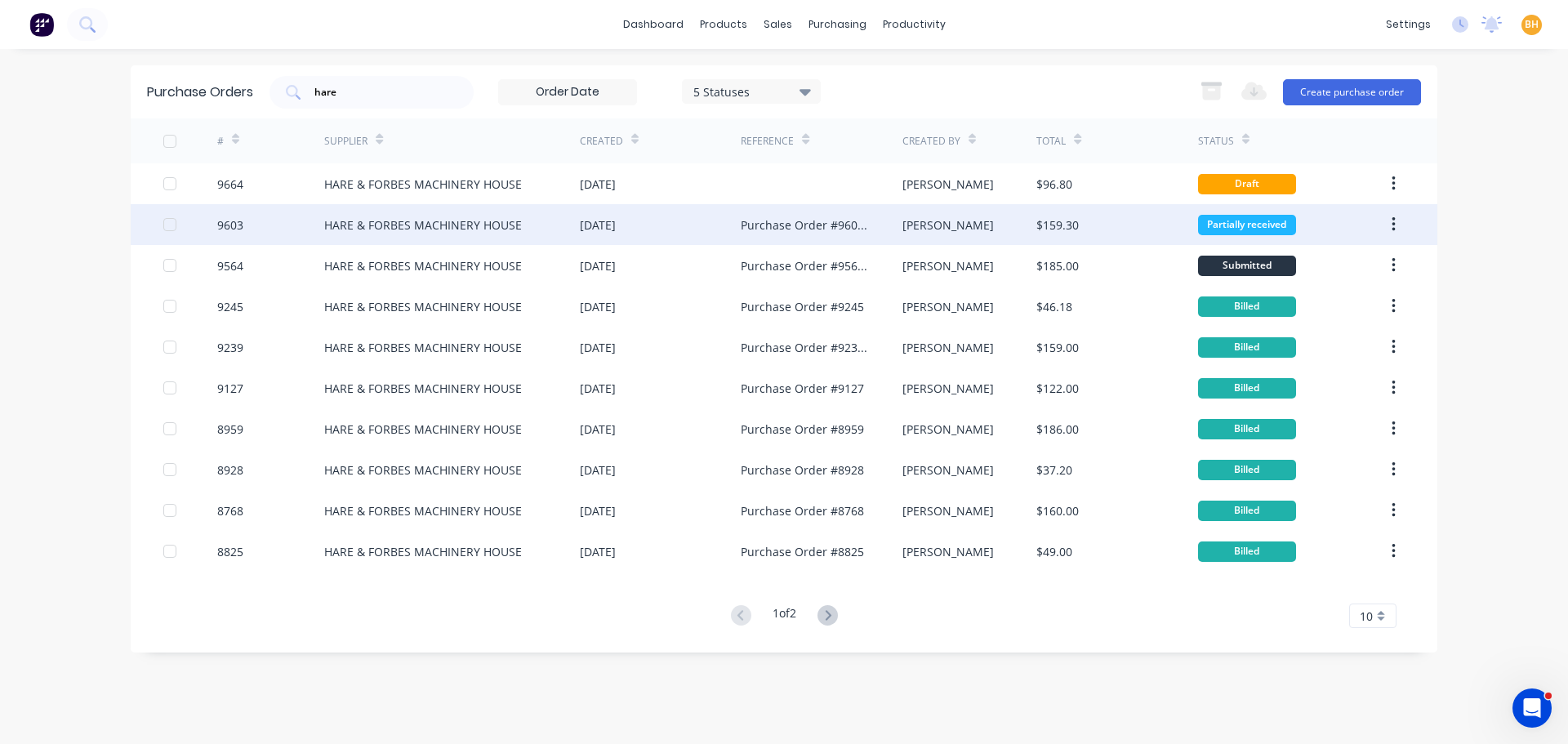
click at [390, 211] on div "HARE & FORBES MACHINERY HOUSE" at bounding box center [451, 225] width 255 height 41
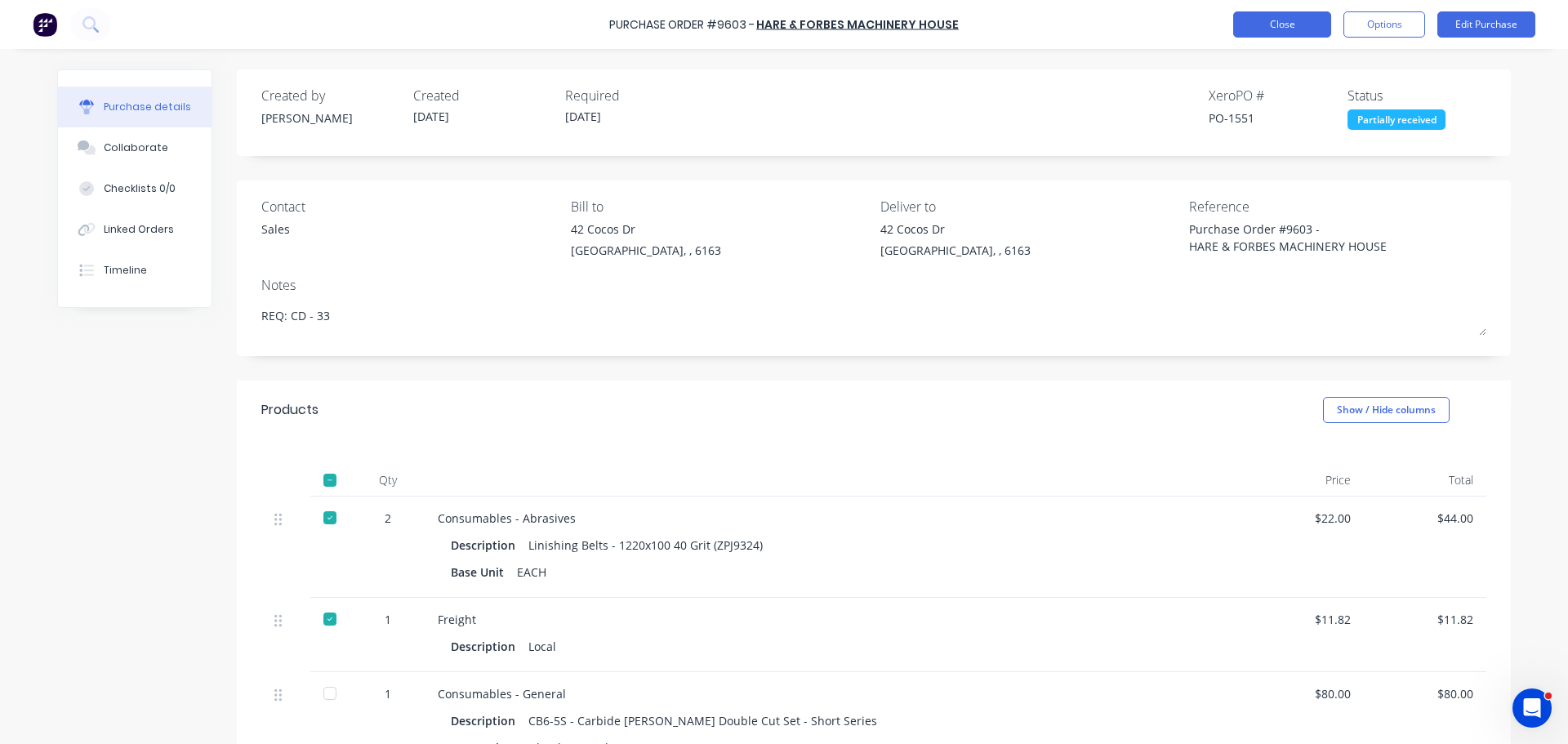
click at [1271, 25] on button "Close" at bounding box center [1282, 24] width 98 height 26
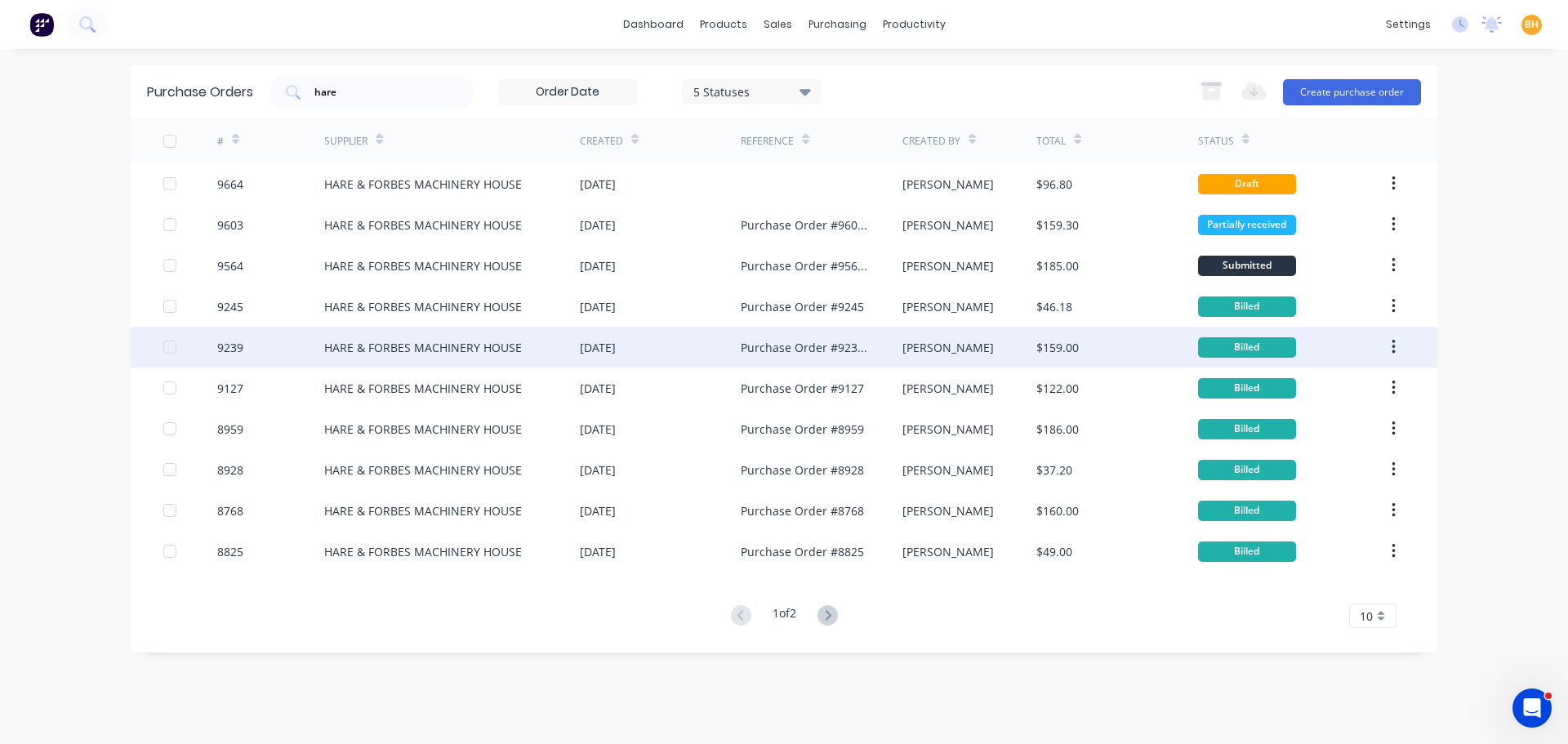
click at [453, 363] on div "HARE & FORBES MACHINERY HOUSE" at bounding box center [451, 347] width 255 height 41
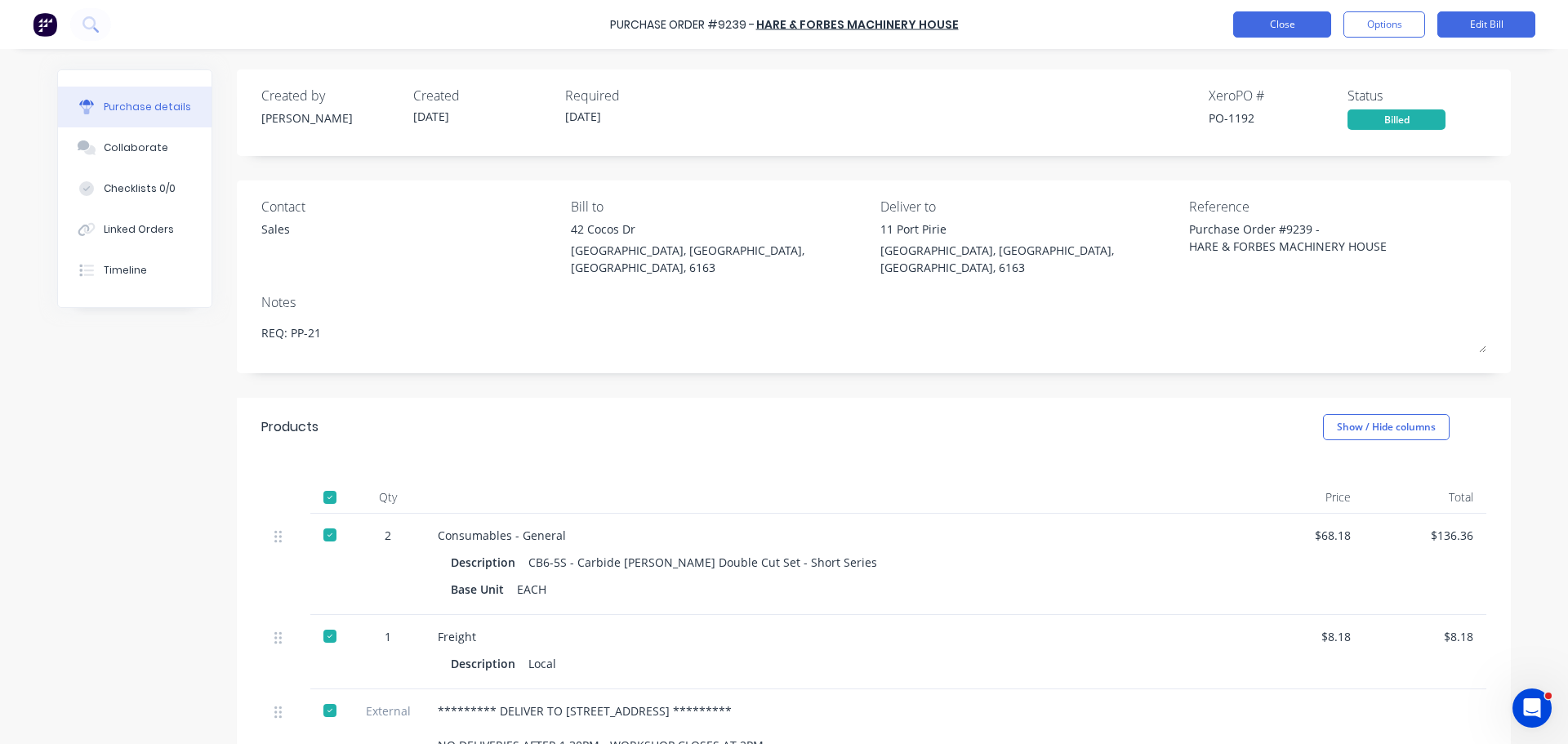
click at [1276, 13] on button "Close" at bounding box center [1282, 24] width 98 height 26
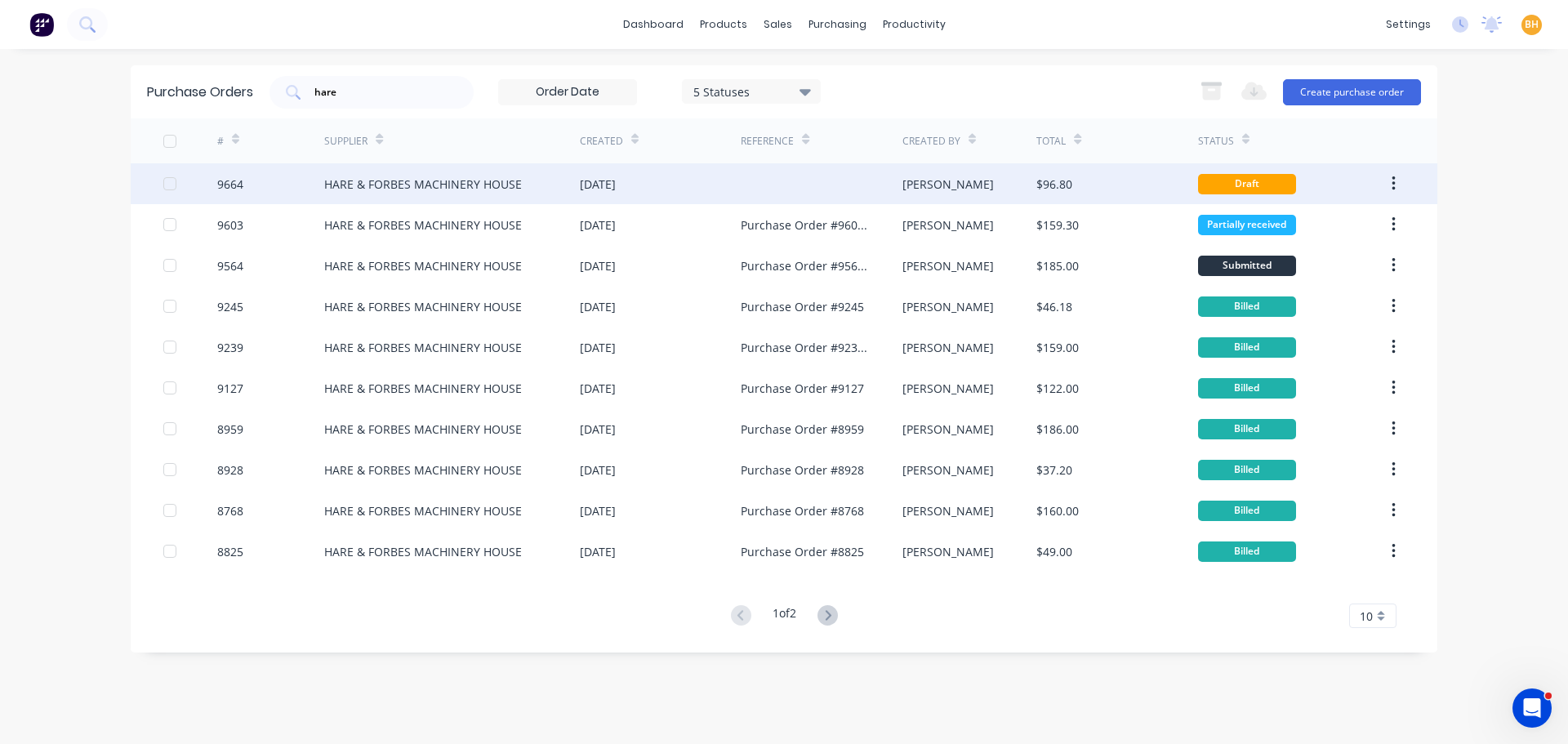
click at [396, 187] on div "HARE & FORBES MACHINERY HOUSE" at bounding box center [423, 184] width 198 height 17
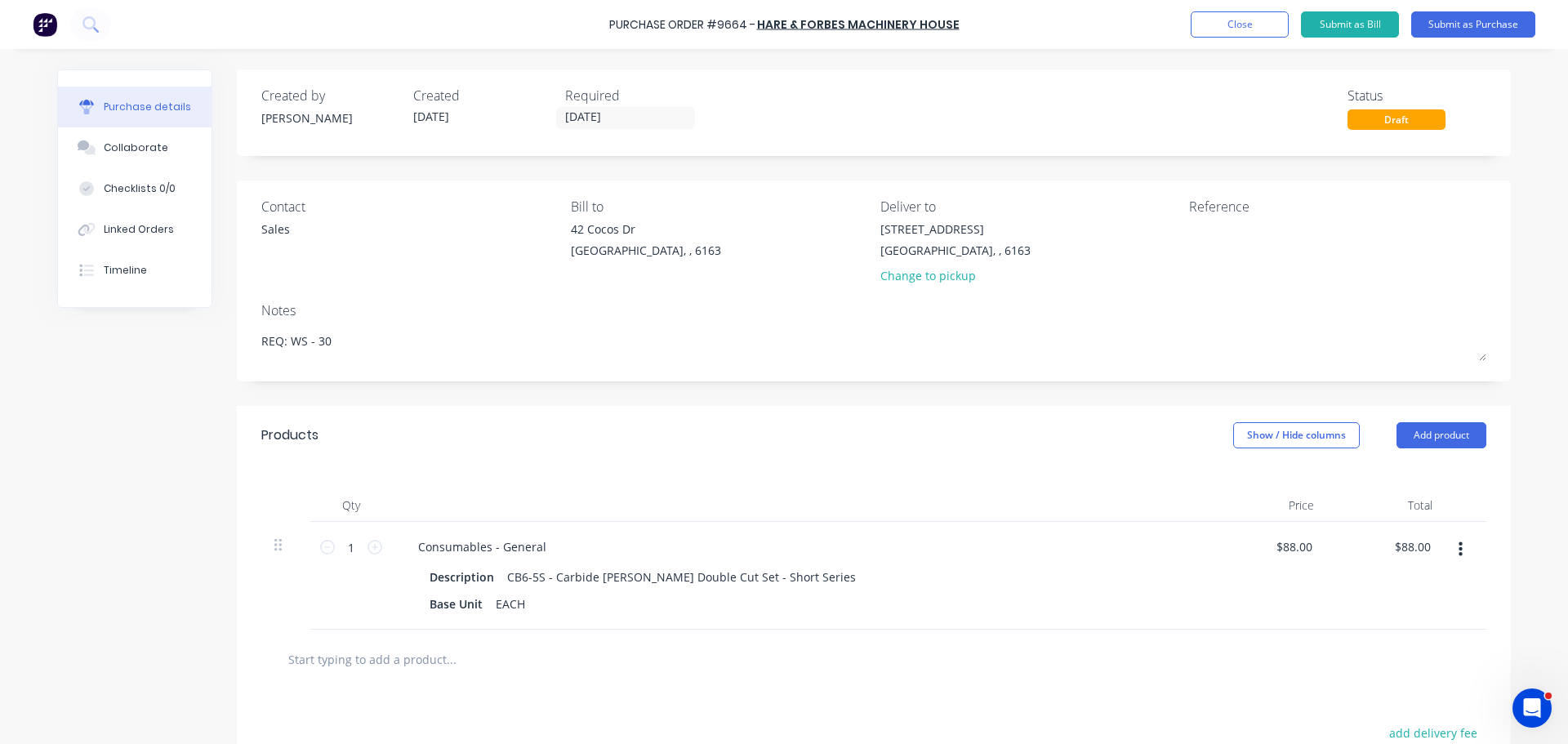
type textarea "x"
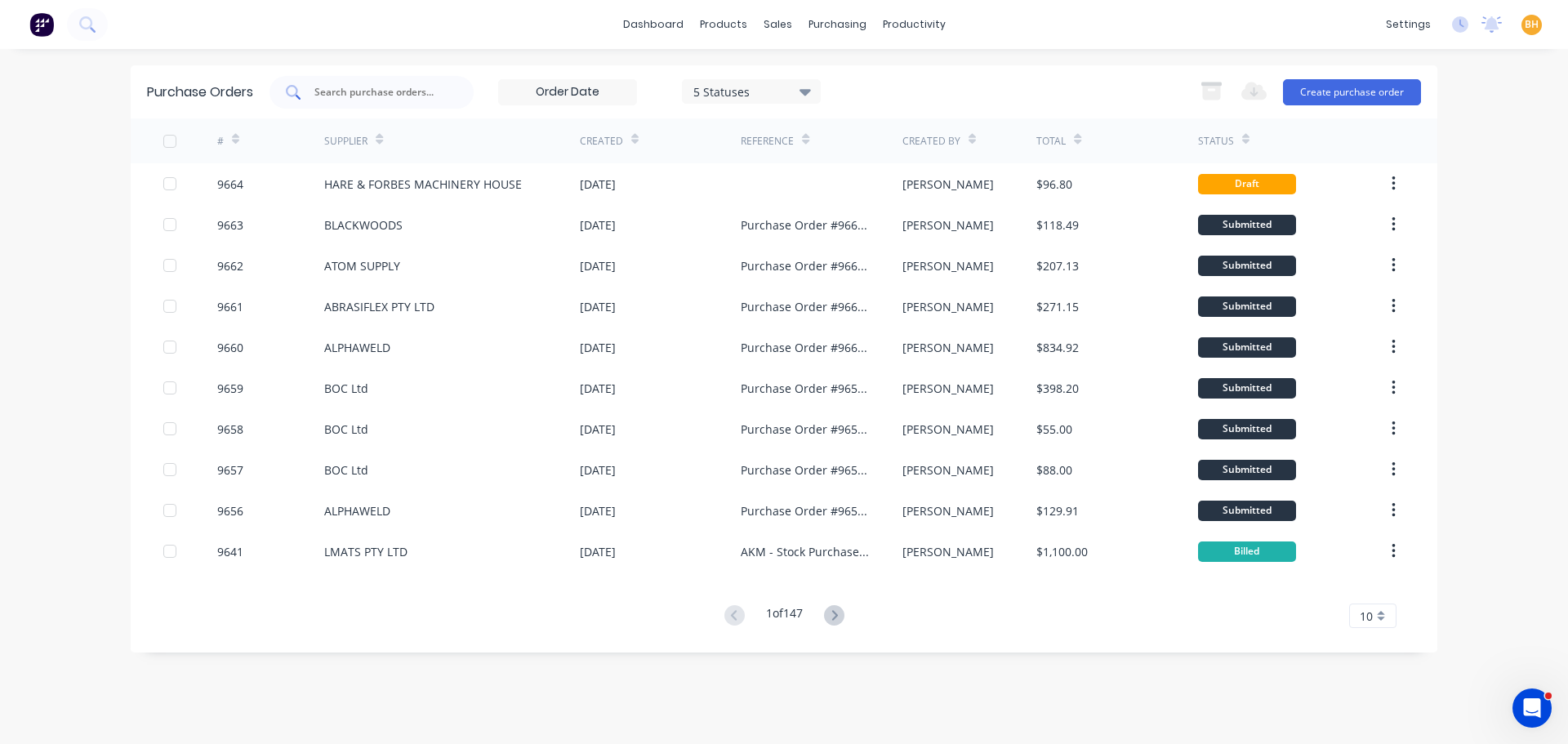
click at [360, 96] on input "text" at bounding box center [380, 91] width 136 height 16
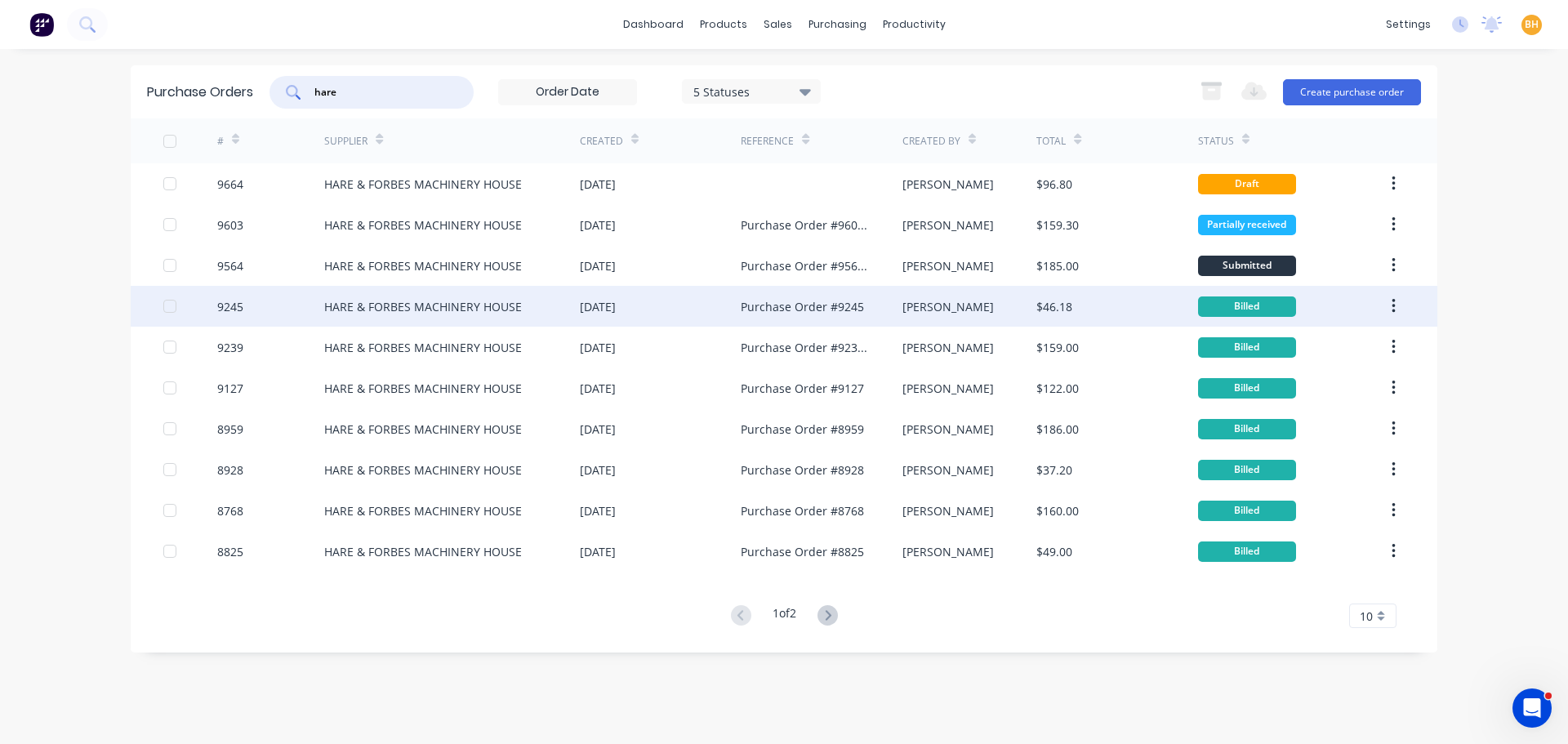
type input "hare"
click at [364, 315] on div "HARE & FORBES MACHINERY HOUSE" at bounding box center [451, 306] width 255 height 41
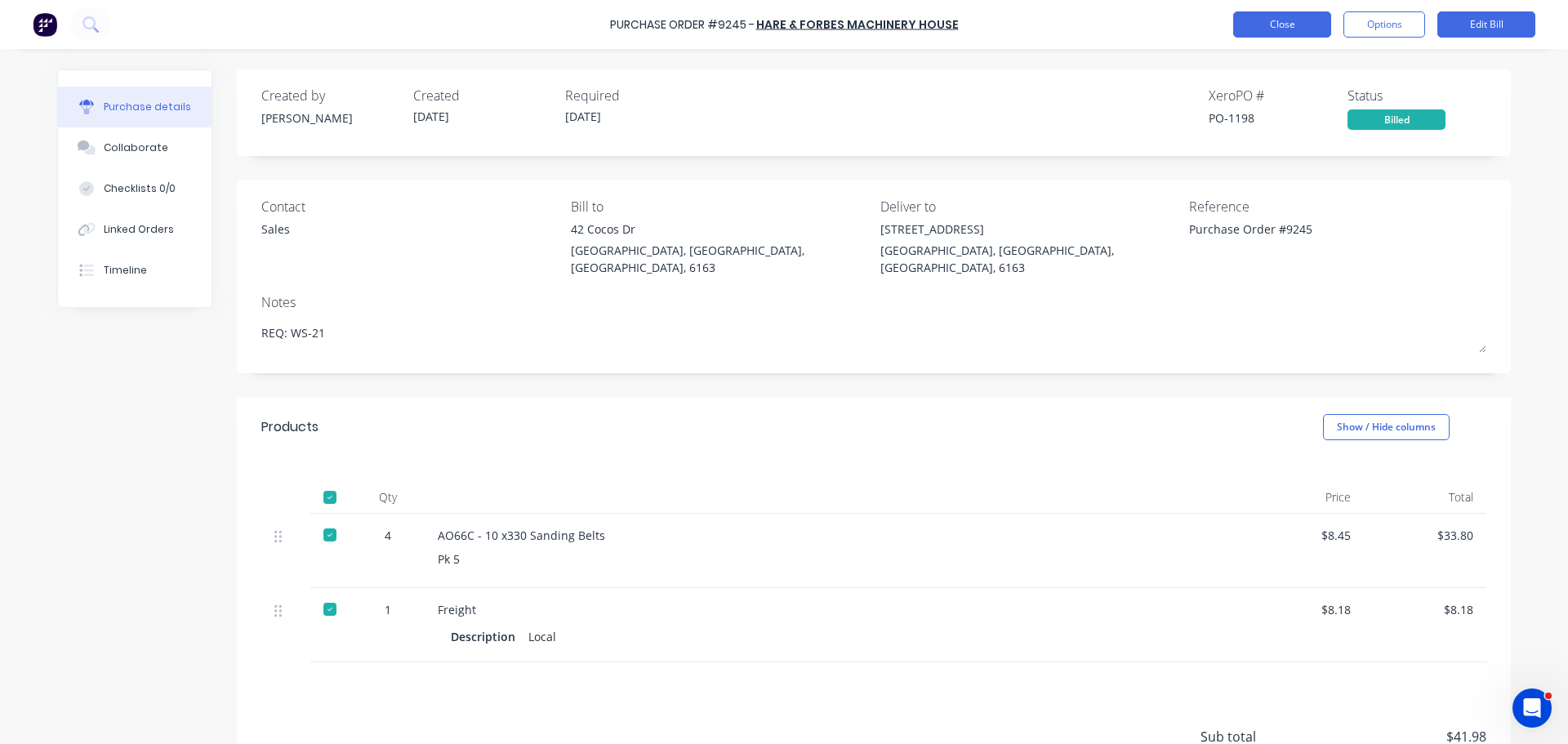
click at [1281, 30] on button "Close" at bounding box center [1282, 24] width 98 height 26
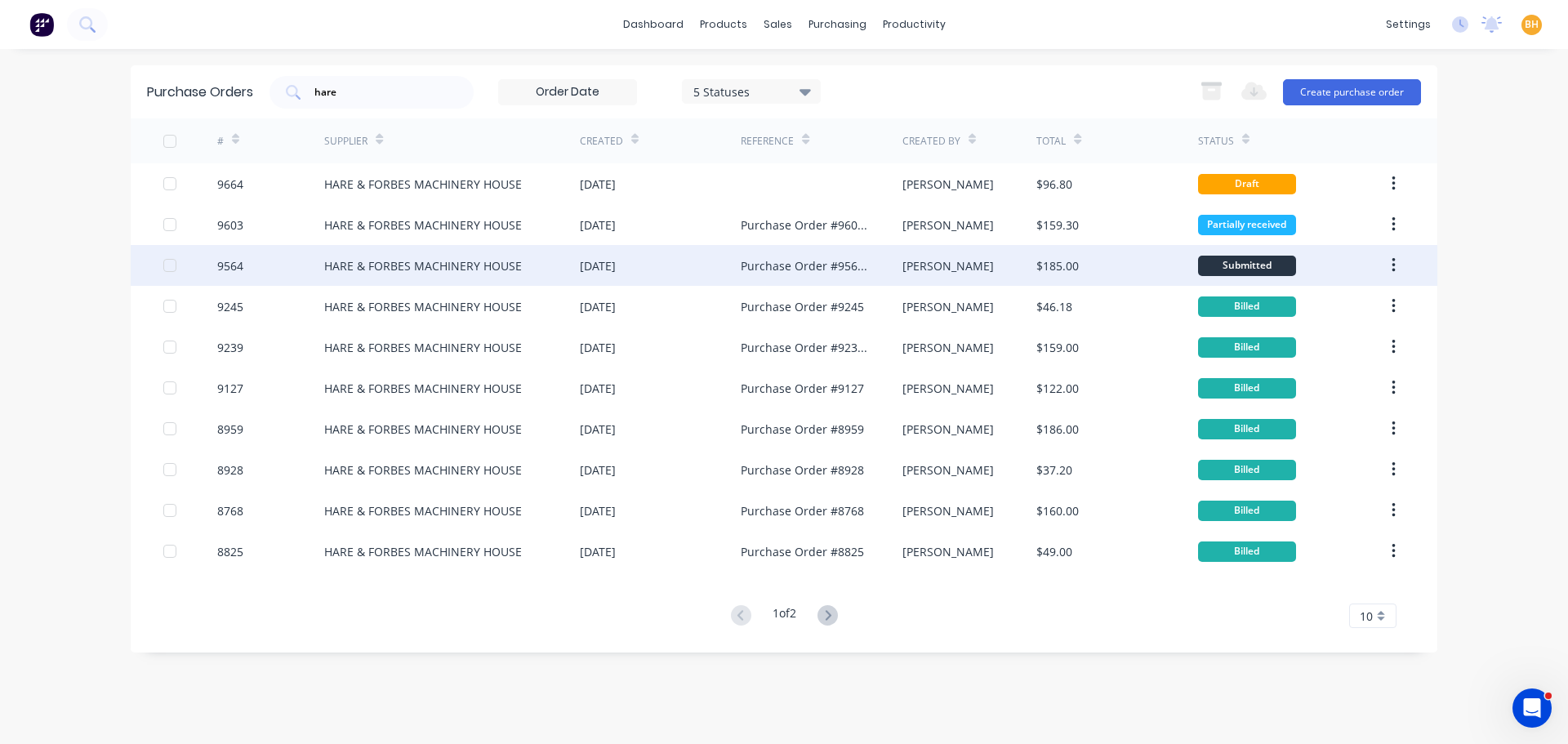
click at [552, 258] on div "HARE & FORBES MACHINERY HOUSE" at bounding box center [451, 265] width 255 height 41
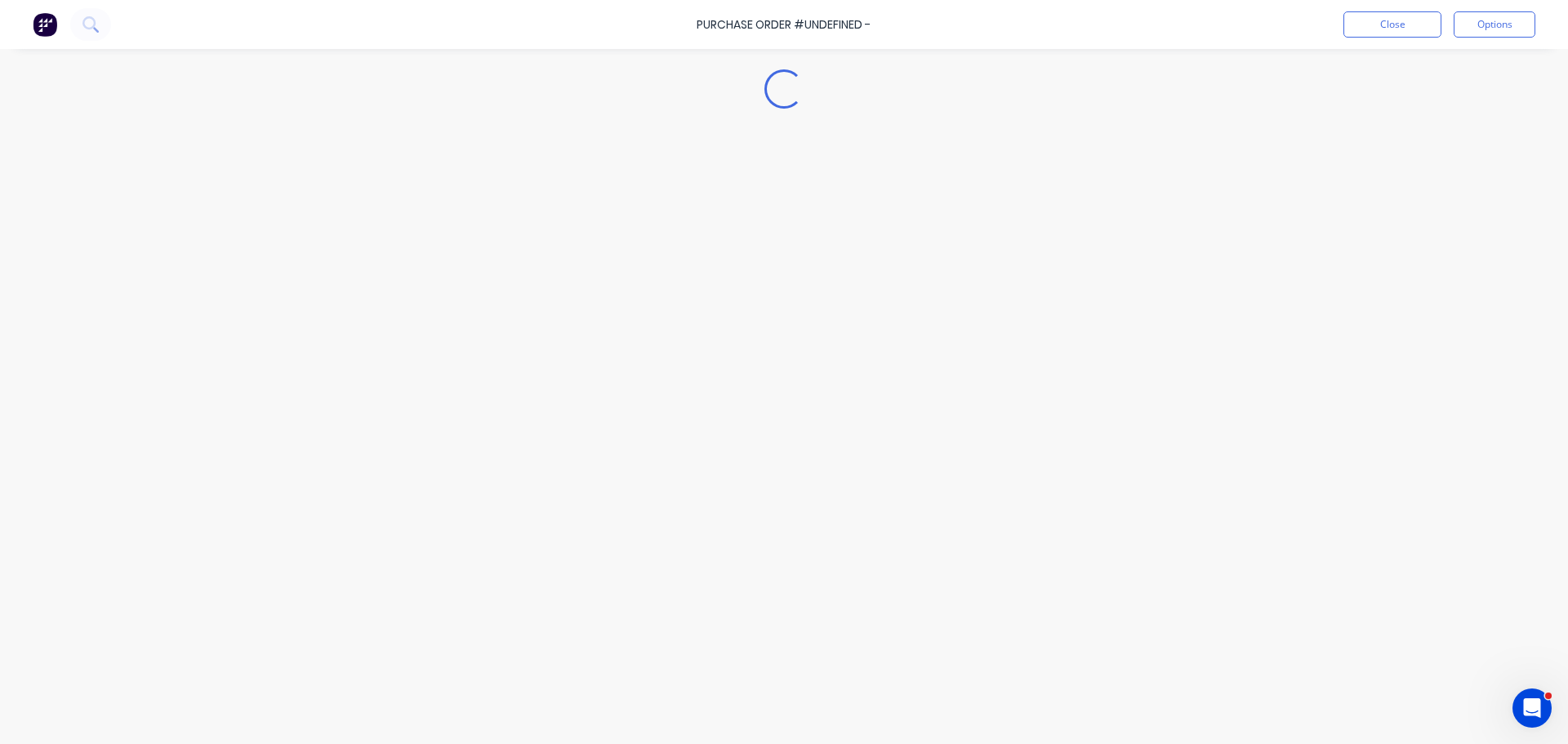
type textarea "x"
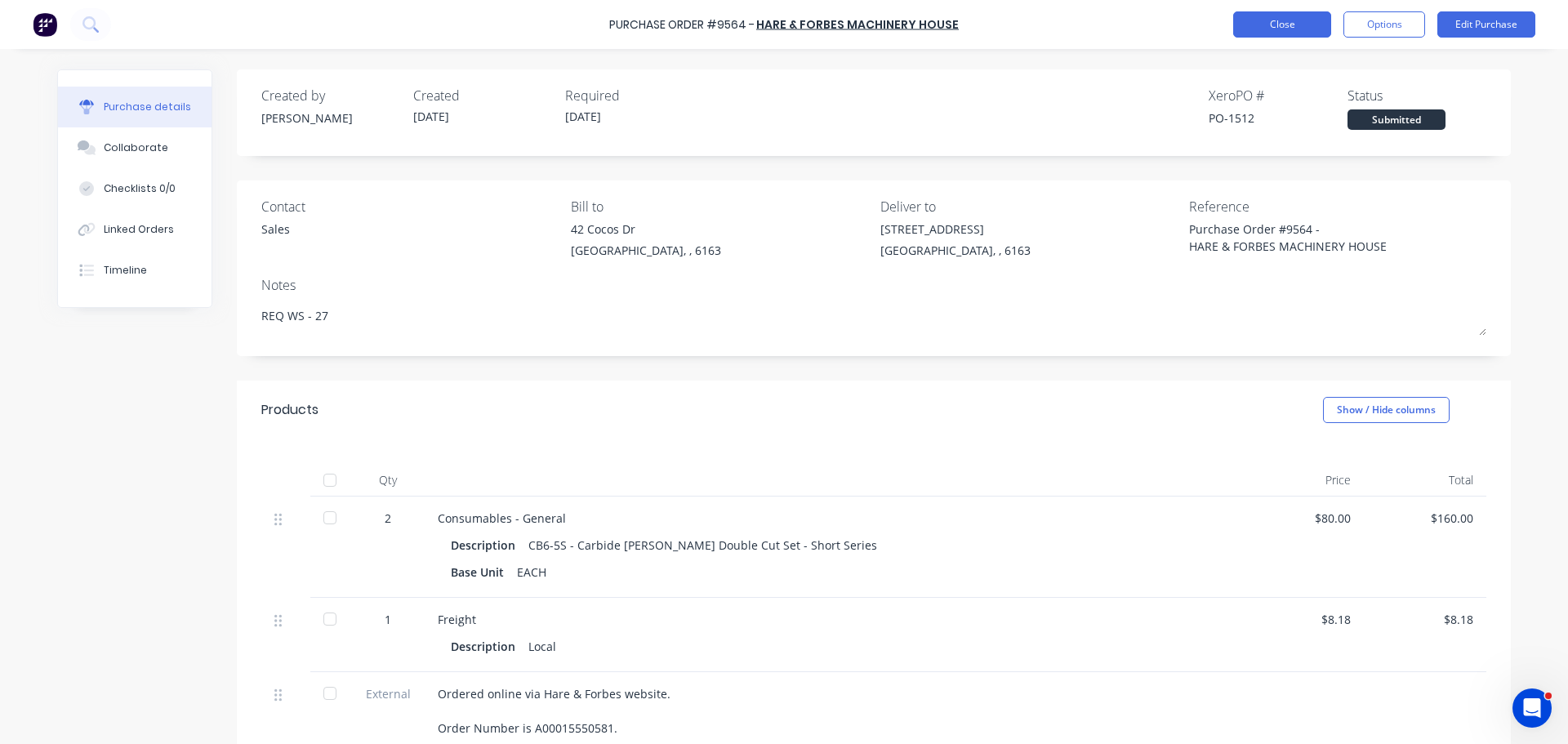
click at [1273, 23] on button "Close" at bounding box center [1282, 24] width 98 height 26
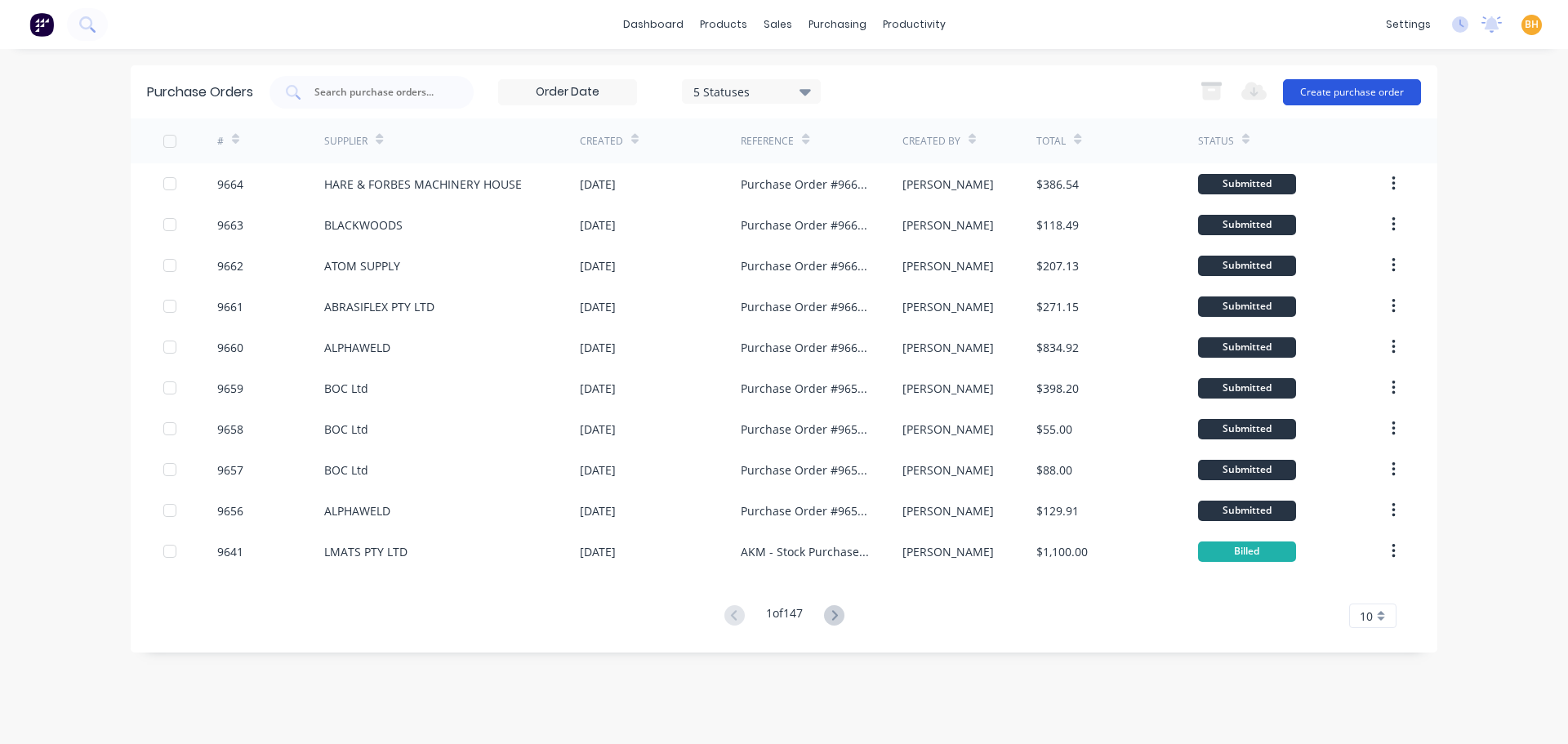
click at [1364, 86] on button "Create purchase order" at bounding box center [1351, 92] width 138 height 26
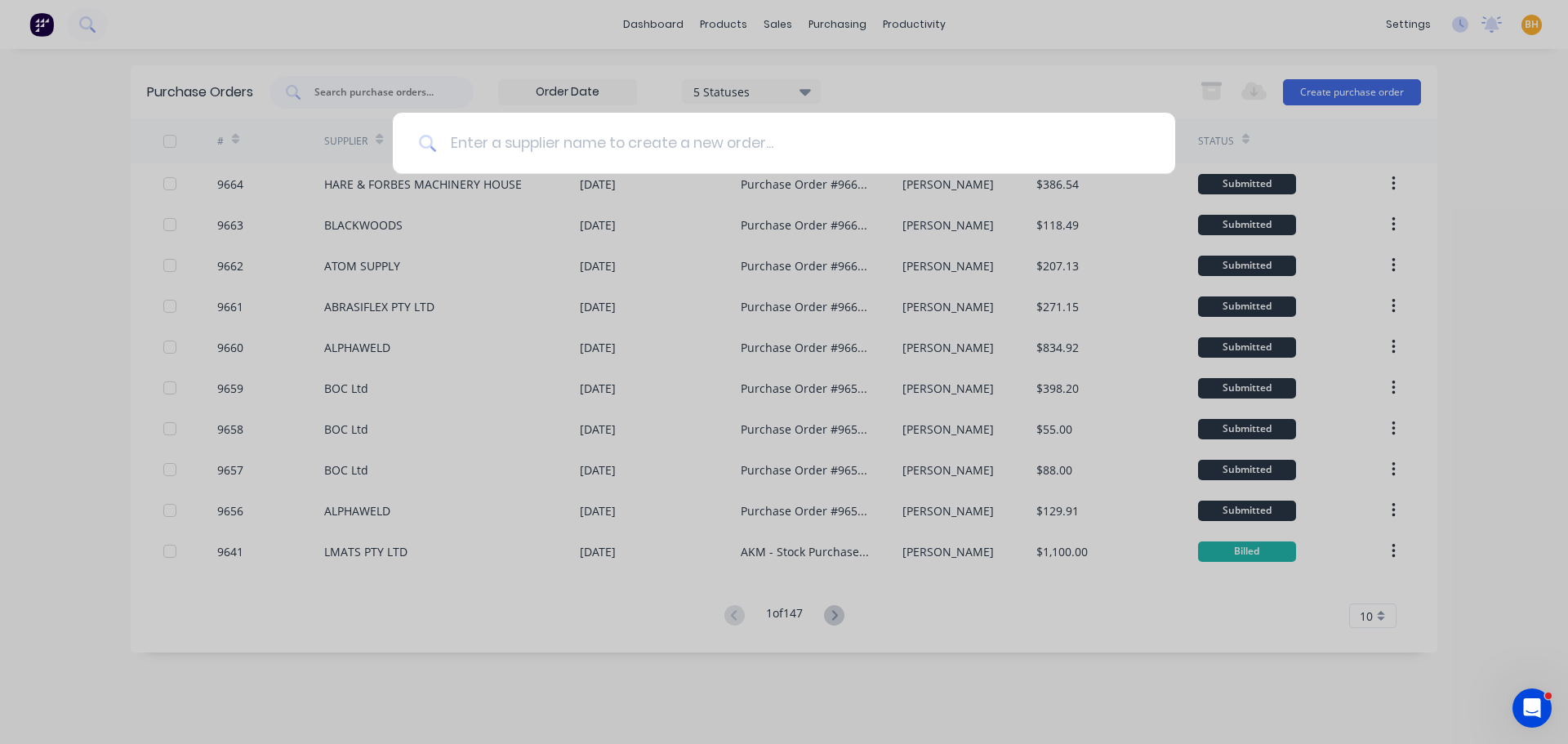
click at [549, 149] on input at bounding box center [793, 143] width 712 height 61
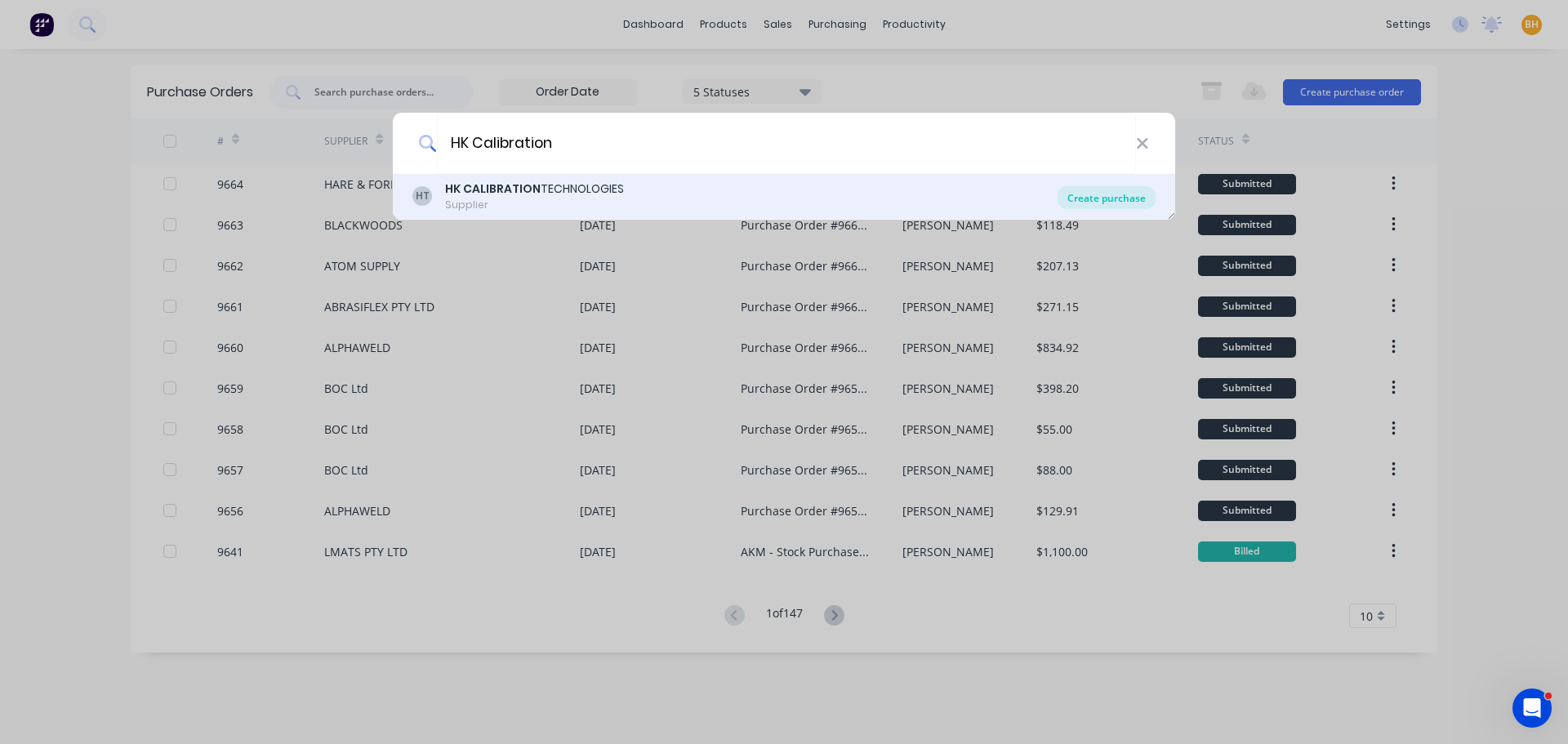
type input "HK Calibration"
click at [1141, 201] on div "Create purchase" at bounding box center [1106, 197] width 98 height 23
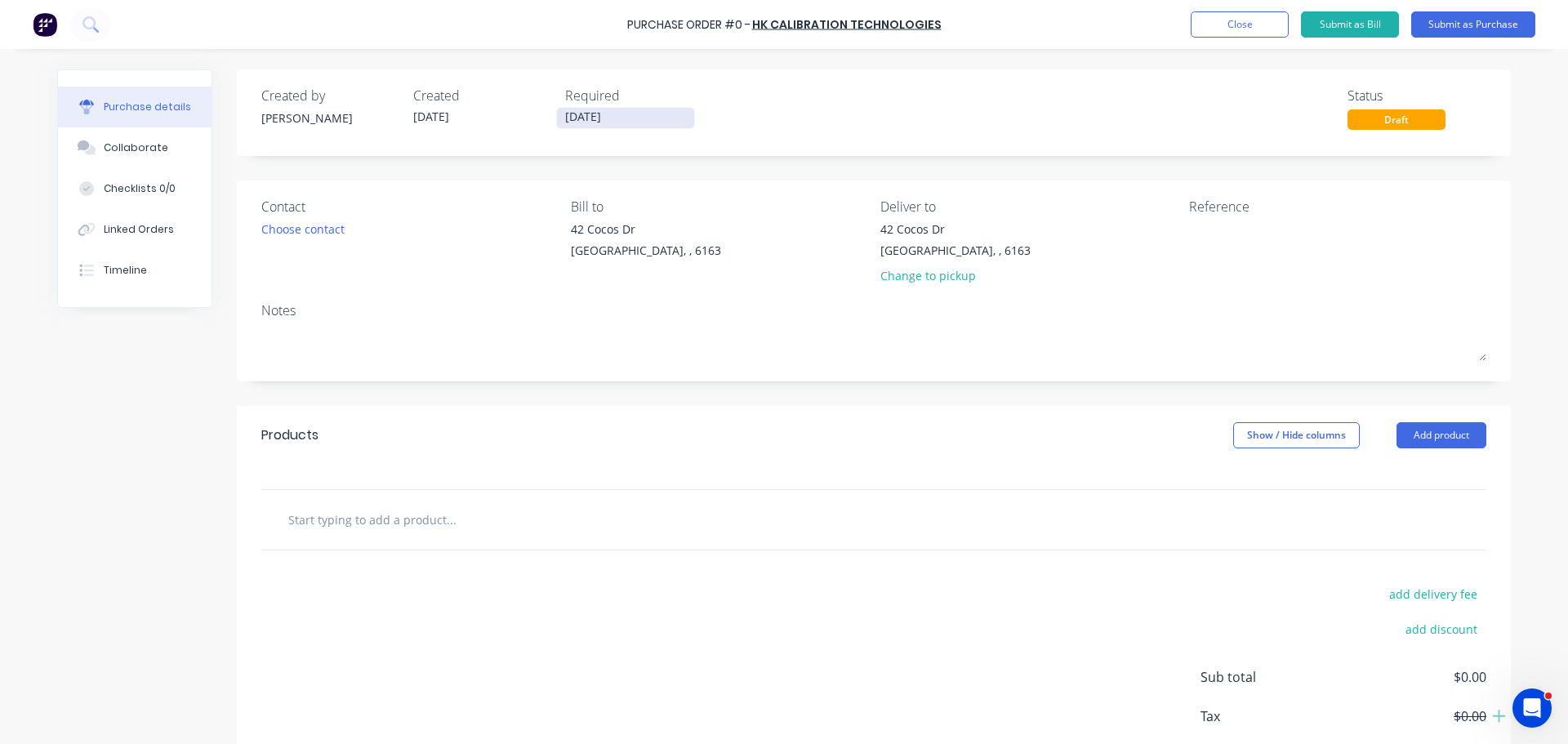
click at [579, 124] on input "[DATE]" at bounding box center [626, 118] width 137 height 20
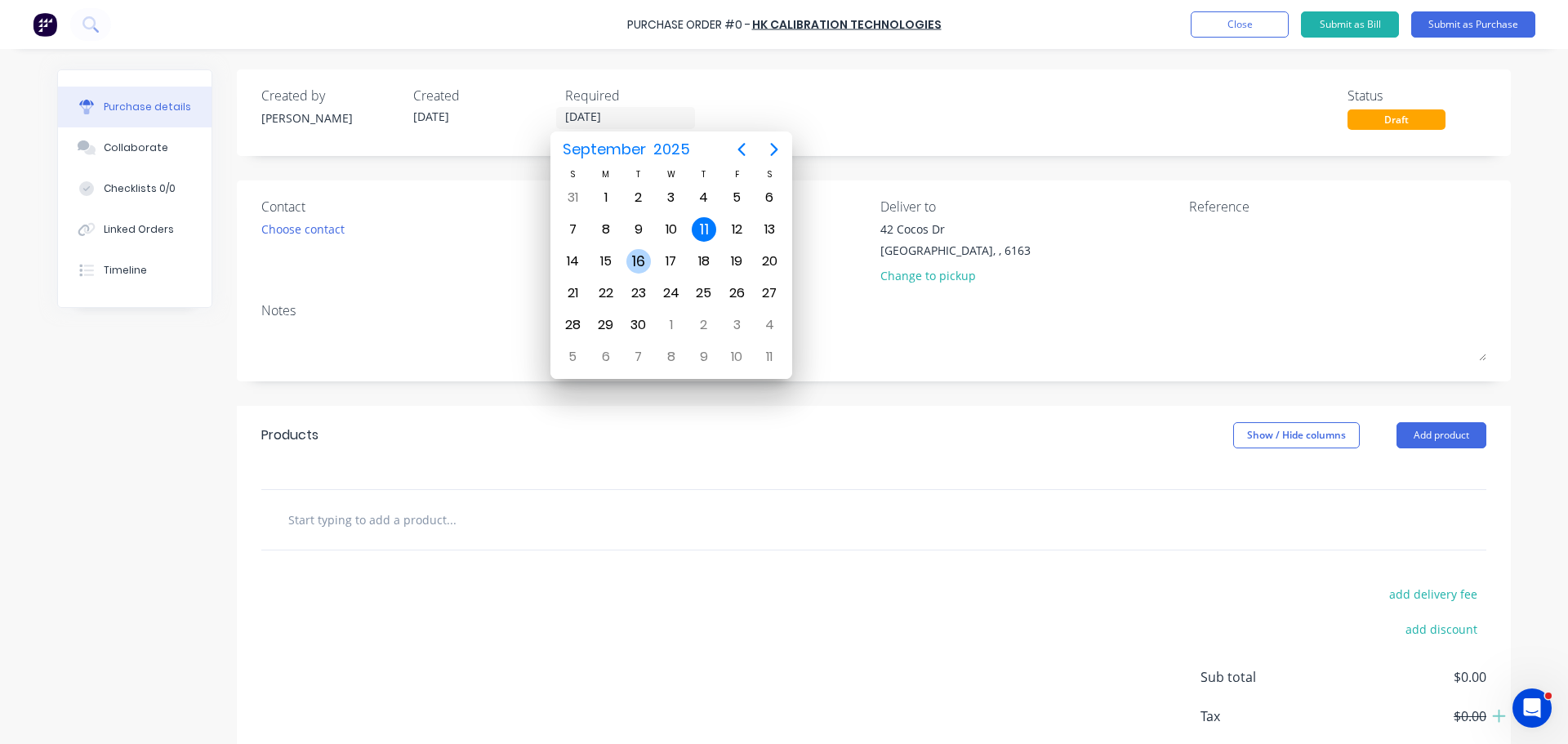
click at [633, 262] on div "16" at bounding box center [638, 261] width 24 height 24
type input "[DATE]"
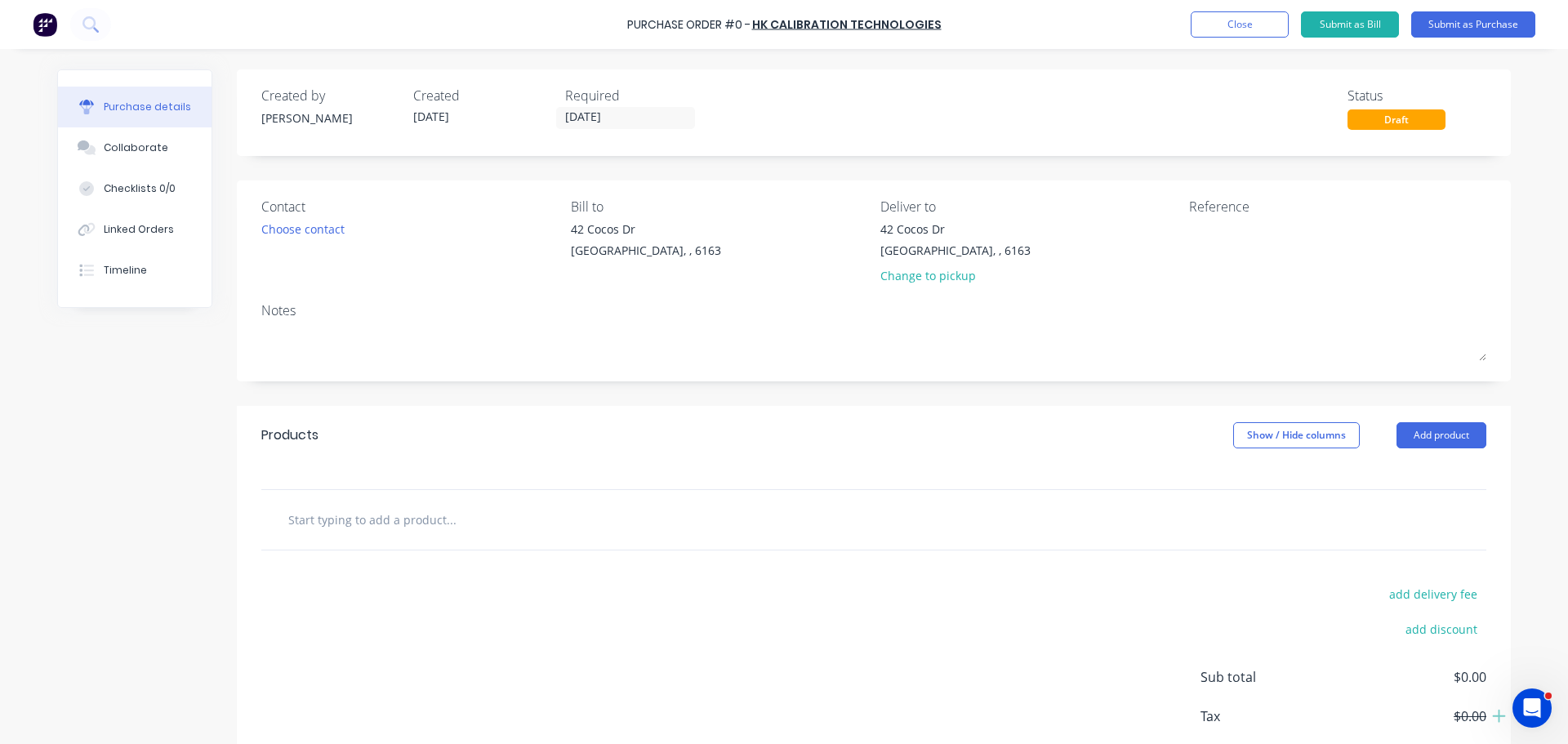
click at [307, 240] on div "Contact Choose contact" at bounding box center [410, 245] width 297 height 96
click at [306, 227] on div "Choose contact" at bounding box center [302, 229] width 83 height 17
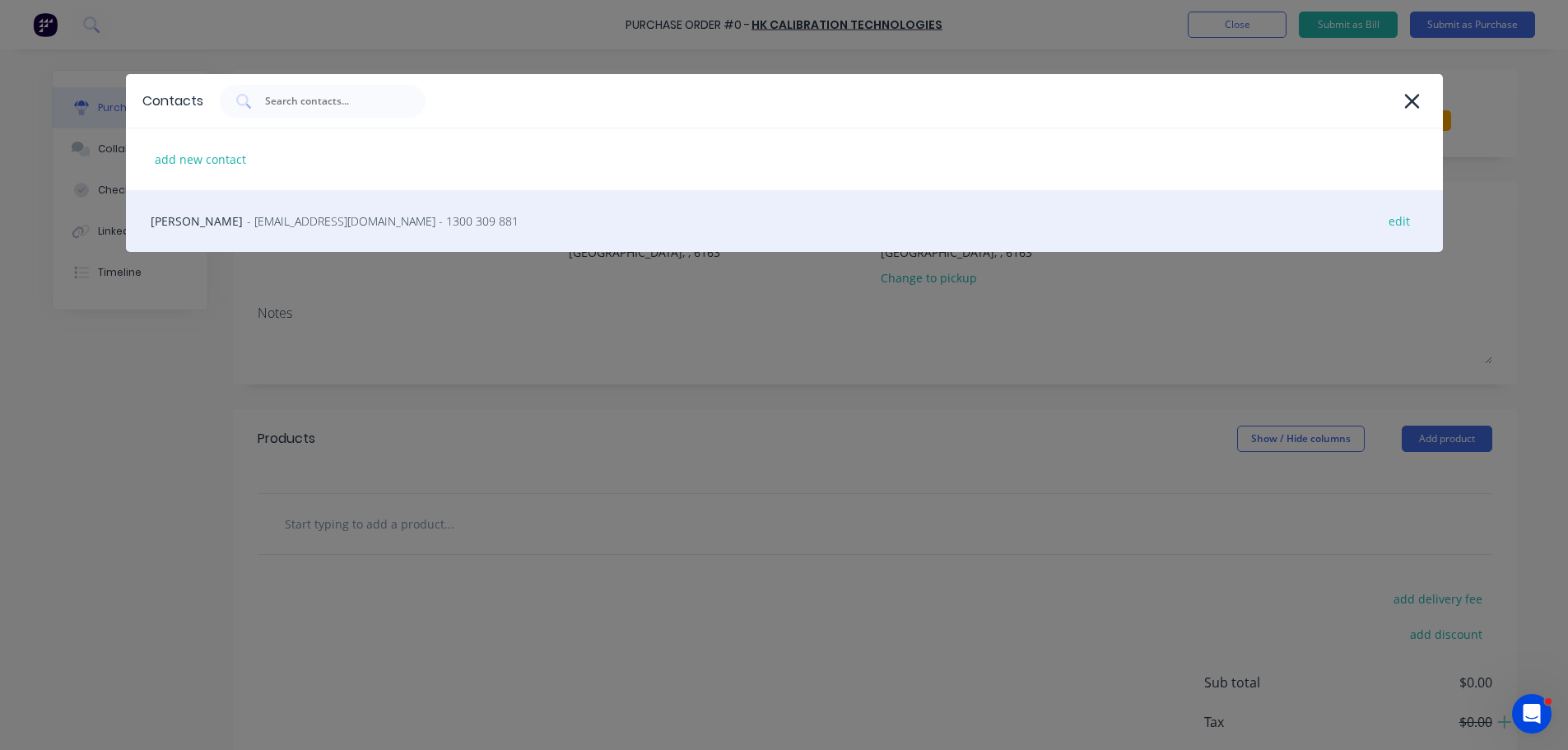
click at [264, 228] on span "- [EMAIL_ADDRESS][DOMAIN_NAME] - 1300 309 881" at bounding box center [383, 221] width 272 height 17
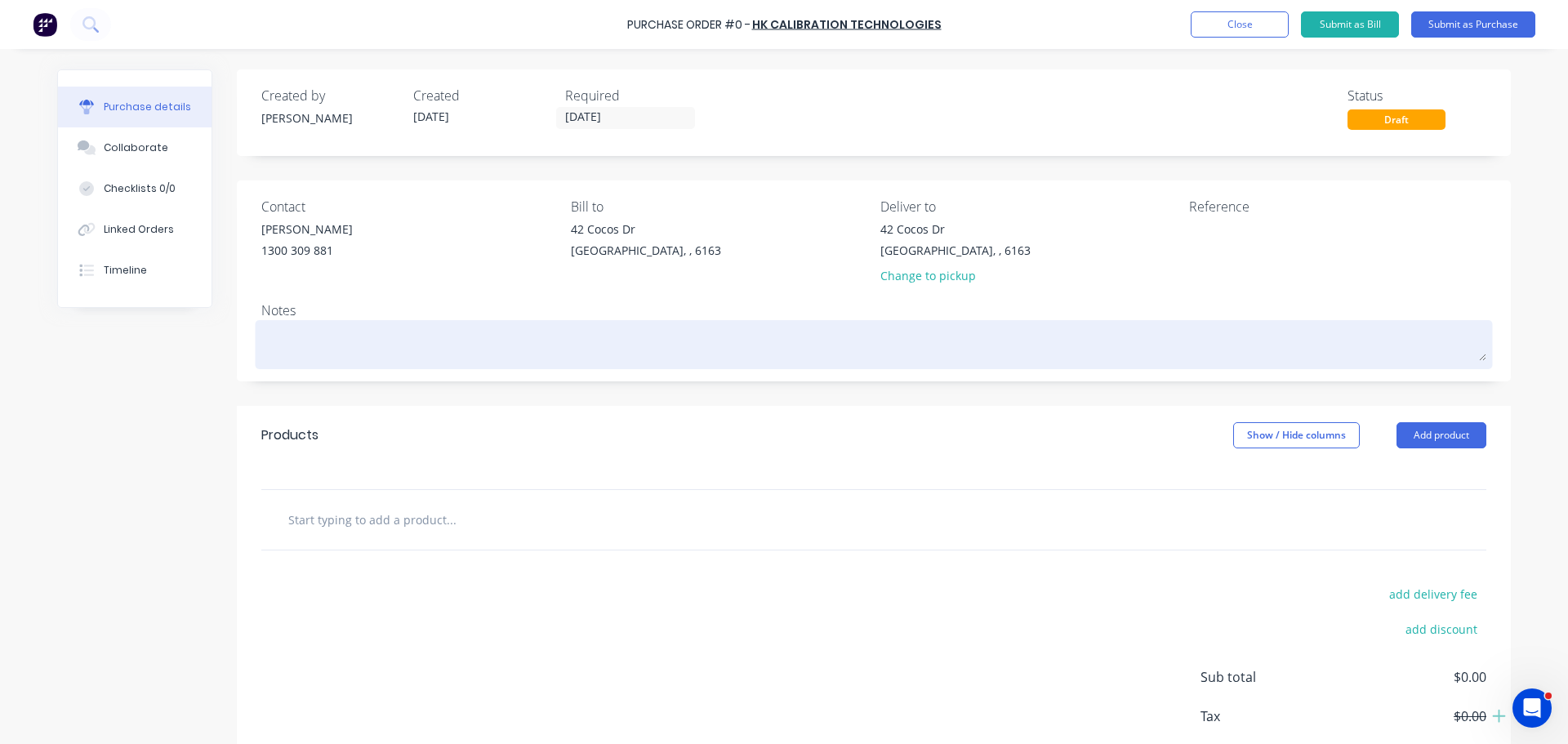
click at [287, 344] on textarea at bounding box center [874, 343] width 1225 height 37
click at [281, 353] on textarea at bounding box center [874, 343] width 1225 height 37
type textarea "x"
type textarea "D"
type textarea "x"
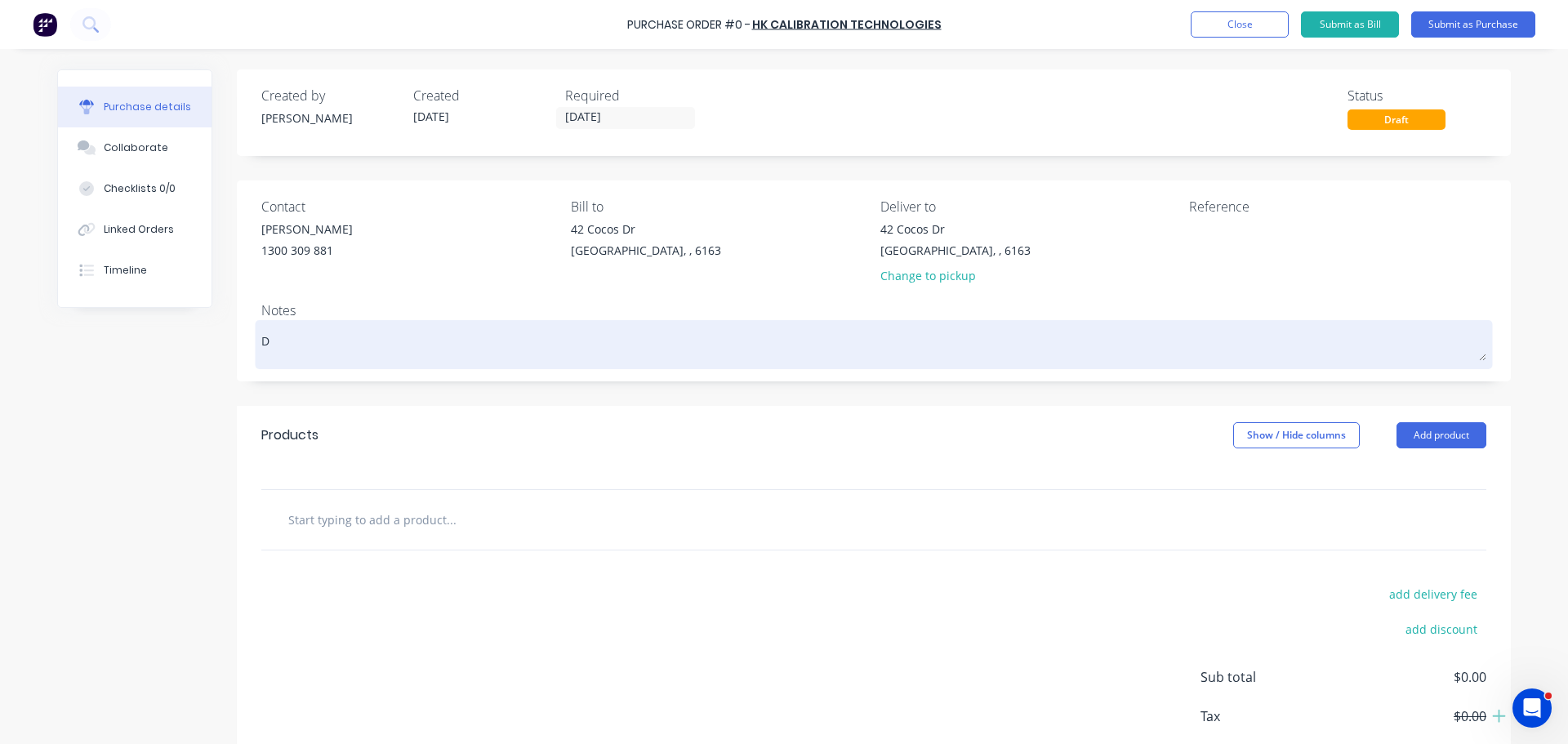
type textarea "DH"
type textarea "x"
type textarea "DH"
type textarea "x"
type textarea "DH 1"
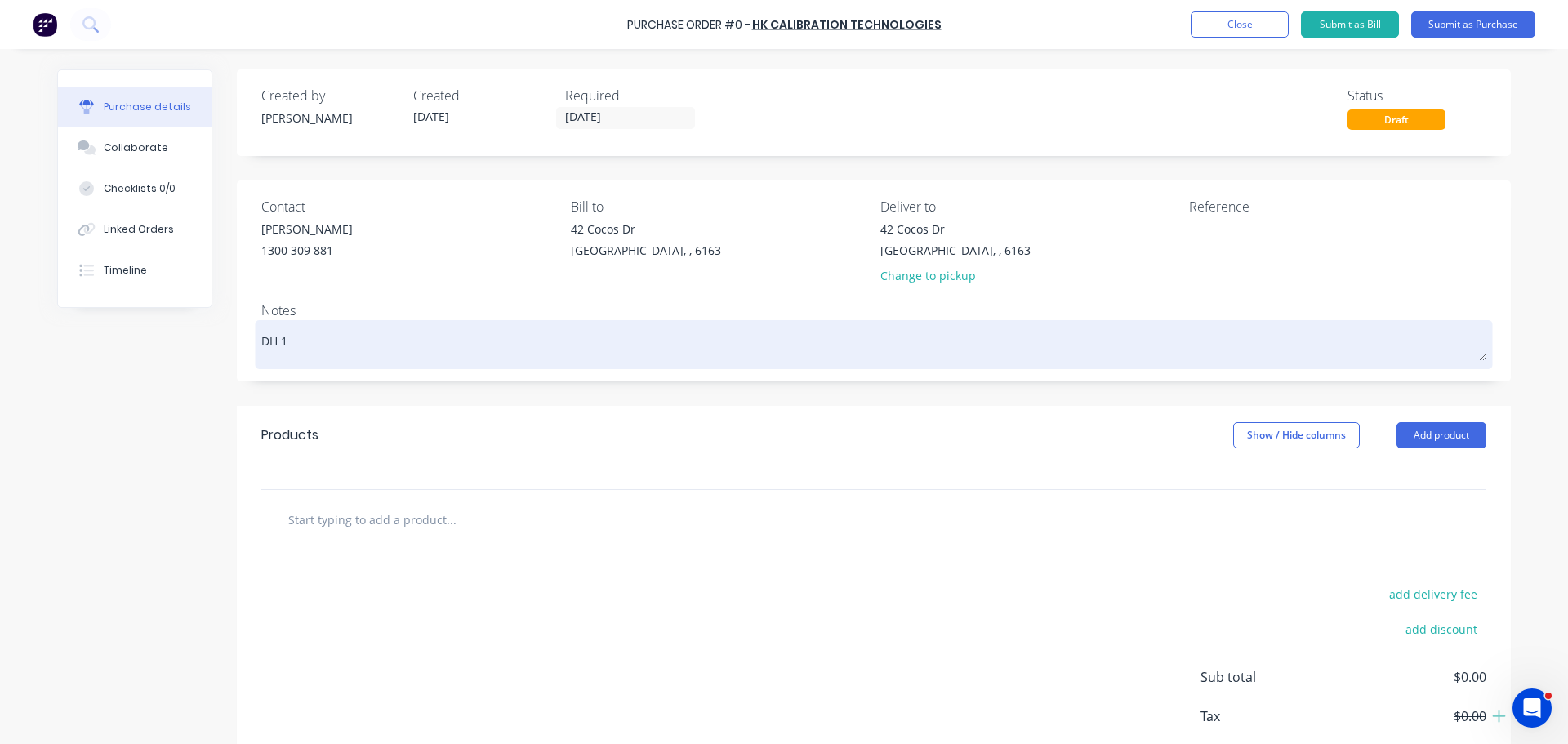
type textarea "x"
type textarea "DH 10"
type textarea "x"
type textarea "DH 100"
type textarea "x"
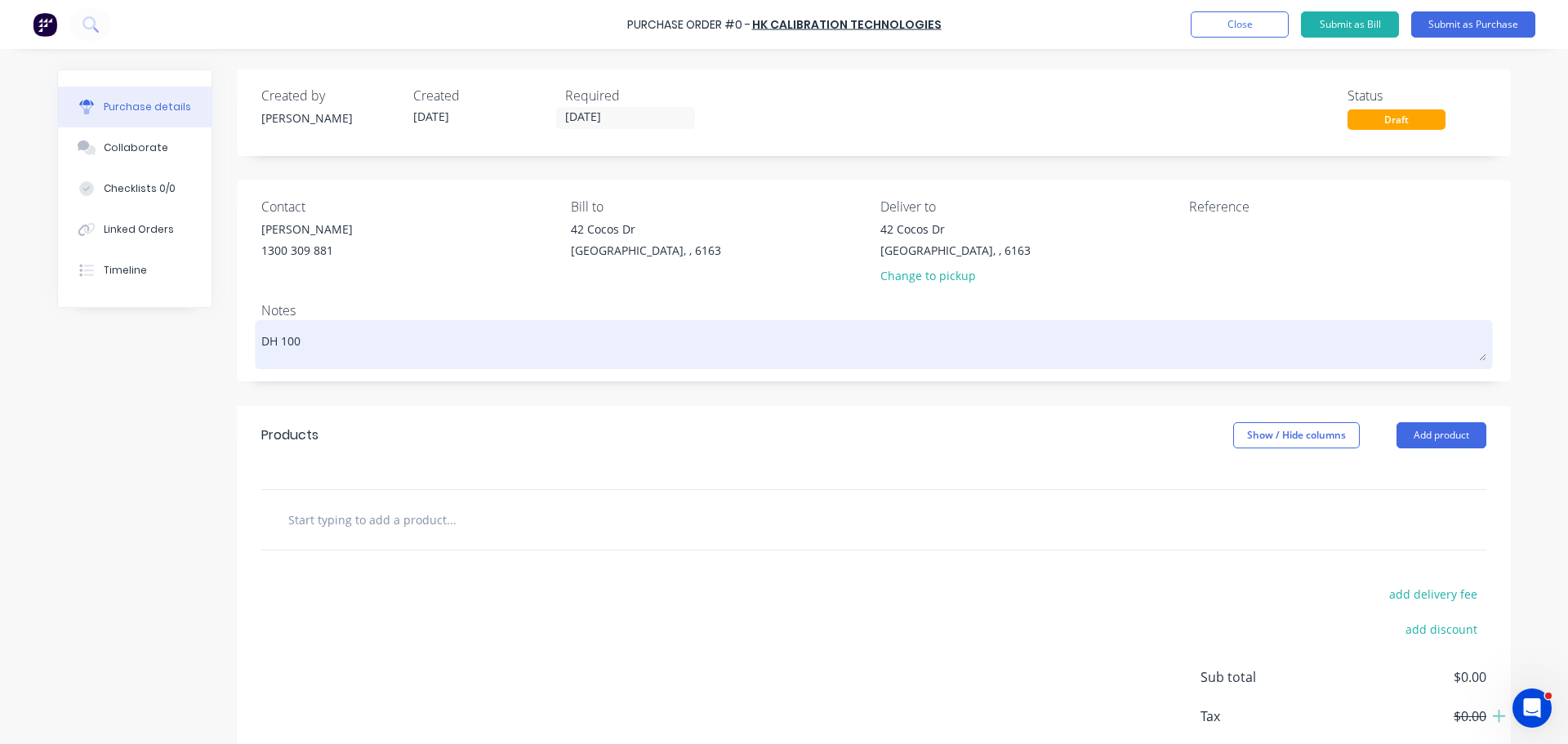
type textarea "DH 1000"
type textarea "x"
type textarea "DH 100"
type textarea "x"
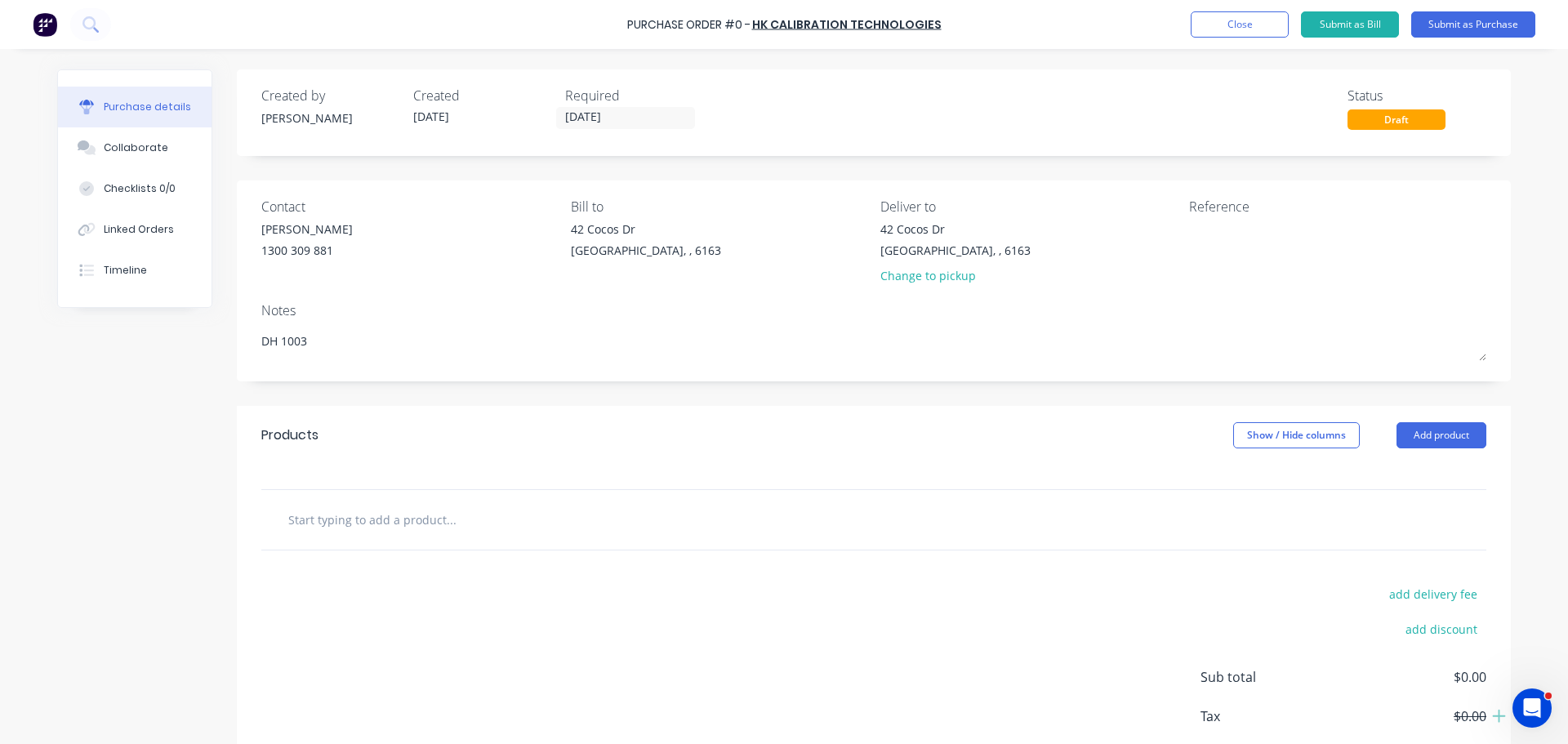
type textarea "DH 1003"
type textarea "x"
type textarea "DH 1003"
click at [398, 530] on input "text" at bounding box center [451, 519] width 327 height 33
click at [1421, 442] on button "Add product" at bounding box center [1441, 435] width 90 height 26
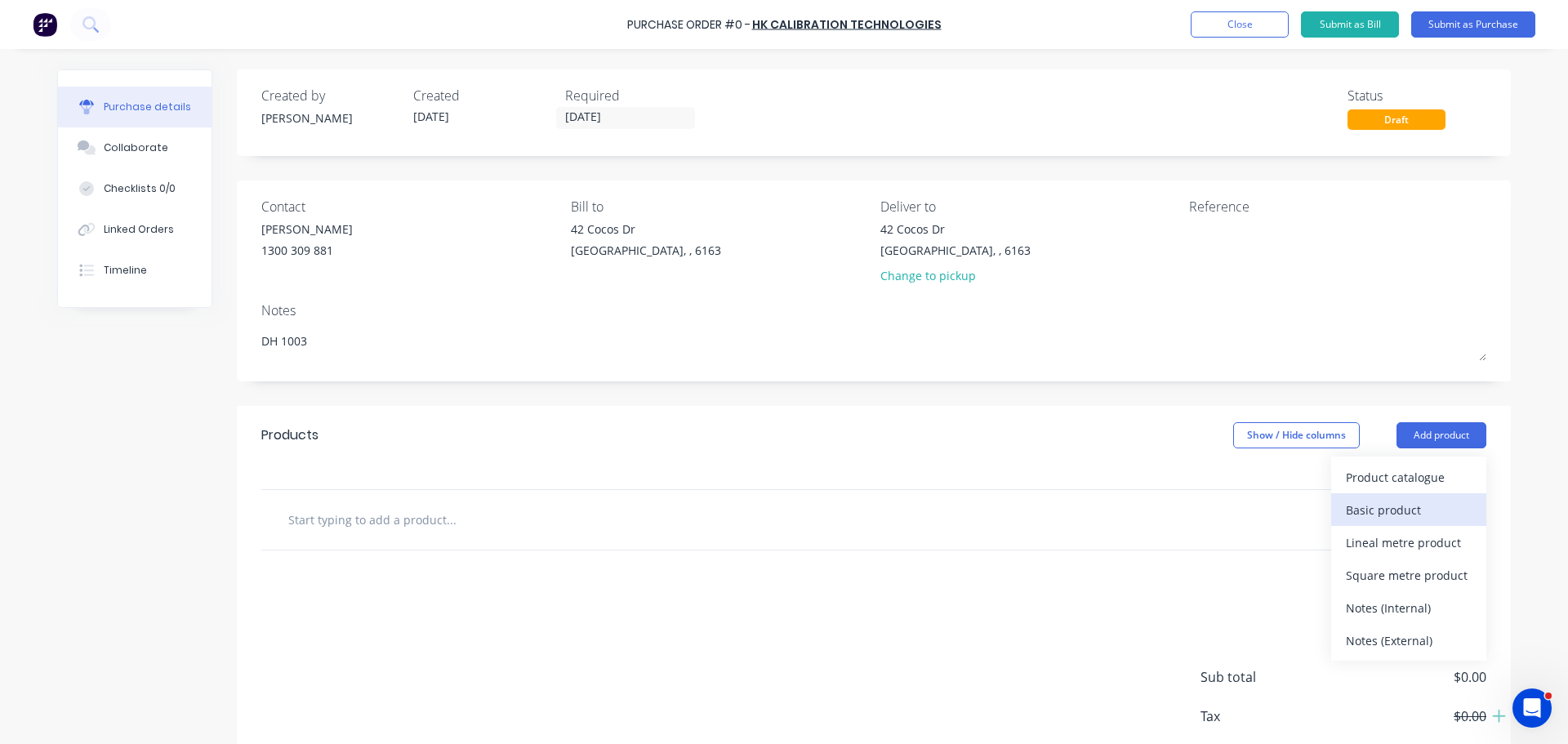
click at [1367, 515] on div "Basic product" at bounding box center [1409, 510] width 126 height 23
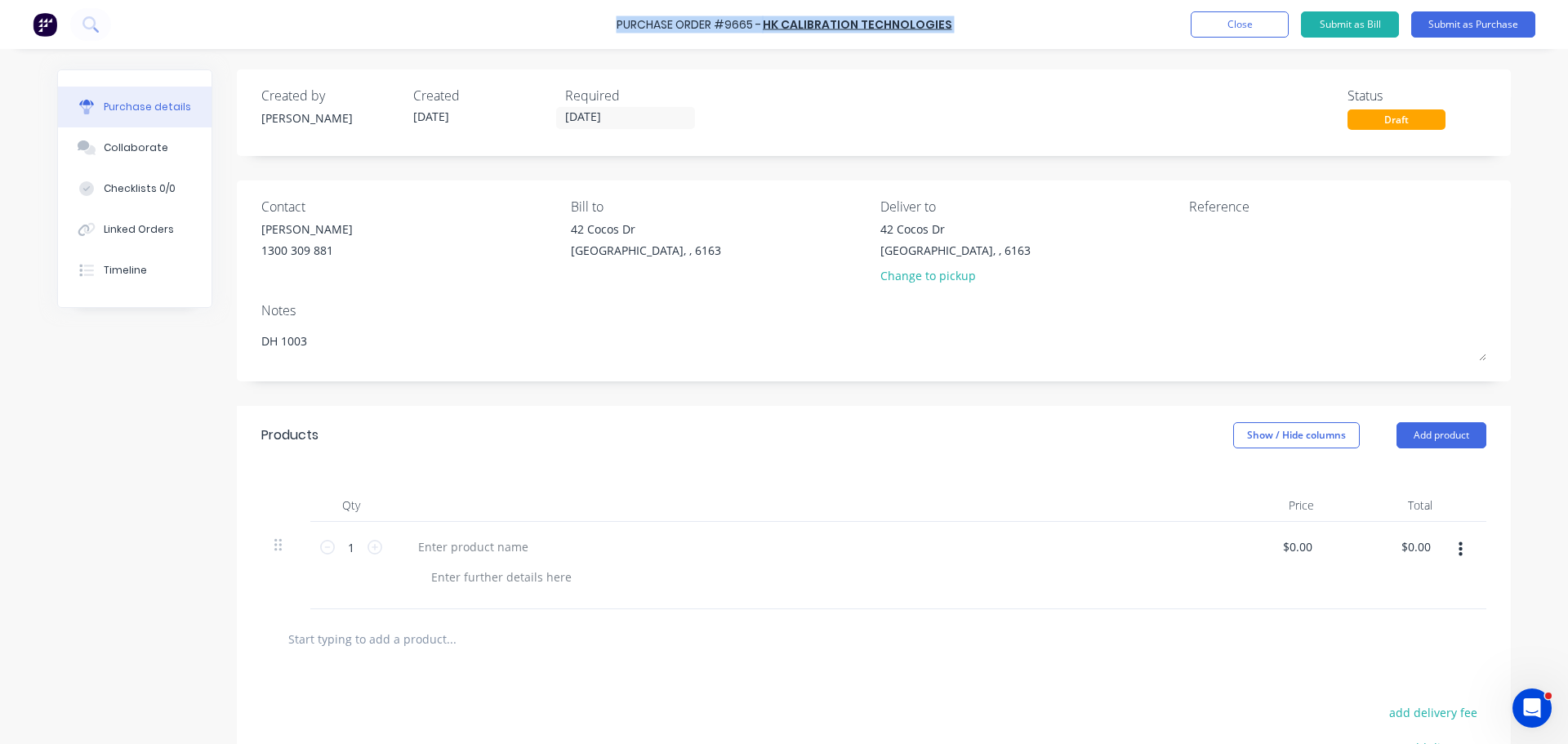
drag, startPoint x: 615, startPoint y: 27, endPoint x: 971, endPoint y: 33, distance: 356.1
click at [971, 33] on div "Purchase Order #9665 - HK CALIBRATION TECHNOLOGIES Add product Close Submit as …" at bounding box center [784, 24] width 1568 height 49
copy div "Purchase Order #9665 - HK CALIBRATION TECHNOLOGIES Add product Close Submit as …"
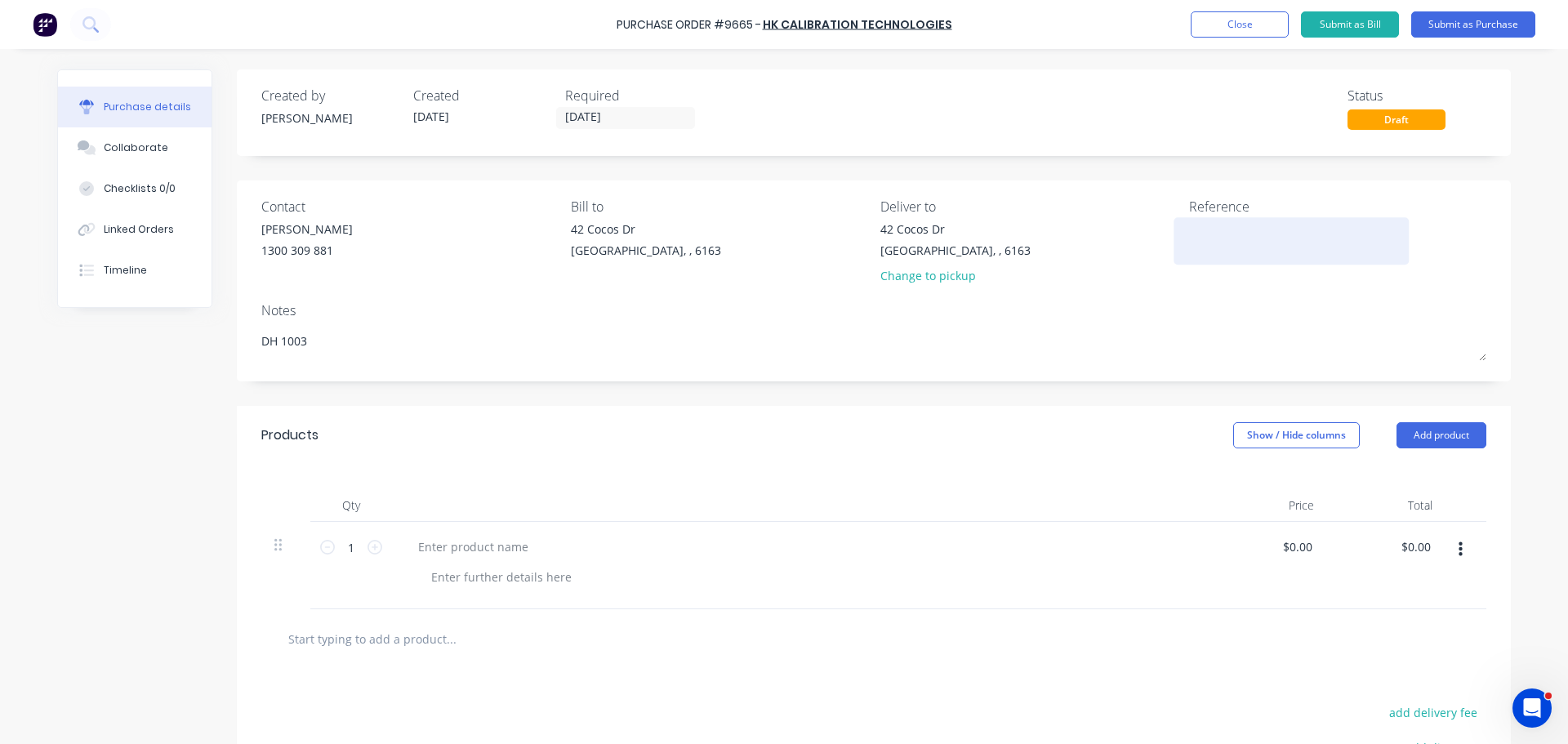
click at [1210, 245] on textarea at bounding box center [1291, 239] width 204 height 37
paste textarea "Purchase Order #9665 - HK CALIBRATION TECHNOLOGIES"
type textarea "x"
type textarea "Purchase Order #9665 - HK CALIBRATION TECHNOLOGIES"
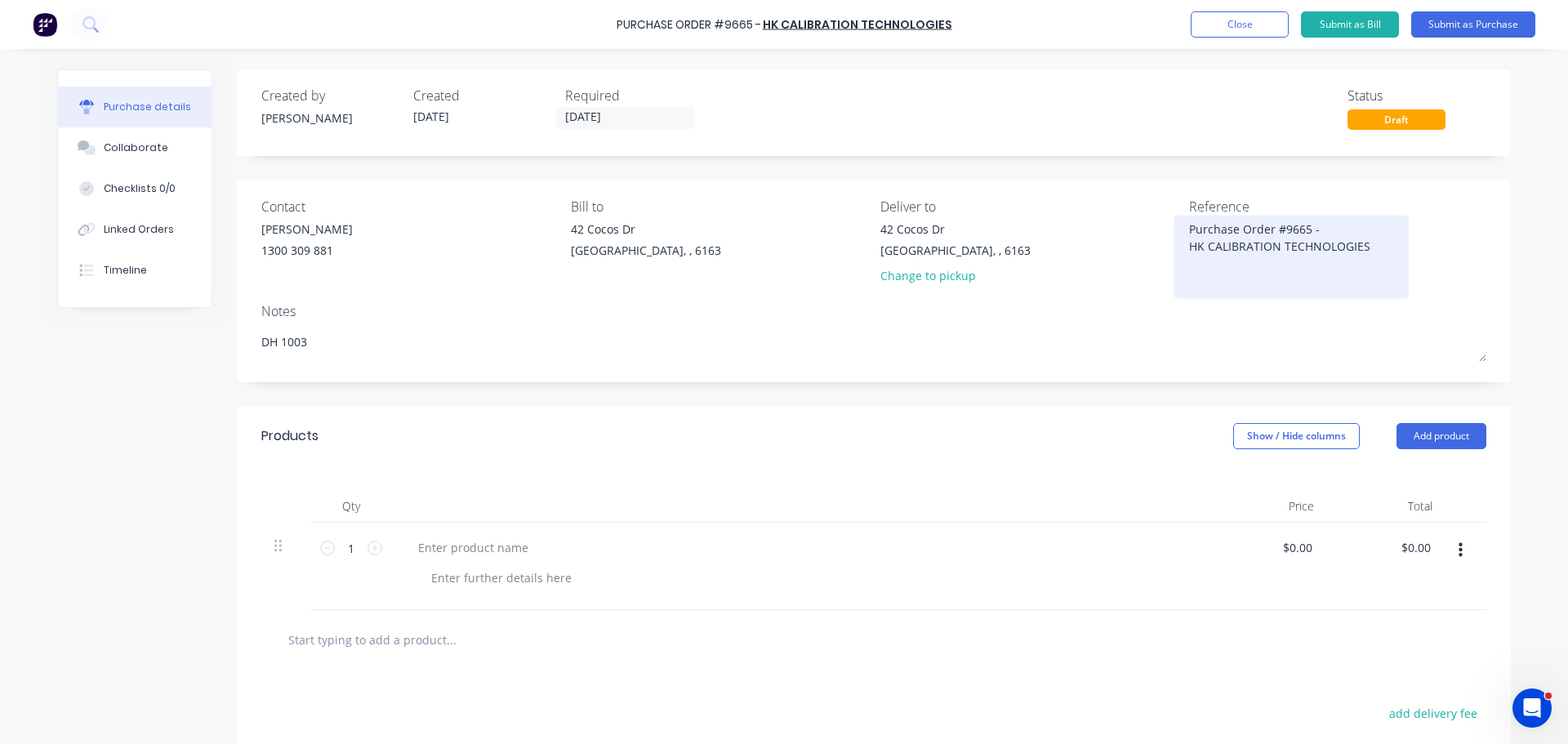
type textarea "x"
type textarea "Purchase Order #9665 - HK CALIBRATION TECHNOLOGIES"
type textarea "x"
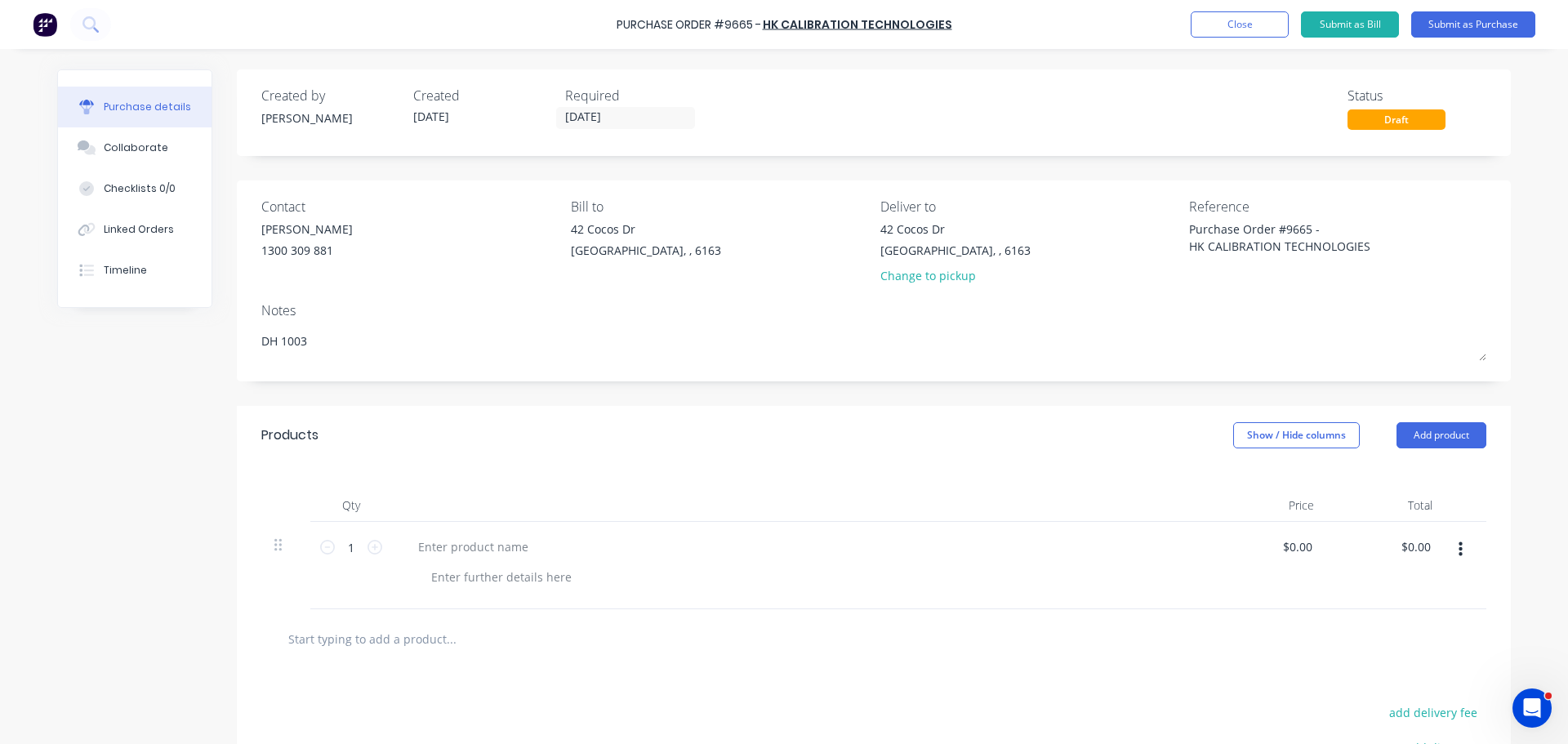
type textarea "Purchase Order #9665 - HK CALIBRATION TECHNOLOGIES"
type textarea "x"
type textarea "Purchase Order #9665 - HK CALIBRATION TECHNOLOGIES"
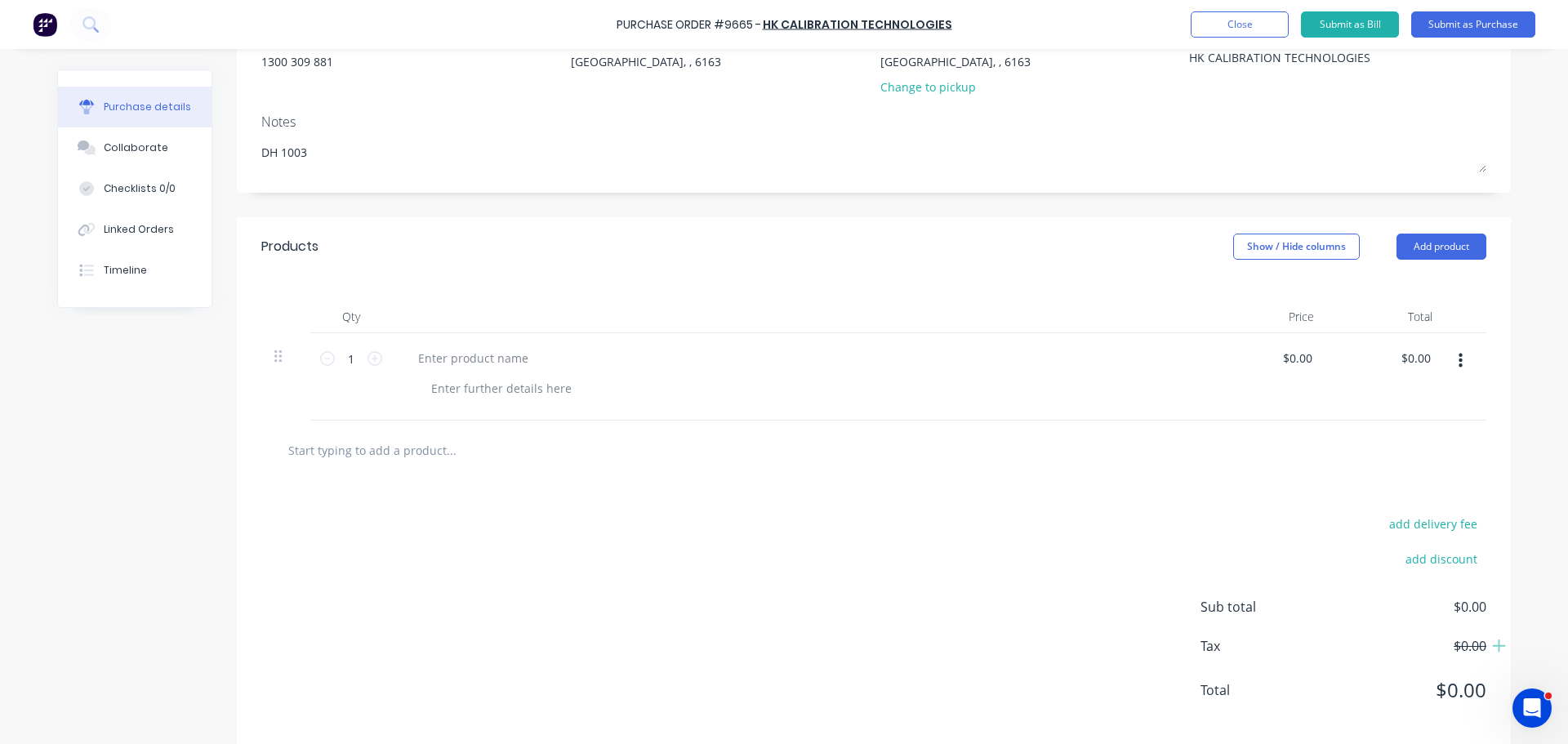
scroll to position [210, 0]
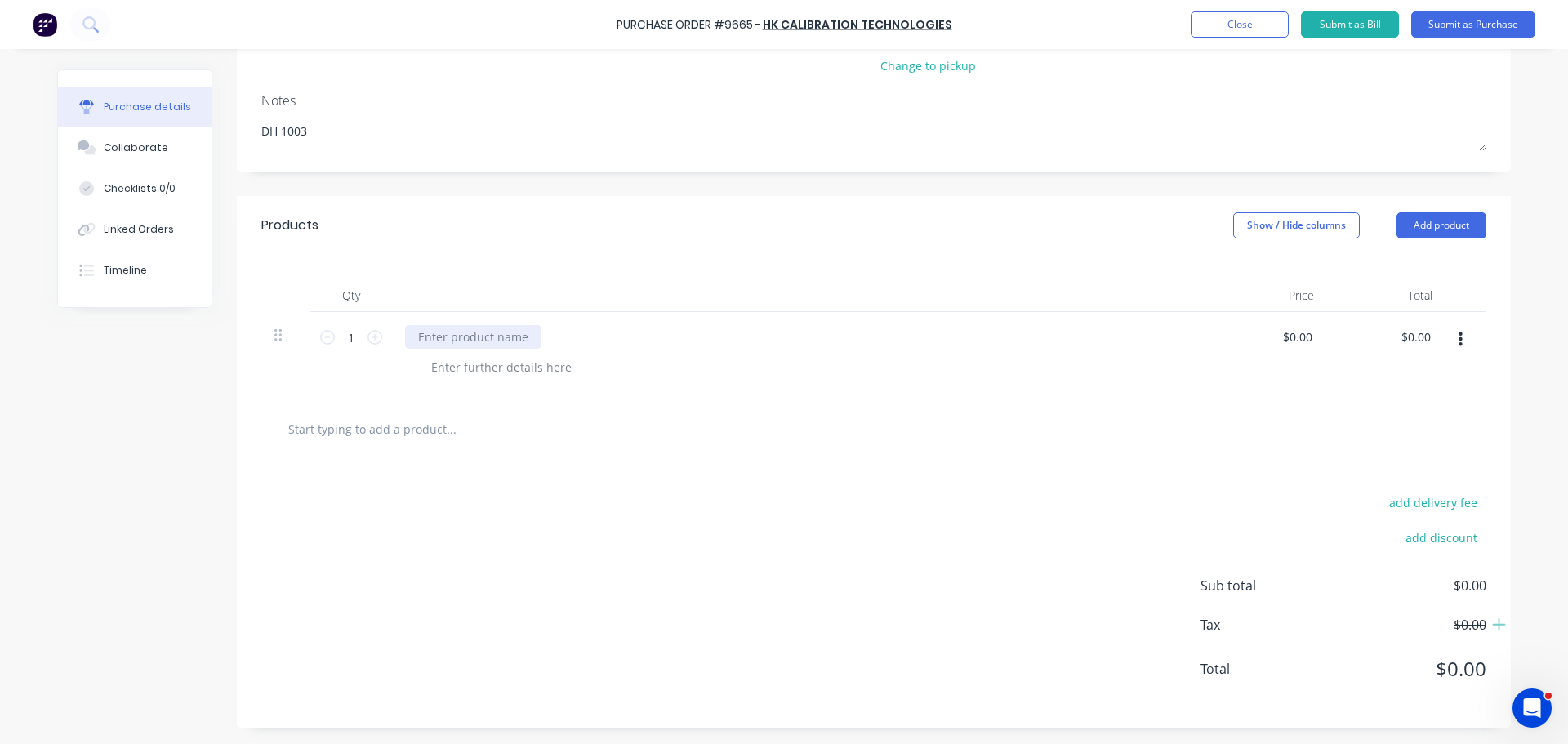
click at [460, 331] on div at bounding box center [473, 337] width 137 height 23
type textarea "x"
click at [527, 364] on div at bounding box center [501, 367] width 167 height 23
paste div
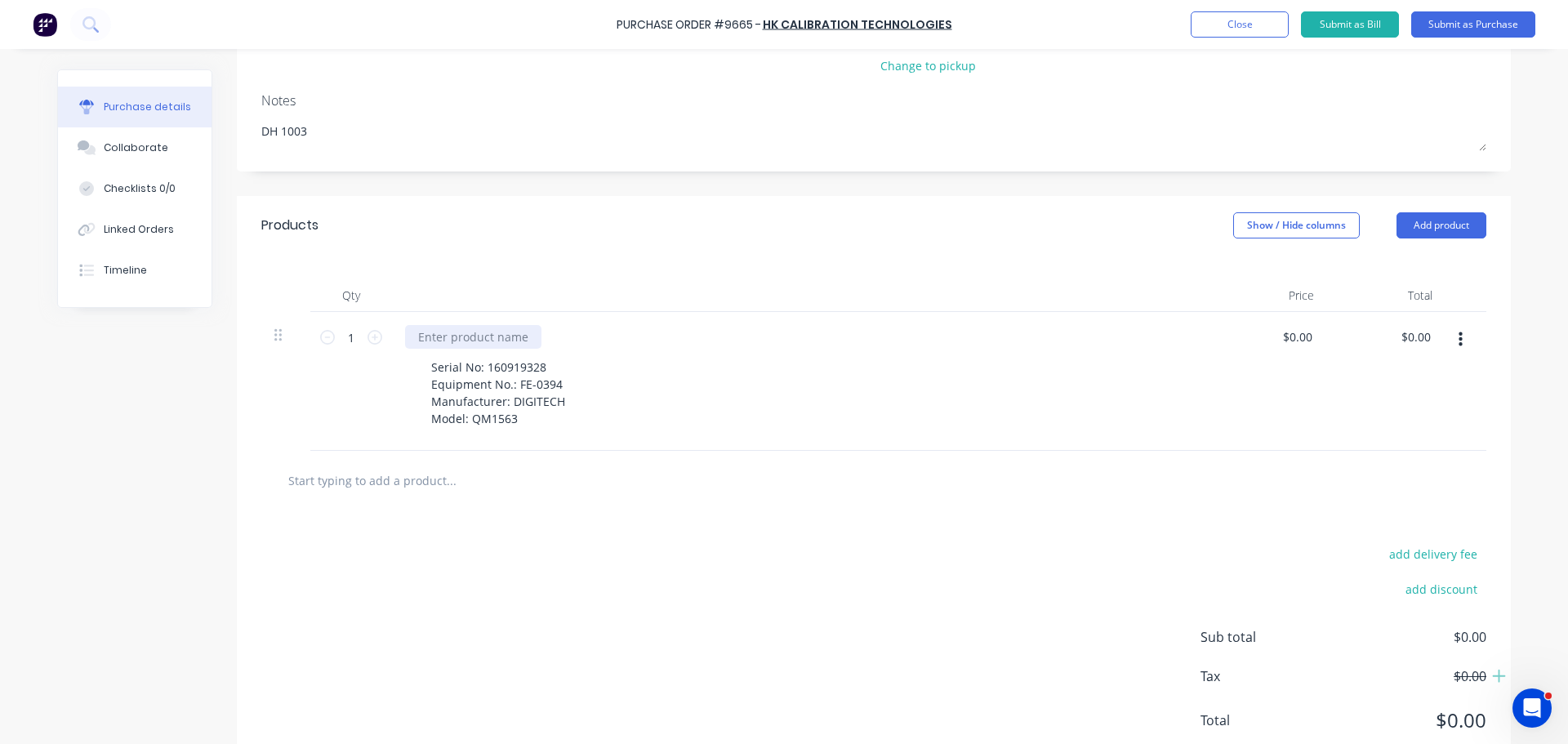
type textarea "x"
click at [449, 333] on div at bounding box center [473, 337] width 137 height 23
type textarea "x"
click at [1297, 338] on input "0.00" at bounding box center [1297, 337] width 38 height 23
type input "0"
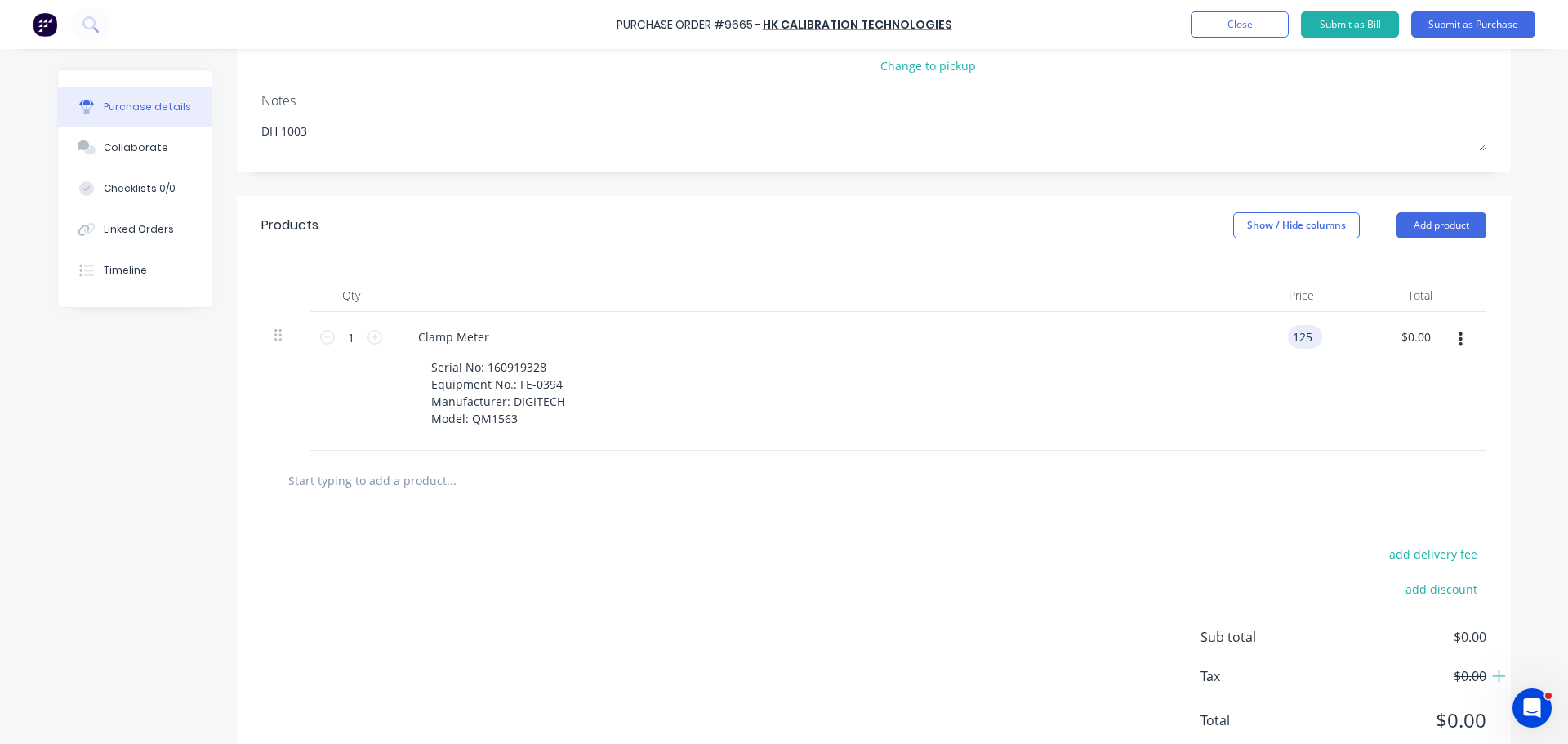
type input "125"
type textarea "x"
type input "$125.00"
type input "125.00"
type textarea "x"
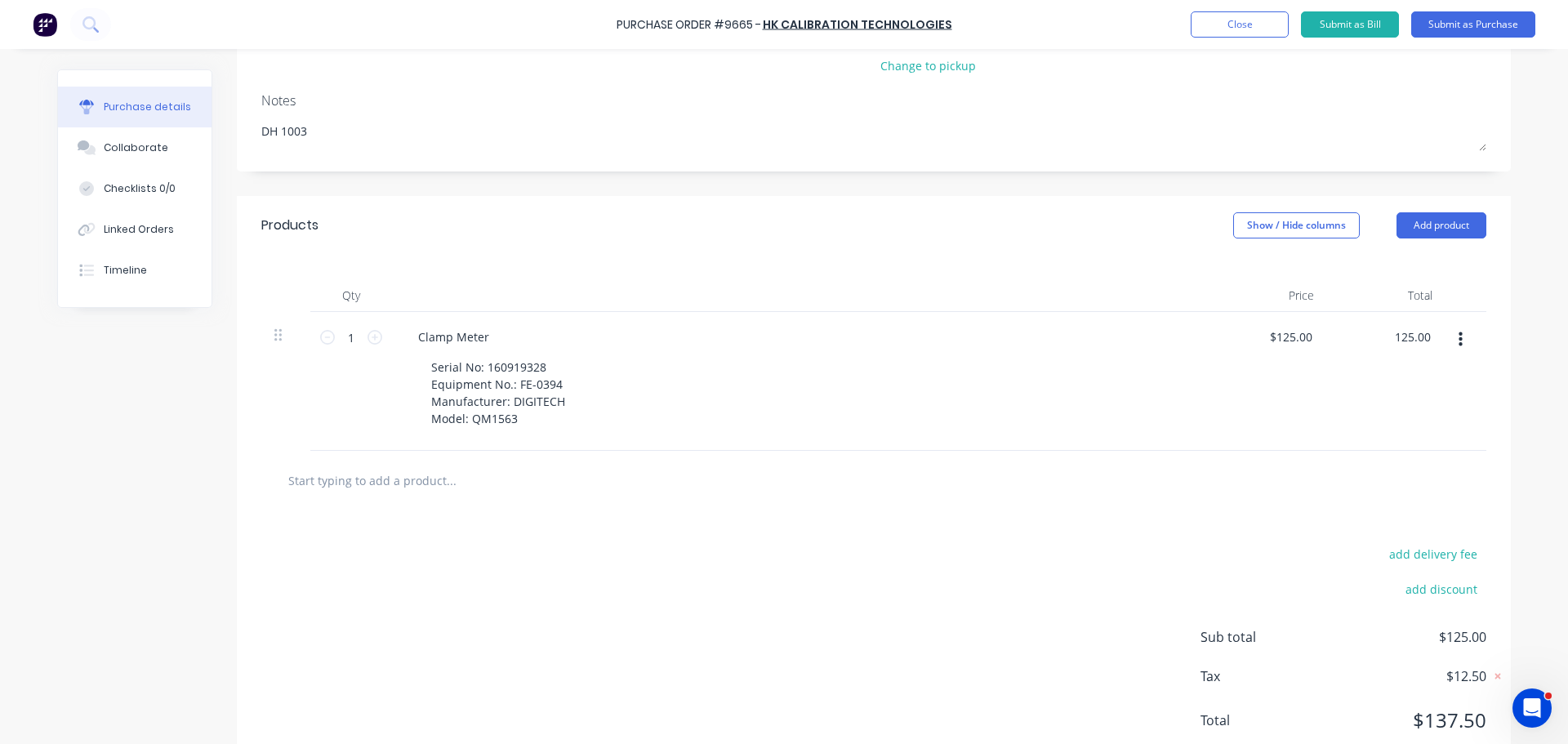
type input "$125.00"
click at [987, 519] on div "add delivery fee add discount Sub total $125.00 Tax $12.50 Total $137.50" at bounding box center [874, 644] width 1274 height 269
click at [1442, 224] on button "Add product" at bounding box center [1441, 225] width 90 height 26
click at [1375, 304] on div "Basic product" at bounding box center [1409, 300] width 126 height 23
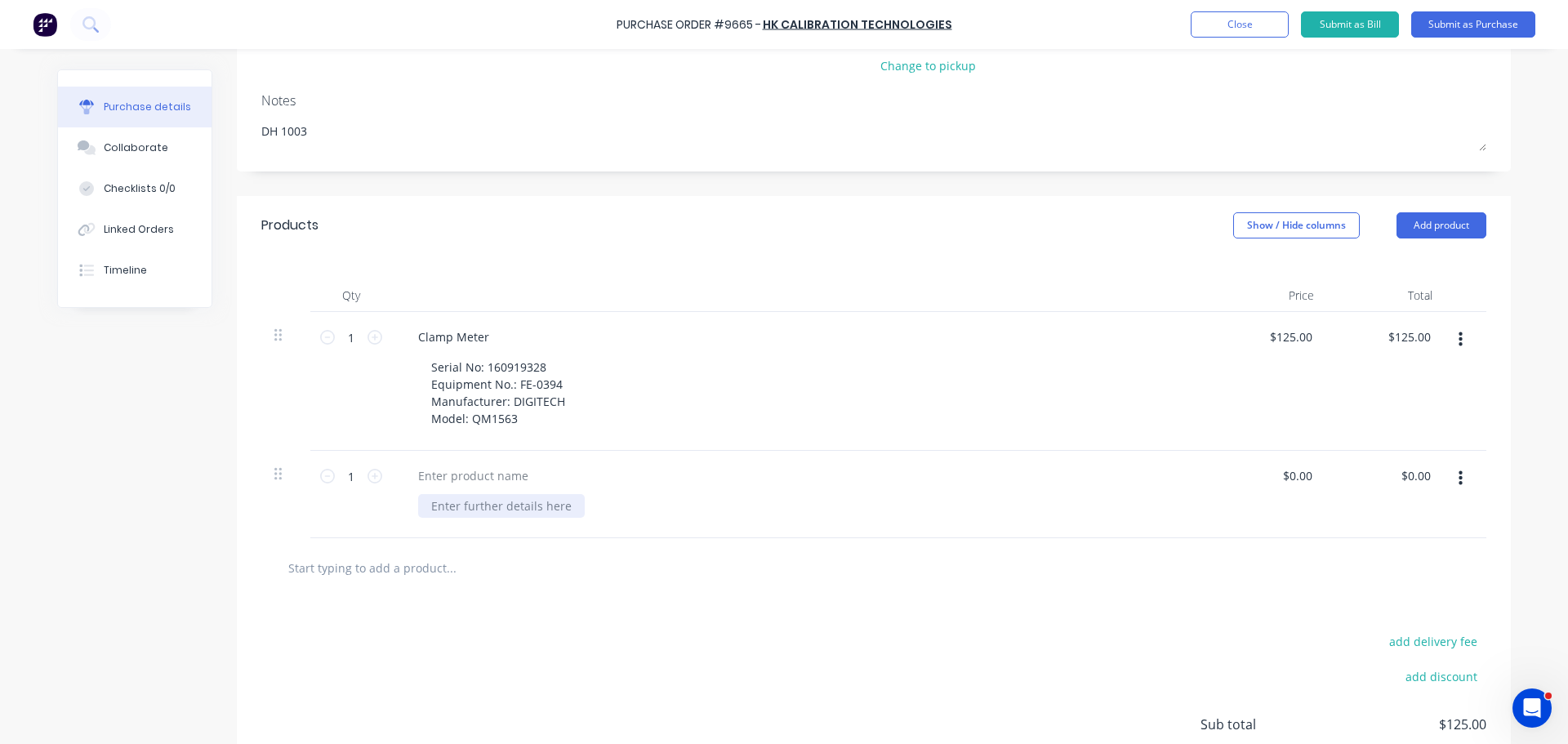
type textarea "x"
click at [441, 508] on div at bounding box center [501, 506] width 167 height 23
paste div
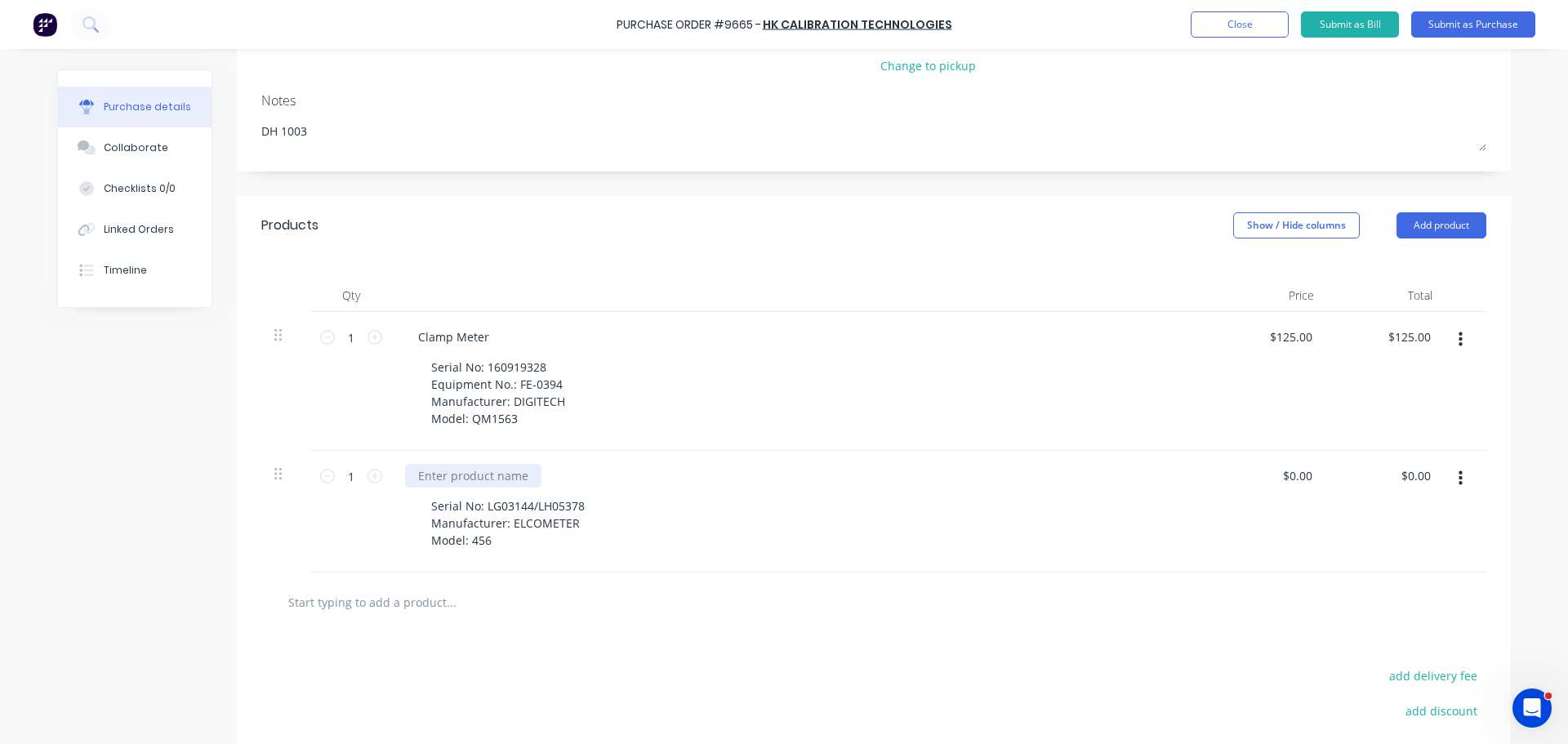
type textarea "x"
click at [420, 476] on div at bounding box center [473, 476] width 137 height 23
click at [585, 505] on div "Serial No: LG03144/LH05378 Manufacturer: ELCOMETER Model: 456" at bounding box center [508, 523] width 179 height 58
click at [1299, 462] on div "$0.00 $0.00" at bounding box center [1267, 520] width 118 height 139
type textarea "x"
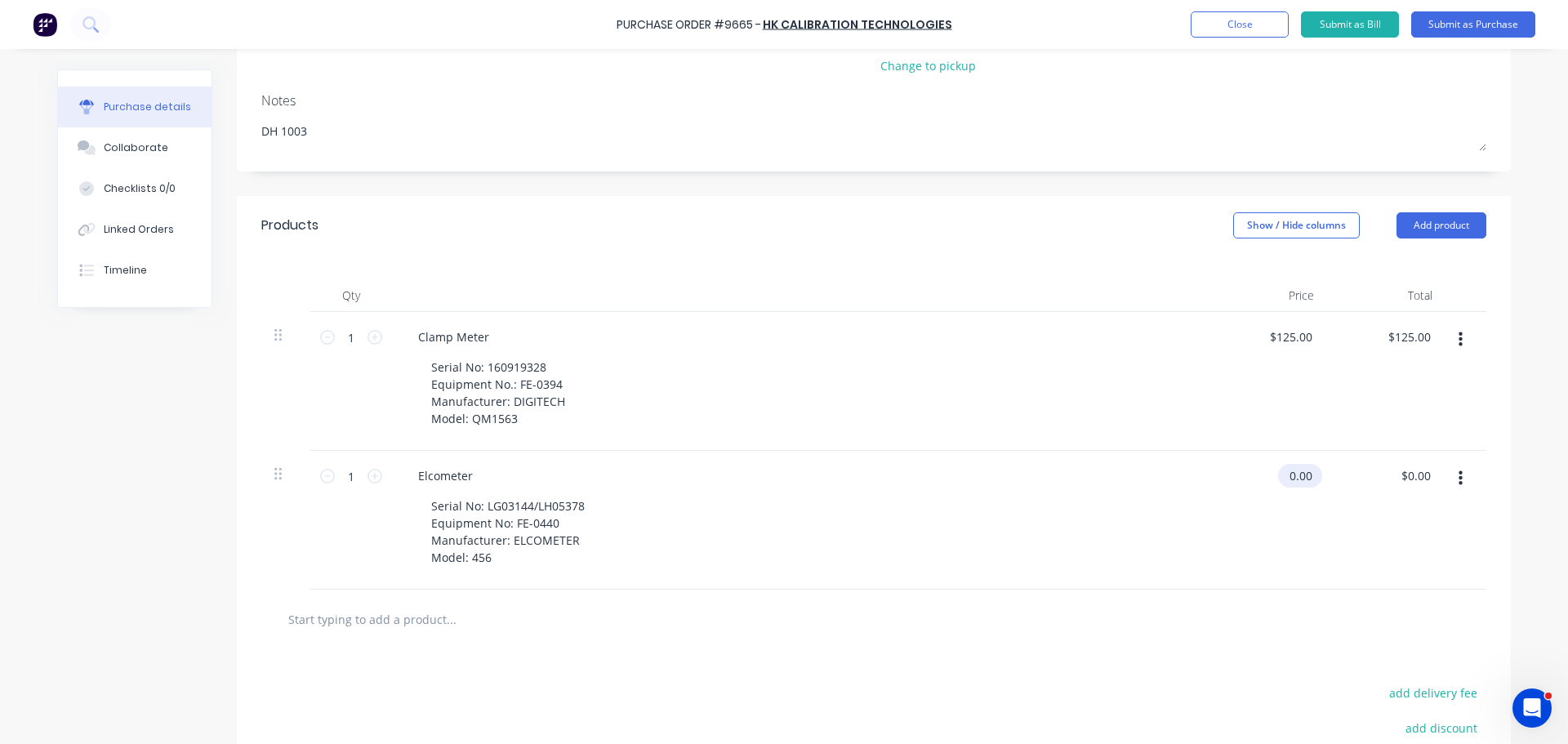
click at [1304, 479] on input "0.00" at bounding box center [1297, 476] width 38 height 23
type input "0"
type input "165"
type textarea "x"
type input "$165.00"
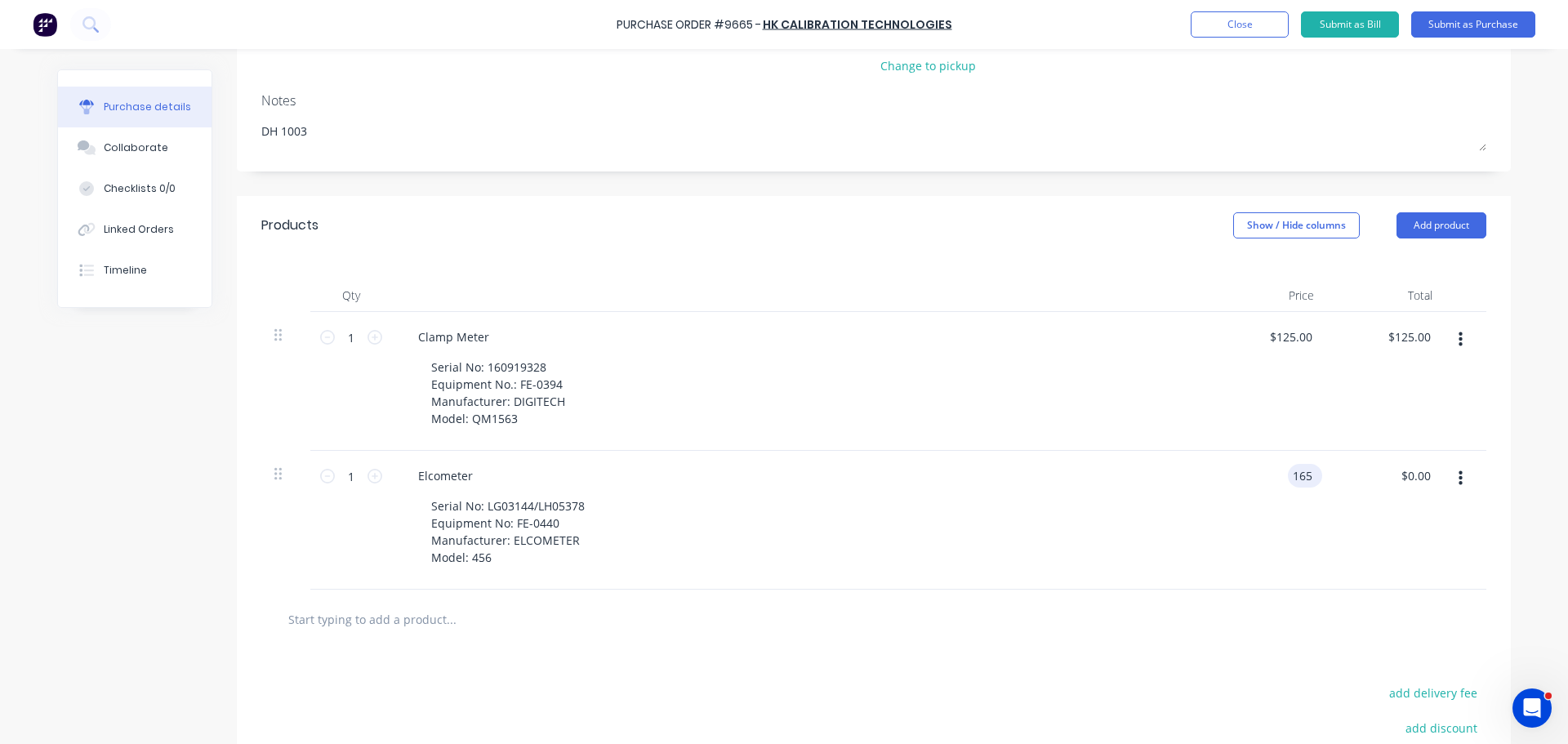
type input "165.00"
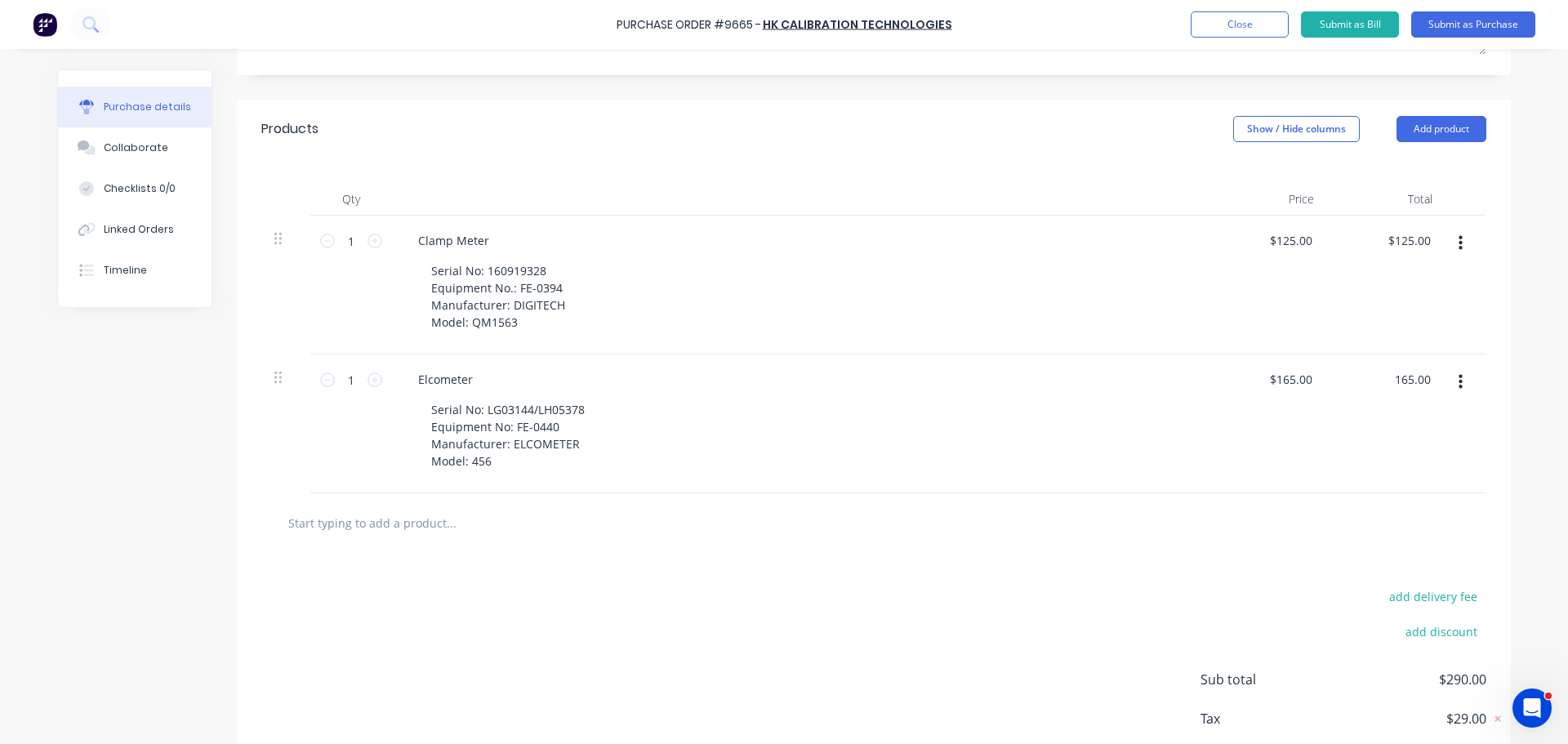
scroll to position [327, 0]
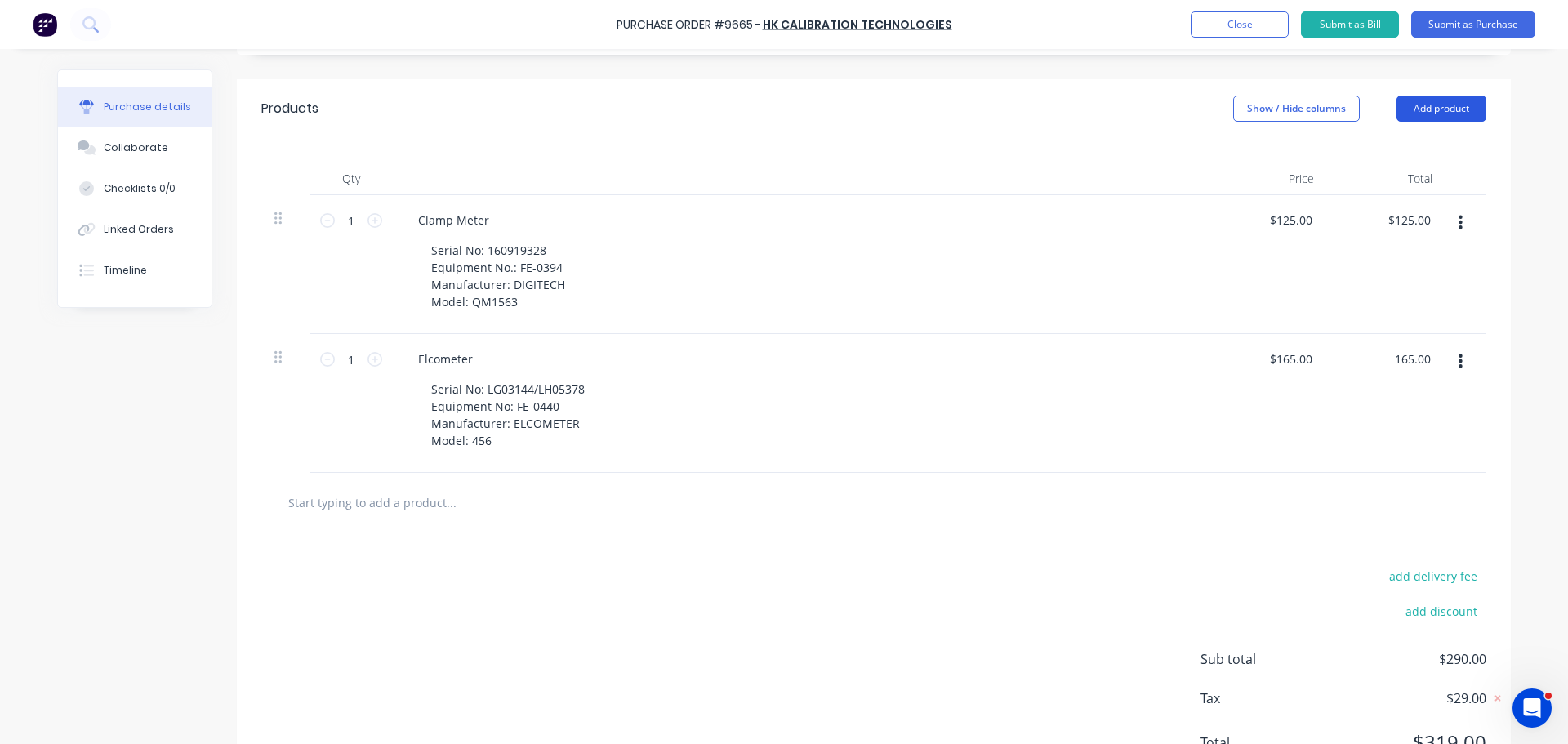
type textarea "x"
type input "$165.00"
click at [1417, 114] on button "Add product" at bounding box center [1441, 108] width 90 height 26
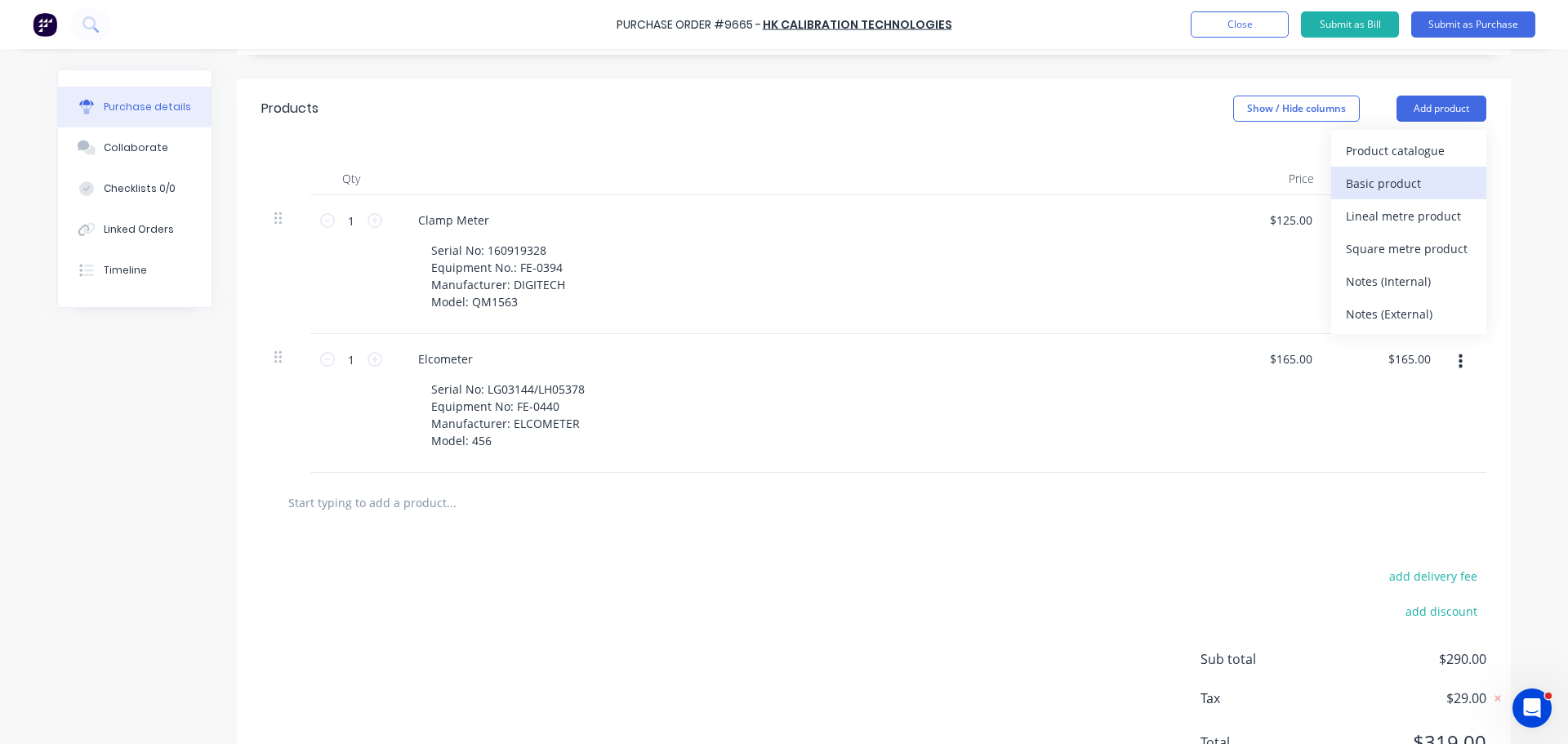
click at [1377, 190] on div "Basic product" at bounding box center [1409, 183] width 126 height 23
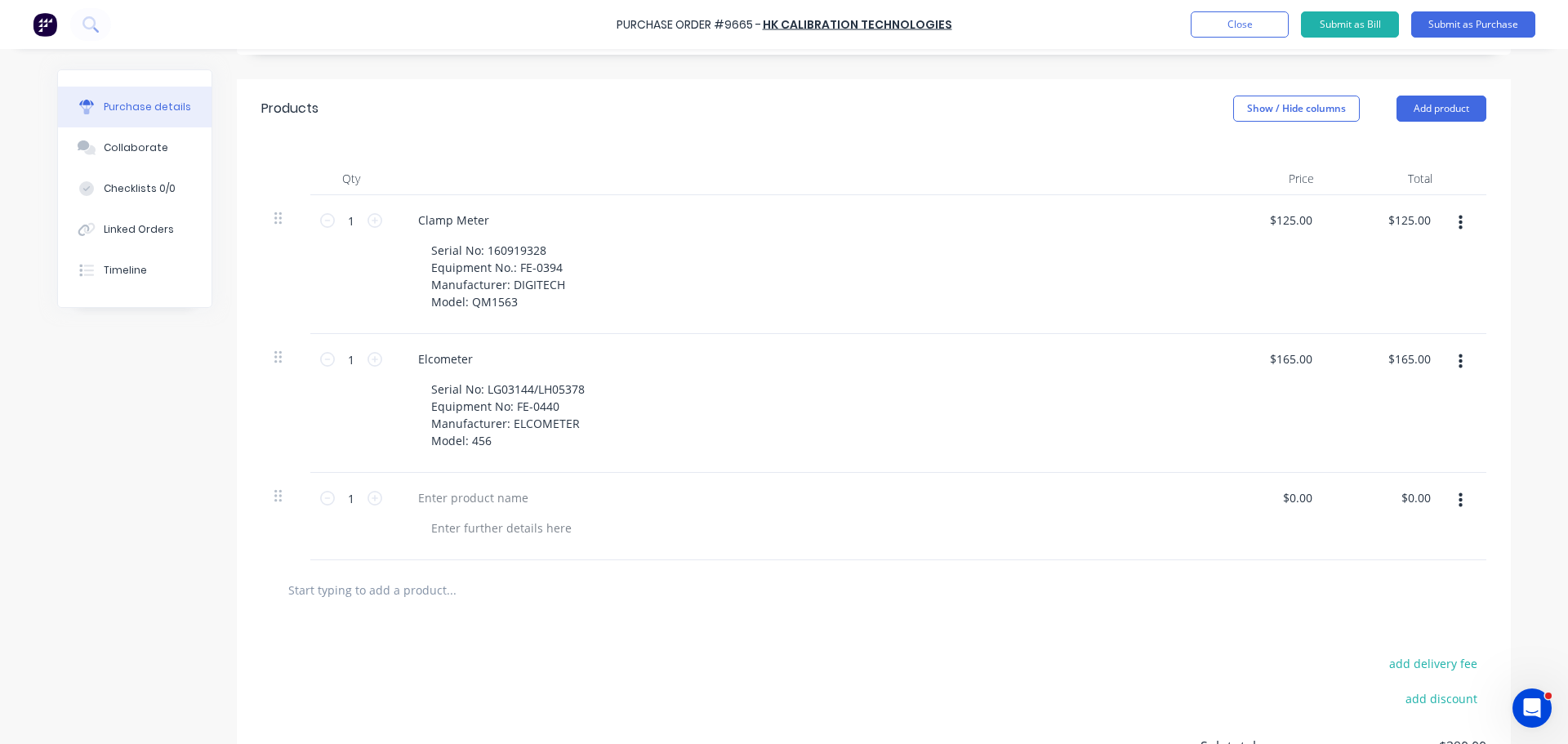
click at [1451, 92] on div "Products Show / Hide columns Add product" at bounding box center [874, 109] width 1274 height 59
click at [1447, 105] on button "Add product" at bounding box center [1441, 108] width 90 height 26
click at [1393, 189] on div "Basic product" at bounding box center [1409, 183] width 126 height 23
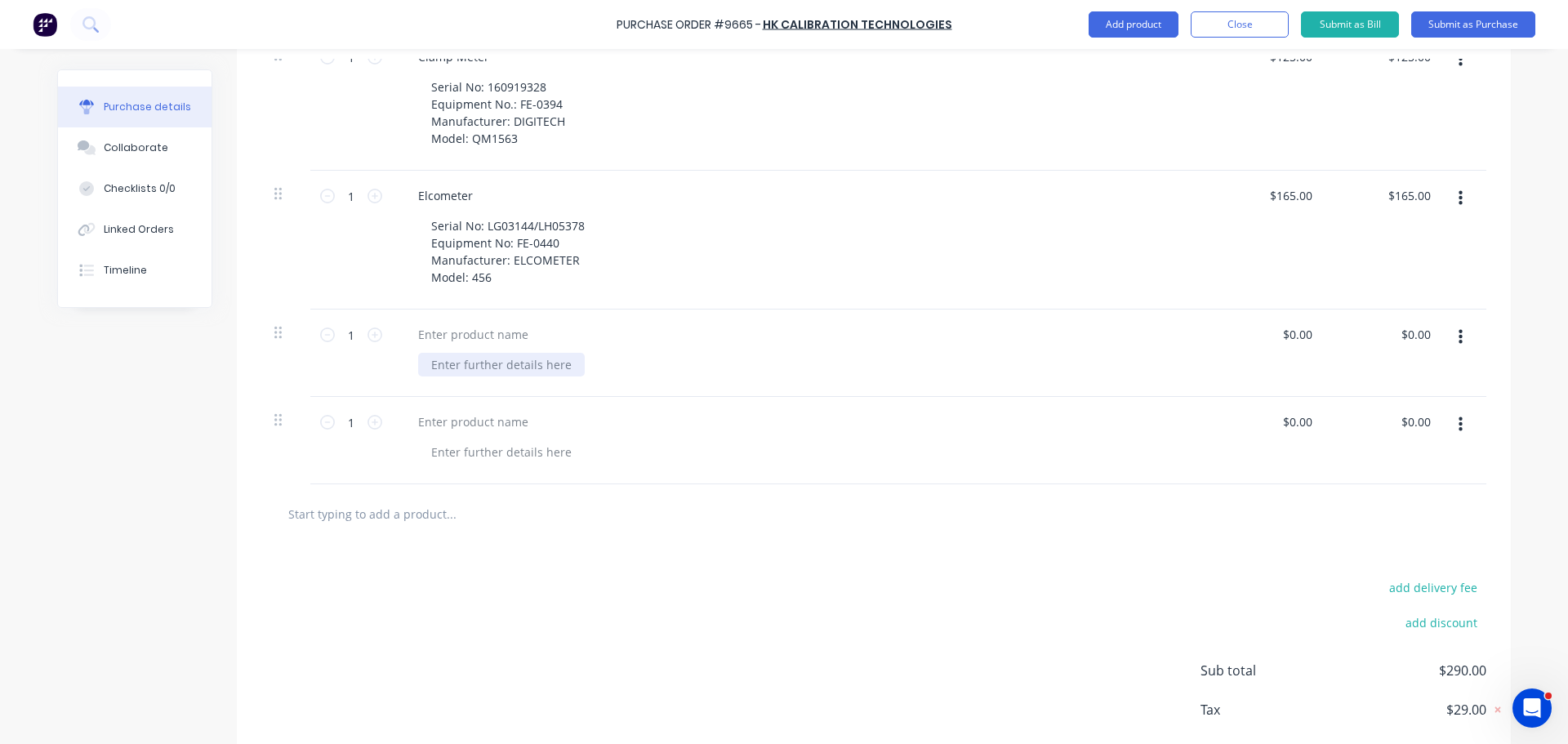
type textarea "x"
click at [482, 360] on div at bounding box center [501, 364] width 167 height 23
paste div
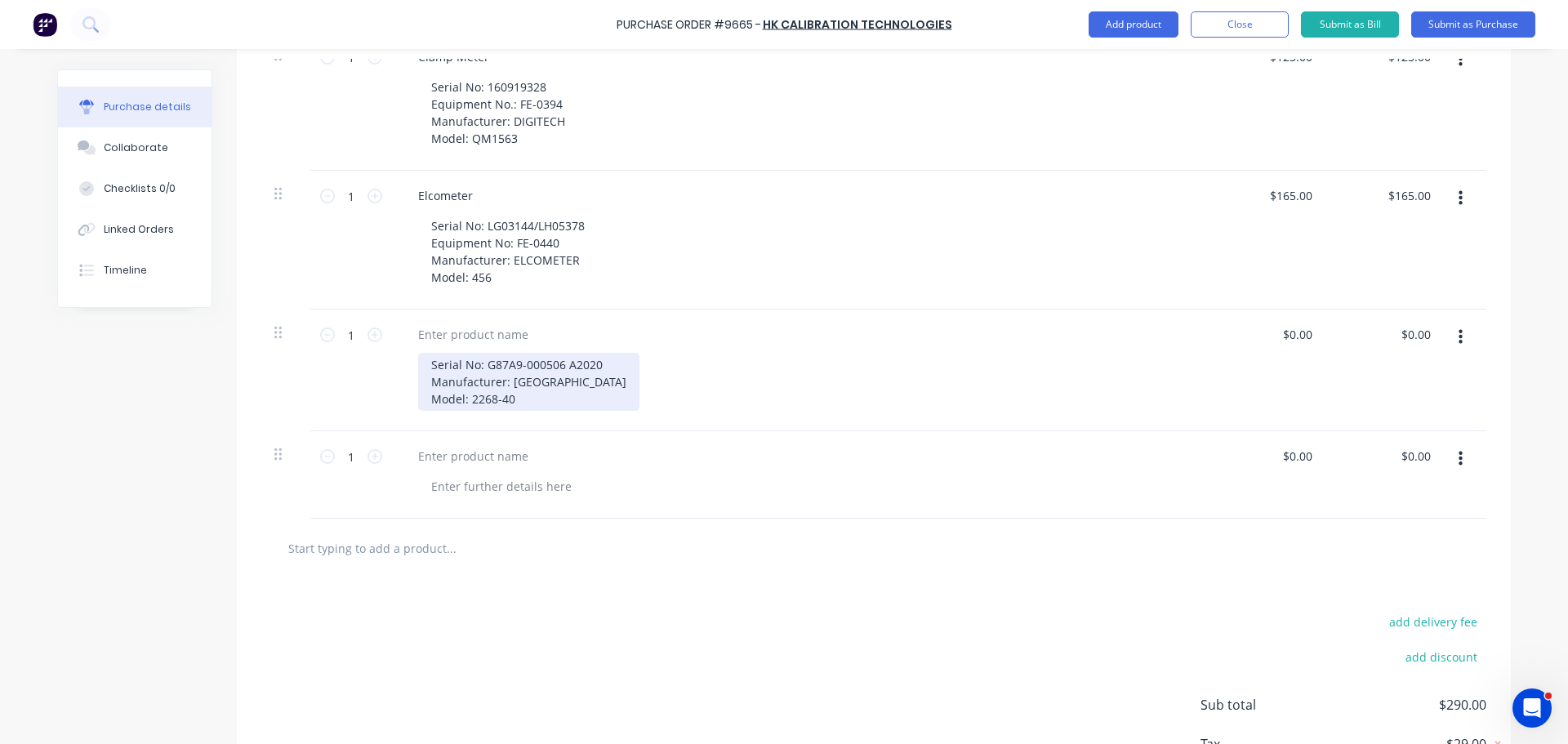
click at [594, 371] on div "Serial No: G87A9-000506 A2020 Manufacturer: MILWAUKEE Model: 2268-40" at bounding box center [529, 381] width 221 height 58
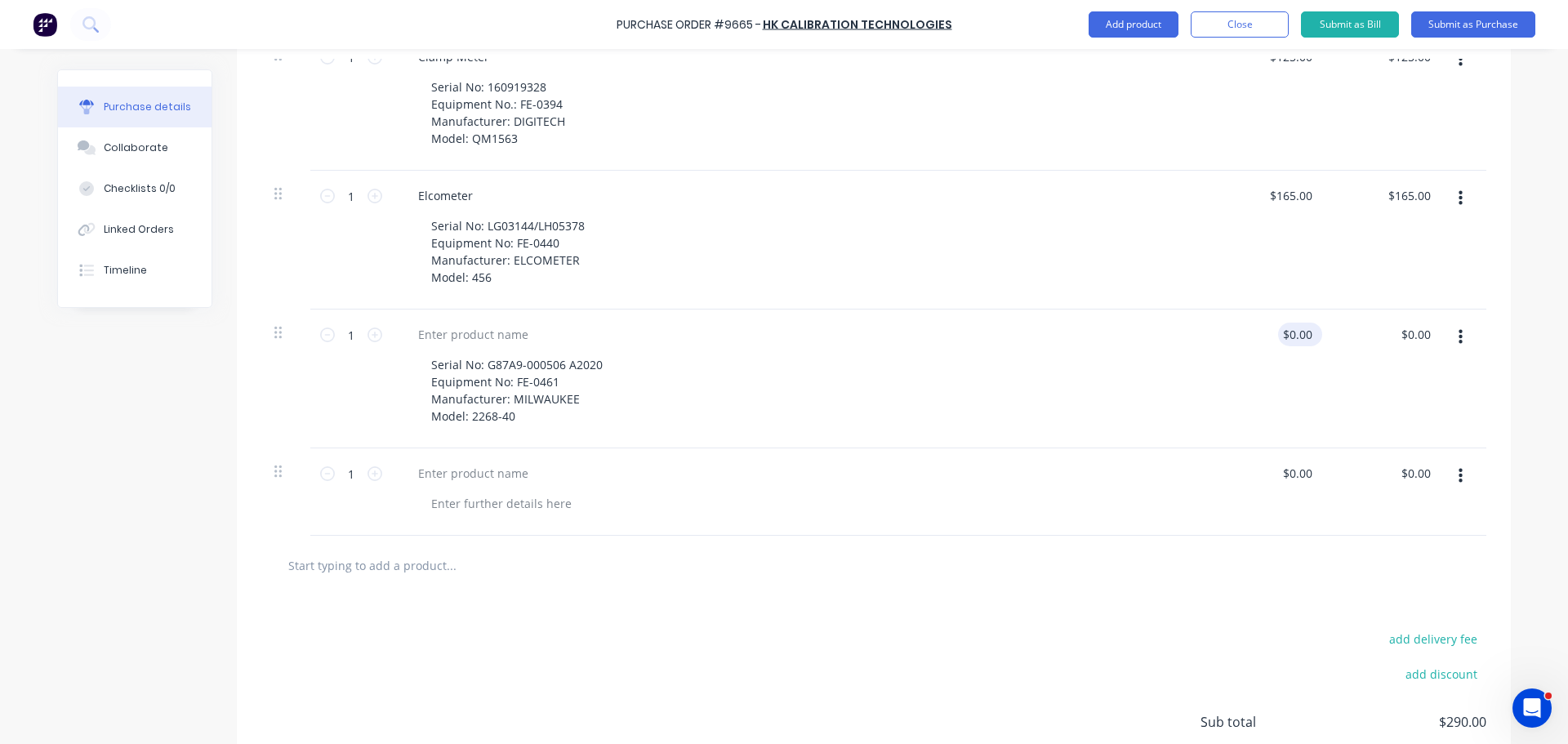
click at [1311, 334] on div "$0.00 $0.00" at bounding box center [1300, 334] width 44 height 23
type textarea "x"
click at [1307, 337] on input "0.00" at bounding box center [1297, 334] width 38 height 23
type input "0"
type input "125"
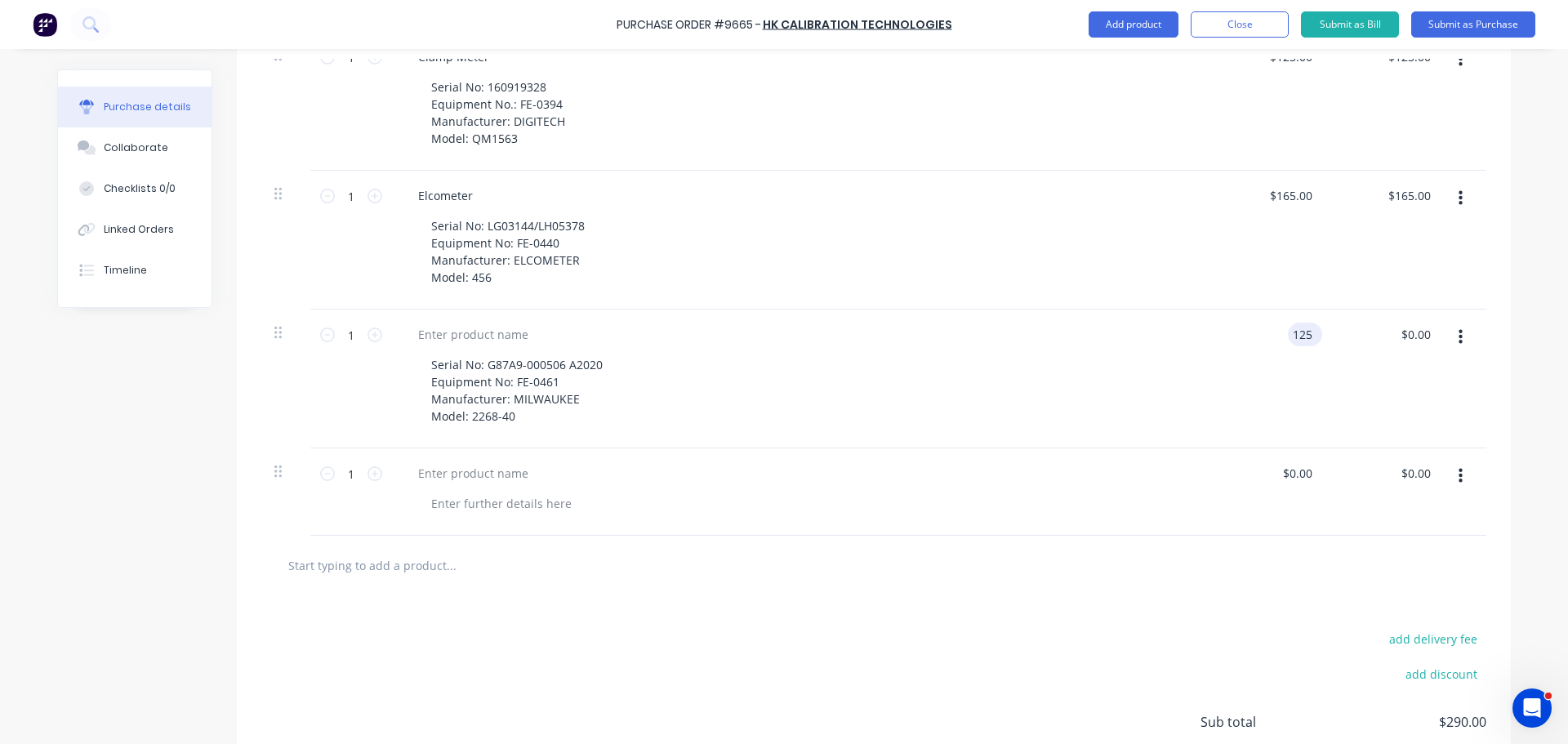
type textarea "x"
type input "$125.00"
type input "125.00"
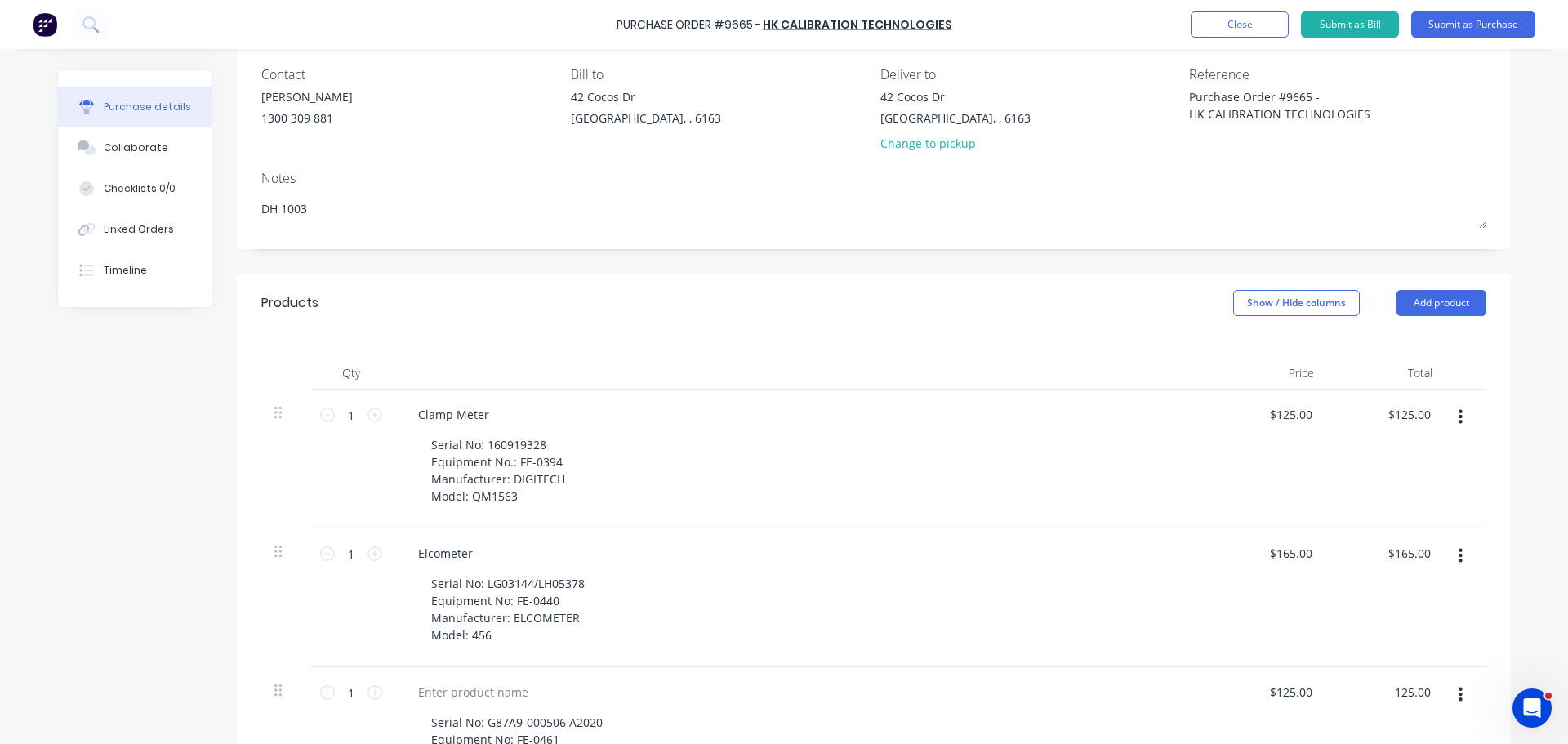
scroll to position [163, 0]
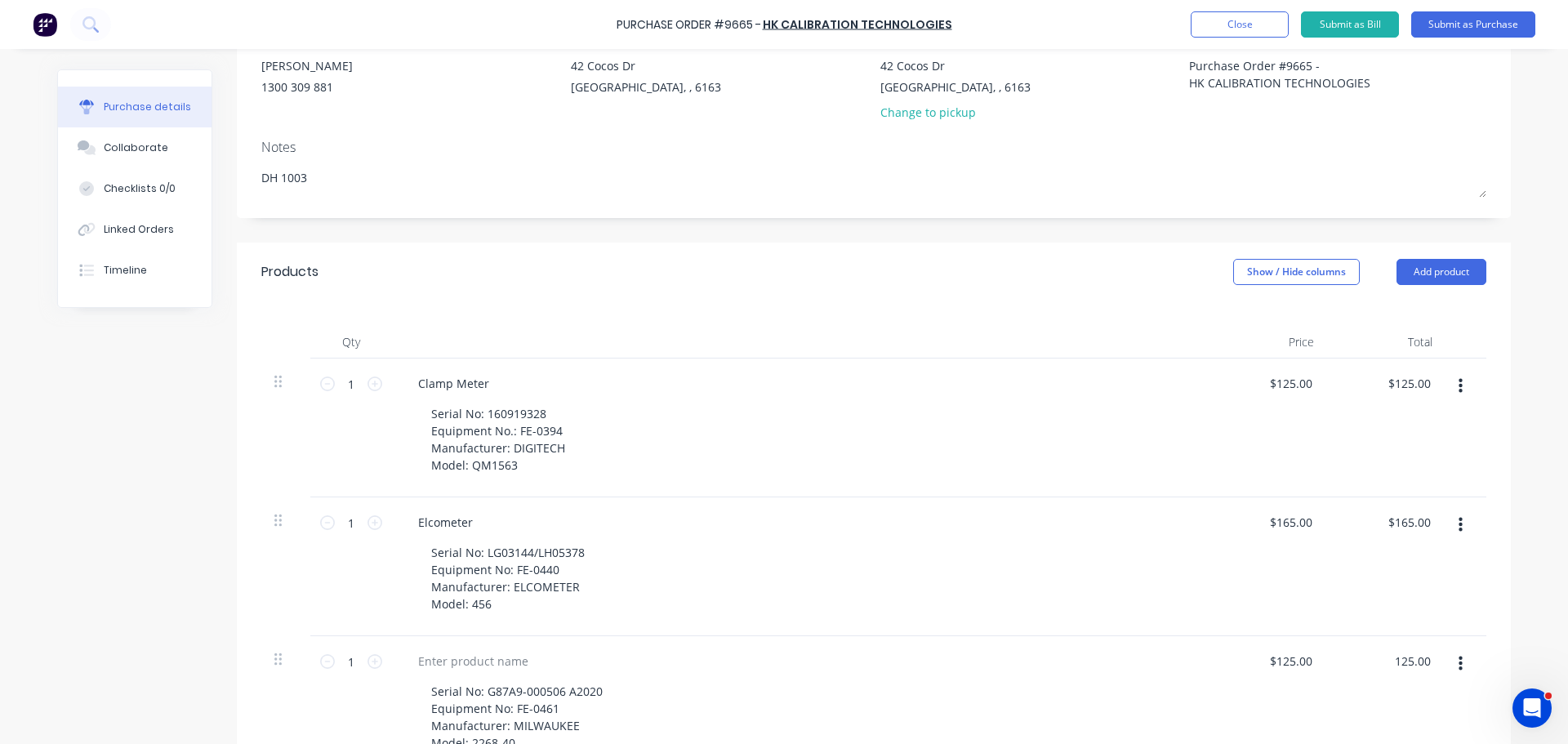
type textarea "x"
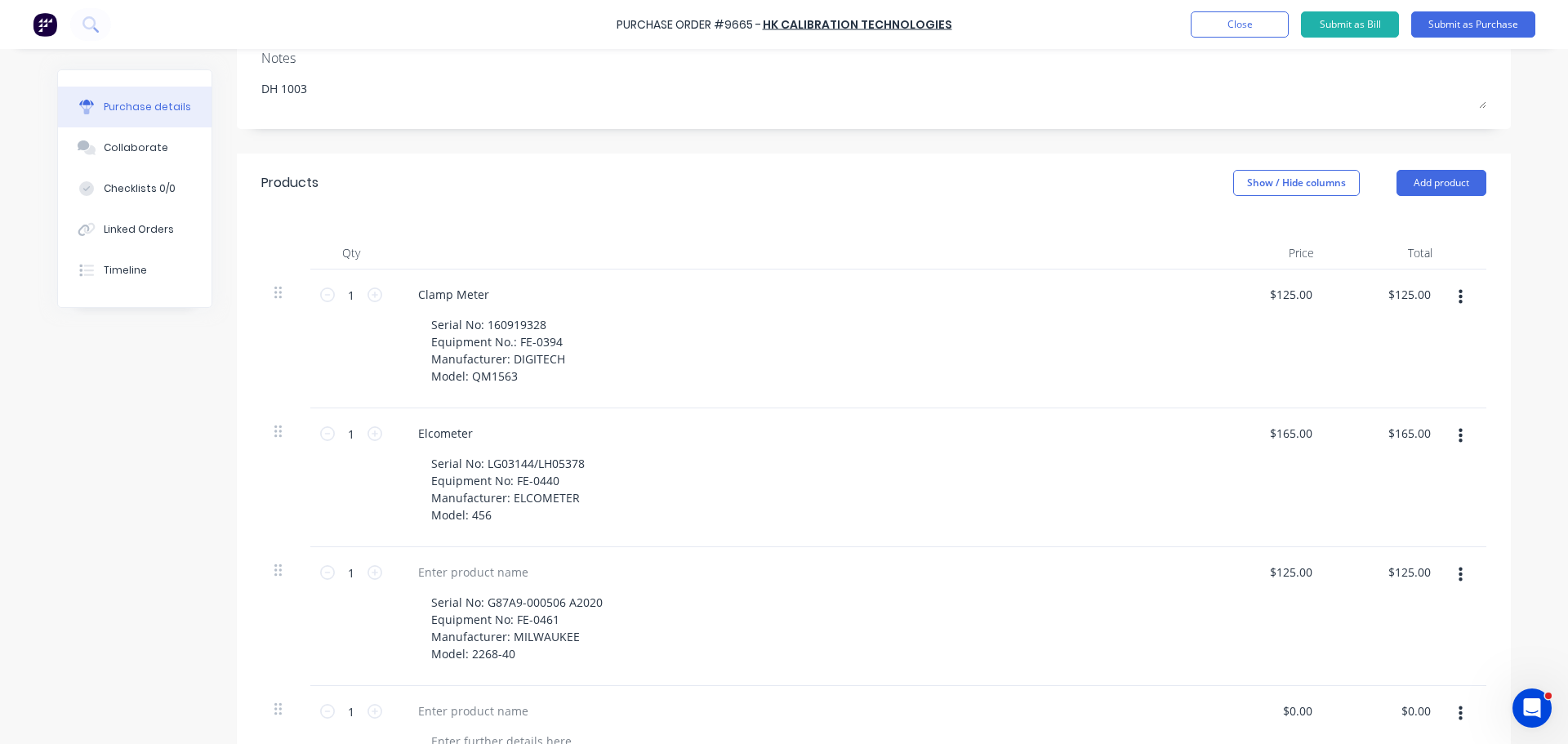
scroll to position [408, 0]
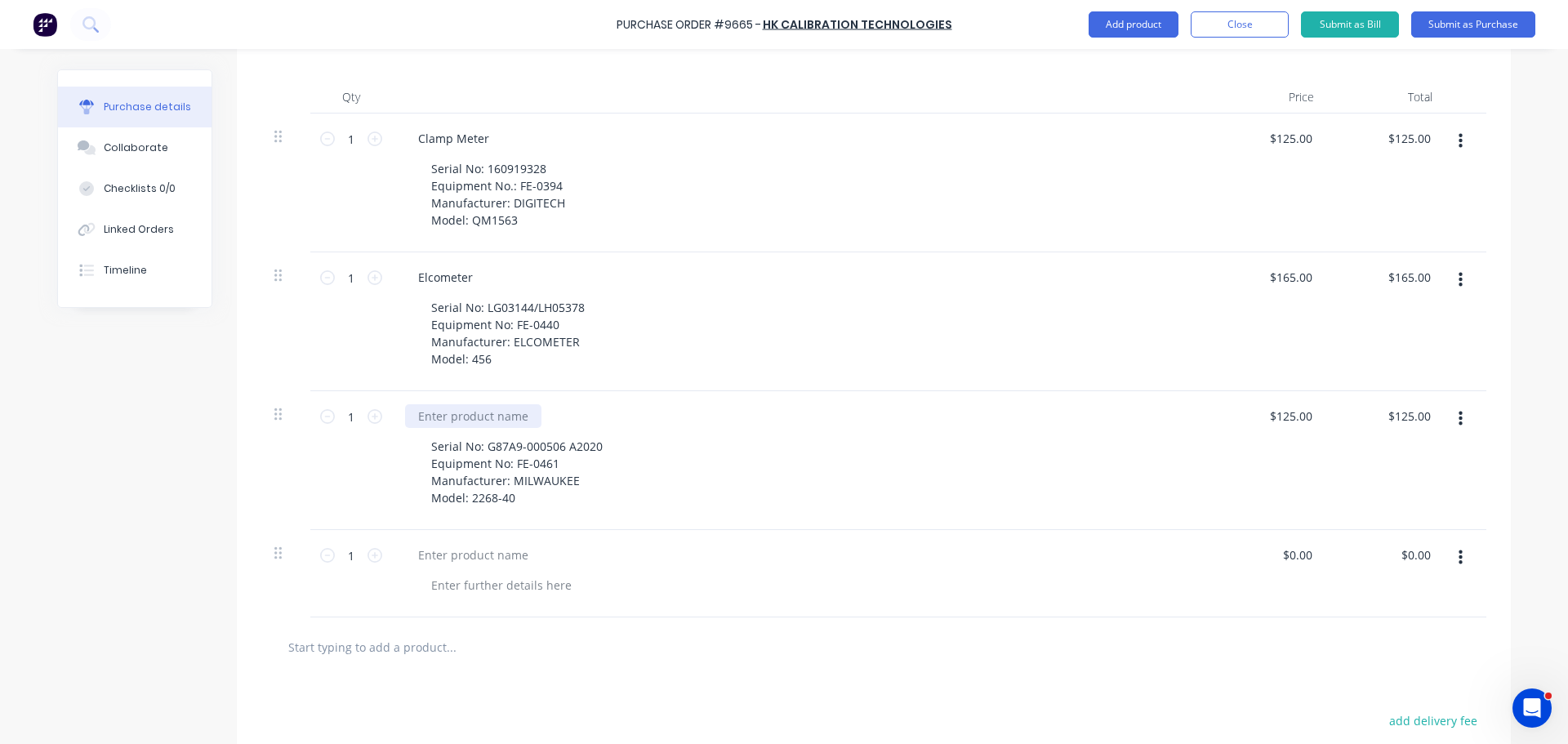
type input "125.00"
type textarea "x"
type input "$125.00"
click at [421, 416] on div at bounding box center [473, 416] width 137 height 23
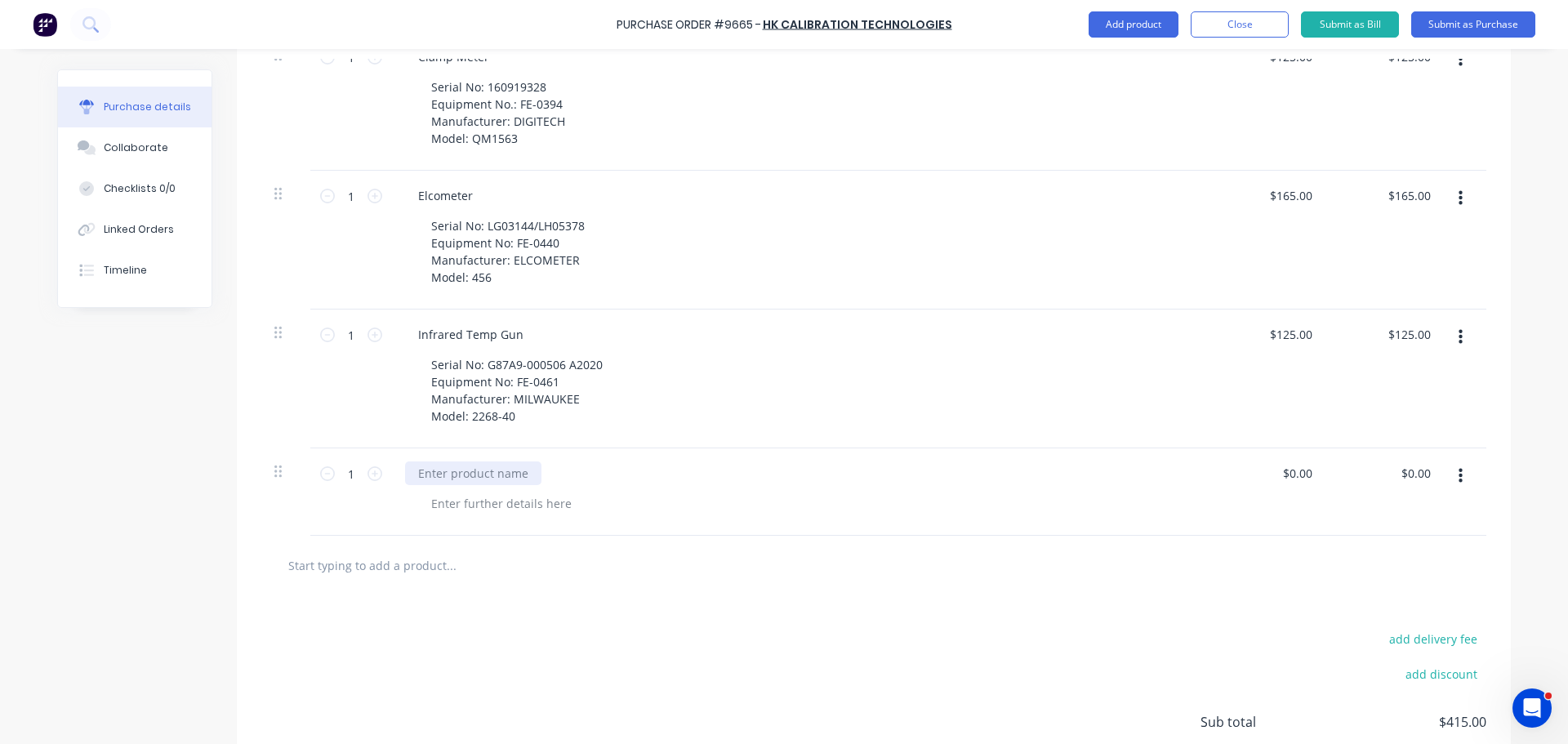
type textarea "x"
click at [458, 470] on div at bounding box center [473, 473] width 137 height 23
type textarea "x"
click at [458, 505] on div at bounding box center [501, 504] width 167 height 23
type textarea "x"
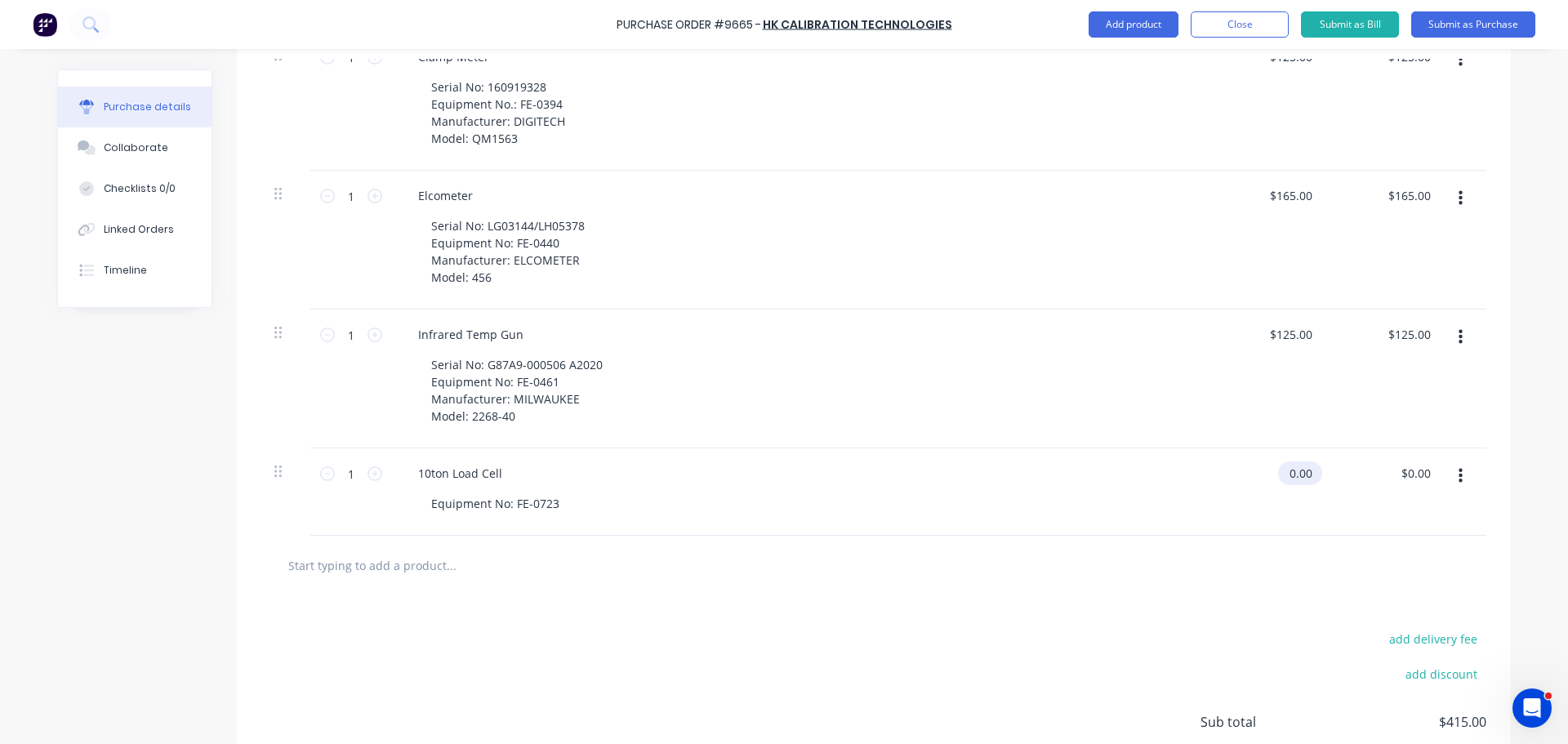
click at [1306, 473] on input "0.00" at bounding box center [1297, 473] width 38 height 23
type input "0"
type input "325"
type textarea "x"
type input "$325.00"
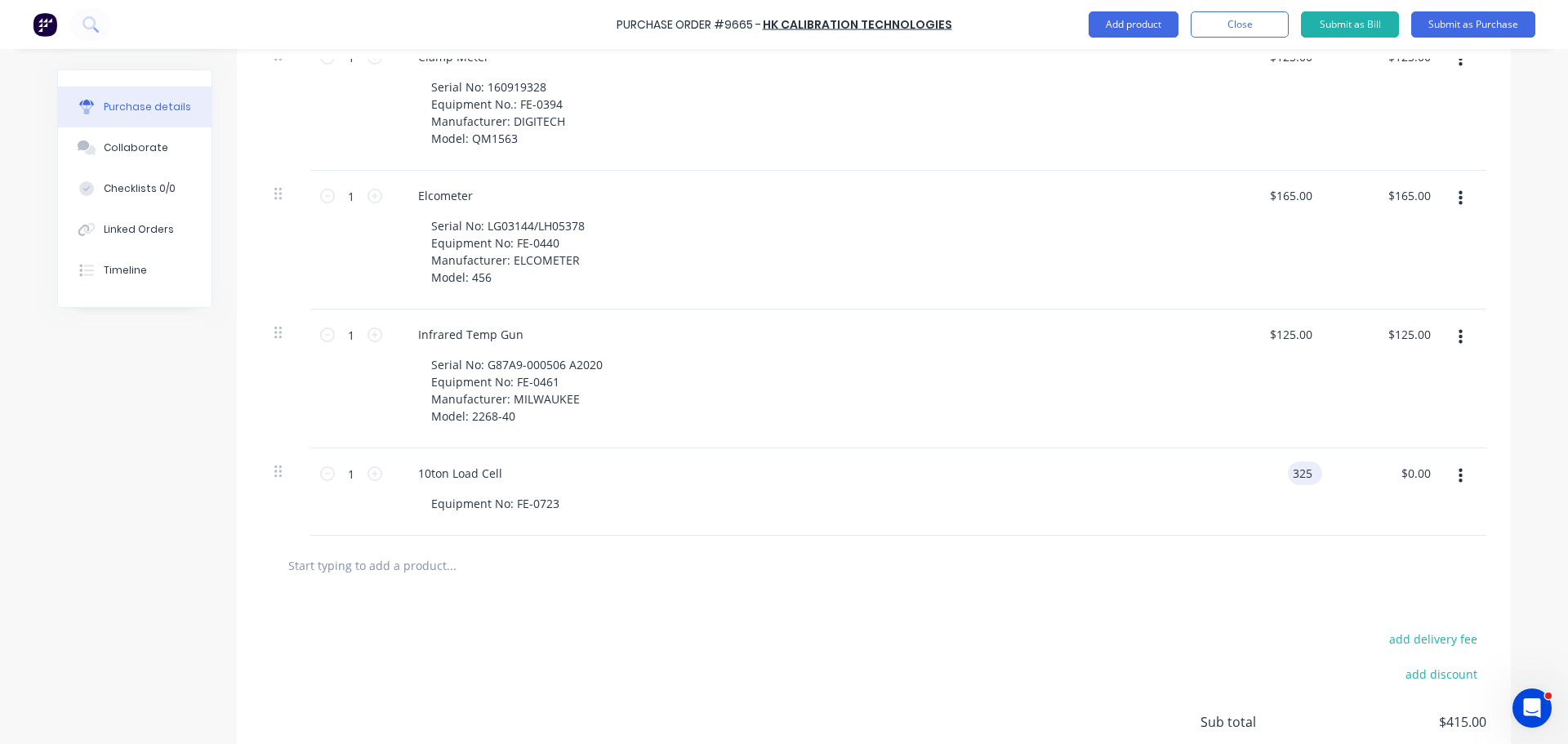
type input "325.00"
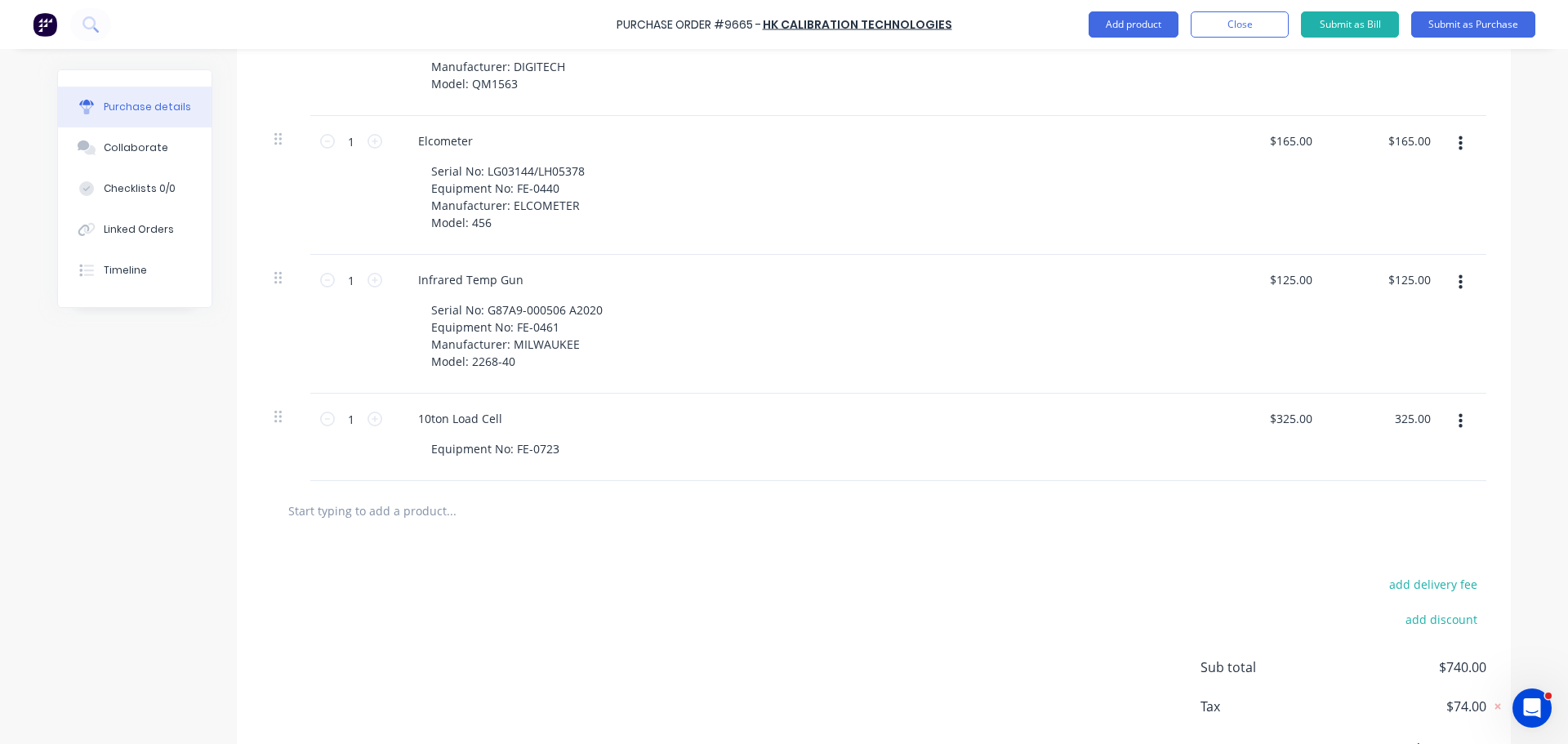
scroll to position [627, 0]
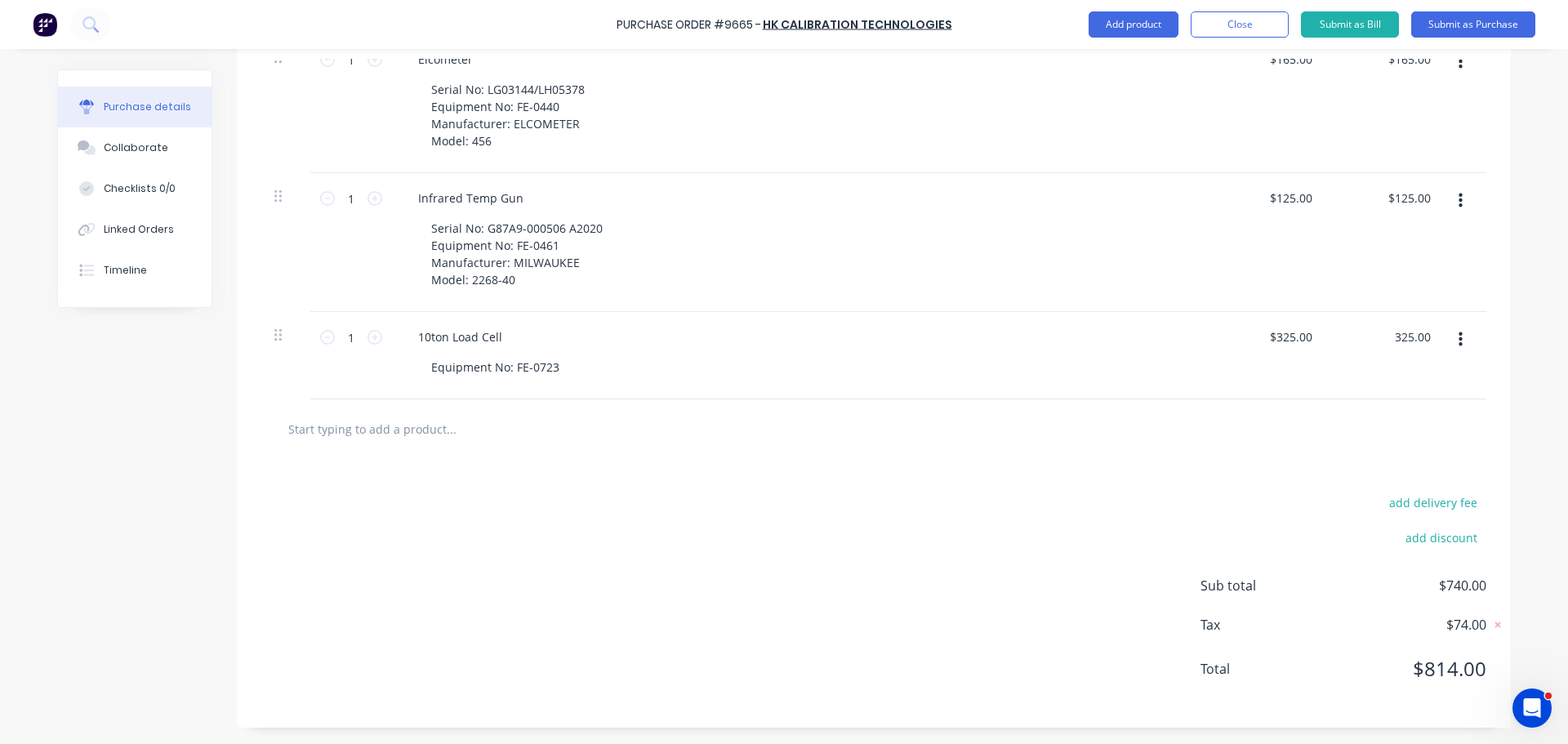
type textarea "x"
type input "$325.00"
click at [408, 438] on input "text" at bounding box center [451, 428] width 327 height 33
type textarea "x"
type input "f"
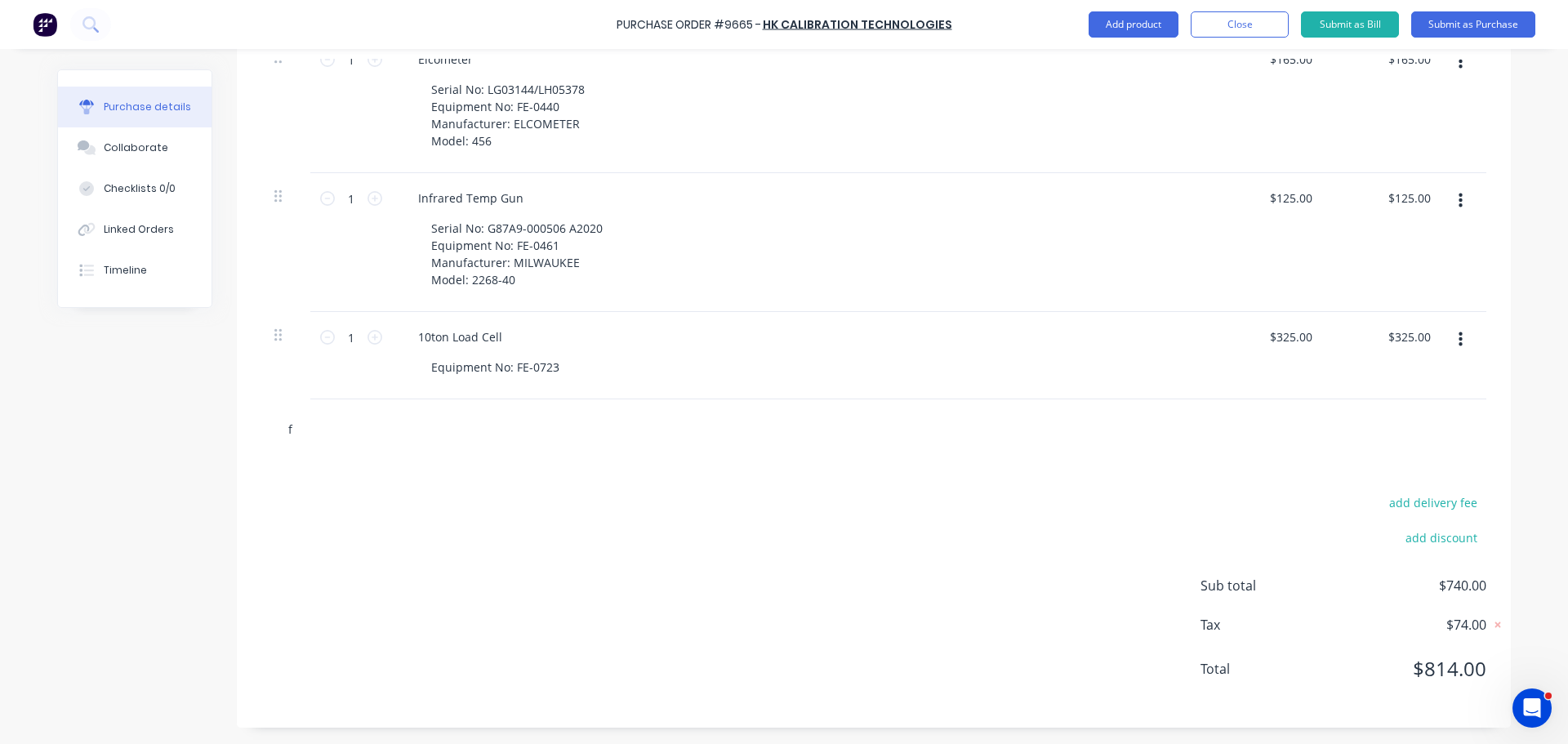
type textarea "x"
type input "fr"
type textarea "x"
type input "fre"
type textarea "x"
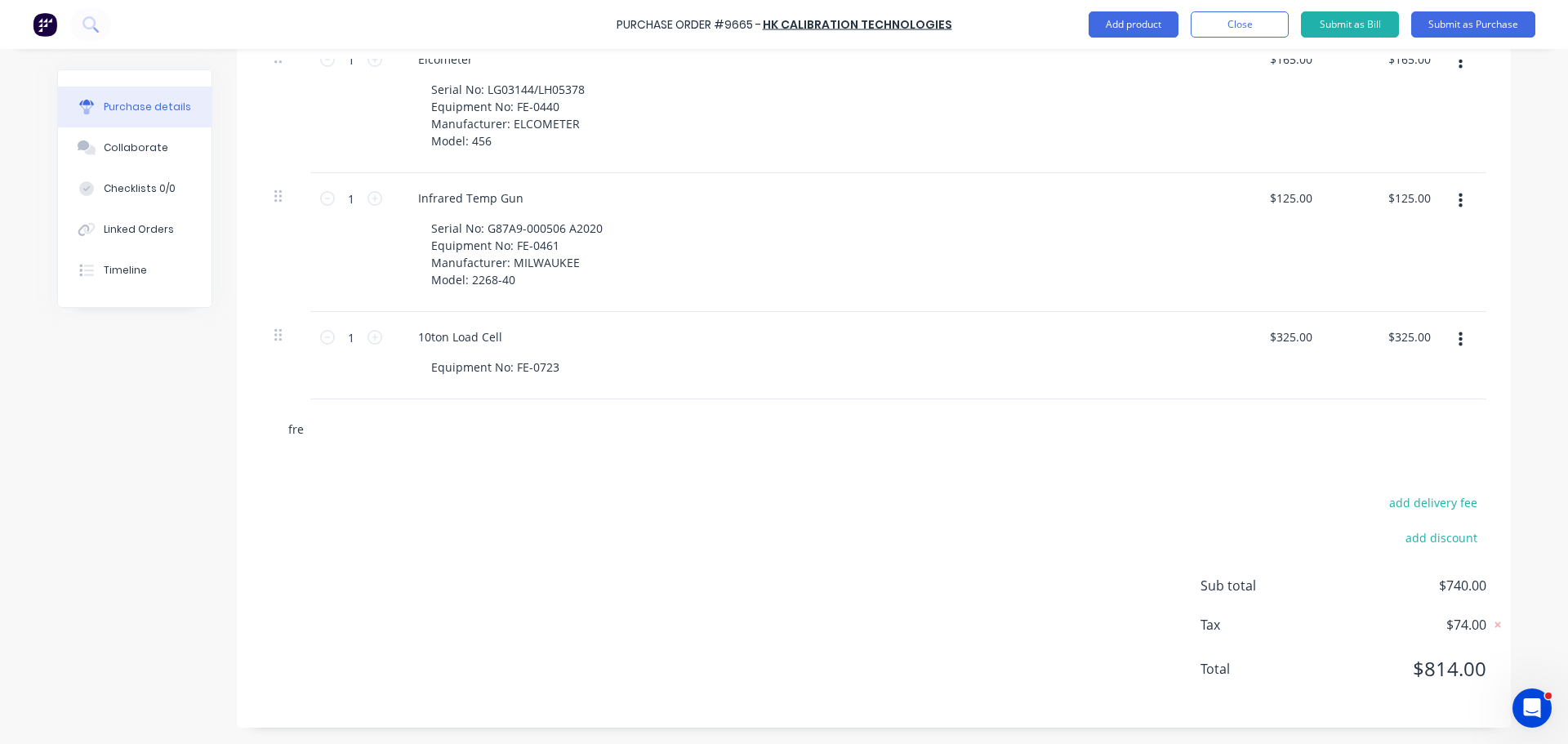
type input "frei"
type textarea "x"
type input "freig"
type textarea "x"
type input "freigh"
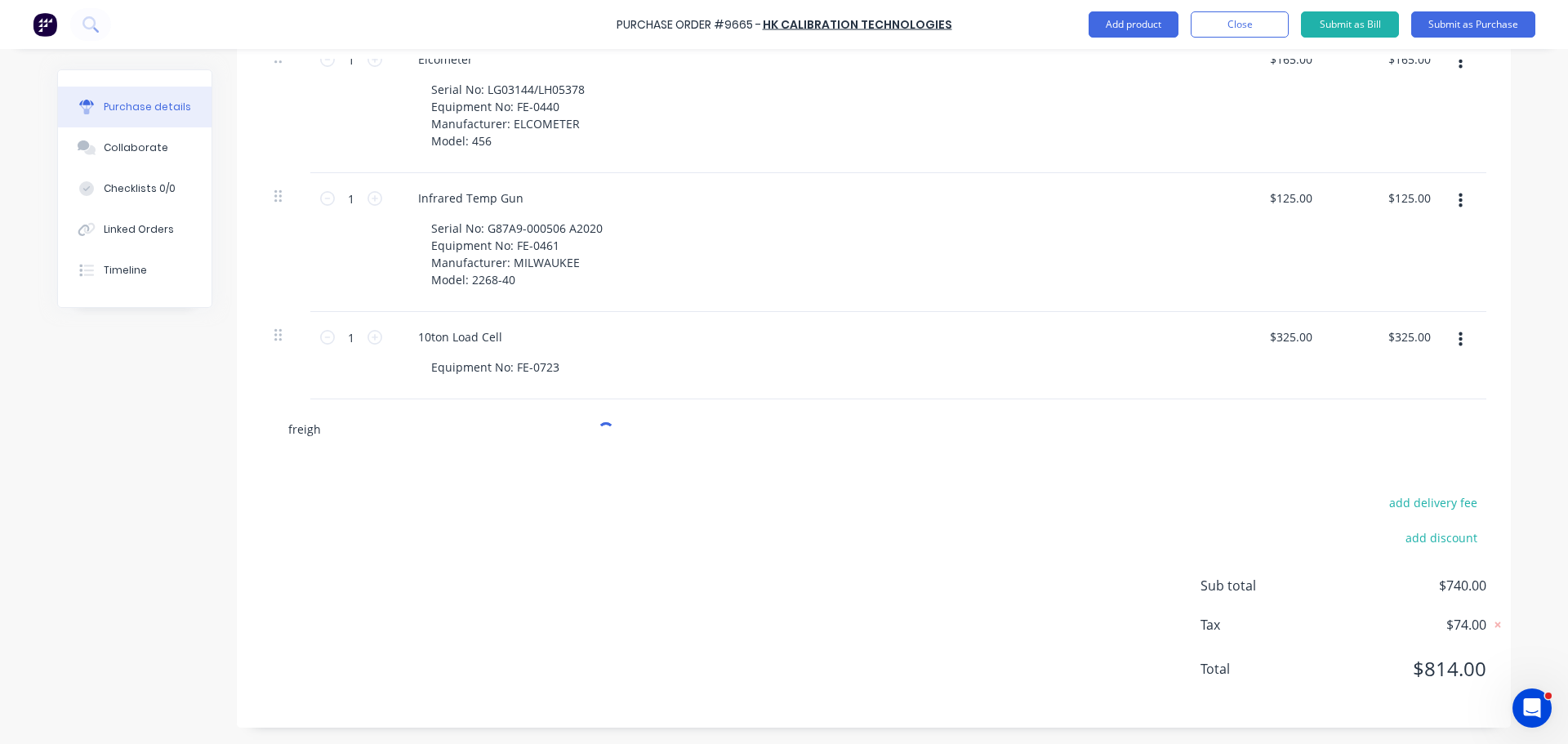
type textarea "x"
type input "freight"
type textarea "x"
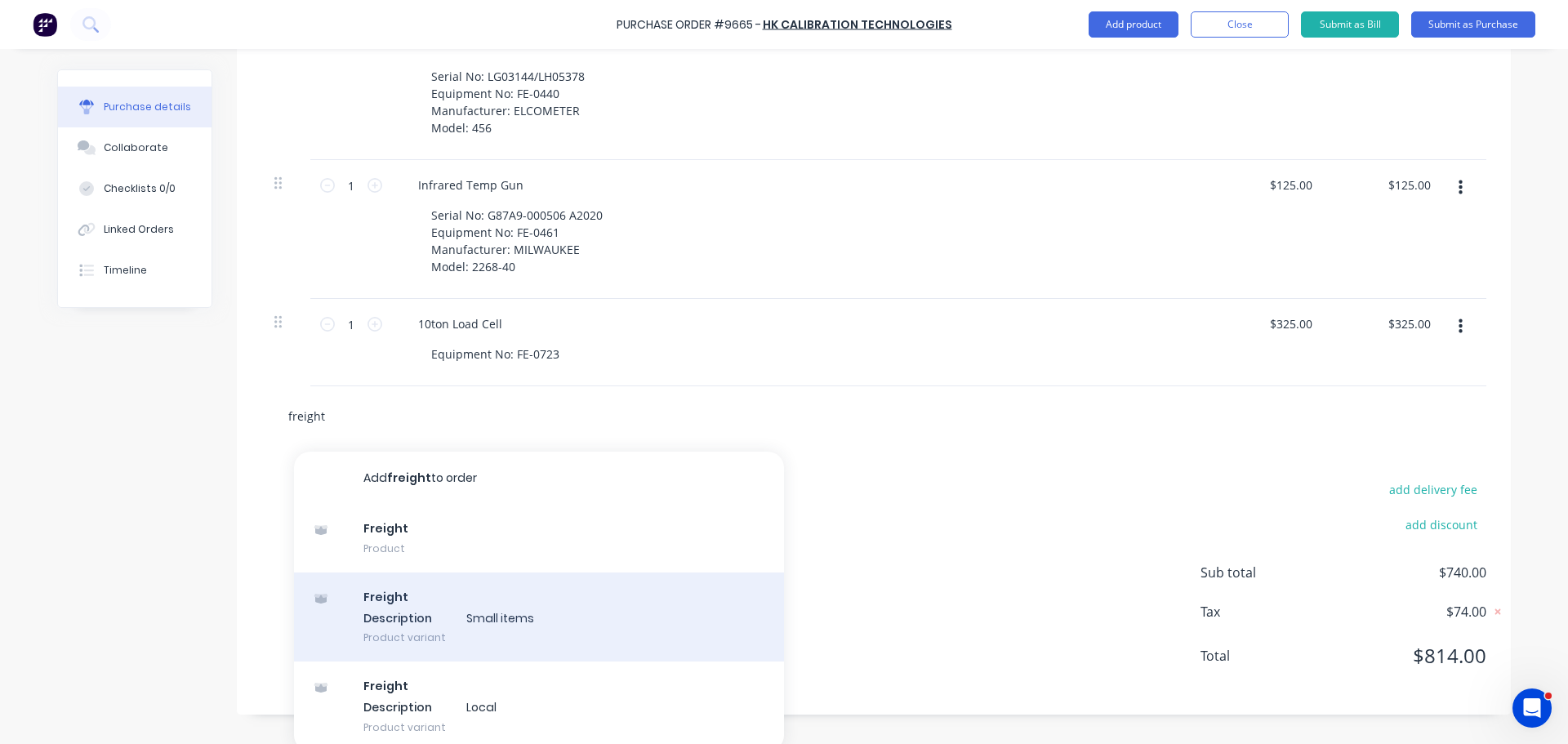
scroll to position [647, 0]
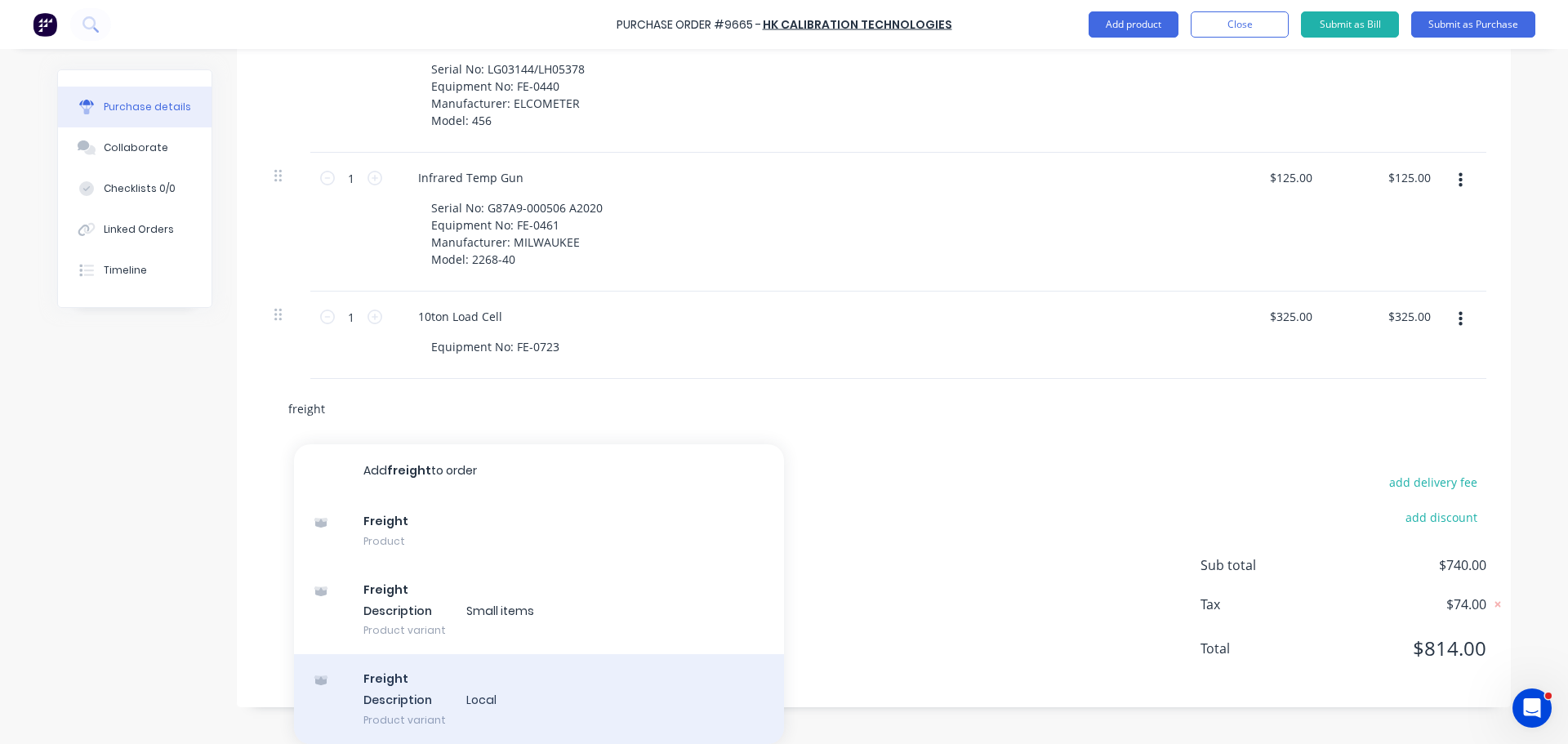
type input "freight"
click at [401, 716] on div "Freight Description Local Product variant" at bounding box center [539, 699] width 490 height 90
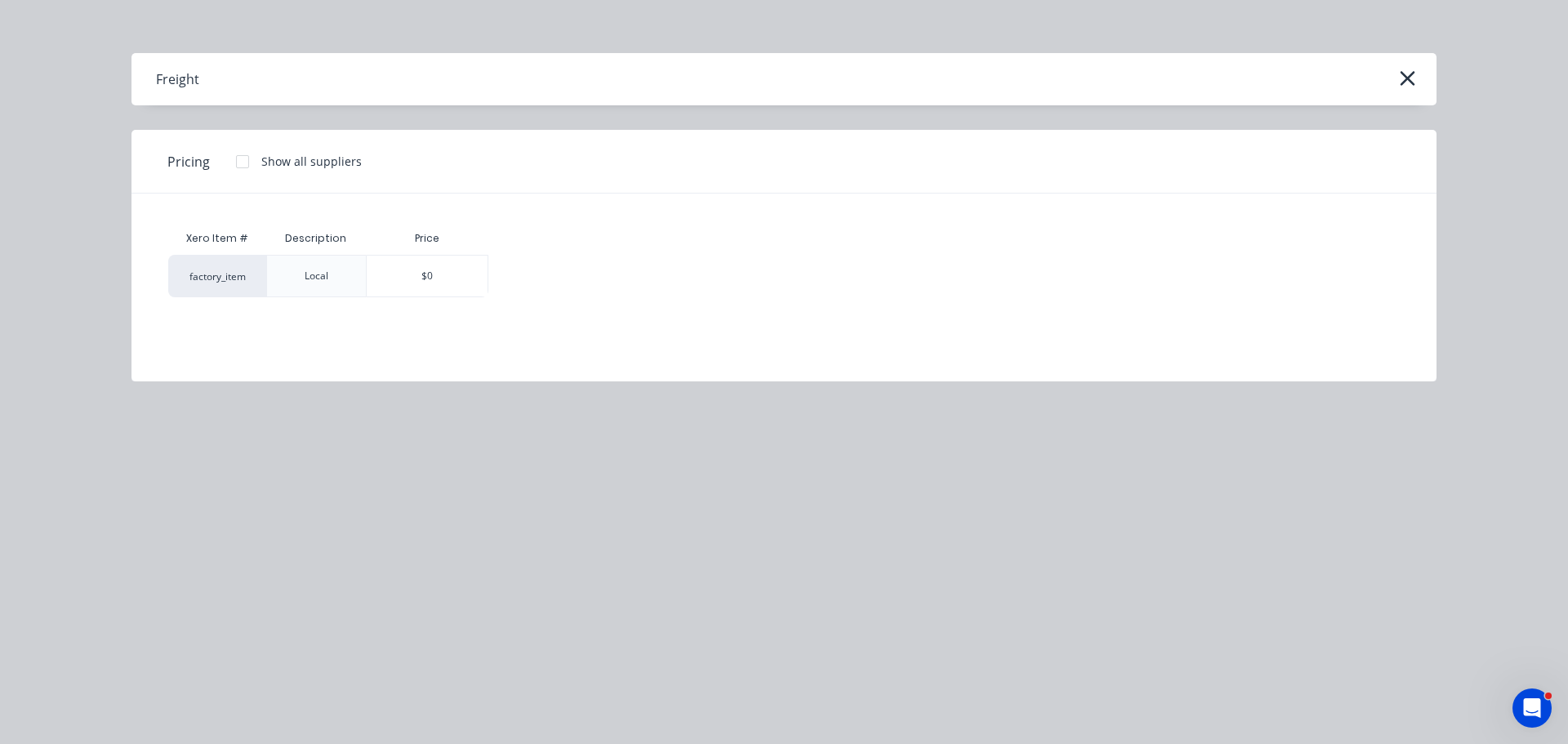
click at [401, 289] on div "$0" at bounding box center [427, 276] width 121 height 41
type textarea "x"
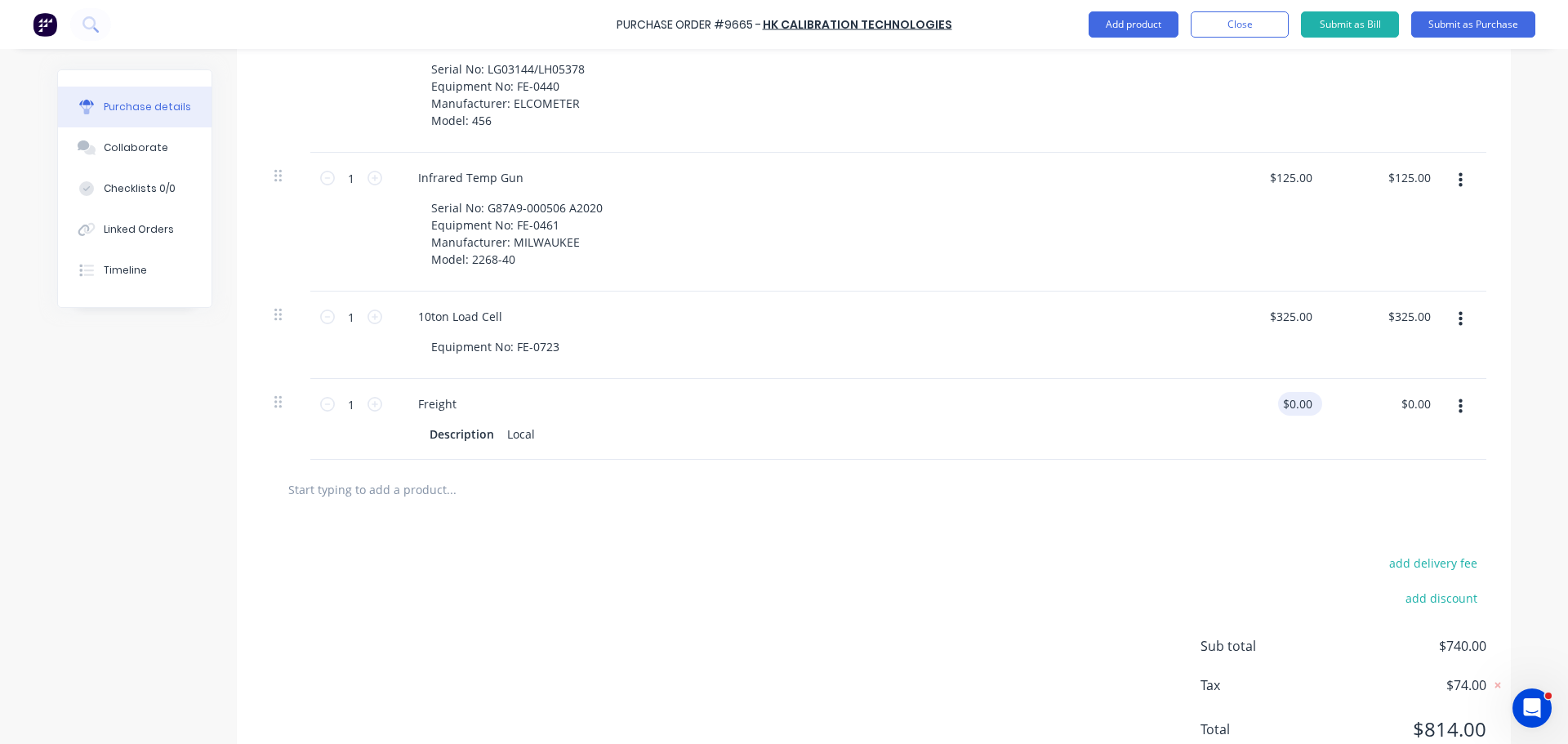
type textarea "x"
click at [1303, 407] on input "0.00" at bounding box center [1299, 404] width 31 height 23
type input "0.0030"
type textarea "x"
type input "$0.00"
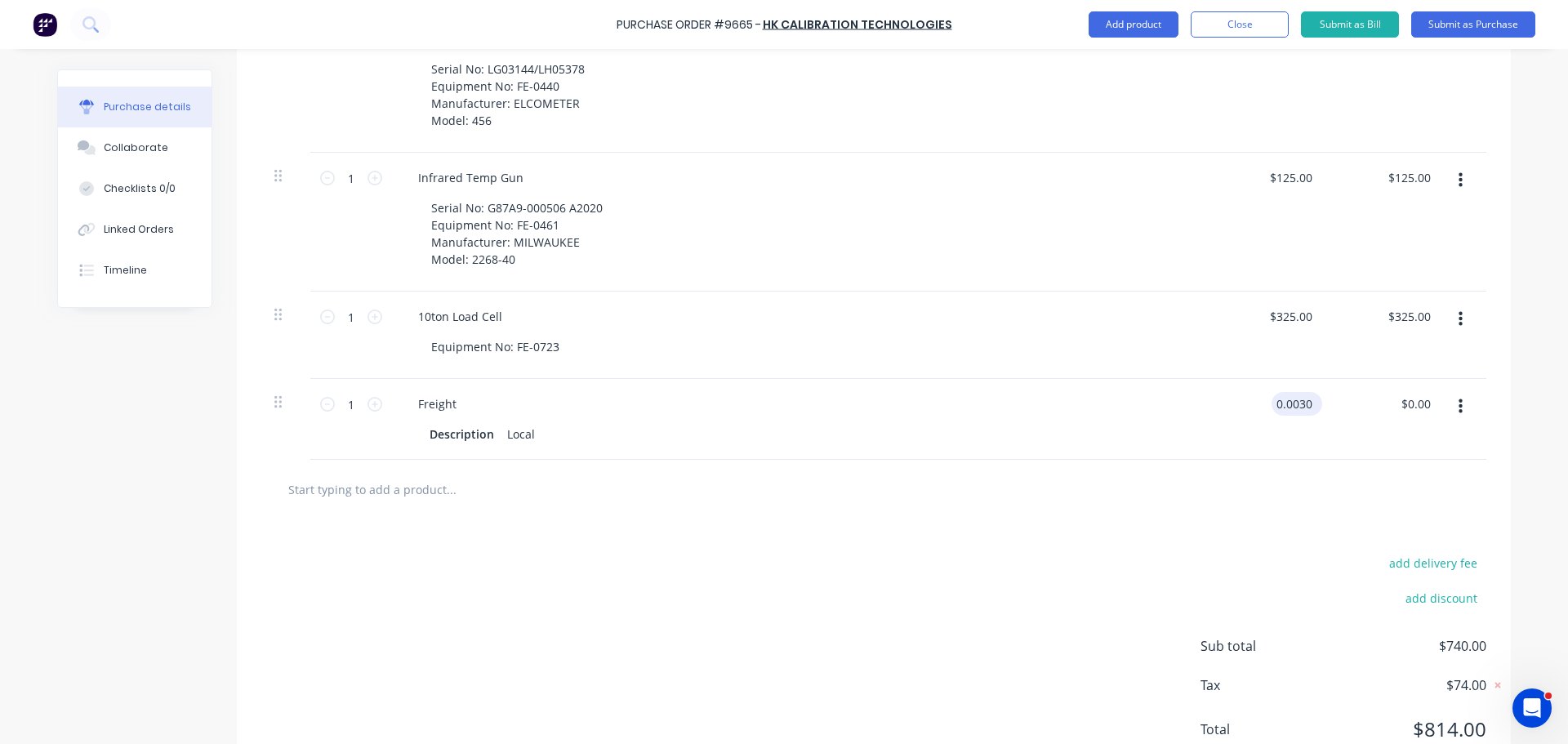
type input "0.00"
type textarea "x"
type input "$0.00"
click at [1310, 404] on div "$0.00 $0.00" at bounding box center [1300, 404] width 44 height 23
type textarea "x"
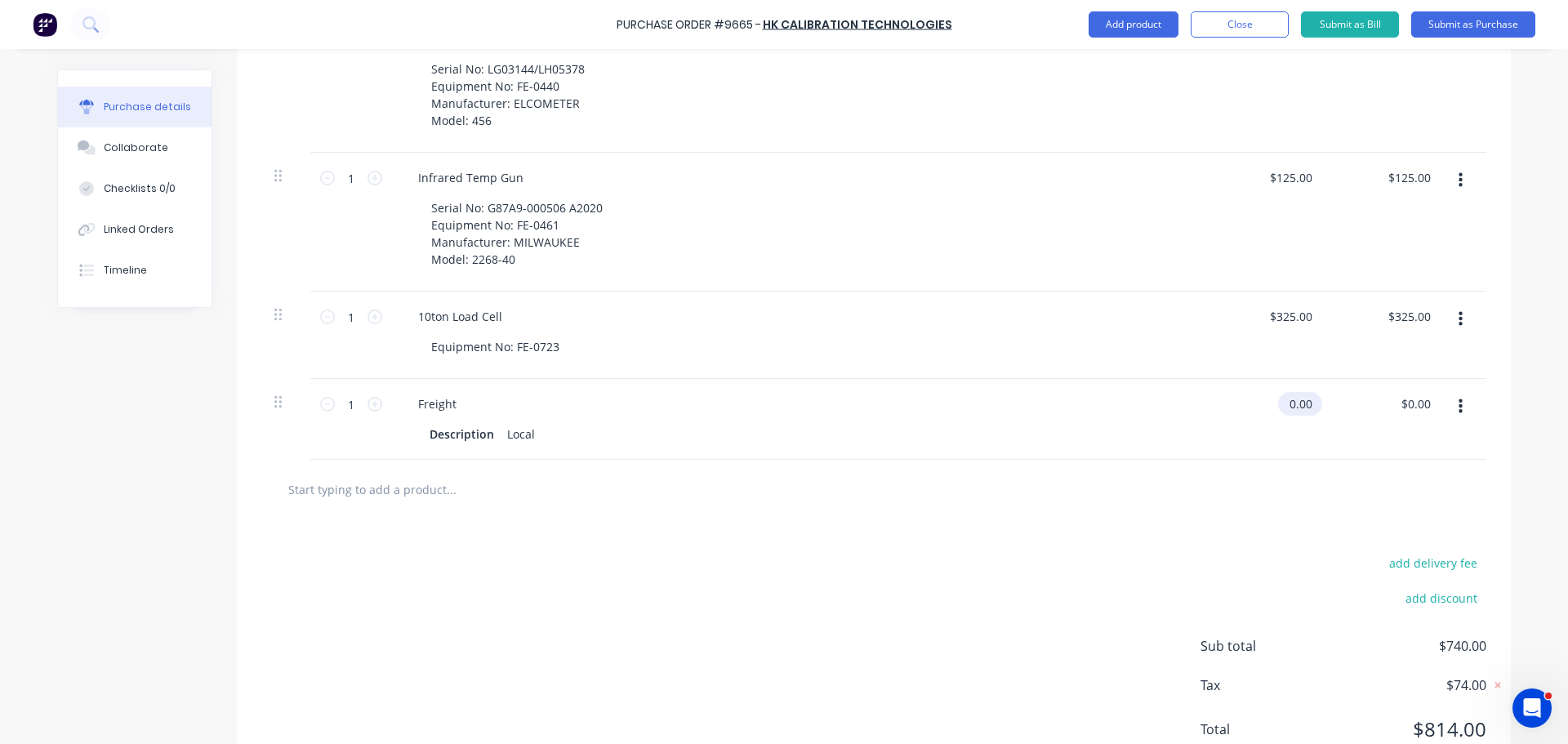
click at [1308, 405] on input "0.00" at bounding box center [1297, 404] width 38 height 23
type input "0"
type input "30"
type textarea "x"
type input "$30.00"
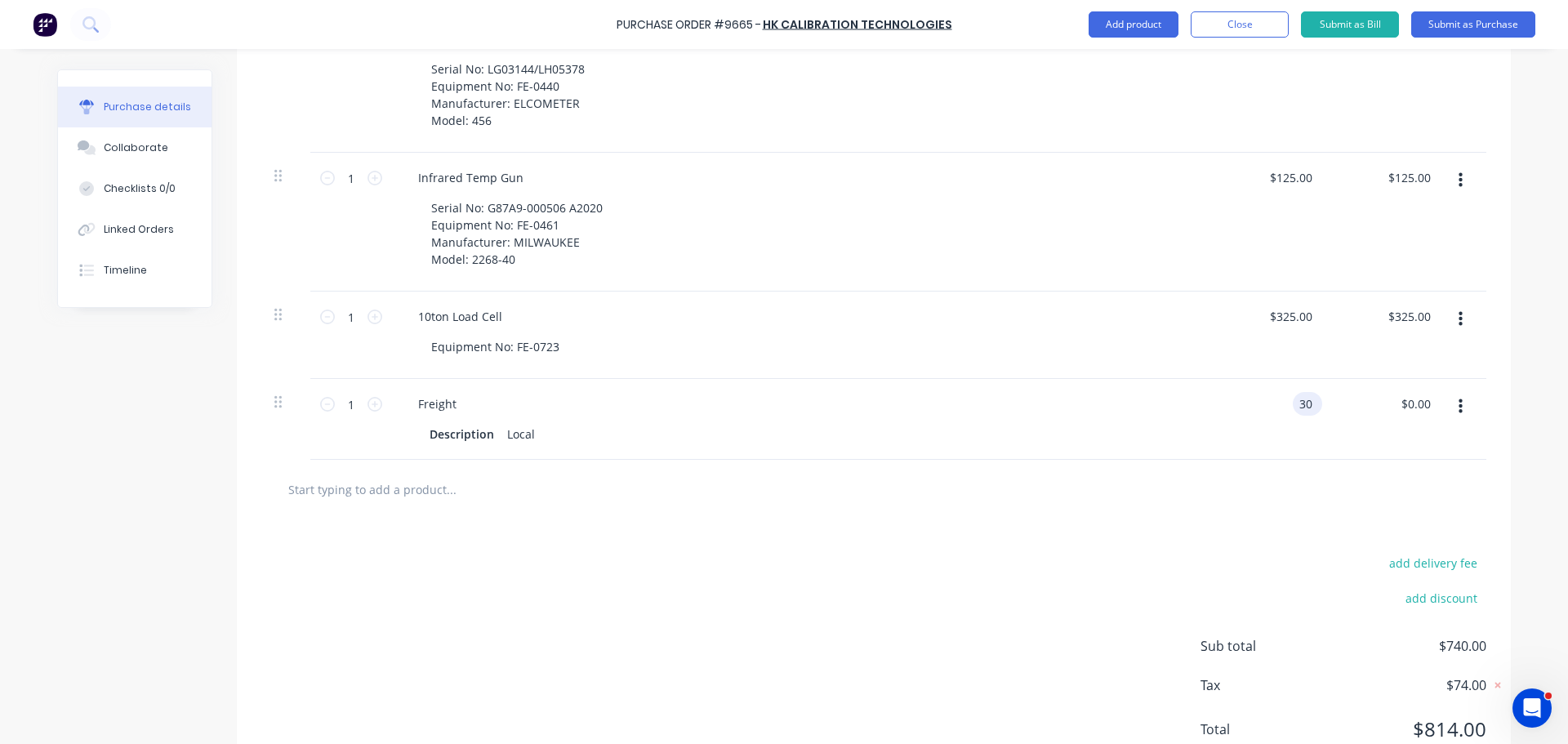
type input "30.00"
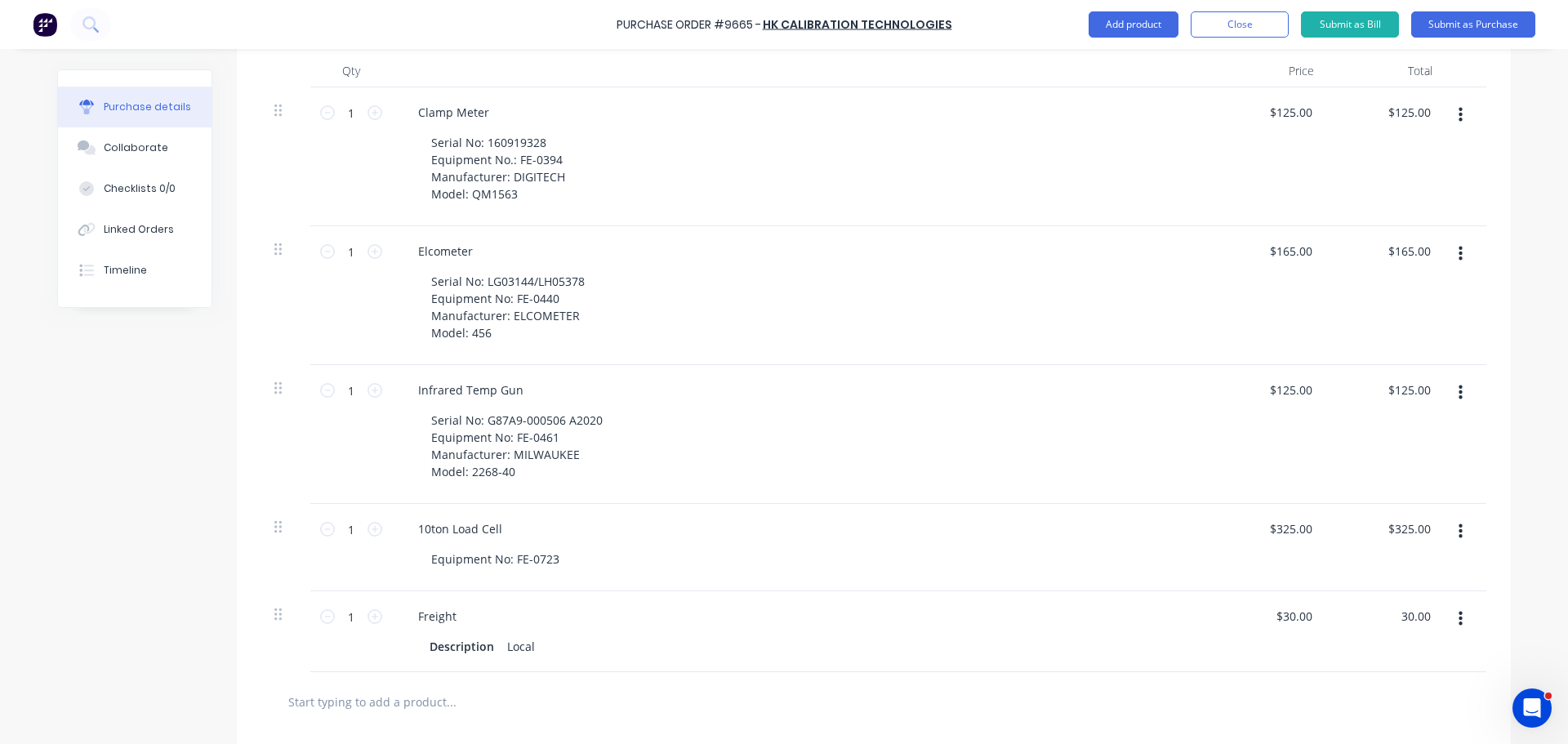
scroll to position [402, 0]
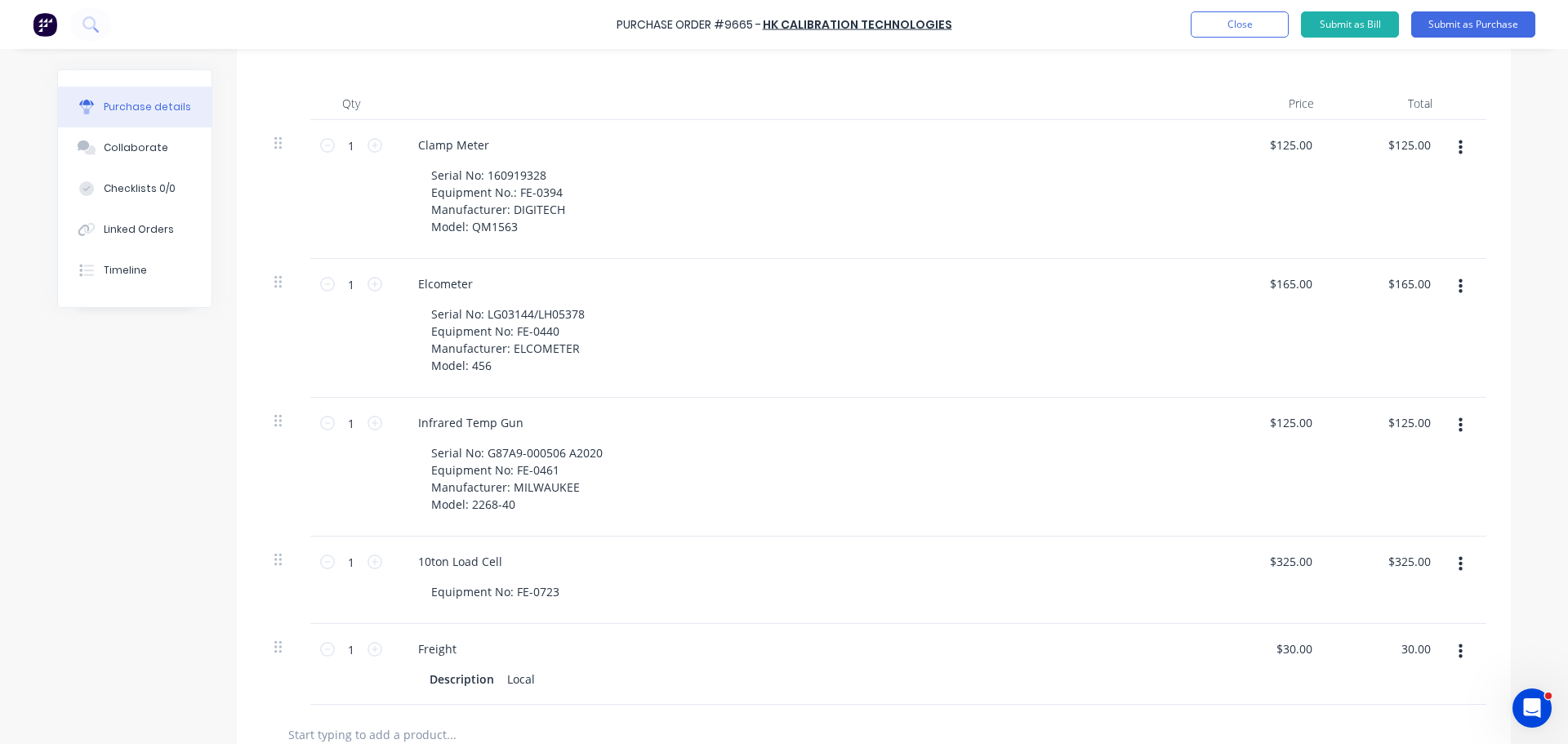
type textarea "x"
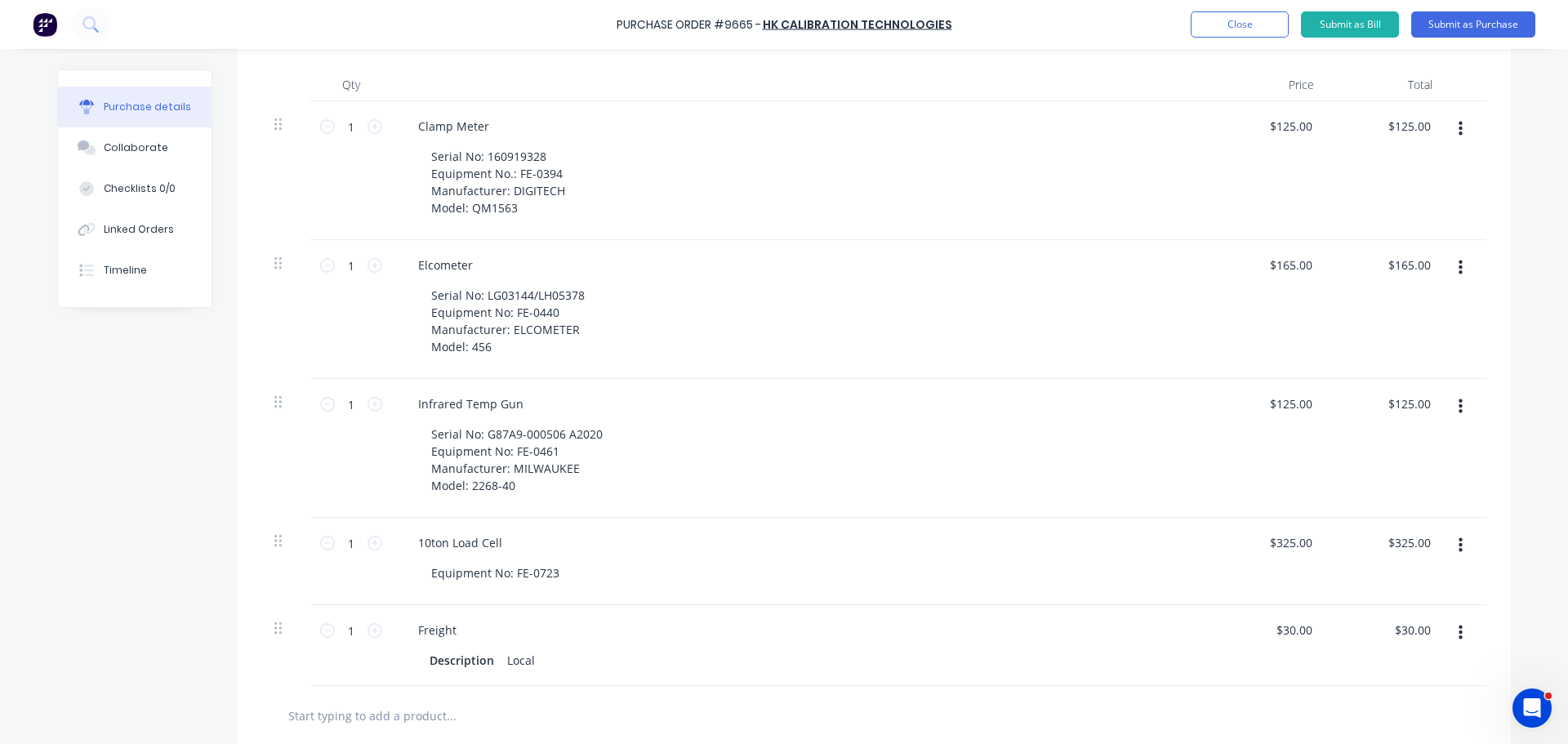
scroll to position [707, 0]
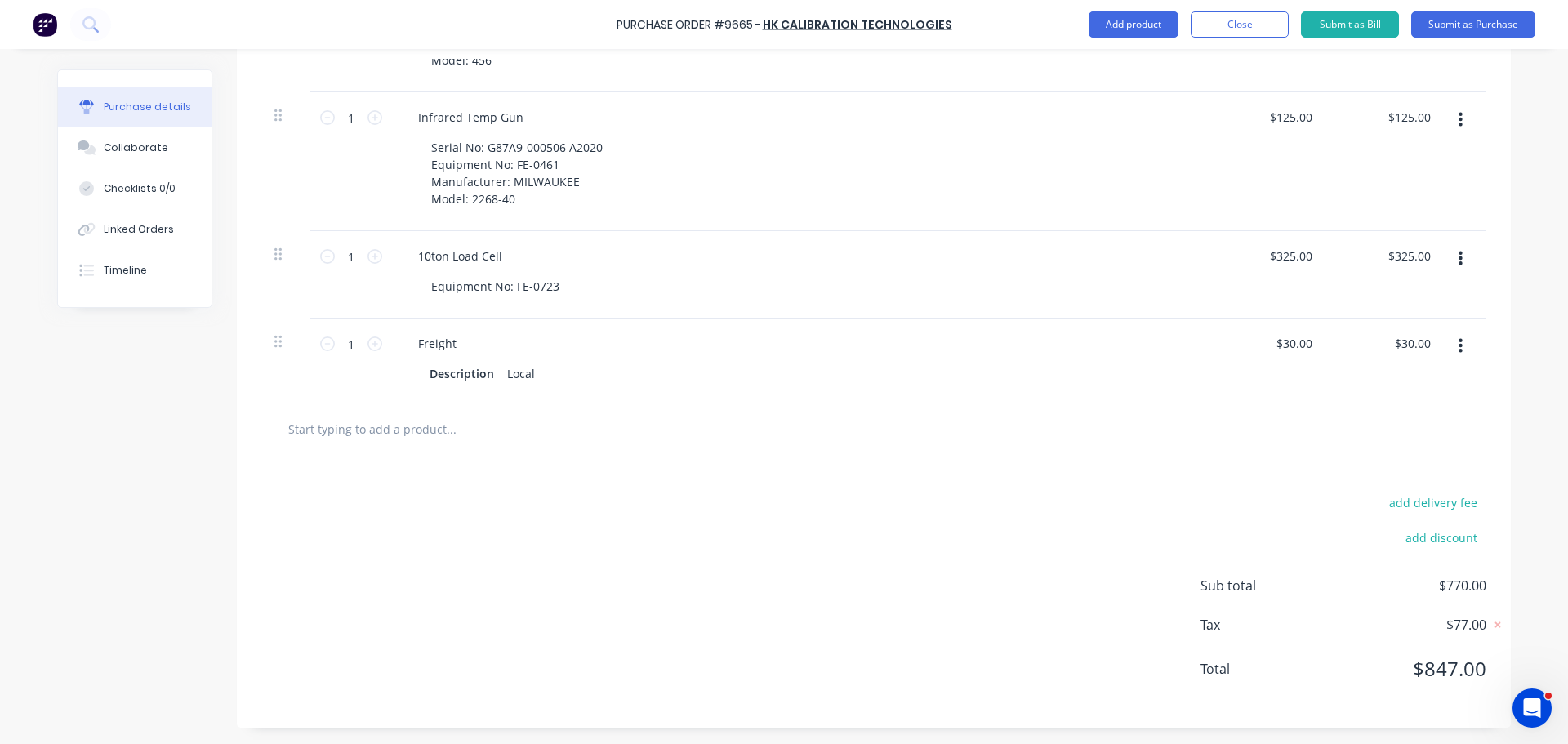
type input "30.00"
type textarea "x"
type input "$30.00"
click at [1458, 344] on icon "button" at bounding box center [1460, 347] width 4 height 15
click at [1390, 492] on button "Delete" at bounding box center [1411, 487] width 139 height 33
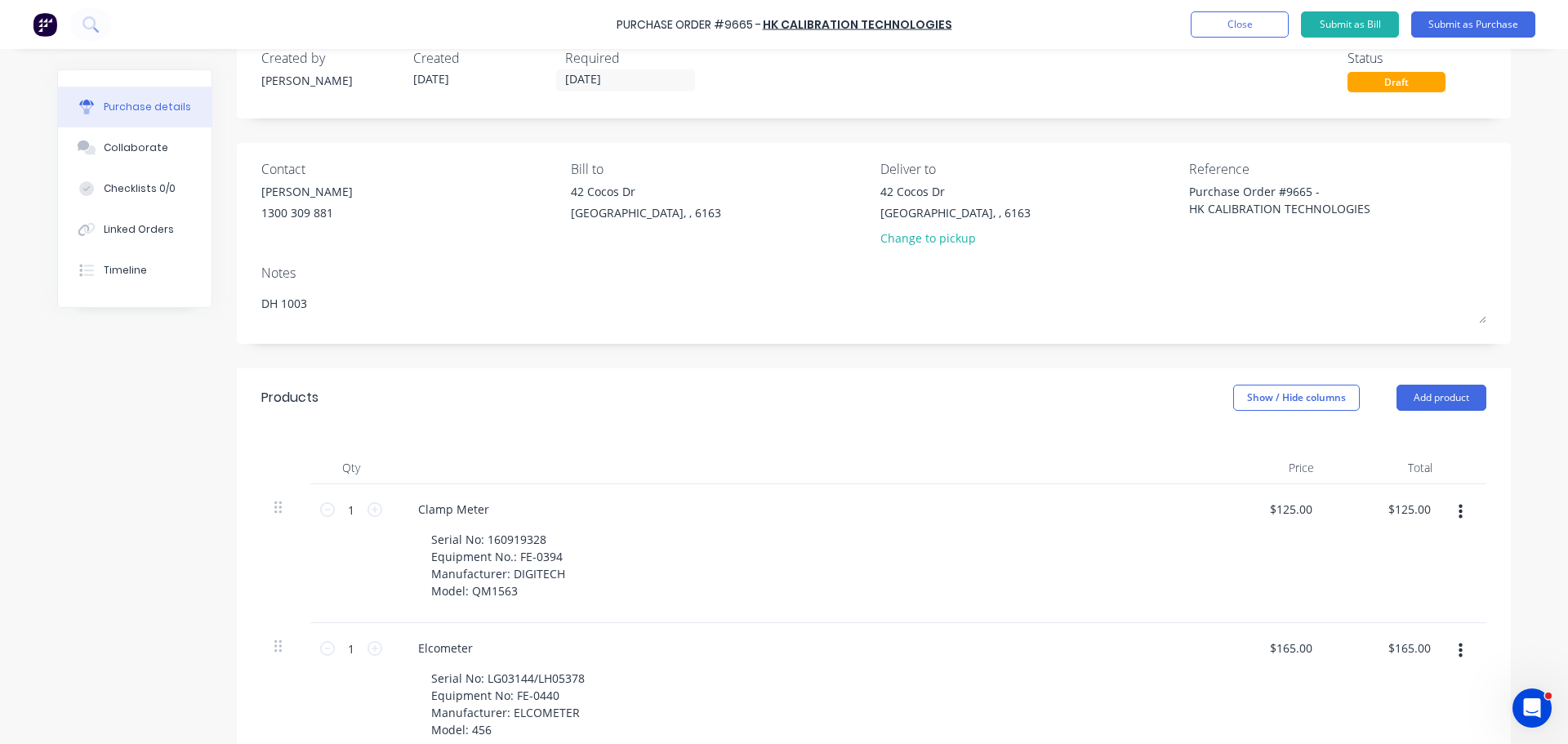
scroll to position [0, 0]
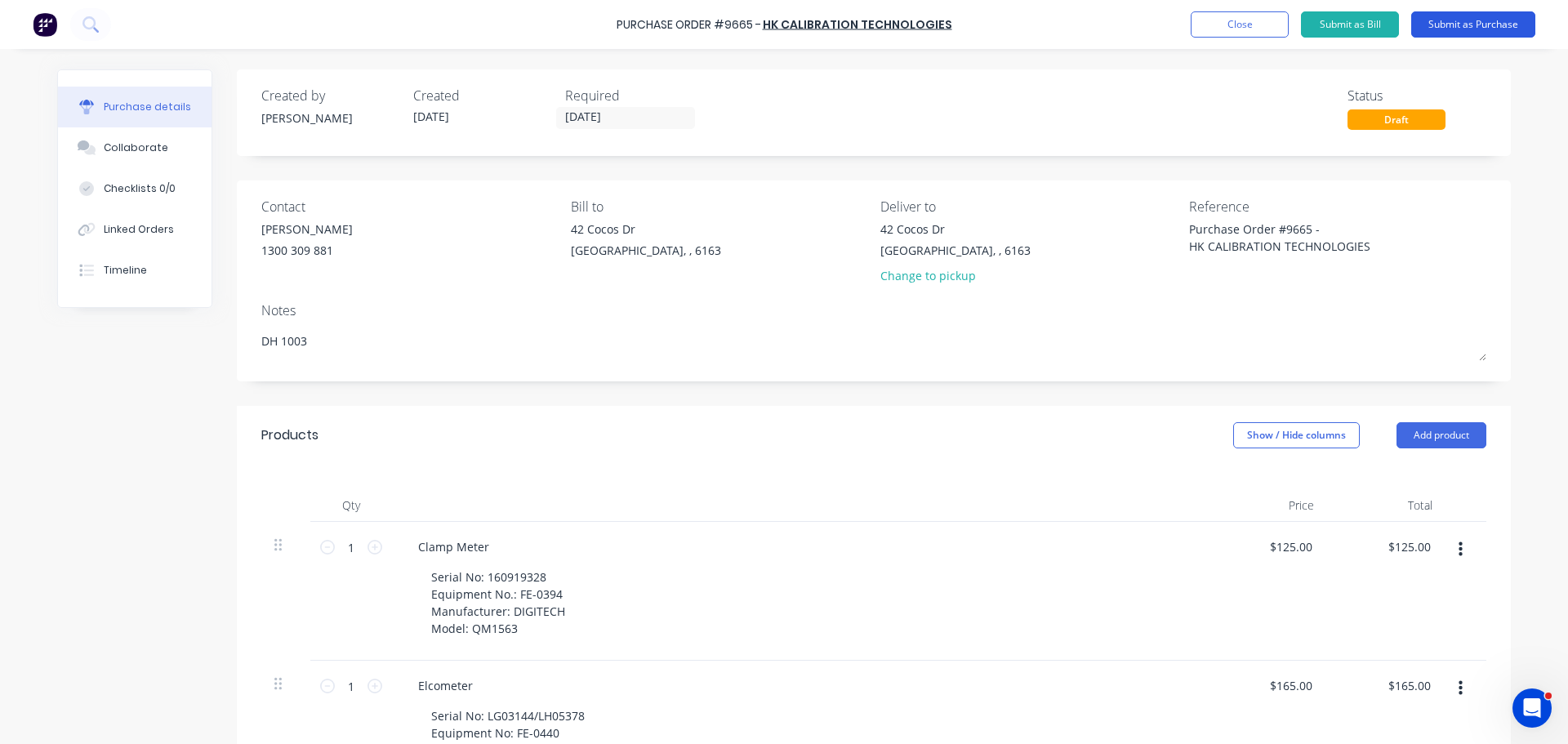
click at [1447, 28] on button "Submit as Purchase" at bounding box center [1473, 24] width 124 height 26
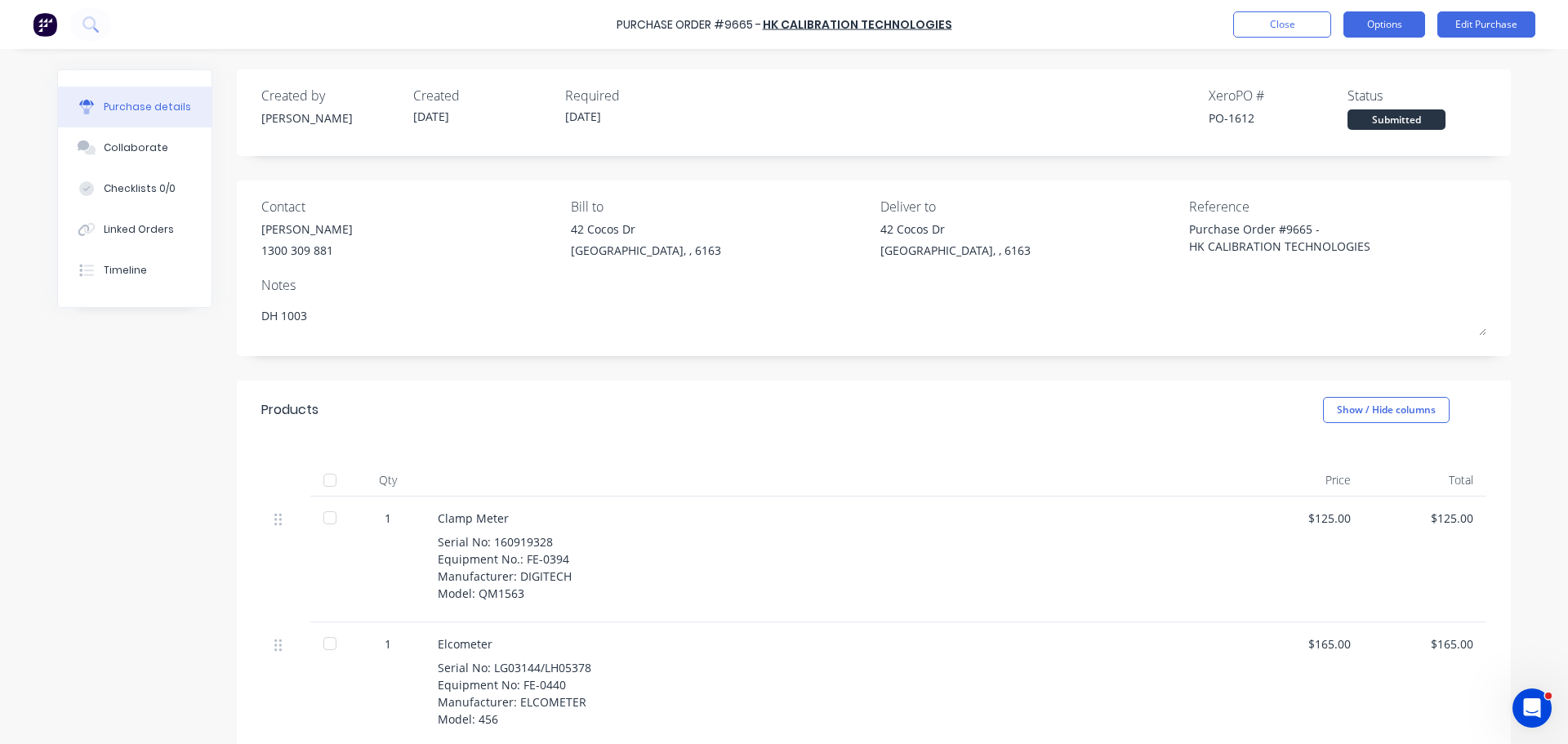
click at [1394, 32] on button "Options" at bounding box center [1384, 24] width 81 height 26
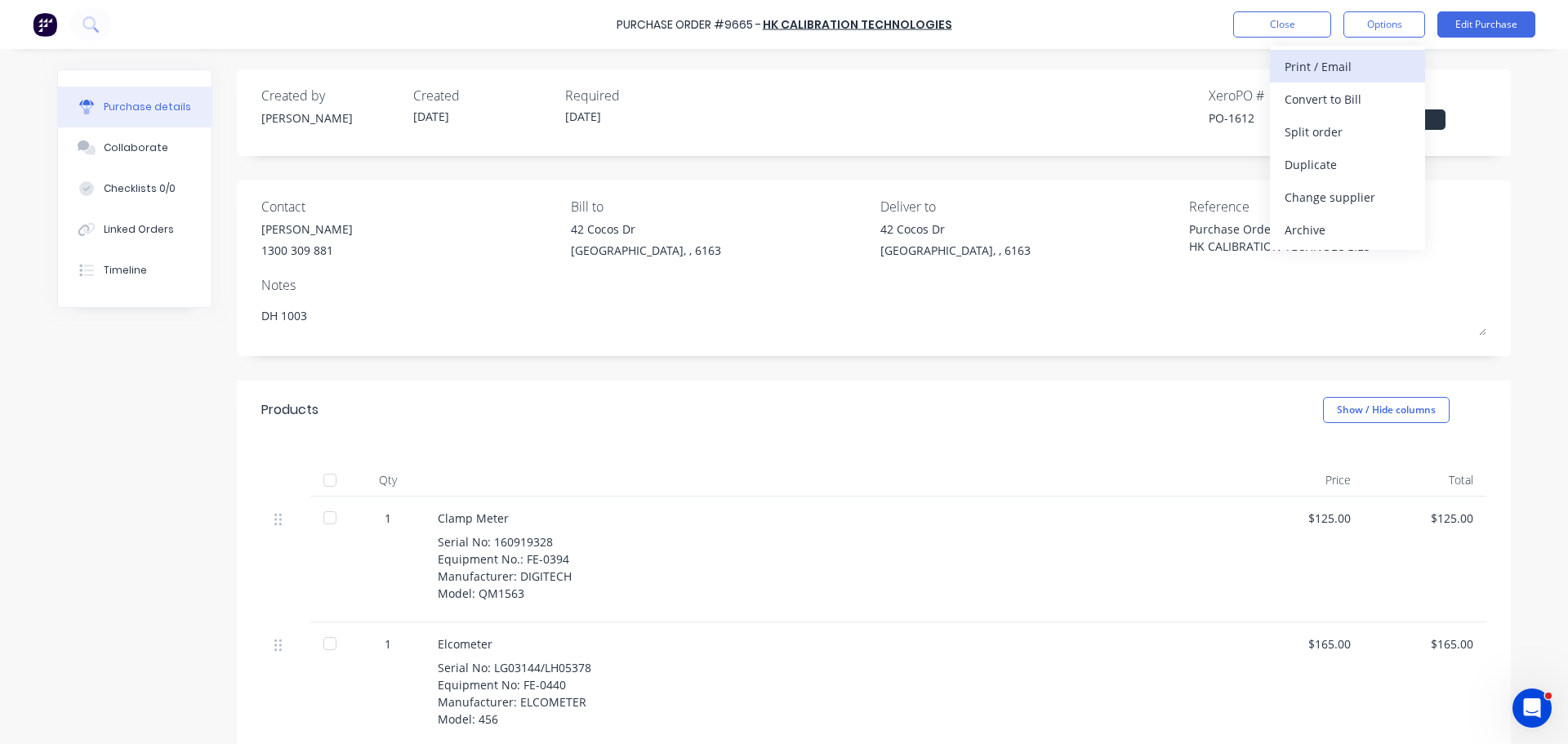
click at [1297, 59] on div "Print / Email" at bounding box center [1347, 66] width 126 height 23
click at [1297, 96] on div "With pricing" at bounding box center [1347, 99] width 126 height 23
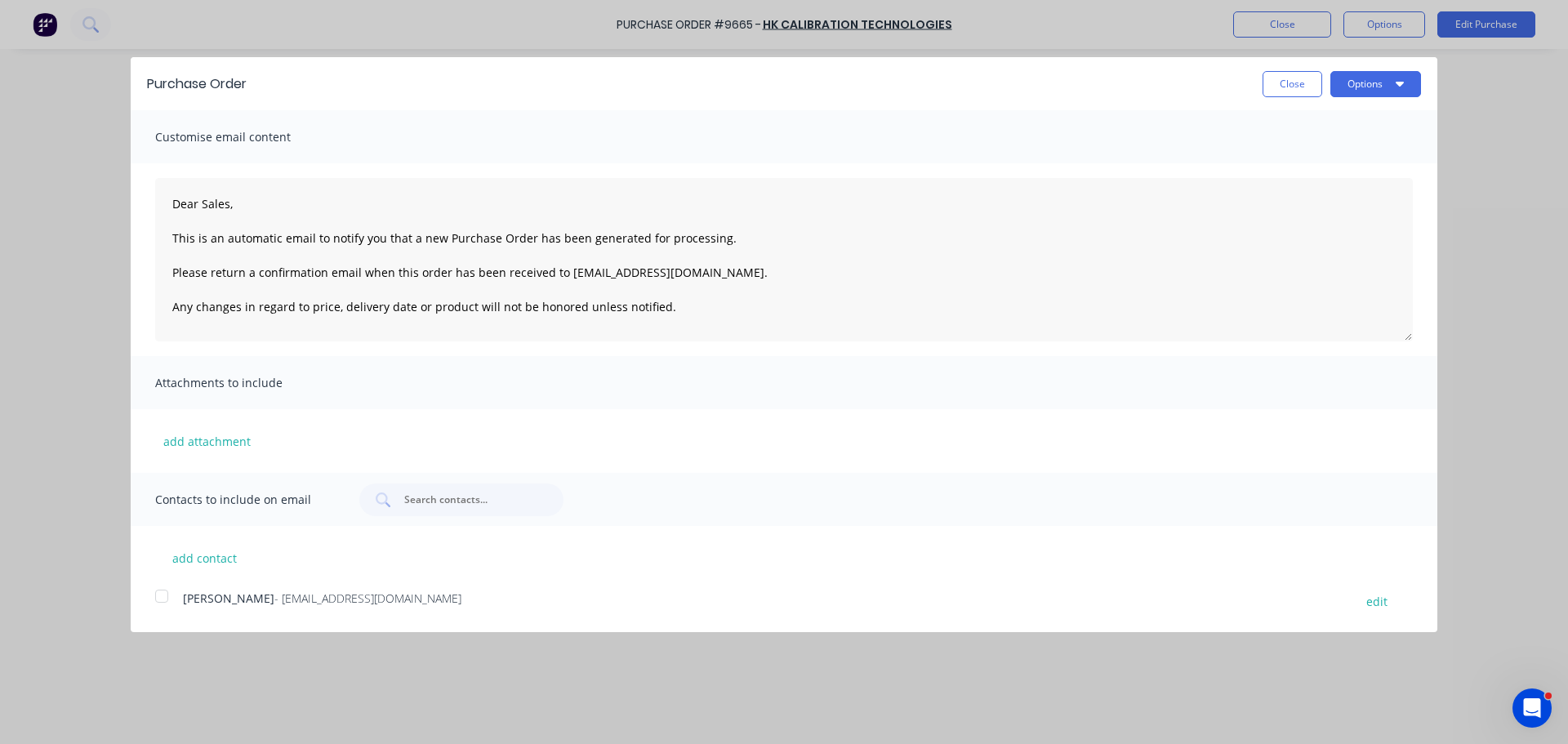
type textarea "x"
click at [159, 596] on div at bounding box center [162, 596] width 33 height 33
click at [204, 558] on button "add contact" at bounding box center [204, 557] width 98 height 24
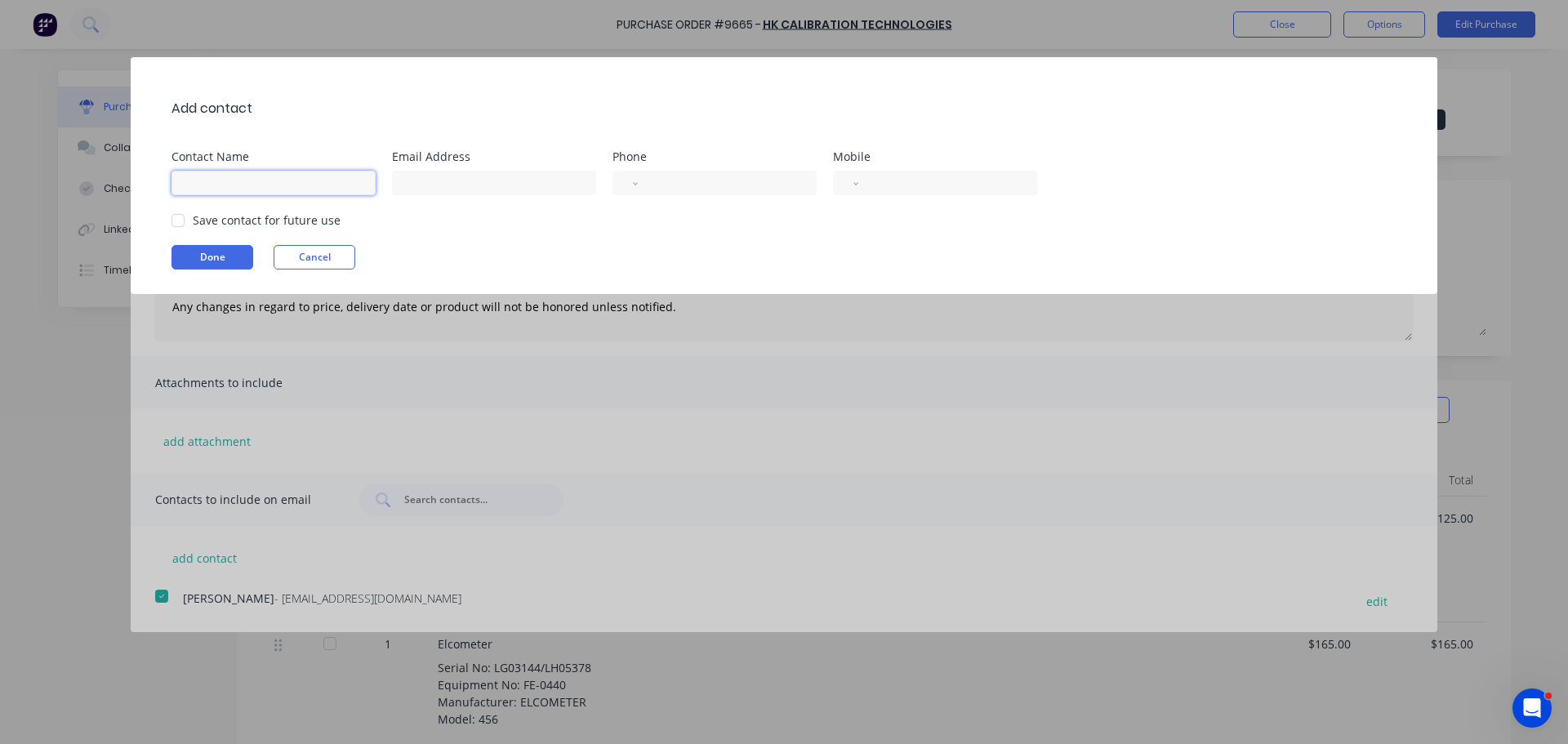
click at [192, 183] on input at bounding box center [274, 183] width 204 height 24
type input "Sales"
click at [436, 185] on input at bounding box center [494, 183] width 204 height 24
type input "purchasing@falconeng95.com.au"
click at [211, 253] on button "Done" at bounding box center [212, 256] width 81 height 24
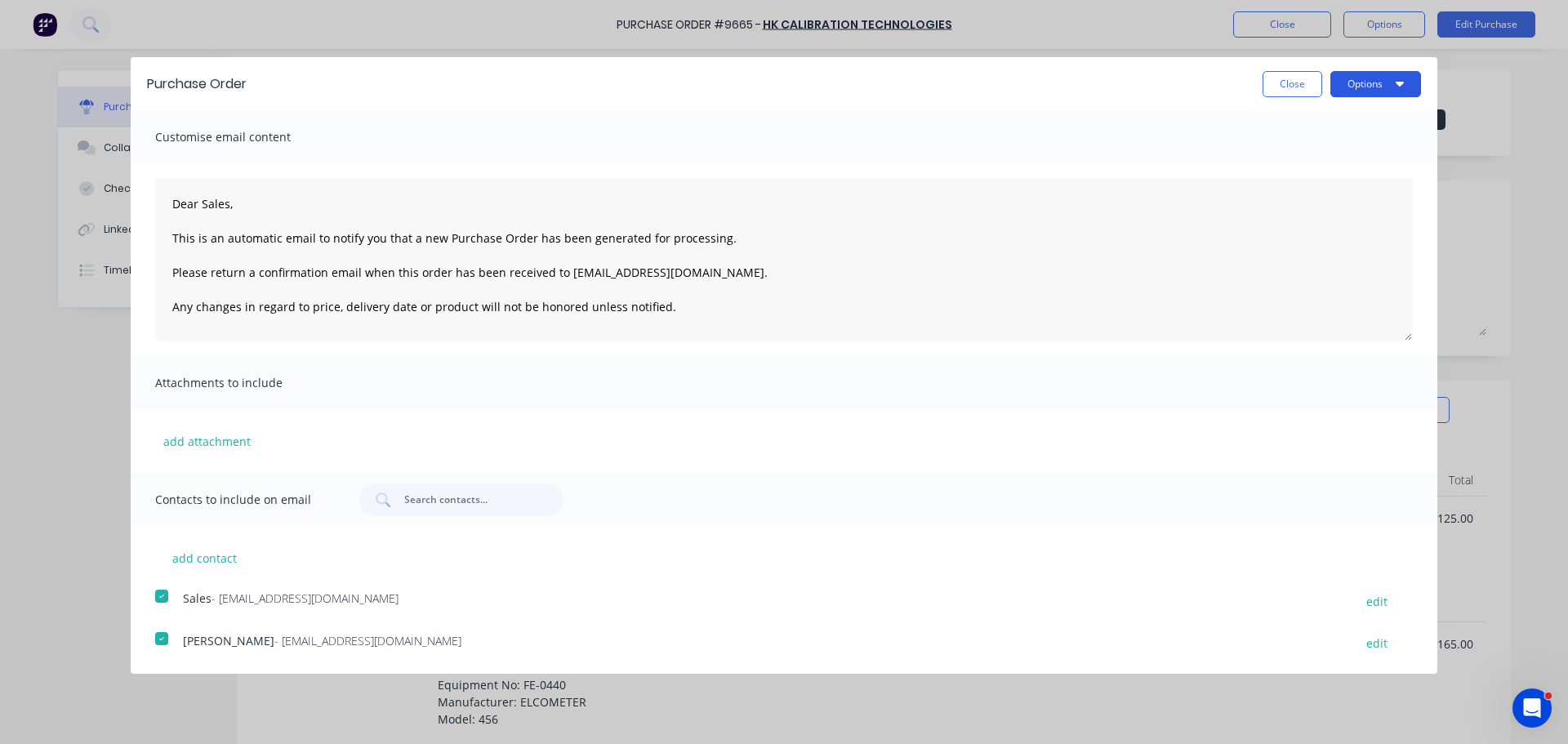
click at [1370, 89] on button "Options" at bounding box center [1375, 84] width 90 height 26
click at [1298, 158] on div "Email" at bounding box center [1344, 158] width 126 height 23
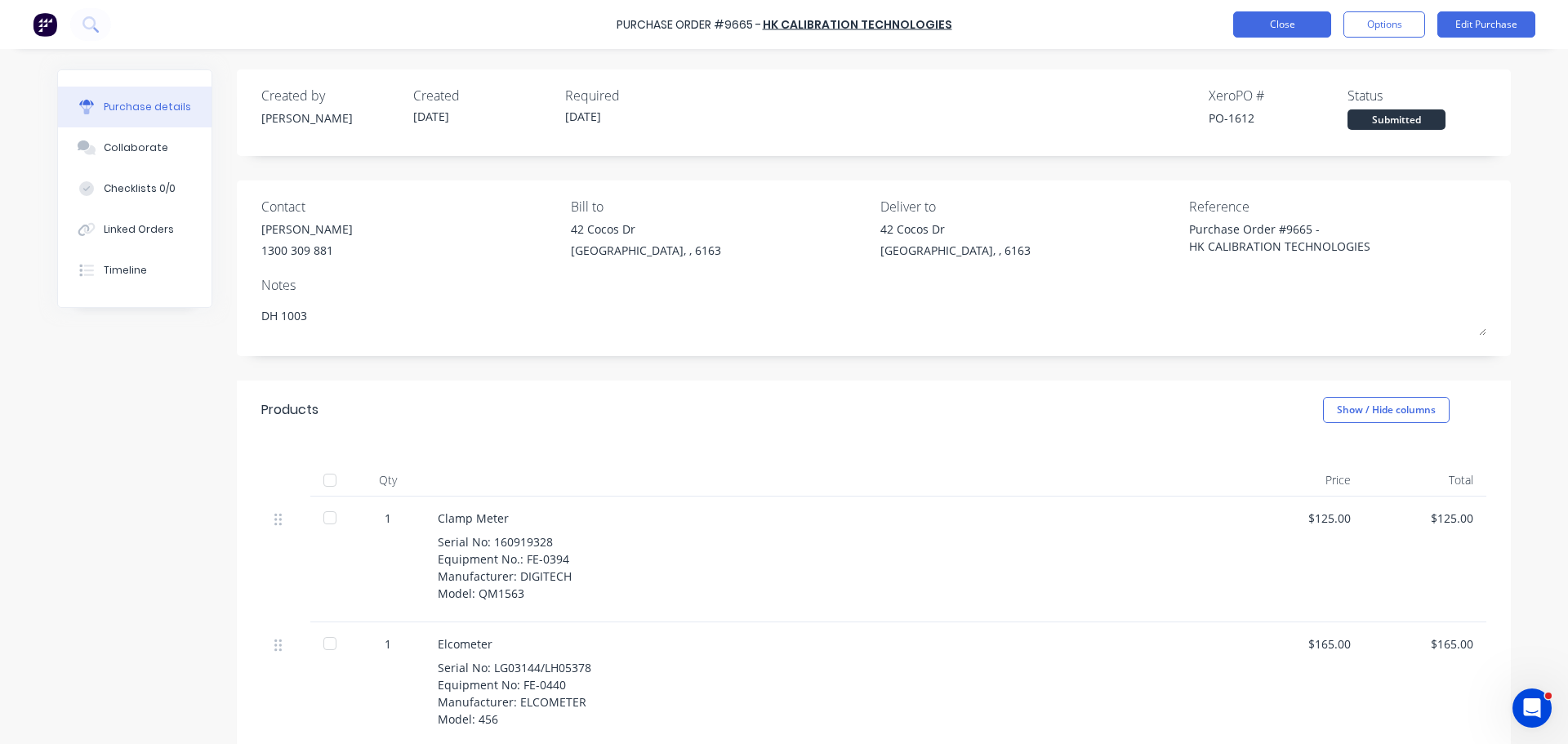
click at [1266, 26] on button "Close" at bounding box center [1282, 24] width 98 height 26
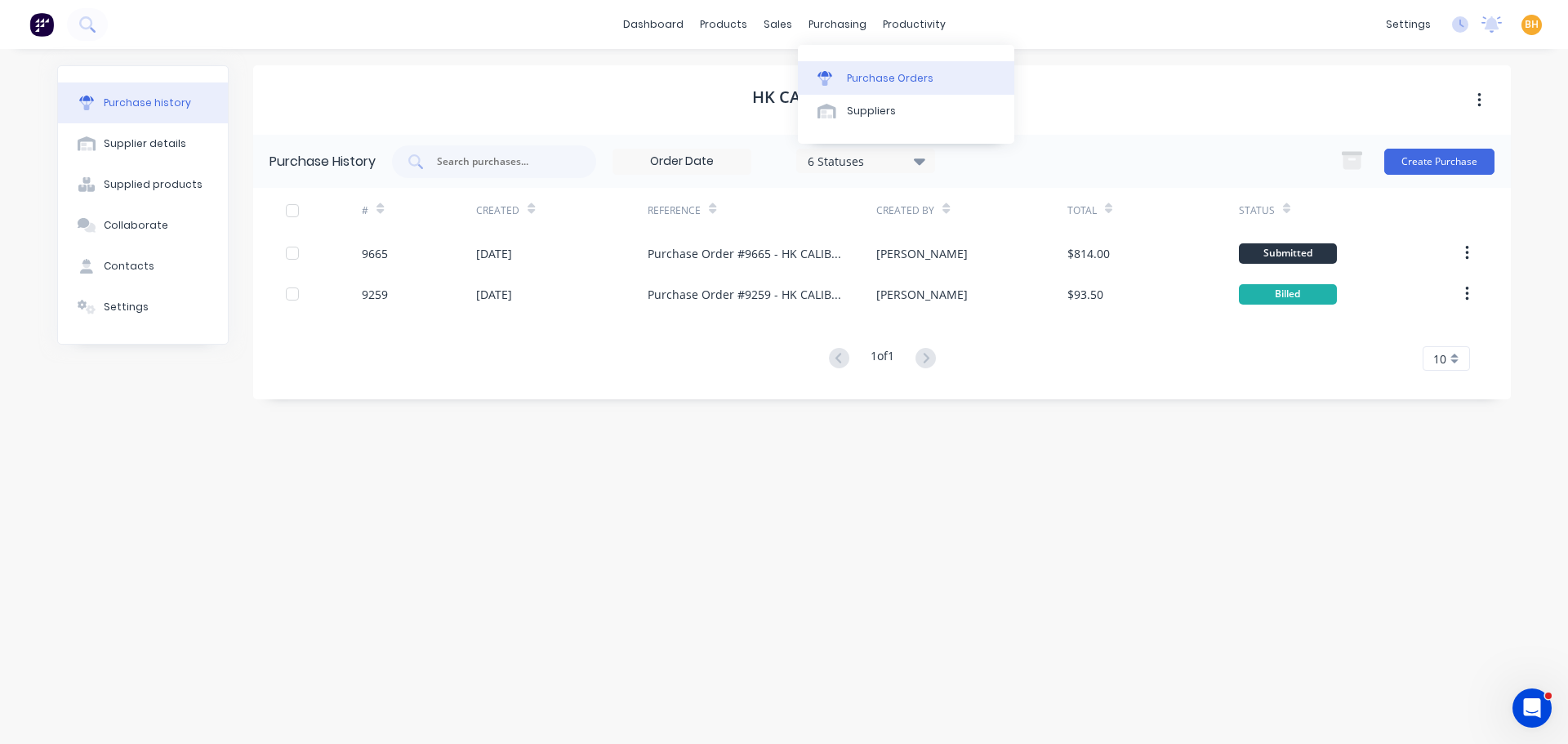
drag, startPoint x: 828, startPoint y: 23, endPoint x: 864, endPoint y: 75, distance: 63.2
click at [828, 23] on div "purchasing" at bounding box center [837, 24] width 75 height 24
click at [881, 86] on link "Purchase Orders" at bounding box center [905, 77] width 216 height 33
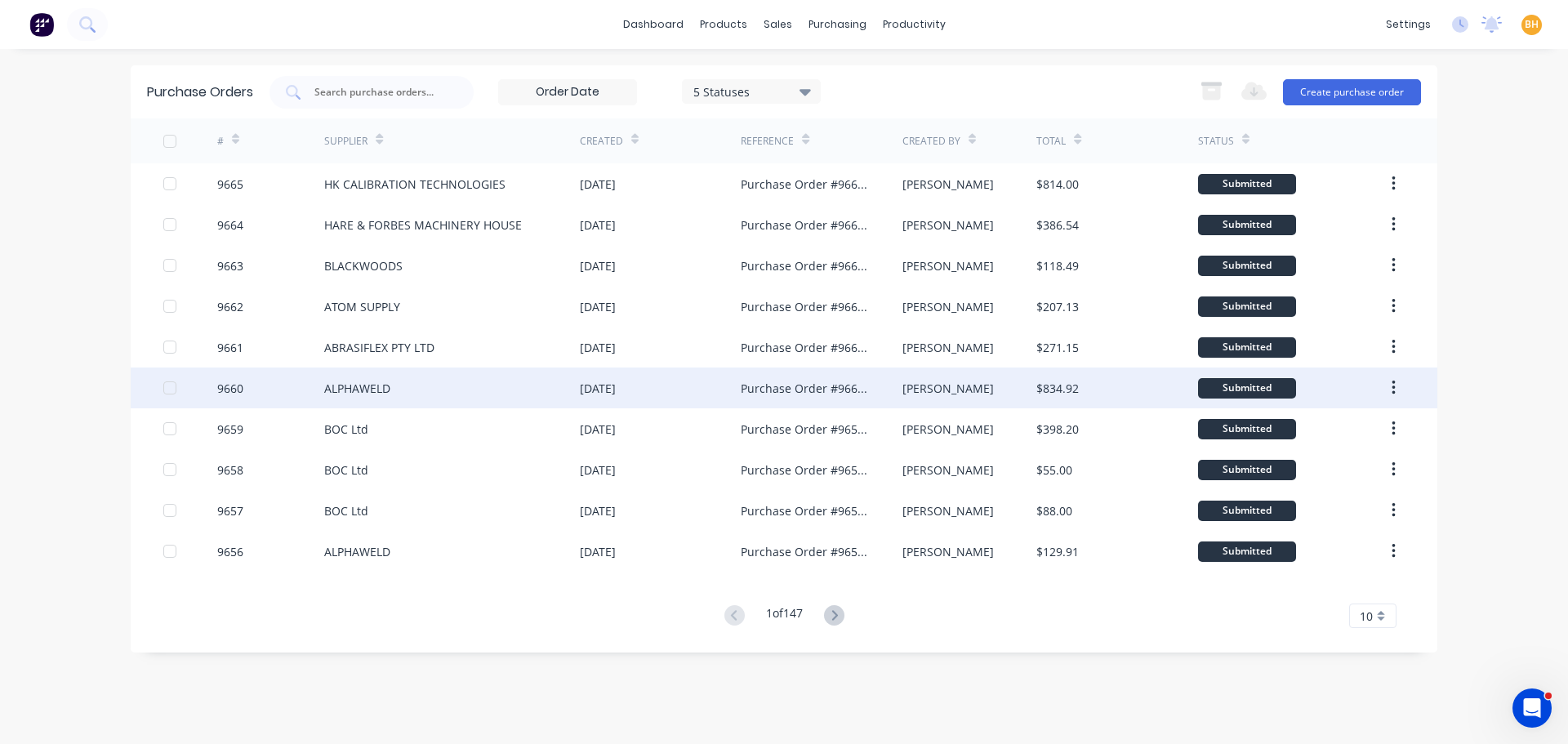
click at [379, 382] on div "ALPHAWELD" at bounding box center [357, 388] width 66 height 17
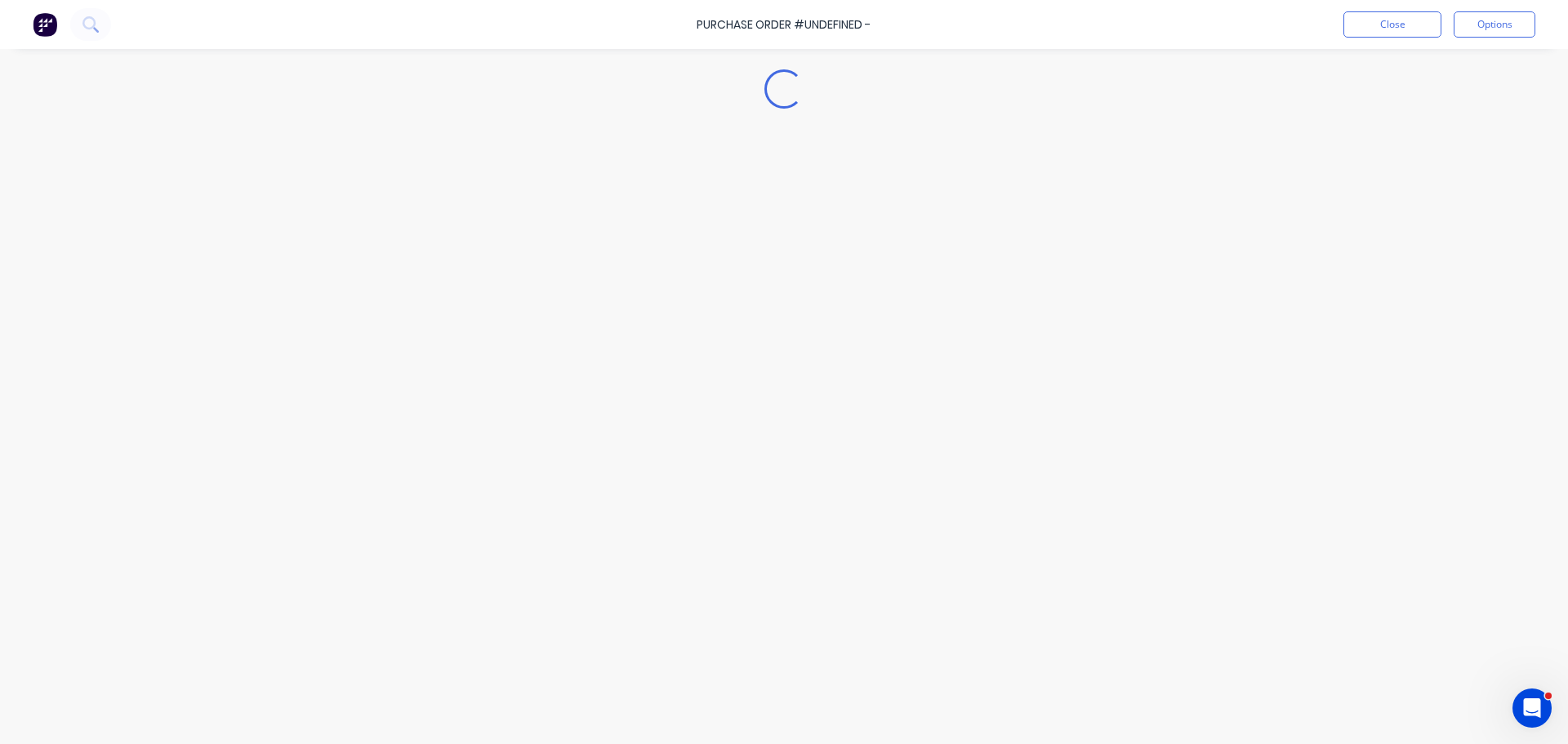
type textarea "x"
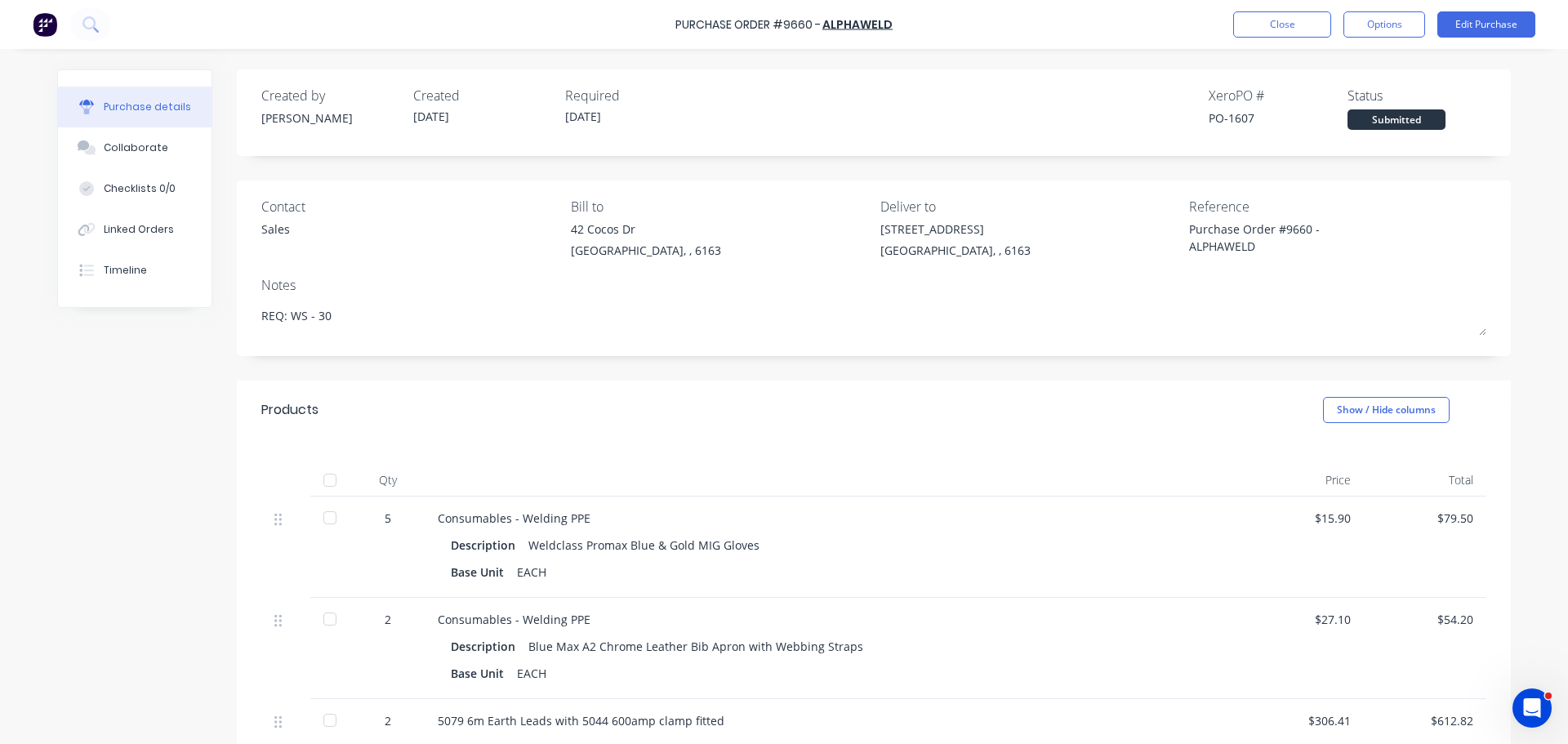
scroll to position [81, 0]
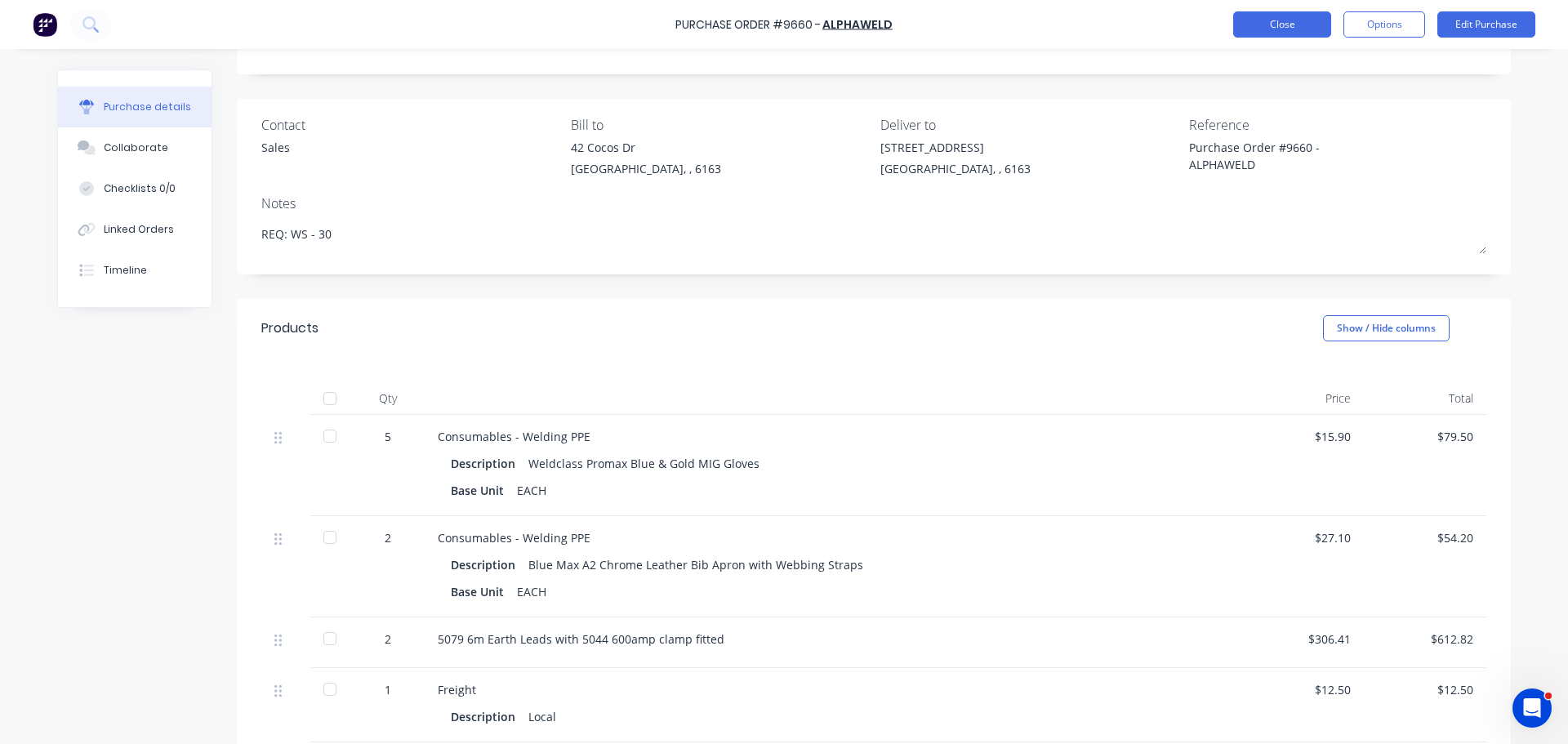
click at [1267, 23] on button "Close" at bounding box center [1282, 24] width 98 height 26
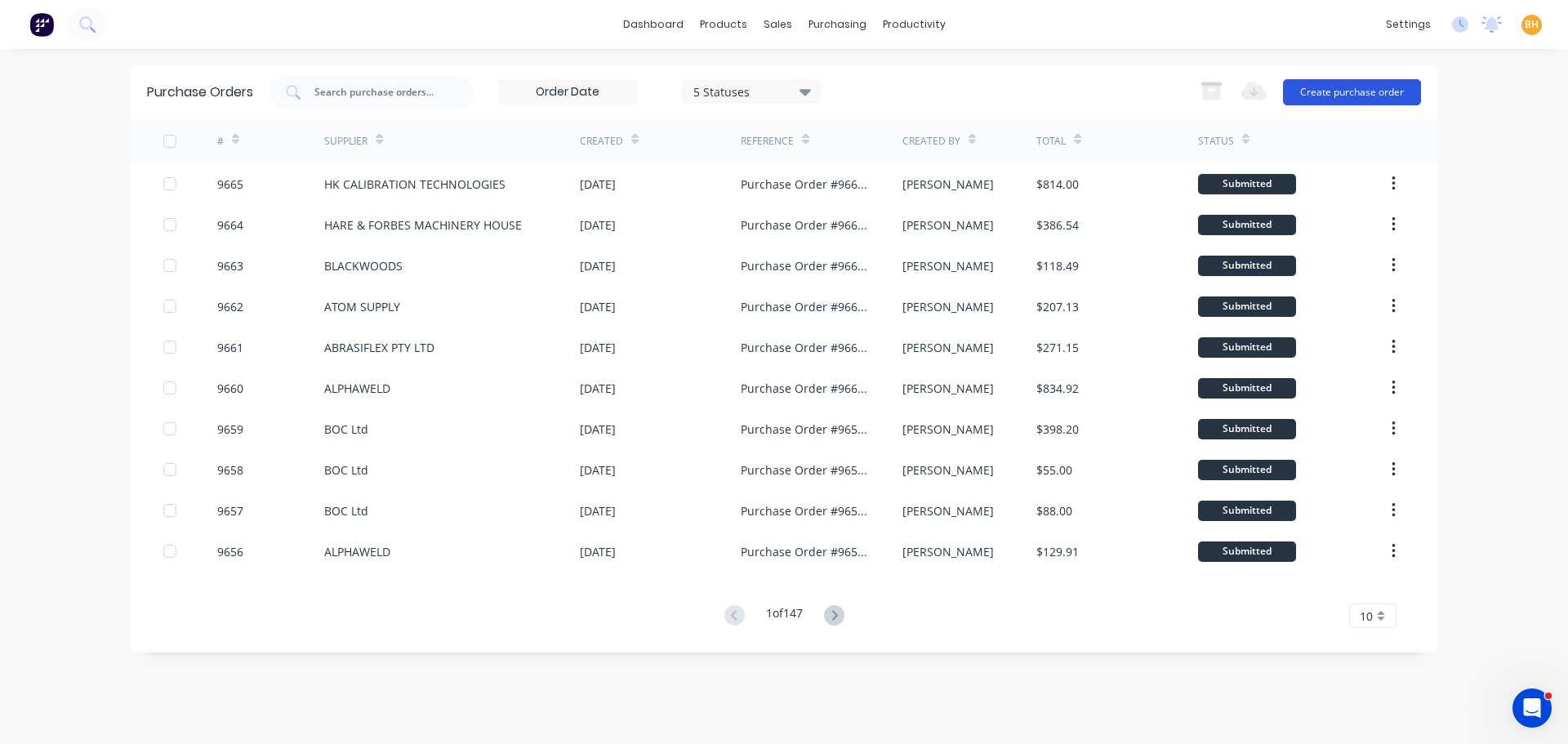
click at [1335, 99] on button "Create purchase order" at bounding box center [1351, 92] width 138 height 26
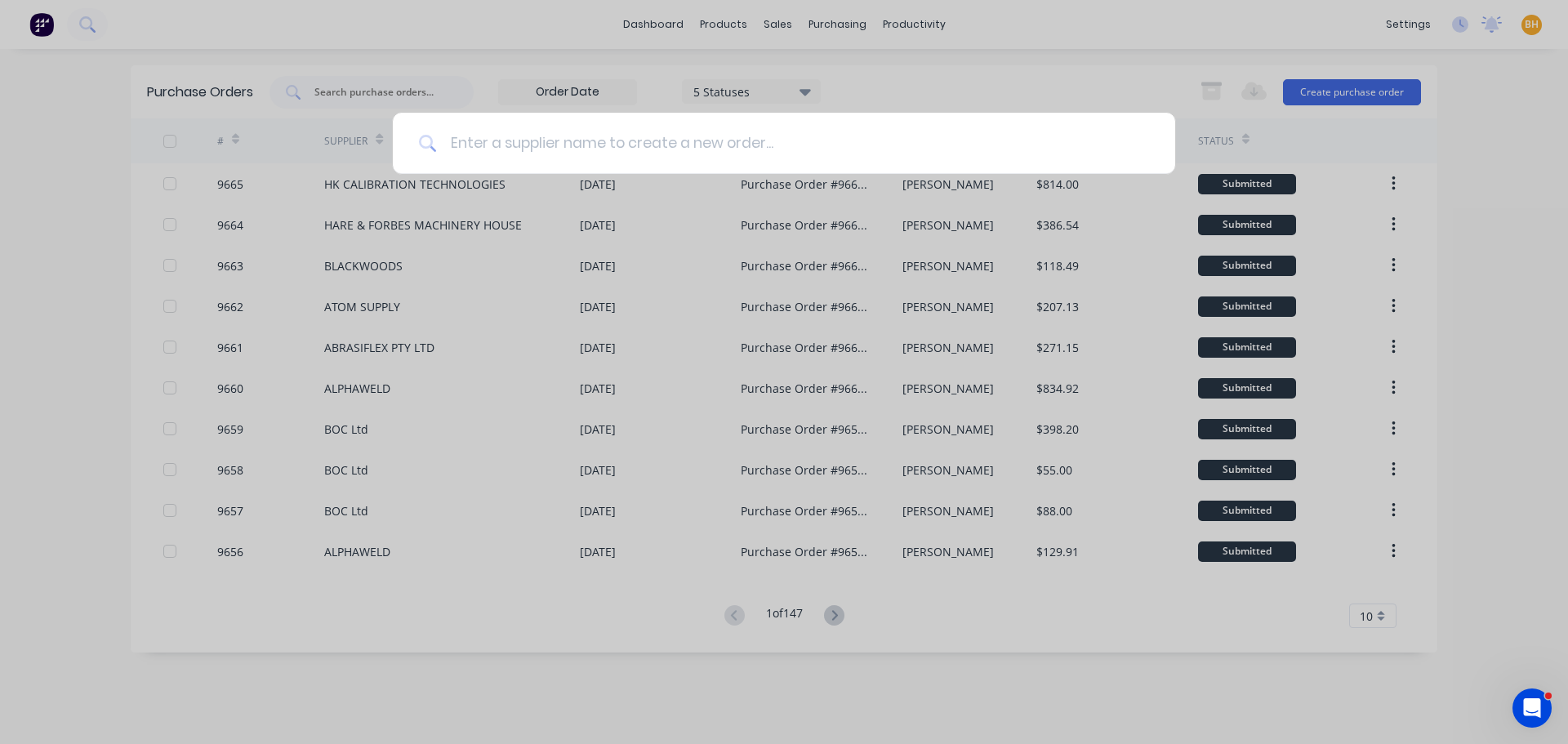
click at [520, 158] on input at bounding box center [793, 143] width 712 height 61
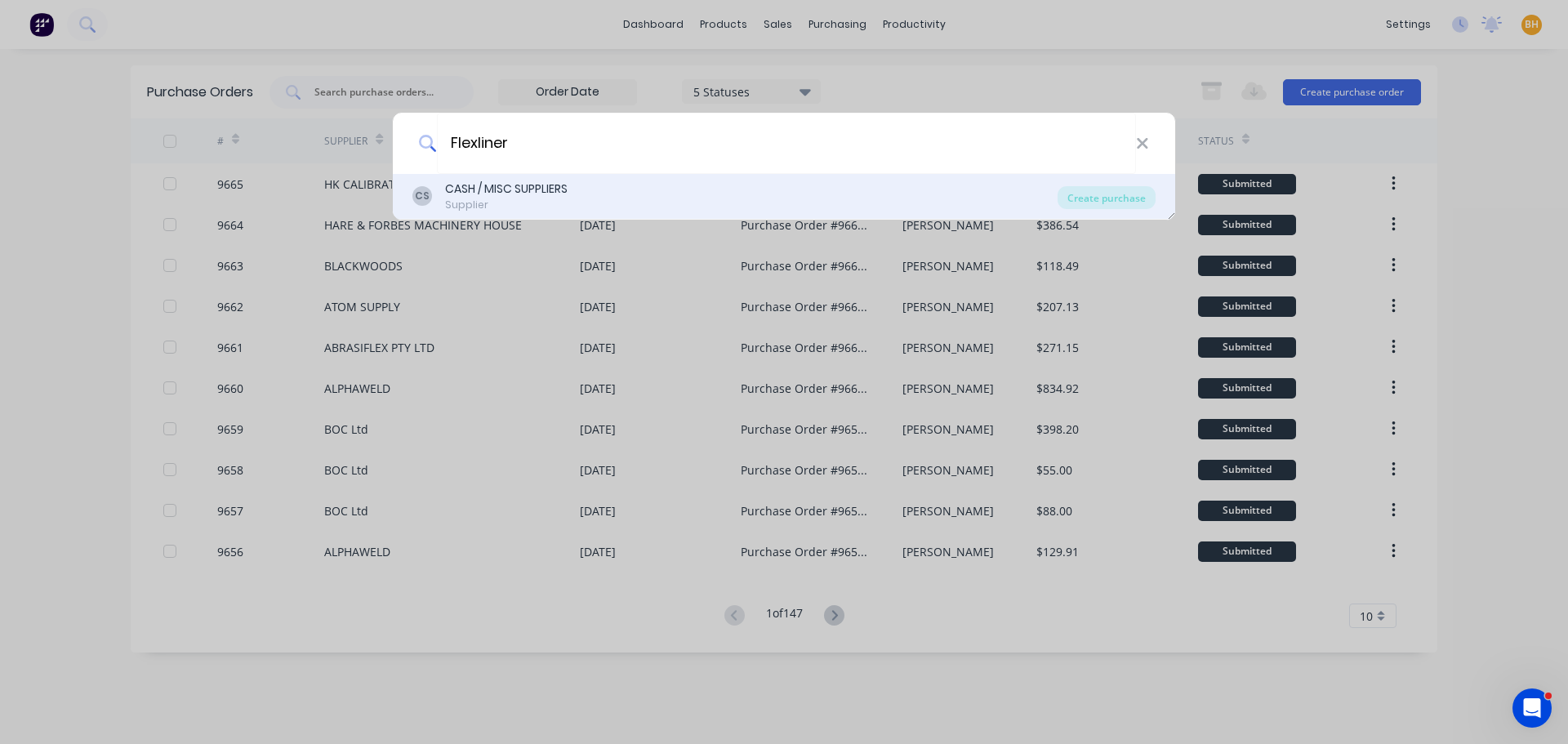
type input "Flexliner"
click at [551, 208] on div "Supplier" at bounding box center [506, 205] width 122 height 15
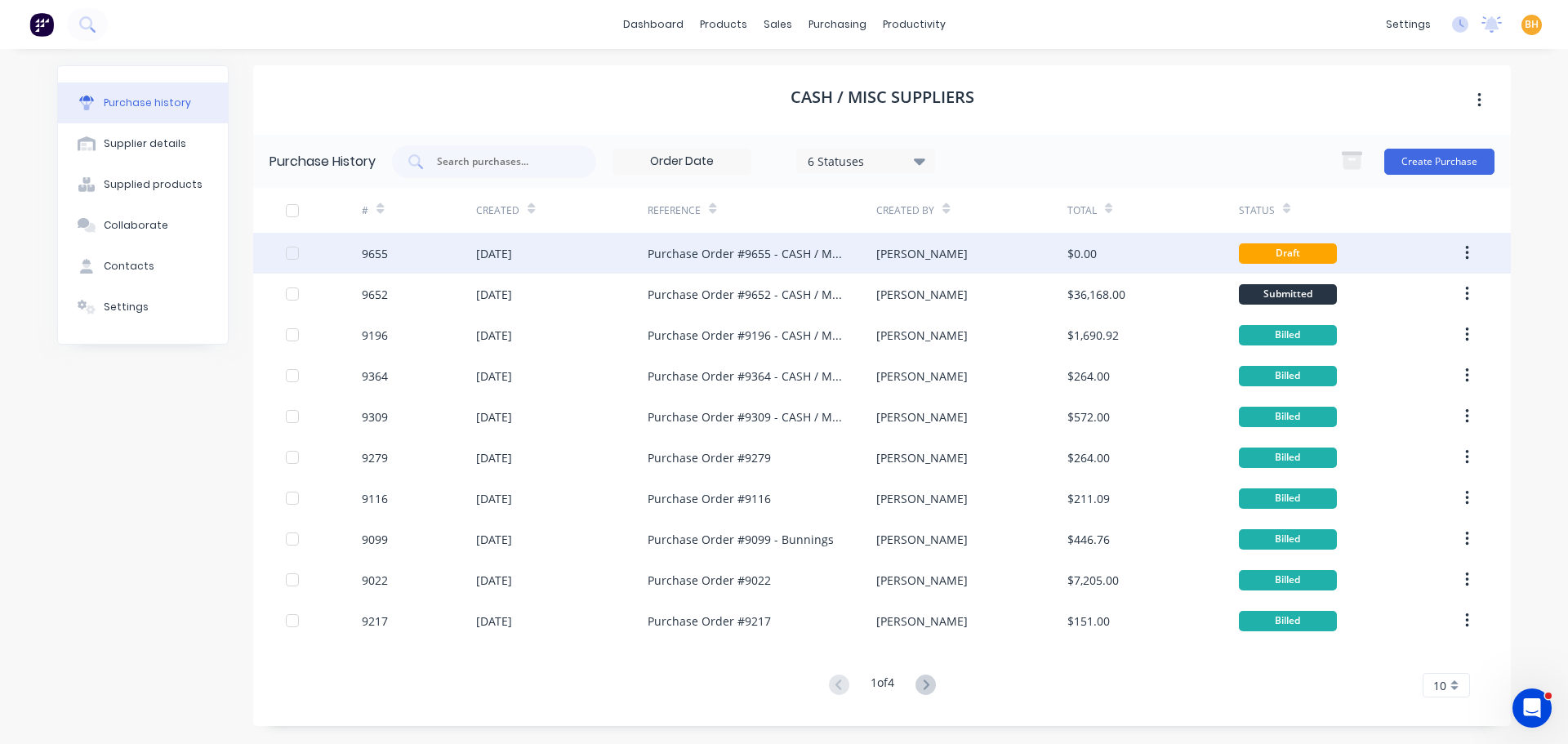
click at [576, 261] on div "10 Sep 2025" at bounding box center [561, 253] width 172 height 41
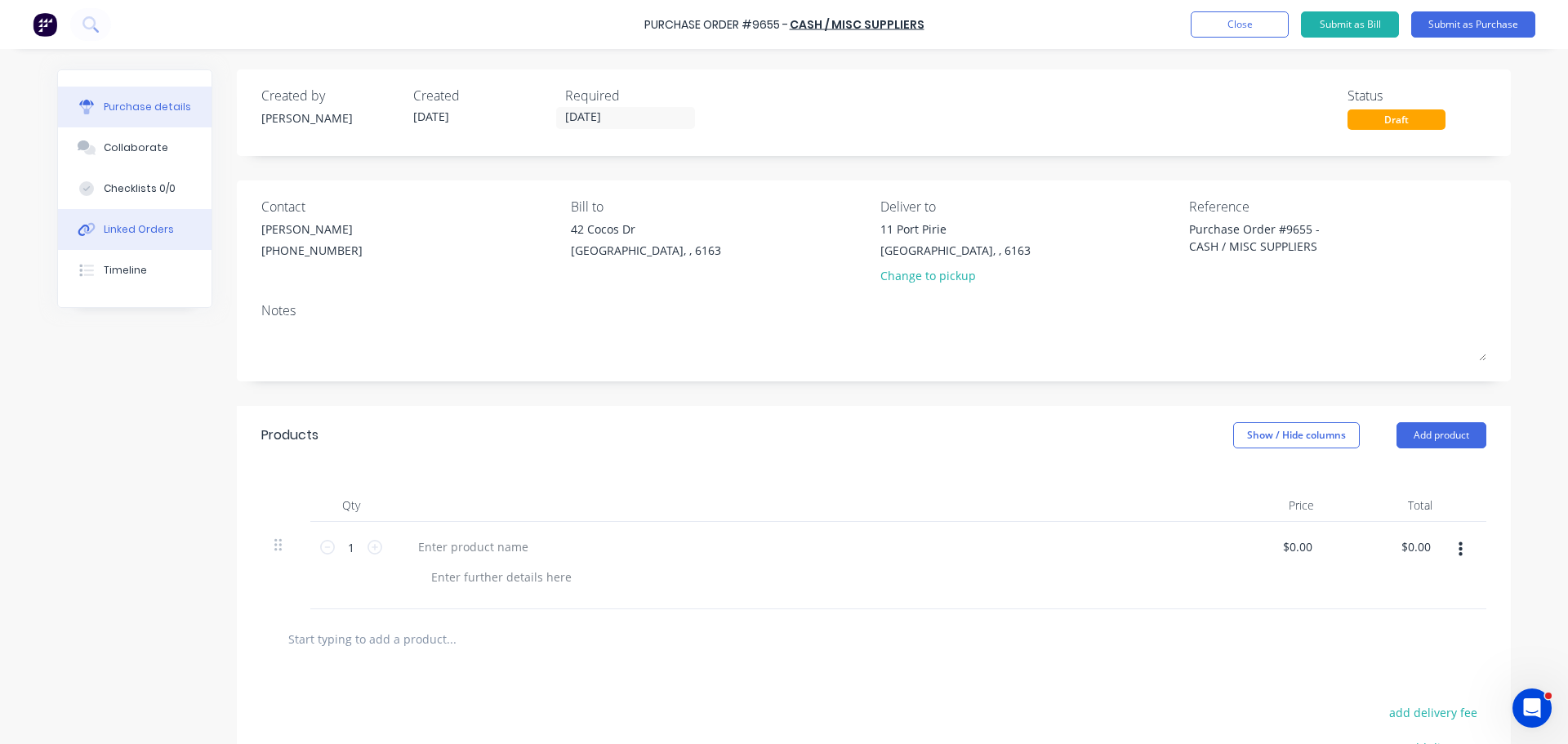
click at [110, 234] on div "Linked Orders" at bounding box center [139, 230] width 70 height 15
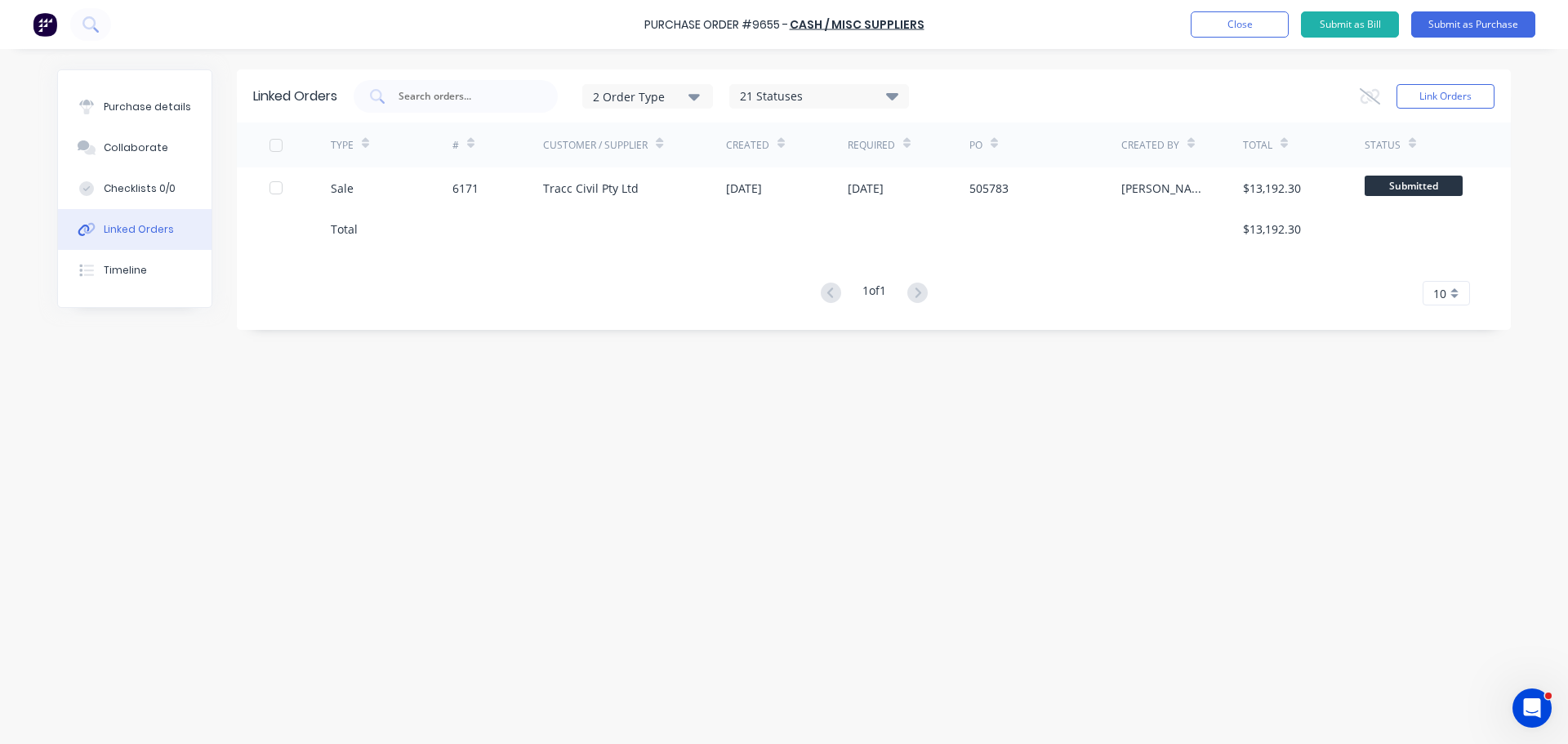
drag, startPoint x: 116, startPoint y: 101, endPoint x: 307, endPoint y: 65, distance: 194.4
click at [116, 100] on div "Purchase details" at bounding box center [147, 107] width 87 height 15
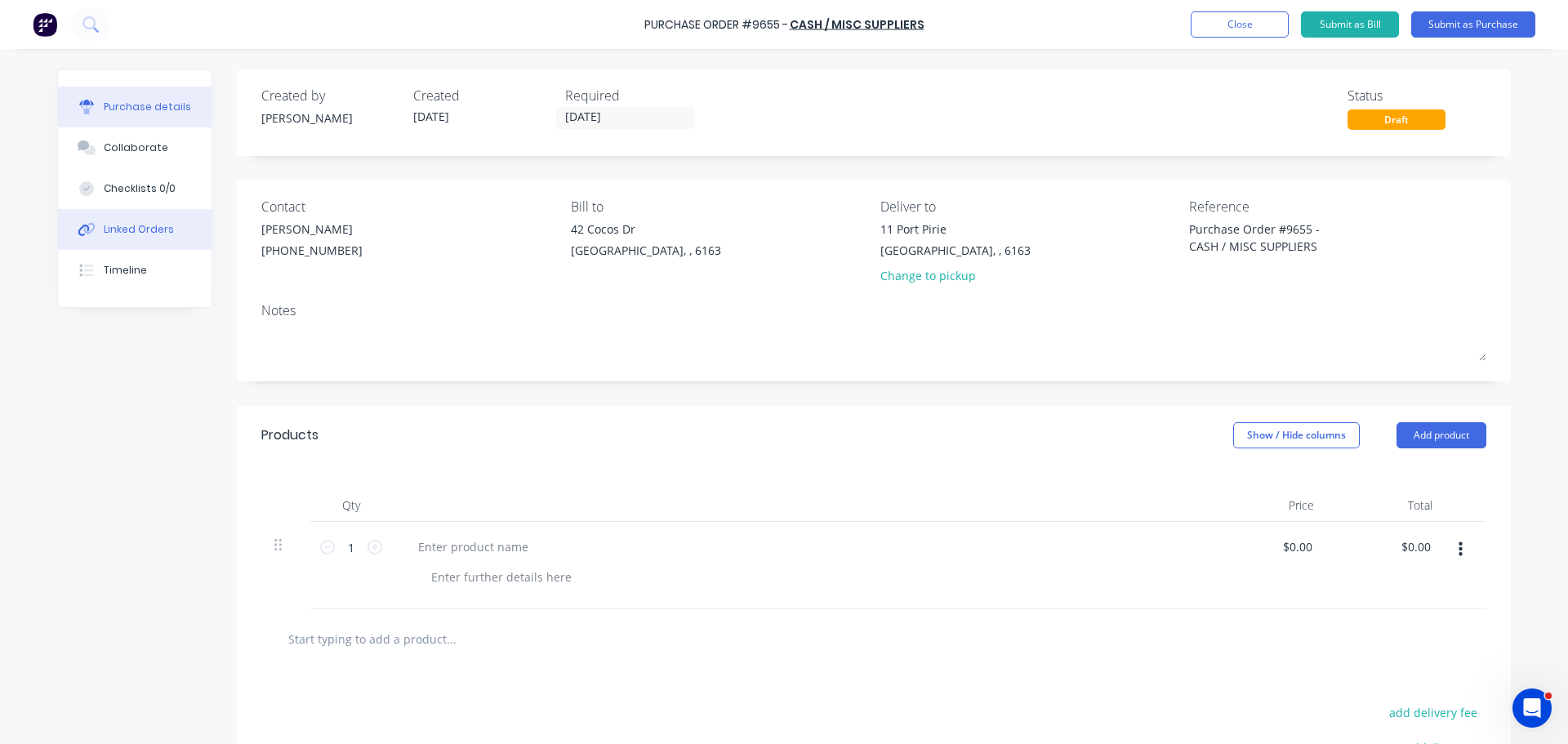
click at [106, 220] on button "Linked Orders" at bounding box center [134, 230] width 153 height 41
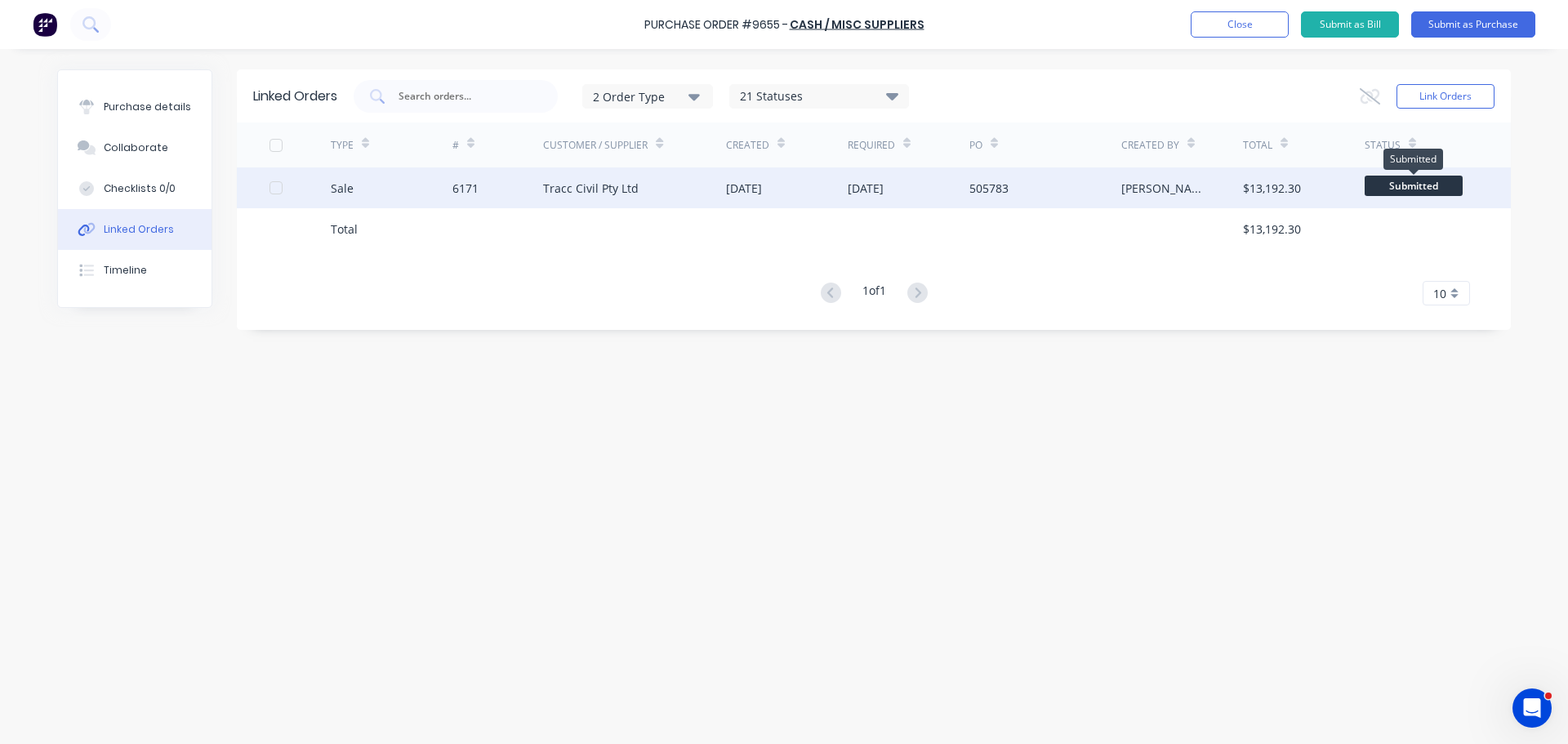
click at [1428, 177] on span "Submitted" at bounding box center [1413, 186] width 98 height 20
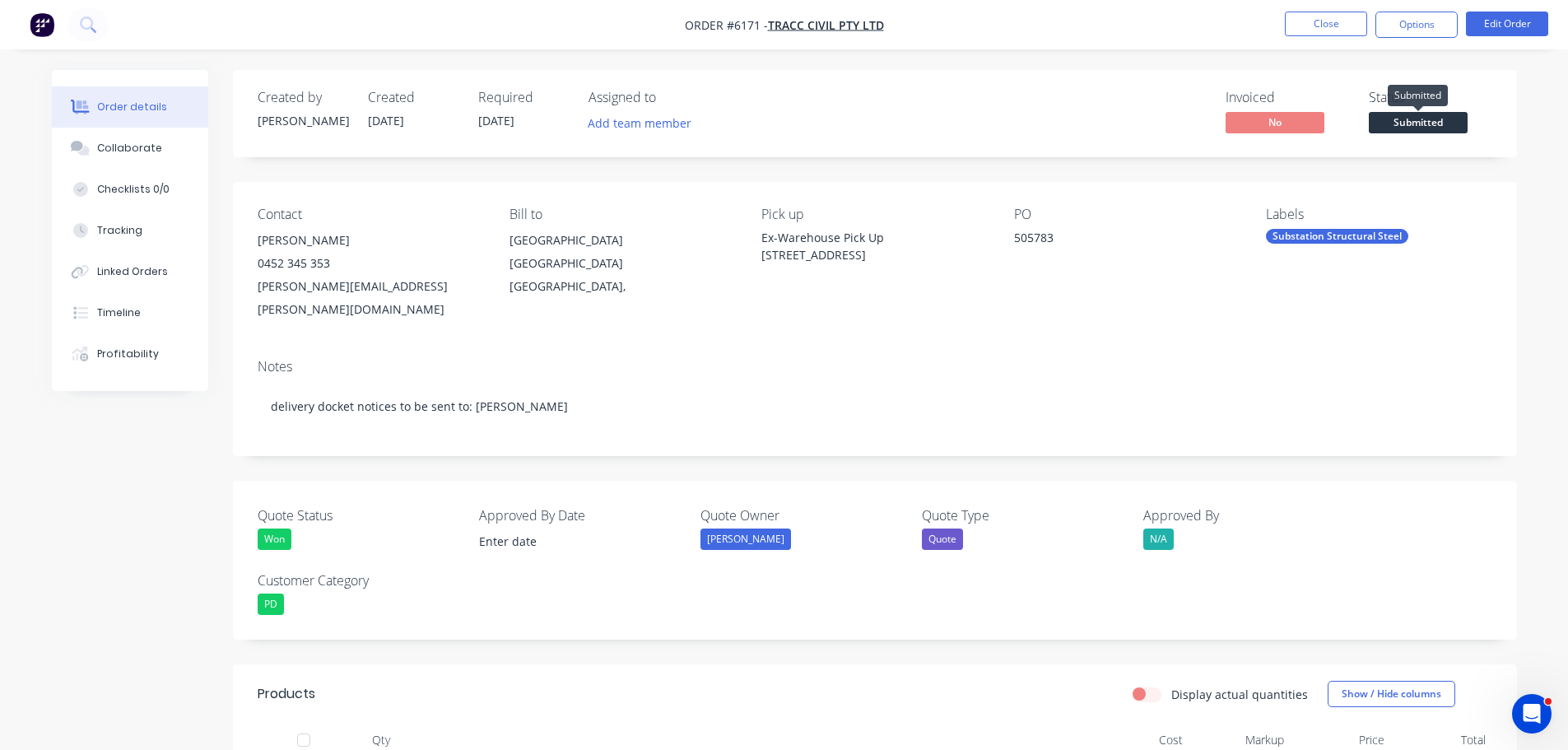
click at [1419, 117] on span "Submitted" at bounding box center [1418, 122] width 99 height 20
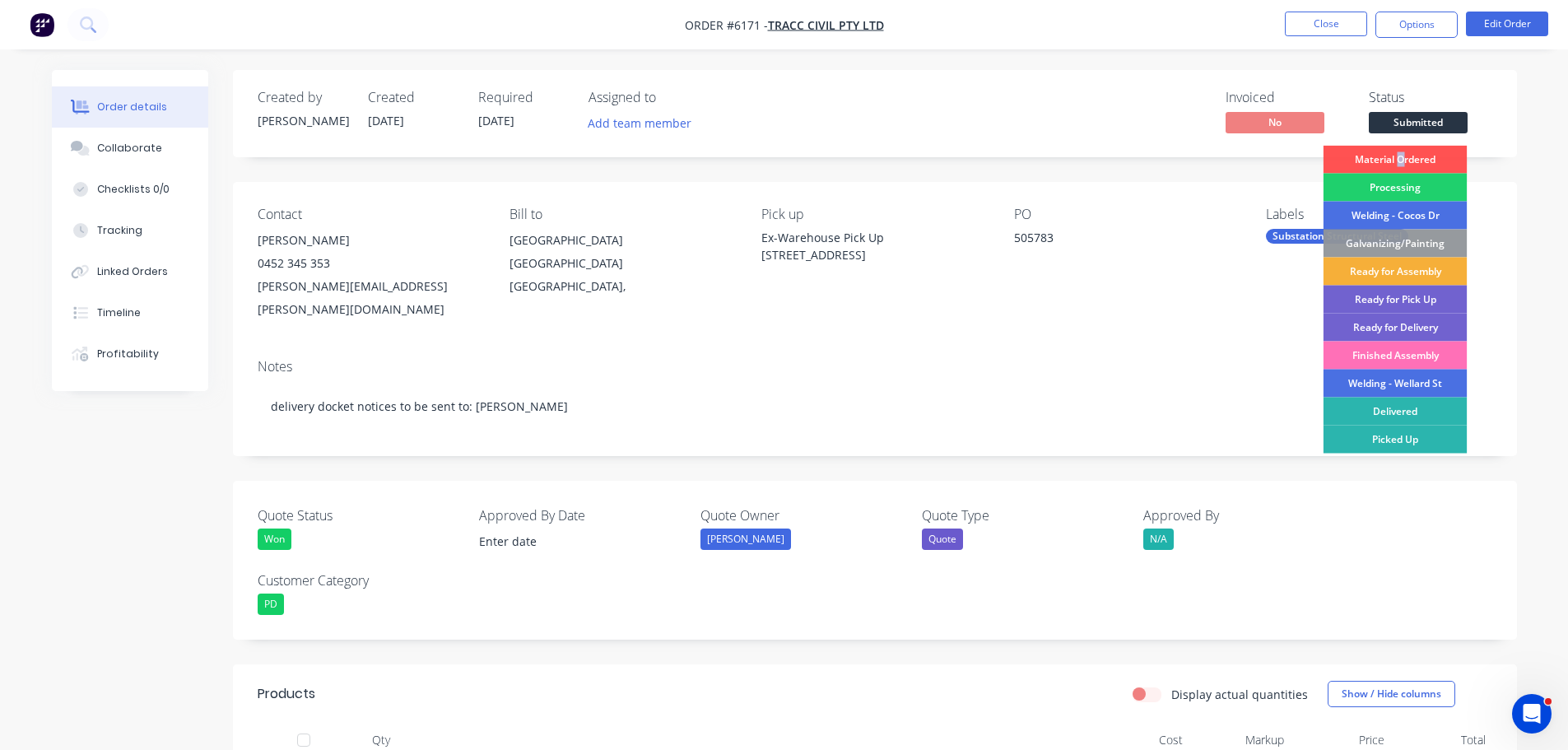
click at [1402, 151] on div "Material Ordered" at bounding box center [1396, 160] width 144 height 28
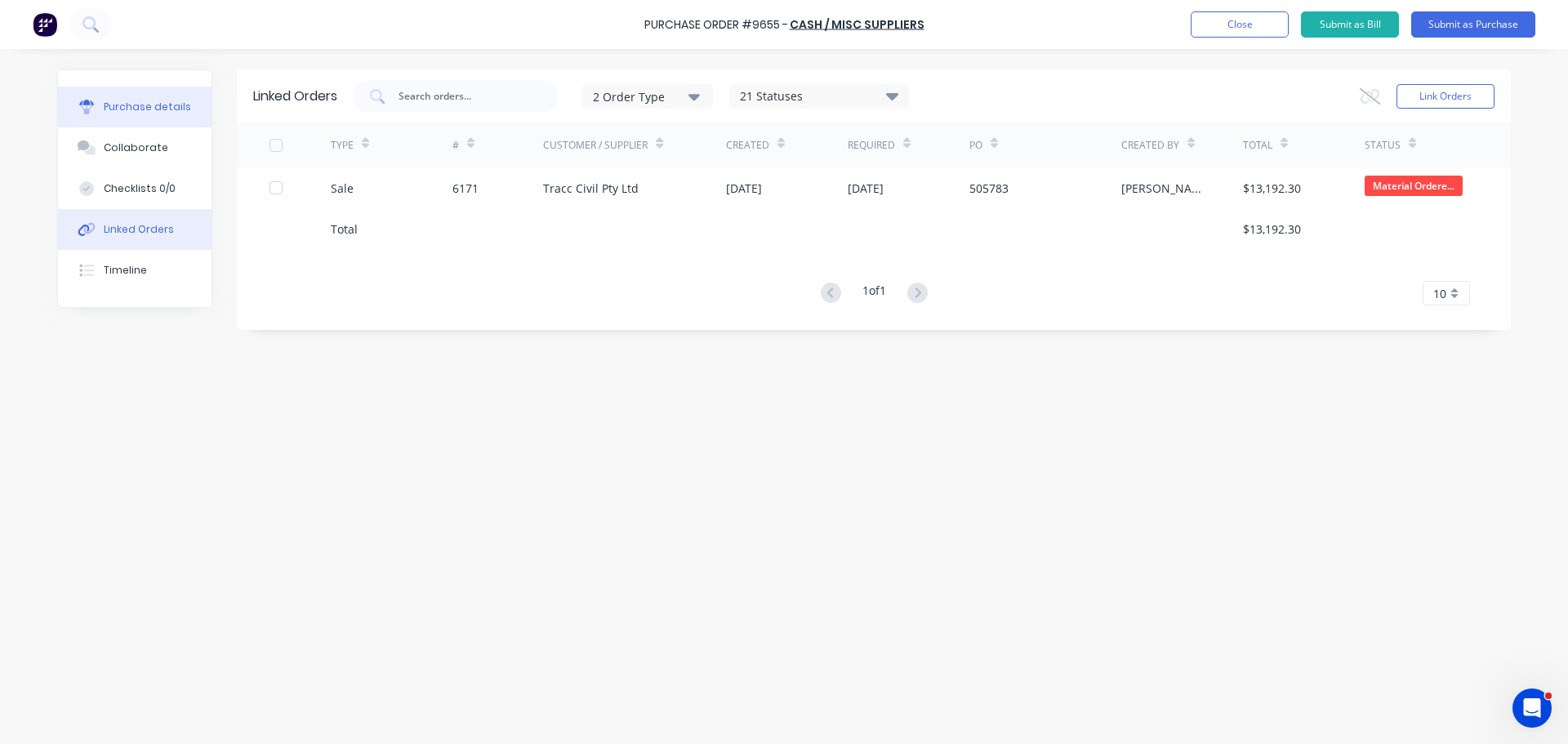
click at [157, 114] on button "Purchase details" at bounding box center [134, 106] width 153 height 41
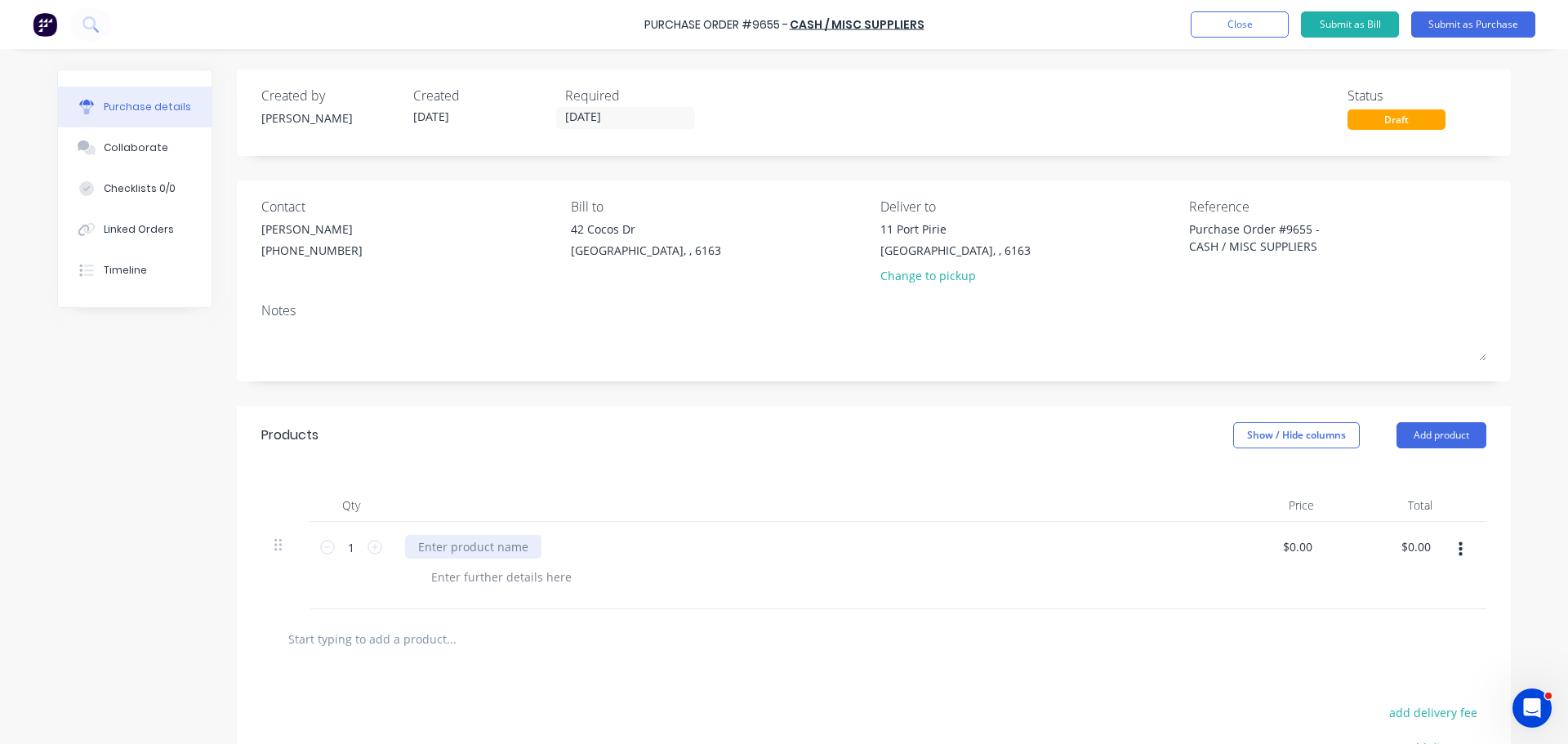
click at [443, 539] on div at bounding box center [473, 547] width 137 height 23
type textarea "x"
click at [460, 550] on div at bounding box center [473, 547] width 137 height 23
type textarea "x"
click at [1297, 546] on input "0.00" at bounding box center [1299, 547] width 31 height 23
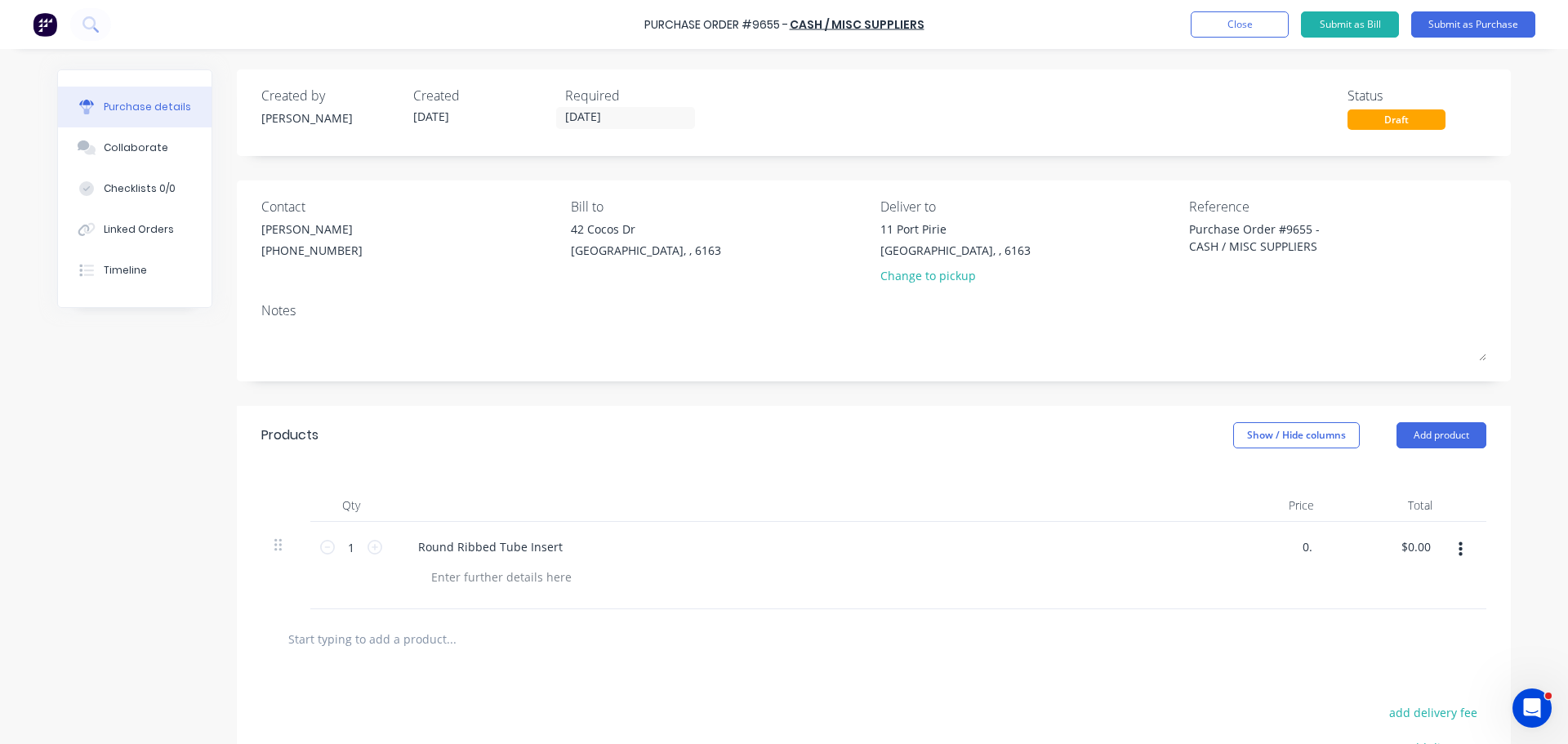
type input "0"
type input "1.95"
type textarea "x"
type input "$1.95"
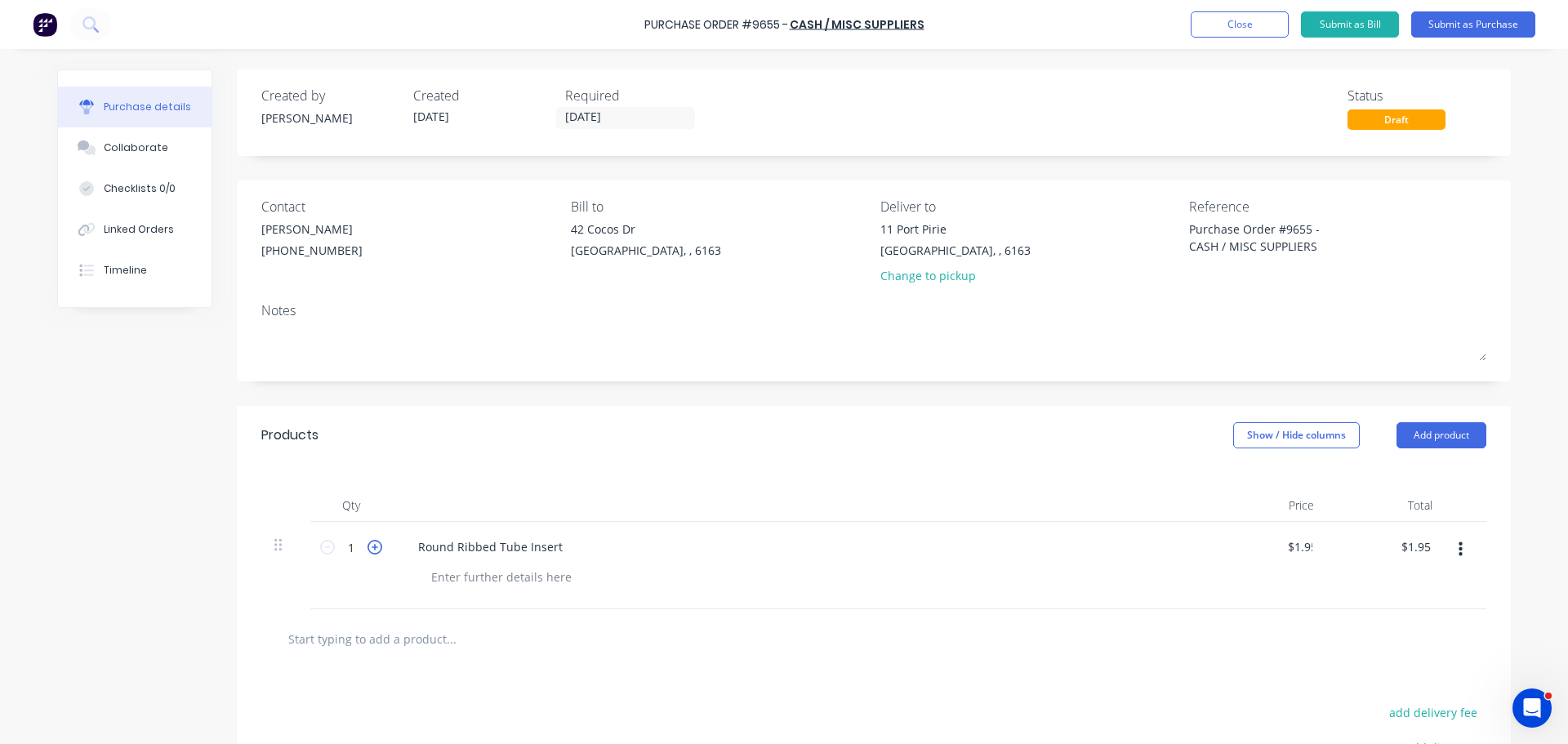
click at [371, 546] on icon at bounding box center [375, 547] width 15 height 15
type textarea "x"
type input "2"
type input "$3.90"
click at [368, 549] on icon at bounding box center [375, 547] width 15 height 15
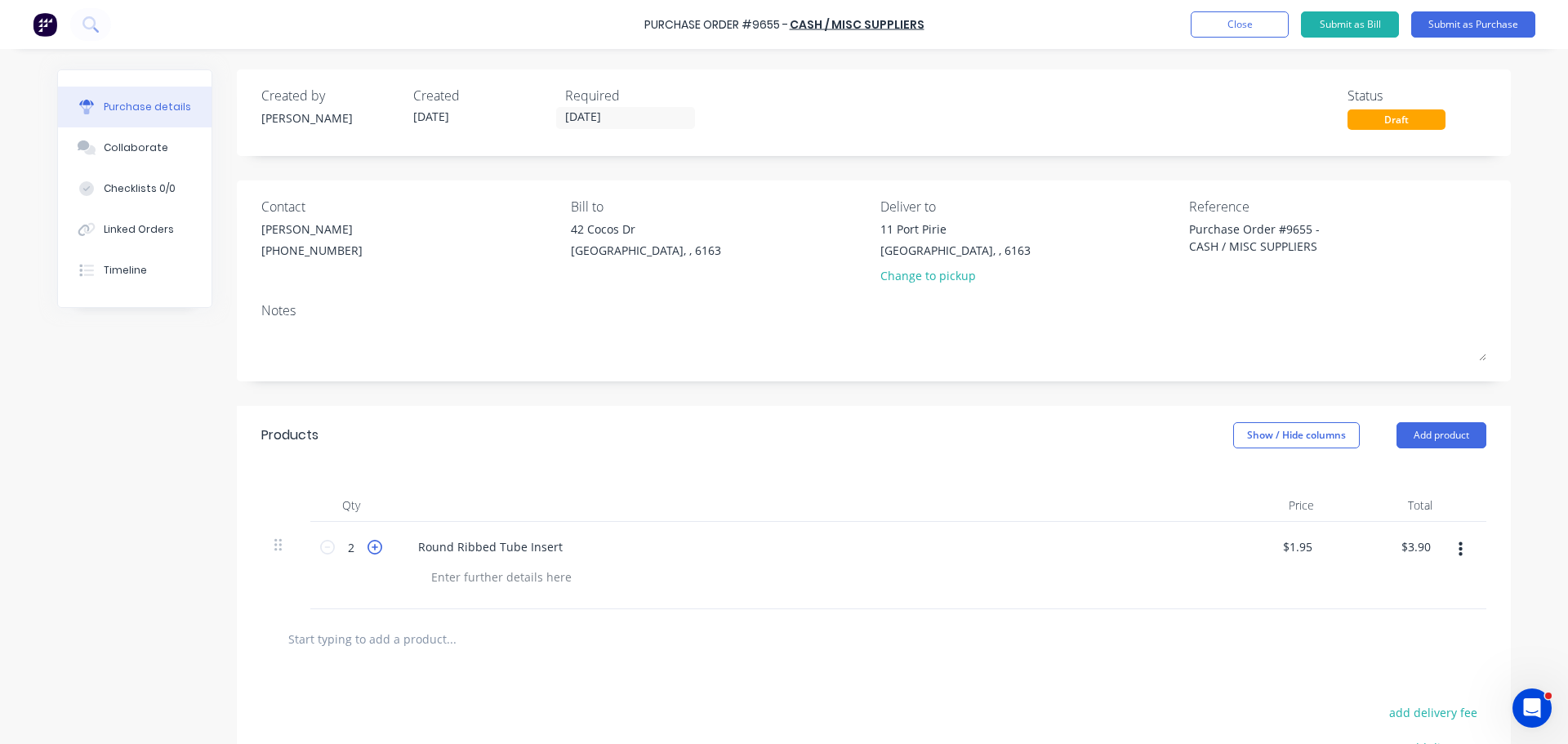
type textarea "x"
type input "3"
type input "$5.85"
click at [368, 549] on icon at bounding box center [375, 547] width 15 height 15
type textarea "x"
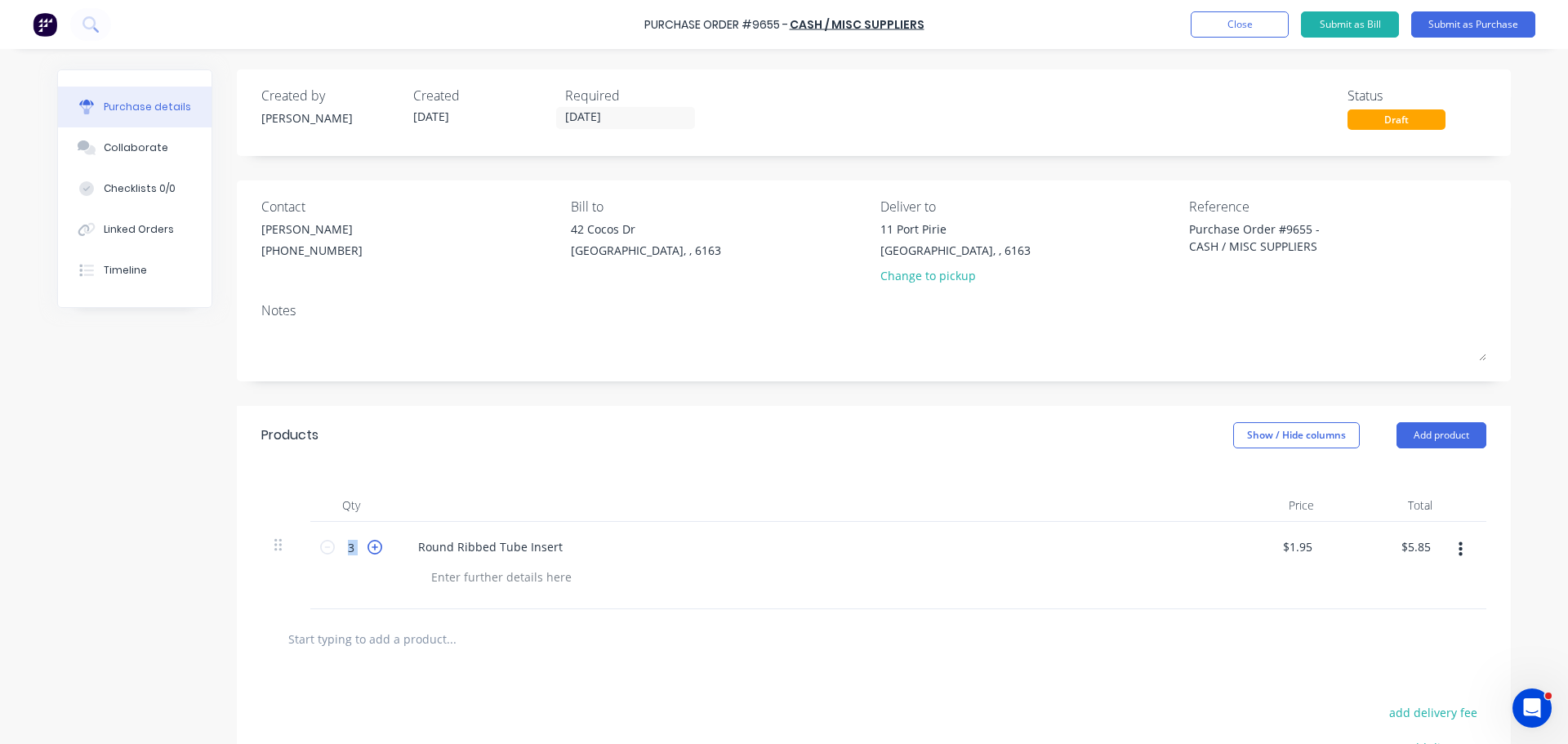
type input "4"
type input "$7.80"
click at [368, 549] on icon at bounding box center [375, 547] width 15 height 15
type textarea "x"
type input "5"
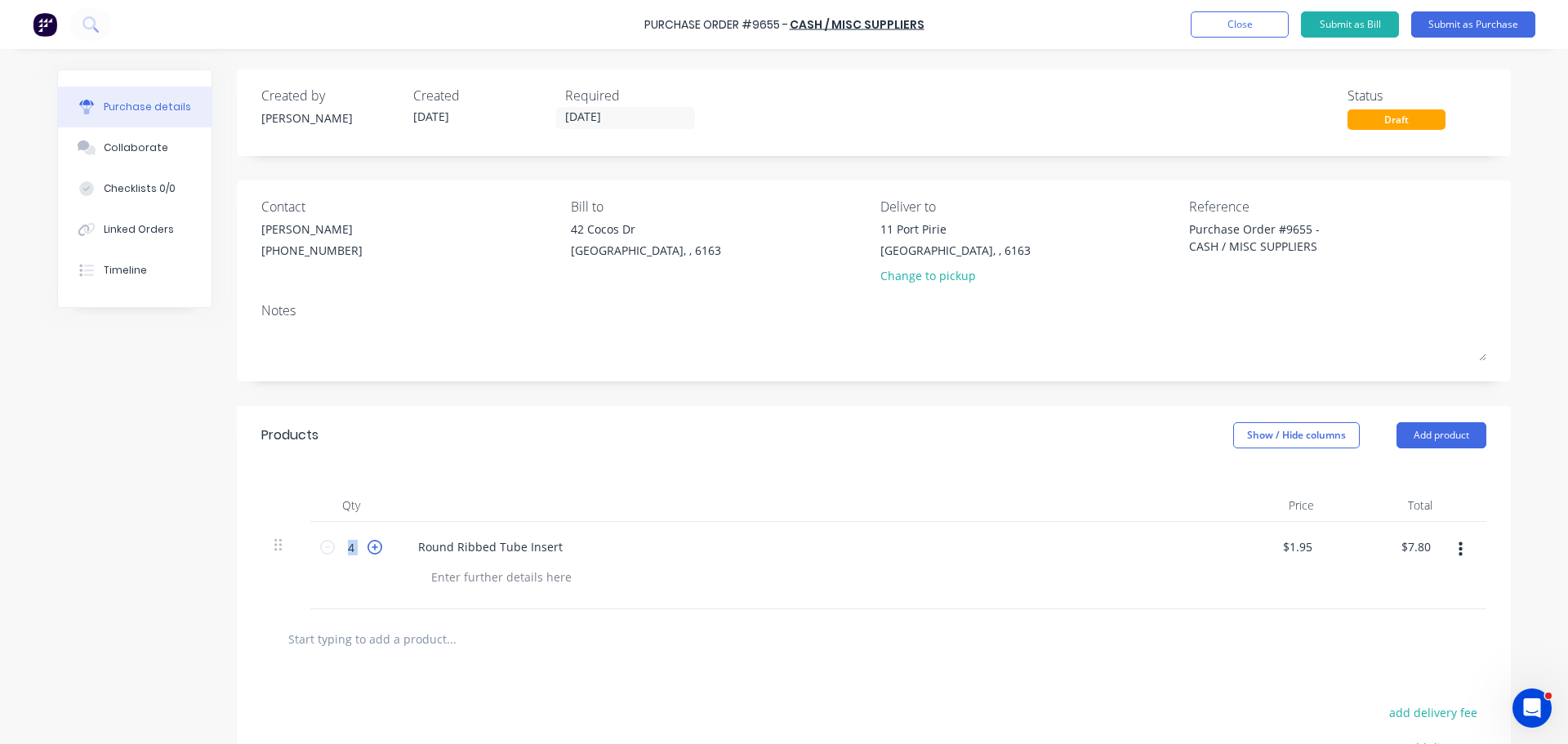
type input "$9.75"
click at [368, 549] on icon at bounding box center [375, 547] width 15 height 15
type textarea "x"
type input "6"
type input "$11.70"
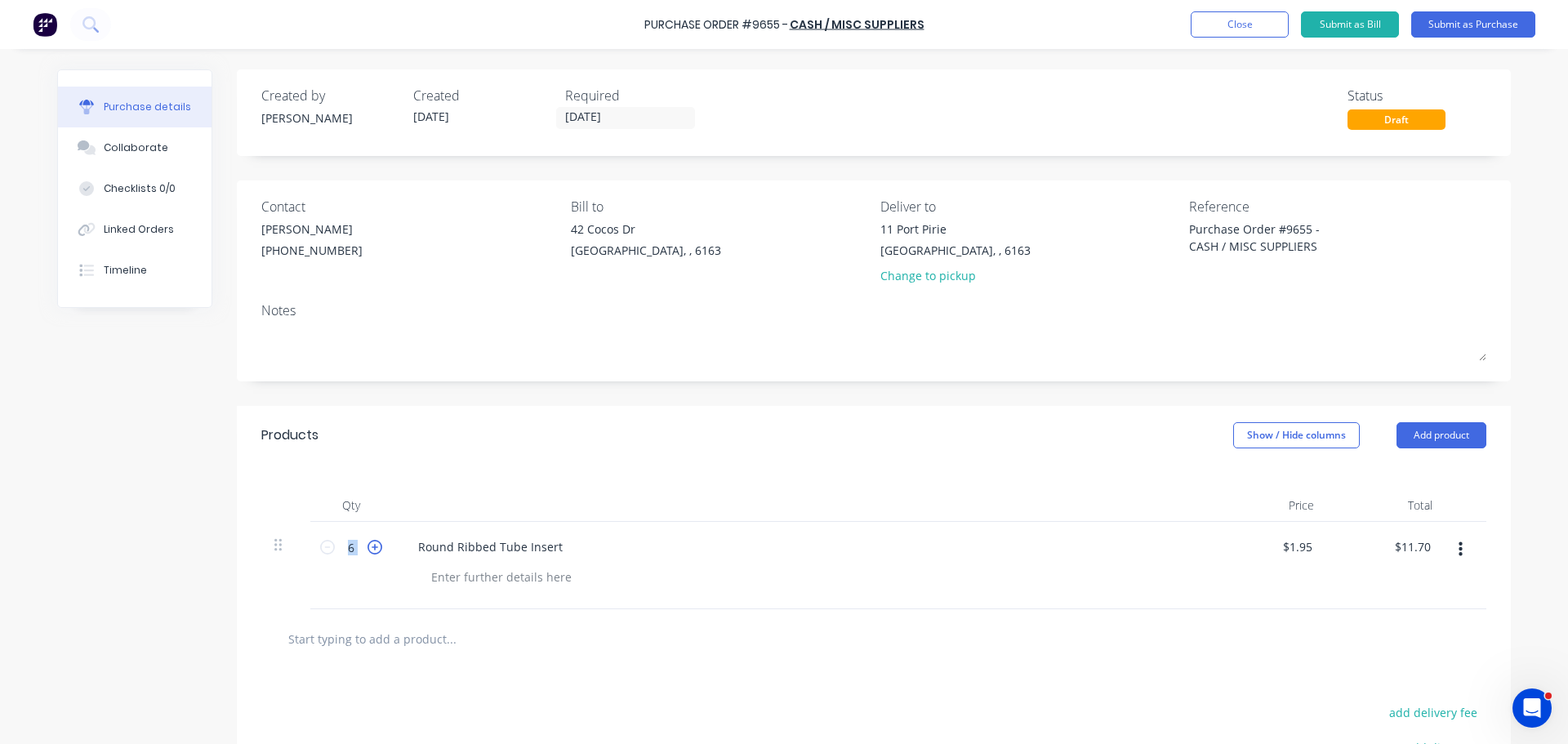
click at [368, 549] on icon at bounding box center [375, 547] width 15 height 15
type textarea "x"
type input "7"
type input "$13.65"
click at [368, 549] on icon at bounding box center [375, 547] width 15 height 15
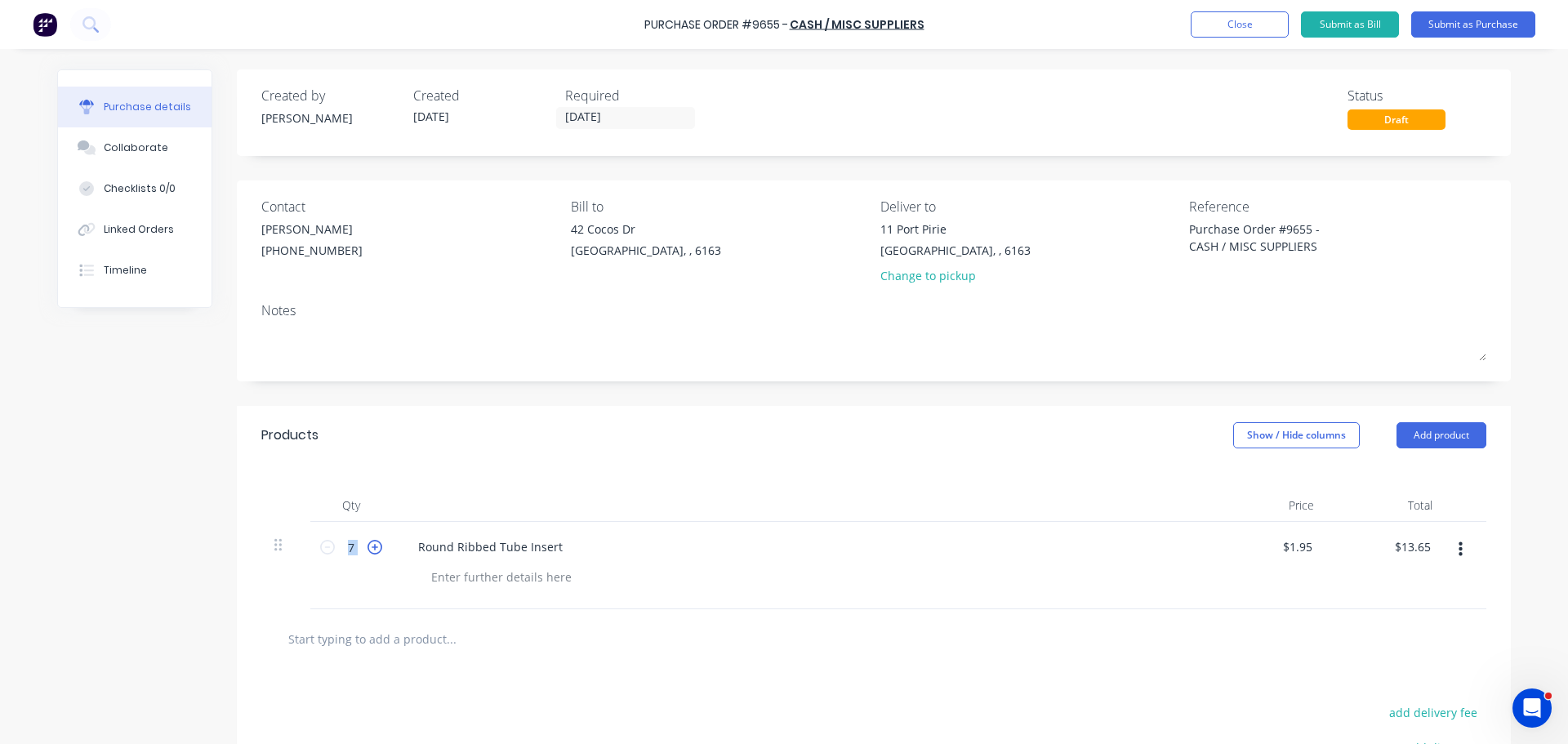
type textarea "x"
type input "8"
type input "$15.60"
click at [368, 549] on icon at bounding box center [375, 547] width 15 height 15
type textarea "x"
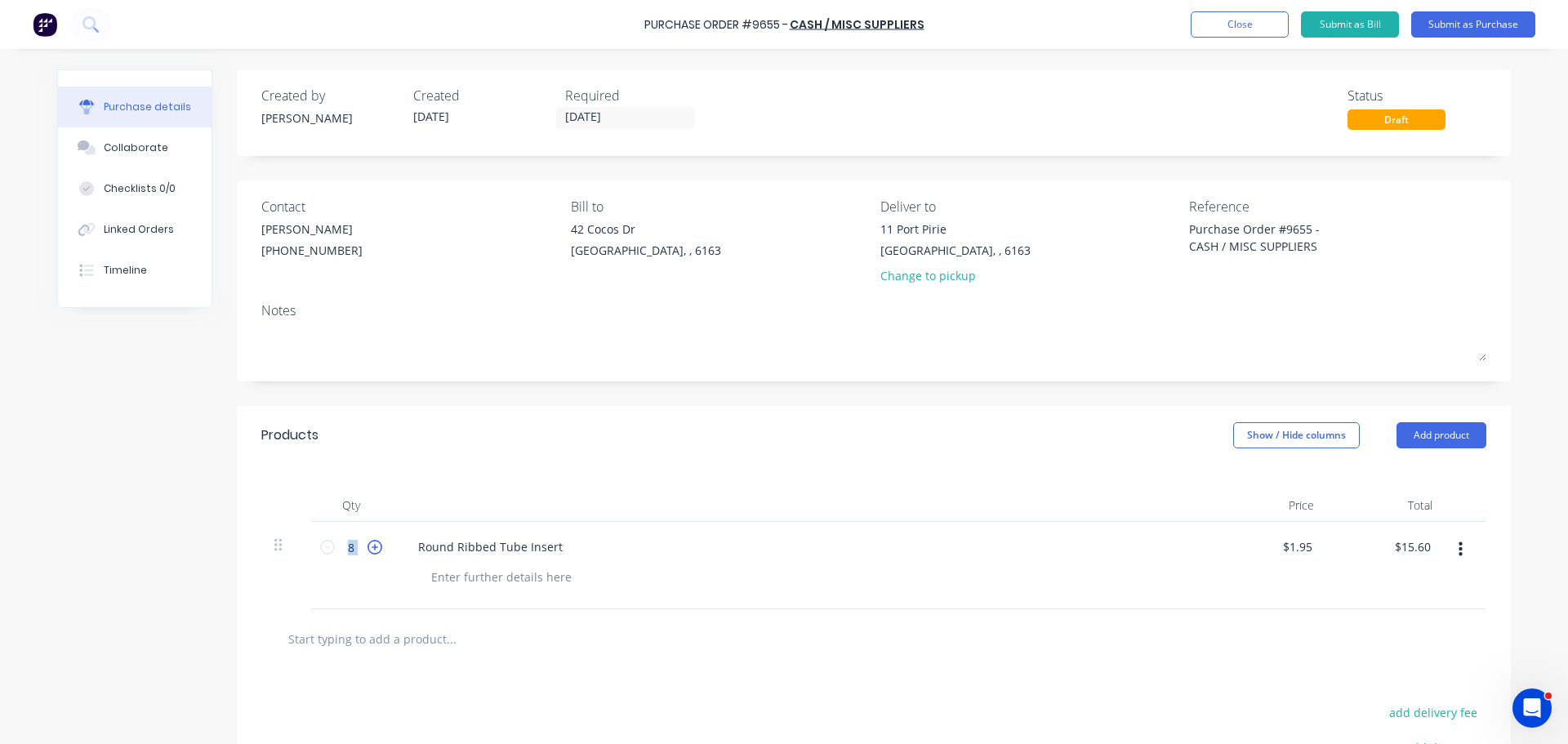
type input "9"
type input "$17.55"
click at [368, 549] on icon at bounding box center [375, 547] width 15 height 15
type textarea "x"
type input "10"
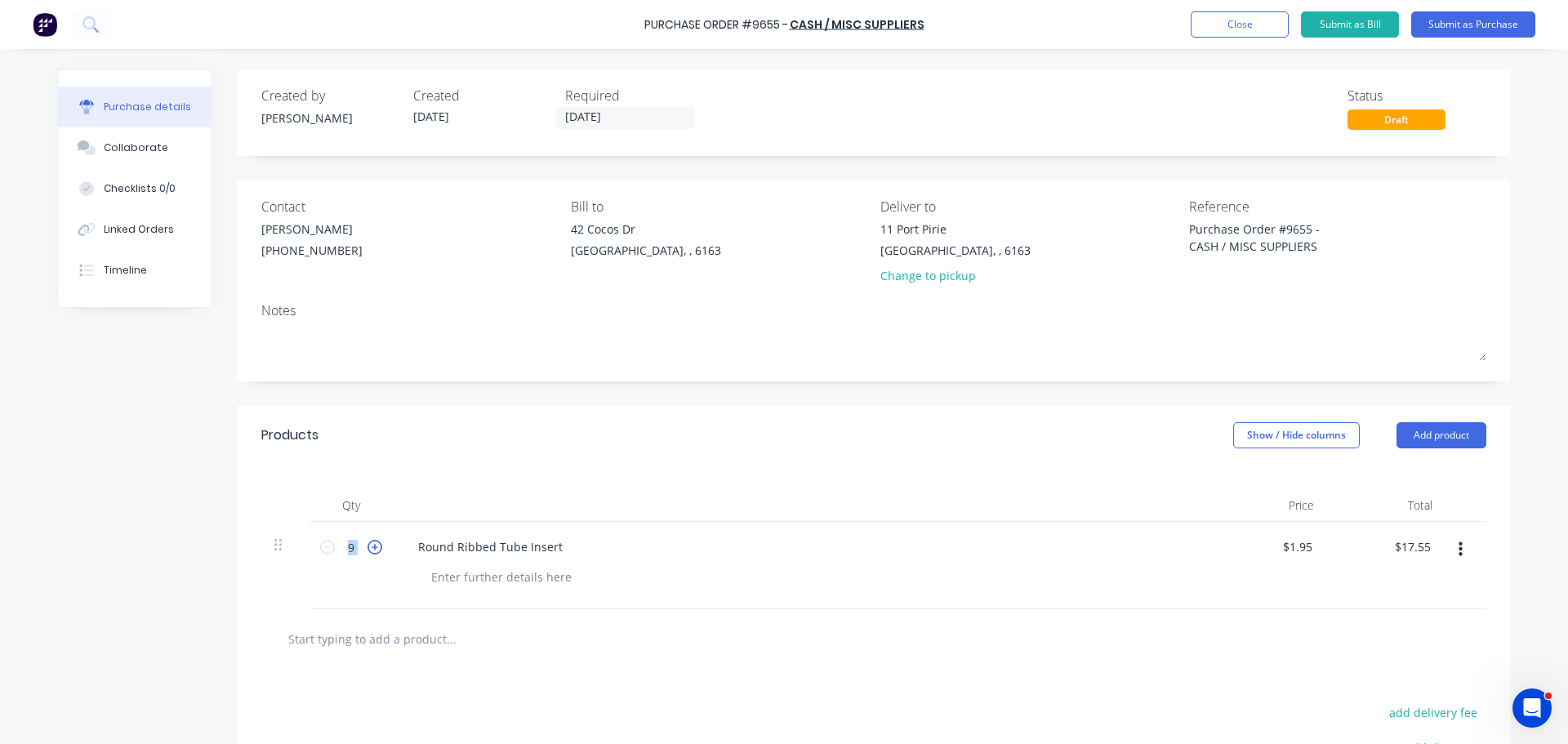
type input "$19.50"
click at [368, 549] on icon at bounding box center [375, 547] width 15 height 15
type textarea "x"
type input "11"
type input "$21.45"
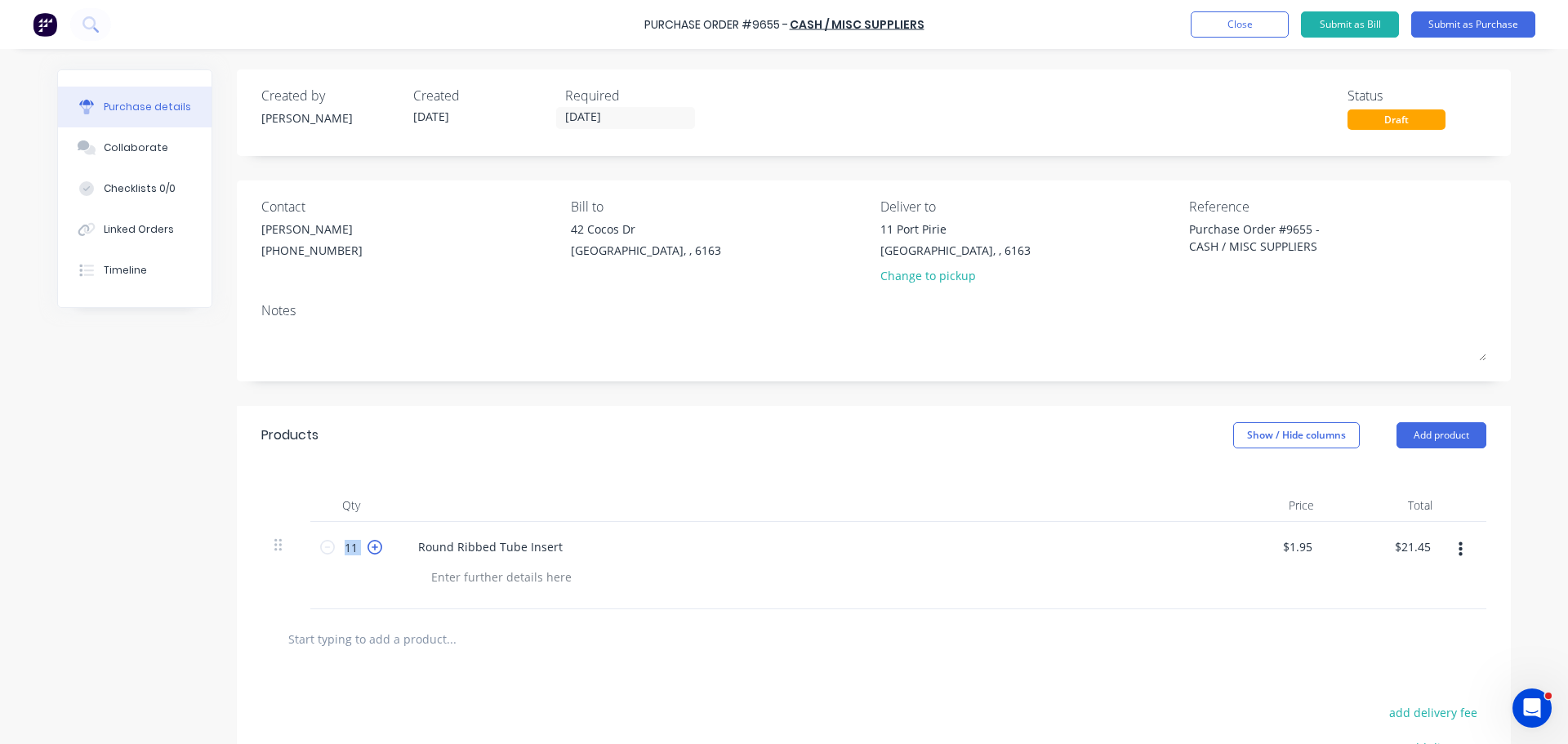
click at [368, 549] on icon at bounding box center [375, 547] width 15 height 15
type textarea "x"
type input "12"
type input "$23.40"
click at [368, 549] on icon at bounding box center [375, 547] width 15 height 15
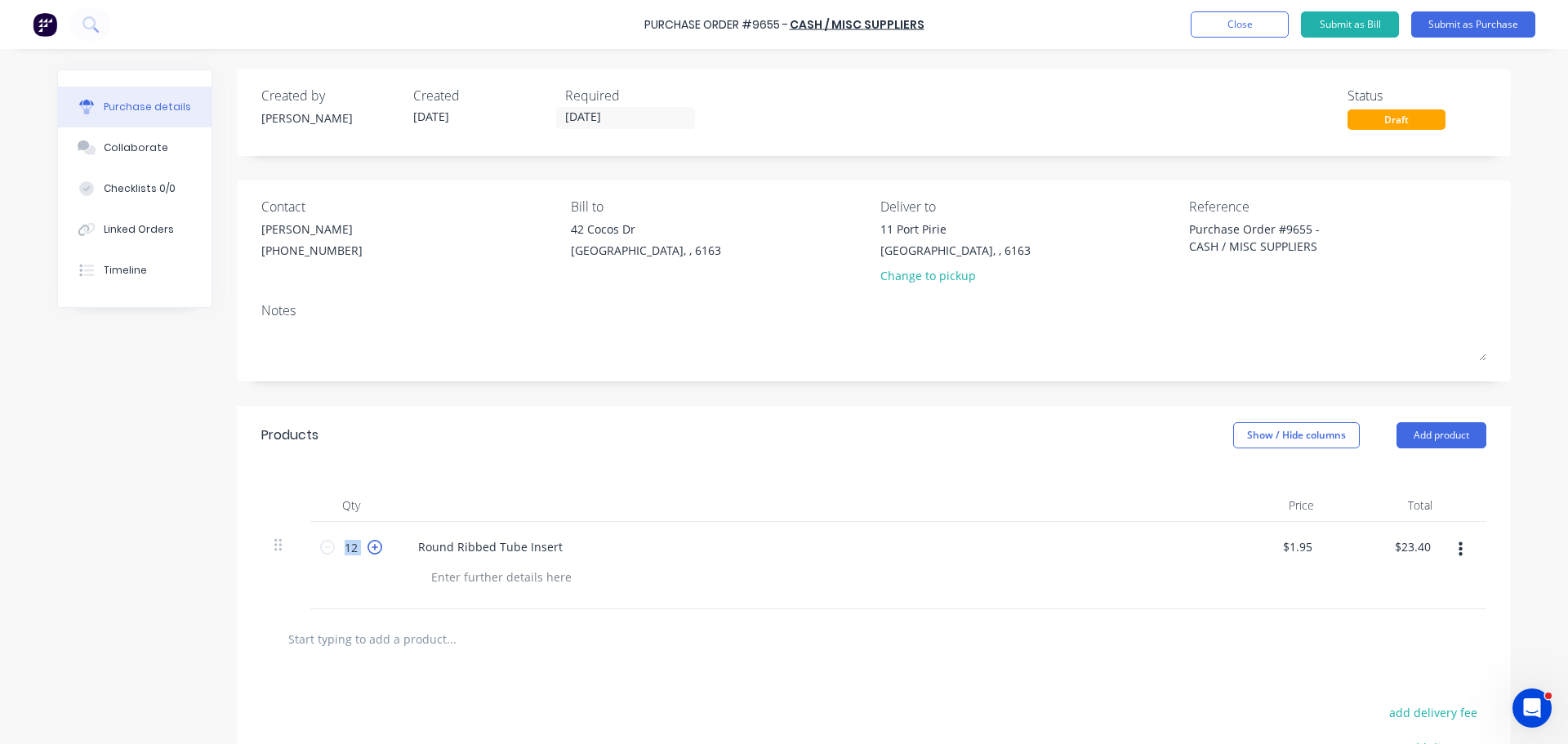
type textarea "x"
type input "13"
type input "$25.35"
click at [368, 549] on icon at bounding box center [375, 547] width 15 height 15
type textarea "x"
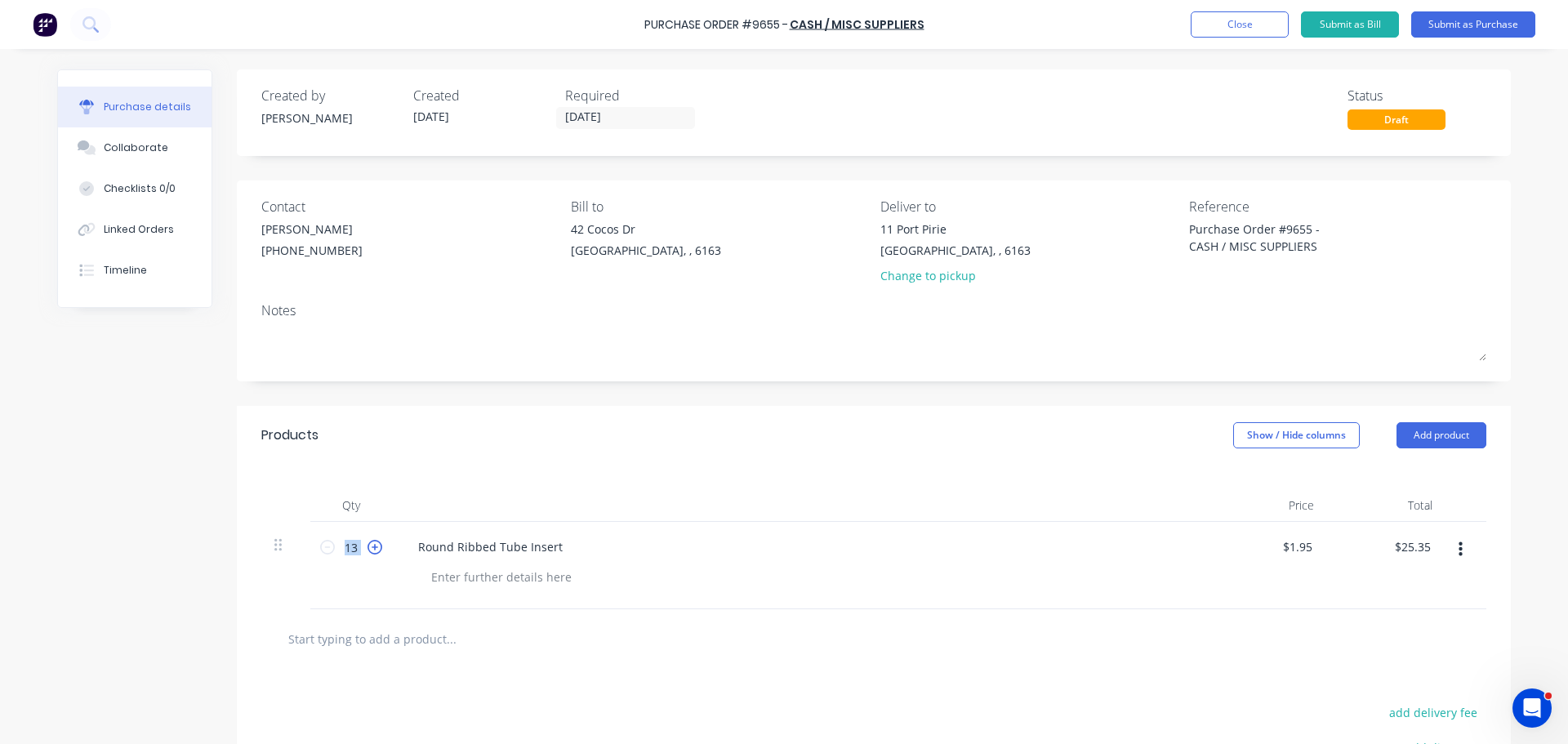
type input "14"
type input "$27.30"
click at [368, 549] on icon at bounding box center [375, 547] width 15 height 15
type textarea "x"
type input "15"
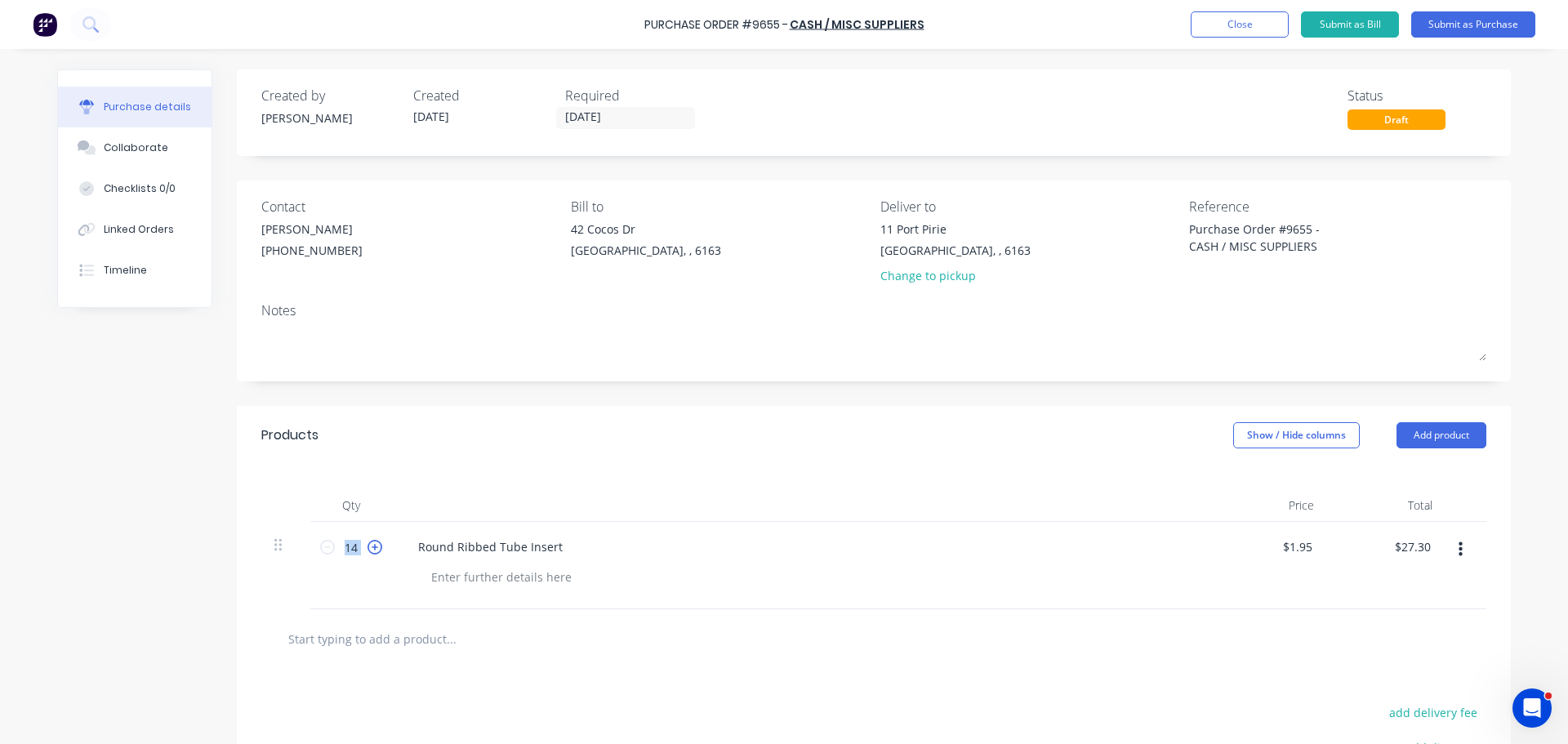
type input "$29.25"
click at [368, 549] on icon at bounding box center [375, 547] width 15 height 15
type textarea "x"
type input "16"
type input "$31.20"
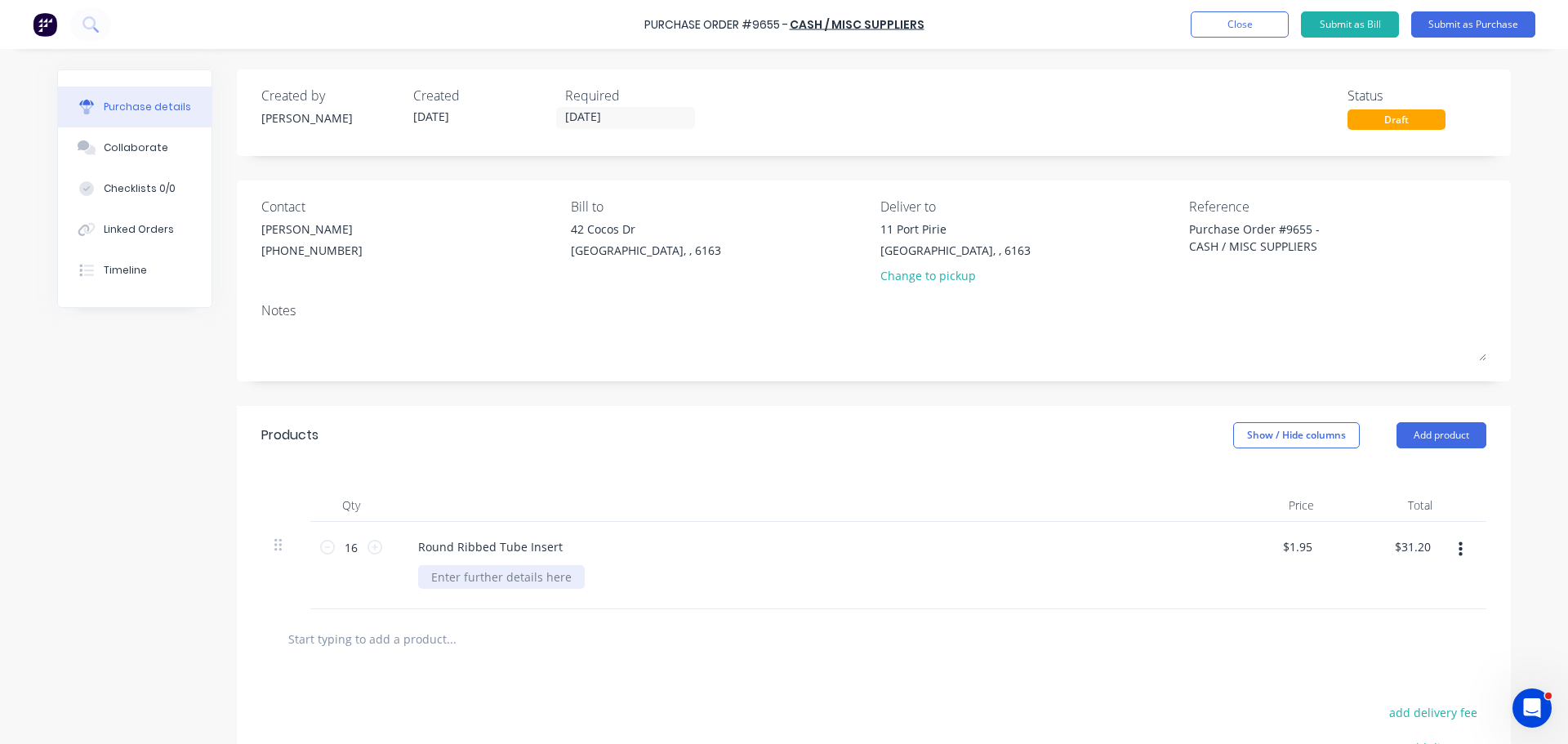
type textarea "x"
click at [457, 585] on div at bounding box center [501, 577] width 167 height 23
click at [562, 543] on div "Round Ribbed Tube Insert" at bounding box center [491, 547] width 171 height 23
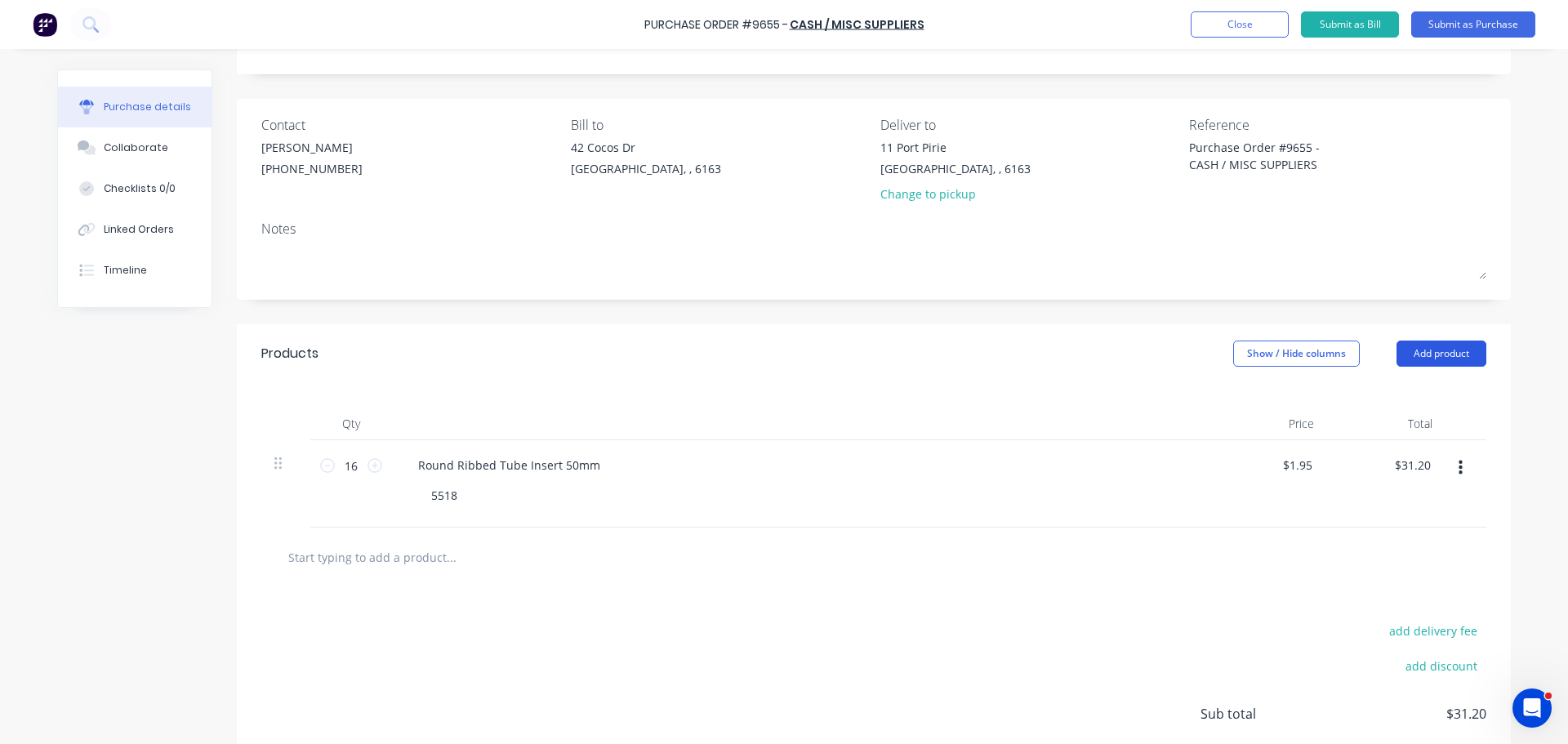
click at [1458, 350] on button "Add product" at bounding box center [1441, 354] width 90 height 26
drag, startPoint x: 1379, startPoint y: 431, endPoint x: 1346, endPoint y: 451, distance: 38.6
click at [1379, 431] on div "Basic product" at bounding box center [1409, 428] width 126 height 23
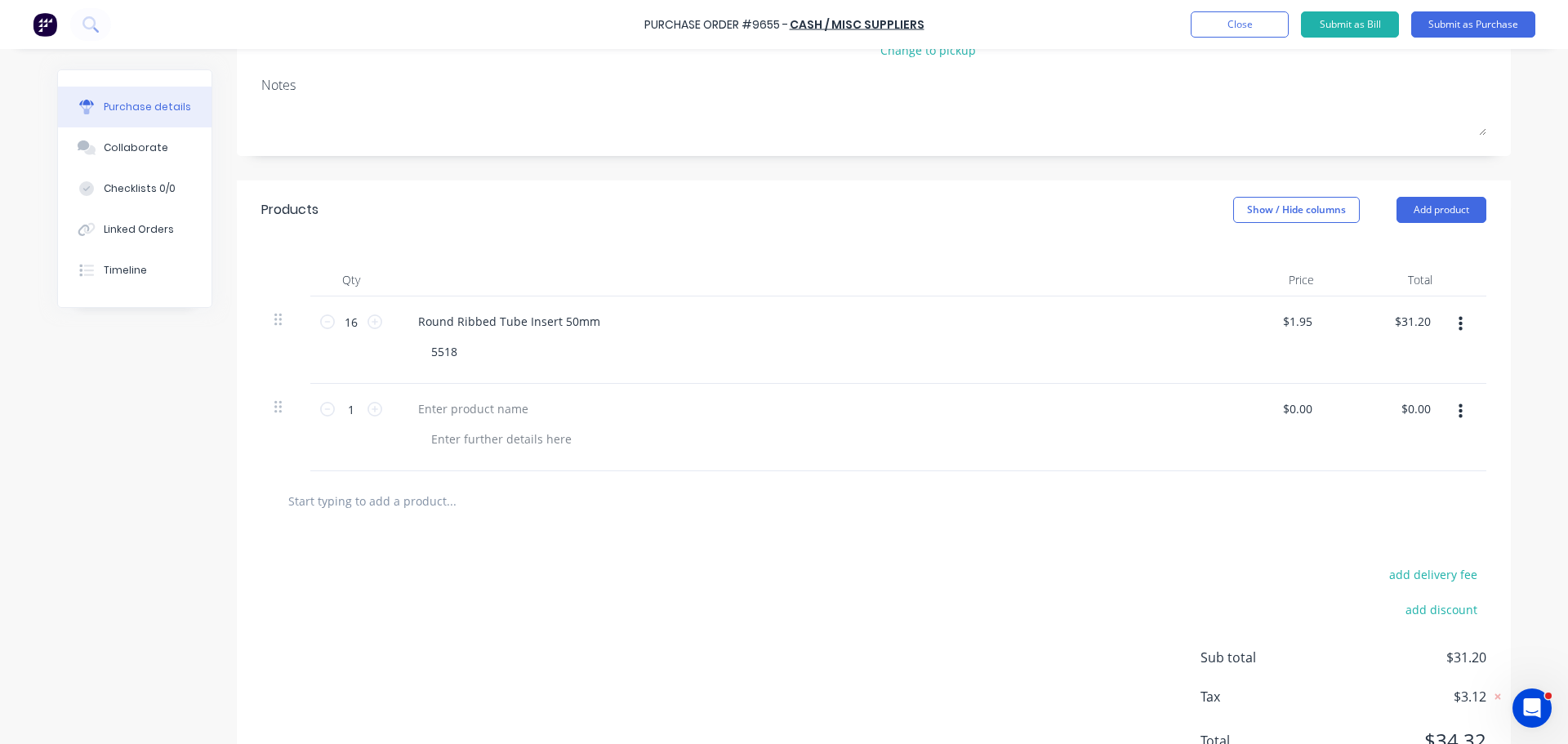
scroll to position [245, 0]
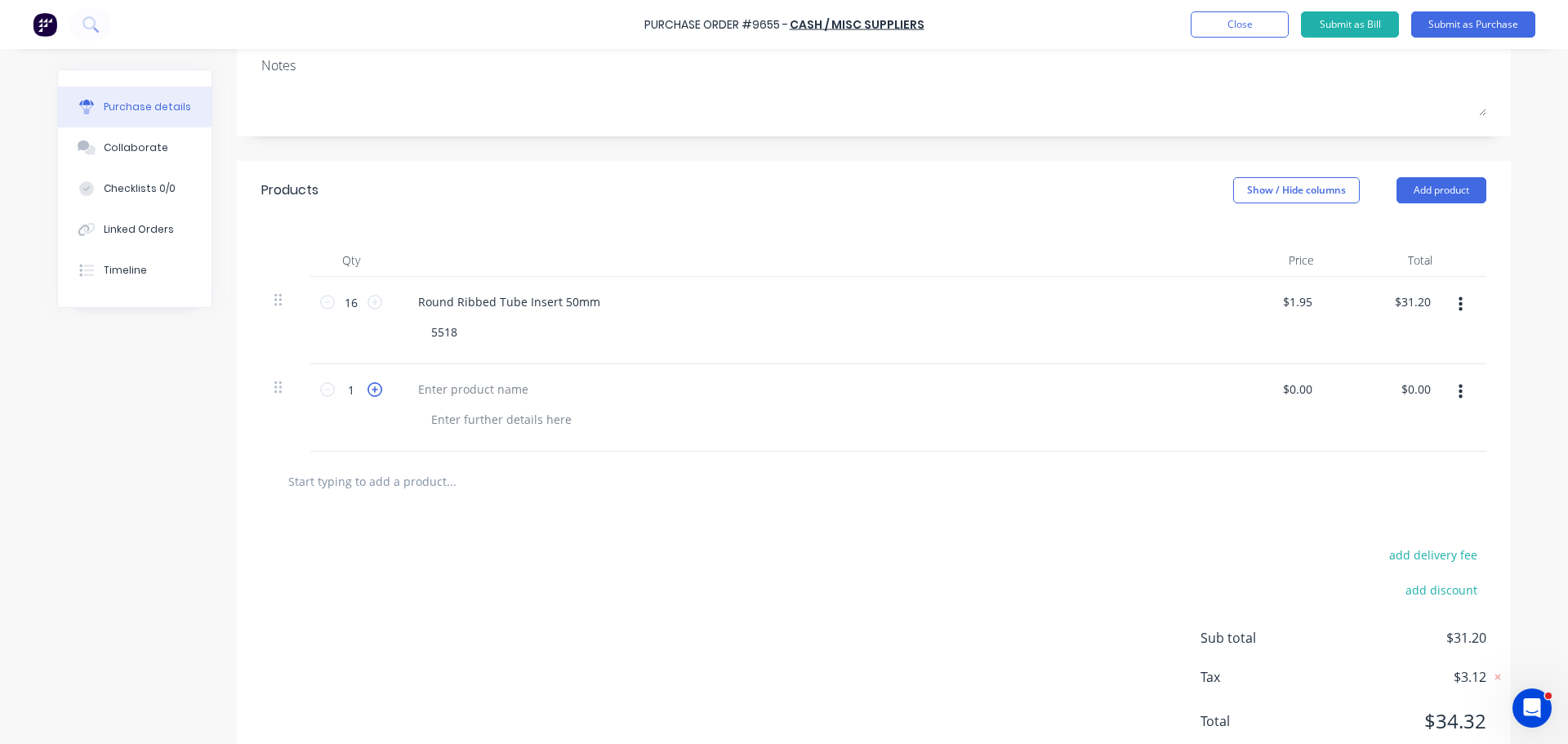
click at [369, 387] on icon at bounding box center [375, 390] width 15 height 15
type textarea "x"
type input "2"
click at [369, 387] on icon at bounding box center [375, 390] width 15 height 15
type textarea "x"
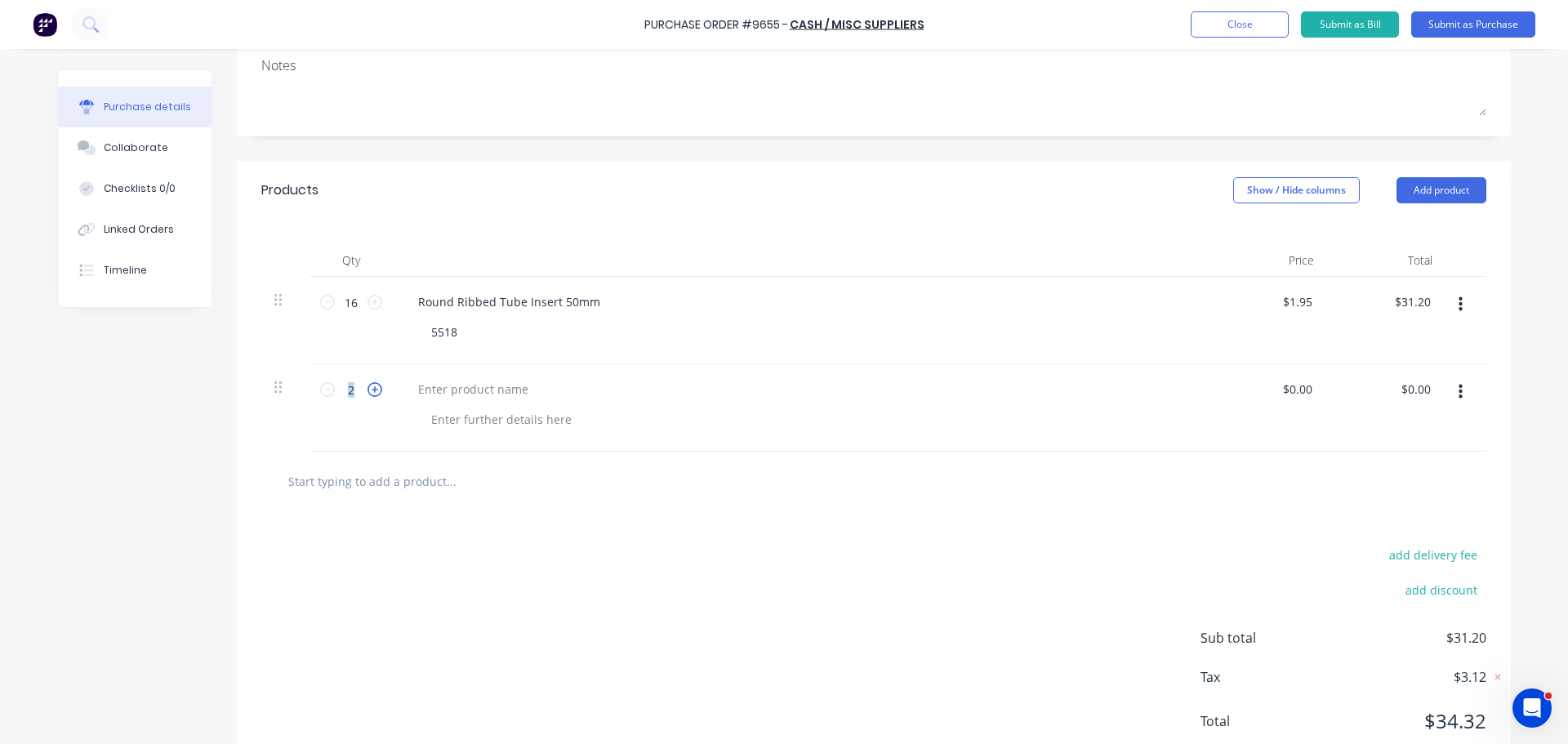
type input "3"
click at [369, 387] on icon at bounding box center [375, 390] width 15 height 15
type textarea "x"
type input "4"
click at [369, 387] on icon at bounding box center [375, 390] width 15 height 15
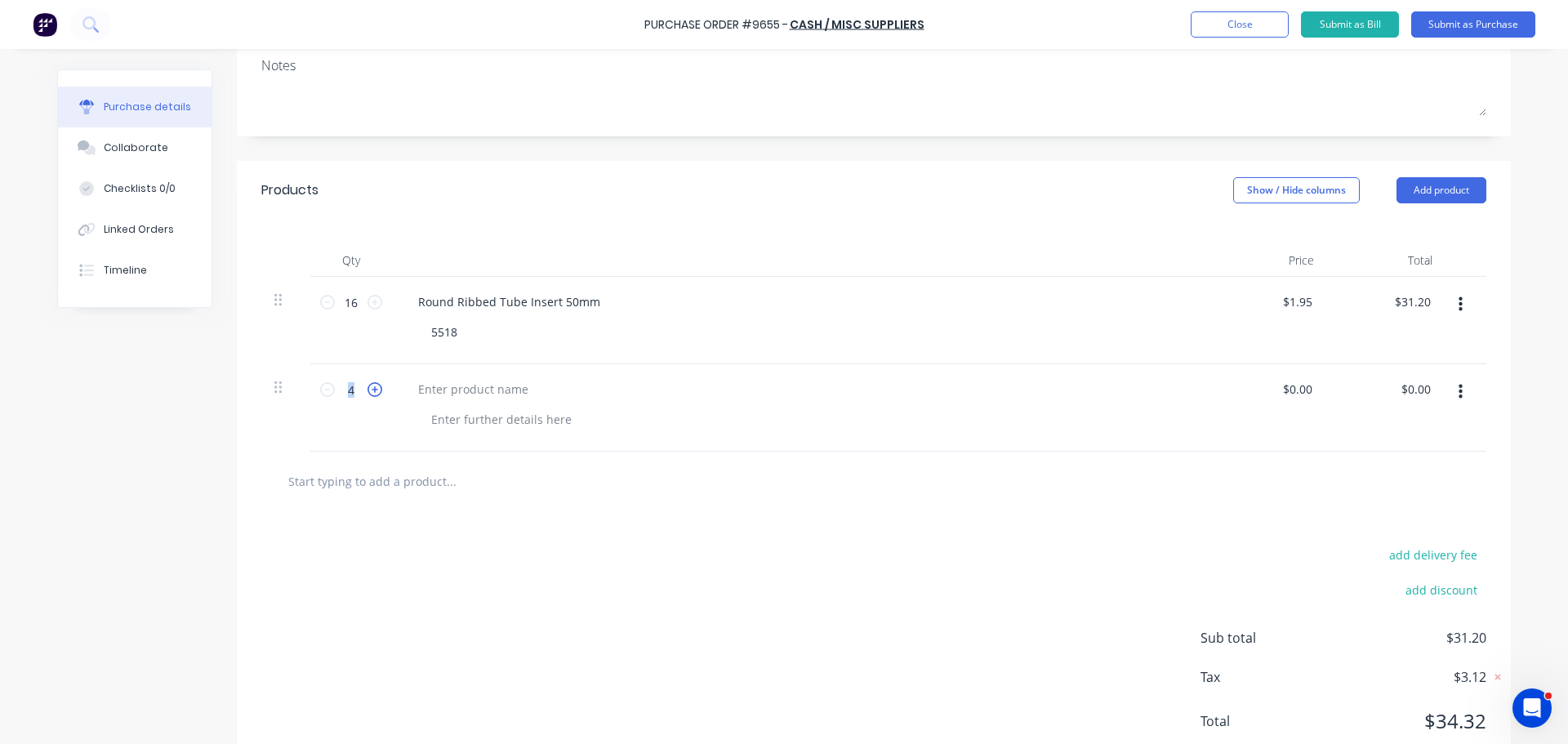
type textarea "x"
type input "5"
click at [369, 387] on icon at bounding box center [375, 390] width 15 height 15
type textarea "x"
type input "6"
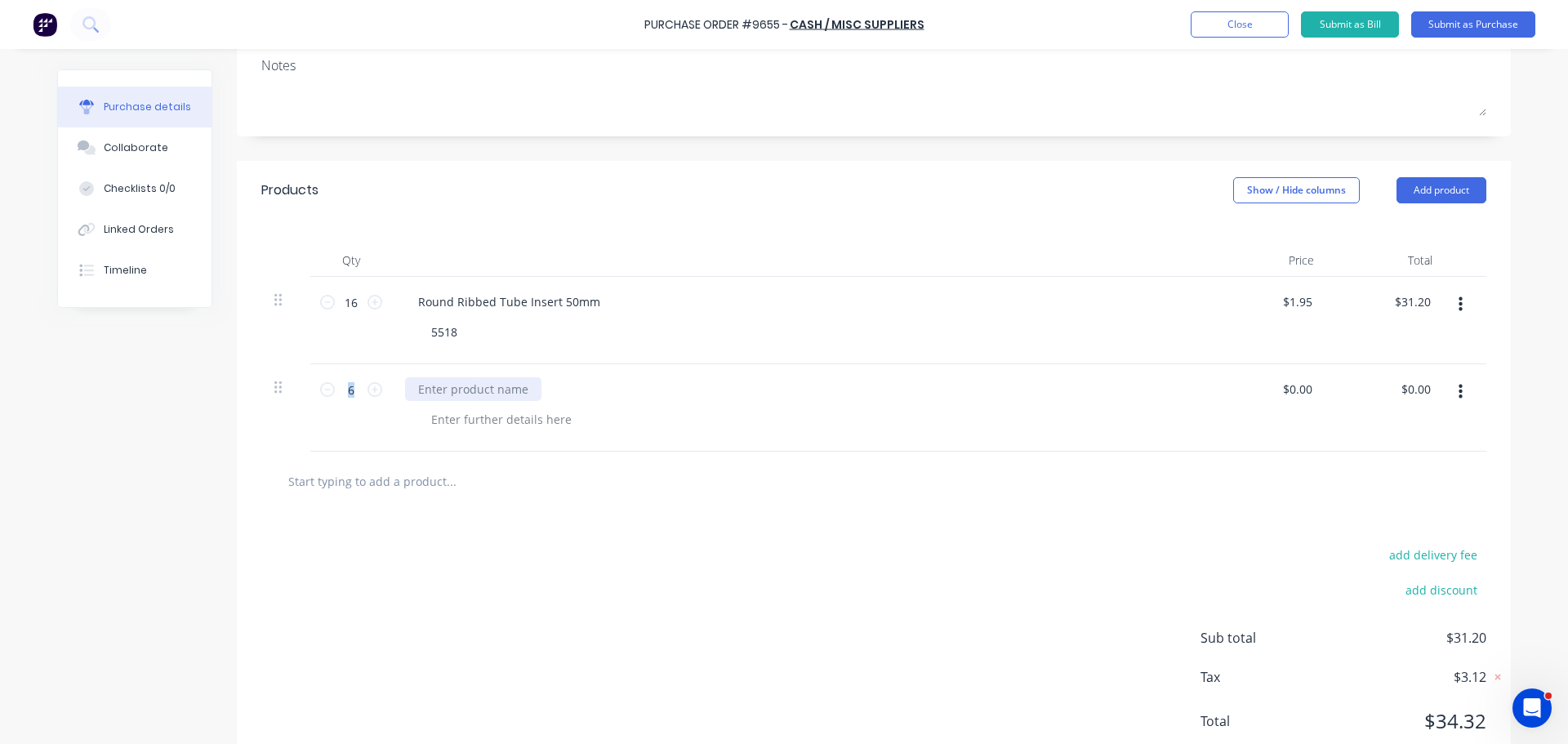
click at [441, 397] on div at bounding box center [473, 389] width 137 height 23
drag, startPoint x: 407, startPoint y: 303, endPoint x: 601, endPoint y: 313, distance: 194.3
click at [601, 313] on div "Round Ribbed Tube Insert 50mm" at bounding box center [801, 302] width 791 height 23
copy div "Round Ribbed Tube Insert 50mm"
type textarea "x"
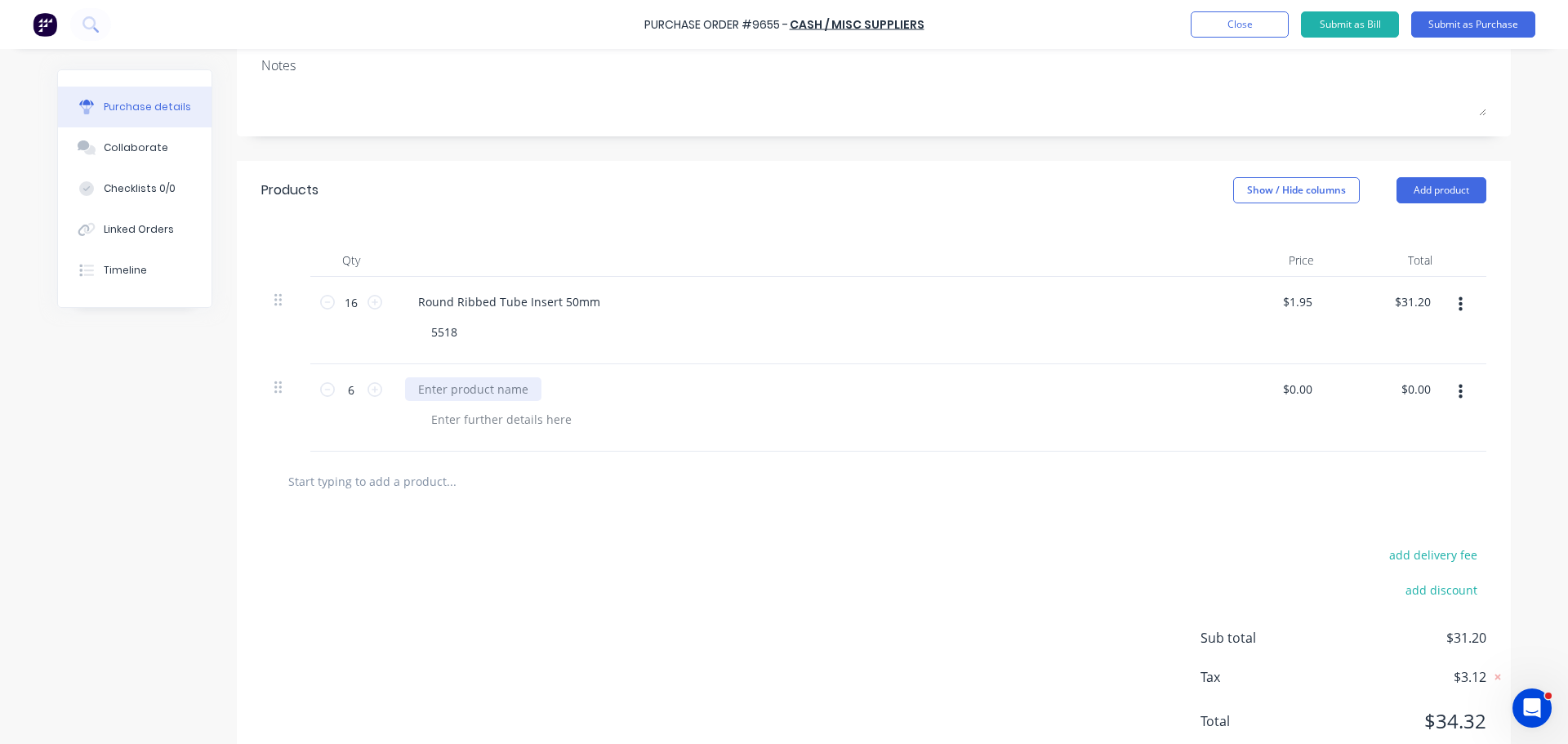
click at [465, 388] on div at bounding box center [473, 389] width 137 height 23
paste div
click at [560, 392] on div "Round Ribbed Tube Insert 50mm" at bounding box center [509, 389] width 209 height 23
type textarea "x"
click at [434, 424] on div at bounding box center [501, 419] width 167 height 23
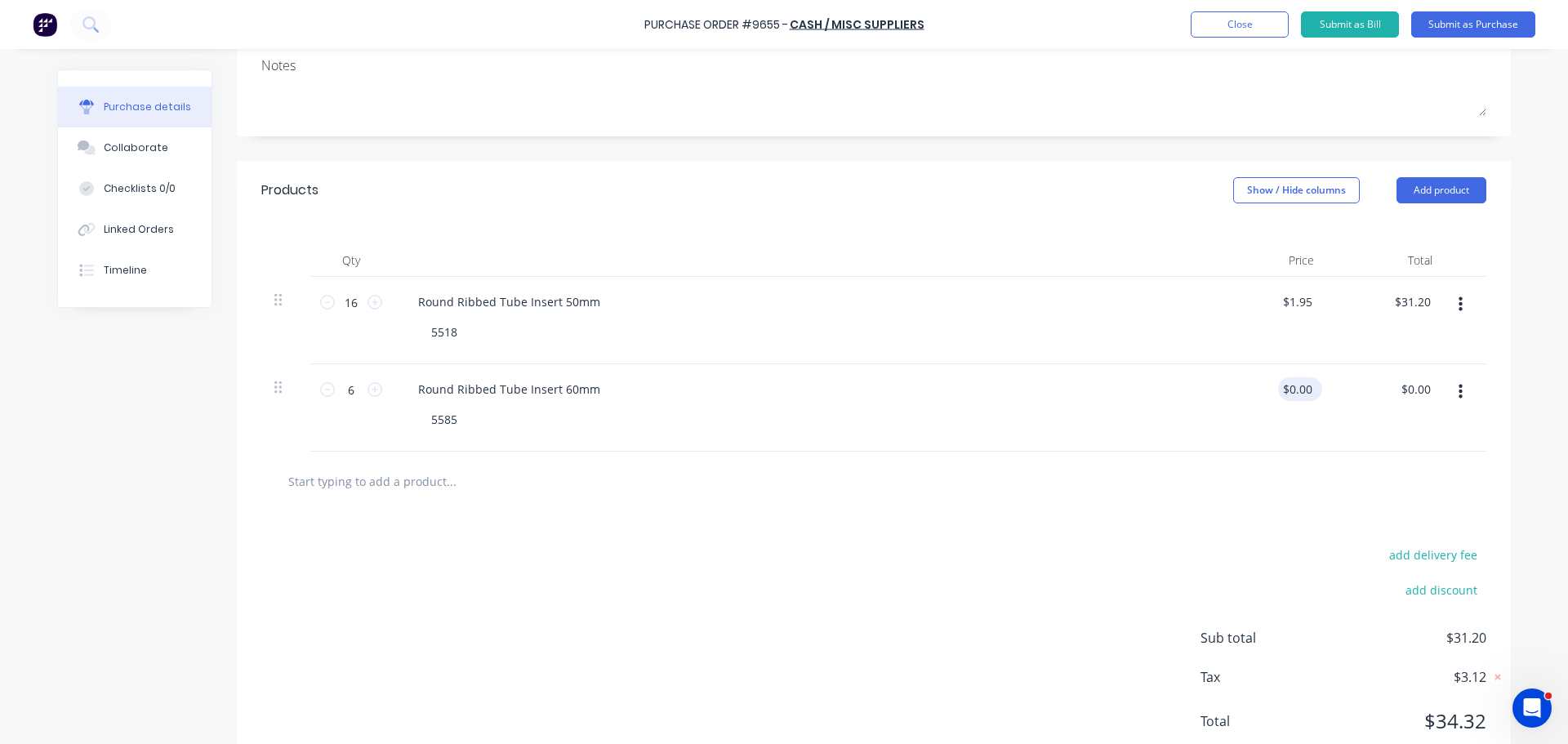
type textarea "x"
click at [1305, 388] on input "0.00" at bounding box center [1297, 389] width 38 height 23
type input "0"
type input "3.90"
type textarea "x"
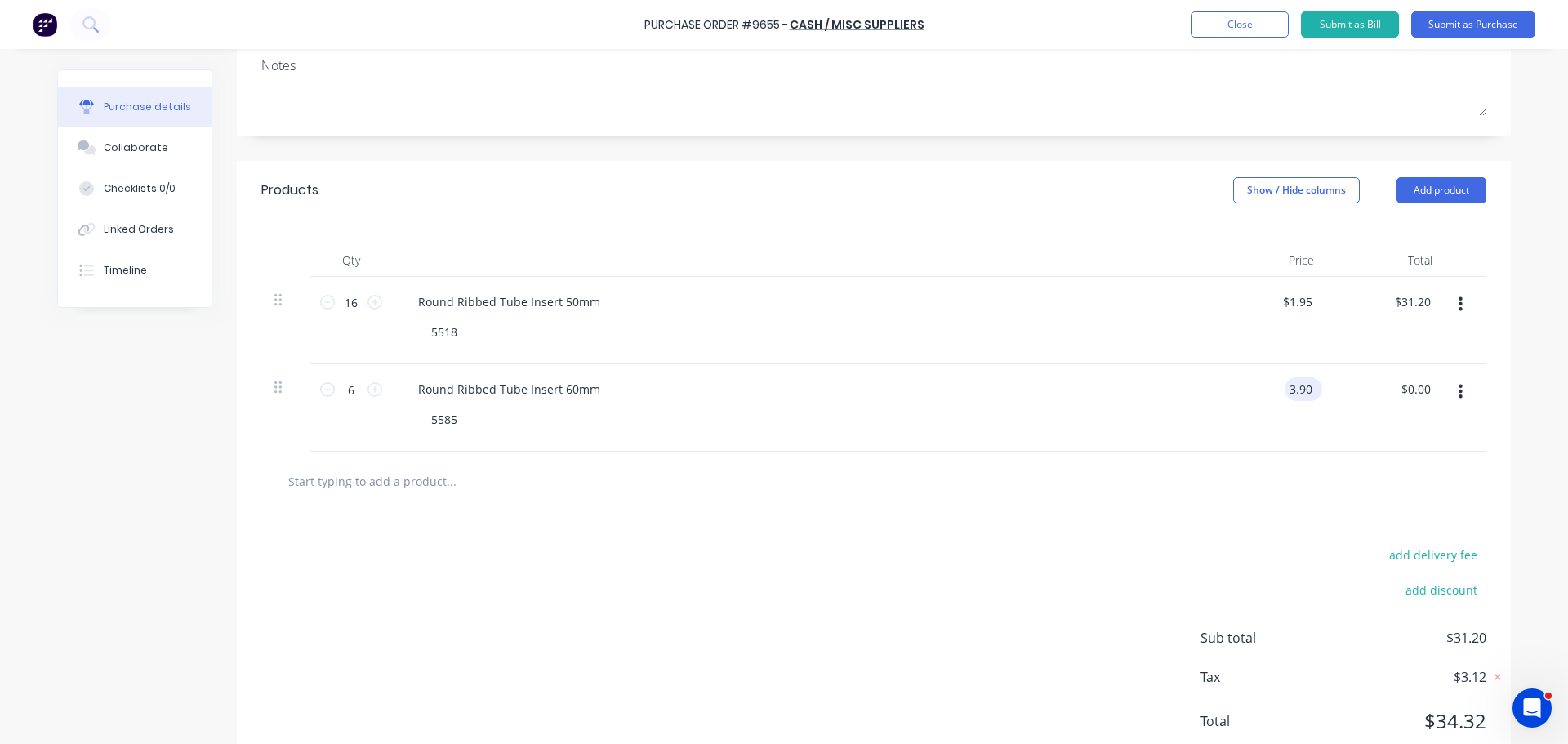
type input "$3.90"
type input "23.40"
type textarea "x"
type input "$23.40"
click at [368, 390] on icon at bounding box center [375, 390] width 15 height 15
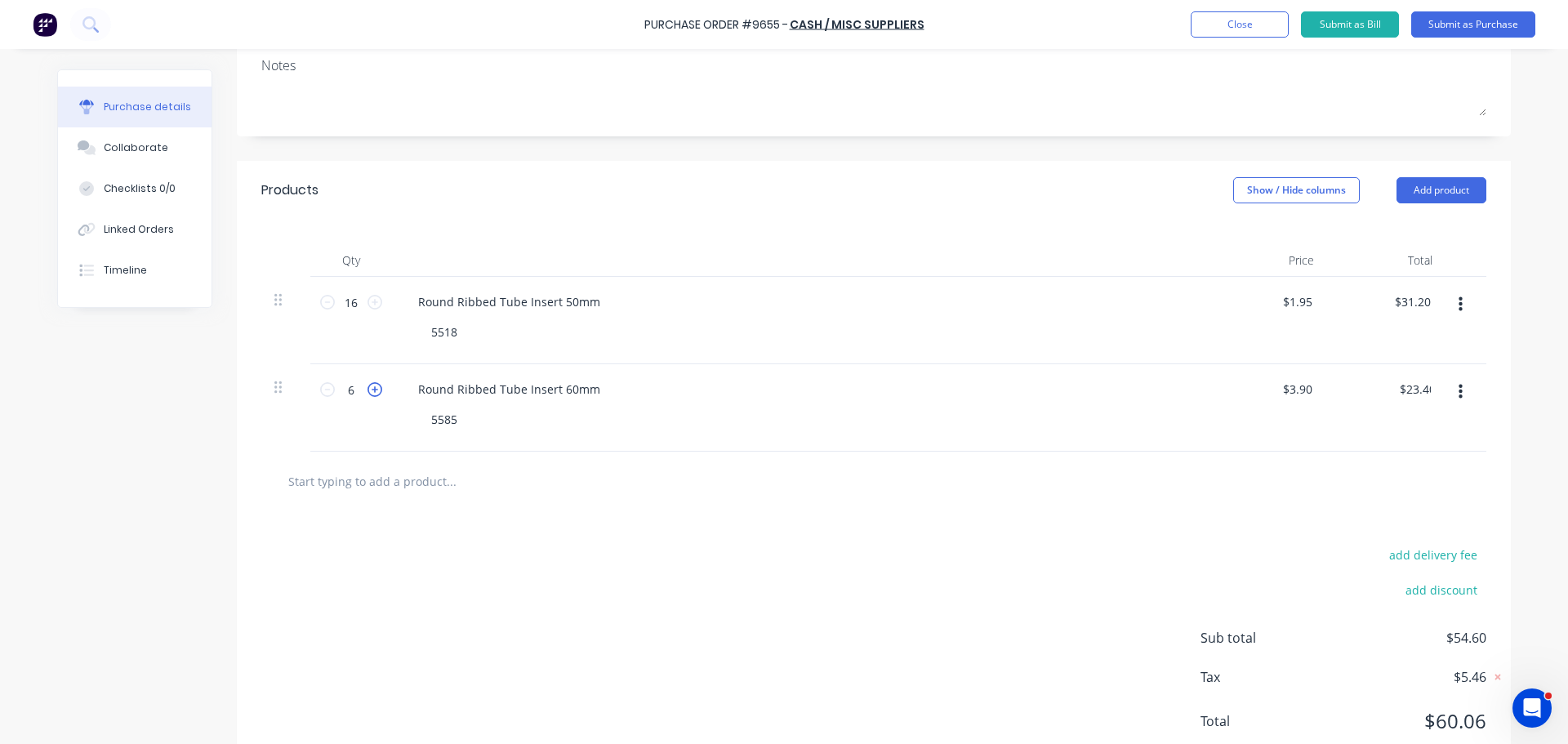
type textarea "x"
type input "7"
type input "$27.30"
click at [368, 390] on icon at bounding box center [375, 390] width 15 height 15
type textarea "x"
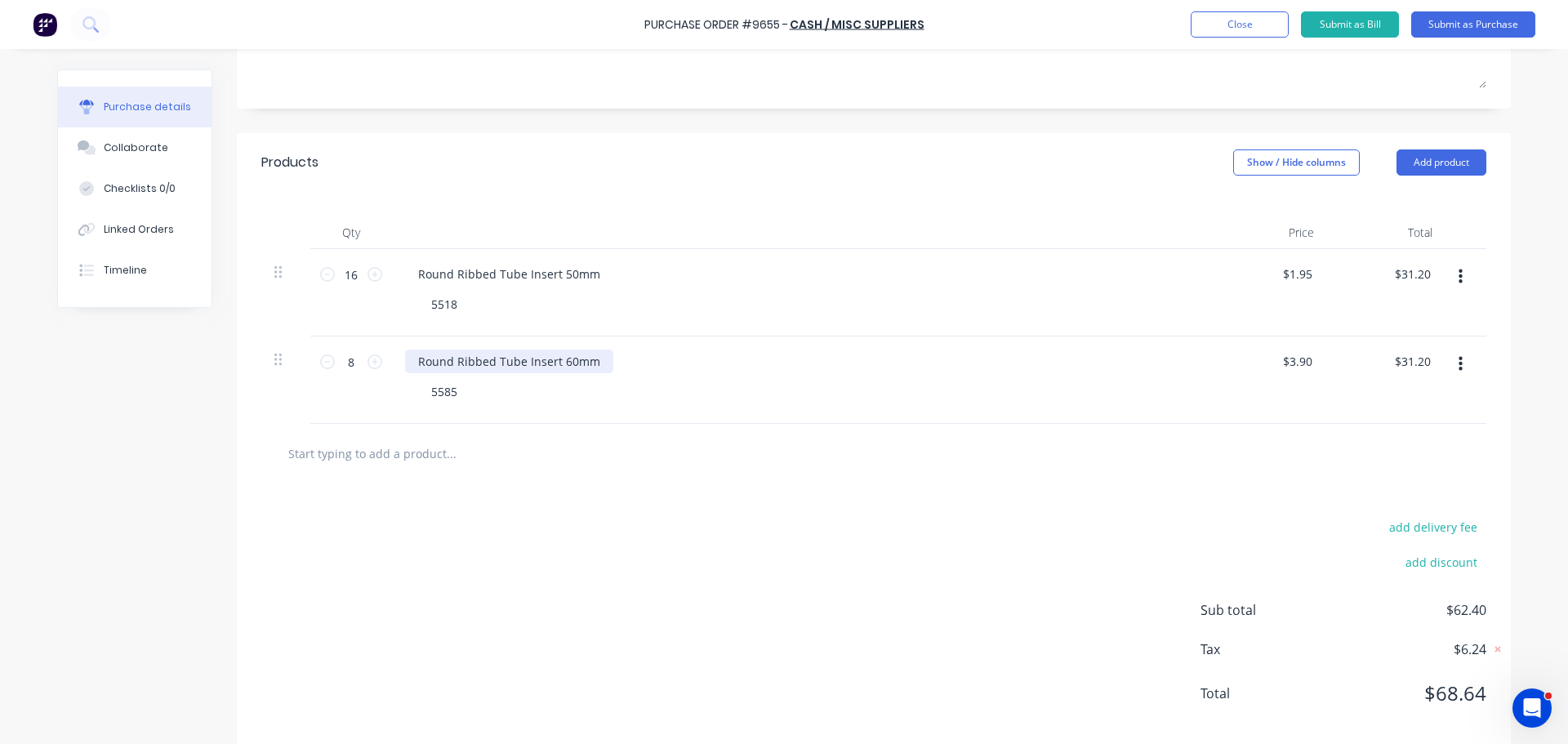
scroll to position [297, 0]
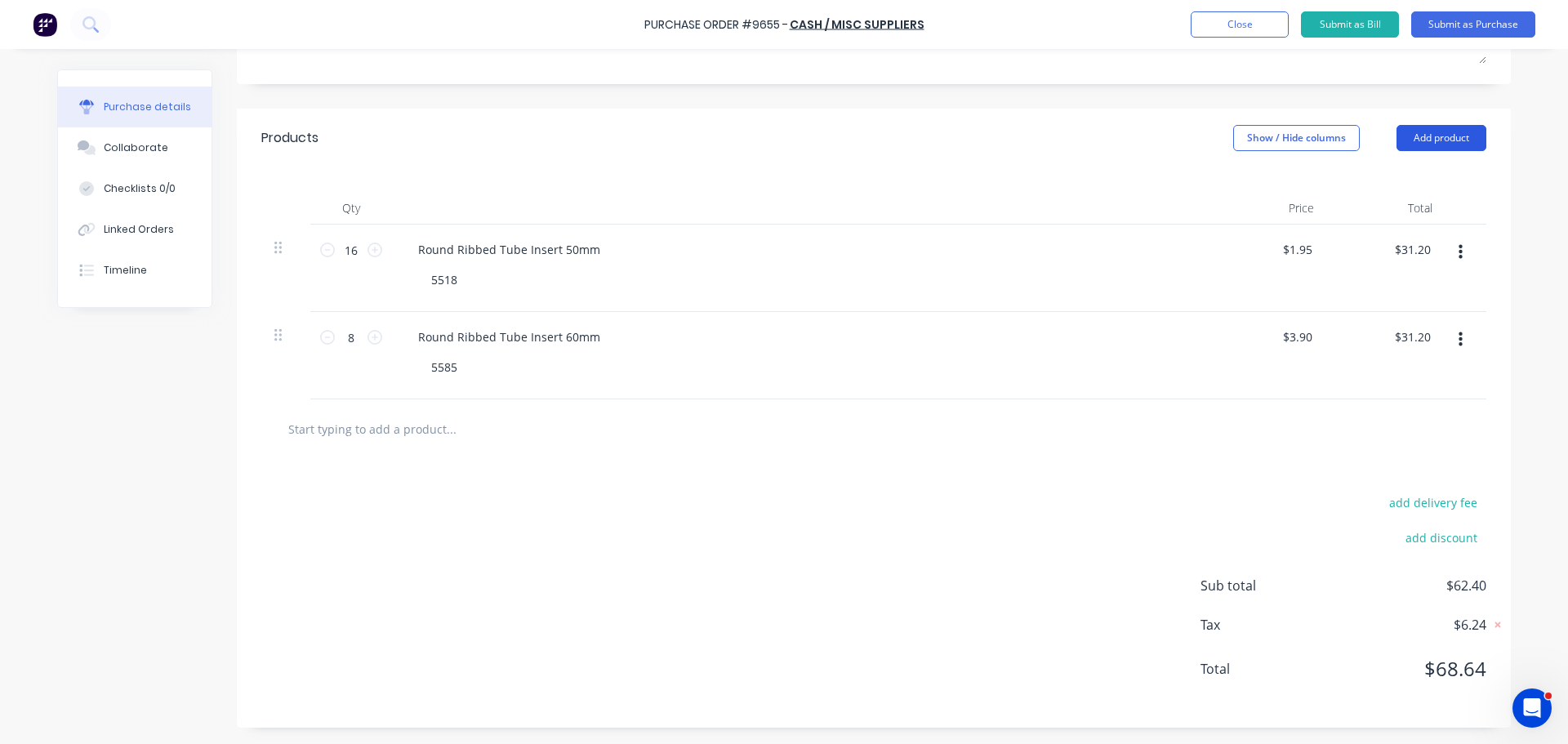
click at [1430, 145] on button "Add product" at bounding box center [1441, 137] width 90 height 26
click at [690, 480] on div "add delivery fee add discount Sub total $62.40 Tax $6.24 Total $68.64" at bounding box center [874, 593] width 1274 height 269
click at [343, 419] on input "text" at bounding box center [451, 428] width 327 height 33
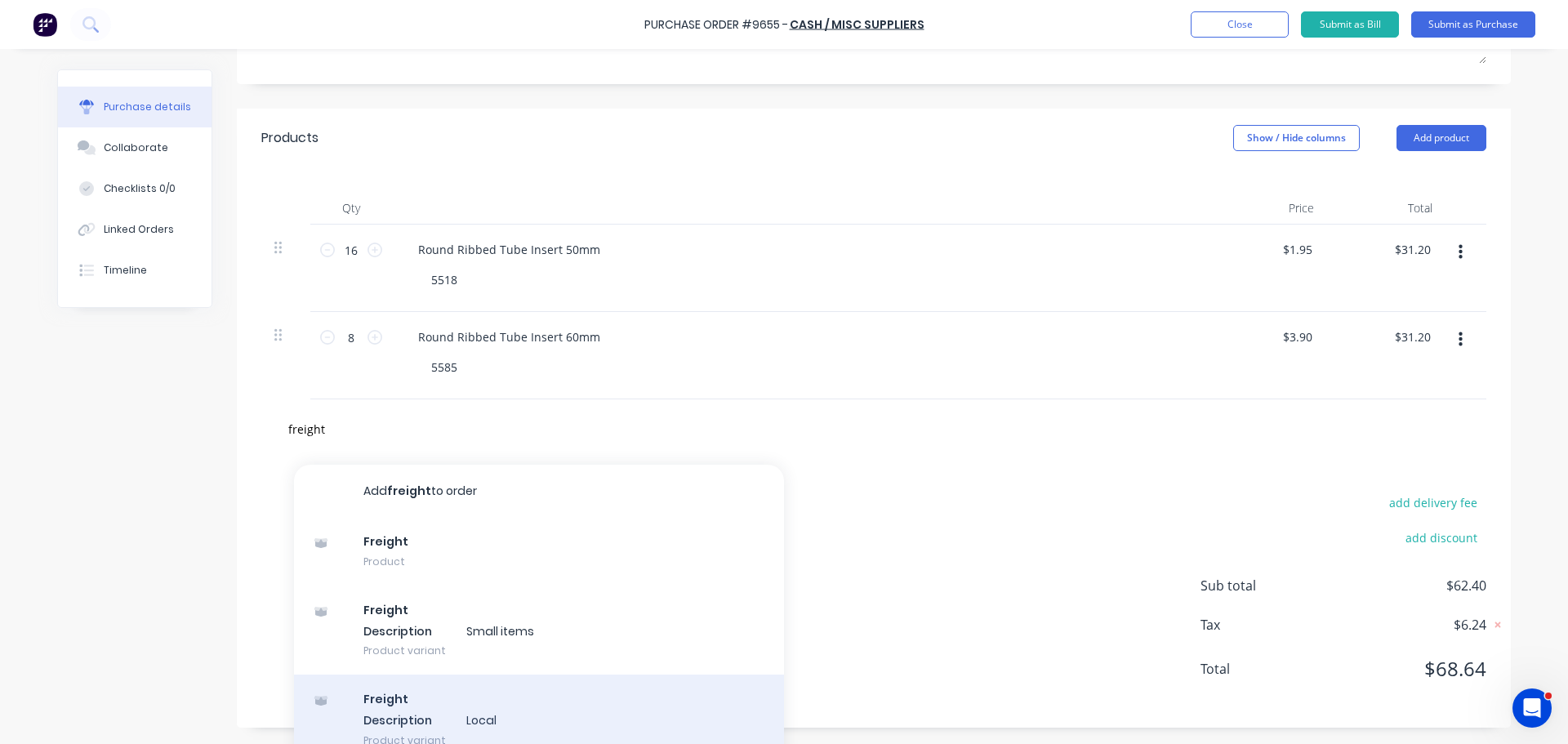
click at [424, 705] on div "Freight Description Local Product variant" at bounding box center [539, 719] width 490 height 90
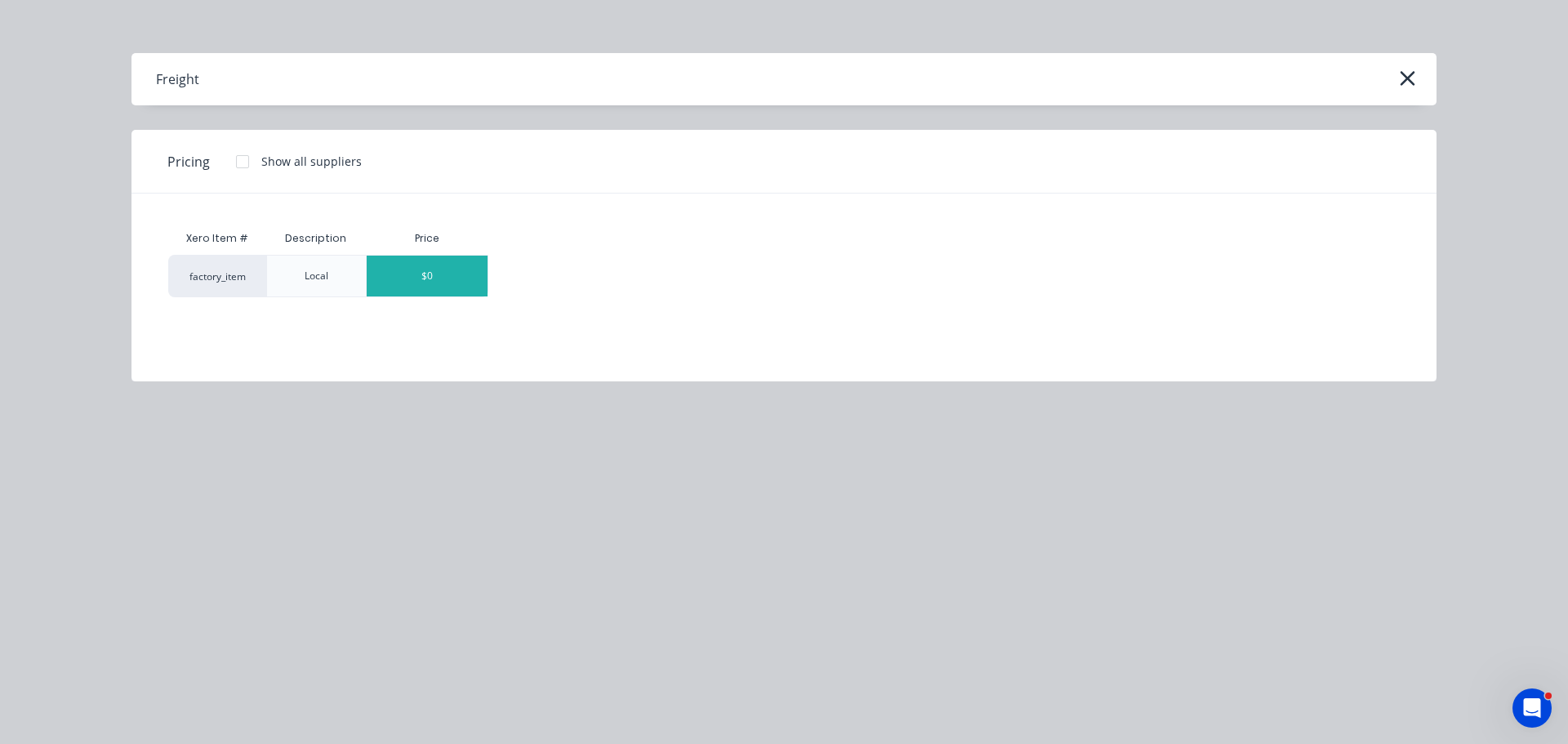
click at [419, 287] on div "$0" at bounding box center [427, 276] width 121 height 41
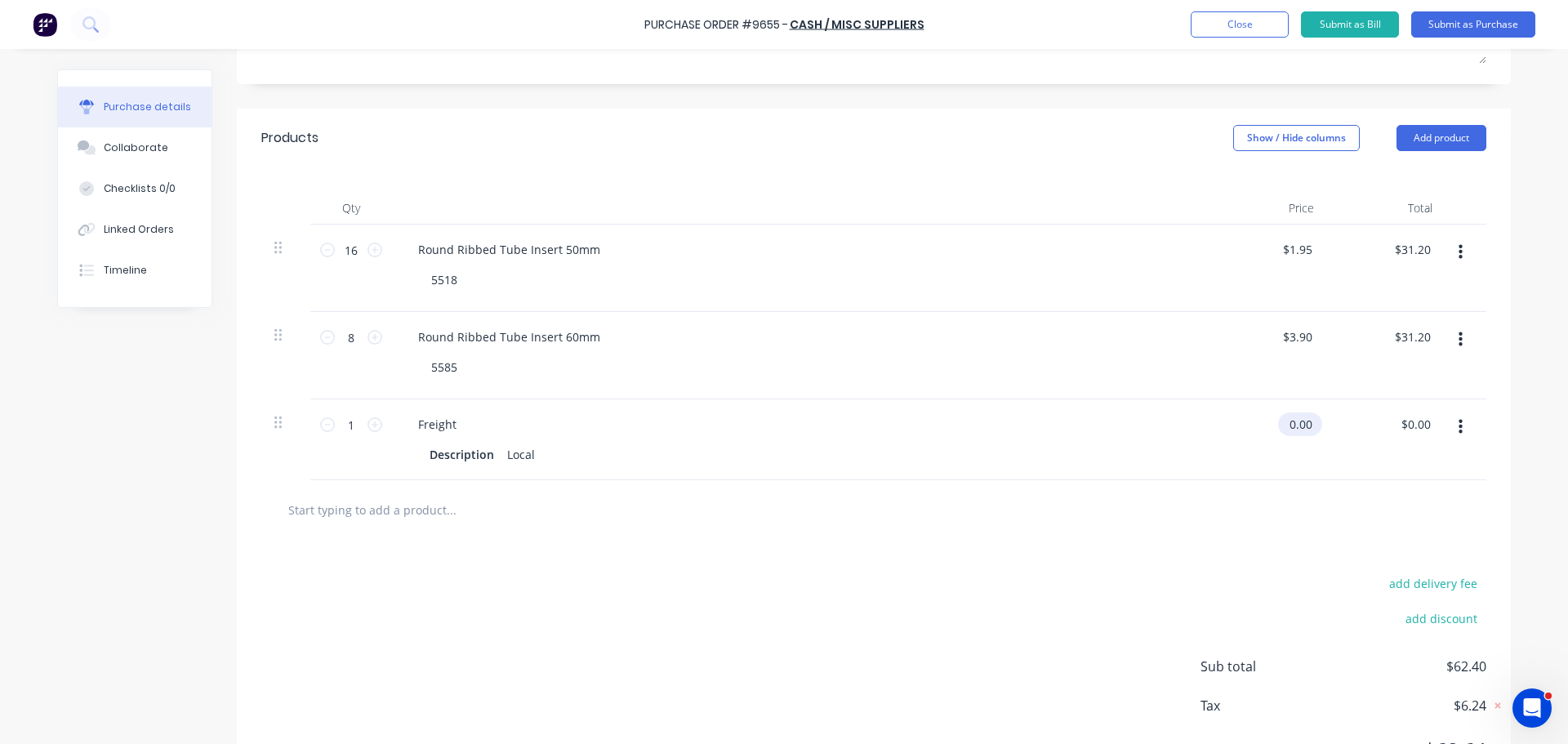
click at [1301, 414] on input "0.00" at bounding box center [1297, 424] width 38 height 23
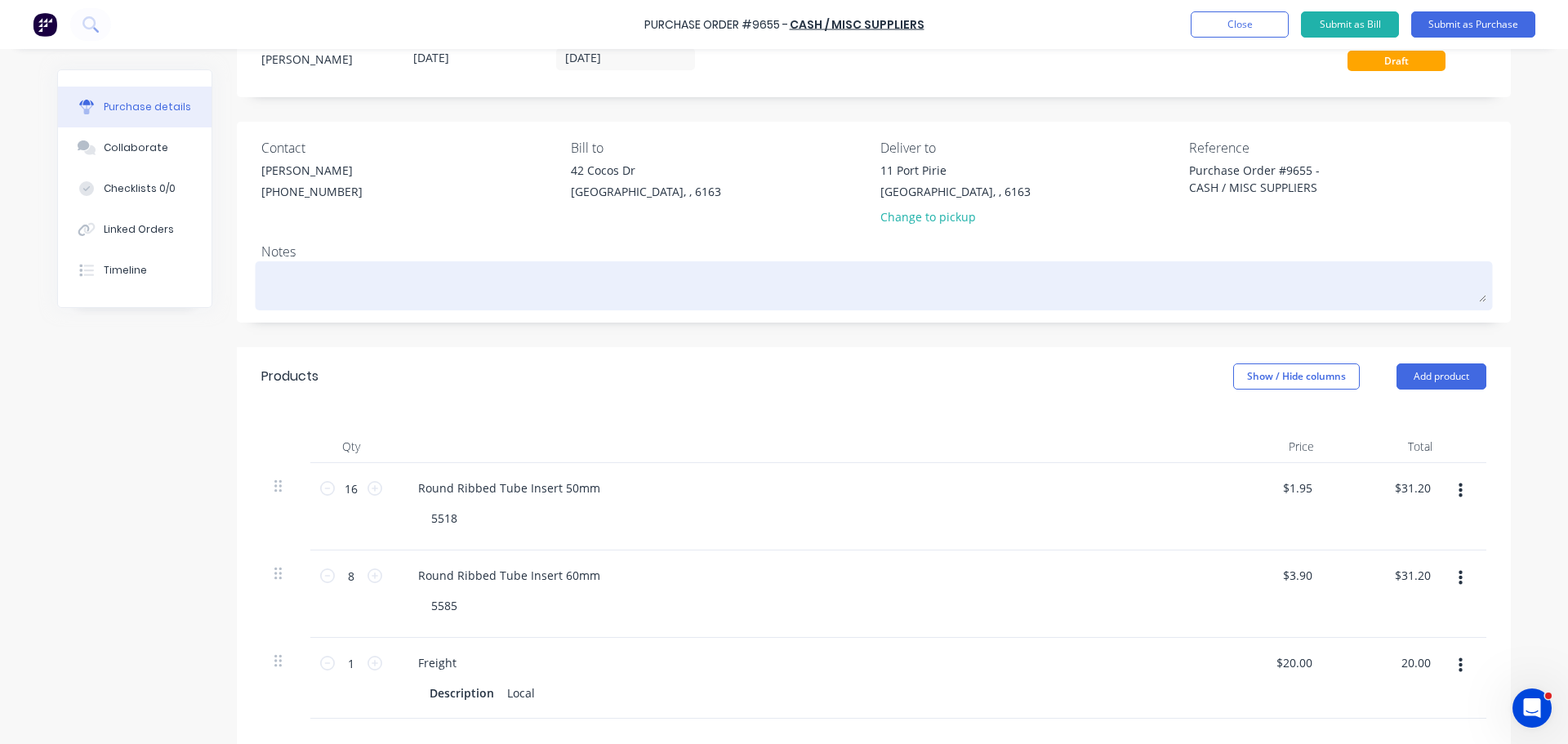
scroll to position [0, 0]
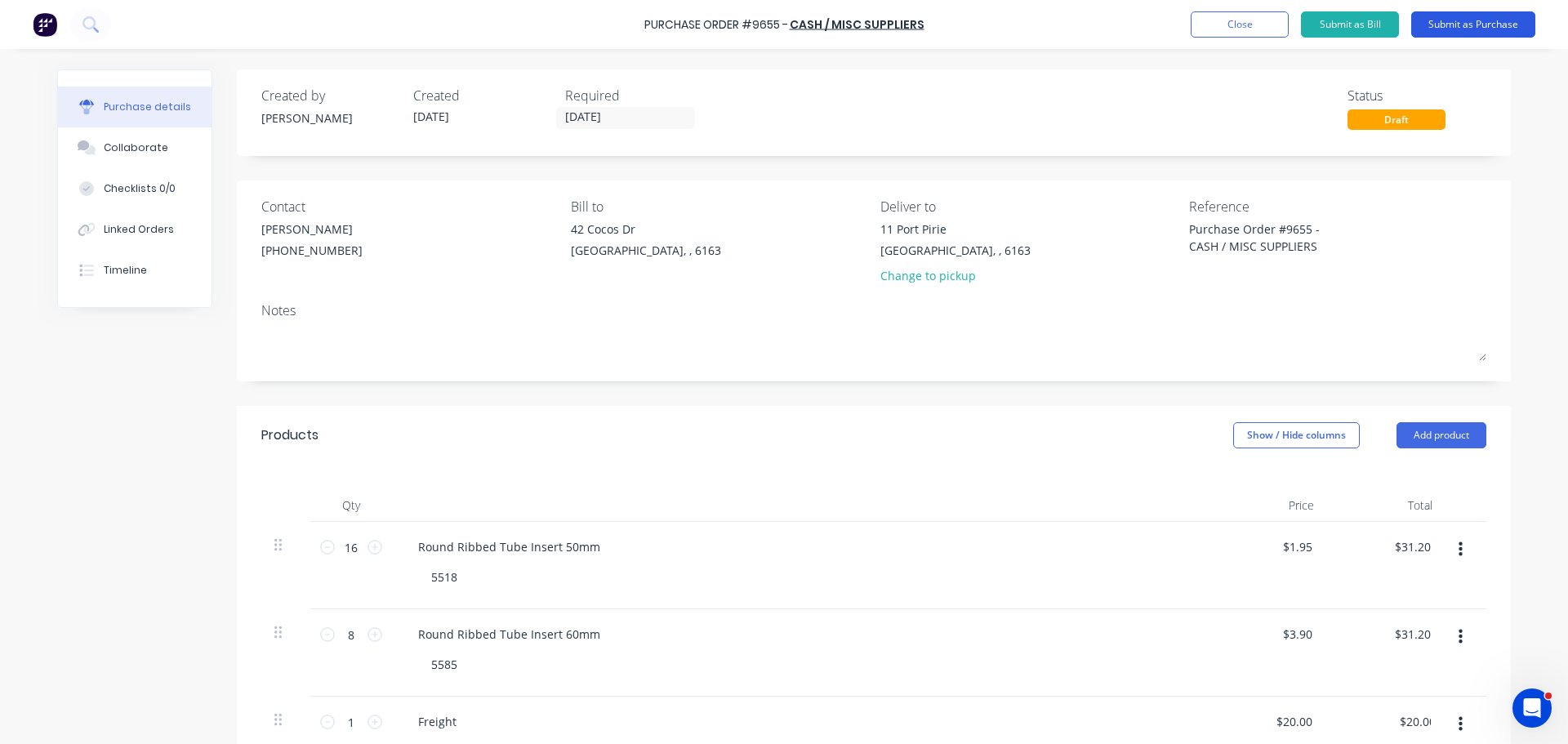
click at [1501, 25] on button "Submit as Purchase" at bounding box center [1473, 24] width 124 height 26
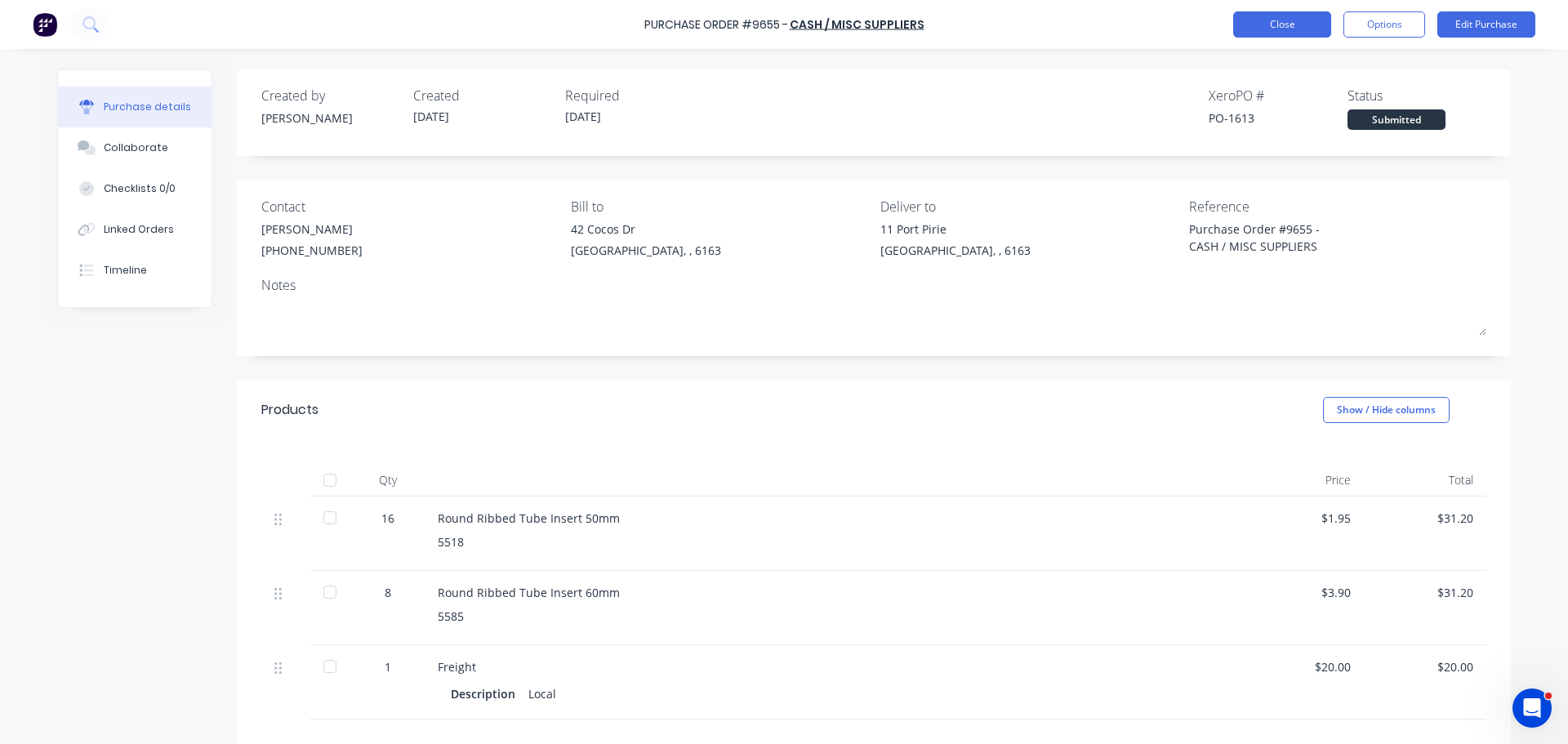
click at [1274, 21] on button "Close" at bounding box center [1282, 24] width 98 height 26
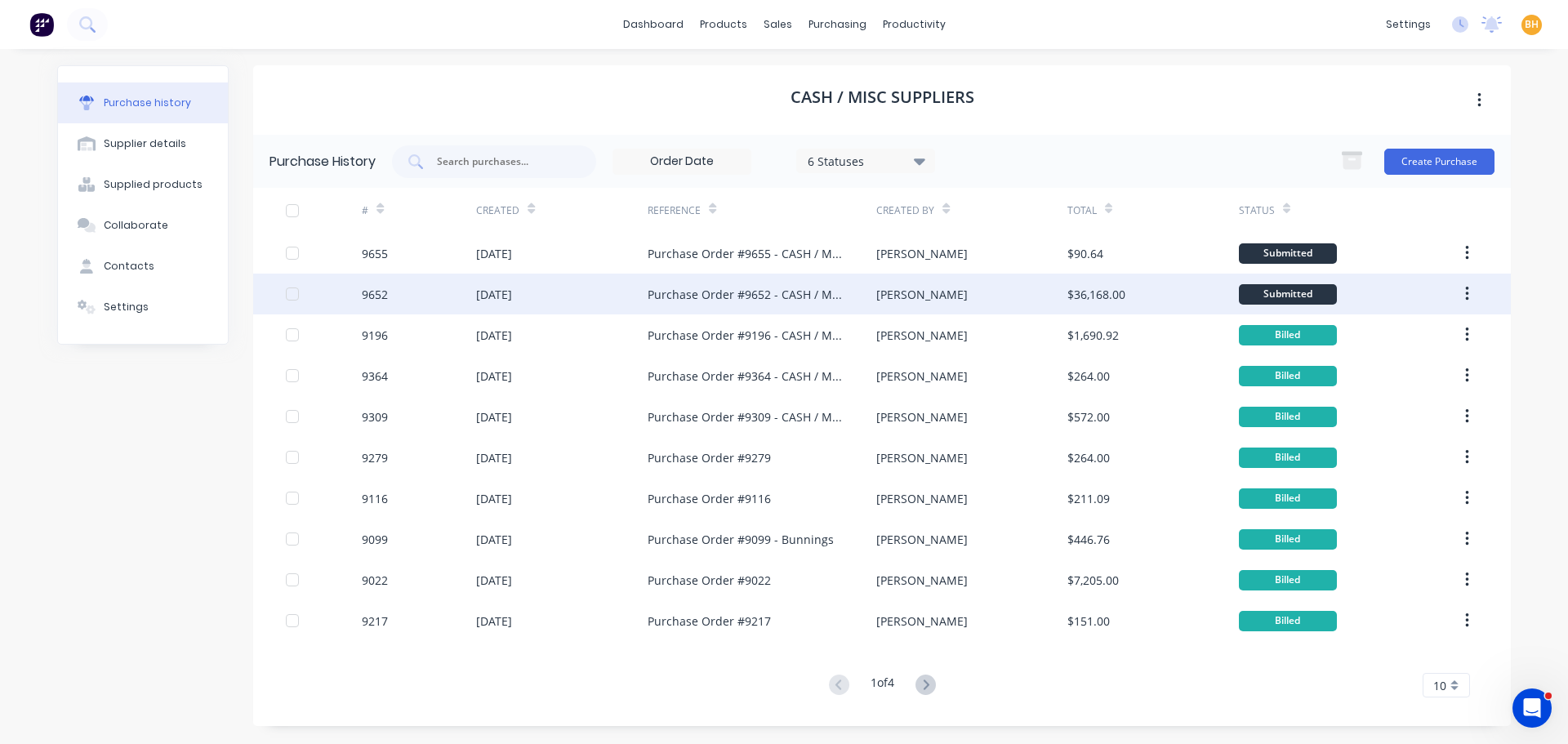
click at [608, 294] on div "10 Sep 2025" at bounding box center [561, 294] width 172 height 41
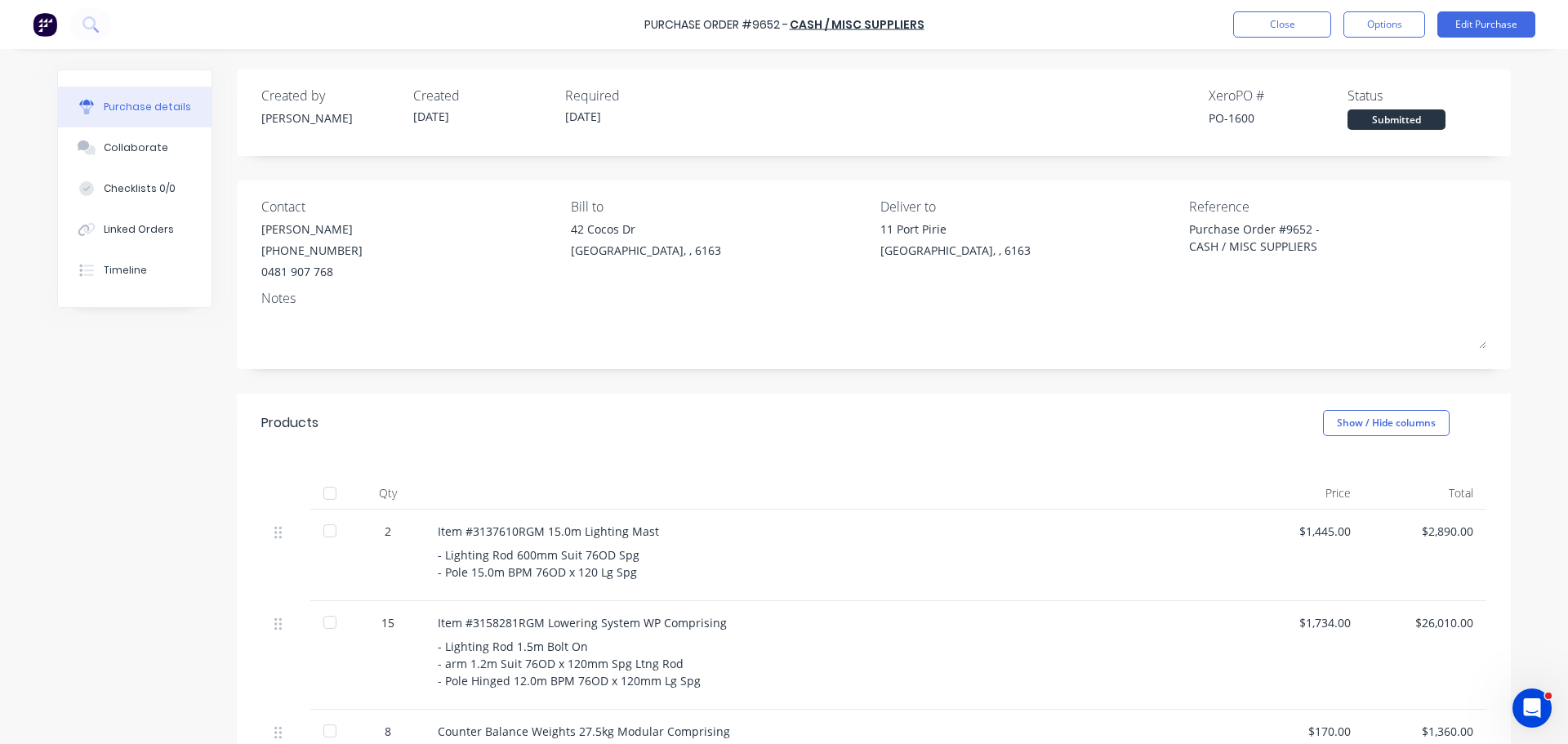
click at [81, 373] on div "Created by Bevan Created 10/09/25 Required 03/12/25 Xero PO # PO-1600 Status Su…" at bounding box center [783, 729] width 1453 height 1319
click at [1236, 24] on button "Close" at bounding box center [1282, 24] width 98 height 26
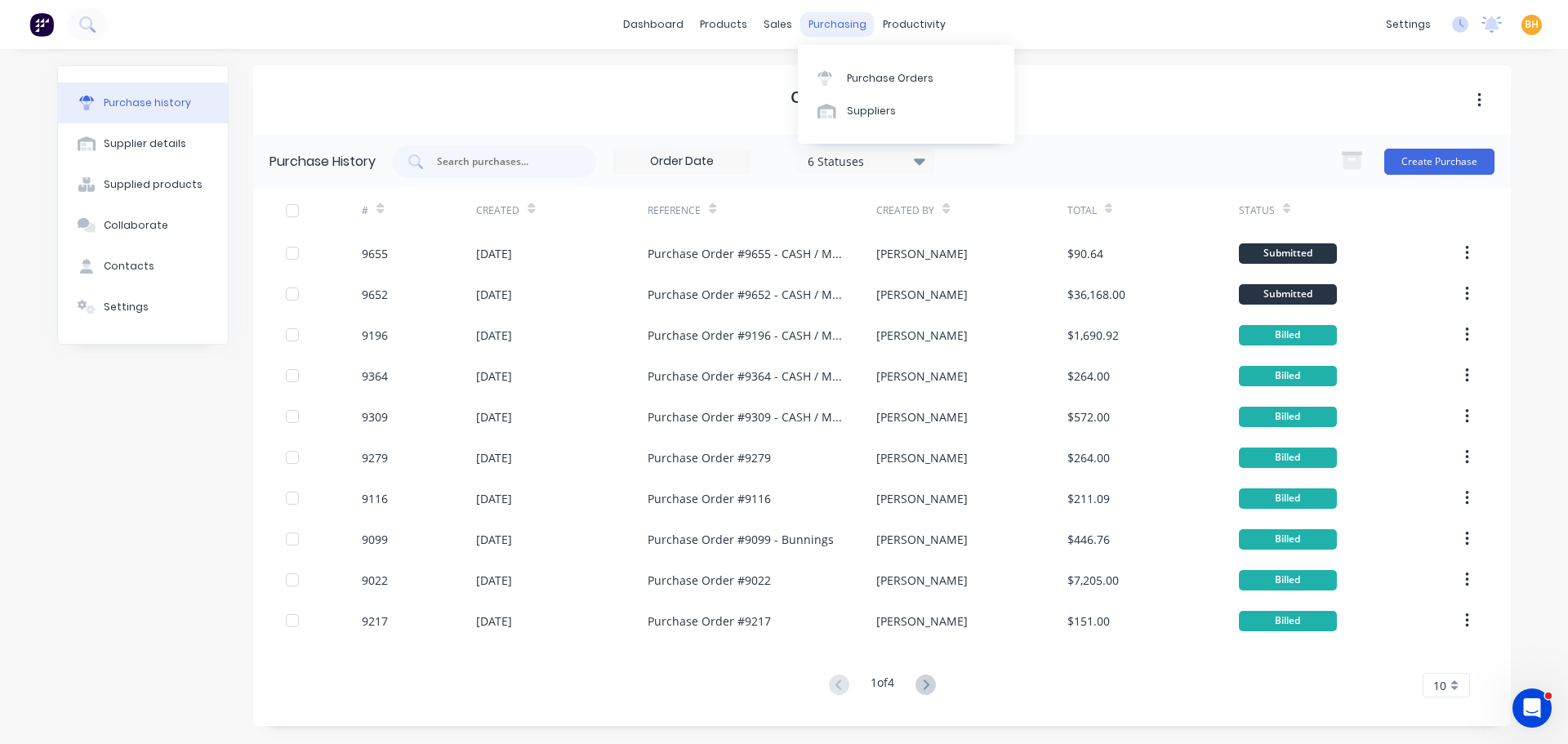
click at [830, 17] on div "purchasing" at bounding box center [837, 24] width 75 height 24
click at [828, 14] on div "purchasing" at bounding box center [837, 24] width 75 height 24
click at [895, 80] on div "Purchase Orders" at bounding box center [890, 79] width 86 height 15
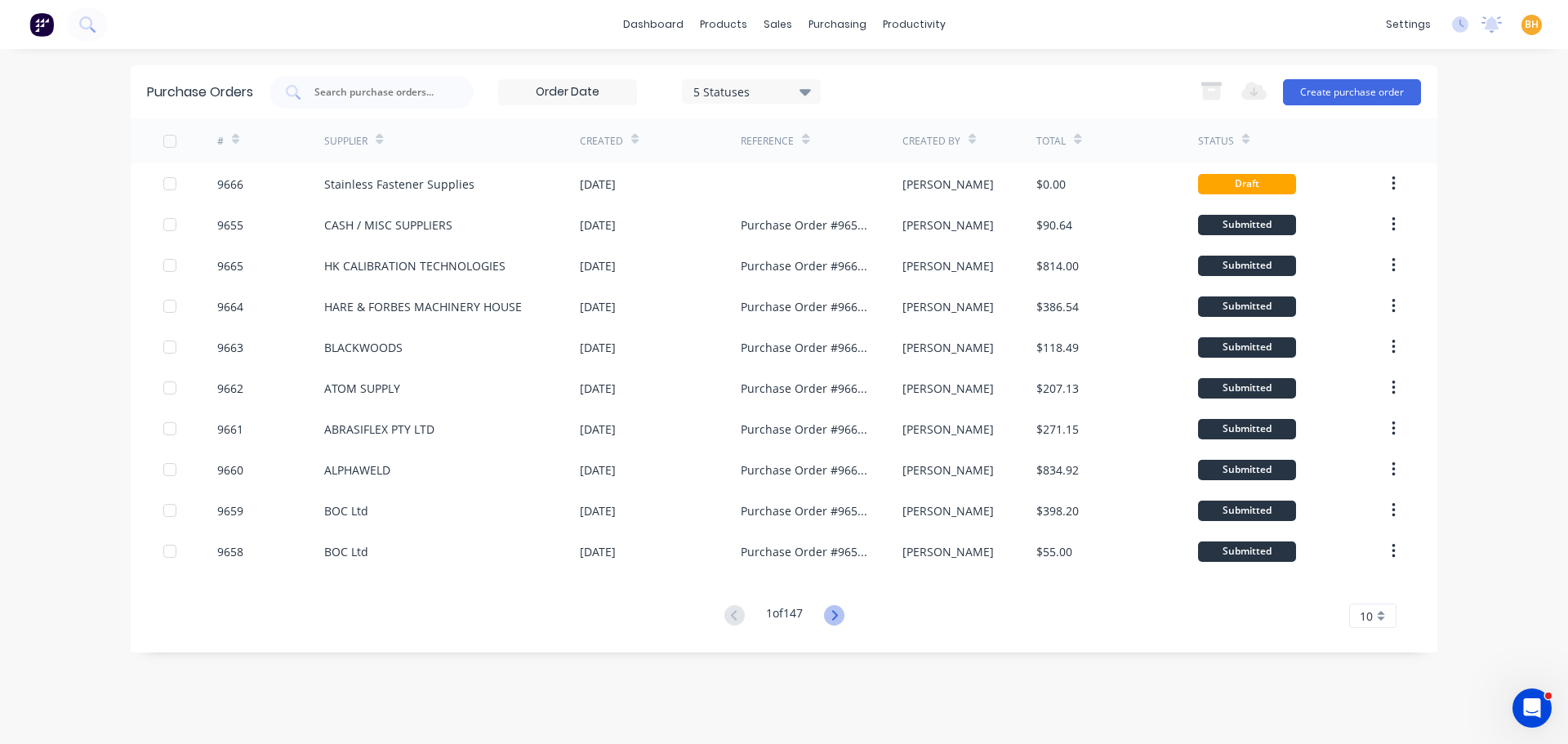
click at [837, 612] on icon at bounding box center [833, 615] width 6 height 10
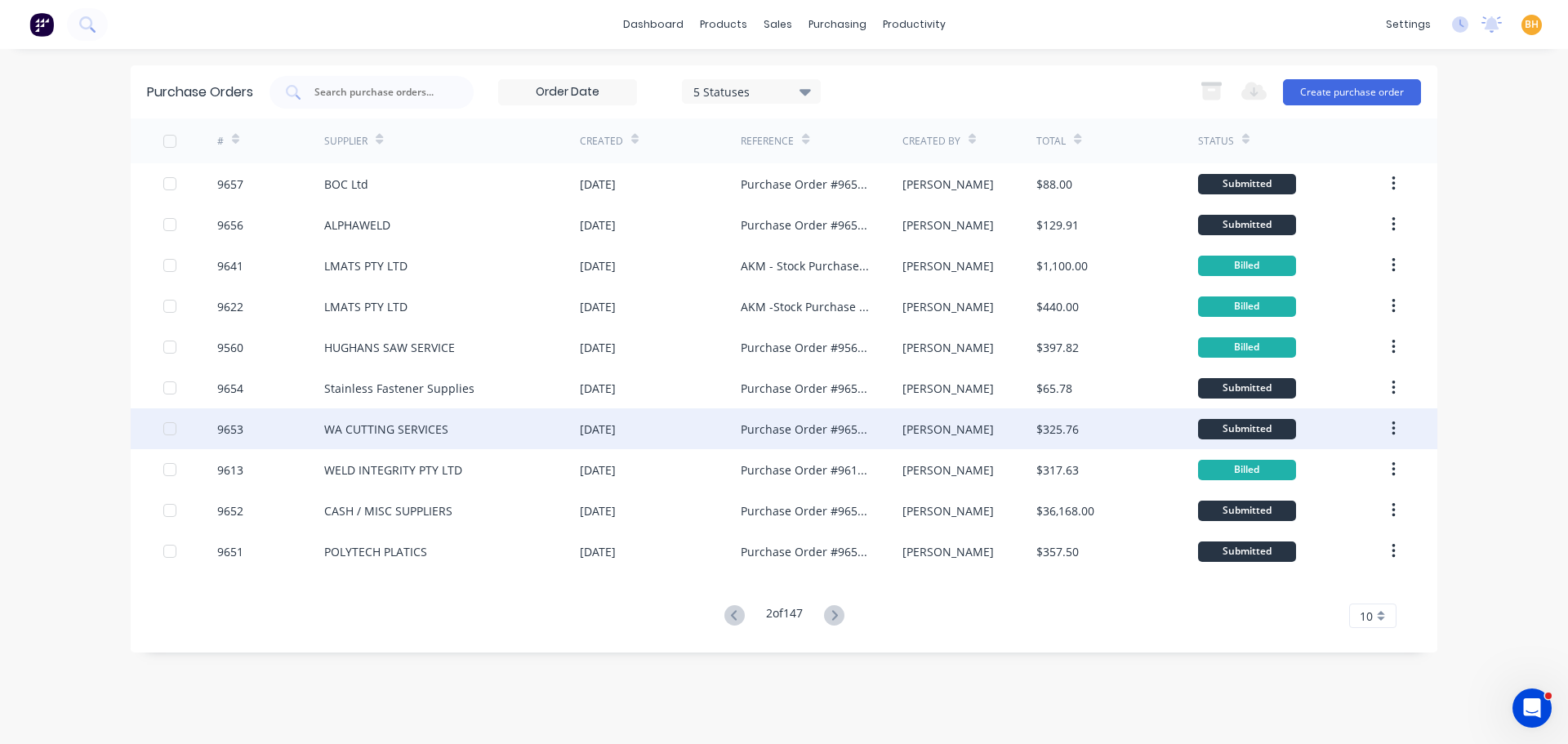
click at [450, 435] on div "WA CUTTING SERVICES" at bounding box center [451, 428] width 255 height 41
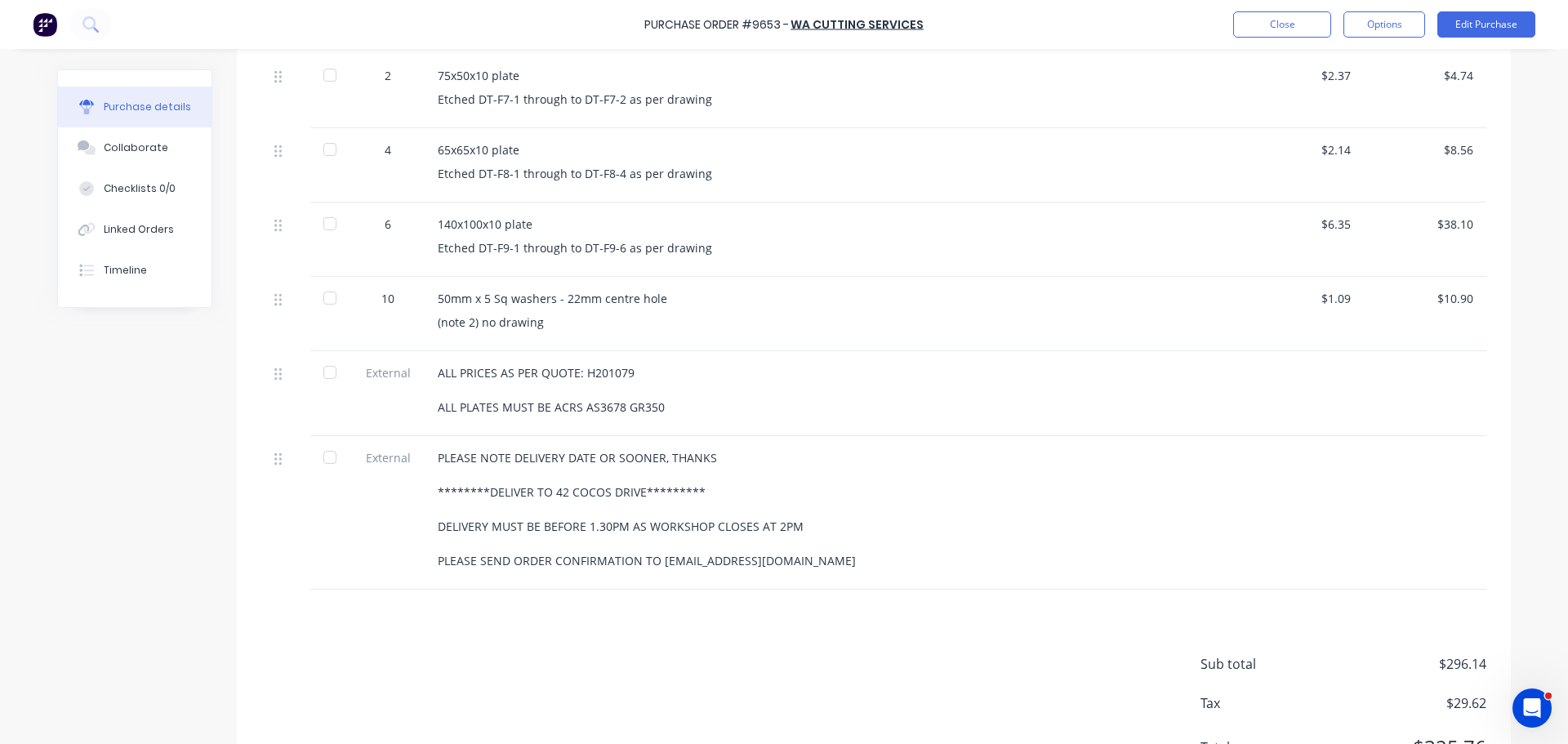
scroll to position [817, 0]
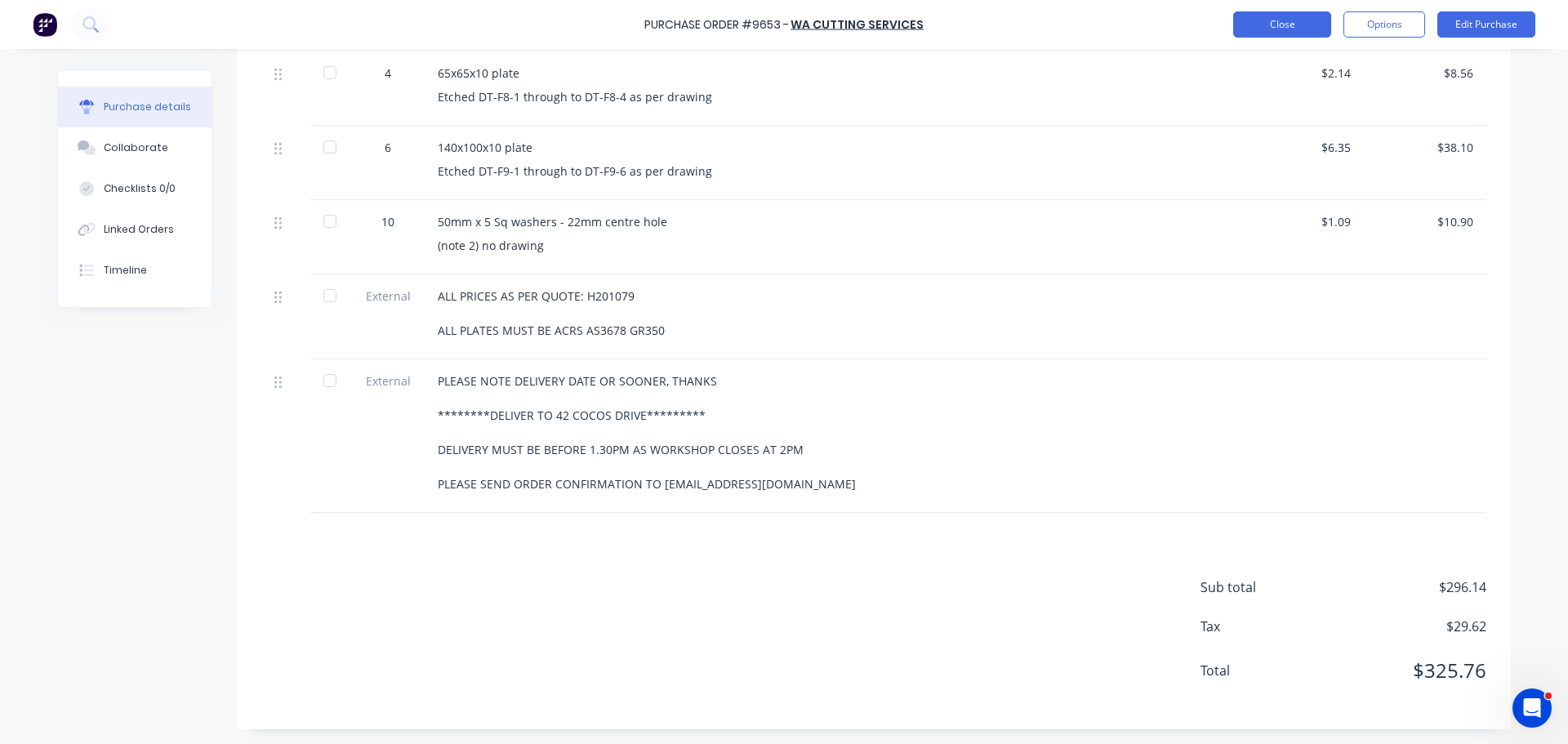
click at [1251, 29] on button "Close" at bounding box center [1282, 24] width 98 height 26
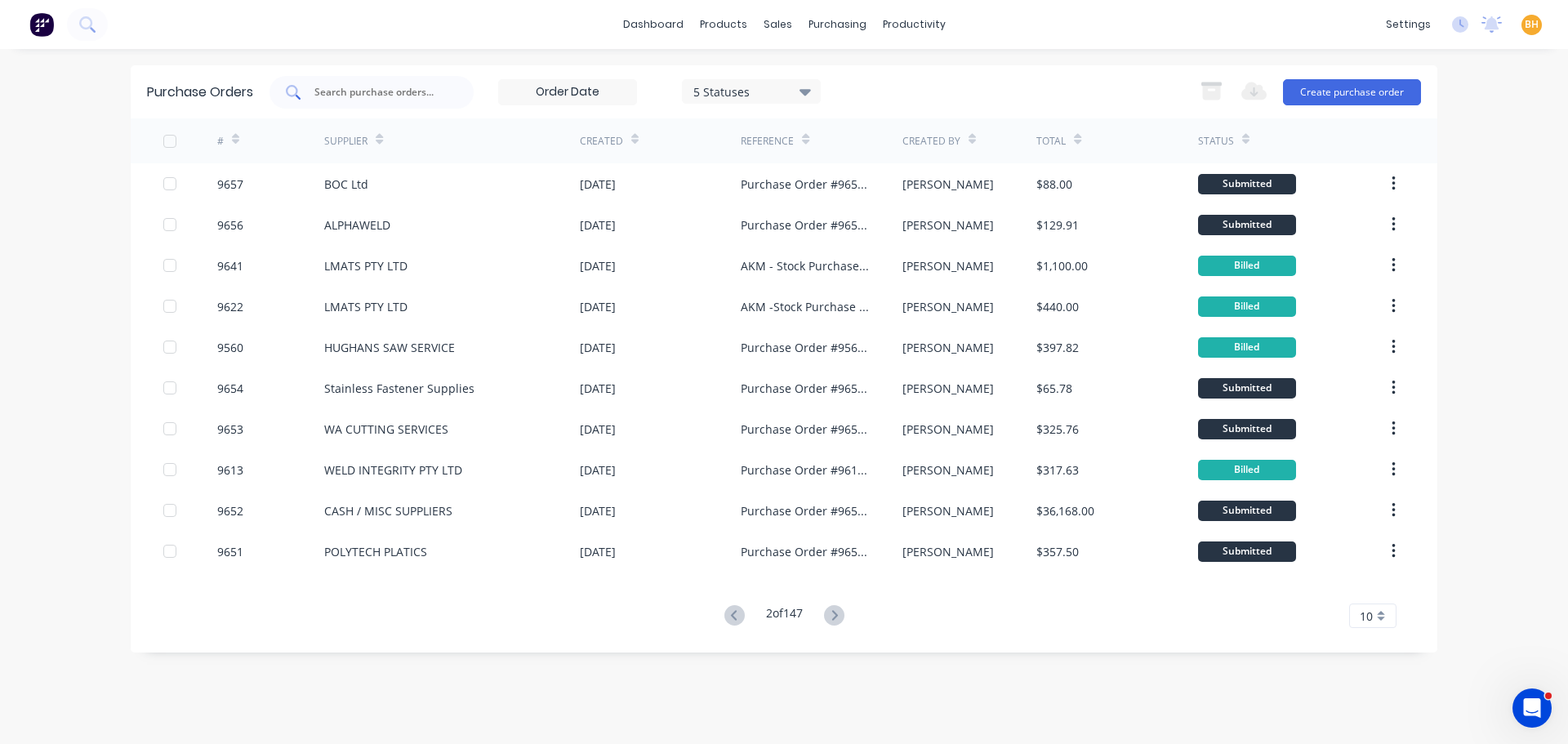
click at [314, 85] on div at bounding box center [372, 92] width 204 height 33
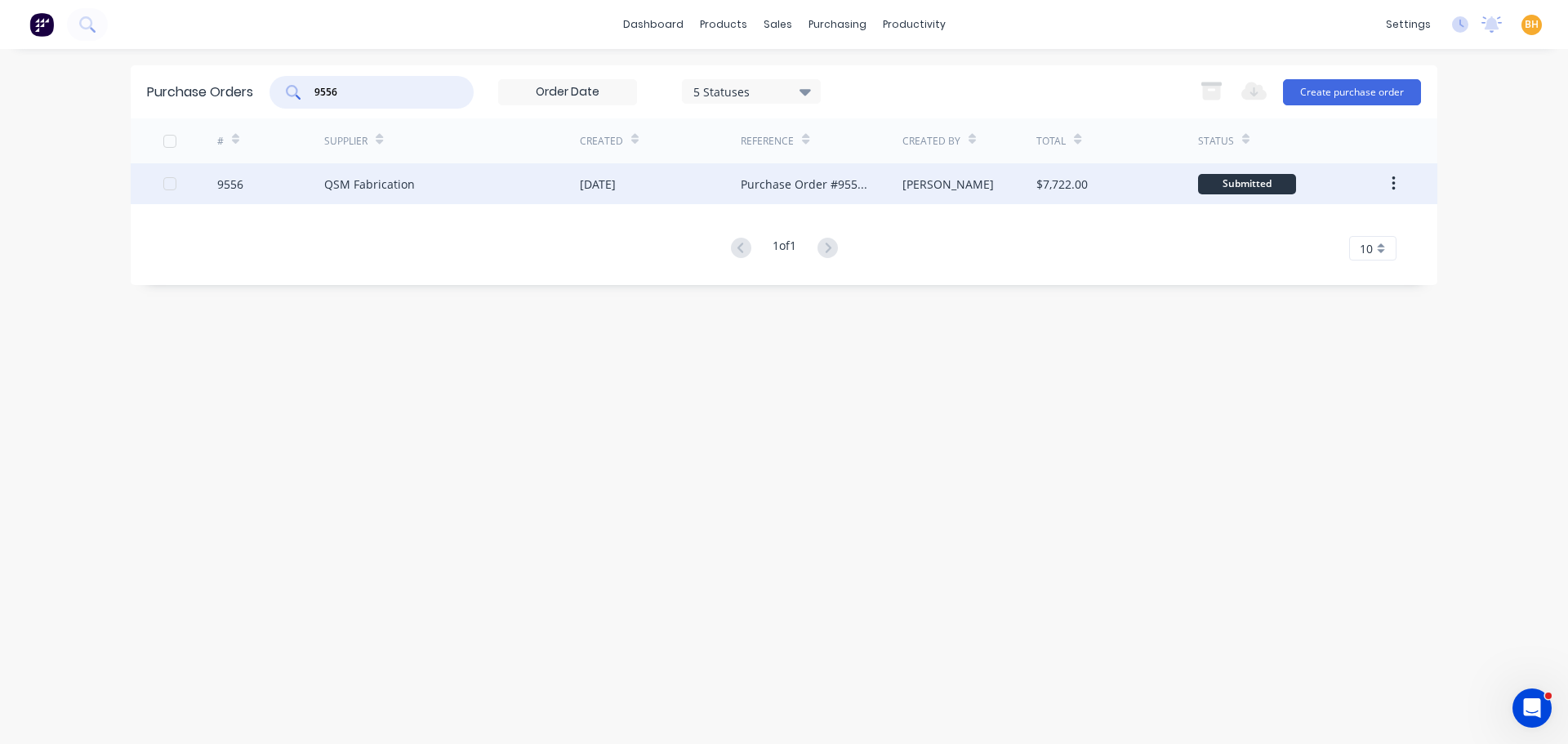
click at [414, 189] on div "QSM Fabrication" at bounding box center [451, 183] width 255 height 41
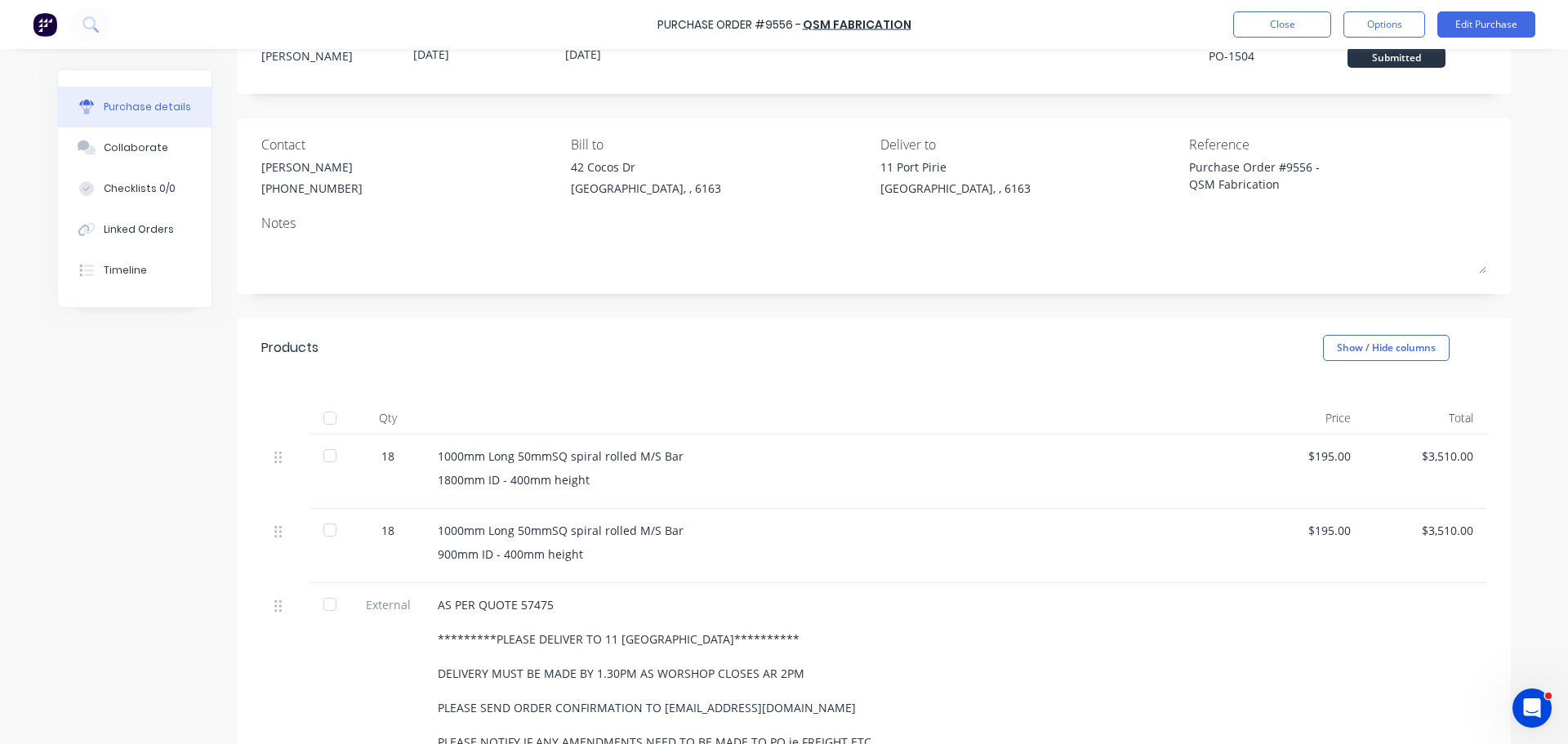
scroll to position [81, 0]
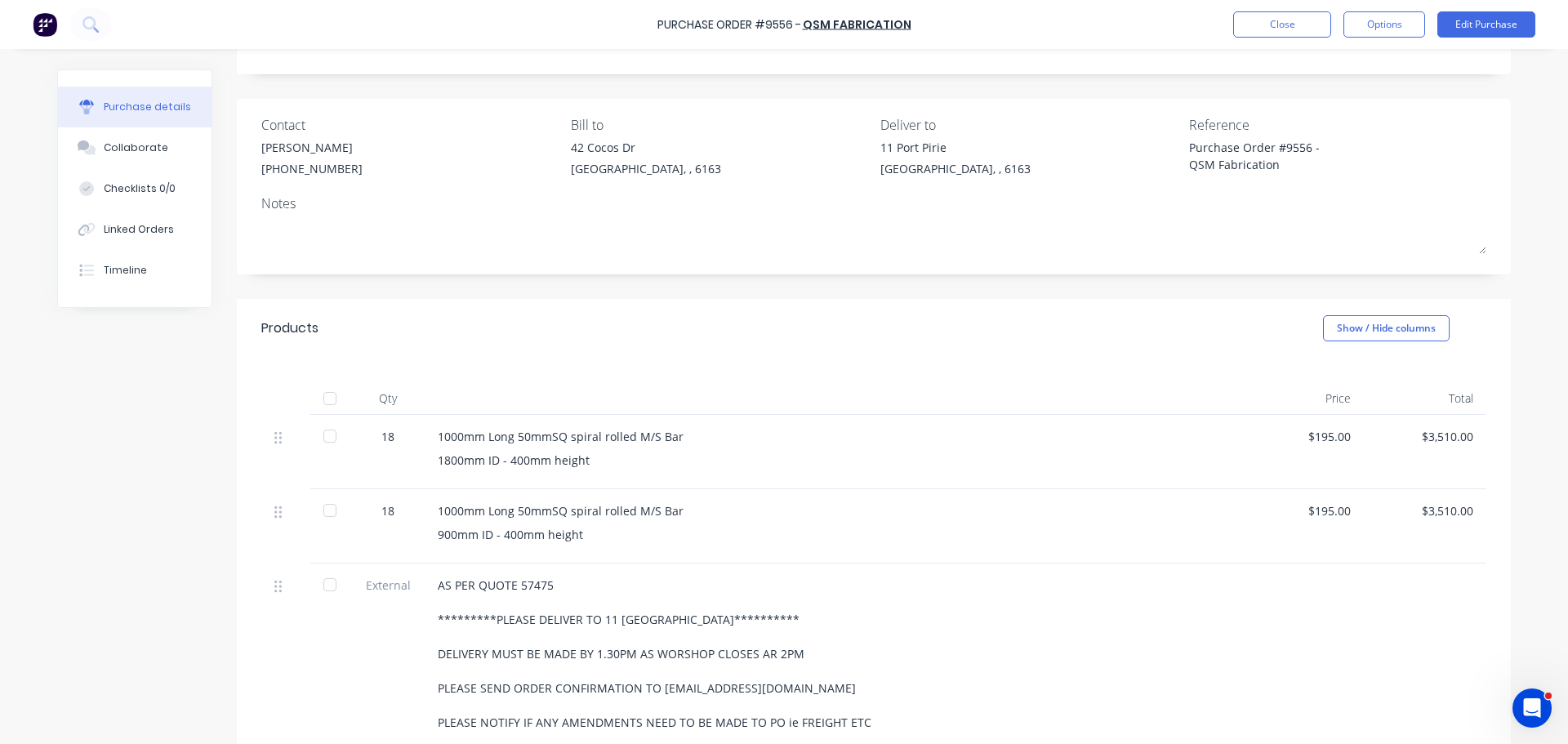
click at [1163, 591] on div "**********" at bounding box center [833, 654] width 791 height 154
click at [1266, 9] on div "Purchase Order #9556 - QSM Fabrication Close Options Edit Purchase" at bounding box center [784, 24] width 1568 height 49
click at [1257, 43] on div "Purchase Order #9556 - QSM Fabrication Close Options Edit Purchase" at bounding box center [784, 24] width 1568 height 49
click at [1265, 14] on button "Close" at bounding box center [1282, 24] width 98 height 26
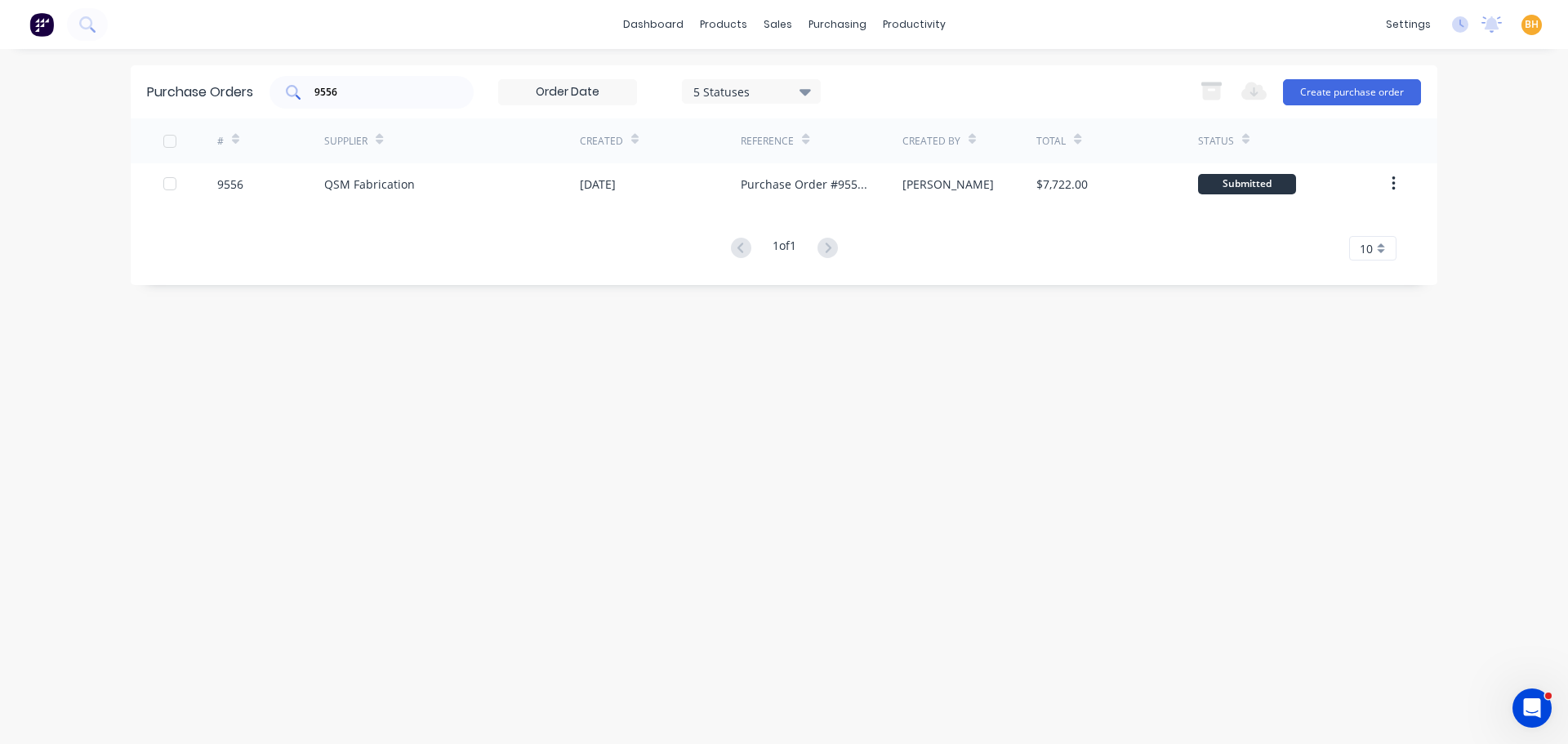
click at [353, 88] on input "9556" at bounding box center [380, 91] width 136 height 16
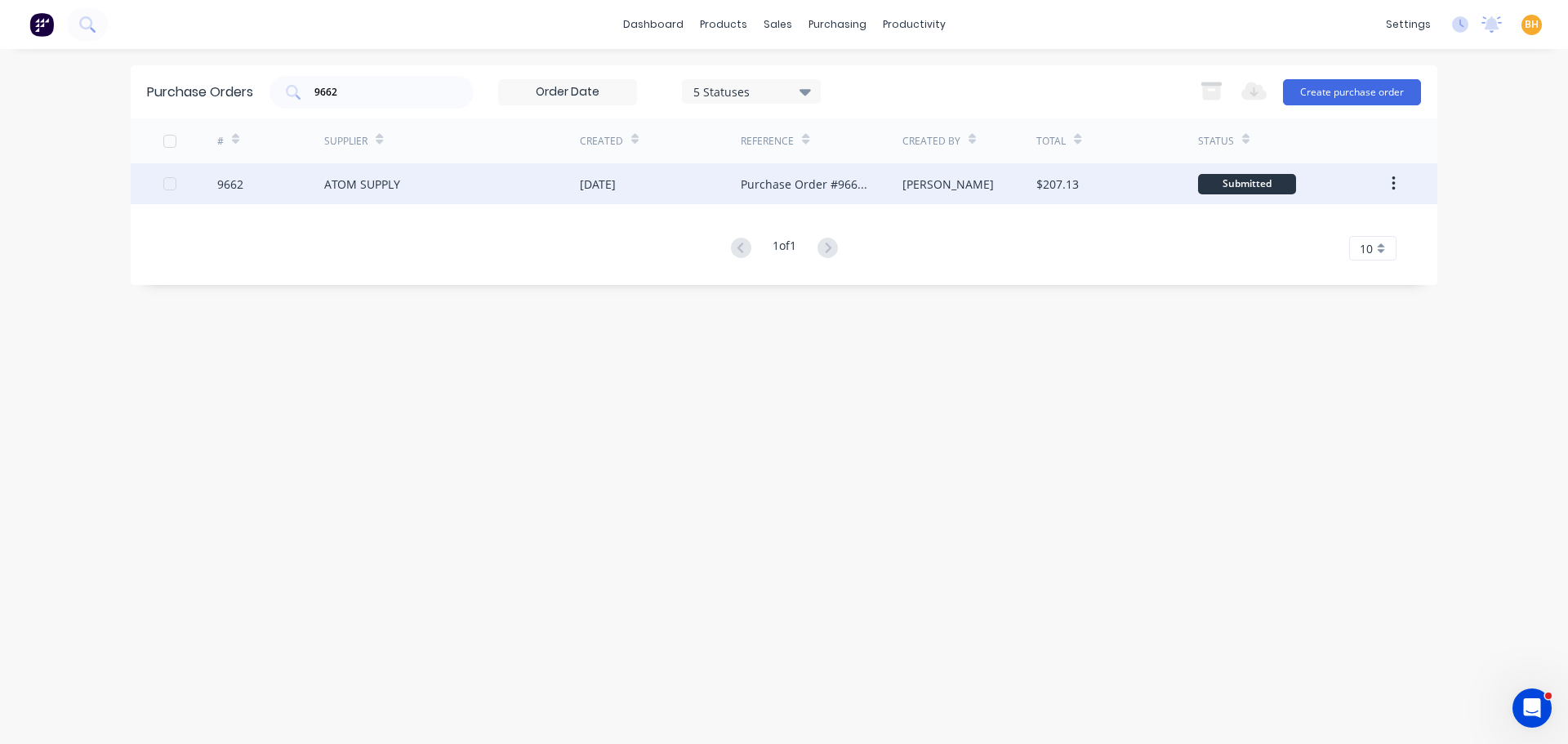
click at [369, 176] on div "ATOM SUPPLY" at bounding box center [362, 184] width 76 height 17
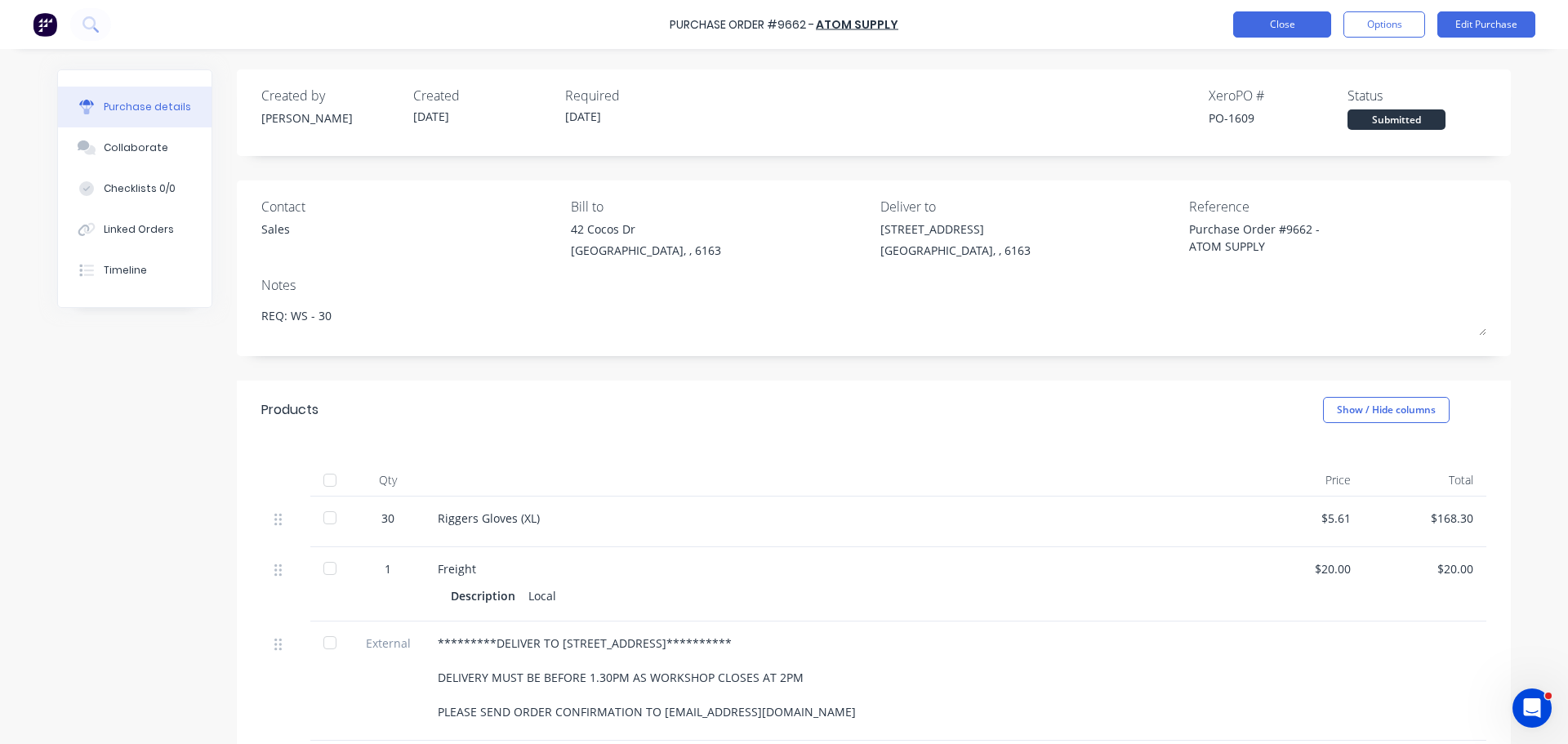
click at [1250, 24] on button "Close" at bounding box center [1282, 24] width 98 height 26
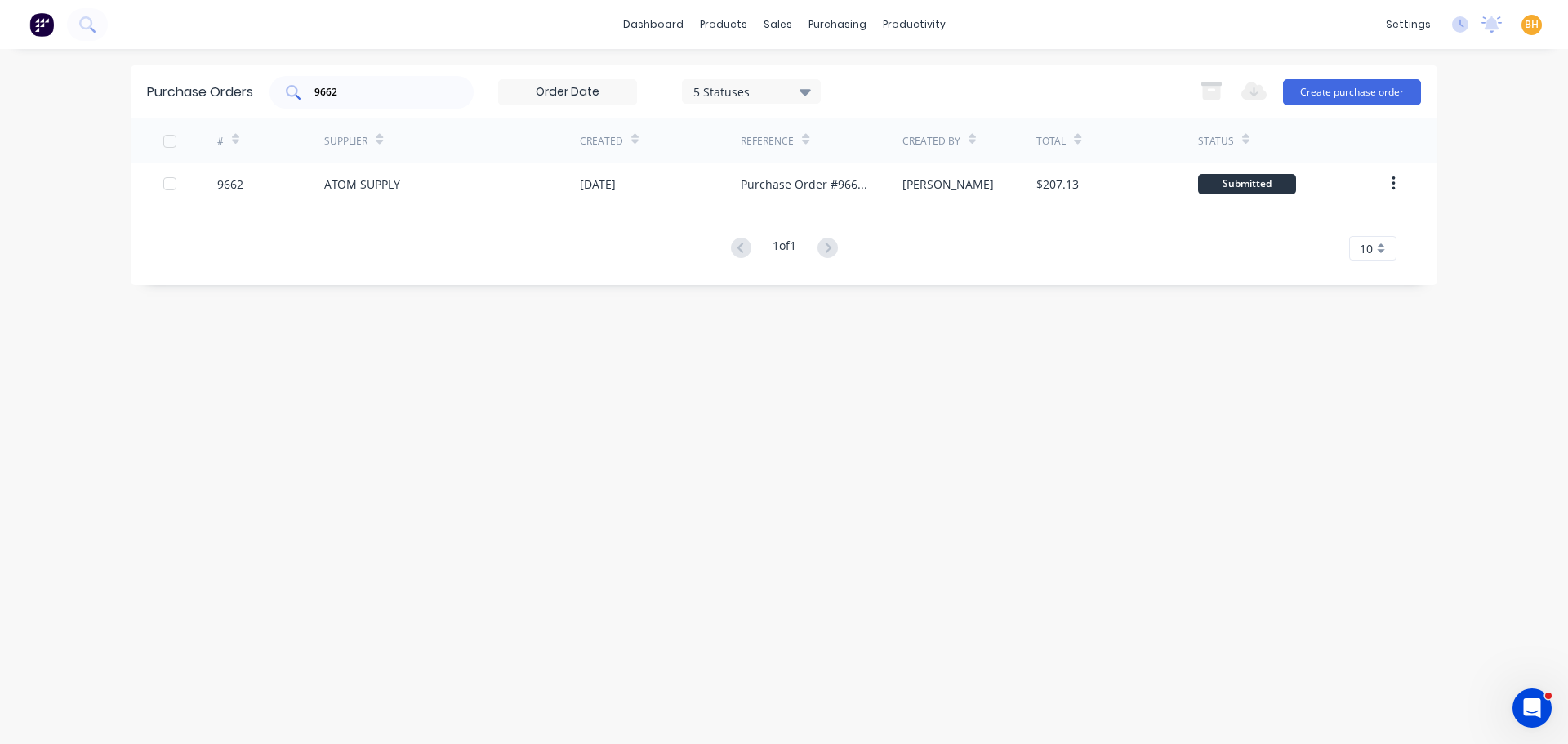
click at [364, 88] on input "9662" at bounding box center [380, 91] width 136 height 16
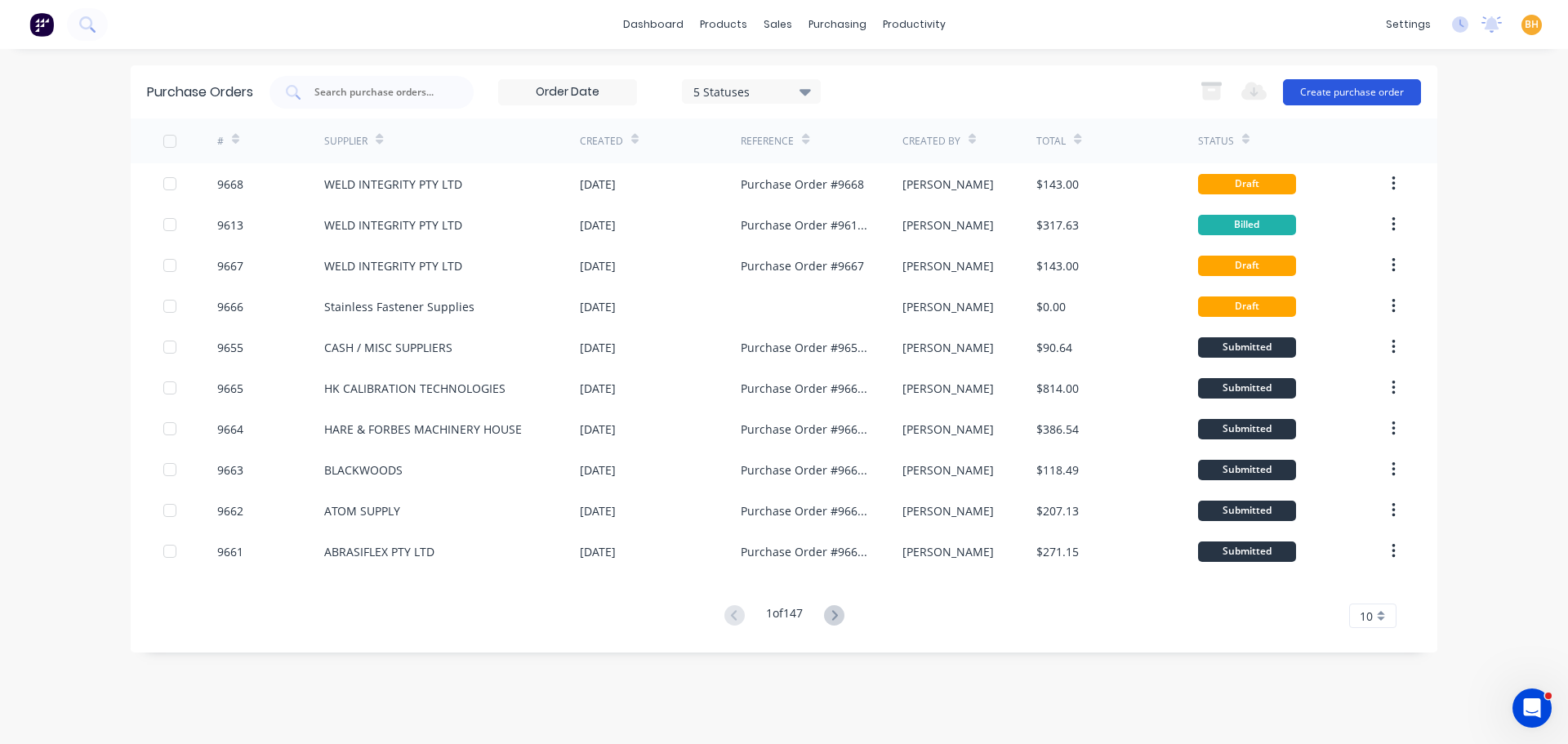
click at [1347, 82] on button "Create purchase order" at bounding box center [1351, 92] width 138 height 26
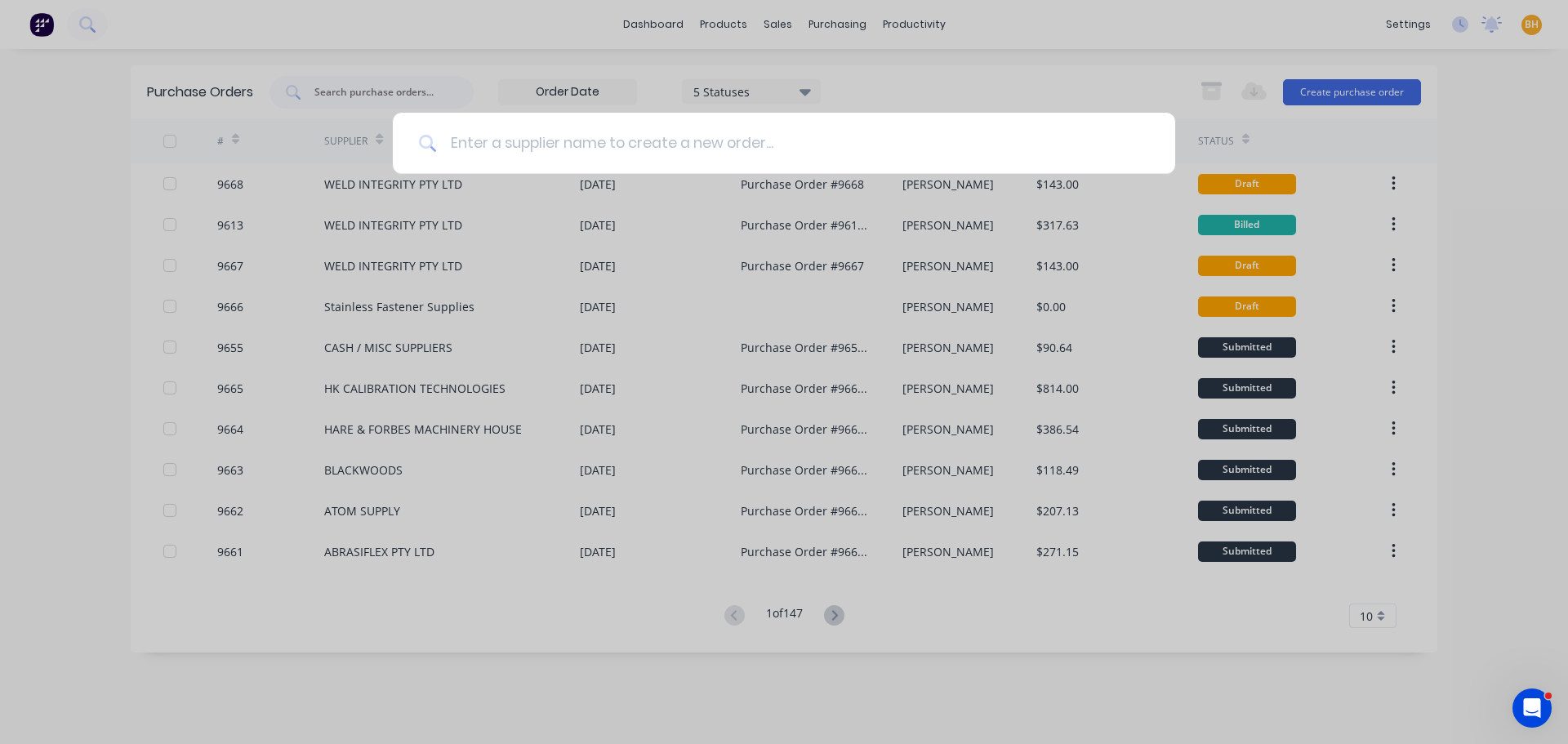
click at [465, 144] on input at bounding box center [793, 143] width 712 height 61
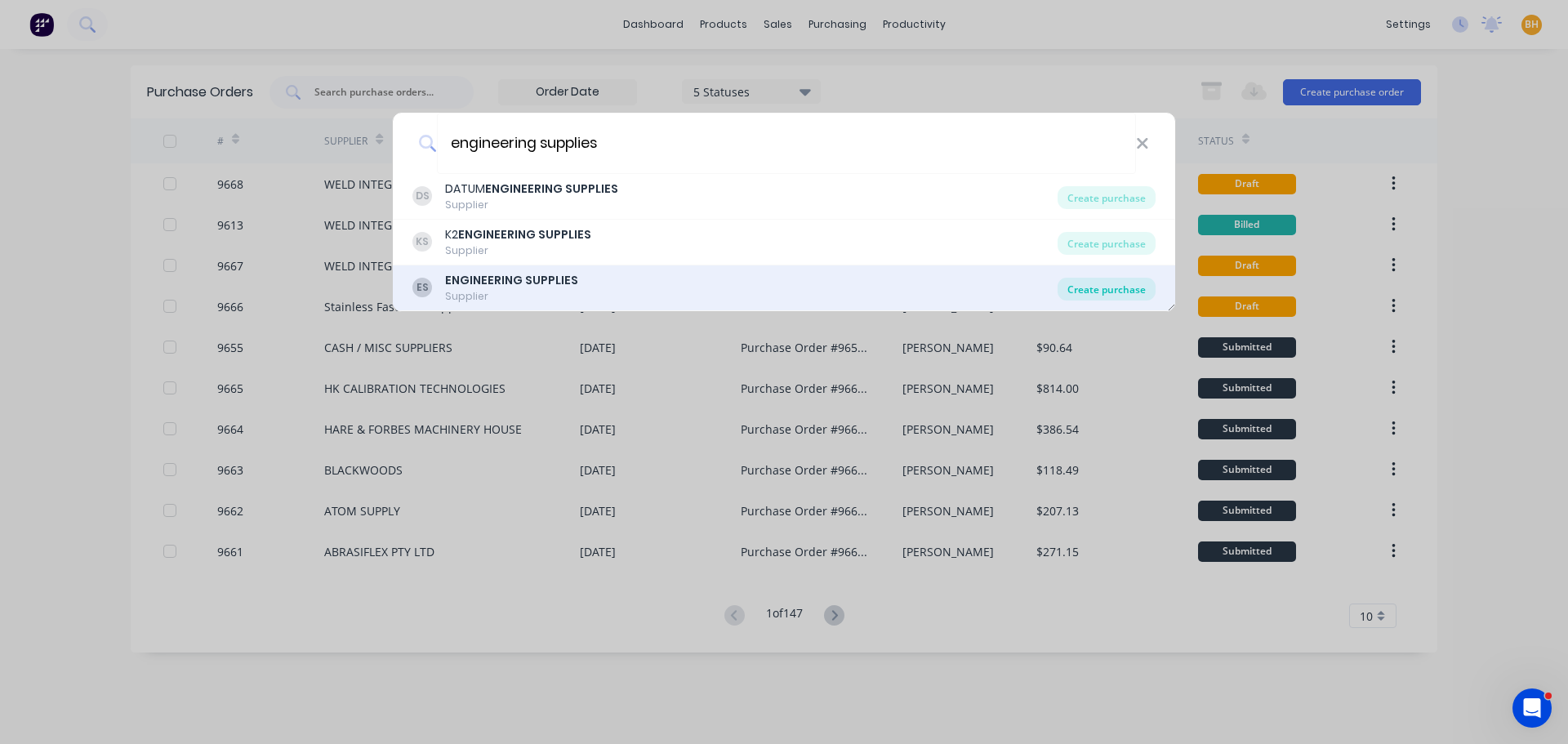
click at [1075, 287] on div "Create purchase" at bounding box center [1106, 288] width 98 height 23
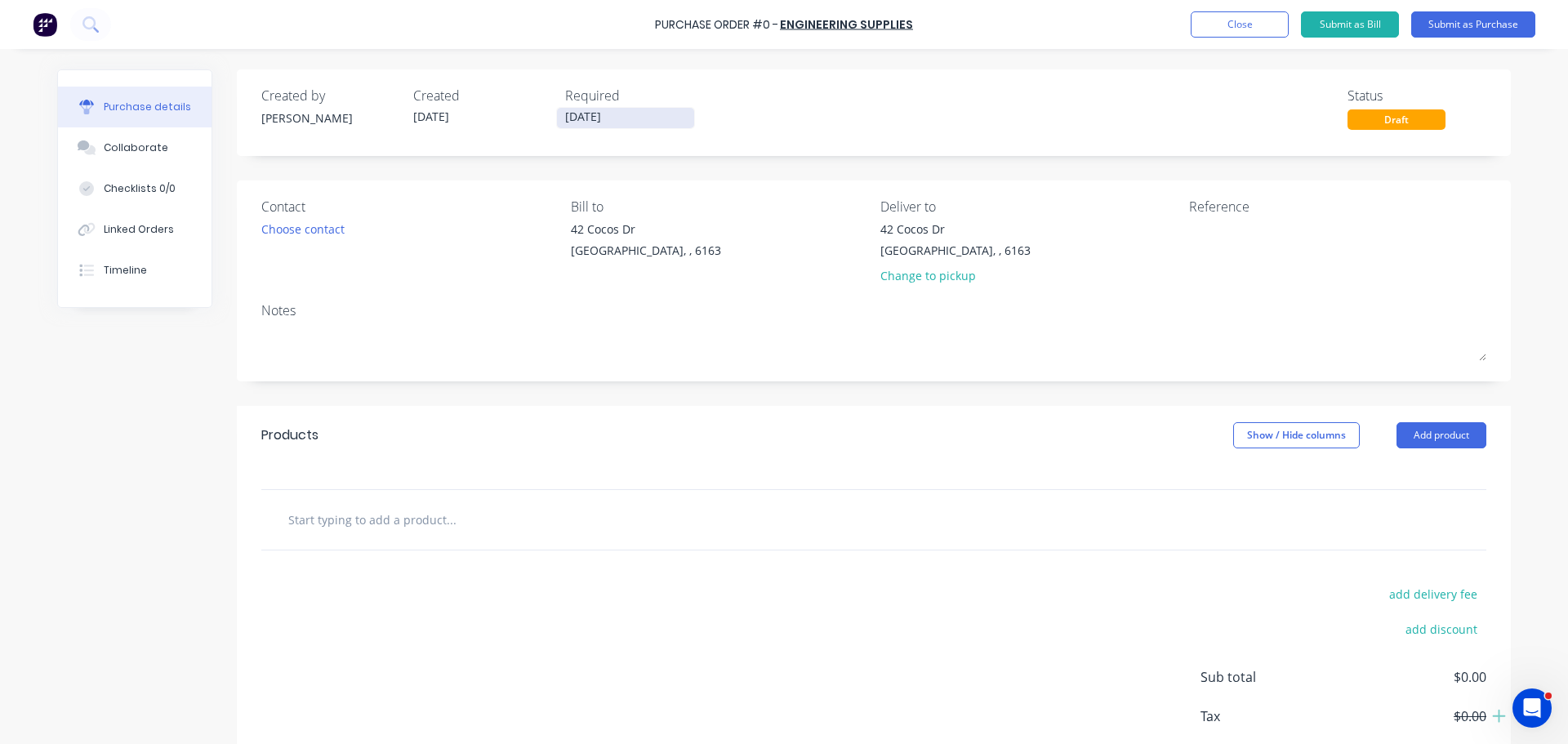
click at [582, 123] on input "[DATE]" at bounding box center [626, 118] width 137 height 20
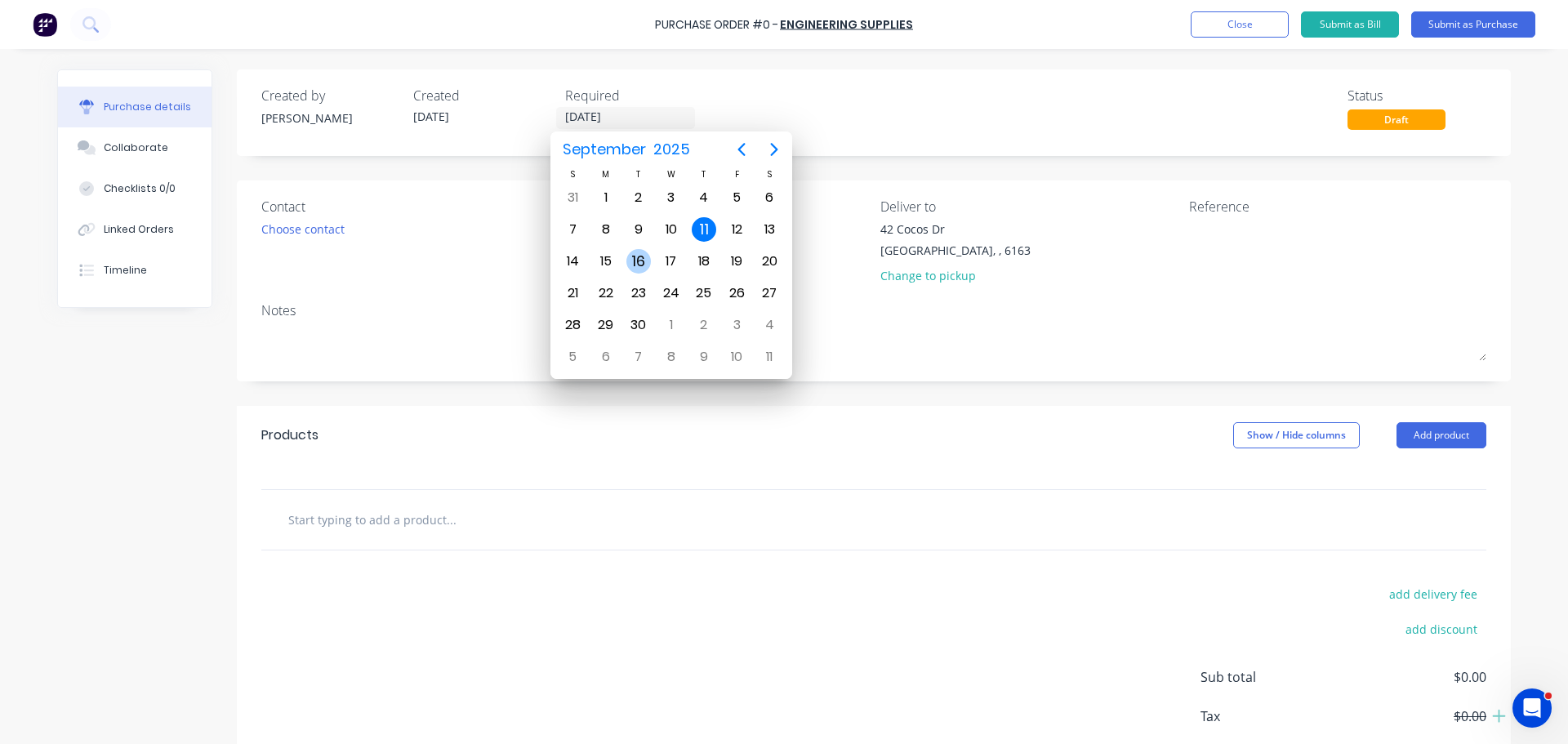
click at [646, 256] on div "16" at bounding box center [638, 261] width 24 height 24
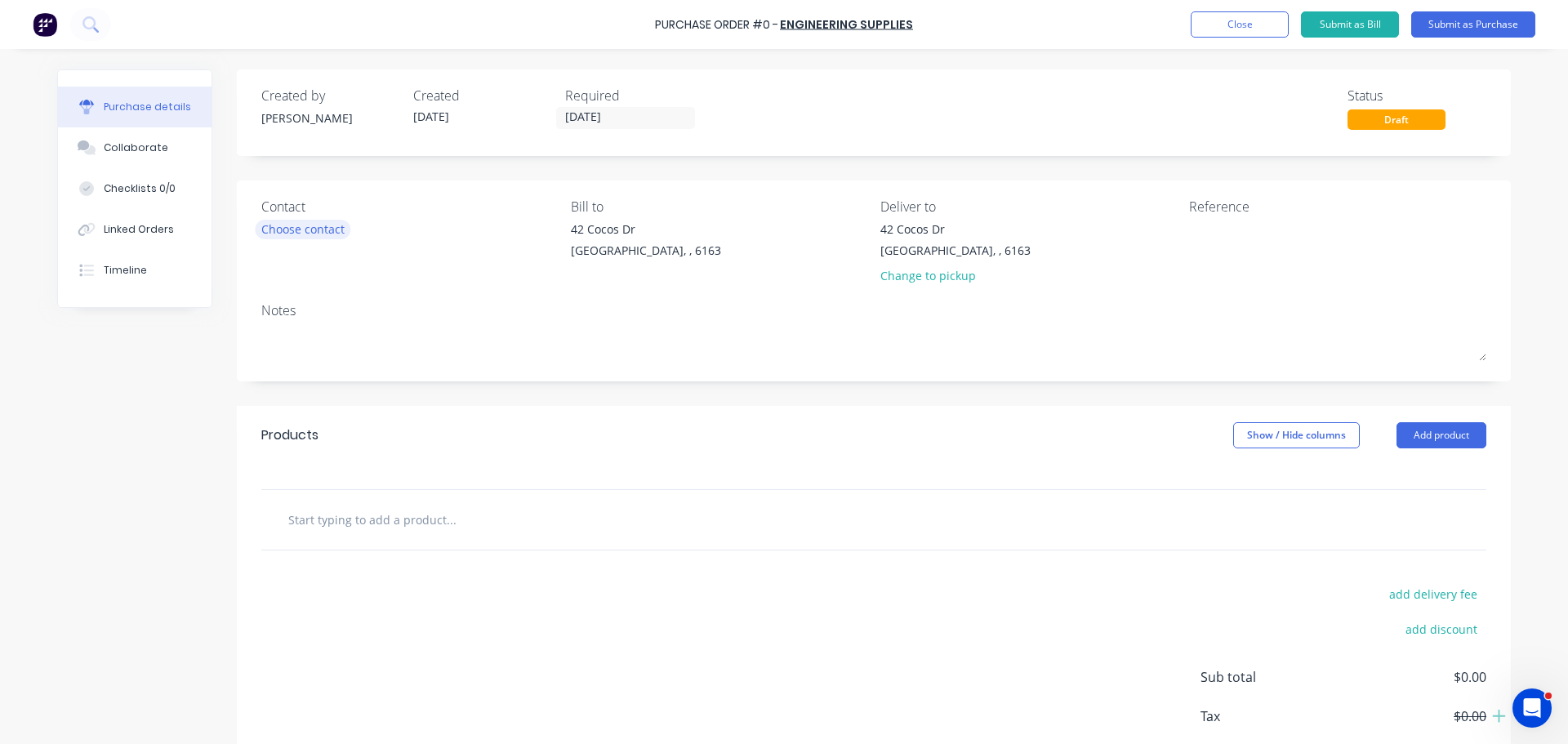
click at [330, 220] on div "Choose contact" at bounding box center [302, 229] width 83 height 17
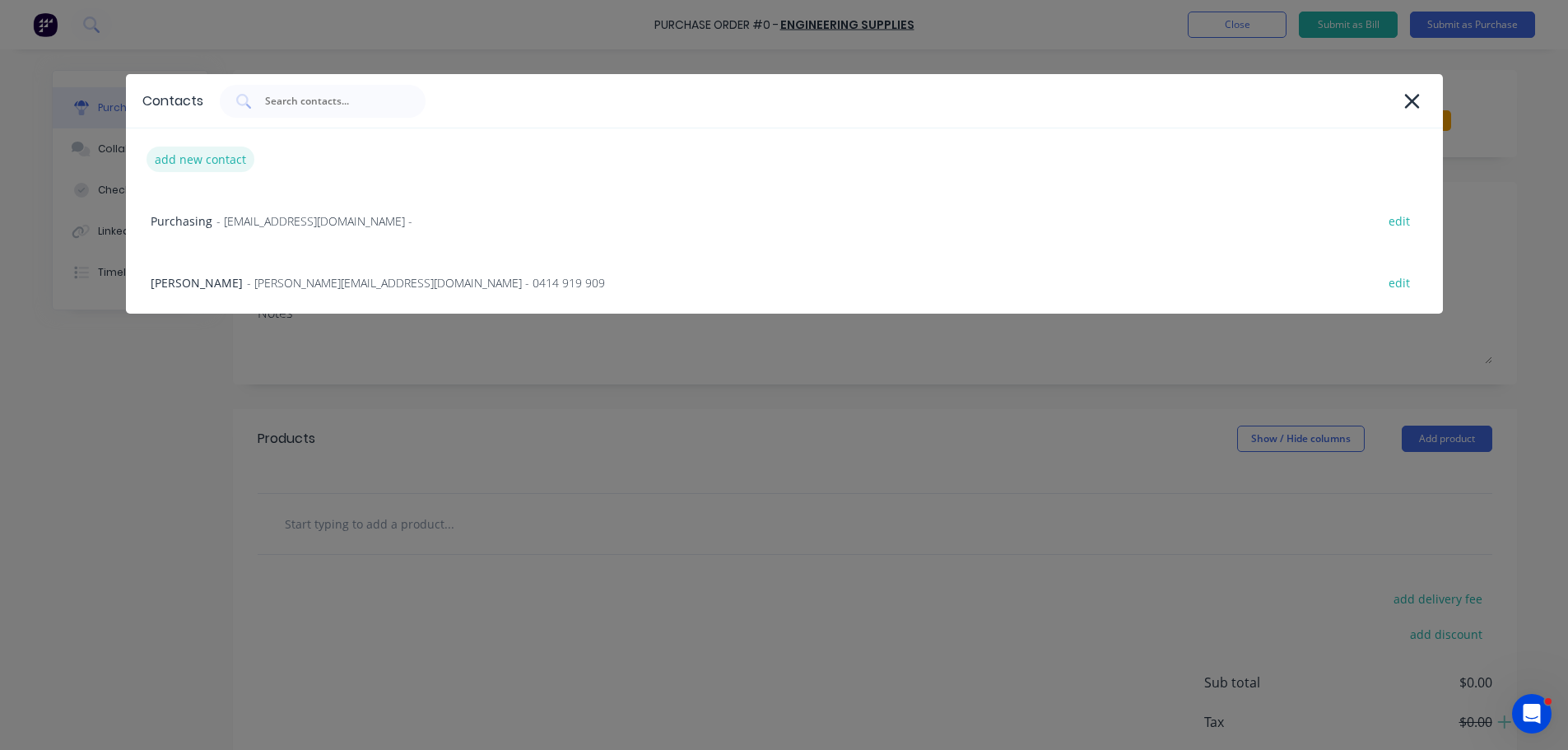
click at [228, 157] on div "add new contact" at bounding box center [201, 160] width 108 height 25
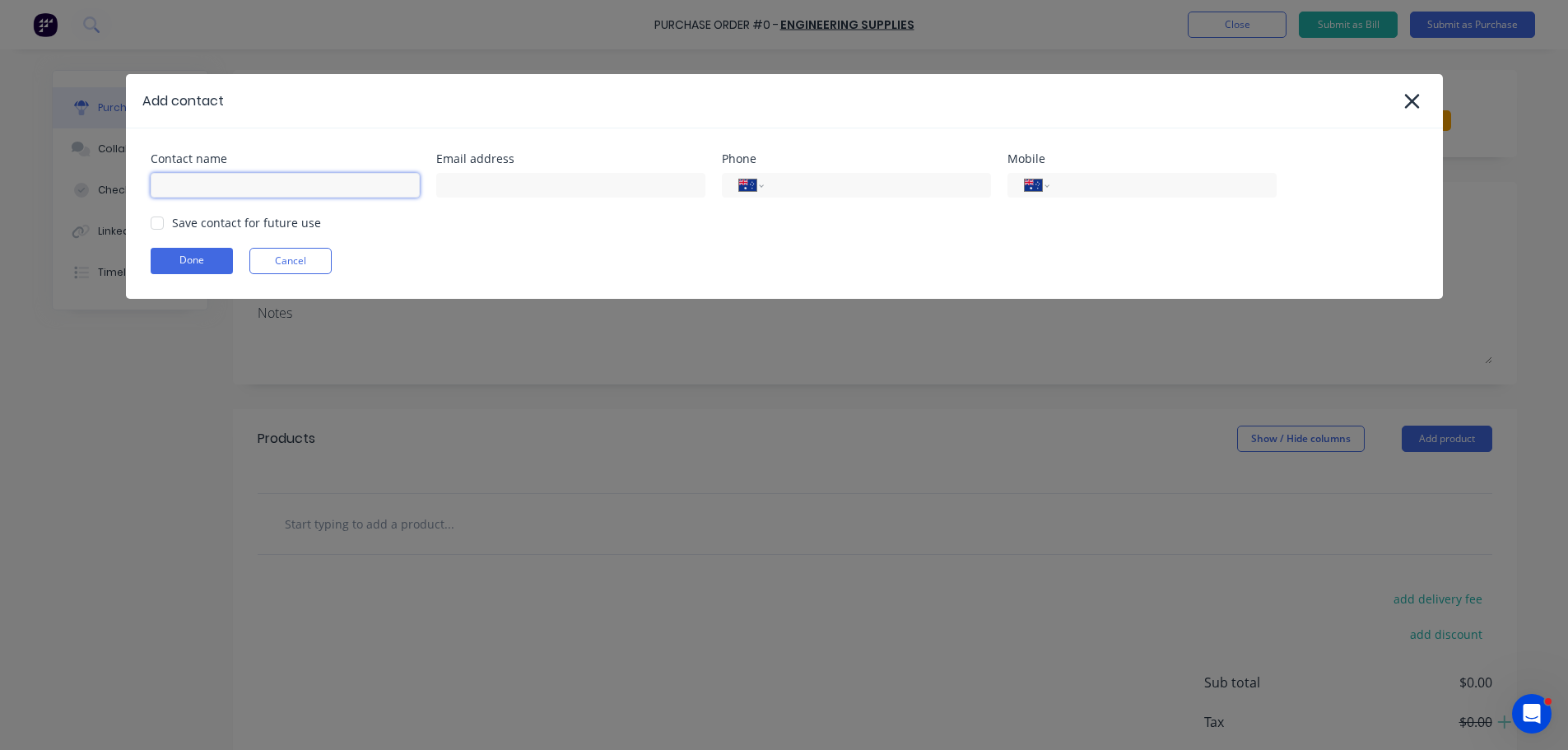
click at [185, 187] on input at bounding box center [285, 185] width 269 height 24
click at [477, 183] on input at bounding box center [571, 185] width 269 height 24
click at [509, 191] on input at bounding box center [571, 185] width 269 height 24
click at [162, 223] on div at bounding box center [157, 223] width 33 height 33
click at [182, 269] on button "Done" at bounding box center [191, 260] width 82 height 26
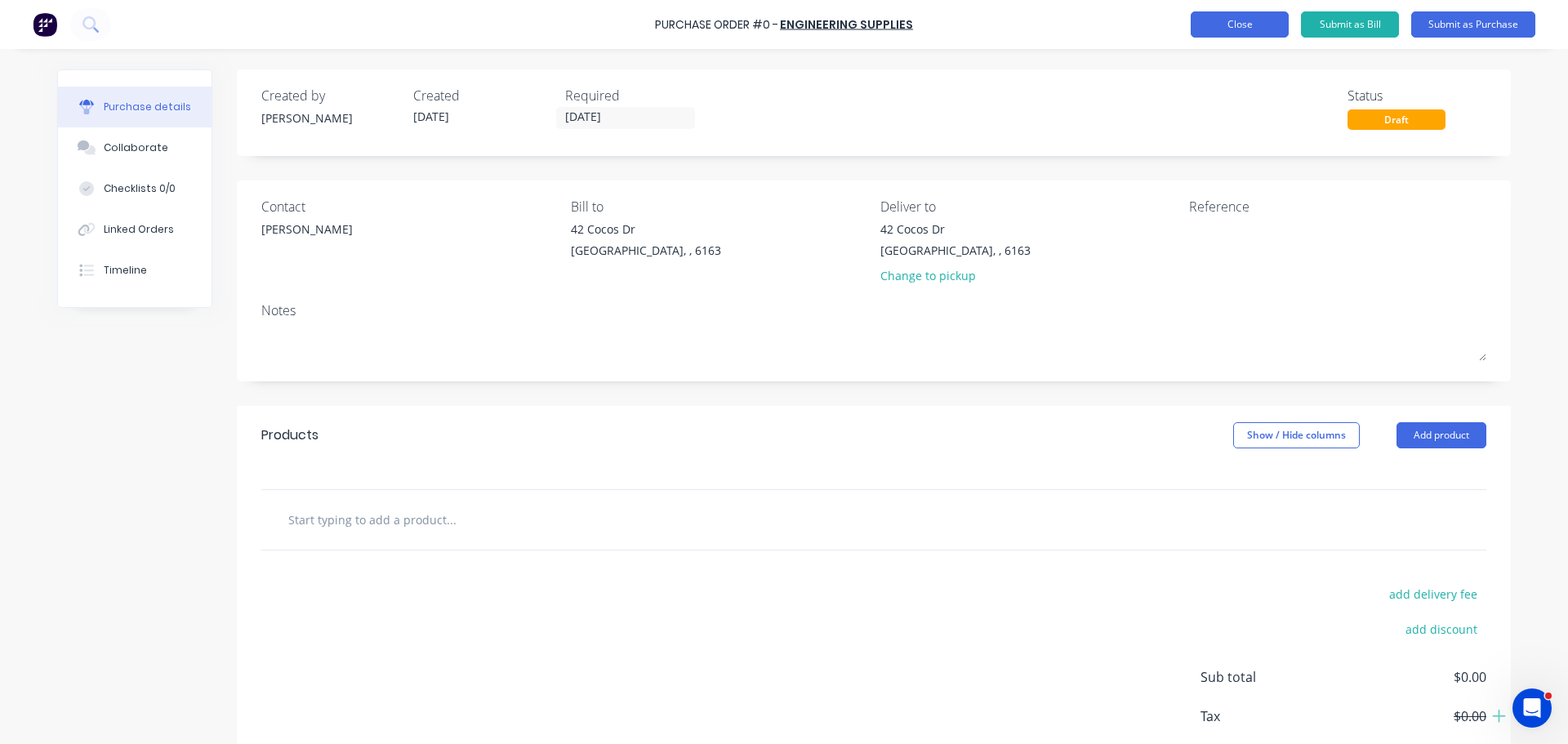
click at [1232, 15] on button "Close" at bounding box center [1239, 24] width 98 height 26
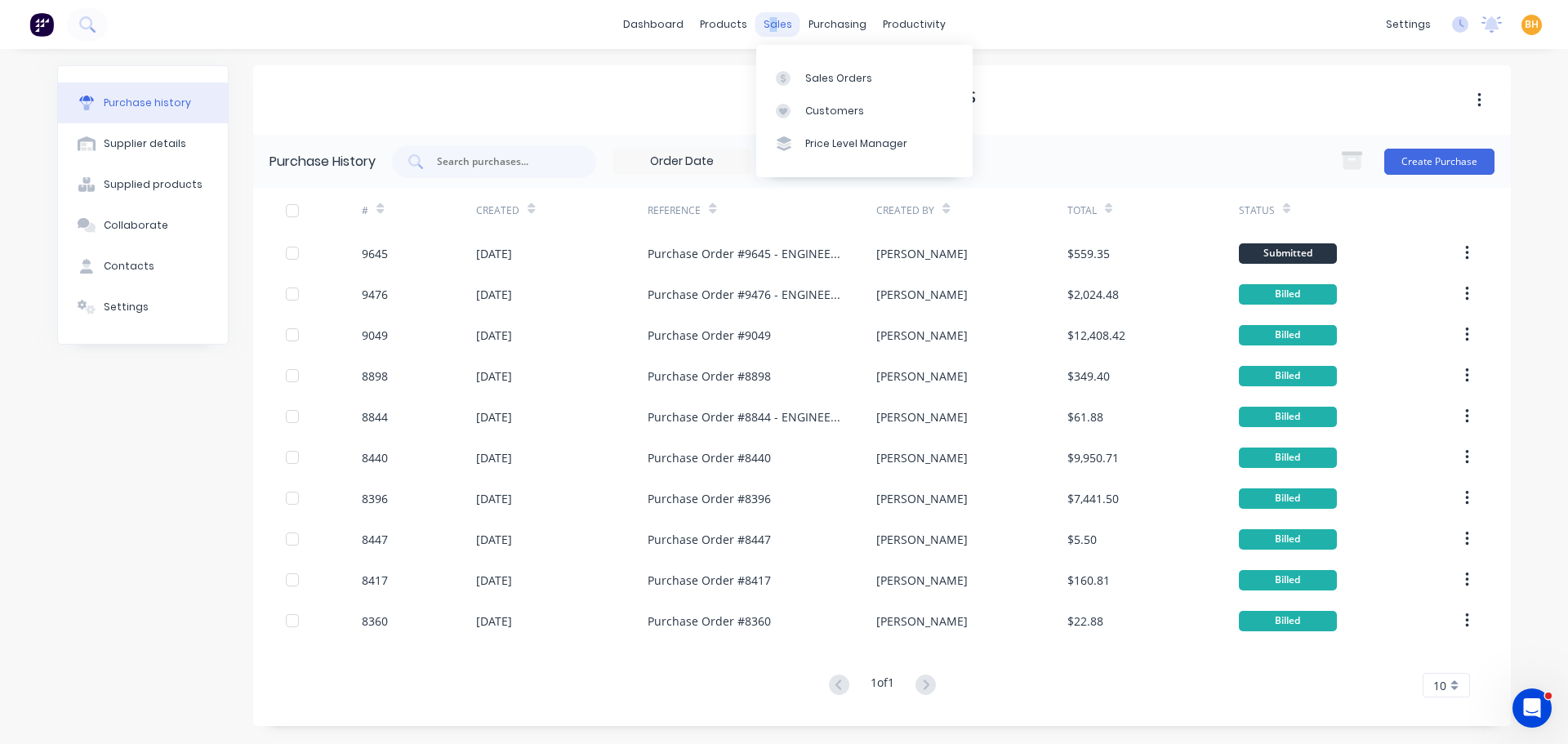
click at [773, 18] on div "sales" at bounding box center [778, 24] width 45 height 24
click at [816, 71] on div "Sales Orders" at bounding box center [838, 79] width 67 height 15
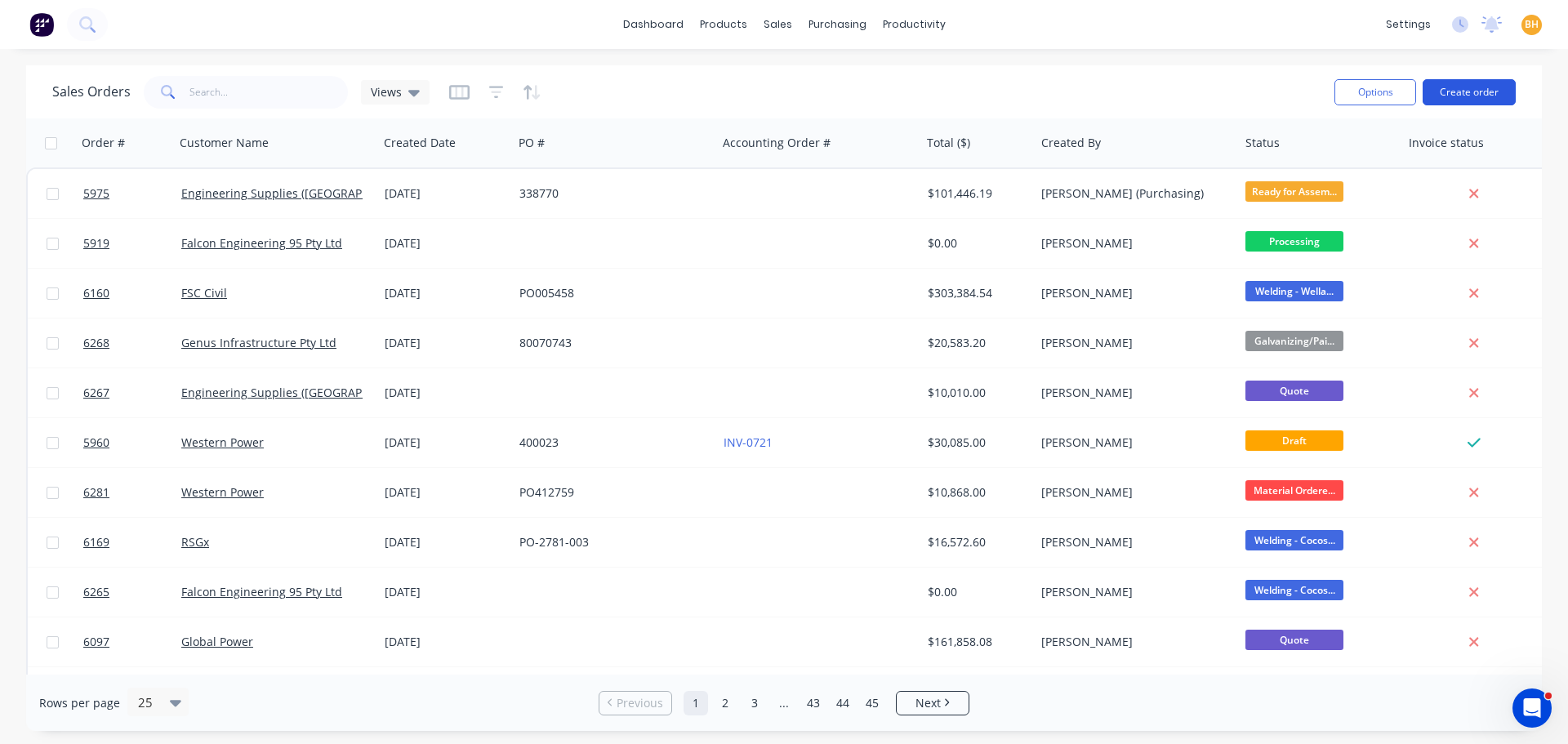
click at [1472, 100] on button "Create order" at bounding box center [1468, 92] width 93 height 26
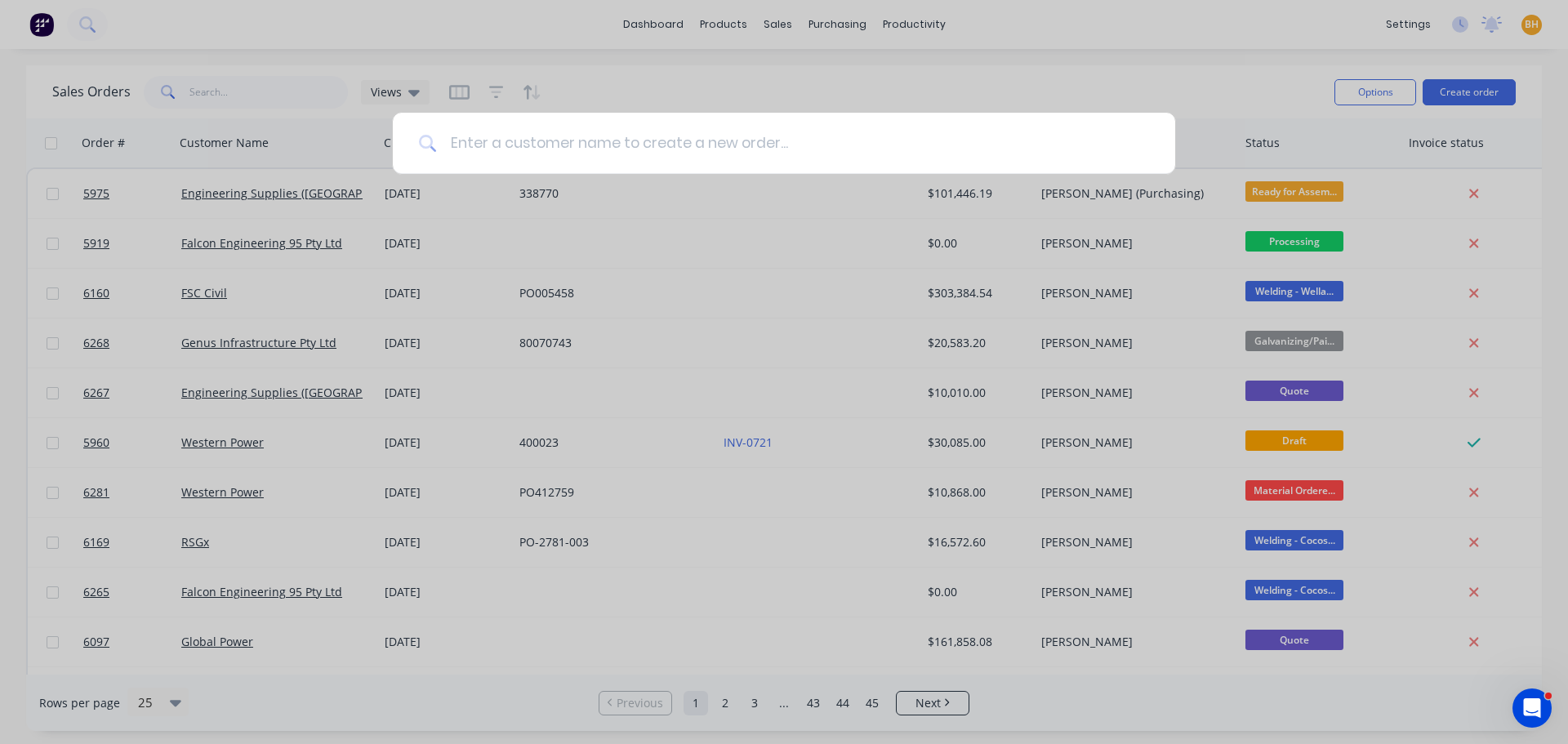
click at [456, 141] on input at bounding box center [793, 143] width 712 height 61
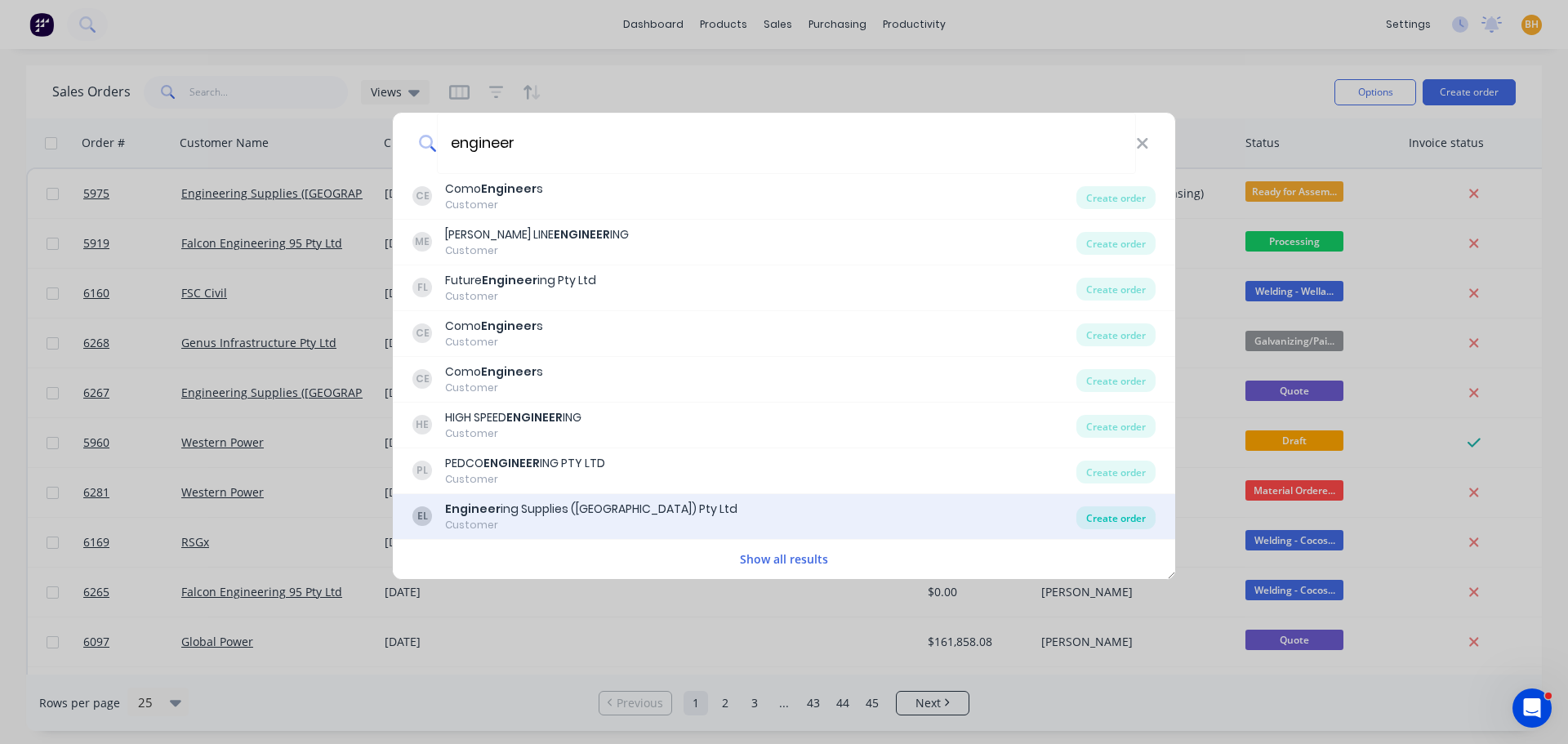
click at [1127, 519] on div "Create order" at bounding box center [1116, 517] width 80 height 23
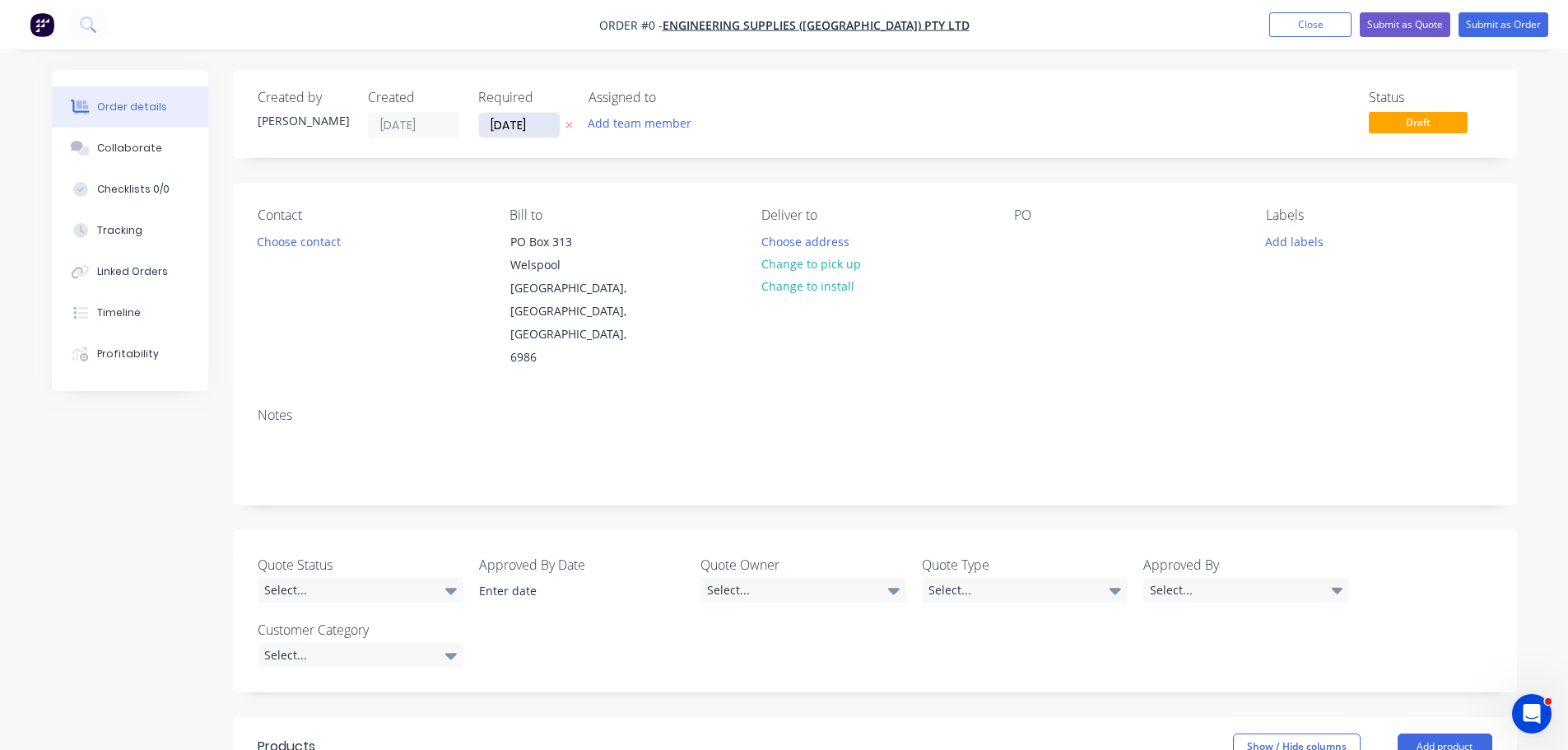
click at [516, 118] on input "[DATE]" at bounding box center [519, 125] width 81 height 24
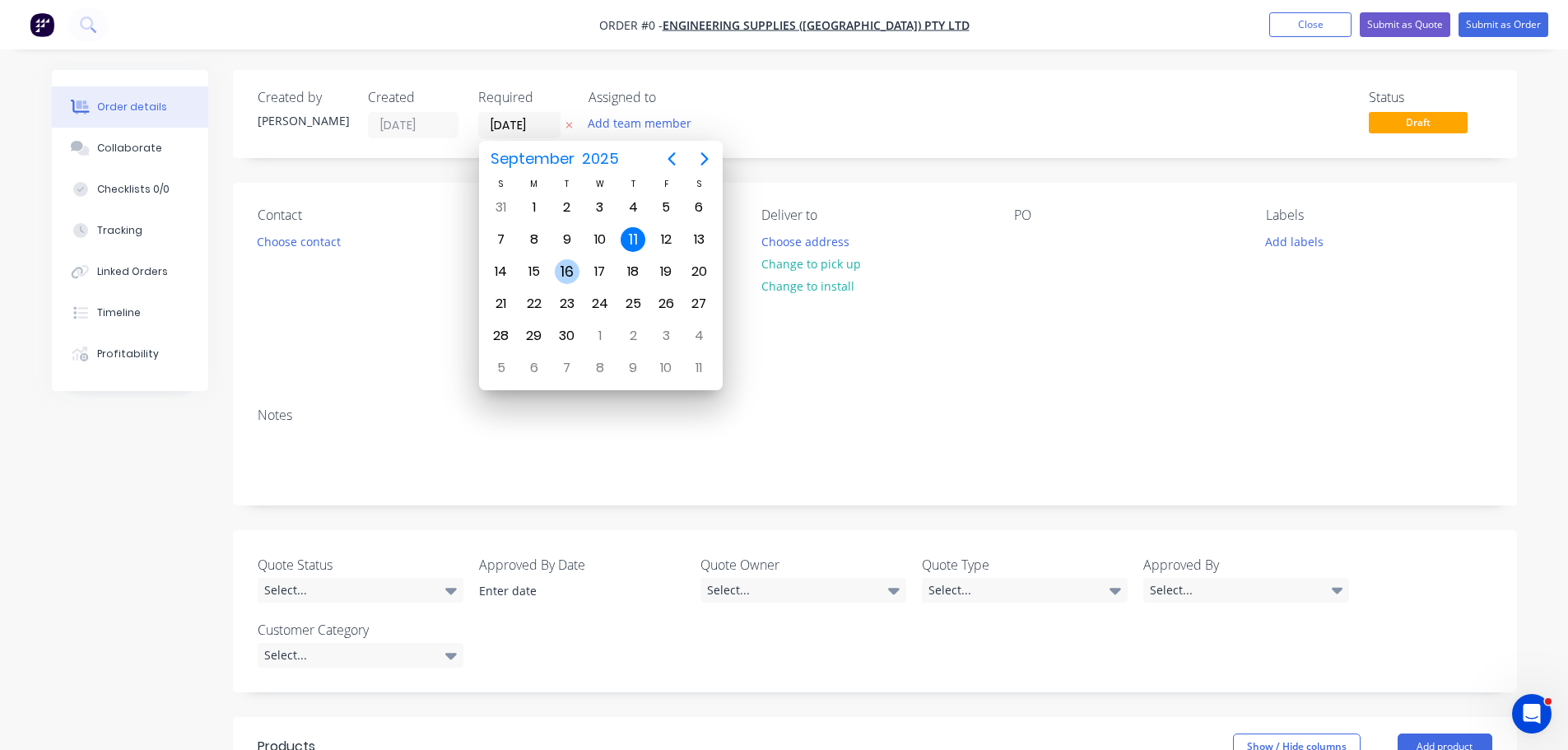
click at [573, 266] on div "16" at bounding box center [567, 271] width 24 height 24
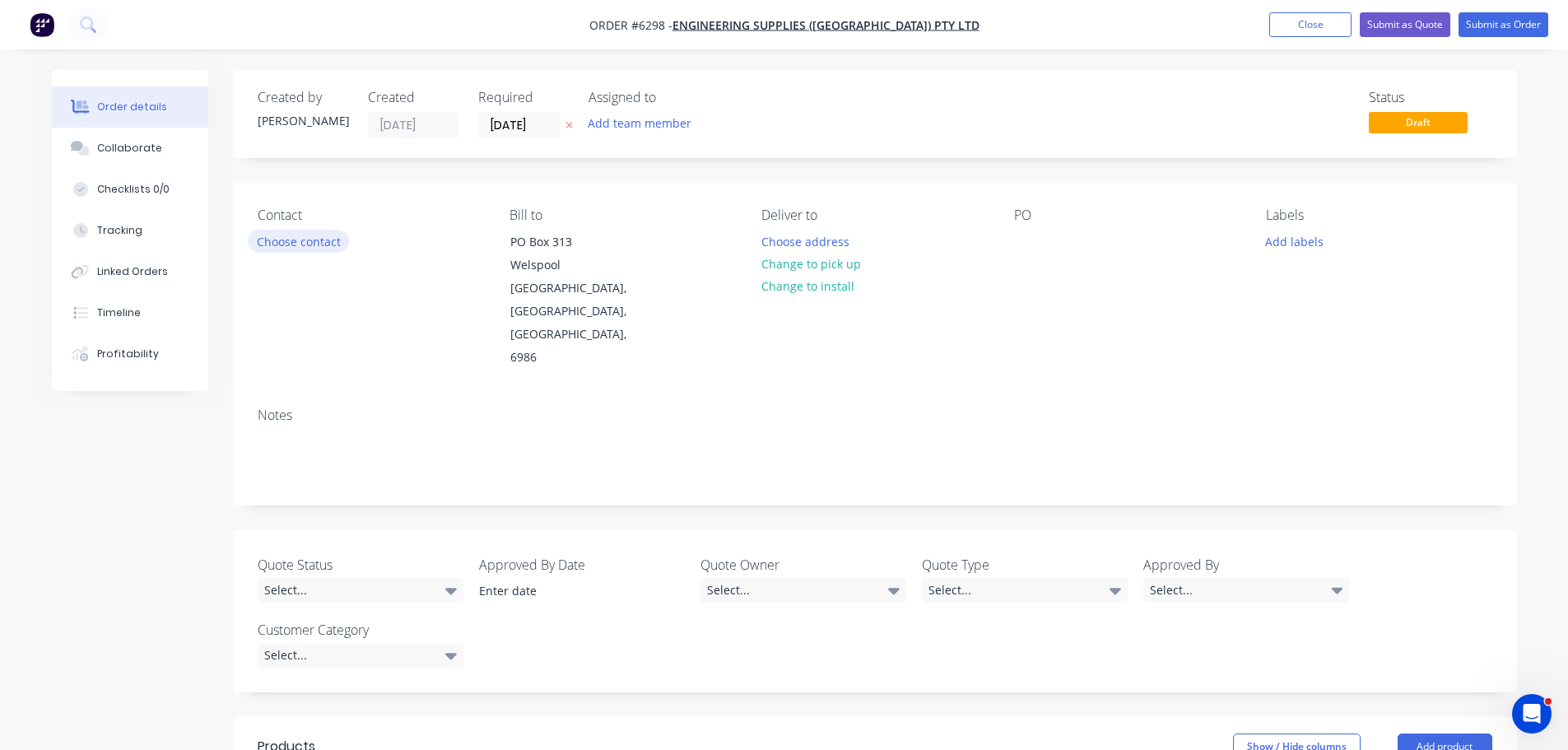
click at [338, 243] on button "Choose contact" at bounding box center [298, 241] width 101 height 22
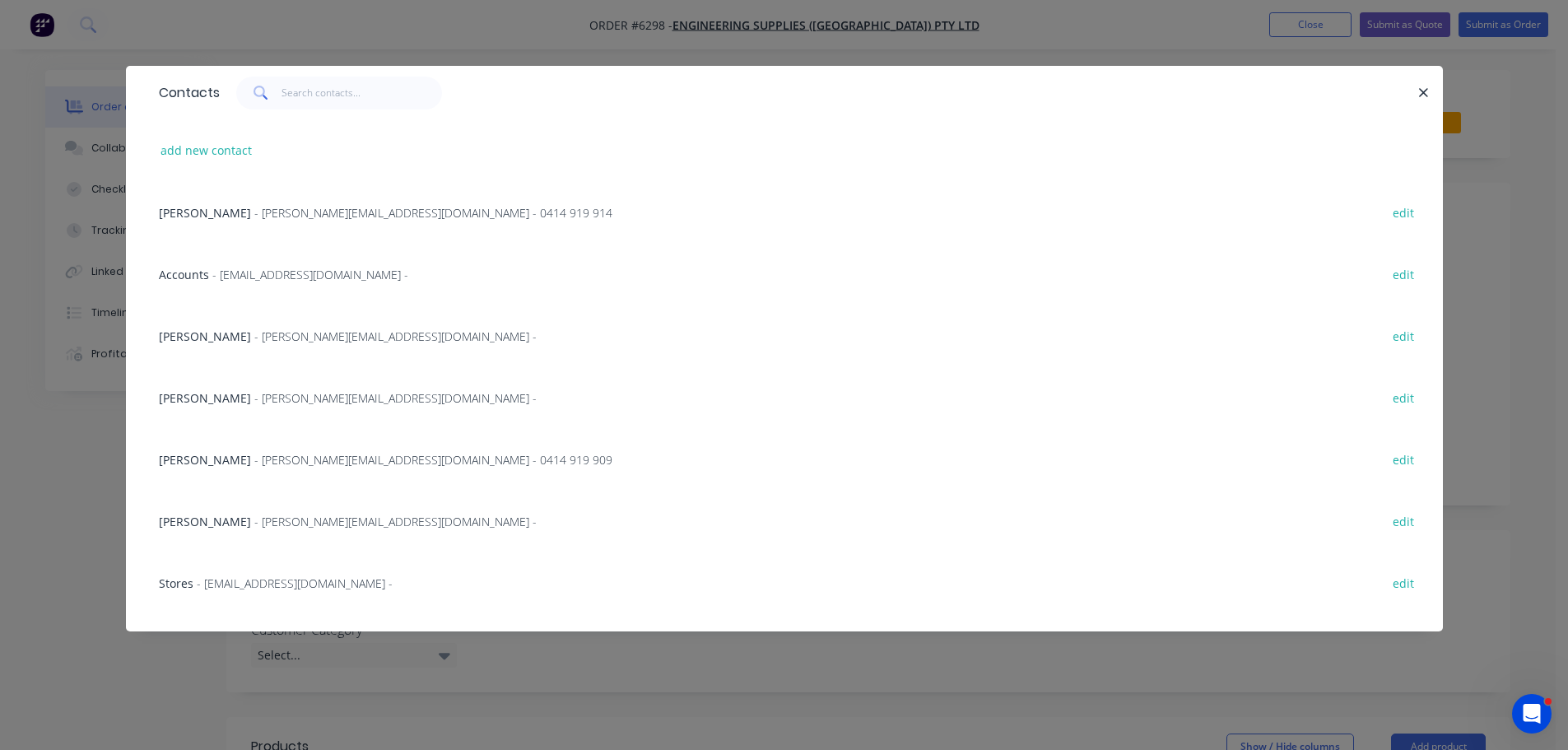
click at [266, 213] on span "- gavin@engsup.com.au - 0414 919 914" at bounding box center [433, 213] width 358 height 16
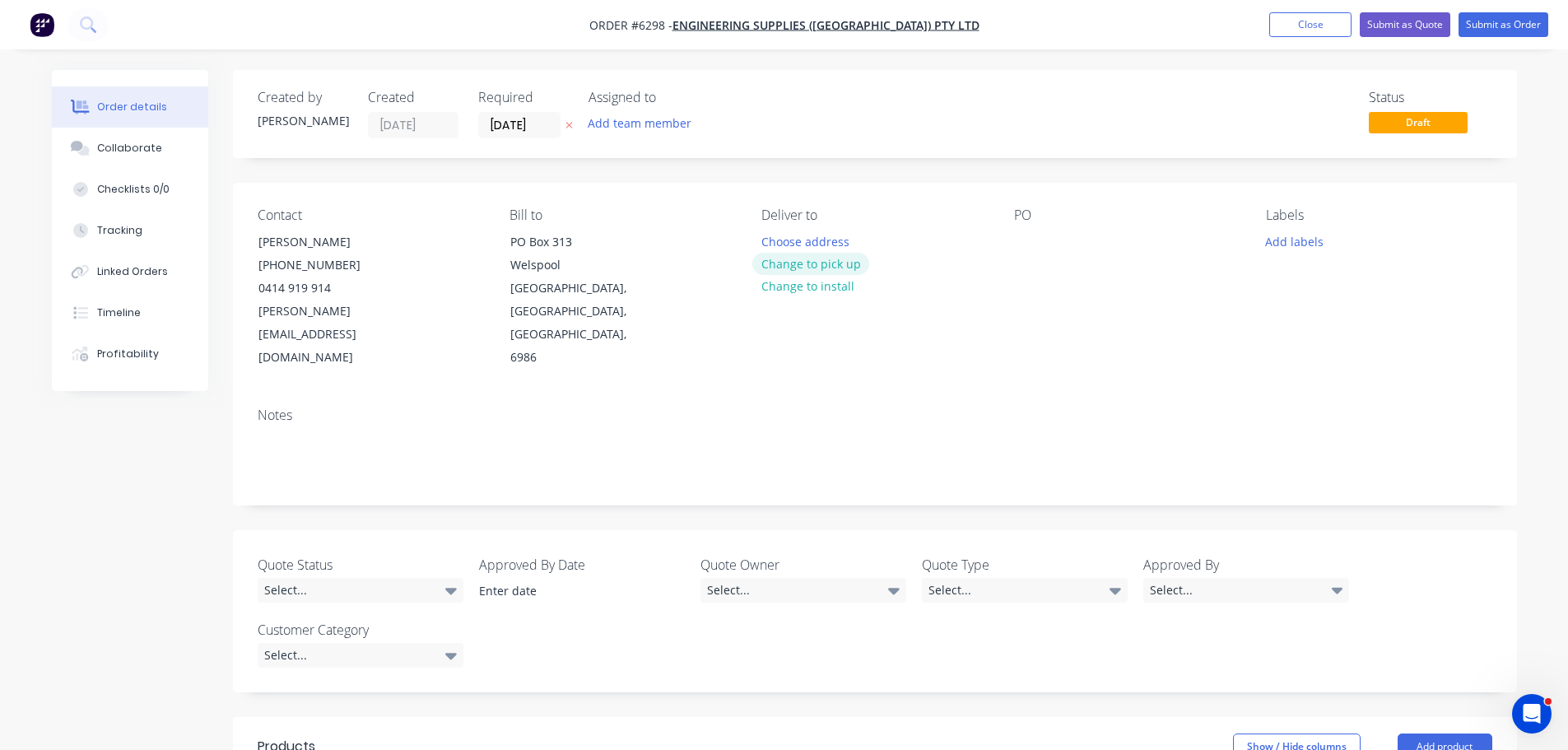
click at [807, 263] on button "Change to pick up" at bounding box center [811, 264] width 117 height 22
click at [789, 217] on div "Pick up" at bounding box center [874, 215] width 225 height 16
click at [795, 258] on button "Change to delivery" at bounding box center [812, 264] width 120 height 22
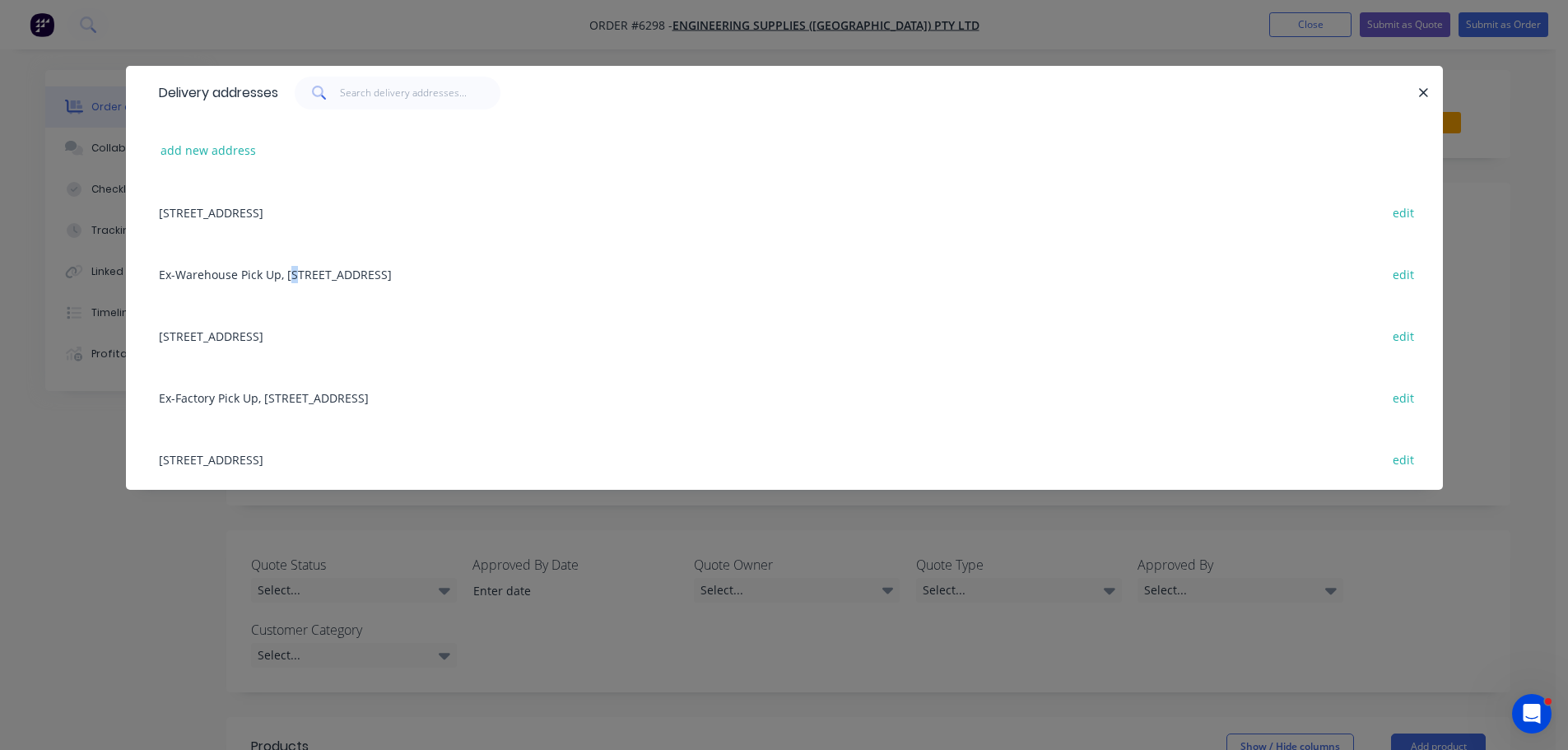
click at [294, 270] on div "Ex-Warehouse Pick Up, 11 Port Pirie St, Bibra Lake, Western Australia, Australi…" at bounding box center [784, 274] width 1267 height 62
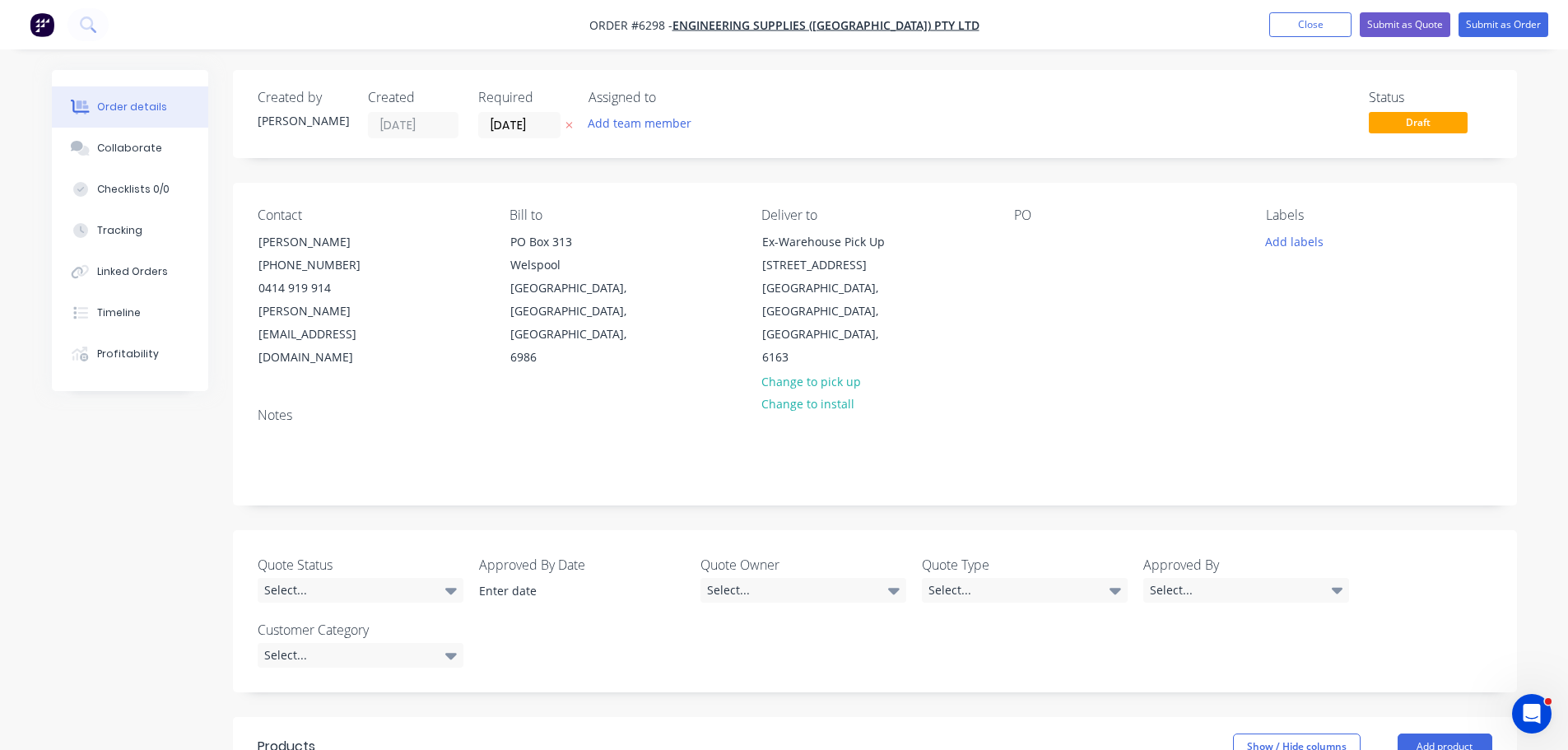
click at [1002, 243] on div "Contact Gavin Dinsdale (08) 9258 8444 0414 919 914 gavin@engsup.com.au Bill to …" at bounding box center [875, 288] width 1284 height 212
click at [1030, 246] on div at bounding box center [1027, 242] width 26 height 24
click at [1280, 234] on button "Add labels" at bounding box center [1295, 241] width 76 height 22
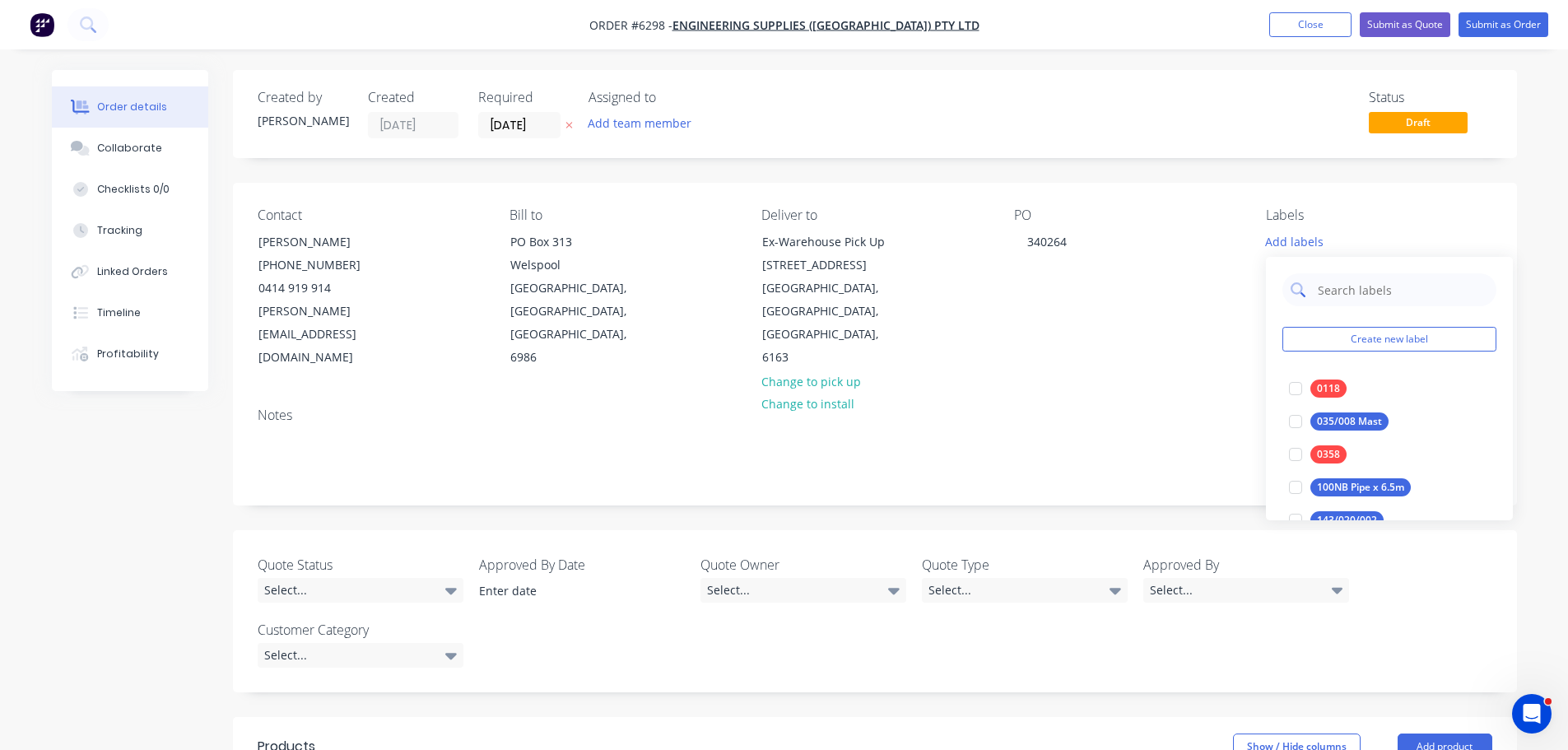
click at [1324, 285] on input "text" at bounding box center [1403, 290] width 172 height 33
click at [1297, 389] on div at bounding box center [1295, 389] width 33 height 33
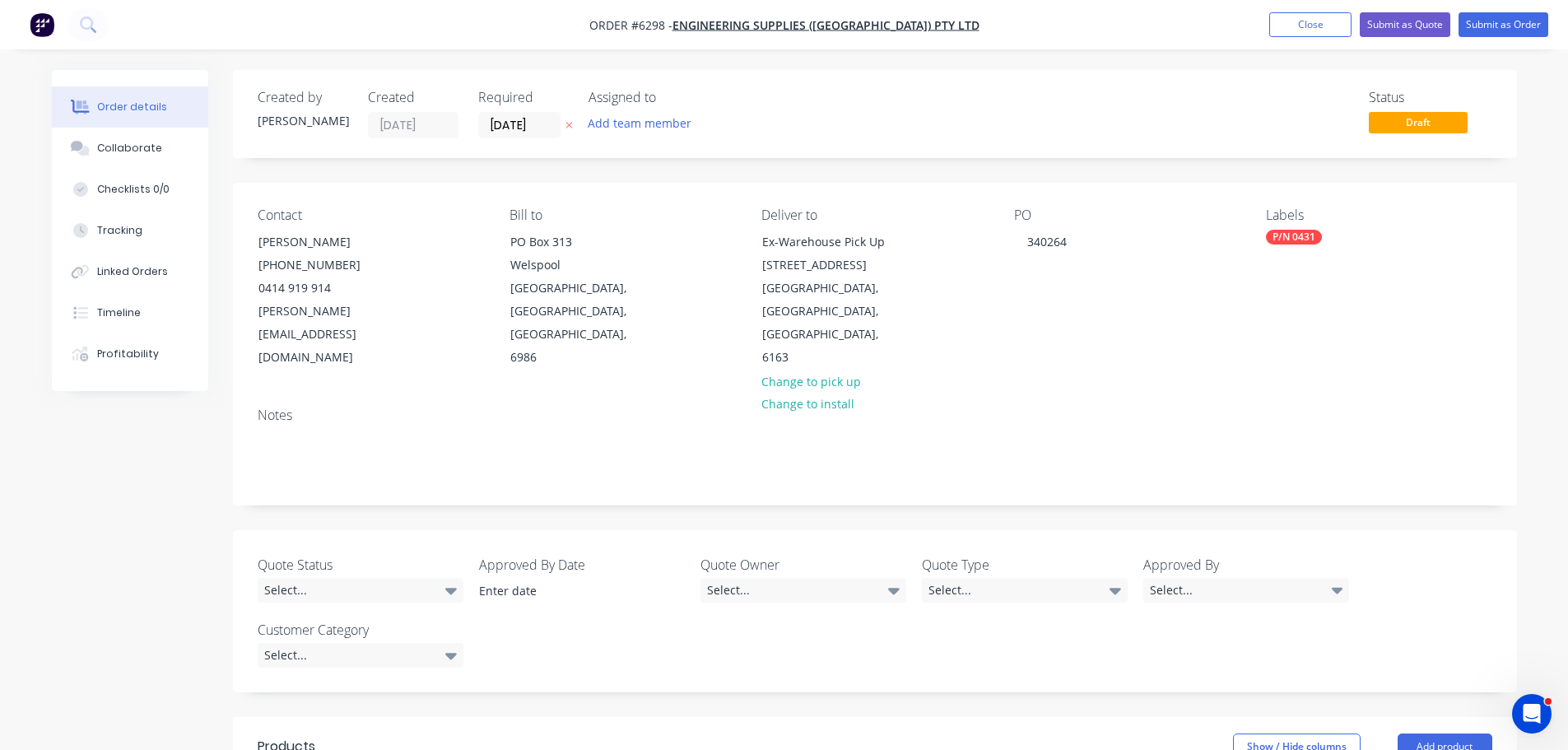
click at [1063, 408] on div "Notes" at bounding box center [875, 416] width 1234 height 16
click at [134, 189] on div "Checklists 0/0" at bounding box center [133, 189] width 73 height 15
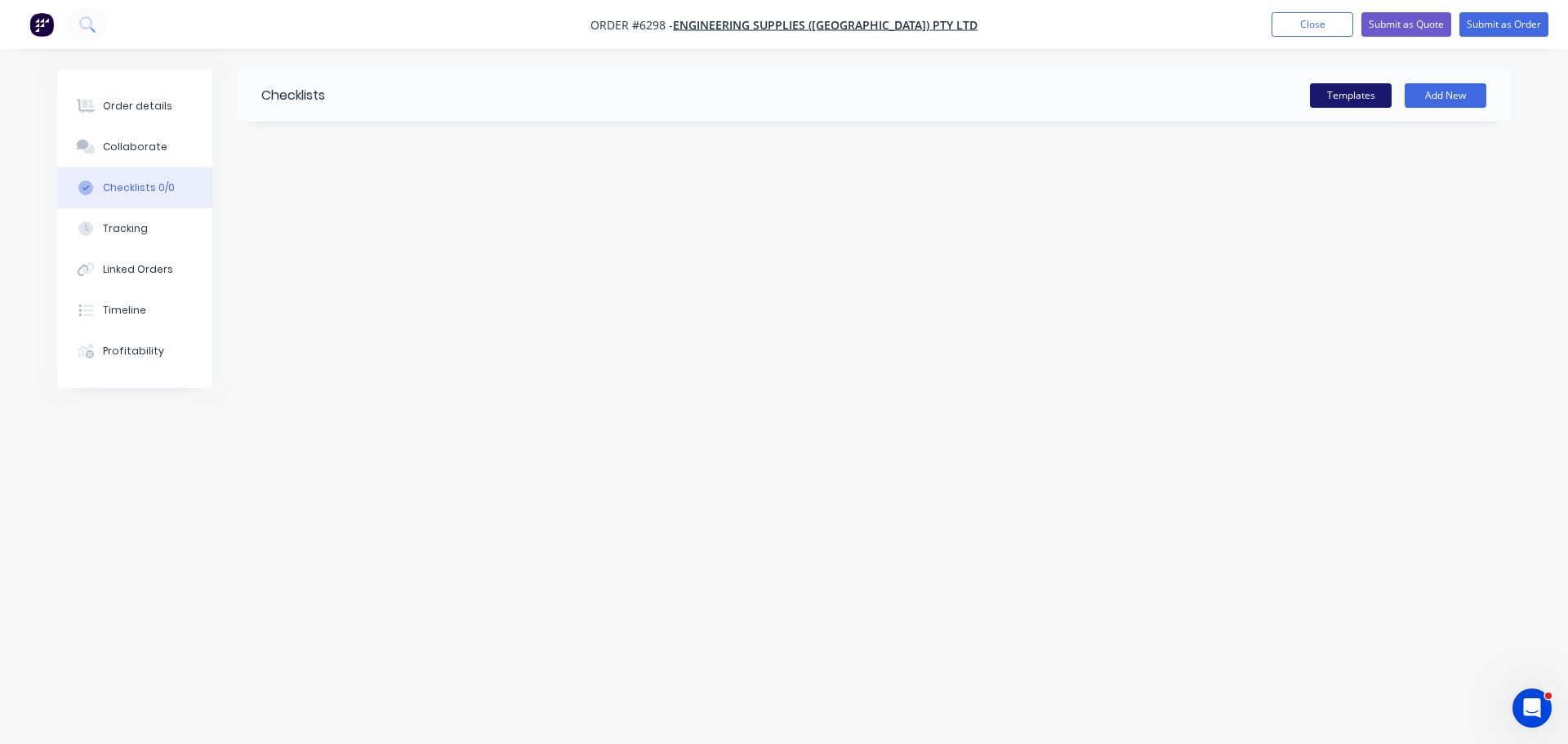
click at [1323, 90] on button "Templates" at bounding box center [1350, 95] width 81 height 24
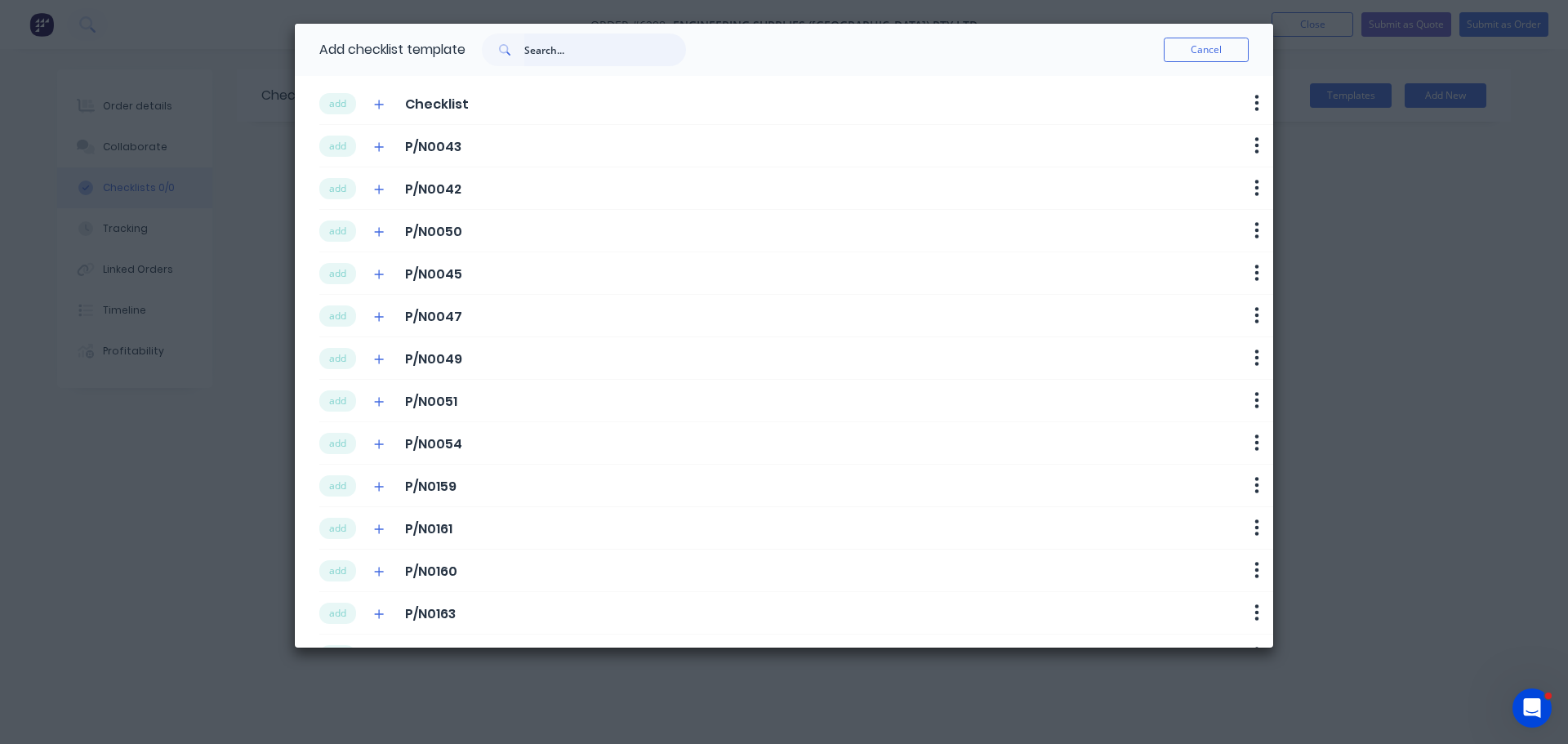
click at [547, 44] on input "text" at bounding box center [605, 49] width 162 height 33
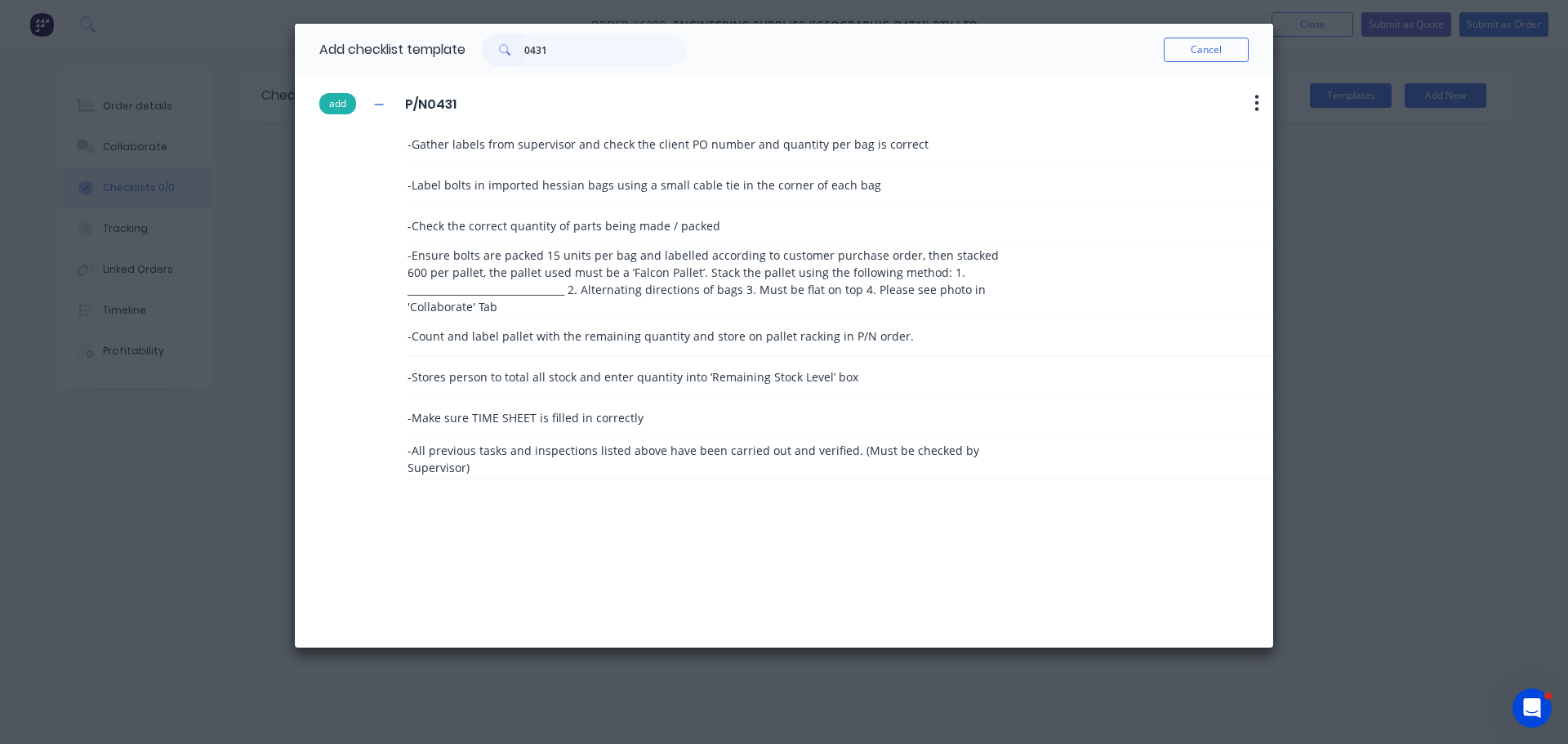
click at [344, 101] on button "add" at bounding box center [338, 103] width 37 height 21
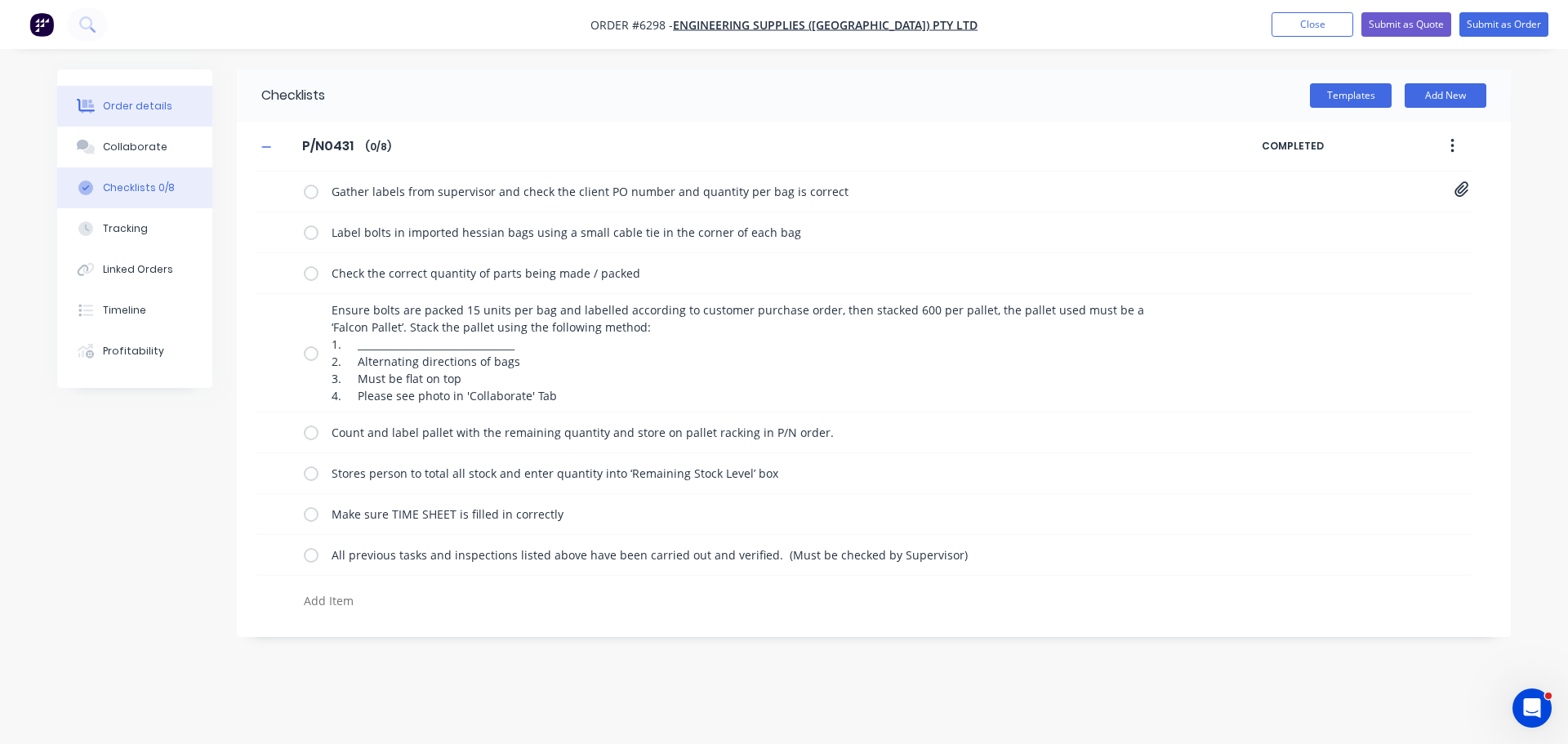
click at [124, 110] on div "Order details" at bounding box center [137, 106] width 70 height 15
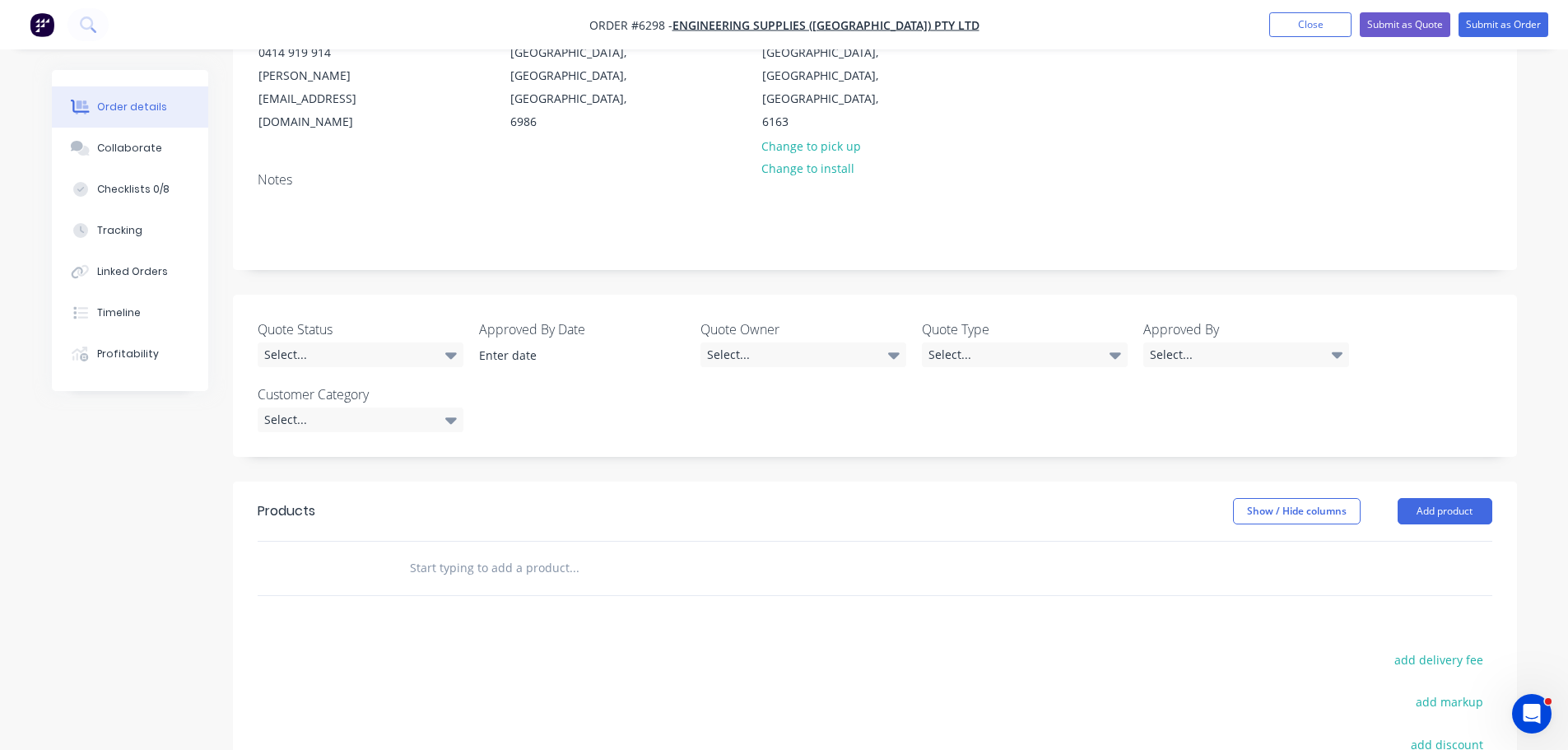
scroll to position [126, 0]
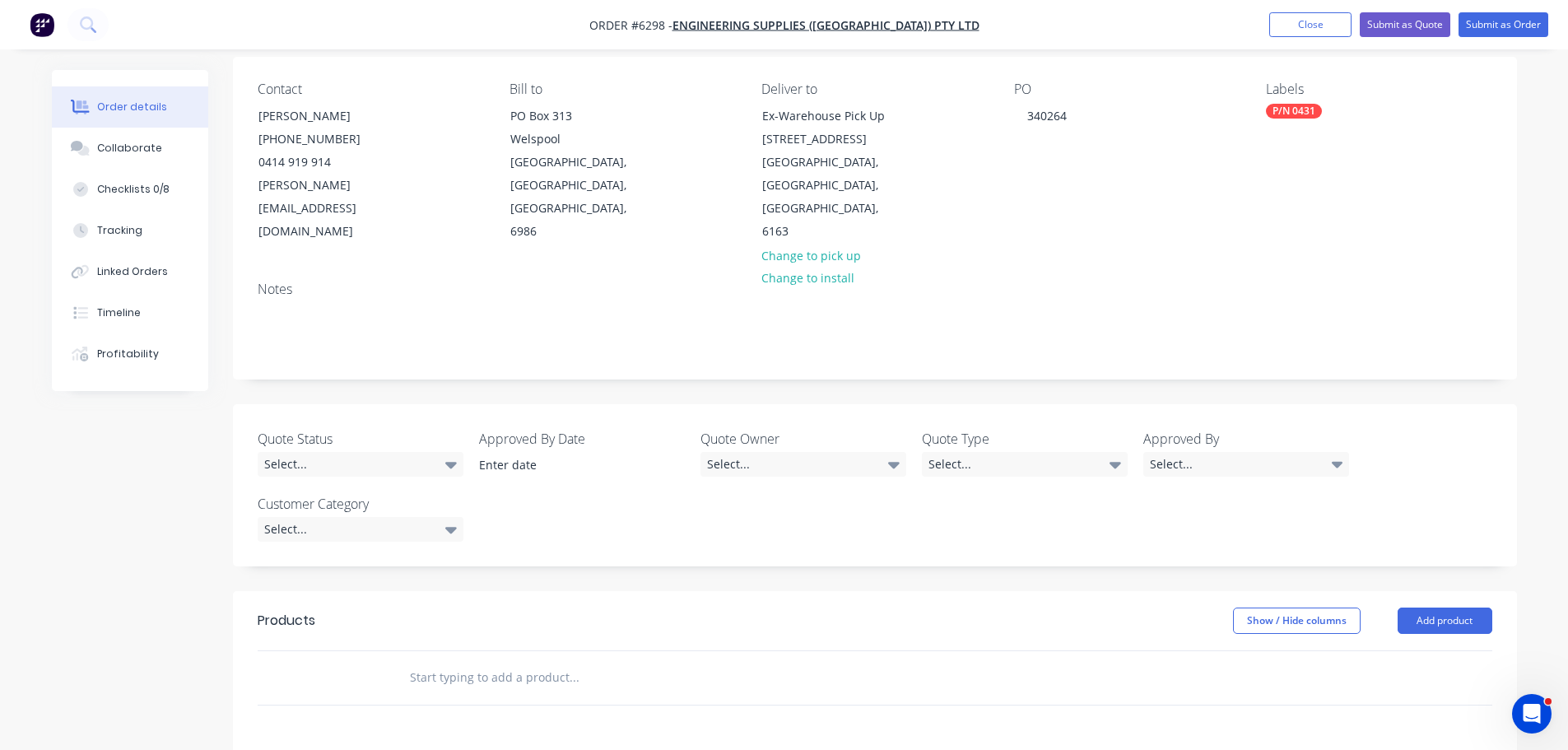
click at [511, 661] on input "text" at bounding box center [573, 677] width 329 height 33
click at [486, 661] on input "text" at bounding box center [573, 677] width 329 height 33
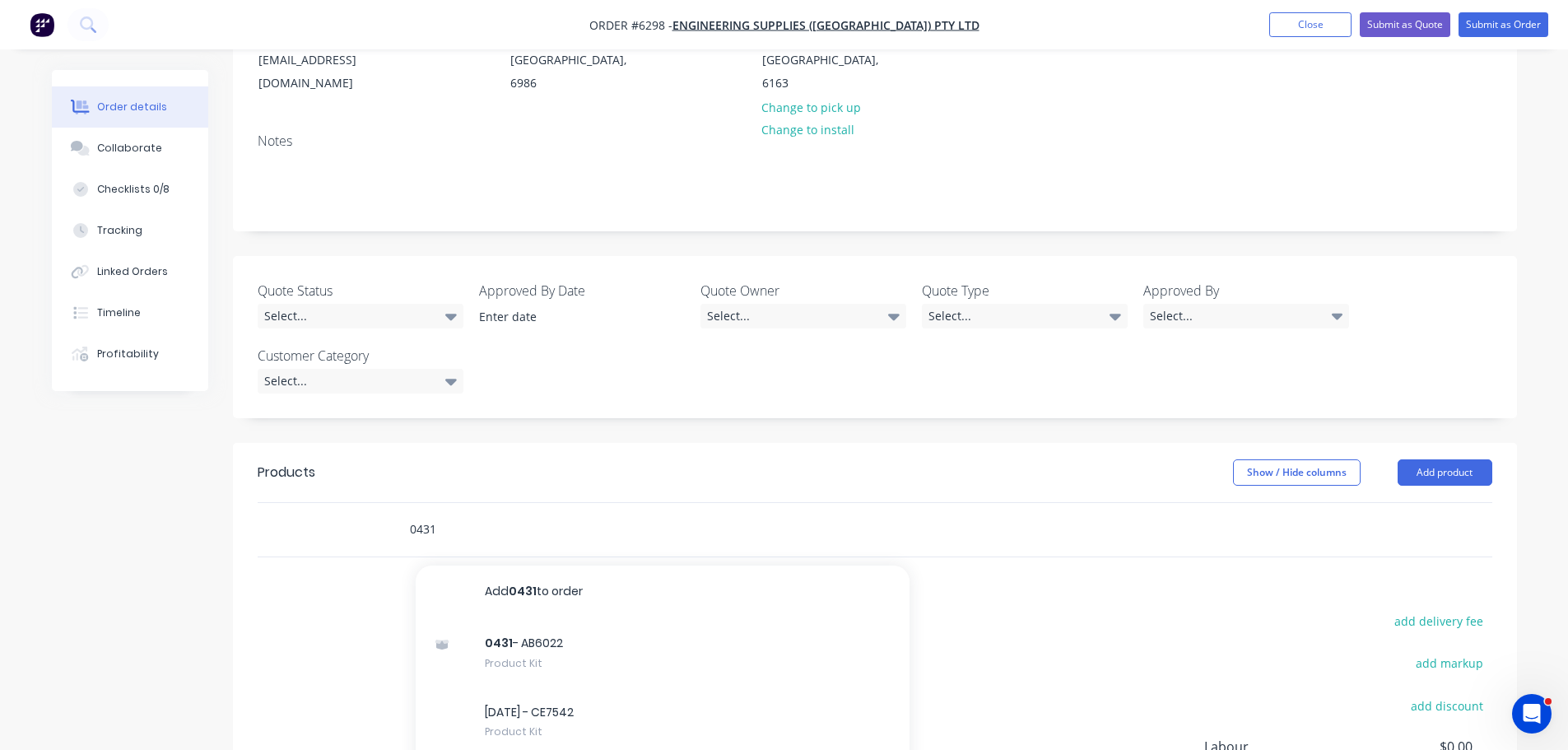
scroll to position [455, 0]
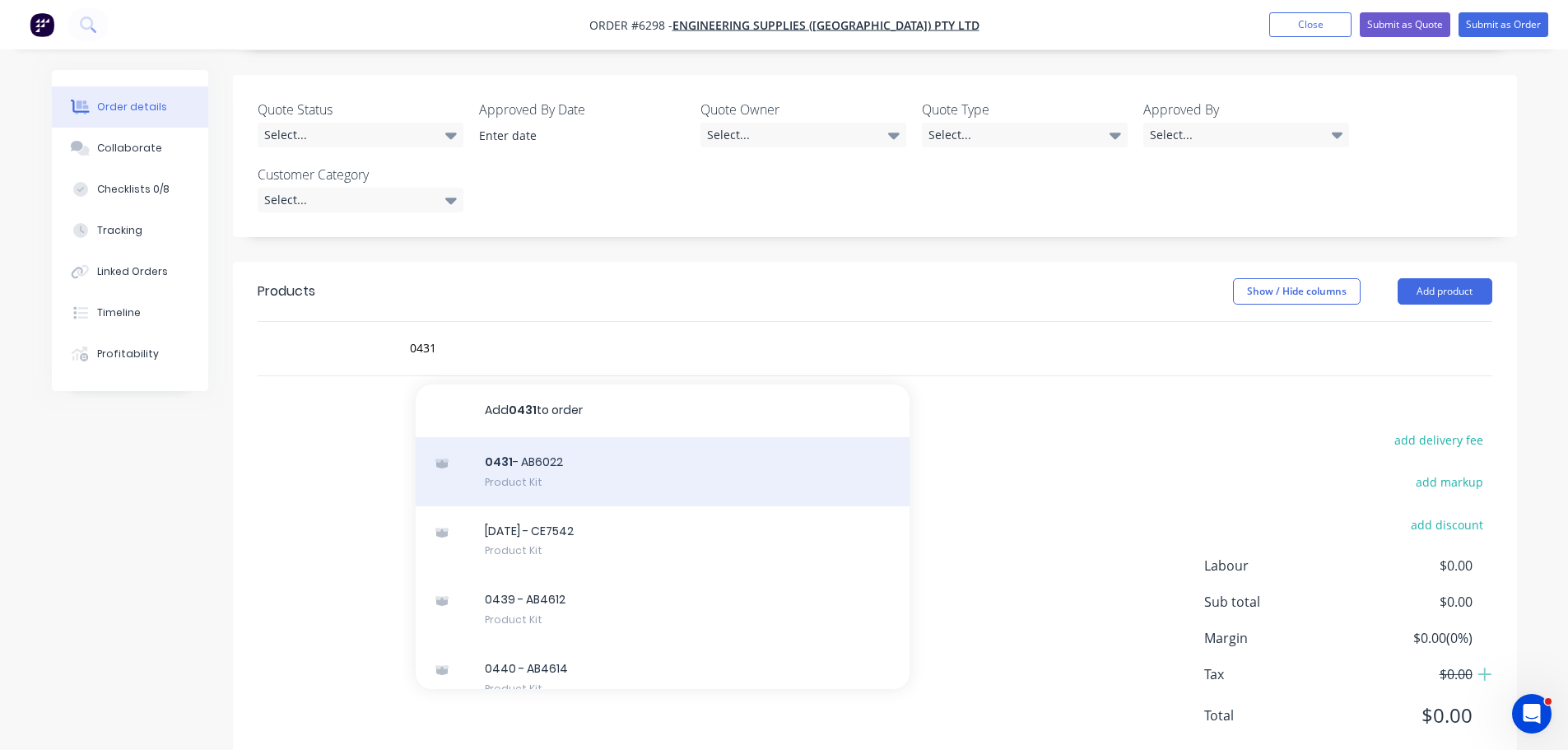
click at [572, 438] on div "0431 - AB6022 Product Kit" at bounding box center [662, 472] width 494 height 69
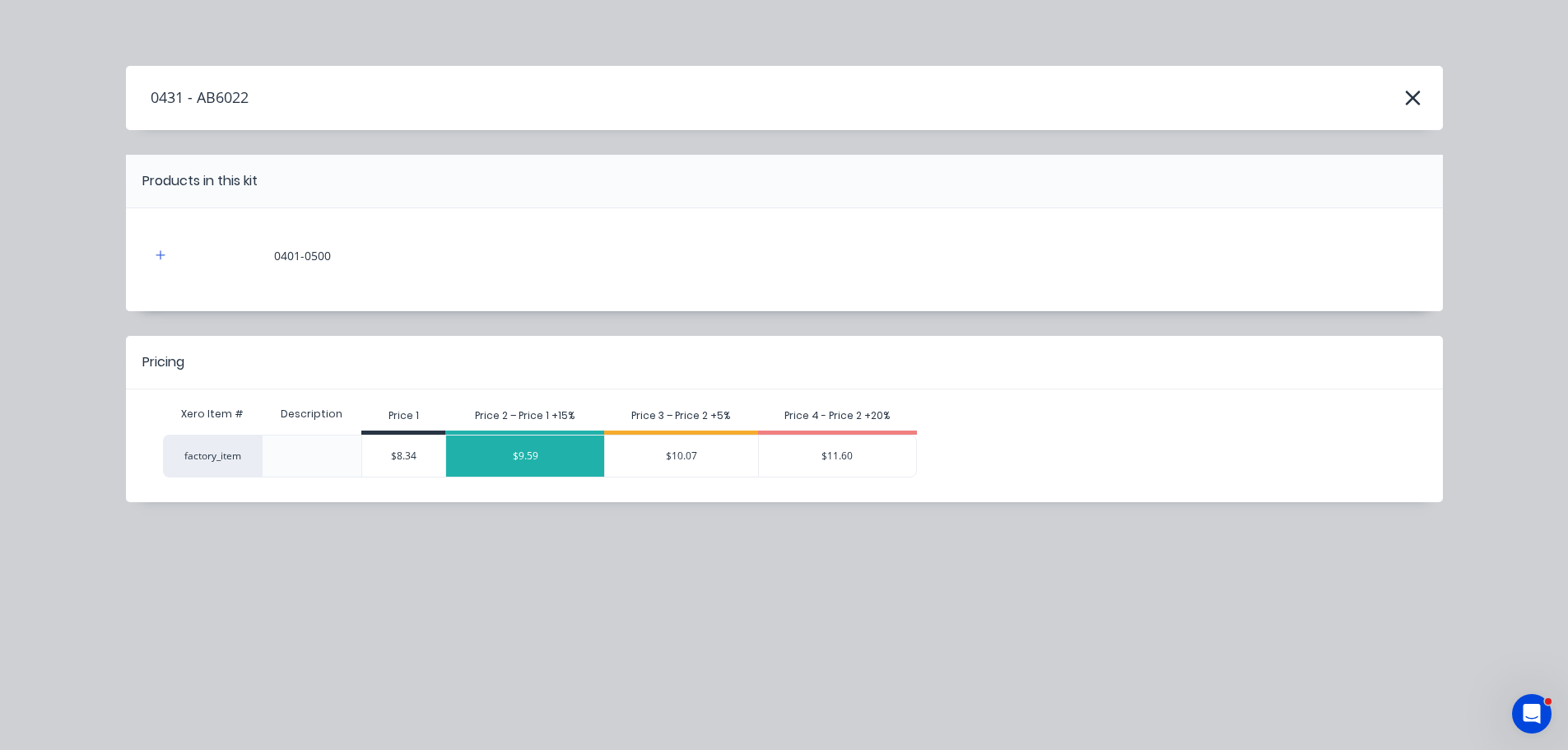
click at [542, 463] on div "$9.59" at bounding box center [524, 456] width 158 height 41
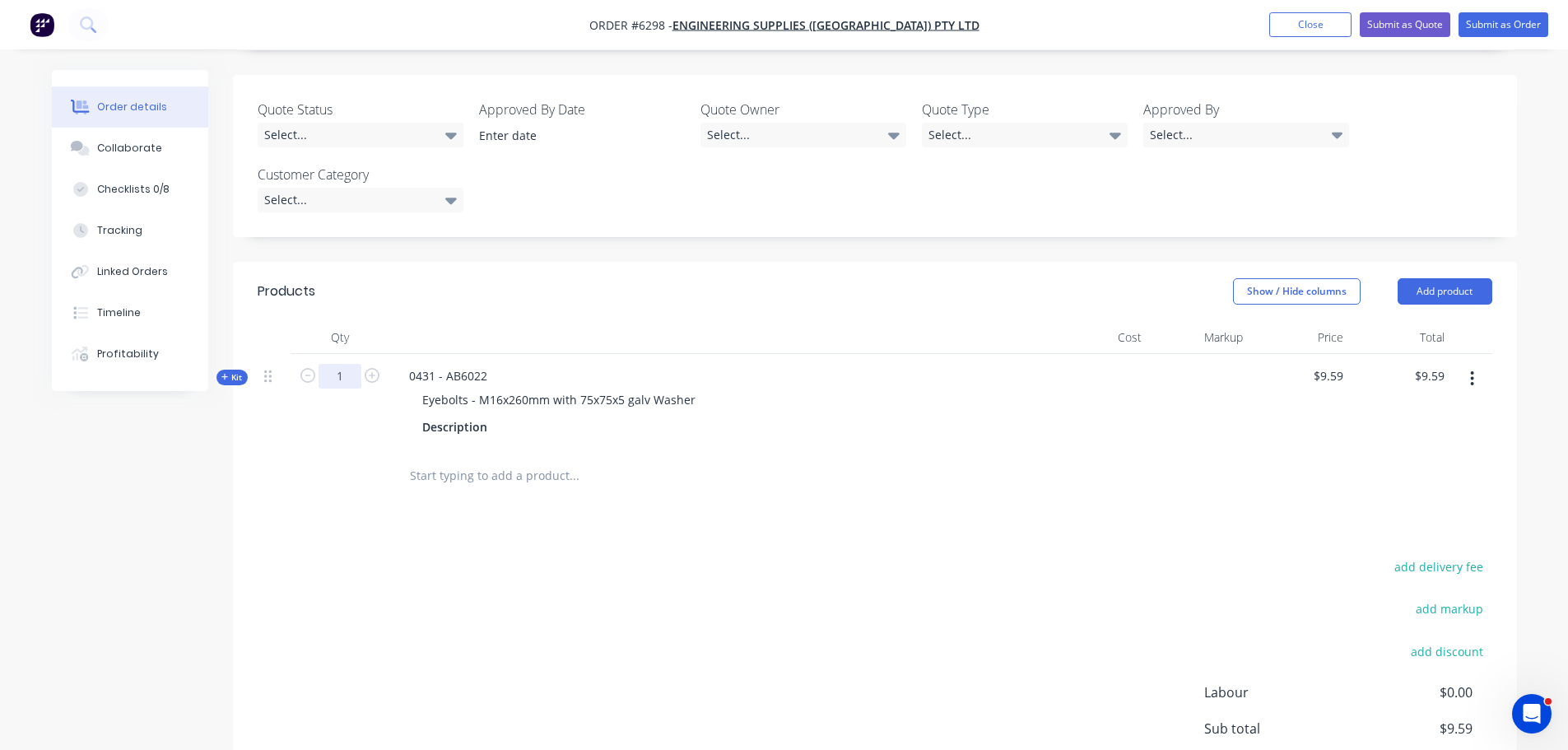
click at [351, 364] on input "1" at bounding box center [339, 376] width 43 height 24
click at [847, 354] on div "0431 - AB6022 Eyebolts - M16x260mm with 75x75x5 galv Washer Description" at bounding box center [719, 401] width 659 height 95
click at [1346, 364] on input "9.59" at bounding box center [1331, 376] width 38 height 24
click at [1206, 372] on div at bounding box center [1199, 401] width 101 height 95
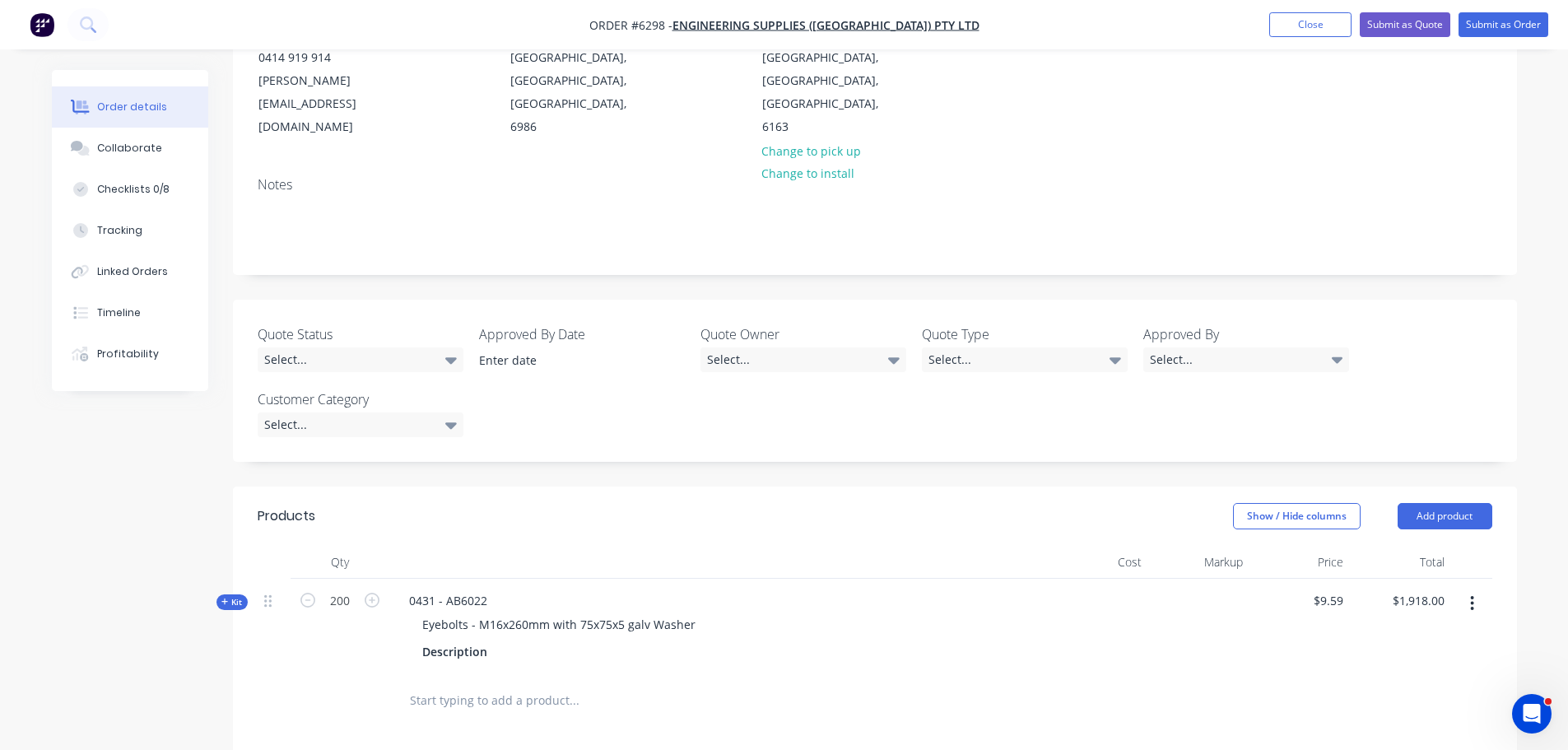
scroll to position [247, 0]
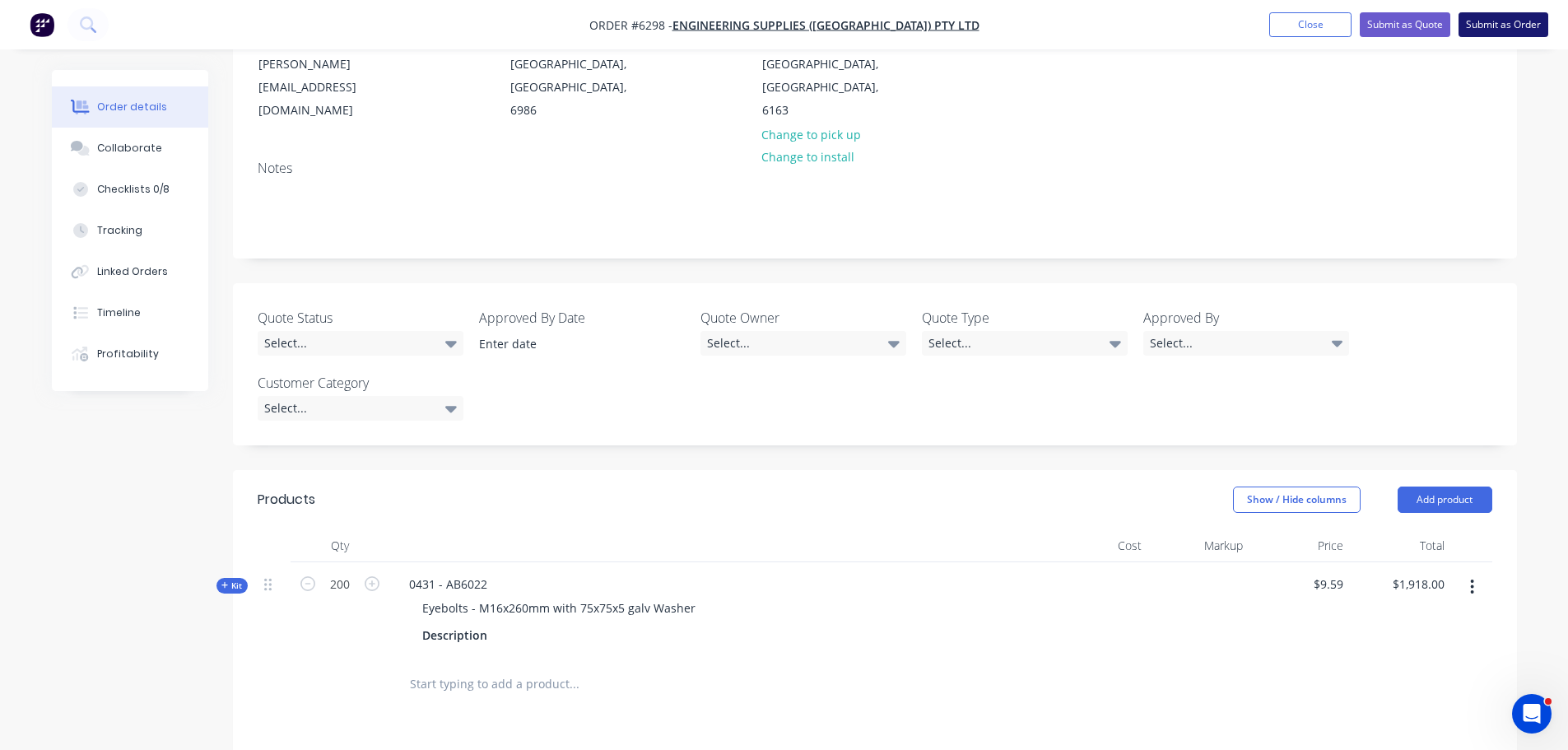
click at [1510, 21] on button "Submit as Order" at bounding box center [1503, 24] width 90 height 24
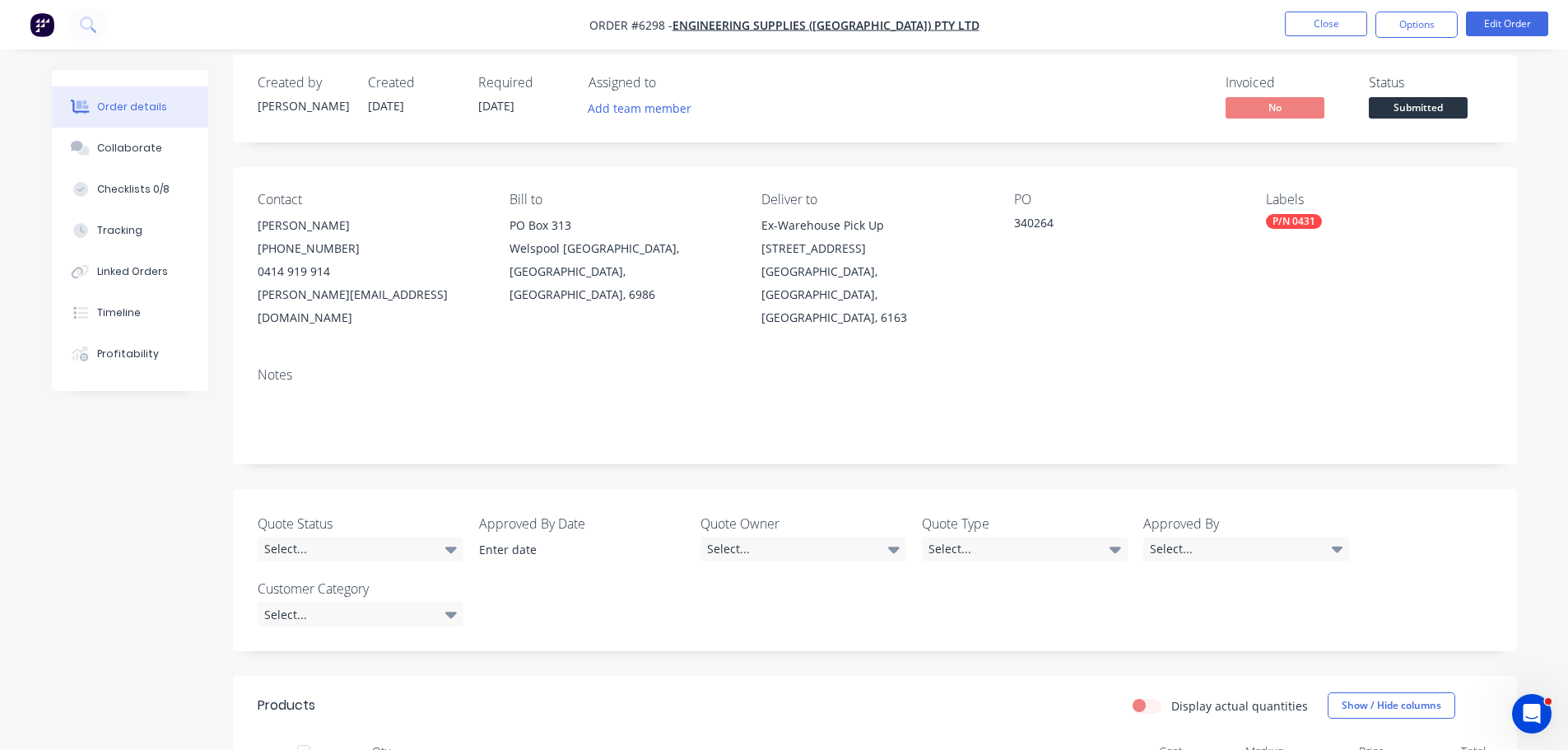
scroll to position [0, 0]
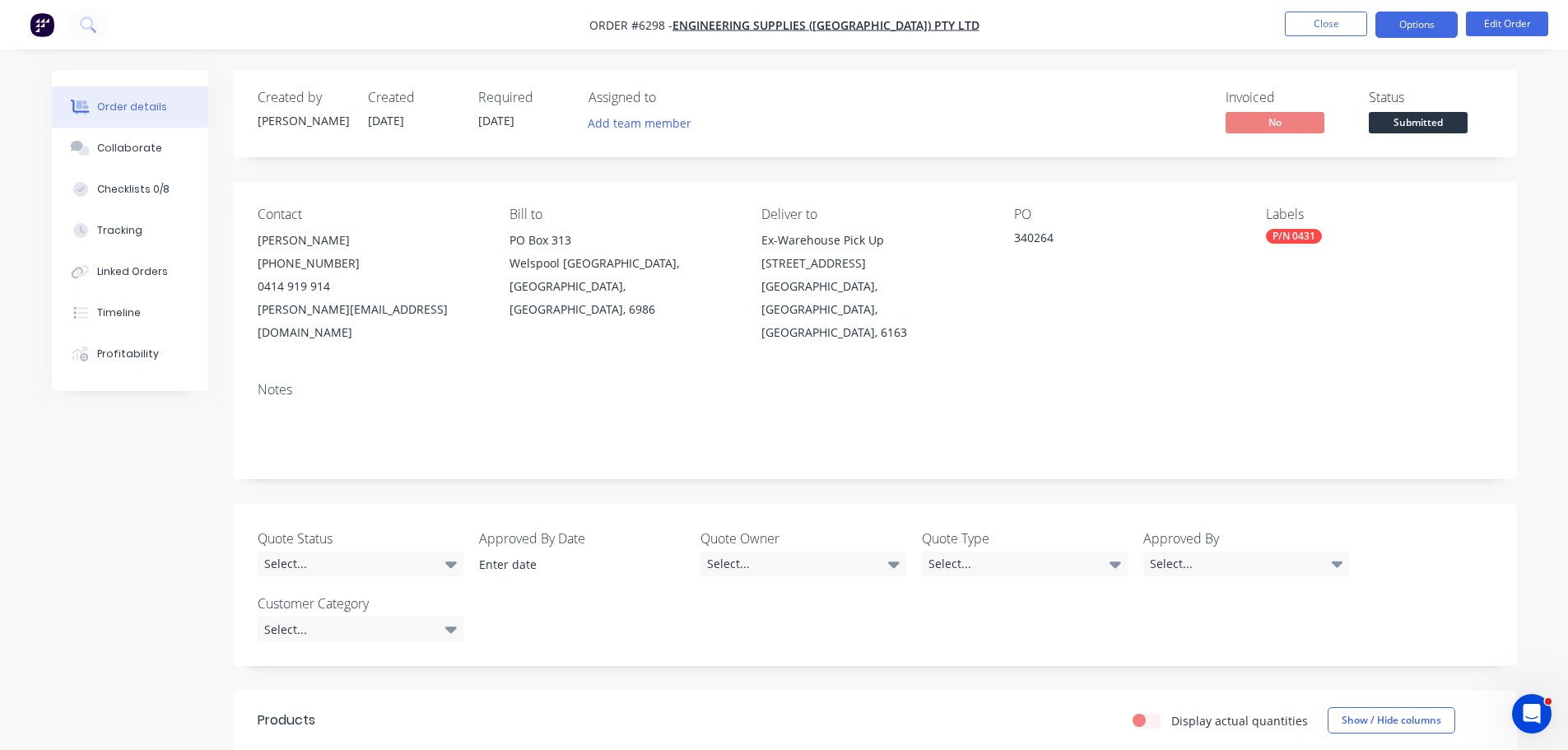
click at [1397, 14] on button "Options" at bounding box center [1416, 24] width 82 height 26
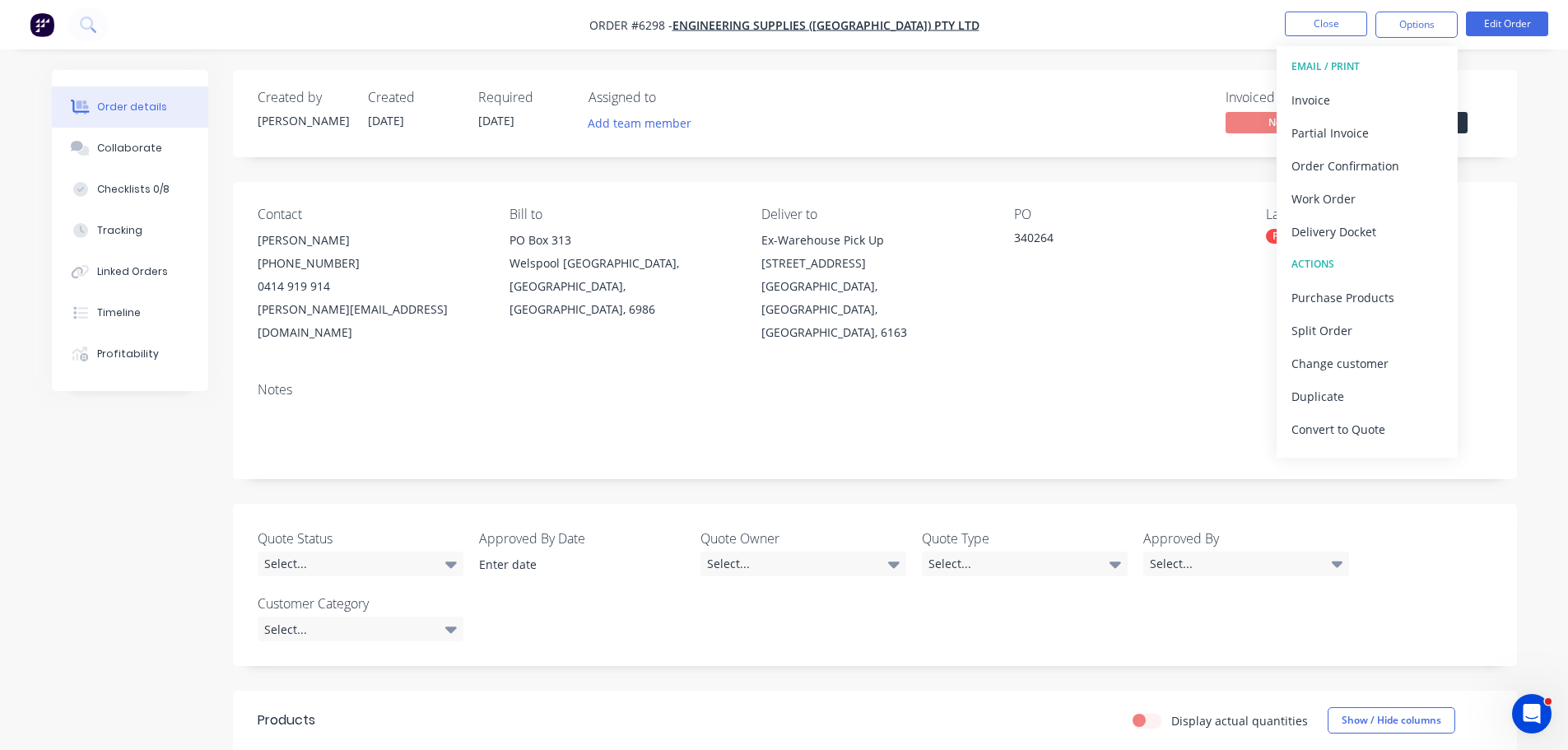
click at [1208, 46] on nav "Order #6298 - Engineering Supplies (WA) Pty Ltd Close Options EMAIL / PRINT Inv…" at bounding box center [784, 24] width 1568 height 49
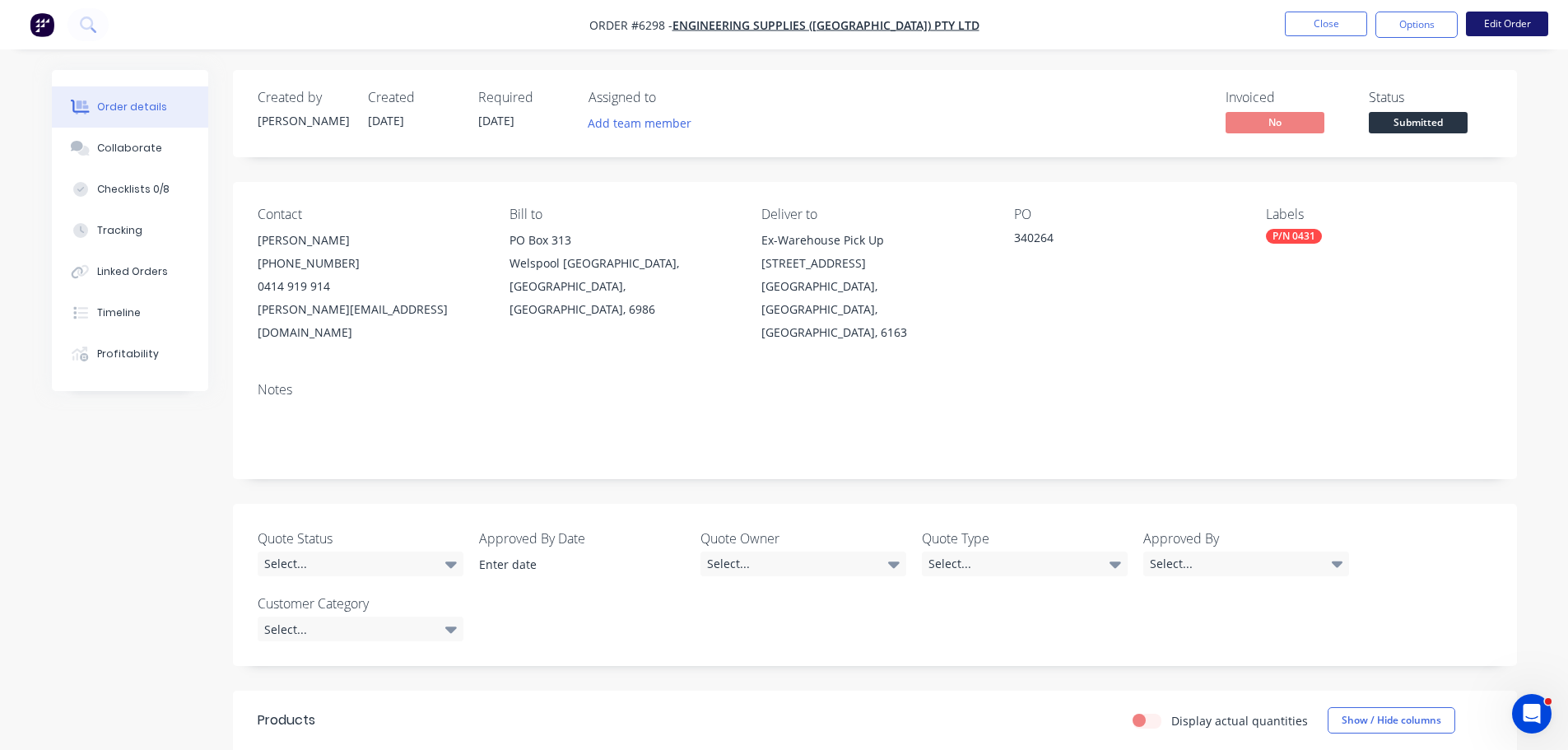
click at [1506, 25] on button "Edit Order" at bounding box center [1506, 24] width 82 height 24
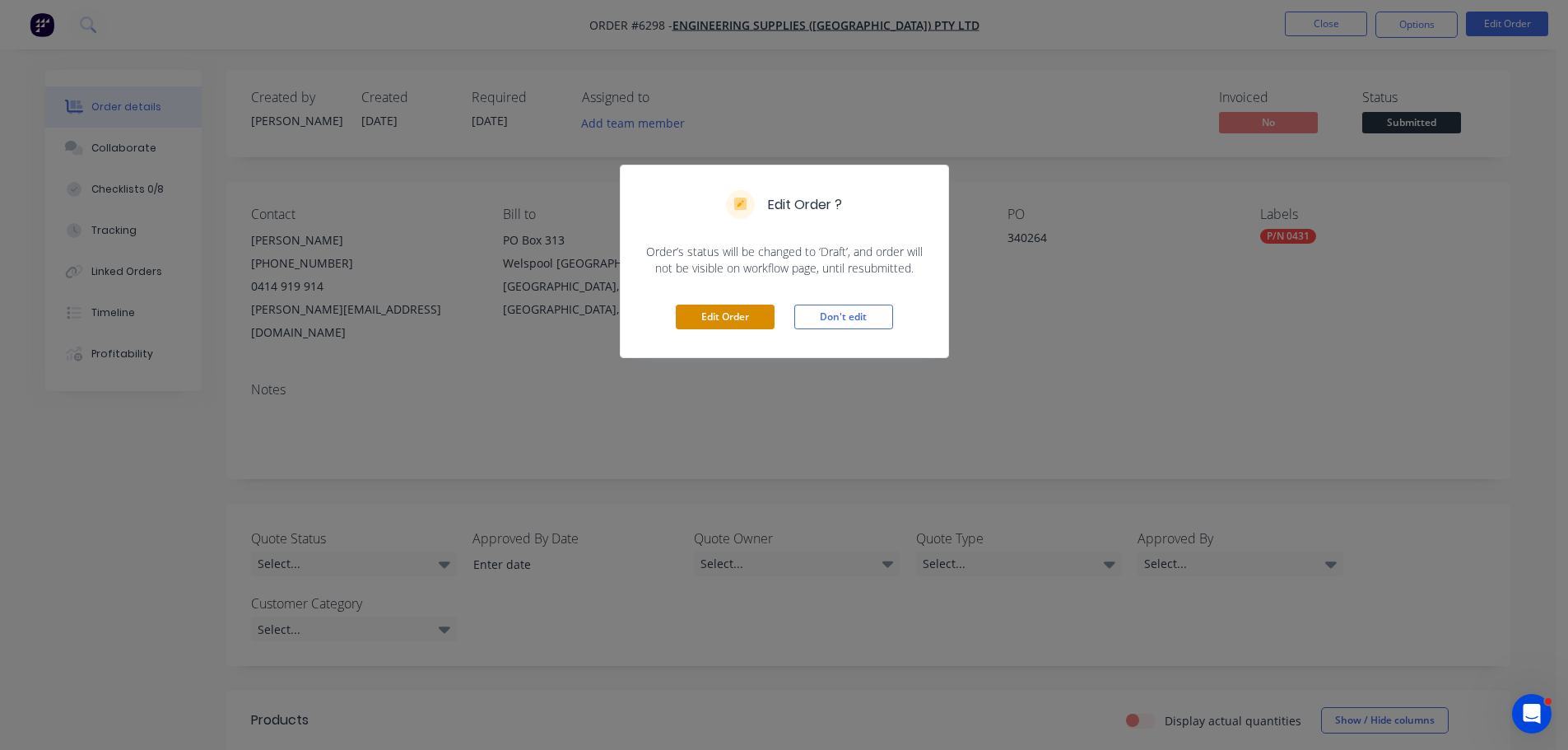
click at [754, 321] on button "Edit Order" at bounding box center [724, 317] width 99 height 24
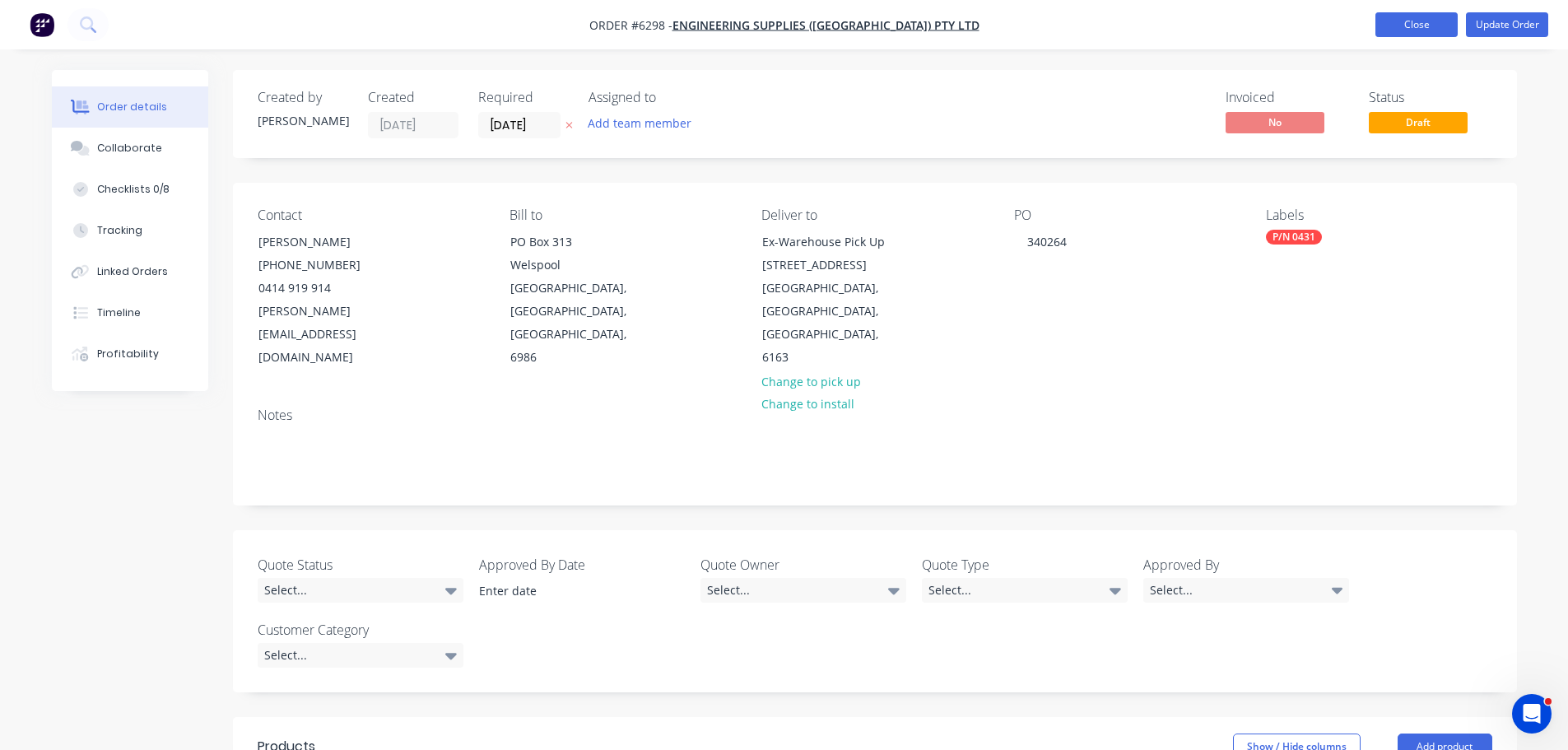
click at [1381, 23] on button "Close" at bounding box center [1416, 24] width 82 height 24
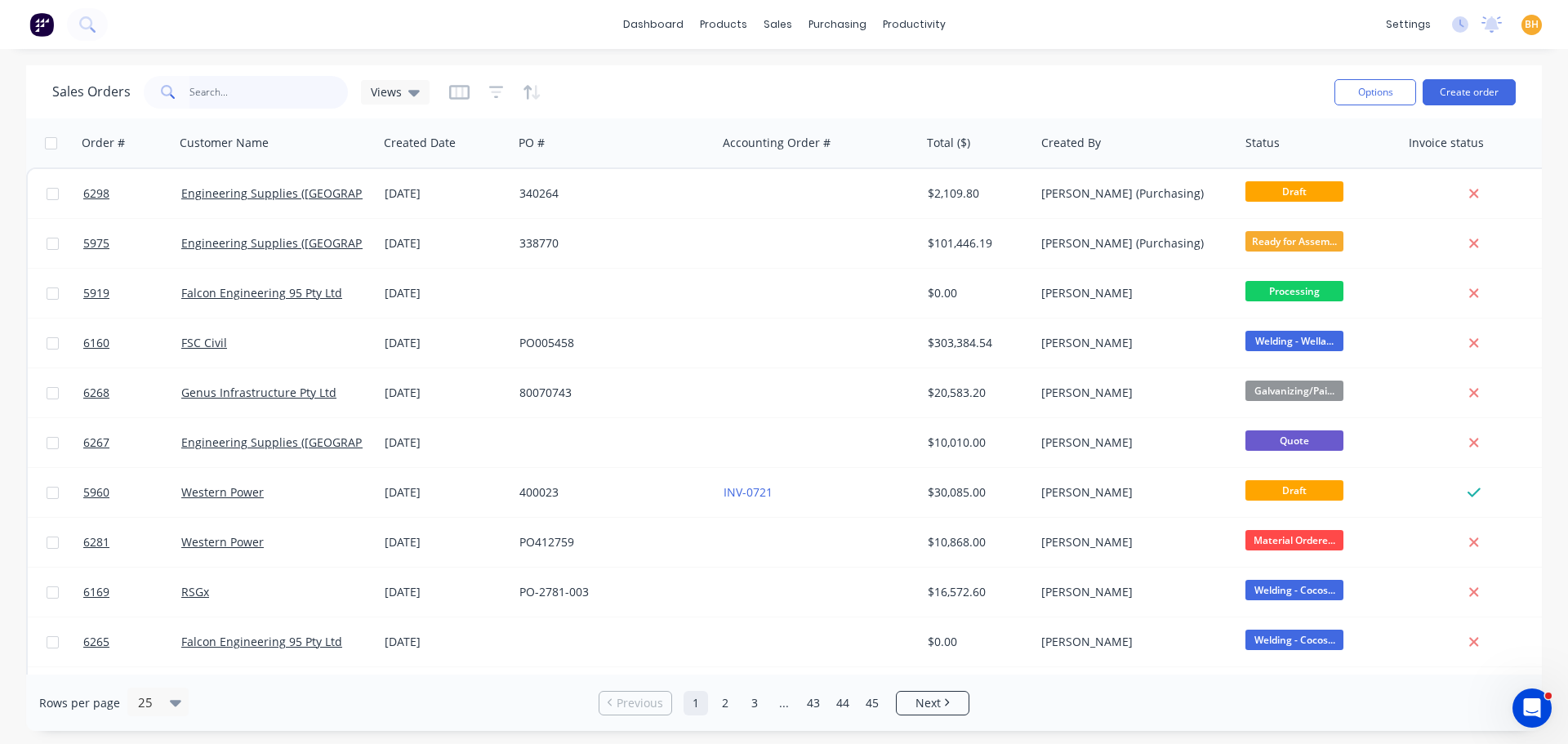
click at [231, 90] on input "text" at bounding box center [269, 92] width 159 height 33
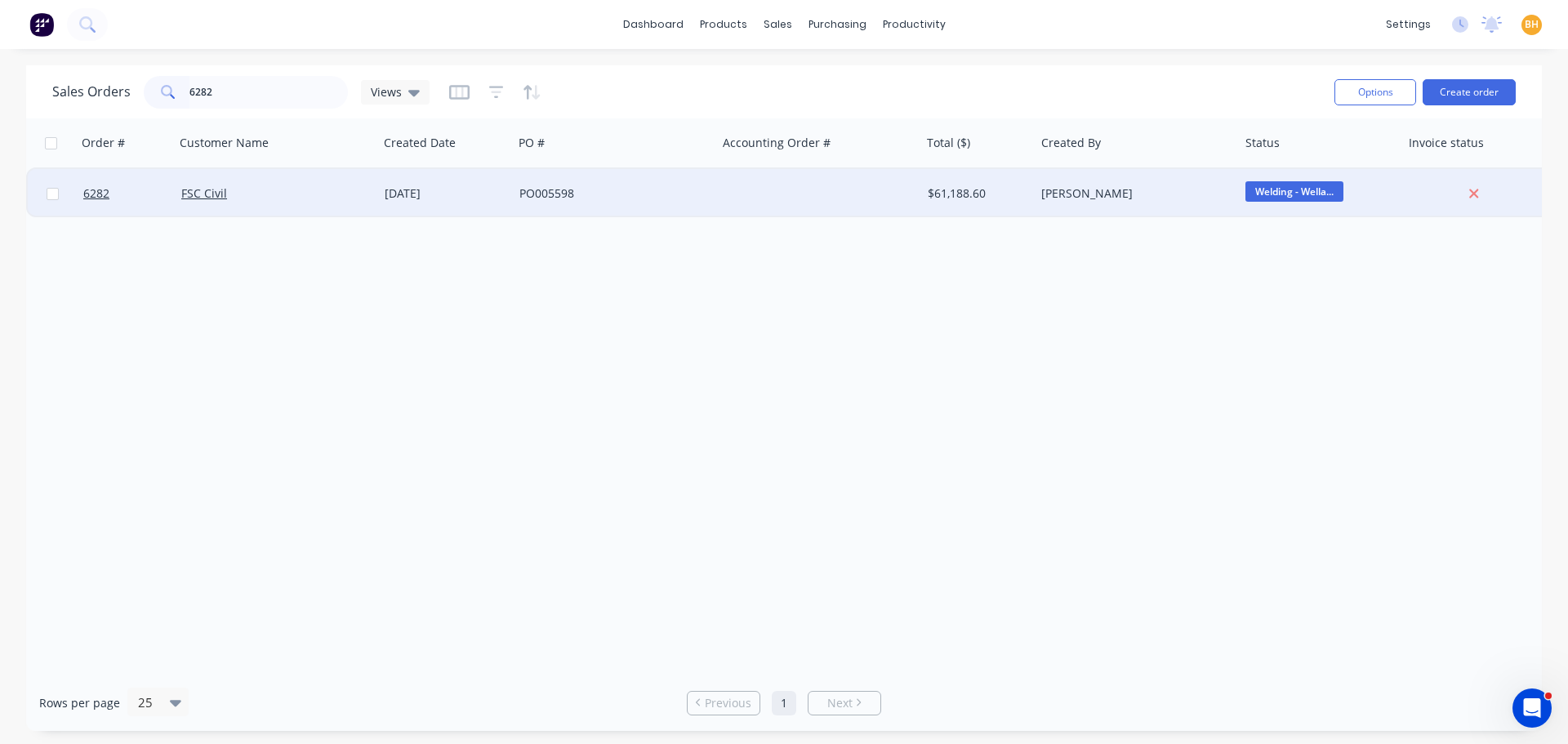
click at [209, 209] on div "FSC Civil" at bounding box center [277, 194] width 204 height 49
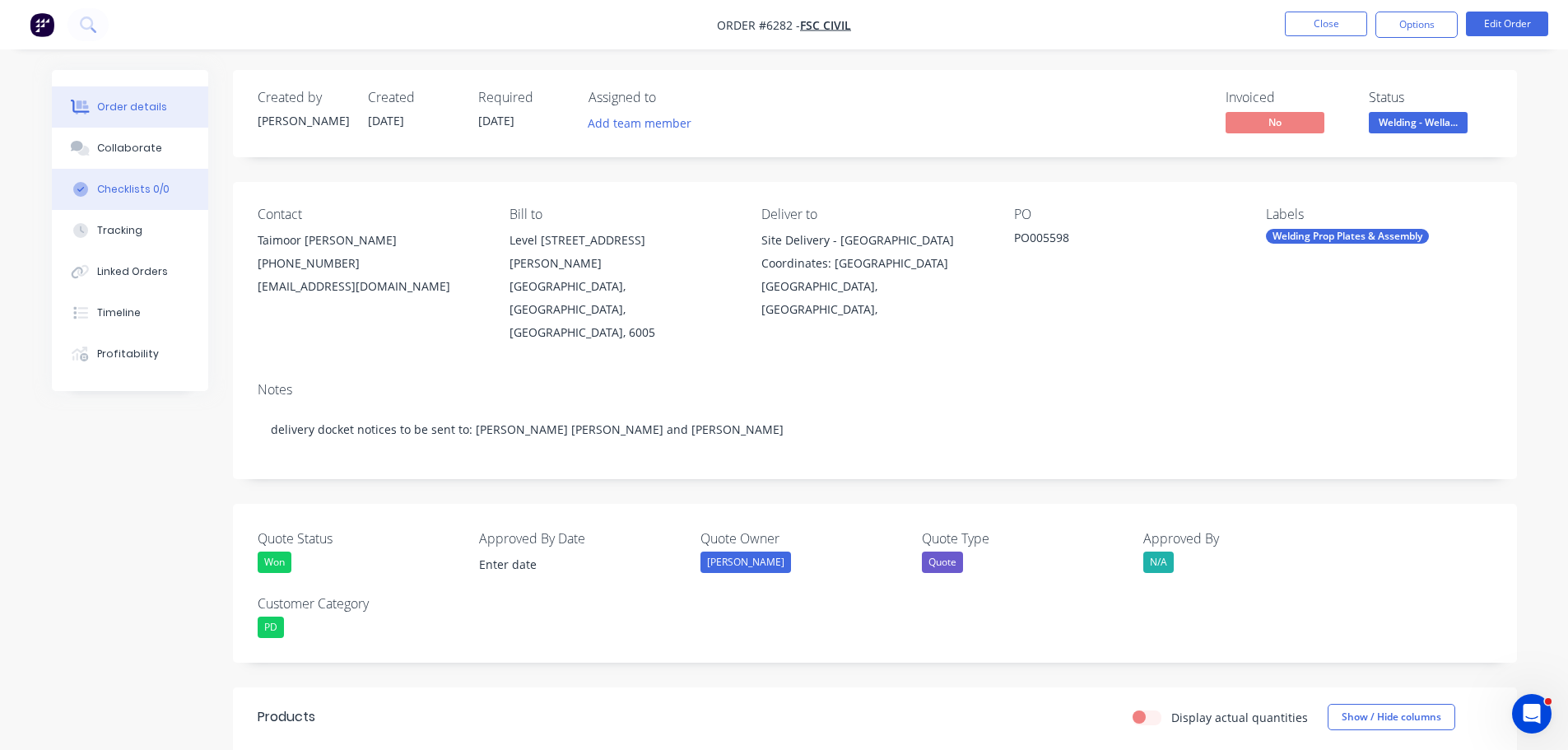
click at [137, 195] on div "Checklists 0/0" at bounding box center [133, 189] width 73 height 15
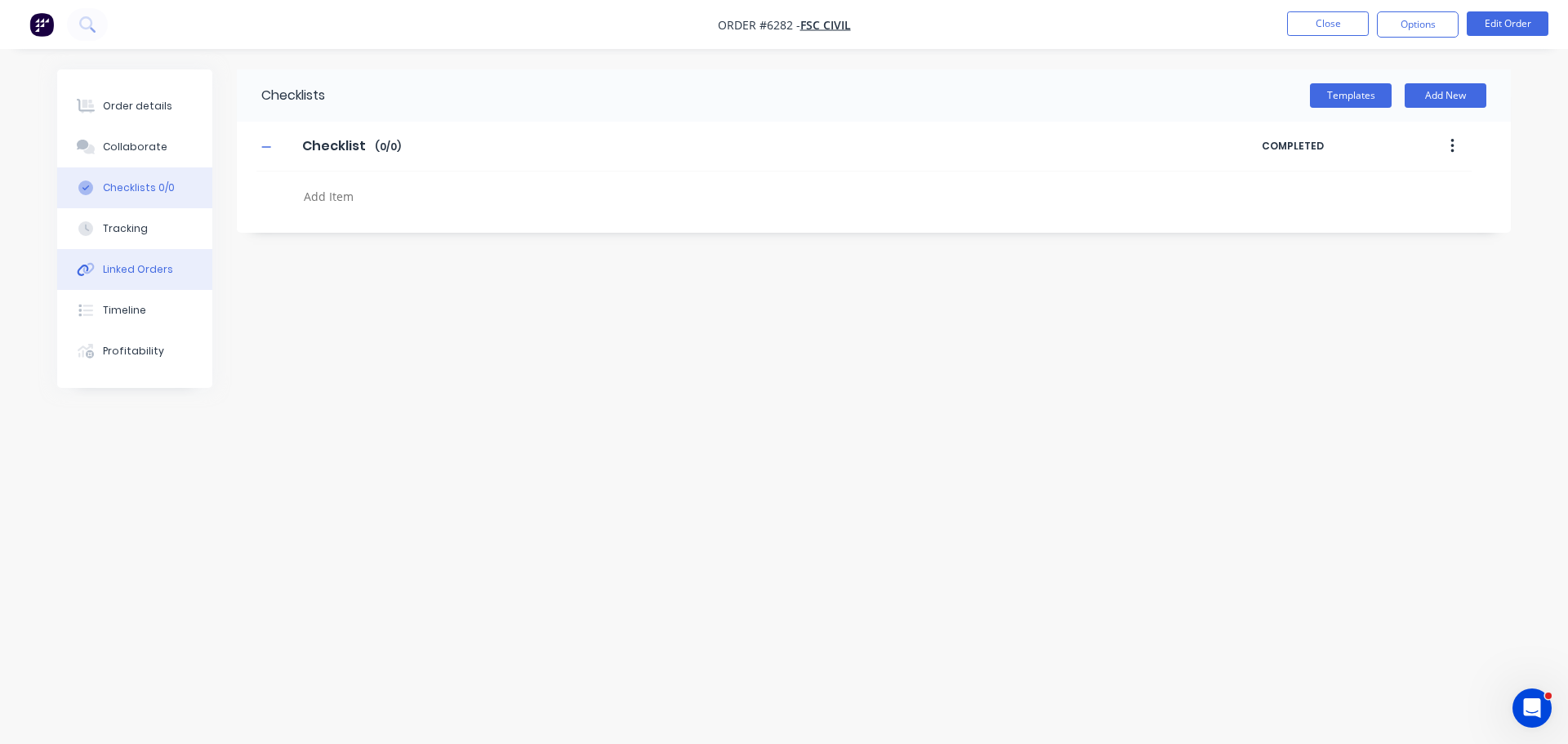
click at [133, 259] on button "Linked Orders" at bounding box center [134, 269] width 155 height 41
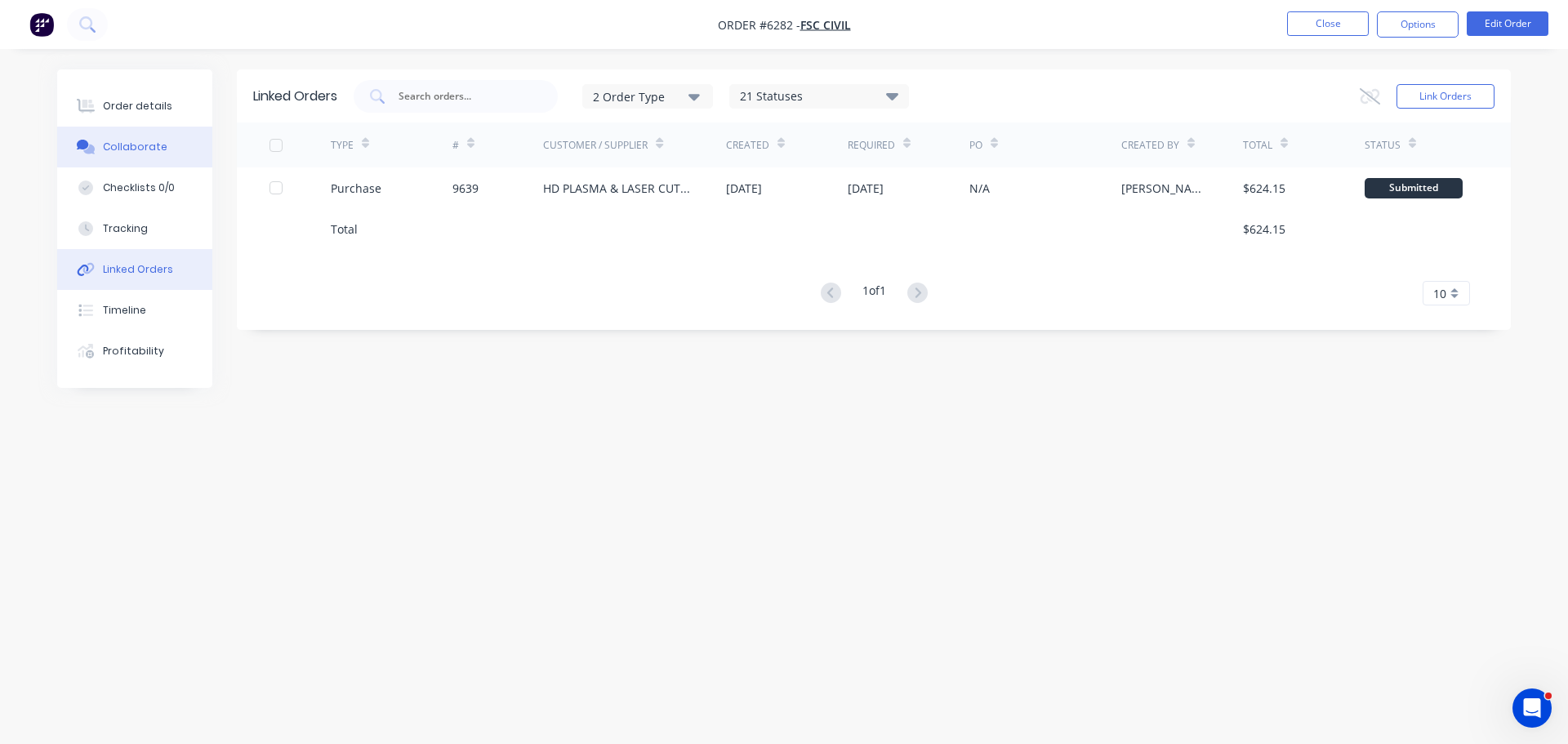
click at [142, 138] on button "Collaborate" at bounding box center [134, 147] width 155 height 41
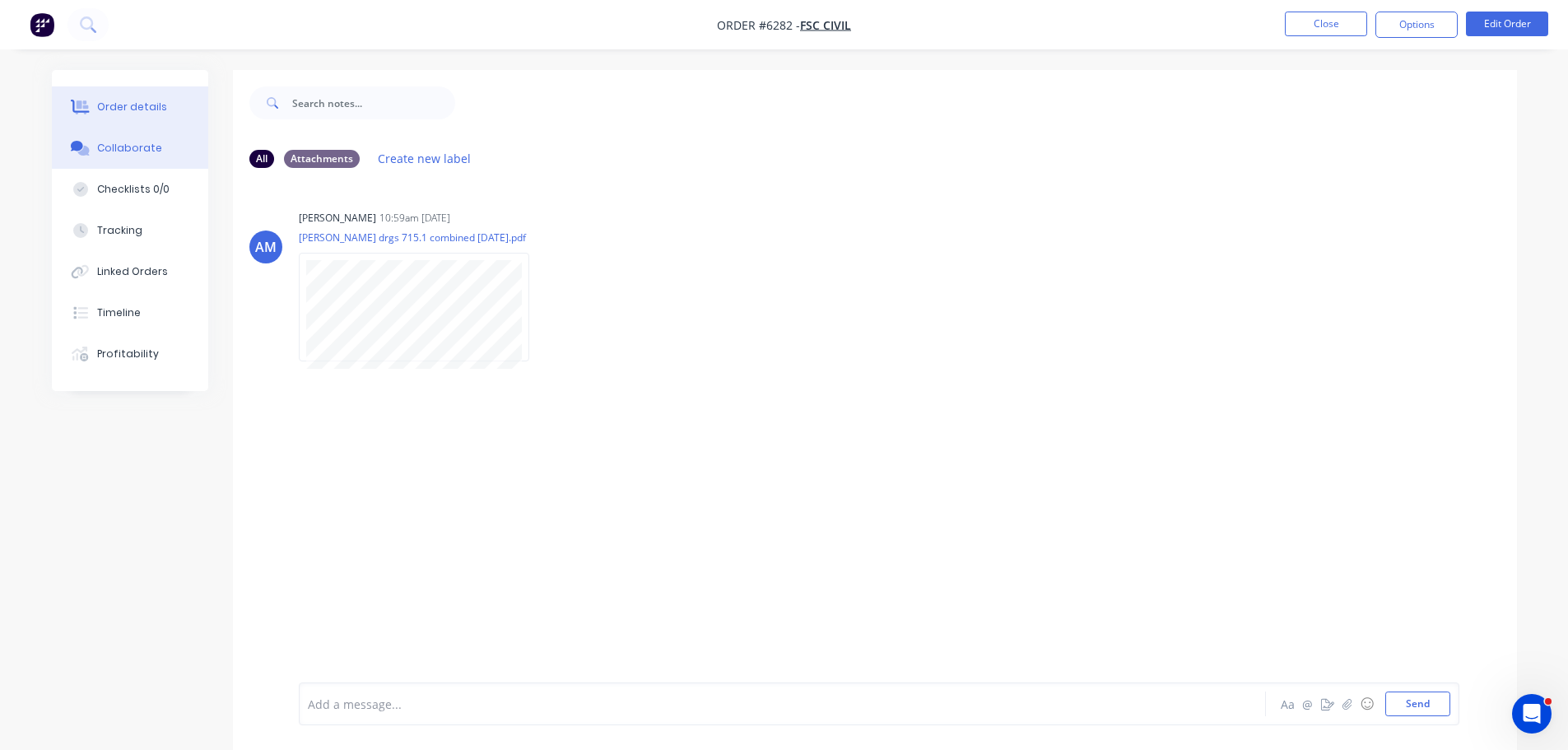
drag, startPoint x: 153, startPoint y: 111, endPoint x: 186, endPoint y: 106, distance: 33.4
click at [153, 111] on div "Order details" at bounding box center [132, 107] width 70 height 15
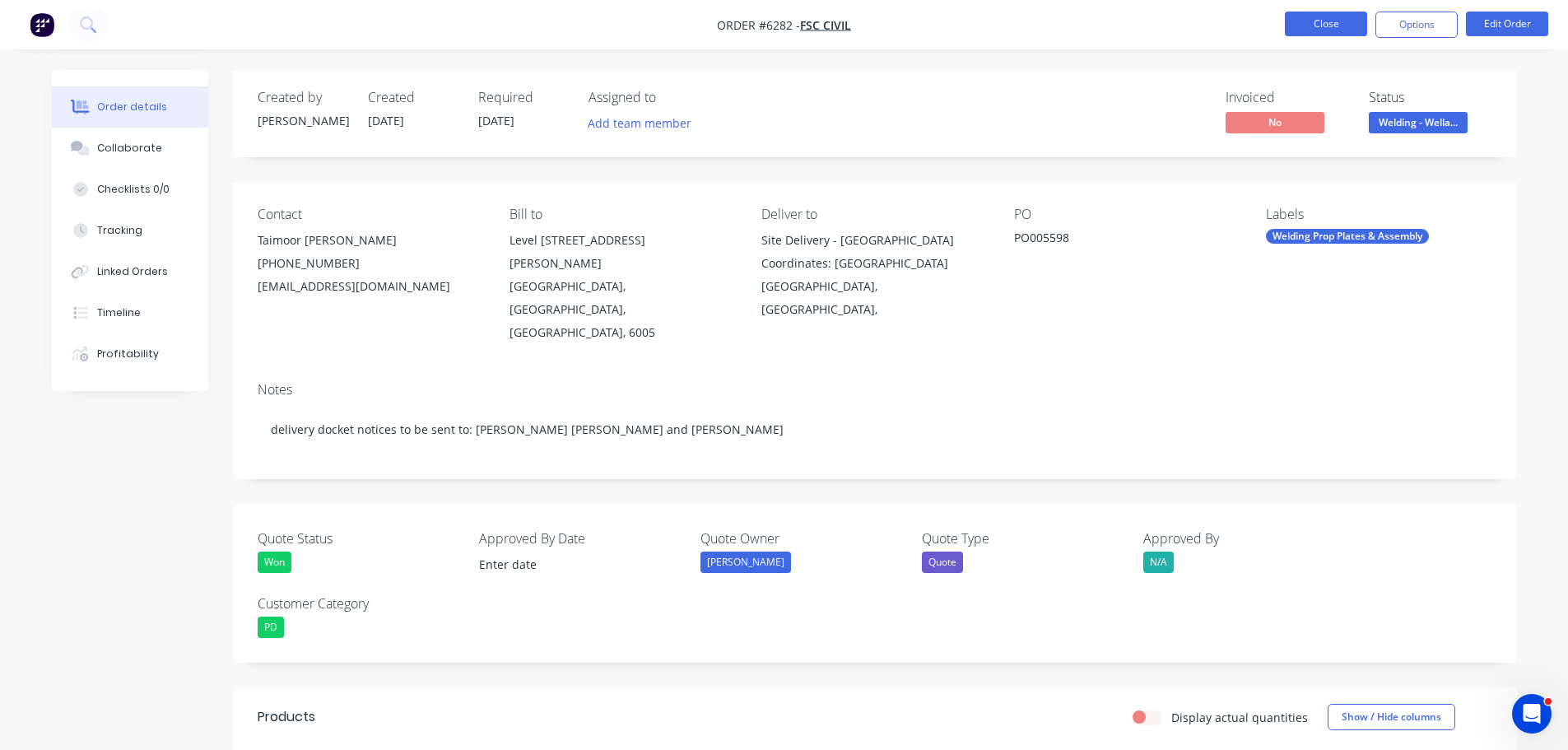
click at [1309, 31] on button "Close" at bounding box center [1326, 24] width 82 height 24
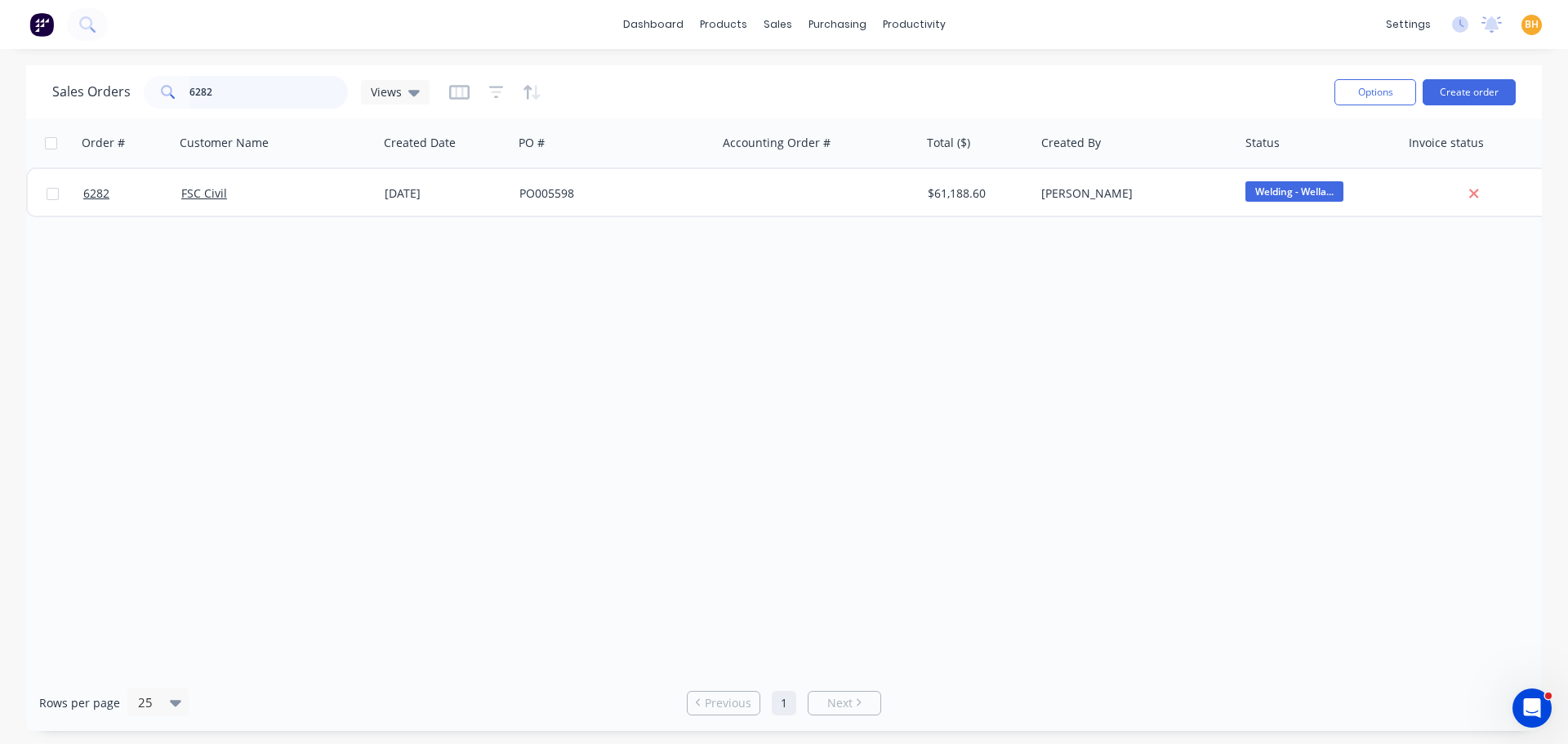
click at [251, 93] on input "6282" at bounding box center [269, 92] width 159 height 33
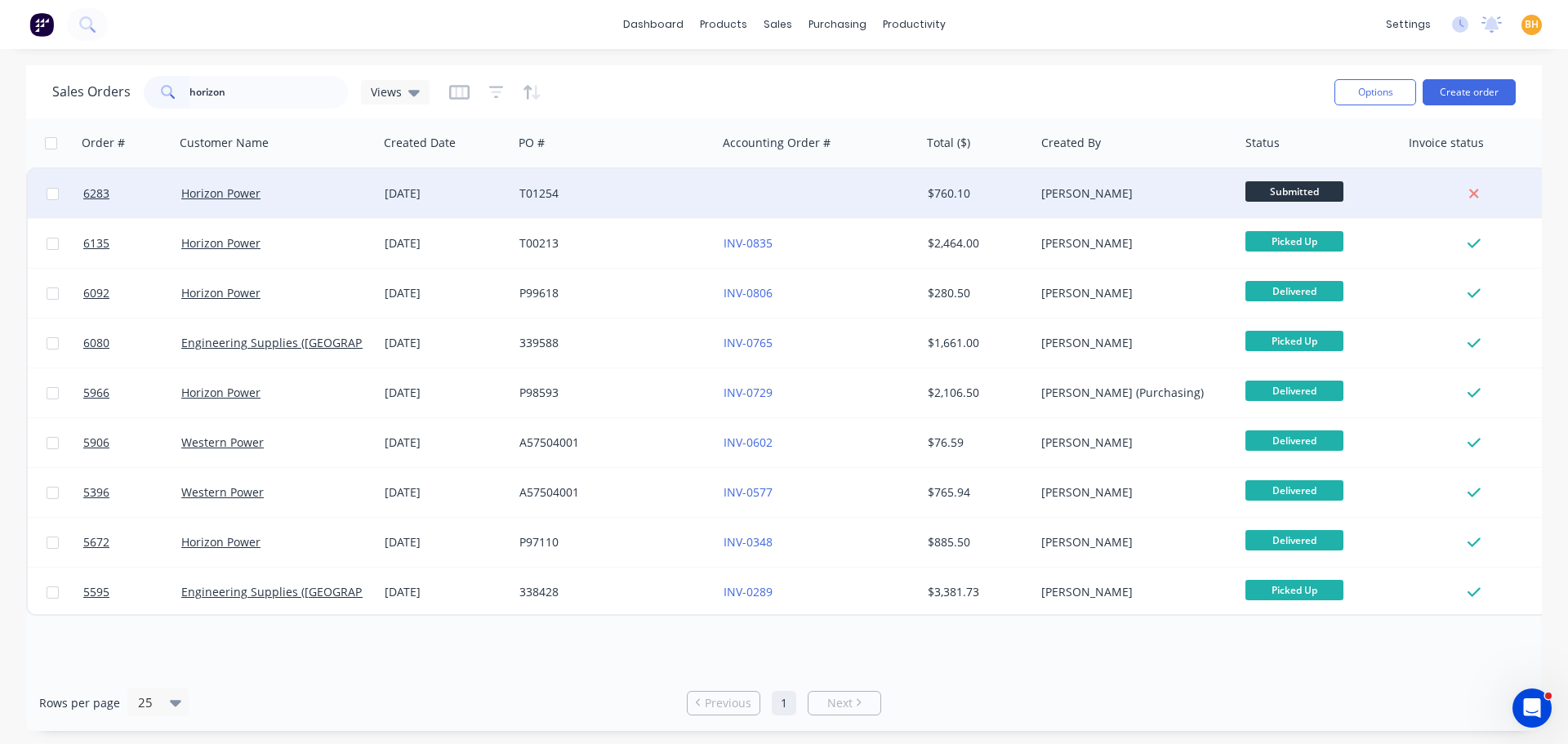
click at [313, 192] on div "Horizon Power" at bounding box center [271, 193] width 181 height 16
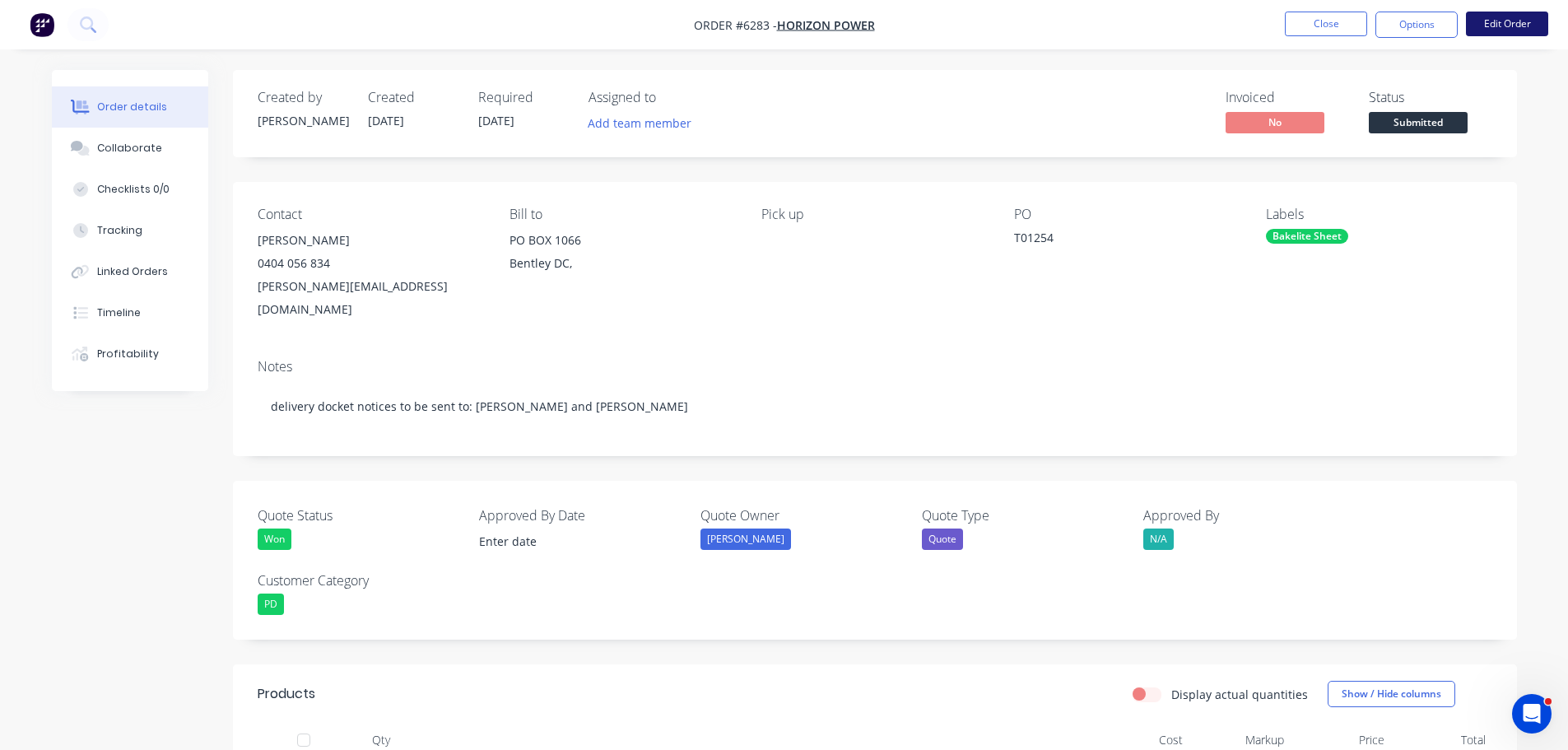
click at [1494, 19] on button "Edit Order" at bounding box center [1506, 24] width 82 height 24
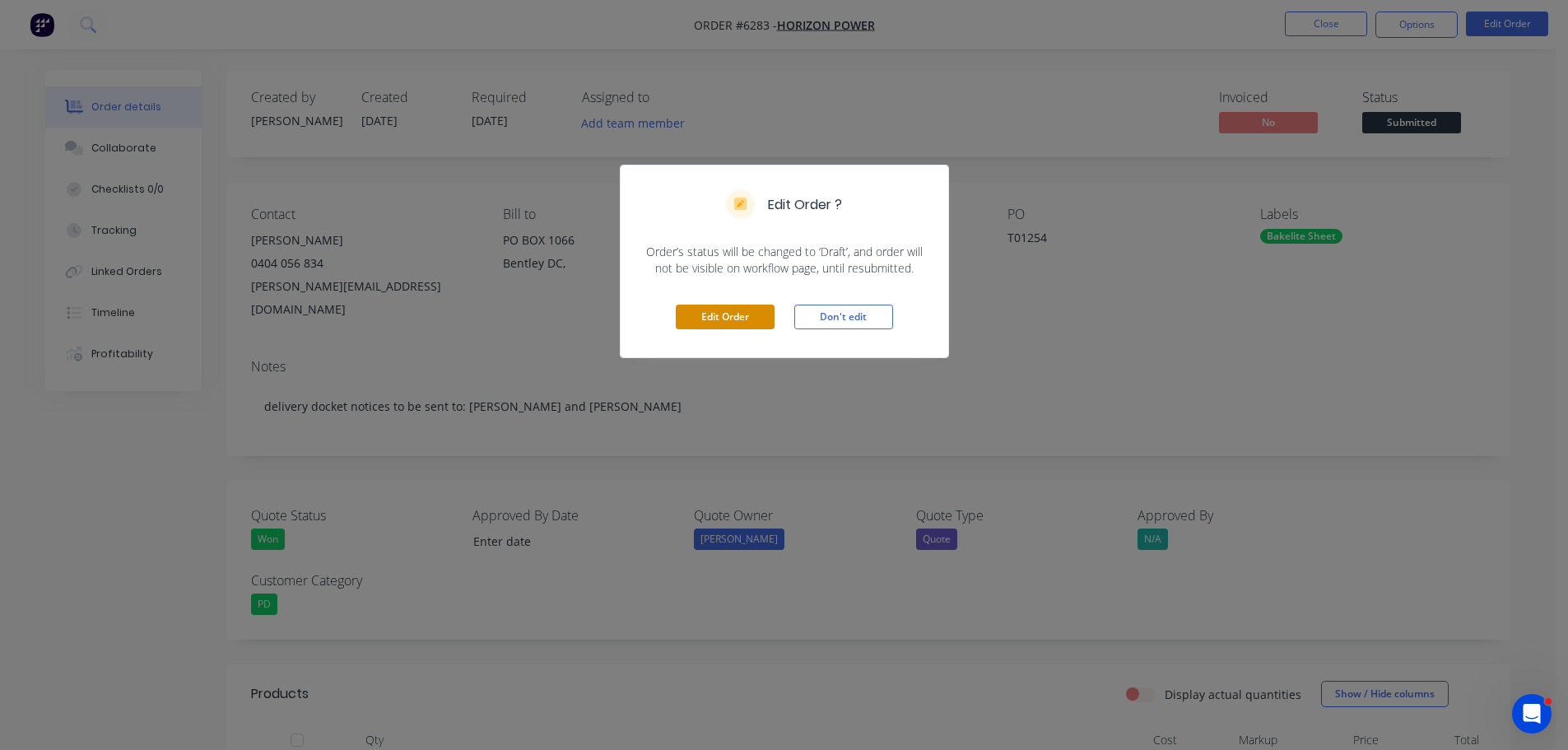
click at [738, 309] on button "Edit Order" at bounding box center [724, 317] width 99 height 24
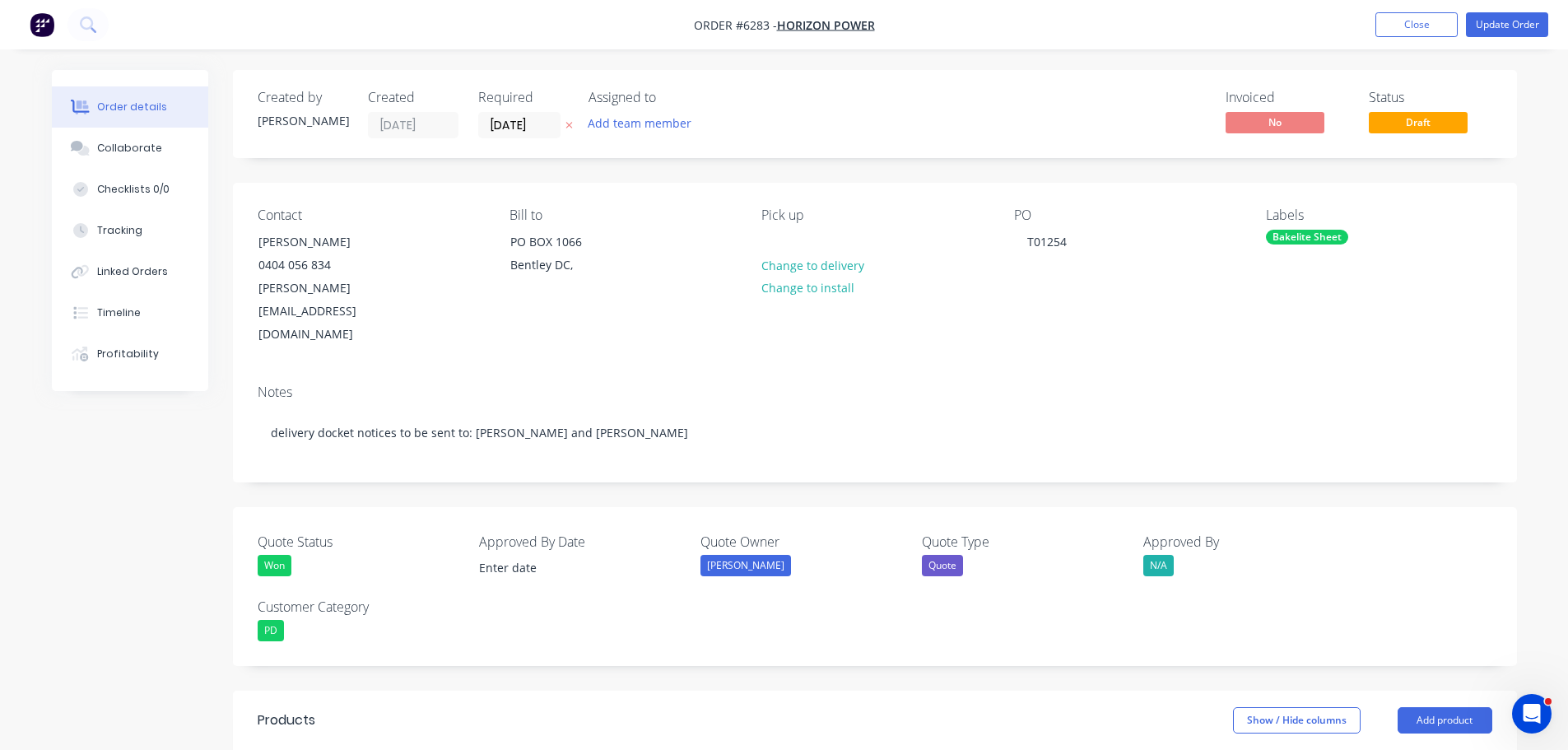
click at [785, 220] on div "Pick up" at bounding box center [874, 215] width 225 height 16
click at [781, 234] on div at bounding box center [774, 242] width 26 height 24
click at [829, 269] on button "Change to delivery" at bounding box center [812, 264] width 120 height 22
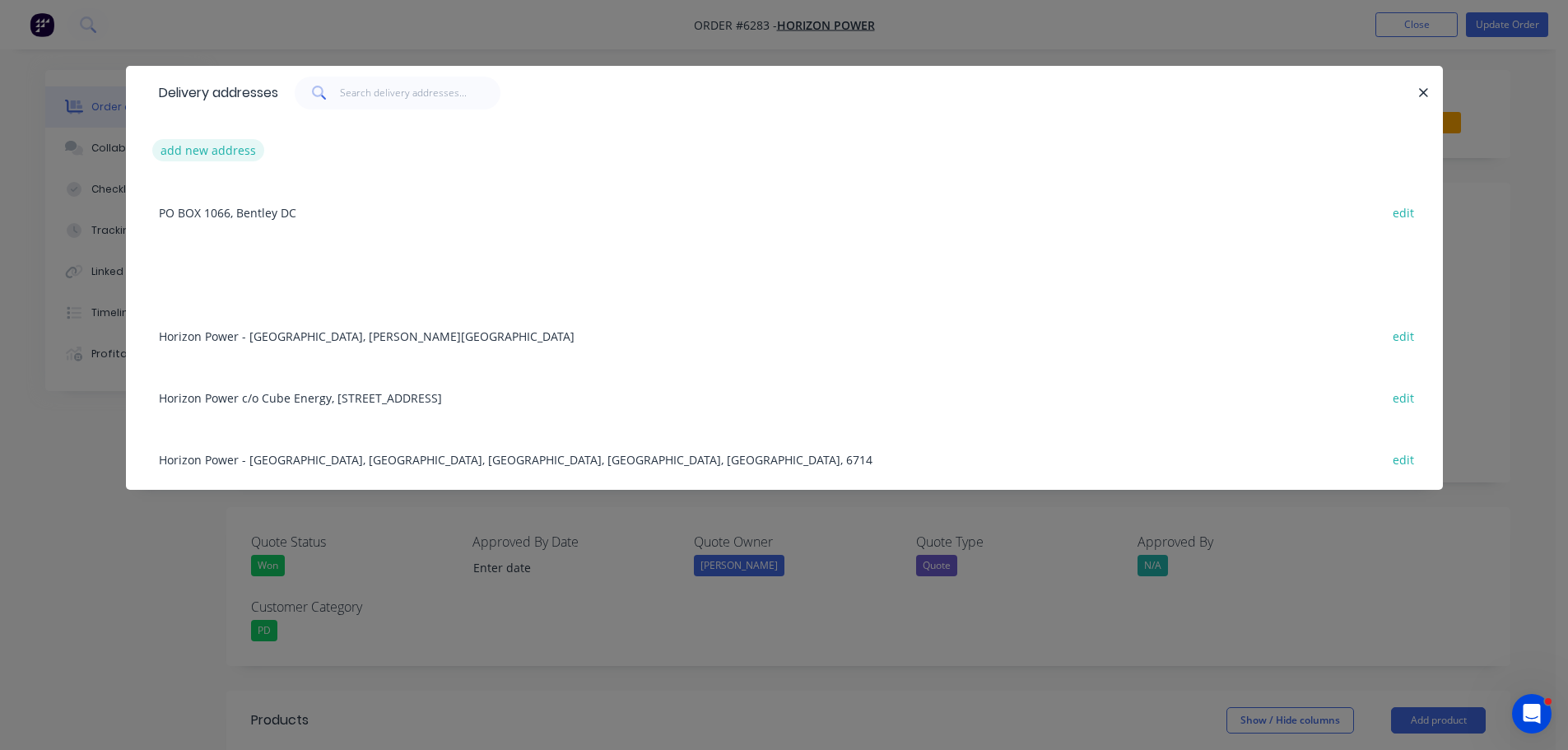
click at [210, 154] on button "add new address" at bounding box center [209, 150] width 113 height 22
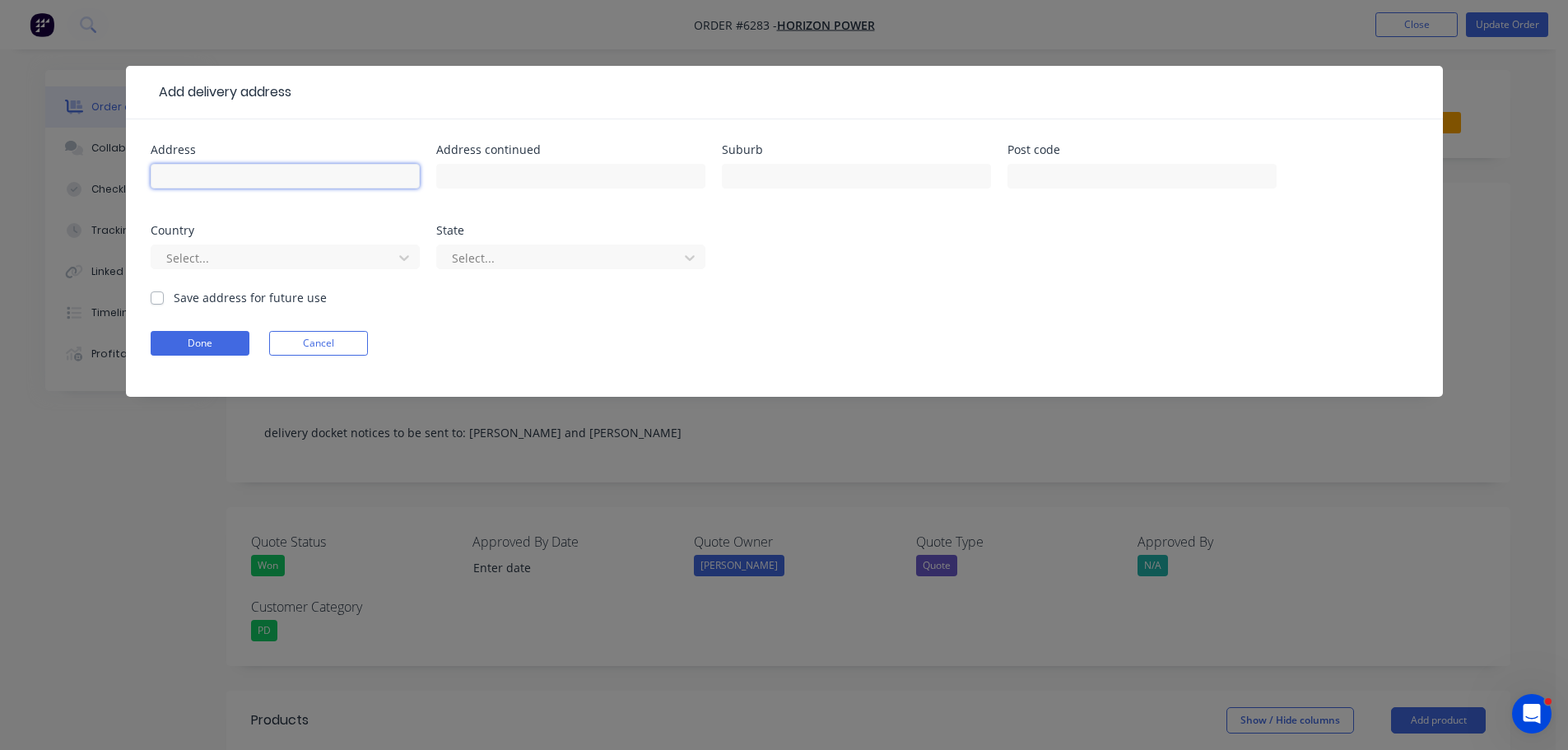
click at [225, 179] on input "text" at bounding box center [285, 176] width 269 height 24
click at [480, 169] on input "text" at bounding box center [571, 176] width 269 height 24
click at [759, 176] on input "text" at bounding box center [856, 176] width 269 height 24
click at [1066, 176] on input "text" at bounding box center [1142, 176] width 269 height 24
click at [241, 265] on div at bounding box center [274, 258] width 220 height 20
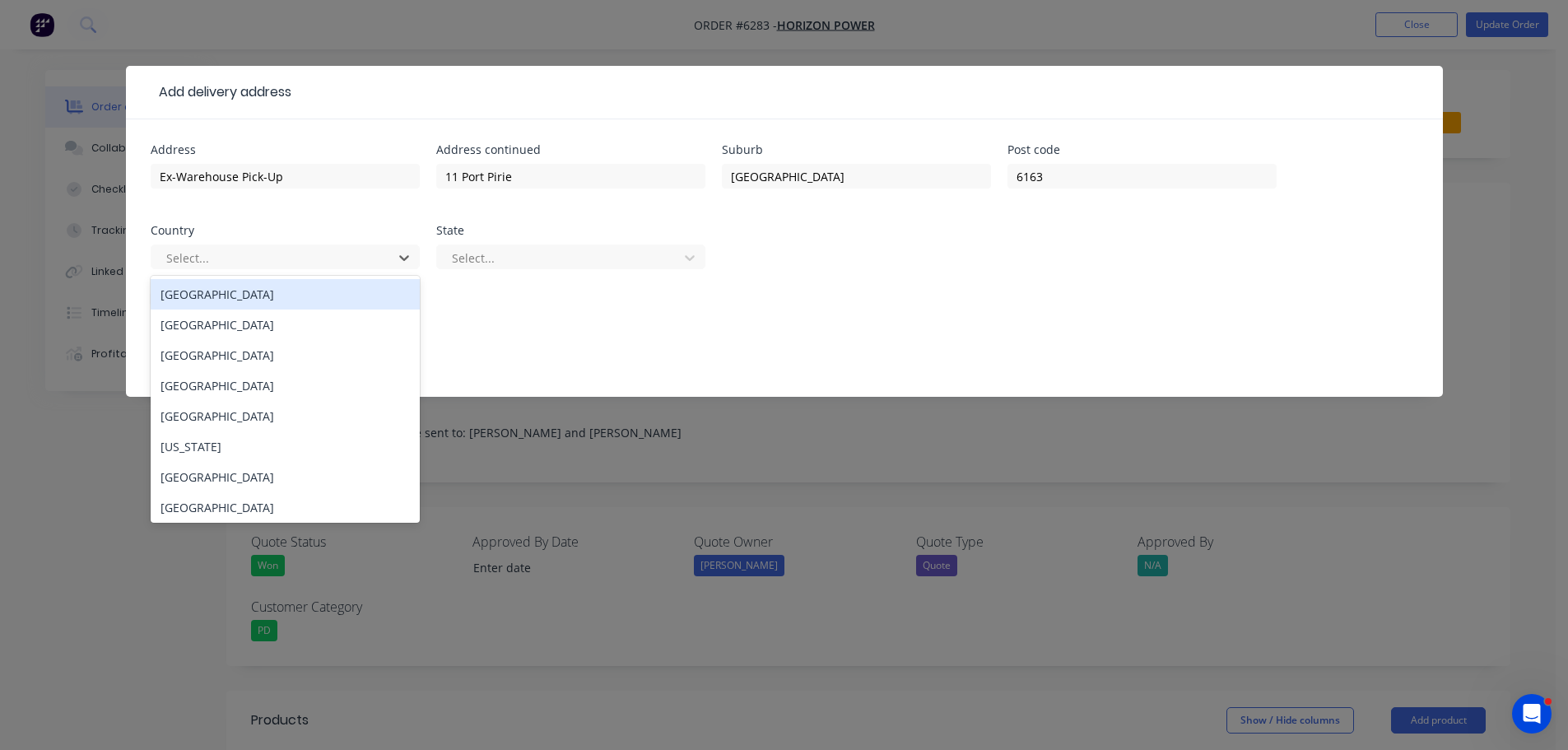
click at [214, 294] on div "Australia" at bounding box center [285, 294] width 269 height 30
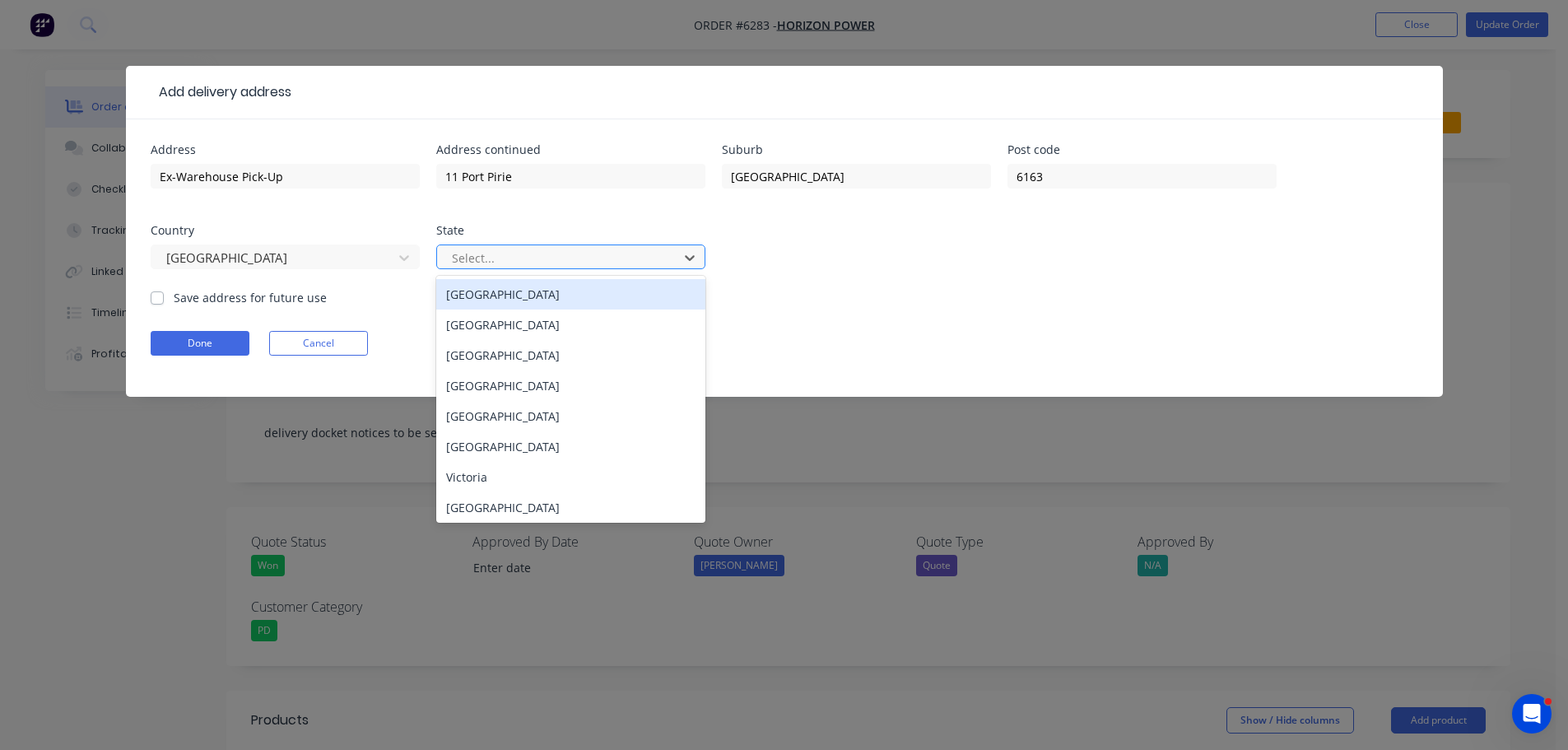
click at [529, 255] on div at bounding box center [560, 258] width 220 height 20
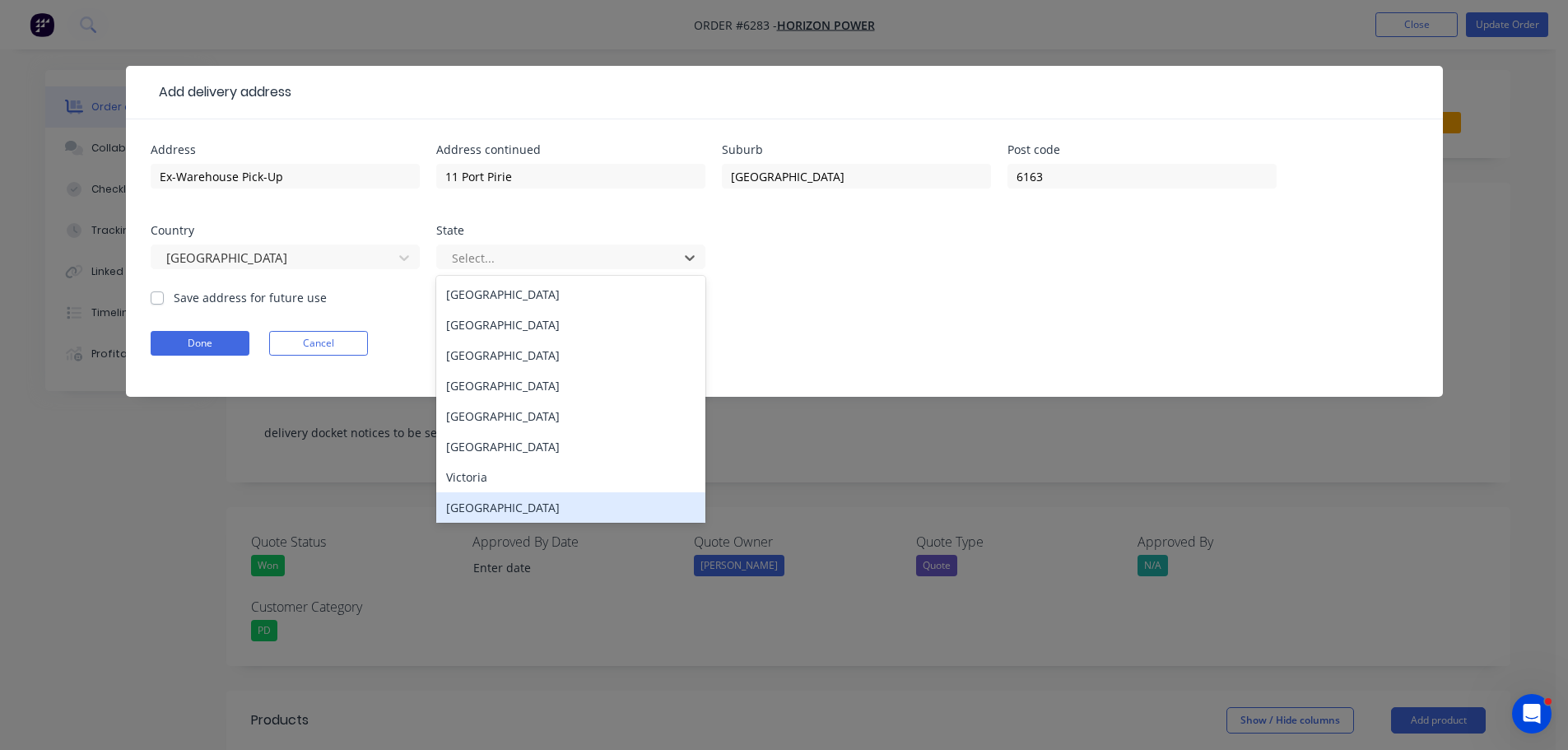
click at [504, 515] on div "Western Australia" at bounding box center [571, 508] width 269 height 30
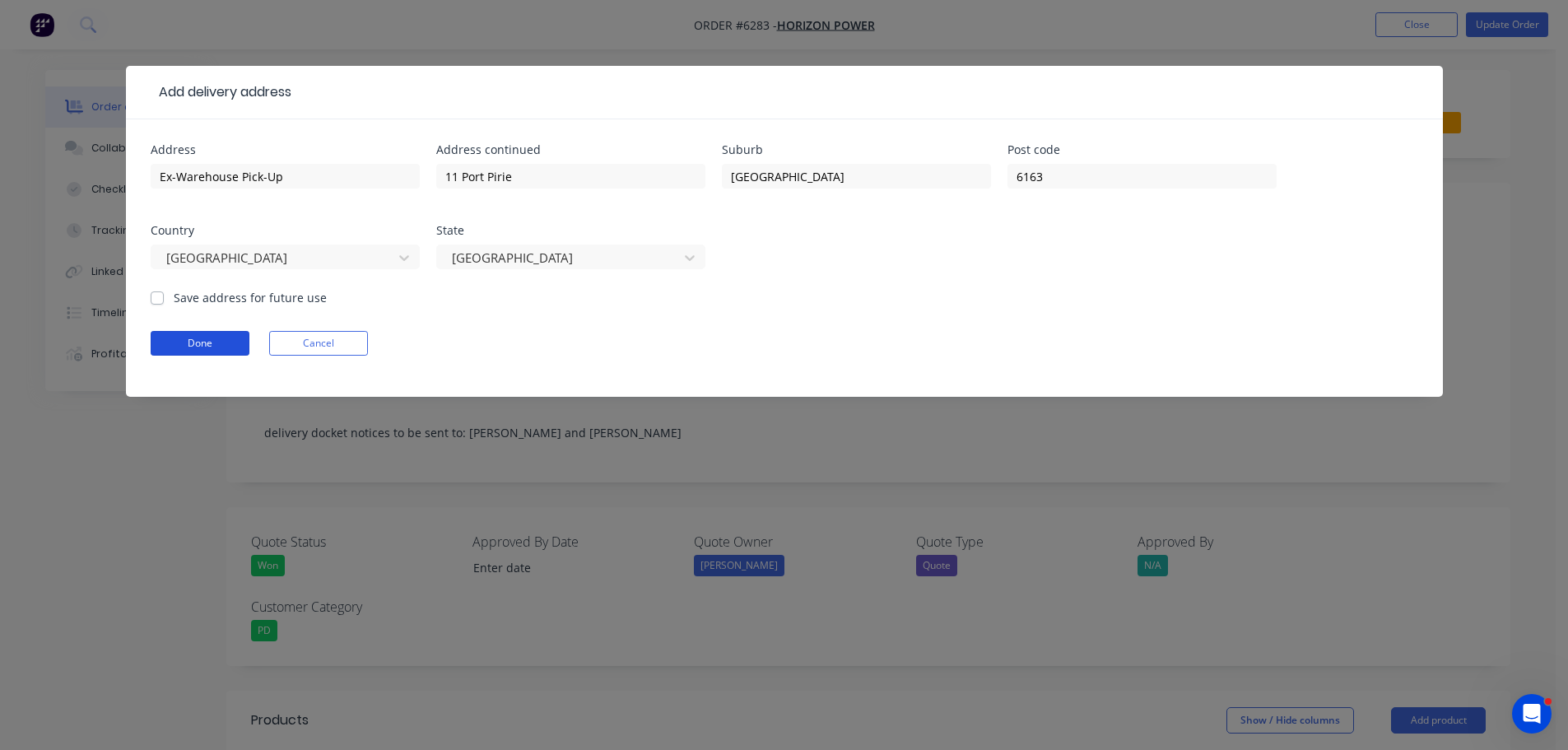
click at [187, 339] on button "Done" at bounding box center [199, 343] width 99 height 24
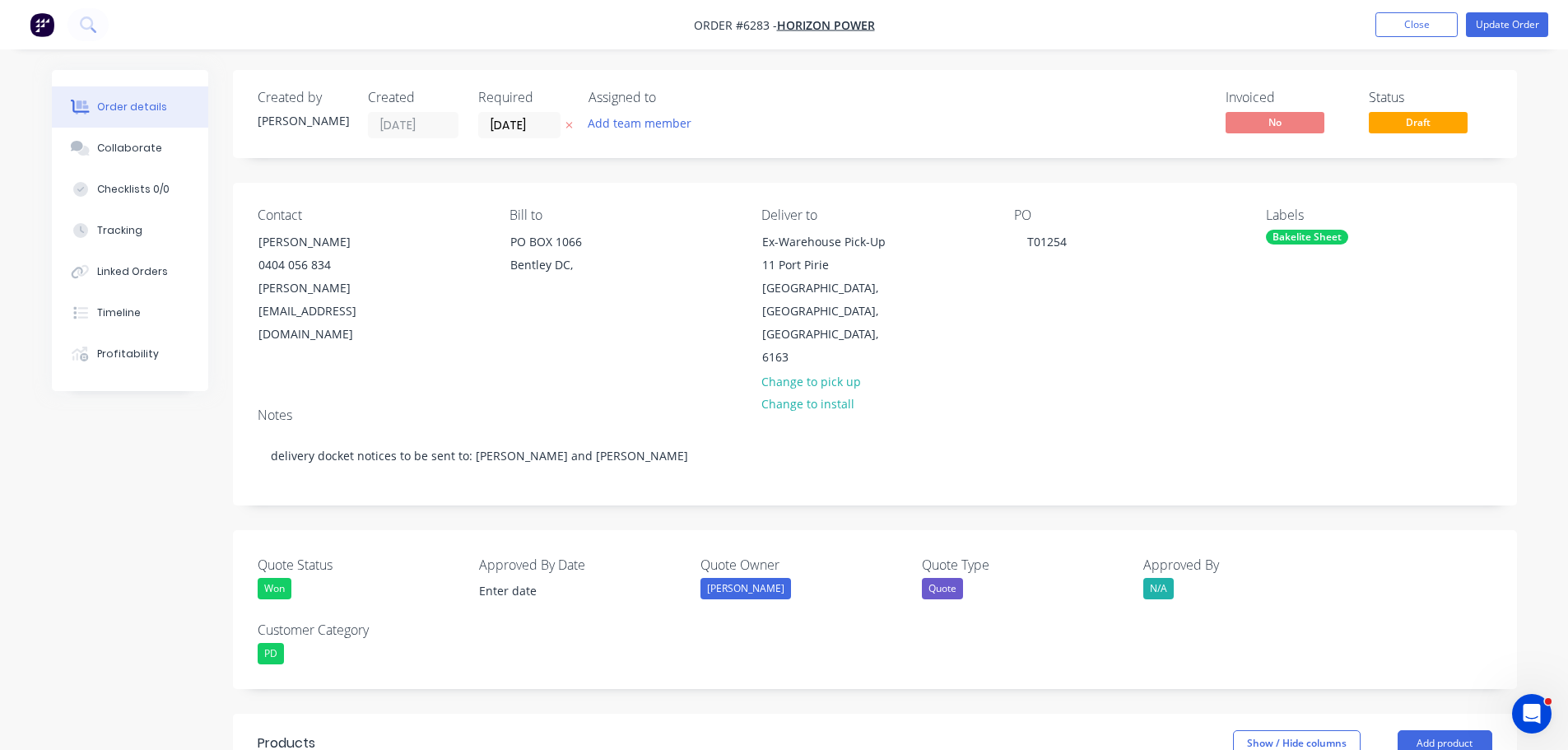
drag, startPoint x: 1435, startPoint y: 25, endPoint x: 1314, endPoint y: 62, distance: 126.5
click at [1435, 25] on button "Close" at bounding box center [1416, 24] width 82 height 24
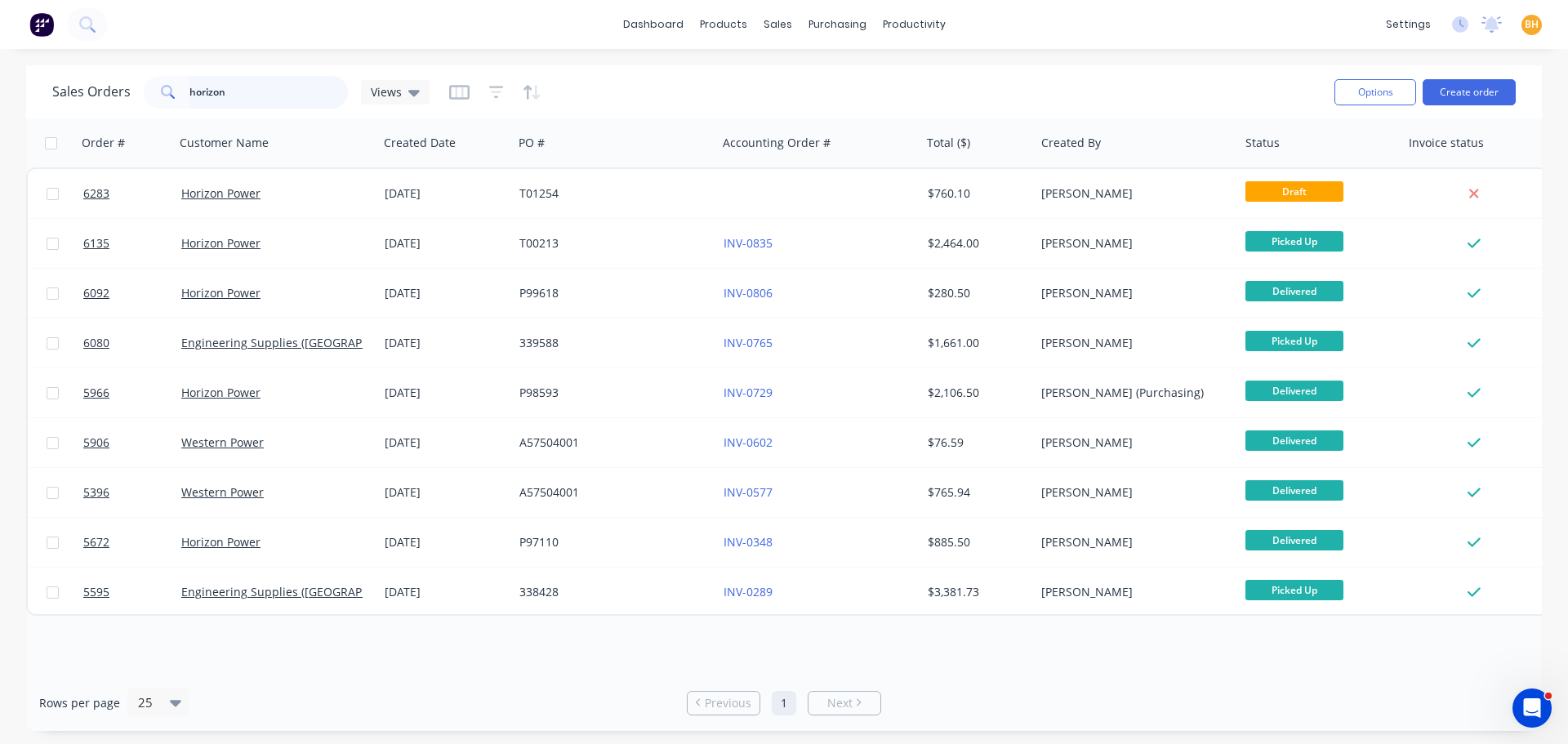
click at [244, 91] on input "horizon" at bounding box center [269, 92] width 159 height 33
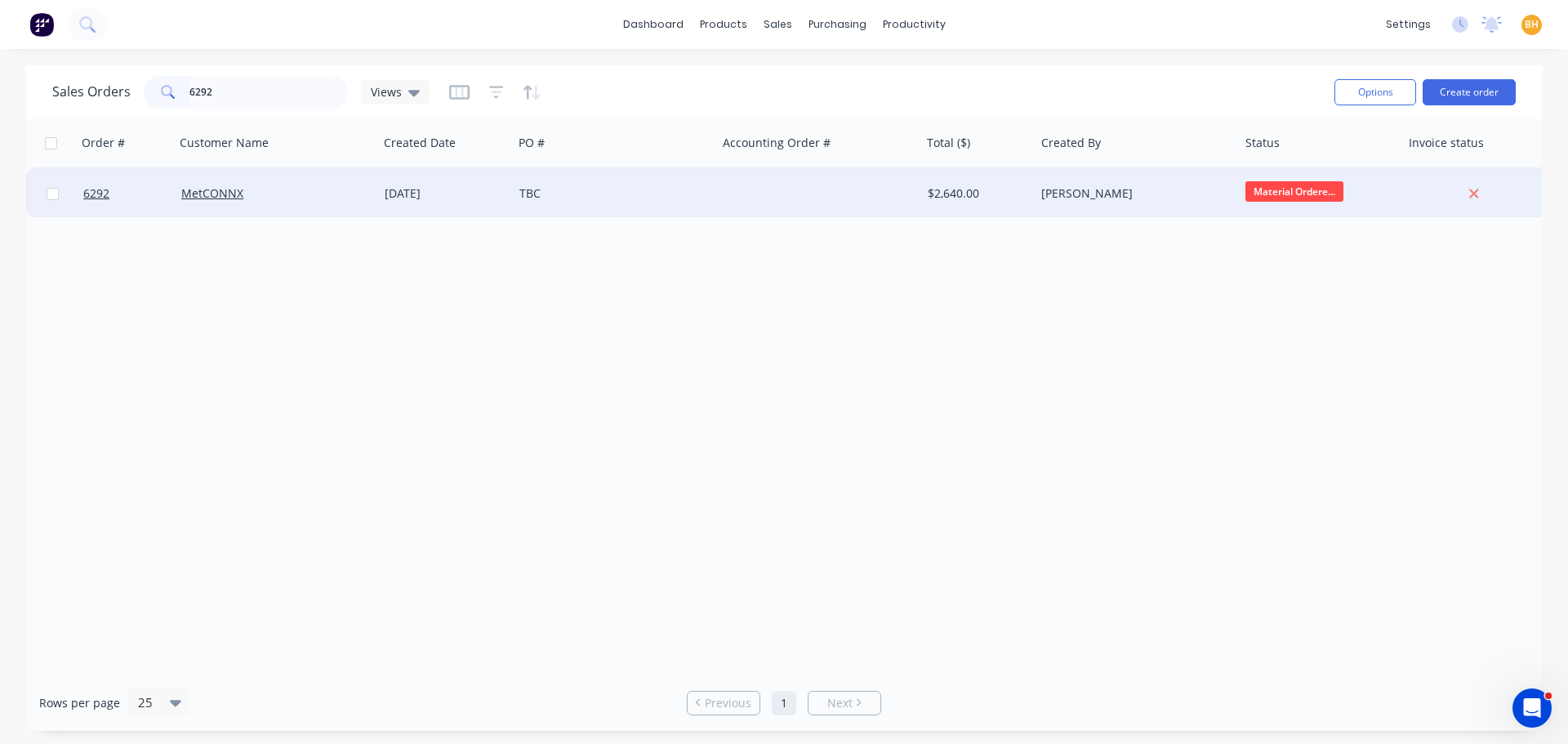
click at [258, 189] on div "MetCONNX" at bounding box center [271, 193] width 181 height 16
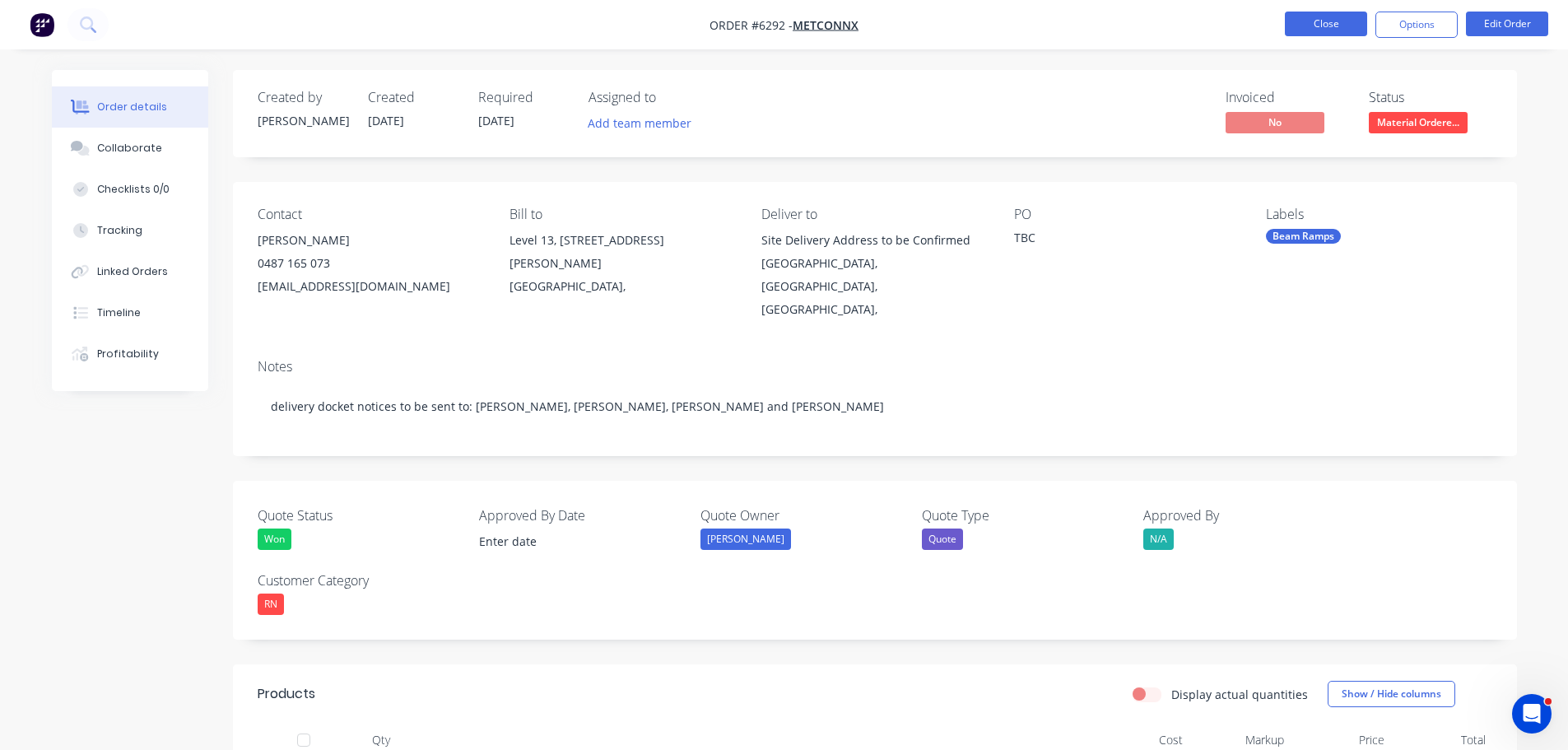
click at [1321, 15] on button "Close" at bounding box center [1326, 24] width 82 height 24
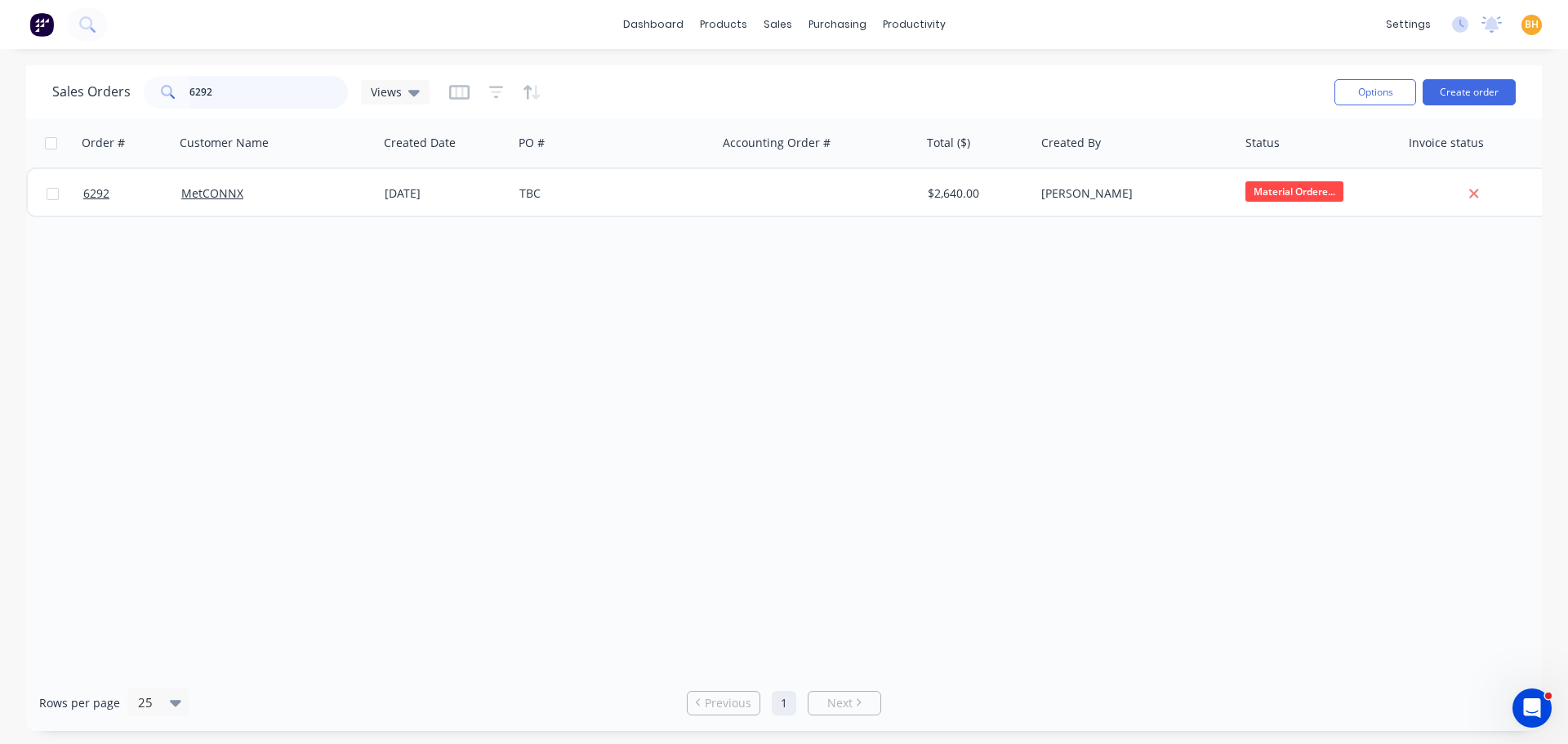
click at [225, 93] on input "6292" at bounding box center [269, 92] width 159 height 33
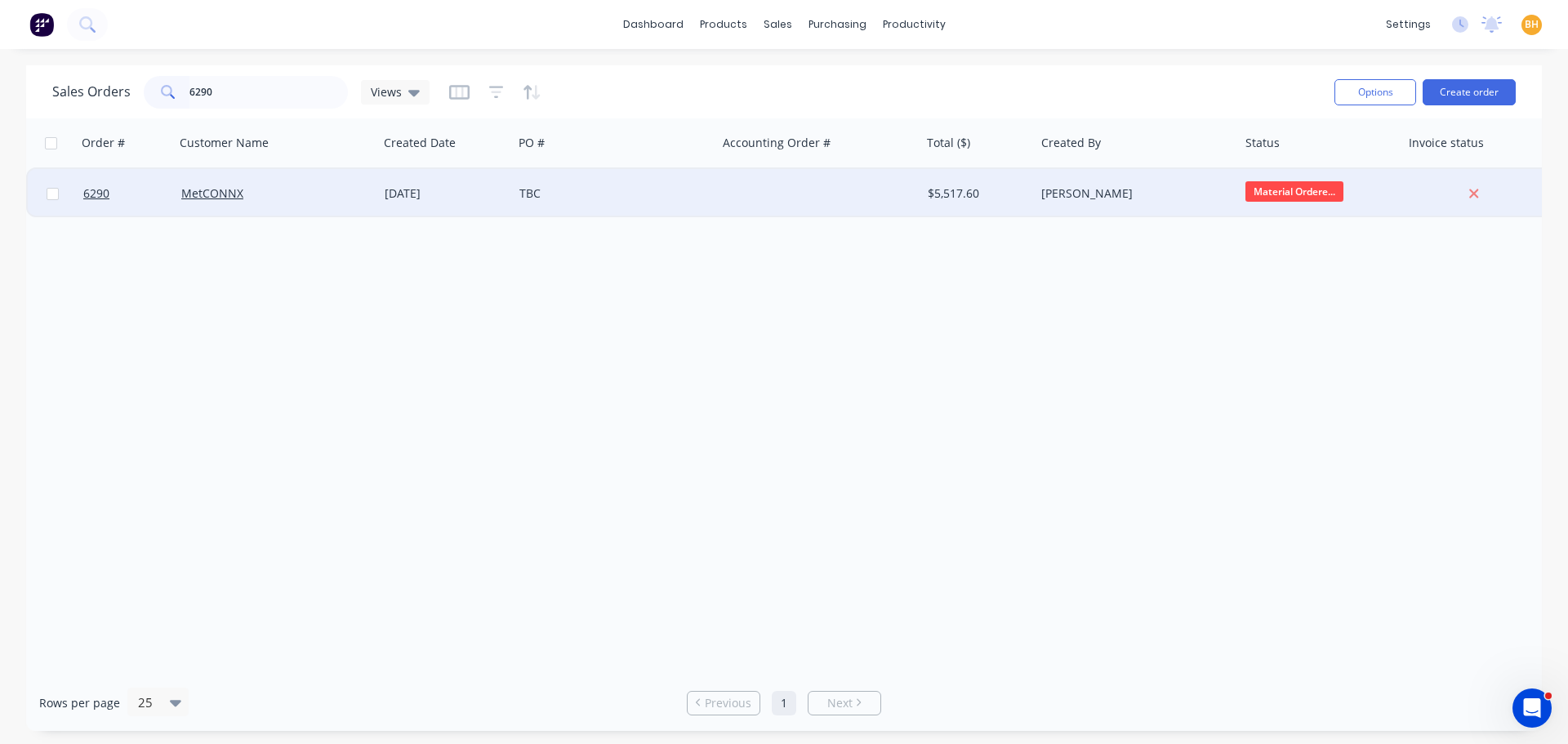
click at [186, 203] on div "MetCONNX" at bounding box center [277, 194] width 204 height 49
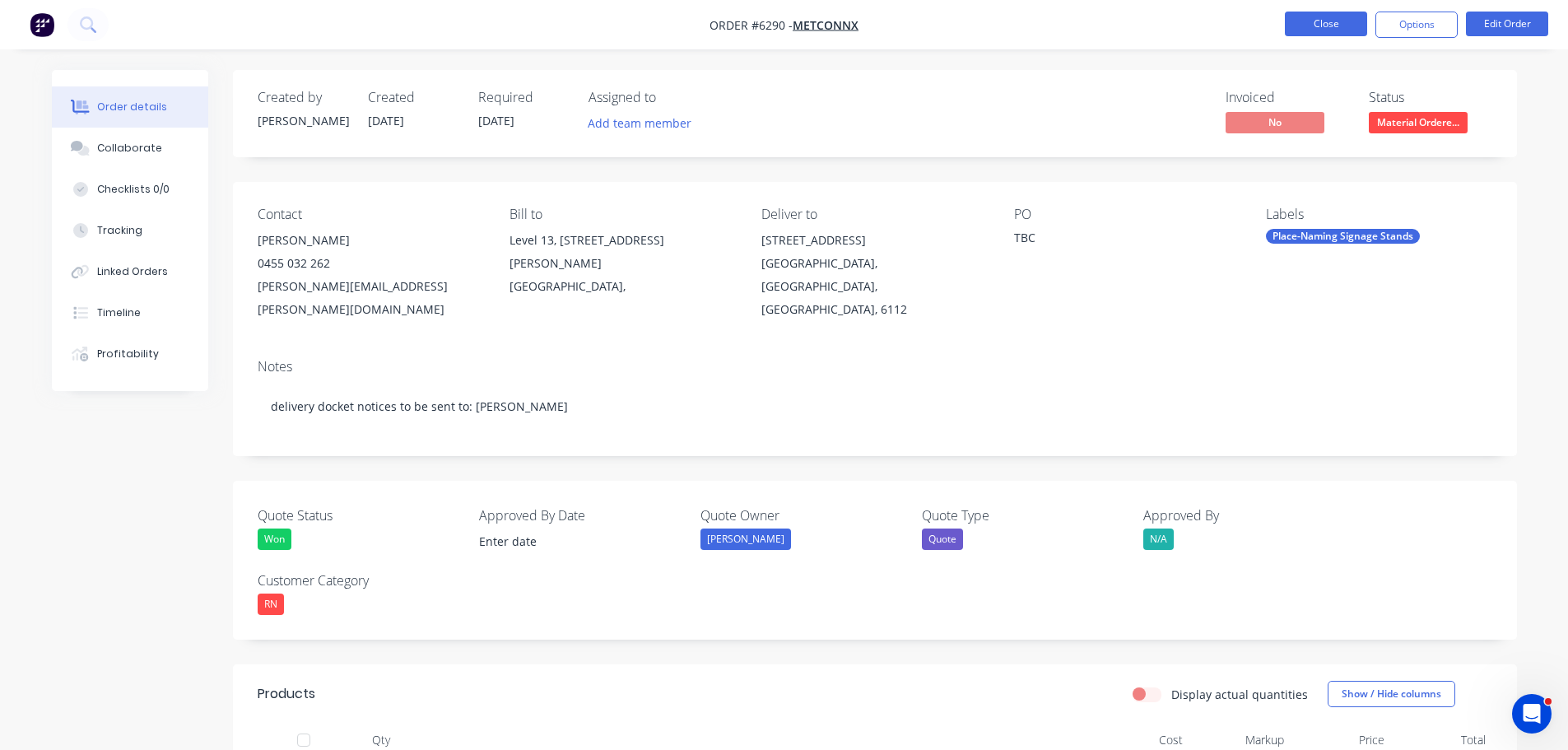
click at [1304, 31] on button "Close" at bounding box center [1326, 24] width 82 height 24
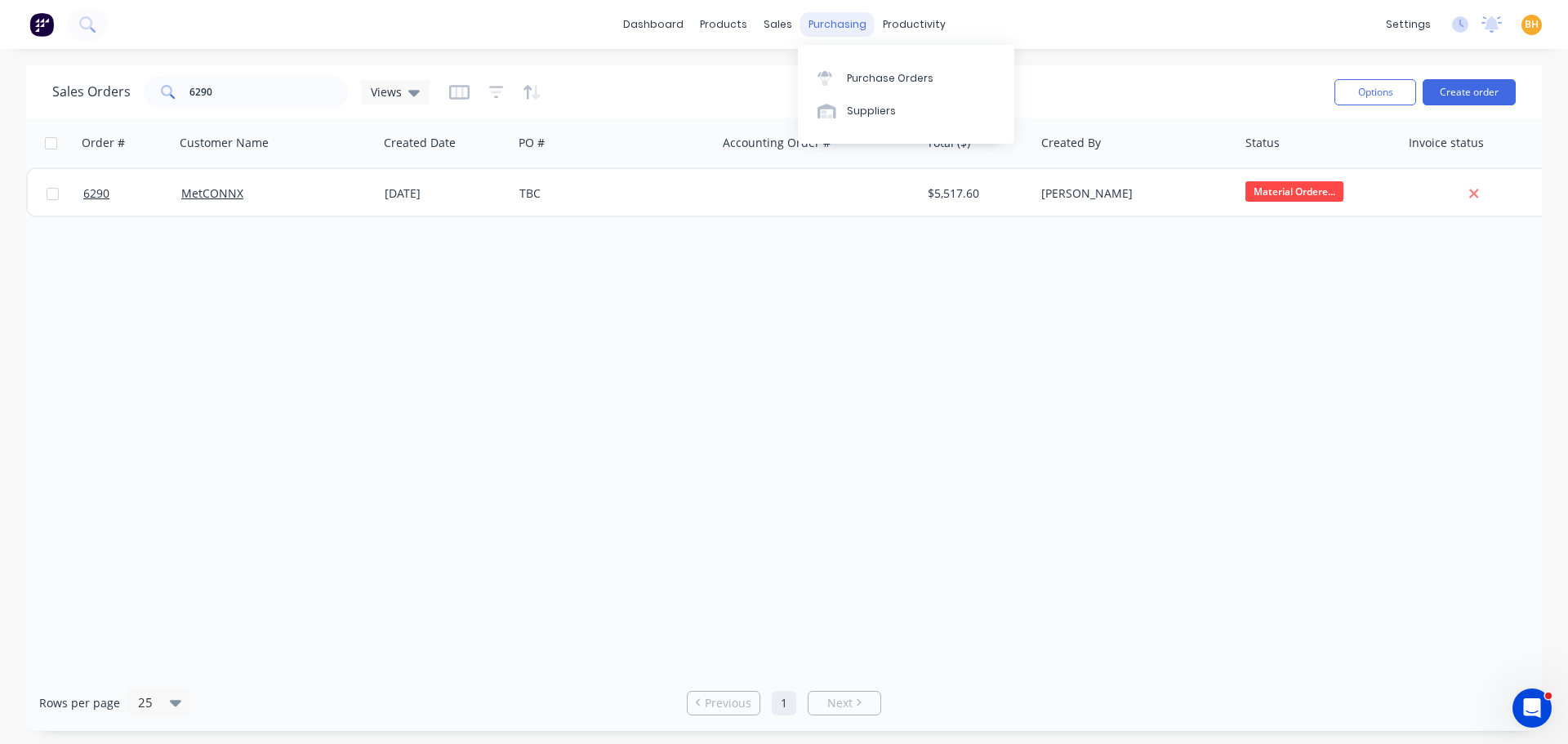
click at [841, 26] on div "purchasing" at bounding box center [837, 24] width 75 height 24
click at [887, 73] on div "Purchase Orders" at bounding box center [890, 79] width 86 height 15
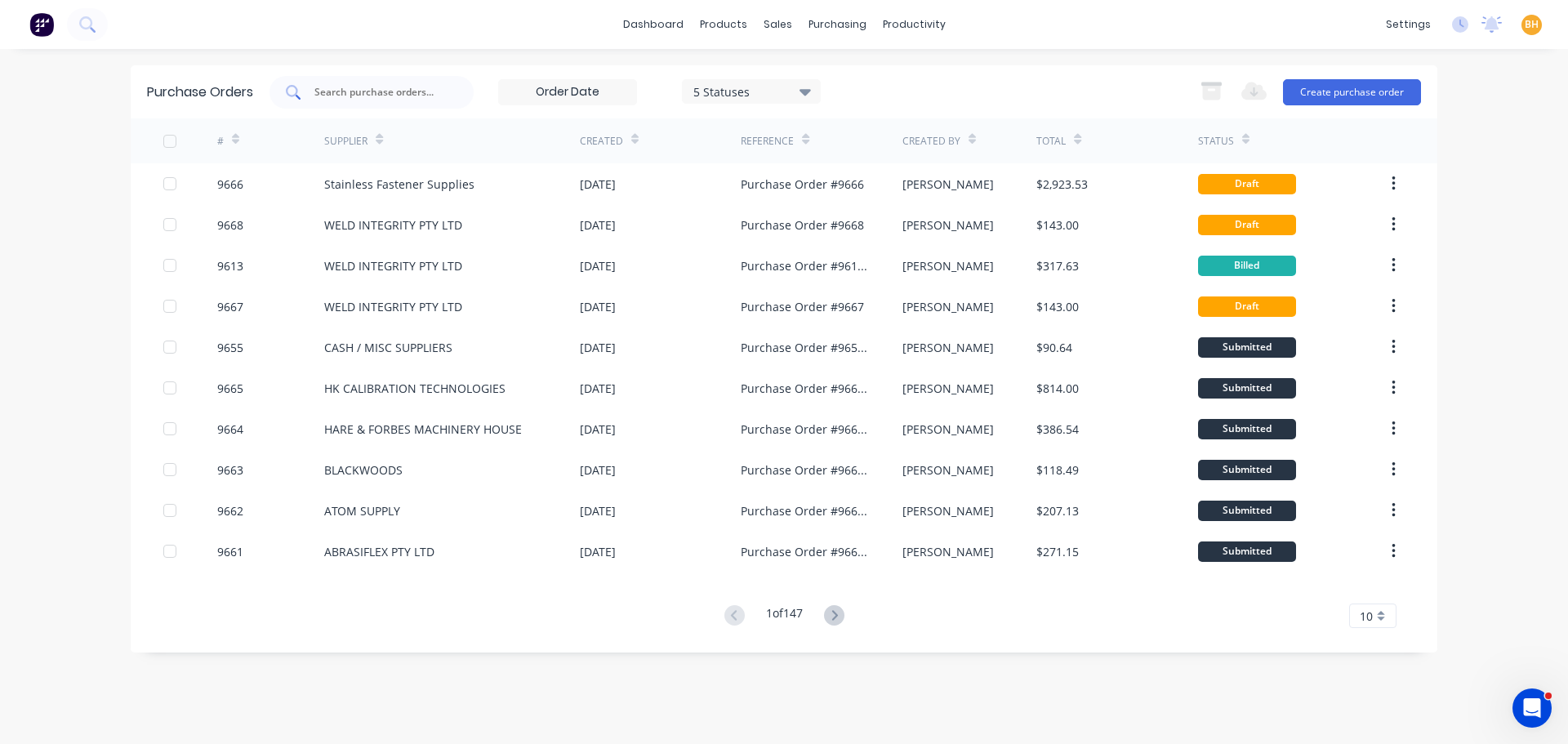
click at [334, 102] on div at bounding box center [372, 92] width 204 height 33
click at [828, 23] on div "purchasing" at bounding box center [837, 24] width 75 height 24
click at [862, 76] on div "Purchase Orders" at bounding box center [890, 79] width 86 height 15
click at [838, 31] on div "purchasing" at bounding box center [837, 24] width 75 height 24
click at [865, 75] on div "Purchase Orders" at bounding box center [890, 79] width 86 height 15
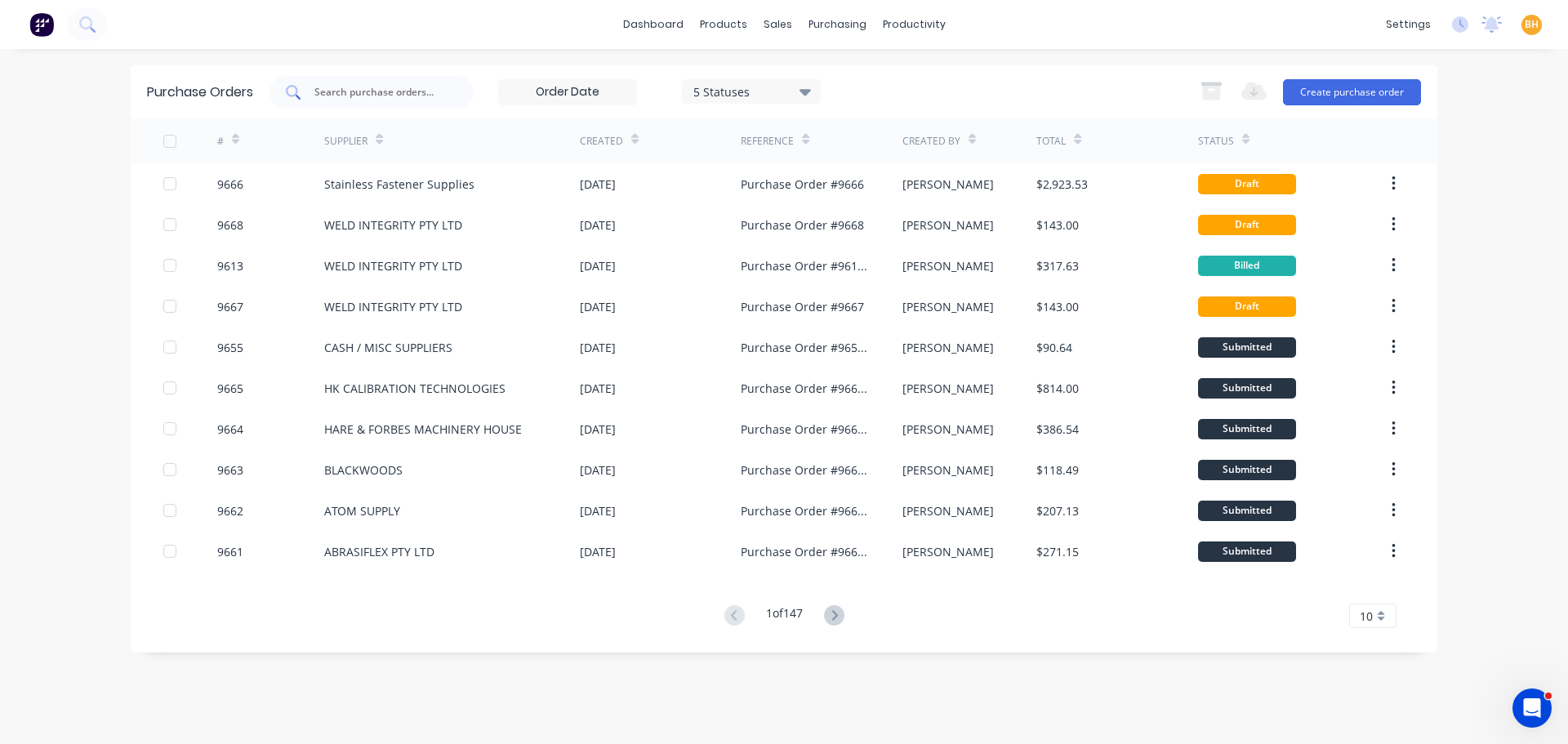
click at [342, 91] on input "text" at bounding box center [380, 91] width 136 height 16
click at [761, 22] on div "sales" at bounding box center [778, 24] width 45 height 24
click at [828, 79] on div "Sales Orders" at bounding box center [838, 79] width 67 height 15
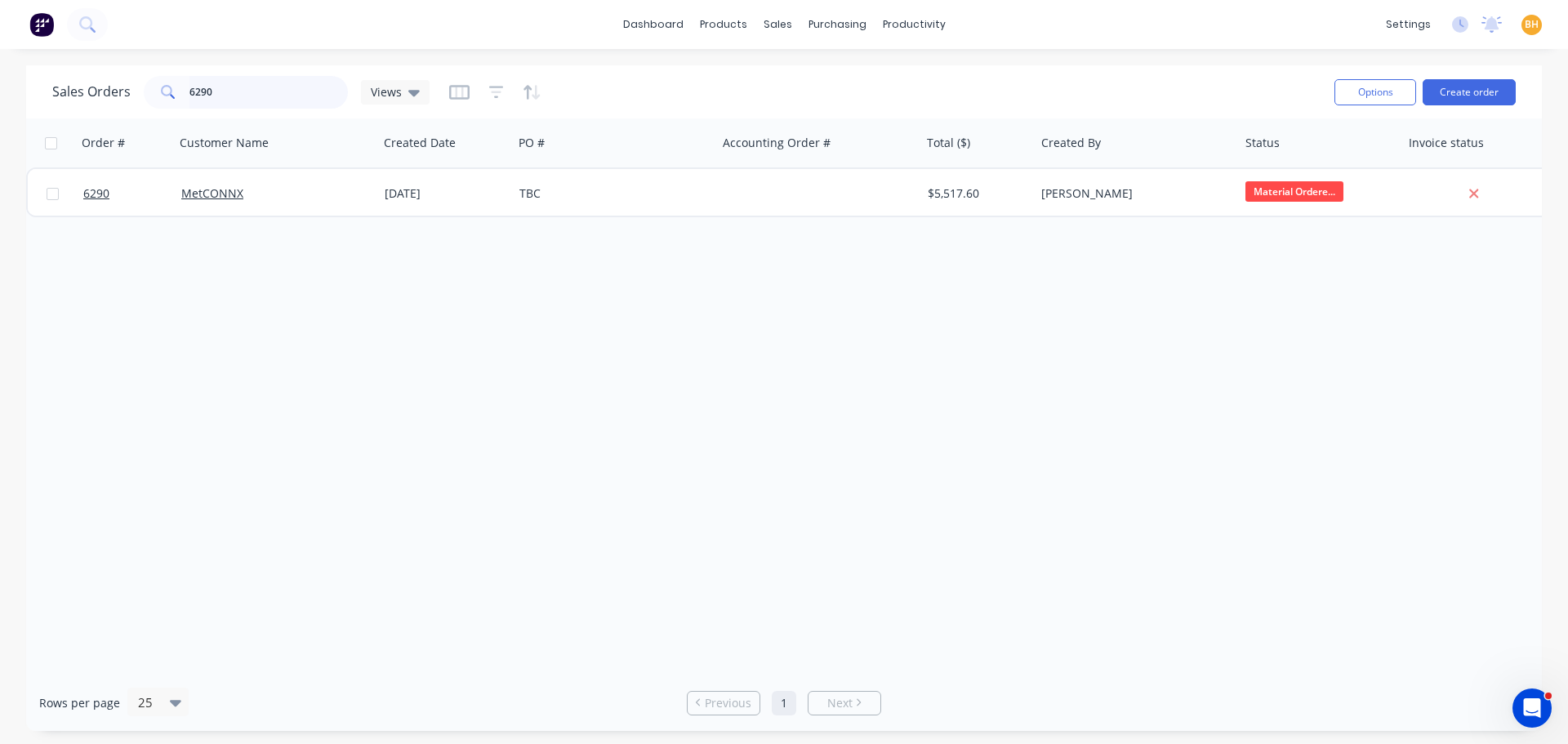
click at [250, 94] on input "6290" at bounding box center [269, 92] width 159 height 33
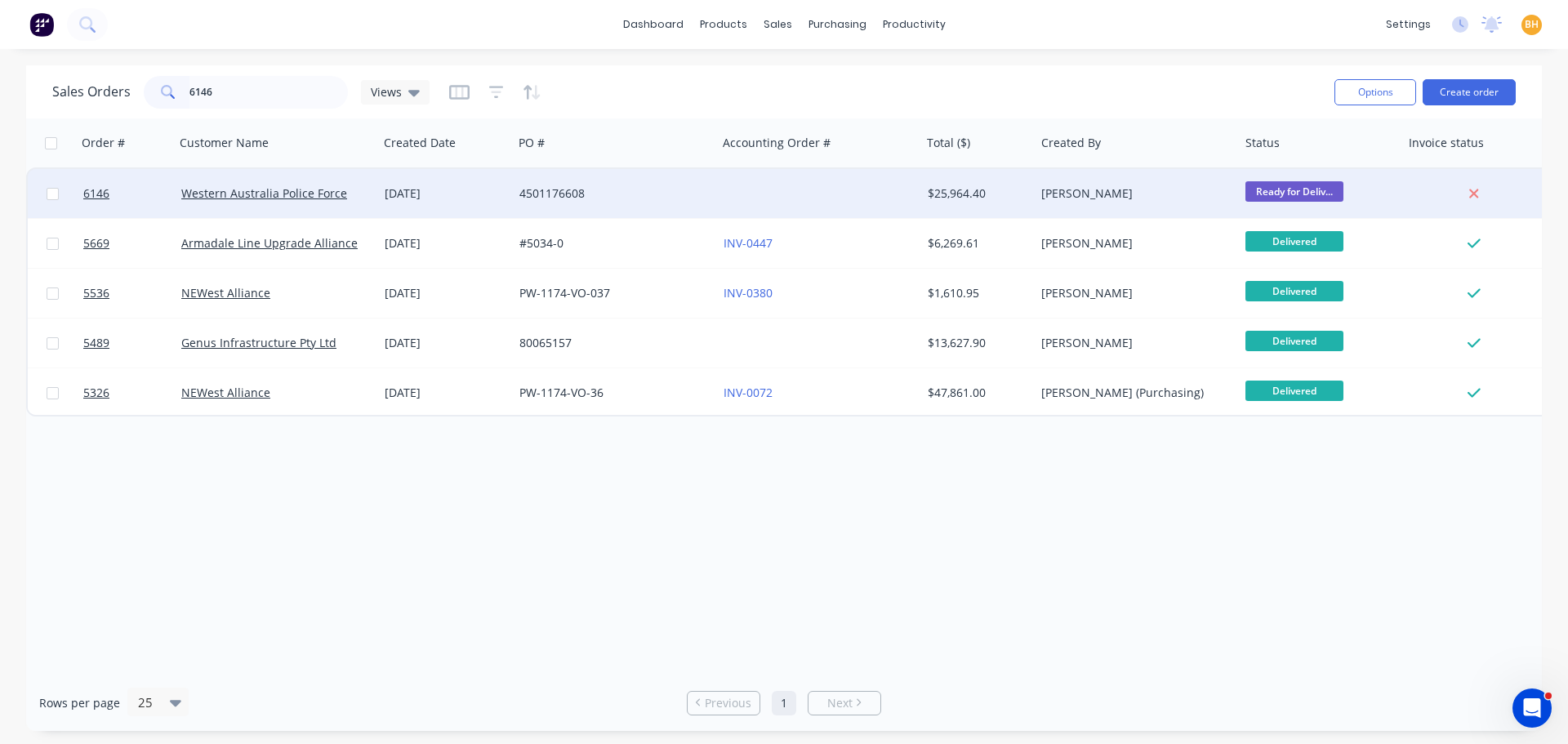
click at [212, 205] on div "Western Australia Police Force" at bounding box center [277, 194] width 204 height 49
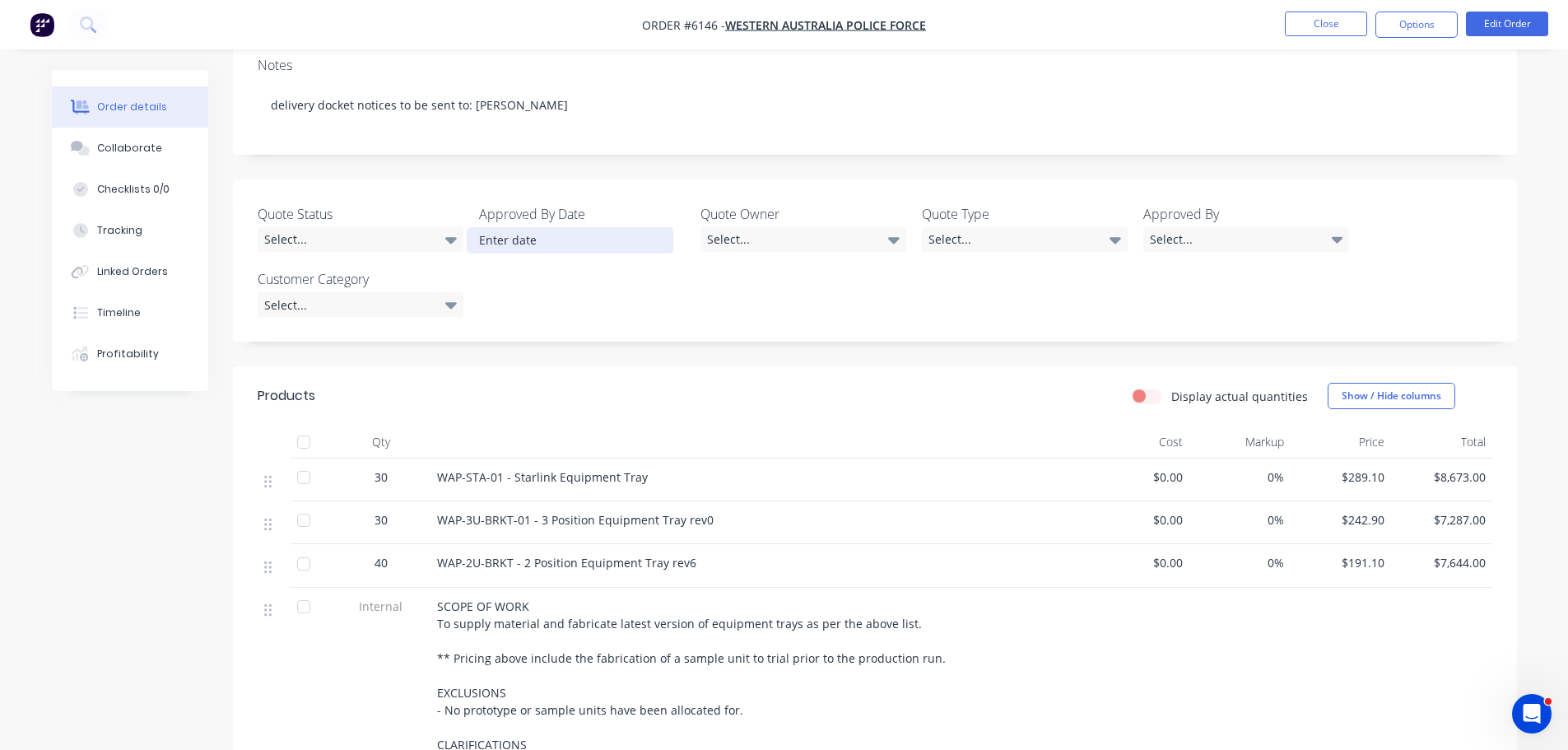
scroll to position [329, 0]
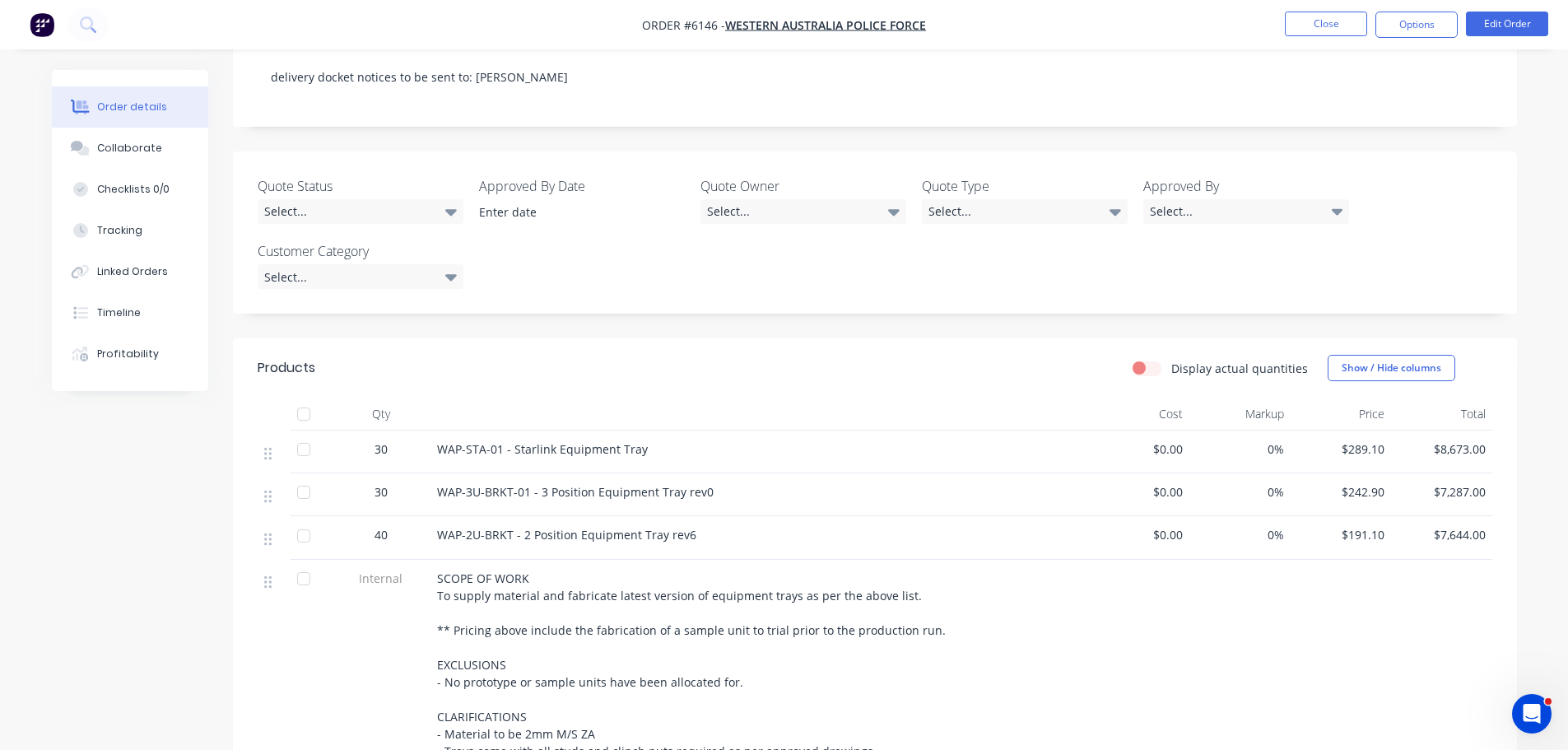
click at [305, 398] on div at bounding box center [303, 414] width 33 height 33
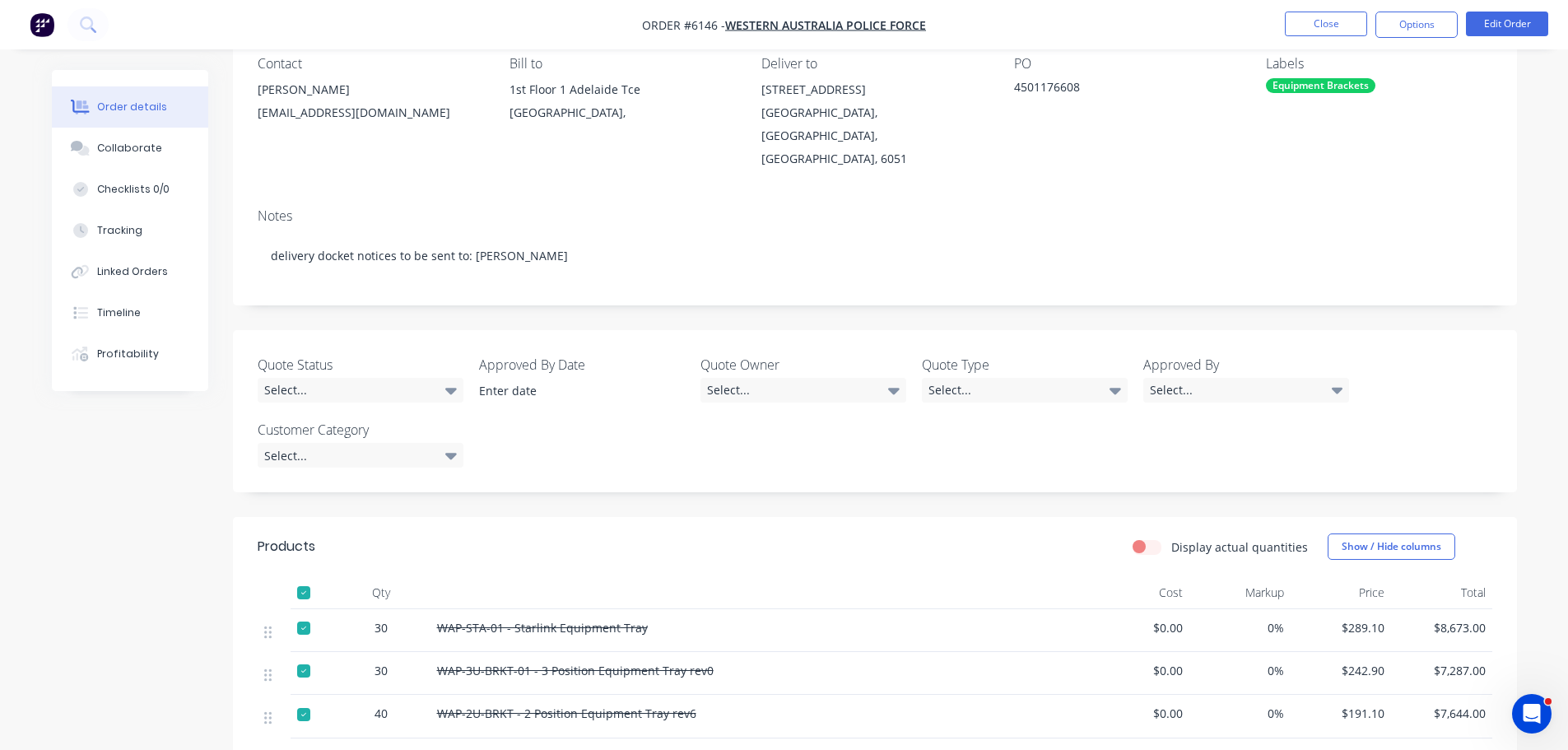
scroll to position [0, 0]
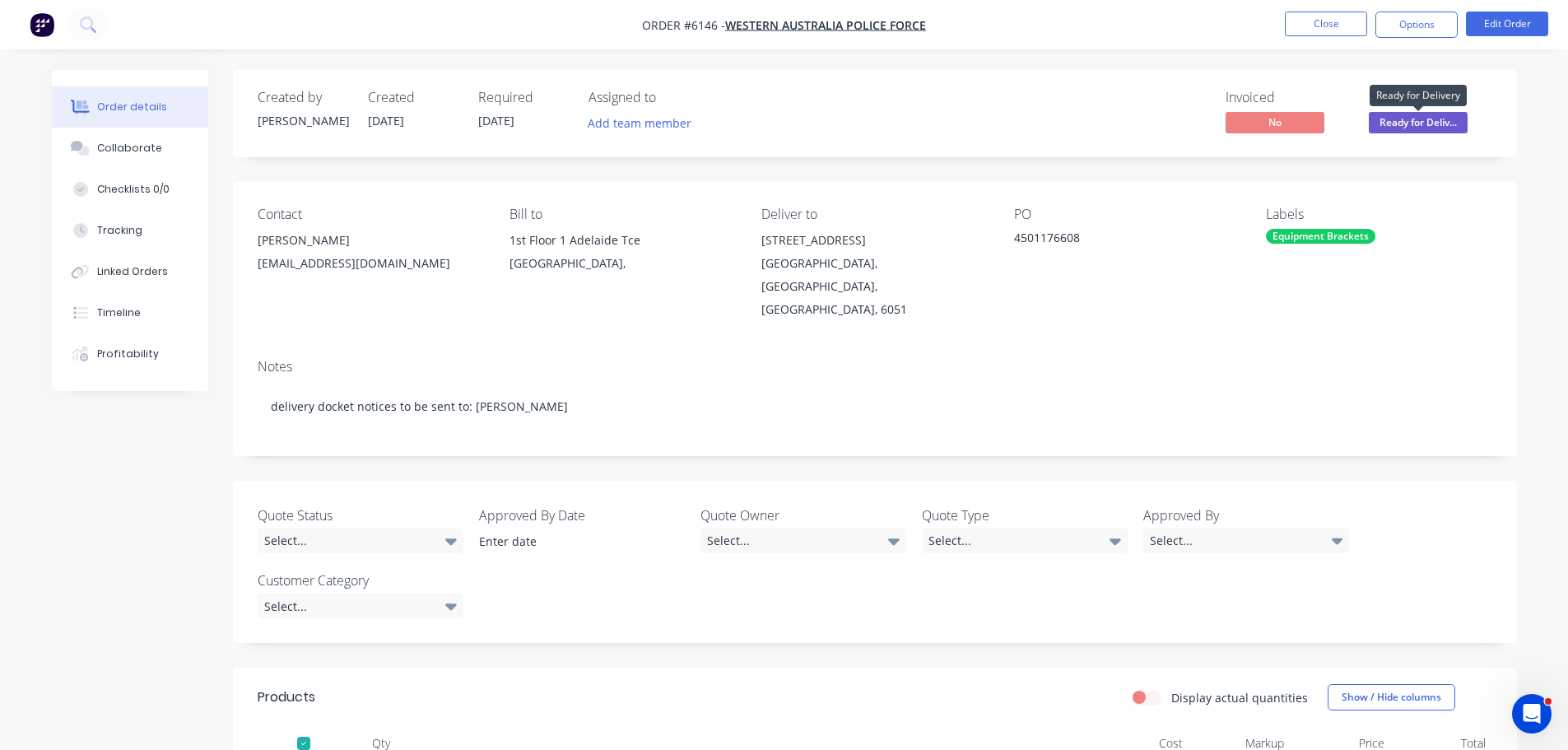
click at [1441, 117] on span "Ready for Deliv..." at bounding box center [1418, 122] width 99 height 20
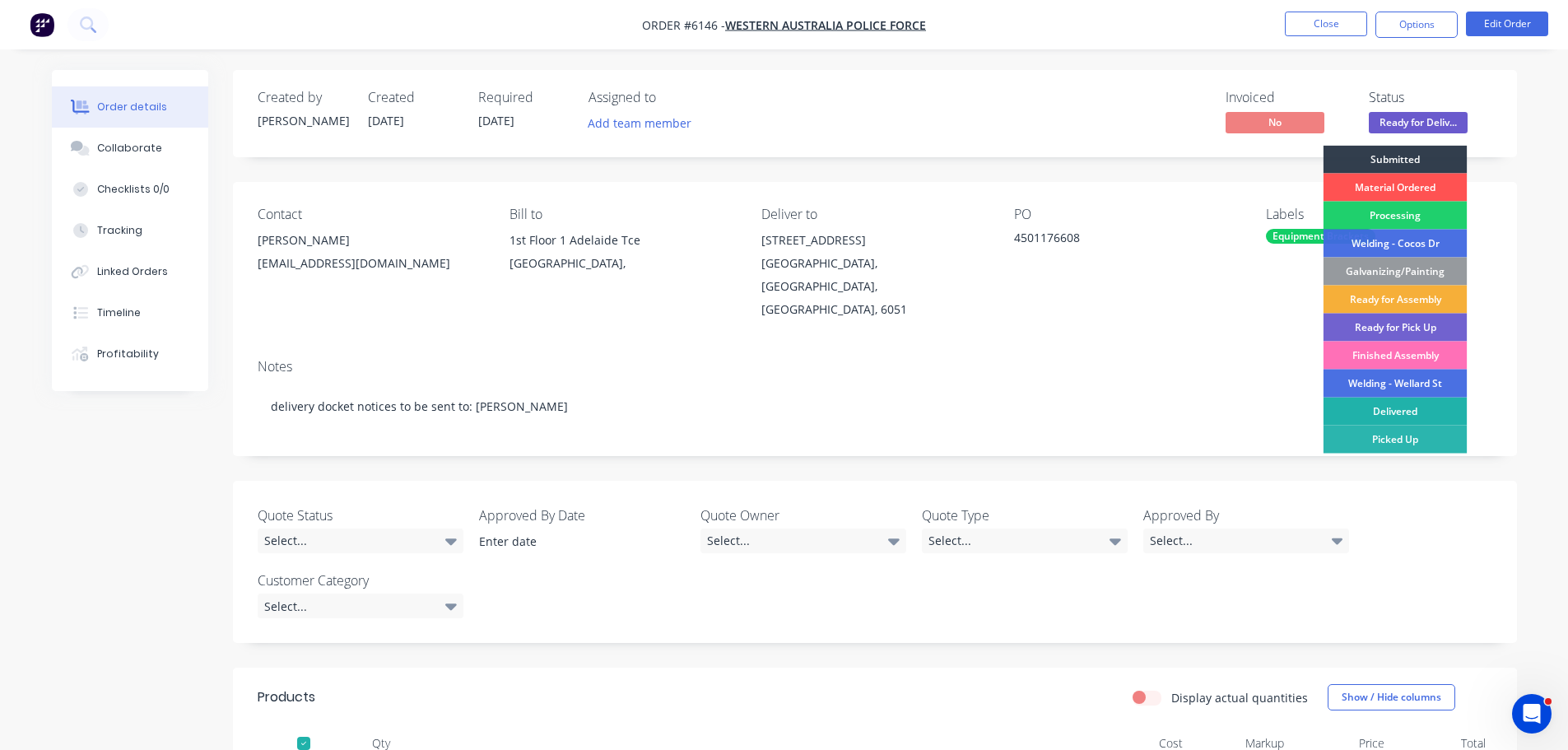
click at [1414, 409] on div "Delivered" at bounding box center [1396, 411] width 144 height 28
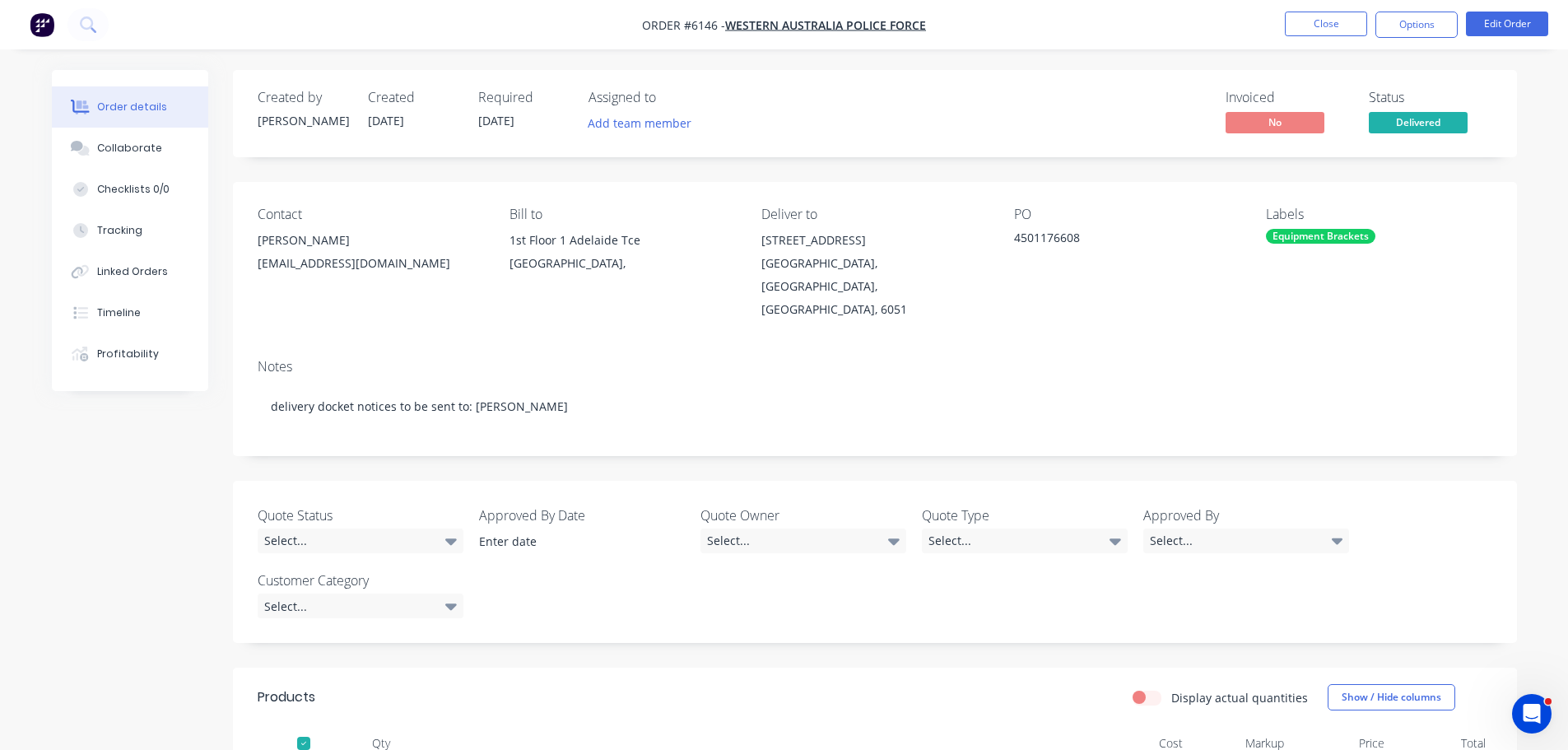
click at [1367, 17] on ul "Close Options Edit Order" at bounding box center [1416, 24] width 303 height 26
click at [1390, 31] on button "Options" at bounding box center [1416, 24] width 82 height 26
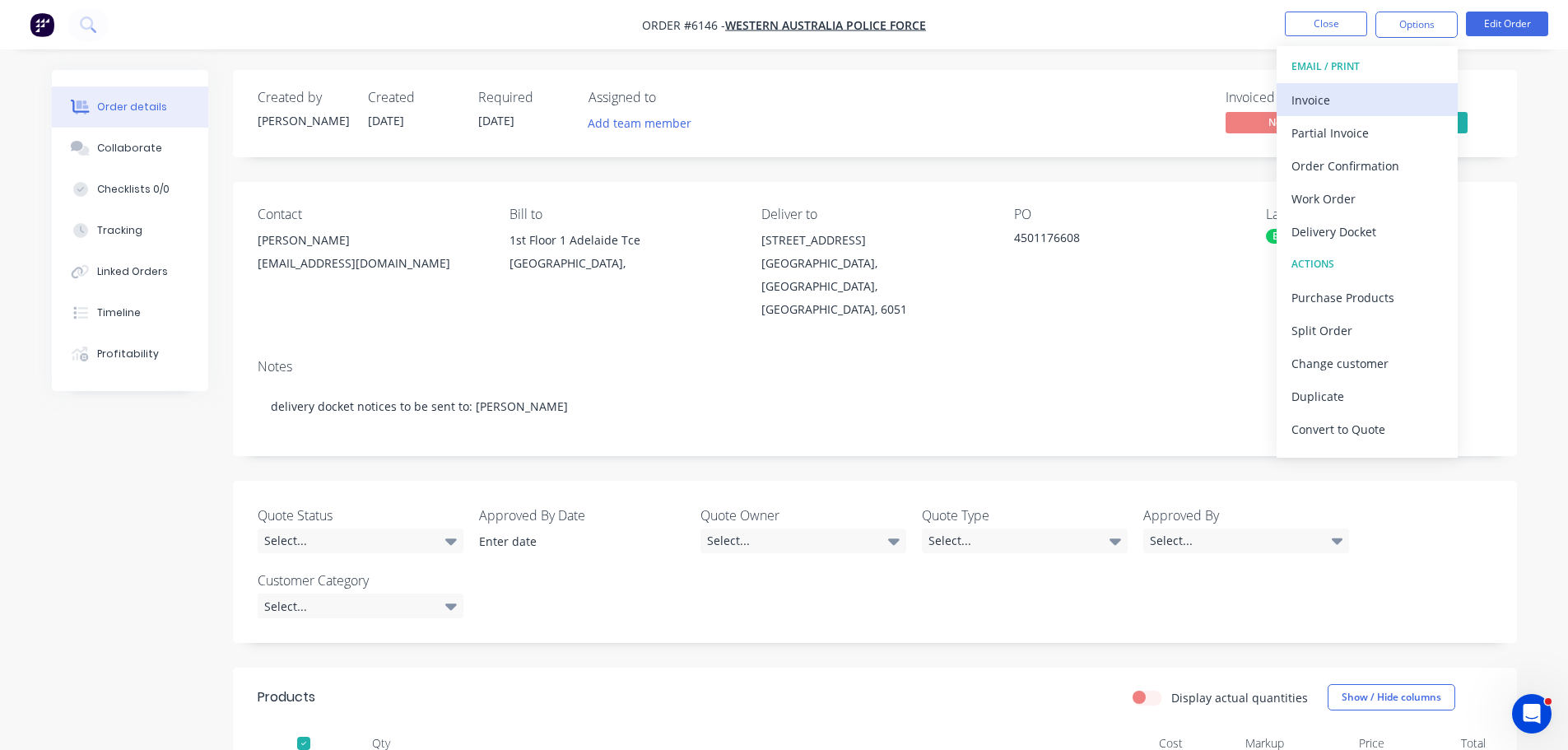
click at [1328, 94] on div "Invoice" at bounding box center [1367, 100] width 151 height 24
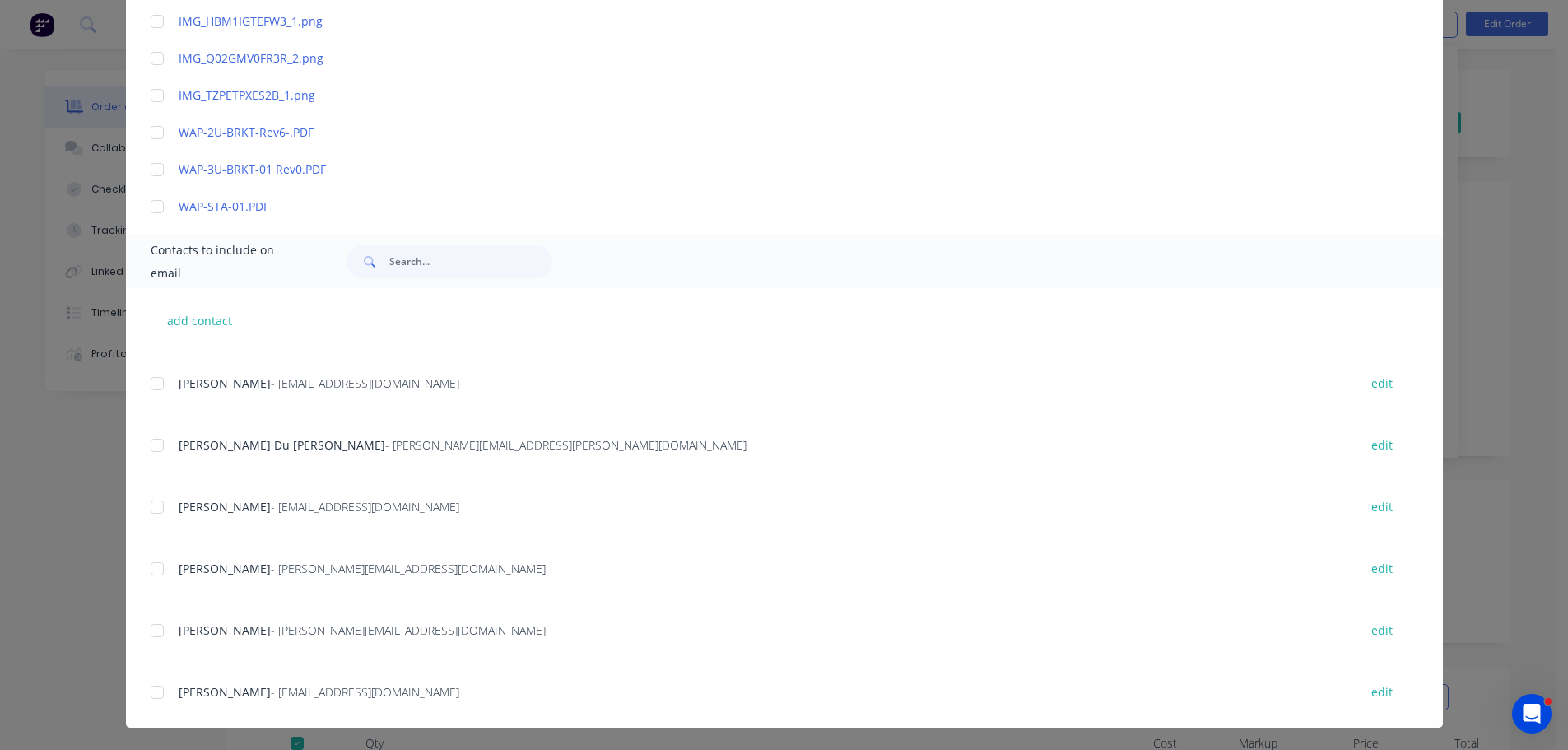
scroll to position [304, 0]
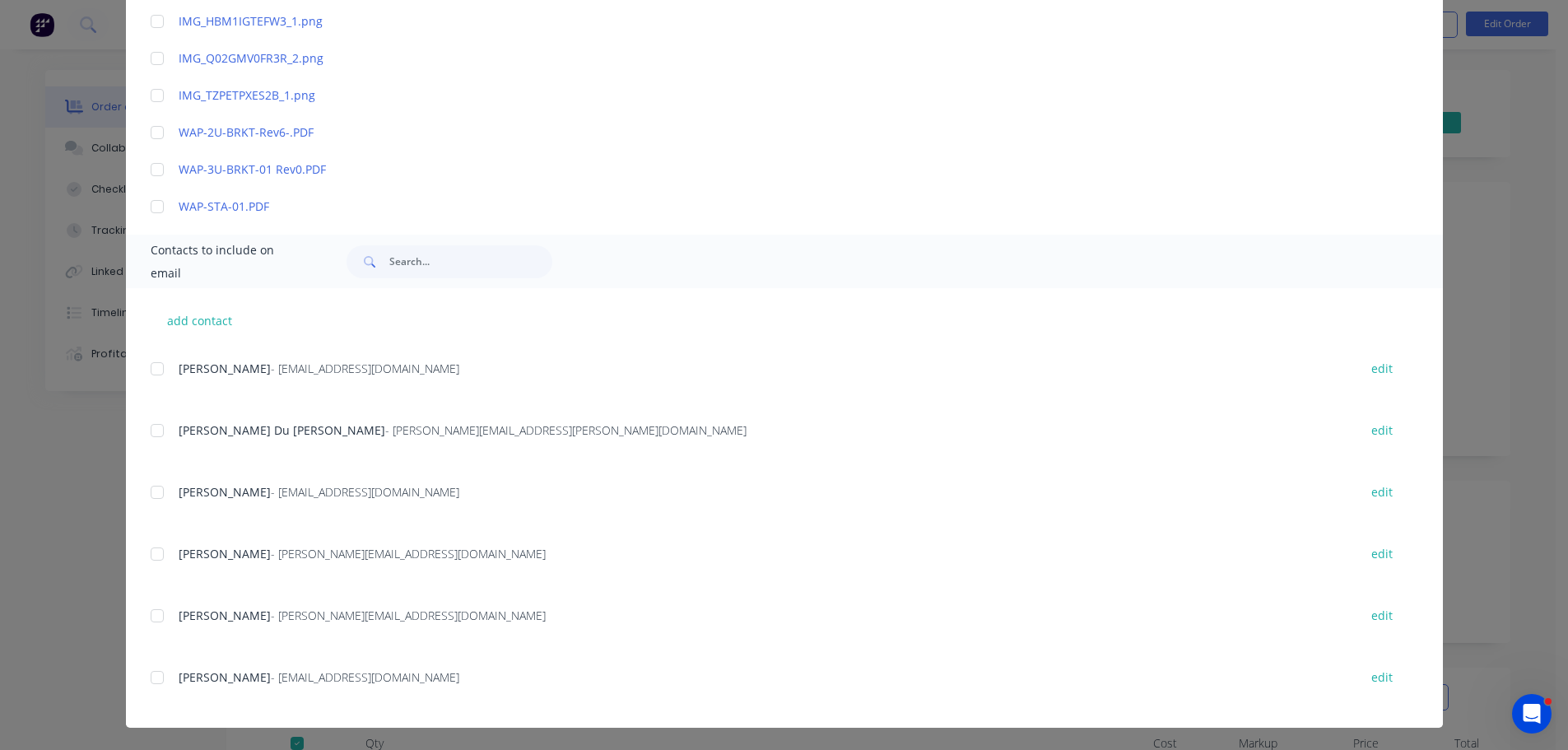
click at [150, 491] on div at bounding box center [157, 492] width 33 height 33
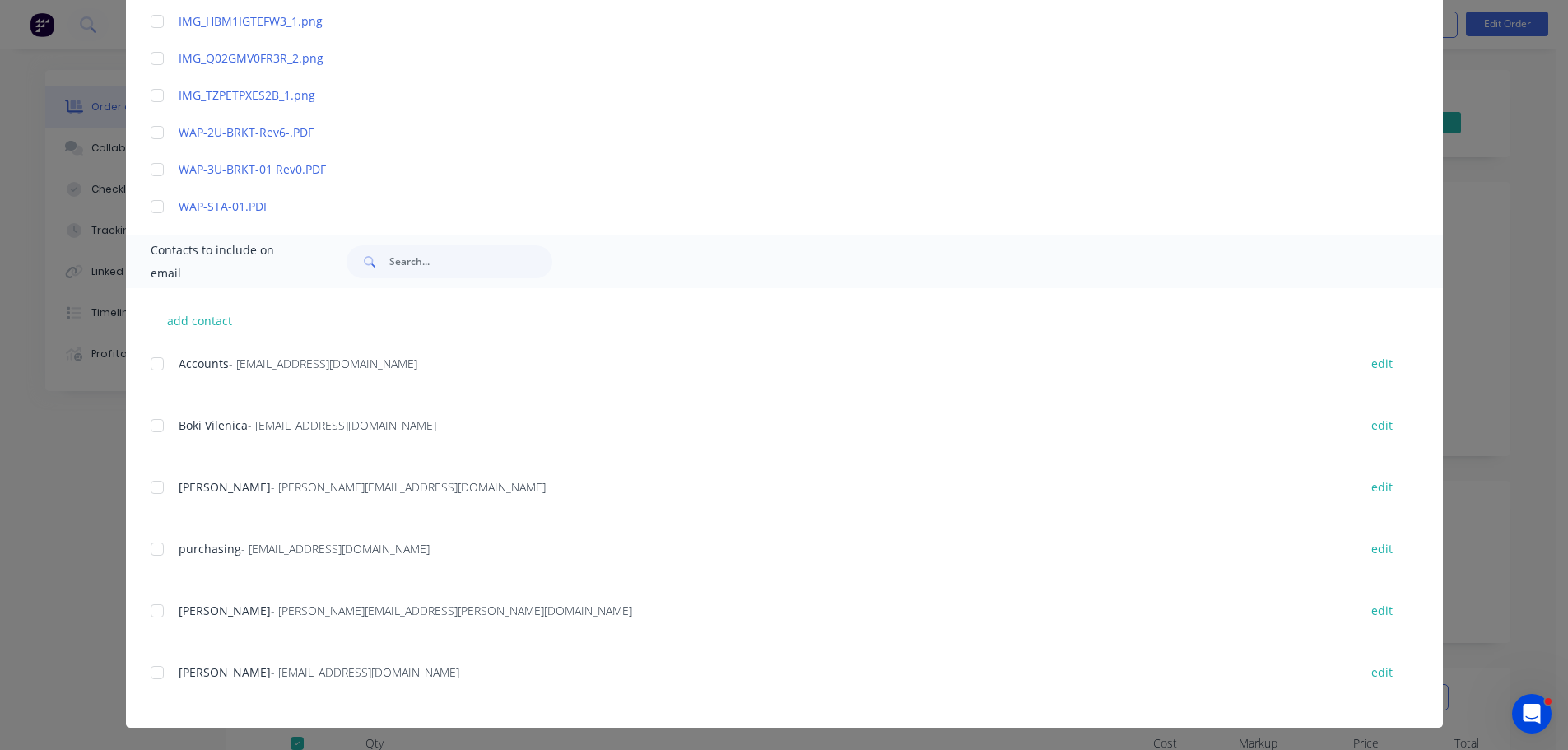
click at [150, 364] on div at bounding box center [157, 363] width 33 height 33
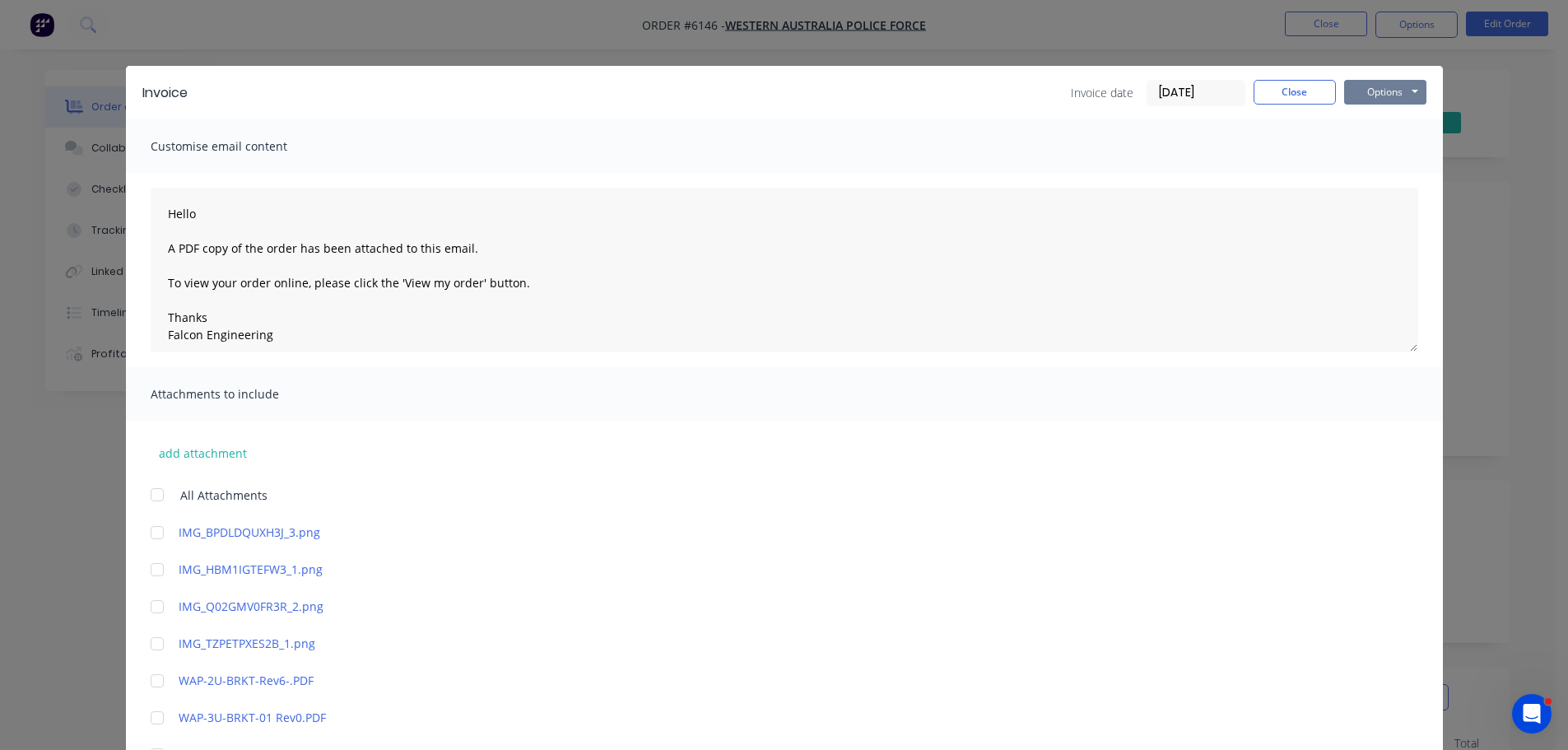
click at [1368, 95] on button "Options" at bounding box center [1385, 92] width 82 height 24
click at [1374, 174] on button "Email" at bounding box center [1397, 176] width 106 height 27
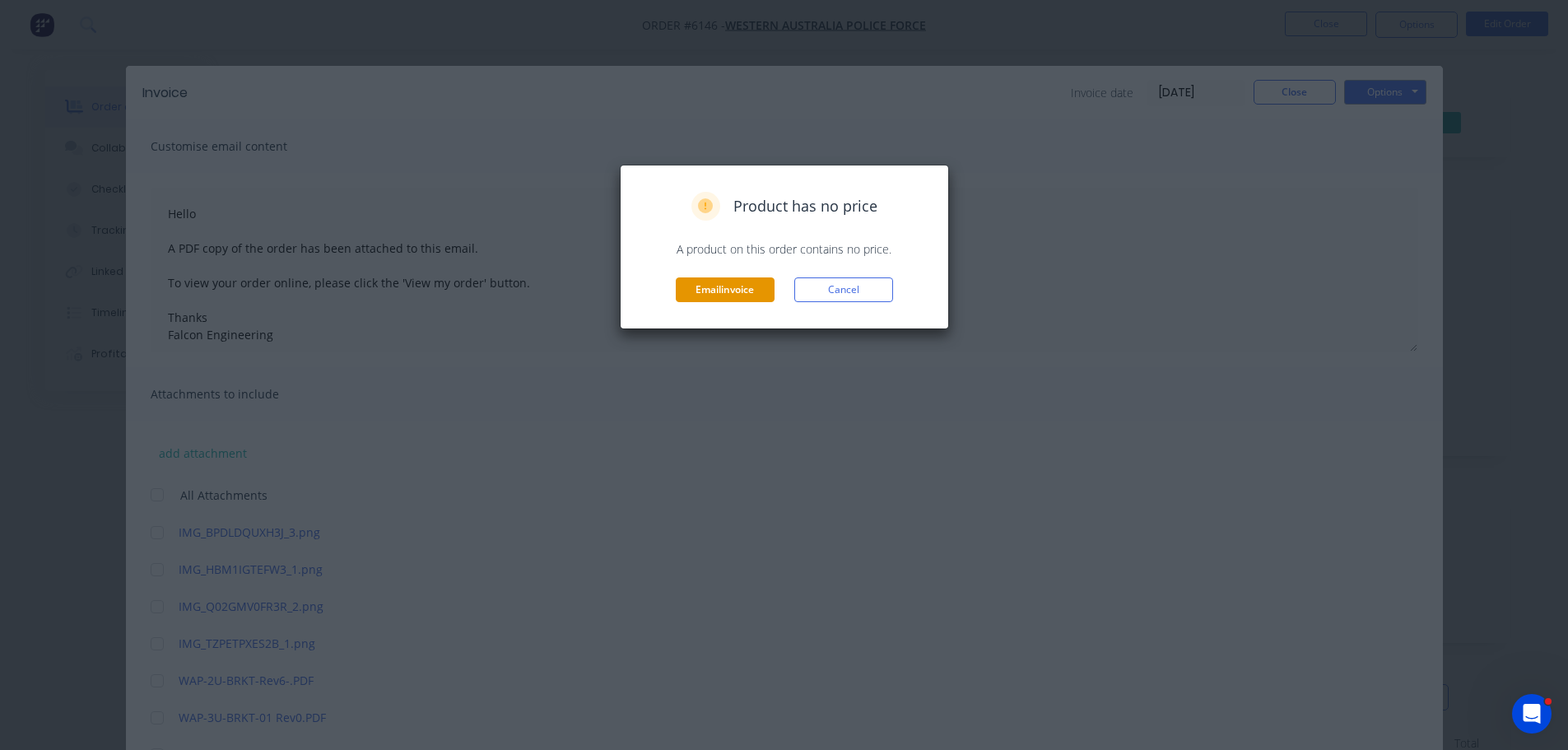
click at [703, 285] on button "Email invoice" at bounding box center [724, 290] width 99 height 24
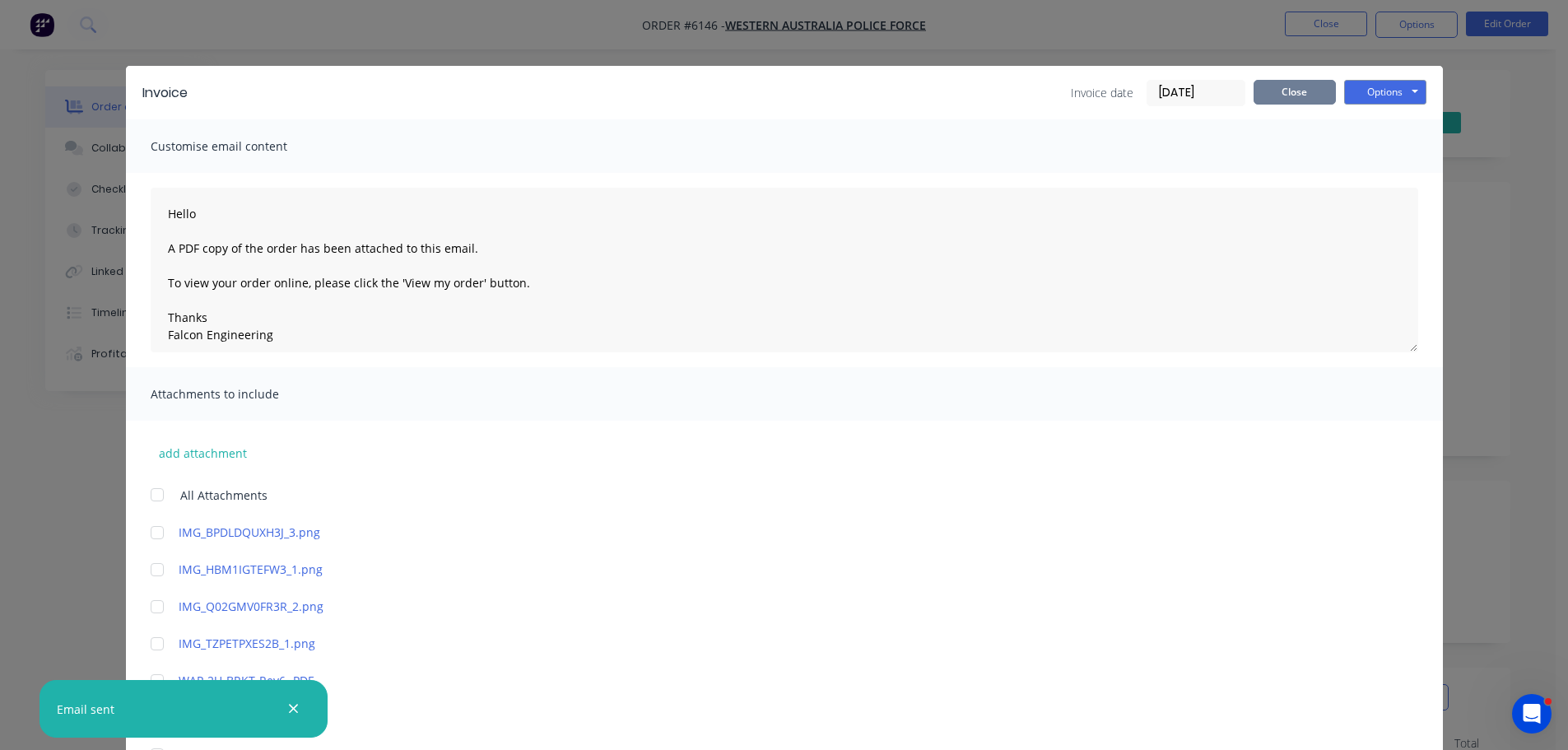
click at [1310, 85] on button "Close" at bounding box center [1294, 92] width 82 height 24
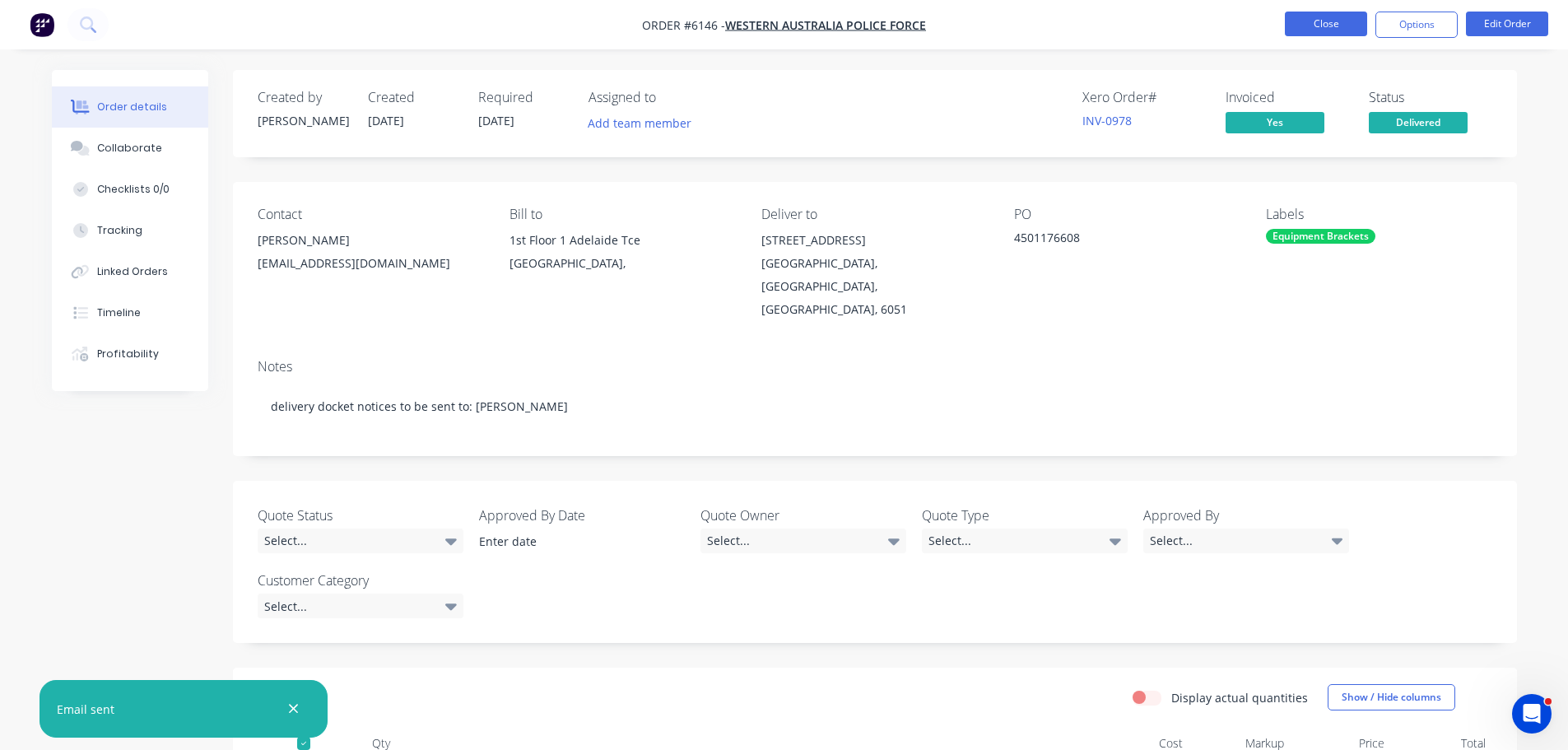
click at [1317, 30] on button "Close" at bounding box center [1326, 24] width 82 height 24
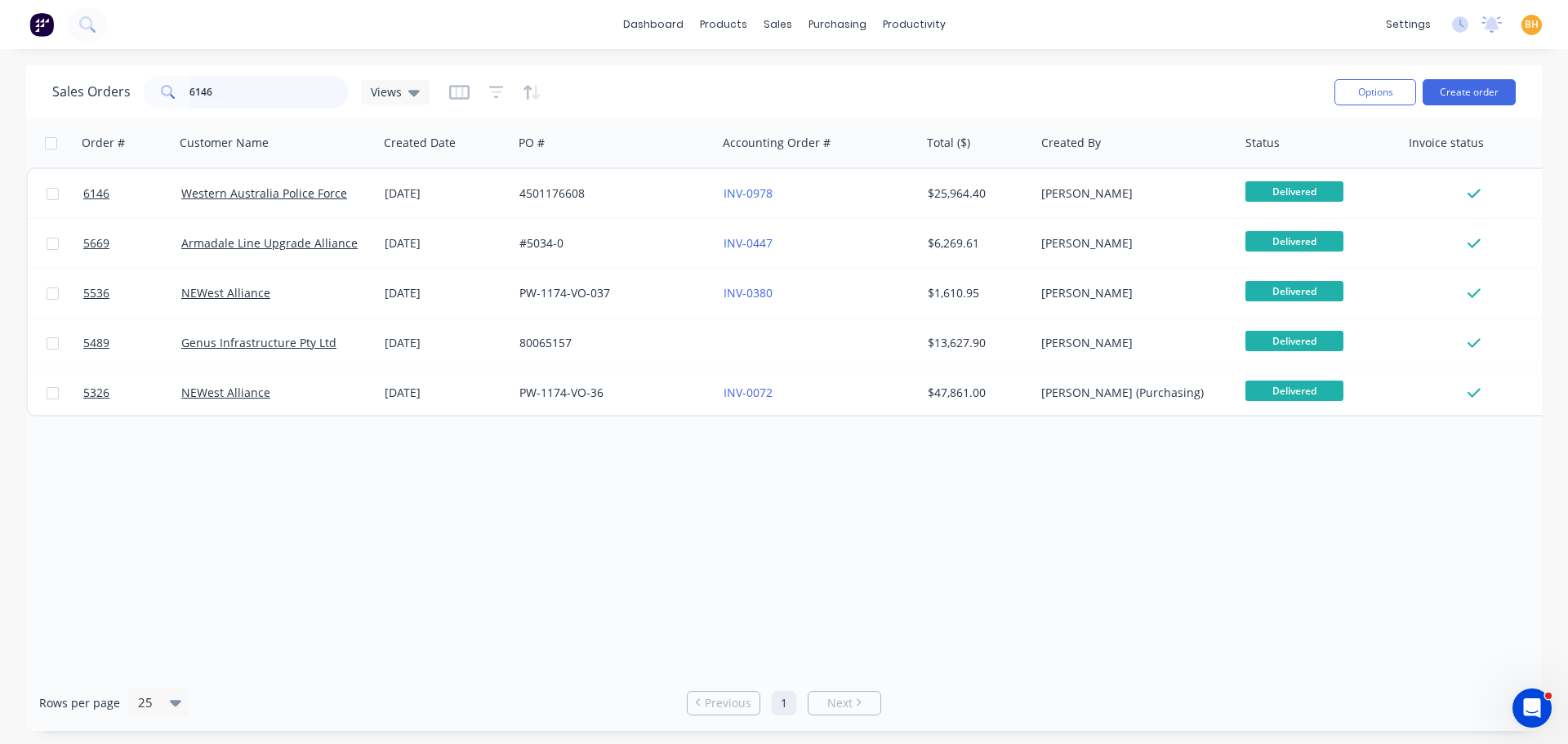
click at [223, 96] on input "6146" at bounding box center [269, 92] width 159 height 33
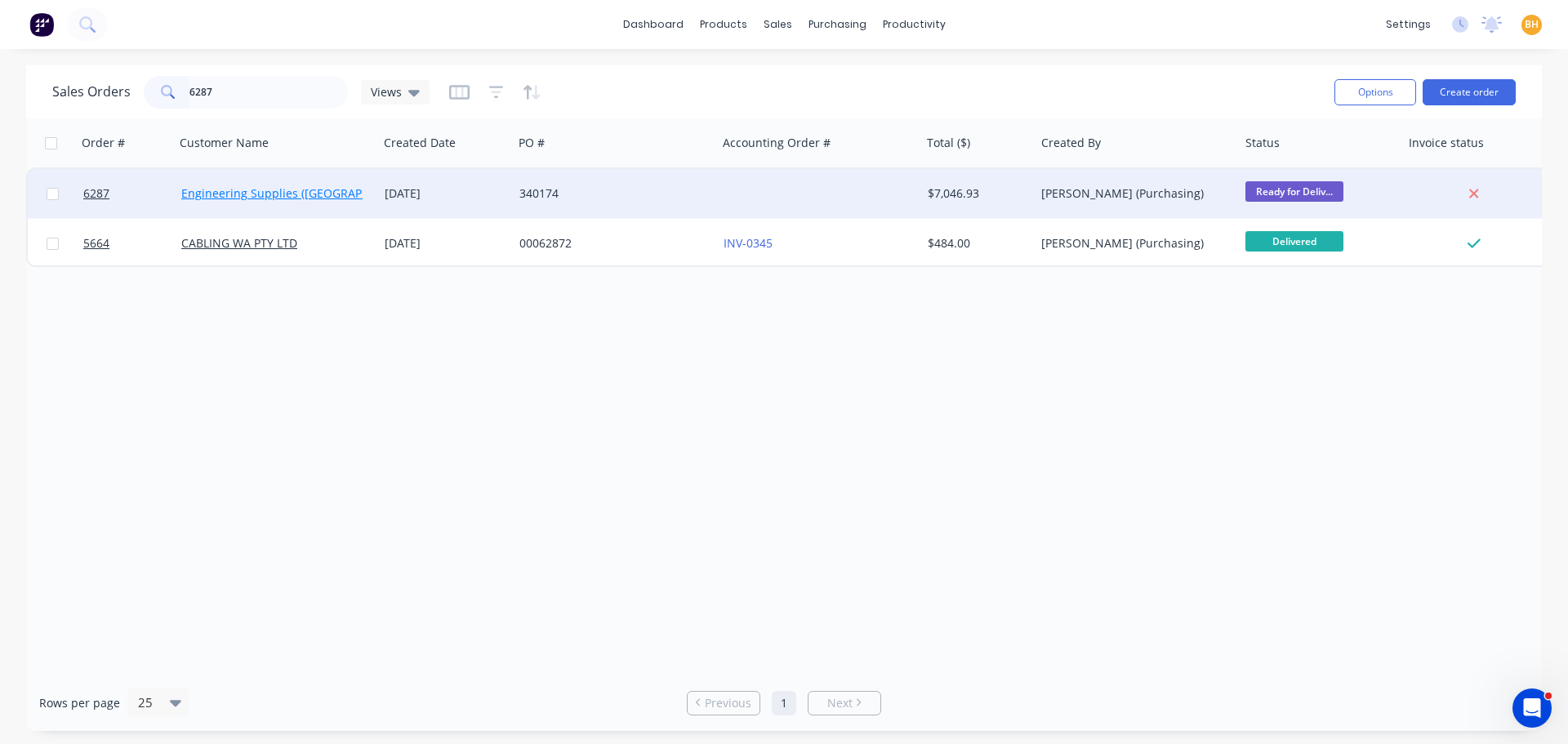
click at [241, 191] on link "Engineering Supplies ([GEOGRAPHIC_DATA]) Pty Ltd" at bounding box center [320, 193] width 279 height 16
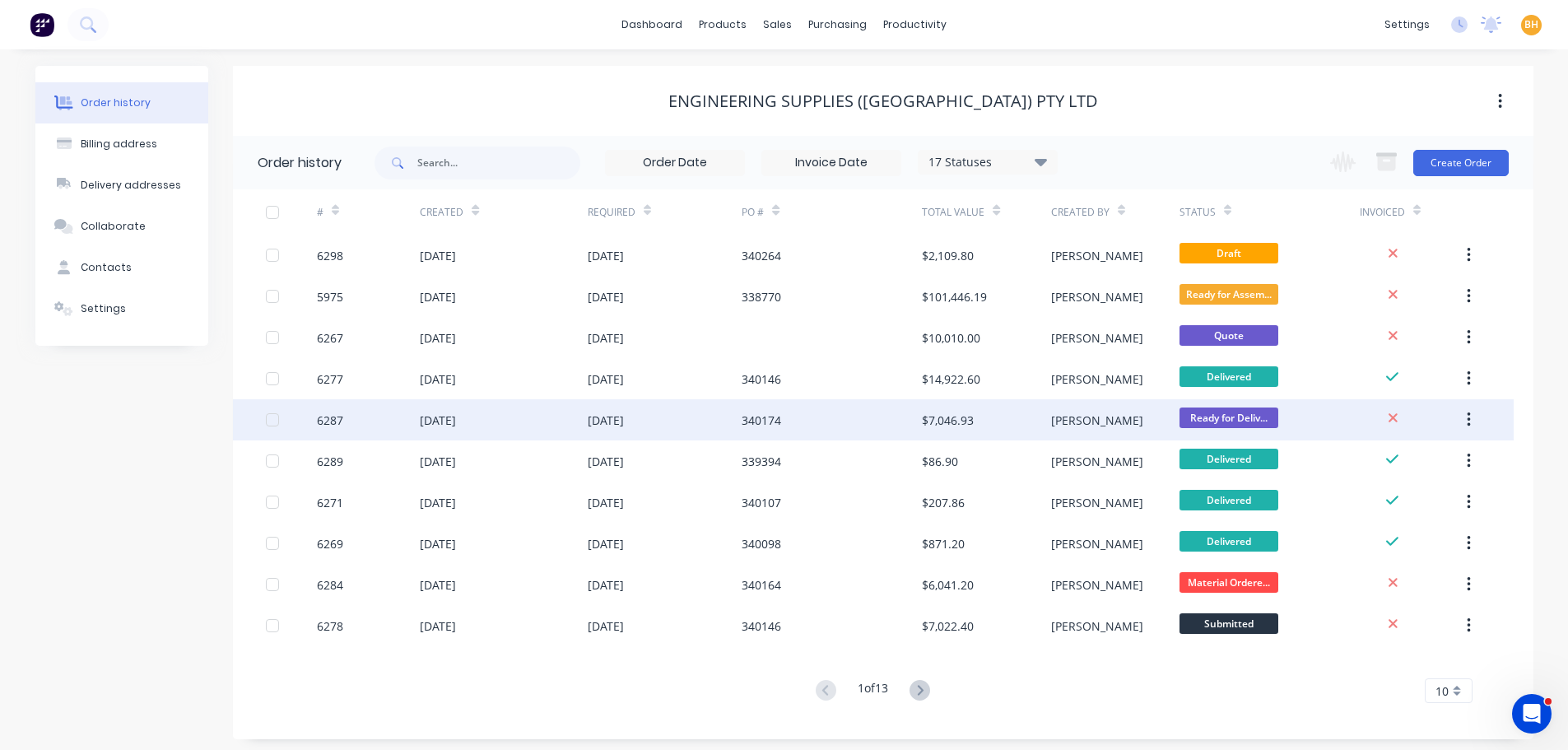
click at [276, 419] on div at bounding box center [272, 420] width 33 height 33
click at [274, 416] on div at bounding box center [272, 420] width 33 height 33
click at [776, 419] on div "340174" at bounding box center [761, 420] width 40 height 17
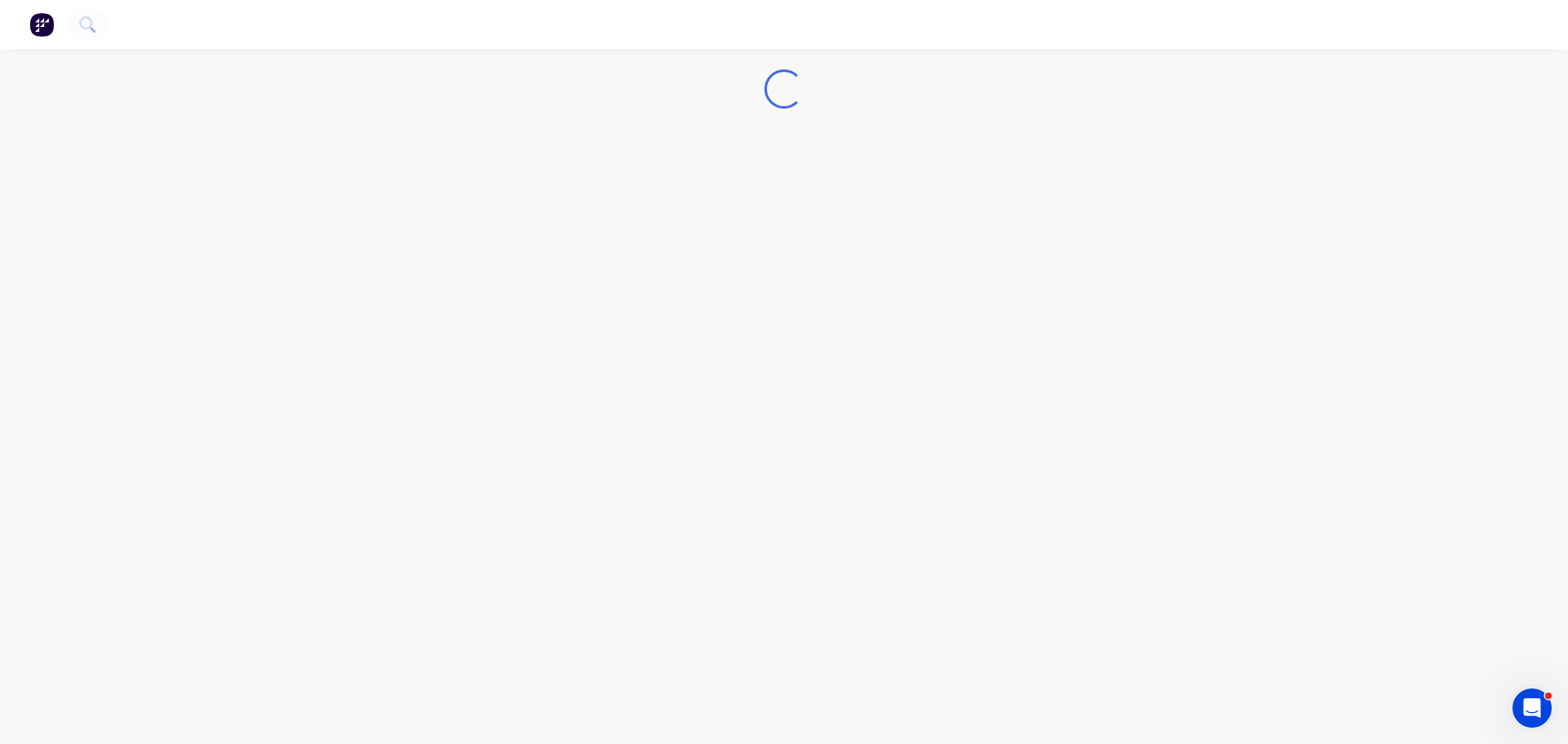
click at [770, 416] on div "Loading..." at bounding box center [784, 372] width 1568 height 744
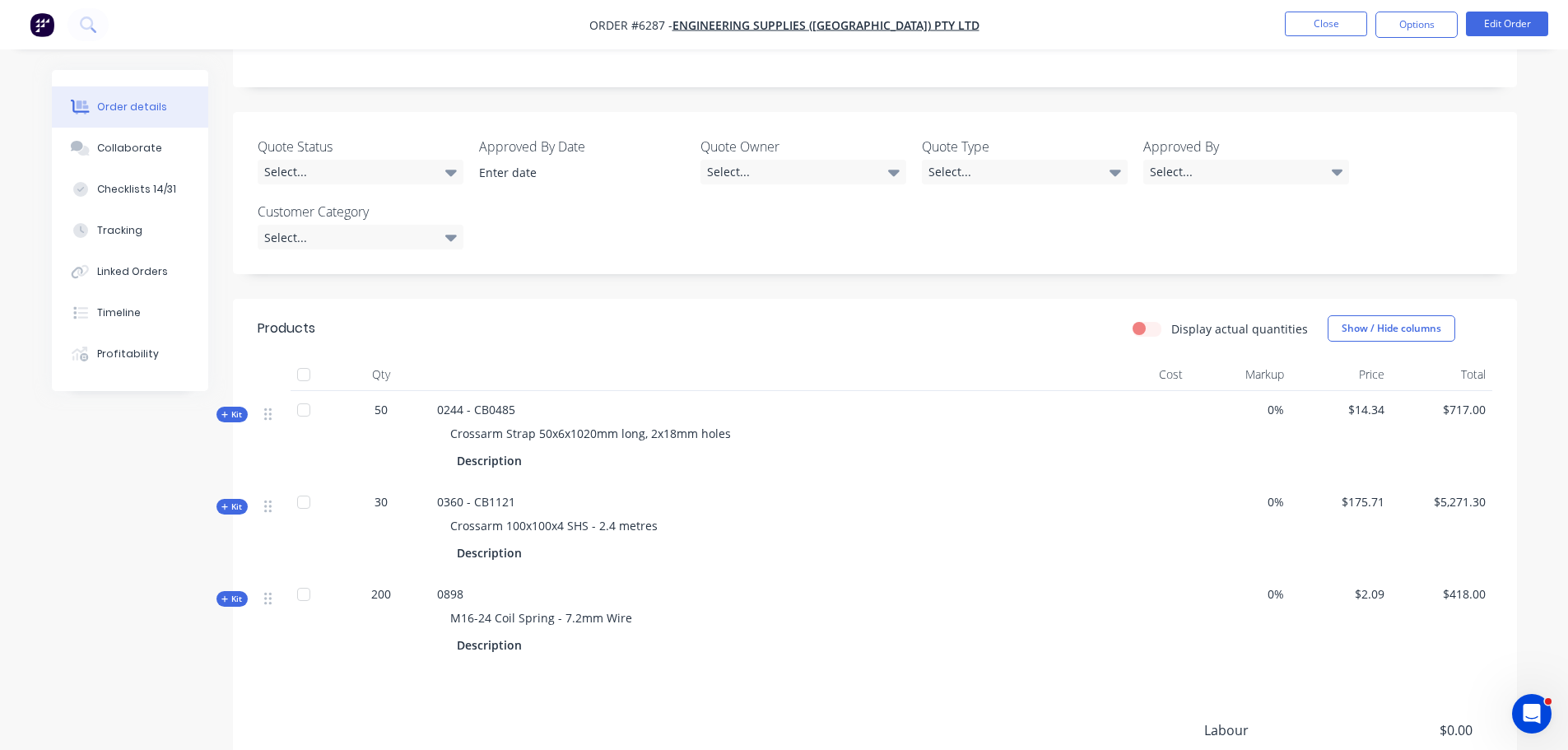
scroll to position [411, 0]
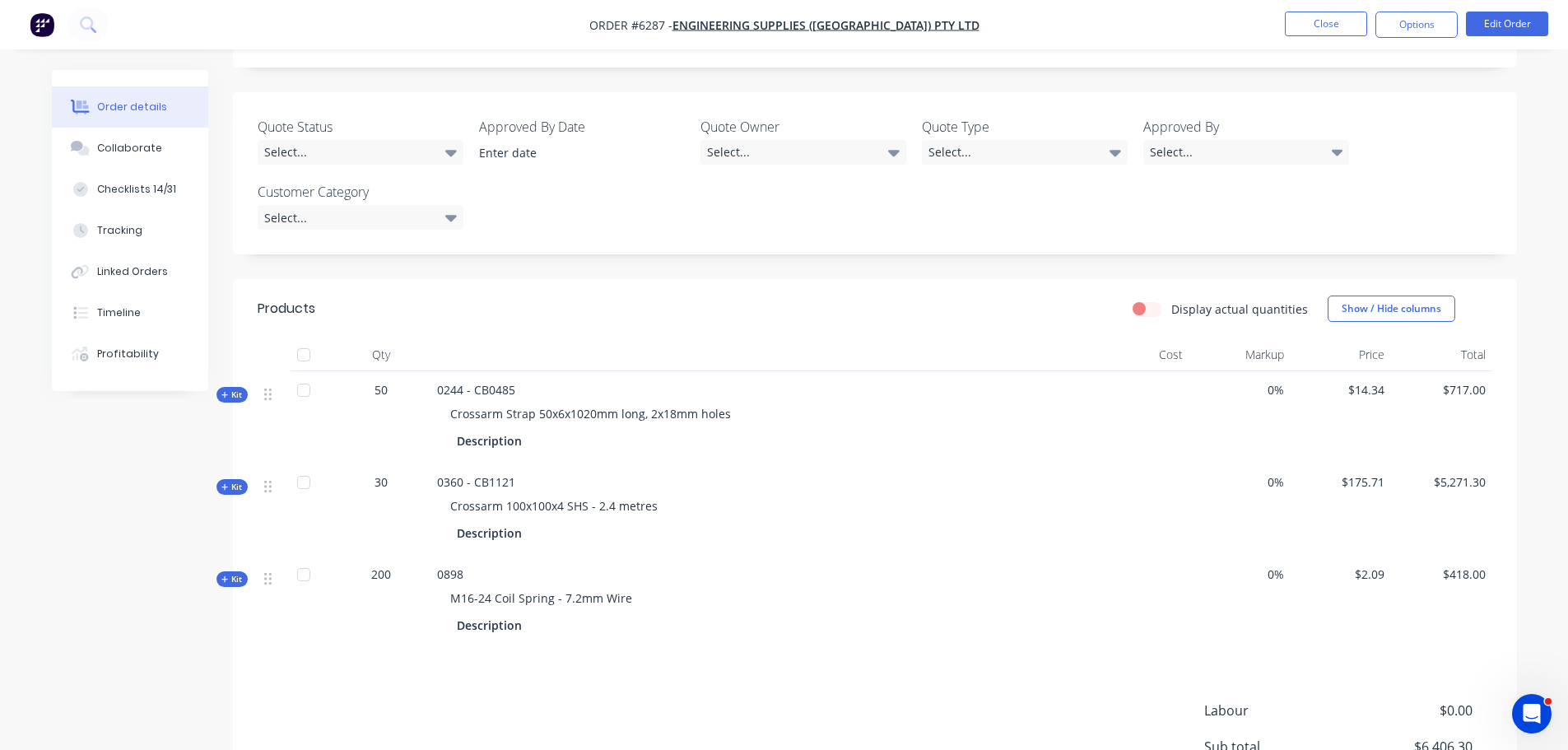
click at [307, 374] on div at bounding box center [303, 390] width 33 height 33
click at [309, 466] on div at bounding box center [303, 482] width 33 height 33
click at [307, 558] on div at bounding box center [303, 574] width 33 height 33
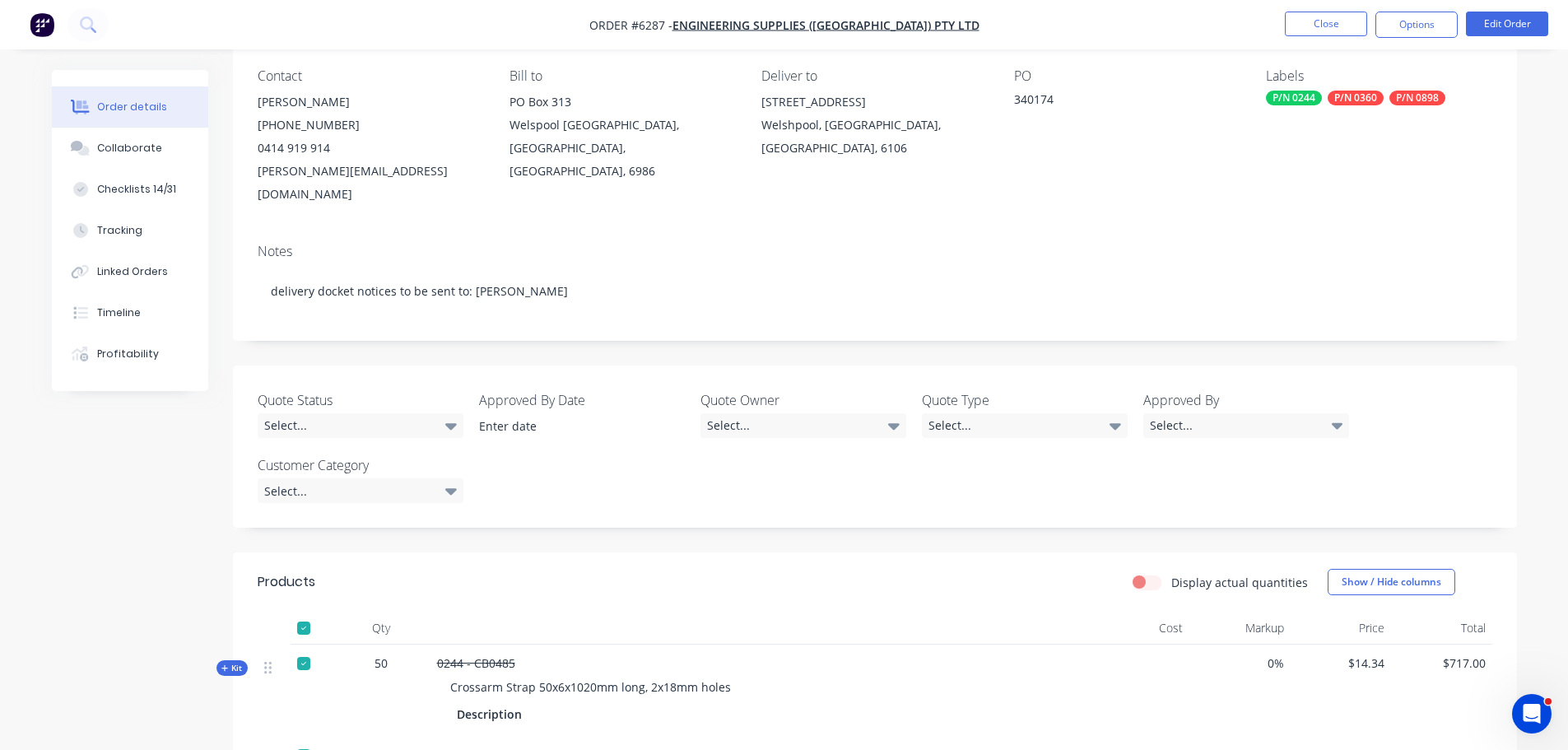
scroll to position [0, 0]
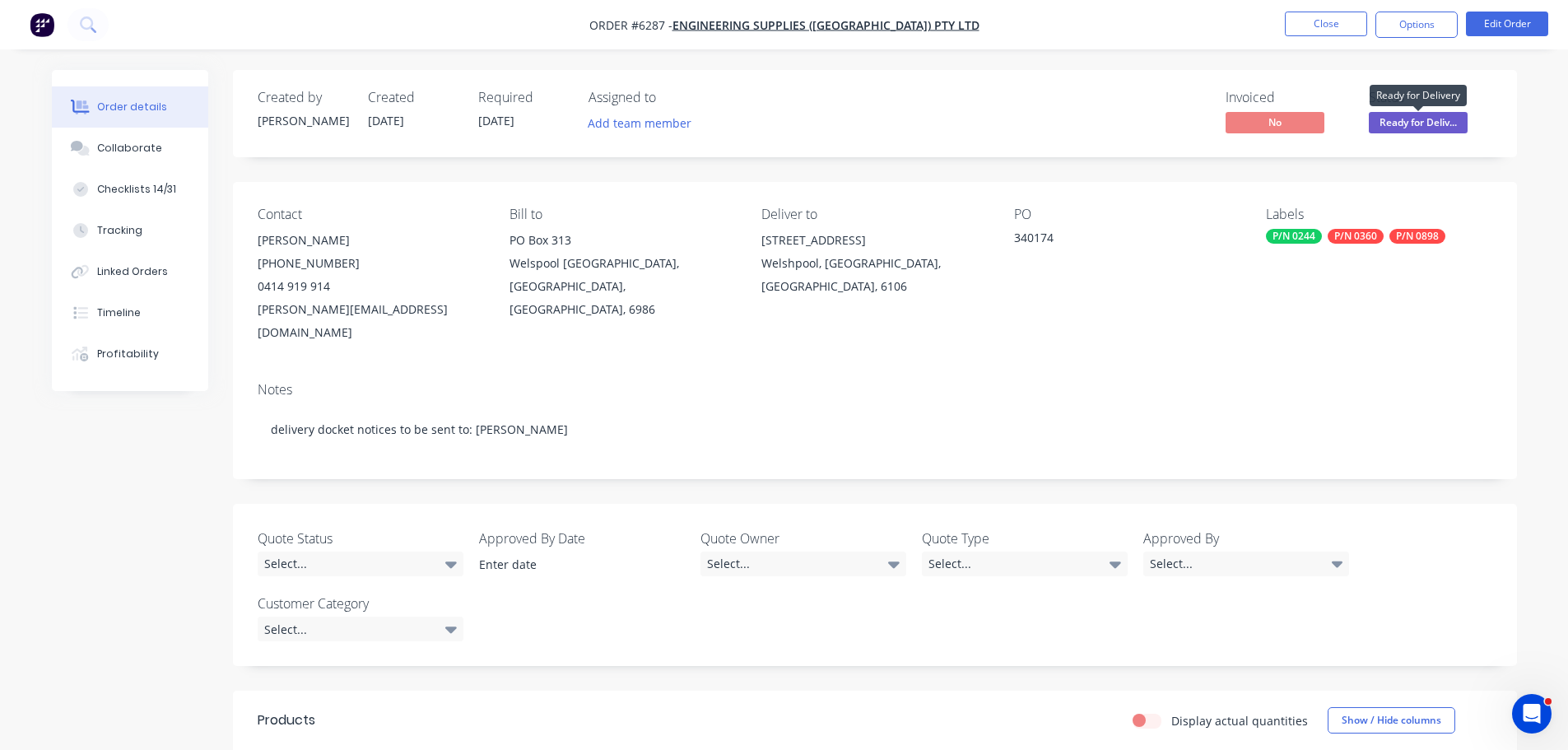
click at [1400, 124] on span "Ready for Deliv..." at bounding box center [1418, 122] width 99 height 20
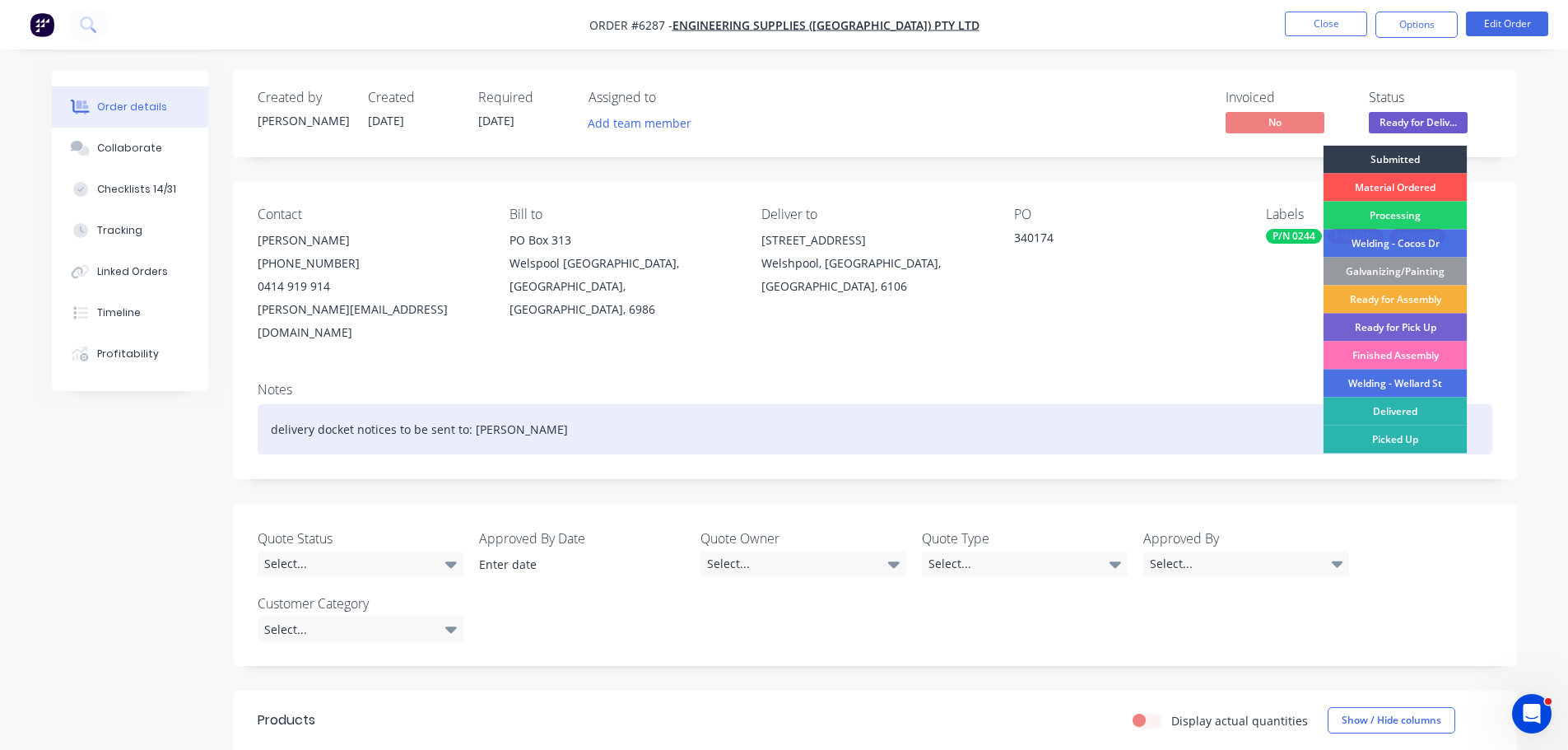
click at [1363, 405] on div "Delivered" at bounding box center [1396, 411] width 144 height 28
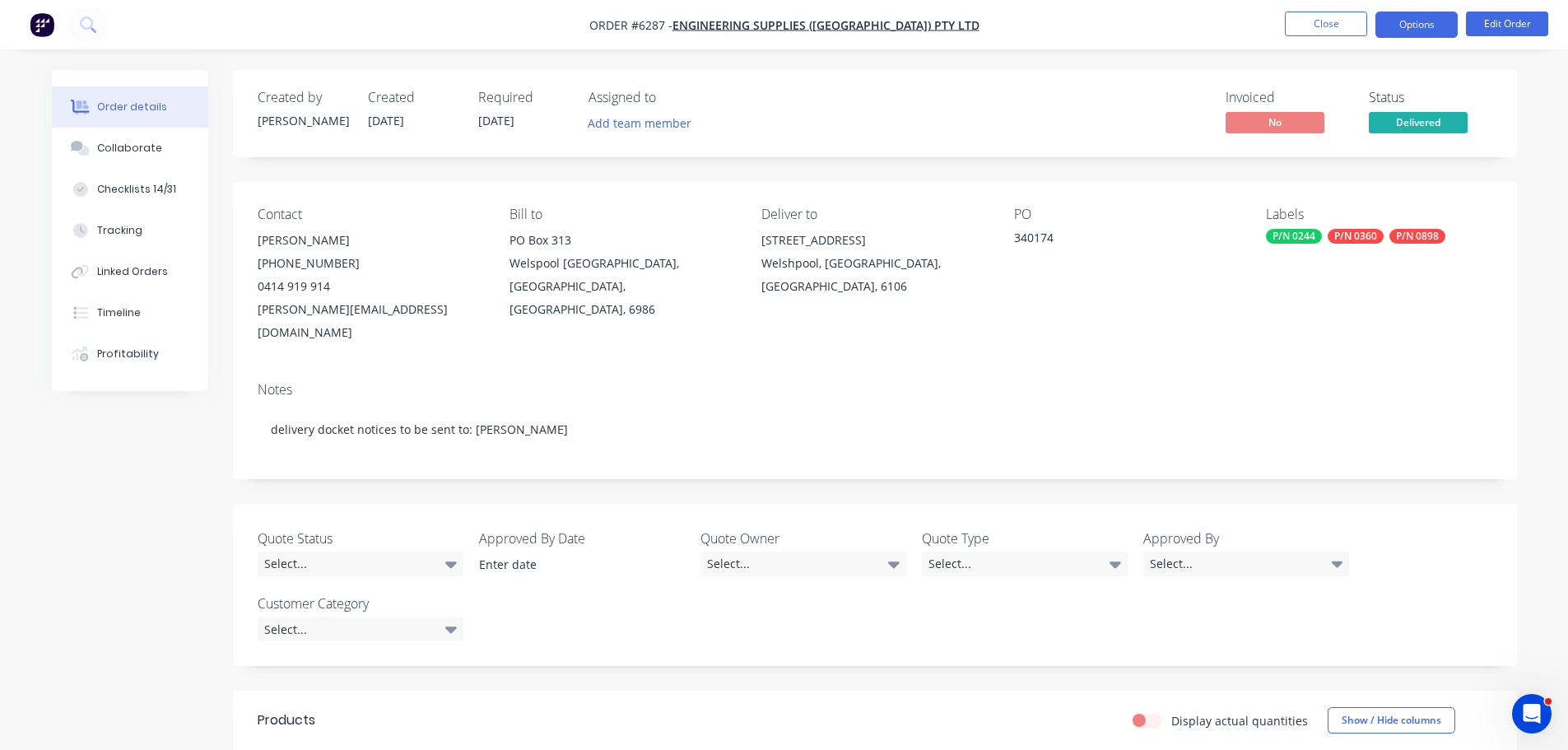
click at [1398, 24] on button "Options" at bounding box center [1416, 24] width 82 height 26
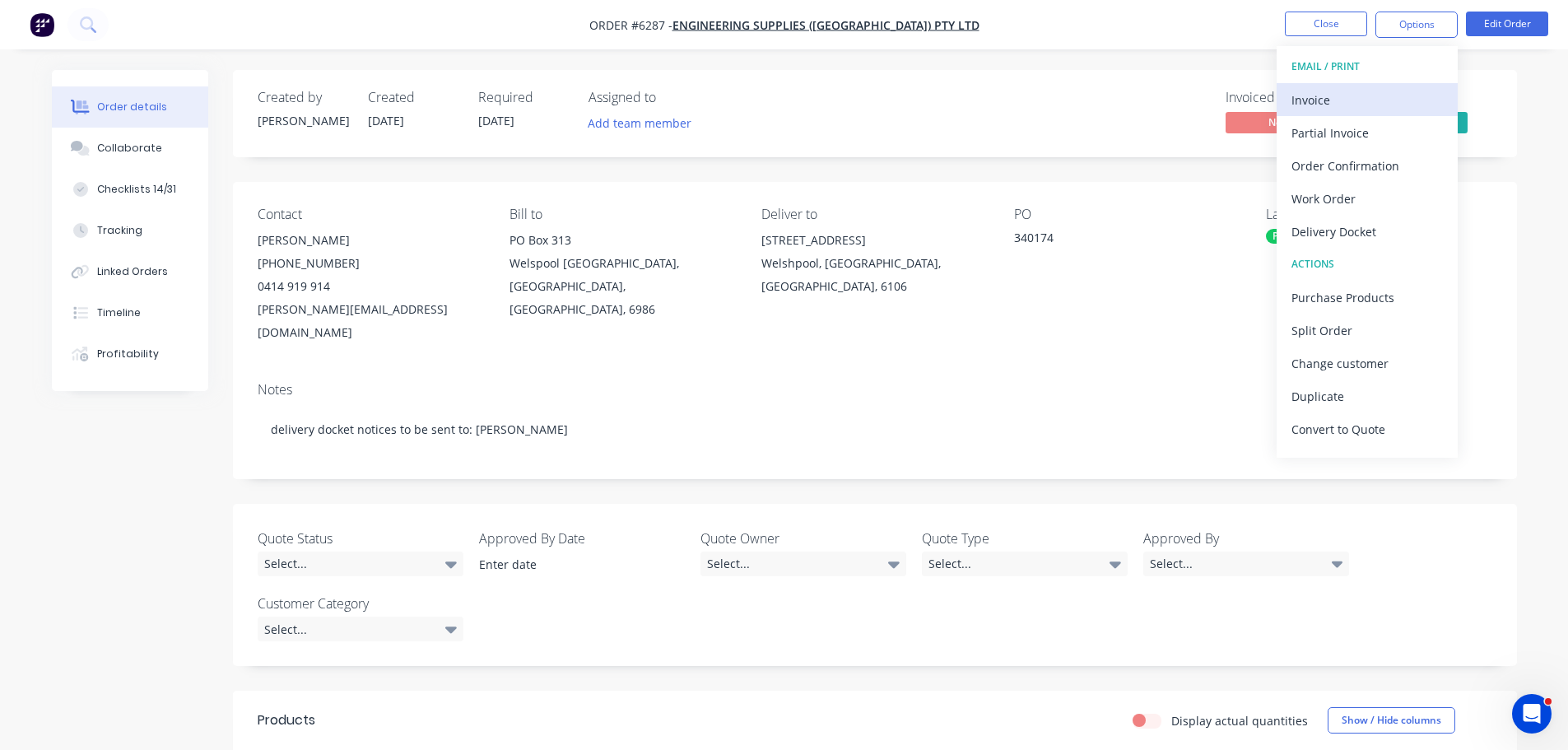
click at [1316, 97] on div "Invoice" at bounding box center [1367, 100] width 151 height 24
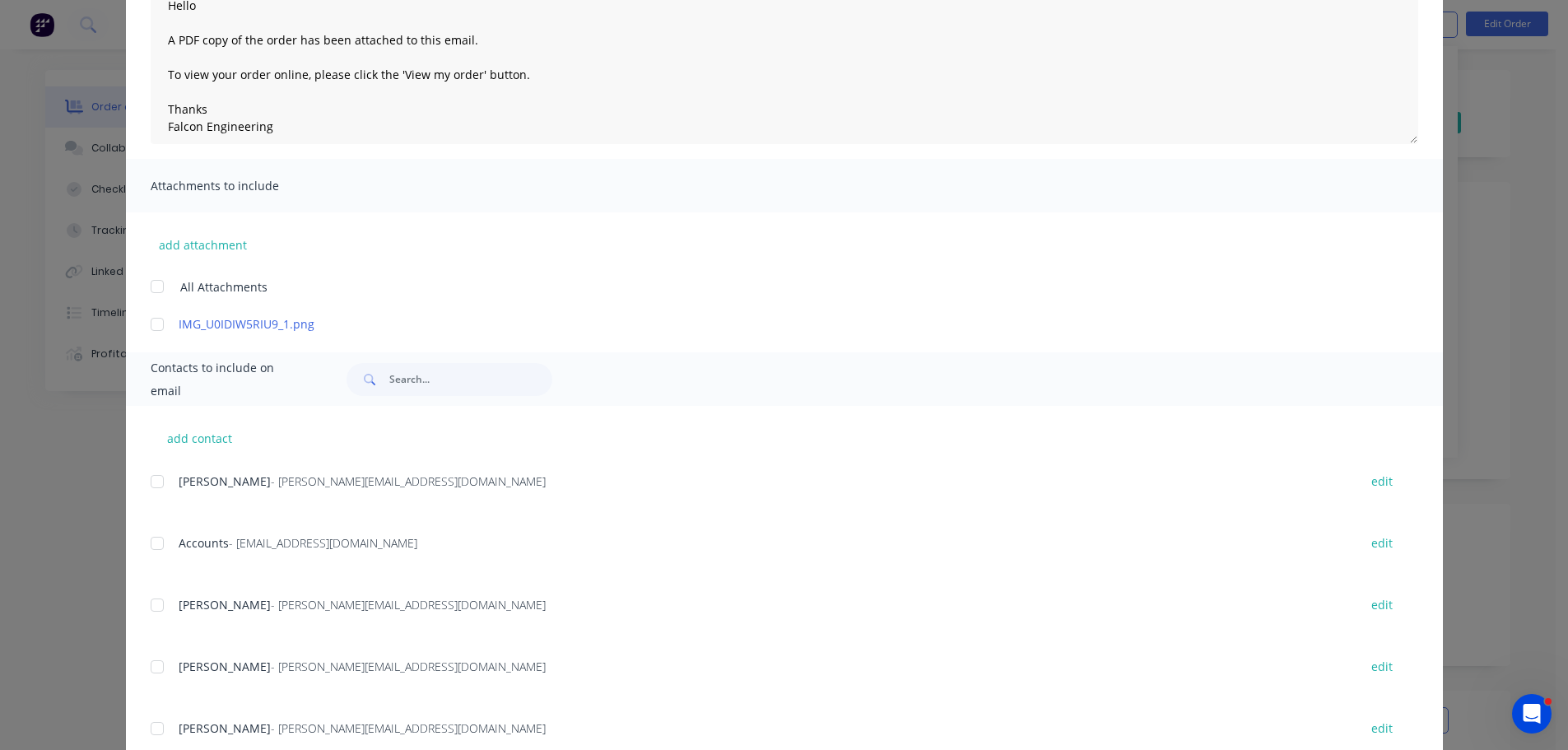
scroll to position [326, 0]
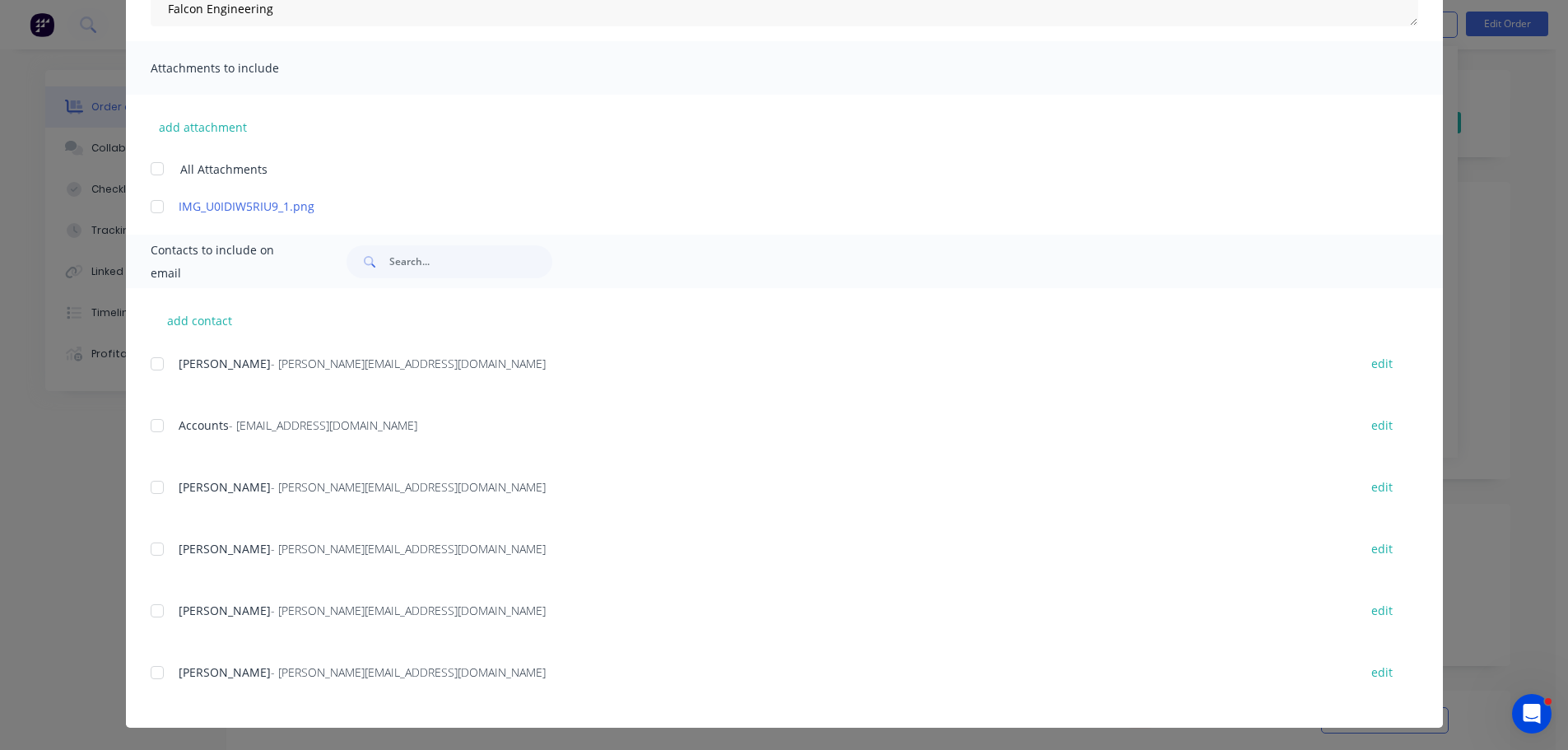
click at [152, 422] on div at bounding box center [157, 425] width 33 height 33
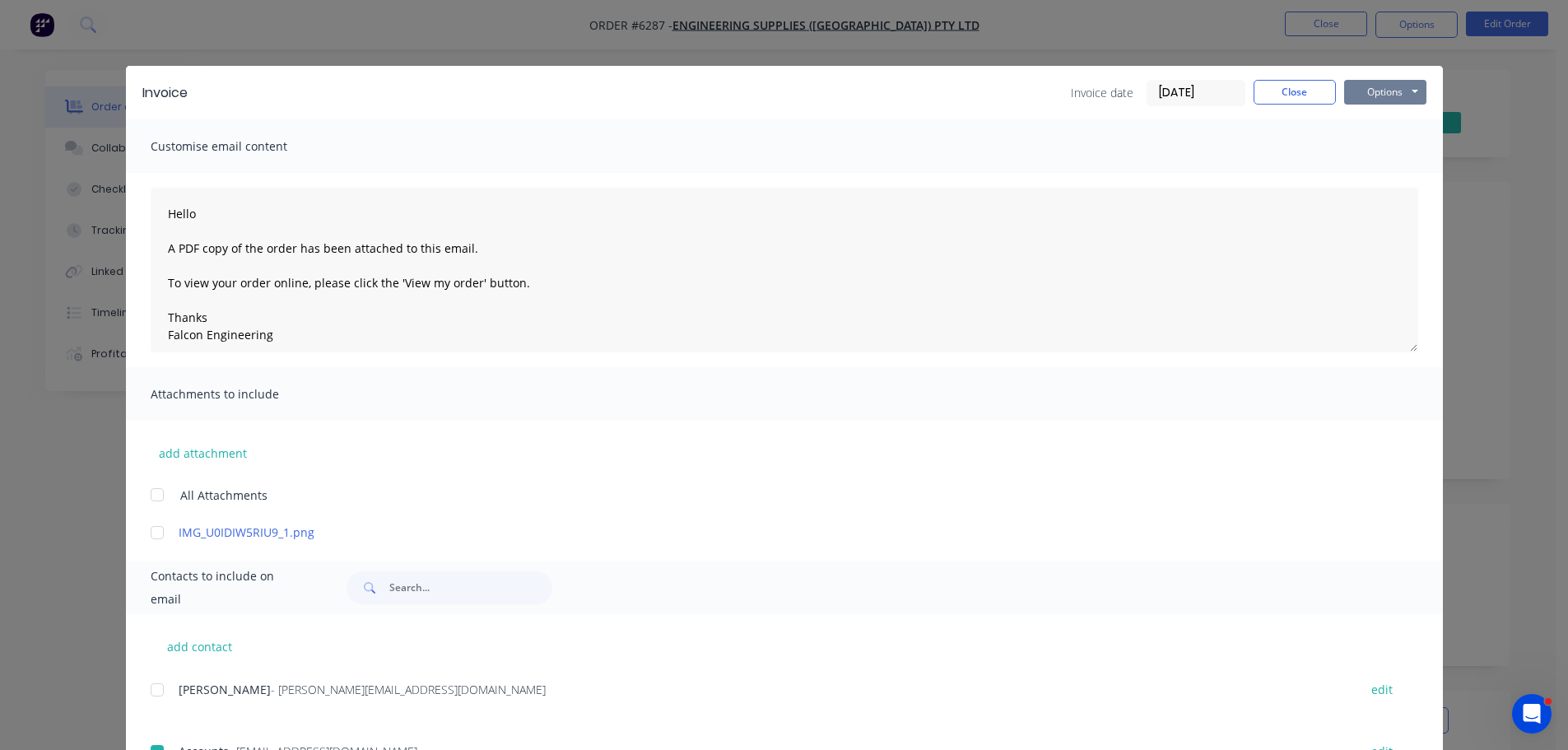
click at [1377, 95] on button "Options" at bounding box center [1385, 92] width 82 height 24
click at [1377, 178] on button "Email" at bounding box center [1397, 176] width 106 height 27
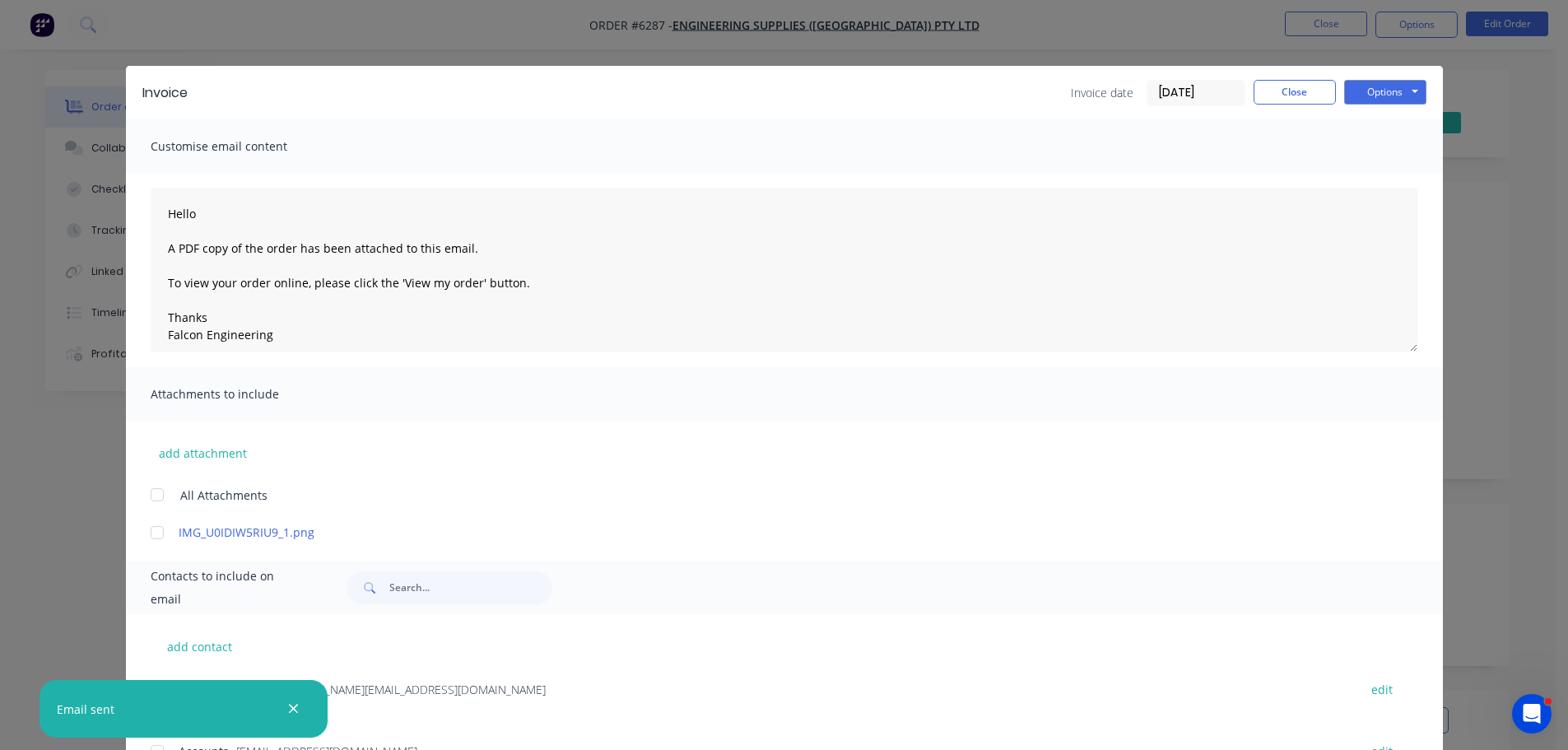
click at [1302, 74] on div "Invoice Invoice date 11/09/25 Close Options Preview Print Email" at bounding box center [784, 92] width 1317 height 53
click at [1290, 94] on button "Close" at bounding box center [1294, 92] width 82 height 24
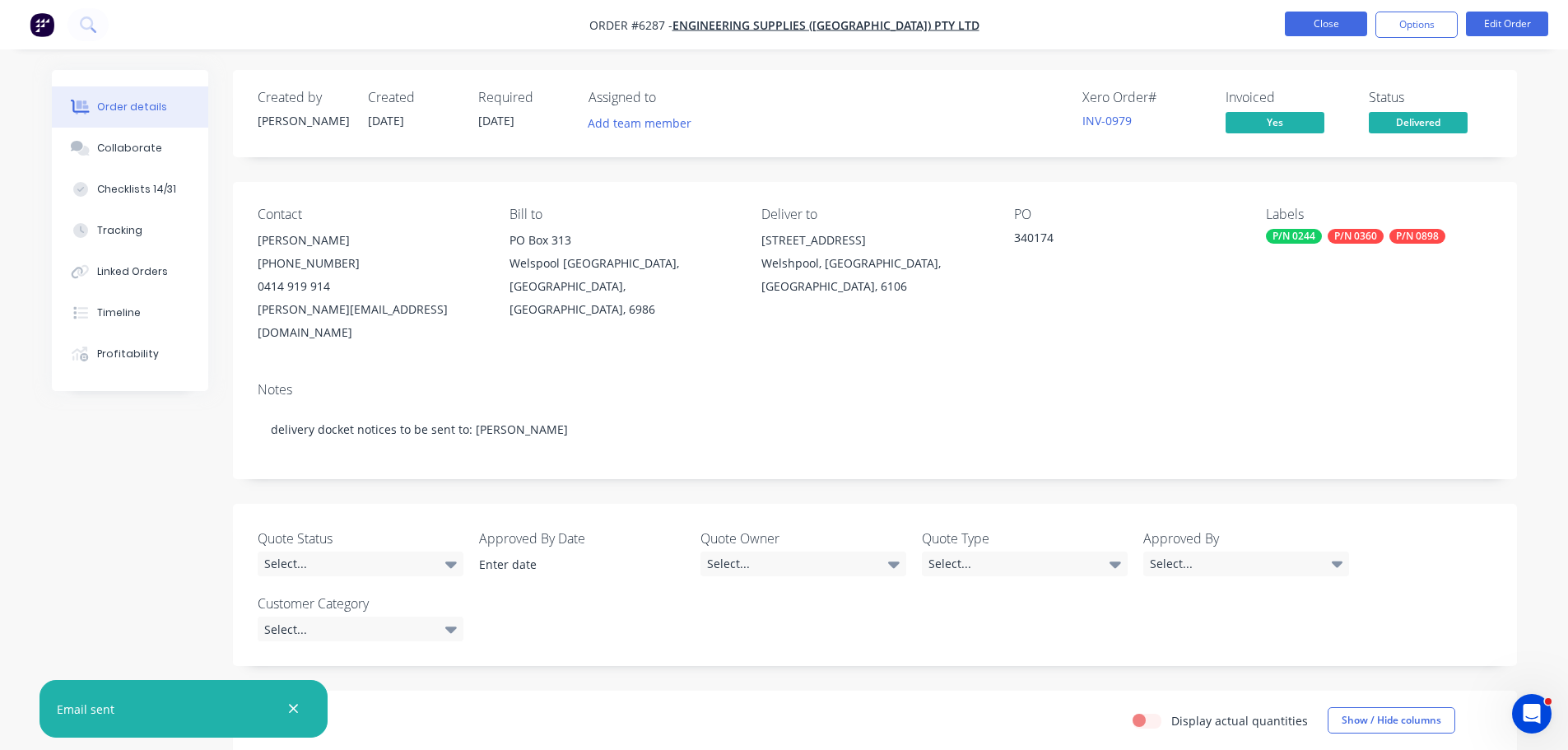
click at [1292, 25] on button "Close" at bounding box center [1326, 24] width 82 height 24
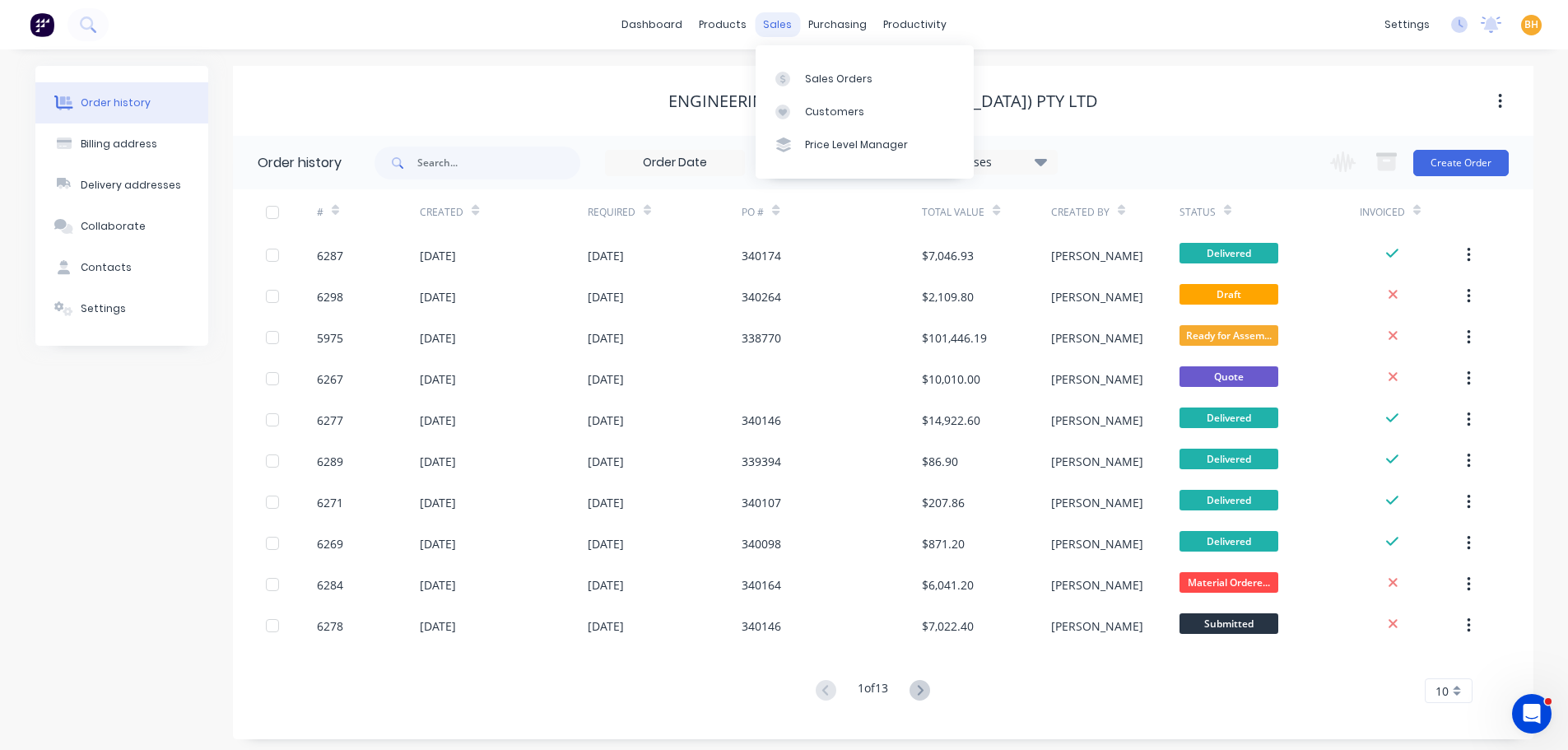
click at [787, 22] on div "sales" at bounding box center [778, 24] width 46 height 24
click at [778, 30] on div "sales" at bounding box center [778, 24] width 46 height 24
click at [791, 76] on div at bounding box center [787, 79] width 24 height 15
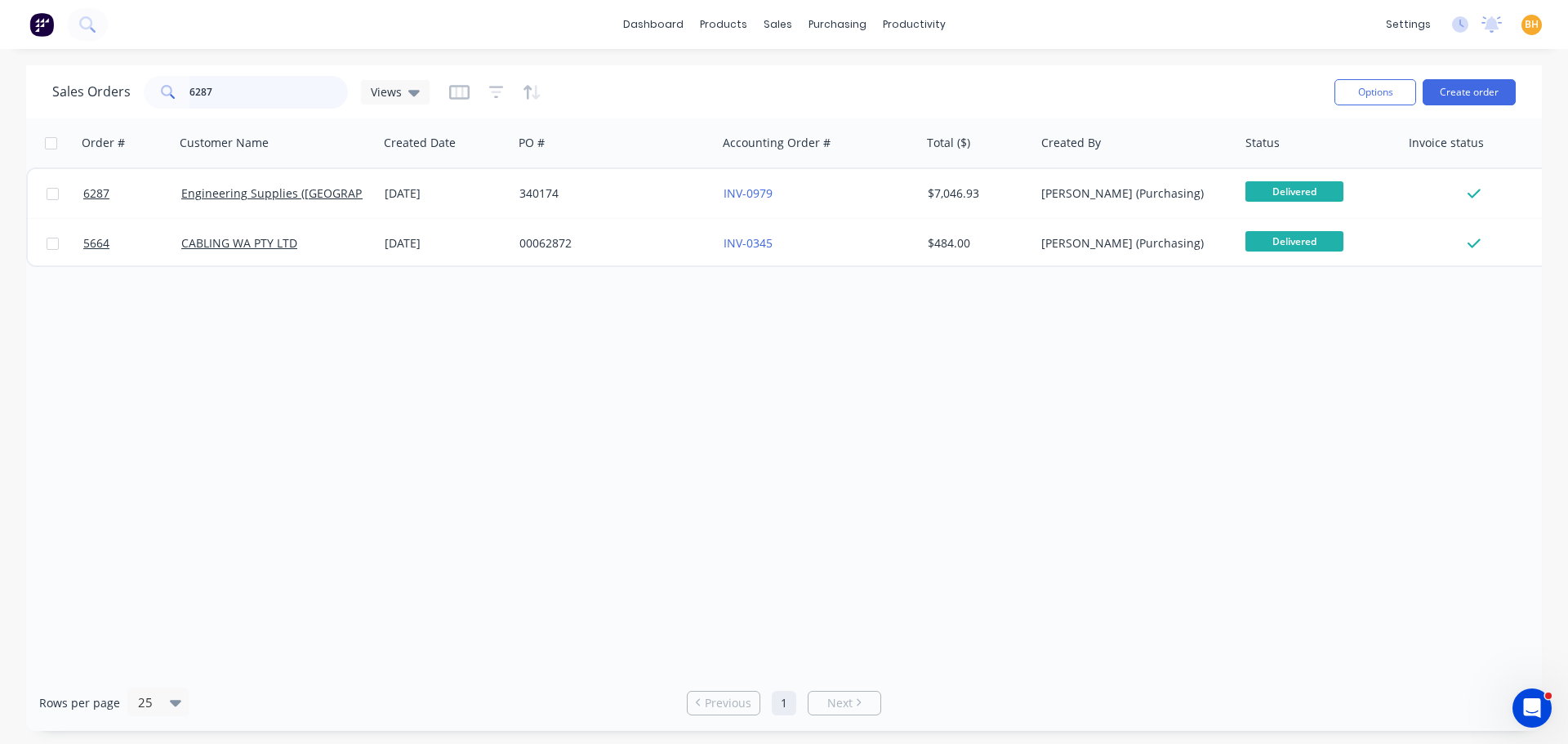
click at [251, 106] on input "6287" at bounding box center [269, 92] width 159 height 33
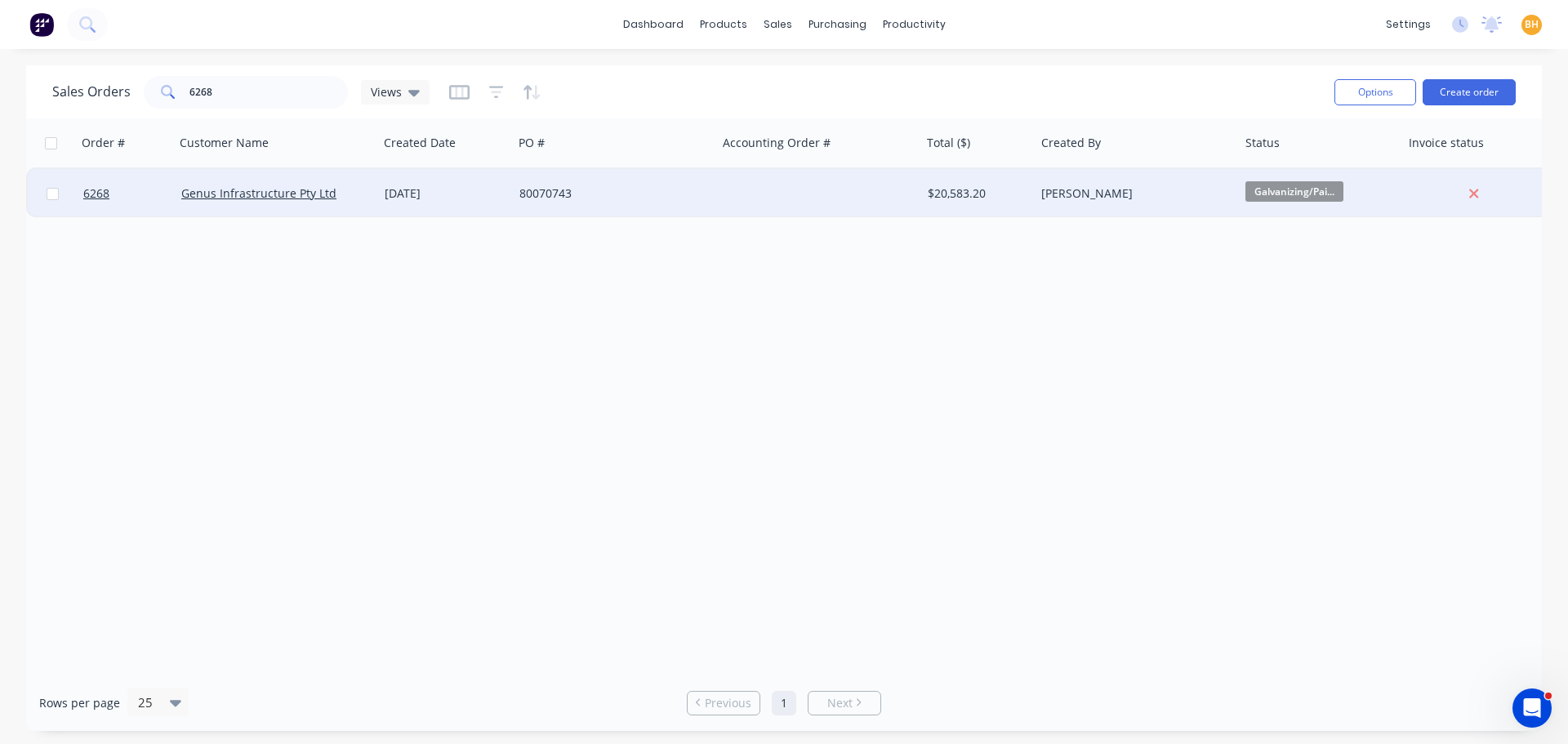
click at [235, 184] on div "Genus Infrastructure Pty Ltd" at bounding box center [277, 194] width 204 height 49
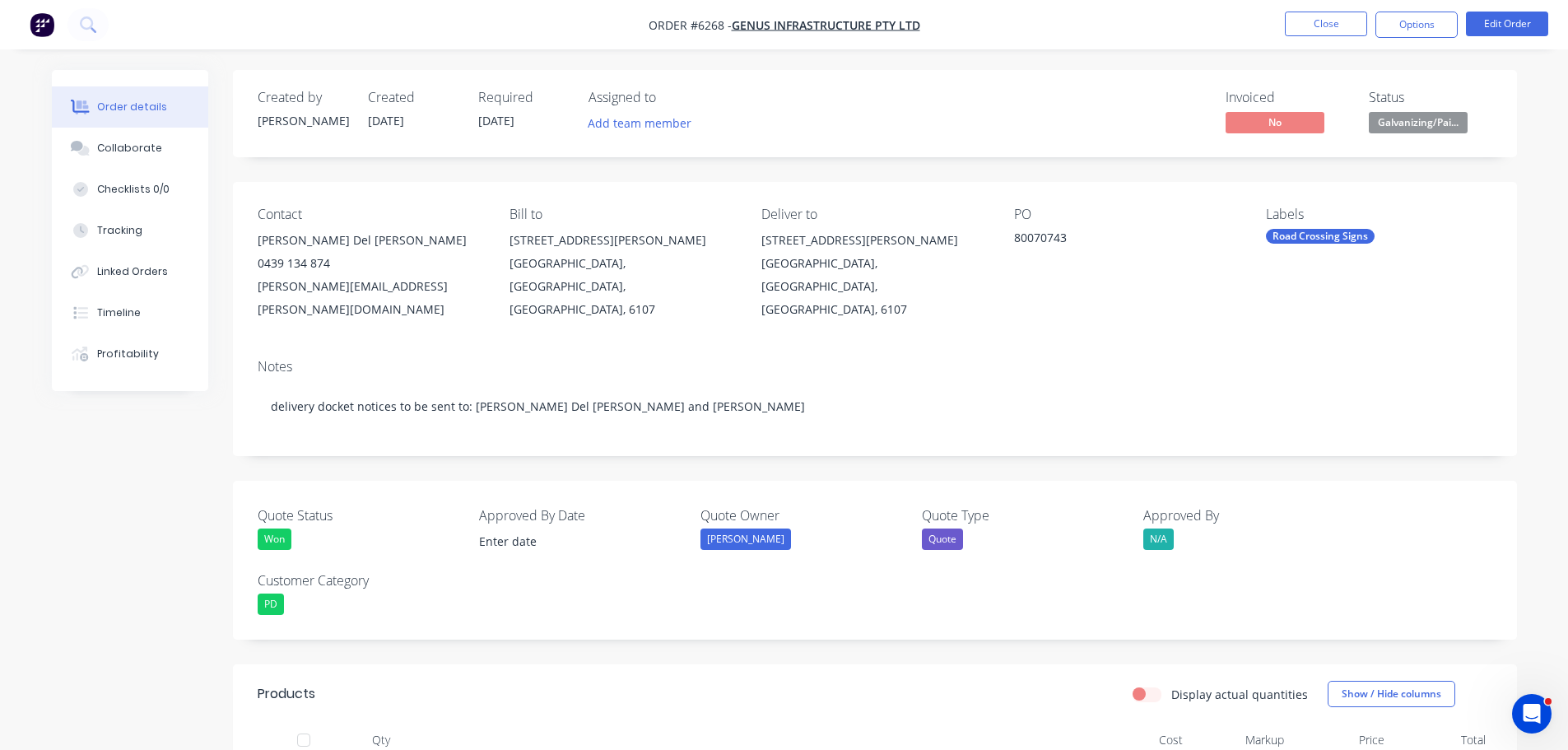
click at [1310, 15] on button "Close" at bounding box center [1326, 24] width 82 height 24
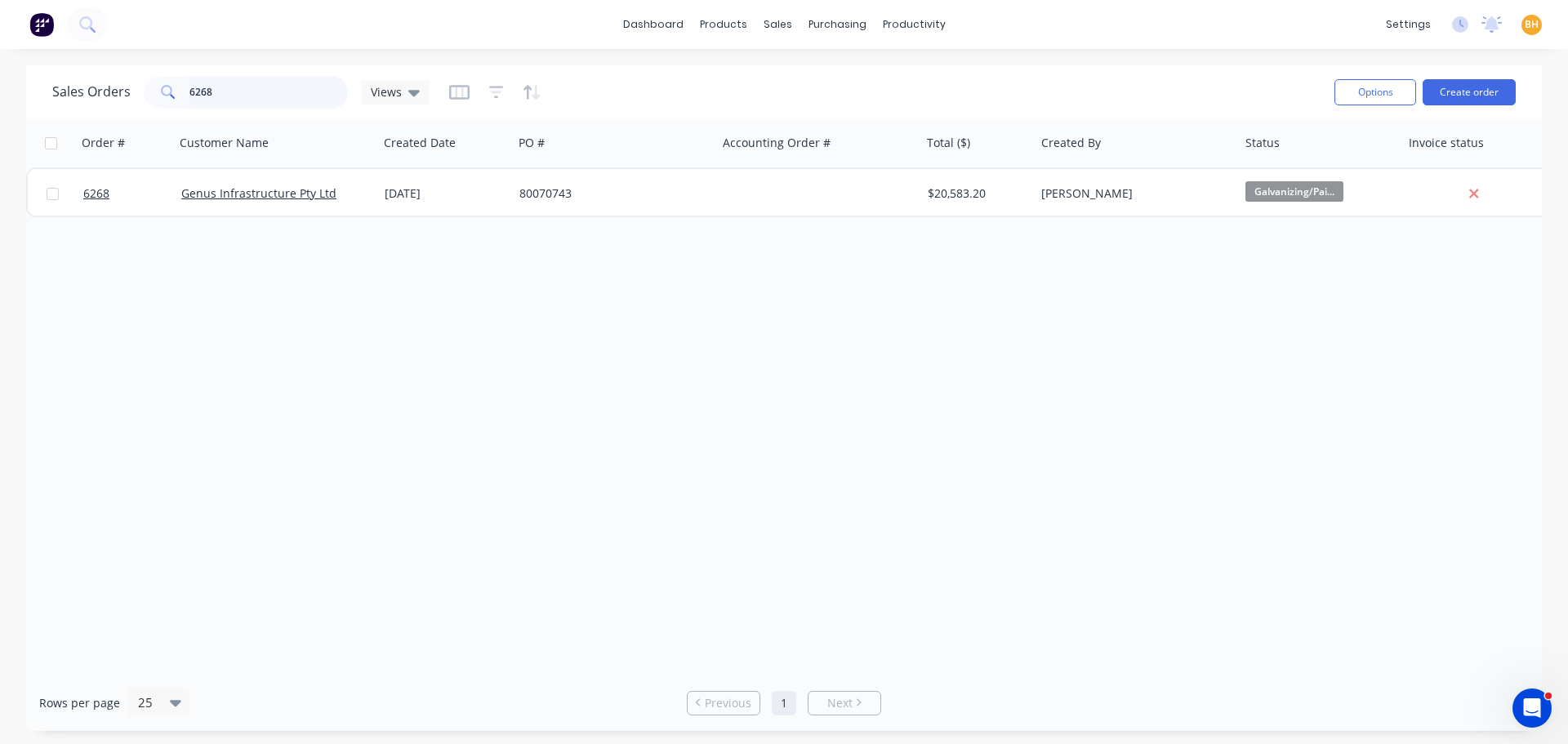
click at [251, 90] on input "6268" at bounding box center [269, 92] width 159 height 33
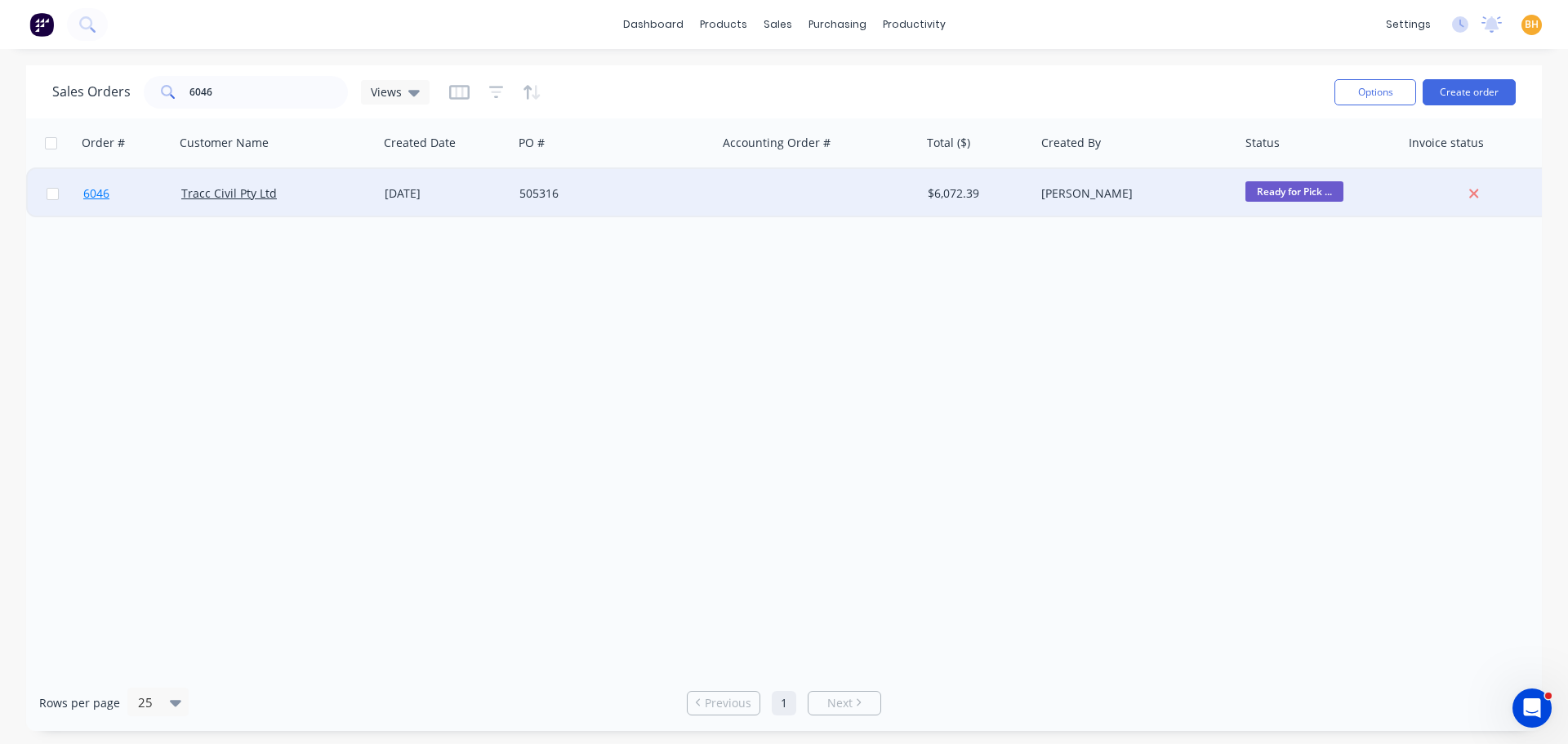
click at [173, 183] on link "6046" at bounding box center [132, 194] width 98 height 49
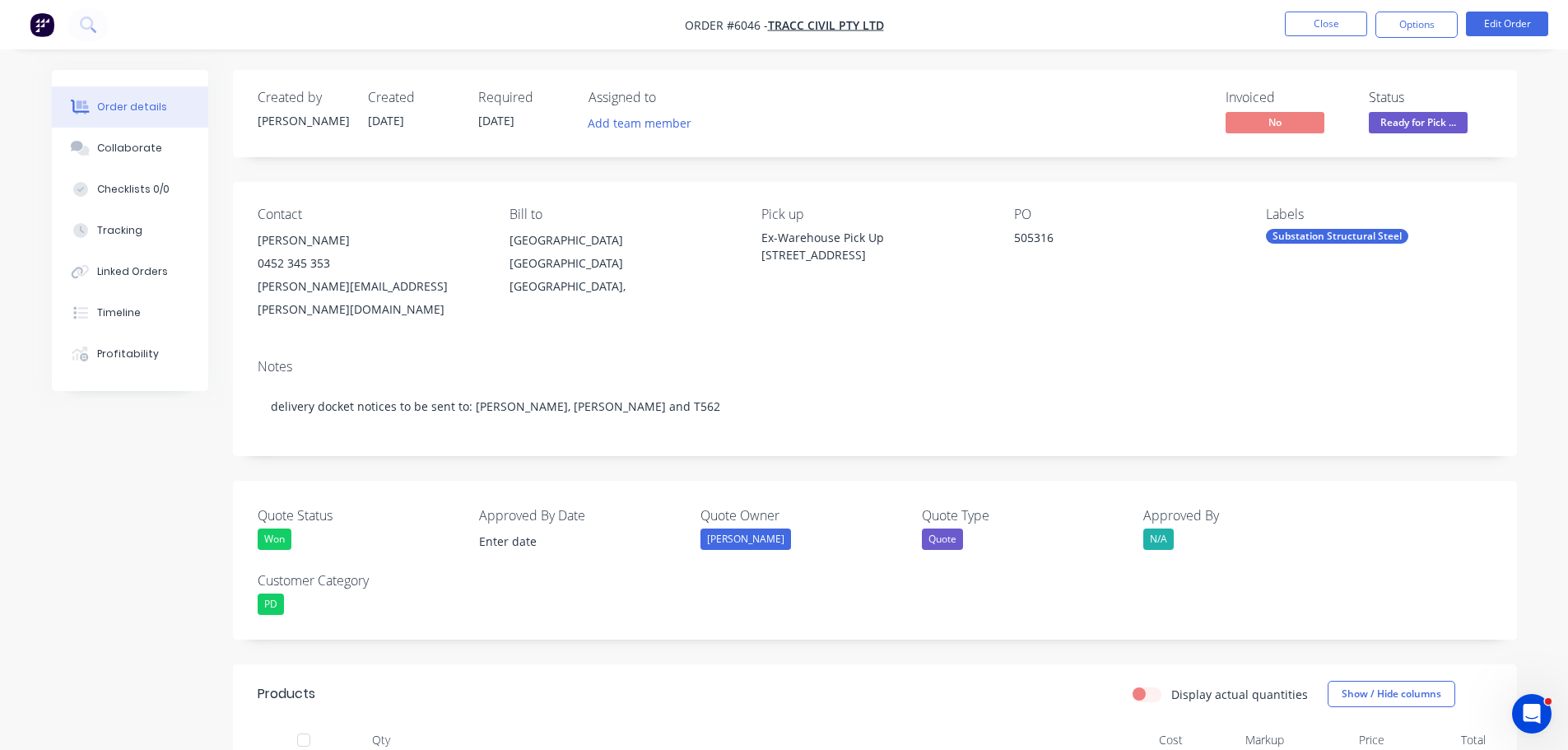
click at [1422, 120] on span "Ready for Pick ..." at bounding box center [1418, 122] width 99 height 20
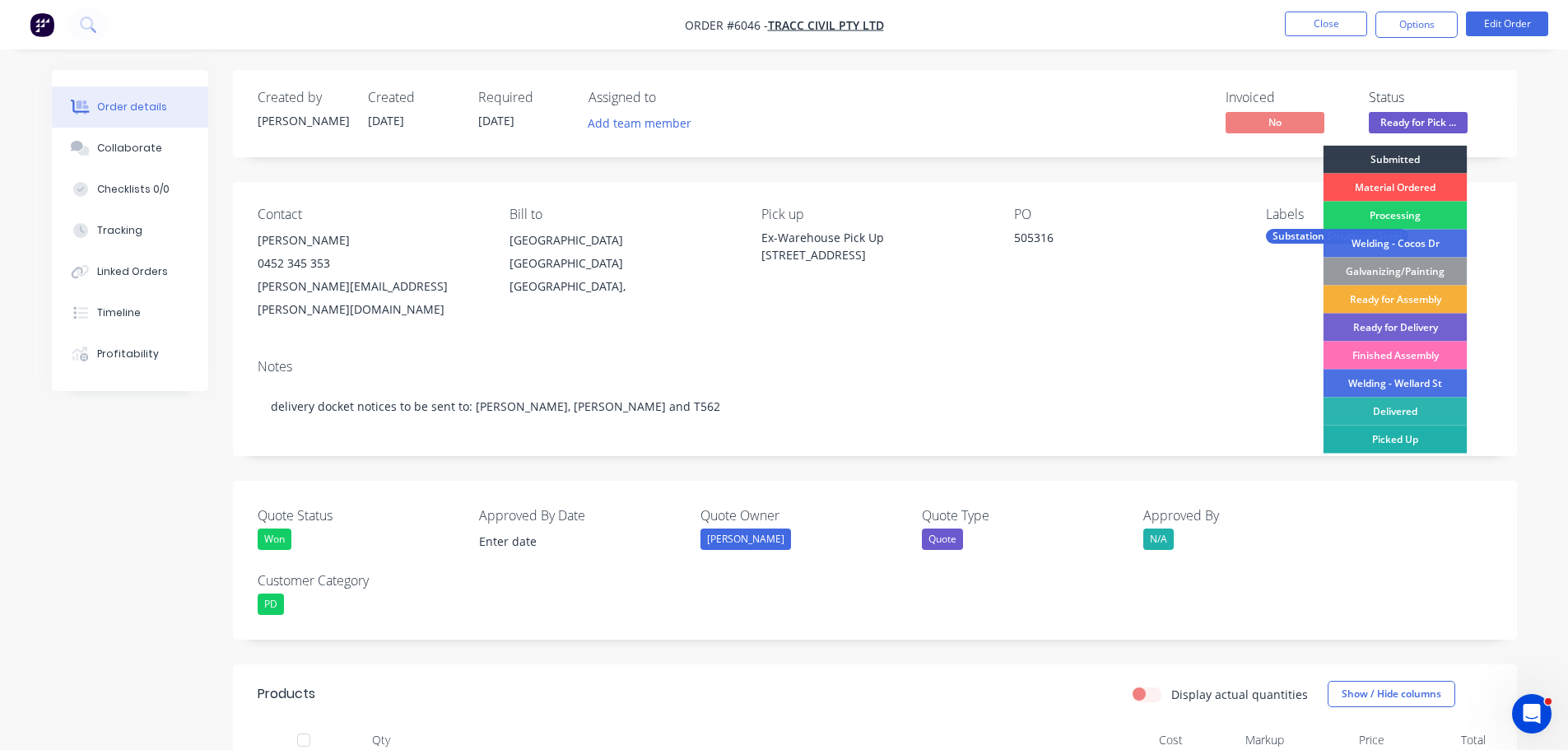
click at [1397, 433] on div "Picked Up" at bounding box center [1396, 439] width 144 height 28
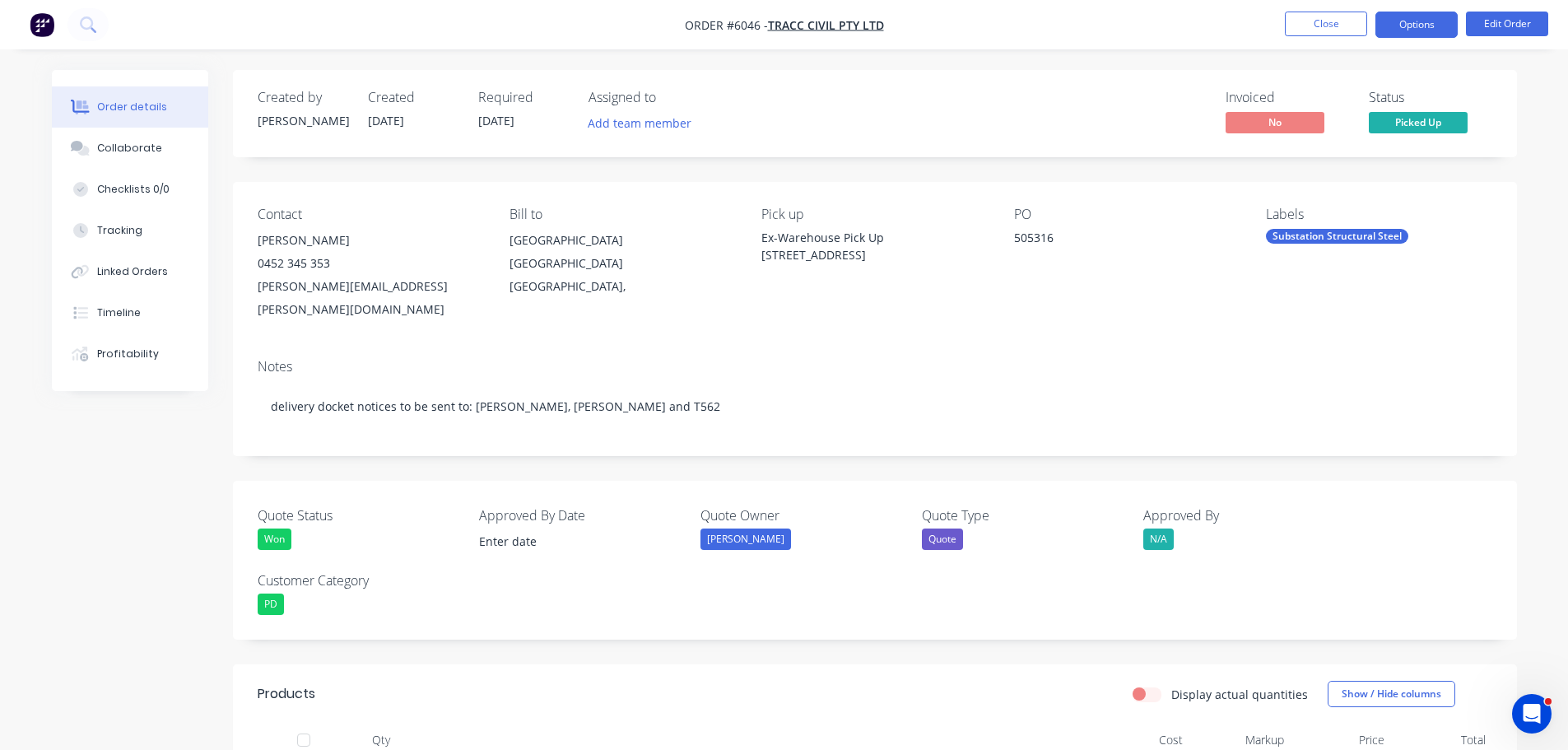
click at [1417, 28] on button "Options" at bounding box center [1416, 24] width 82 height 26
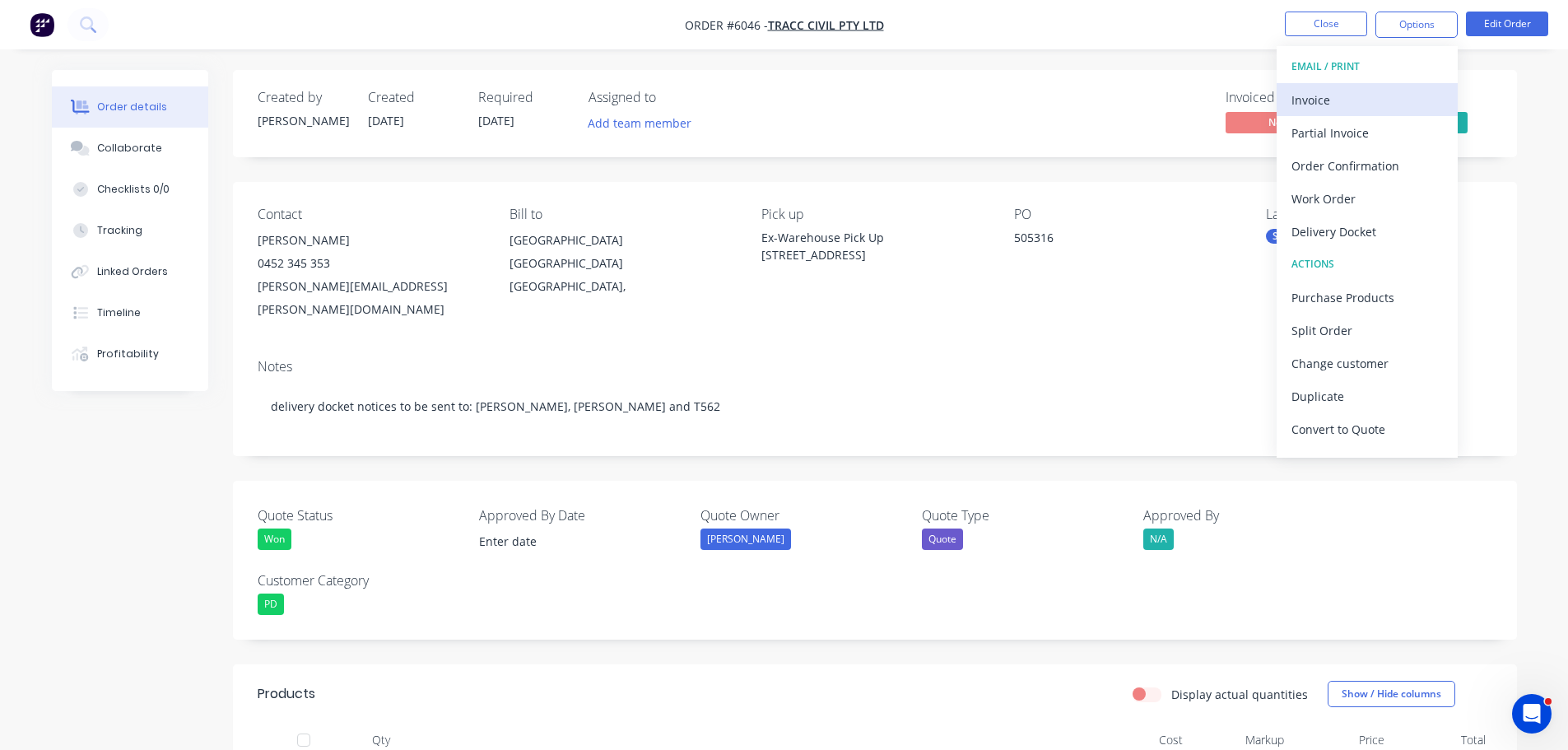
click at [1337, 98] on div "Invoice" at bounding box center [1367, 100] width 151 height 24
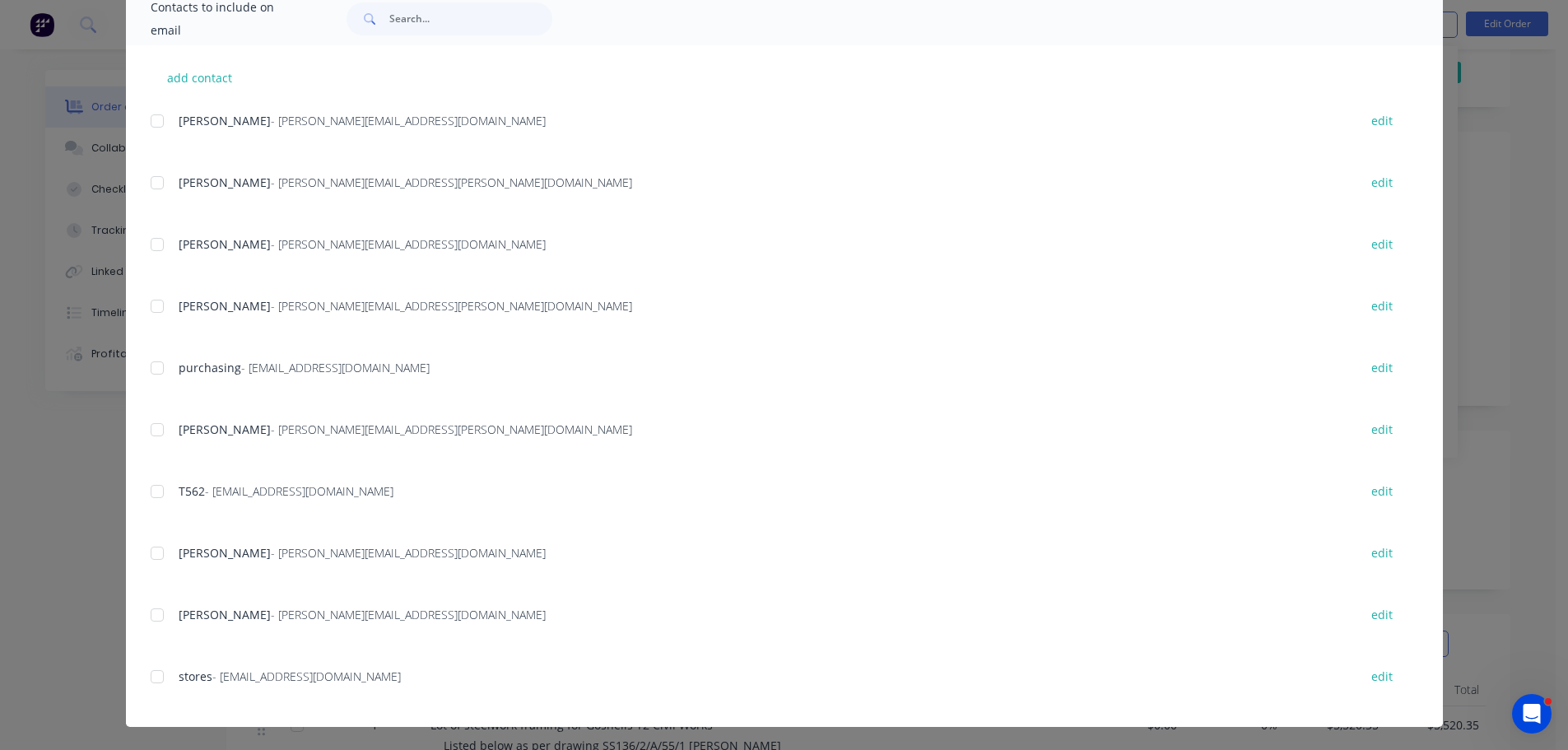
scroll to position [82, 0]
click at [146, 489] on div at bounding box center [157, 491] width 33 height 33
click at [144, 430] on div at bounding box center [157, 429] width 33 height 33
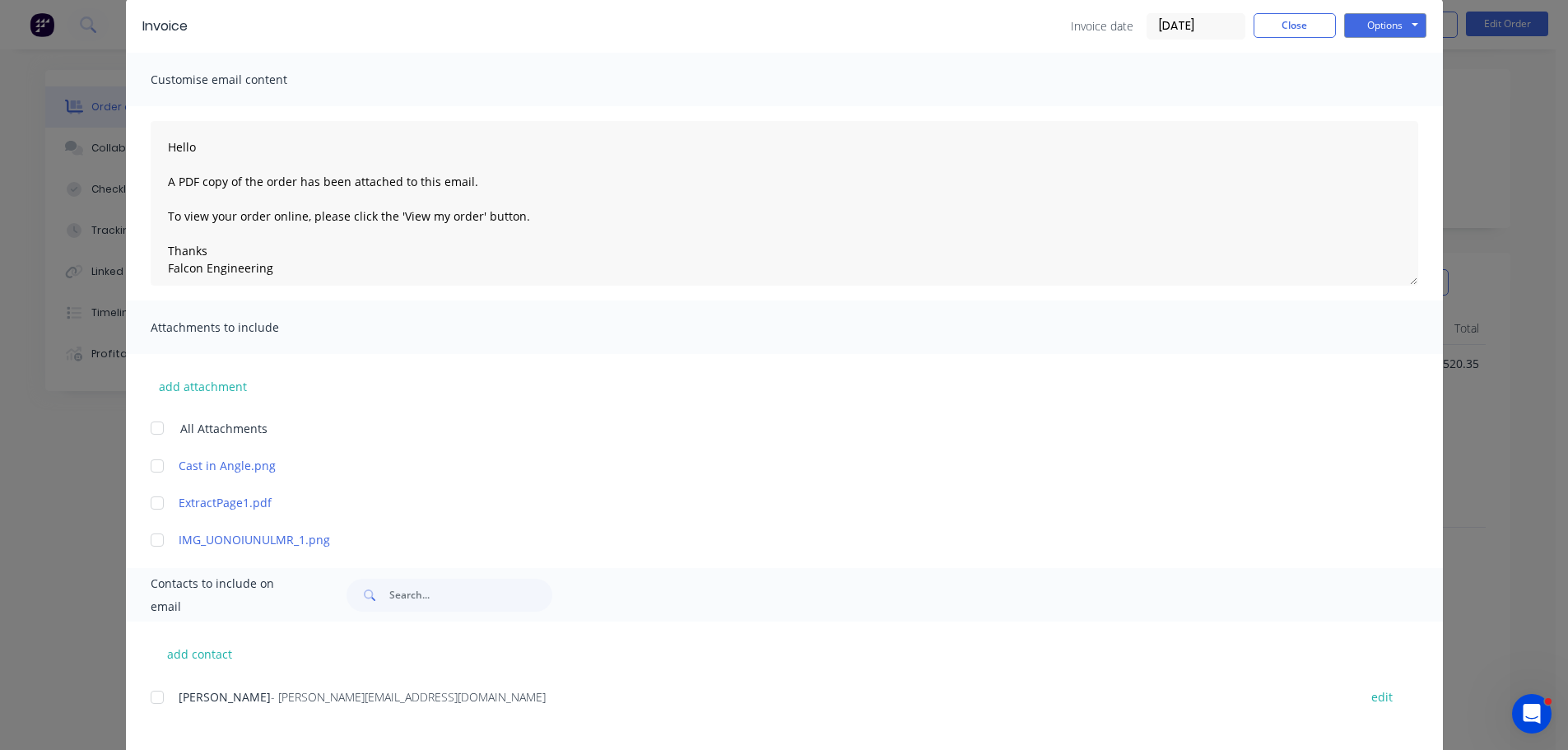
scroll to position [0, 0]
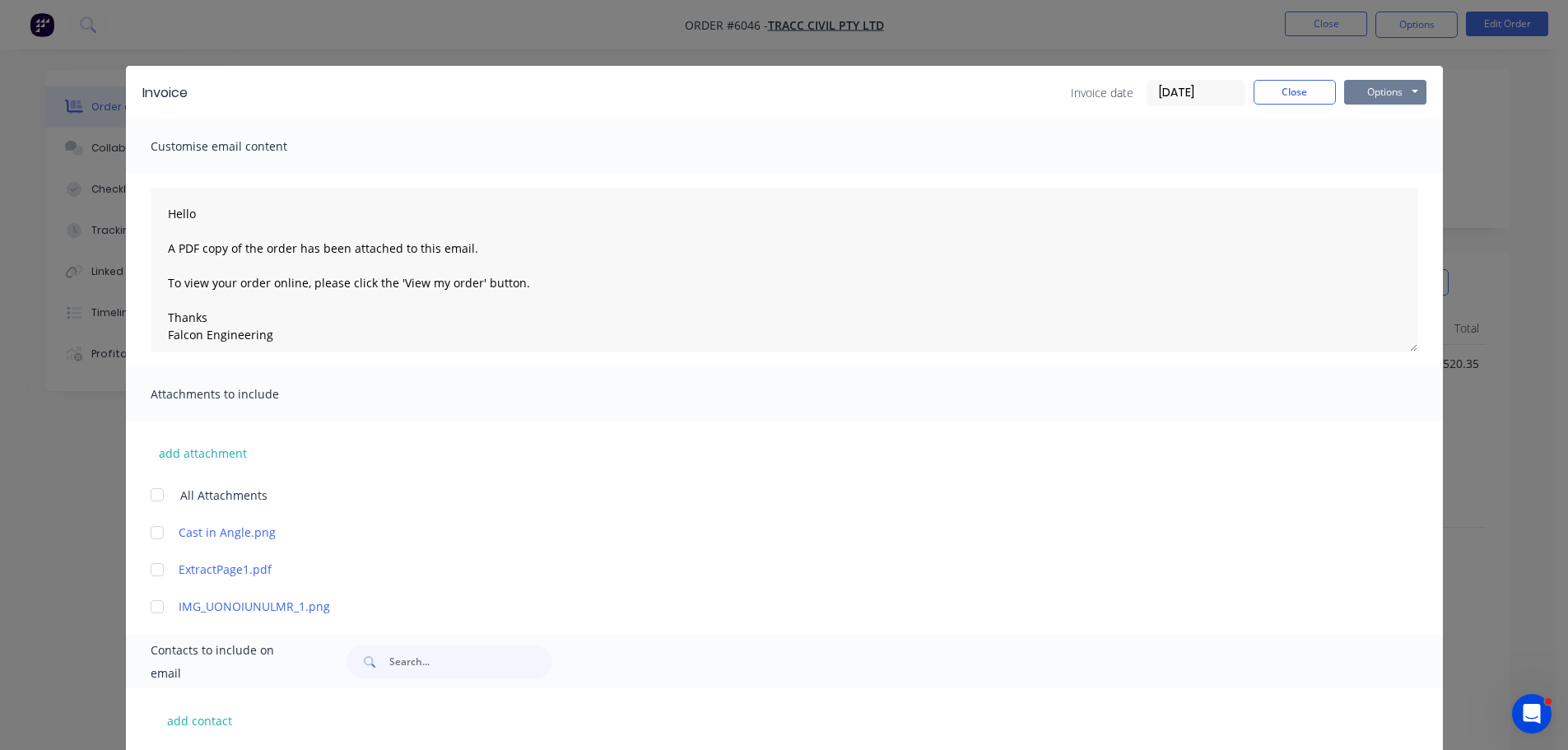
click at [1383, 90] on button "Options" at bounding box center [1385, 92] width 82 height 24
click at [1377, 170] on button "Email" at bounding box center [1397, 176] width 106 height 27
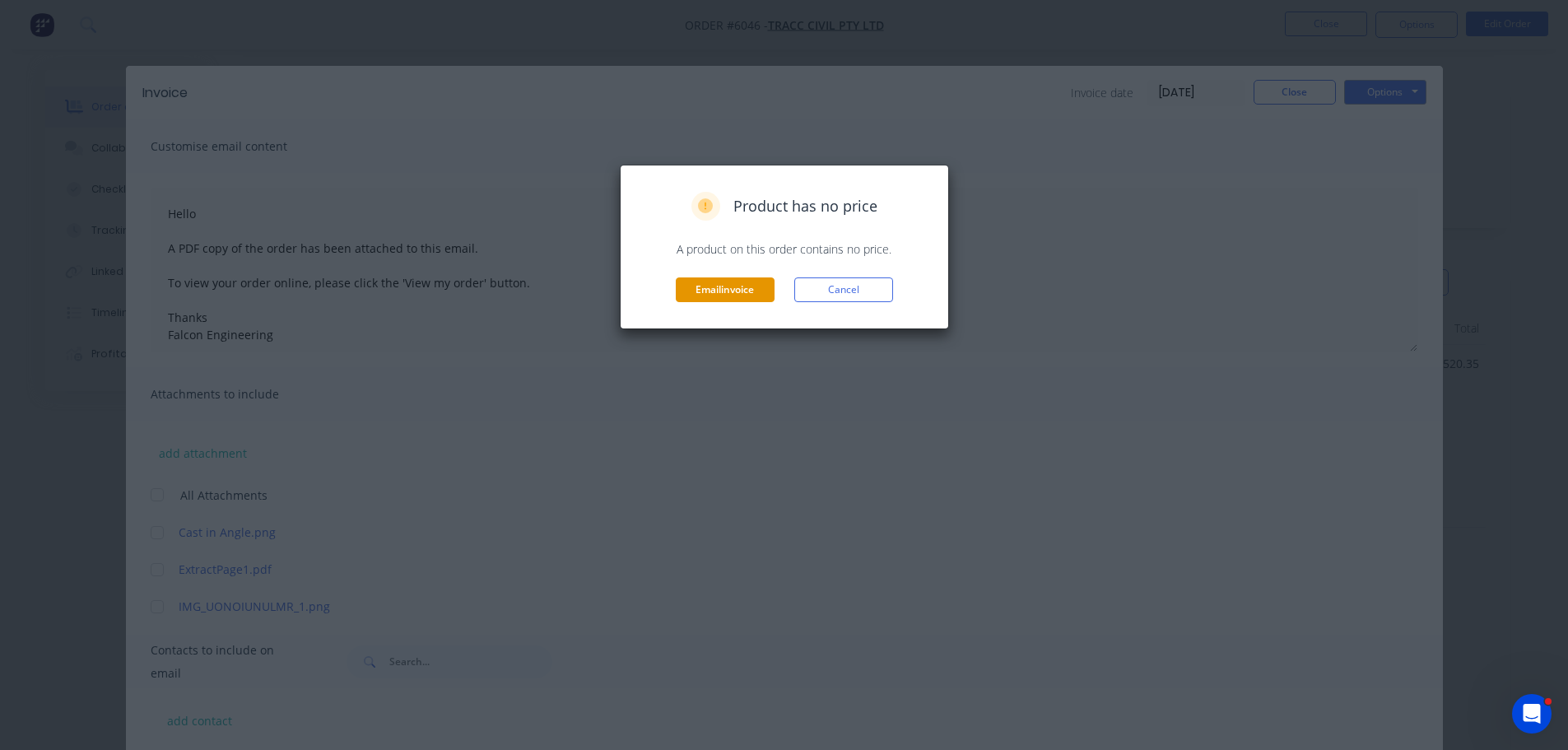
click at [720, 288] on button "Email invoice" at bounding box center [724, 290] width 99 height 24
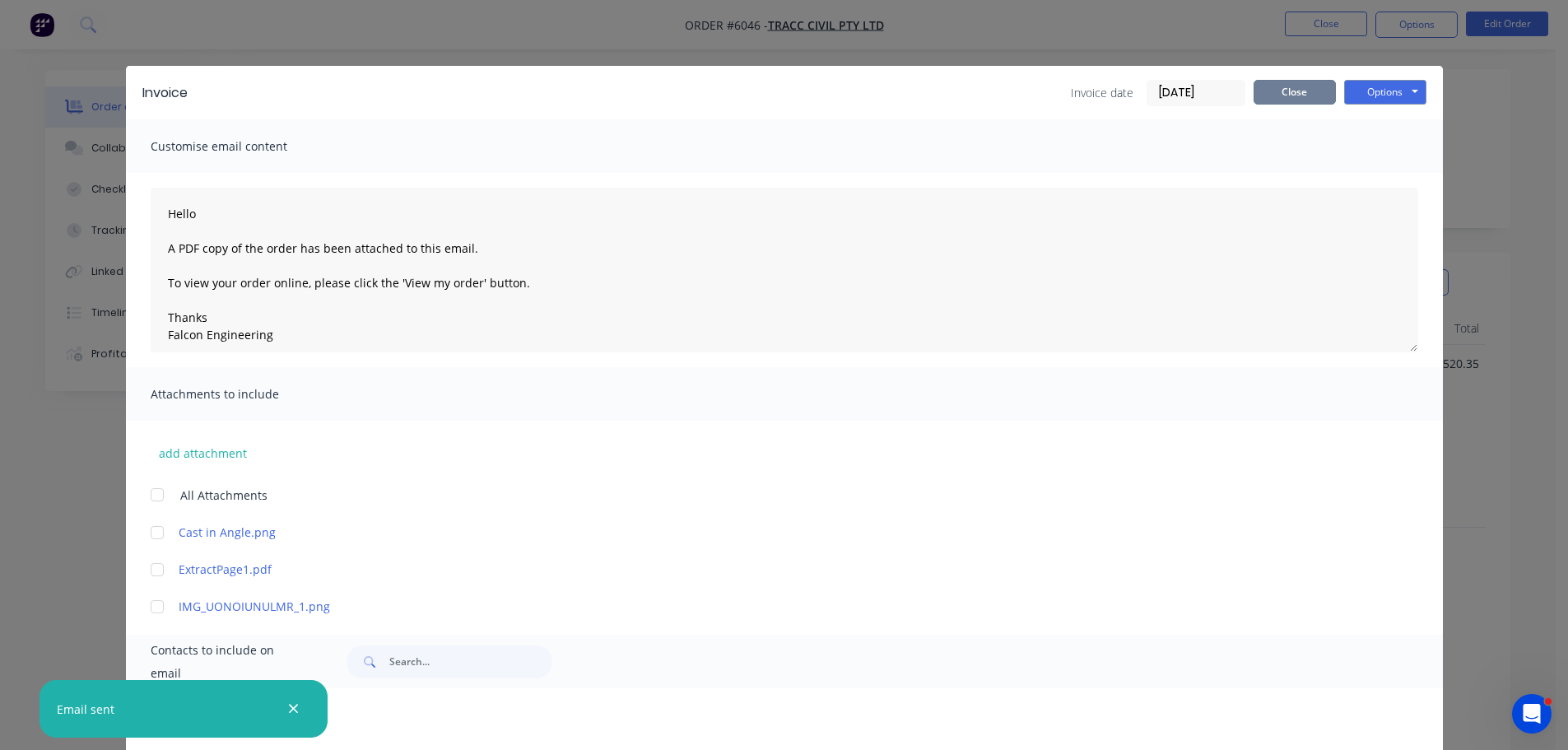
click at [1281, 95] on button "Close" at bounding box center [1294, 92] width 82 height 24
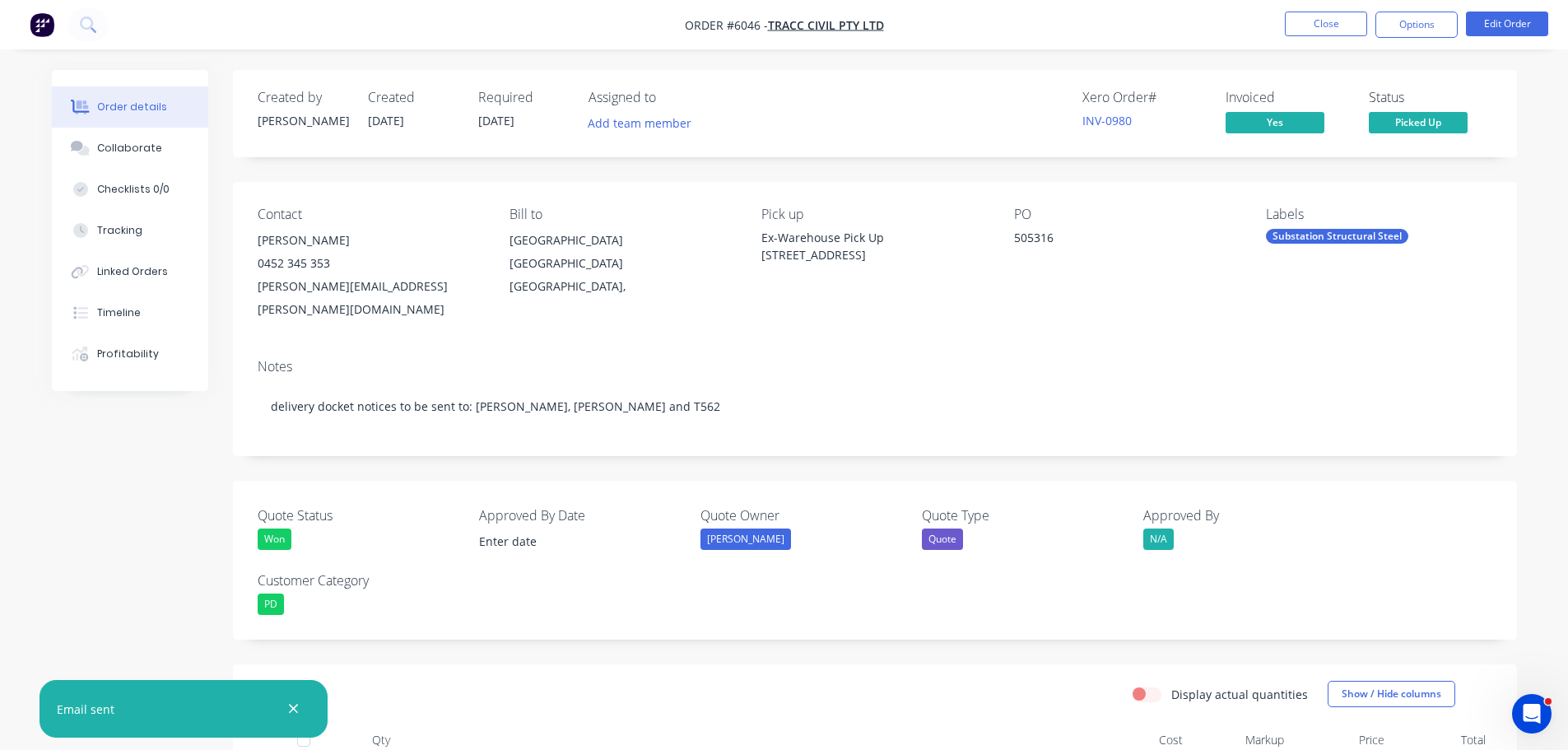
click at [297, 707] on icon "button" at bounding box center [293, 709] width 11 height 15
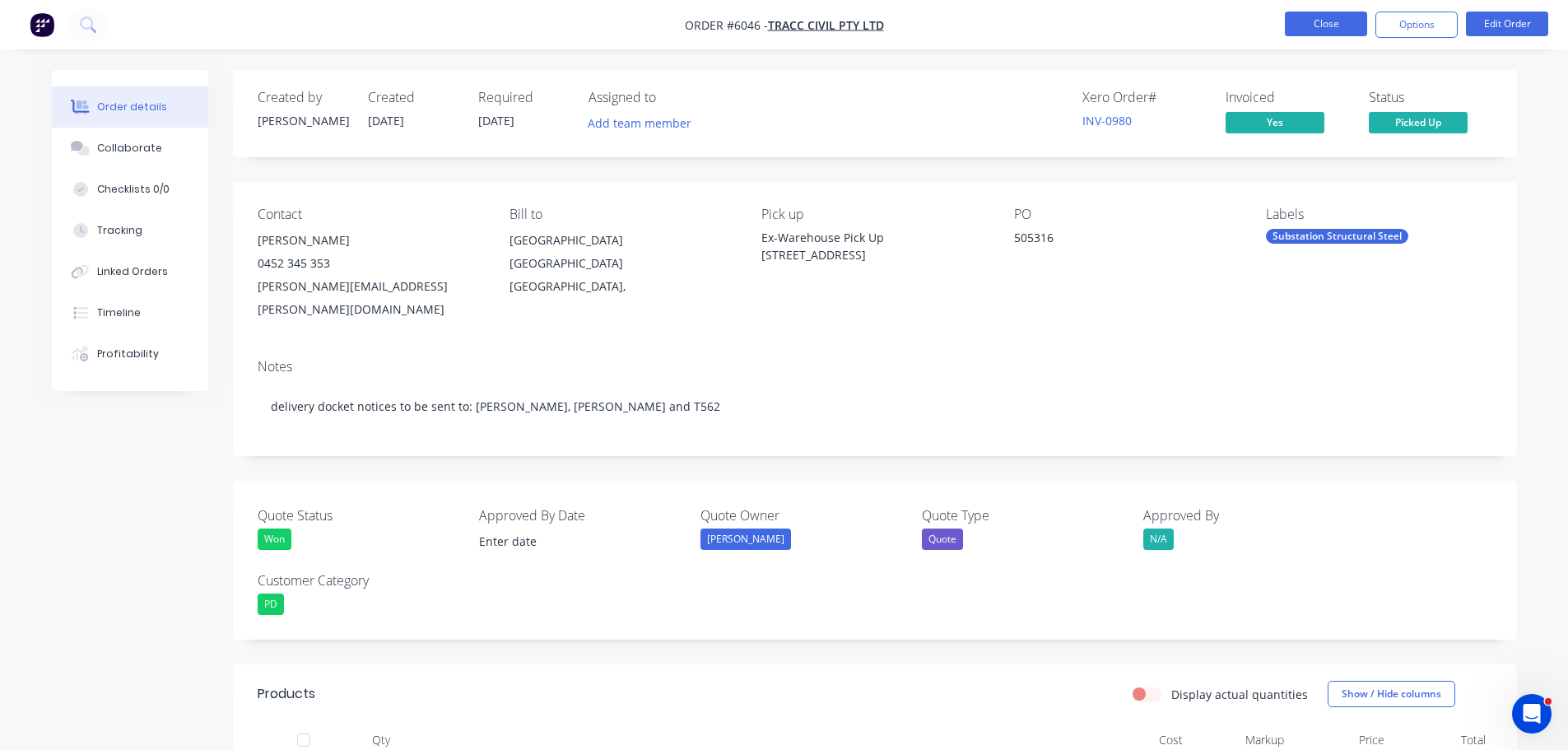
click at [1338, 22] on button "Close" at bounding box center [1326, 24] width 82 height 24
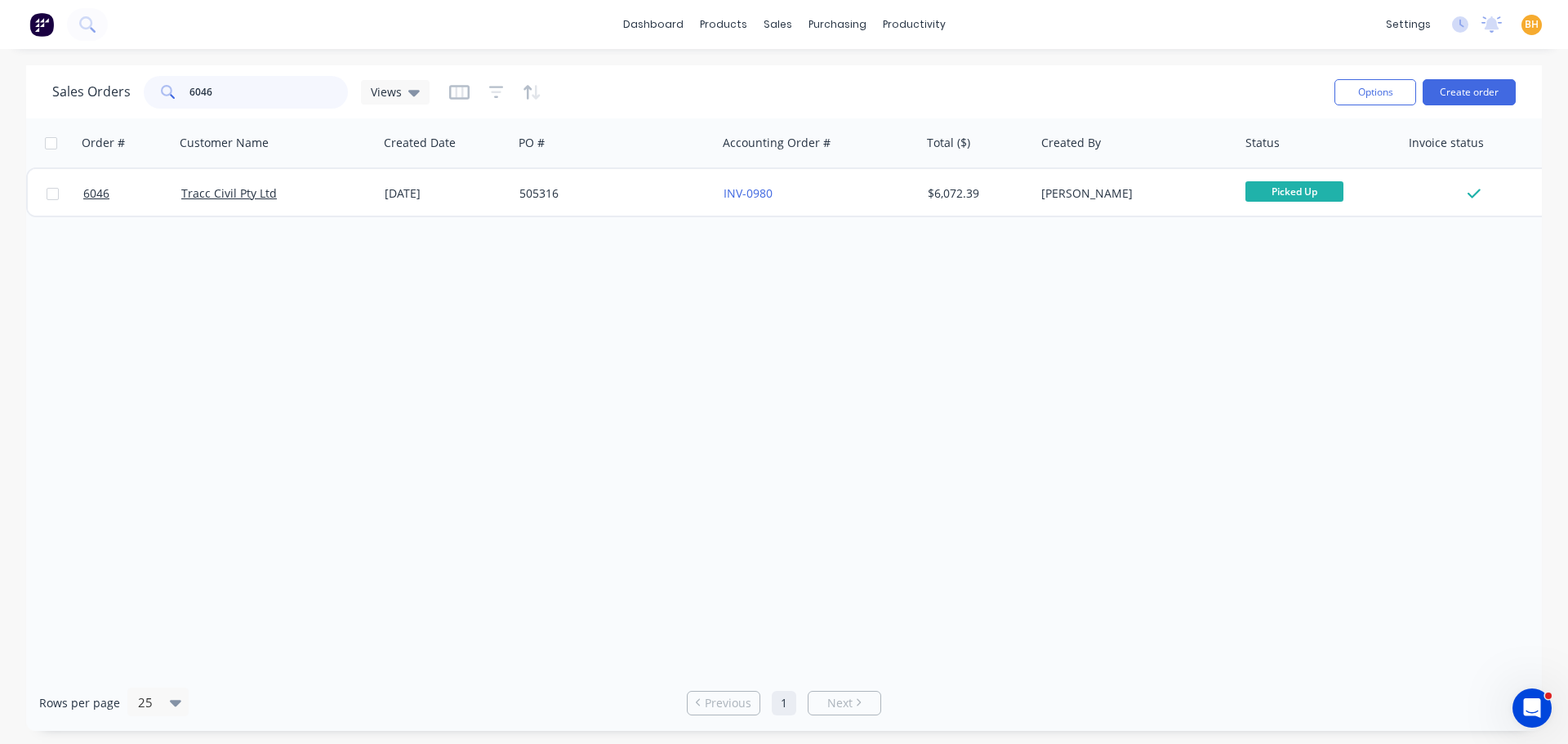
click at [240, 98] on input "6046" at bounding box center [269, 92] width 159 height 33
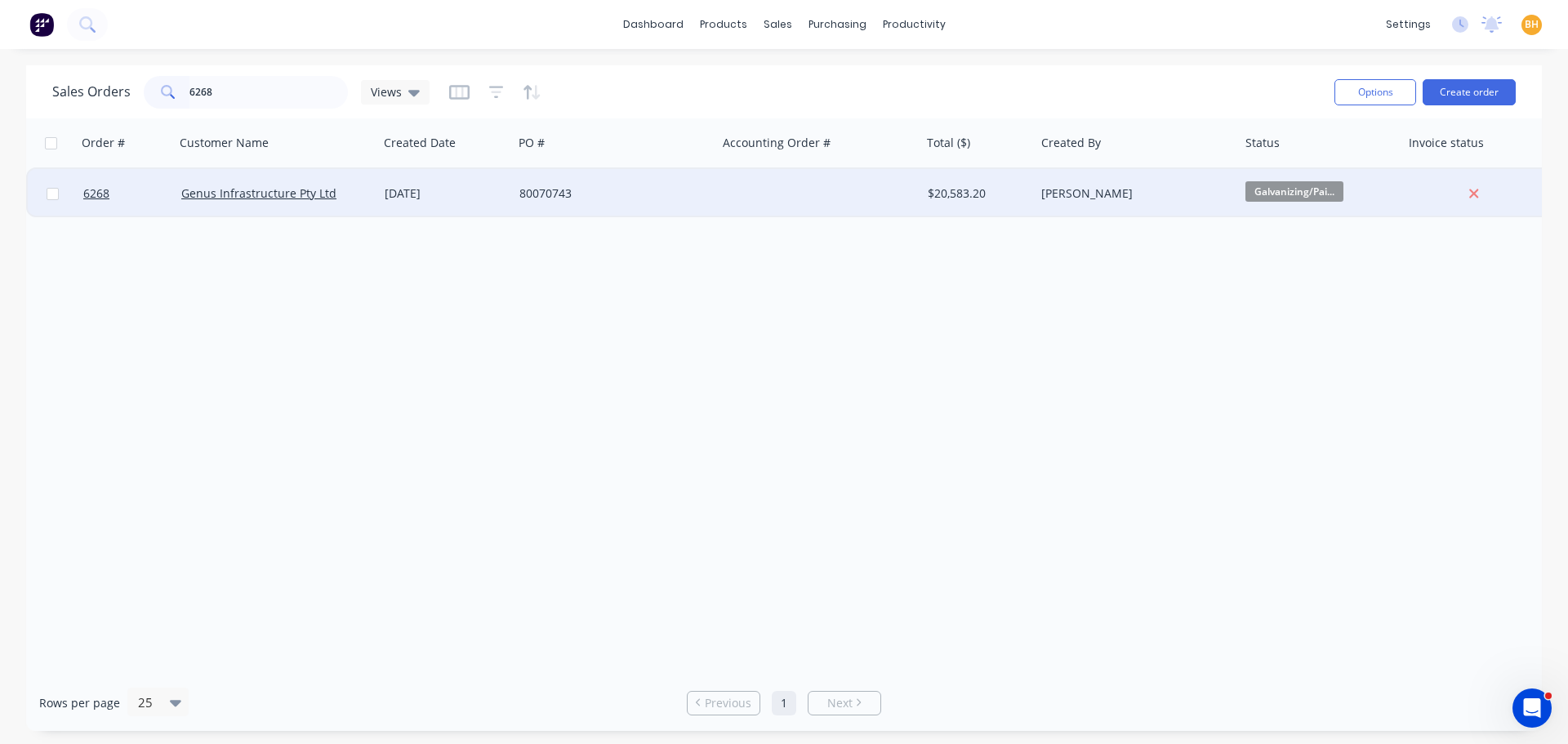
click at [255, 204] on div "Genus Infrastructure Pty Ltd" at bounding box center [277, 194] width 204 height 49
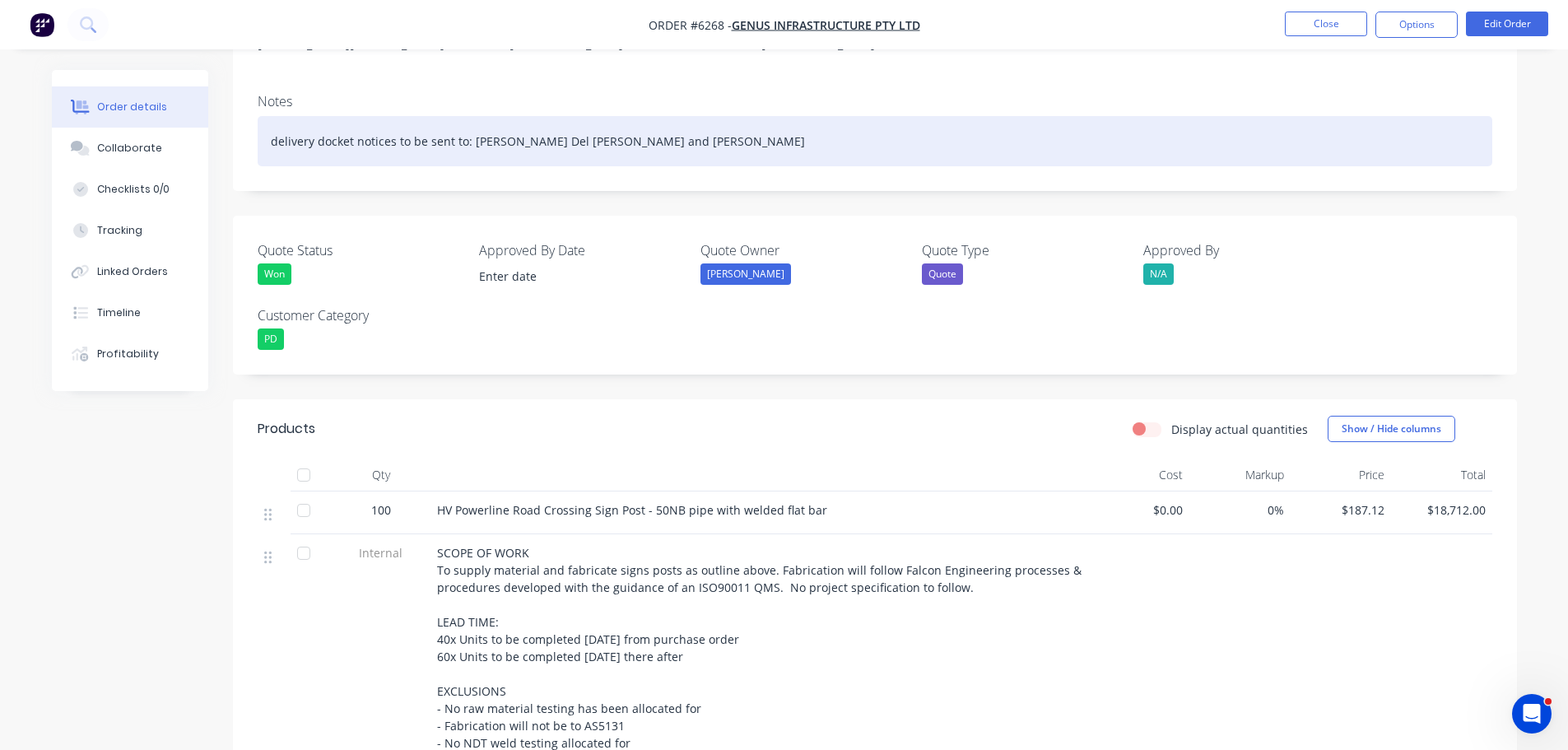
scroll to position [411, 0]
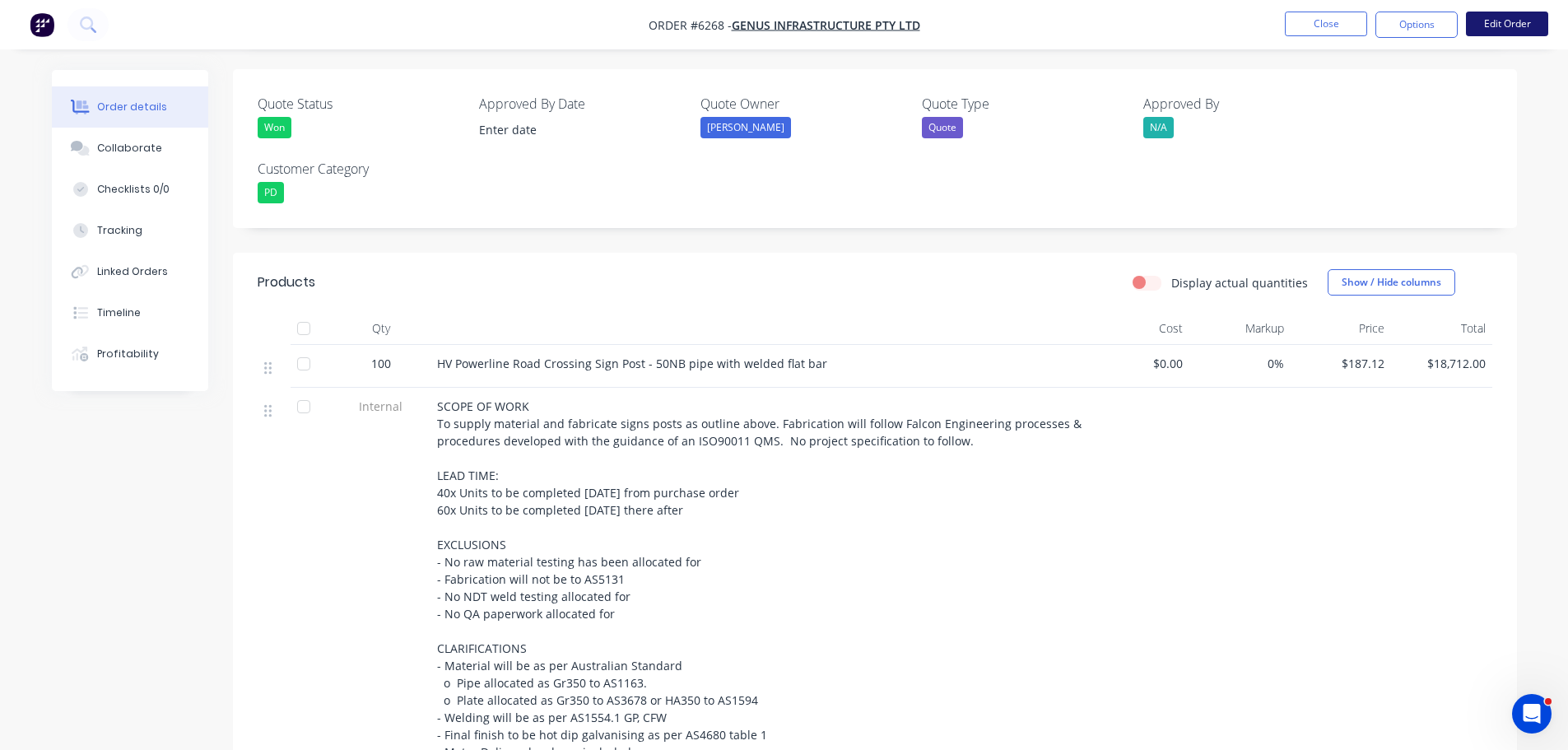
click at [1508, 24] on button "Edit Order" at bounding box center [1506, 24] width 82 height 24
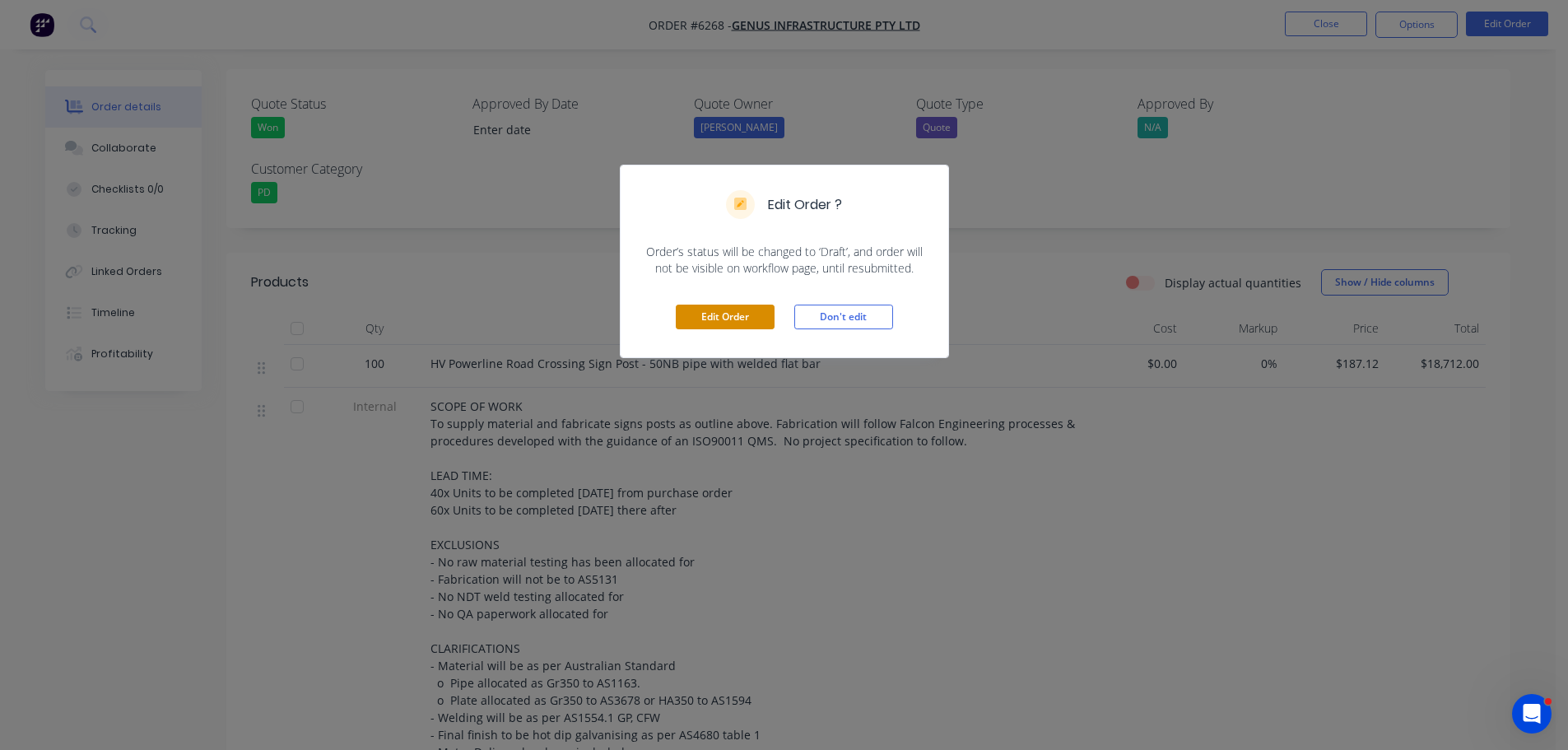
click at [695, 309] on button "Edit Order" at bounding box center [724, 317] width 99 height 24
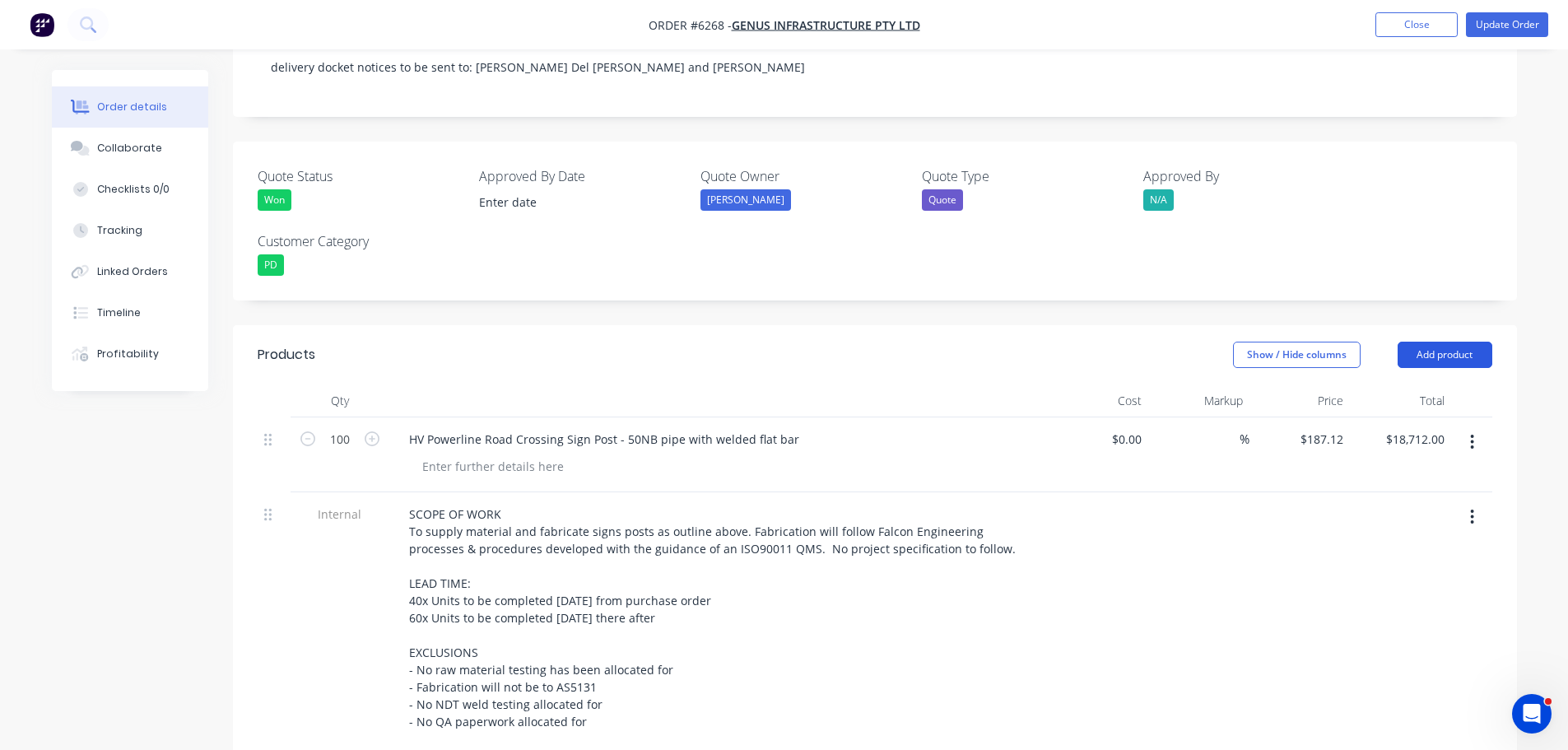
click at [1438, 342] on button "Add product" at bounding box center [1445, 355] width 95 height 26
click at [1409, 417] on div "Basic product" at bounding box center [1414, 429] width 127 height 24
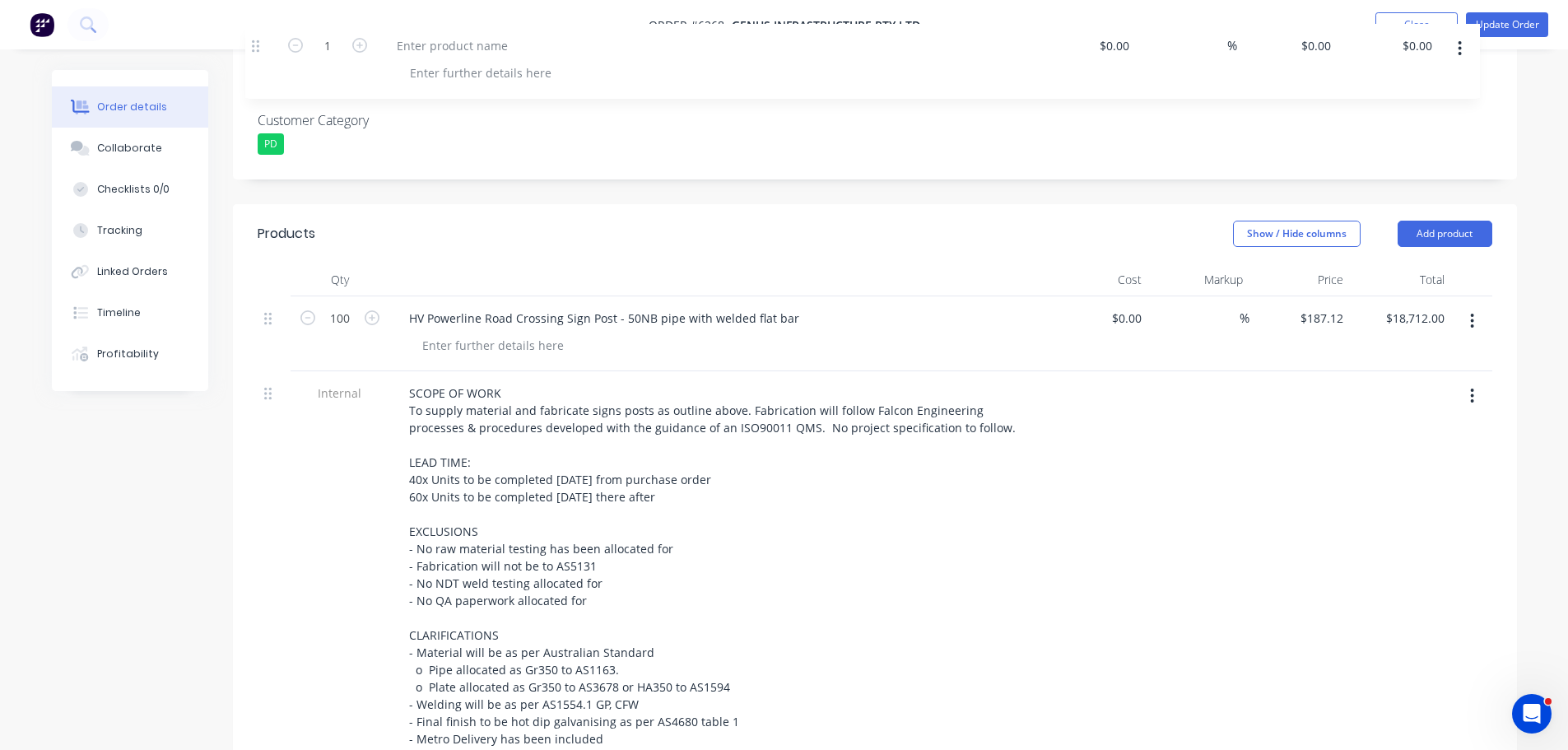
scroll to position [503, 0]
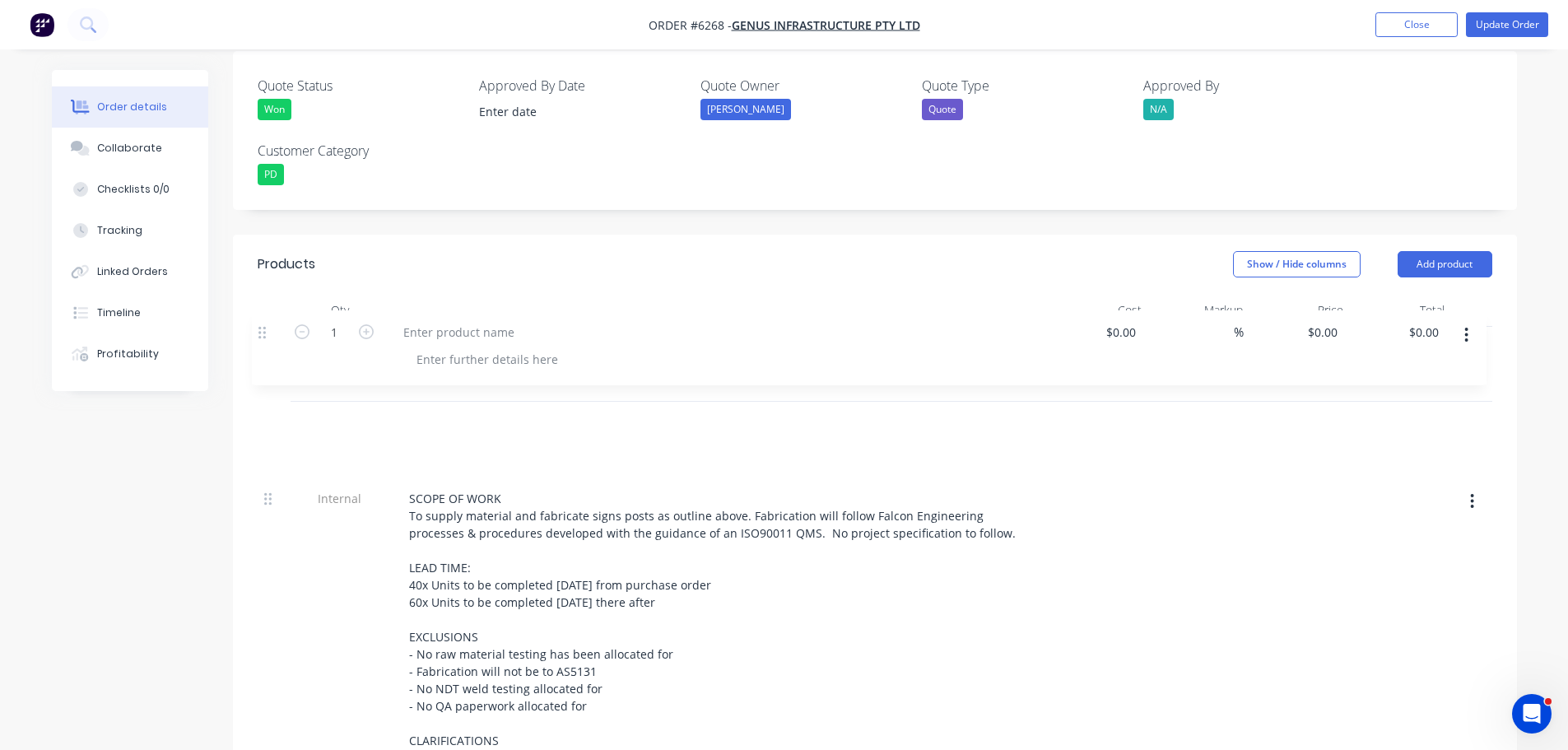
drag, startPoint x: 273, startPoint y: 224, endPoint x: 263, endPoint y: 321, distance: 97.5
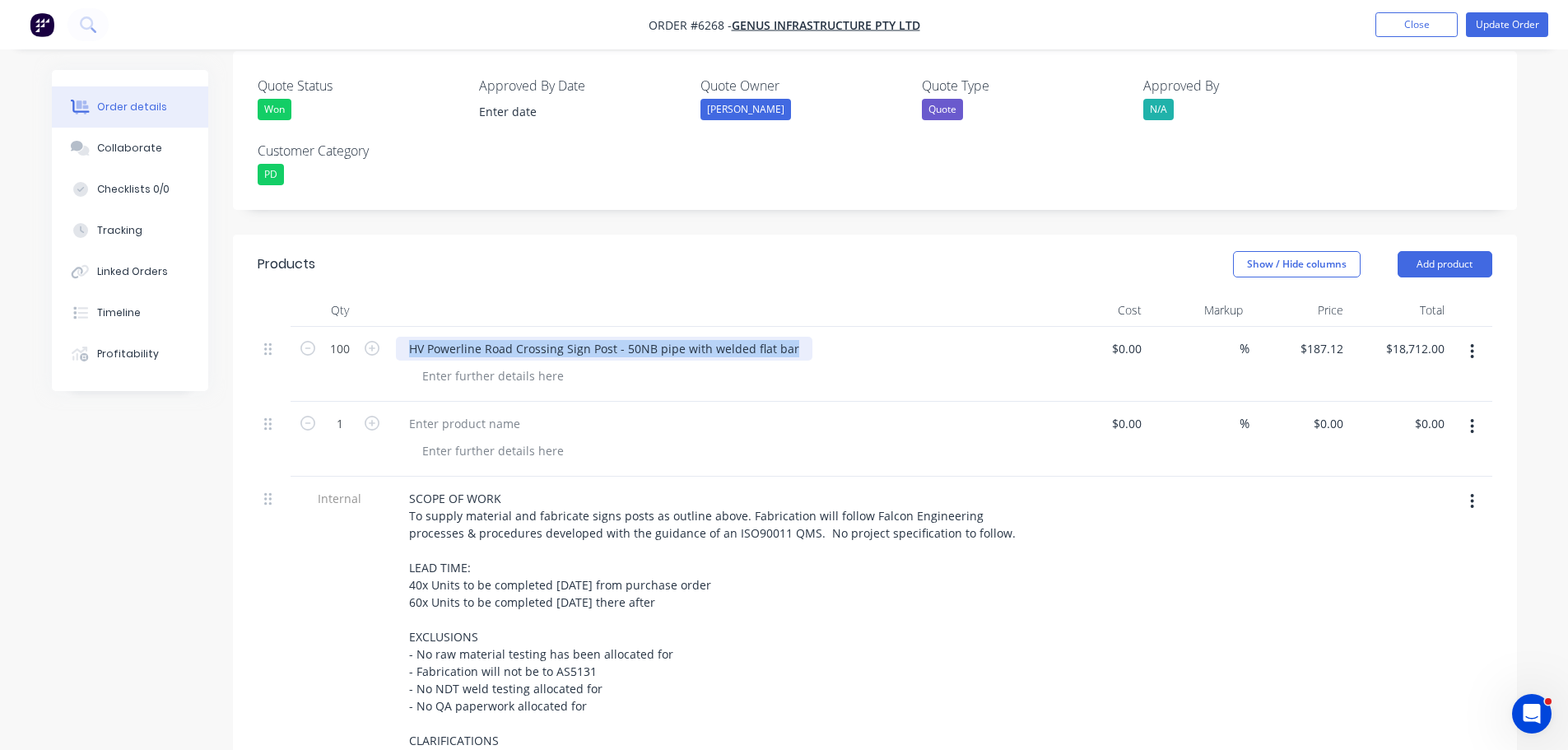
drag, startPoint x: 404, startPoint y: 256, endPoint x: 865, endPoint y: 269, distance: 461.2
click at [865, 337] on div "HV Powerline Road Crossing Sign Post - 50NB pipe with welded flat bar" at bounding box center [719, 349] width 645 height 24
copy div "HV Powerline Road Crossing Sign Post - 50NB pipe with welded flat bar"
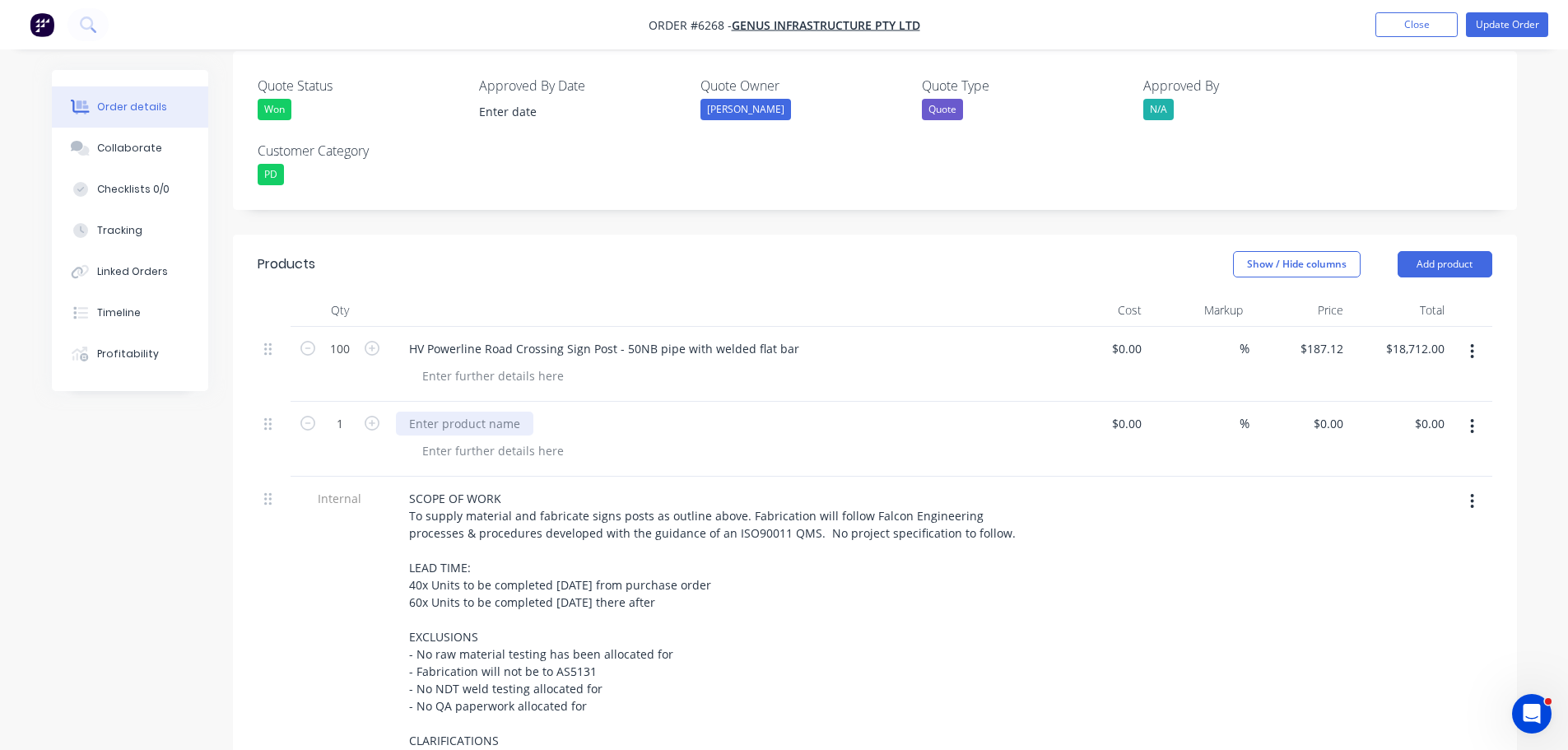
click at [462, 411] on div at bounding box center [464, 423] width 138 height 24
paste div
click at [352, 337] on input "100" at bounding box center [339, 349] width 43 height 24
click at [288, 476] on div at bounding box center [274, 673] width 33 height 394
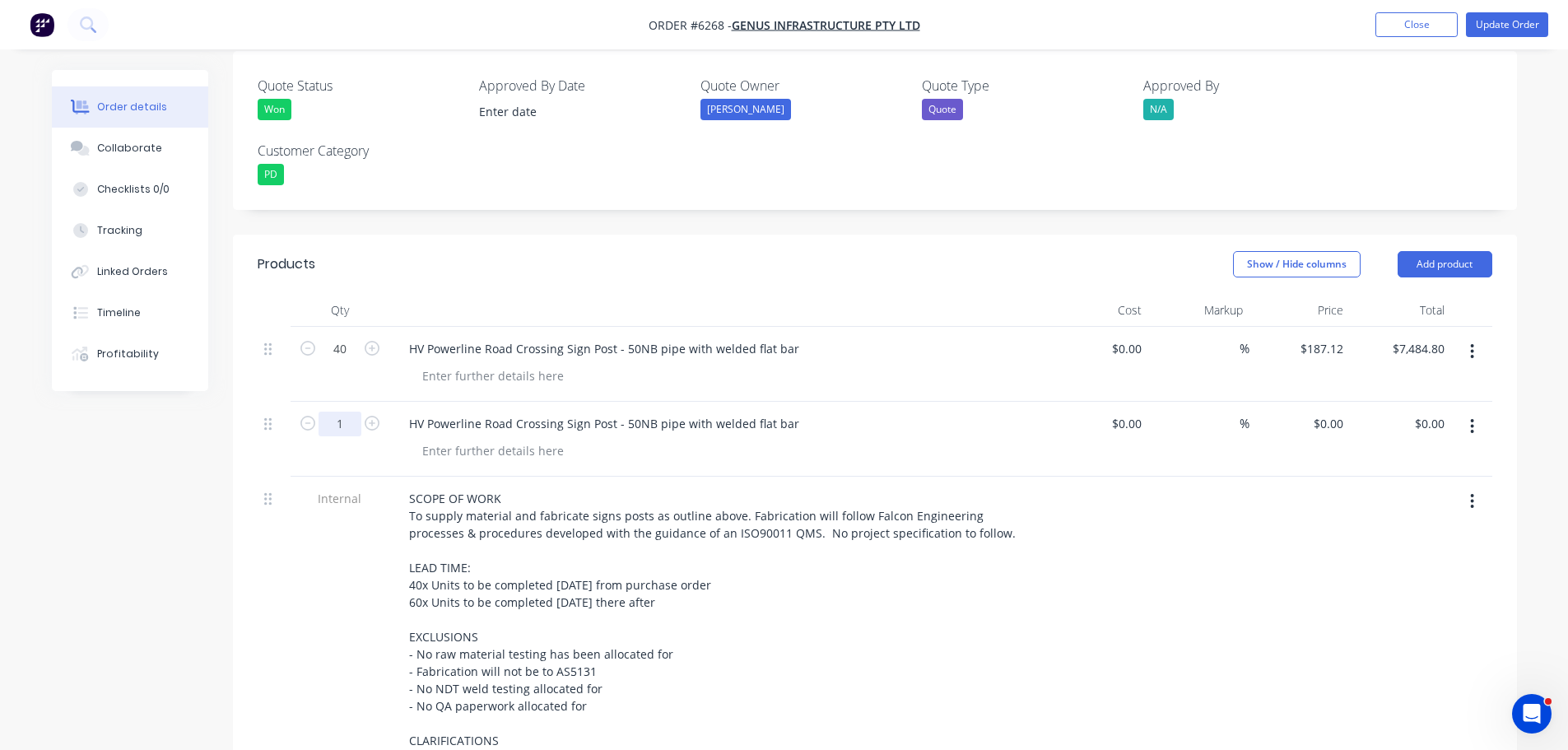
click at [344, 411] on input "1" at bounding box center [339, 423] width 43 height 24
click at [1346, 411] on input "0" at bounding box center [1340, 423] width 19 height 24
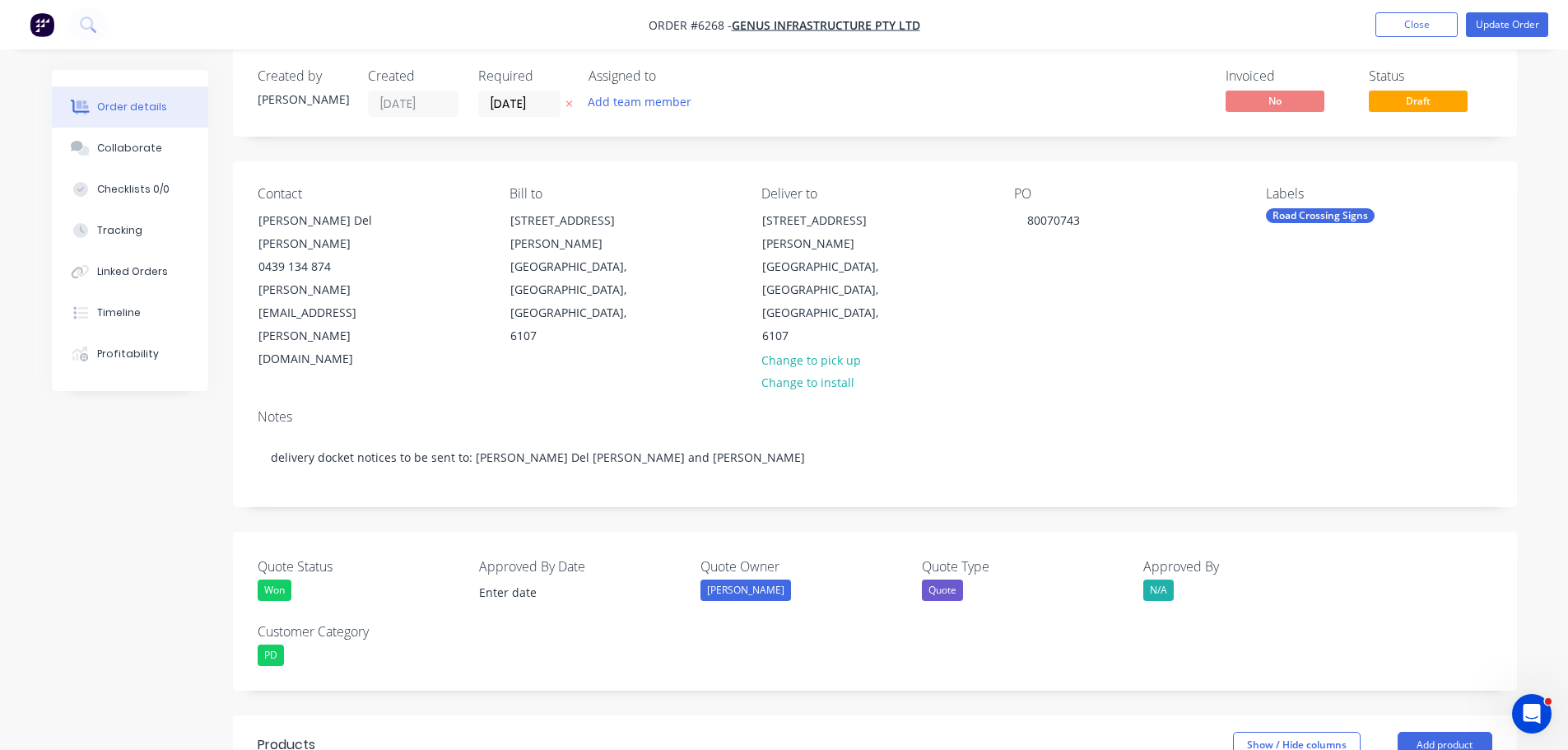
scroll to position [0, 0]
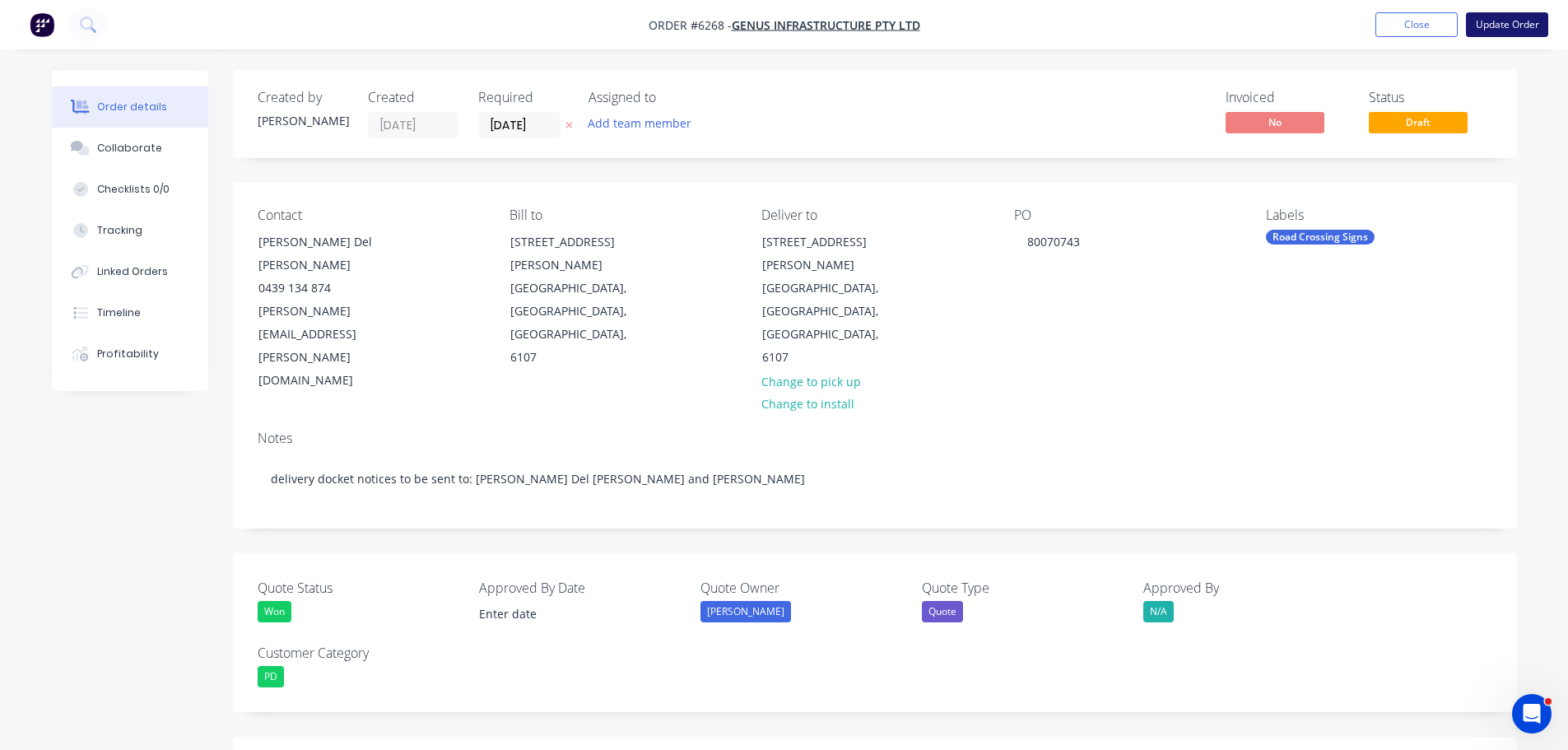
click at [1514, 14] on button "Update Order" at bounding box center [1506, 24] width 82 height 24
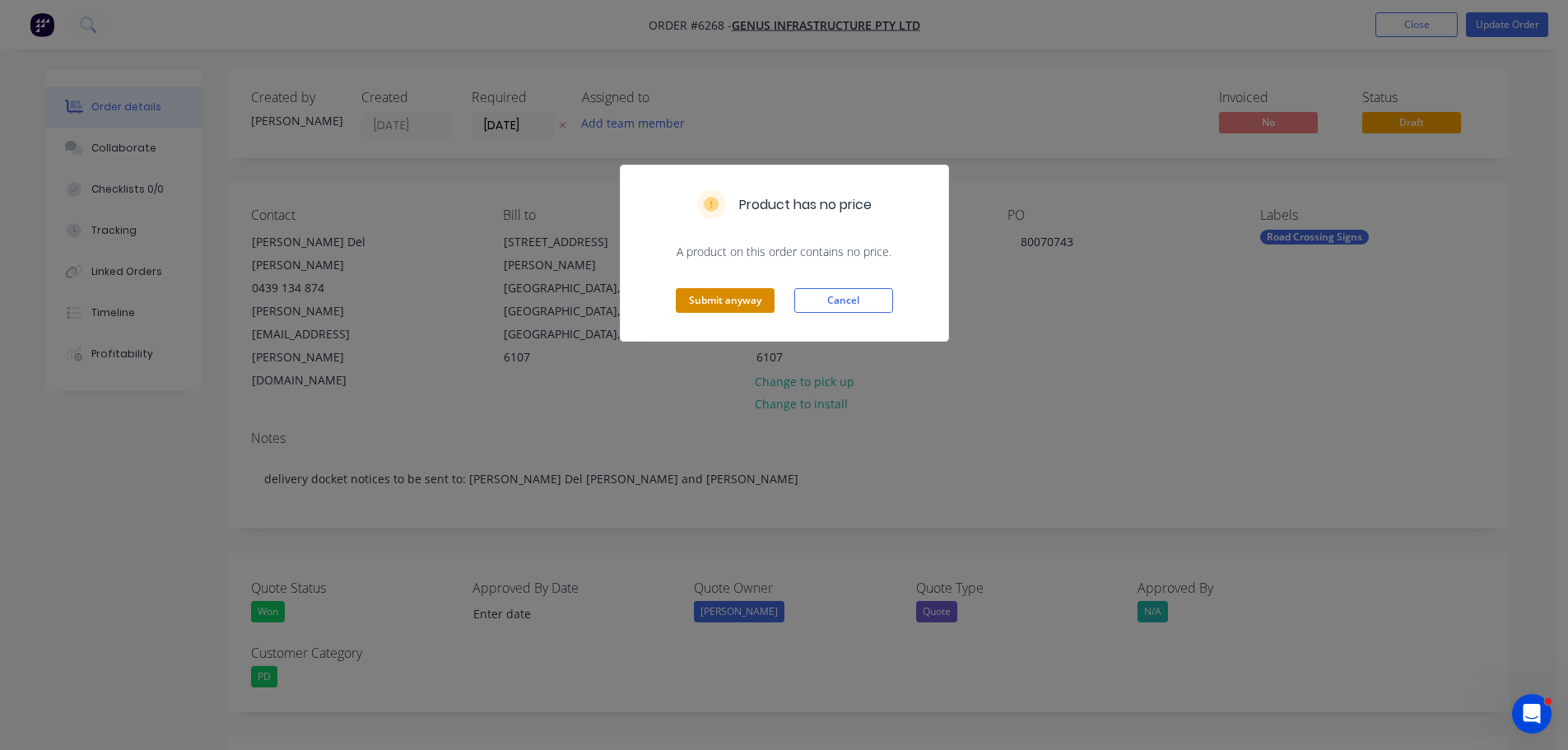
click at [698, 303] on button "Submit anyway" at bounding box center [724, 300] width 99 height 24
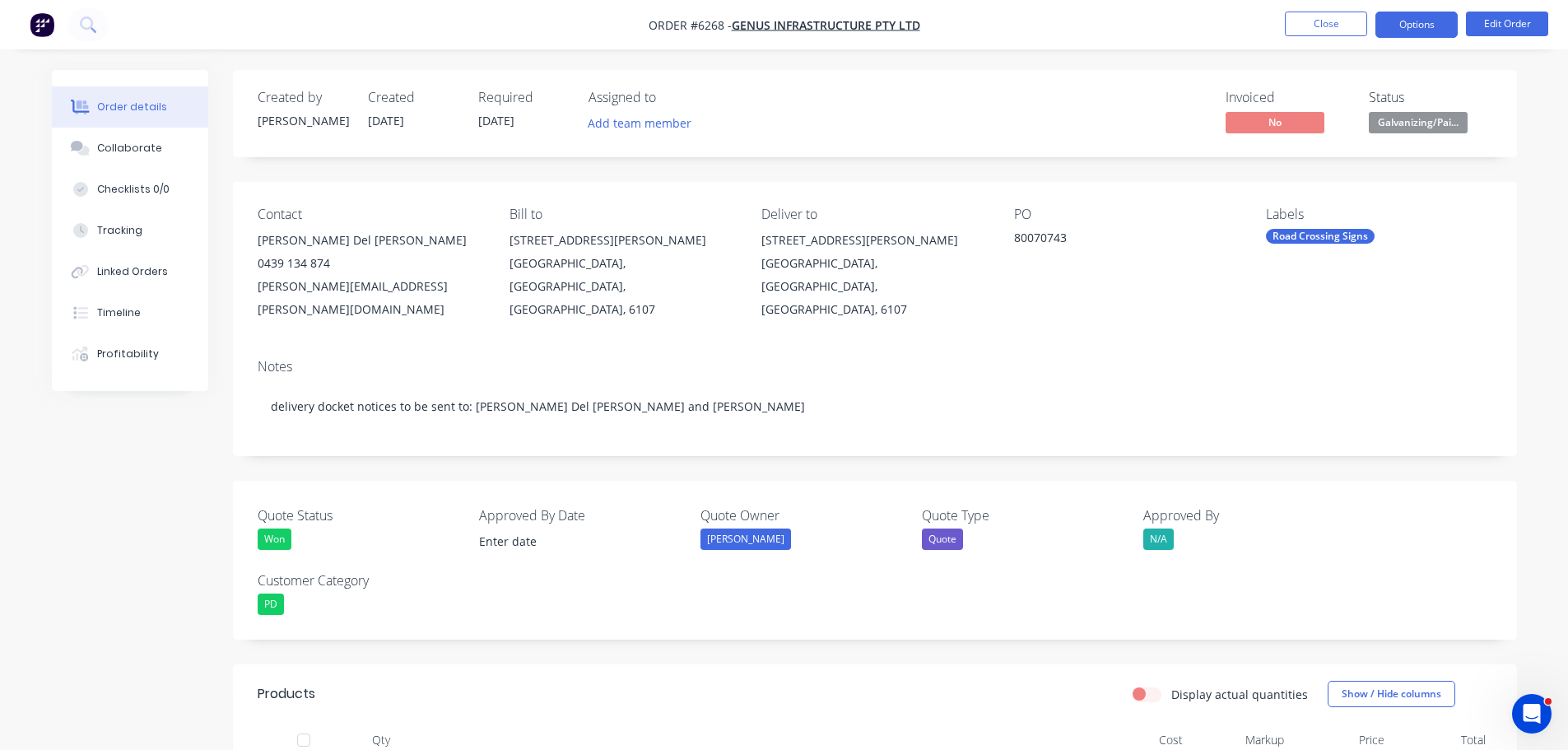
click at [1412, 29] on button "Options" at bounding box center [1416, 24] width 82 height 26
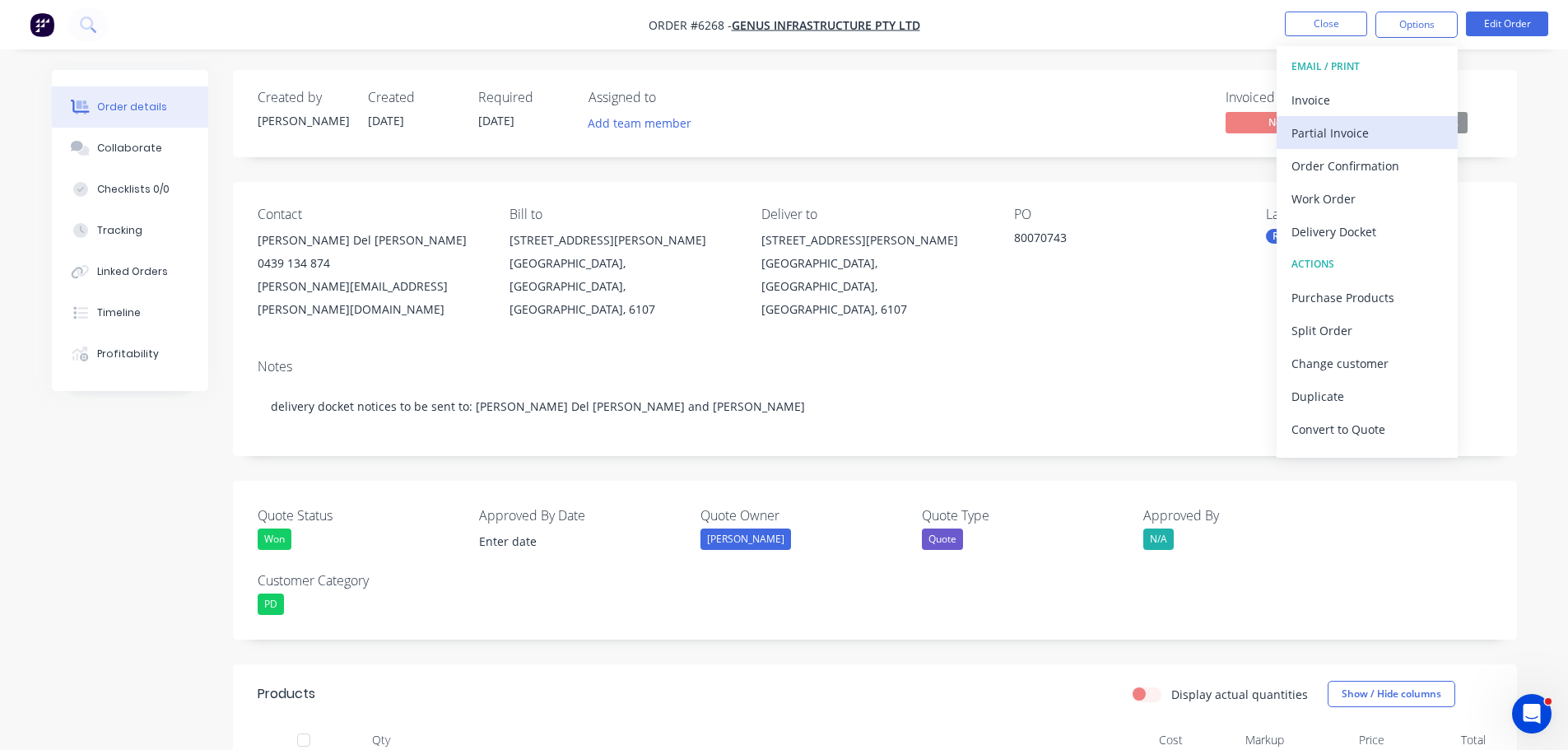
click at [1337, 130] on div "Partial Invoice" at bounding box center [1367, 133] width 151 height 24
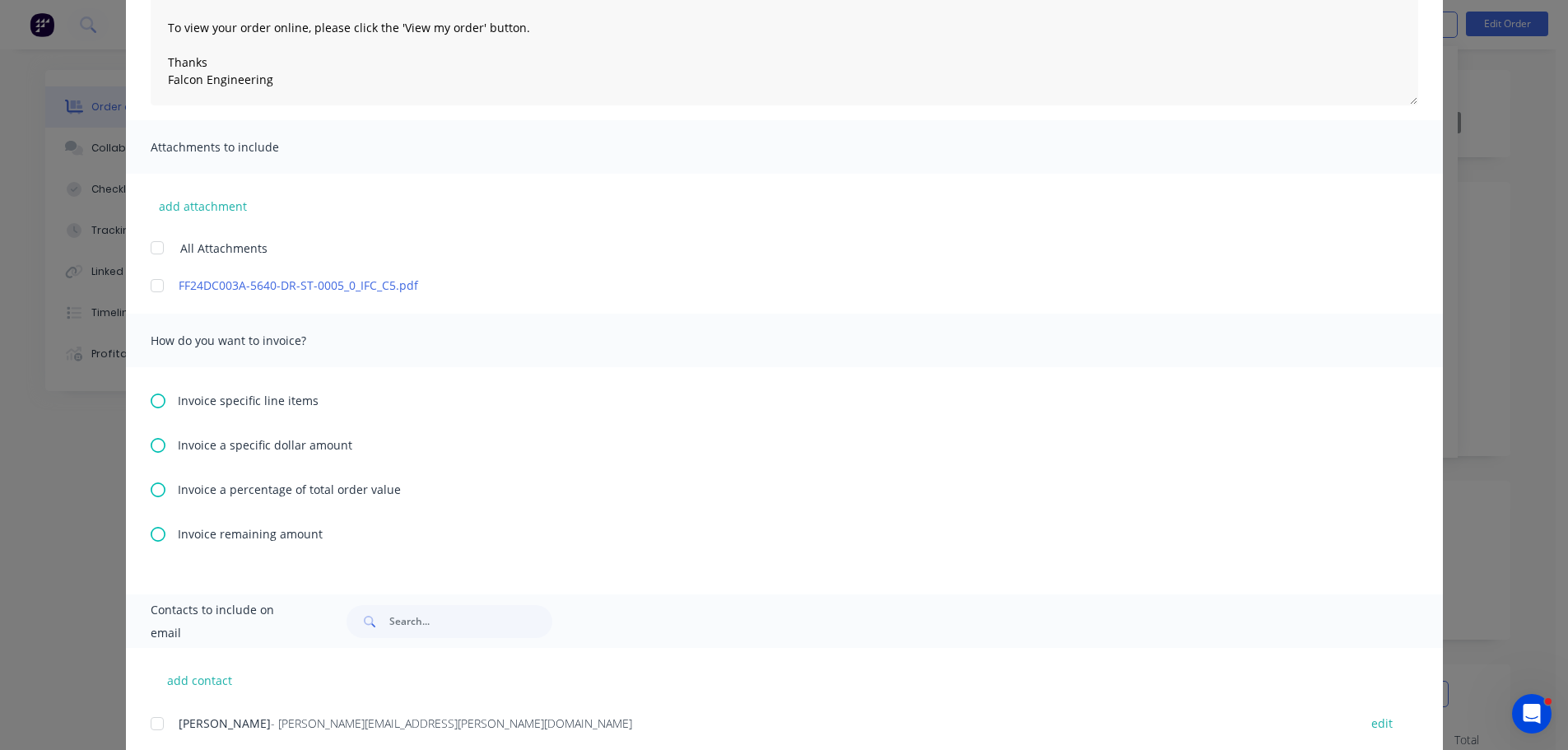
scroll to position [411, 0]
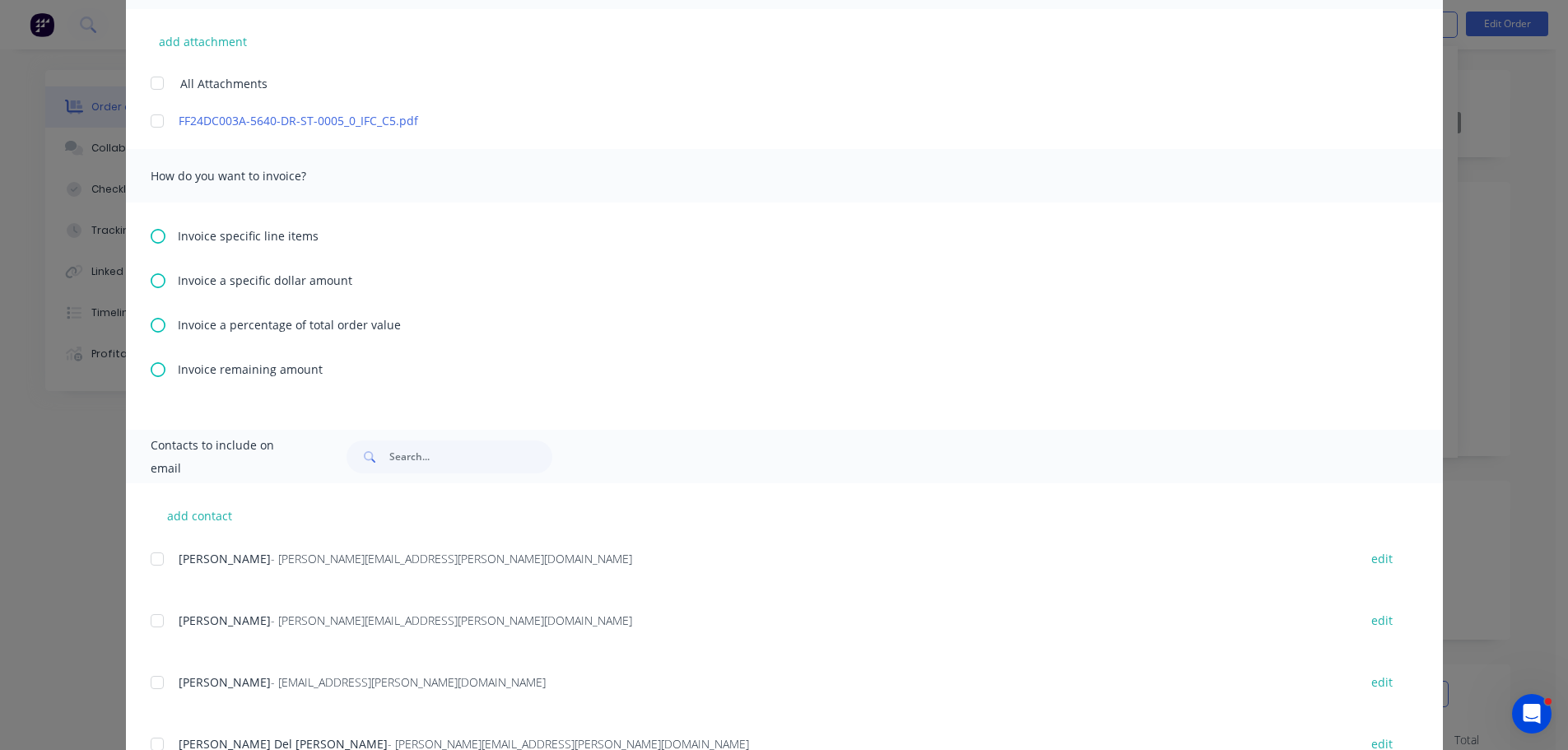
click at [156, 236] on icon at bounding box center [158, 236] width 15 height 15
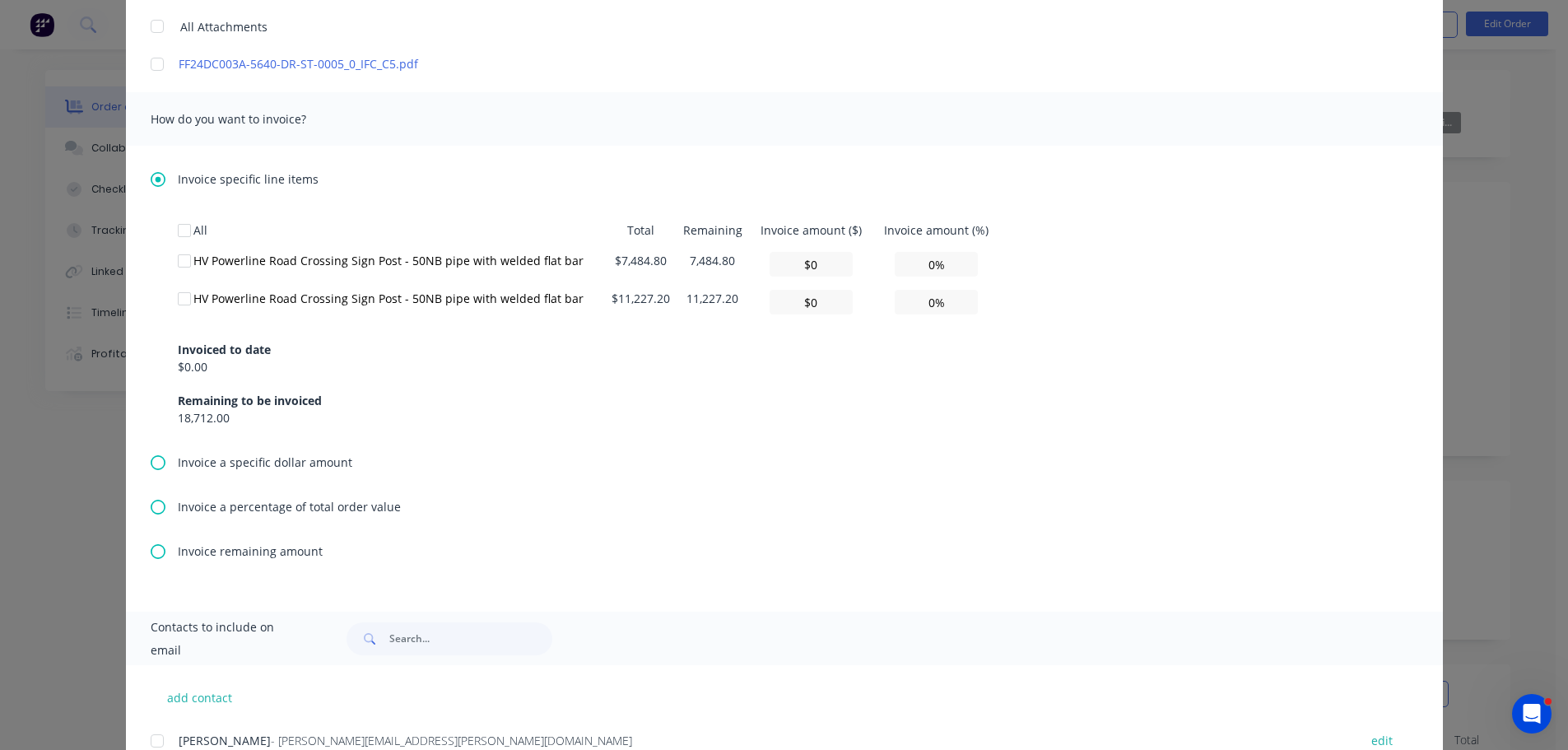
scroll to position [494, 0]
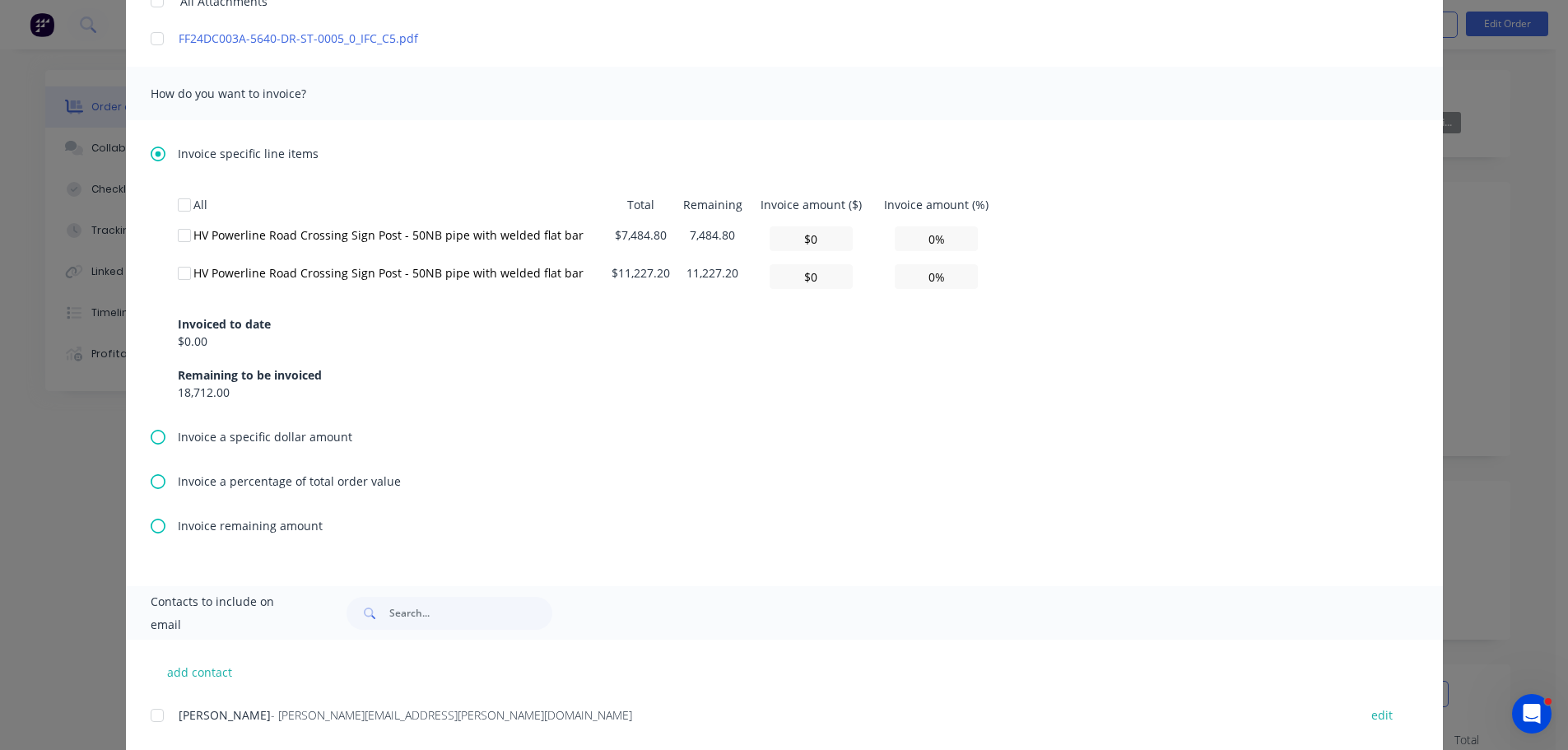
click at [176, 238] on div at bounding box center [184, 235] width 33 height 33
click at [922, 245] on input "0%" at bounding box center [936, 238] width 83 height 24
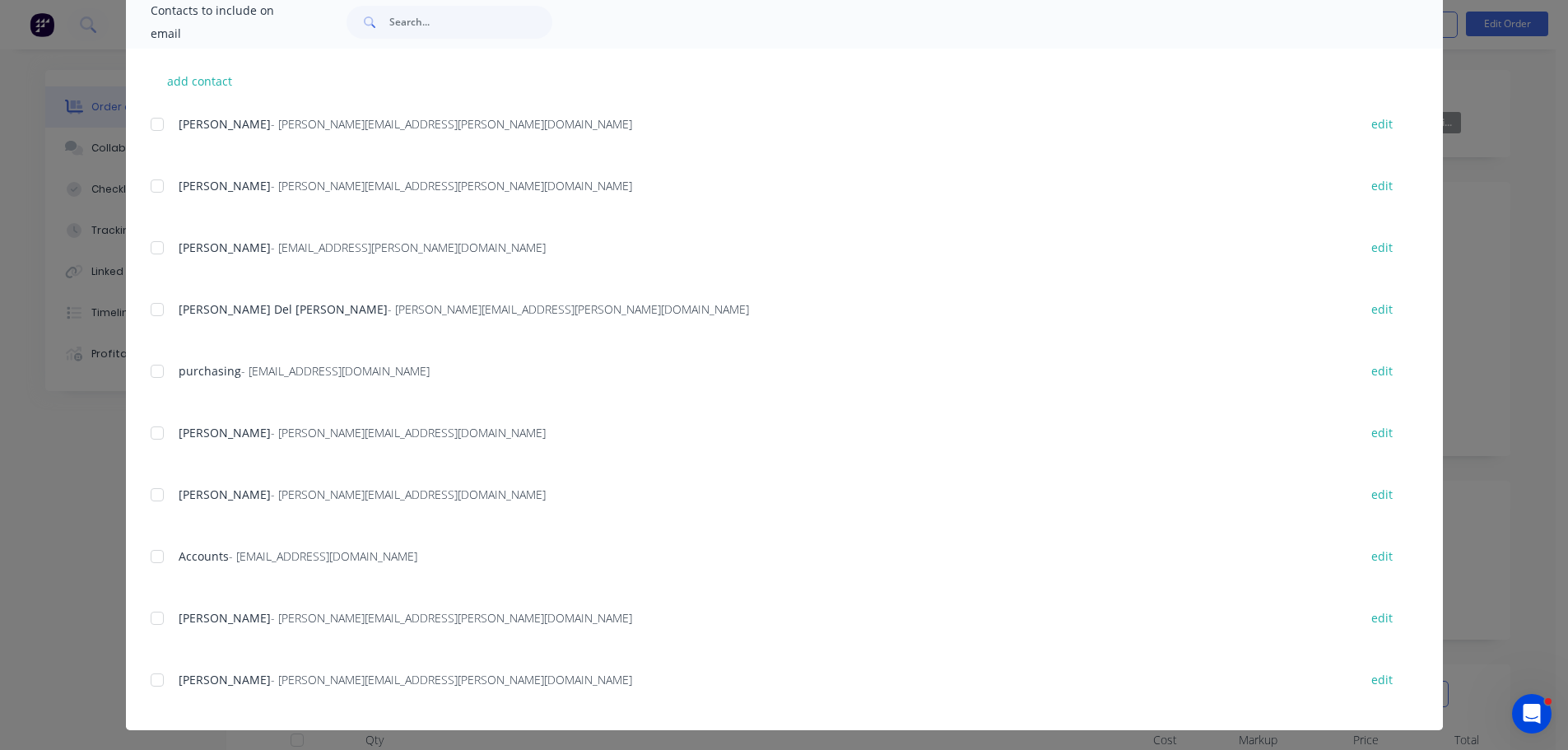
scroll to position [1089, 0]
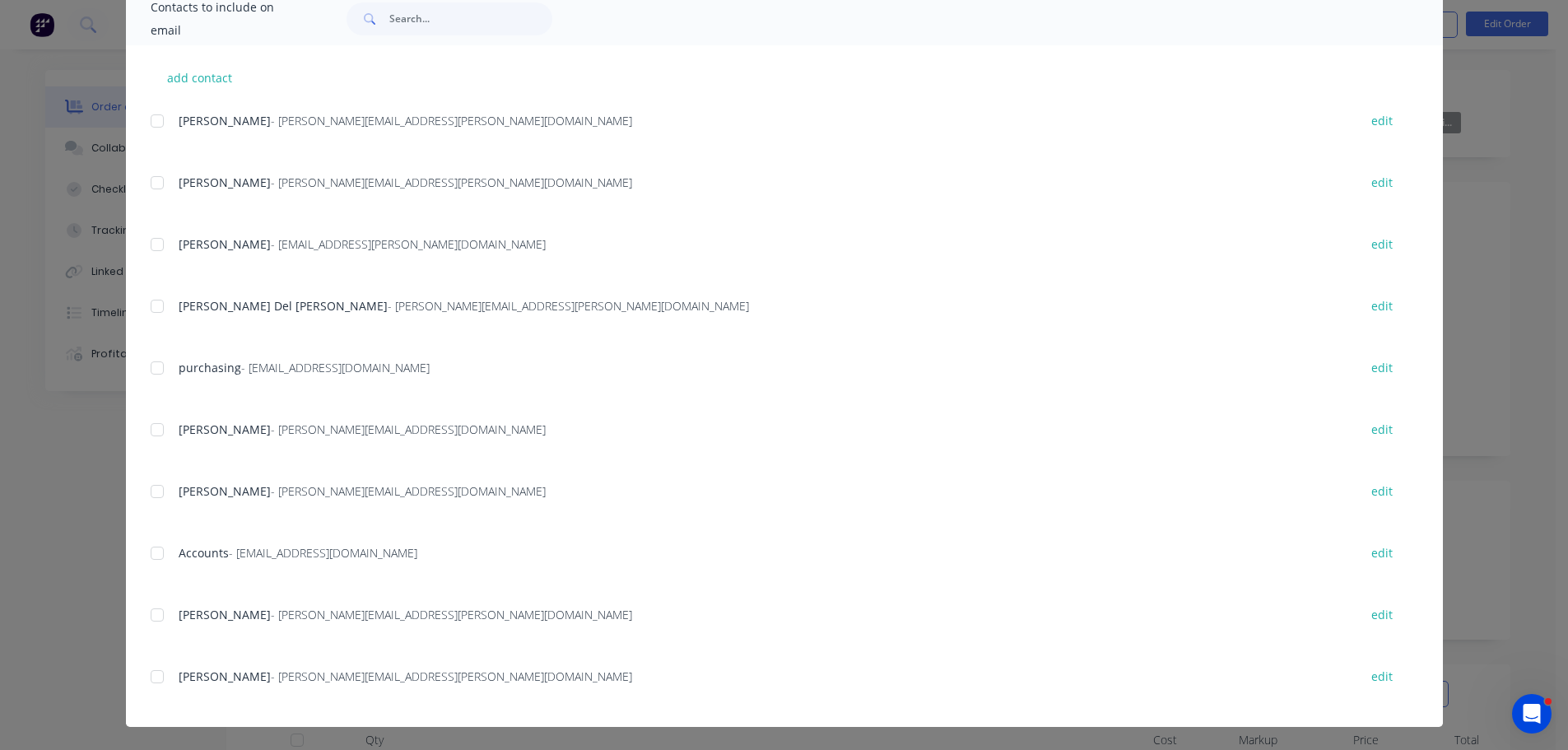
click at [149, 549] on div at bounding box center [157, 553] width 33 height 33
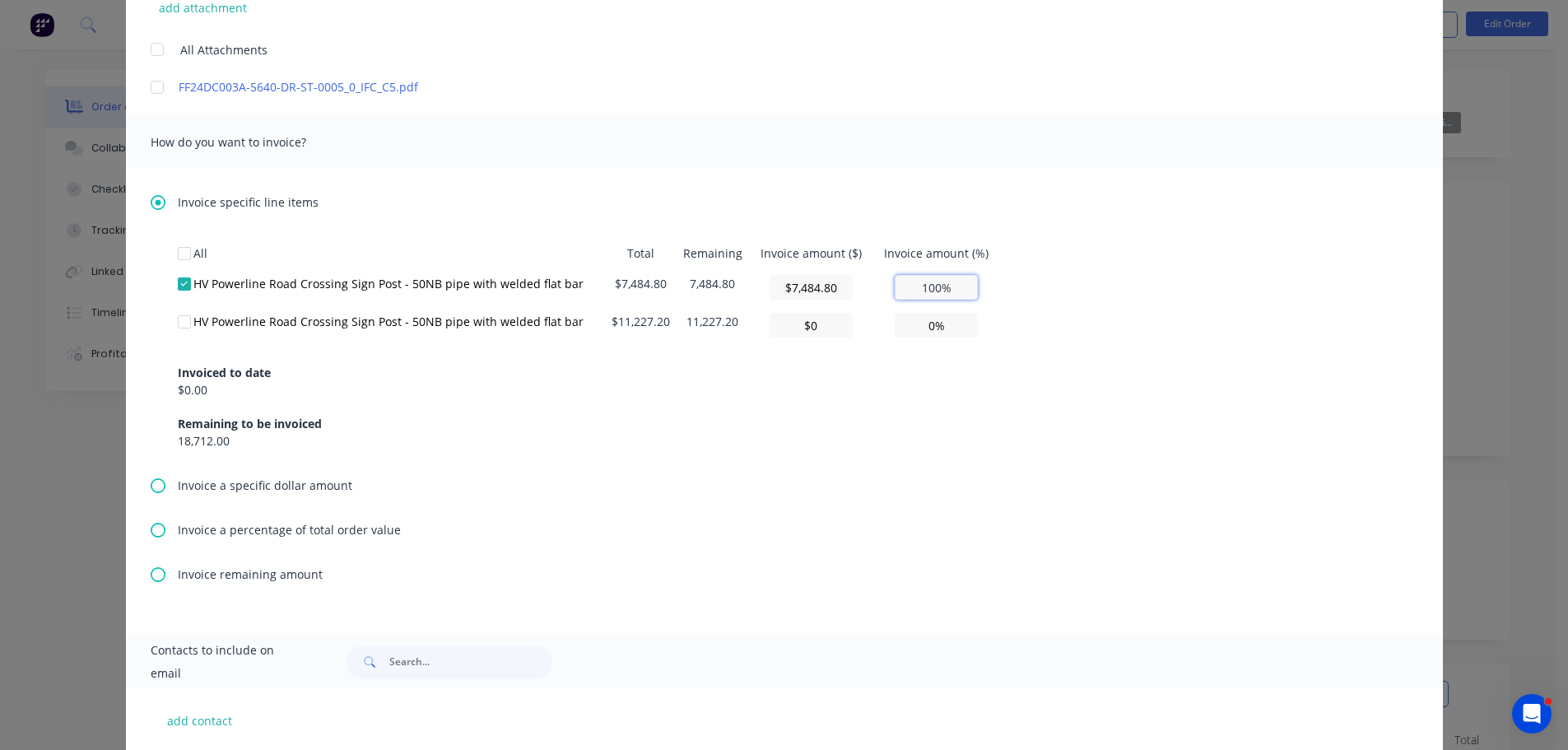
scroll to position [411, 0]
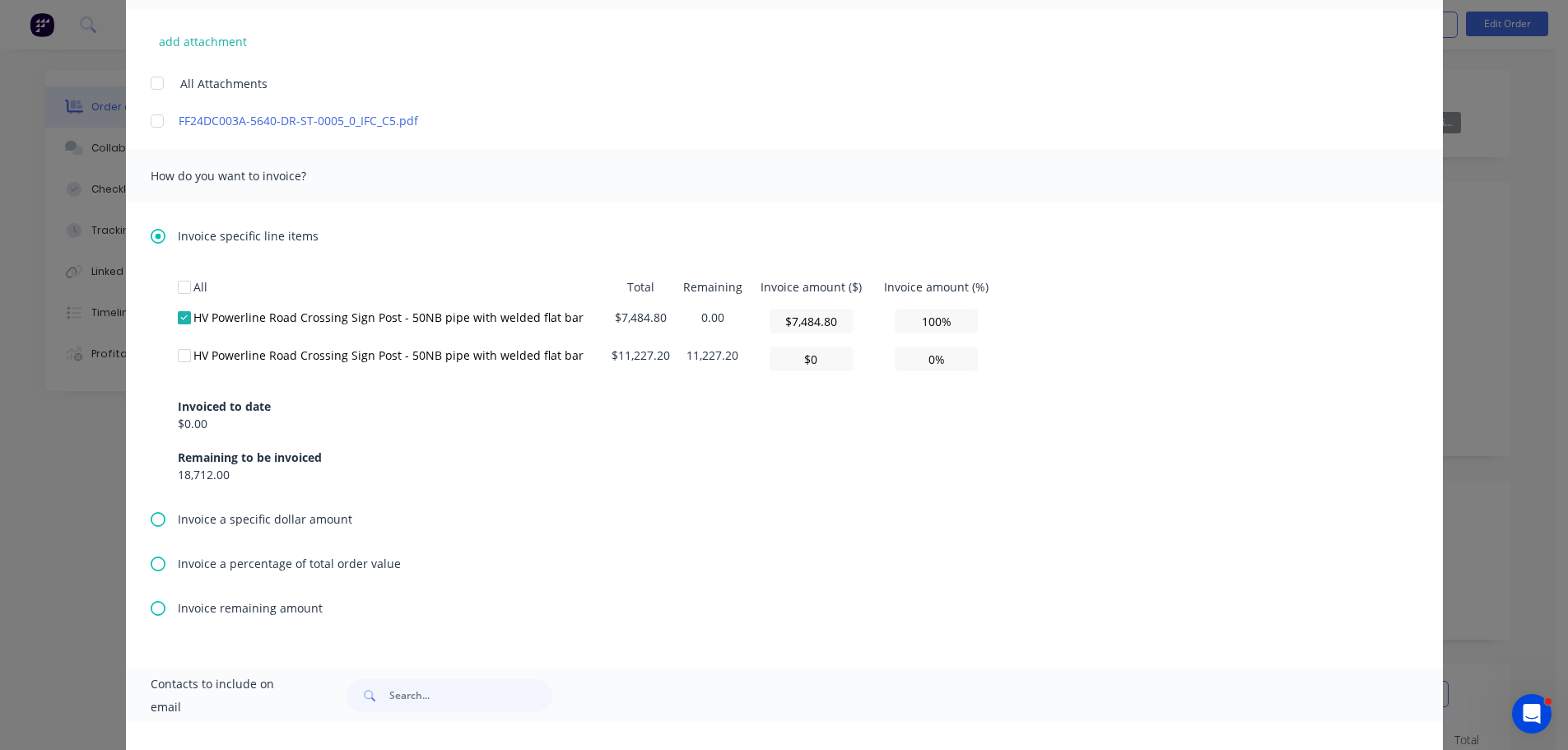
click at [1075, 431] on div "Invoiced to date $0.00 Remaining to be invoiced 18,712.00" at bounding box center [784, 430] width 1213 height 106
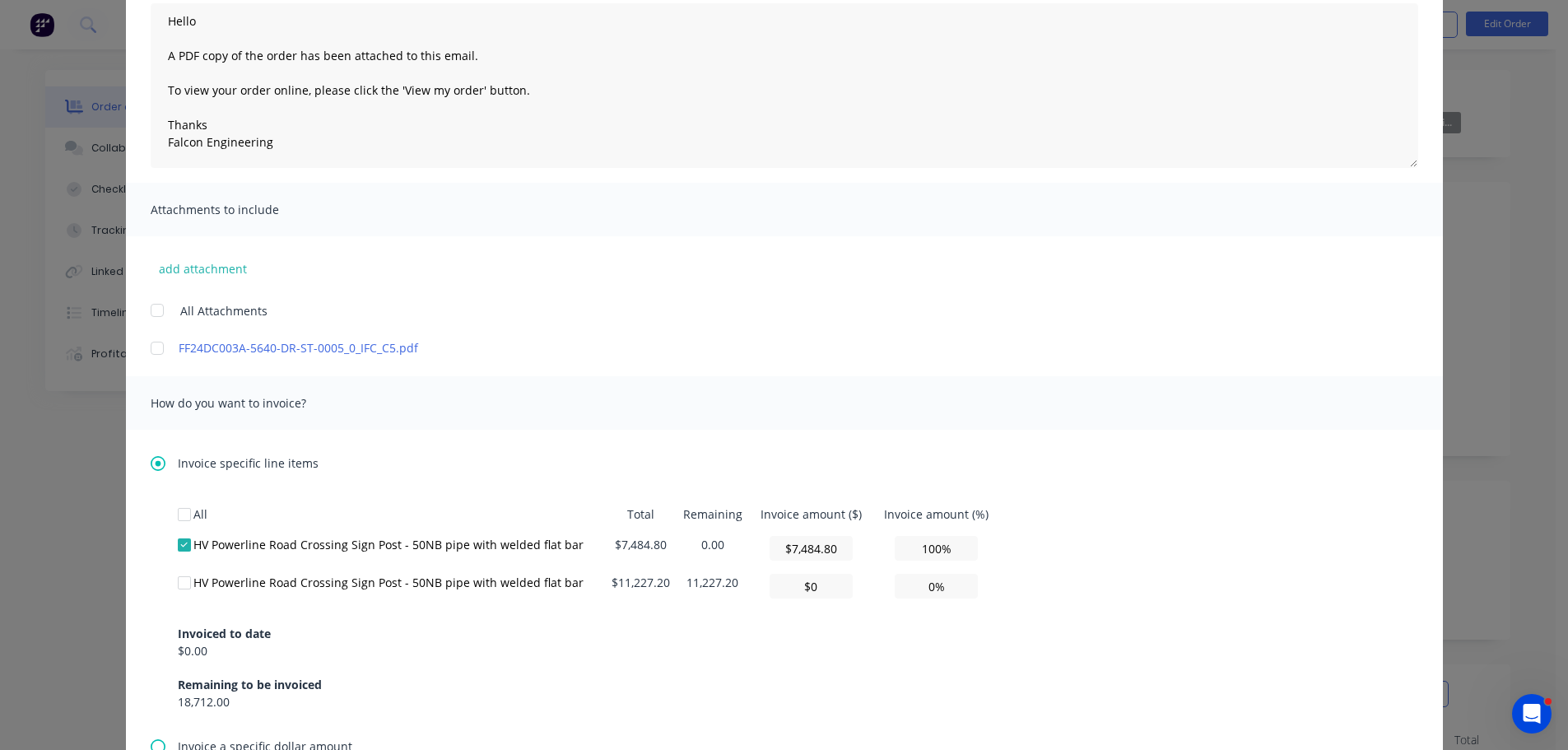
scroll to position [0, 0]
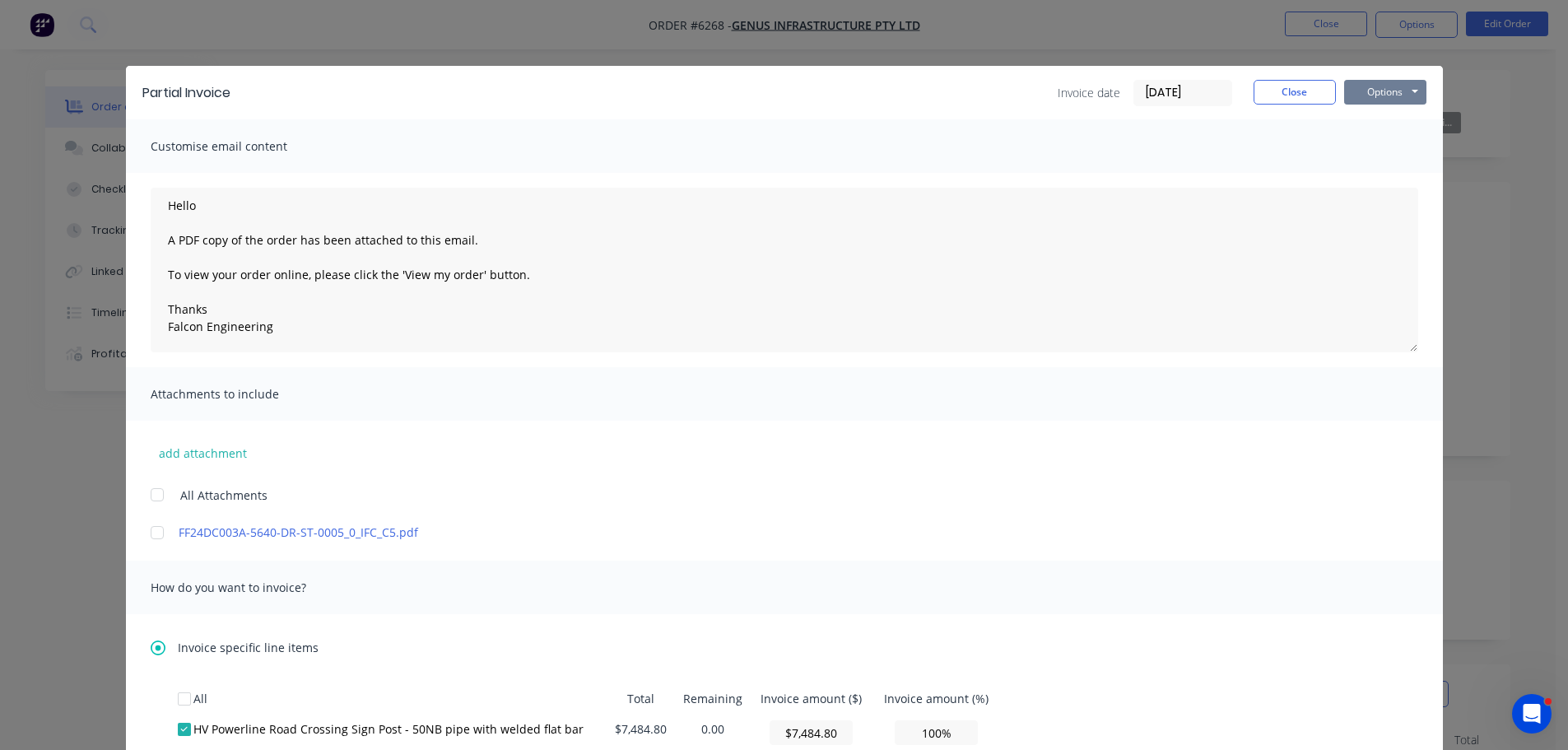
click at [1408, 91] on button "Options" at bounding box center [1385, 92] width 82 height 24
click at [1373, 178] on button "Email" at bounding box center [1397, 176] width 106 height 27
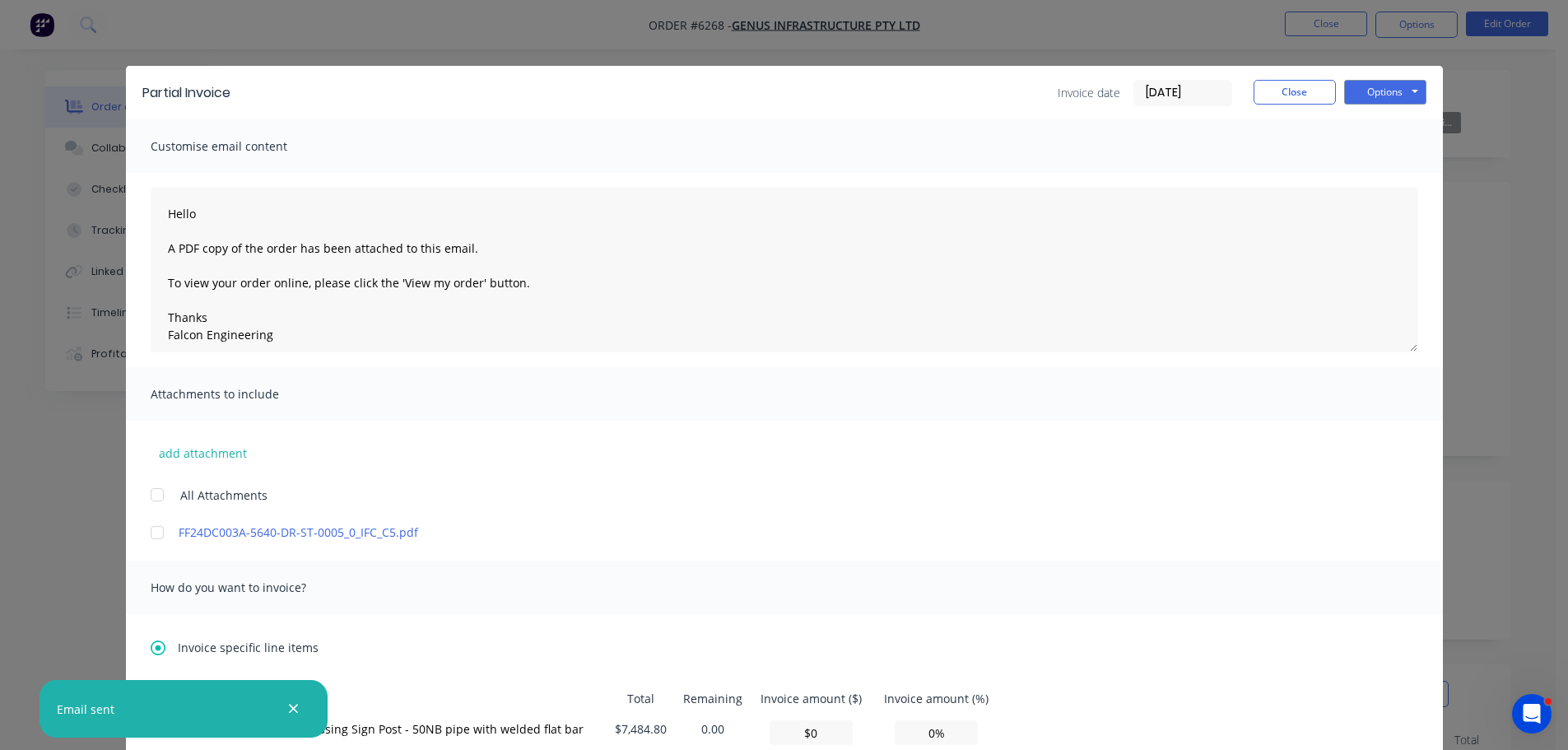
click at [1290, 68] on div "Partial Invoice Invoice date 11/09/25 Close Options Preview Print Email" at bounding box center [784, 92] width 1317 height 53
click at [1309, 97] on button "Close" at bounding box center [1294, 92] width 82 height 24
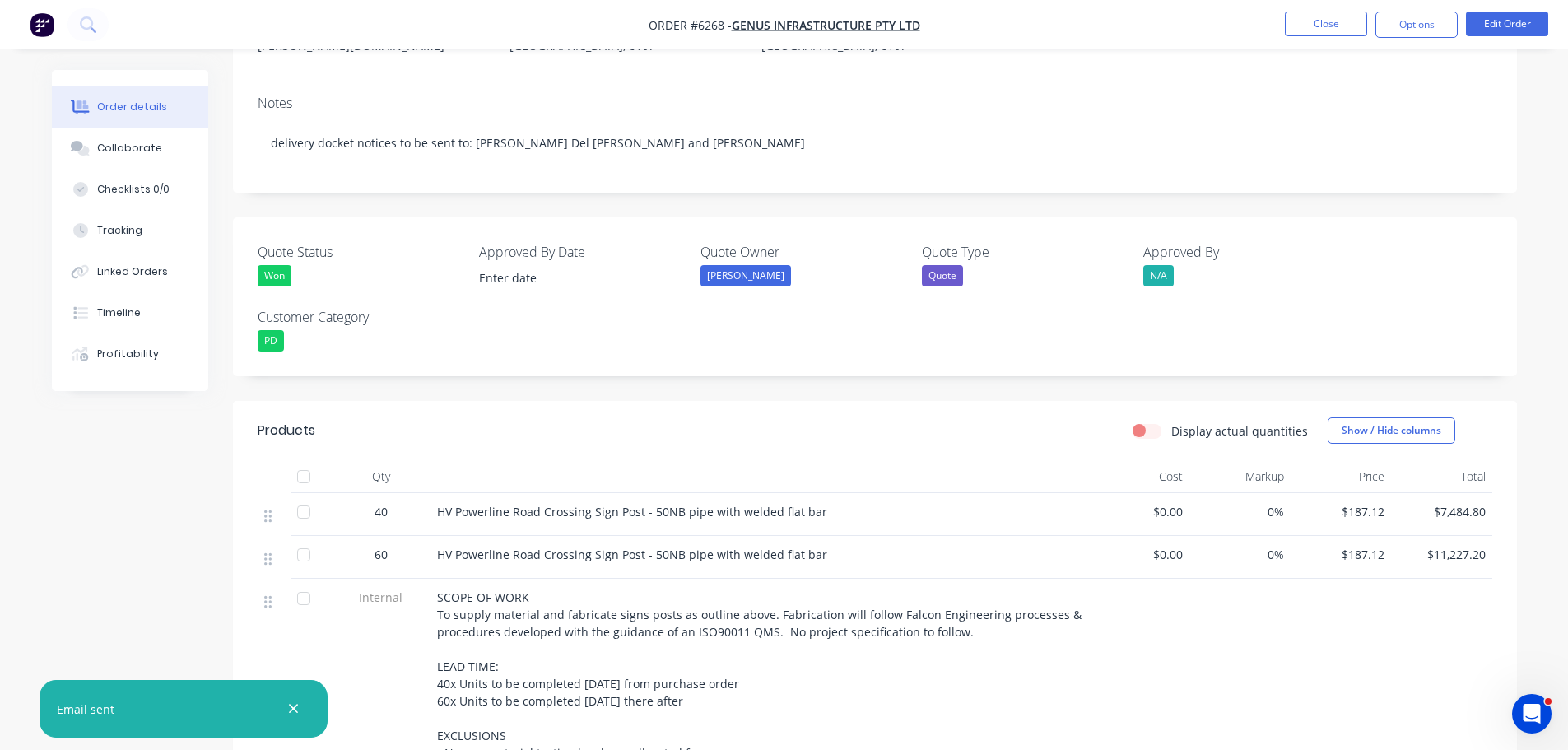
scroll to position [329, 0]
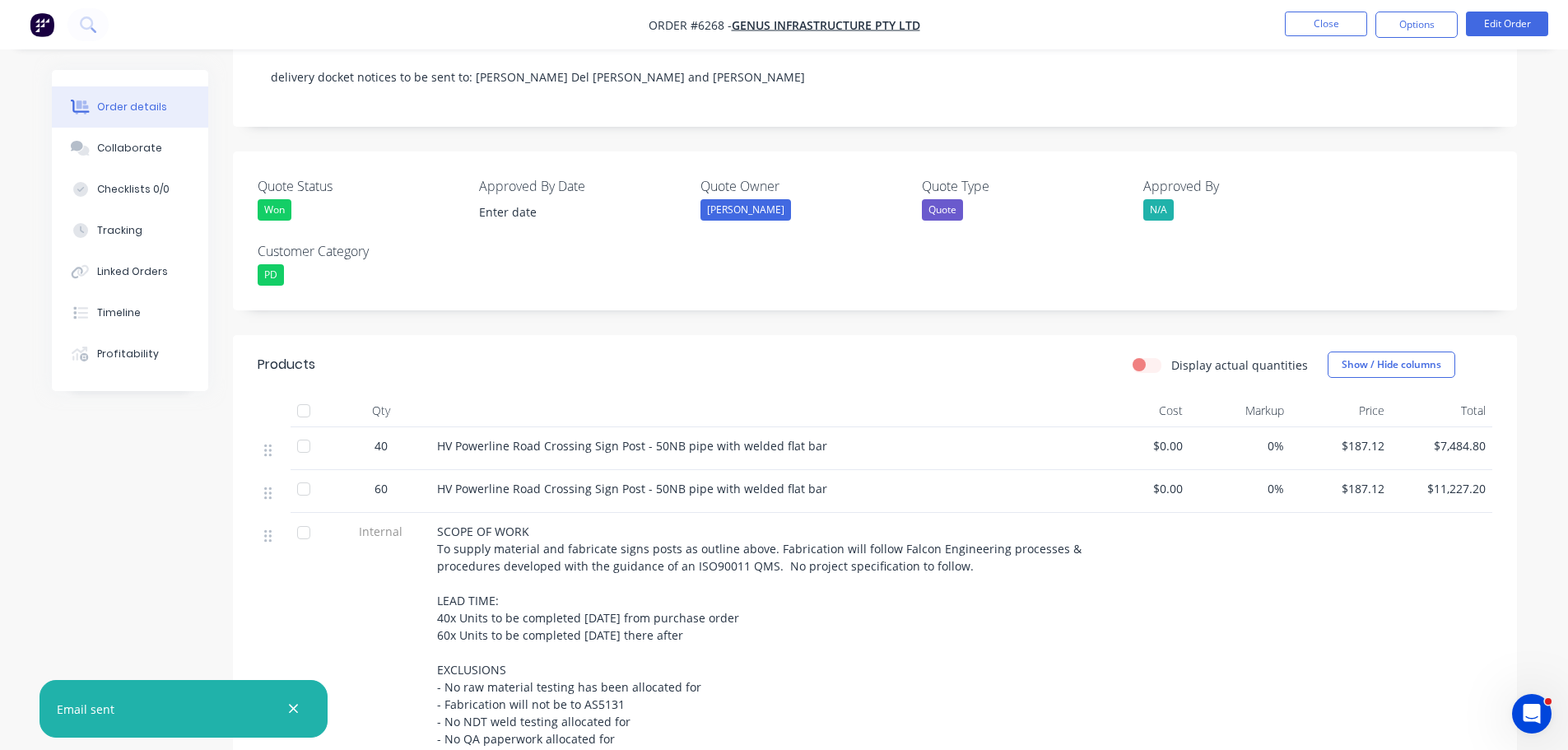
click at [293, 706] on icon "button" at bounding box center [293, 709] width 11 height 15
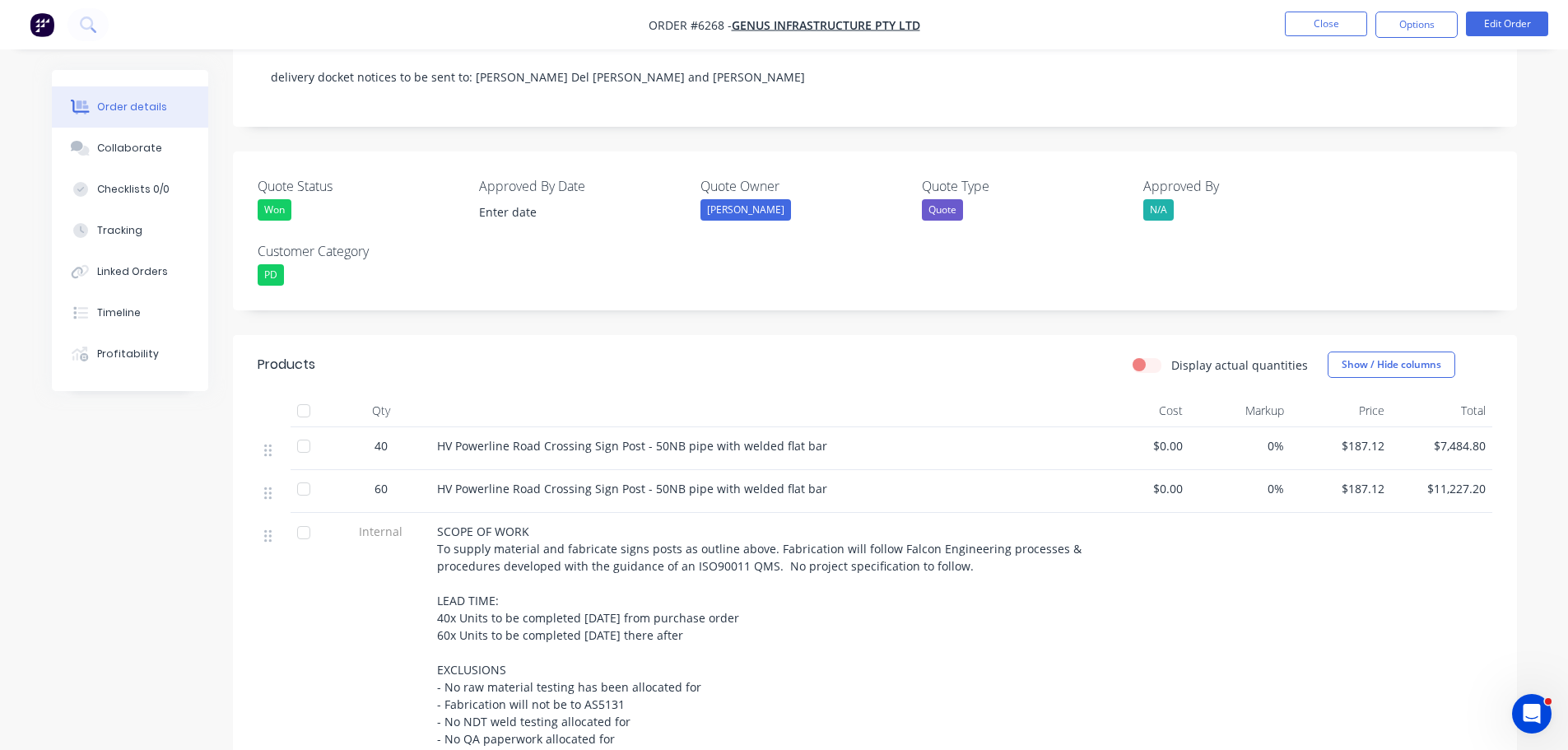
click at [302, 430] on div at bounding box center [303, 446] width 33 height 33
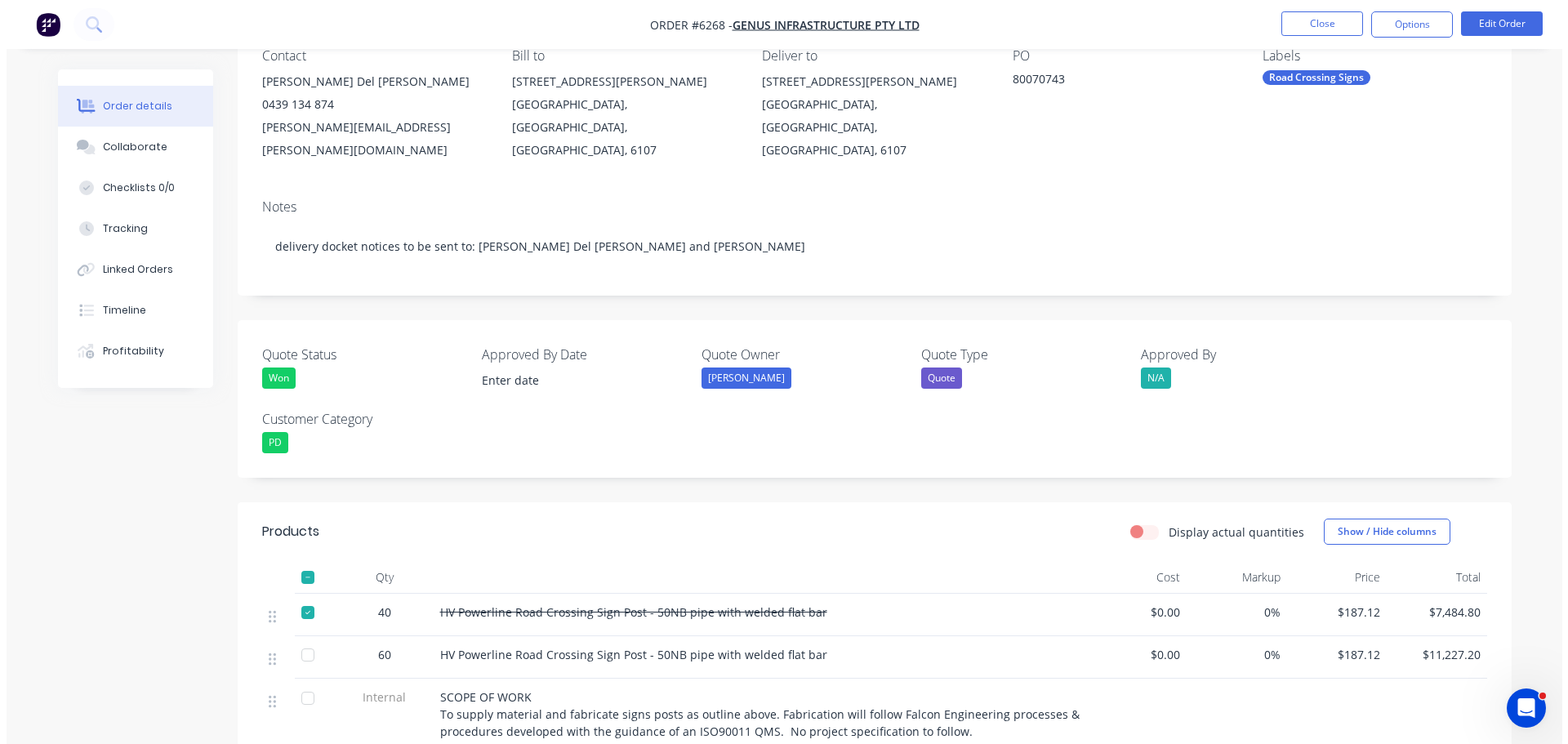
scroll to position [0, 0]
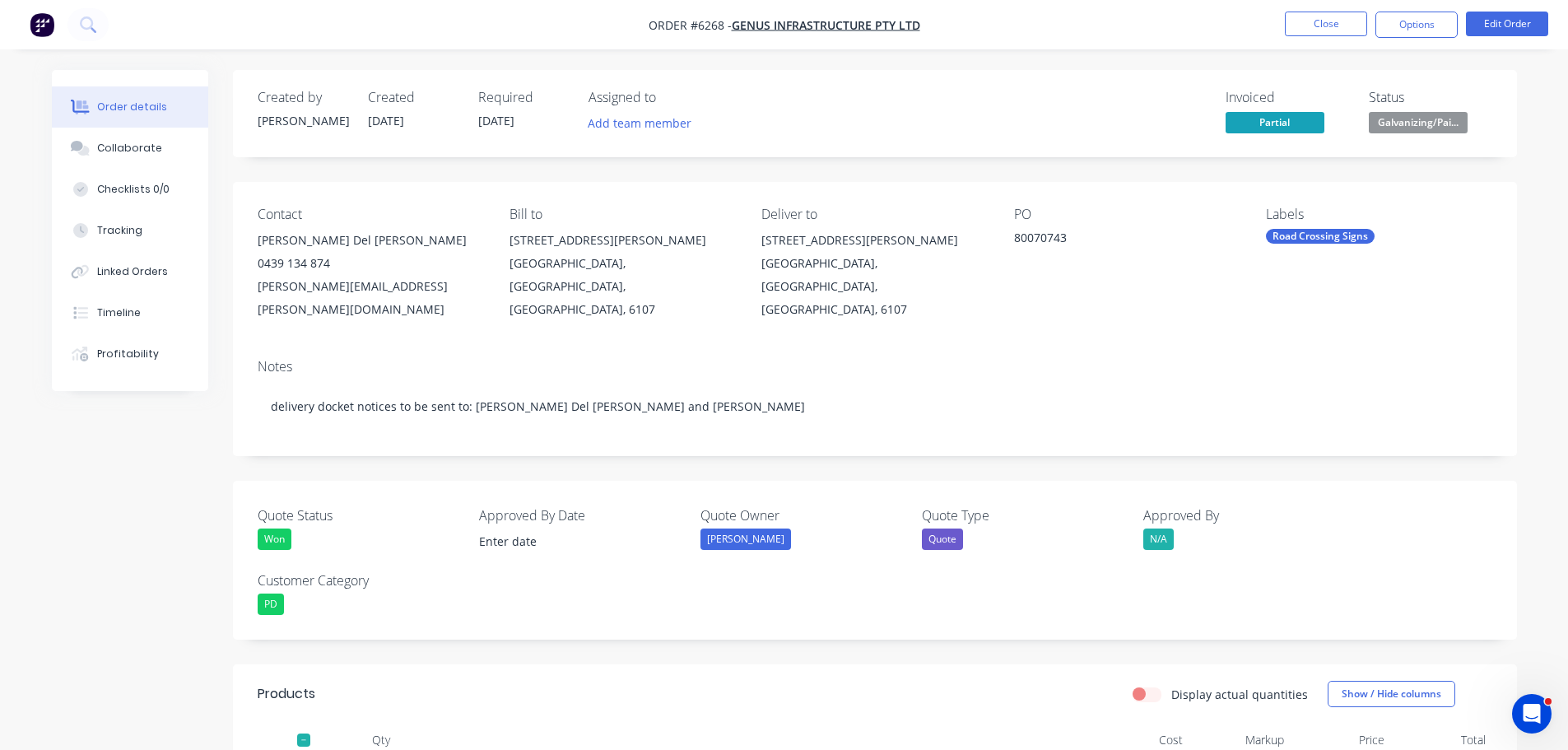
click at [1318, 24] on button "Close" at bounding box center [1326, 24] width 82 height 24
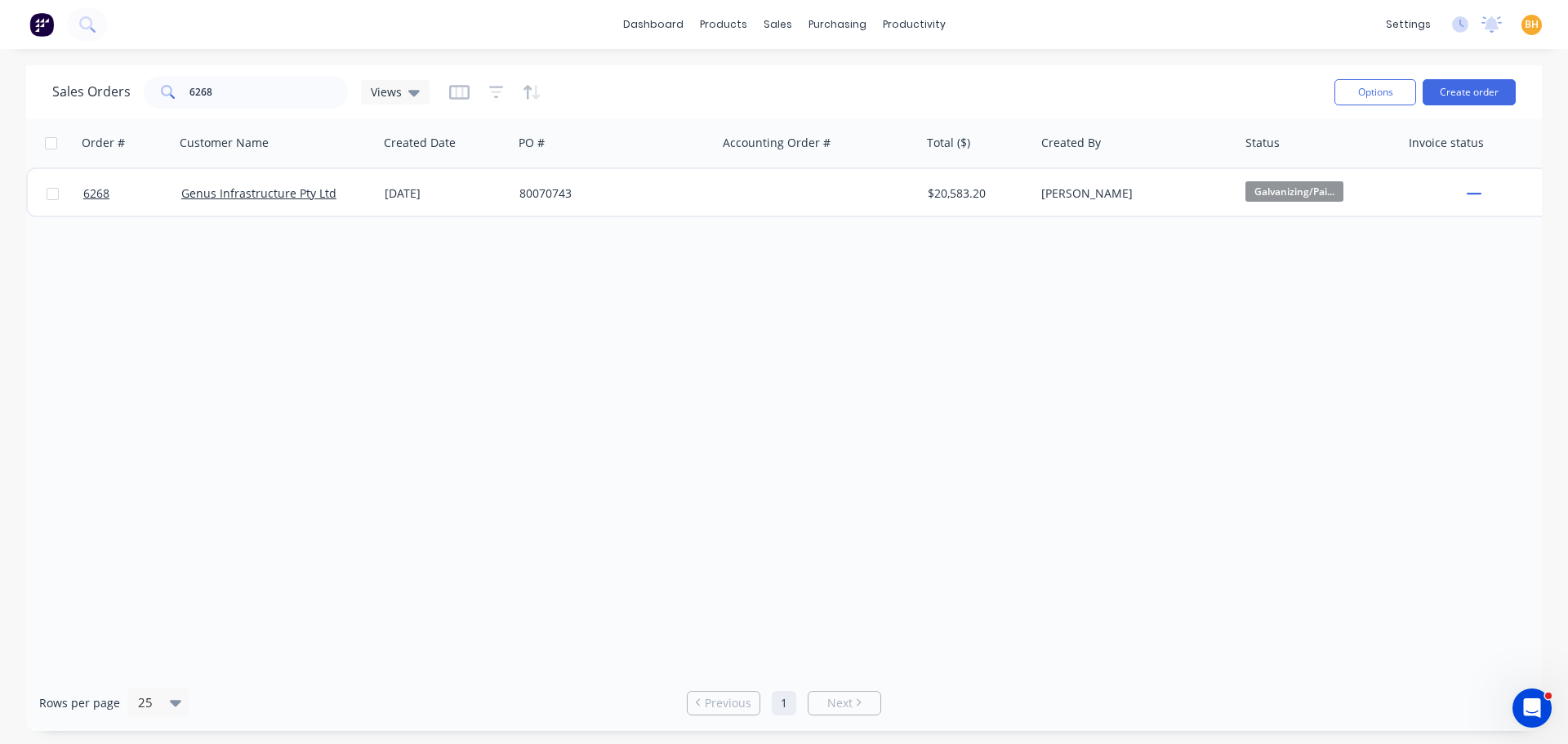
click at [250, 106] on div "Sales Orders 6268 Views" at bounding box center [686, 92] width 1269 height 40
click at [241, 97] on input "6268" at bounding box center [269, 92] width 159 height 33
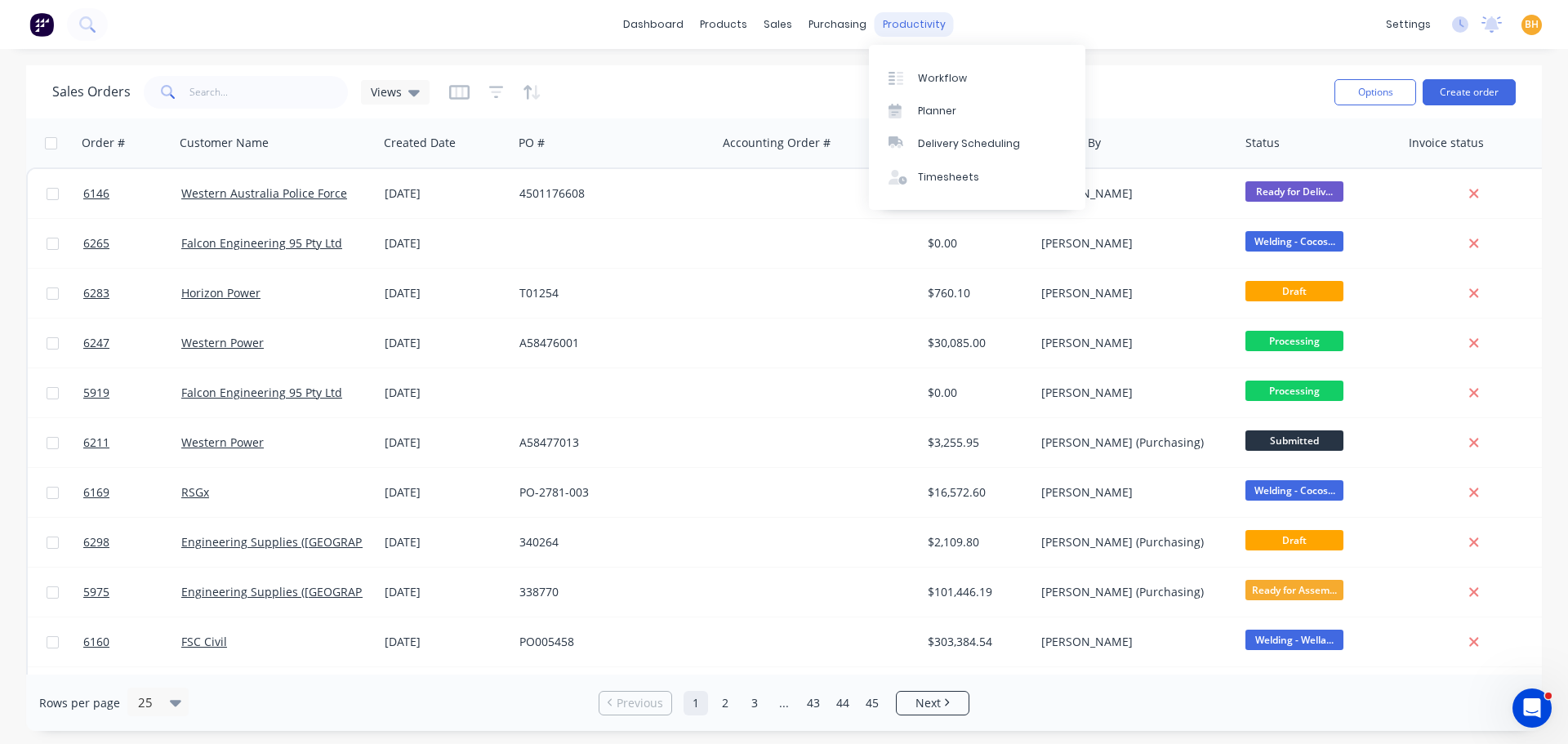
click at [906, 25] on div "productivity" at bounding box center [914, 24] width 80 height 24
click at [925, 72] on div "Workflow" at bounding box center [942, 79] width 49 height 15
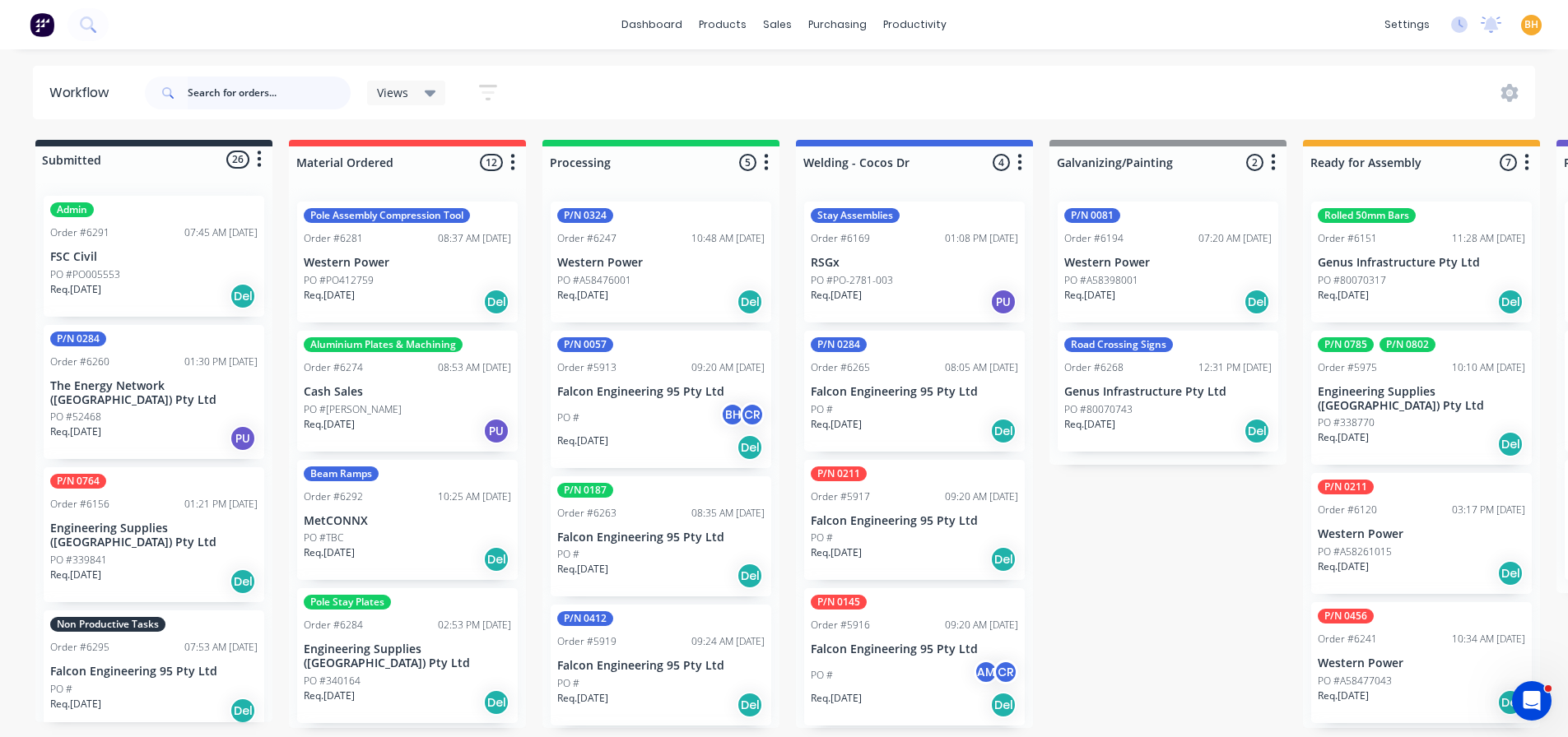
click at [238, 96] on input "text" at bounding box center [269, 93] width 163 height 33
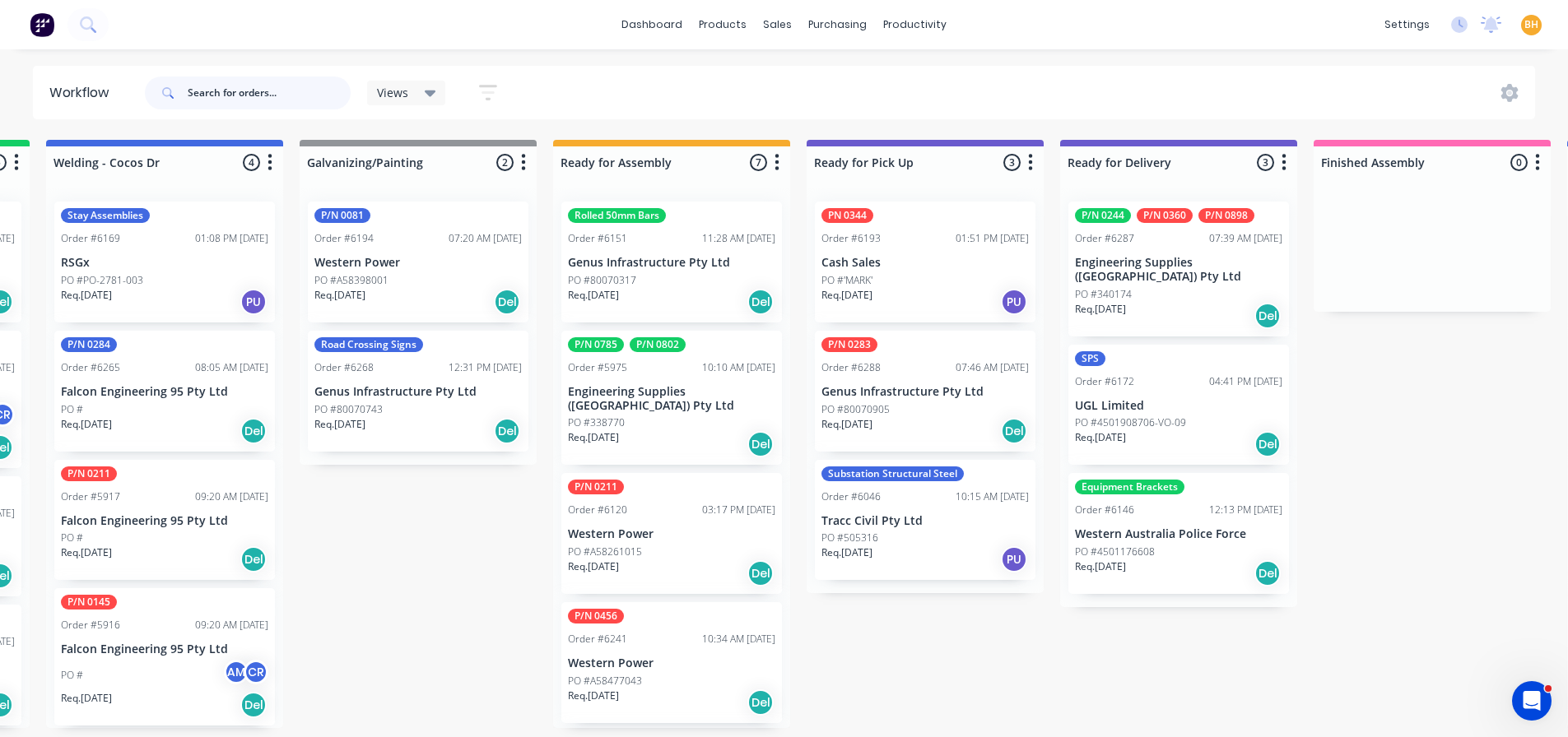
scroll to position [0, 754]
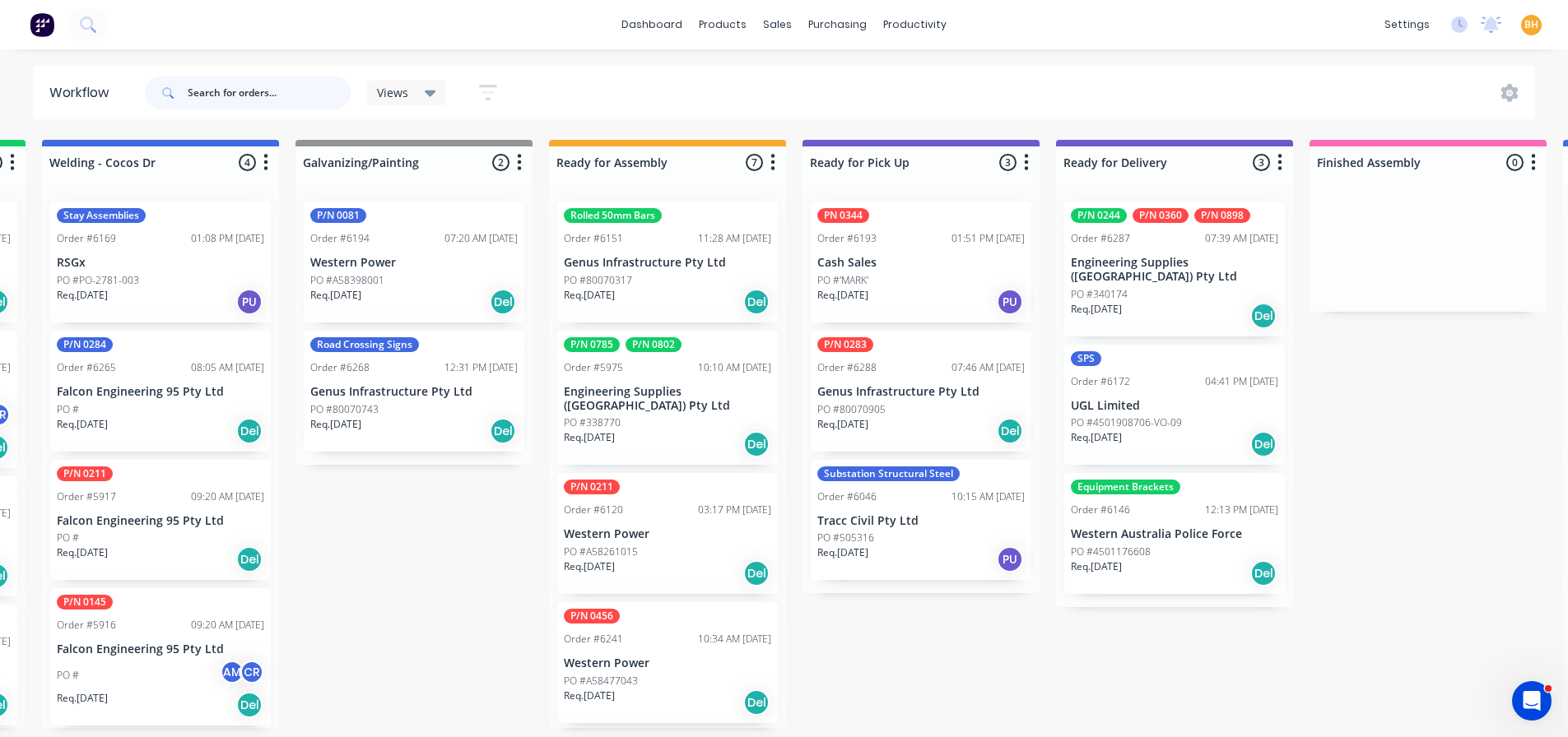
click at [238, 89] on input "text" at bounding box center [269, 93] width 163 height 33
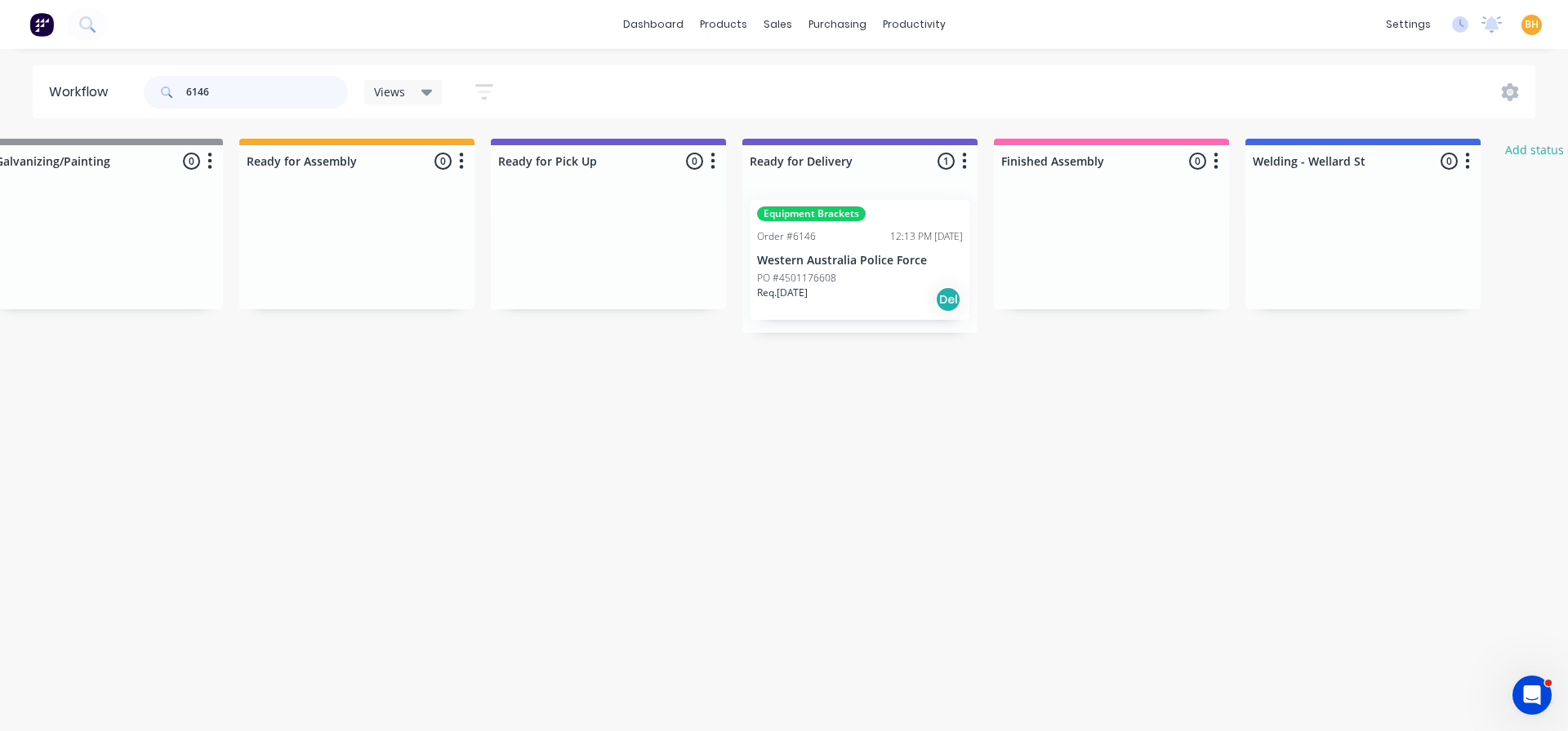
scroll to position [0, 1137]
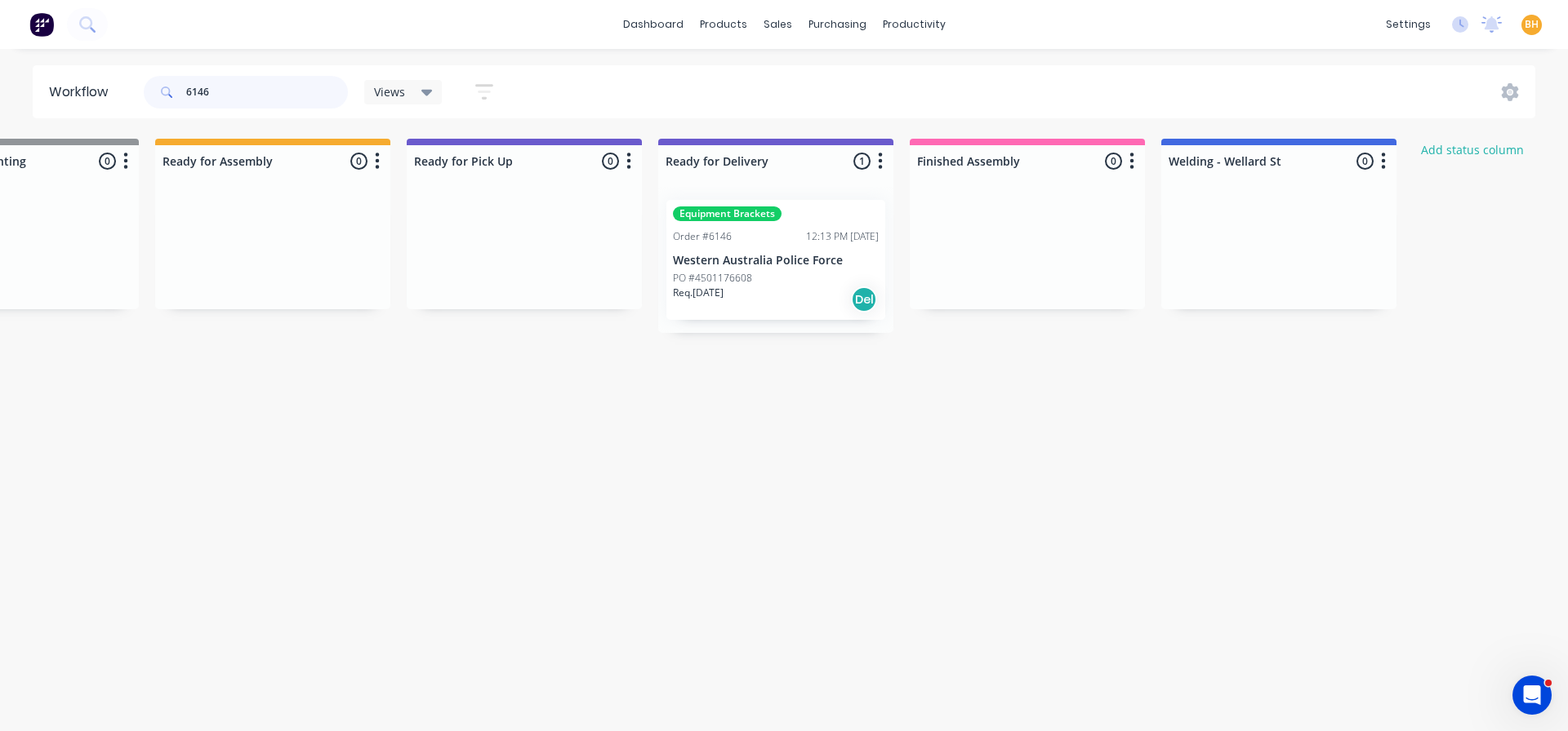
click at [255, 100] on input "6146" at bounding box center [266, 92] width 162 height 33
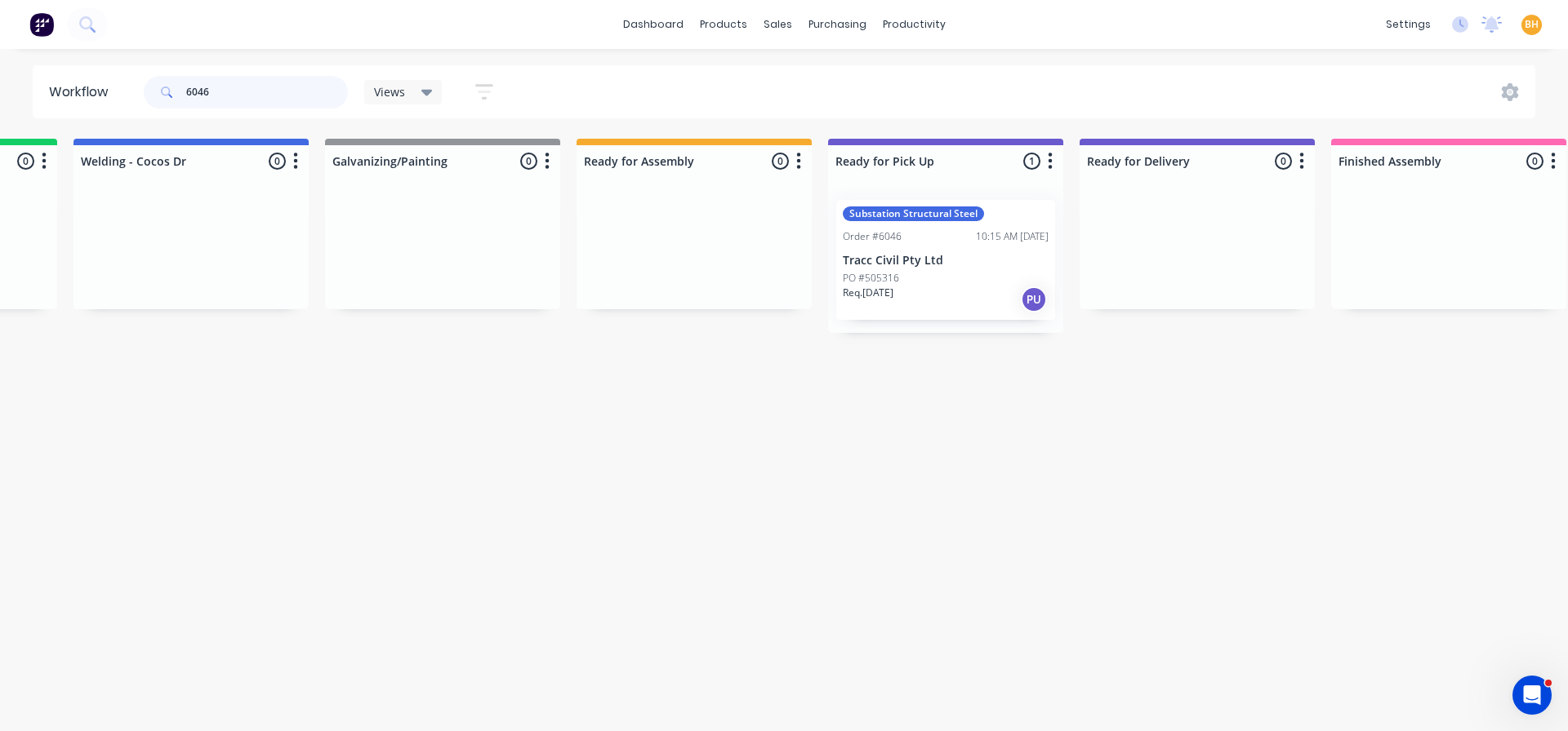
scroll to position [0, 720]
click at [267, 102] on input "6046" at bounding box center [266, 92] width 162 height 33
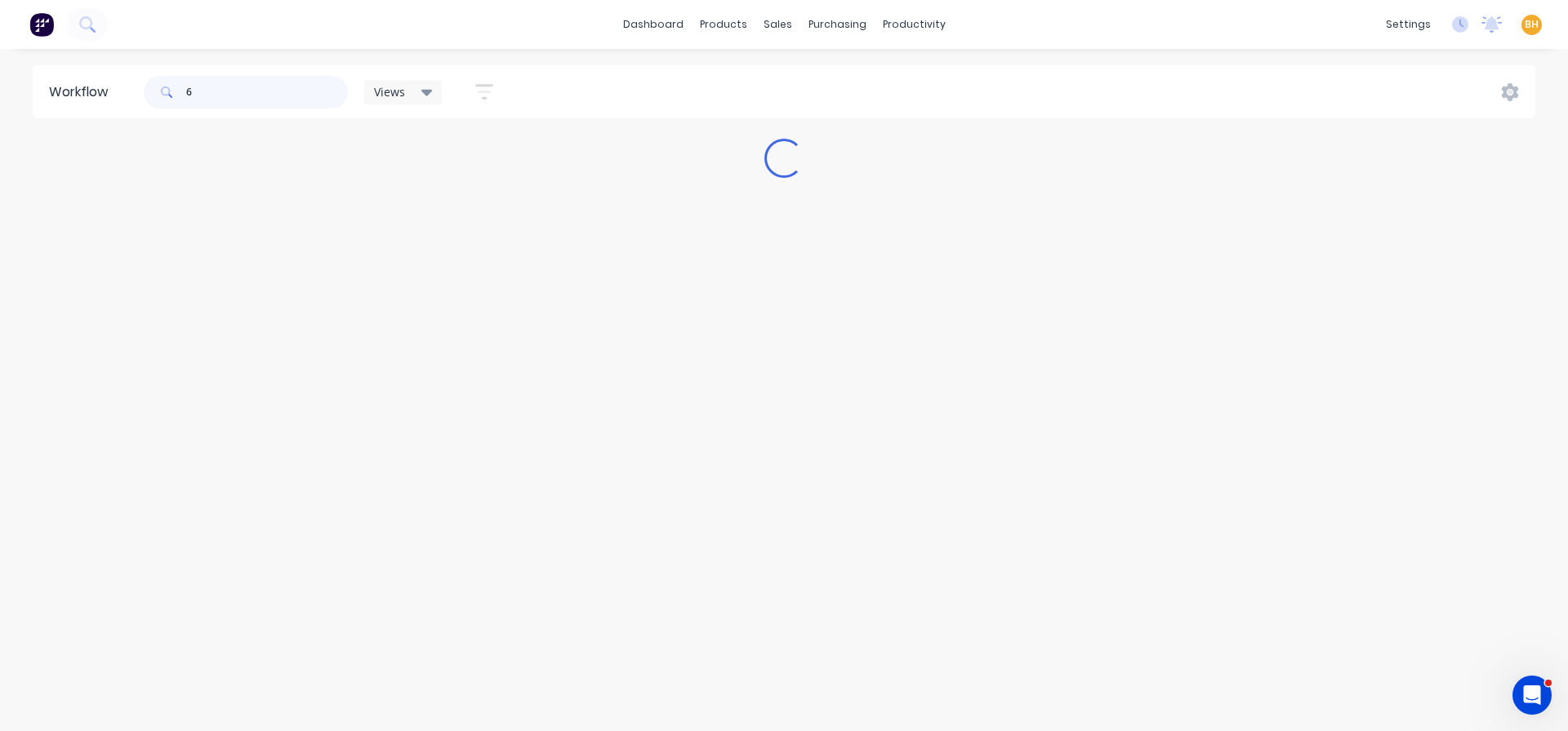
scroll to position [0, 0]
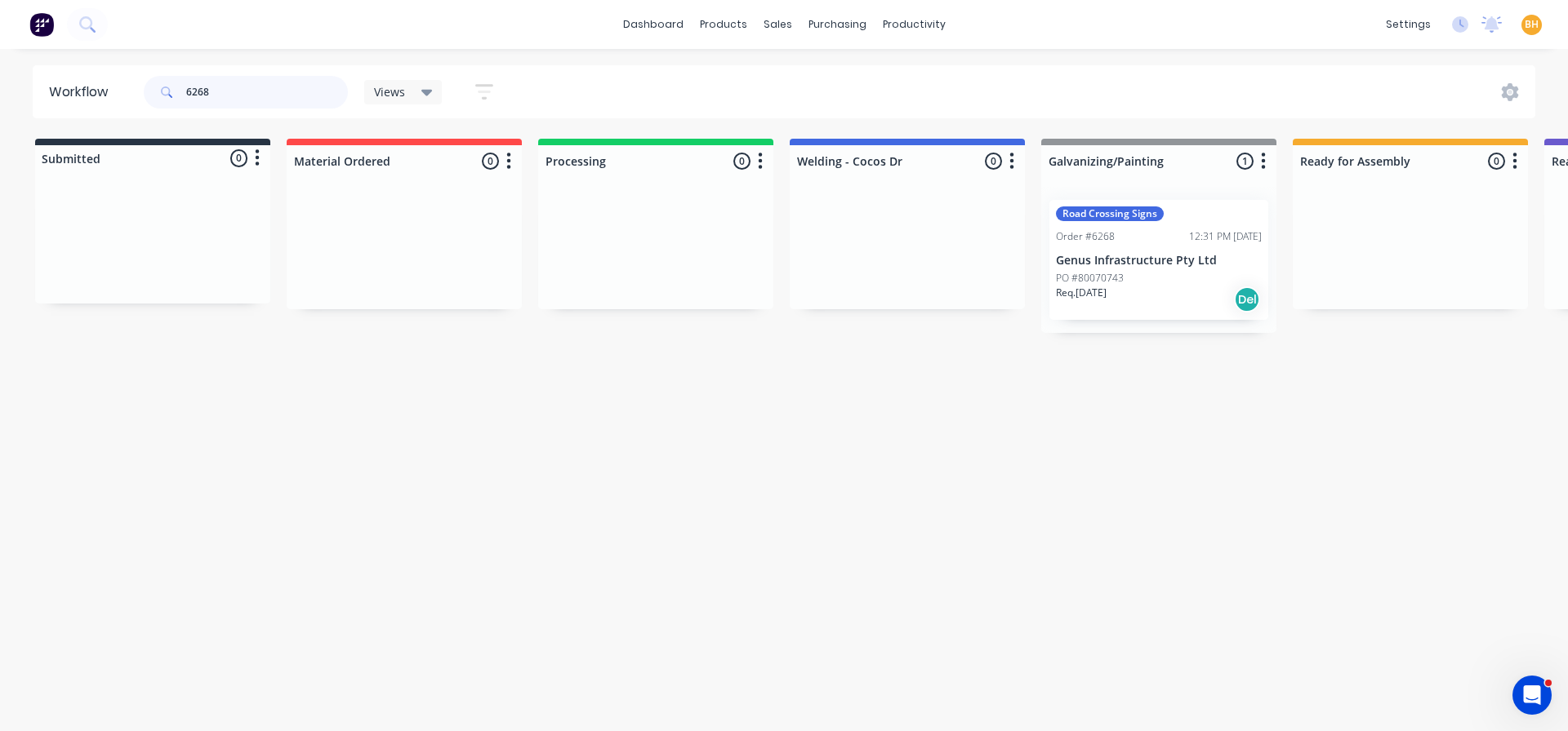
type input "6268"
click at [1142, 291] on div "Req. 23/09/25 Del" at bounding box center [1158, 299] width 206 height 28
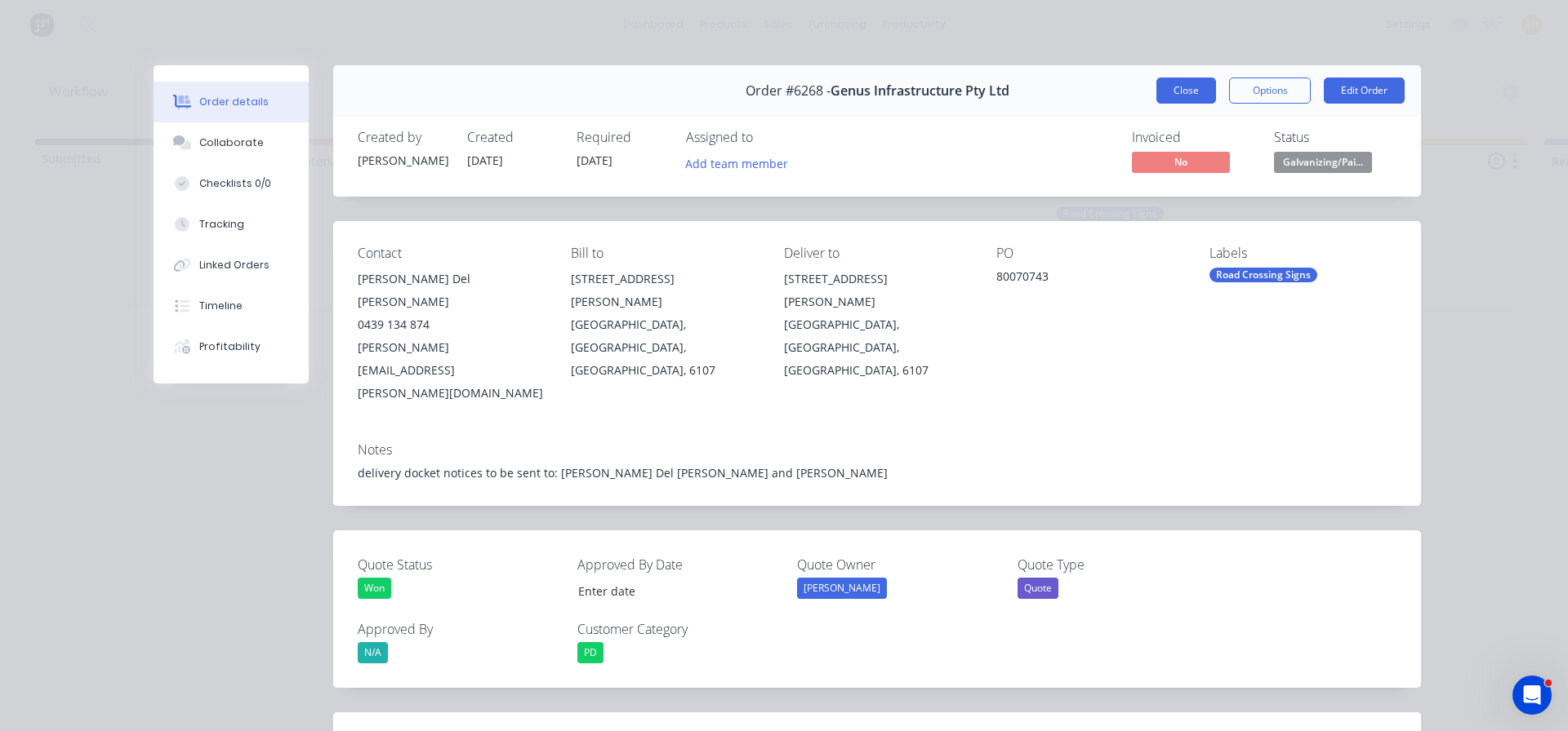
click at [1188, 81] on button "Close" at bounding box center [1185, 90] width 59 height 26
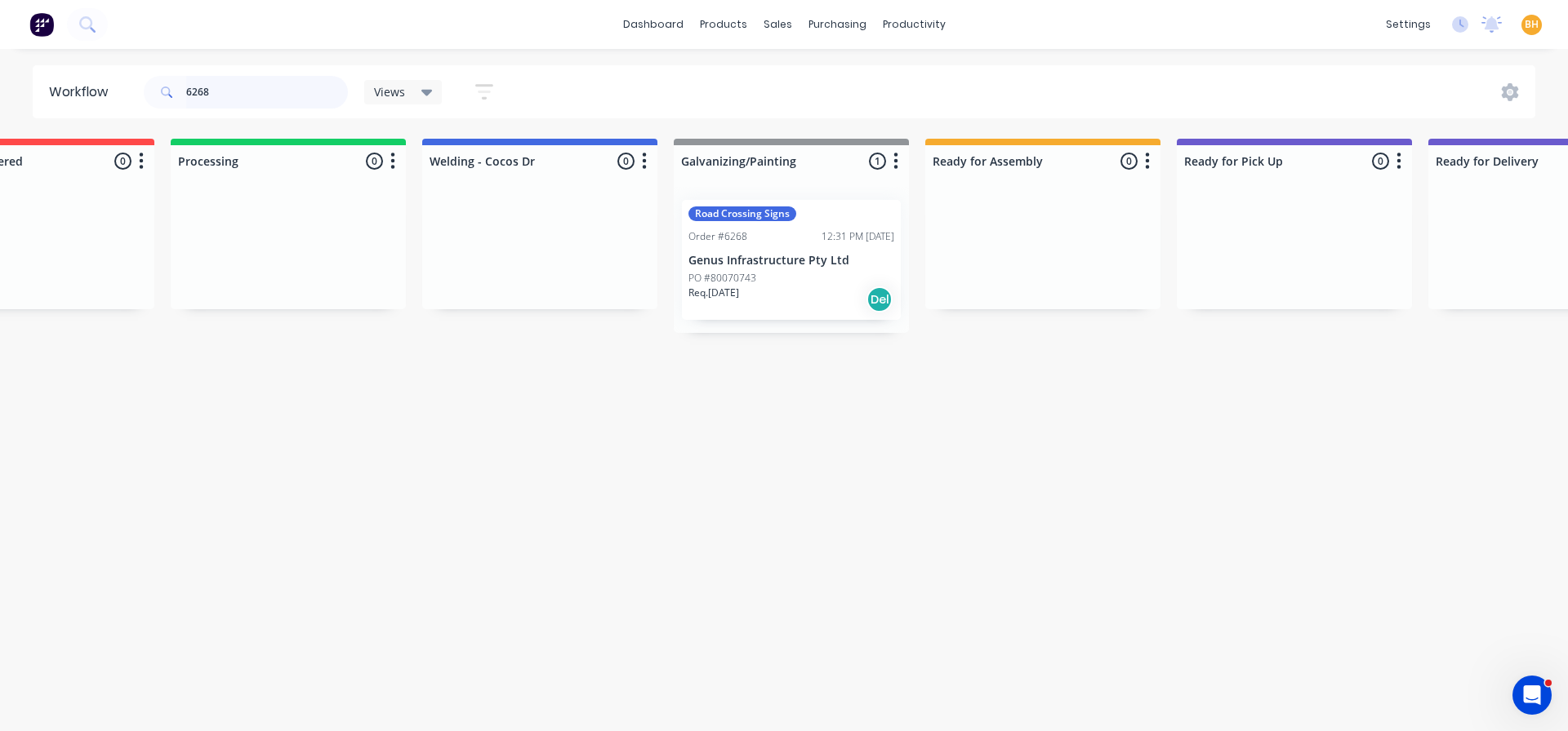
scroll to position [0, 338]
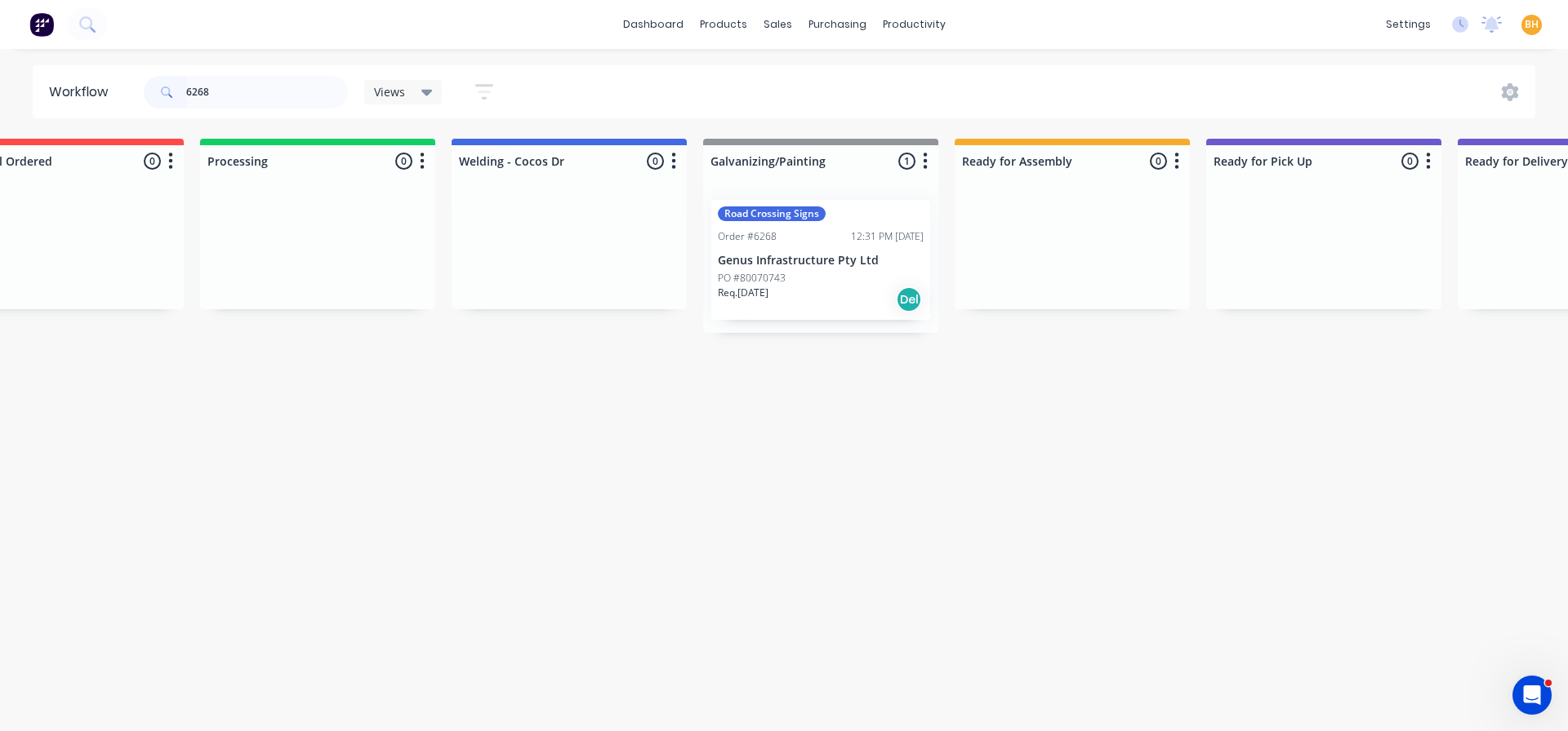
click at [810, 300] on div "Req. 23/09/25 Del" at bounding box center [821, 299] width 206 height 28
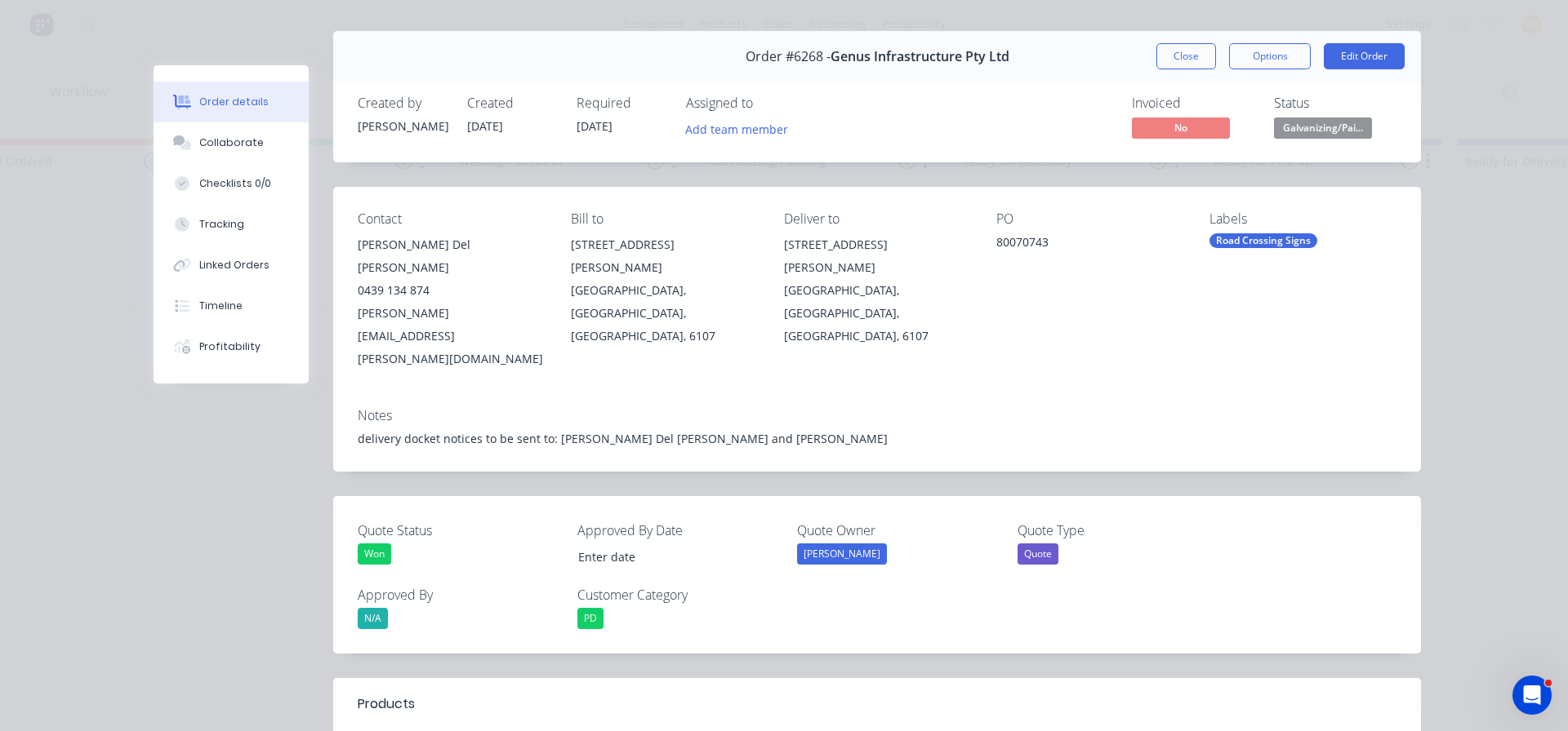
scroll to position [0, 0]
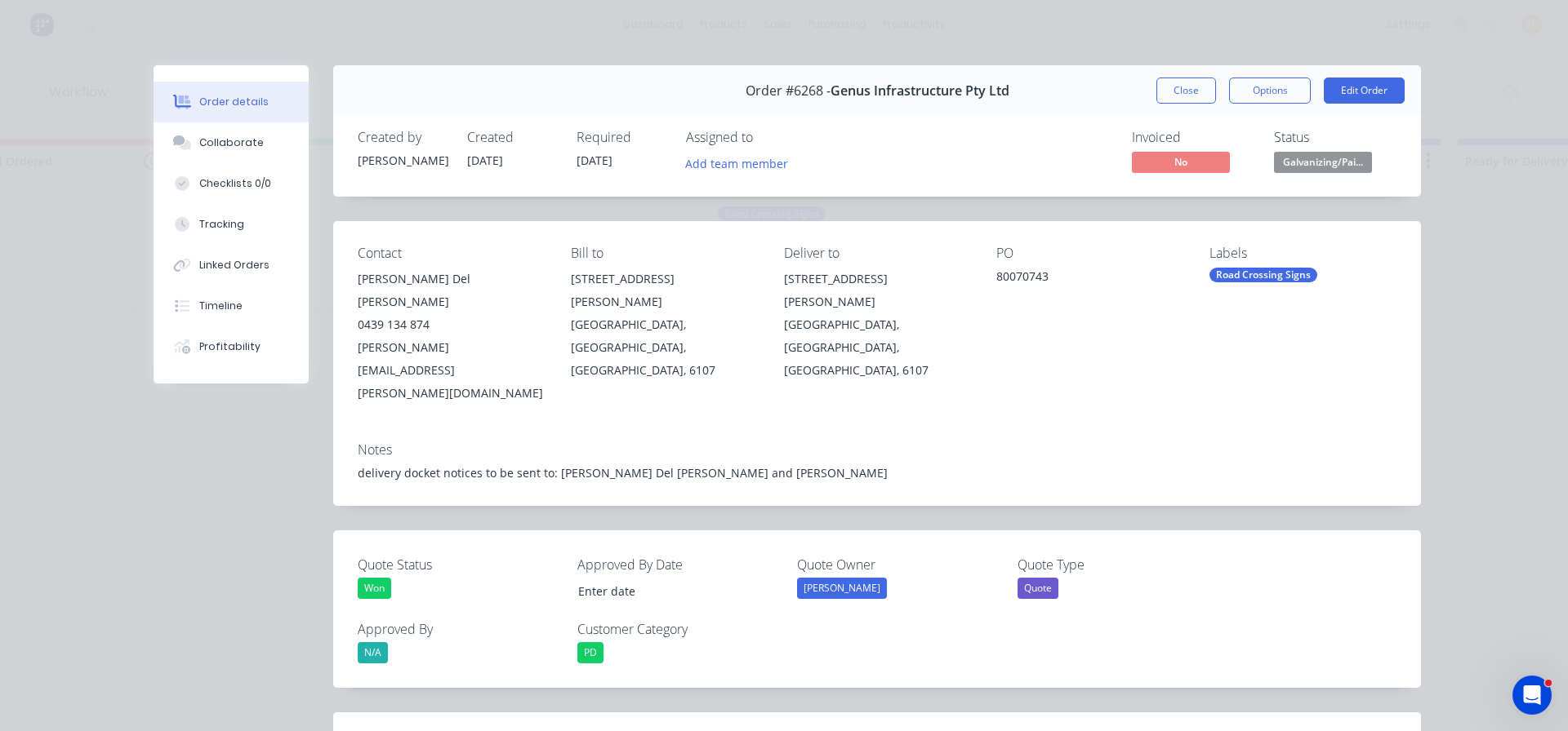
click at [1179, 83] on button "Close" at bounding box center [1185, 90] width 59 height 26
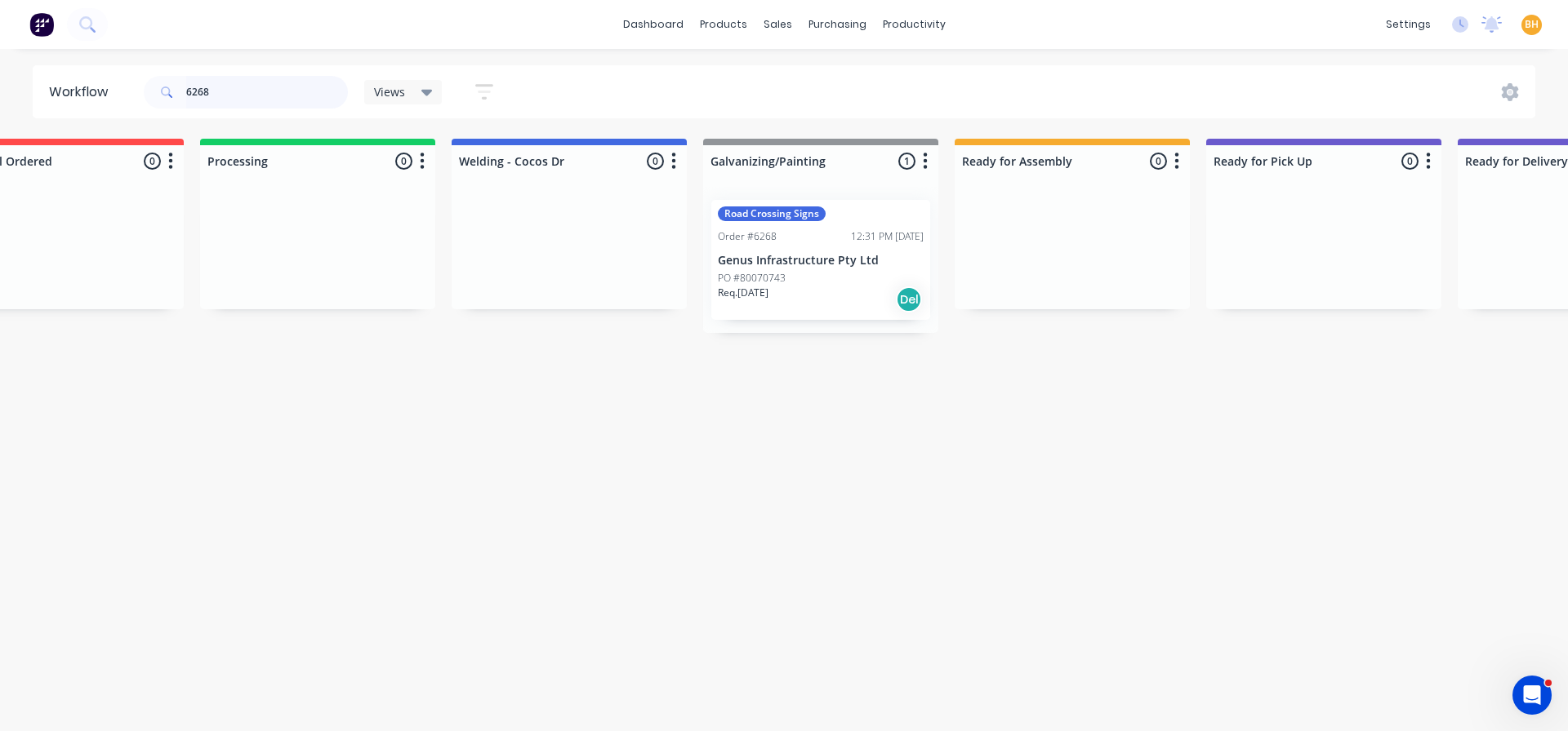
click at [812, 270] on div "Road Crossing Signs Order #6268 12:31 PM 26/08/25 Genus Infrastructure Pty Ltd …" at bounding box center [820, 260] width 235 height 146
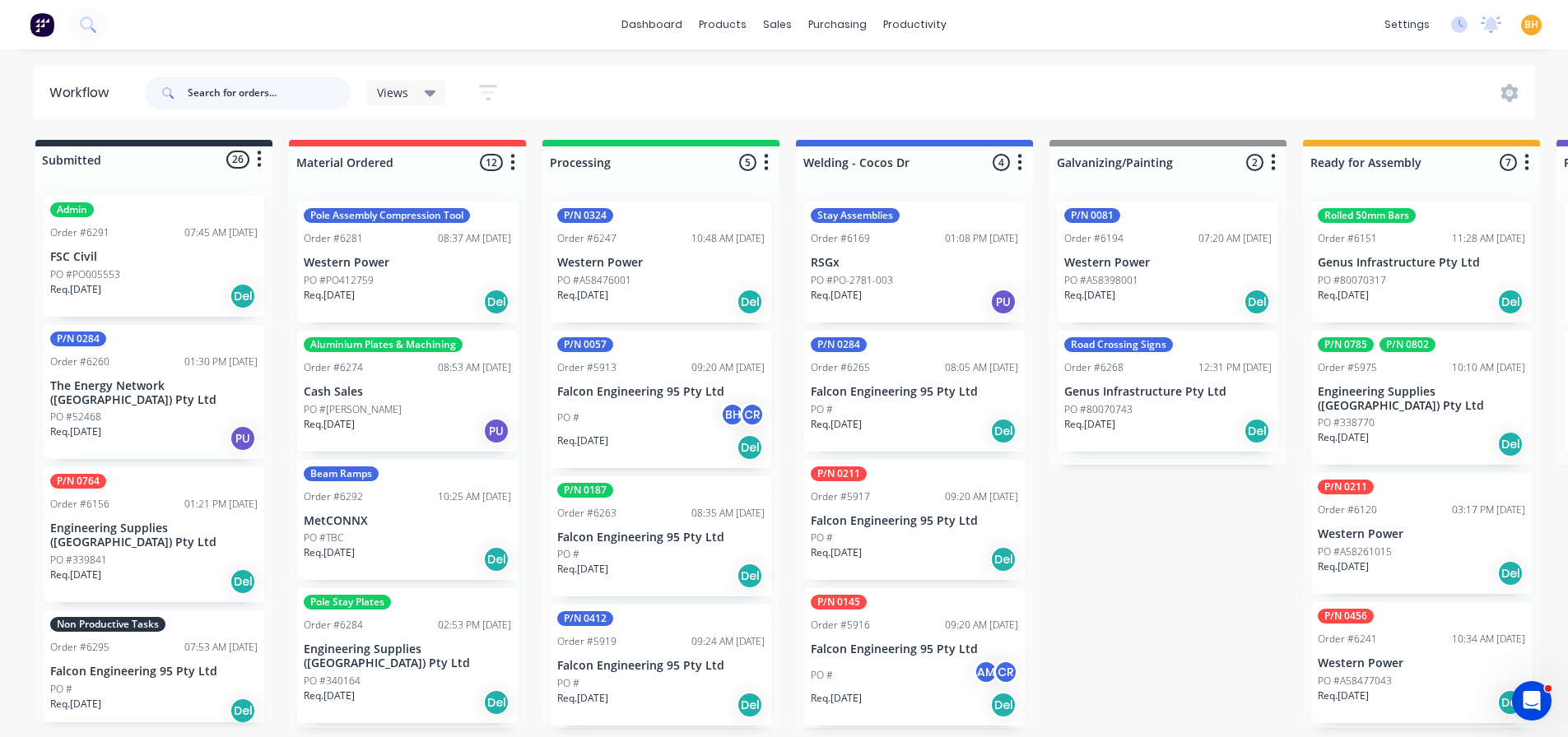
click at [210, 93] on input "text" at bounding box center [269, 93] width 163 height 33
click at [182, 108] on span at bounding box center [166, 93] width 43 height 33
click at [194, 91] on input "text" at bounding box center [269, 93] width 163 height 33
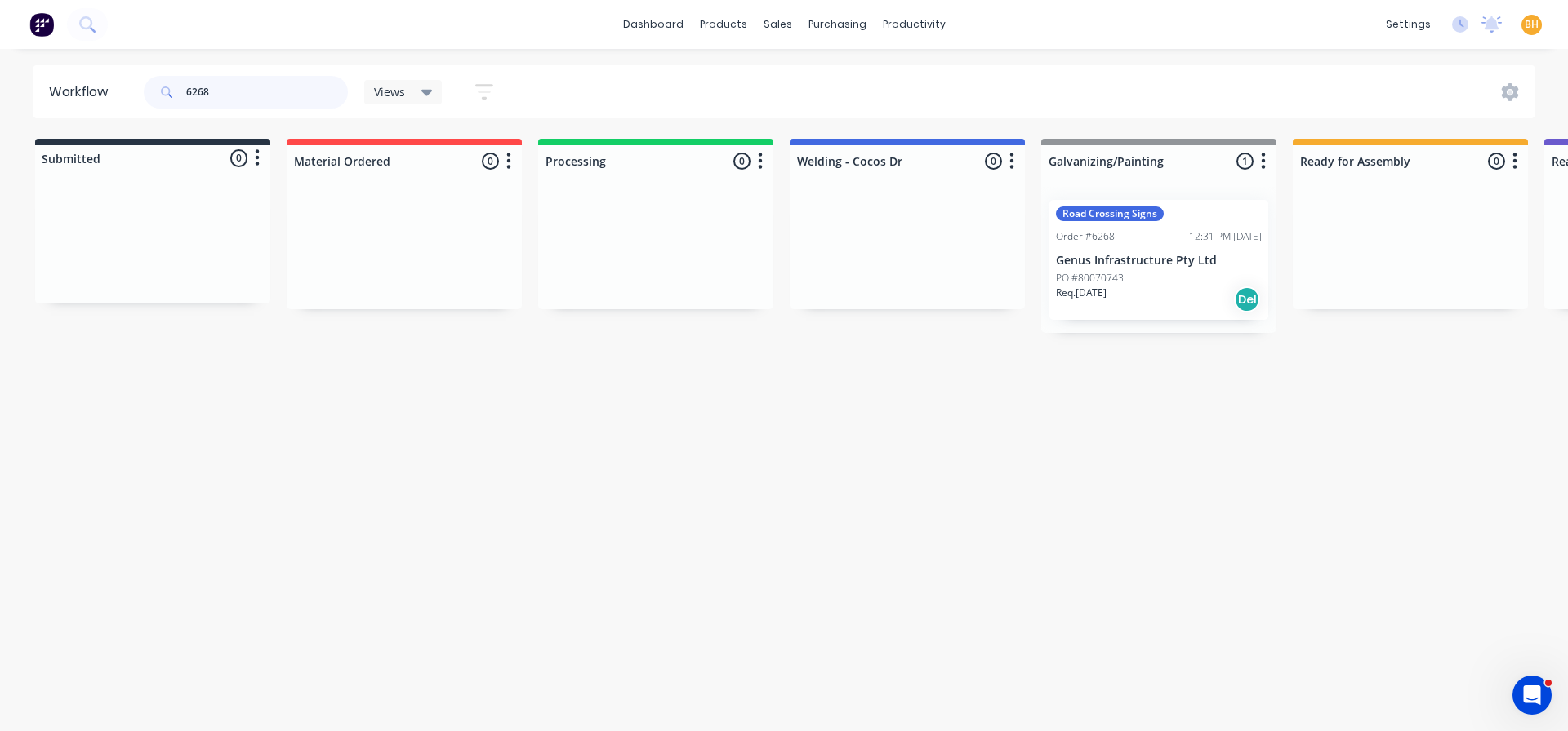
type input "6268"
click at [1160, 249] on div "Road Crossing Signs Order #6268 12:31 PM [DATE] Genus Infrastructure Pty Ltd PO…" at bounding box center [1158, 260] width 219 height 120
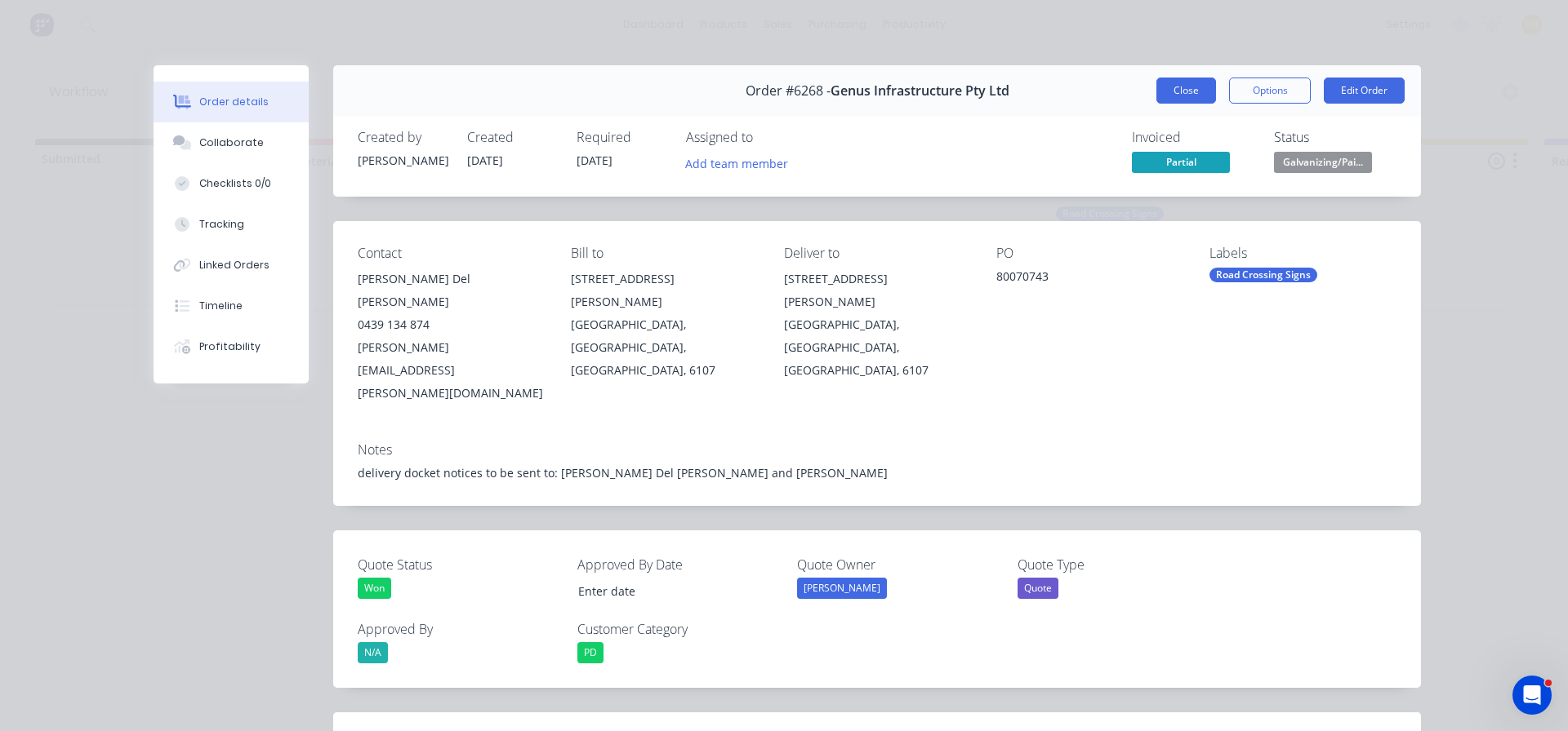
click at [1181, 88] on button "Close" at bounding box center [1185, 90] width 59 height 26
